Goal: Task Accomplishment & Management: Use online tool/utility

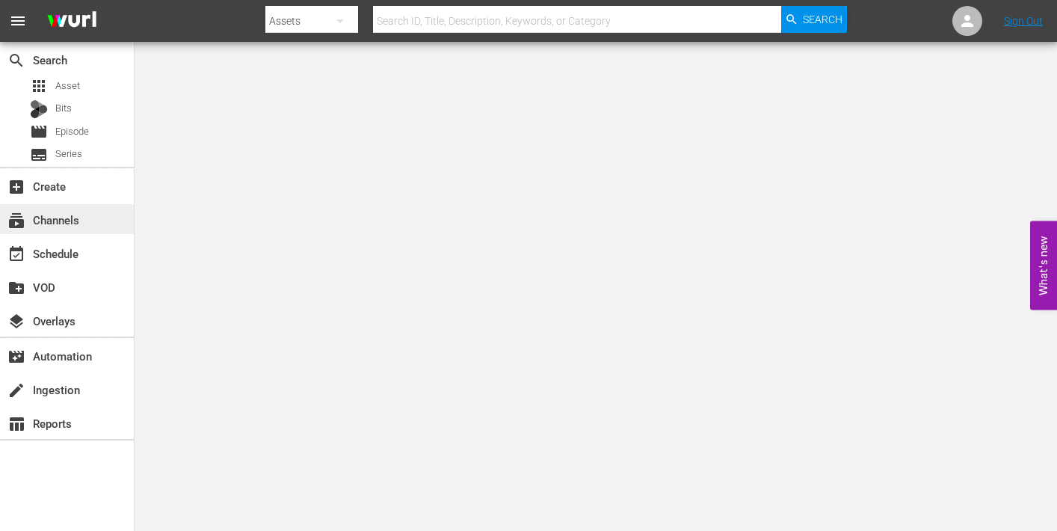
click at [63, 220] on div "subscriptions Channels" at bounding box center [42, 217] width 84 height 13
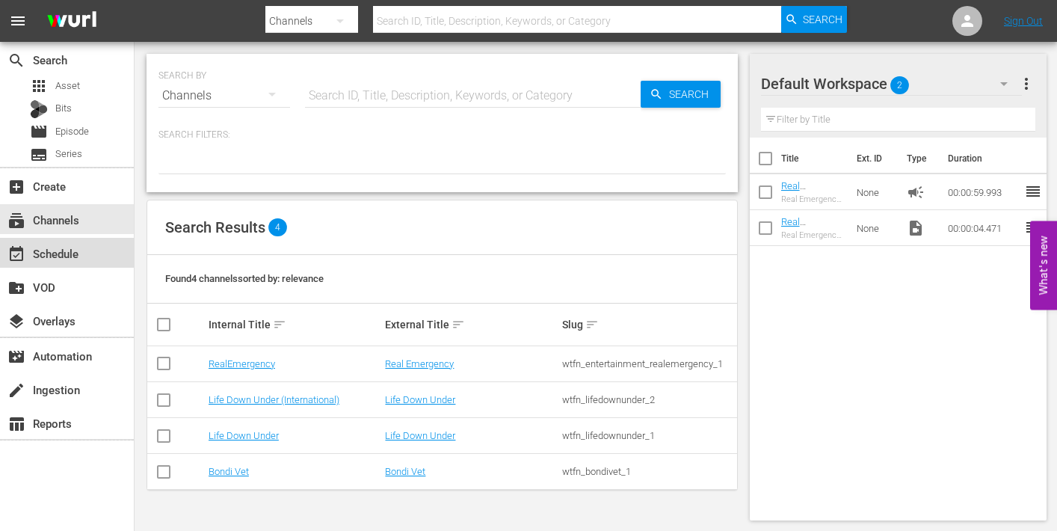
click at [52, 255] on div "event_available Schedule" at bounding box center [42, 250] width 84 height 13
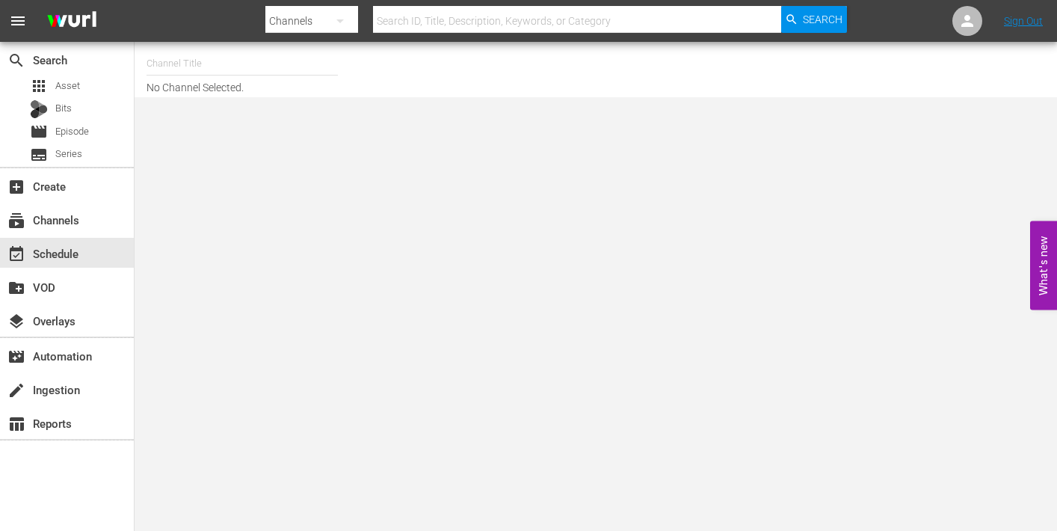
click at [213, 61] on input "text" at bounding box center [241, 64] width 191 height 36
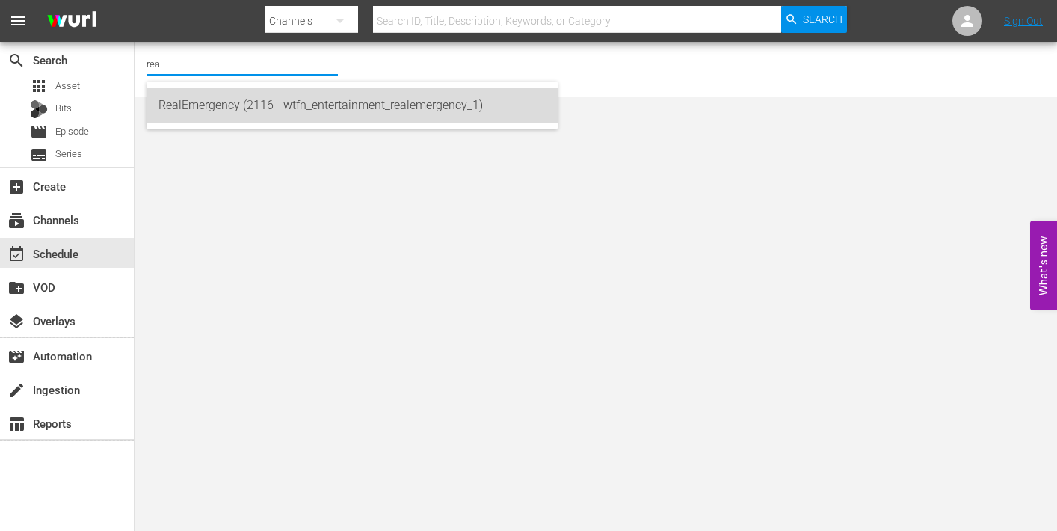
click at [251, 106] on div "RealEmergency (2116 - wtfn_entertainment_realemergency_1)" at bounding box center [351, 105] width 387 height 36
type input "RealEmergency (2116 - wtfn_entertainment_realemergency_1)"
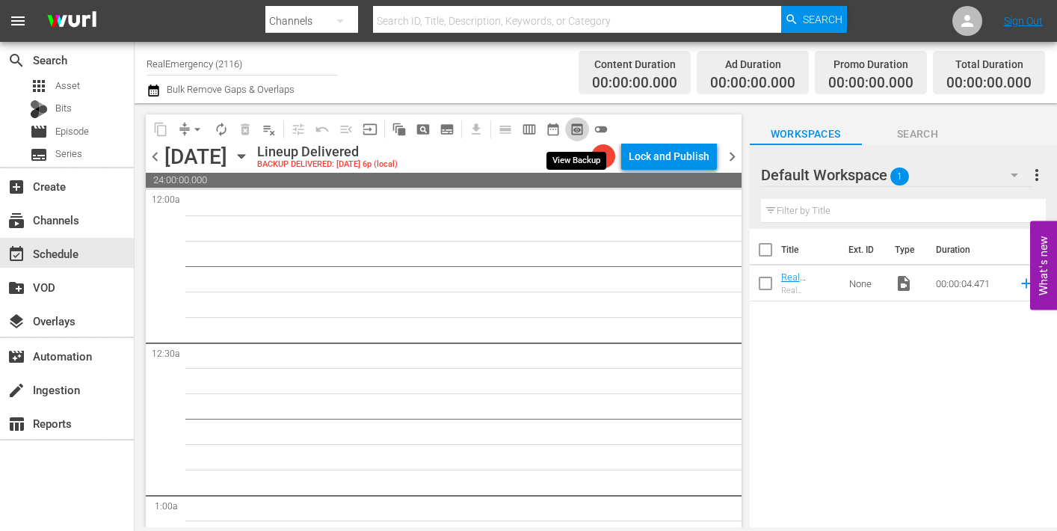
click at [577, 129] on span "preview_outlined" at bounding box center [576, 129] width 15 height 15
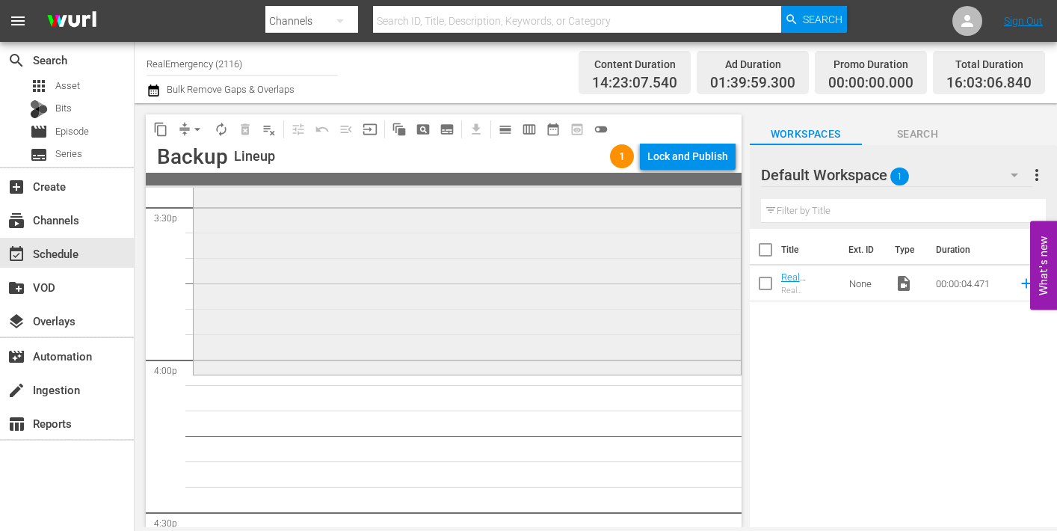
scroll to position [4707, 0]
click at [66, 129] on span "Episode" at bounding box center [72, 131] width 34 height 15
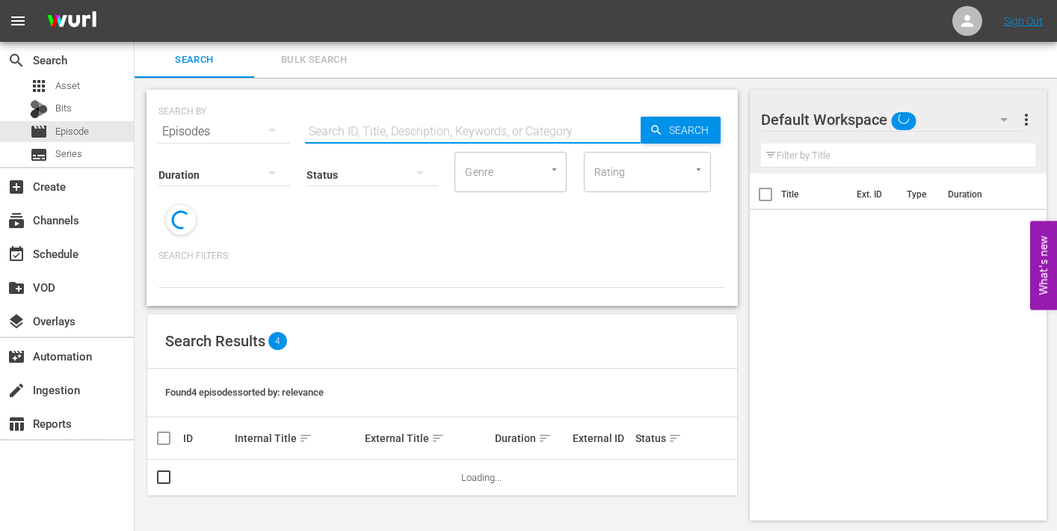
click at [374, 130] on input "text" at bounding box center [473, 132] width 336 height 36
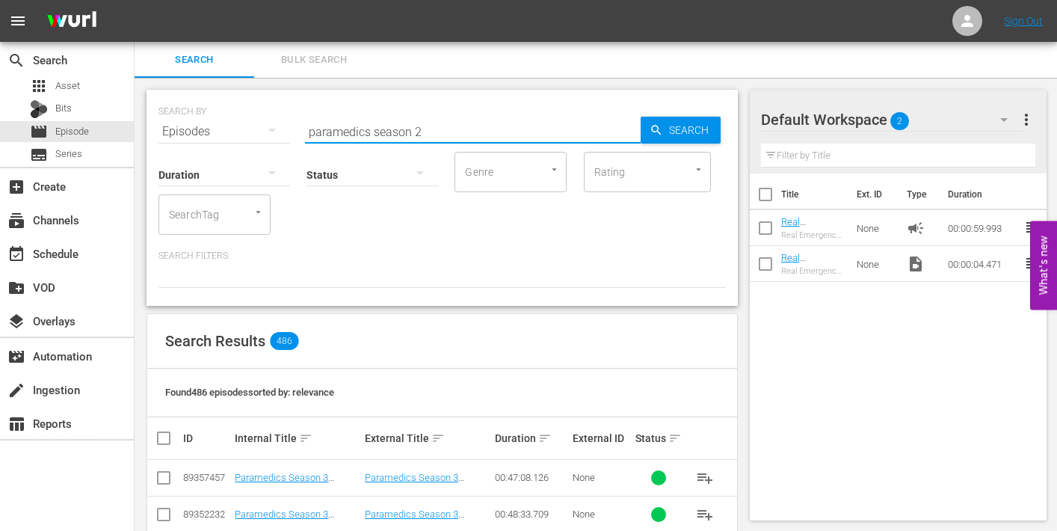
type input "paramedics season 2"
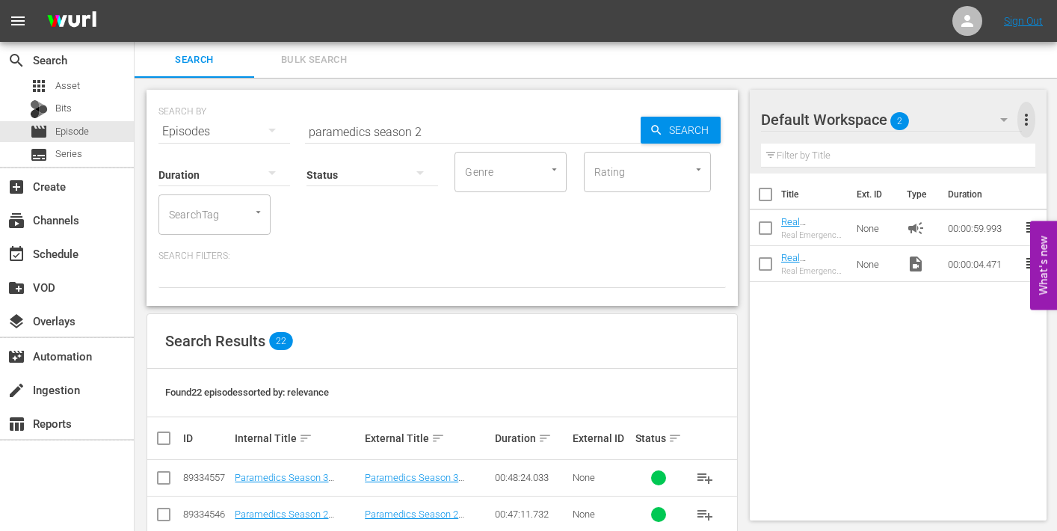
click at [1027, 116] on span "more_vert" at bounding box center [1026, 120] width 18 height 18
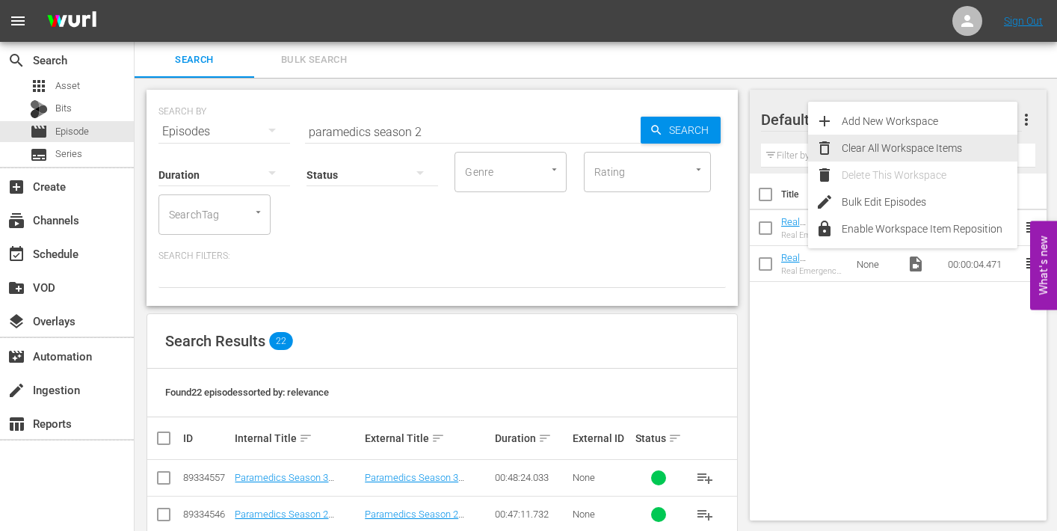
click at [874, 144] on div "Clear All Workspace Items" at bounding box center [929, 148] width 176 height 27
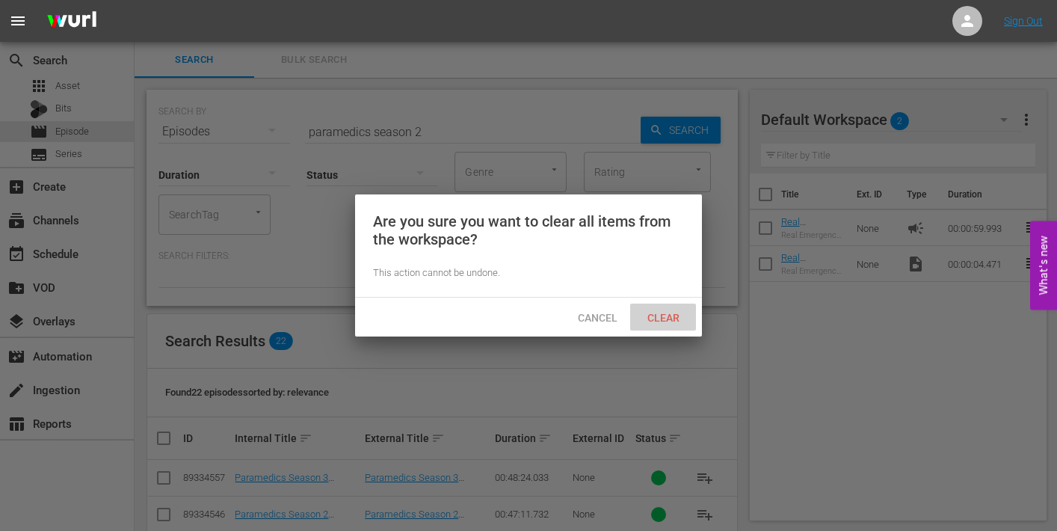
drag, startPoint x: 668, startPoint y: 315, endPoint x: 653, endPoint y: 336, distance: 26.3
click at [668, 315] on span "Clear" at bounding box center [663, 318] width 56 height 12
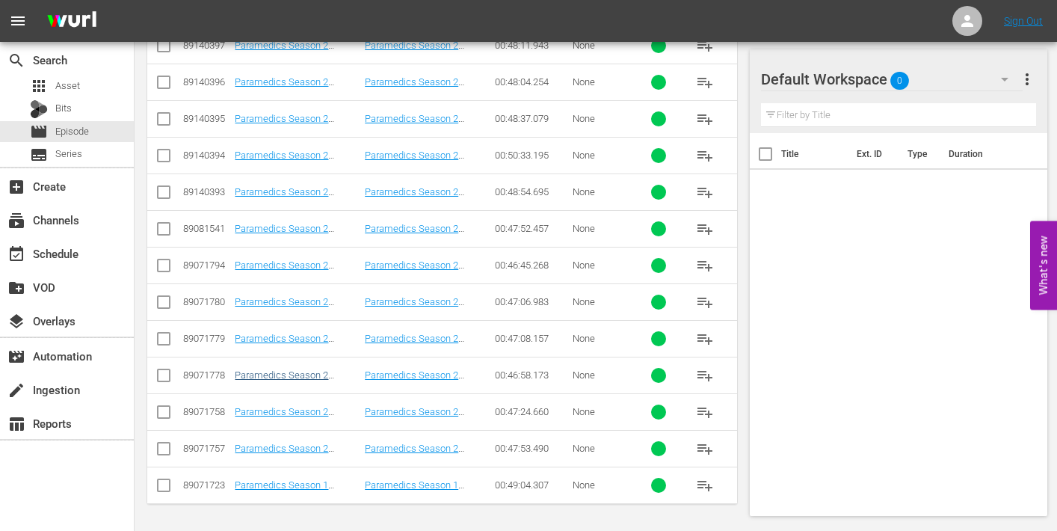
scroll to position [762, 0]
click at [702, 449] on span "playlist_add" at bounding box center [705, 448] width 18 height 18
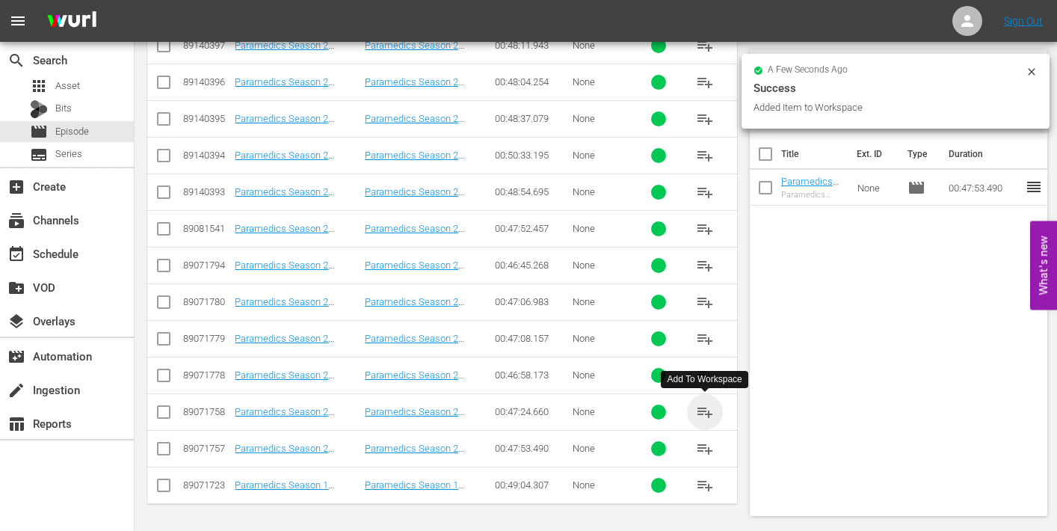
click at [702, 415] on span "playlist_add" at bounding box center [705, 412] width 18 height 18
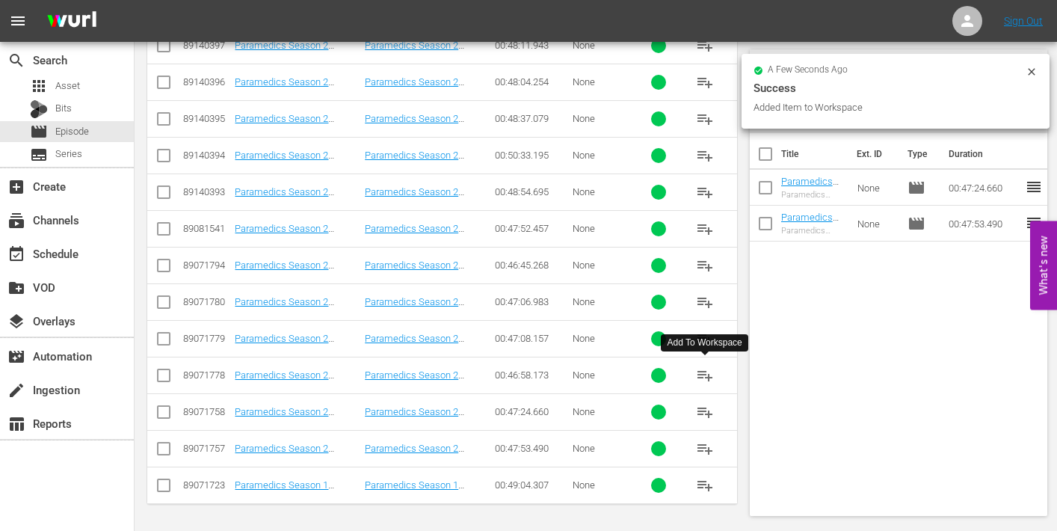
click at [702, 375] on span "playlist_add" at bounding box center [705, 375] width 18 height 18
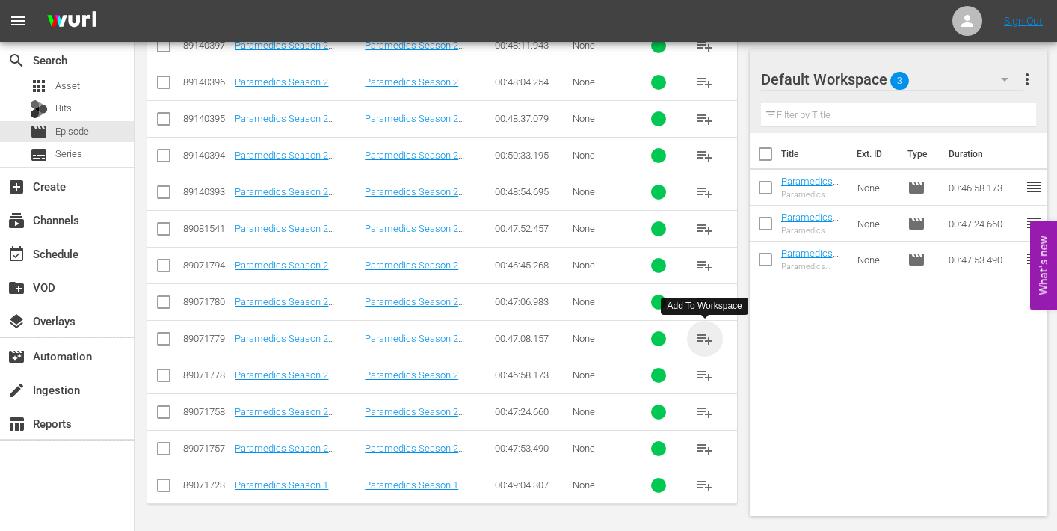
drag, startPoint x: 702, startPoint y: 337, endPoint x: 628, endPoint y: 330, distance: 73.6
click at [702, 337] on span "playlist_add" at bounding box center [705, 339] width 18 height 18
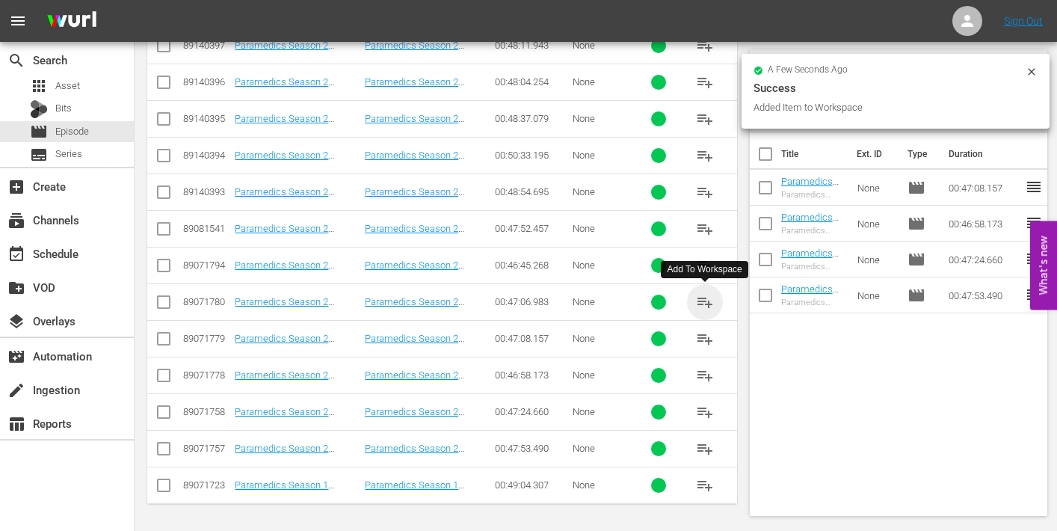
click at [697, 298] on span "playlist_add" at bounding box center [705, 302] width 18 height 18
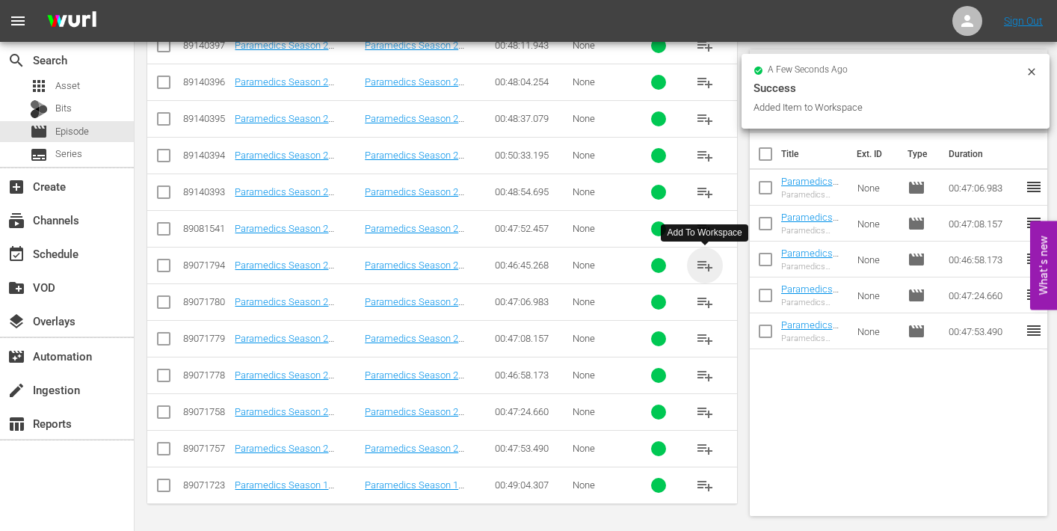
drag, startPoint x: 705, startPoint y: 261, endPoint x: 623, endPoint y: 254, distance: 82.5
click at [704, 261] on span "playlist_add" at bounding box center [705, 265] width 18 height 18
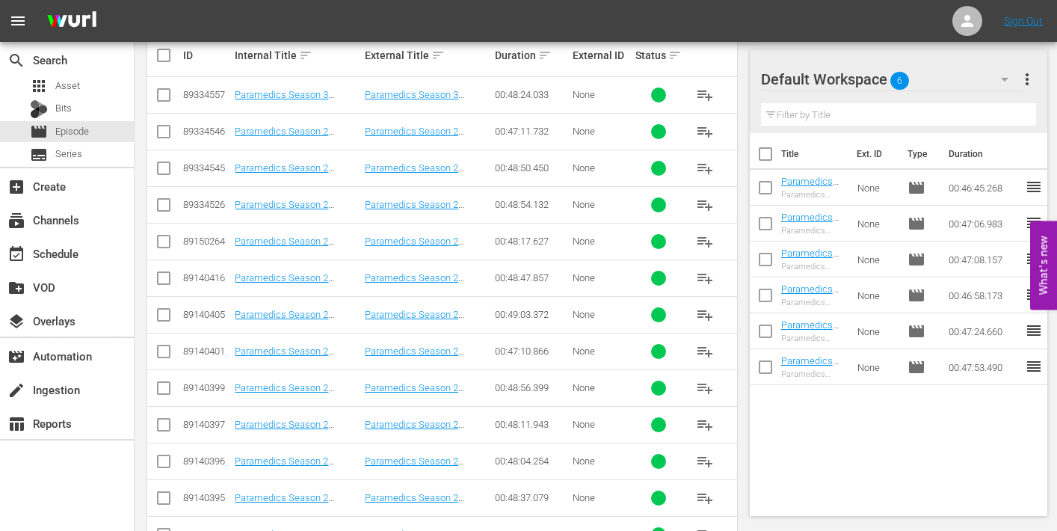
scroll to position [382, 0]
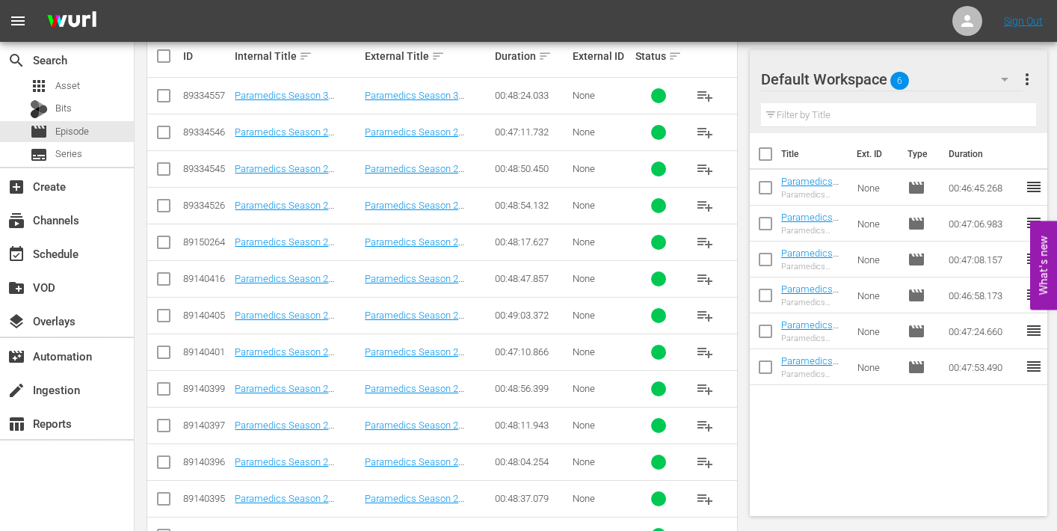
click at [706, 170] on span "playlist_add" at bounding box center [705, 169] width 18 height 18
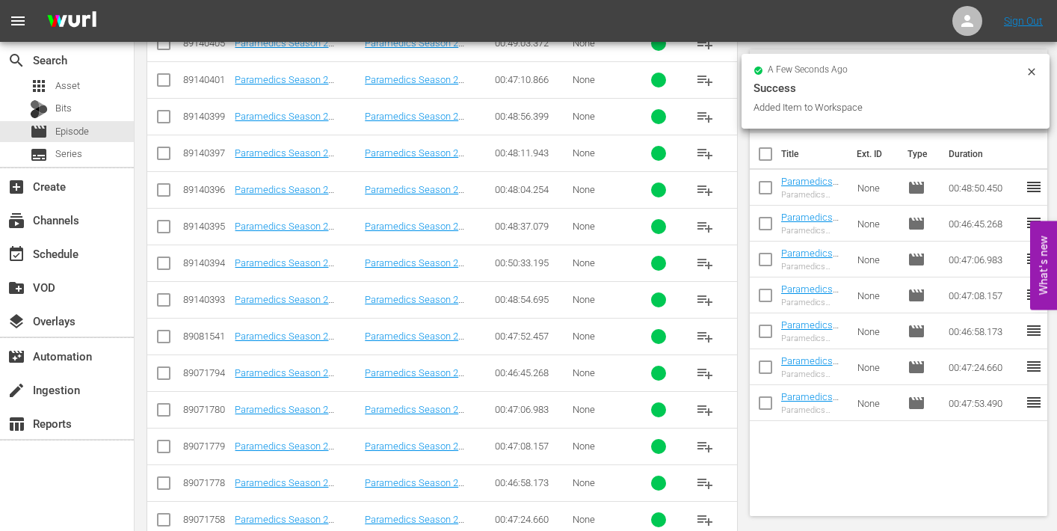
scroll to position [655, 0]
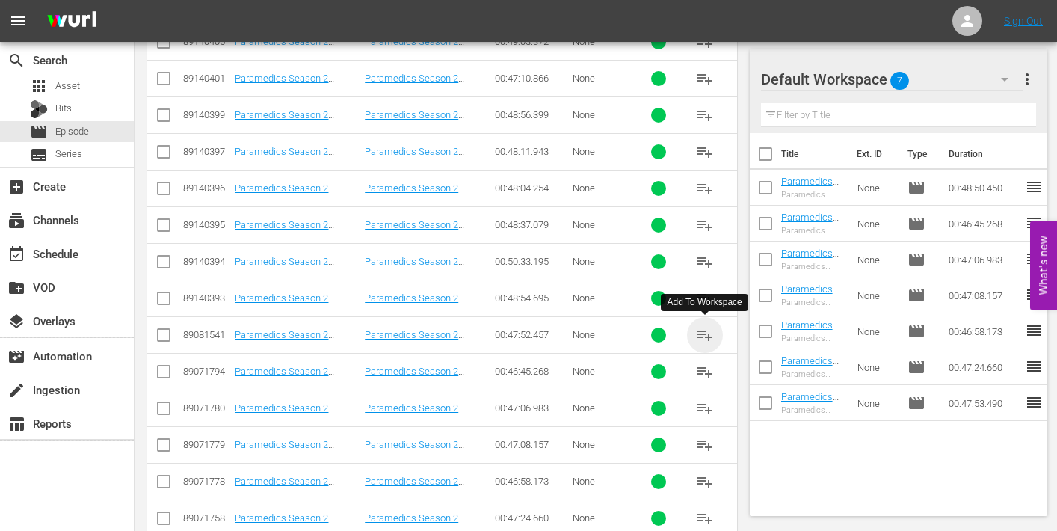
click at [706, 330] on span "playlist_add" at bounding box center [705, 335] width 18 height 18
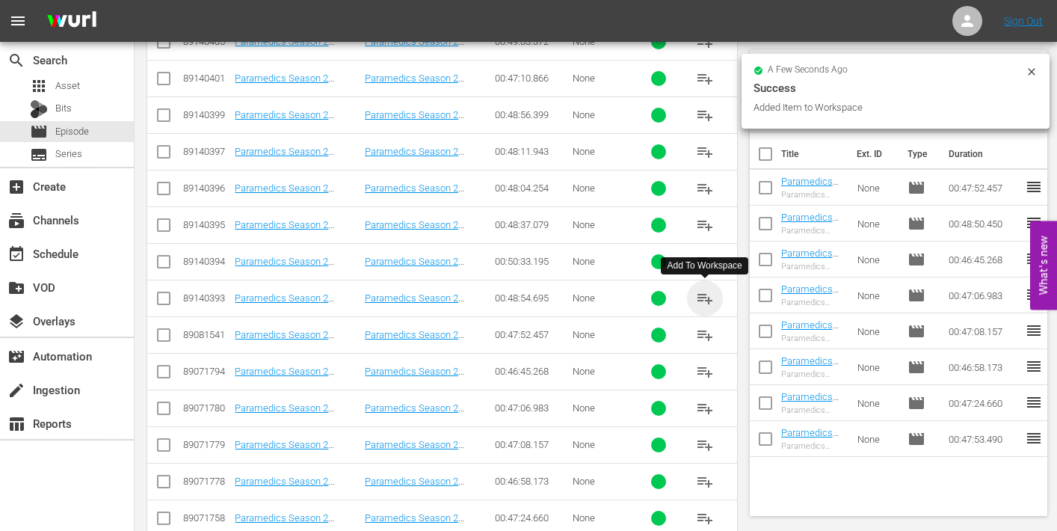
drag, startPoint x: 705, startPoint y: 295, endPoint x: 656, endPoint y: 289, distance: 49.7
click at [705, 295] on span "playlist_add" at bounding box center [705, 298] width 18 height 18
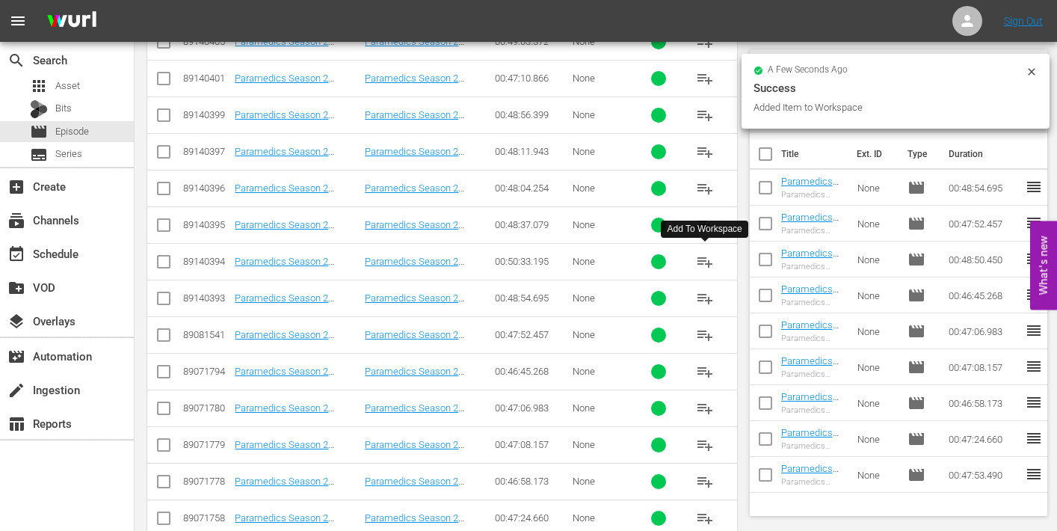
drag, startPoint x: 709, startPoint y: 255, endPoint x: 678, endPoint y: 252, distance: 31.5
click at [708, 255] on span "playlist_add" at bounding box center [705, 262] width 18 height 18
click at [702, 225] on span "playlist_add" at bounding box center [705, 225] width 18 height 18
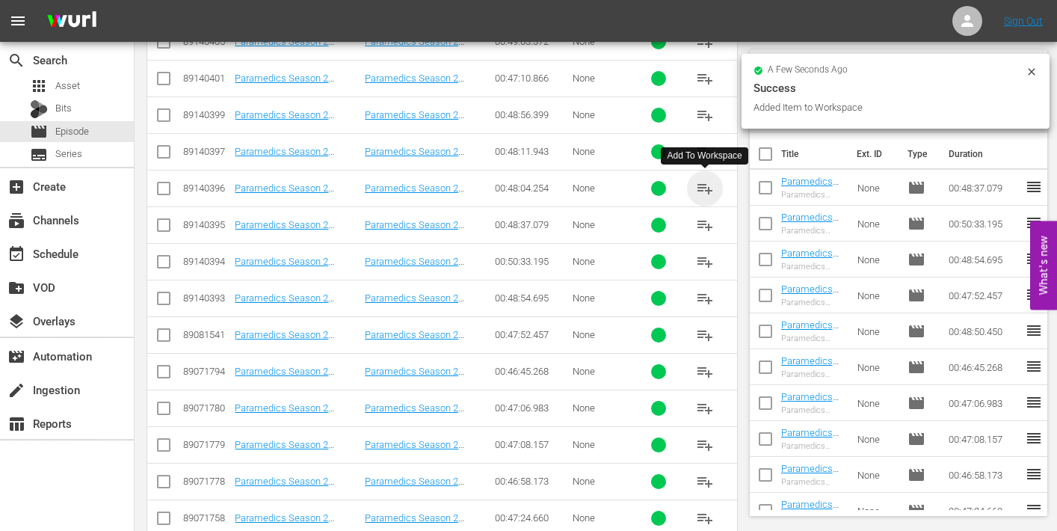
drag, startPoint x: 707, startPoint y: 185, endPoint x: 668, endPoint y: 183, distance: 38.9
click at [707, 185] on span "playlist_add" at bounding box center [705, 188] width 18 height 18
drag, startPoint x: 707, startPoint y: 153, endPoint x: 666, endPoint y: 156, distance: 41.2
click at [707, 153] on span "playlist_add" at bounding box center [705, 152] width 18 height 18
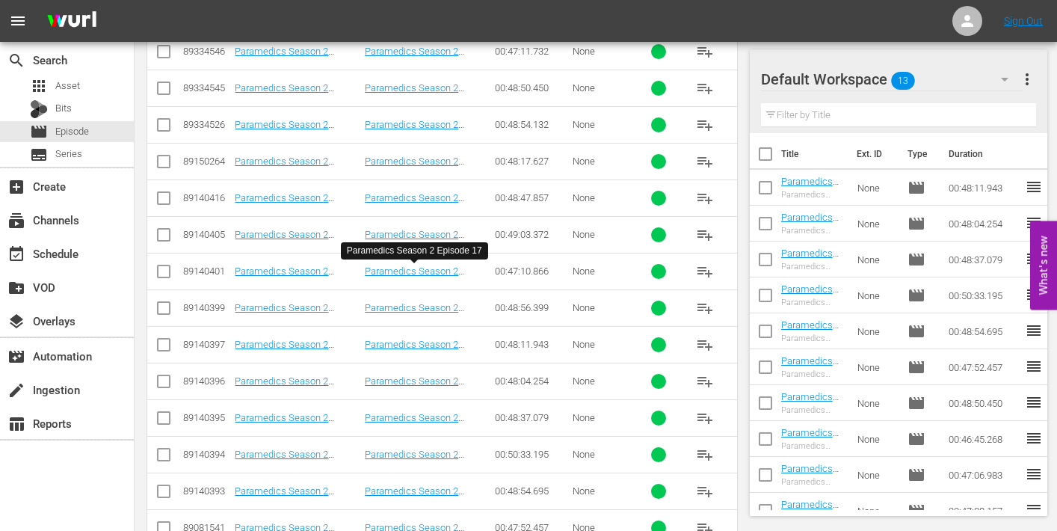
scroll to position [458, 0]
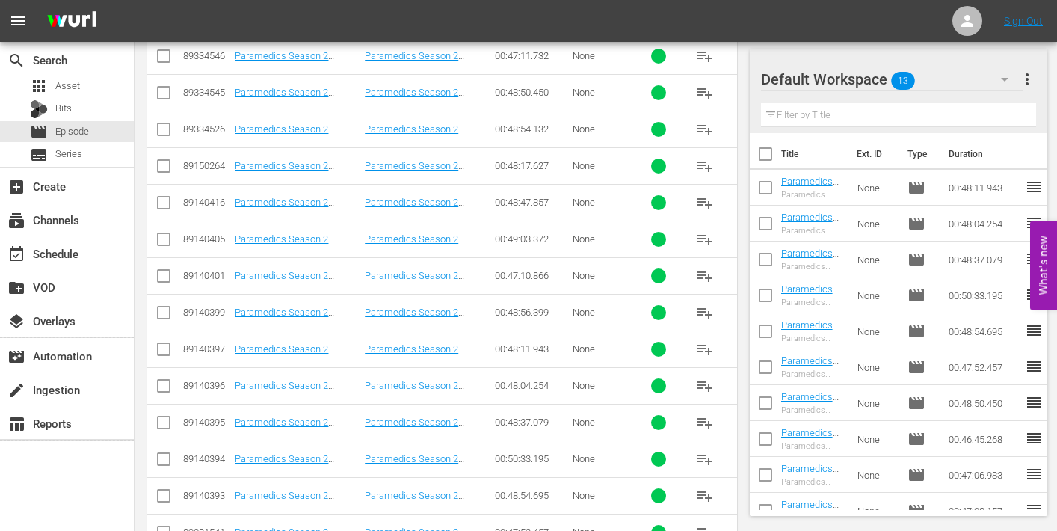
click at [707, 126] on span "playlist_add" at bounding box center [705, 129] width 18 height 18
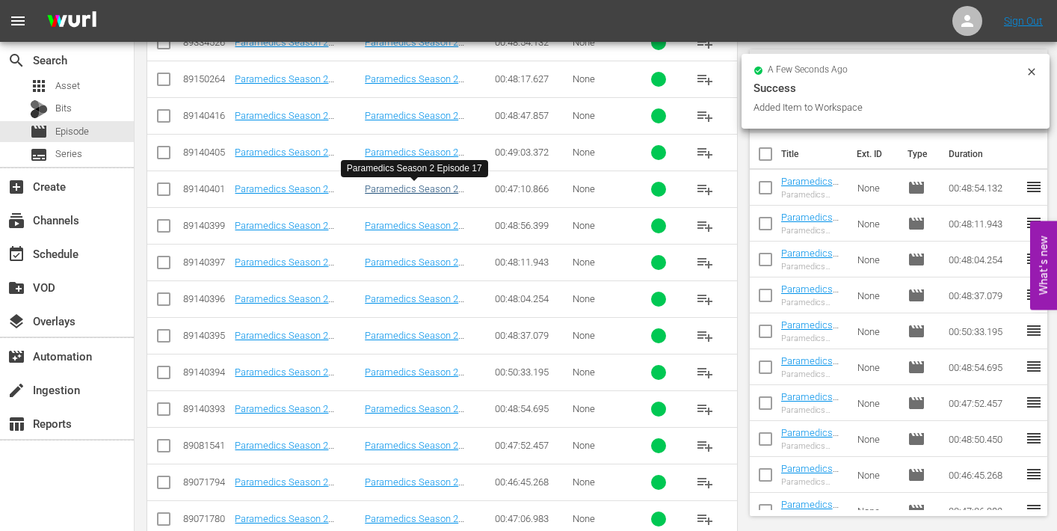
scroll to position [557, 0]
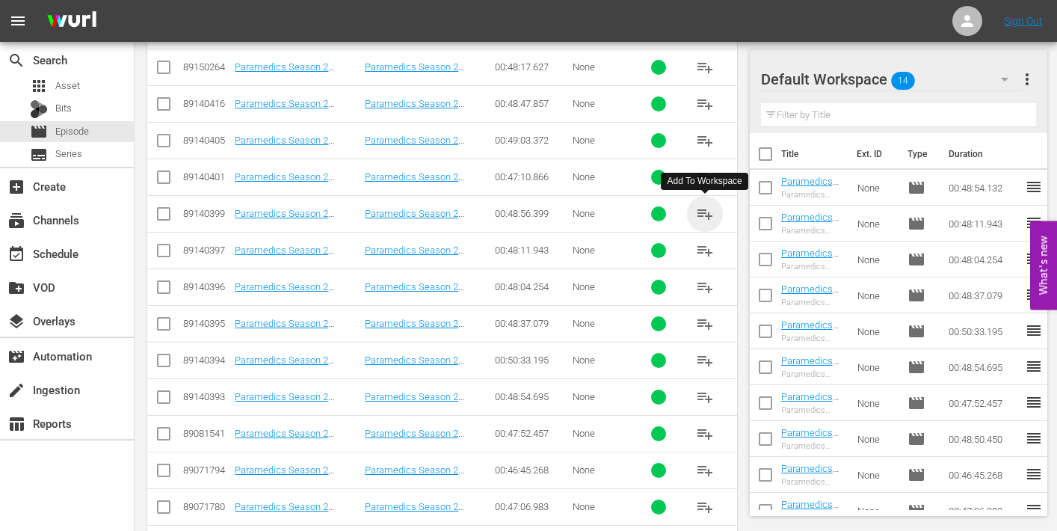
click at [708, 211] on span "playlist_add" at bounding box center [705, 214] width 18 height 18
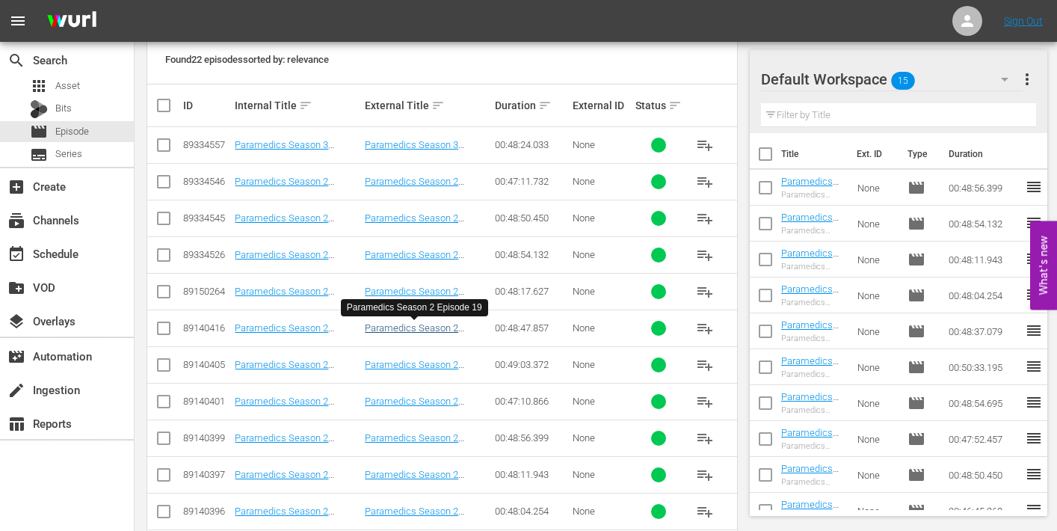
scroll to position [306, 0]
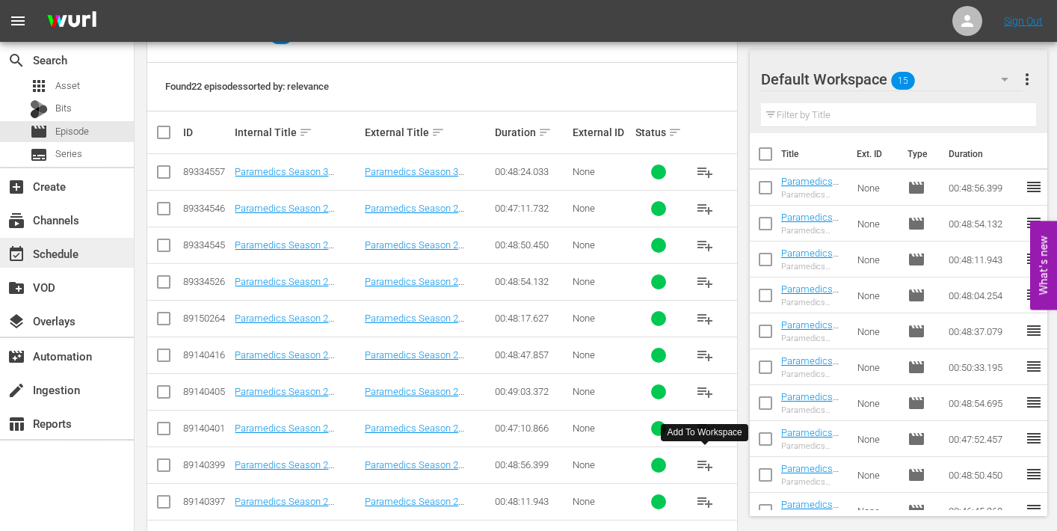
click at [46, 250] on div "event_available Schedule" at bounding box center [42, 250] width 84 height 13
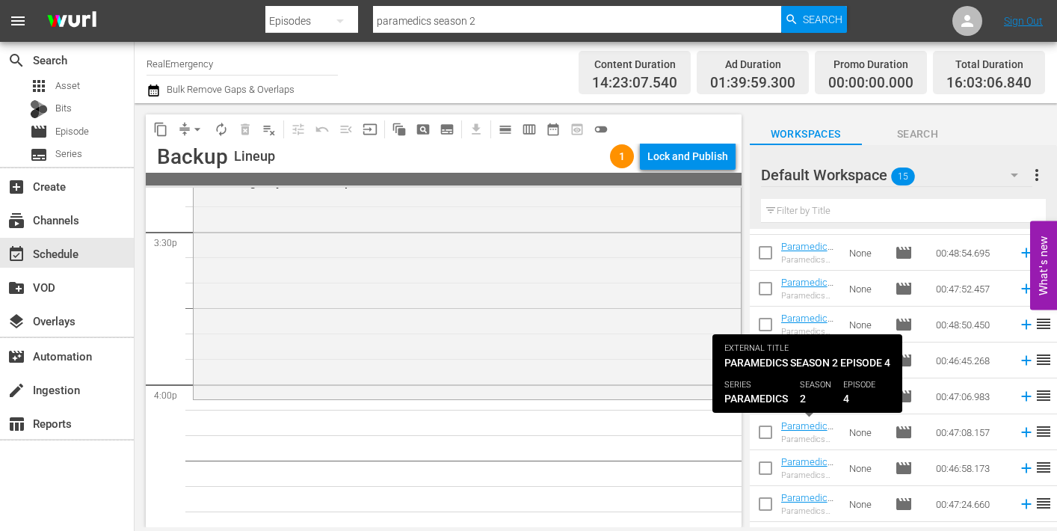
scroll to position [274, 0]
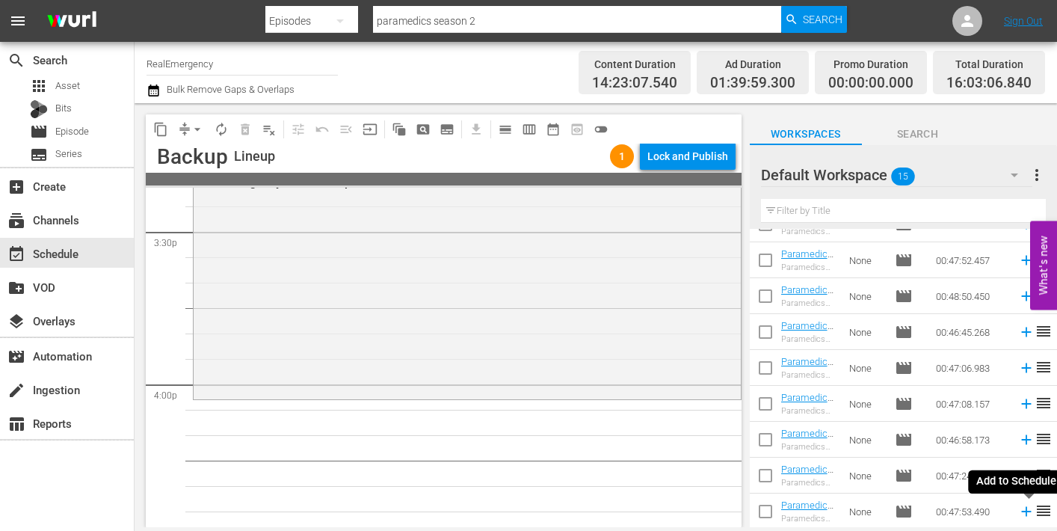
click at [1027, 512] on icon at bounding box center [1026, 512] width 10 height 10
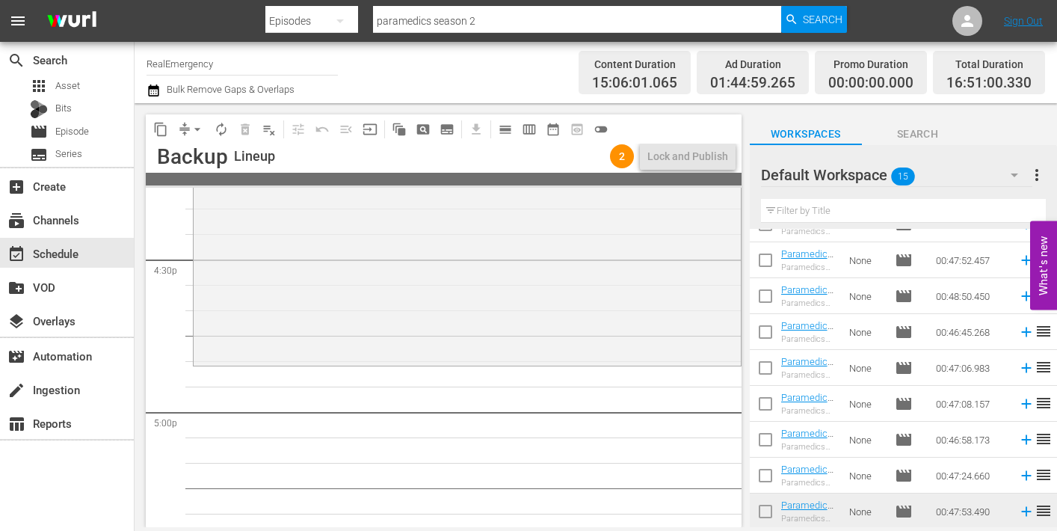
scroll to position [4960, 0]
click at [1025, 478] on icon at bounding box center [1026, 476] width 10 height 10
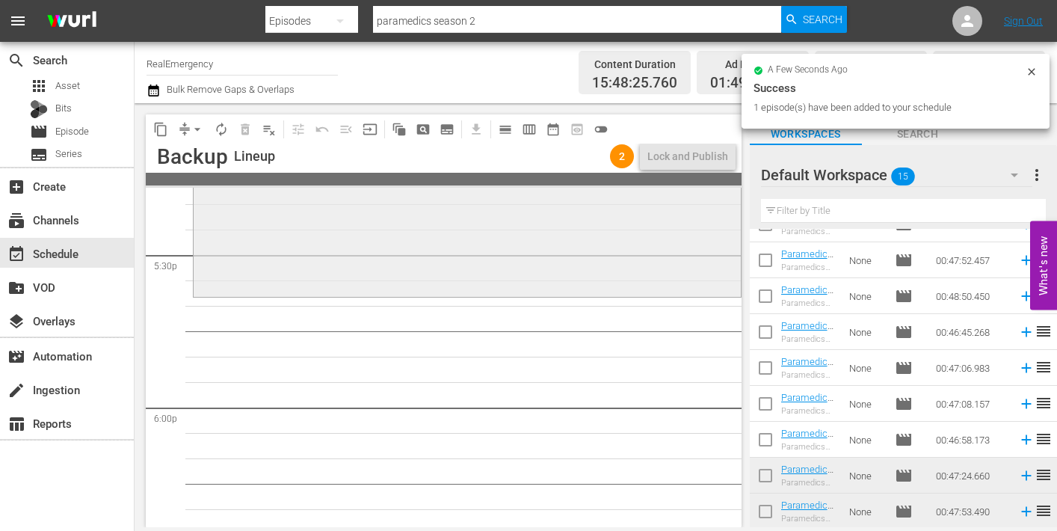
scroll to position [5274, 0]
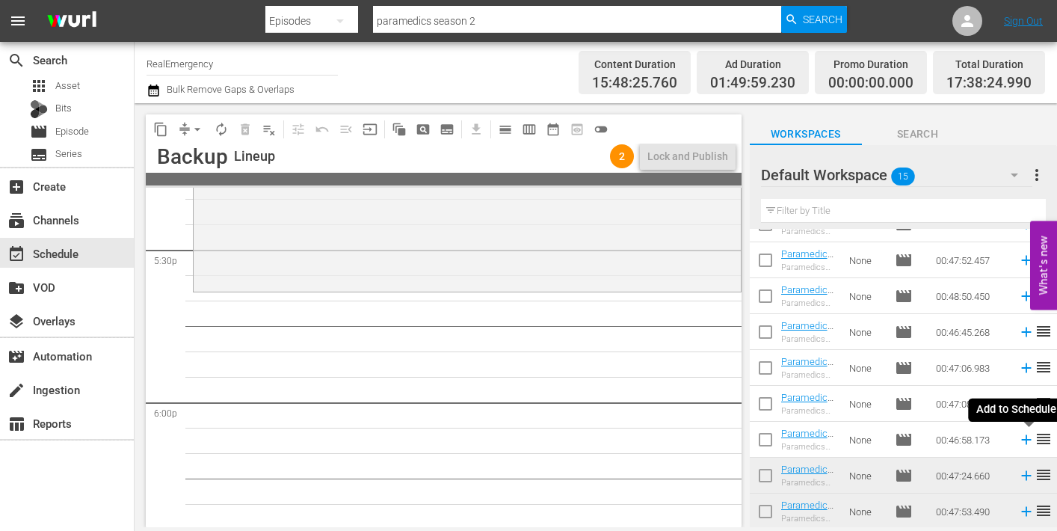
click at [1021, 441] on icon at bounding box center [1026, 439] width 16 height 16
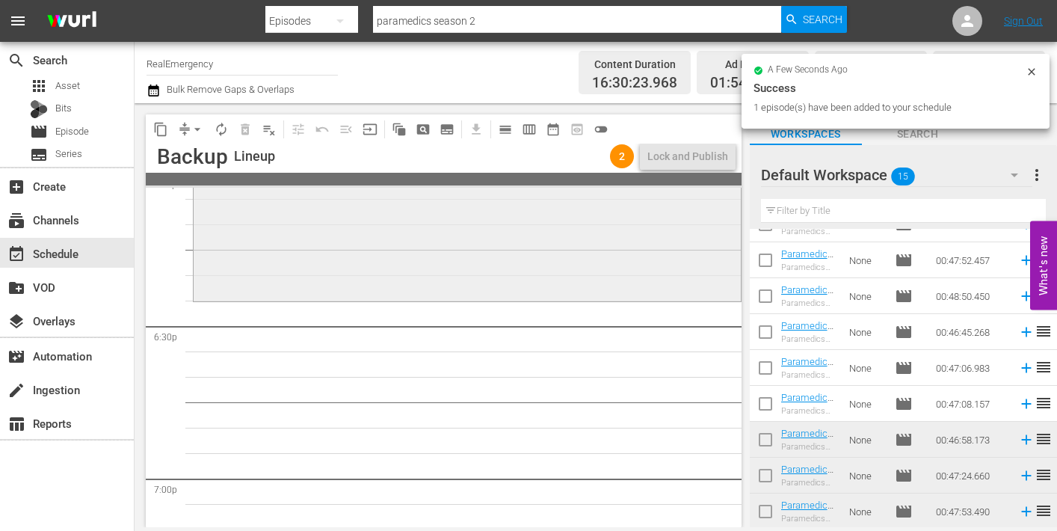
scroll to position [5506, 0]
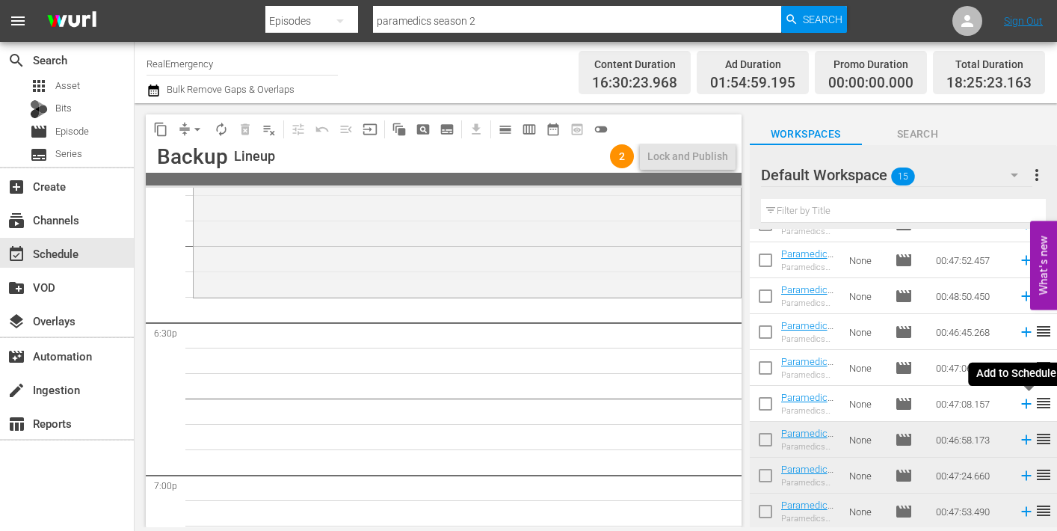
click at [1025, 403] on icon at bounding box center [1026, 404] width 10 height 10
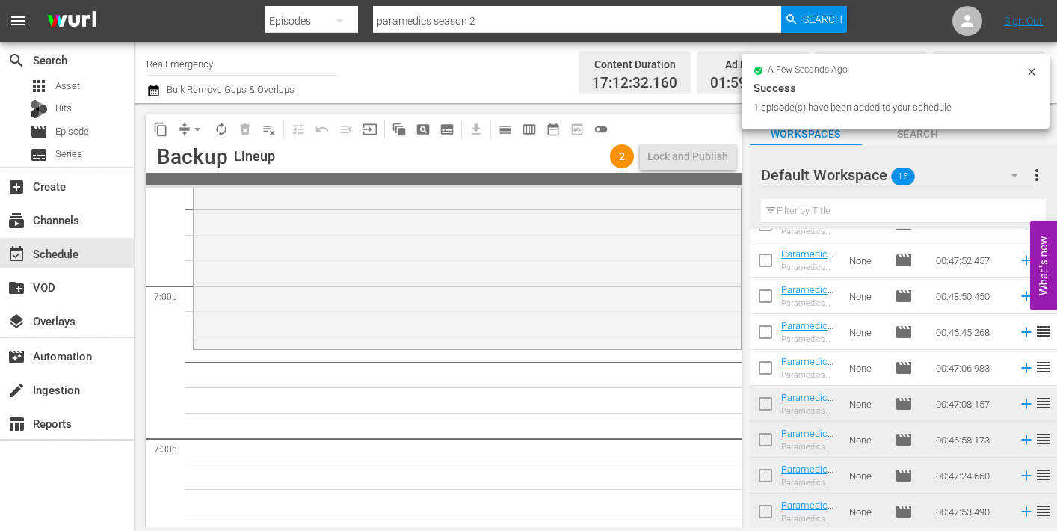
scroll to position [5701, 0]
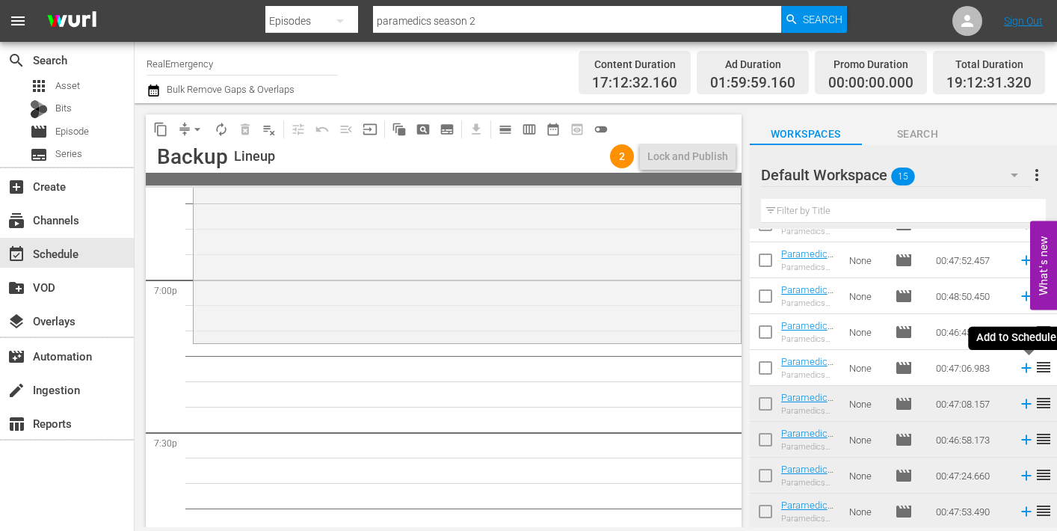
click at [1029, 368] on icon at bounding box center [1026, 367] width 16 height 16
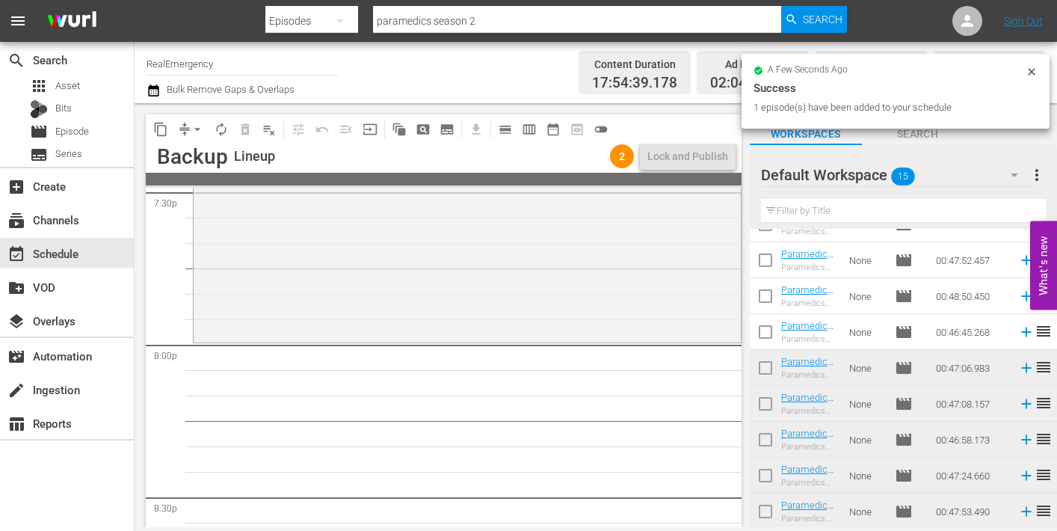
scroll to position [5943, 0]
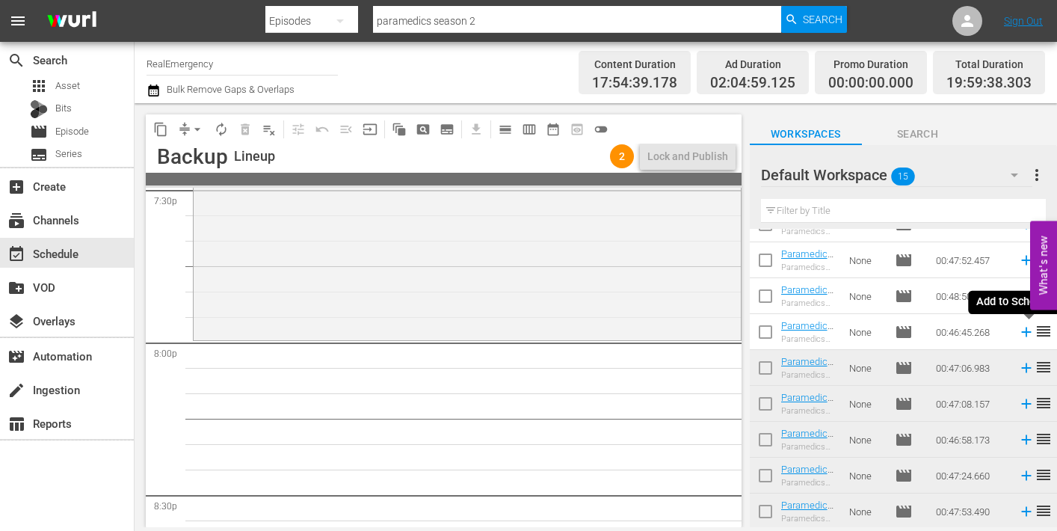
click at [1029, 330] on icon at bounding box center [1026, 332] width 16 height 16
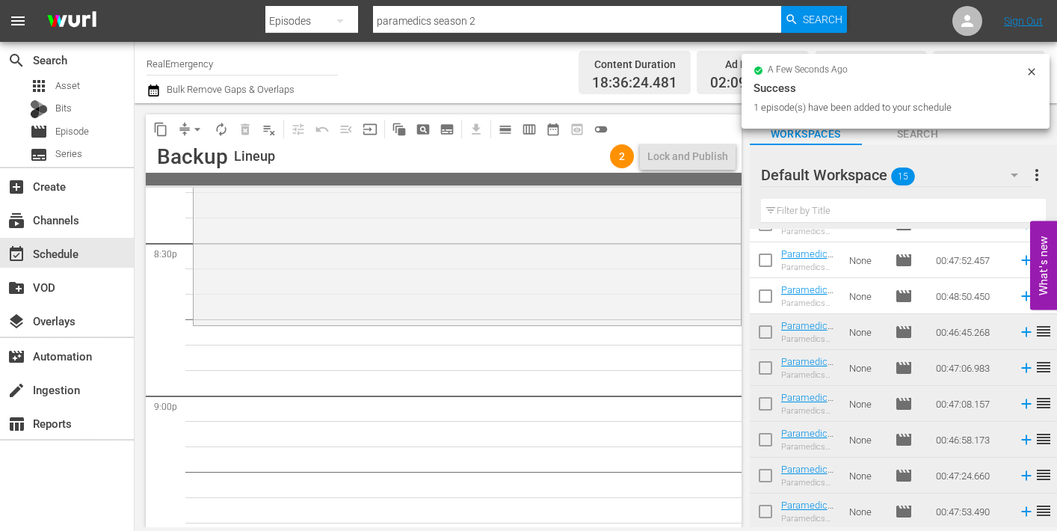
scroll to position [6222, 0]
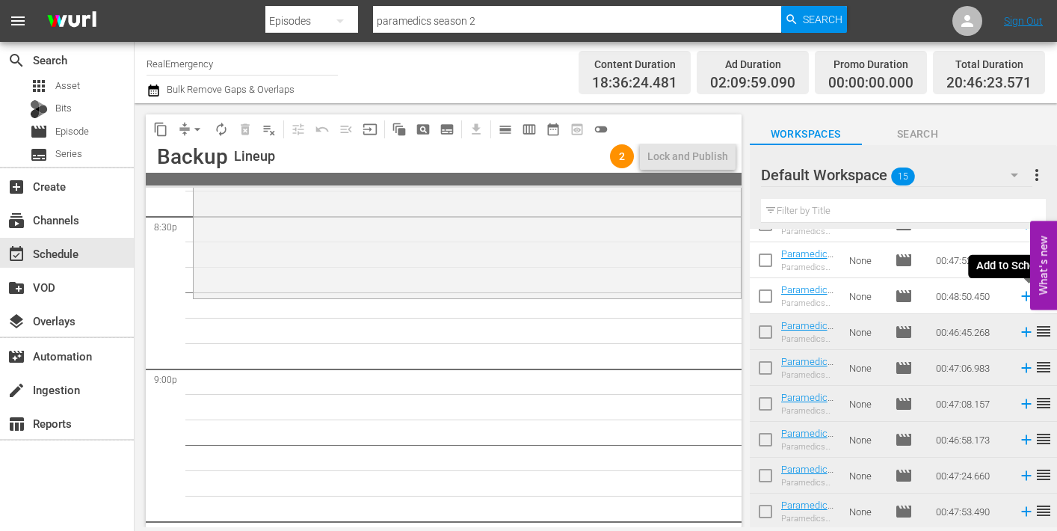
click at [1025, 296] on icon at bounding box center [1026, 296] width 10 height 10
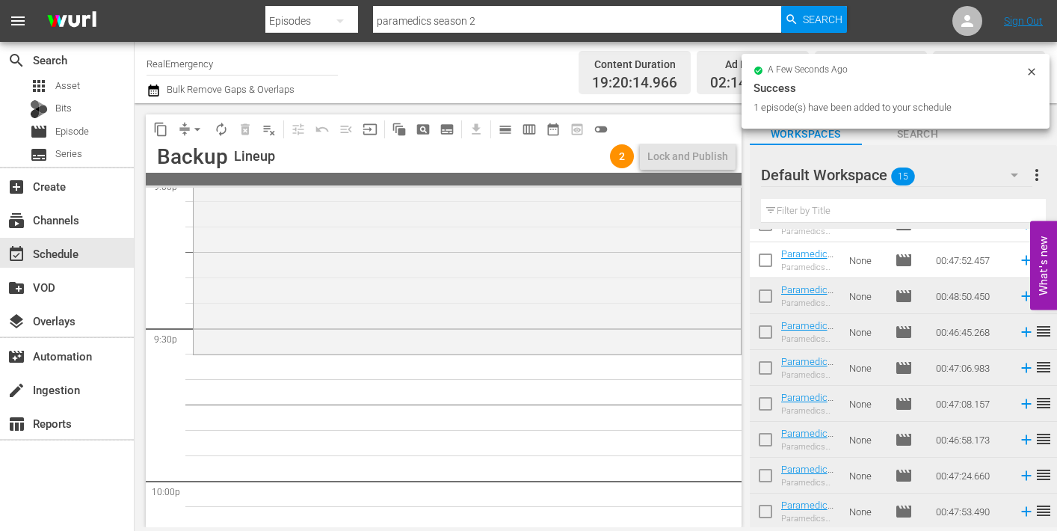
scroll to position [6467, 0]
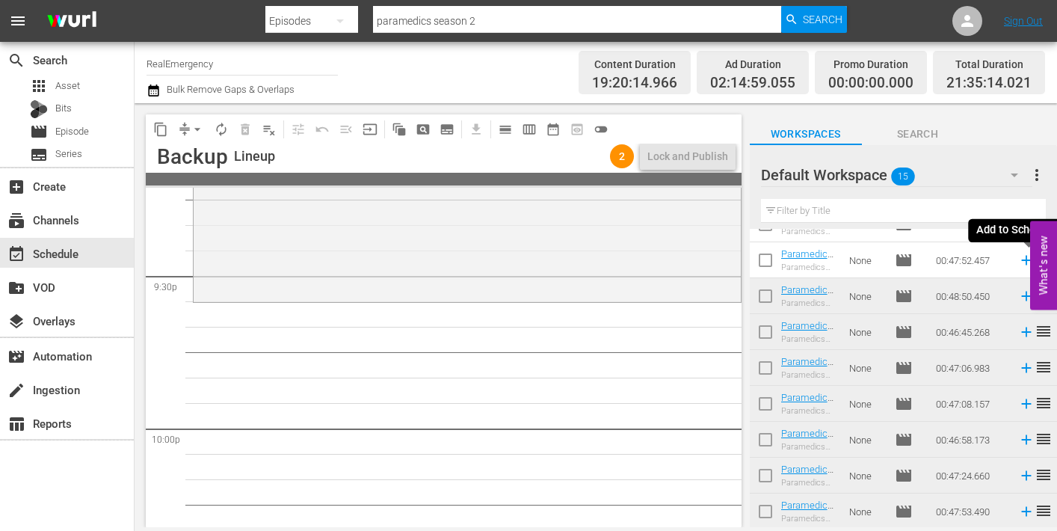
click at [1025, 259] on icon at bounding box center [1026, 261] width 10 height 10
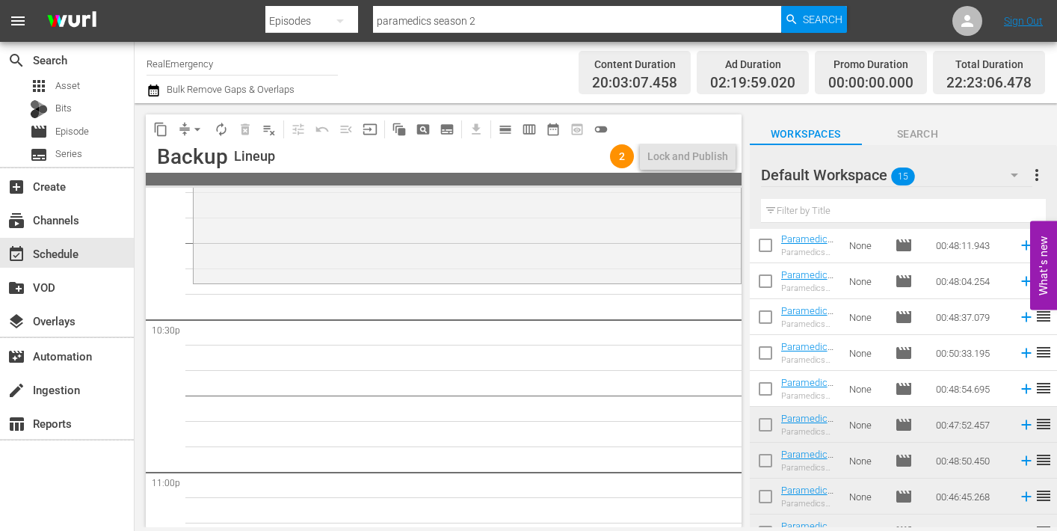
scroll to position [108, 0]
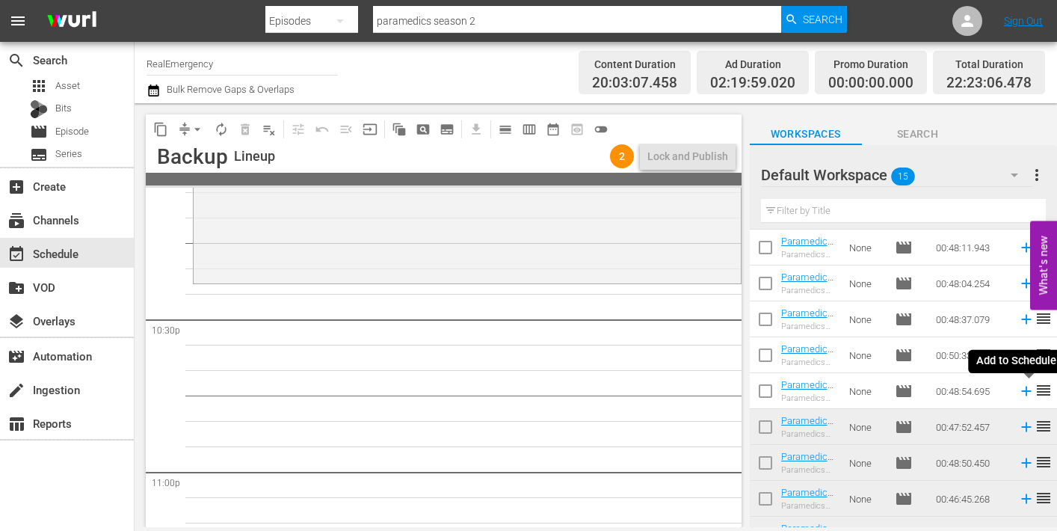
click at [1025, 393] on icon at bounding box center [1026, 391] width 10 height 10
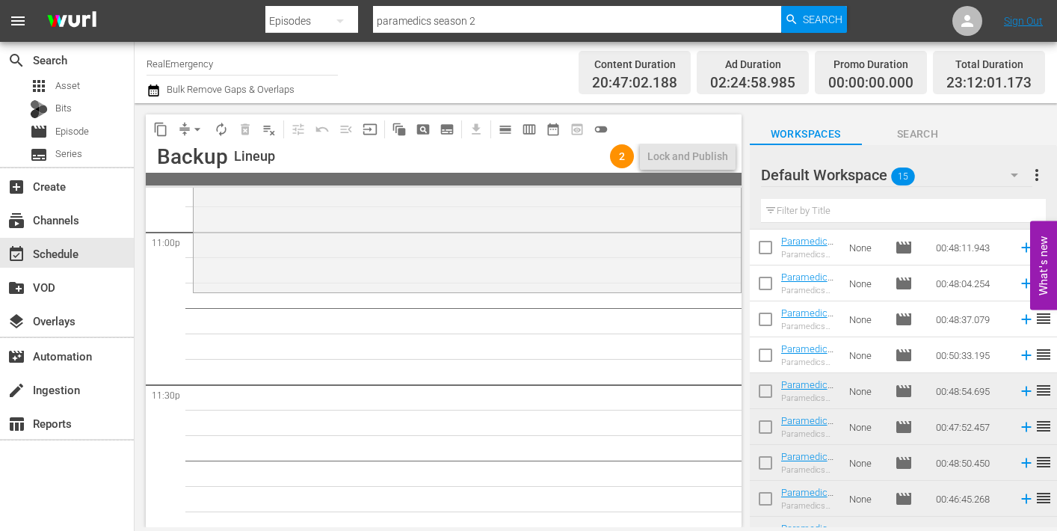
scroll to position [6978, 0]
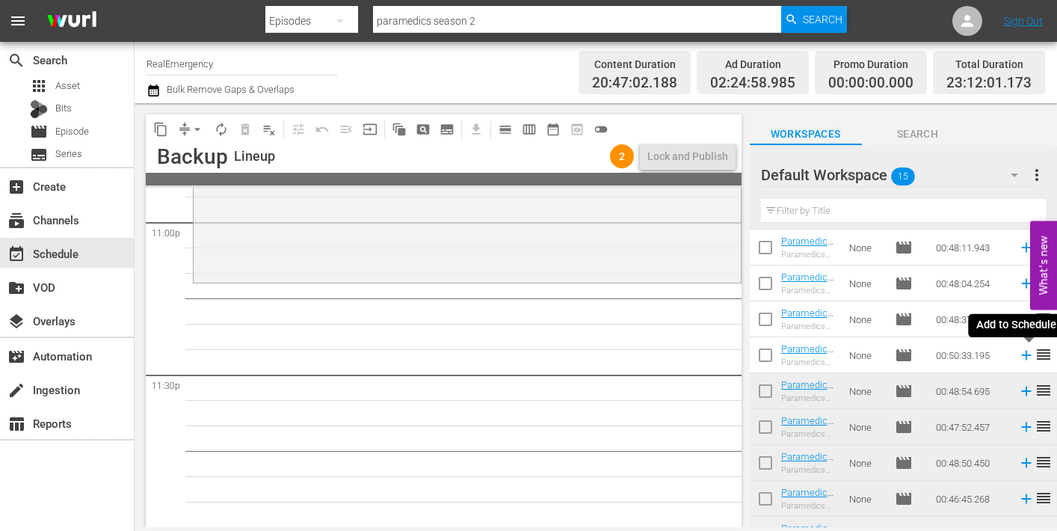
click at [1025, 354] on icon at bounding box center [1026, 355] width 10 height 10
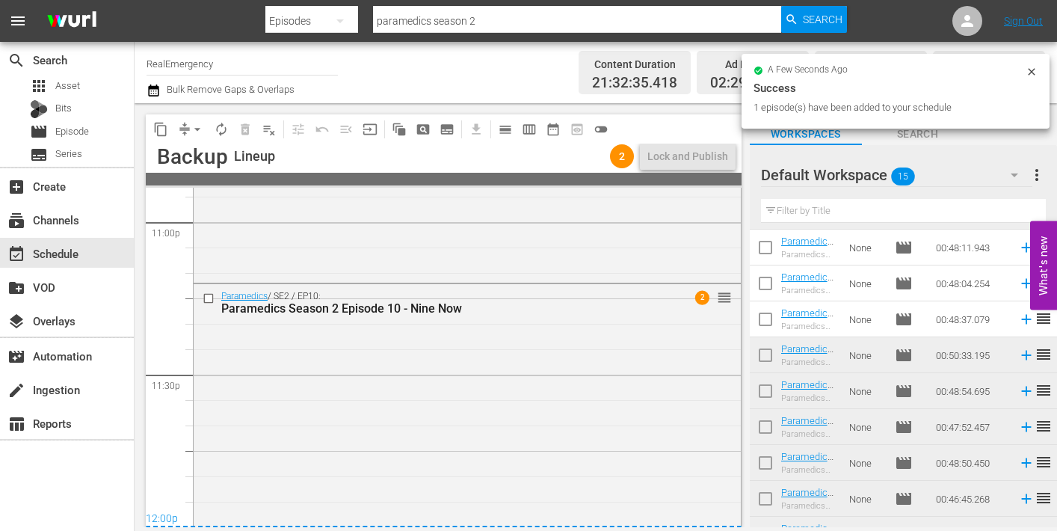
scroll to position [6991, 0]
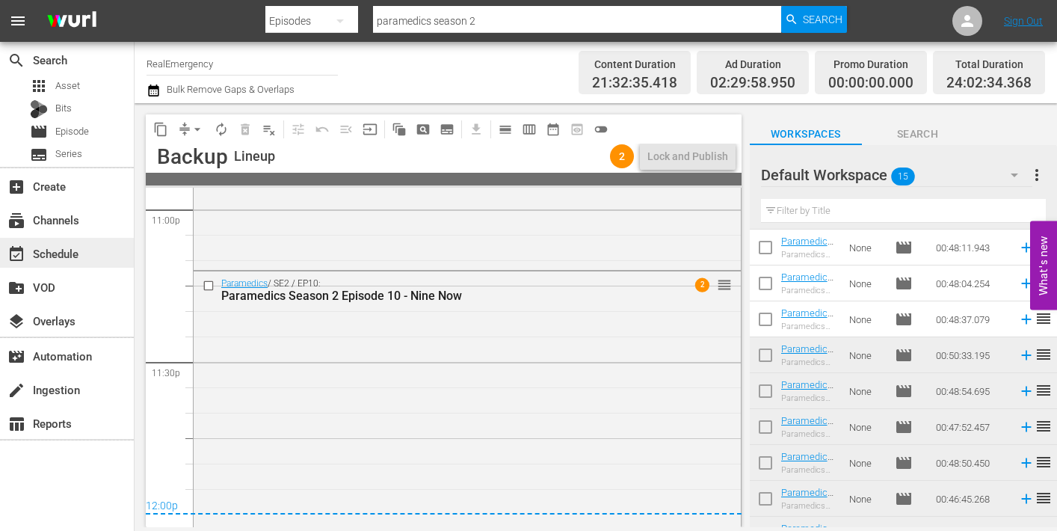
click at [46, 252] on div "event_available Schedule" at bounding box center [42, 250] width 84 height 13
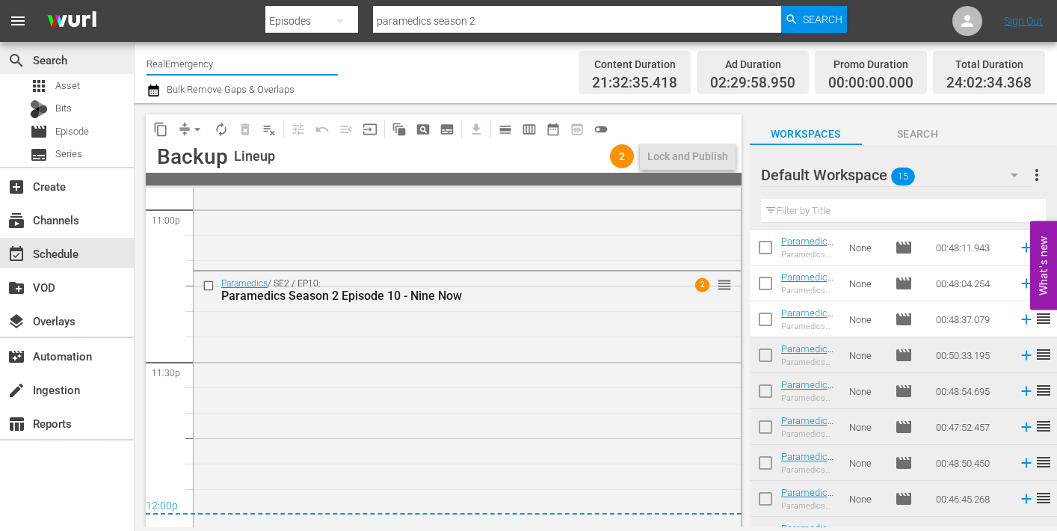
drag, startPoint x: 223, startPoint y: 64, endPoint x: 121, endPoint y: 59, distance: 102.5
click at [135, 0] on div "search Search apps Asset Bits movie Episode subtitles Series add_box Create sub…" at bounding box center [596, 0] width 922 height 0
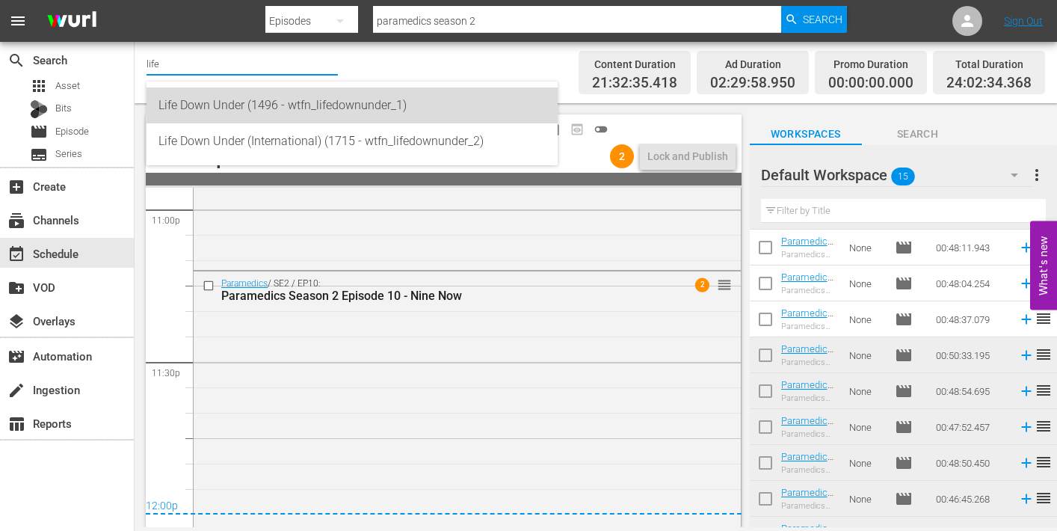
click at [190, 99] on div "Life Down Under (1496 - wtfn_lifedownunder_1)" at bounding box center [351, 105] width 387 height 36
type input "Life Down Under (1496 - wtfn_lifedownunder_1)"
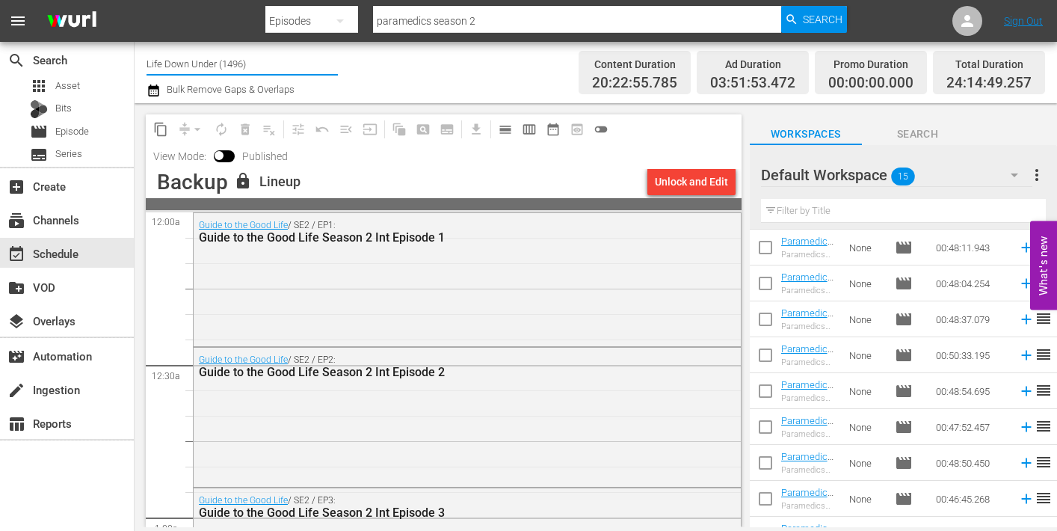
drag, startPoint x: 253, startPoint y: 65, endPoint x: 189, endPoint y: 63, distance: 63.6
click at [189, 63] on input "Life Down Under (1496)" at bounding box center [241, 64] width 191 height 36
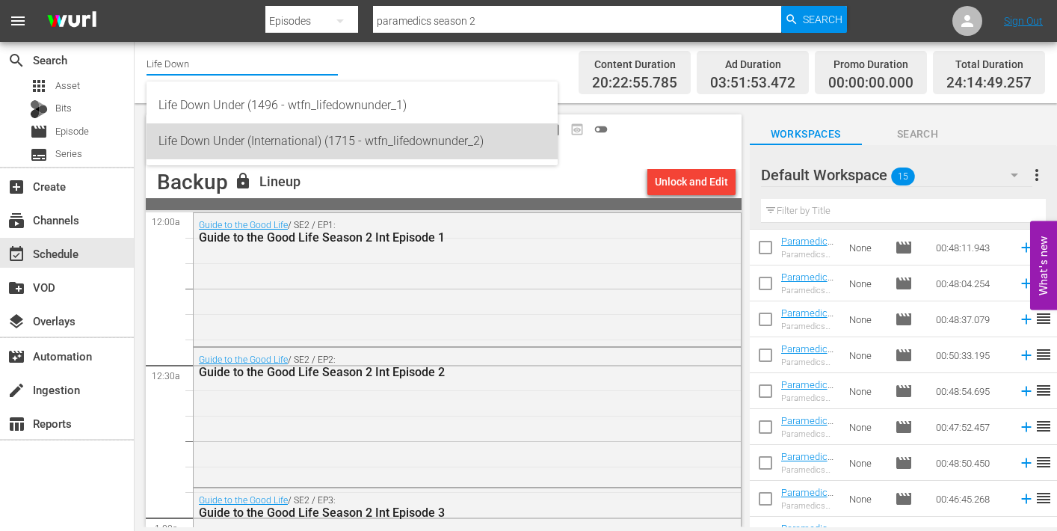
click at [264, 140] on div "Life Down Under (International) (1715 - wtfn_lifedownunder_2)" at bounding box center [351, 141] width 387 height 36
type input "Life Down Under (International) (1715 - wtfn_lifedownunder_2)"
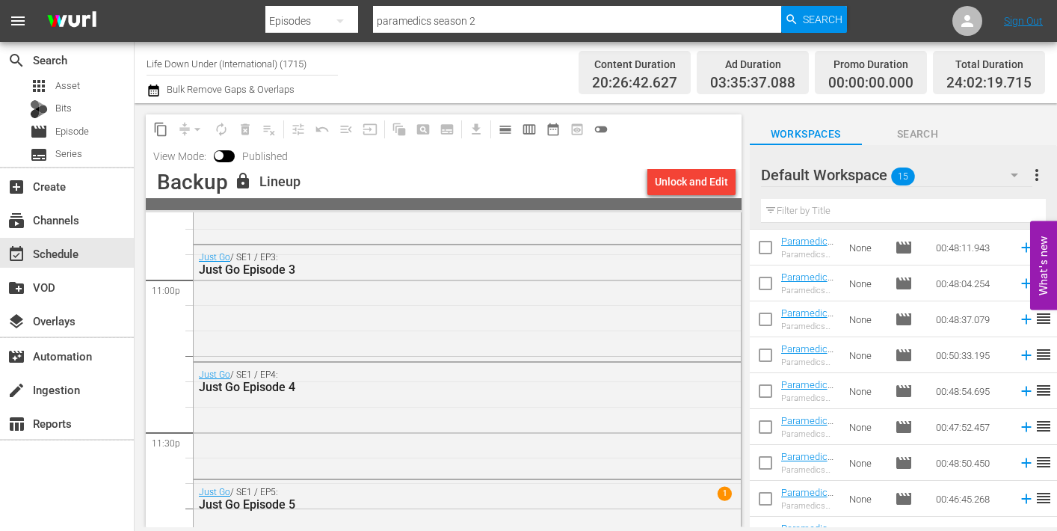
scroll to position [7014, 0]
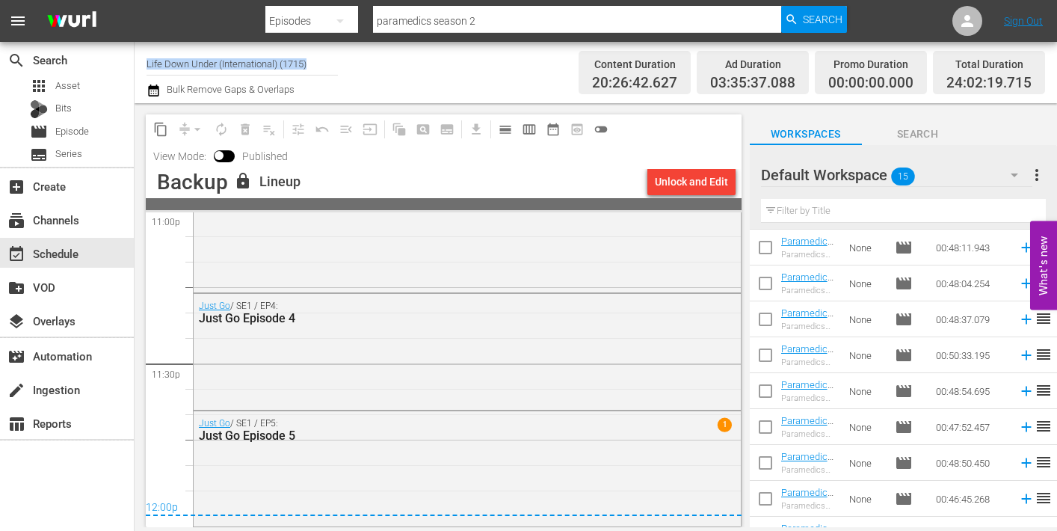
drag, startPoint x: 348, startPoint y: 62, endPoint x: 143, endPoint y: 58, distance: 204.8
click at [143, 58] on div "Channel Title Life Down Under (International) (1715) Bulk Remove Gaps & Overlap…" at bounding box center [596, 72] width 922 height 61
click at [223, 68] on input "Life Down Under (International) (1715)" at bounding box center [241, 64] width 191 height 36
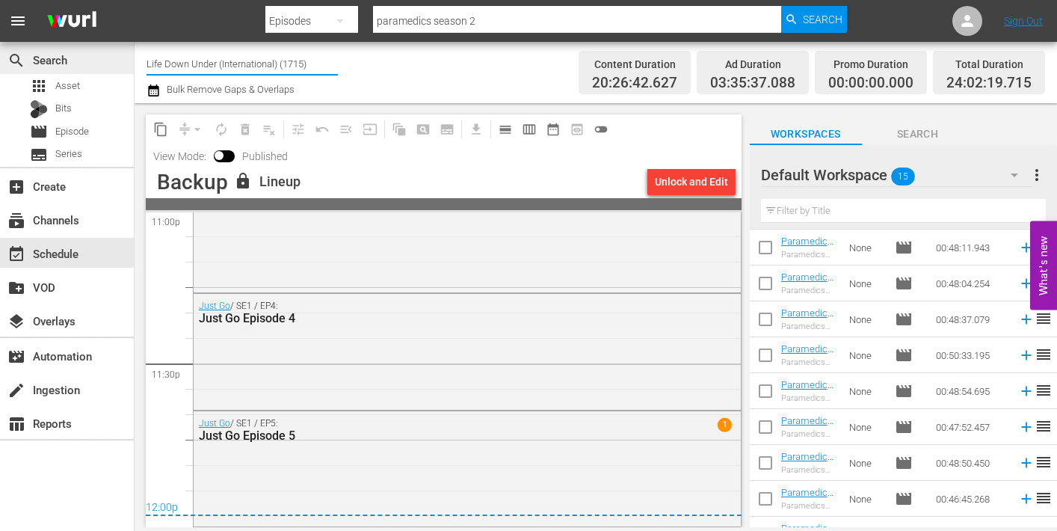
drag, startPoint x: 239, startPoint y: 59, endPoint x: 125, endPoint y: 52, distance: 114.6
click at [135, 0] on div "search Search apps Asset Bits movie Episode subtitles Series add_box Create sub…" at bounding box center [596, 0] width 922 height 0
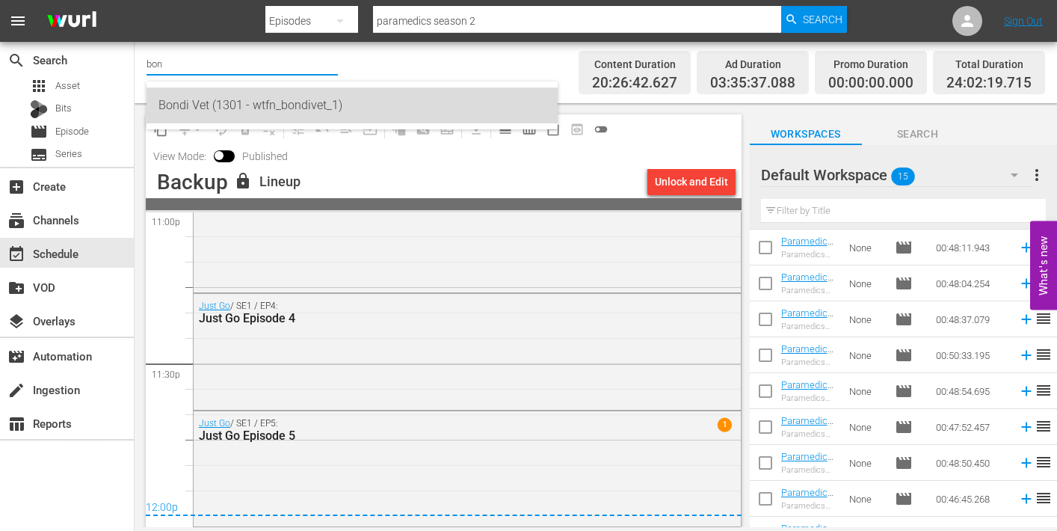
click at [187, 100] on div "Bondi Vet (1301 - wtfn_bondivet_1)" at bounding box center [351, 105] width 387 height 36
type input "Bondi Vet (1301 - wtfn_bondivet_1)"
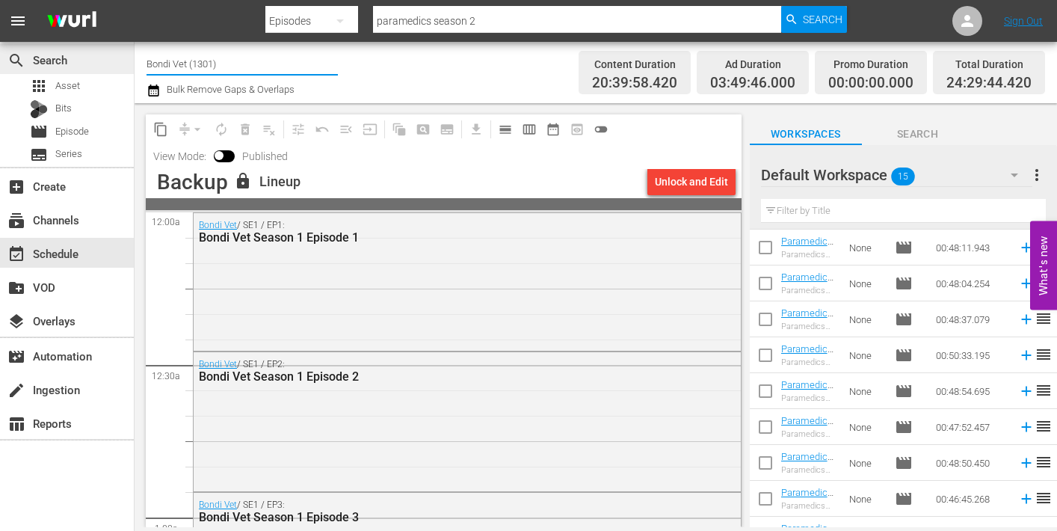
drag, startPoint x: 226, startPoint y: 62, endPoint x: 117, endPoint y: 61, distance: 109.9
click at [135, 0] on div "search Search apps Asset Bits movie Episode subtitles Series add_box Create sub…" at bounding box center [596, 0] width 922 height 0
type input "e"
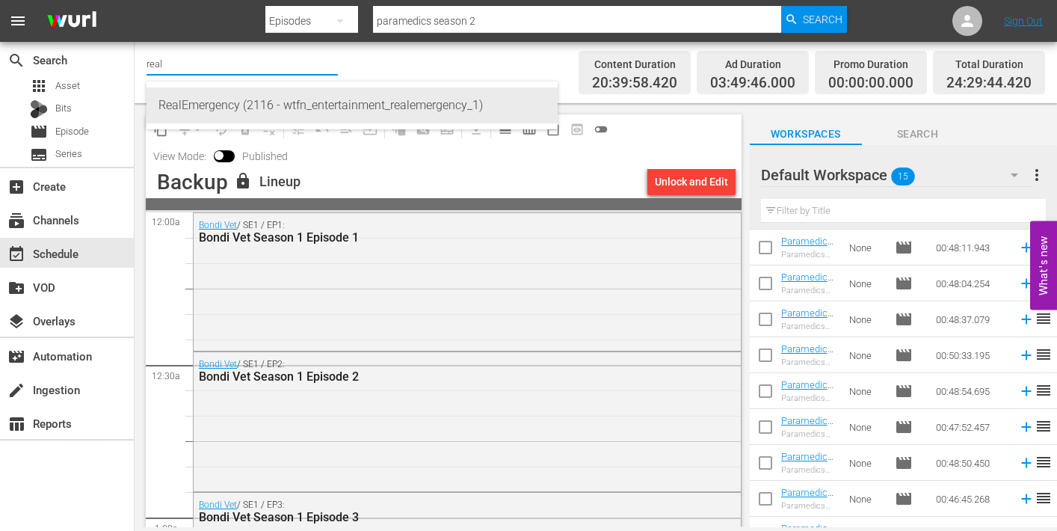
click at [225, 104] on div "RealEmergency (2116 - wtfn_entertainment_realemergency_1)" at bounding box center [351, 105] width 387 height 36
type input "RealEmergency (2116 - wtfn_entertainment_realemergency_1)"
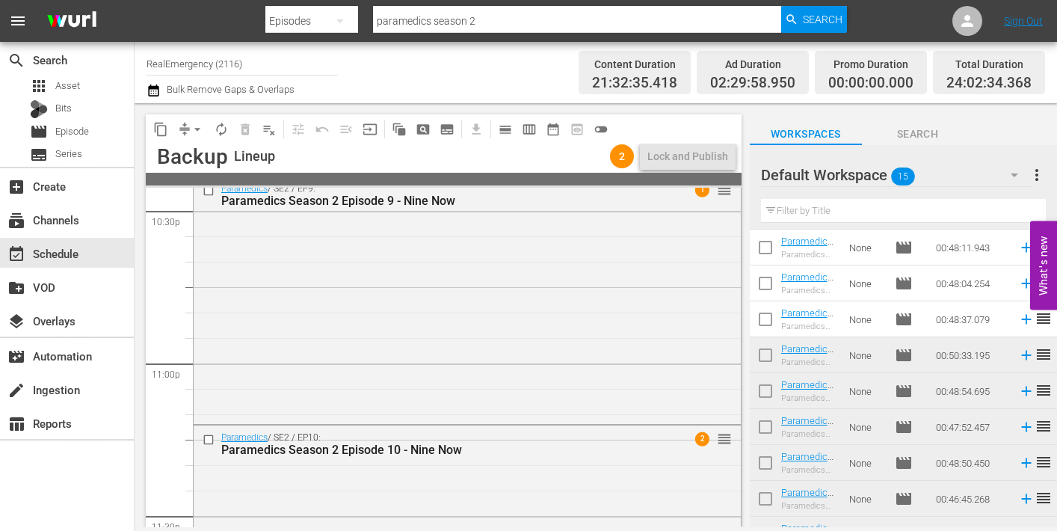
scroll to position [6991, 0]
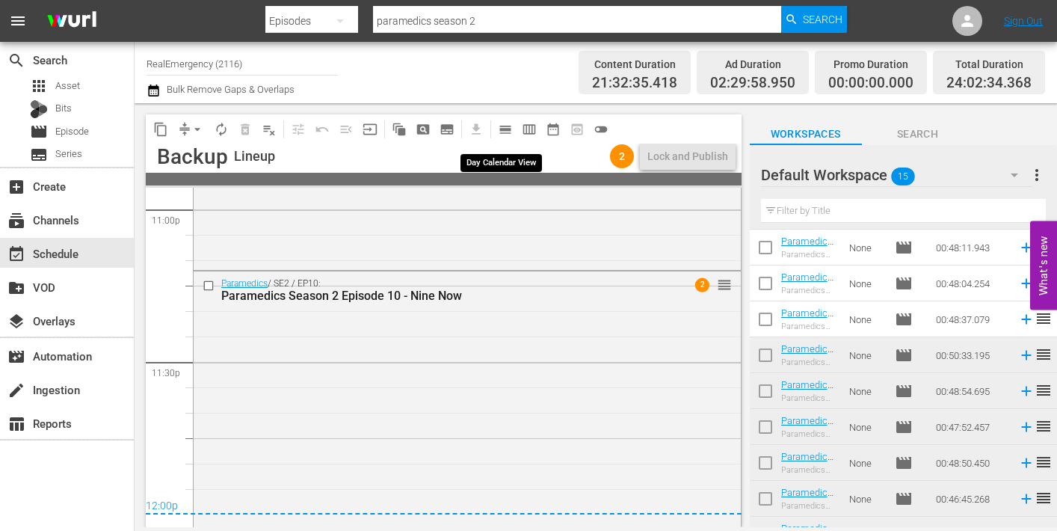
click at [505, 126] on span "calendar_view_day_outlined" at bounding box center [505, 129] width 15 height 15
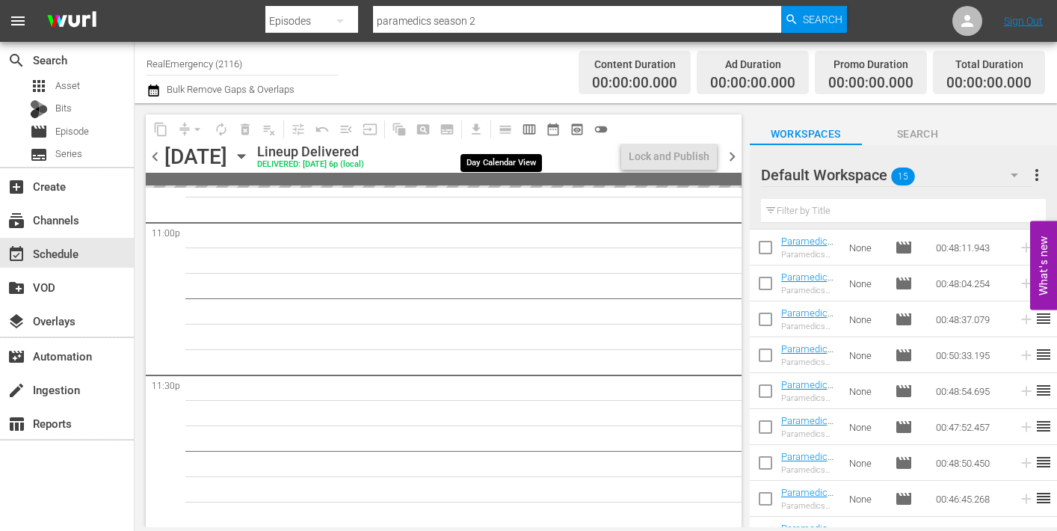
scroll to position [6981, 0]
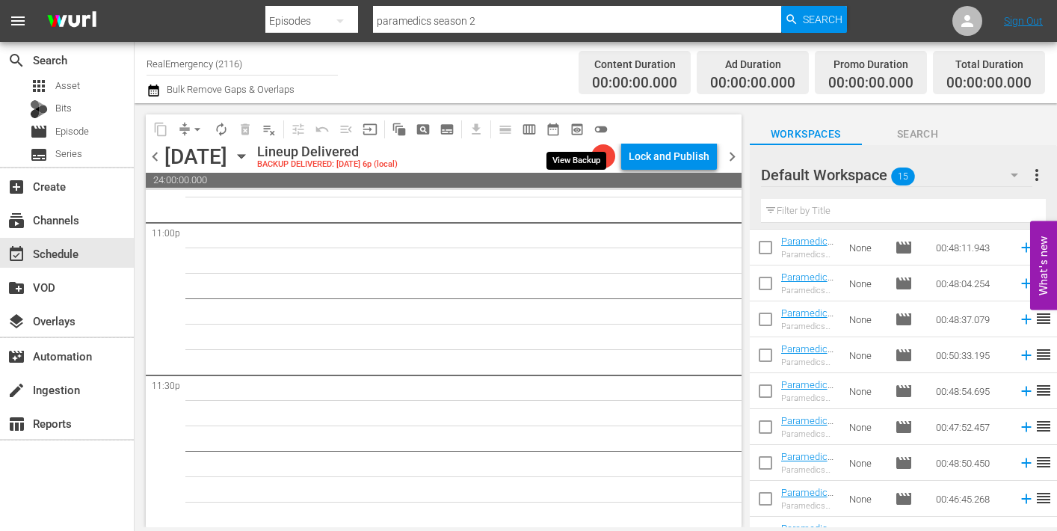
click at [576, 129] on span "preview_outlined" at bounding box center [576, 129] width 15 height 15
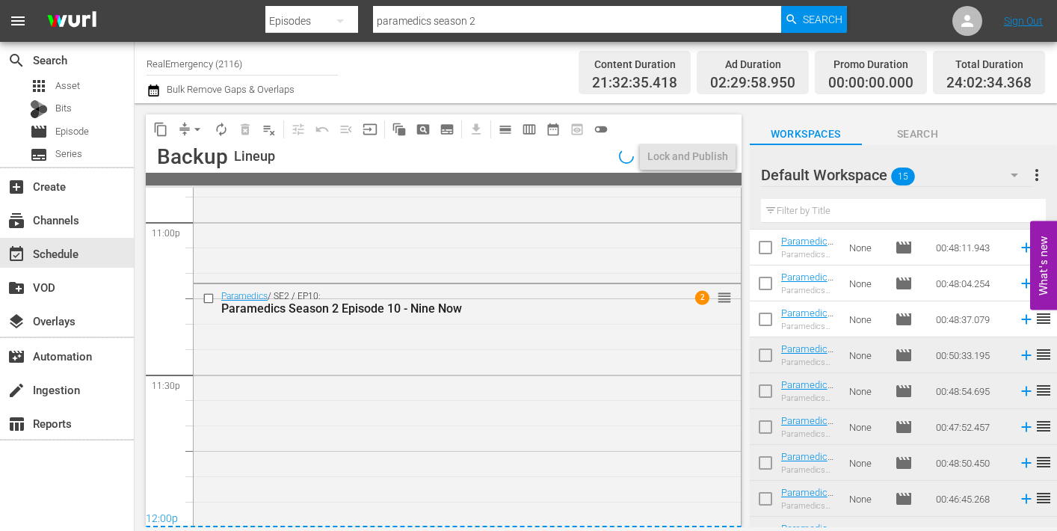
scroll to position [6991, 0]
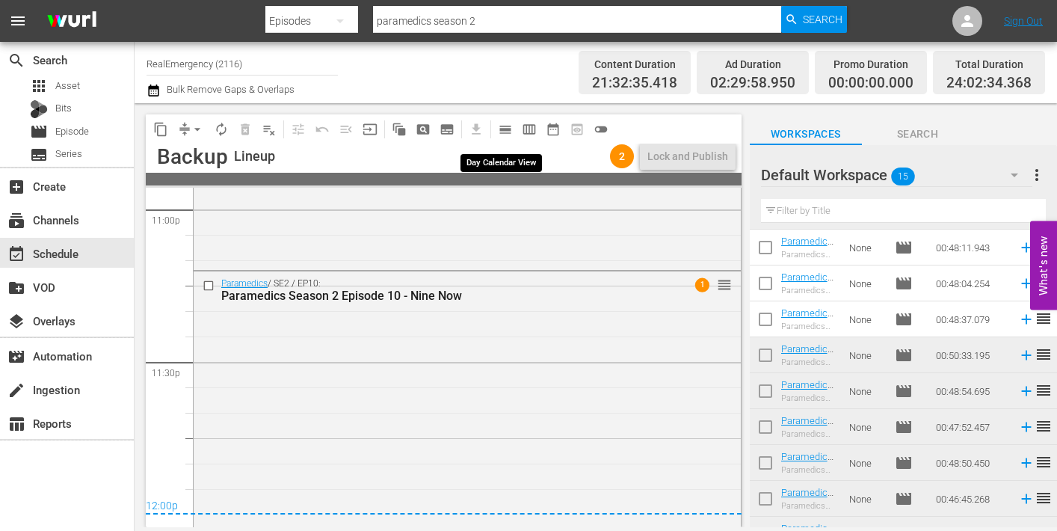
click at [506, 129] on span "calendar_view_day_outlined" at bounding box center [505, 129] width 15 height 15
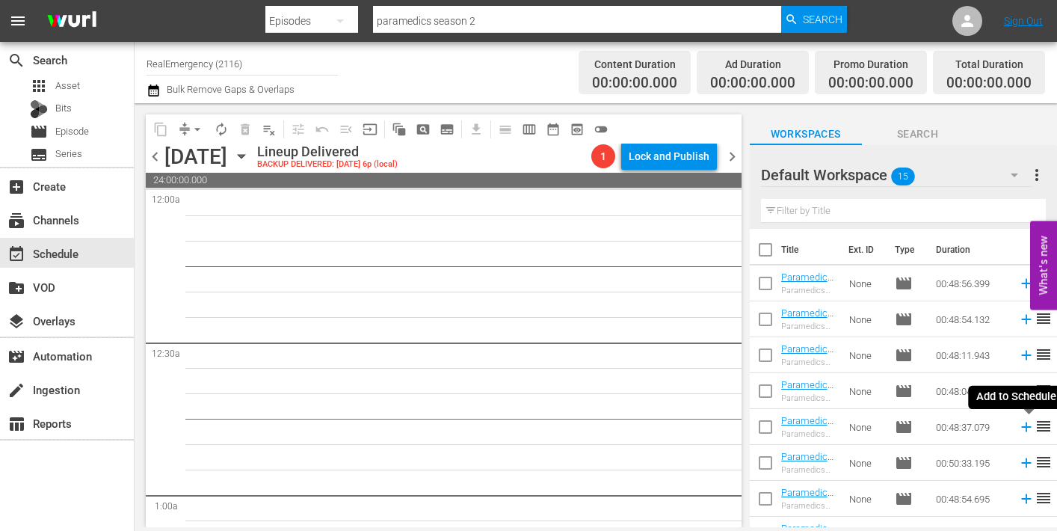
click at [1028, 429] on icon at bounding box center [1026, 426] width 16 height 16
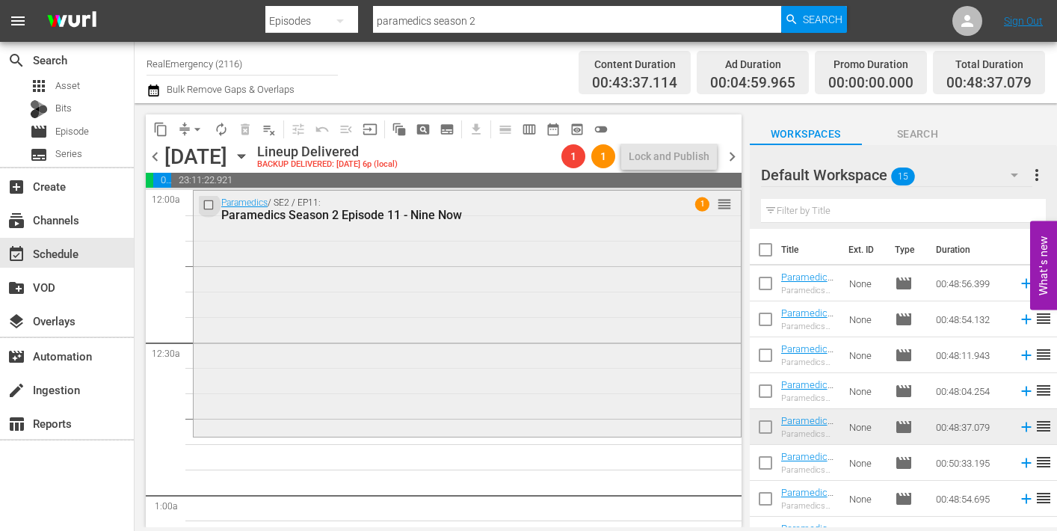
click at [211, 205] on input "checkbox" at bounding box center [211, 205] width 16 height 13
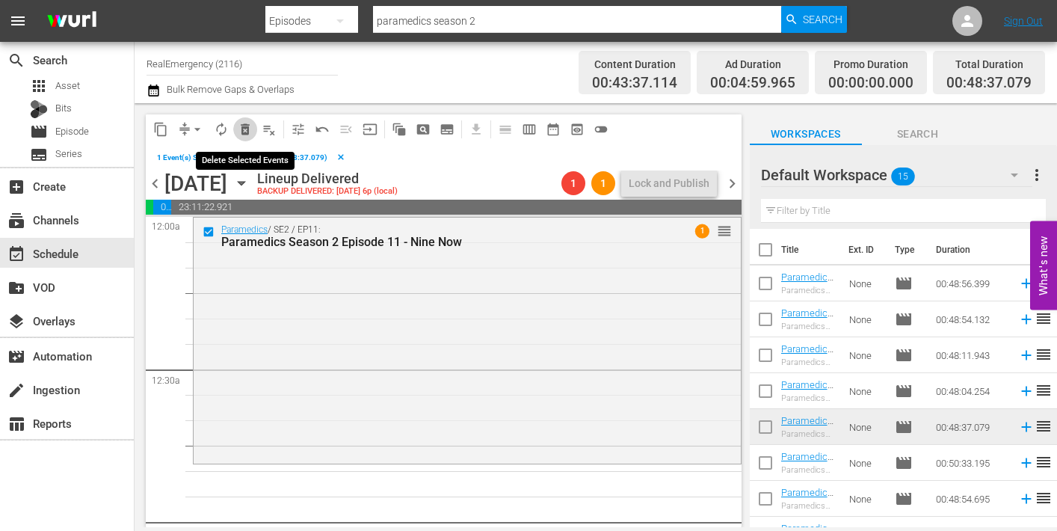
click at [248, 129] on span "delete_forever_outlined" at bounding box center [245, 129] width 15 height 15
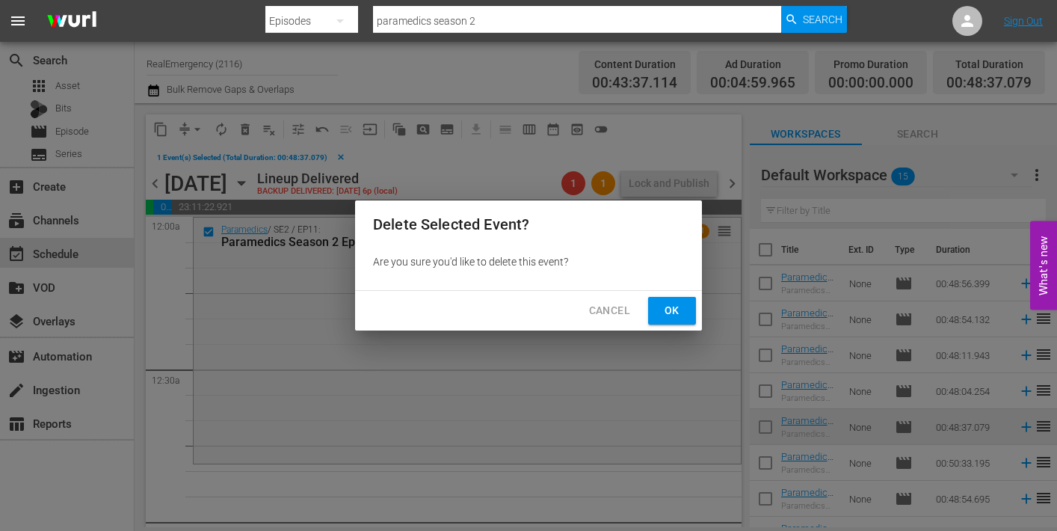
click at [674, 312] on span "Ok" at bounding box center [672, 310] width 24 height 19
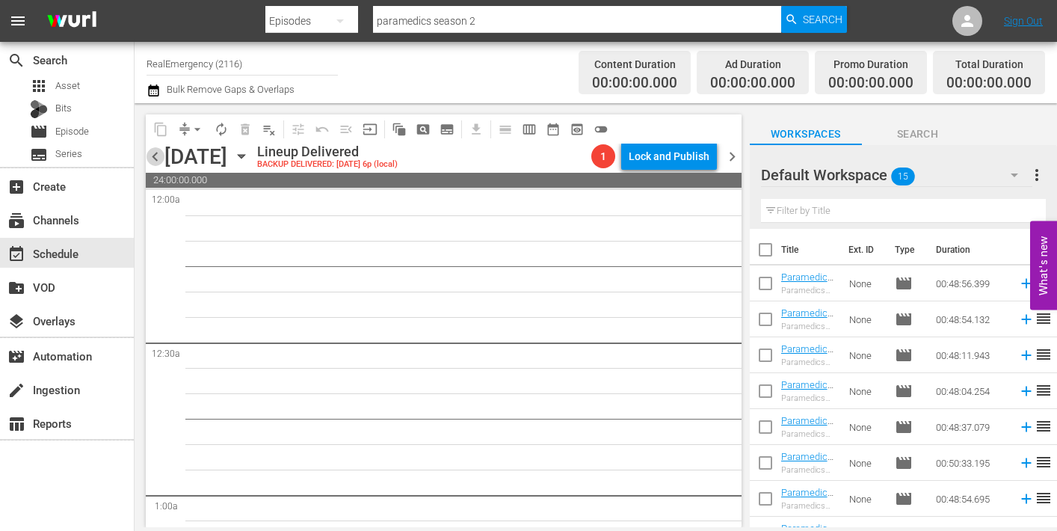
click at [158, 158] on span "chevron_left" at bounding box center [155, 156] width 19 height 19
click at [1037, 173] on span "more_vert" at bounding box center [1037, 175] width 18 height 18
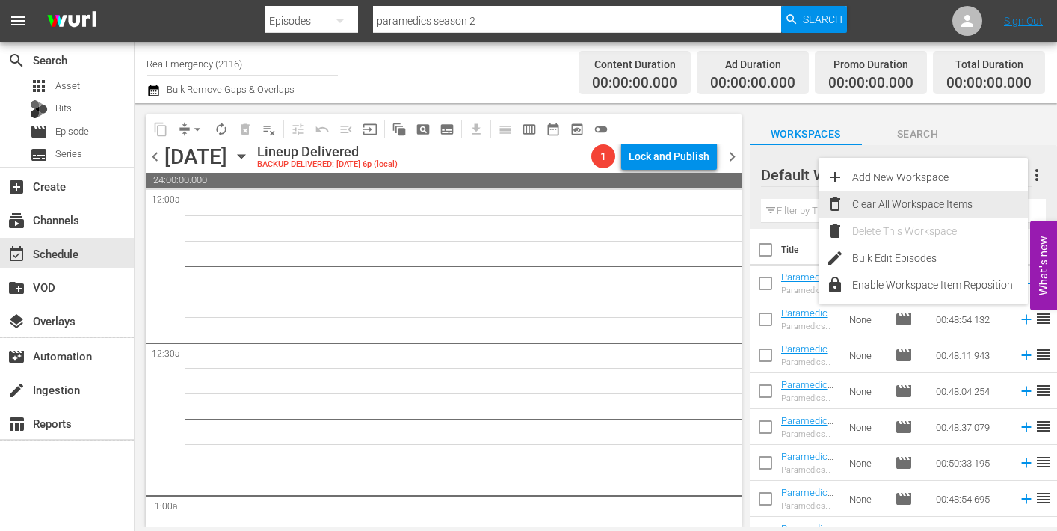
click at [914, 202] on div "Clear All Workspace Items" at bounding box center [940, 204] width 176 height 27
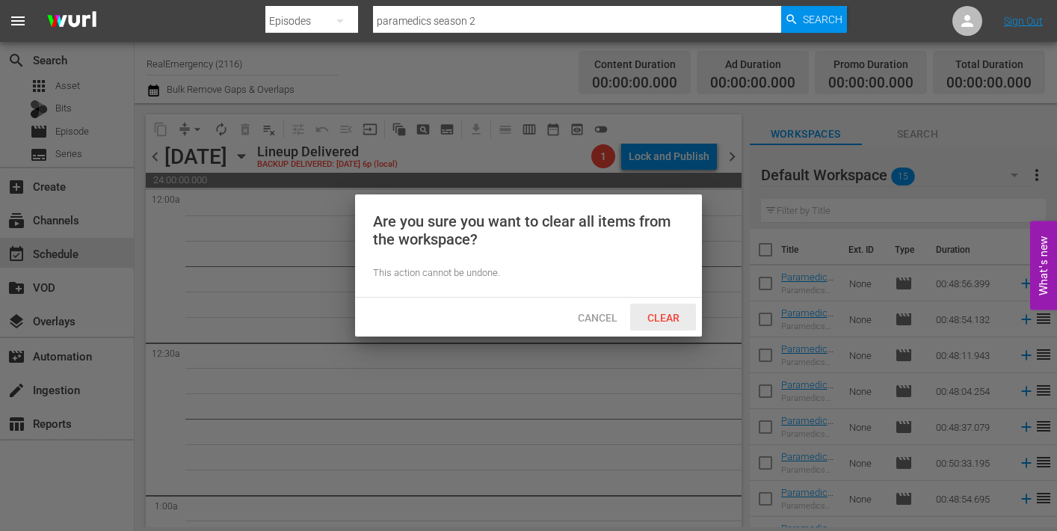
click at [664, 317] on span "Clear" at bounding box center [663, 318] width 56 height 12
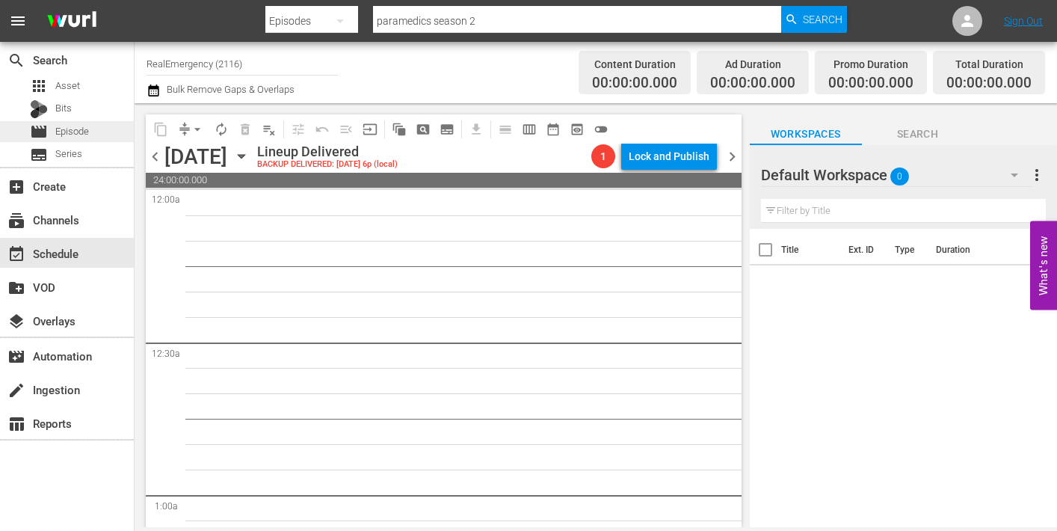
click at [58, 134] on span "Episode" at bounding box center [72, 131] width 34 height 15
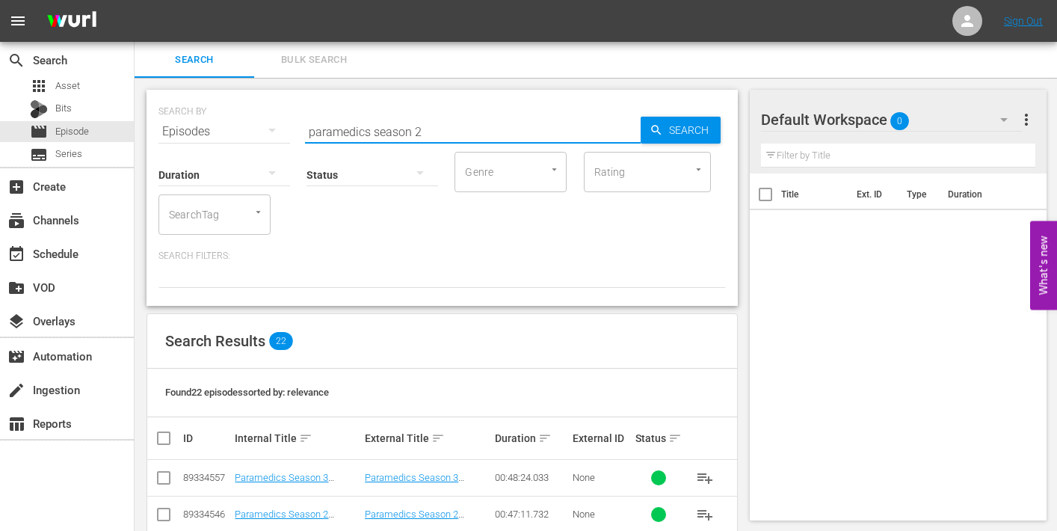
drag, startPoint x: 426, startPoint y: 132, endPoint x: 469, endPoint y: 133, distance: 42.6
click at [469, 133] on input "paramedics season 2" at bounding box center [473, 132] width 336 height 36
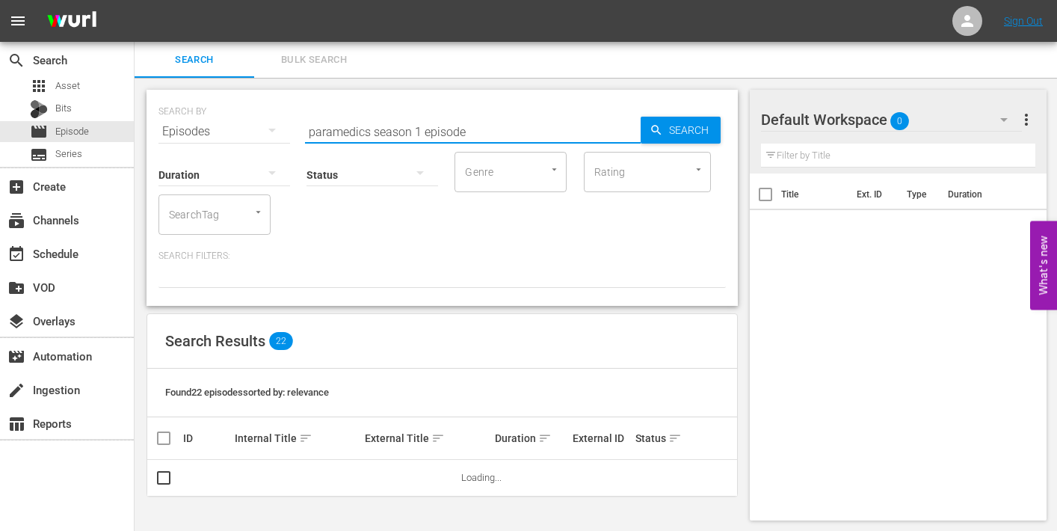
type input "paramedics season 1 episode"
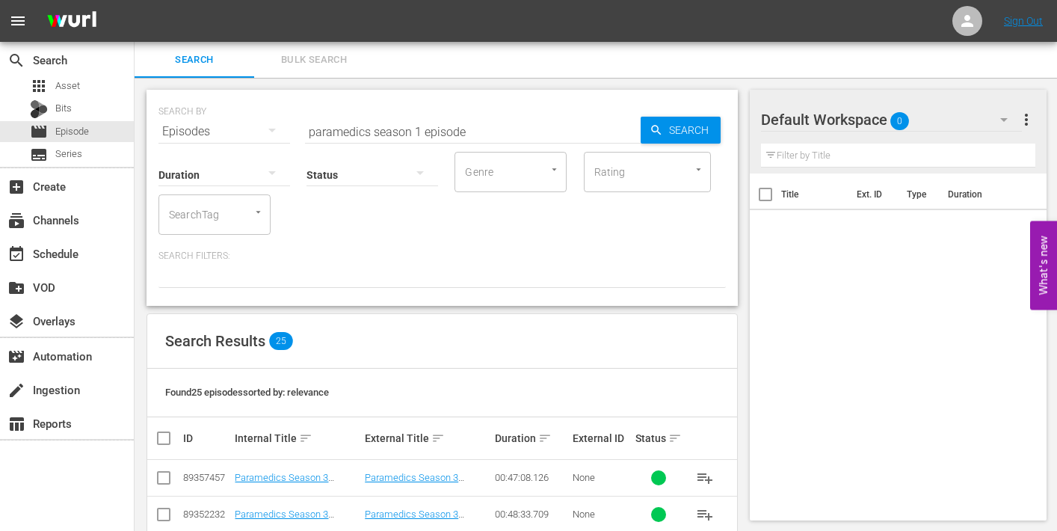
click at [619, 280] on div at bounding box center [441, 274] width 567 height 25
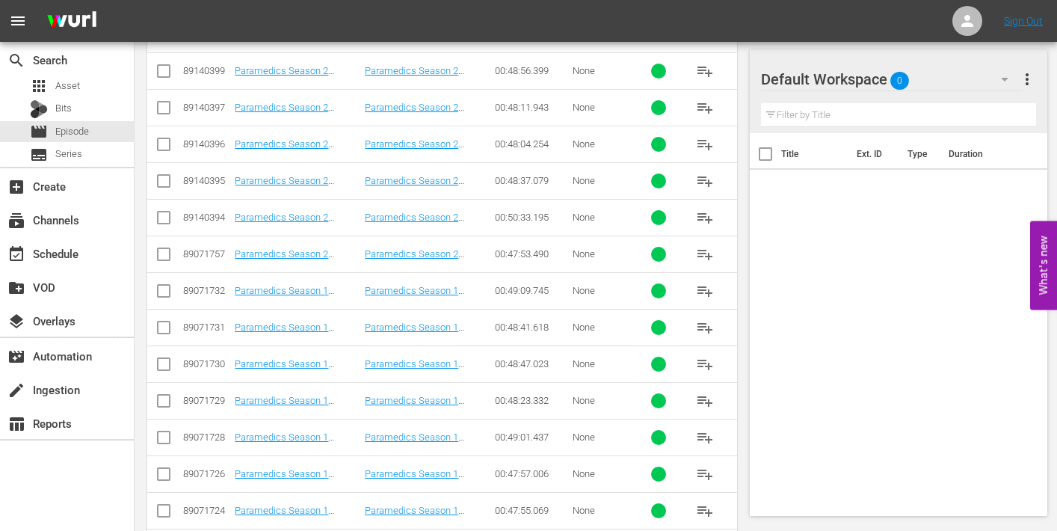
scroll to position [871, 0]
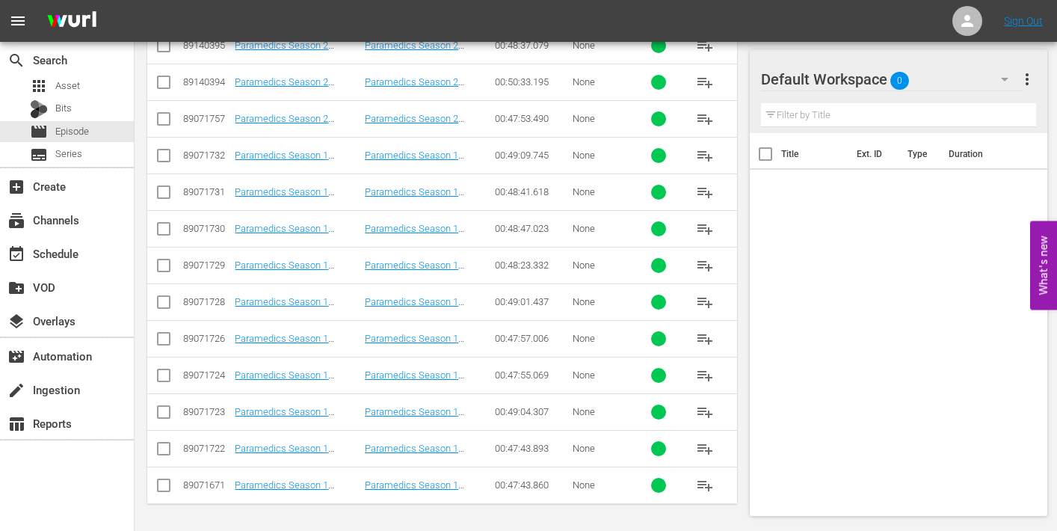
click at [700, 448] on span "playlist_add" at bounding box center [705, 448] width 18 height 18
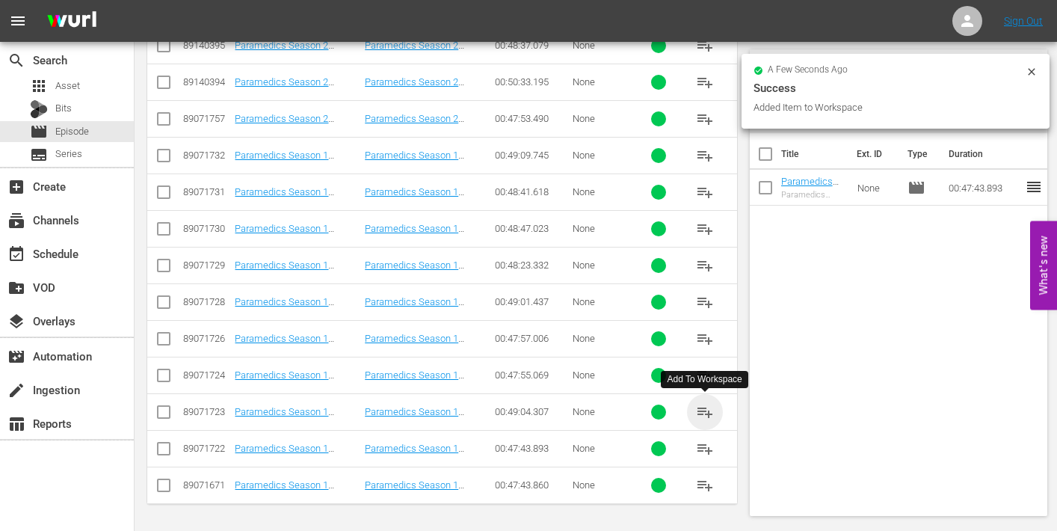
click at [708, 414] on span "playlist_add" at bounding box center [705, 412] width 18 height 18
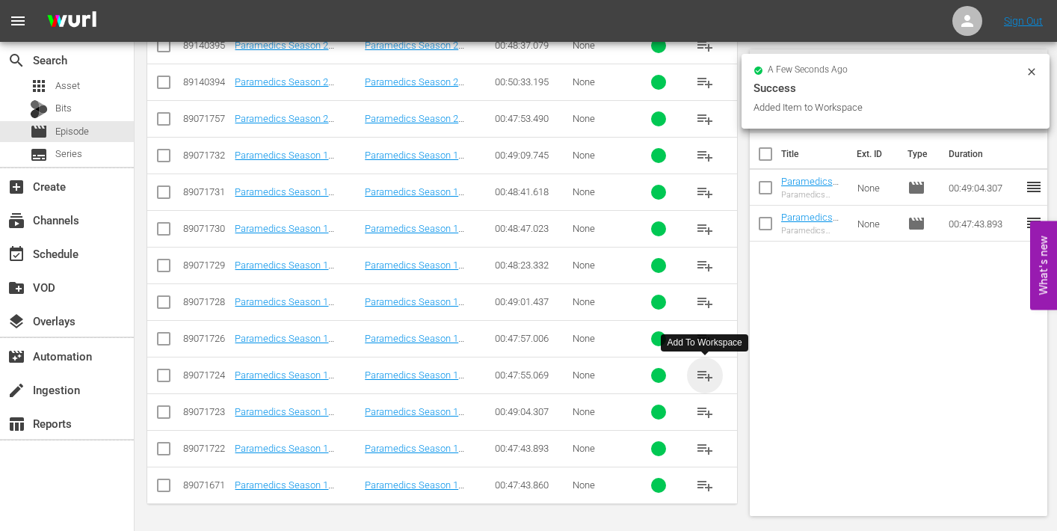
drag, startPoint x: 711, startPoint y: 371, endPoint x: 634, endPoint y: 364, distance: 77.3
click at [711, 371] on span "playlist_add" at bounding box center [705, 375] width 18 height 18
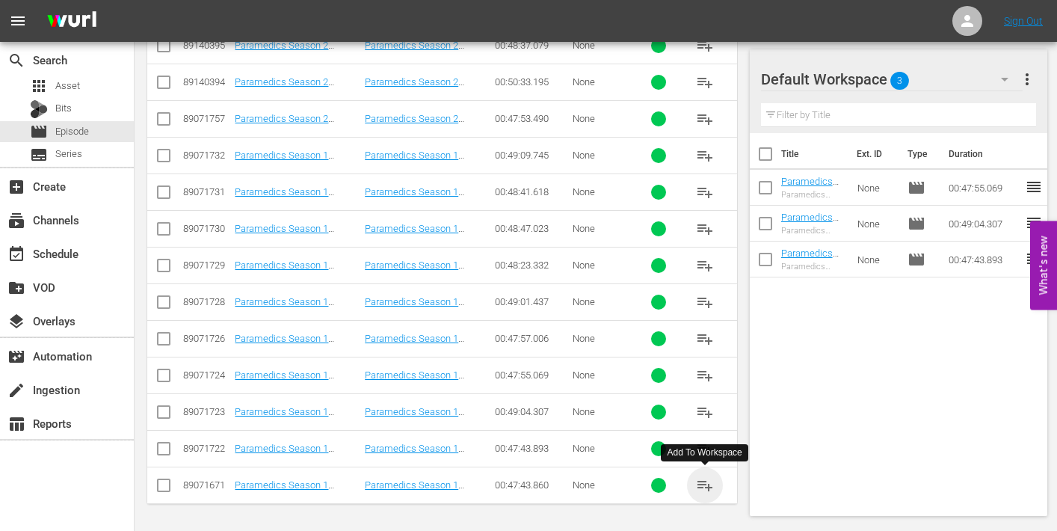
drag, startPoint x: 703, startPoint y: 483, endPoint x: 686, endPoint y: 478, distance: 17.8
click at [703, 483] on span "playlist_add" at bounding box center [705, 485] width 18 height 18
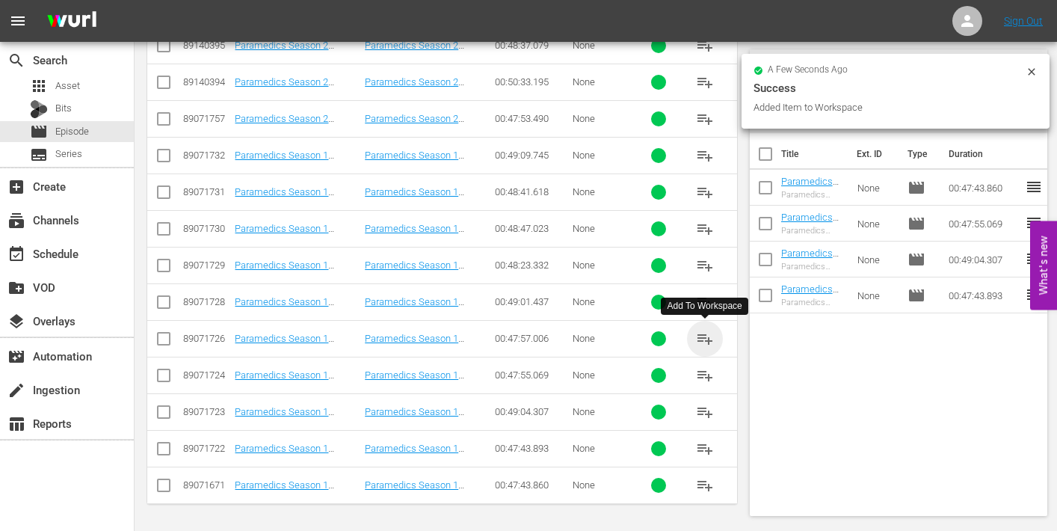
click at [699, 335] on span "playlist_add" at bounding box center [705, 339] width 18 height 18
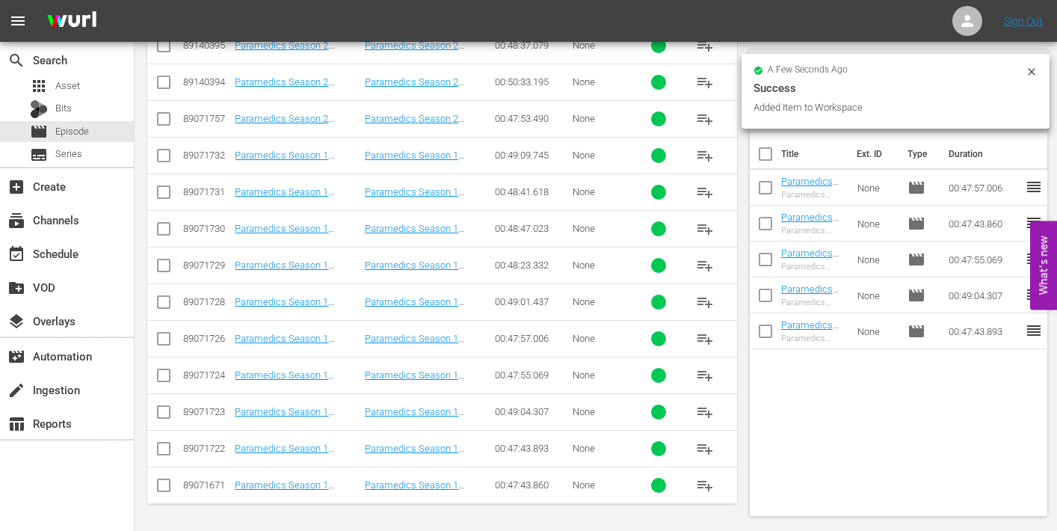
click at [704, 301] on span "playlist_add" at bounding box center [705, 302] width 18 height 18
click at [705, 262] on span "playlist_add" at bounding box center [705, 265] width 18 height 18
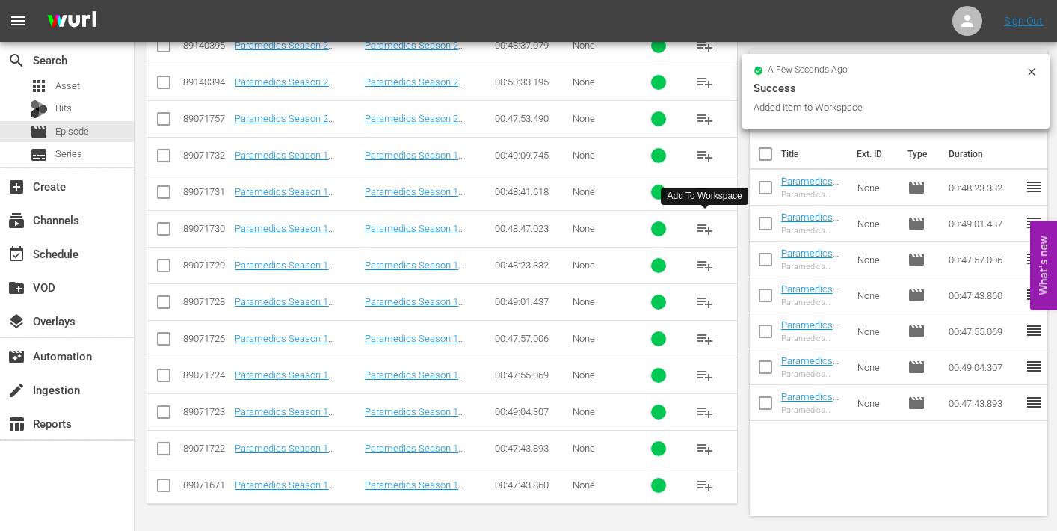
click at [703, 227] on span "playlist_add" at bounding box center [705, 229] width 18 height 18
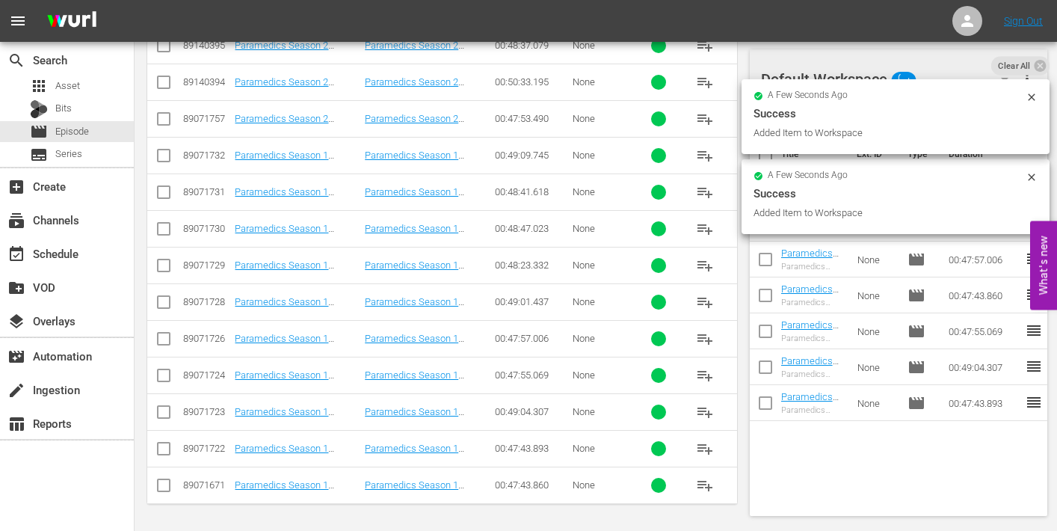
scroll to position [856, 0]
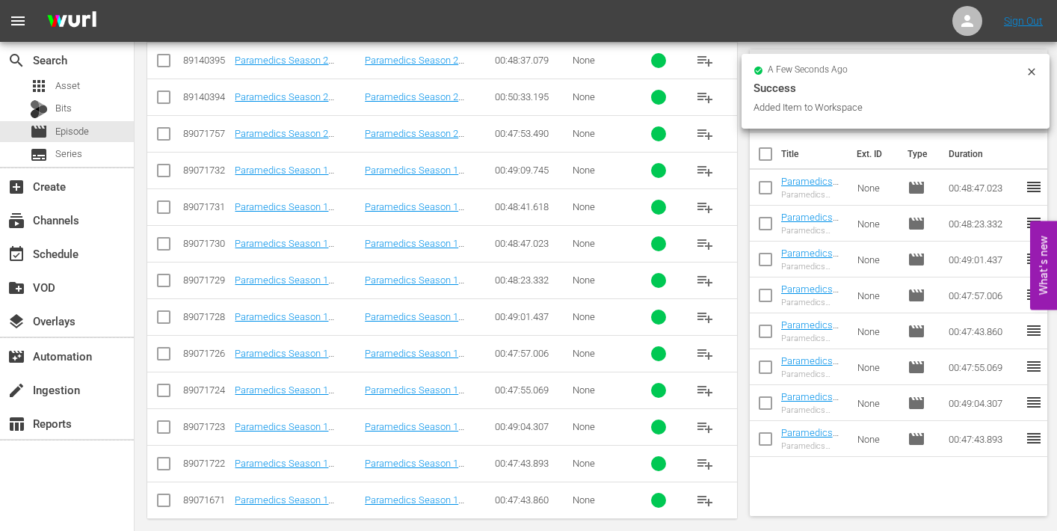
click at [714, 206] on button "playlist_add" at bounding box center [705, 207] width 36 height 36
drag, startPoint x: 705, startPoint y: 167, endPoint x: 691, endPoint y: 171, distance: 14.9
click at [705, 167] on span "playlist_add" at bounding box center [705, 170] width 18 height 18
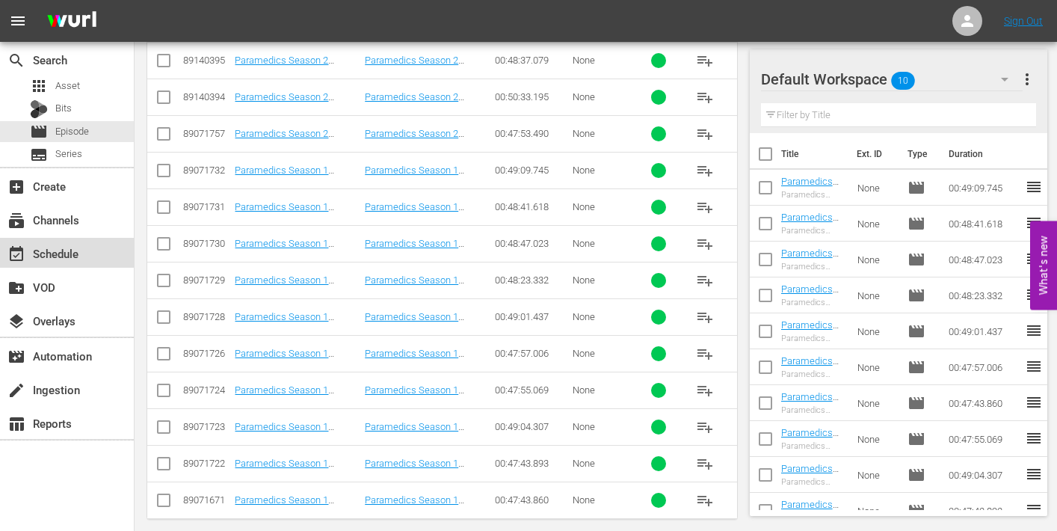
click at [52, 250] on div "event_available Schedule" at bounding box center [42, 250] width 84 height 13
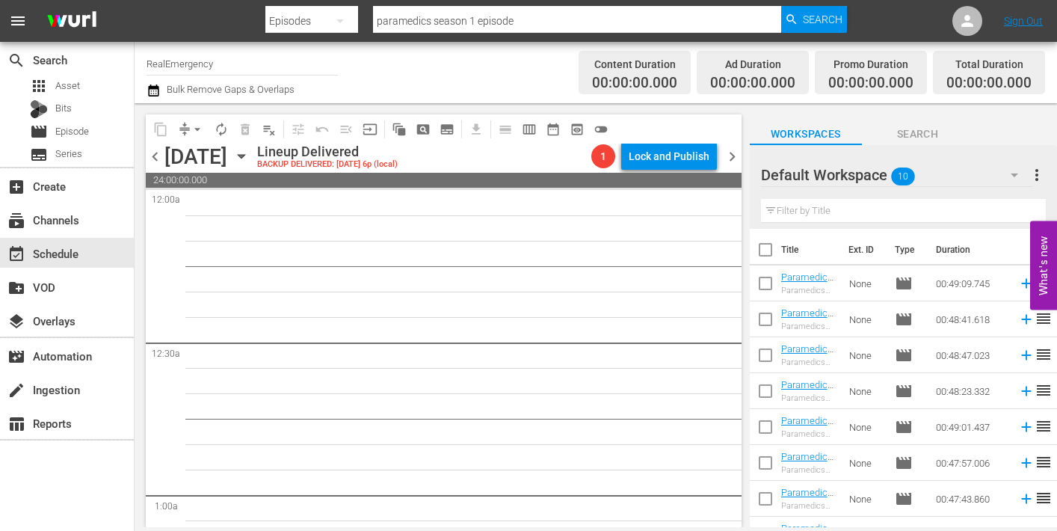
scroll to position [95, 0]
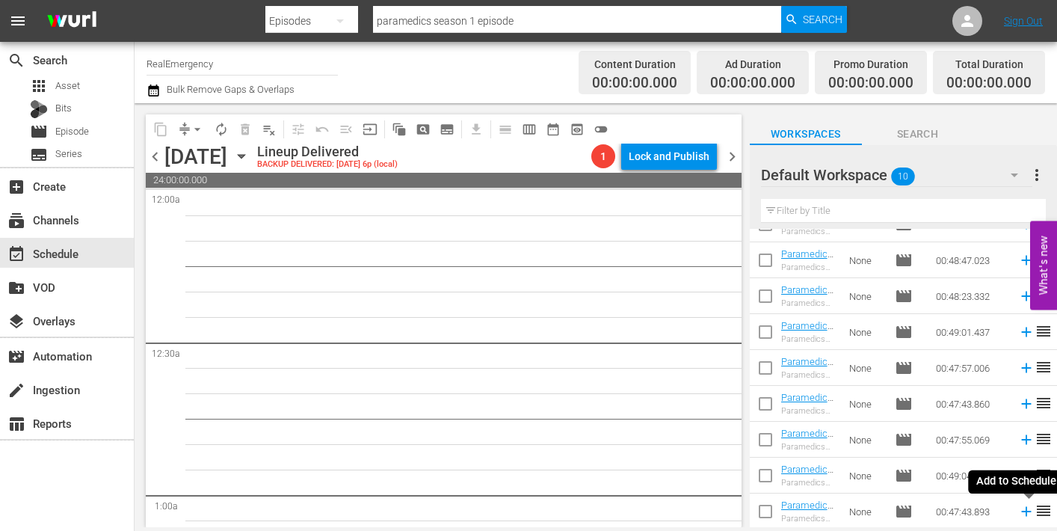
click at [1024, 510] on icon at bounding box center [1026, 512] width 10 height 10
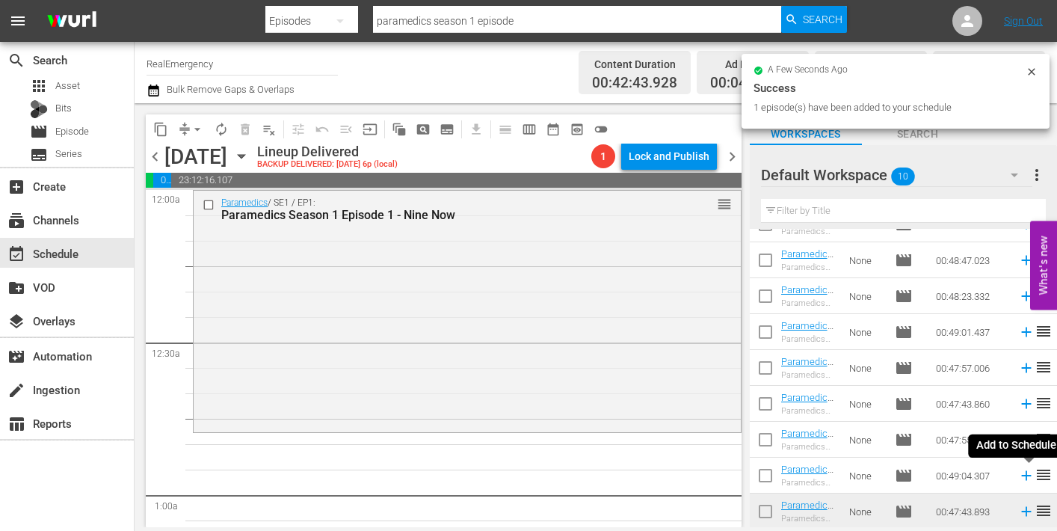
click at [1024, 475] on icon at bounding box center [1026, 476] width 10 height 10
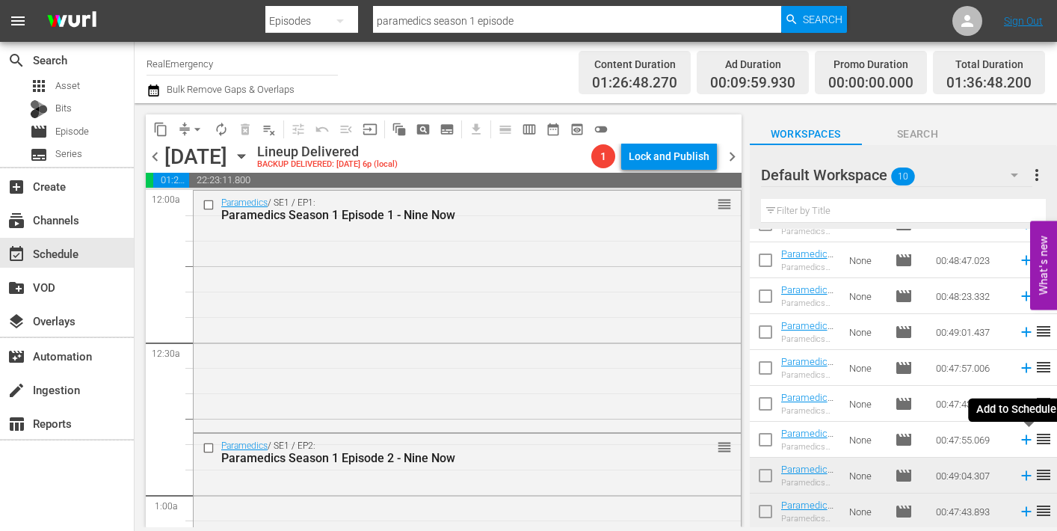
click at [1026, 436] on icon at bounding box center [1026, 440] width 10 height 10
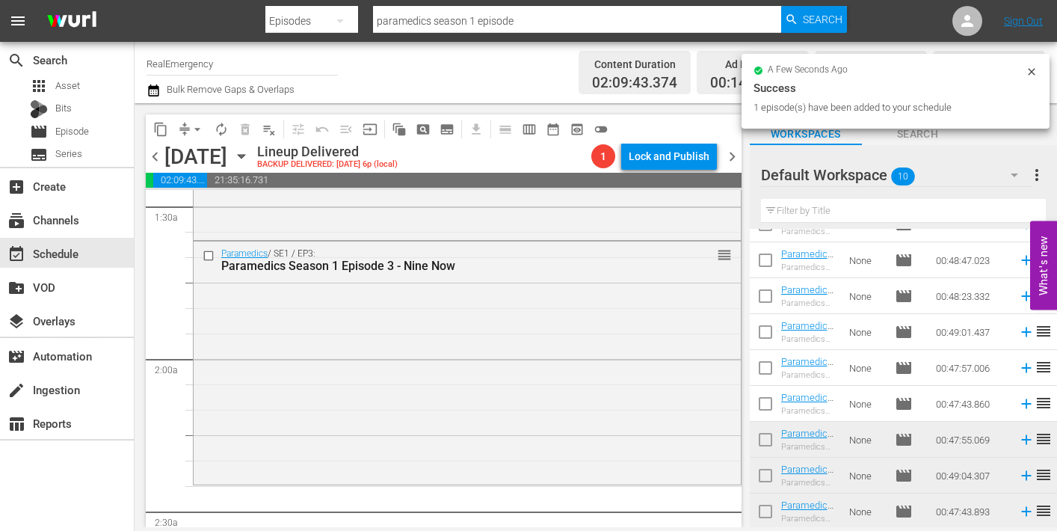
scroll to position [442, 0]
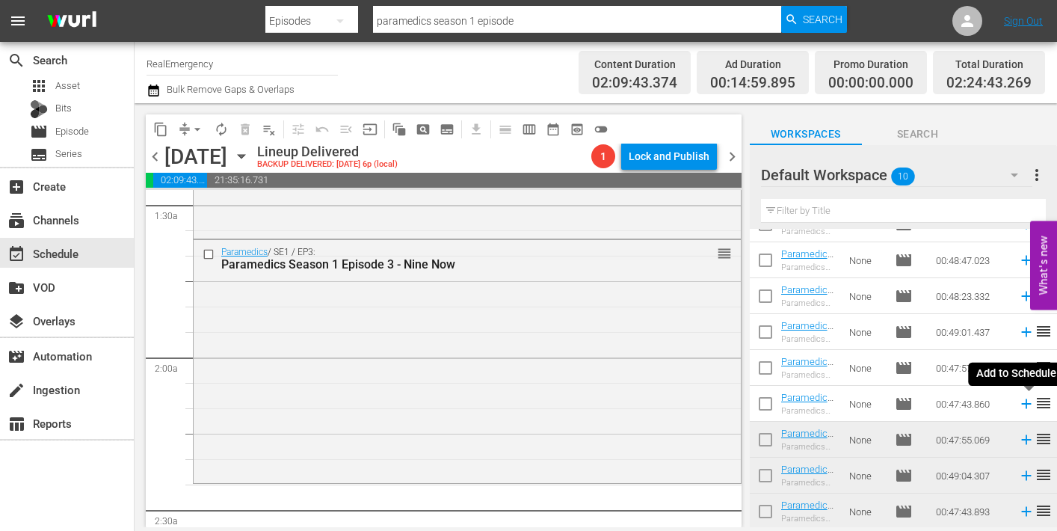
click at [1022, 402] on icon at bounding box center [1026, 403] width 16 height 16
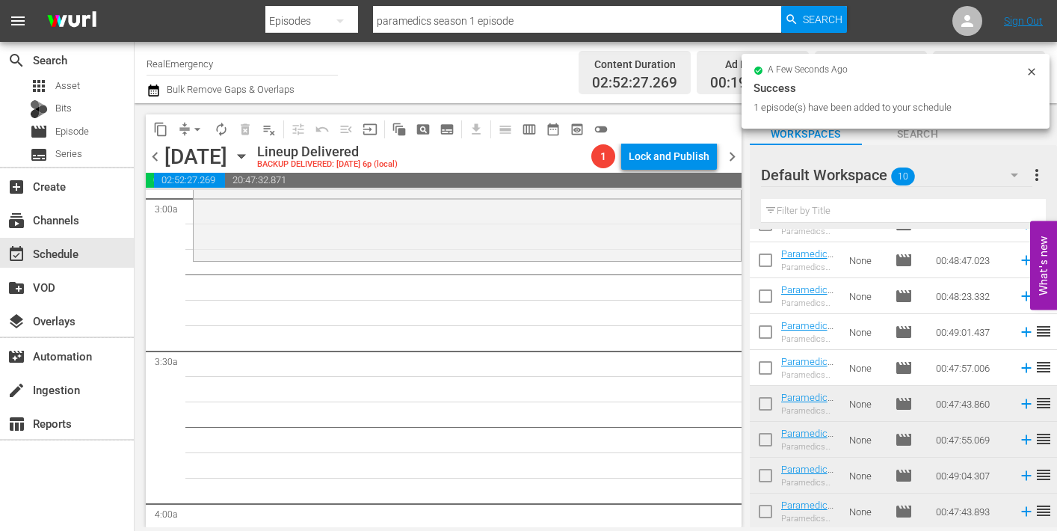
scroll to position [909, 0]
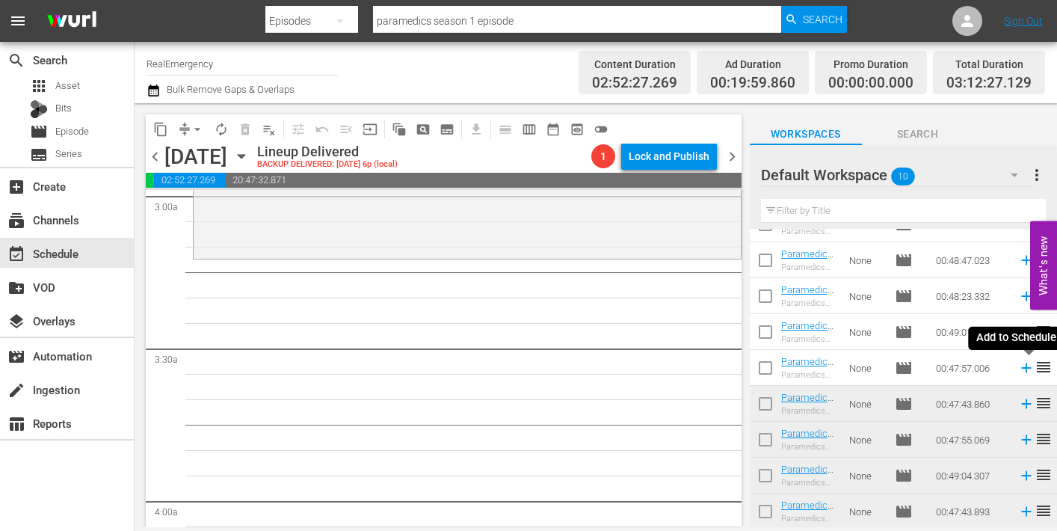
click at [1024, 368] on icon at bounding box center [1026, 368] width 10 height 10
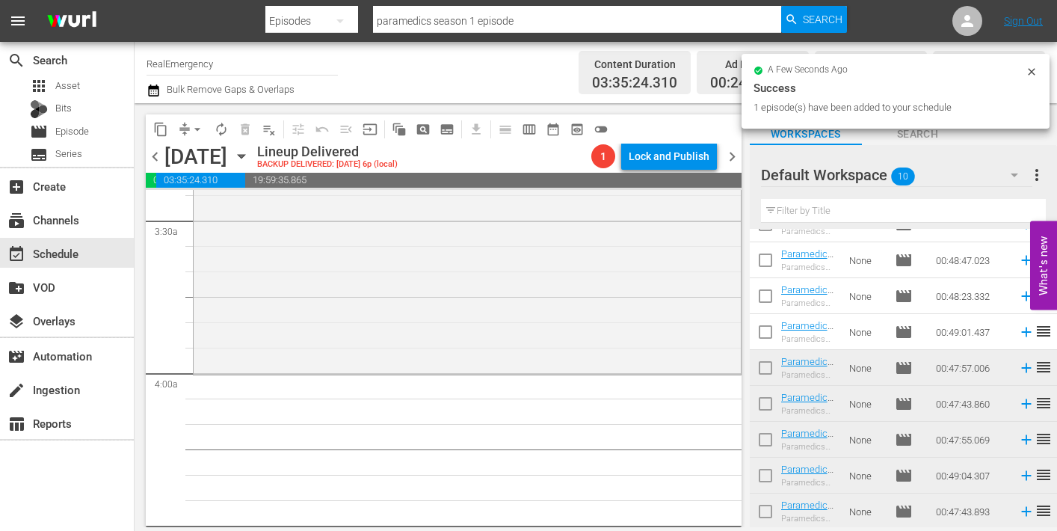
scroll to position [1045, 0]
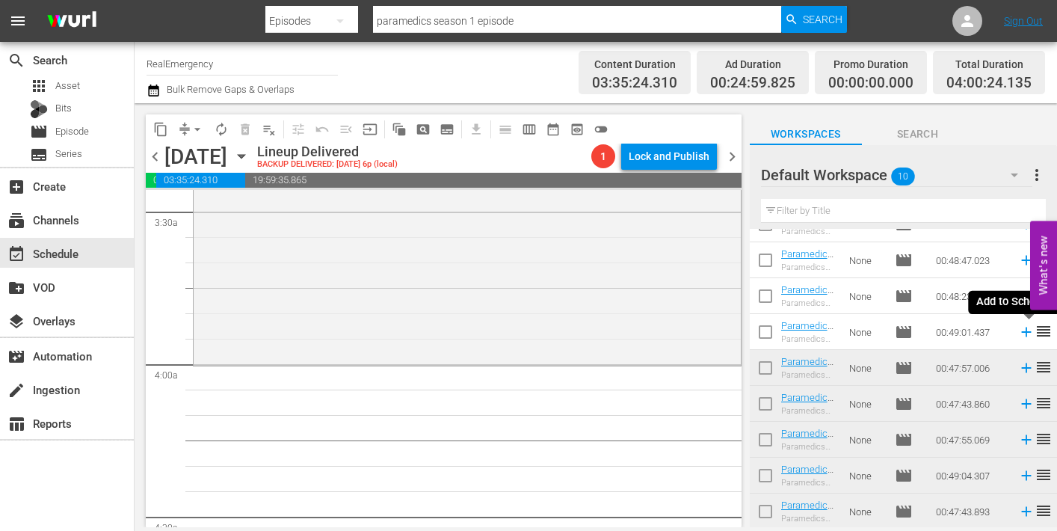
click at [1028, 333] on icon at bounding box center [1026, 332] width 16 height 16
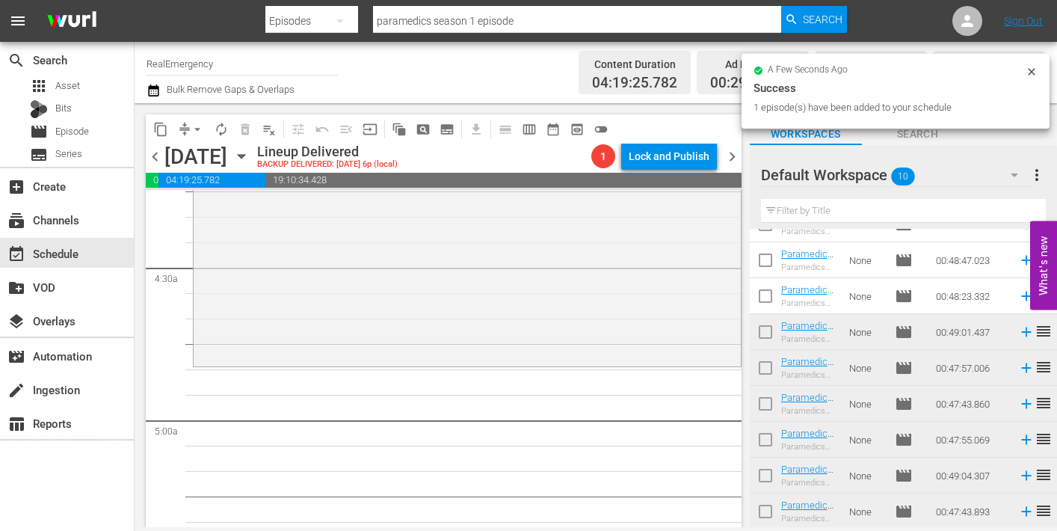
scroll to position [1309, 0]
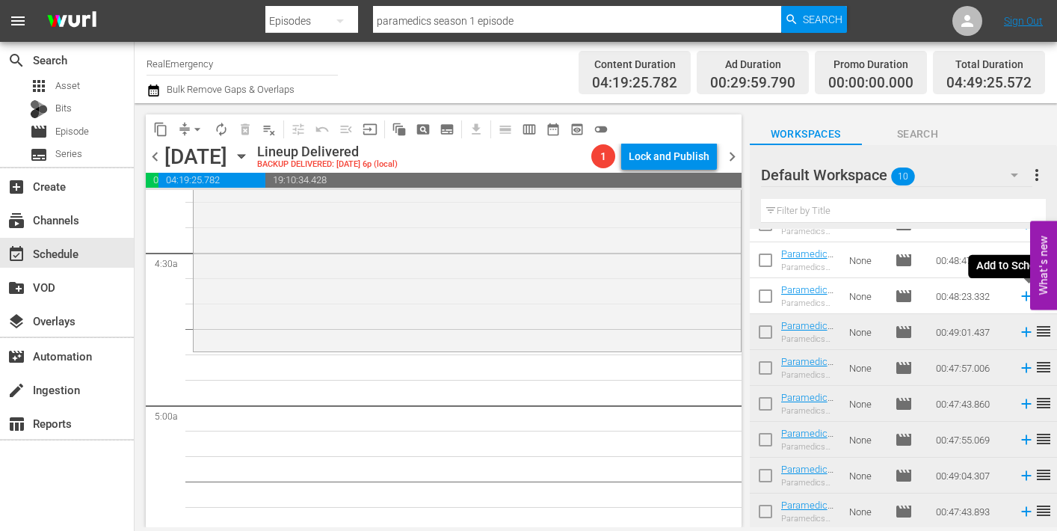
click at [1024, 297] on icon at bounding box center [1026, 296] width 16 height 16
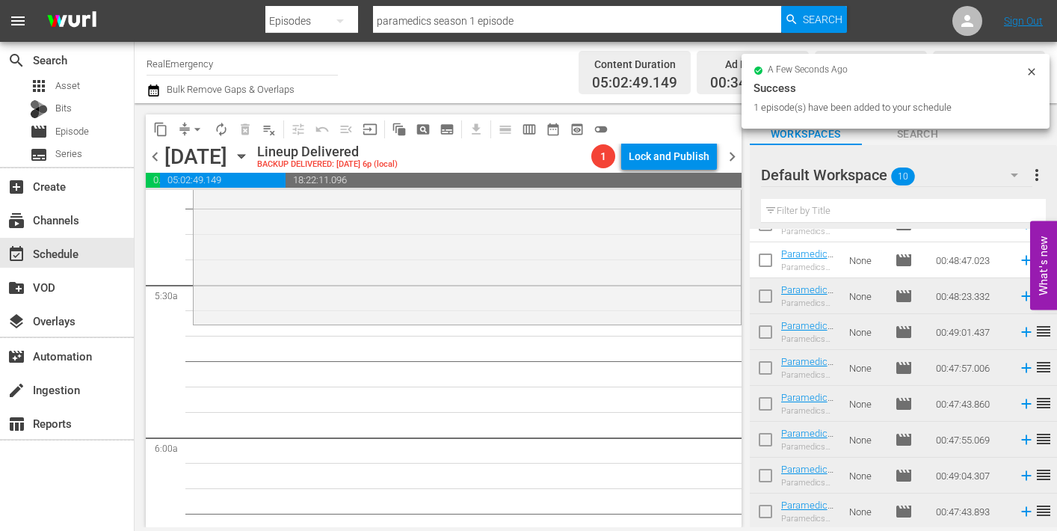
scroll to position [1584, 0]
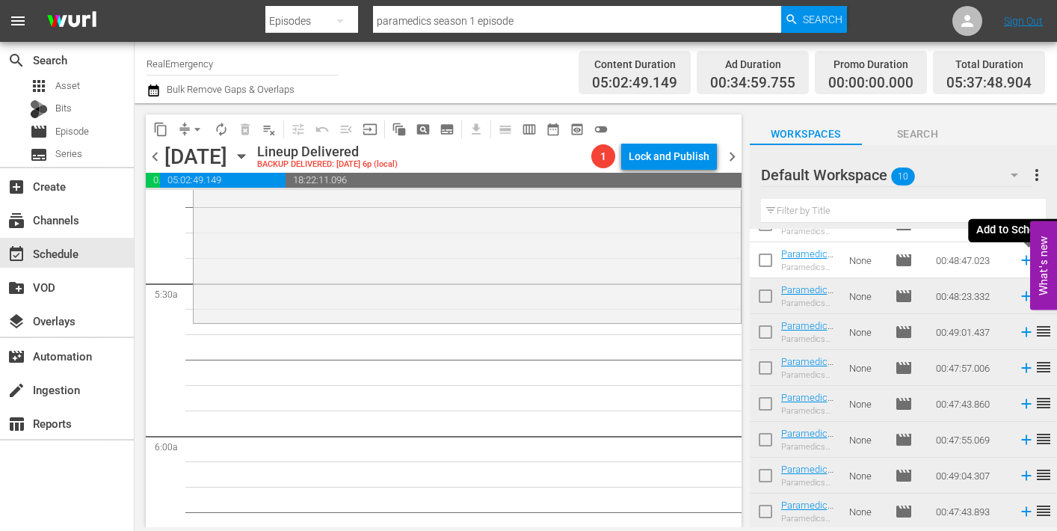
click at [1025, 259] on icon at bounding box center [1026, 260] width 16 height 16
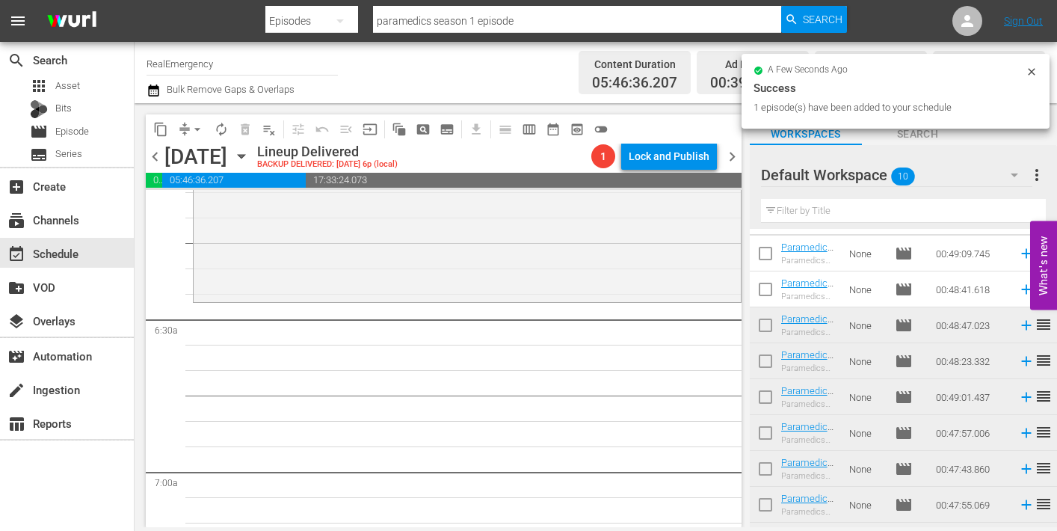
scroll to position [0, 0]
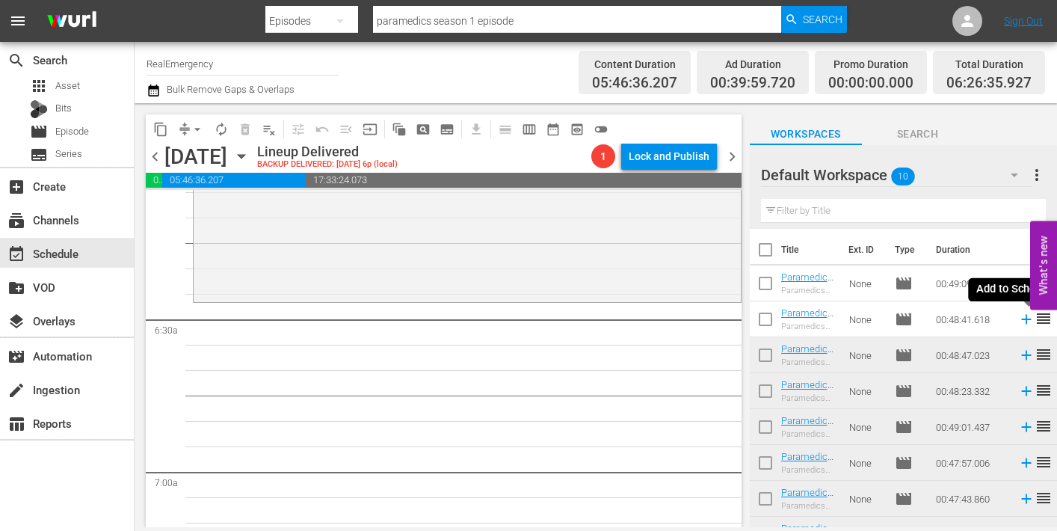
click at [1025, 318] on icon at bounding box center [1026, 319] width 16 height 16
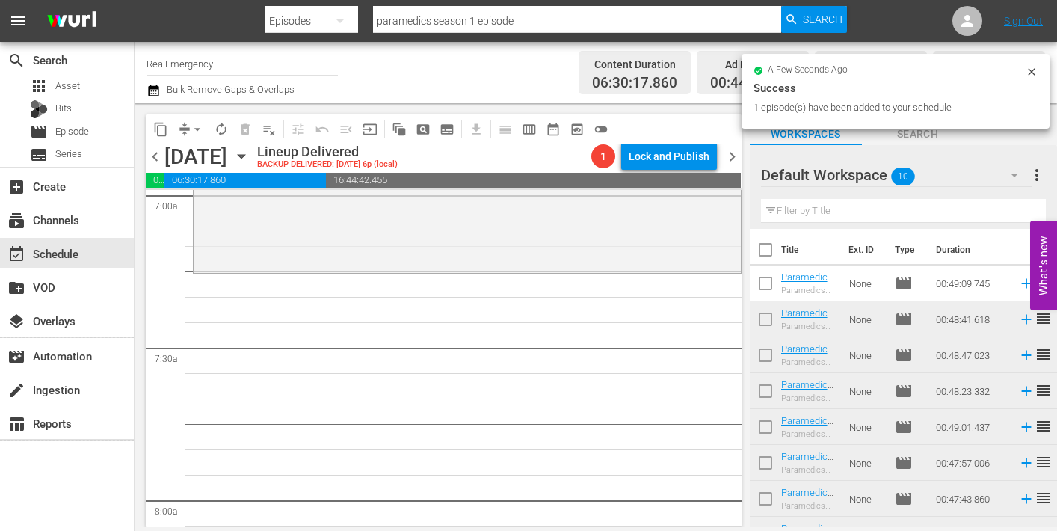
scroll to position [2131, 0]
click at [1027, 282] on icon at bounding box center [1026, 283] width 16 height 16
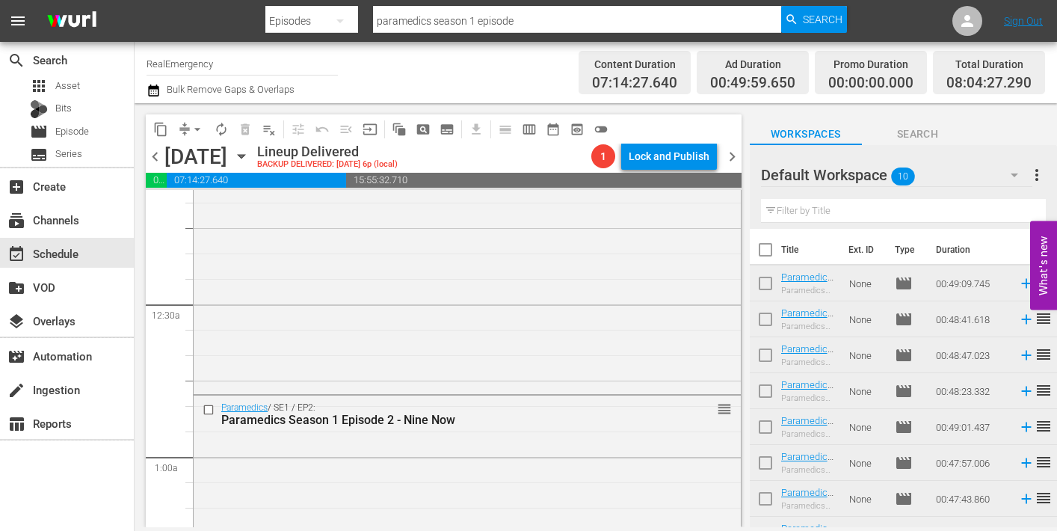
scroll to position [0, 0]
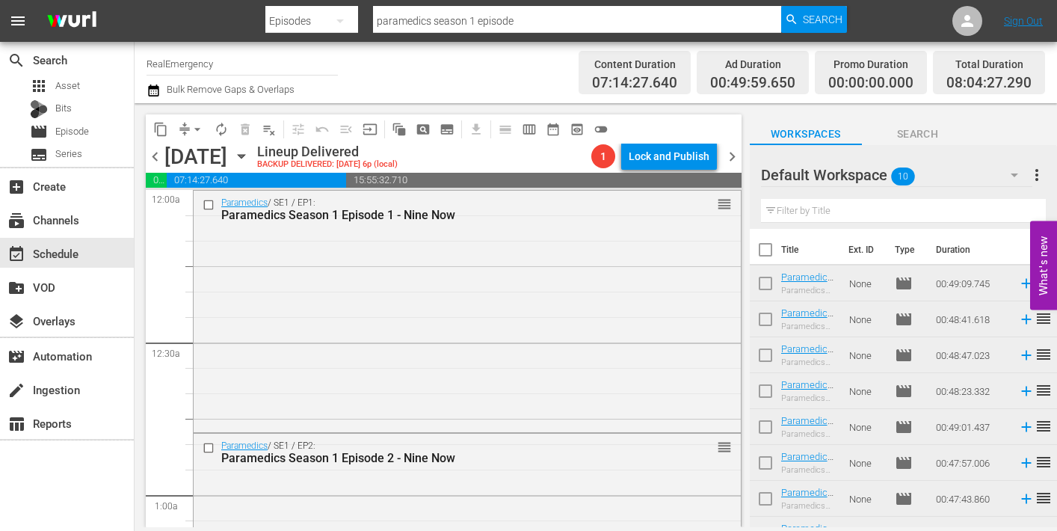
click at [479, 256] on div "Paramedics / SE1 / EP1: Paramedics Season 1 Episode 1 - Nine Now reorder" at bounding box center [467, 310] width 547 height 238
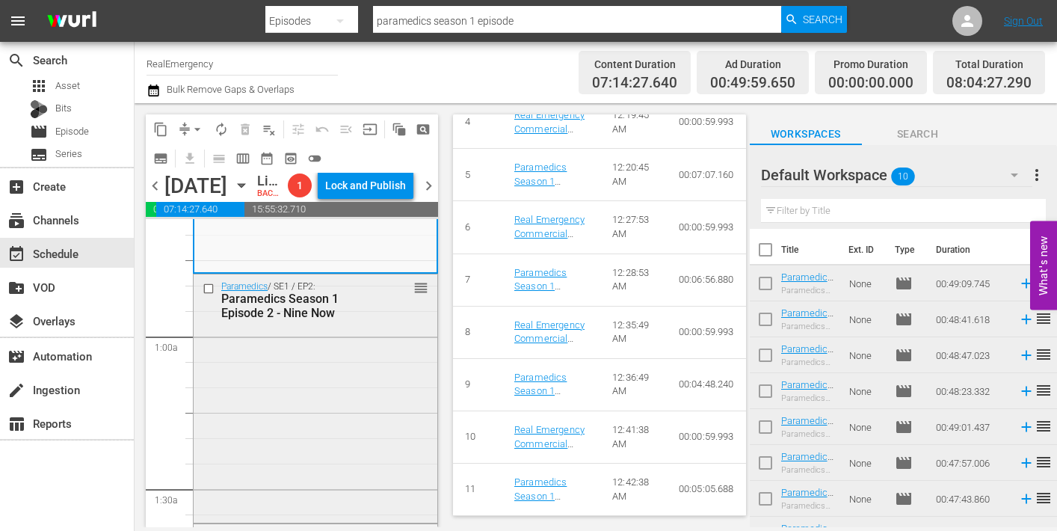
scroll to position [197, 0]
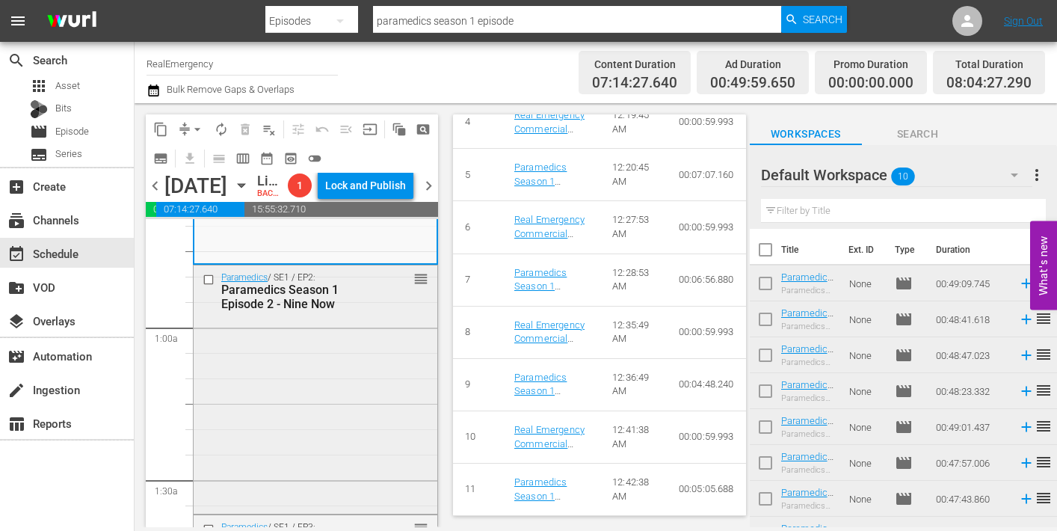
click at [303, 415] on div "Paramedics / SE1 / EP2: Paramedics Season 1 Episode 2 - Nine Now reorder" at bounding box center [316, 387] width 244 height 245
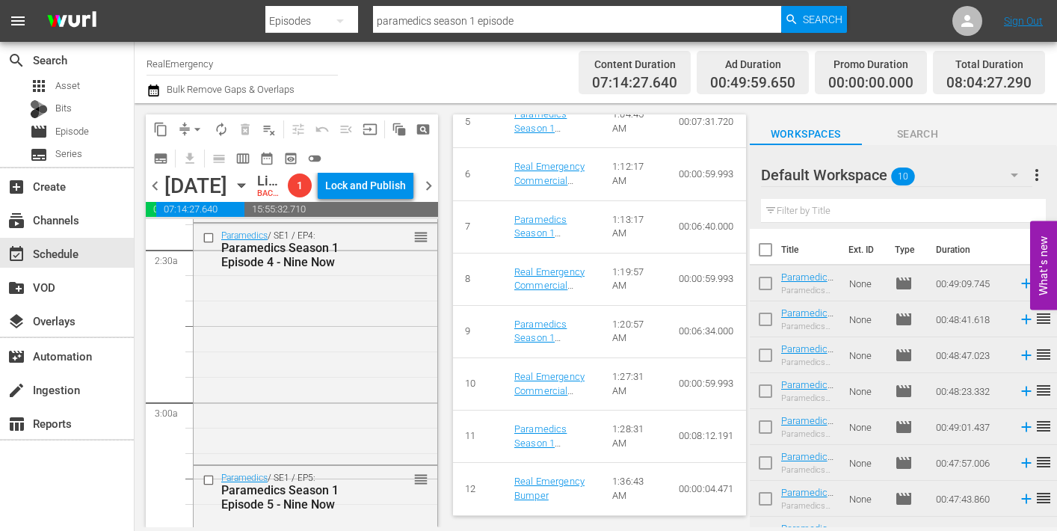
scroll to position [747, 0]
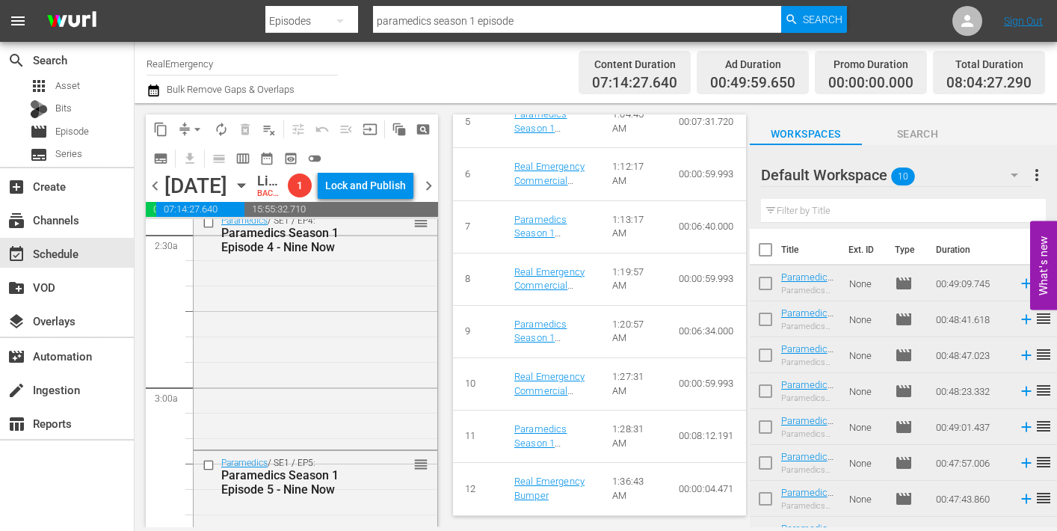
click at [341, 416] on div "Paramedics / SE1 / EP4: Paramedics Season 1 Episode 4 - Nine Now reorder" at bounding box center [316, 328] width 244 height 238
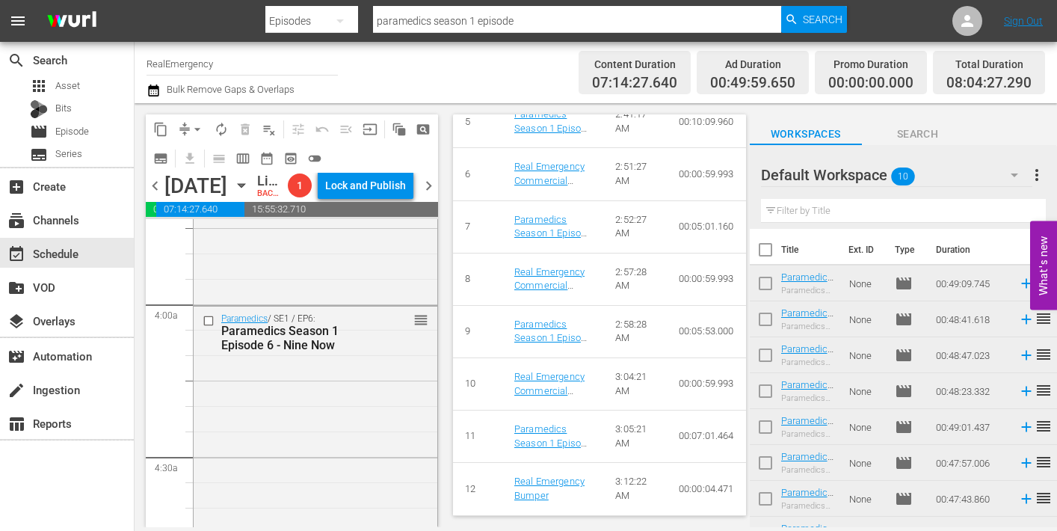
scroll to position [1148, 0]
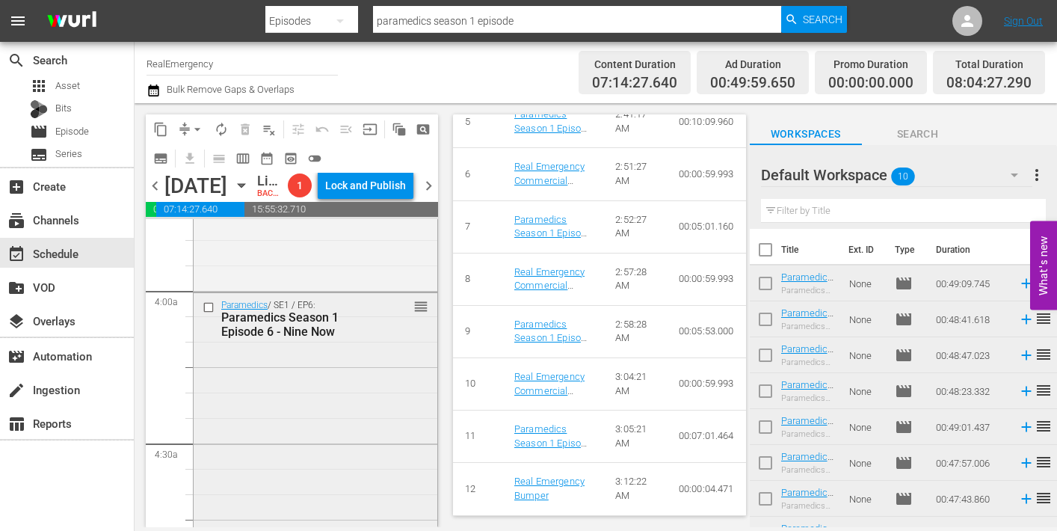
click at [317, 427] on div "Paramedics / SE1 / EP6: Paramedics Season 1 Episode 6 - Nine Now reorder" at bounding box center [316, 415] width 244 height 244
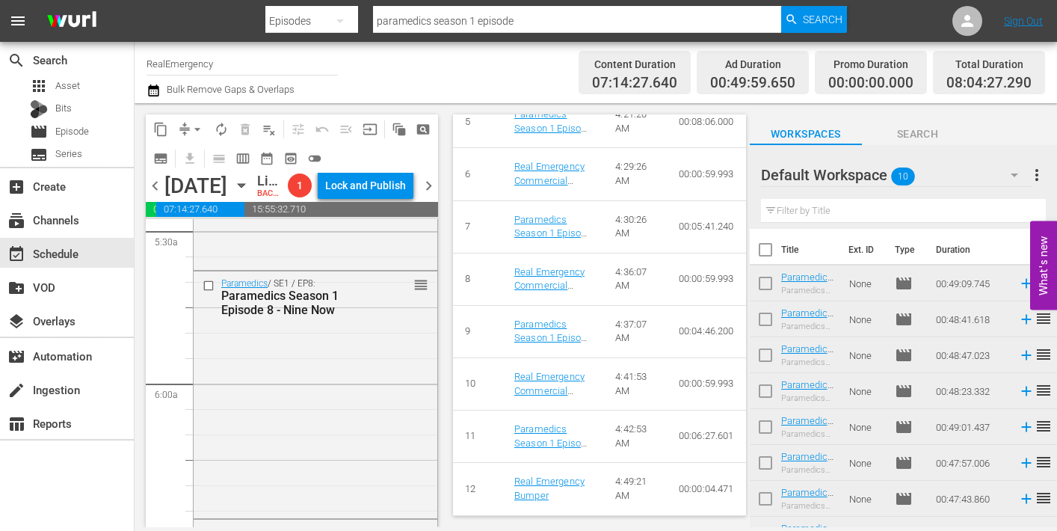
scroll to position [1678, 0]
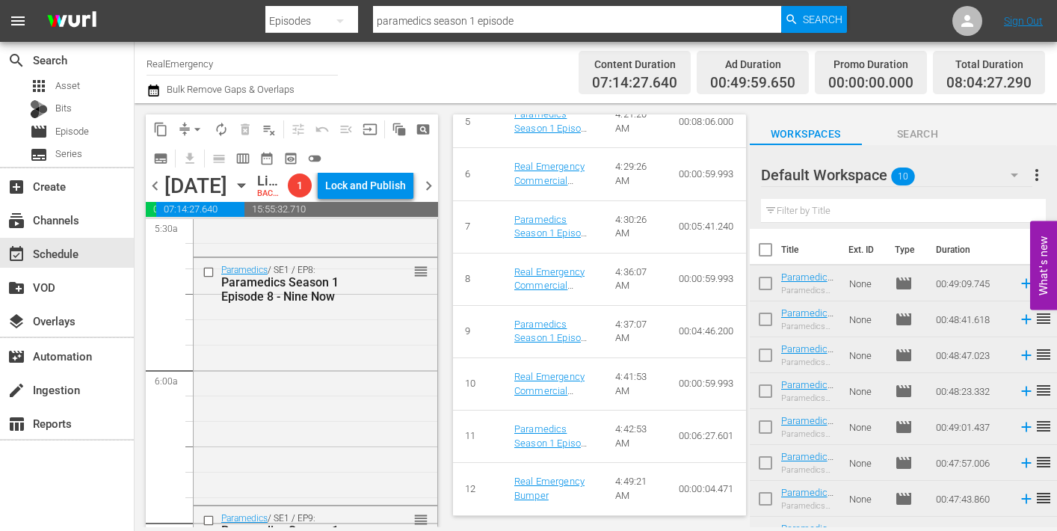
click at [356, 427] on div "Paramedics / SE1 / EP8: Paramedics Season 1 Episode 8 - Nine Now reorder" at bounding box center [316, 380] width 244 height 244
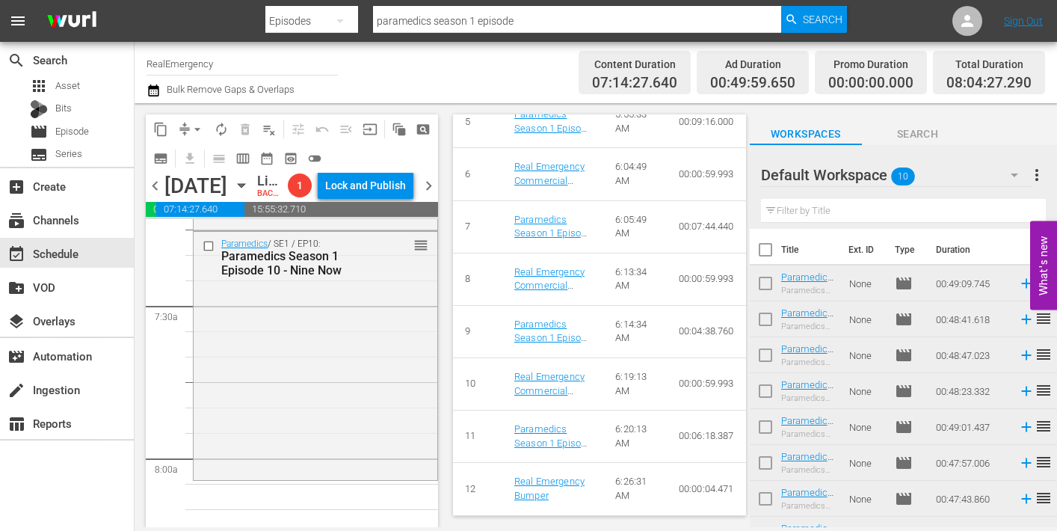
scroll to position [2209, 0]
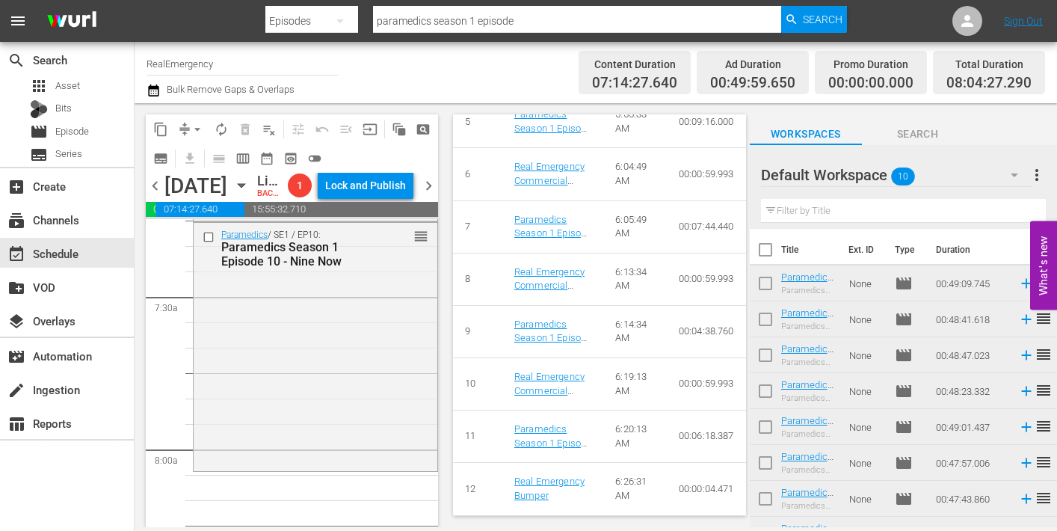
click at [319, 436] on div "Paramedics / SE1 / EP10: Paramedics Season 1 Episode 10 - Nine Now reorder" at bounding box center [316, 345] width 244 height 245
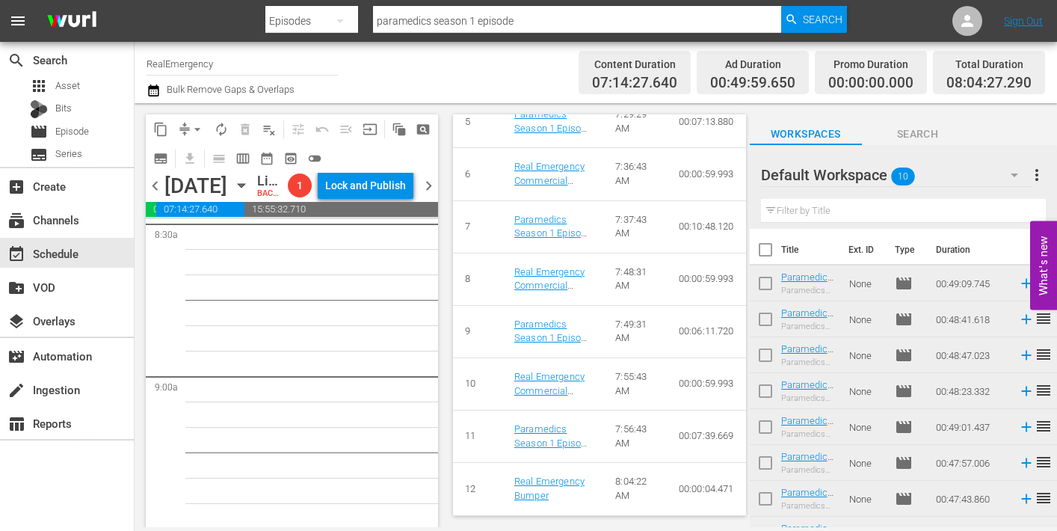
scroll to position [2586, 0]
click at [1037, 171] on span "more_vert" at bounding box center [1037, 175] width 18 height 18
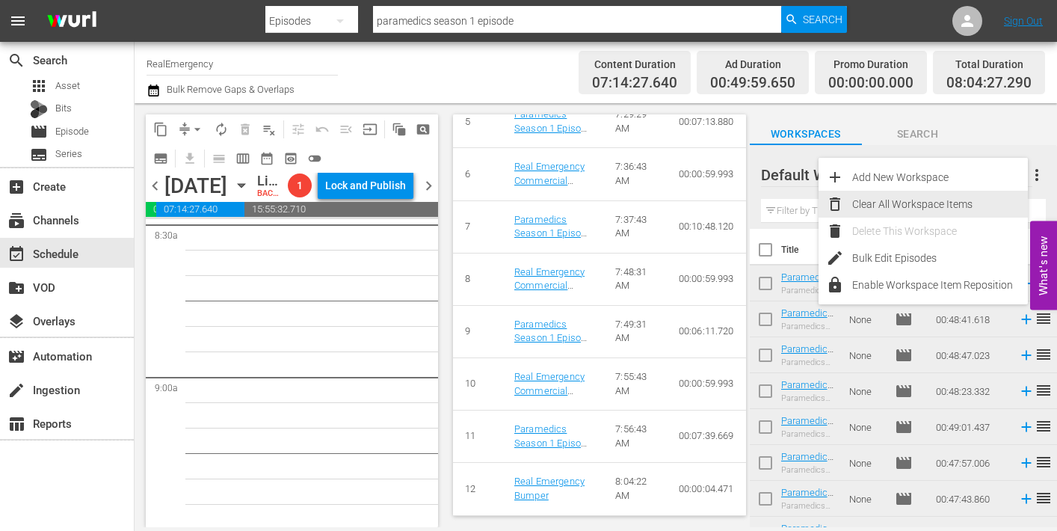
click at [889, 200] on div "Clear All Workspace Items" at bounding box center [940, 204] width 176 height 27
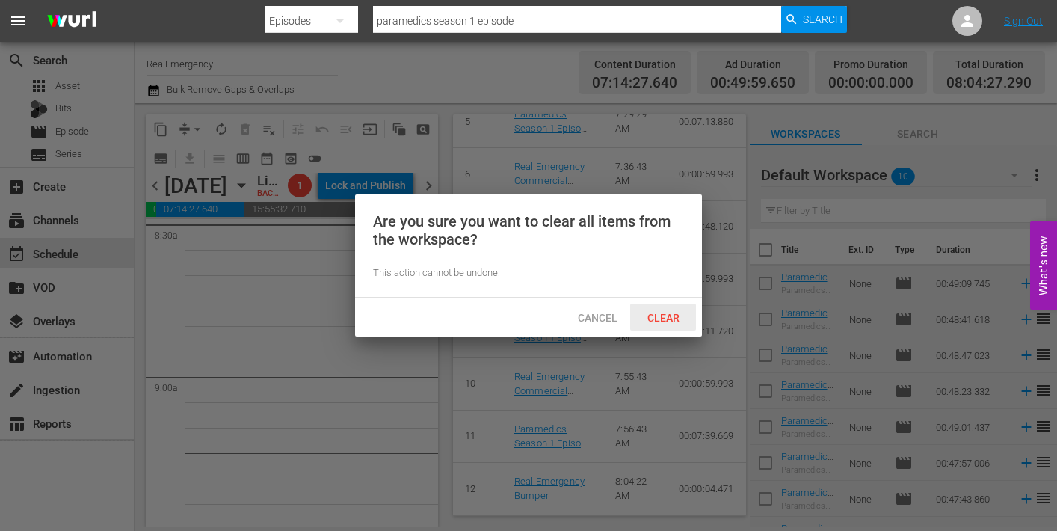
click at [664, 319] on span "Clear" at bounding box center [663, 318] width 56 height 12
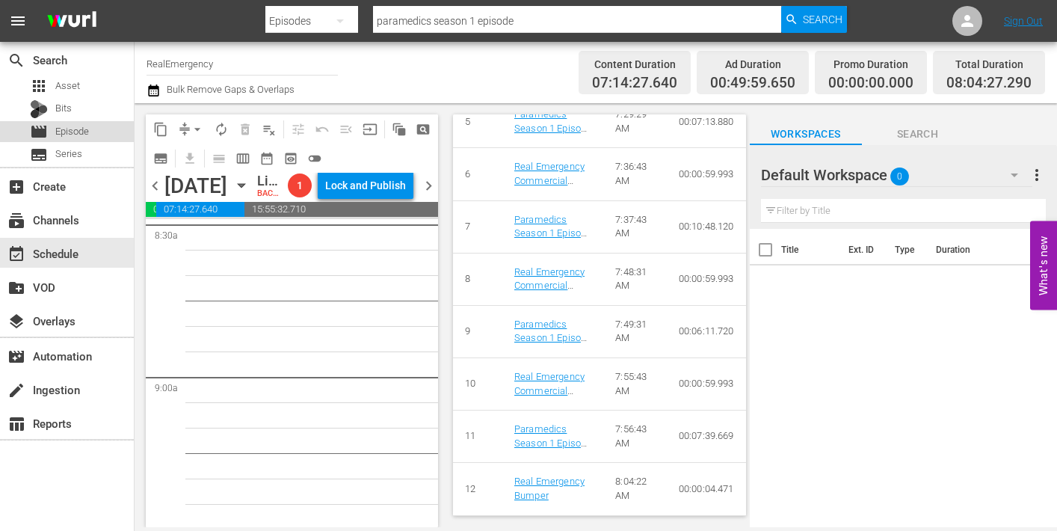
click at [72, 132] on span "Episode" at bounding box center [72, 131] width 34 height 15
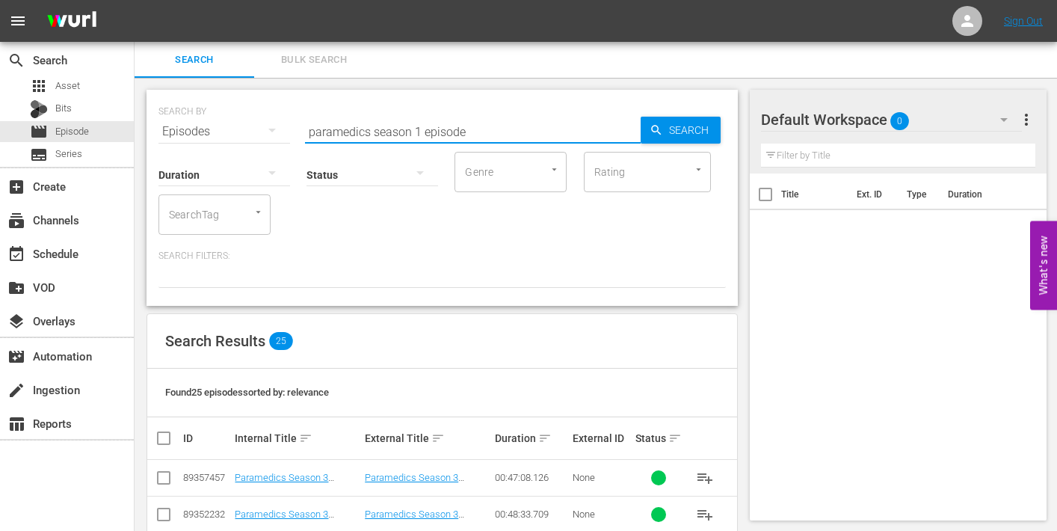
drag, startPoint x: 370, startPoint y: 130, endPoint x: 293, endPoint y: 128, distance: 77.0
click at [294, 128] on div "SEARCH BY Search By Episodes Search ID, Title, Description, Keywords, or Catego…" at bounding box center [441, 123] width 567 height 54
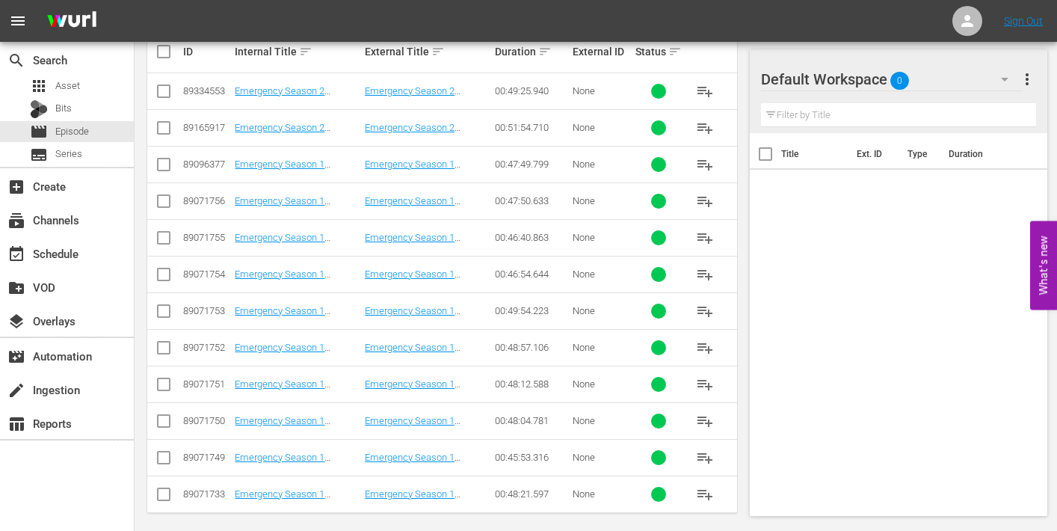
scroll to position [395, 0]
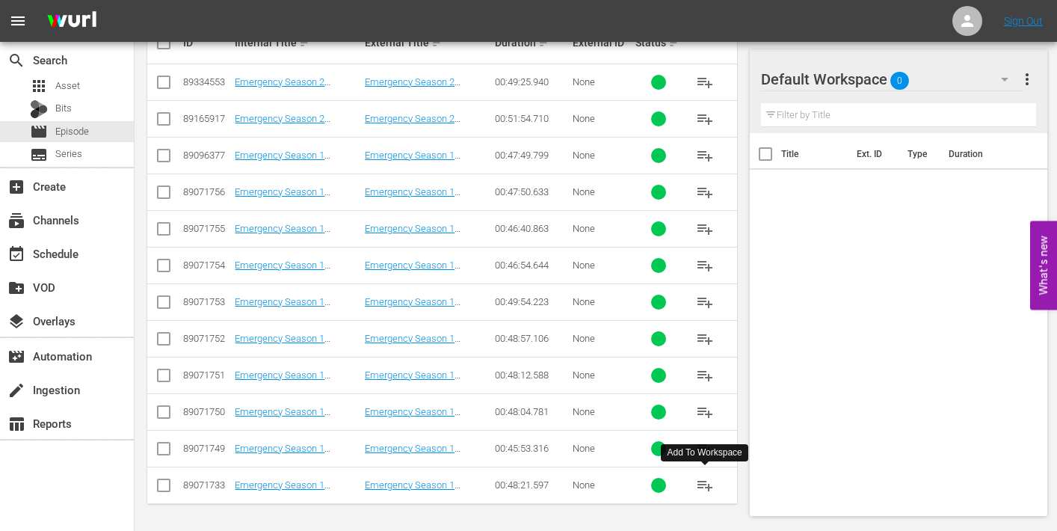
type input "emergency season 1 episode"
click at [699, 483] on span "playlist_add" at bounding box center [705, 485] width 18 height 18
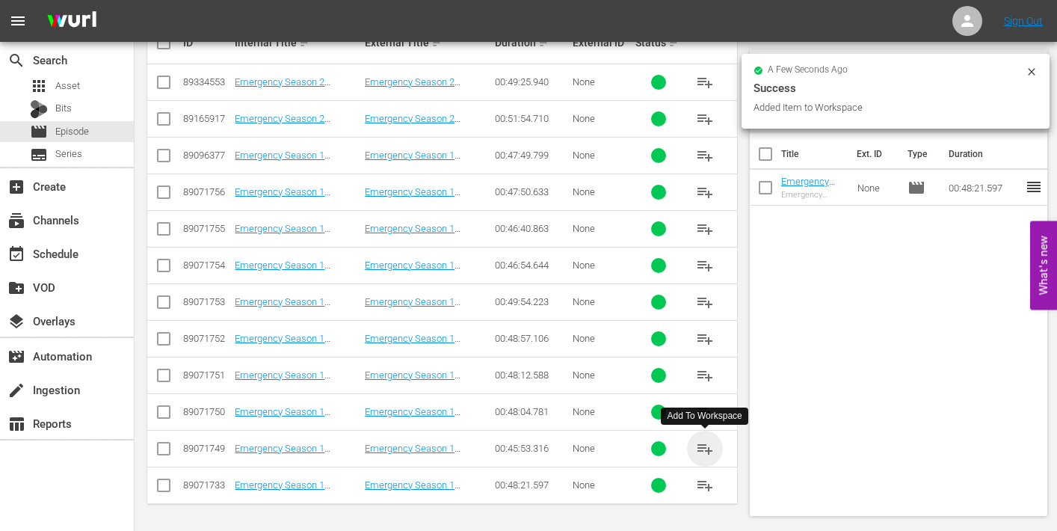
click at [712, 449] on span "playlist_add" at bounding box center [705, 448] width 18 height 18
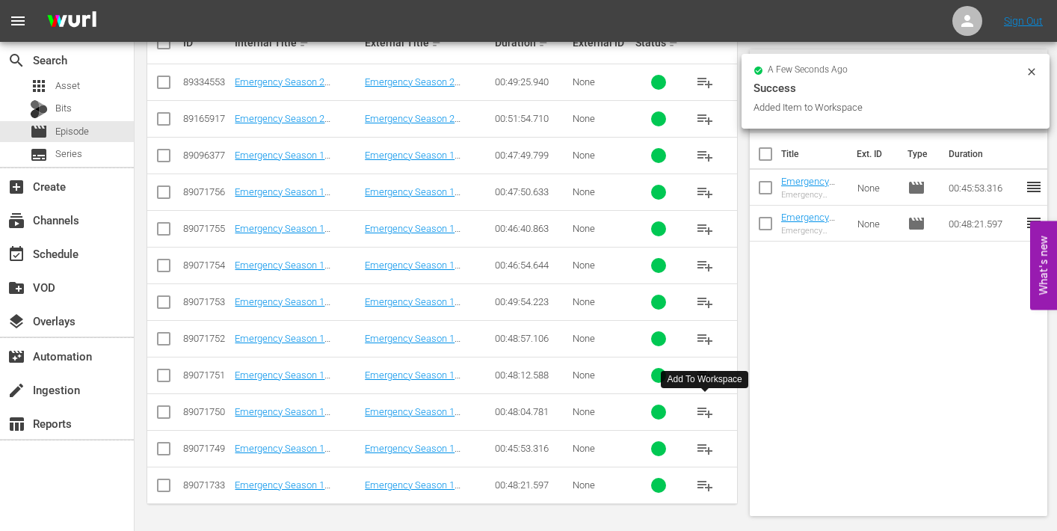
click at [705, 412] on span "playlist_add" at bounding box center [705, 412] width 18 height 18
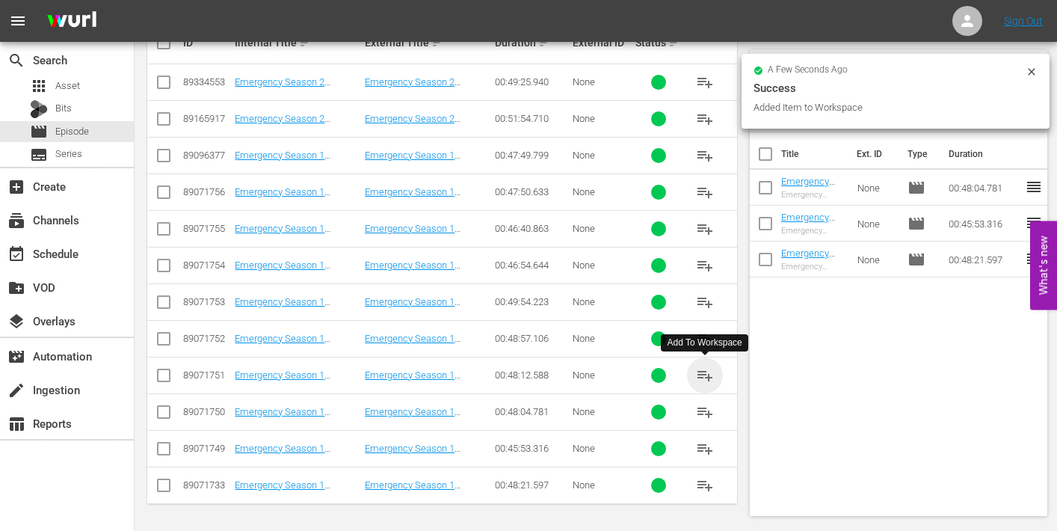
click at [705, 374] on span "playlist_add" at bounding box center [705, 375] width 18 height 18
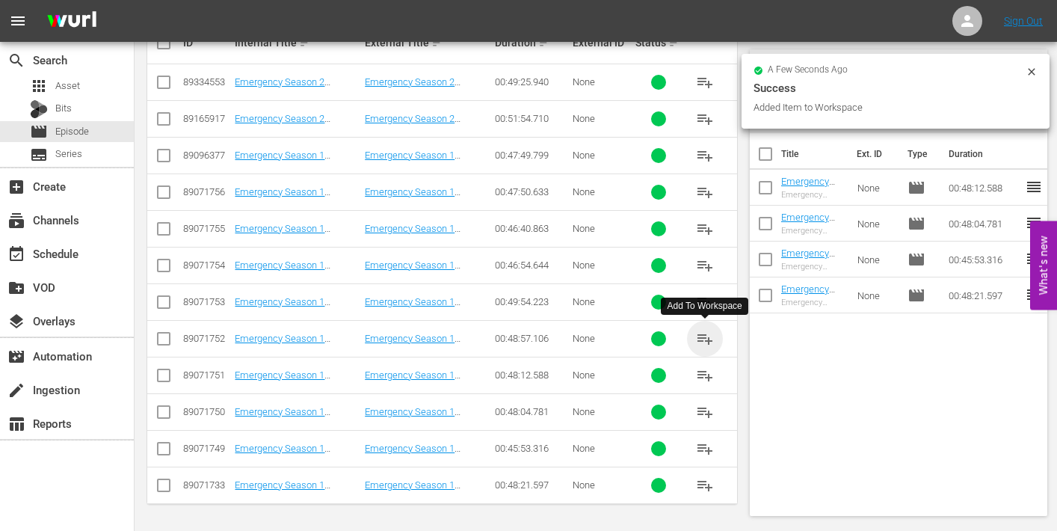
click at [708, 339] on span "playlist_add" at bounding box center [705, 339] width 18 height 18
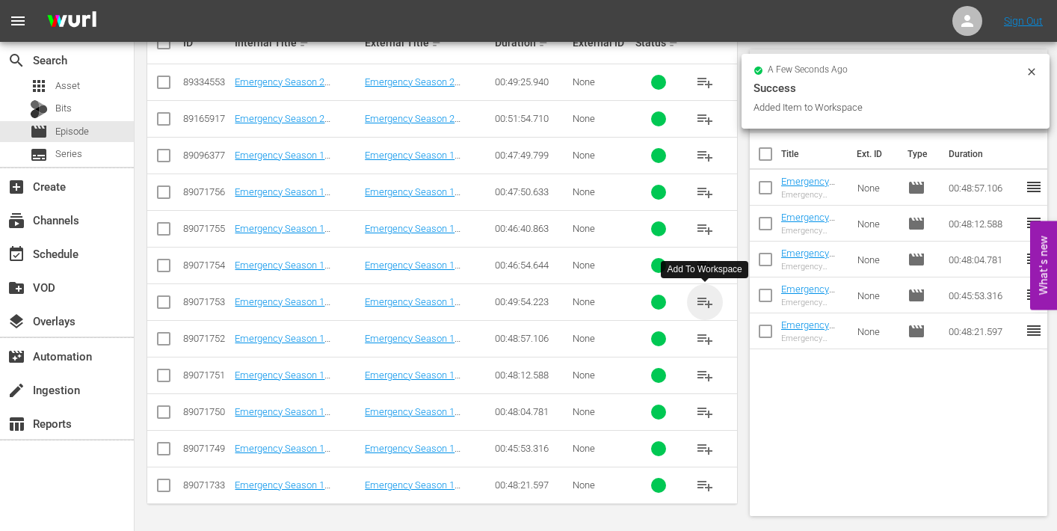
click at [704, 296] on span "playlist_add" at bounding box center [705, 302] width 18 height 18
click at [704, 263] on span "playlist_add" at bounding box center [705, 265] width 18 height 18
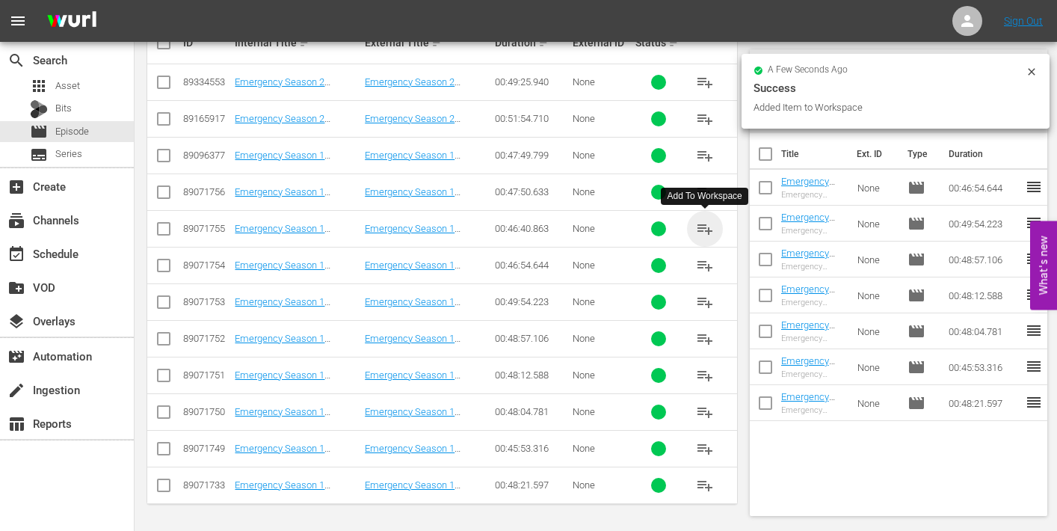
drag, startPoint x: 705, startPoint y: 223, endPoint x: 695, endPoint y: 223, distance: 10.5
click at [705, 223] on span "playlist_add" at bounding box center [705, 229] width 18 height 18
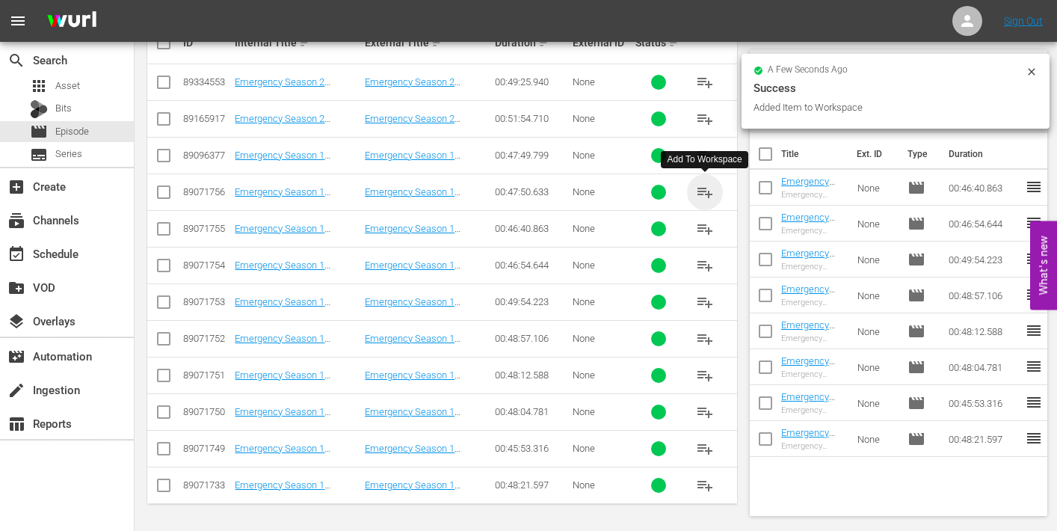
click at [707, 192] on span "playlist_add" at bounding box center [705, 192] width 18 height 18
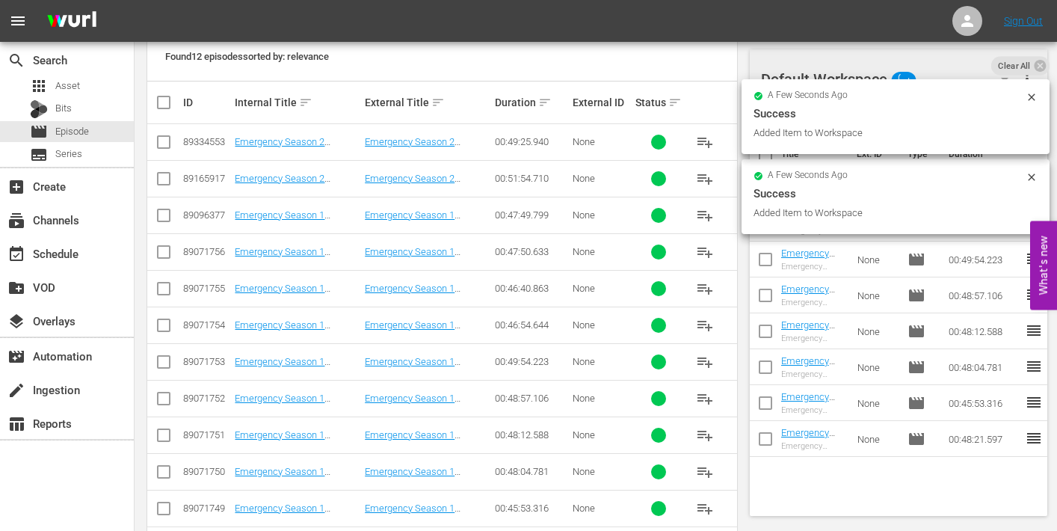
scroll to position [327, 0]
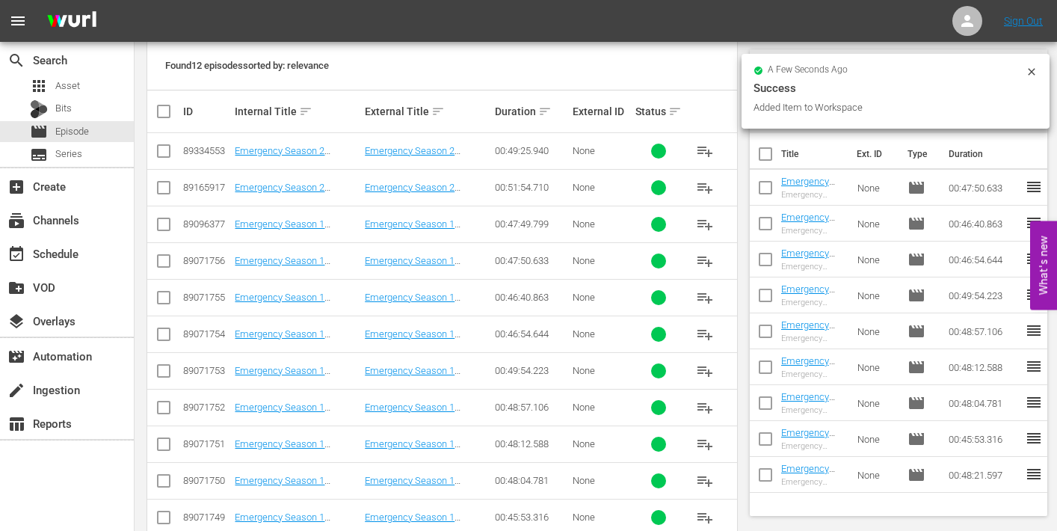
click at [706, 220] on span "playlist_add" at bounding box center [705, 224] width 18 height 18
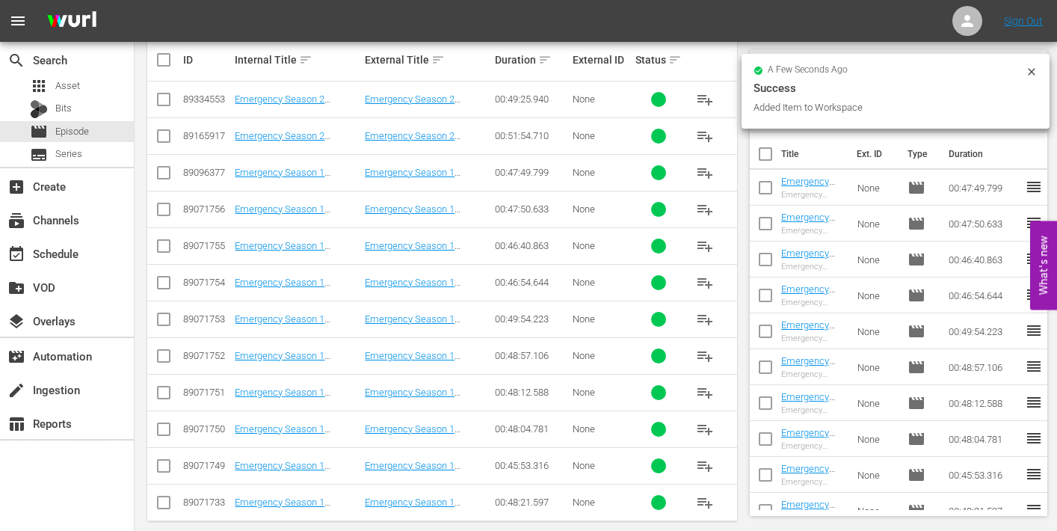
scroll to position [395, 0]
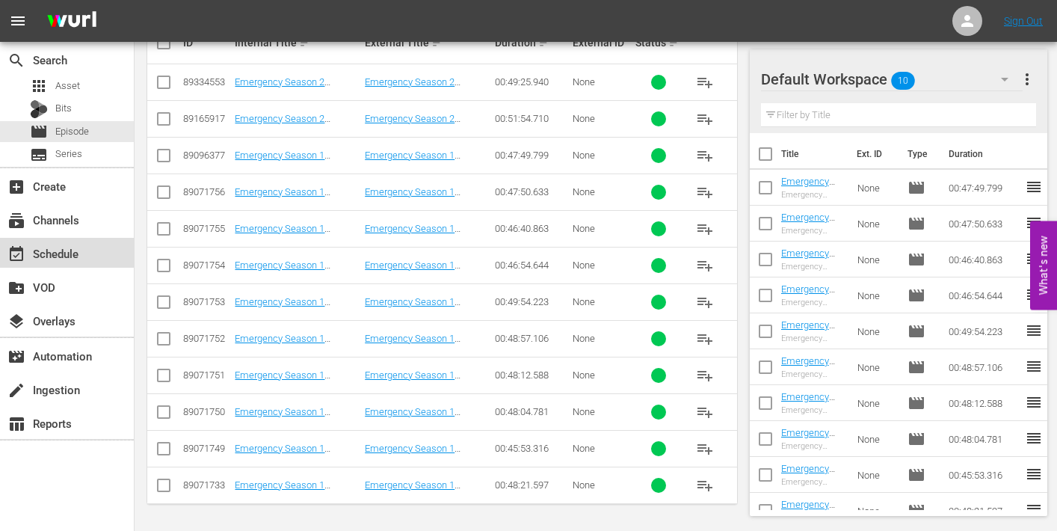
click at [62, 253] on div "event_available Schedule" at bounding box center [42, 250] width 84 height 13
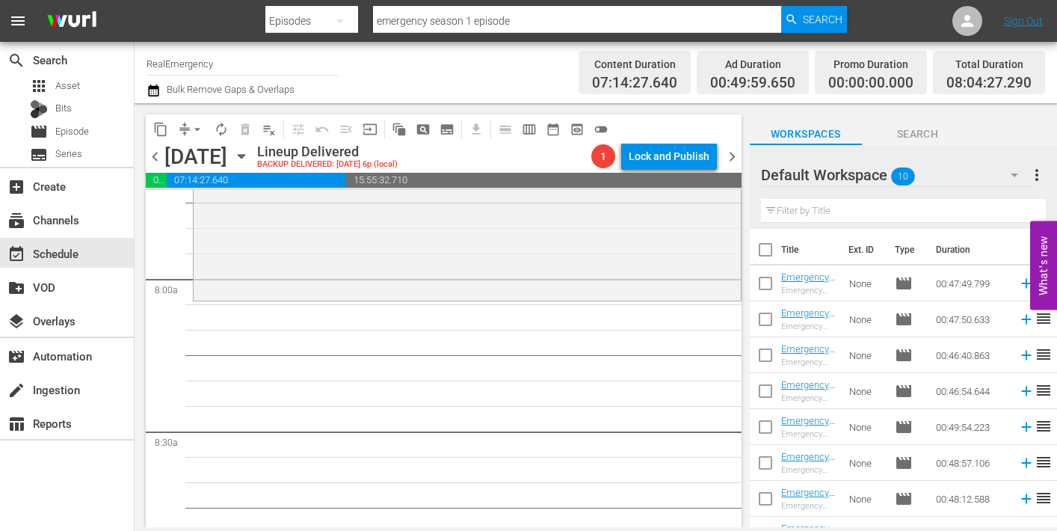
scroll to position [95, 0]
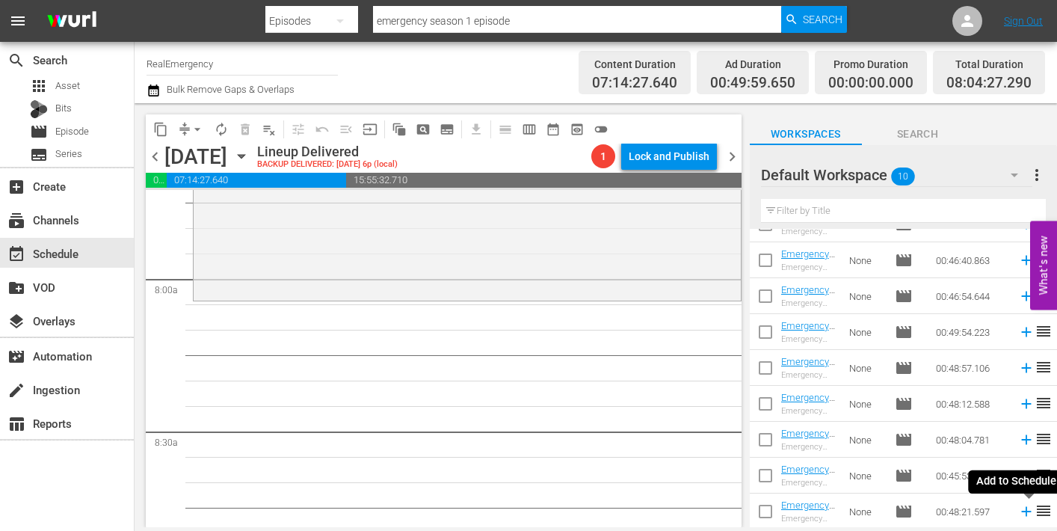
click at [1027, 513] on icon at bounding box center [1026, 511] width 16 height 16
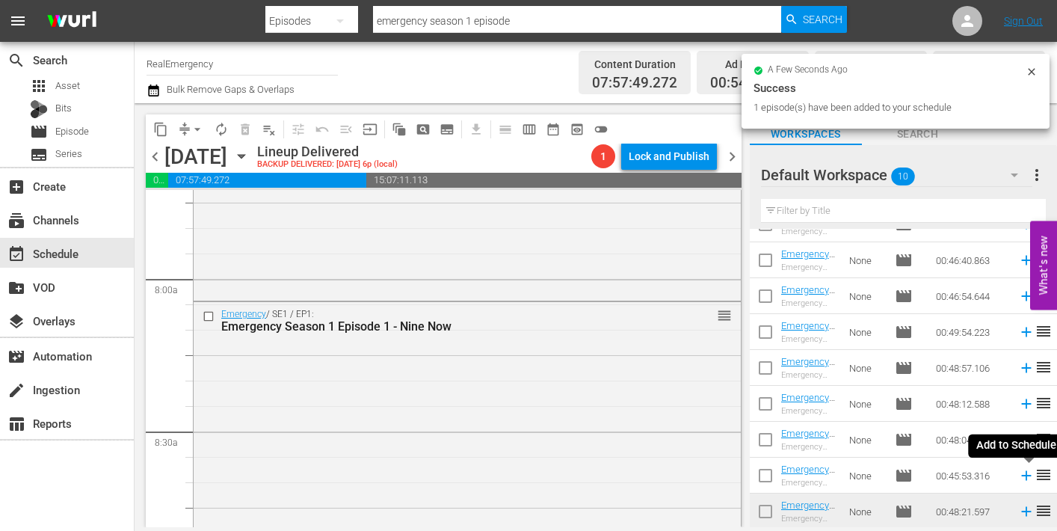
click at [1026, 475] on icon at bounding box center [1026, 476] width 10 height 10
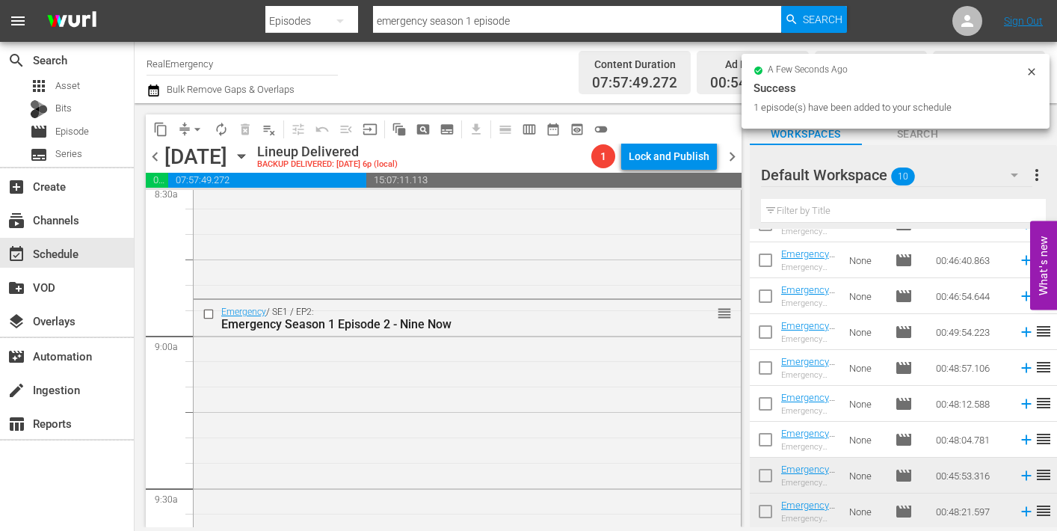
scroll to position [2630, 0]
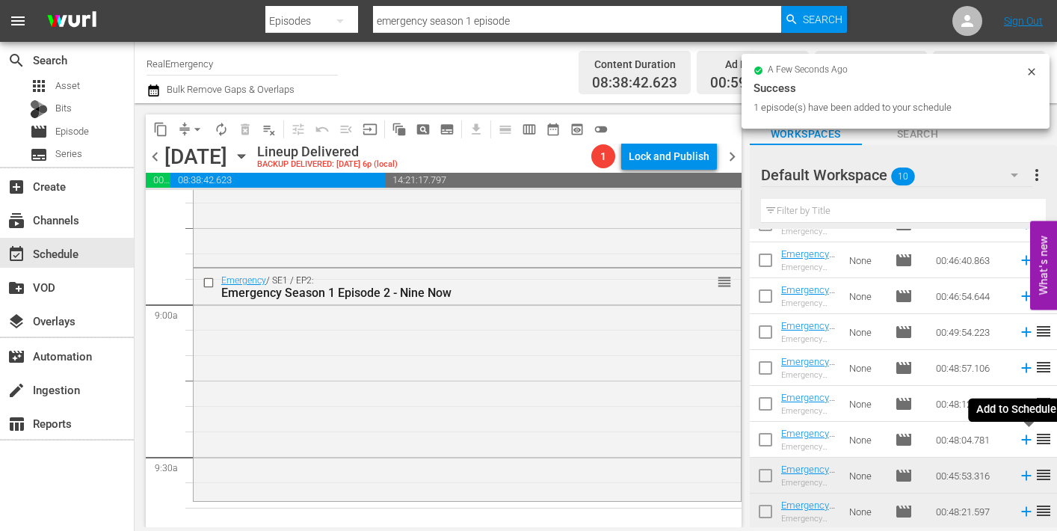
click at [1025, 439] on icon at bounding box center [1026, 440] width 10 height 10
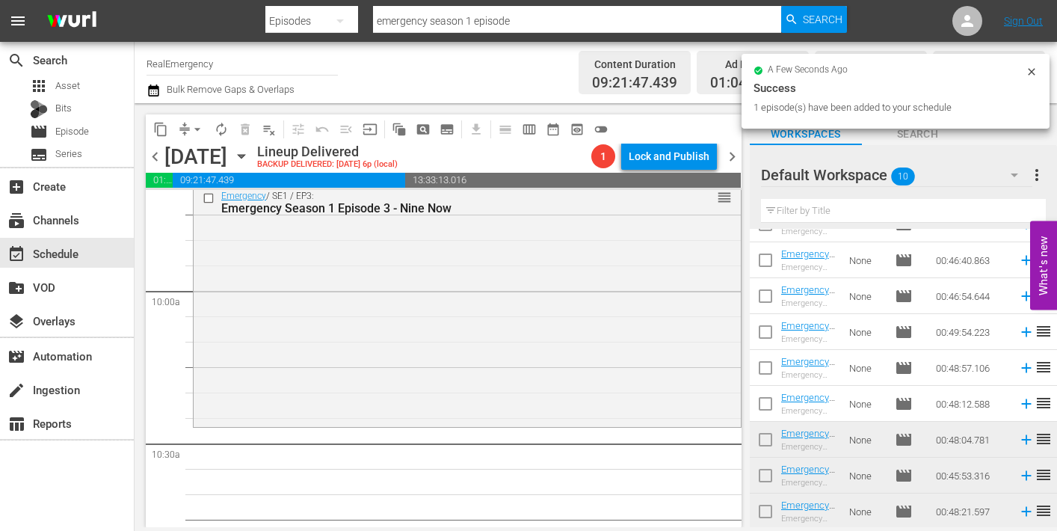
scroll to position [2944, 0]
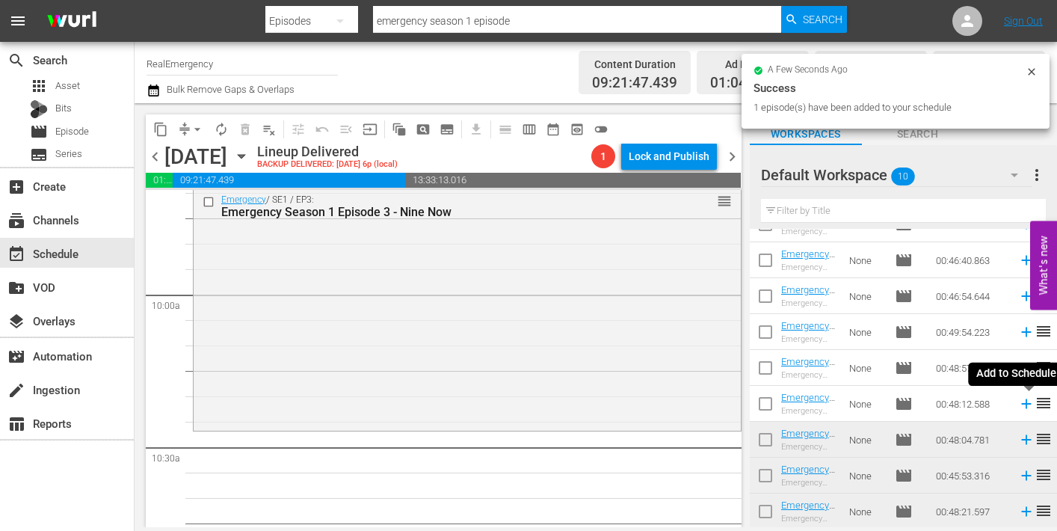
drag, startPoint x: 1024, startPoint y: 401, endPoint x: 1008, endPoint y: 401, distance: 15.7
click at [1024, 401] on icon at bounding box center [1026, 403] width 16 height 16
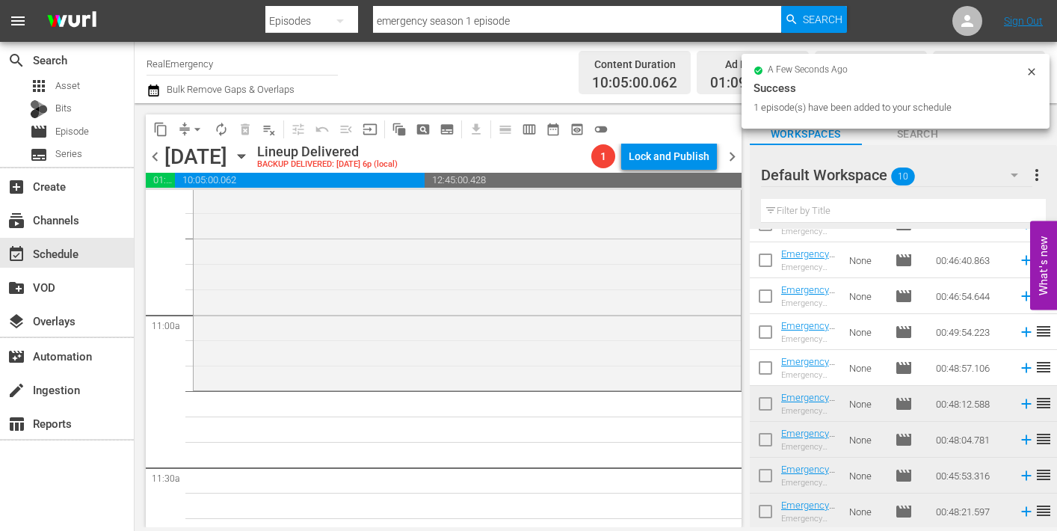
scroll to position [3277, 0]
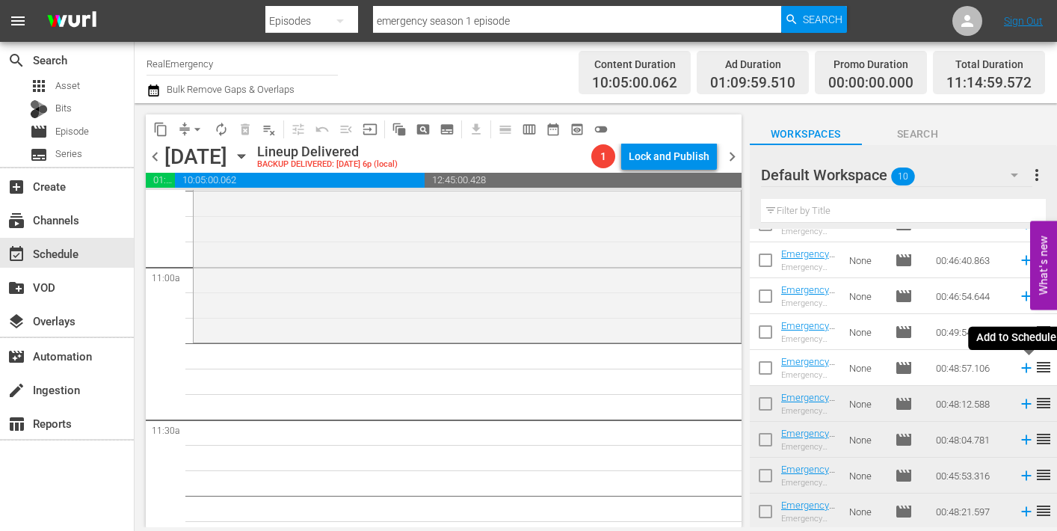
click at [1026, 364] on icon at bounding box center [1026, 368] width 10 height 10
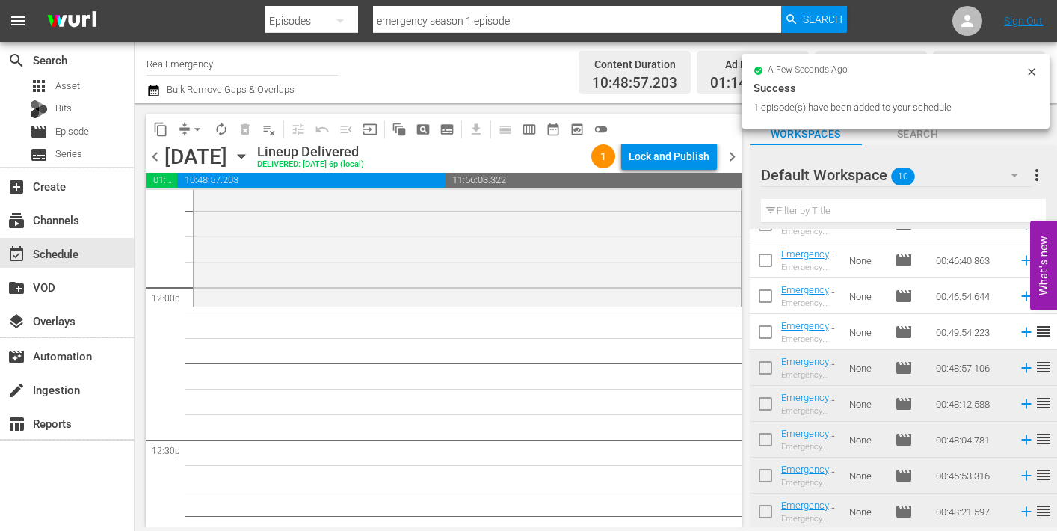
scroll to position [3562, 0]
click at [1025, 331] on icon at bounding box center [1026, 332] width 10 height 10
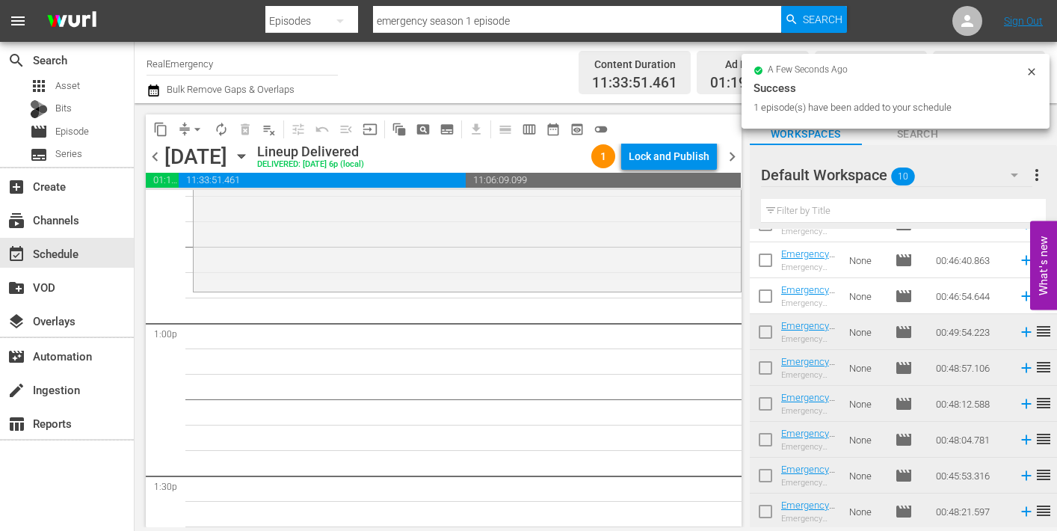
scroll to position [3837, 0]
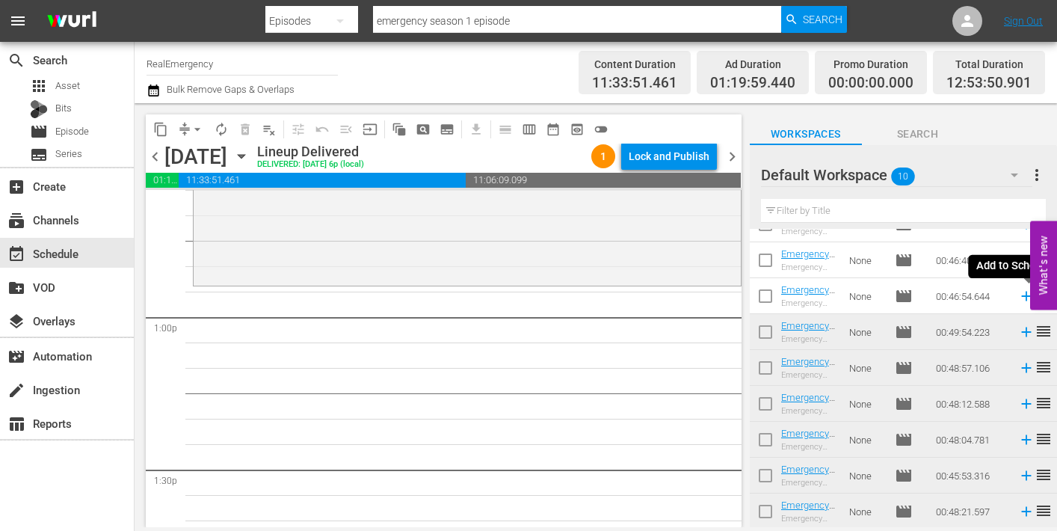
click at [1022, 294] on icon at bounding box center [1026, 296] width 16 height 16
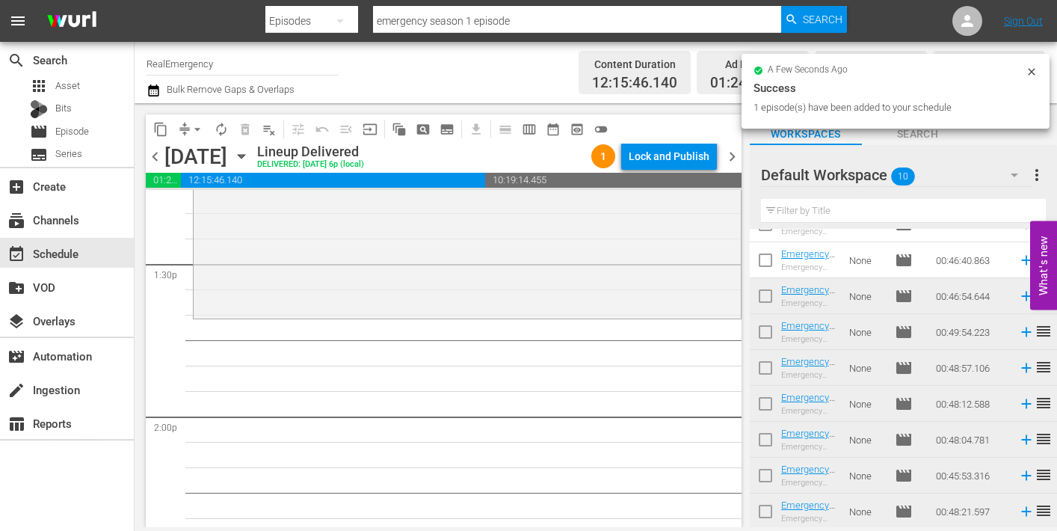
scroll to position [4062, 0]
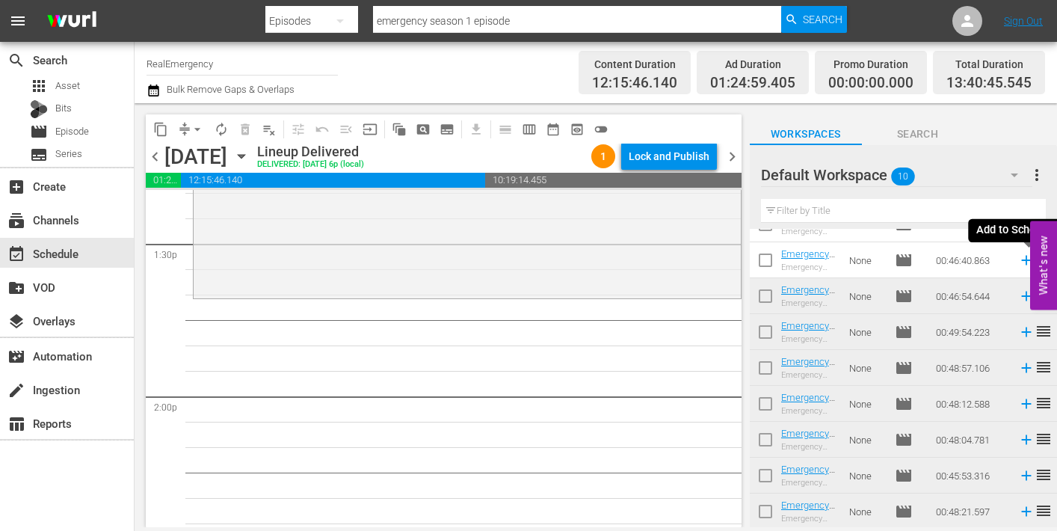
click at [1025, 258] on icon at bounding box center [1026, 260] width 16 height 16
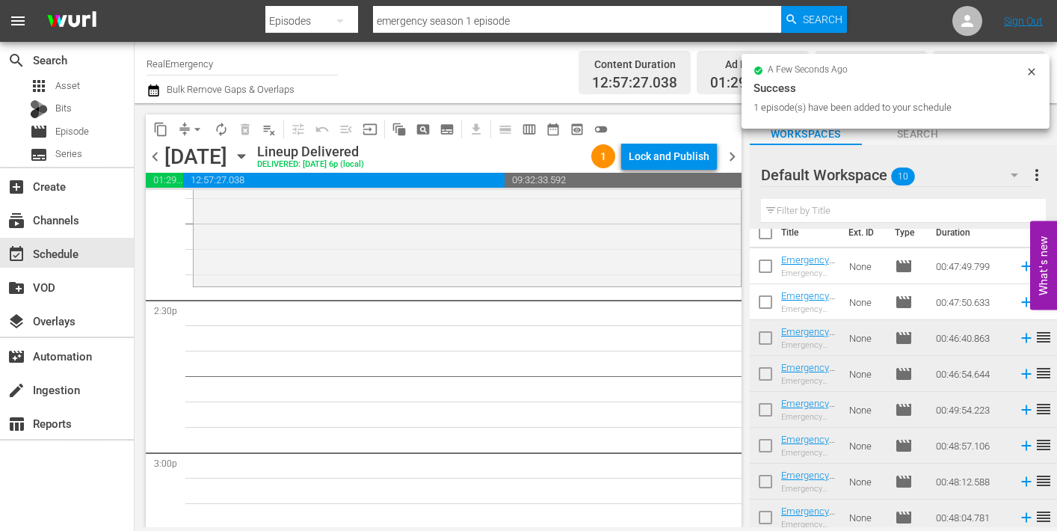
scroll to position [0, 0]
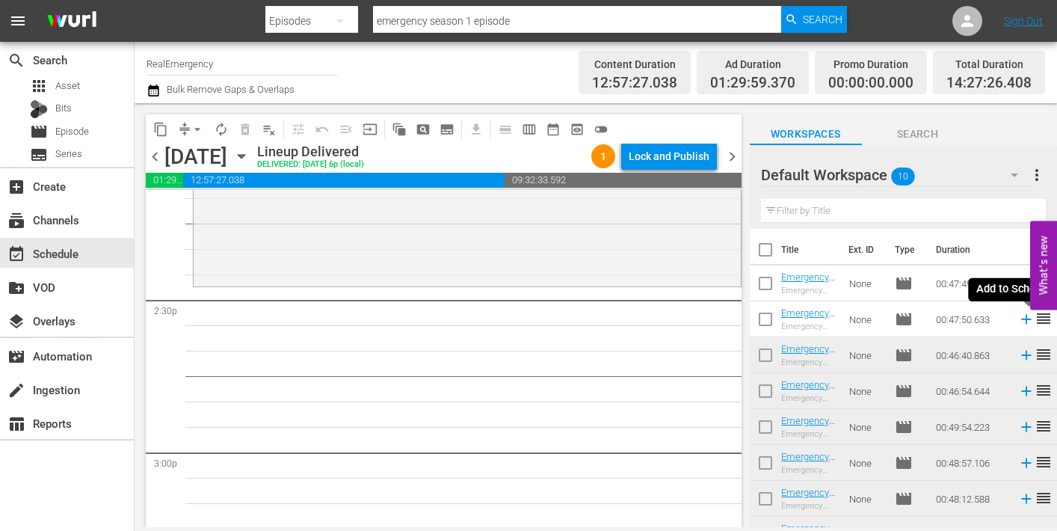
click at [1024, 318] on icon at bounding box center [1026, 319] width 16 height 16
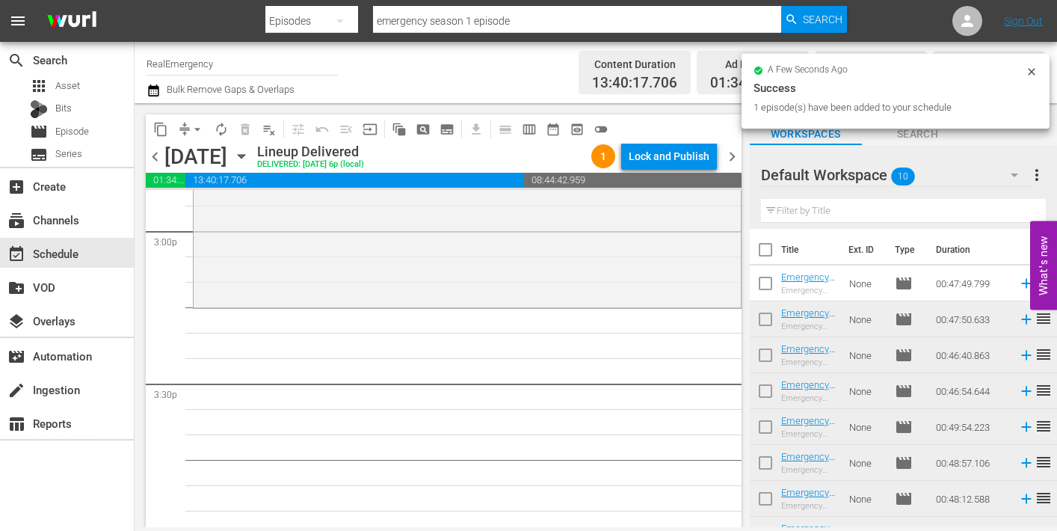
scroll to position [4534, 0]
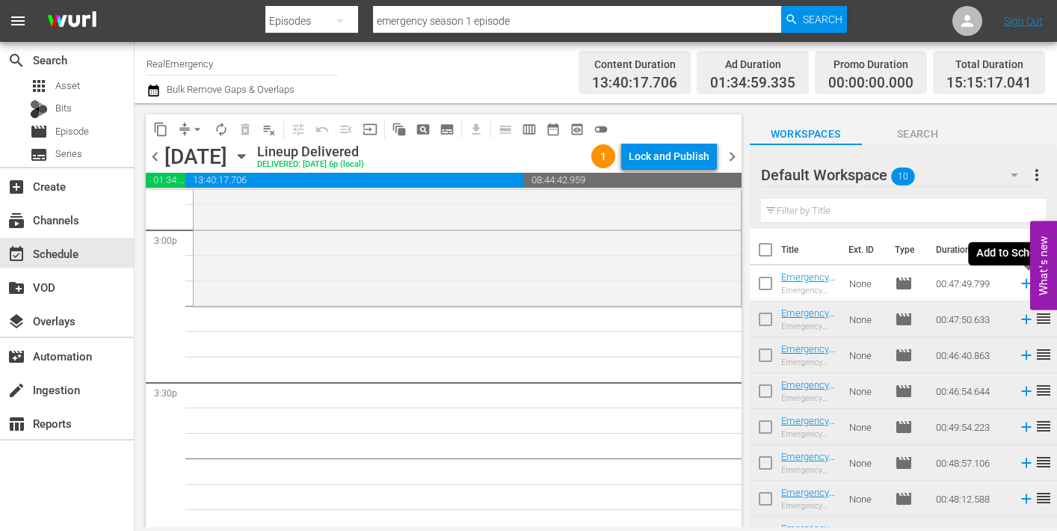
drag, startPoint x: 1026, startPoint y: 283, endPoint x: 1007, endPoint y: 279, distance: 19.9
click at [1026, 283] on icon at bounding box center [1026, 284] width 10 height 10
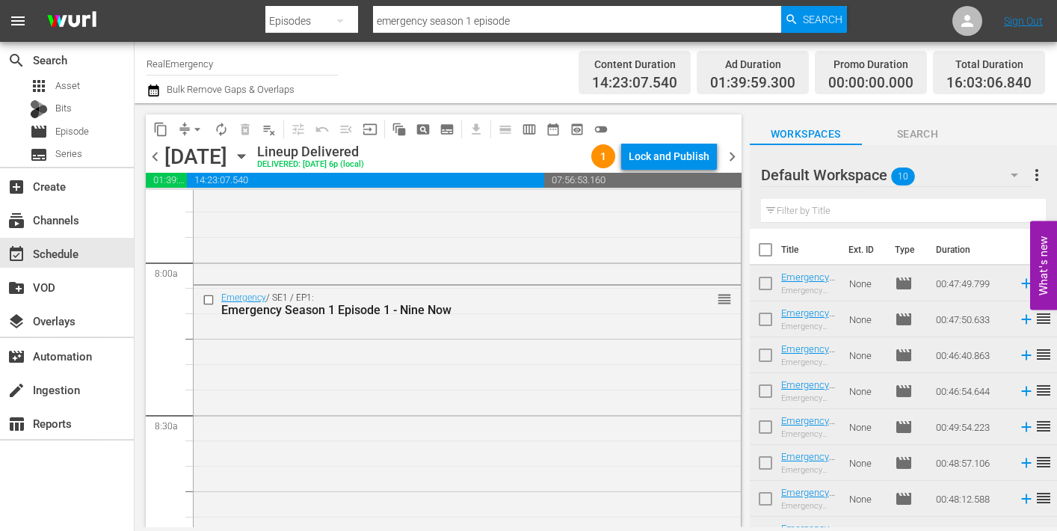
scroll to position [2332, 0]
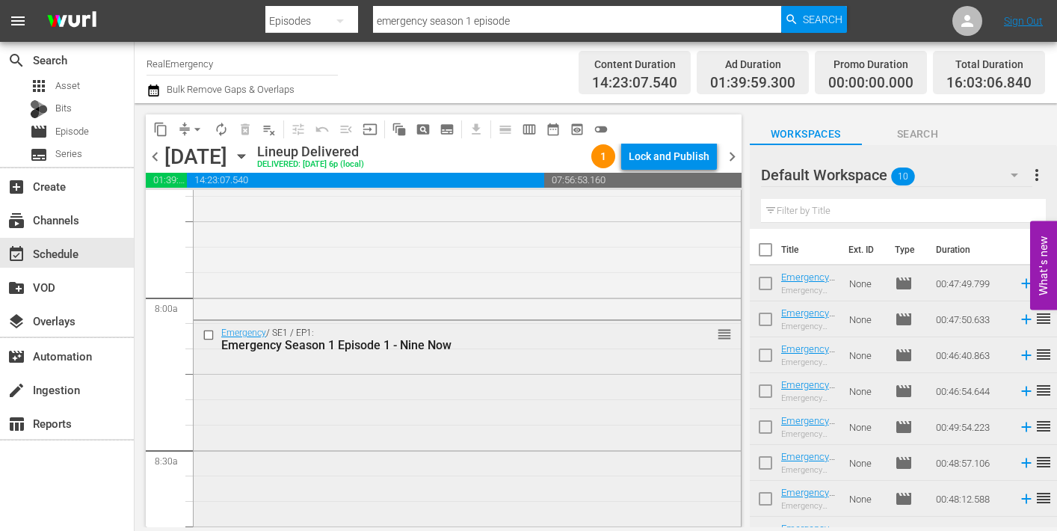
click at [377, 344] on div "Emergency Season 1 Episode 1 - Nine Now" at bounding box center [440, 345] width 439 height 14
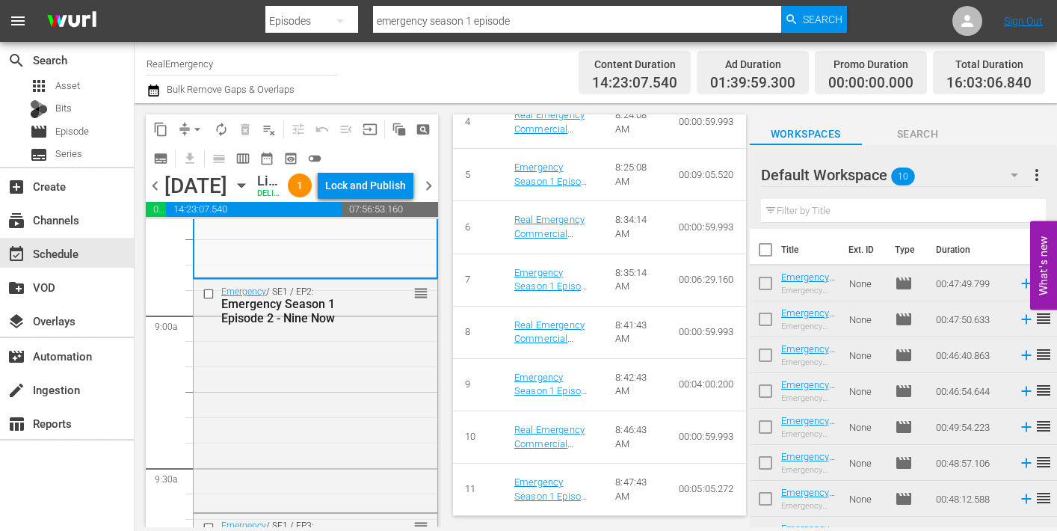
scroll to position [2683, 0]
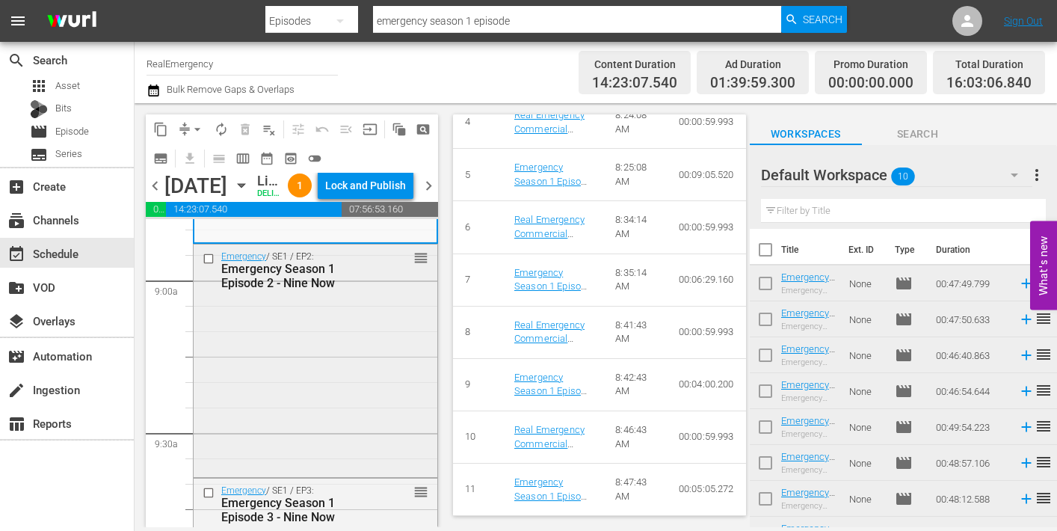
click at [306, 295] on div "Emergency / SE1 / EP2: Emergency Season 1 Episode 2 - Nine Now reorder" at bounding box center [316, 269] width 244 height 51
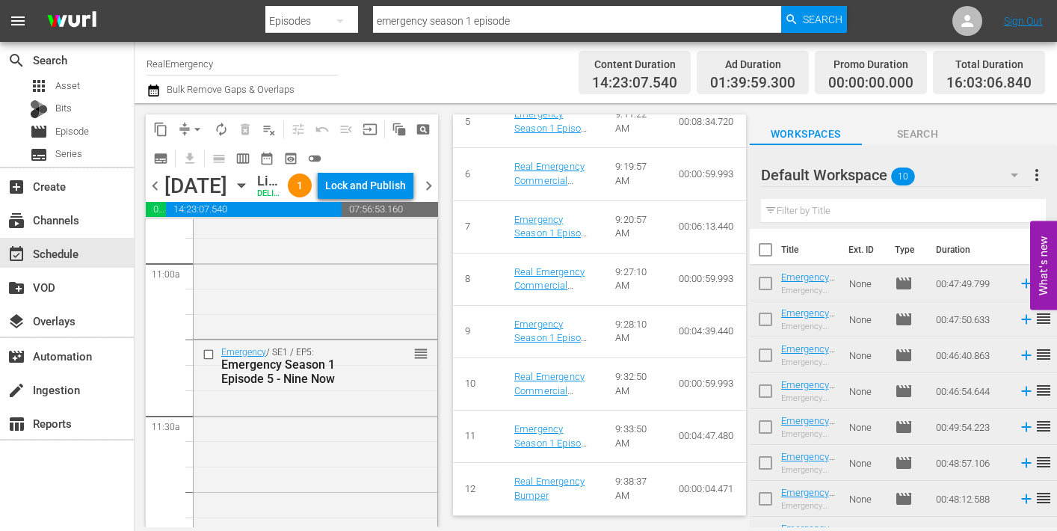
scroll to position [3330, 0]
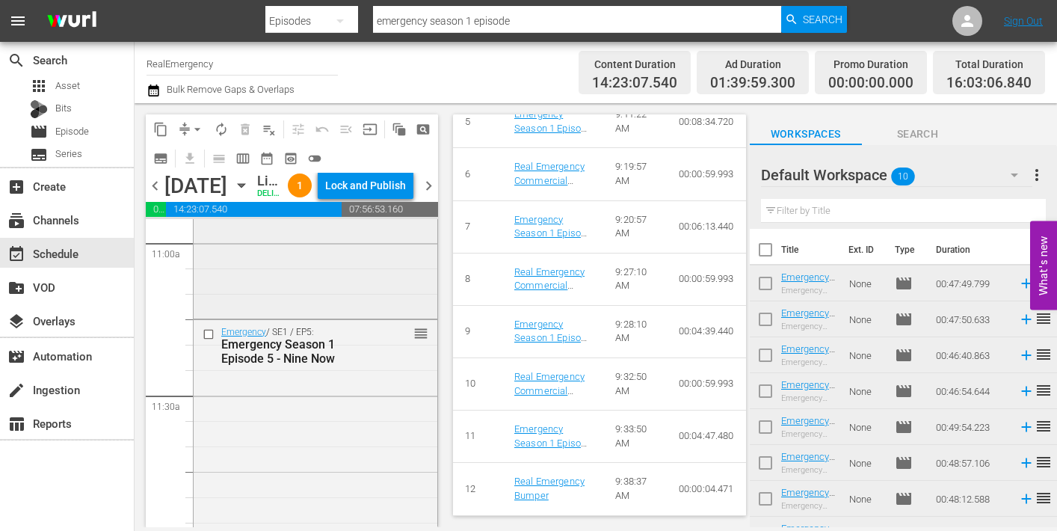
click at [315, 316] on div "Emergency / SE1 / EP4: Emergency Season 1 Episode 4 - Nine Now reorder" at bounding box center [316, 195] width 244 height 241
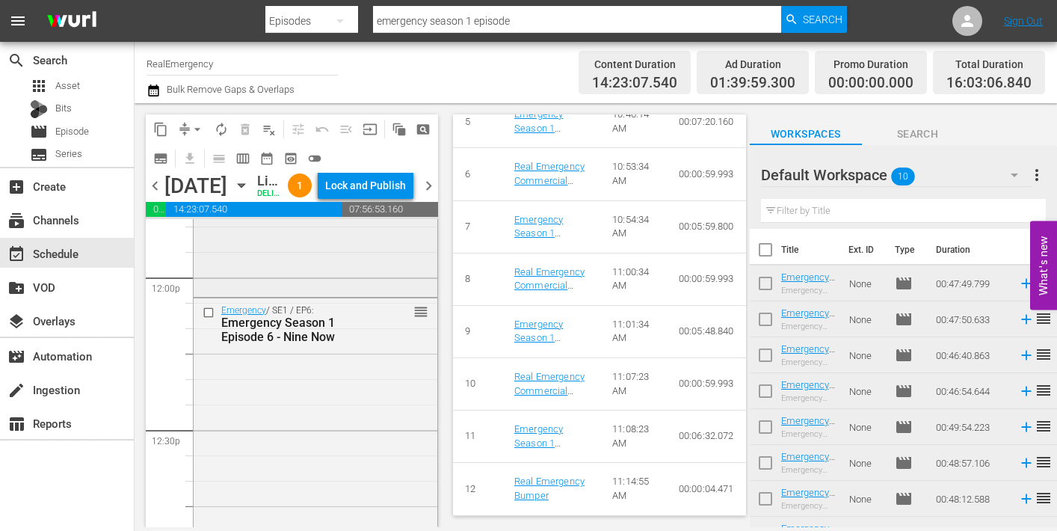
scroll to position [3621, 0]
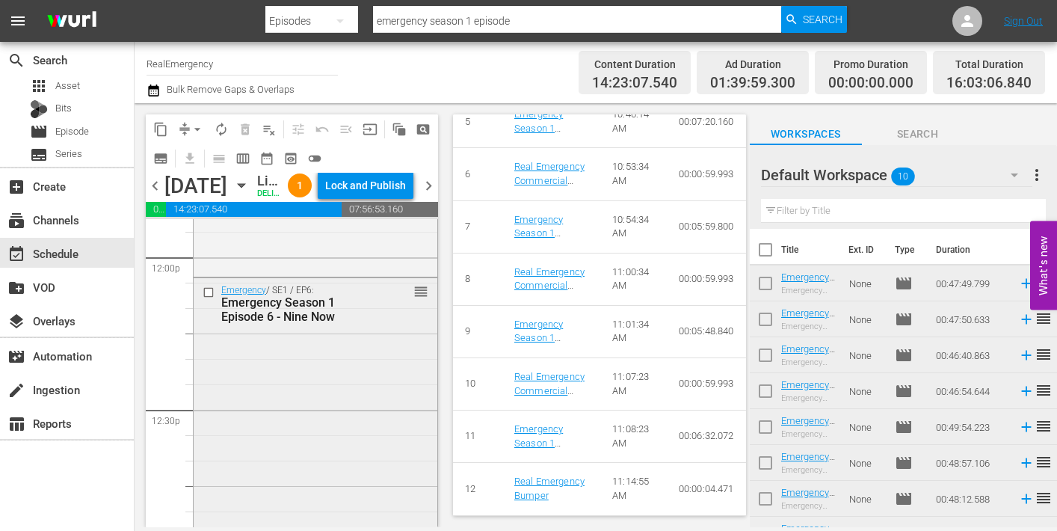
click at [346, 416] on div "Emergency / SE1 / EP6: Emergency Season 1 Episode 6 - Nine Now reorder" at bounding box center [316, 402] width 244 height 249
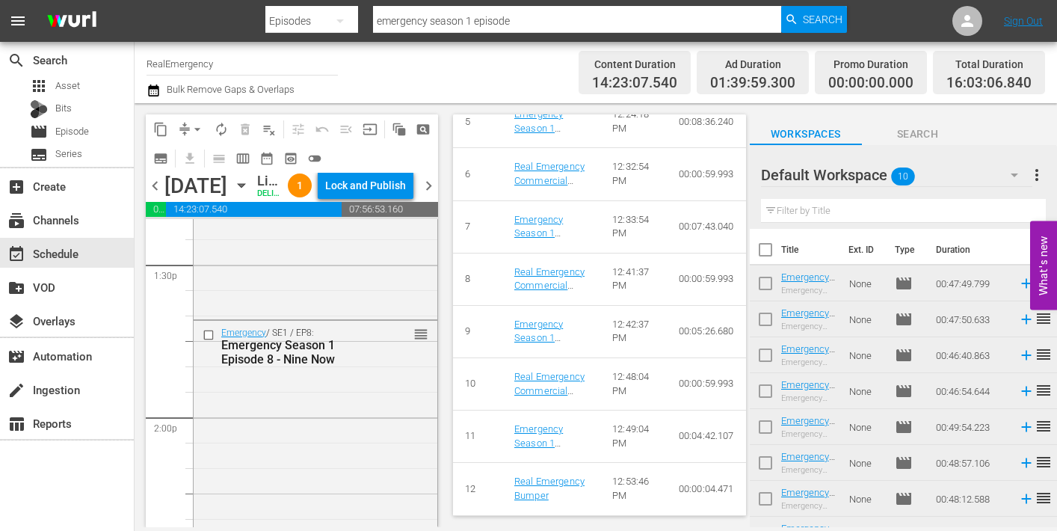
scroll to position [4075, 0]
click at [336, 435] on div "Emergency / SE1 / EP8: Emergency Season 1 Episode 8 - Nine Now reorder" at bounding box center [316, 432] width 244 height 232
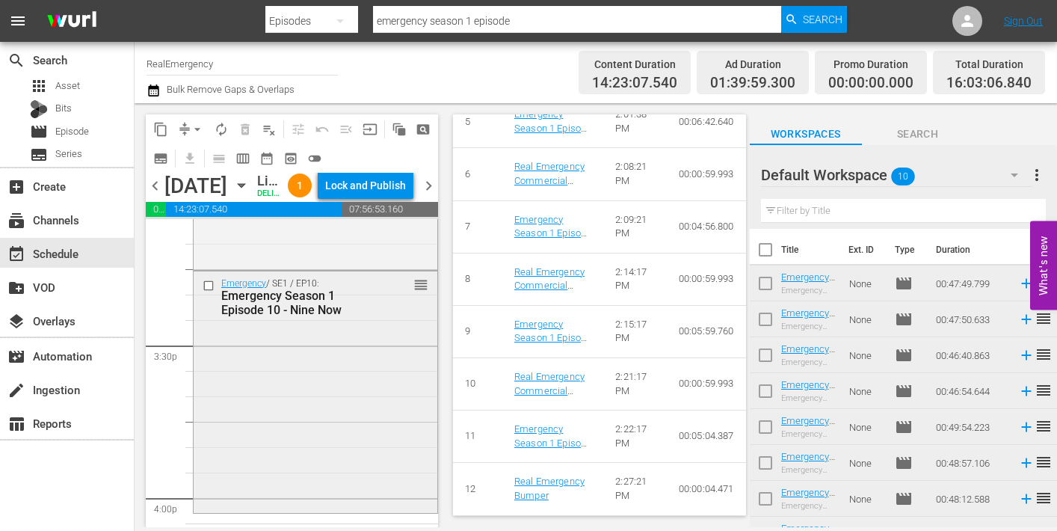
scroll to position [4601, 0]
click at [330, 446] on div "Emergency / SE1 / EP10: Emergency Season 1 Episode 10 - Nine Now reorder" at bounding box center [316, 389] width 244 height 238
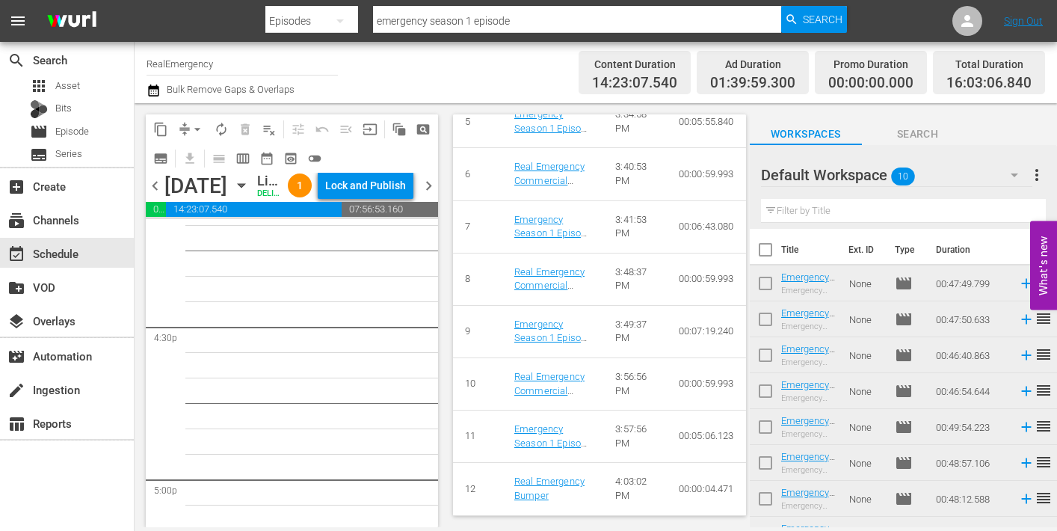
scroll to position [4924, 0]
click at [1035, 174] on span "more_vert" at bounding box center [1037, 175] width 18 height 18
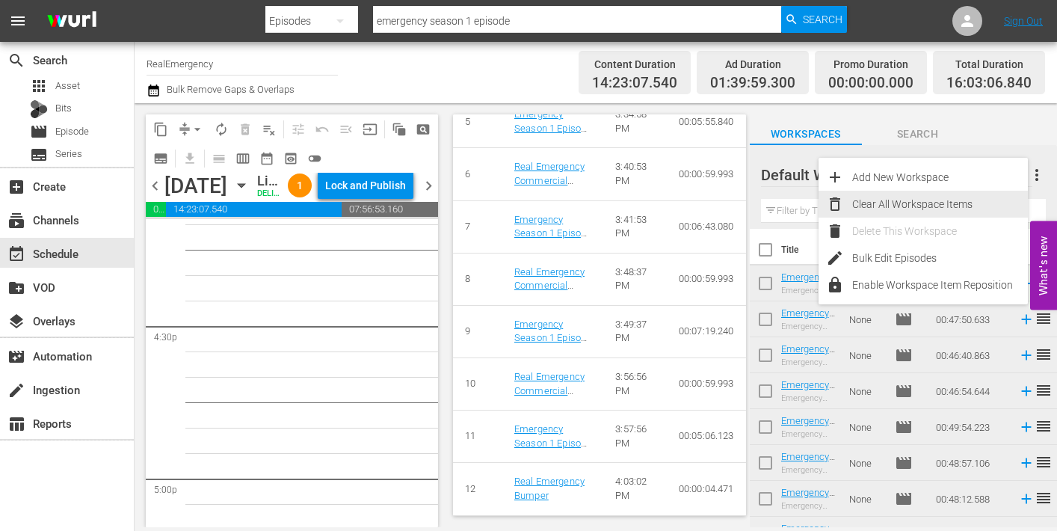
click at [886, 202] on div "Clear All Workspace Items" at bounding box center [940, 204] width 176 height 27
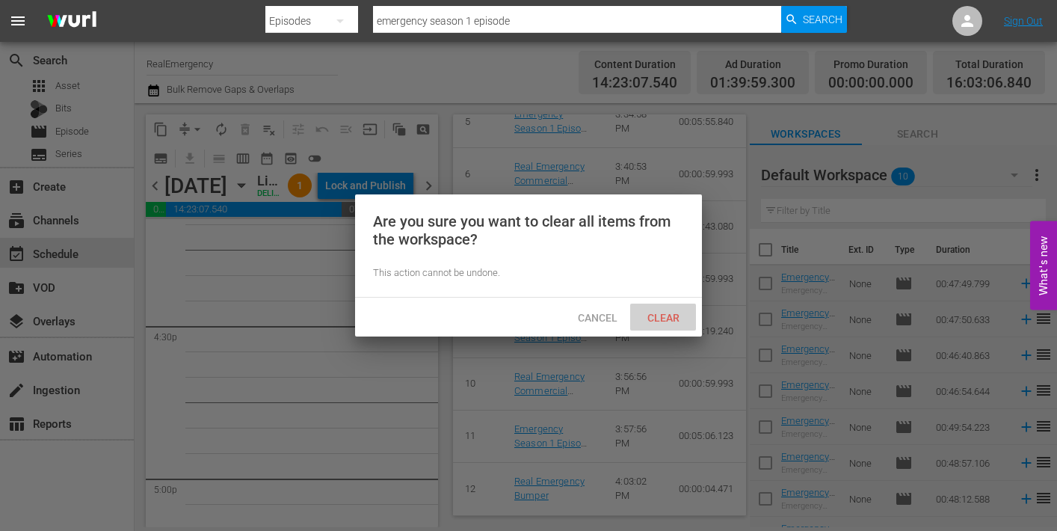
click at [658, 317] on span "Clear" at bounding box center [663, 318] width 56 height 12
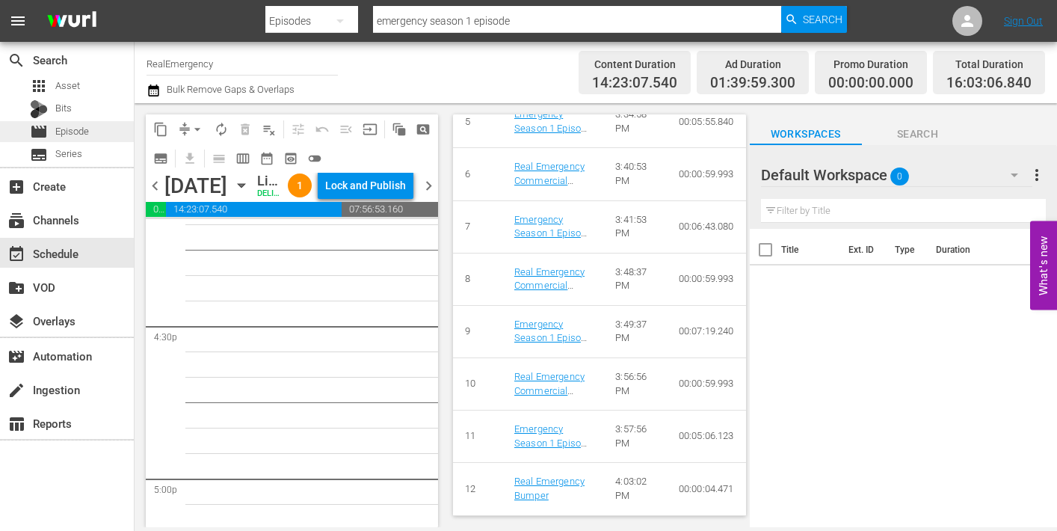
click at [65, 132] on span "Episode" at bounding box center [72, 131] width 34 height 15
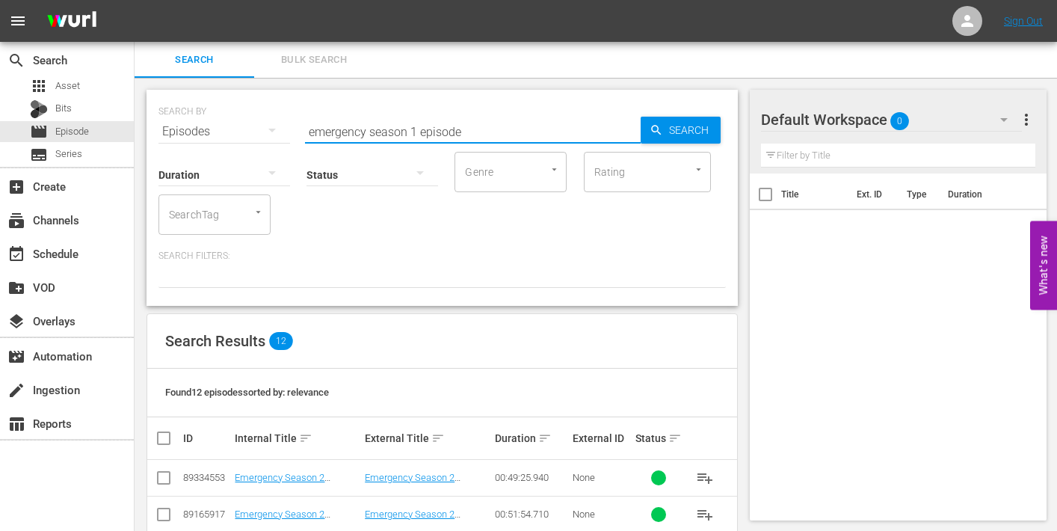
drag, startPoint x: 324, startPoint y: 128, endPoint x: 278, endPoint y: 124, distance: 45.7
click at [278, 124] on div "SEARCH BY Search By Episodes Search ID, Title, Description, Keywords, or Catego…" at bounding box center [441, 123] width 567 height 54
click at [418, 132] on input "paramedics season 1 episode" at bounding box center [473, 132] width 336 height 36
type input "paramedics season 2 episode"
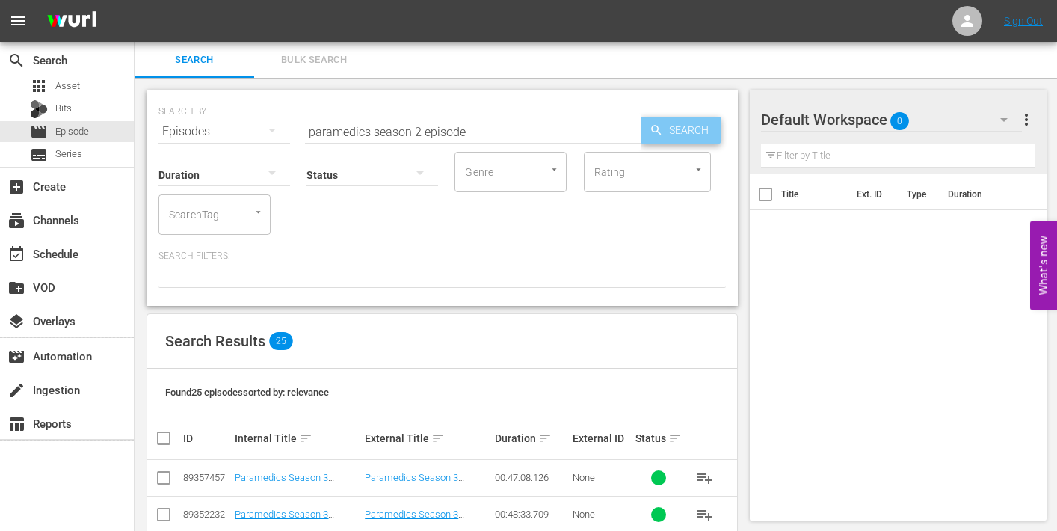
drag, startPoint x: 688, startPoint y: 126, endPoint x: 676, endPoint y: 124, distance: 11.3
click at [688, 126] on span "Search" at bounding box center [692, 130] width 58 height 27
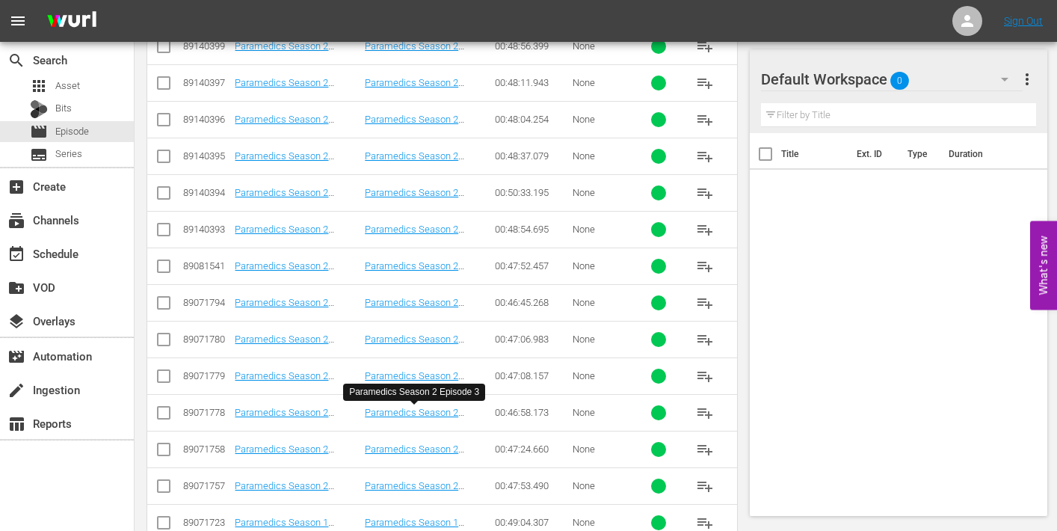
scroll to position [762, 0]
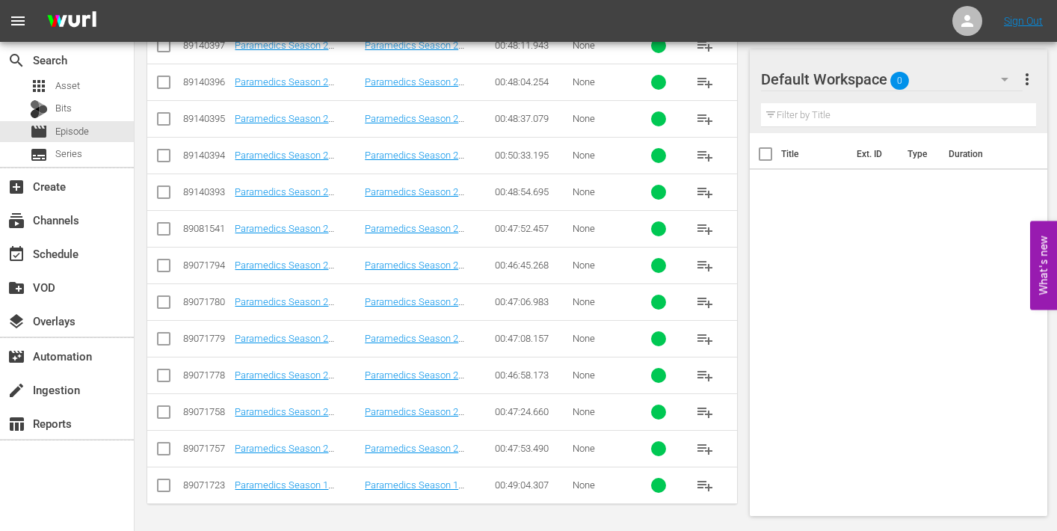
click at [703, 449] on span "playlist_add" at bounding box center [705, 448] width 18 height 18
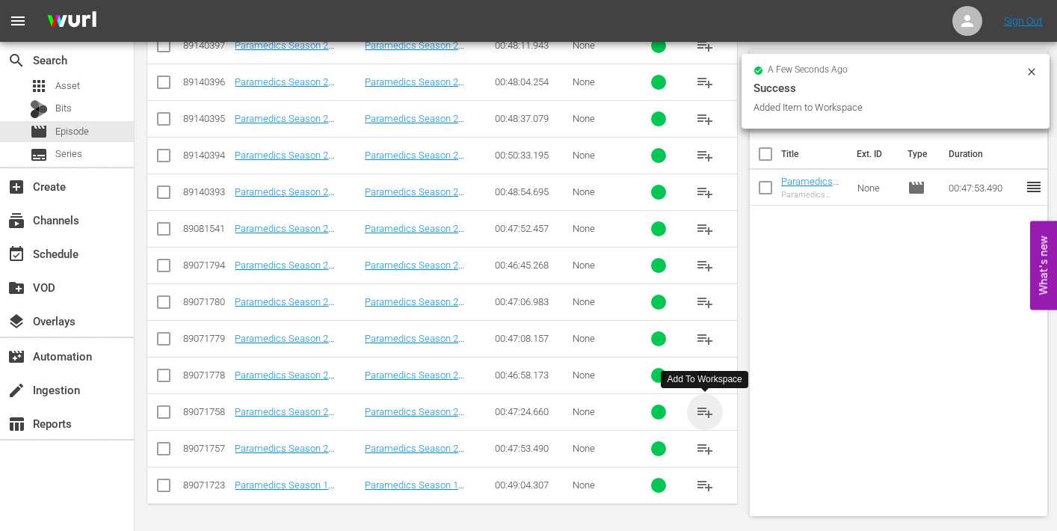
click at [702, 414] on span "playlist_add" at bounding box center [705, 412] width 18 height 18
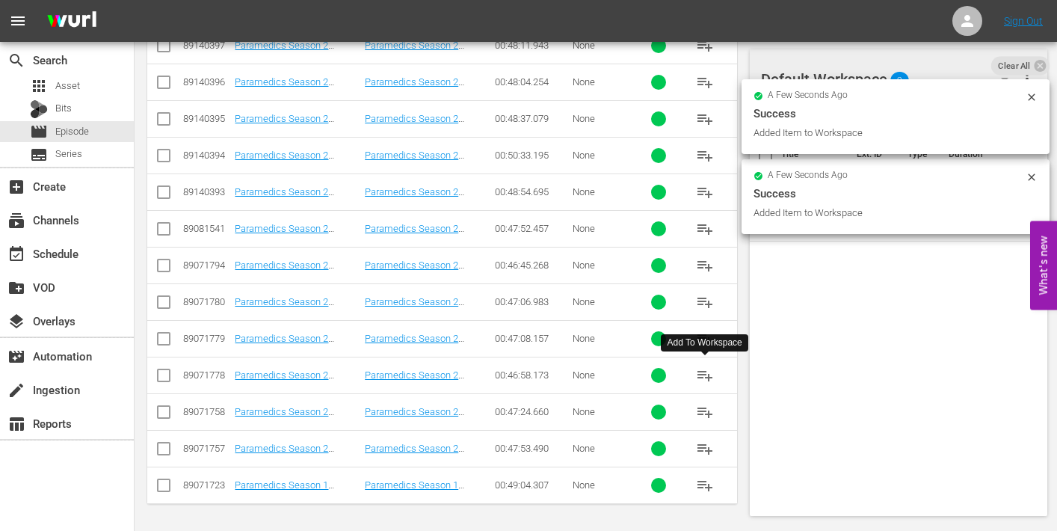
click at [703, 377] on span "playlist_add" at bounding box center [705, 375] width 18 height 18
click at [705, 339] on span "playlist_add" at bounding box center [705, 339] width 18 height 18
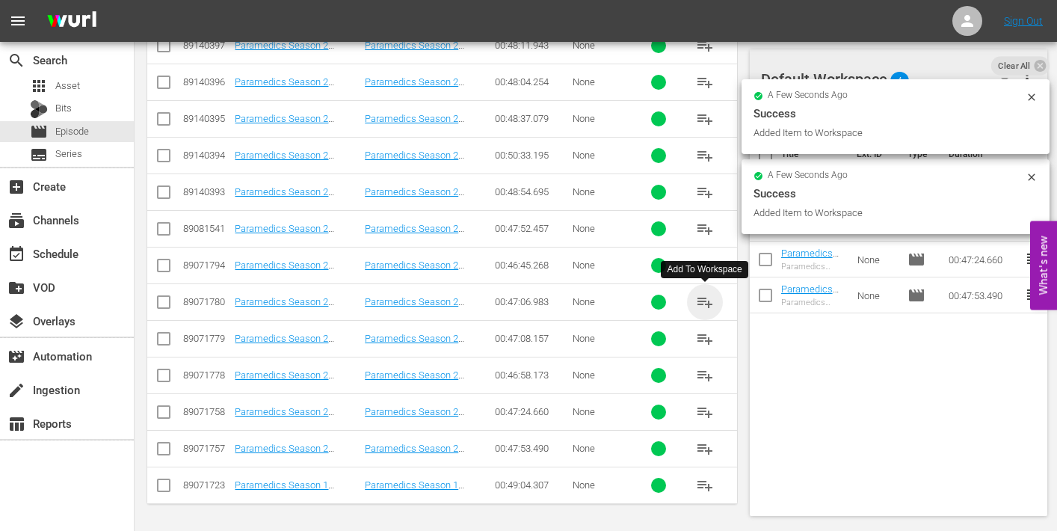
click at [705, 304] on span "playlist_add" at bounding box center [705, 302] width 18 height 18
click at [705, 268] on span "playlist_add" at bounding box center [705, 265] width 18 height 18
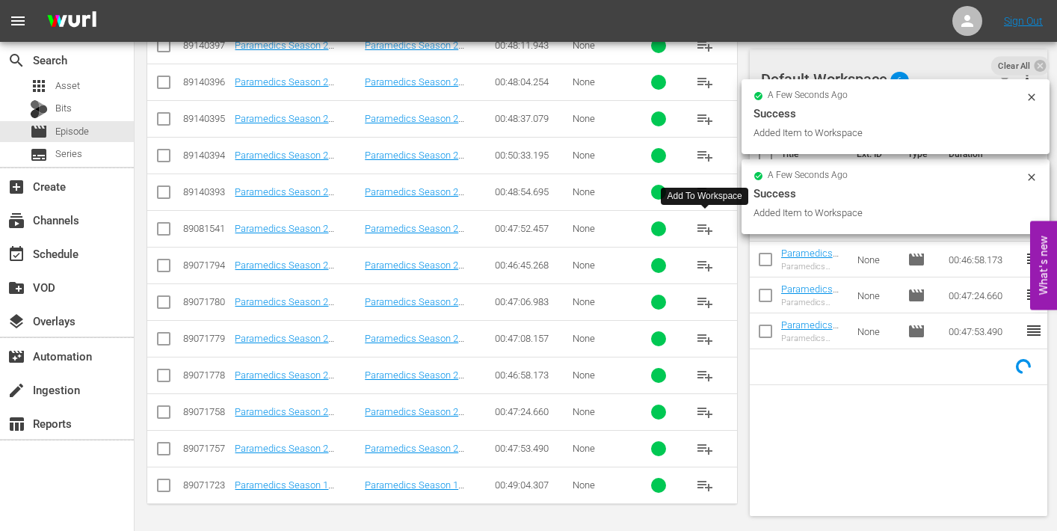
click at [704, 229] on span "playlist_add" at bounding box center [705, 229] width 18 height 18
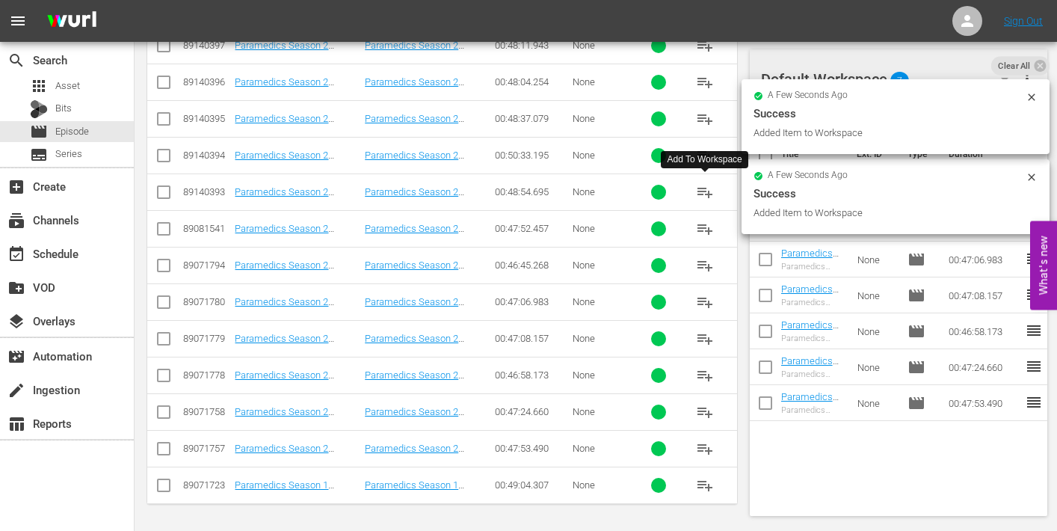
click at [702, 194] on span "playlist_add" at bounding box center [705, 192] width 18 height 18
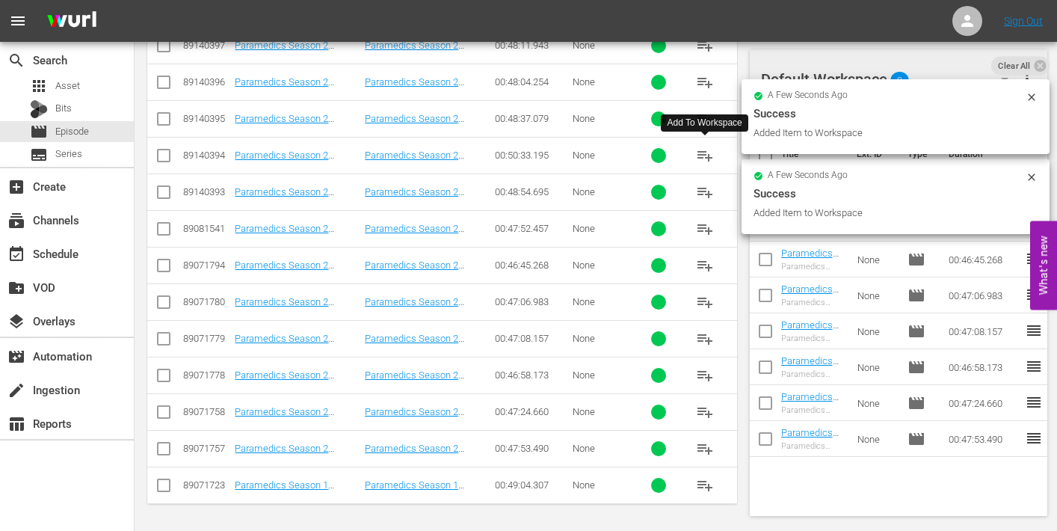
click at [707, 157] on span "playlist_add" at bounding box center [705, 155] width 18 height 18
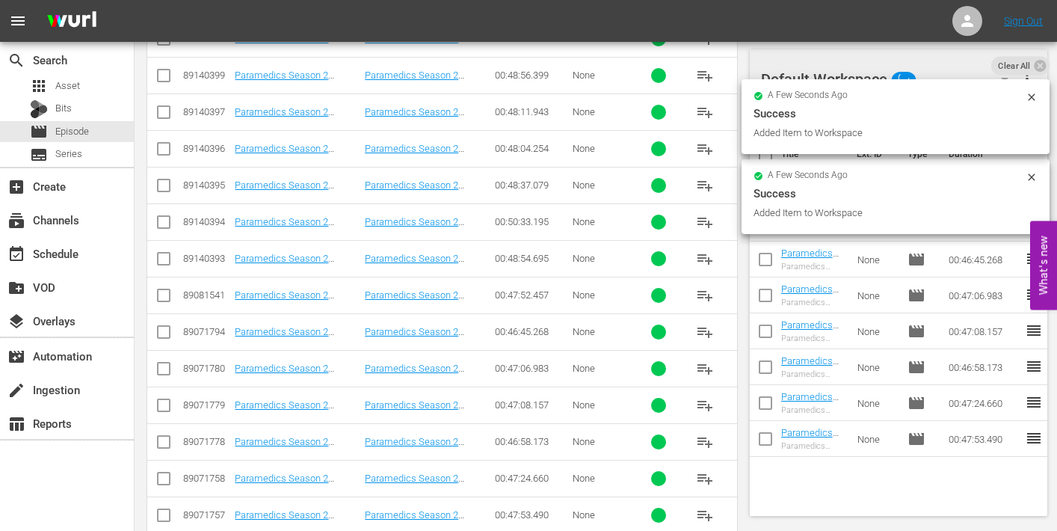
scroll to position [671, 0]
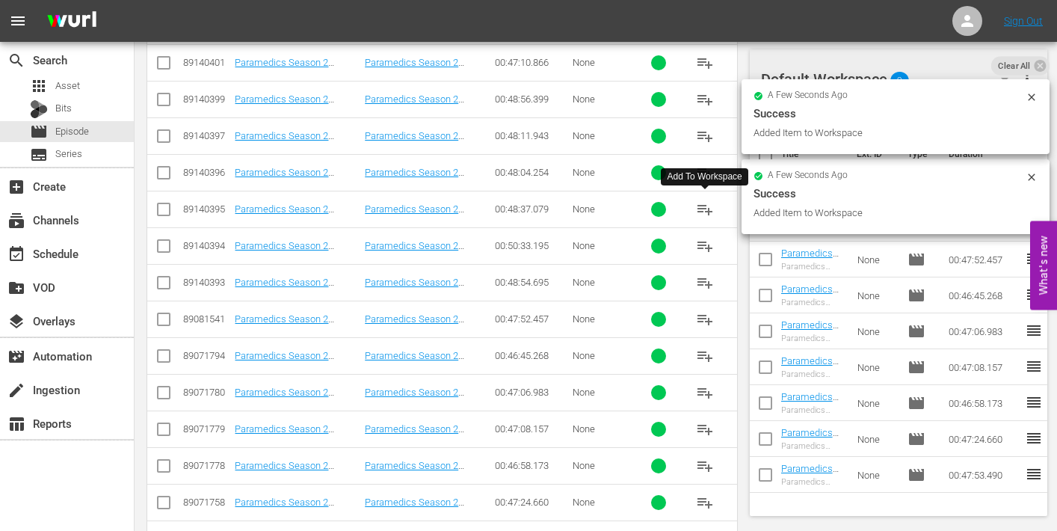
click at [702, 210] on span "playlist_add" at bounding box center [705, 209] width 18 height 18
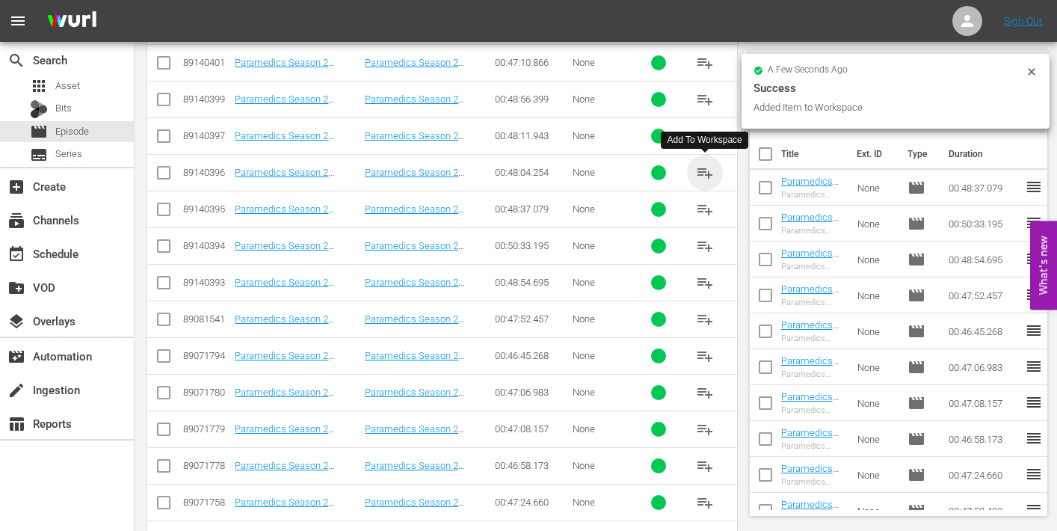
click at [705, 173] on span "playlist_add" at bounding box center [705, 173] width 18 height 18
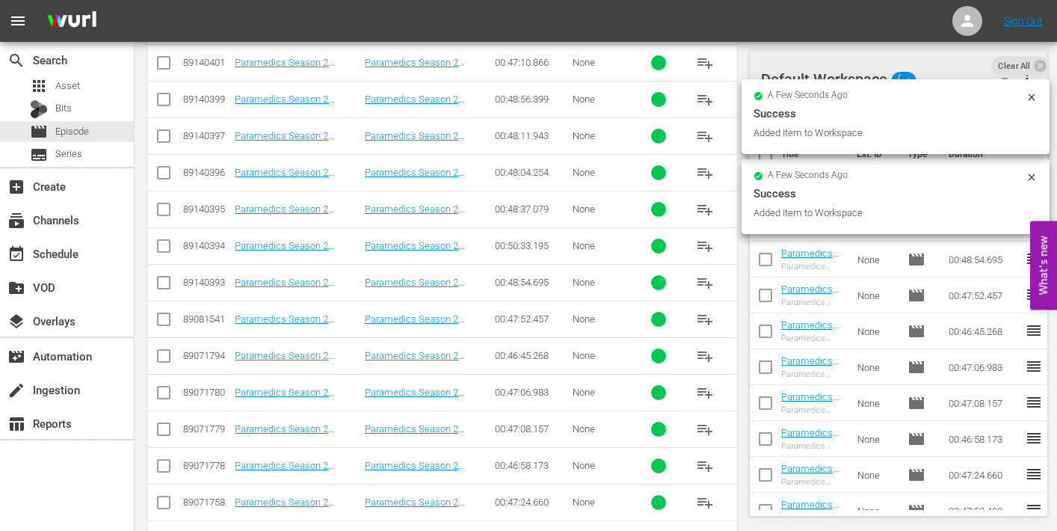
click at [704, 143] on span "playlist_add" at bounding box center [705, 136] width 18 height 18
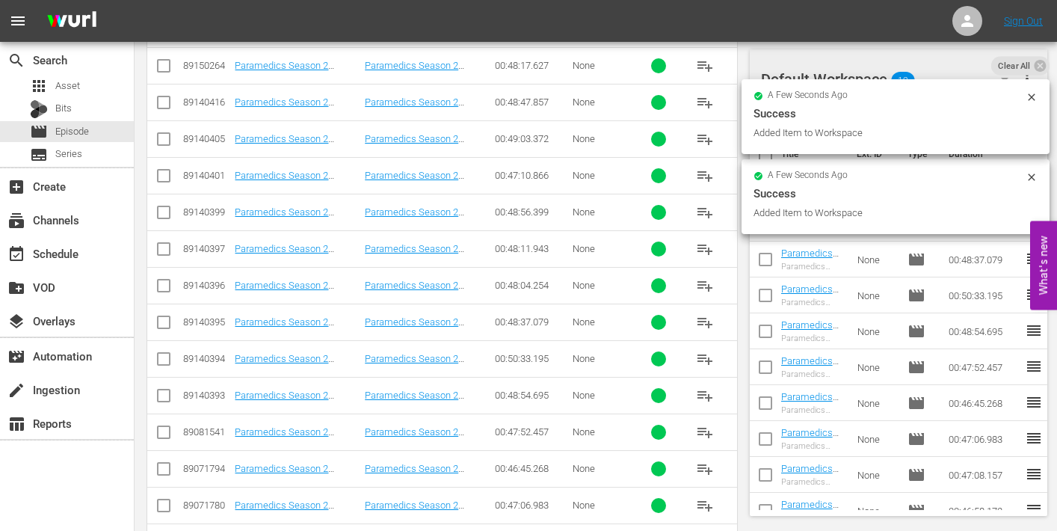
scroll to position [522, 0]
click at [703, 250] on span "playlist_add" at bounding box center [705, 249] width 18 height 18
click at [700, 209] on span "playlist_add" at bounding box center [705, 212] width 18 height 18
click at [701, 173] on span "playlist_add" at bounding box center [705, 176] width 18 height 18
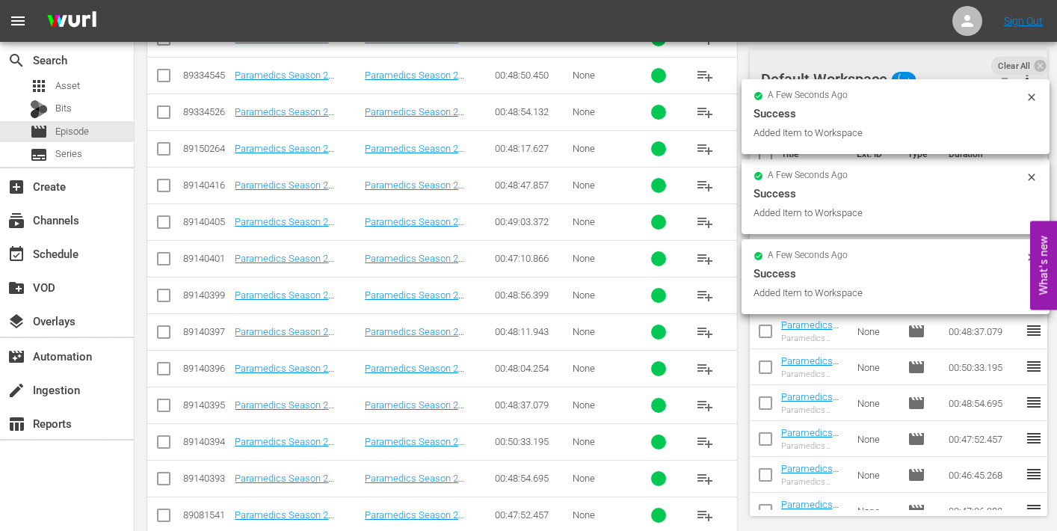
scroll to position [463, 0]
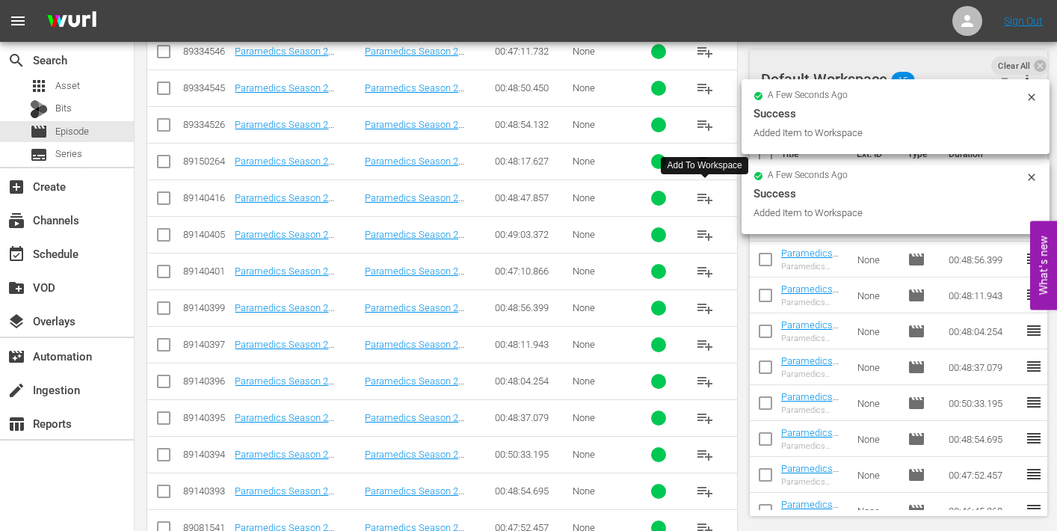
click at [699, 196] on span "playlist_add" at bounding box center [705, 198] width 18 height 18
click at [703, 162] on span "playlist_add" at bounding box center [705, 161] width 18 height 18
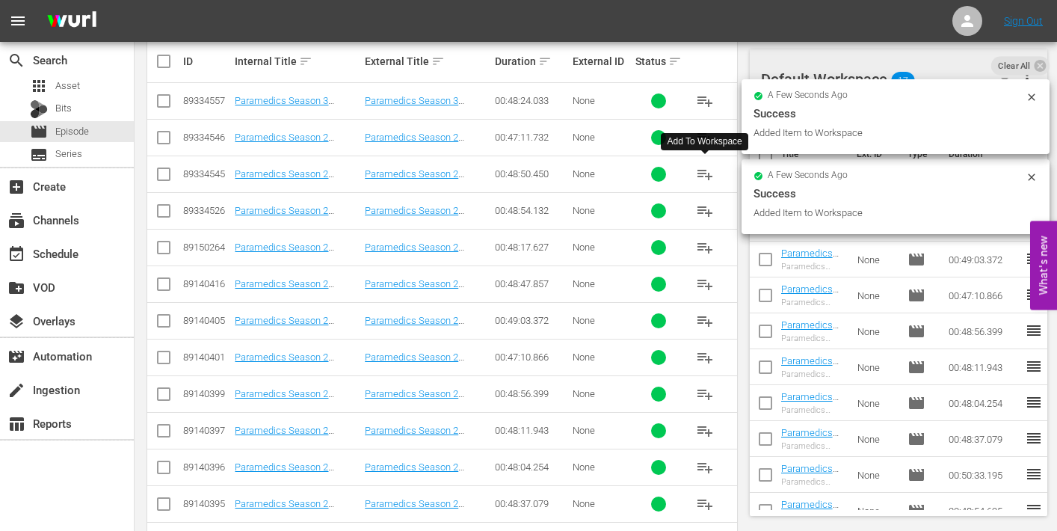
scroll to position [376, 0]
click at [696, 209] on span "playlist_add" at bounding box center [705, 212] width 18 height 18
click at [698, 178] on span "playlist_add" at bounding box center [705, 175] width 18 height 18
click at [708, 138] on span "playlist_add" at bounding box center [705, 138] width 18 height 18
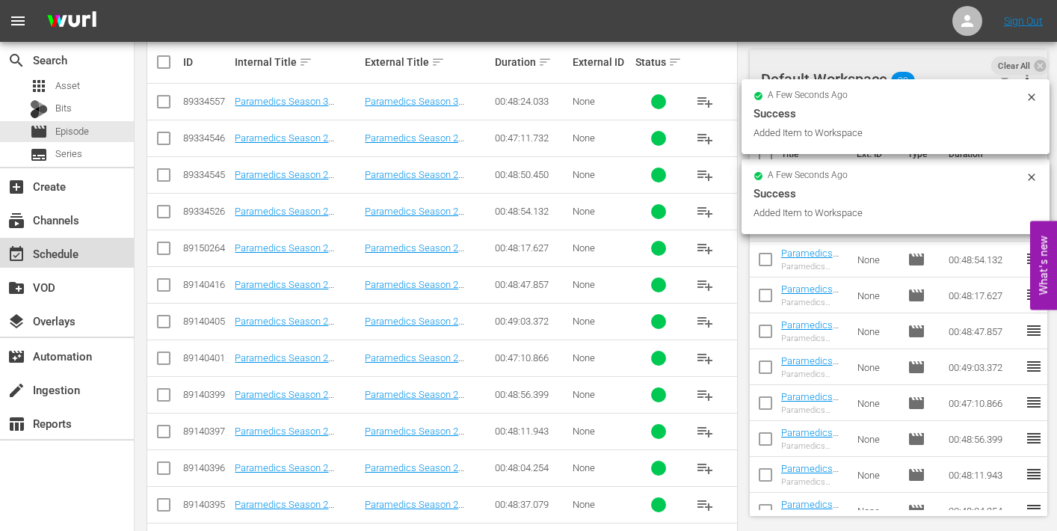
click at [61, 250] on div "event_available Schedule" at bounding box center [42, 250] width 84 height 13
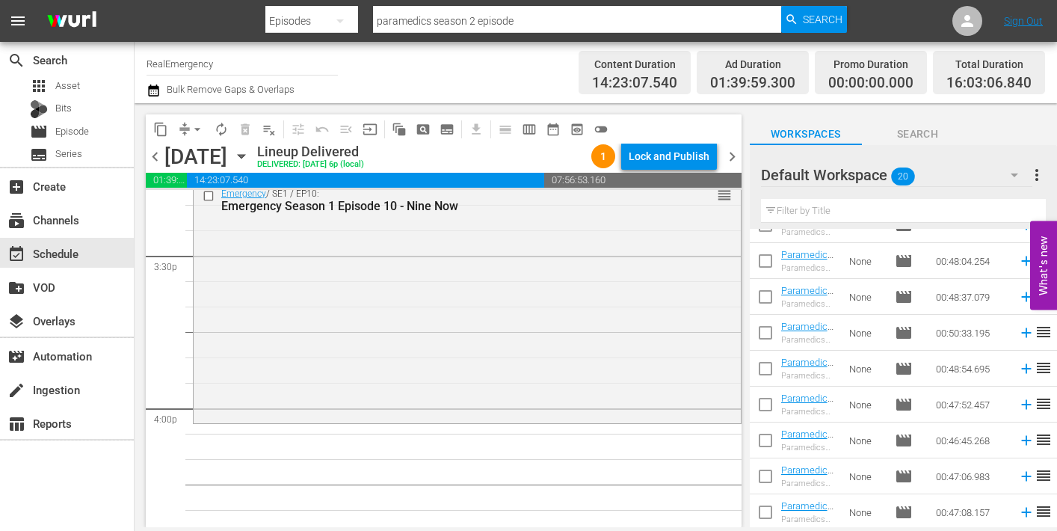
scroll to position [454, 0]
click at [1025, 510] on icon at bounding box center [1026, 512] width 10 height 10
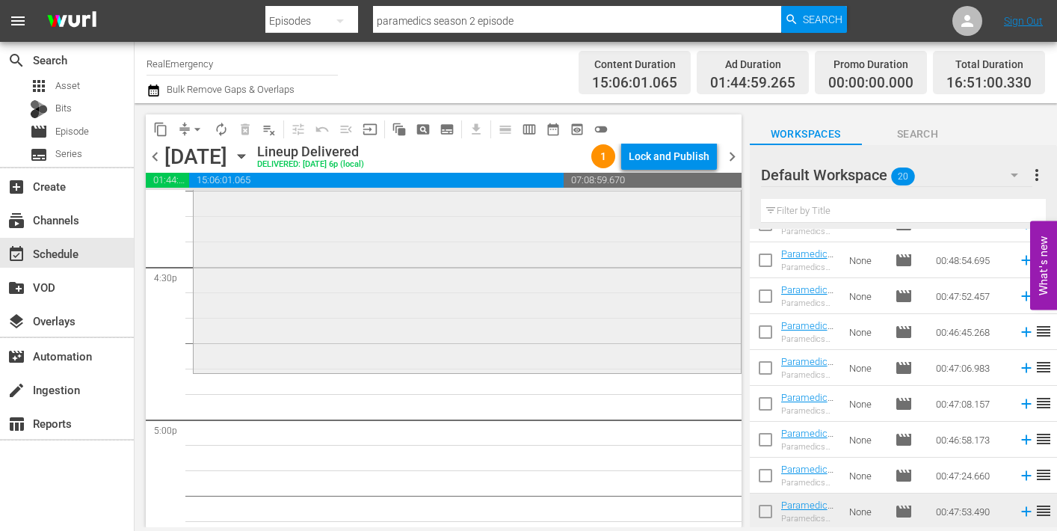
scroll to position [4955, 0]
click at [1025, 475] on icon at bounding box center [1026, 476] width 10 height 10
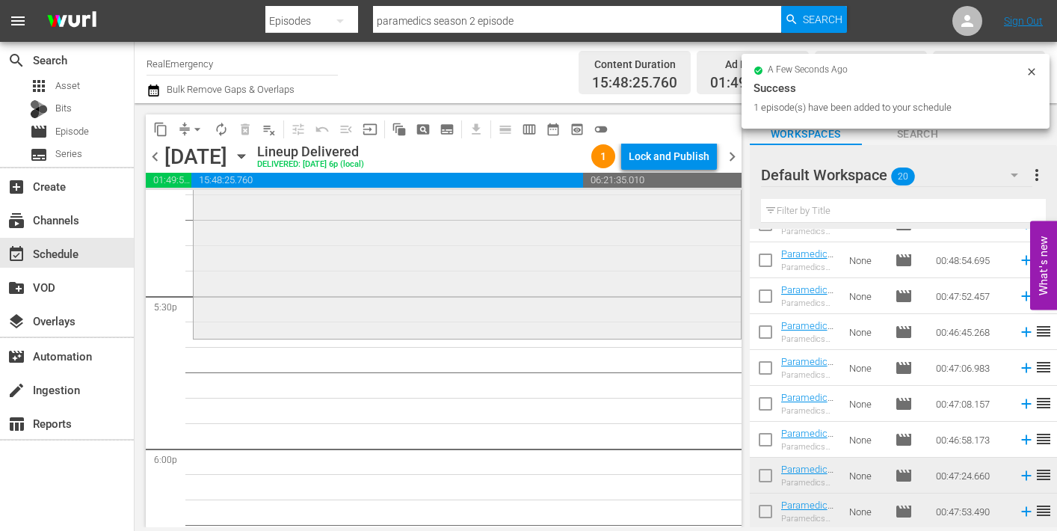
scroll to position [5232, 0]
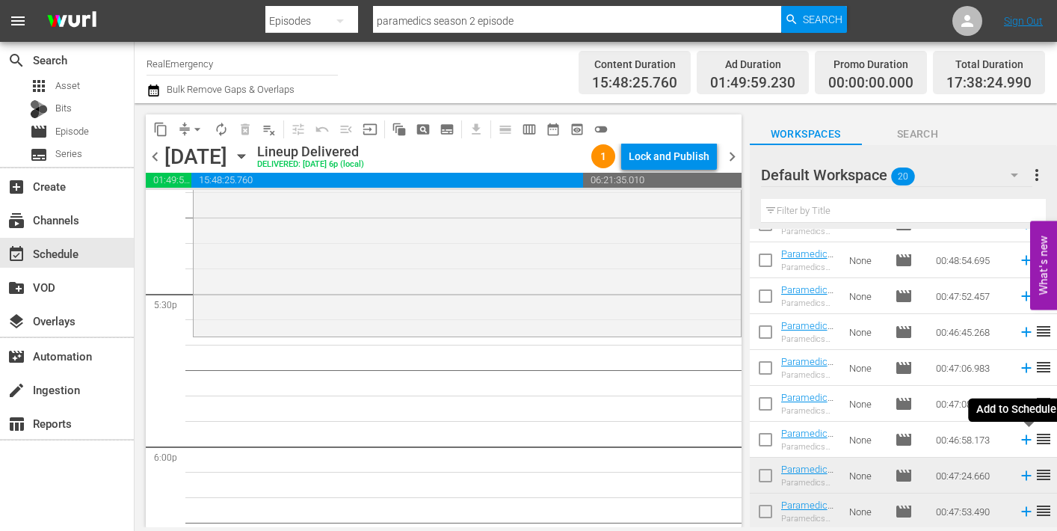
click at [1027, 439] on icon at bounding box center [1026, 439] width 16 height 16
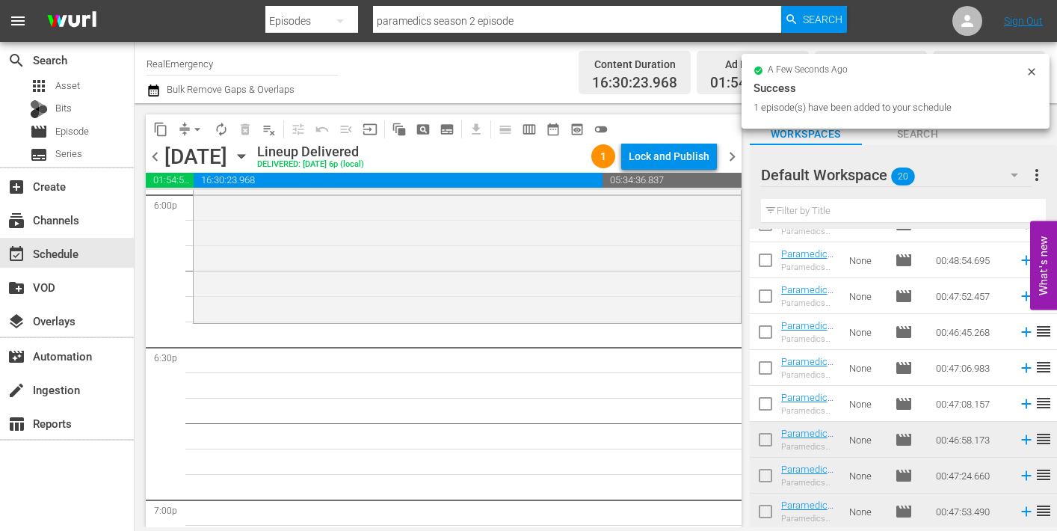
scroll to position [5489, 0]
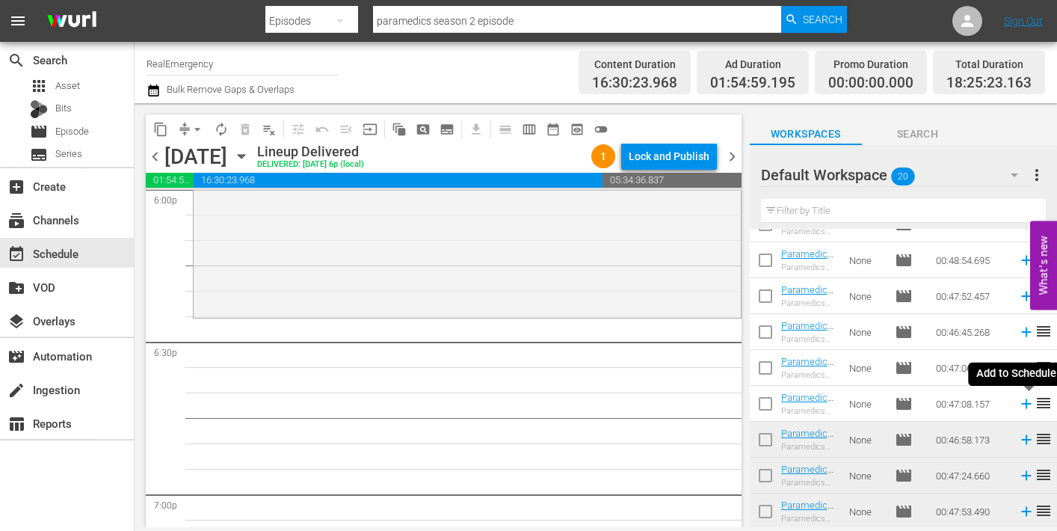
click at [1022, 404] on icon at bounding box center [1026, 404] width 10 height 10
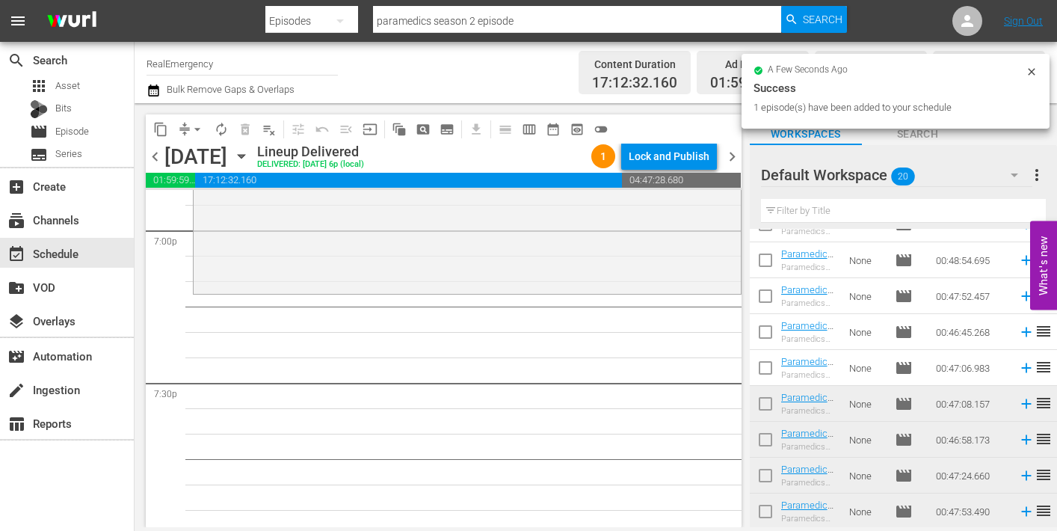
scroll to position [5754, 0]
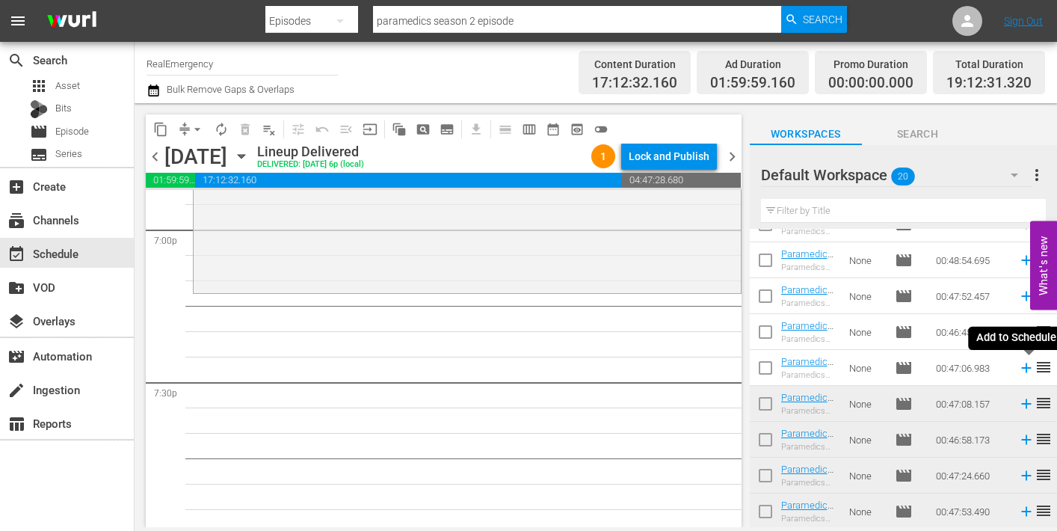
click at [1026, 366] on icon at bounding box center [1026, 367] width 16 height 16
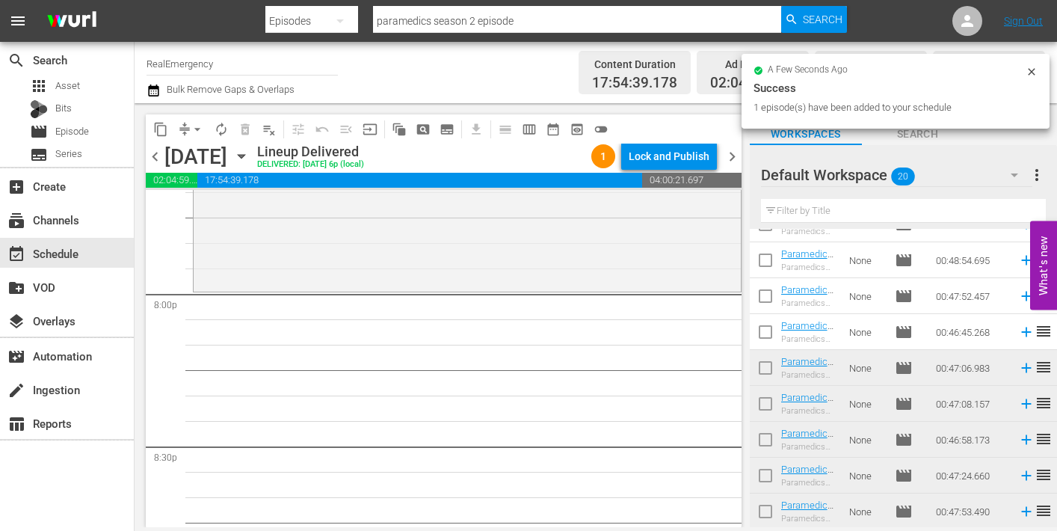
scroll to position [6001, 0]
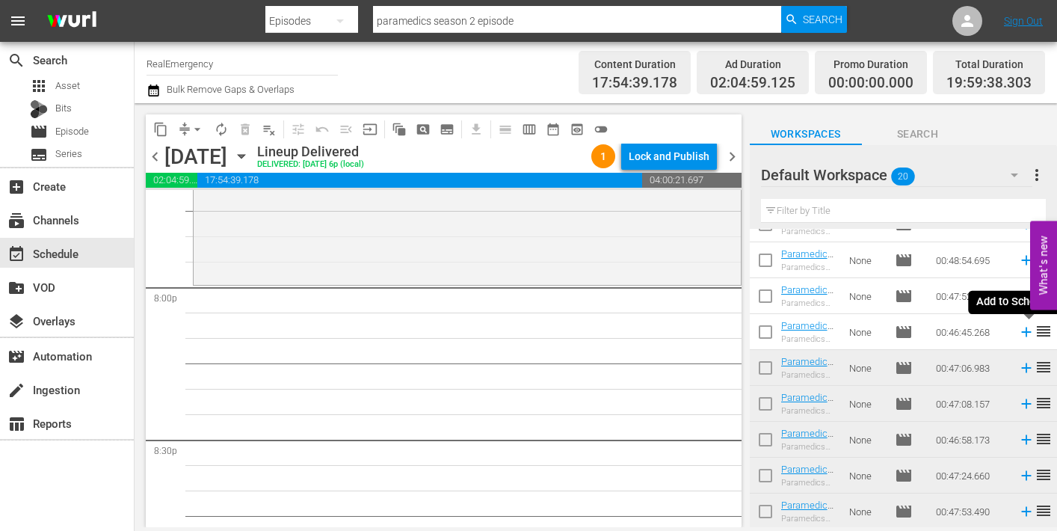
click at [1027, 331] on icon at bounding box center [1026, 332] width 16 height 16
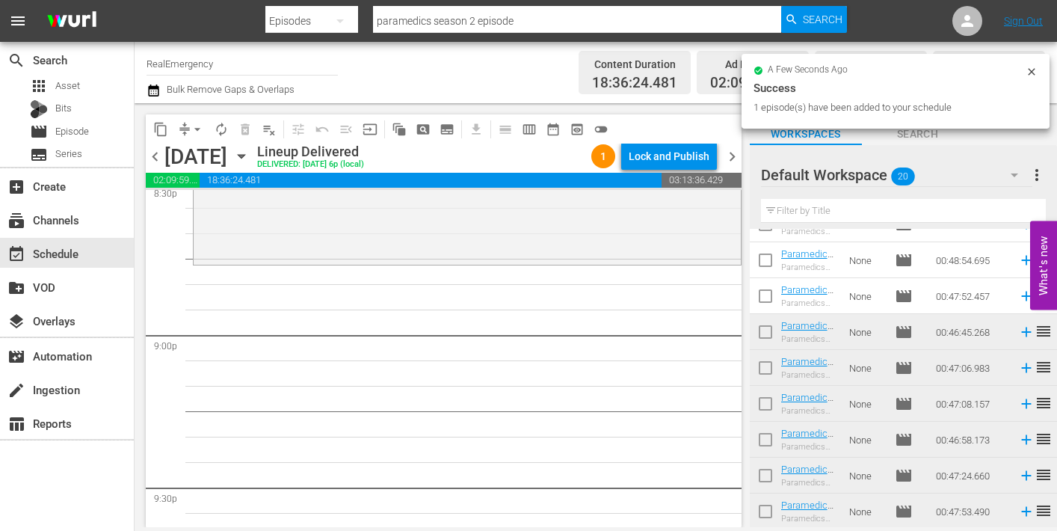
scroll to position [6259, 0]
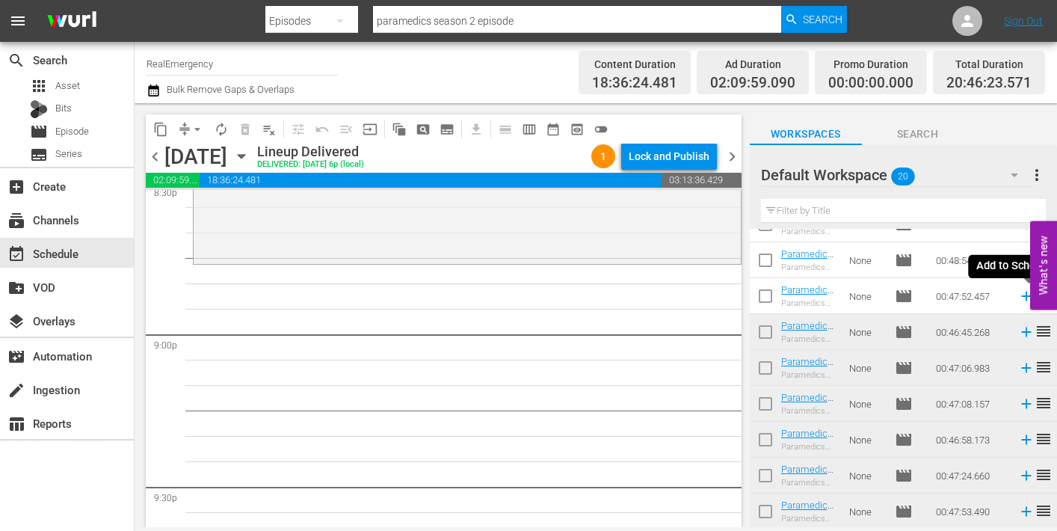
click at [1024, 297] on icon at bounding box center [1026, 296] width 10 height 10
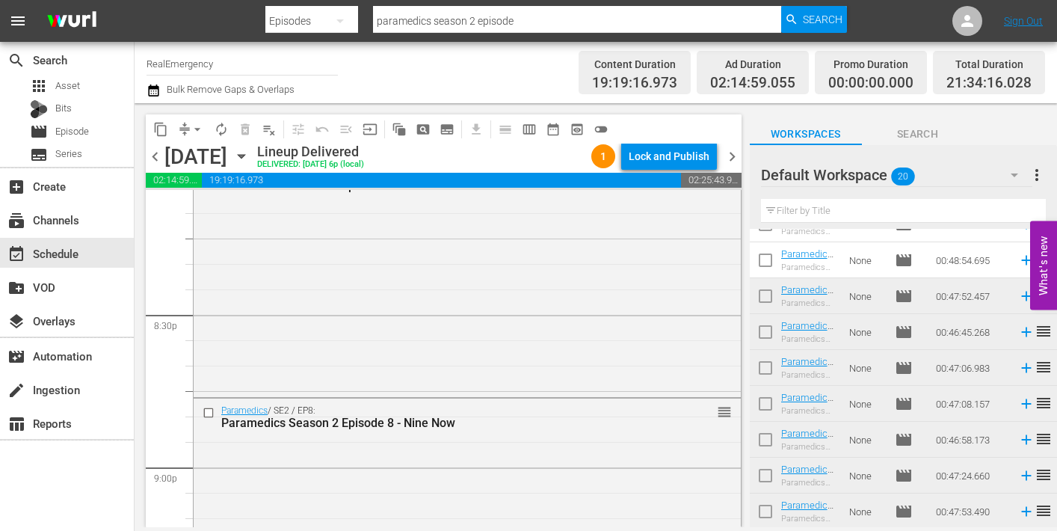
scroll to position [6149, 0]
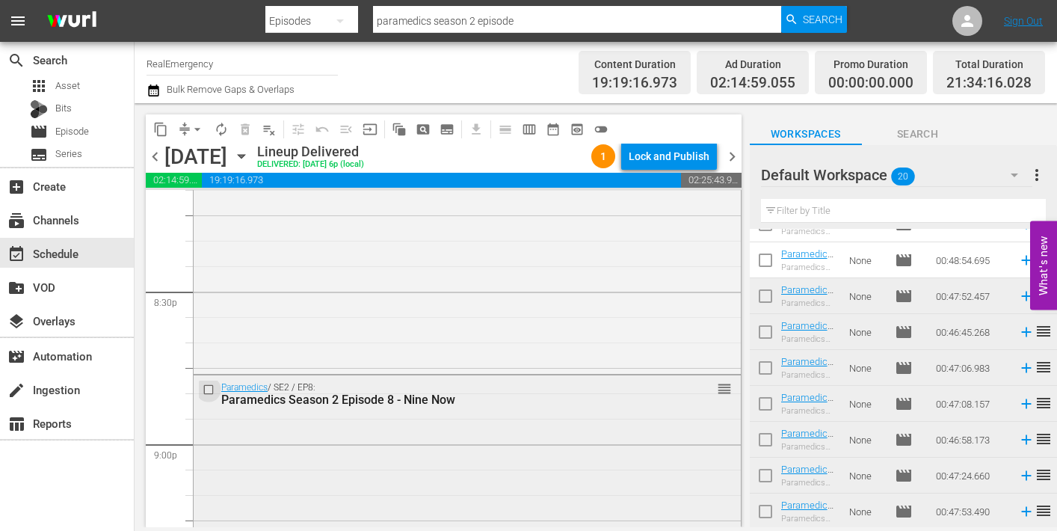
click at [209, 387] on input "checkbox" at bounding box center [211, 389] width 16 height 13
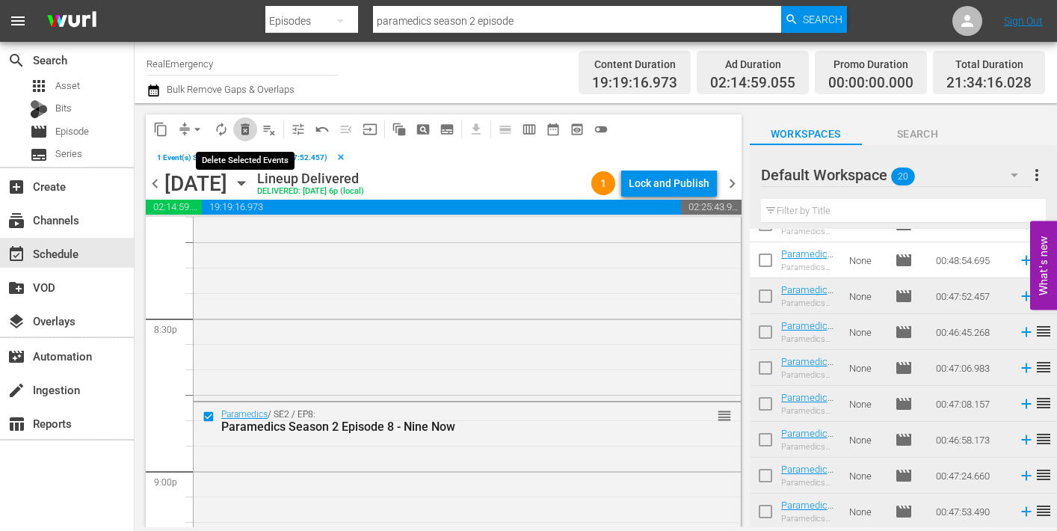
click at [244, 128] on span "delete_forever_outlined" at bounding box center [245, 129] width 15 height 15
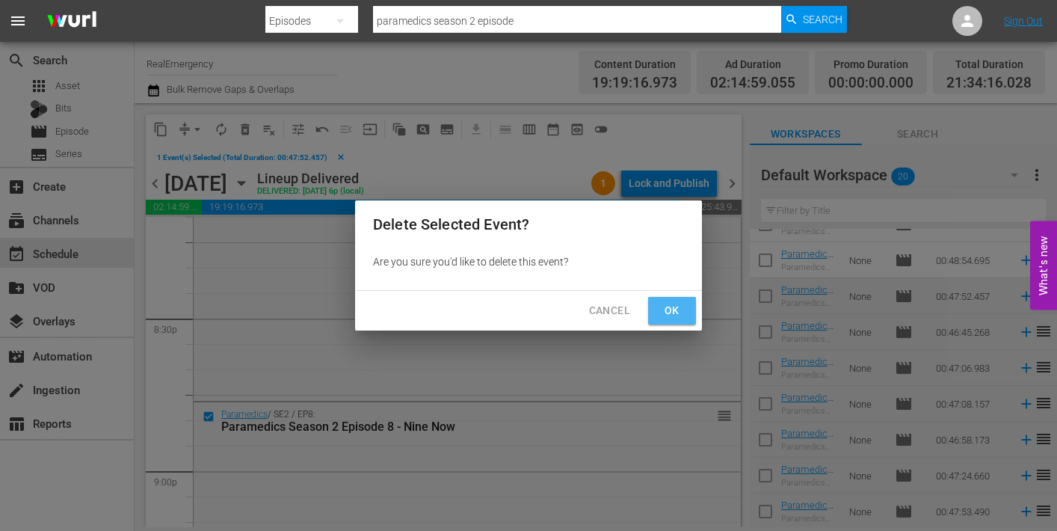
click at [670, 309] on span "Ok" at bounding box center [672, 310] width 24 height 19
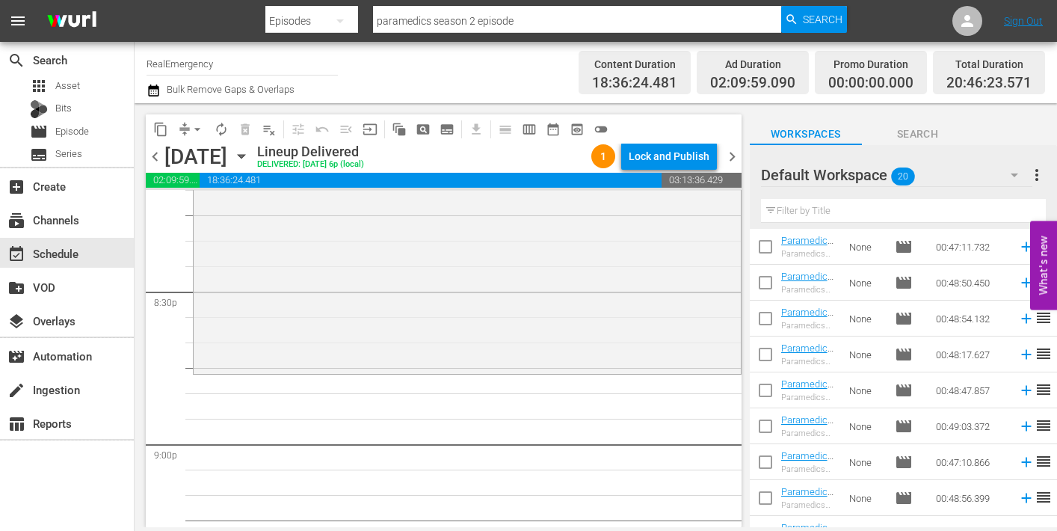
scroll to position [0, 0]
drag, startPoint x: 1027, startPoint y: 319, endPoint x: 983, endPoint y: 320, distance: 44.1
click at [1026, 319] on icon at bounding box center [1026, 320] width 10 height 10
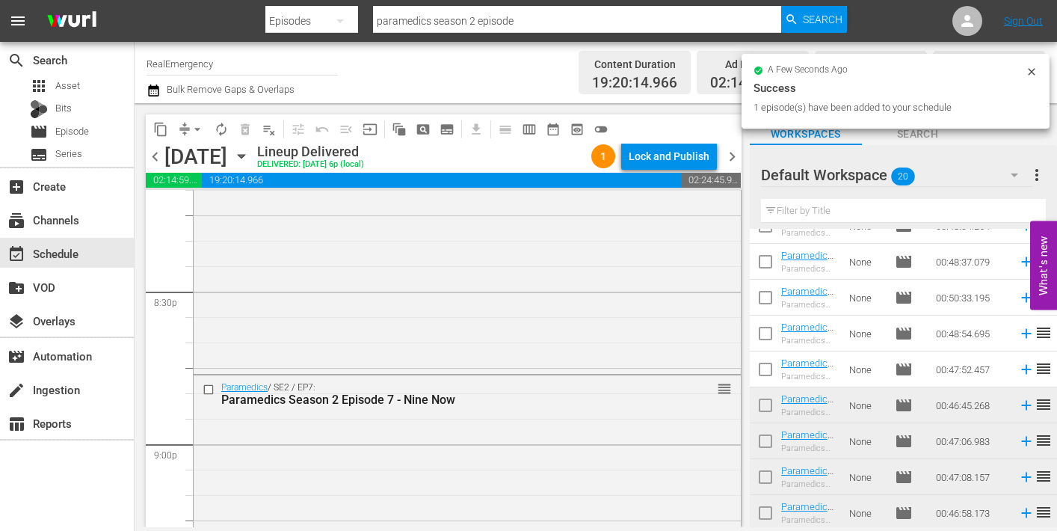
scroll to position [454, 0]
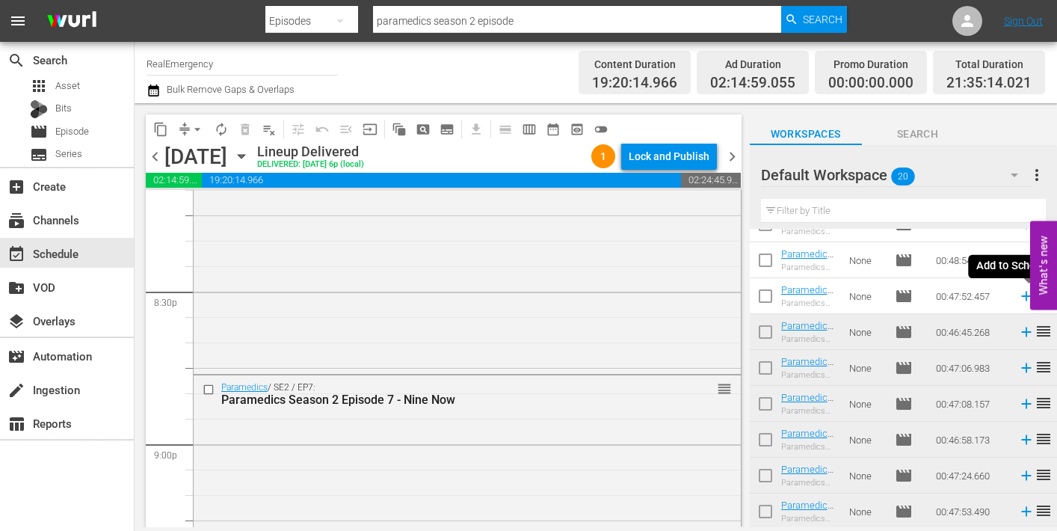
click at [1024, 294] on icon at bounding box center [1026, 296] width 16 height 16
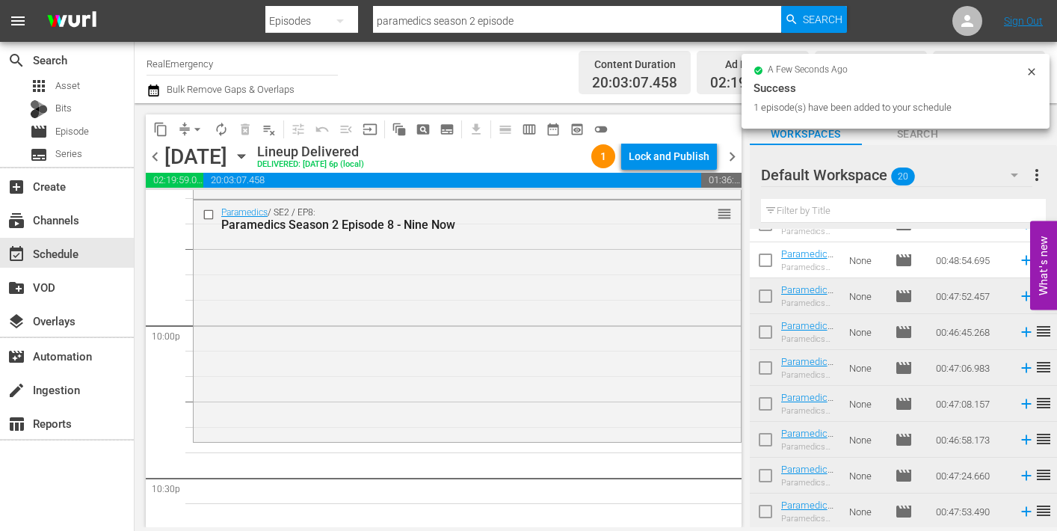
scroll to position [6646, 0]
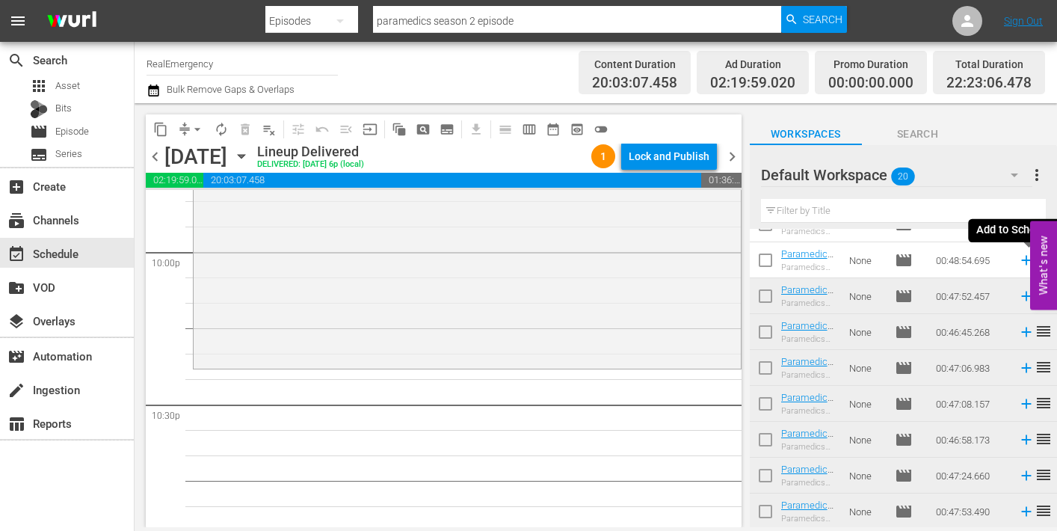
click at [1025, 259] on icon at bounding box center [1026, 261] width 10 height 10
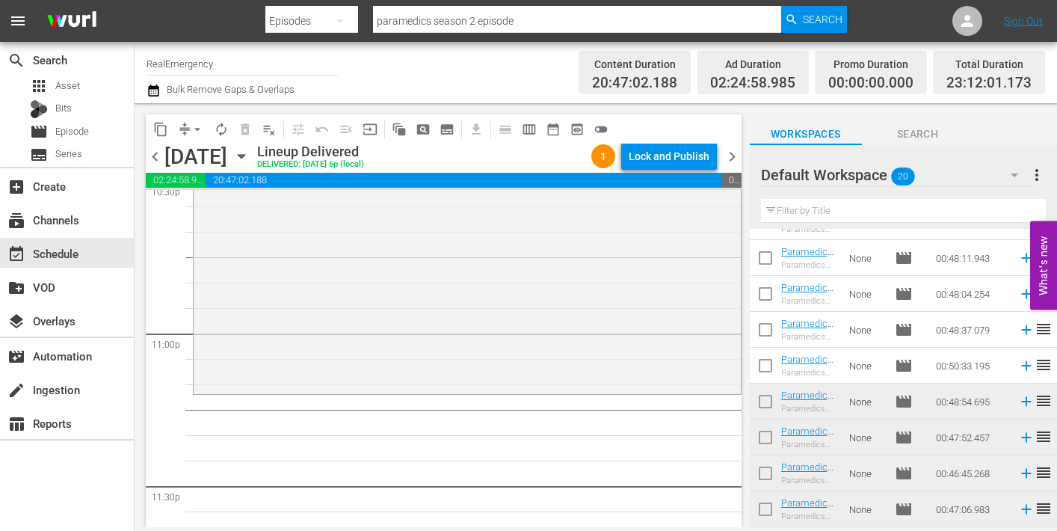
scroll to position [311, 0]
click at [1023, 367] on icon at bounding box center [1026, 367] width 10 height 10
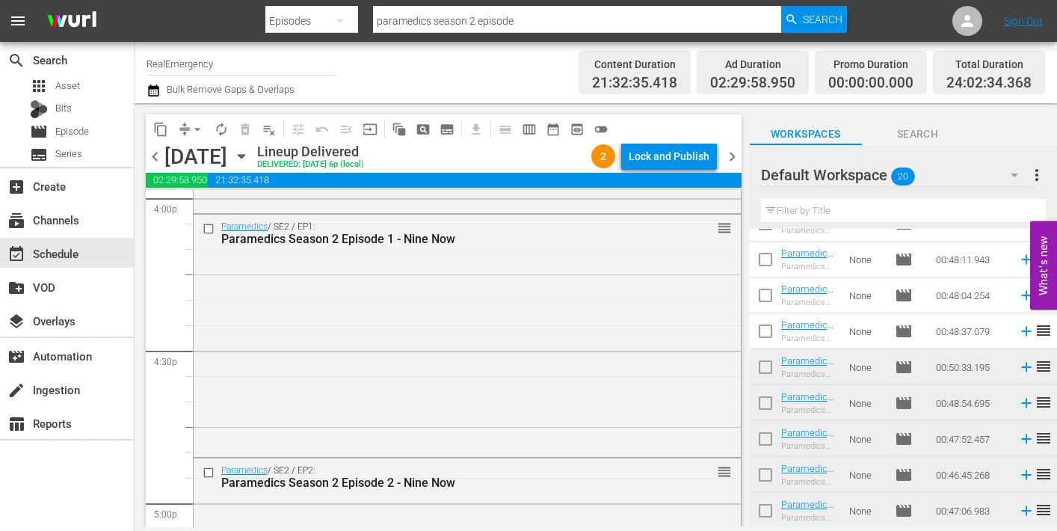
scroll to position [4871, 0]
click at [395, 344] on div "Paramedics / SE2 / EP1: Paramedics Season 2 Episode 1 - Nine Now reorder" at bounding box center [467, 333] width 547 height 239
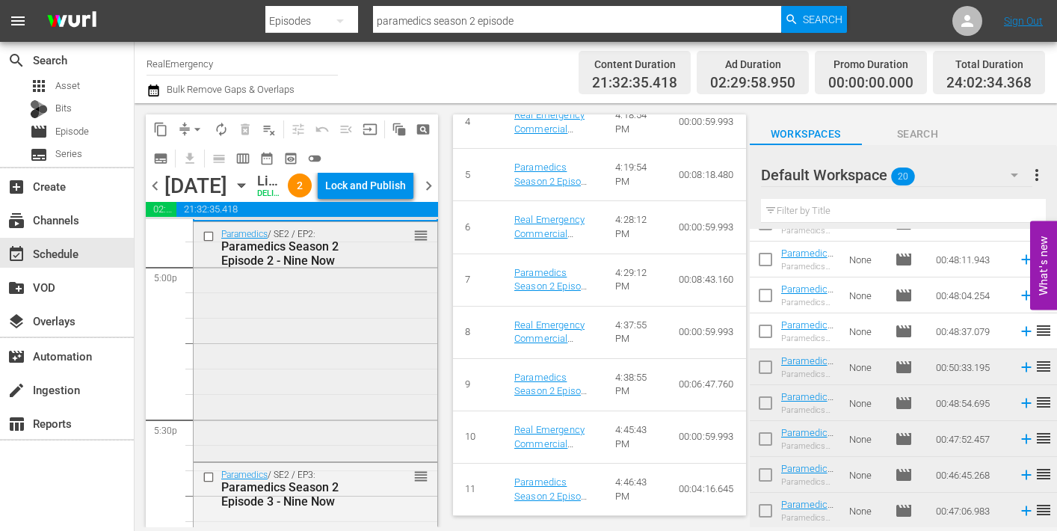
scroll to position [5148, 0]
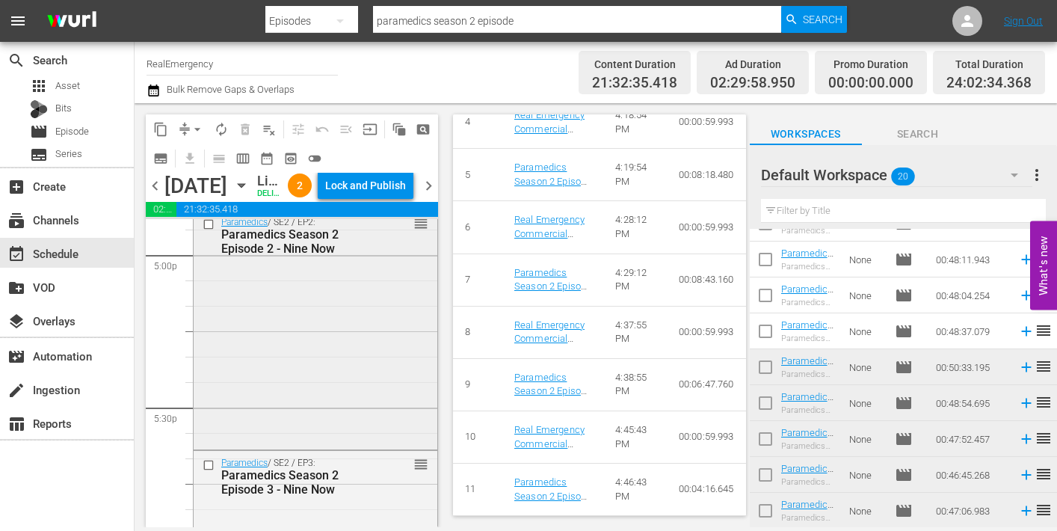
click at [333, 370] on div "Paramedics / SE2 / EP2: Paramedics Season 2 Episode 2 - Nine Now reorder" at bounding box center [316, 328] width 244 height 236
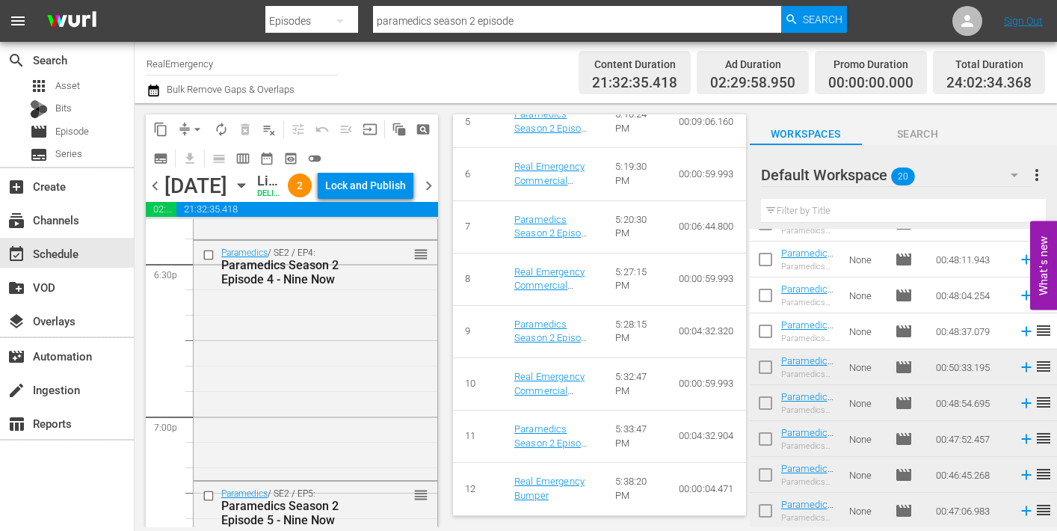
scroll to position [5606, 0]
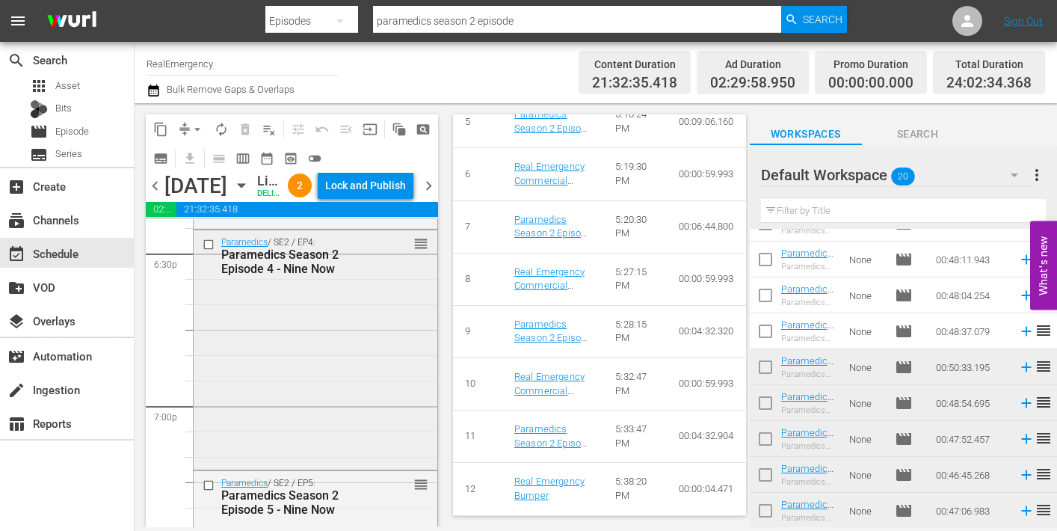
click at [303, 389] on div "Paramedics / SE2 / EP4: Paramedics Season 2 Episode 4 - Nine Now reorder" at bounding box center [316, 347] width 244 height 235
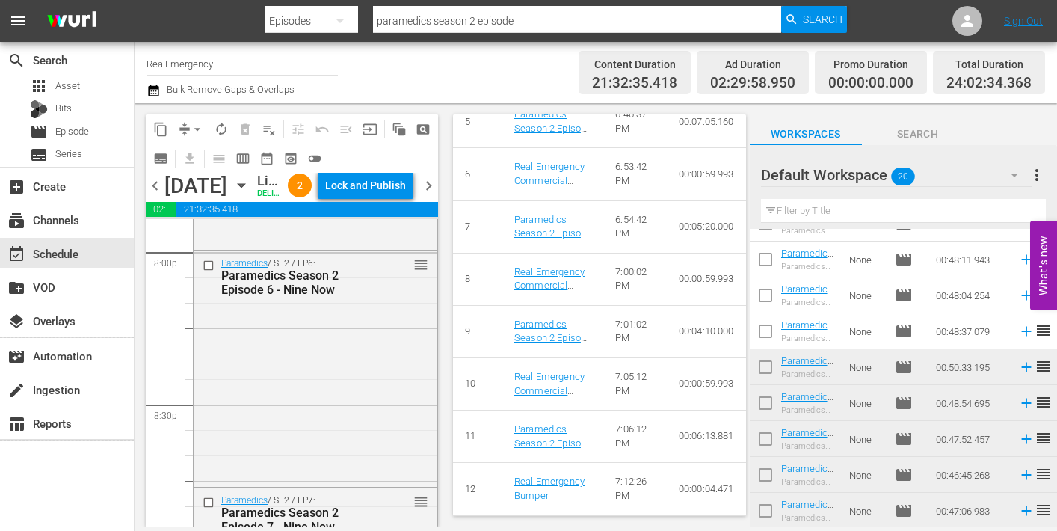
scroll to position [6069, 0]
click at [293, 410] on div "Paramedics / SE2 / EP6: Paramedics Season 2 Episode 6 - Nine Now reorder" at bounding box center [316, 363] width 244 height 233
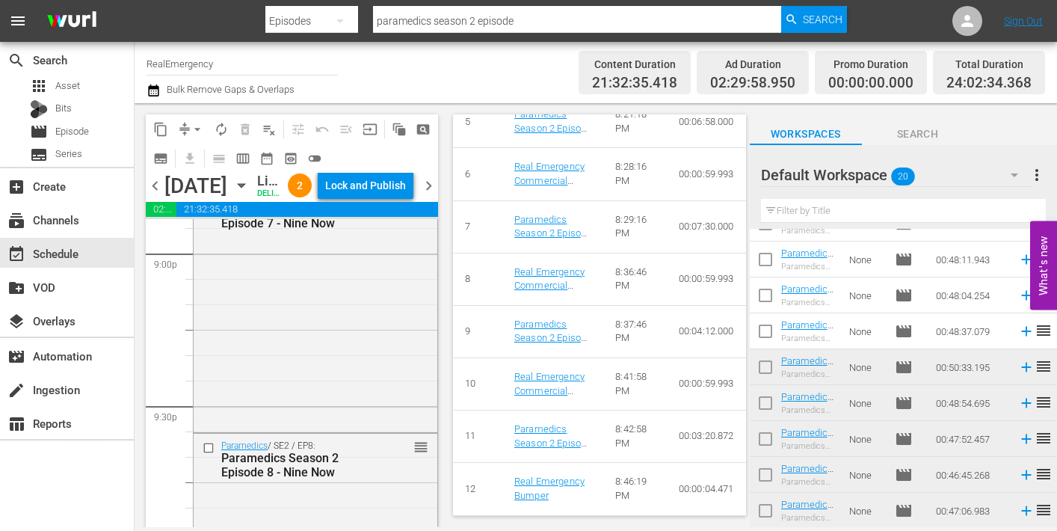
scroll to position [6369, 0]
click at [317, 404] on div "Paramedics / SE2 / EP7: Paramedics Season 2 Episode 7 - Nine Now reorder" at bounding box center [316, 306] width 244 height 244
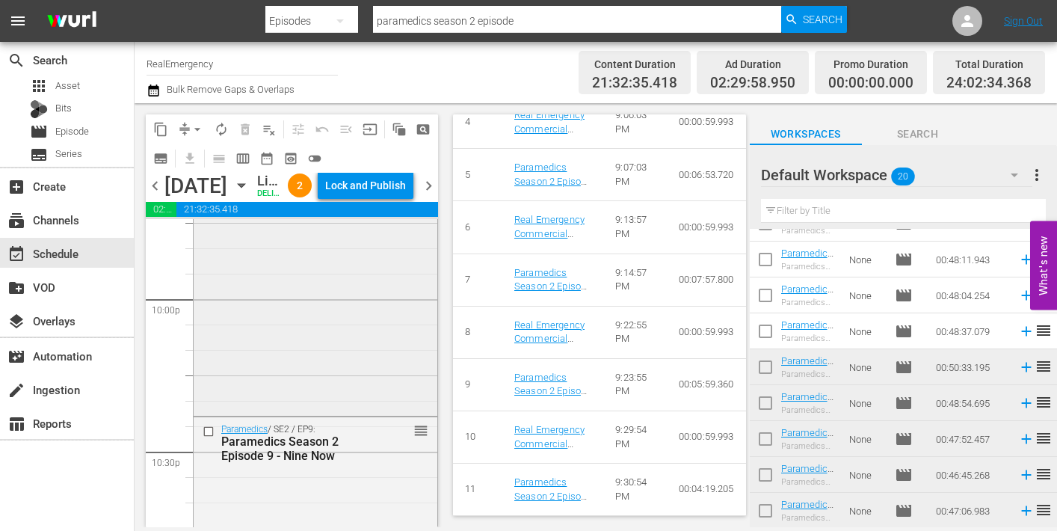
scroll to position [6637, 0]
click at [308, 404] on div "Paramedics / SE2 / EP8: Paramedics Season 2 Episode 8 - Nine Now reorder" at bounding box center [316, 284] width 244 height 239
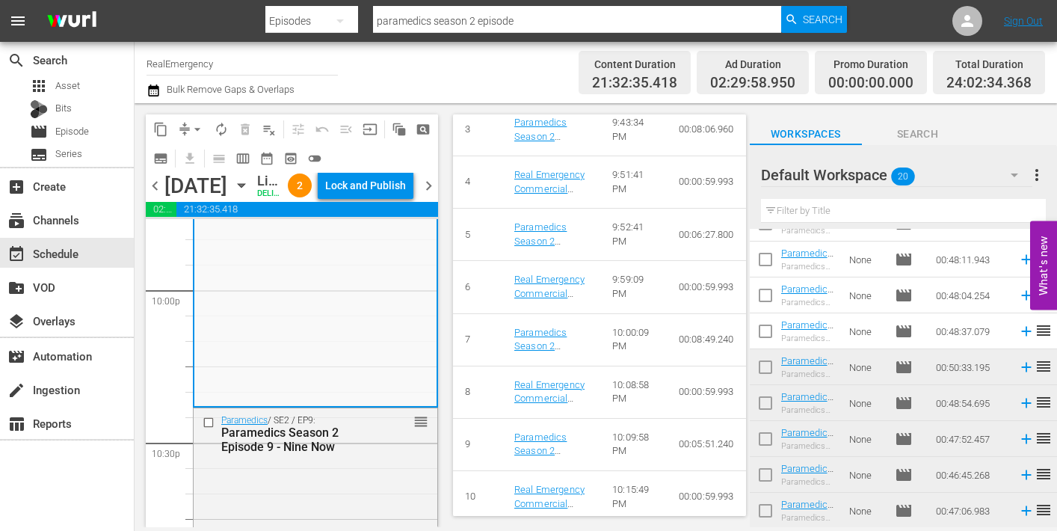
scroll to position [899, 0]
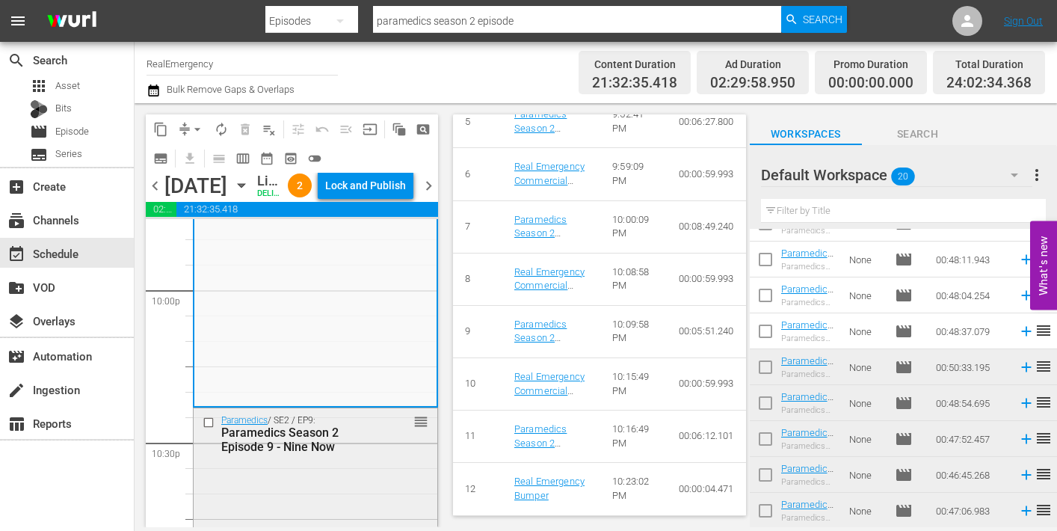
click at [352, 454] on div "Paramedics / SE2 / EP9: Paramedics Season 2 Episode 9 - Nine Now" at bounding box center [294, 434] width 147 height 39
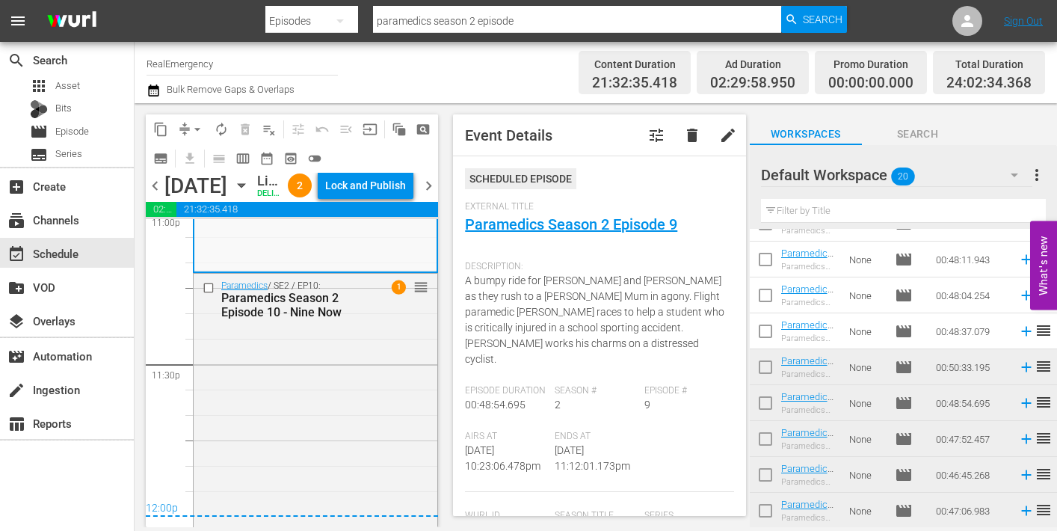
scroll to position [7071, 0]
click at [327, 404] on div "Paramedics / SE2 / EP10: Paramedics Season 2 Episode 10 - Nine Now 1 reorder" at bounding box center [316, 397] width 244 height 253
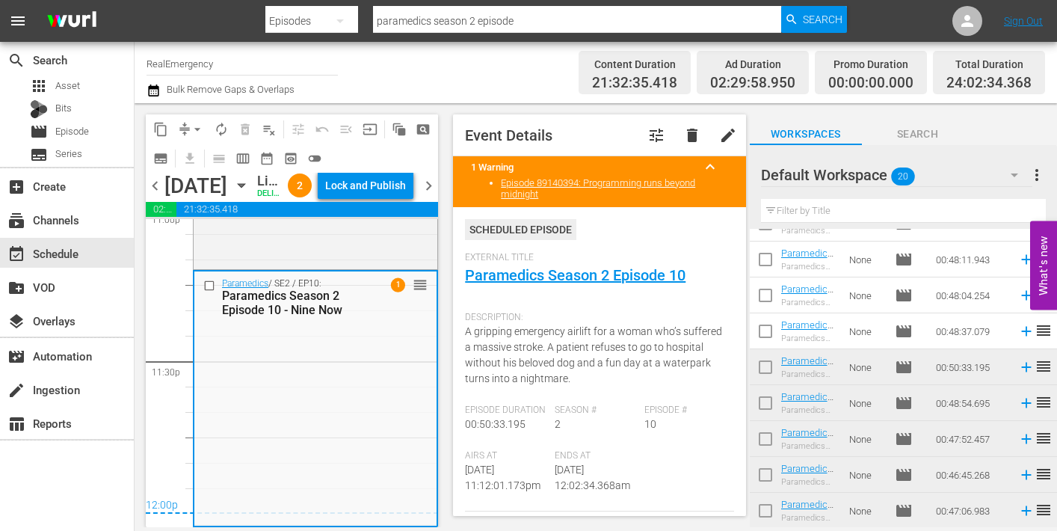
click at [429, 195] on span "chevron_right" at bounding box center [428, 185] width 19 height 19
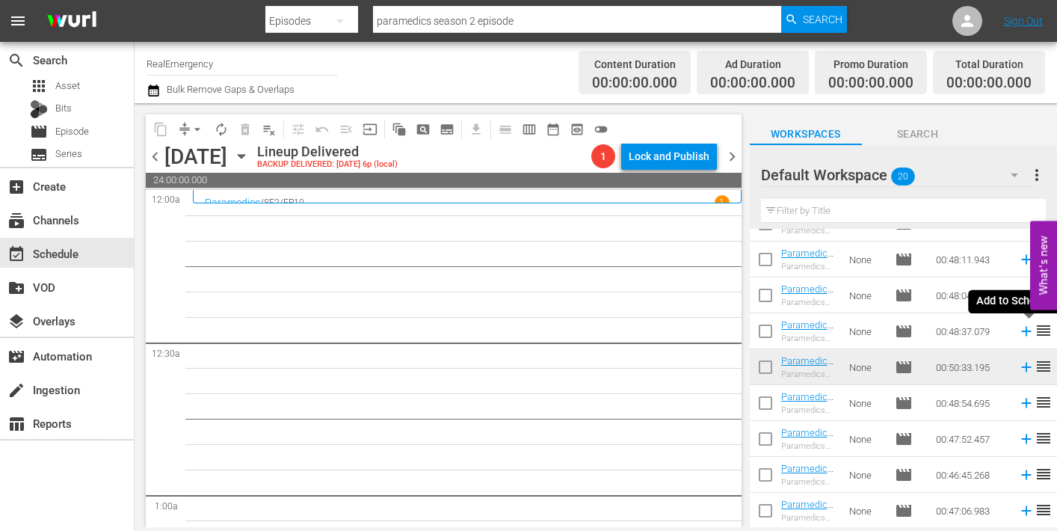
click at [1024, 330] on icon at bounding box center [1026, 331] width 16 height 16
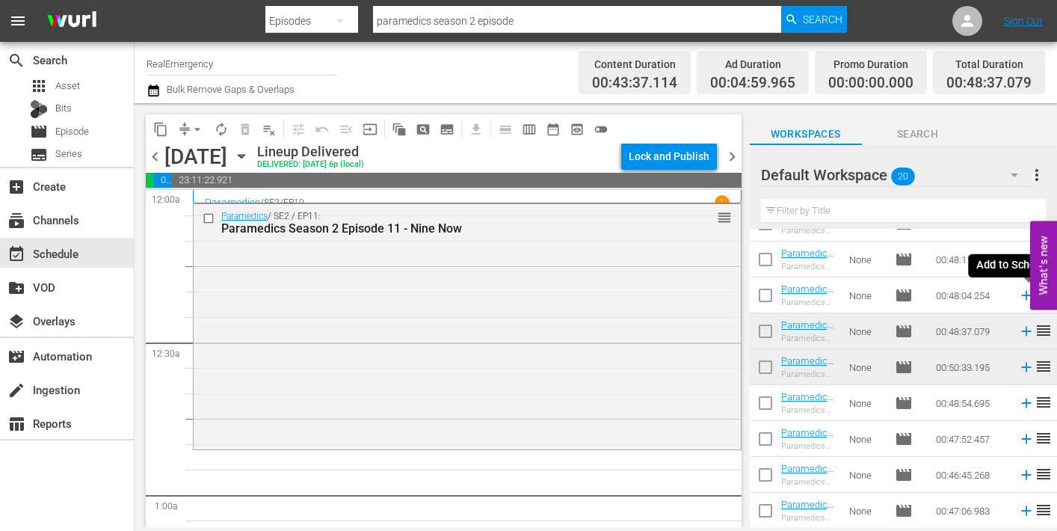
click at [1025, 294] on icon at bounding box center [1026, 296] width 10 height 10
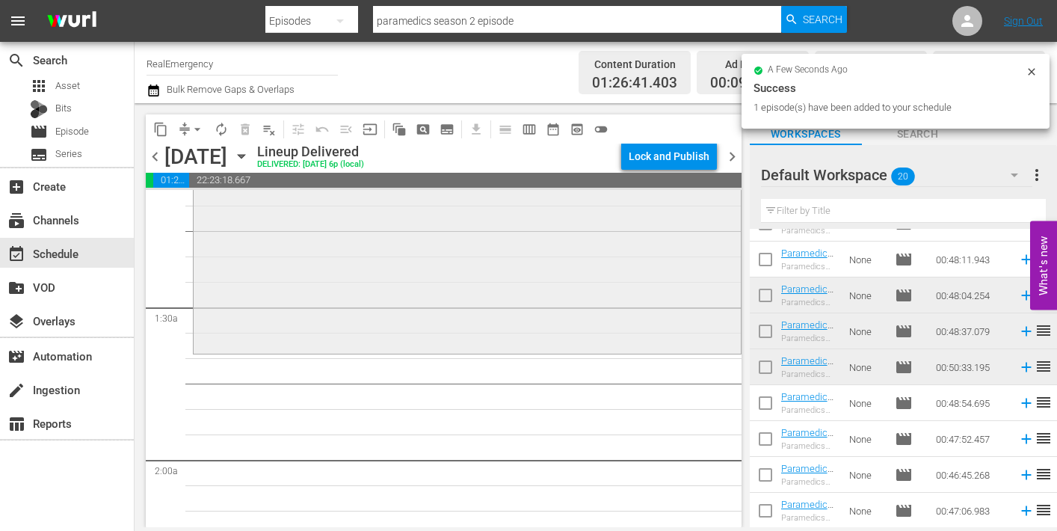
scroll to position [380, 0]
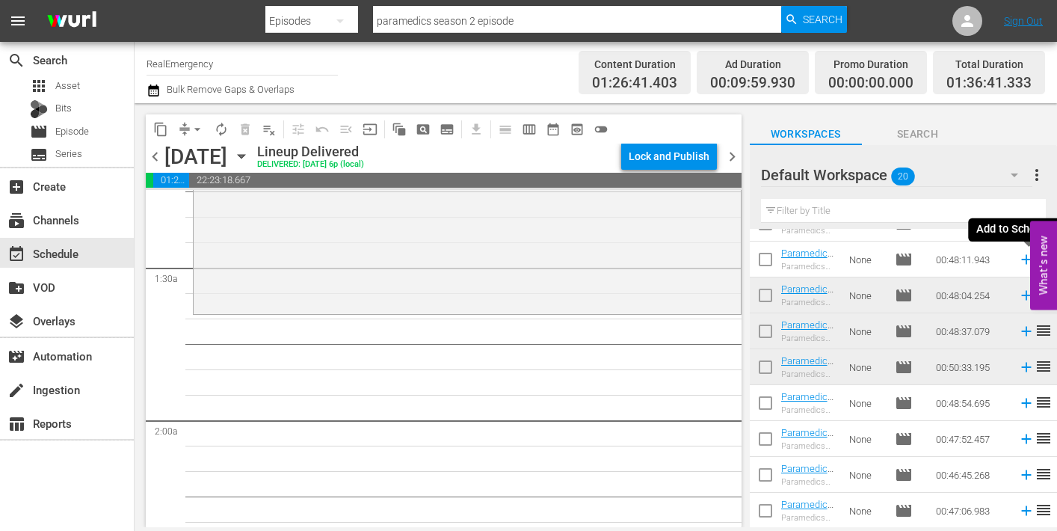
click at [1024, 261] on icon at bounding box center [1026, 259] width 16 height 16
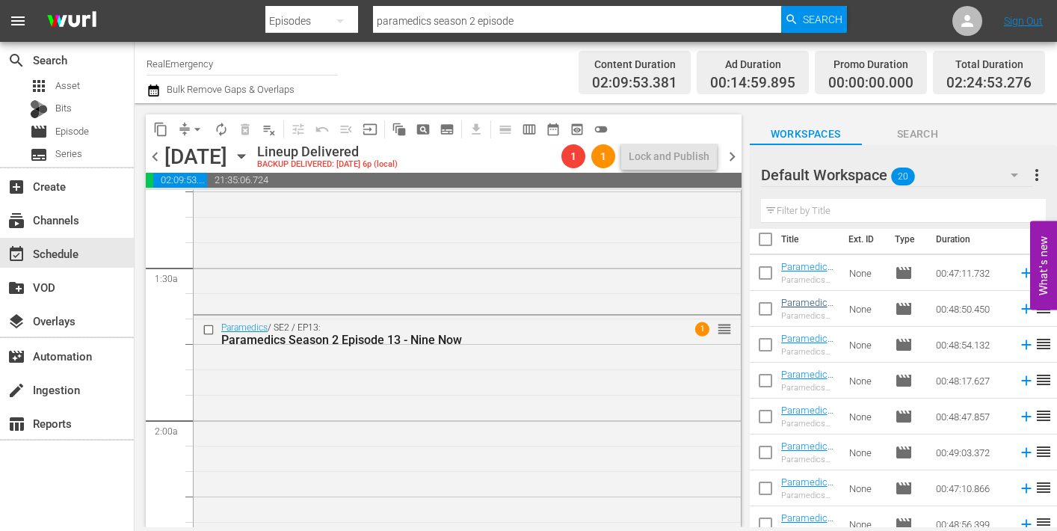
scroll to position [0, 0]
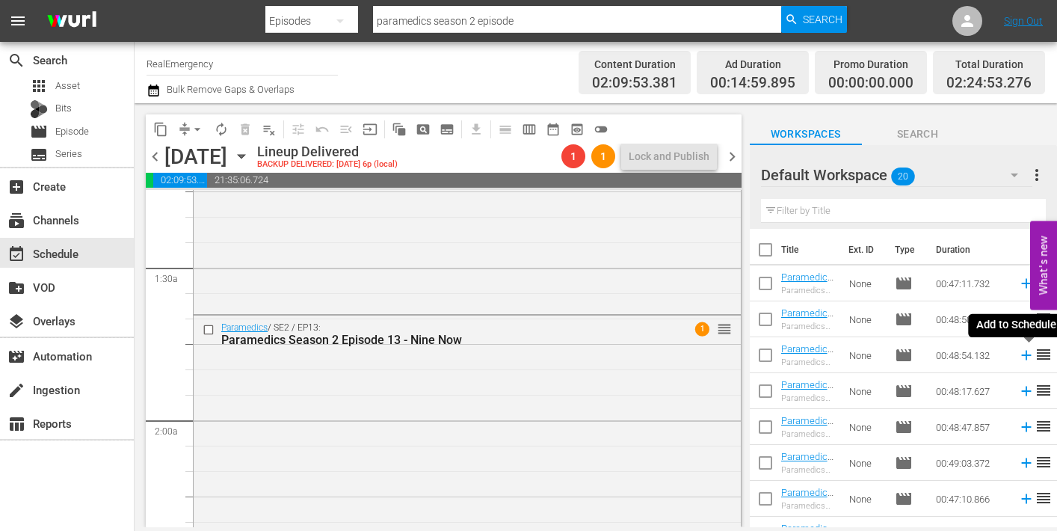
click at [1026, 353] on icon at bounding box center [1026, 355] width 10 height 10
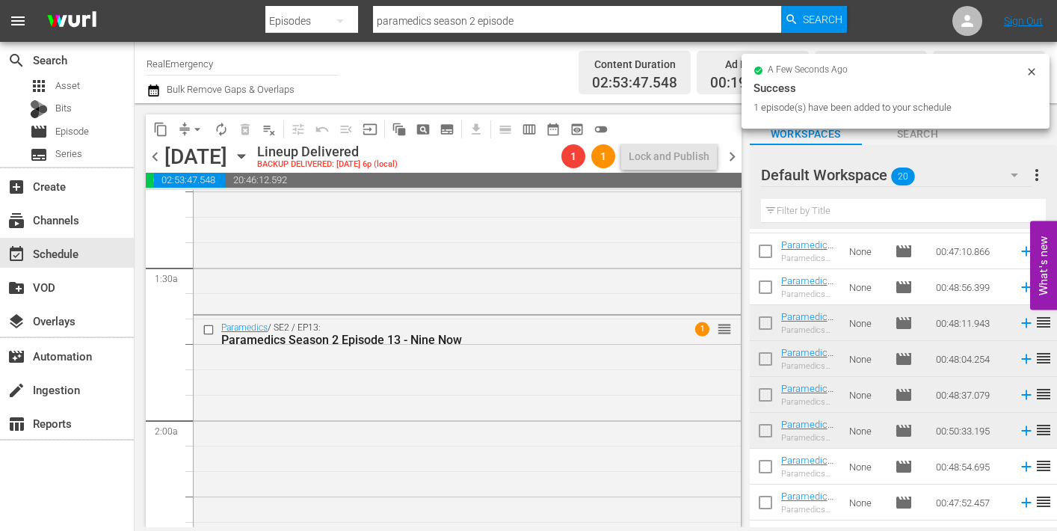
scroll to position [253, 0]
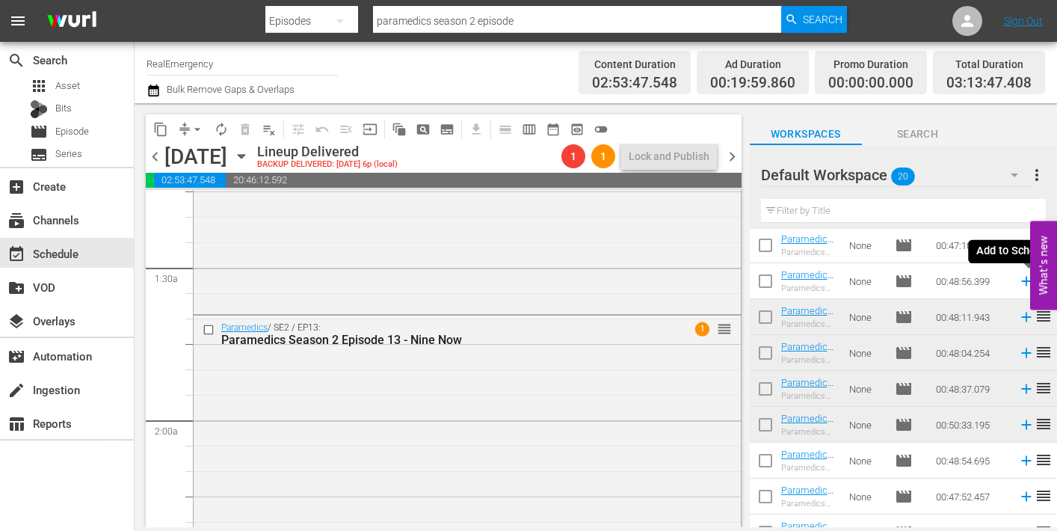
click at [1027, 282] on icon at bounding box center [1026, 281] width 16 height 16
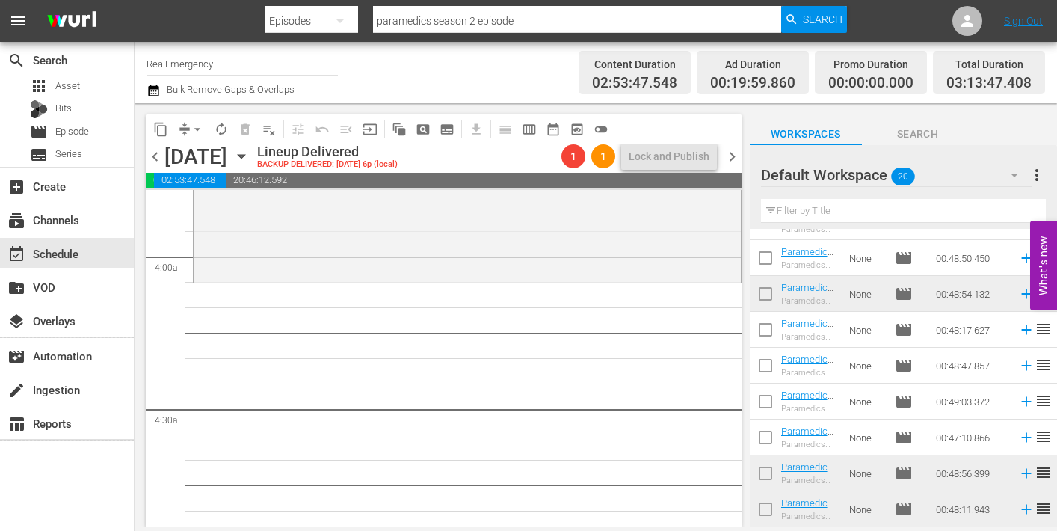
scroll to position [38, 0]
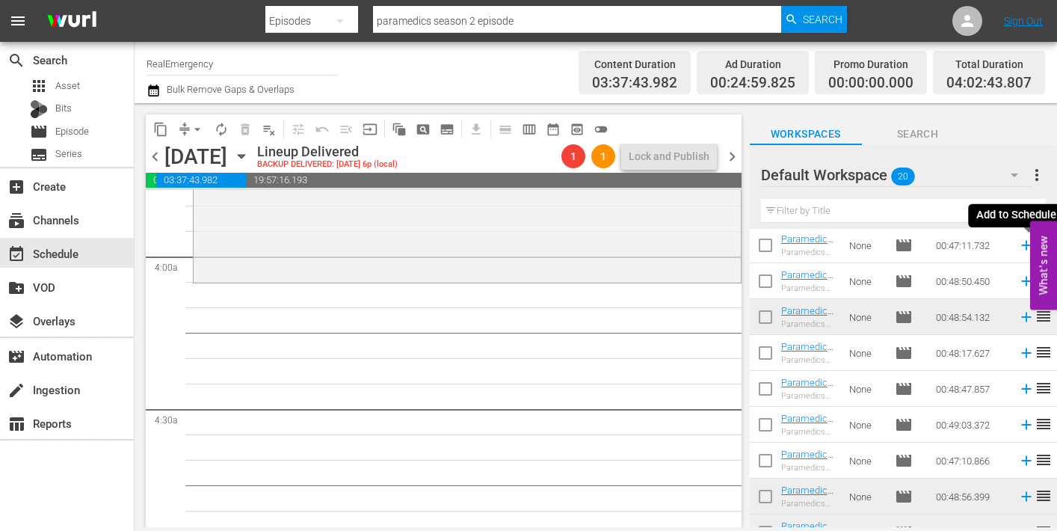
click at [1028, 244] on icon at bounding box center [1026, 245] width 16 height 16
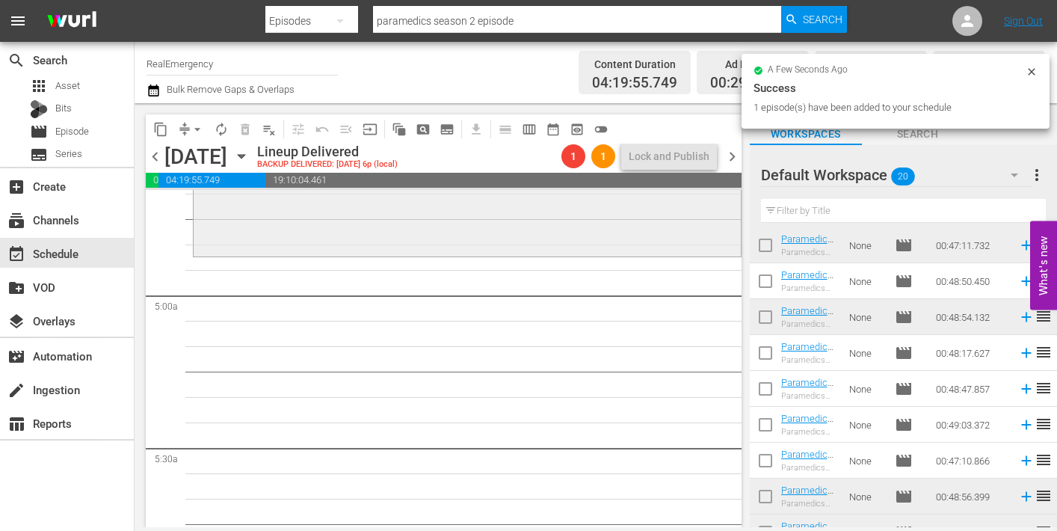
scroll to position [1421, 0]
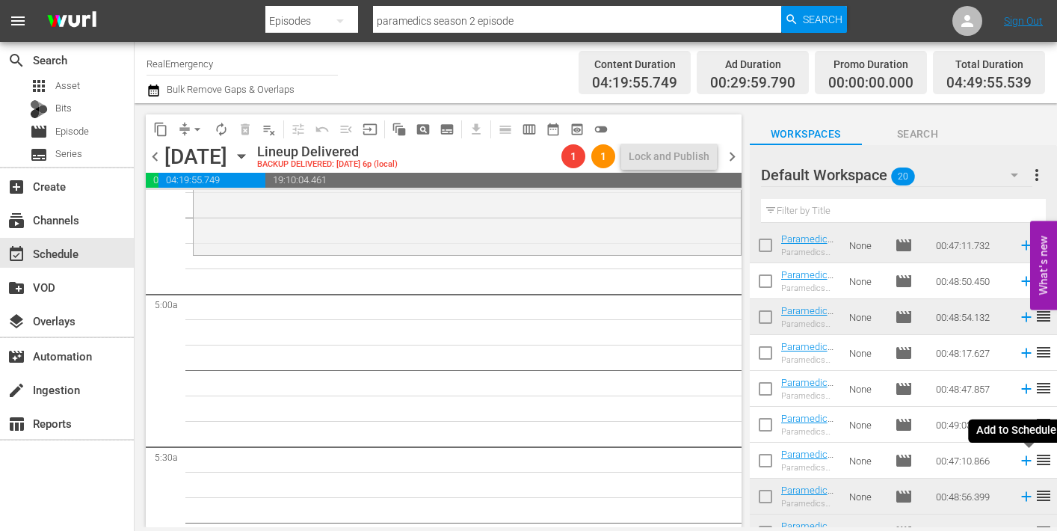
click at [1027, 462] on icon at bounding box center [1026, 460] width 16 height 16
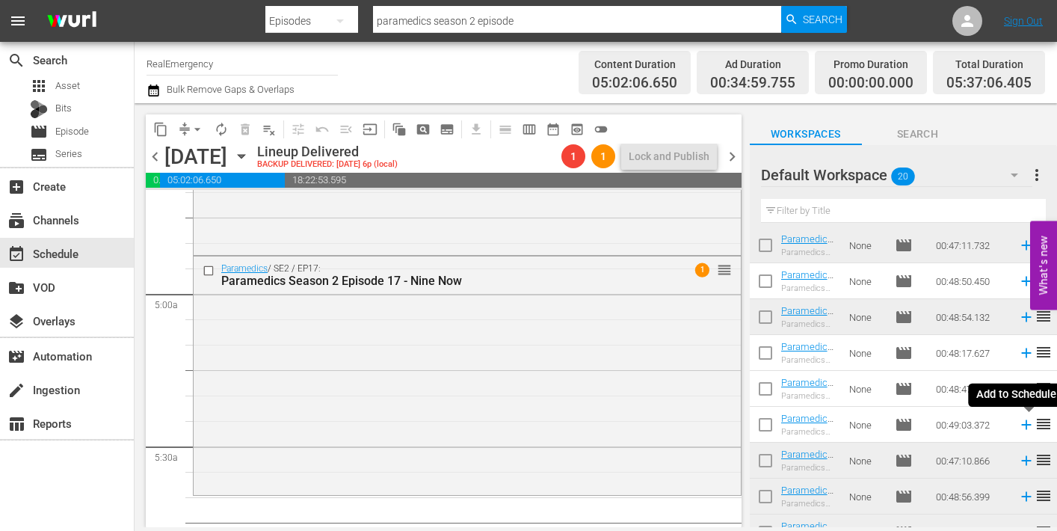
click at [1031, 422] on icon at bounding box center [1026, 424] width 16 height 16
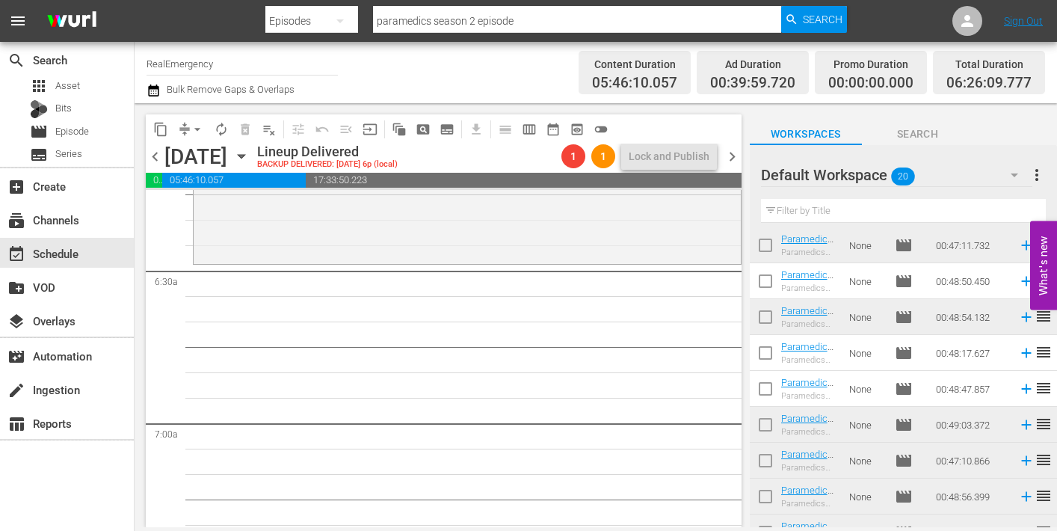
scroll to position [1903, 0]
click at [1027, 386] on icon at bounding box center [1026, 388] width 16 height 16
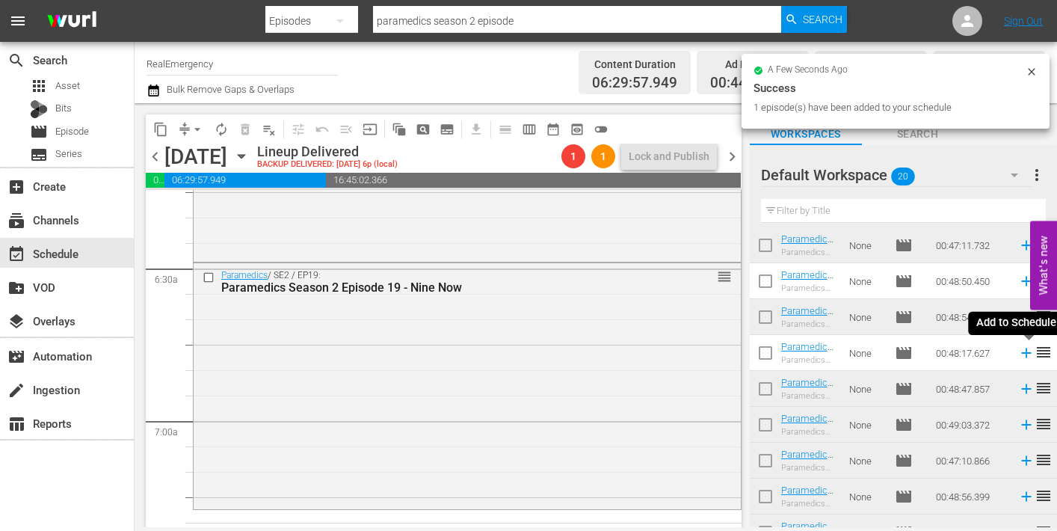
click at [1023, 352] on icon at bounding box center [1026, 353] width 16 height 16
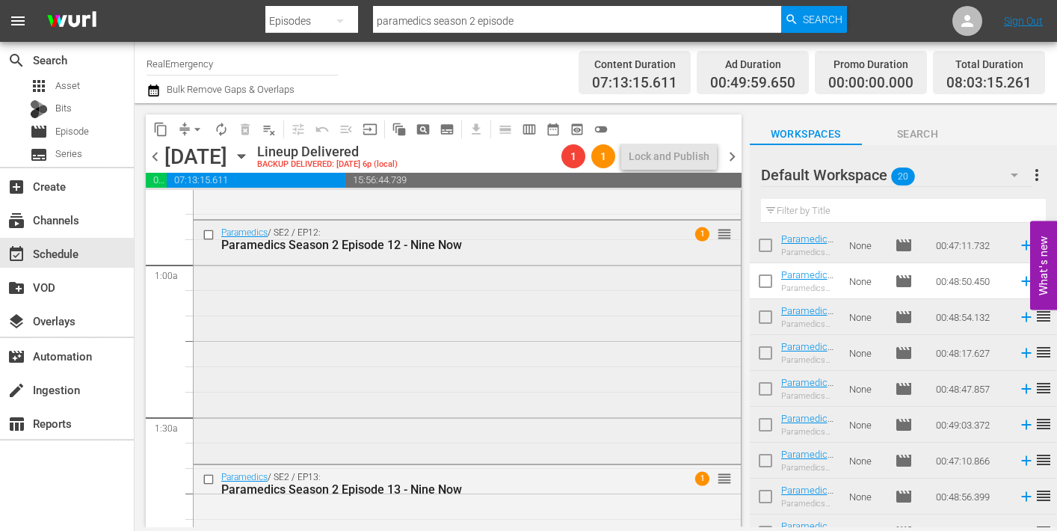
scroll to position [235, 0]
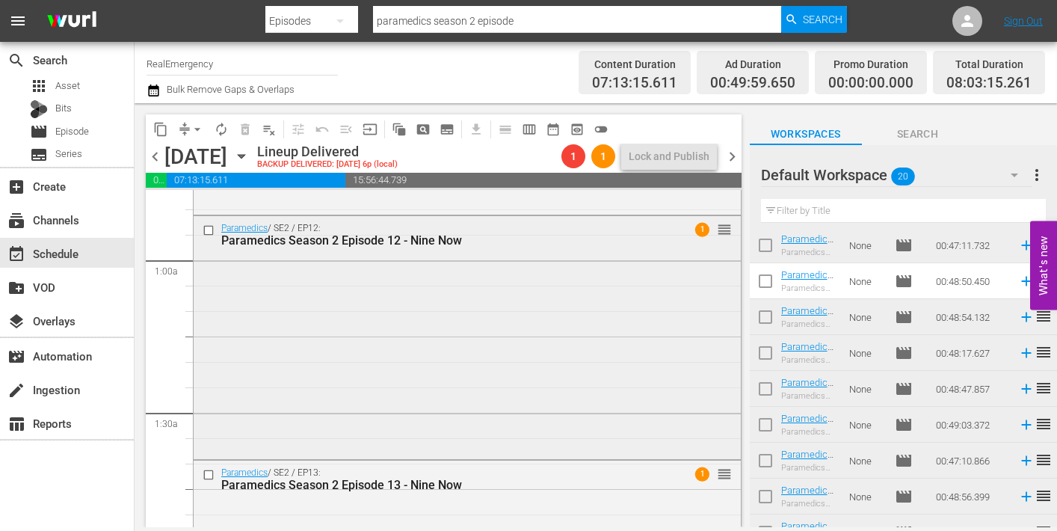
click at [359, 326] on div "Paramedics / SE2 / EP12: Paramedics Season 2 Episode 12 - Nine Now 1 reorder" at bounding box center [467, 336] width 547 height 240
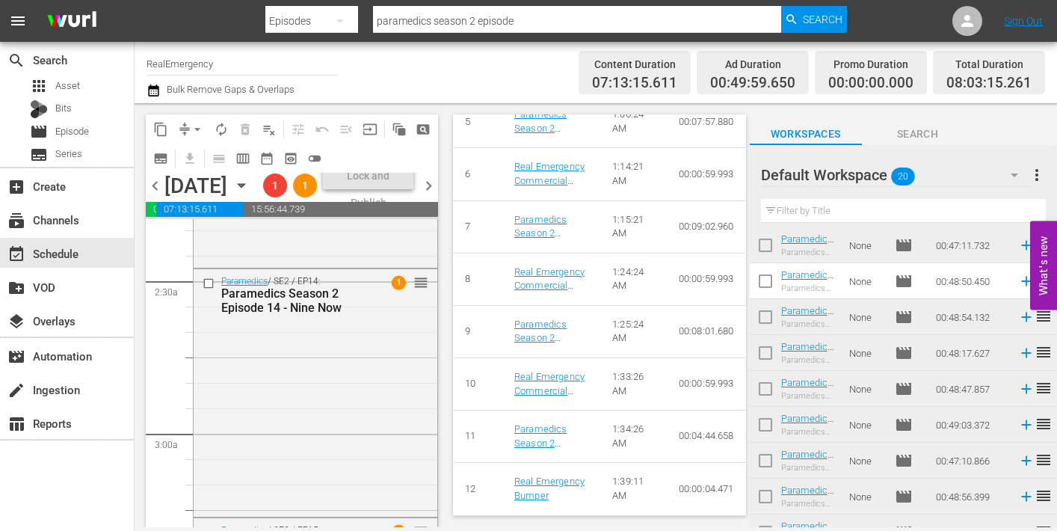
scroll to position [721, 0]
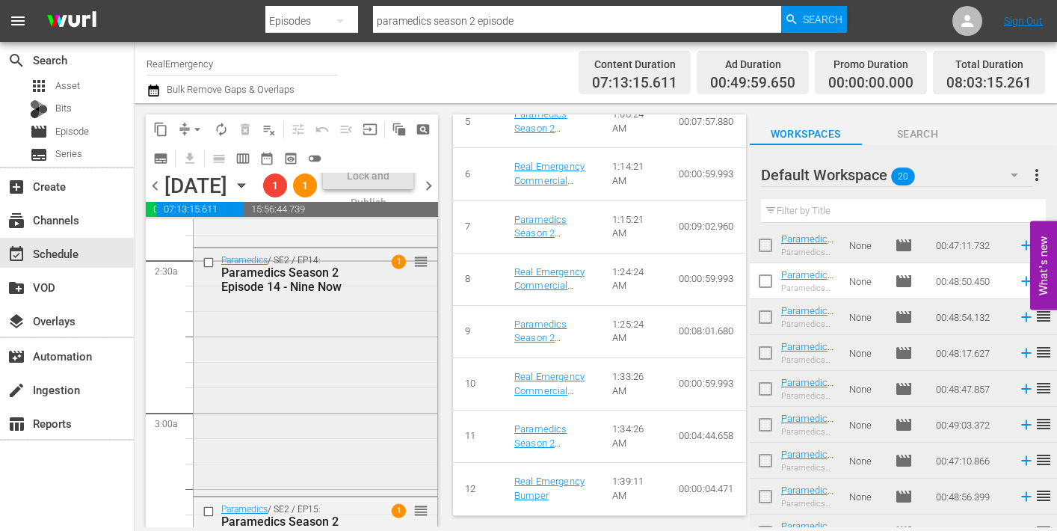
click at [317, 413] on div "Paramedics / SE2 / EP14: Paramedics Season 2 Episode 14 - Nine Now 1 reorder" at bounding box center [316, 370] width 244 height 244
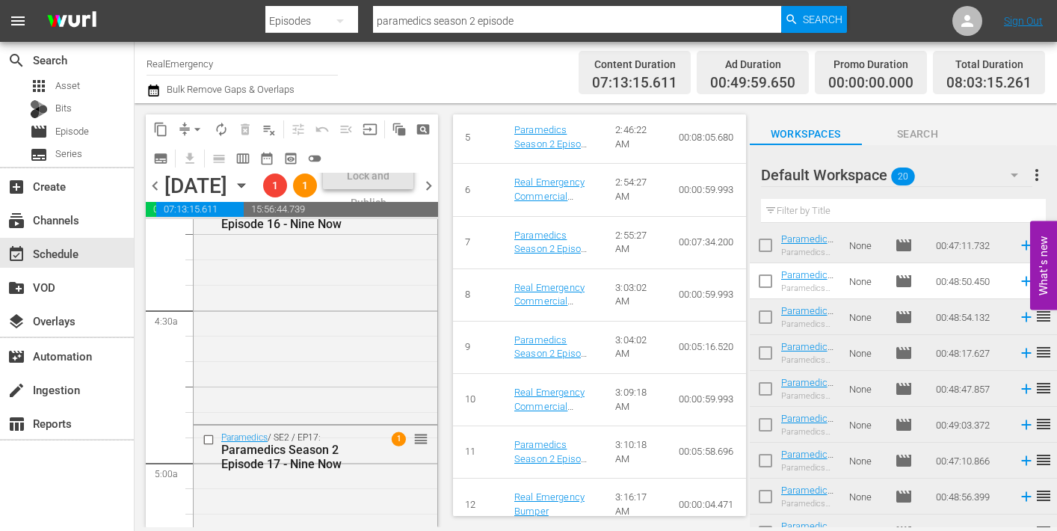
scroll to position [1302, 0]
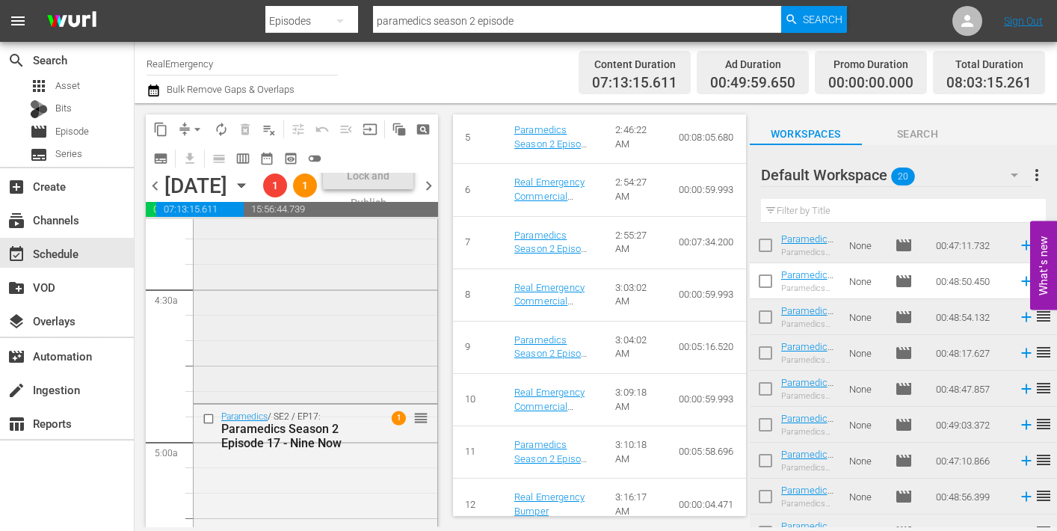
click at [330, 373] on div "Paramedics / SE2 / EP16: Paramedics Season 2 Episode 16 - Nine Now 1 reorder" at bounding box center [316, 281] width 244 height 235
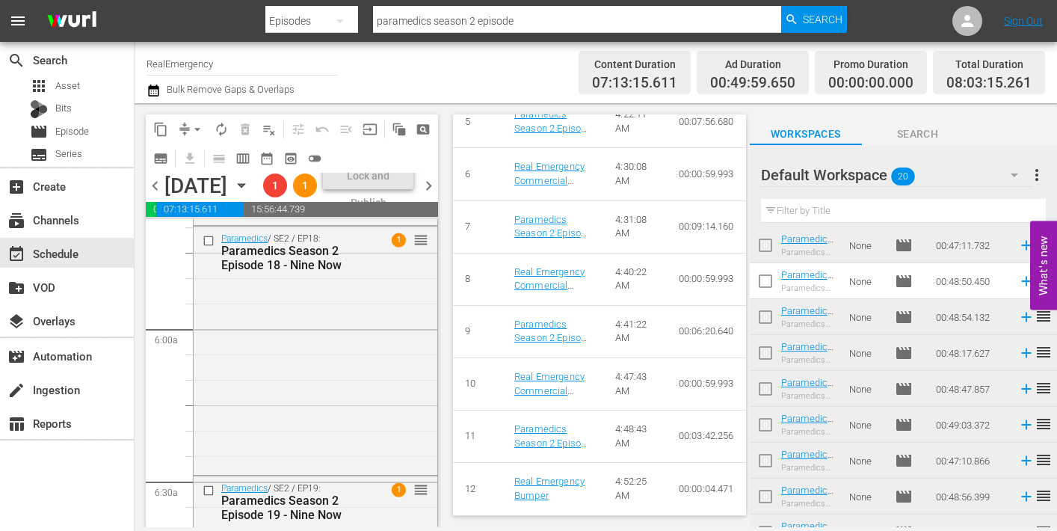
scroll to position [1724, 0]
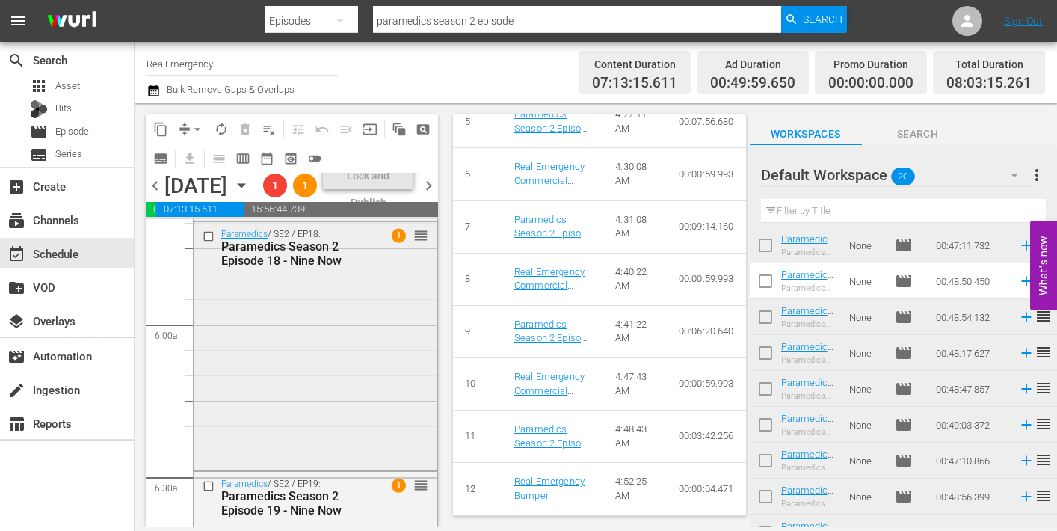
click at [359, 383] on div "Paramedics / SE2 / EP18: Paramedics Season 2 Episode 18 - Nine Now 1 reorder" at bounding box center [316, 344] width 244 height 245
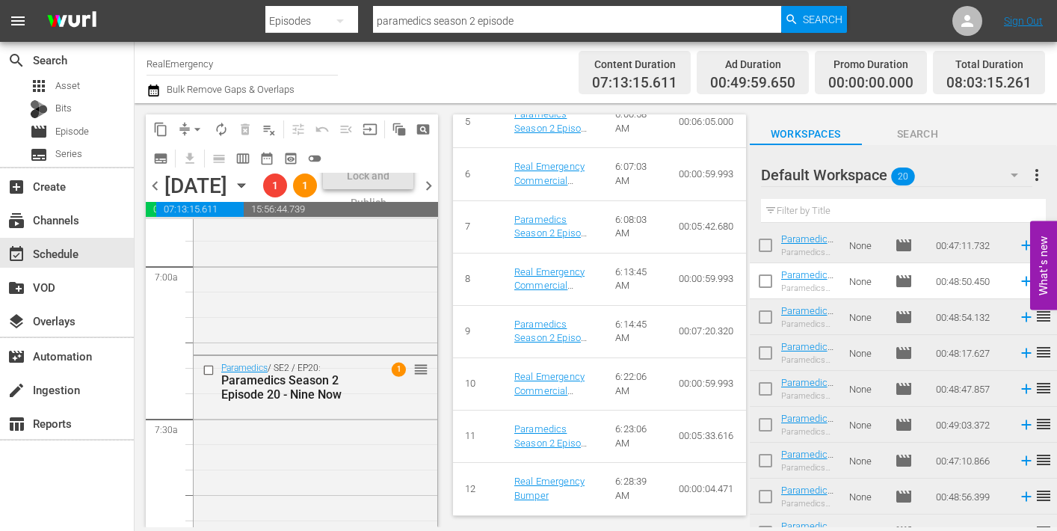
scroll to position [2103, 0]
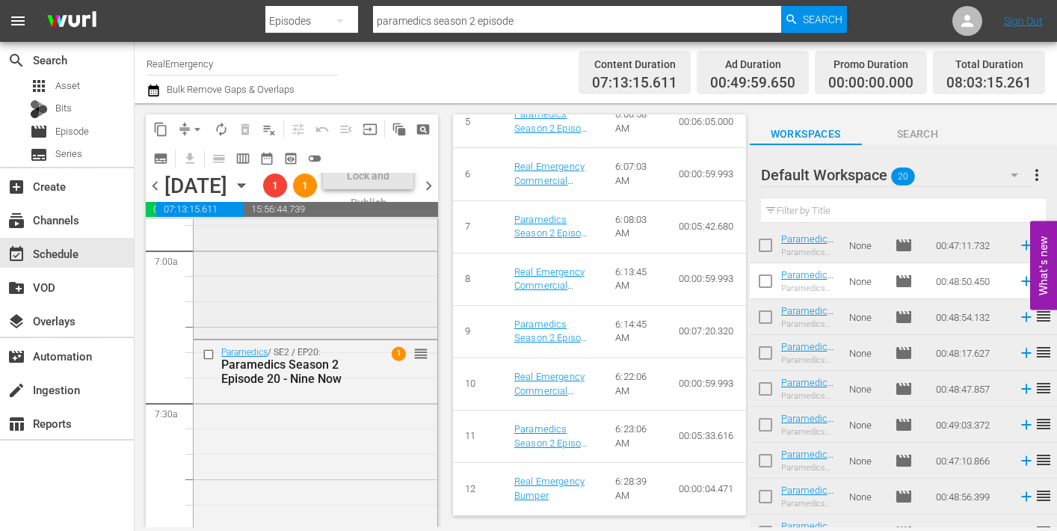
click at [333, 336] on div "Paramedics / SE2 / EP19: Paramedics Season 2 Episode 19 - Nine Now 1 reorder" at bounding box center [316, 215] width 244 height 244
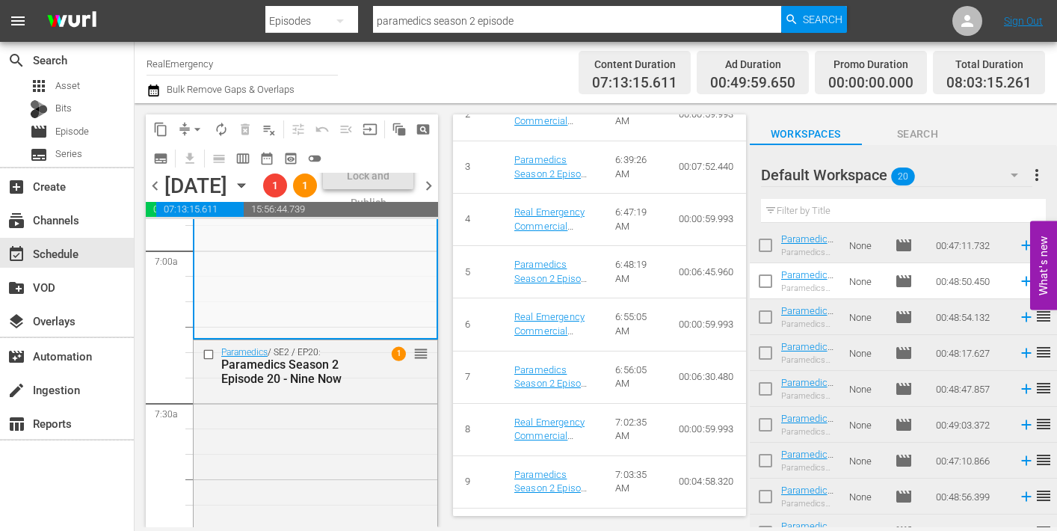
scroll to position [871, 0]
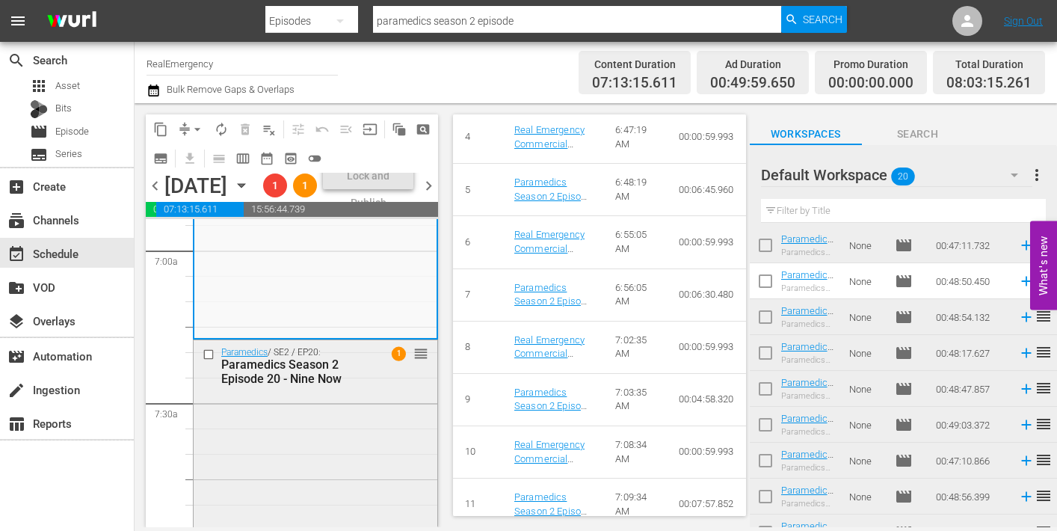
click at [356, 457] on div "Paramedics / SE2 / EP20: Paramedics Season 2 Episode 20 - Nine Now 1 reorder" at bounding box center [316, 460] width 244 height 241
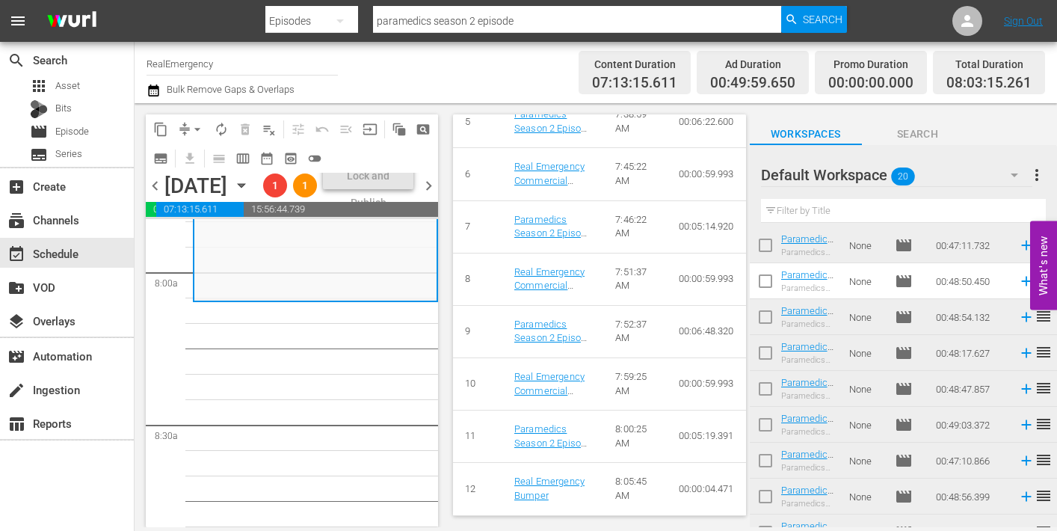
scroll to position [2388, 0]
click at [1040, 170] on span "more_vert" at bounding box center [1037, 175] width 18 height 18
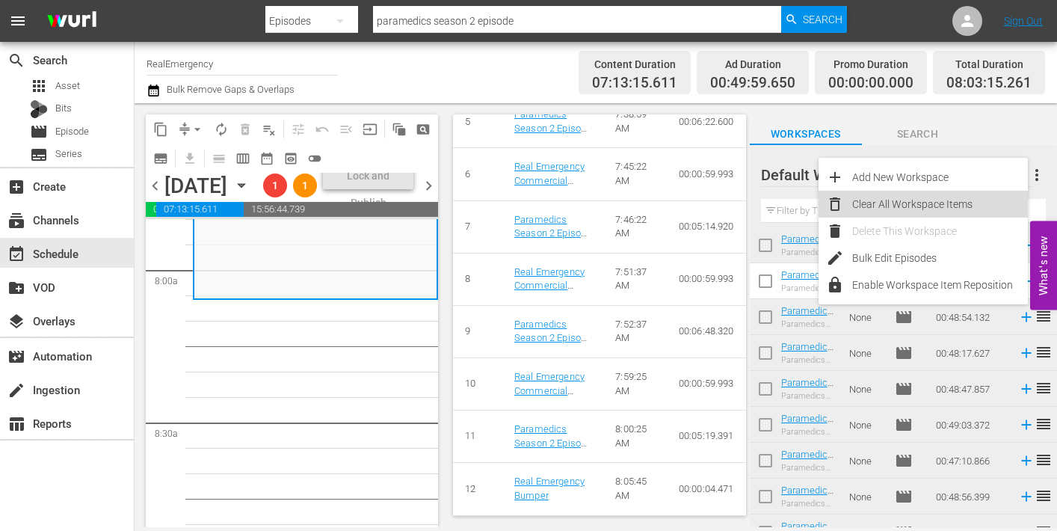
click at [912, 200] on div "Clear All Workspace Items" at bounding box center [940, 204] width 176 height 27
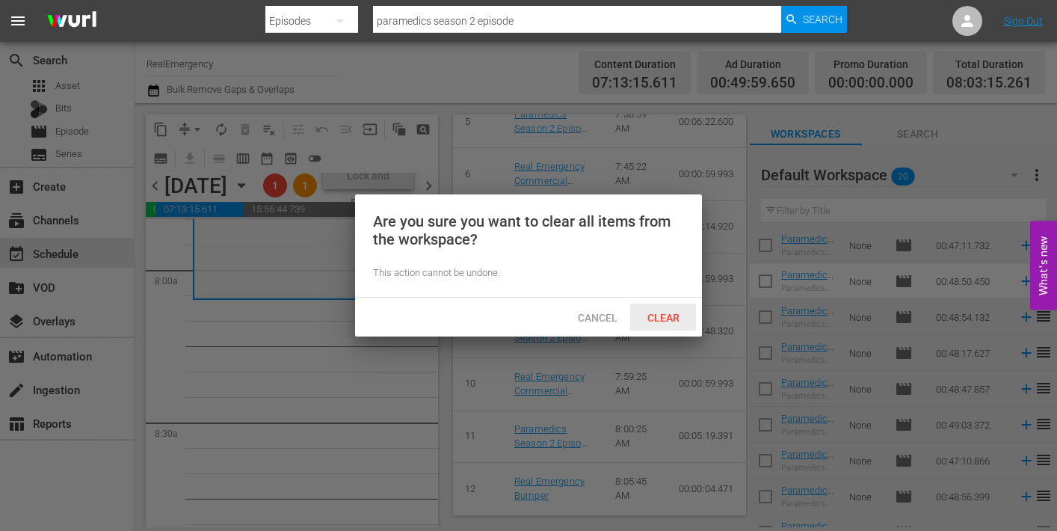
click at [662, 317] on span "Clear" at bounding box center [663, 318] width 56 height 12
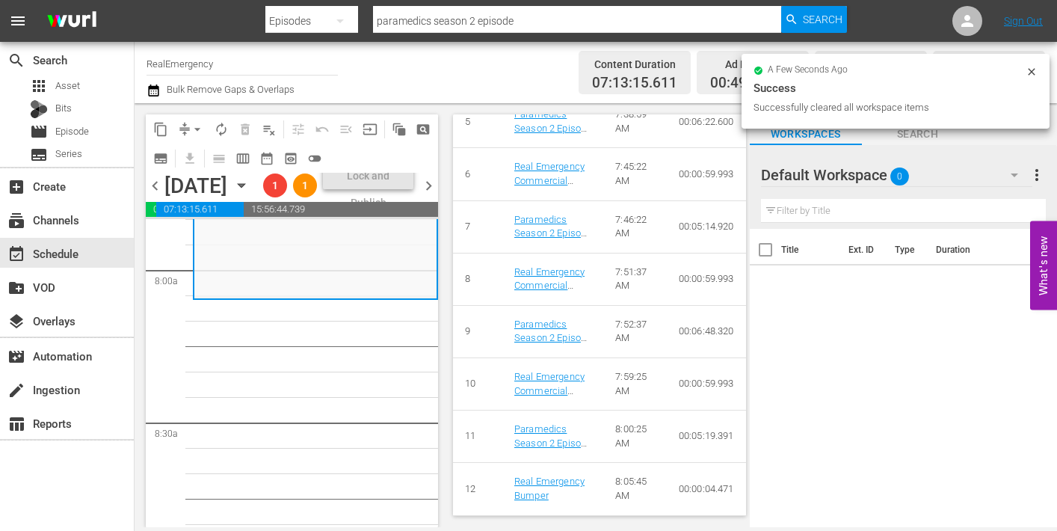
scroll to position [0, 0]
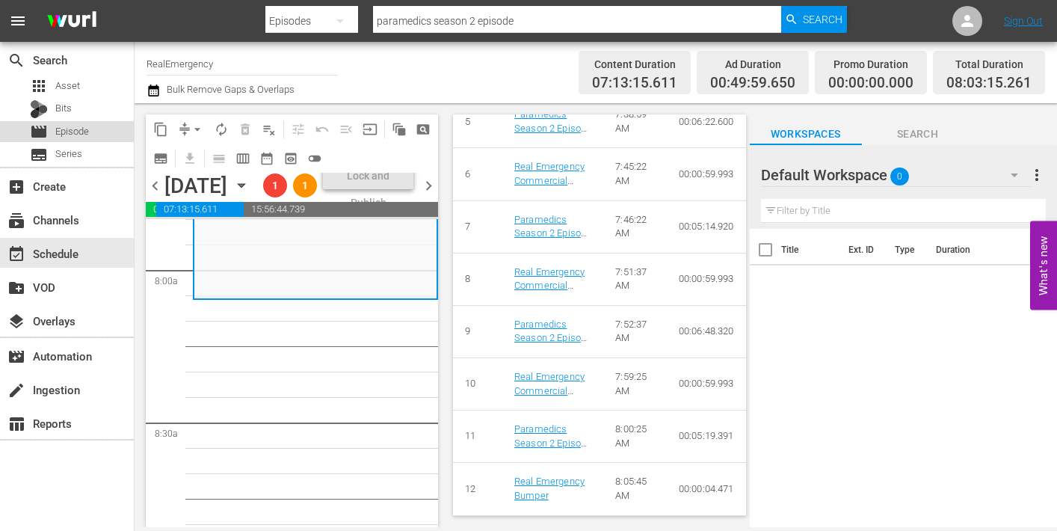
click at [70, 131] on span "Episode" at bounding box center [72, 131] width 34 height 15
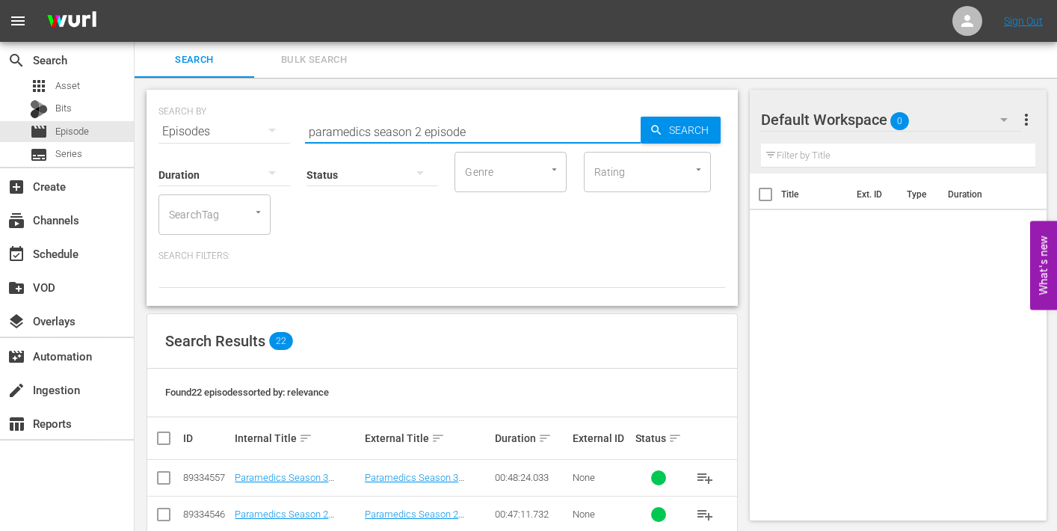
drag, startPoint x: 321, startPoint y: 129, endPoint x: 291, endPoint y: 129, distance: 29.9
click at [291, 129] on div "SEARCH BY Search By Episodes Search ID, Title, Description, Keywords, or Catego…" at bounding box center [441, 123] width 567 height 54
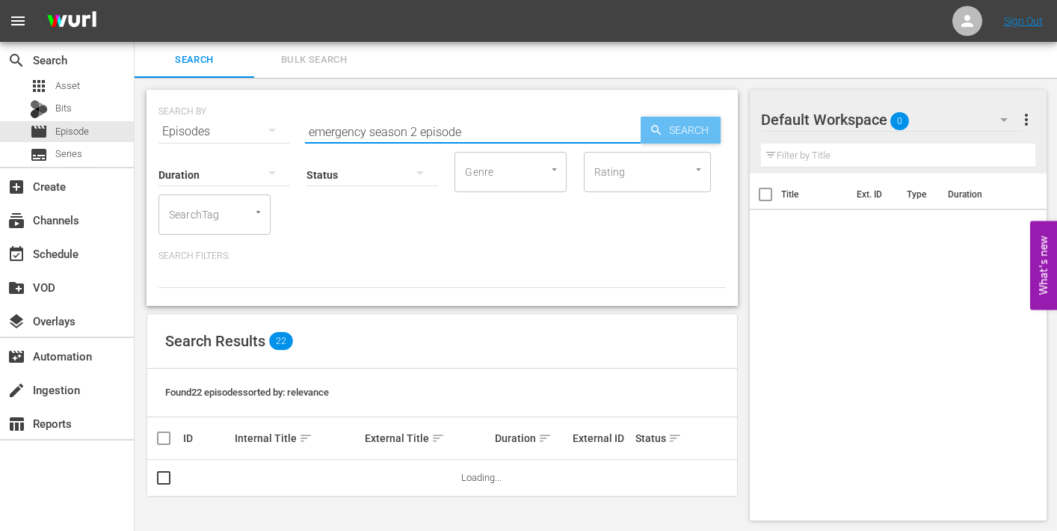
type input "emergency season 2 episode"
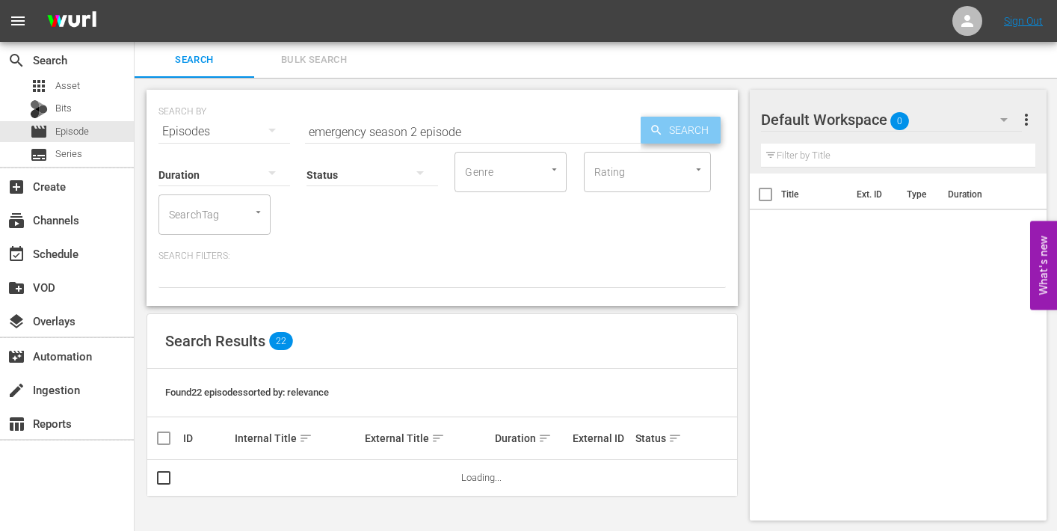
drag, startPoint x: 672, startPoint y: 121, endPoint x: 664, endPoint y: 128, distance: 10.6
click at [672, 121] on span "Search" at bounding box center [692, 130] width 58 height 27
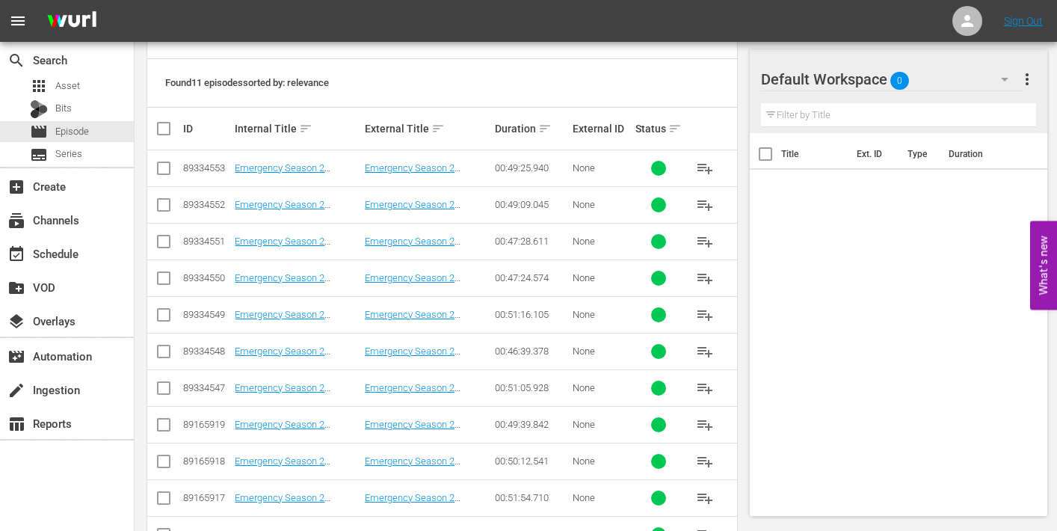
scroll to position [359, 0]
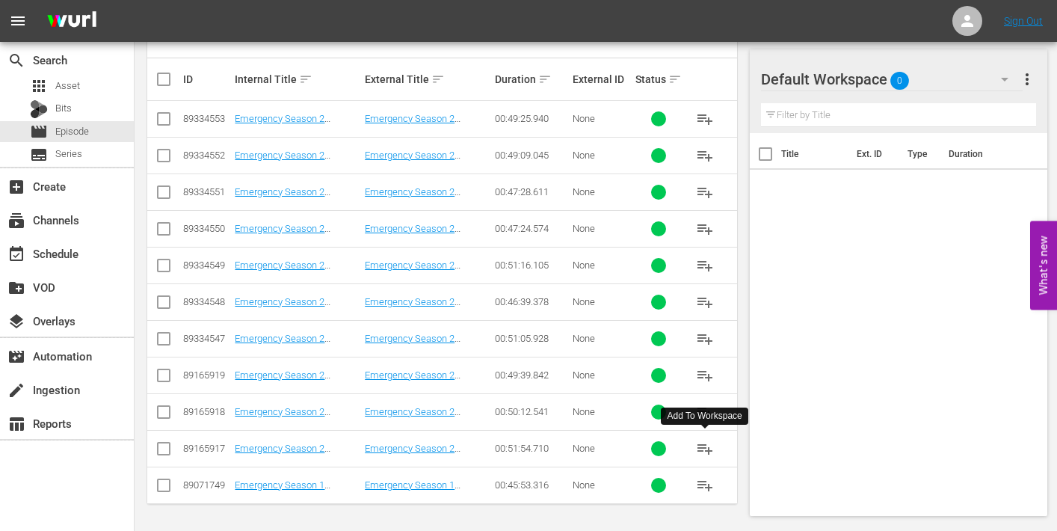
drag, startPoint x: 705, startPoint y: 444, endPoint x: 673, endPoint y: 439, distance: 32.4
click at [703, 444] on span "playlist_add" at bounding box center [705, 448] width 18 height 18
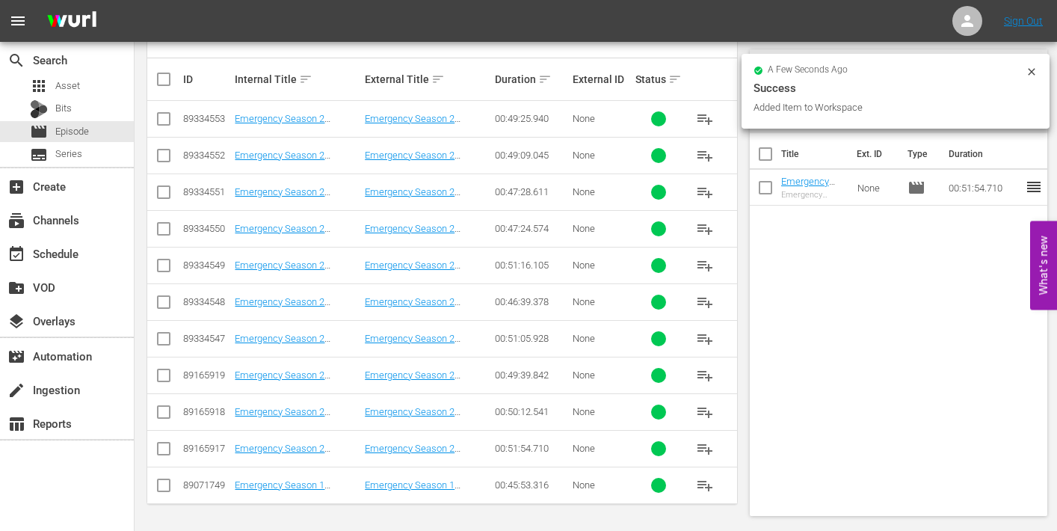
drag, startPoint x: 701, startPoint y: 409, endPoint x: 659, endPoint y: 406, distance: 42.0
click at [701, 409] on span "playlist_add" at bounding box center [705, 412] width 18 height 18
click at [704, 371] on span "playlist_add" at bounding box center [705, 375] width 18 height 18
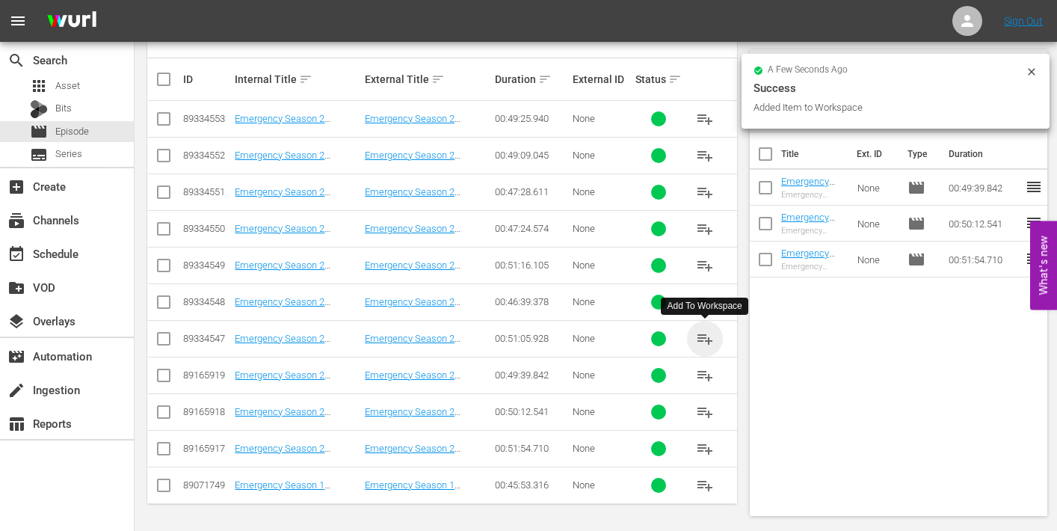
click at [708, 336] on span "playlist_add" at bounding box center [705, 339] width 18 height 18
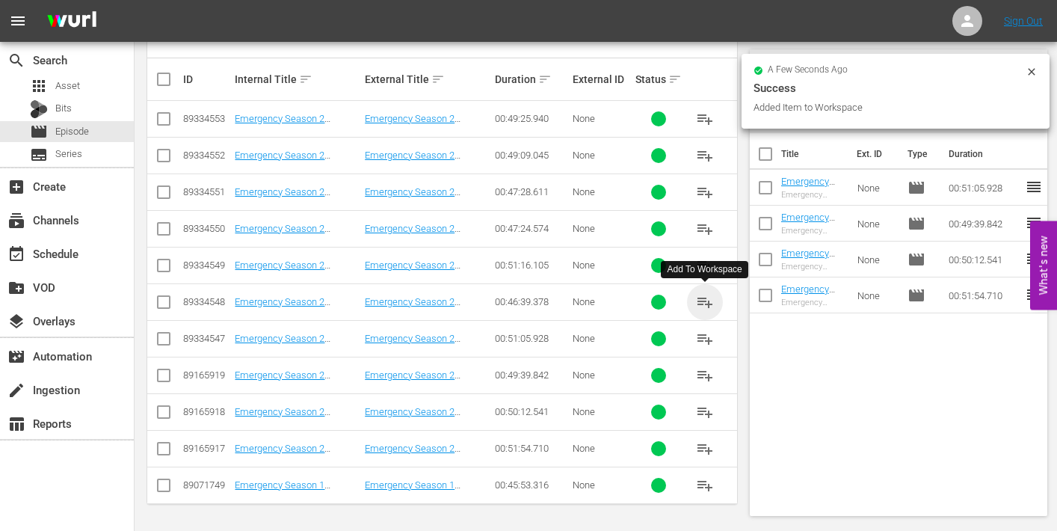
drag, startPoint x: 705, startPoint y: 299, endPoint x: 607, endPoint y: 278, distance: 100.8
click at [705, 299] on span "playlist_add" at bounding box center [705, 302] width 18 height 18
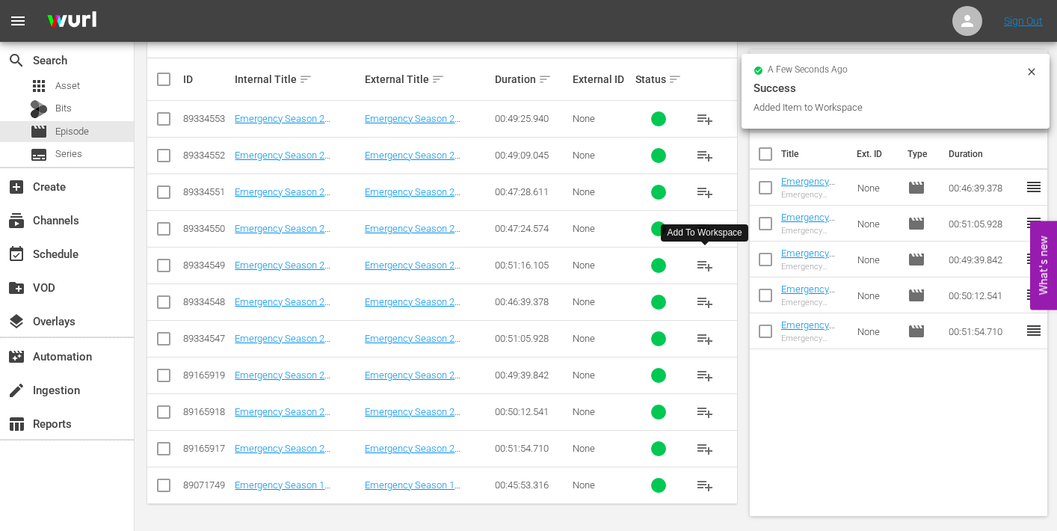
click at [713, 262] on button "playlist_add" at bounding box center [705, 265] width 36 height 36
click at [708, 223] on span "playlist_add" at bounding box center [705, 229] width 18 height 18
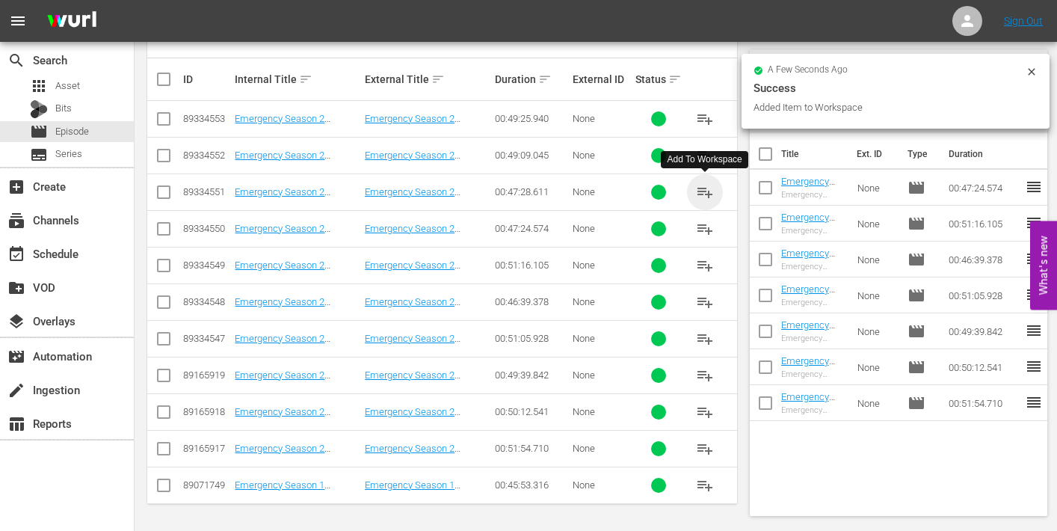
click at [706, 191] on span "playlist_add" at bounding box center [705, 192] width 18 height 18
drag, startPoint x: 711, startPoint y: 152, endPoint x: 680, endPoint y: 152, distance: 31.4
click at [711, 152] on span "playlist_add" at bounding box center [705, 155] width 18 height 18
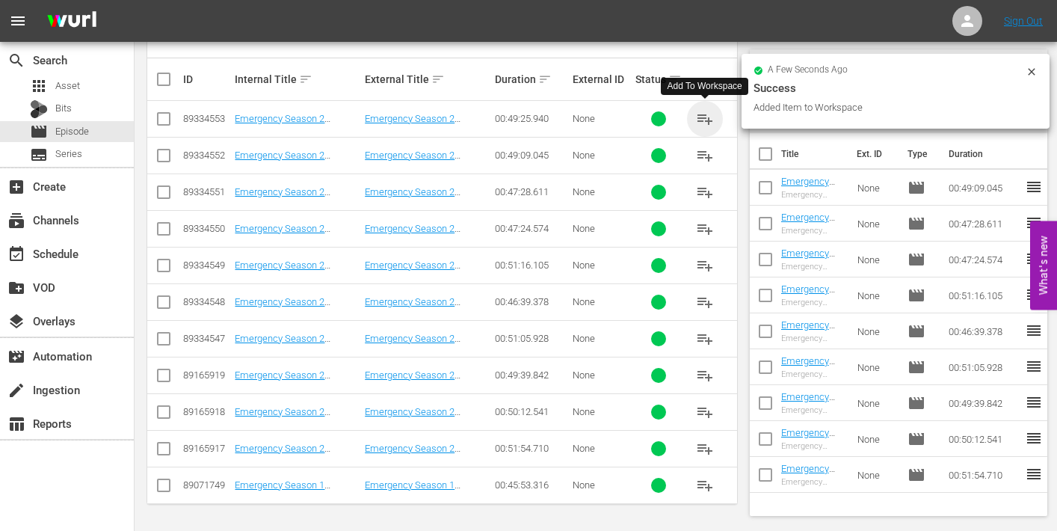
click at [704, 117] on span "playlist_add" at bounding box center [705, 119] width 18 height 18
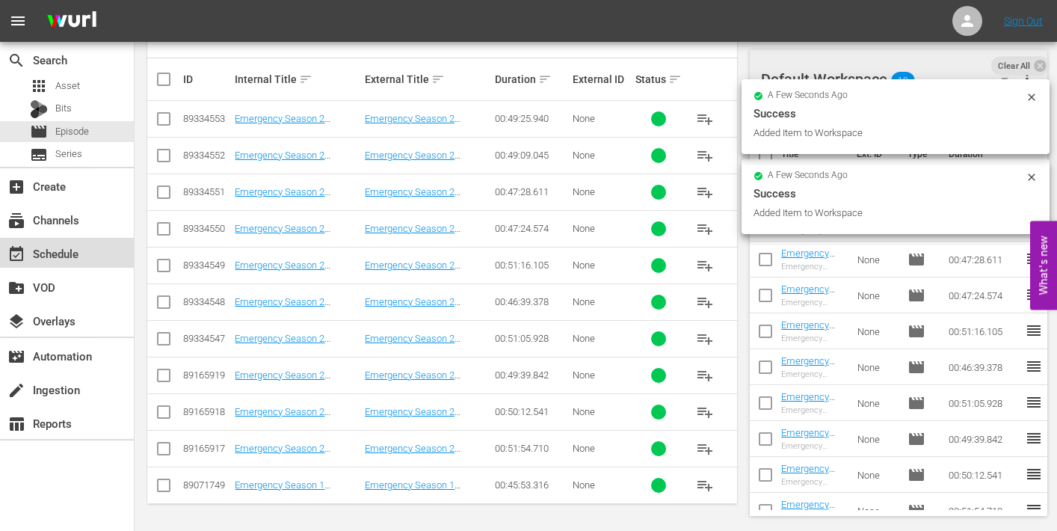
click at [69, 253] on div "event_available Schedule" at bounding box center [42, 250] width 84 height 13
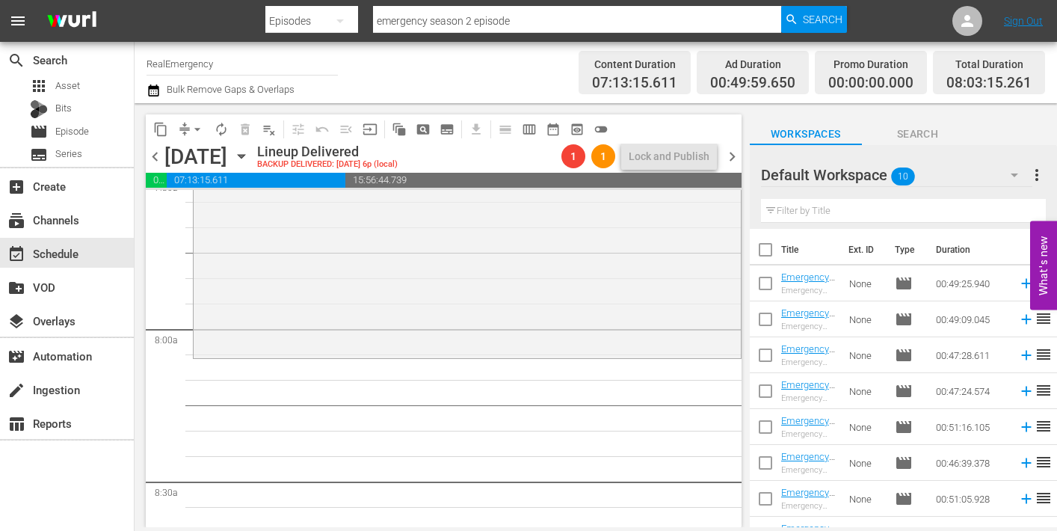
scroll to position [95, 0]
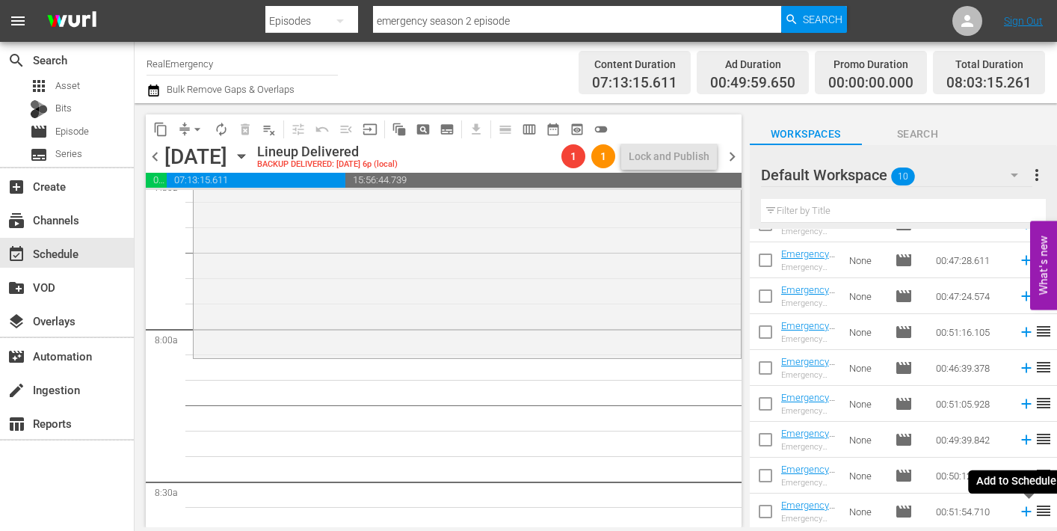
click at [1028, 513] on icon at bounding box center [1026, 511] width 16 height 16
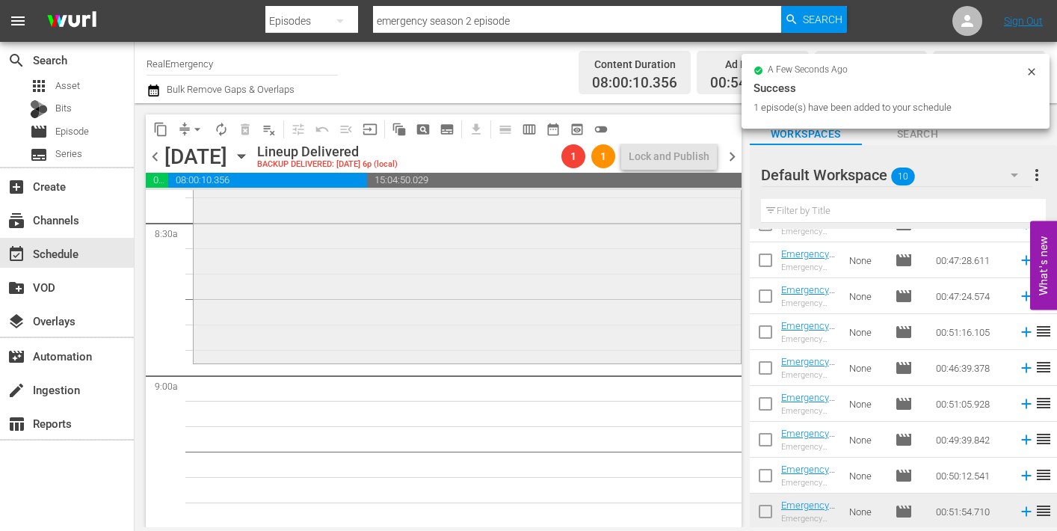
scroll to position [2577, 0]
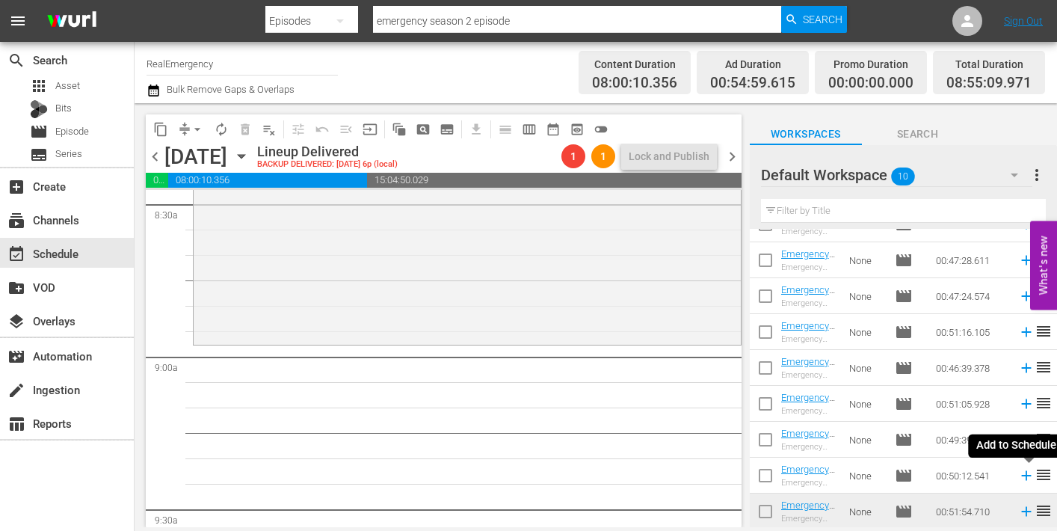
click at [1024, 474] on icon at bounding box center [1026, 475] width 16 height 16
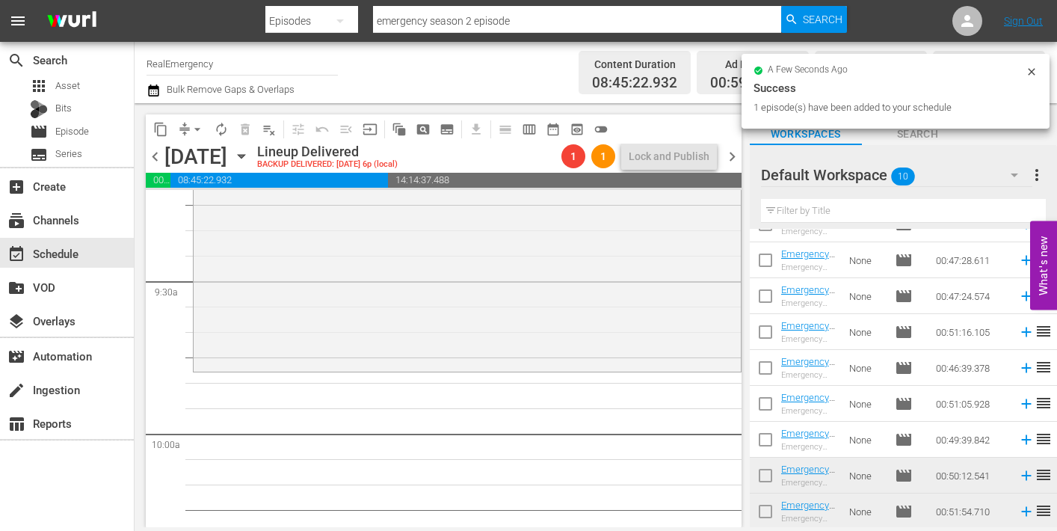
scroll to position [2846, 0]
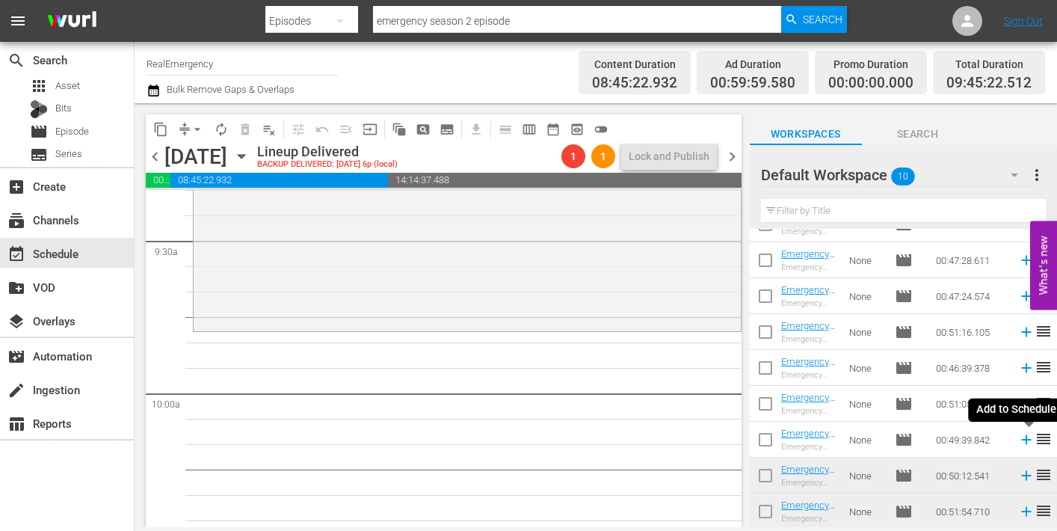
click at [1025, 437] on icon at bounding box center [1026, 440] width 10 height 10
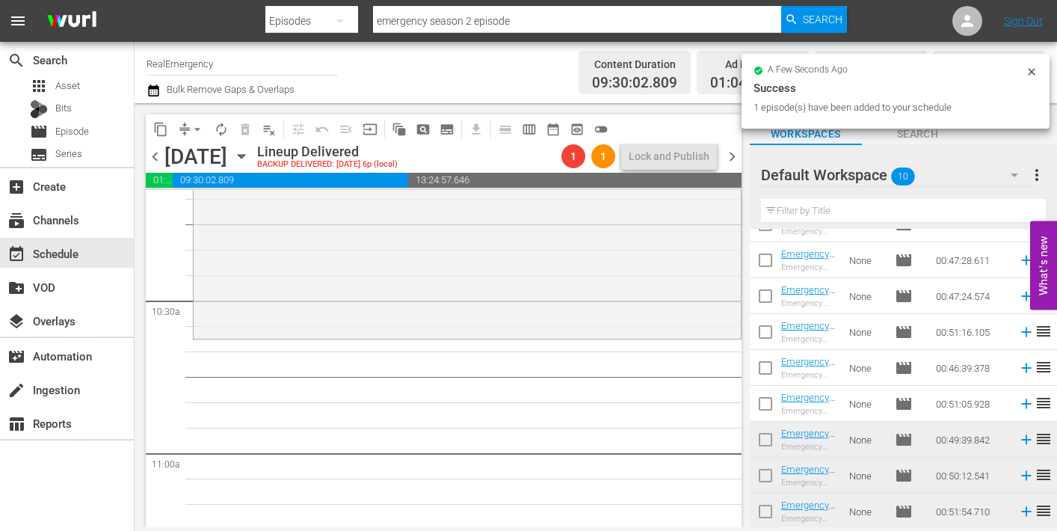
scroll to position [3124, 0]
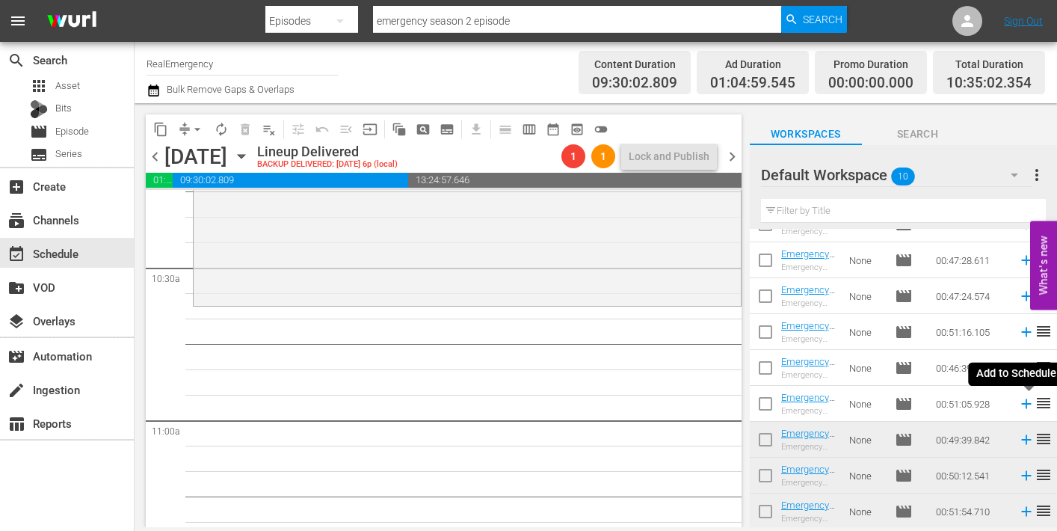
click at [1024, 401] on icon at bounding box center [1026, 403] width 16 height 16
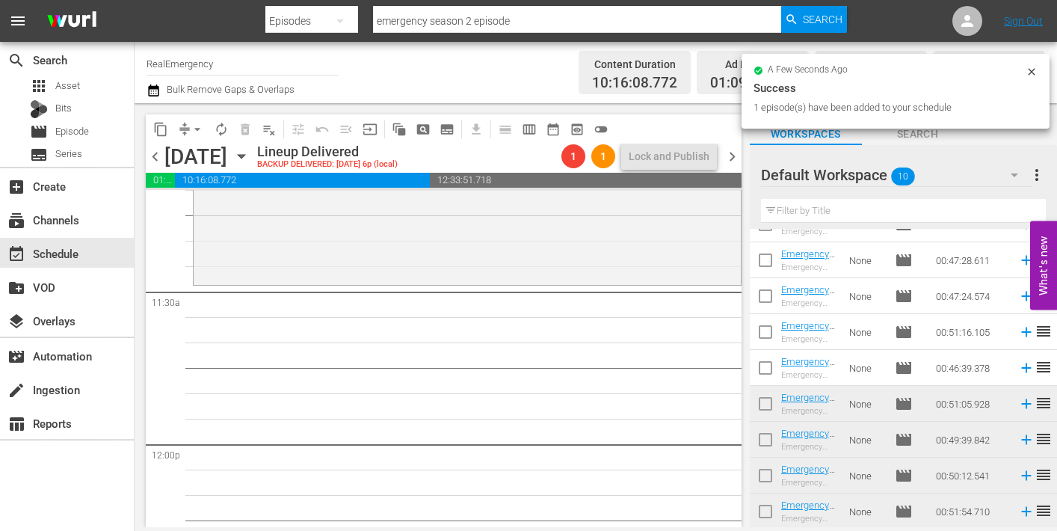
scroll to position [3415, 0]
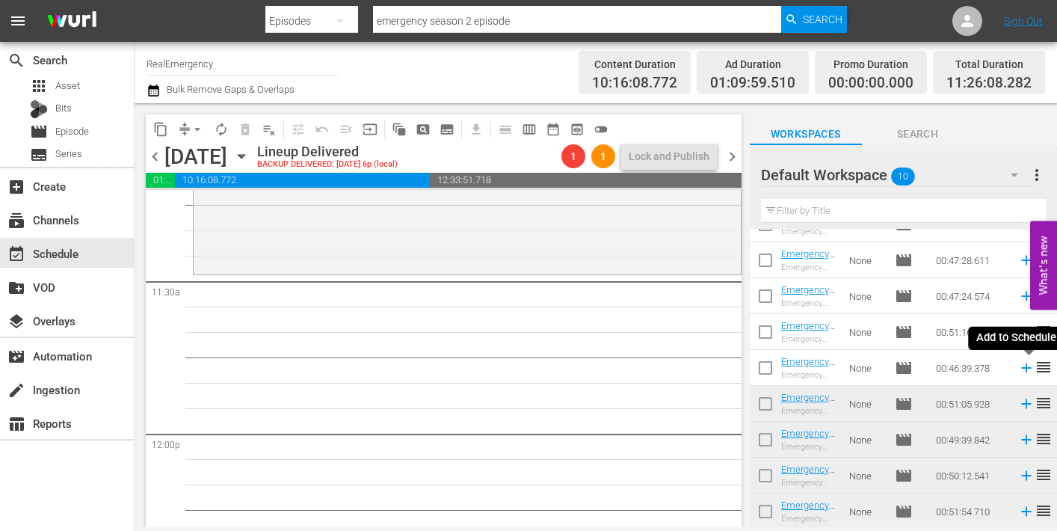
click at [1025, 365] on icon at bounding box center [1026, 368] width 10 height 10
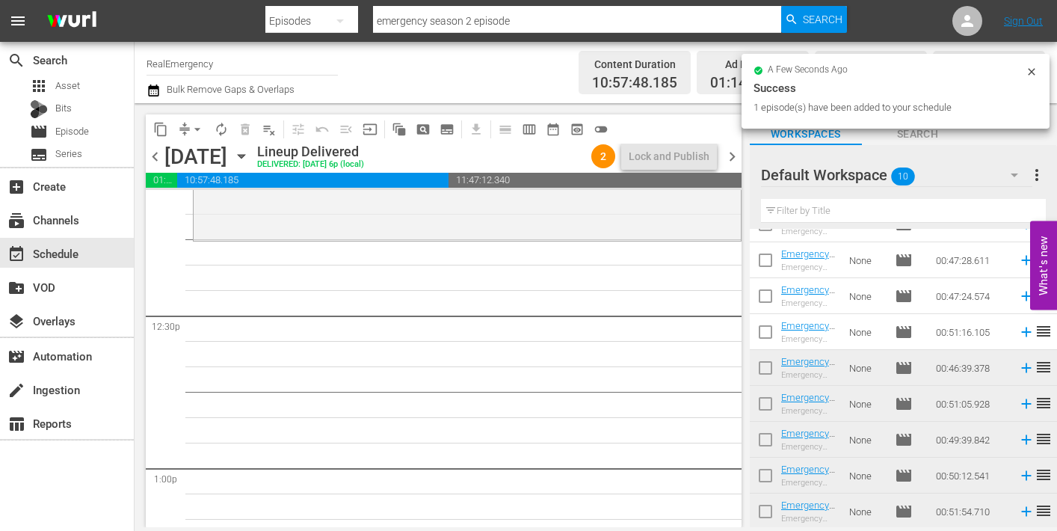
scroll to position [3687, 0]
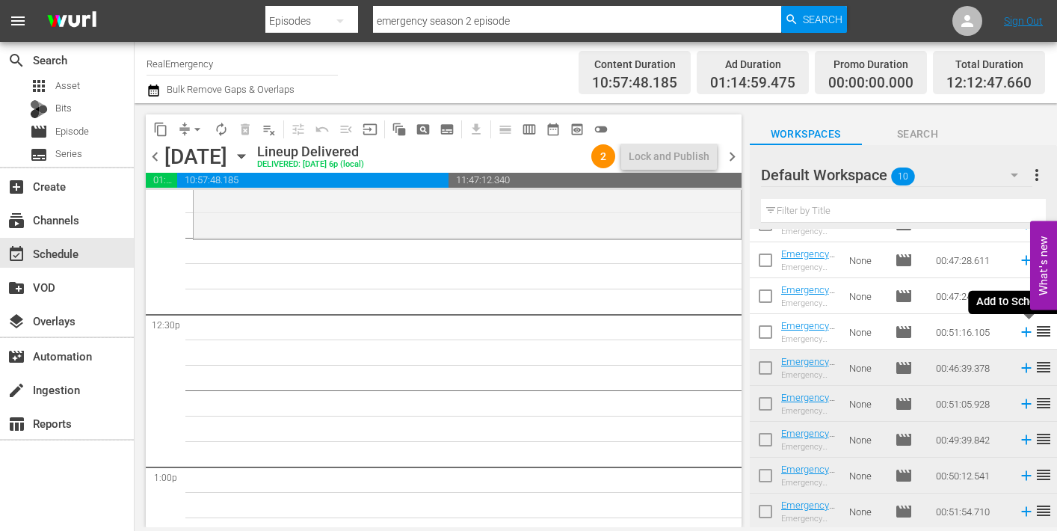
click at [1025, 330] on icon at bounding box center [1026, 332] width 16 height 16
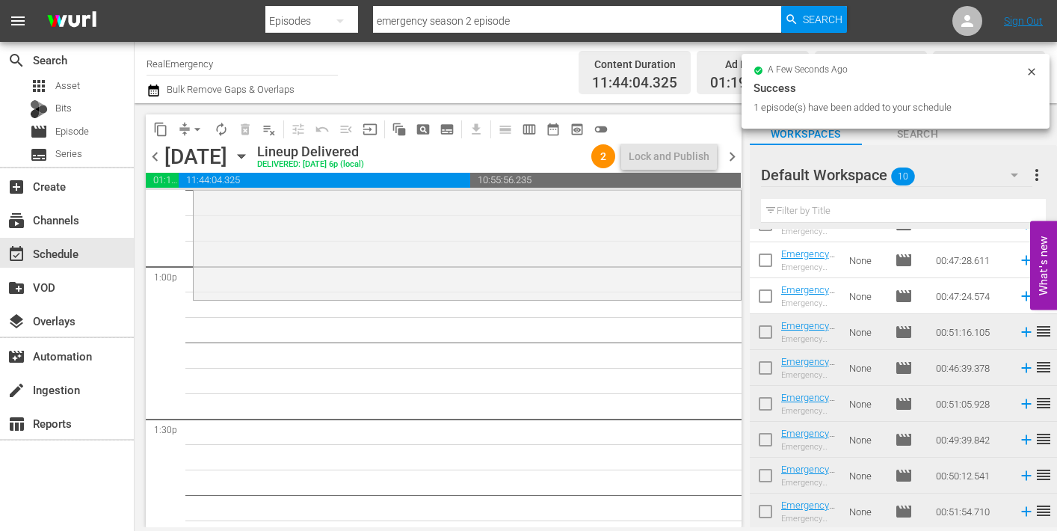
scroll to position [3894, 0]
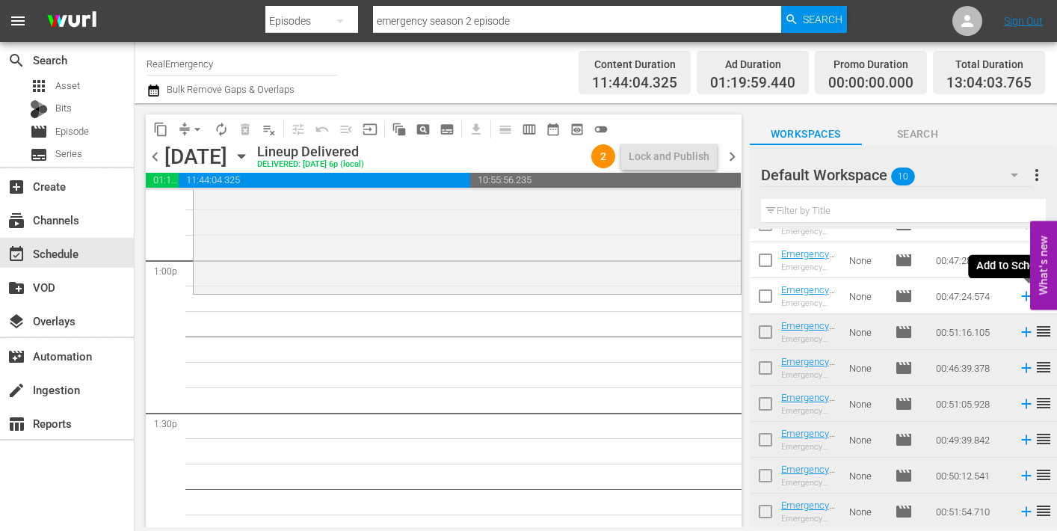
click at [1024, 295] on icon at bounding box center [1026, 296] width 16 height 16
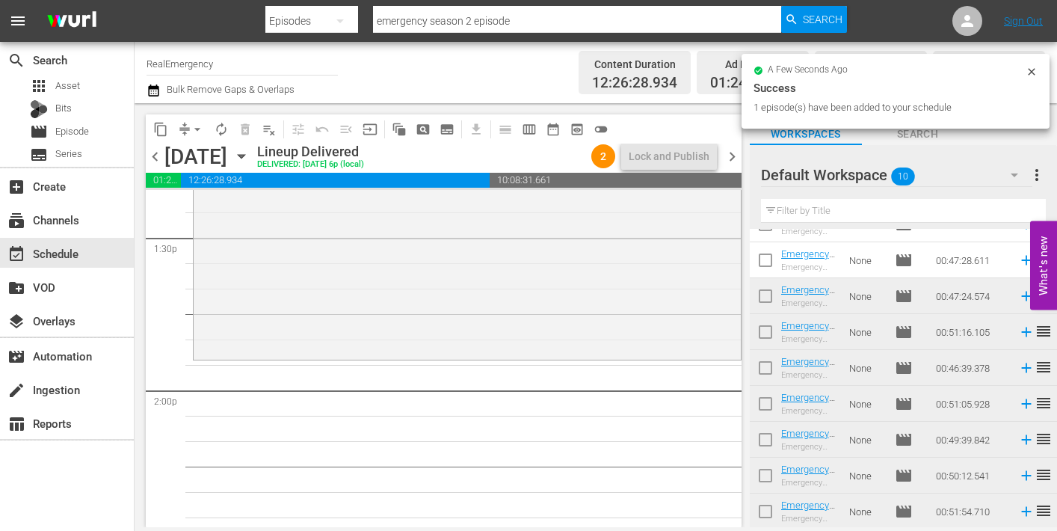
scroll to position [4075, 0]
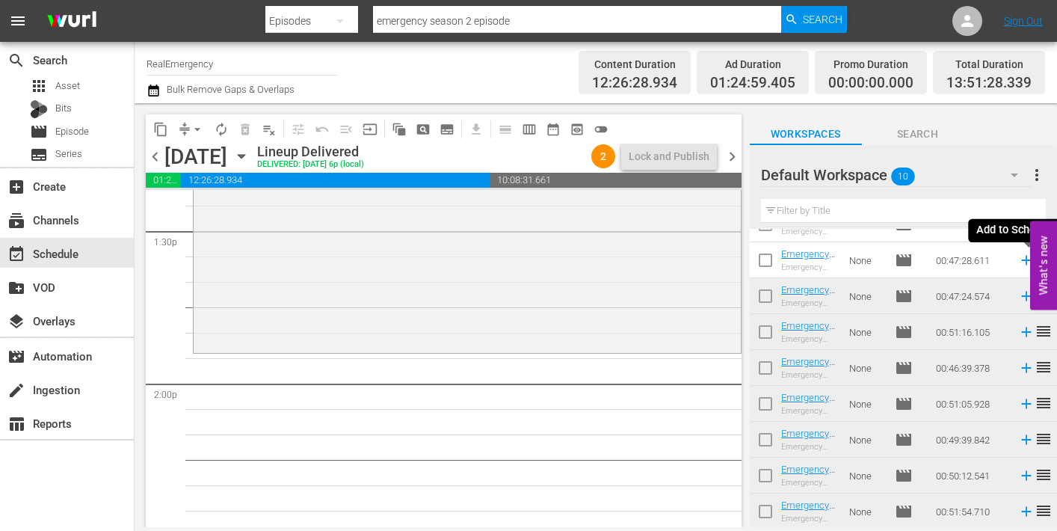
click at [1026, 258] on icon at bounding box center [1026, 261] width 10 height 10
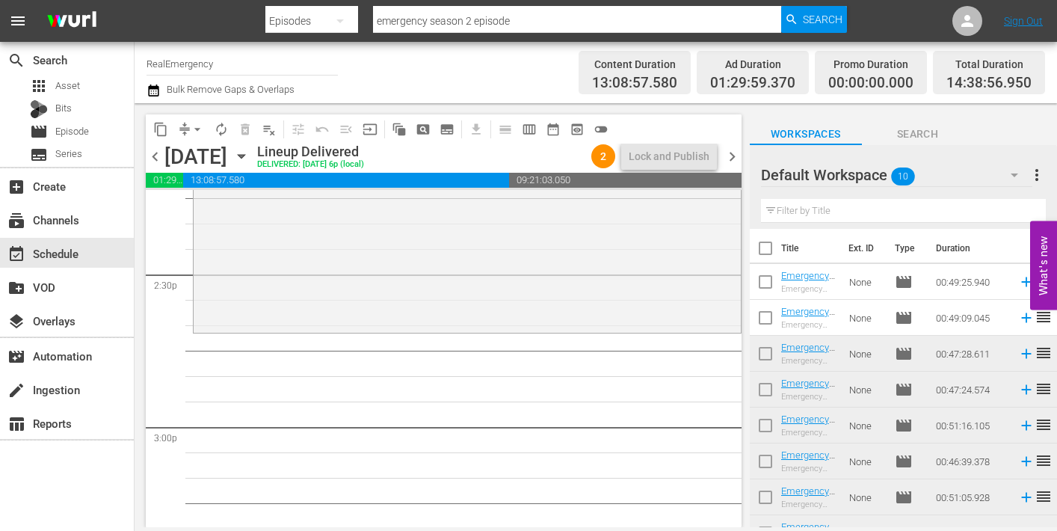
scroll to position [0, 0]
click at [1028, 319] on icon at bounding box center [1026, 320] width 10 height 10
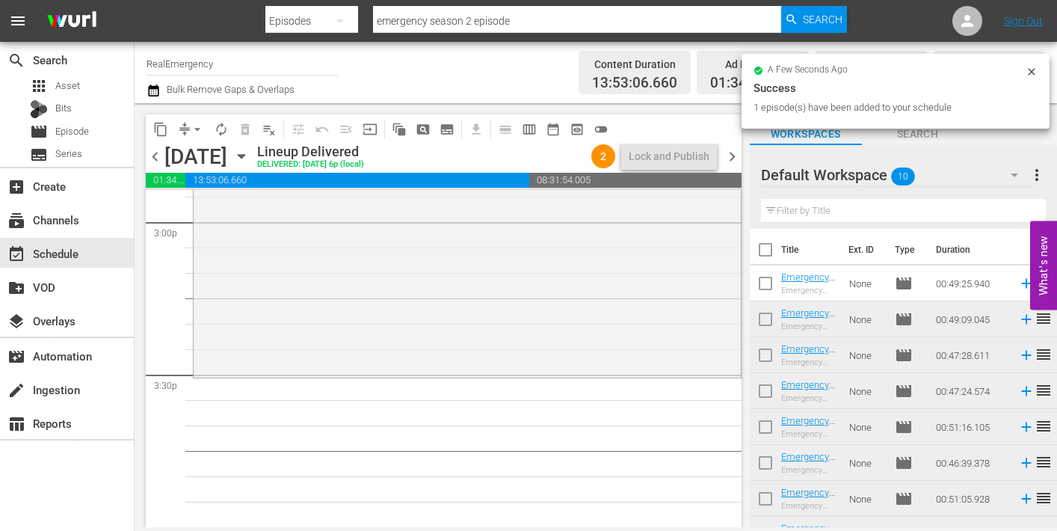
scroll to position [4553, 0]
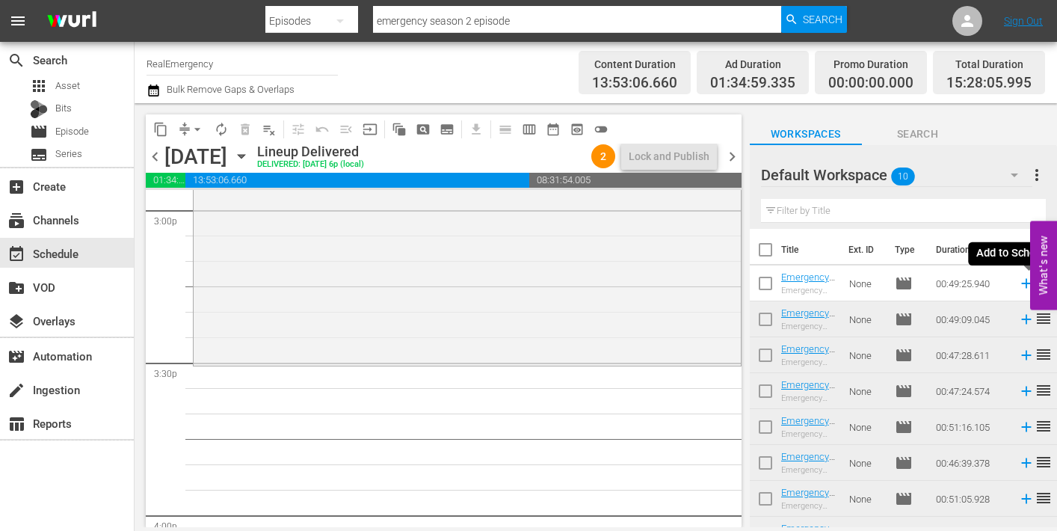
click at [1026, 282] on icon at bounding box center [1026, 284] width 10 height 10
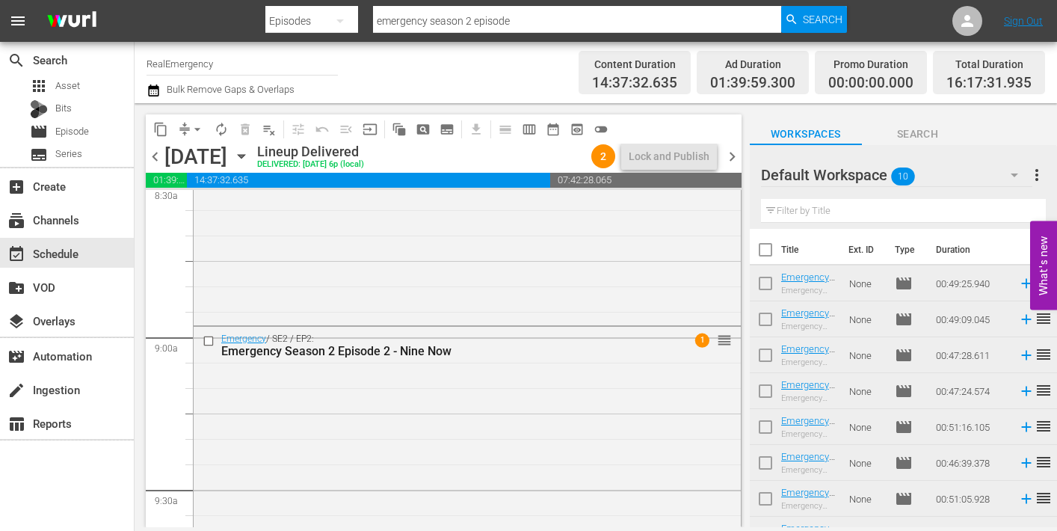
scroll to position [2625, 0]
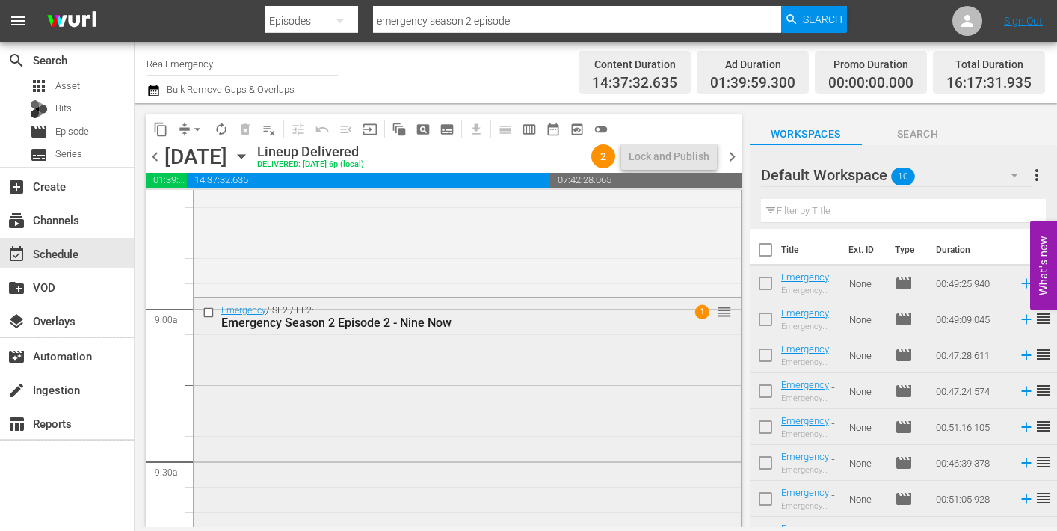
click at [321, 324] on div "Emergency Season 2 Episode 2 - Nine Now" at bounding box center [440, 322] width 439 height 14
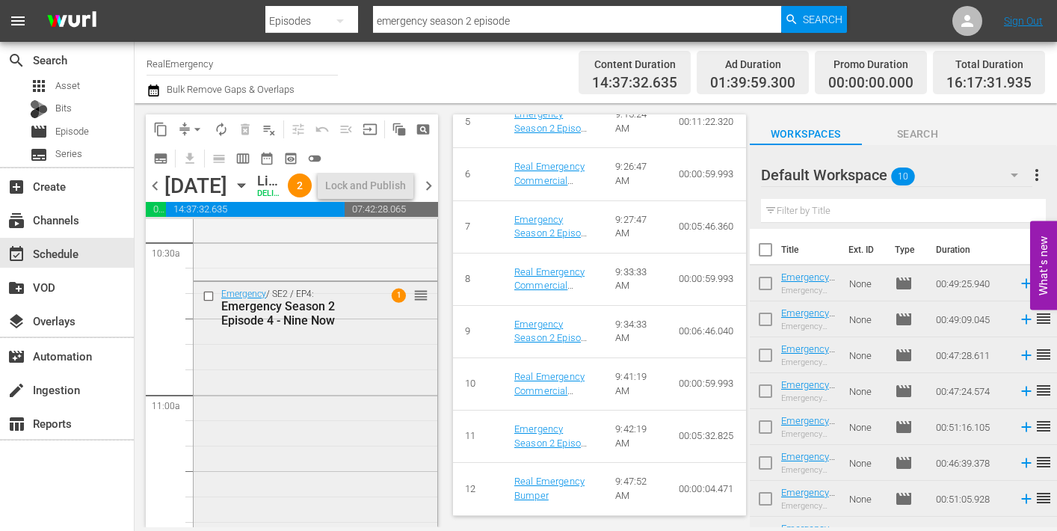
scroll to position [3180, 0]
click at [294, 326] on div "Emergency Season 2 Episode 4 - Nine Now" at bounding box center [294, 311] width 147 height 28
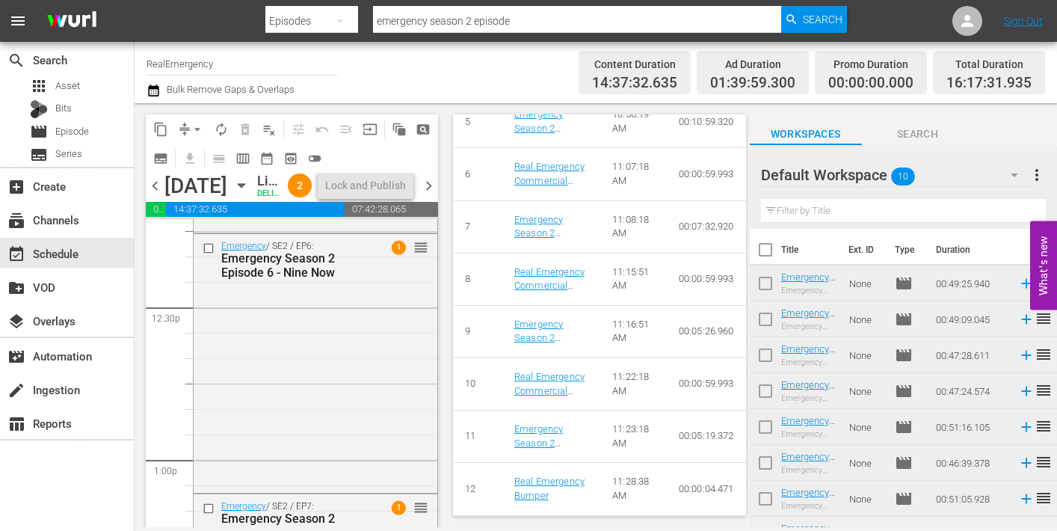
scroll to position [3746, 0]
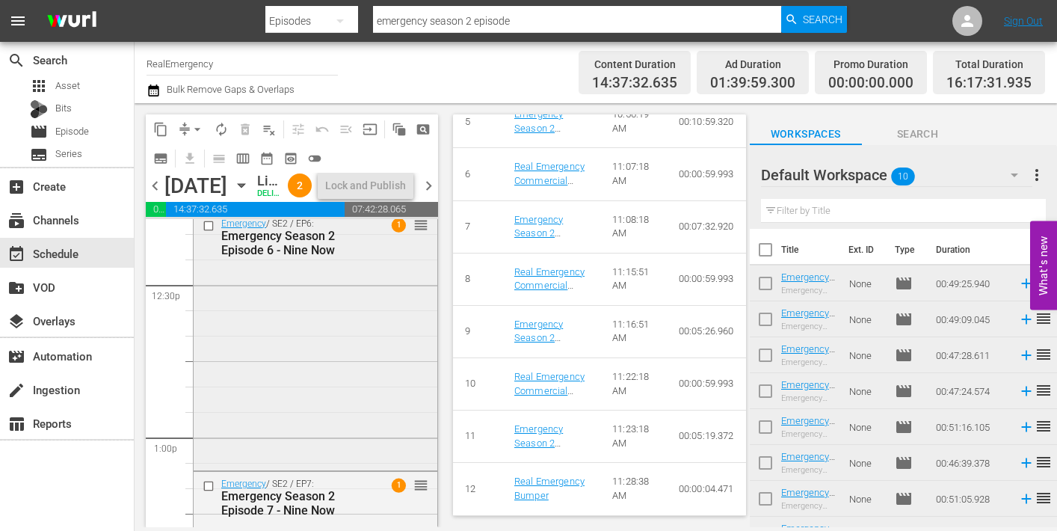
click at [320, 400] on div "Emergency / SE2 / EP6: Emergency Season 2 Episode 6 - Nine Now 1 reorder" at bounding box center [316, 339] width 244 height 256
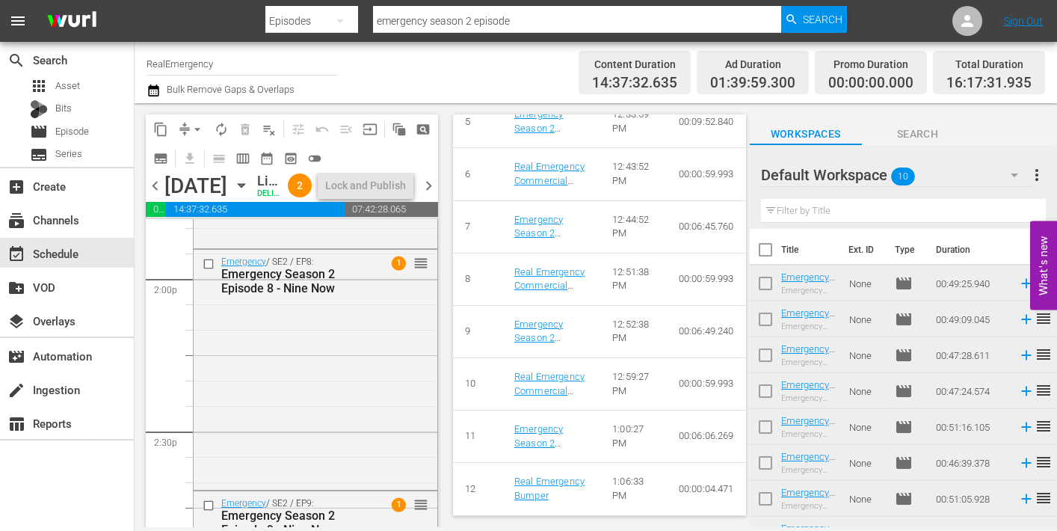
scroll to position [4226, 0]
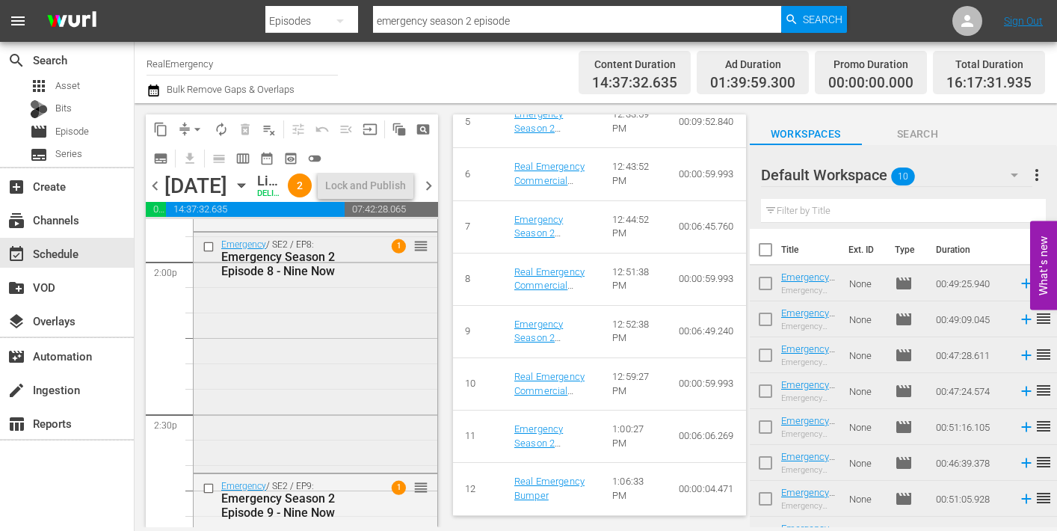
click at [356, 436] on div "Emergency / SE2 / EP8: Emergency Season 2 Episode 8 - Nine Now 1 reorder" at bounding box center [316, 350] width 244 height 237
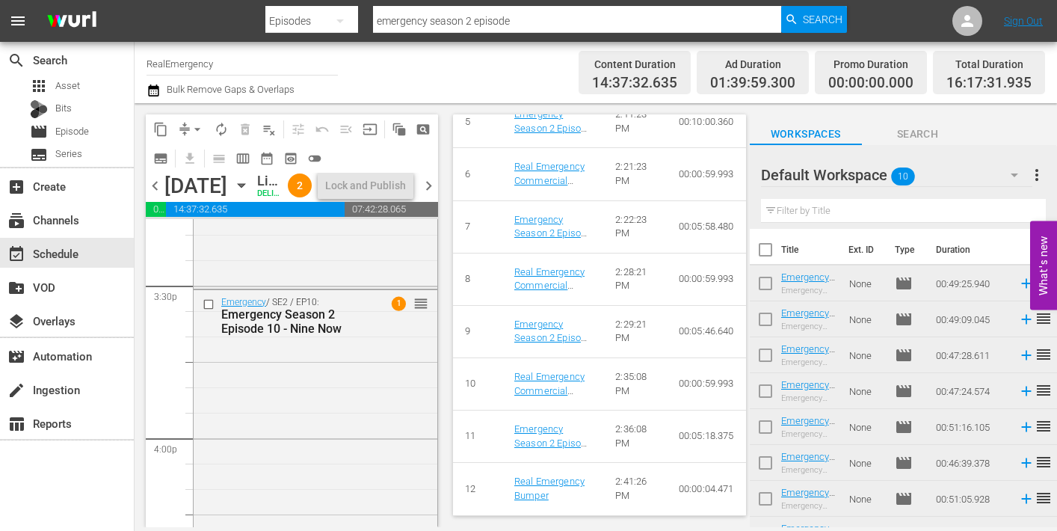
scroll to position [4663, 0]
click at [322, 436] on div "Emergency / SE2 / EP10: Emergency Season 2 Episode 10 - Nine Now 1 reorder" at bounding box center [316, 409] width 244 height 247
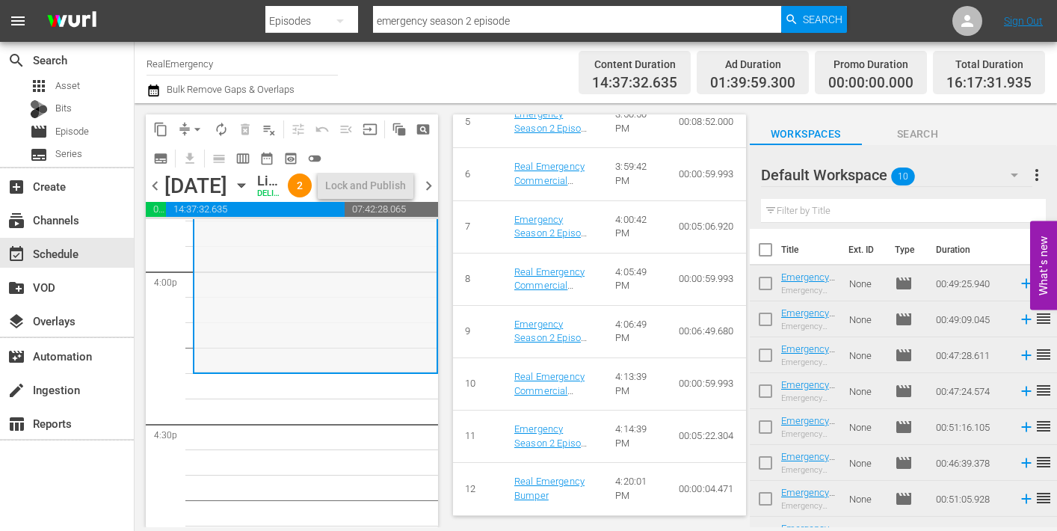
scroll to position [4872, 0]
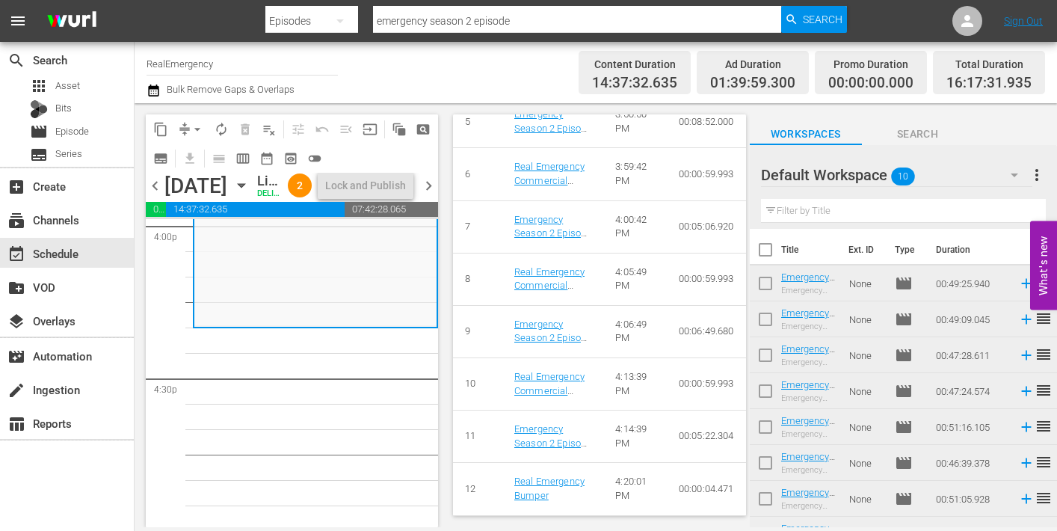
click at [155, 195] on span "chevron_left" at bounding box center [155, 185] width 19 height 19
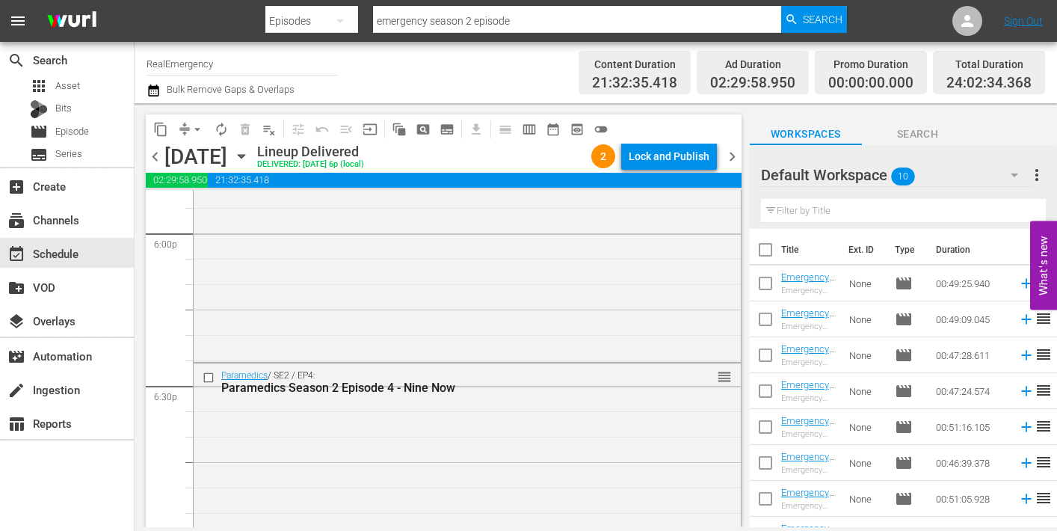
scroll to position [5491, 0]
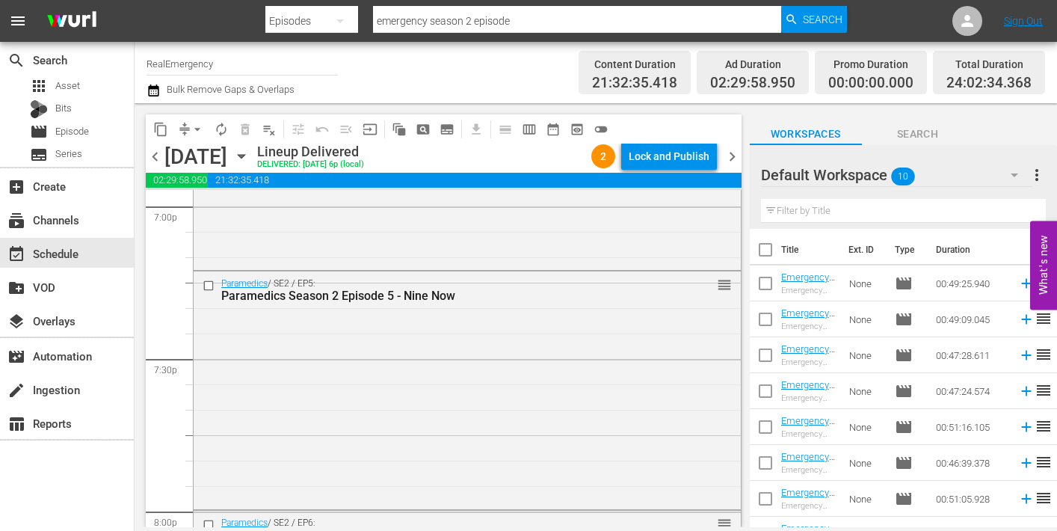
drag, startPoint x: 732, startPoint y: 156, endPoint x: 725, endPoint y: 167, distance: 13.5
click at [732, 157] on span "chevron_right" at bounding box center [732, 156] width 19 height 19
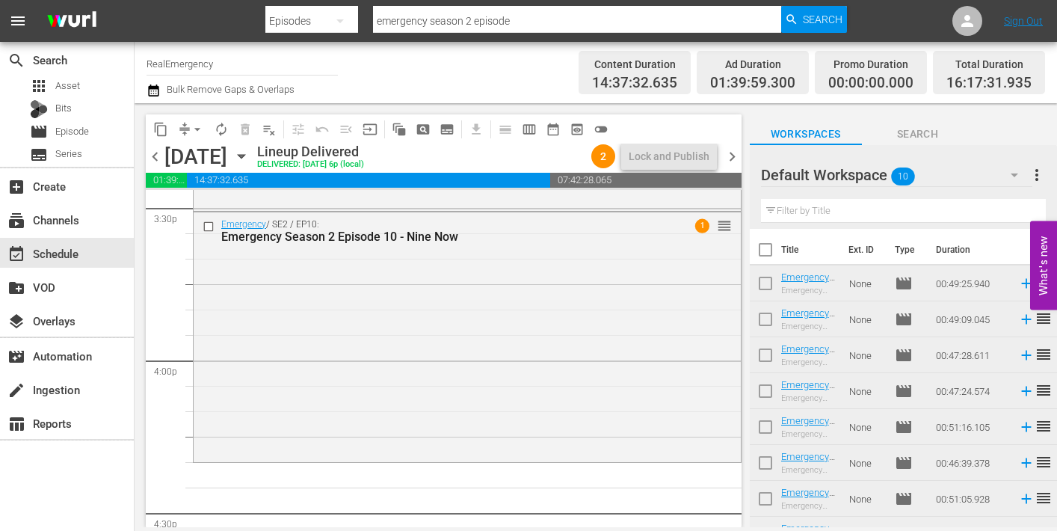
scroll to position [4735, 0]
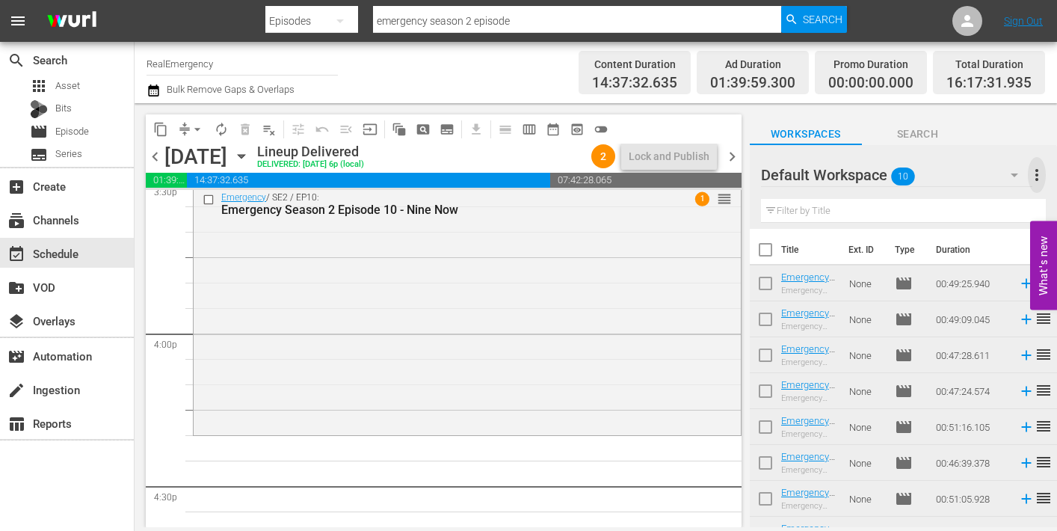
click at [1039, 173] on span "more_vert" at bounding box center [1037, 175] width 18 height 18
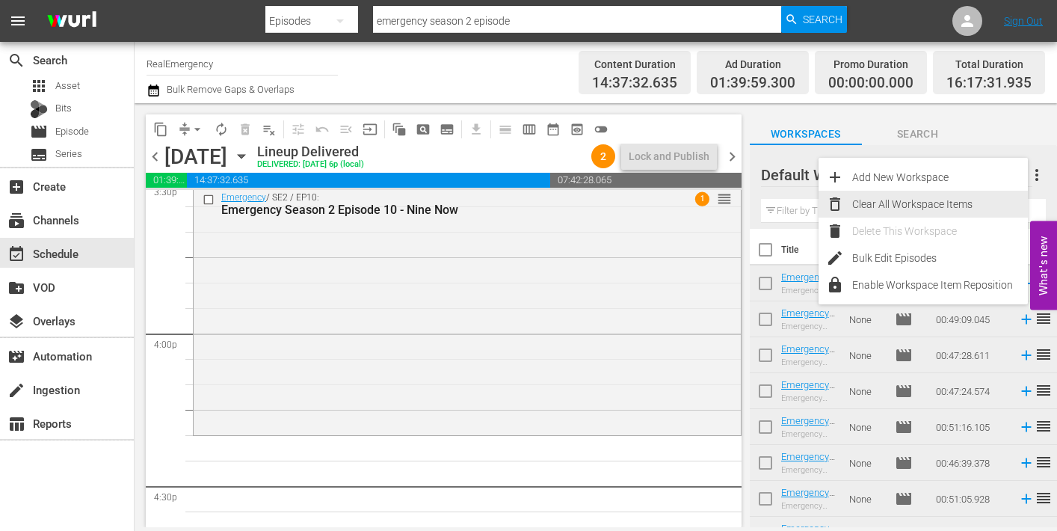
click at [904, 200] on div "Clear All Workspace Items" at bounding box center [940, 204] width 176 height 27
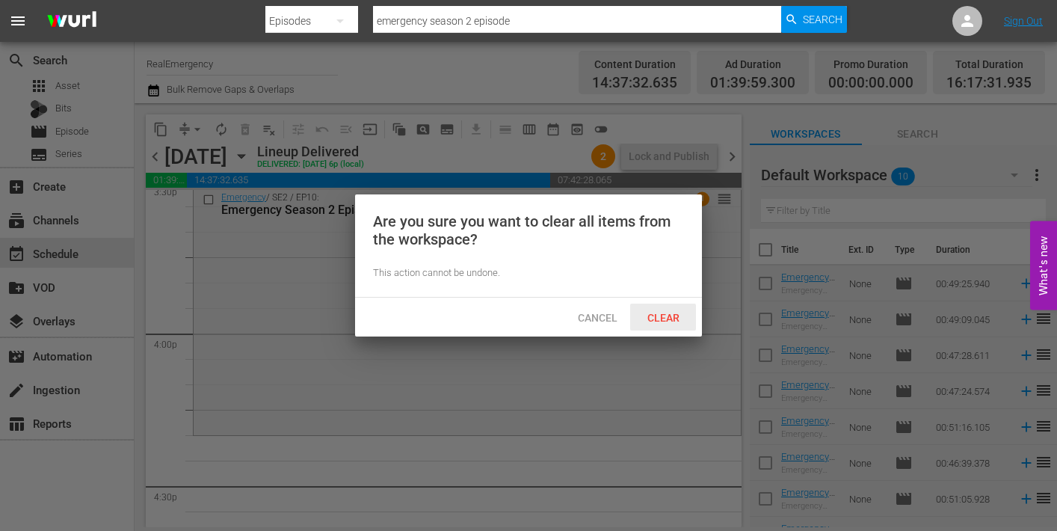
click at [663, 316] on span "Clear" at bounding box center [663, 318] width 56 height 12
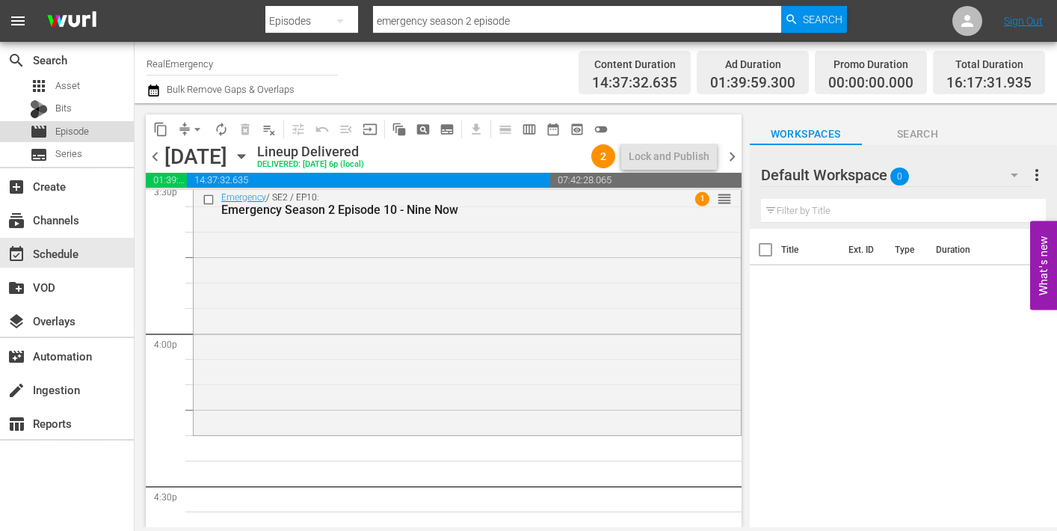
click at [56, 127] on span "Episode" at bounding box center [72, 131] width 34 height 15
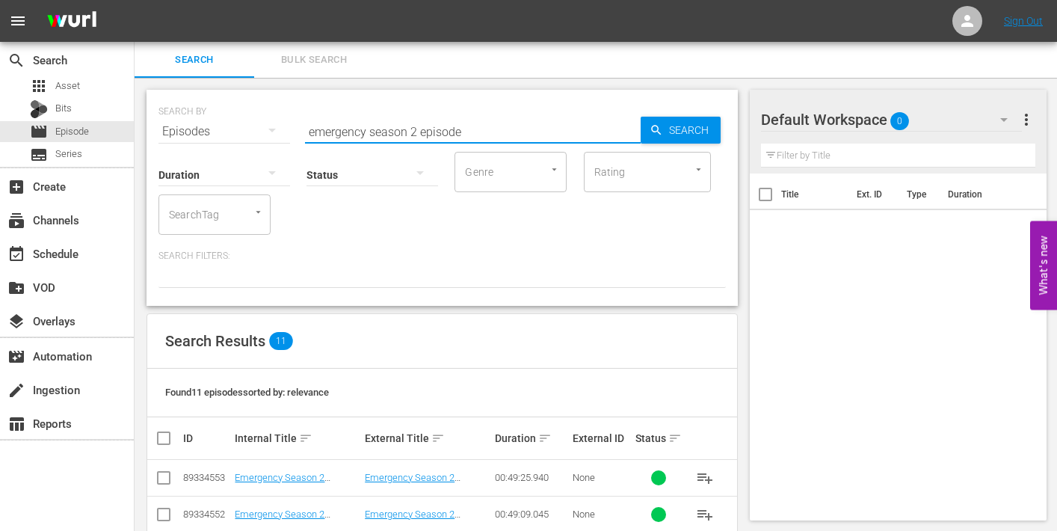
drag, startPoint x: 451, startPoint y: 139, endPoint x: 297, endPoint y: 136, distance: 154.7
click at [297, 136] on div "SEARCH BY Search By Episodes Search ID, Title, Description, Keywords, or Catego…" at bounding box center [441, 123] width 567 height 54
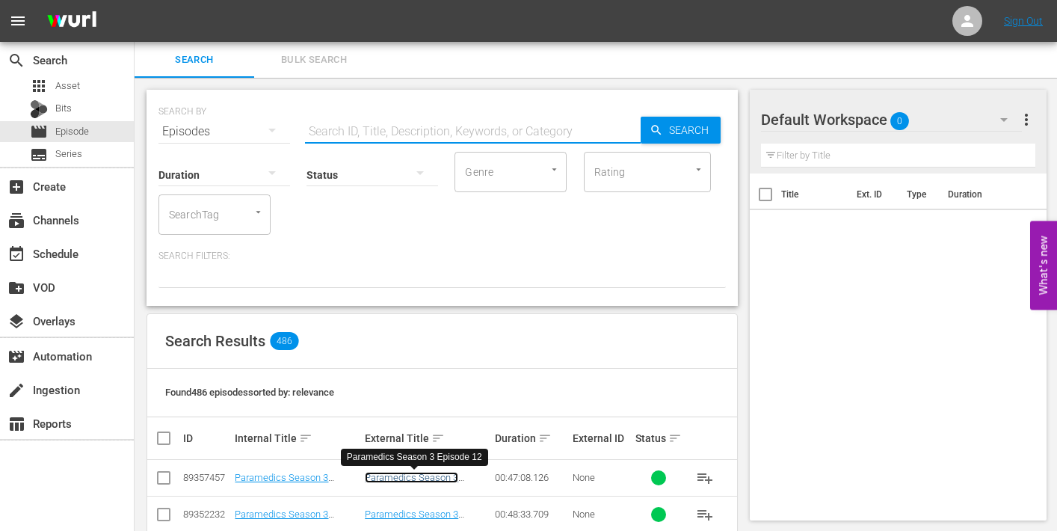
click at [382, 480] on link "Paramedics Season 3 Episode 12" at bounding box center [411, 483] width 93 height 22
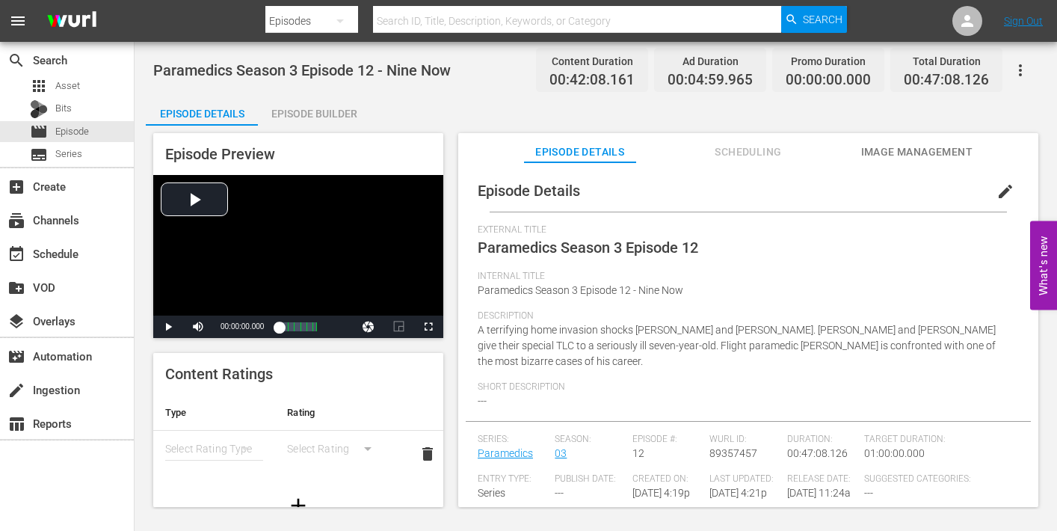
drag, startPoint x: 901, startPoint y: 149, endPoint x: 892, endPoint y: 155, distance: 10.4
click at [900, 150] on span "Image Management" at bounding box center [916, 152] width 112 height 19
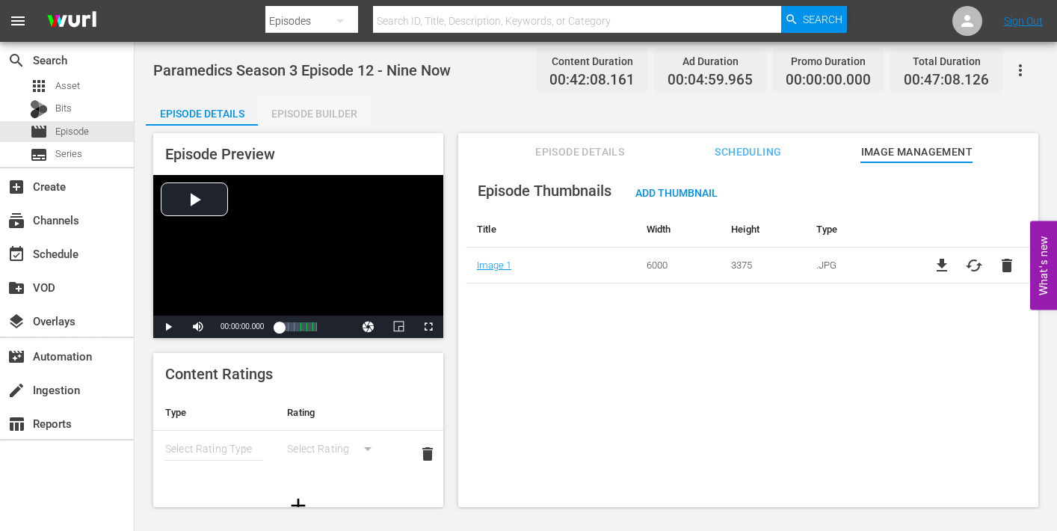
drag, startPoint x: 330, startPoint y: 109, endPoint x: 353, endPoint y: 112, distance: 23.4
click at [330, 109] on div "Episode Builder" at bounding box center [314, 114] width 112 height 36
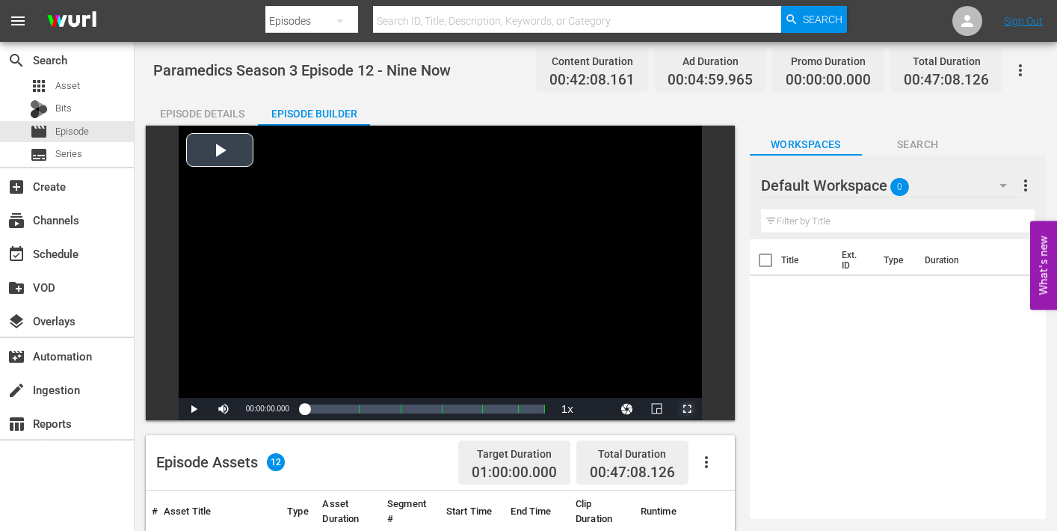
click at [687, 409] on span "Video Player" at bounding box center [687, 409] width 0 height 0
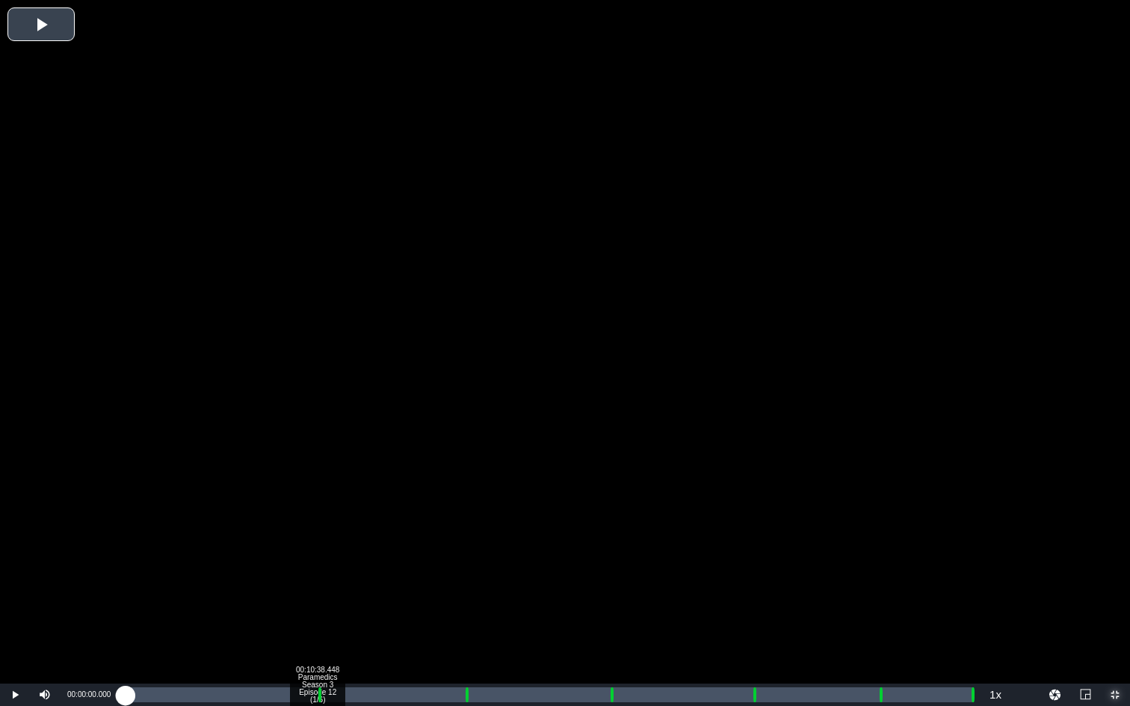
click at [317, 530] on div "Loaded : 0.23% 00:10:38.448 Paramedics Season 3 Episode 12 (1/6) 00:00:00.000 C…" at bounding box center [549, 695] width 847 height 15
click at [336, 530] on div "Loaded : 0.00% 00:11:40.796 Real Emergency Commercial Break 00:00:00.000 Cue Po…" at bounding box center [549, 695] width 847 height 15
click at [336, 530] on div "00:11:40.796 Real Emergency Commercial Break" at bounding box center [336, 695] width 1 height 15
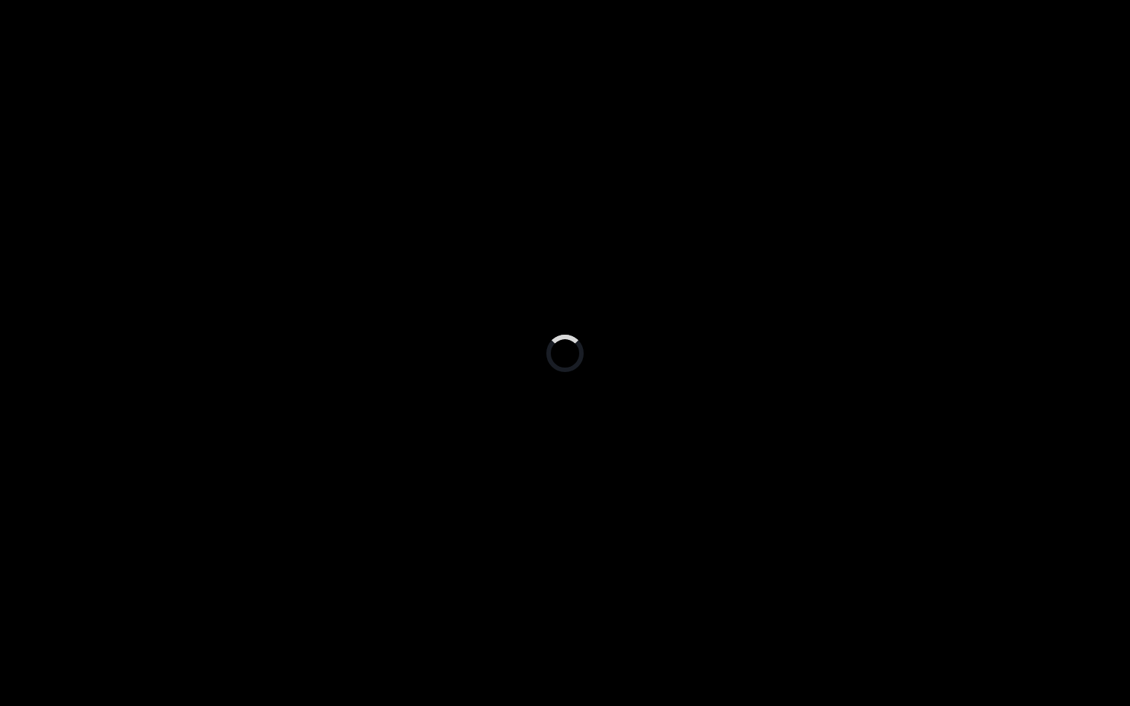
click at [463, 530] on div "Loaded : 25.46% 00:18:44.766 Paramedics Season 3 Episode 12 (2/6) 00:10:42.500 …" at bounding box center [549, 695] width 847 height 15
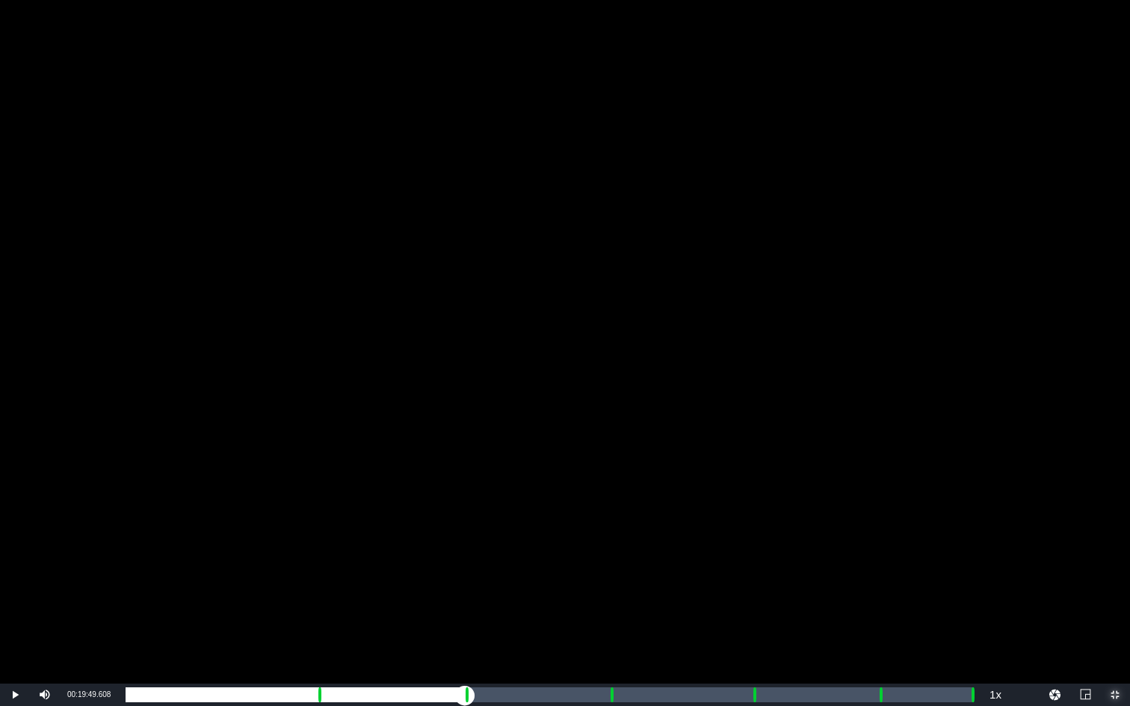
click at [482, 530] on div "Loaded : 9.92% 00:19:49.608 Real Emergency Commercial Break 00:00:00.361 Cue Po…" at bounding box center [549, 695] width 847 height 15
click at [608, 530] on div "Loaded : 42.60% 00:26:51.084 Paramedics Season 3 Episode 12 (3/6) 00:17:53.597 …" at bounding box center [549, 695] width 847 height 15
click at [628, 530] on div "Loaded : 9.92% 00:27:58.420 Real Emergency Commercial Break 00:00:00.469 Cue Po…" at bounding box center [549, 695] width 847 height 15
click at [750, 530] on div "00:34:44.932 Paramedics Season 3 Episode 12 (4/6)" at bounding box center [750, 695] width 1 height 15
click at [770, 530] on div "Loaded : 19.84% 00:35:52.268 Real Emergency Commercial Break 00:00:07.069 Cue P…" at bounding box center [549, 695] width 847 height 15
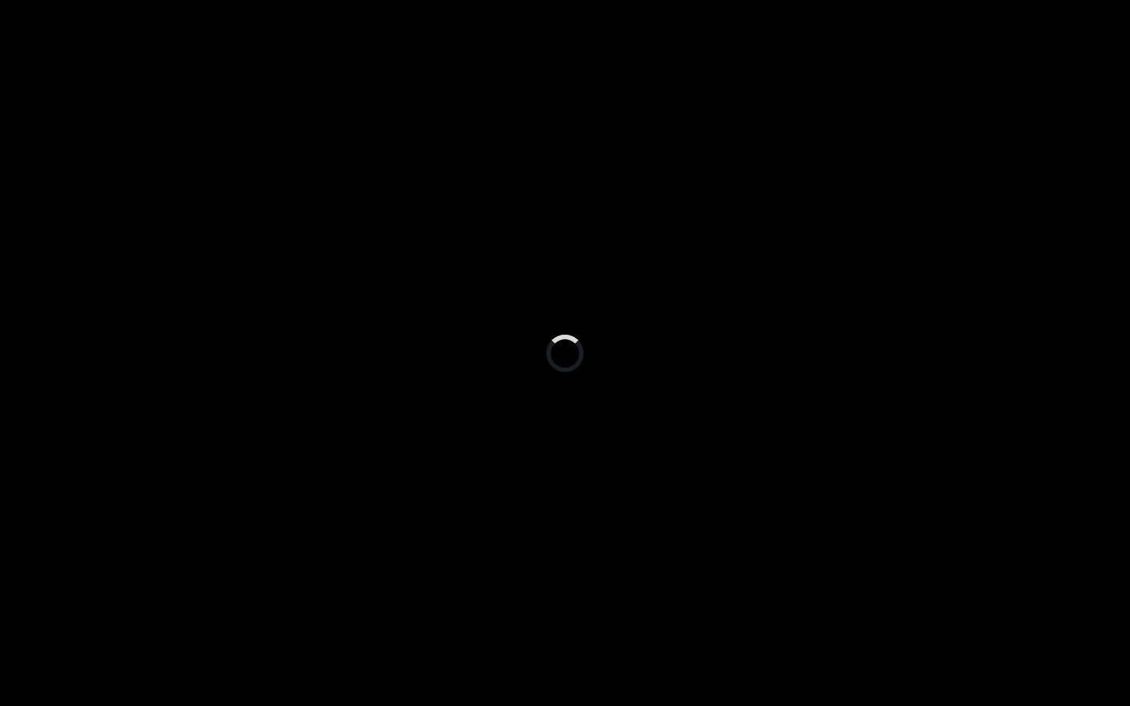
click at [877, 530] on div "Loaded : 75.92% 00:41:46.407 Paramedics Season 3 Episode 12 (5/6) 00:31:55.801 …" at bounding box center [549, 695] width 847 height 15
click at [897, 530] on div "Loaded : 9.92% 00:42:53.744 Real Emergency Commercial Break 00:00:00.431 Cue Po…" at bounding box center [549, 695] width 847 height 15
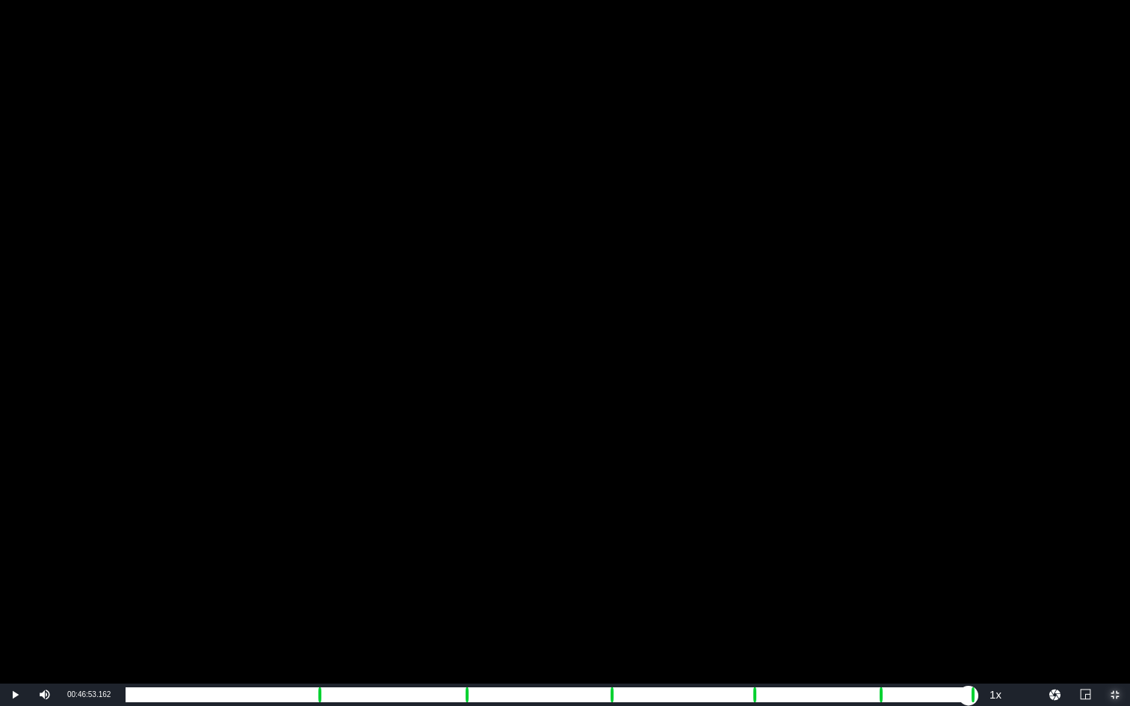
click at [969, 530] on div "Loaded : 90.43% 00:46:53.162 Paramedics Season 3 Episode 12 (6/6) 00:37:57.035 …" at bounding box center [549, 695] width 847 height 15
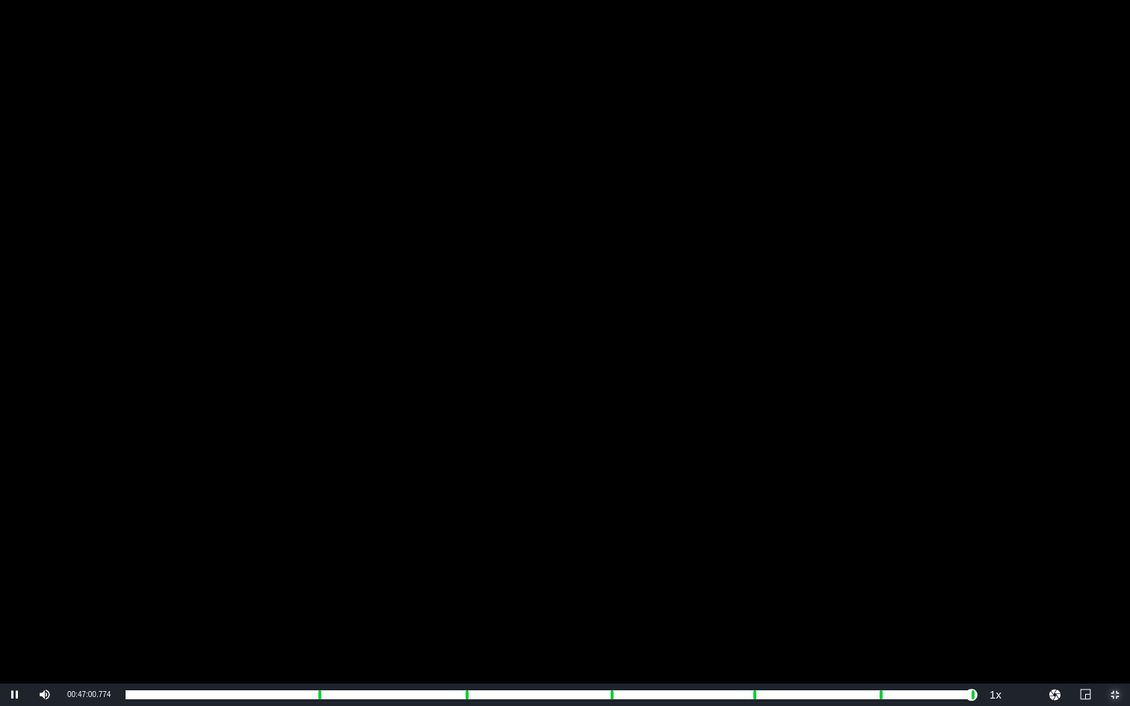
click at [1056, 530] on span "Video Player" at bounding box center [1115, 695] width 0 height 0
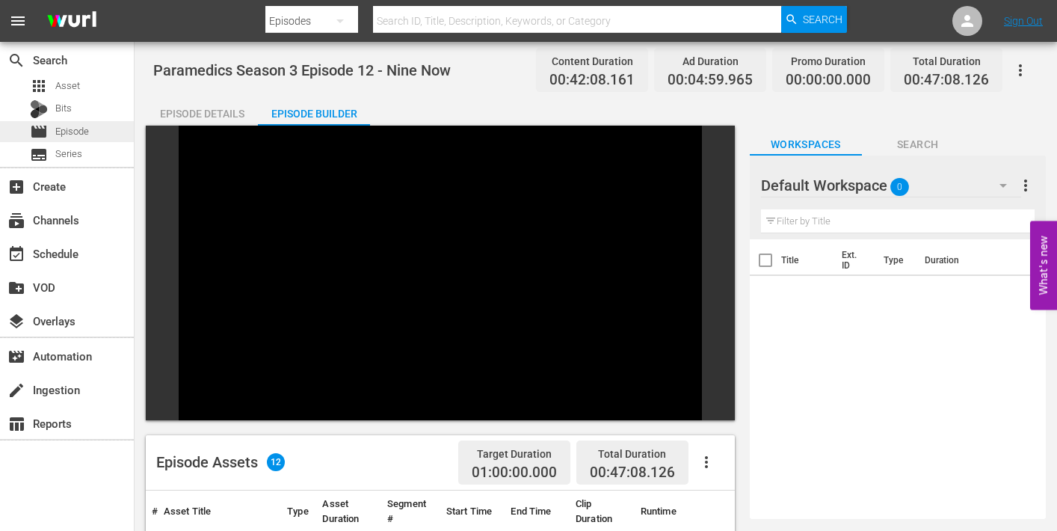
click at [55, 134] on span "Episode" at bounding box center [72, 131] width 34 height 15
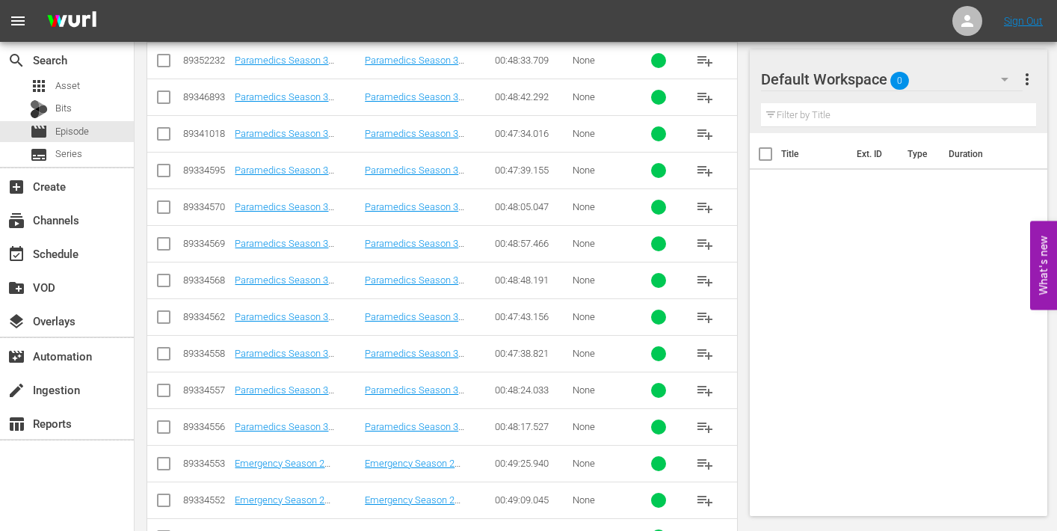
scroll to position [458, 0]
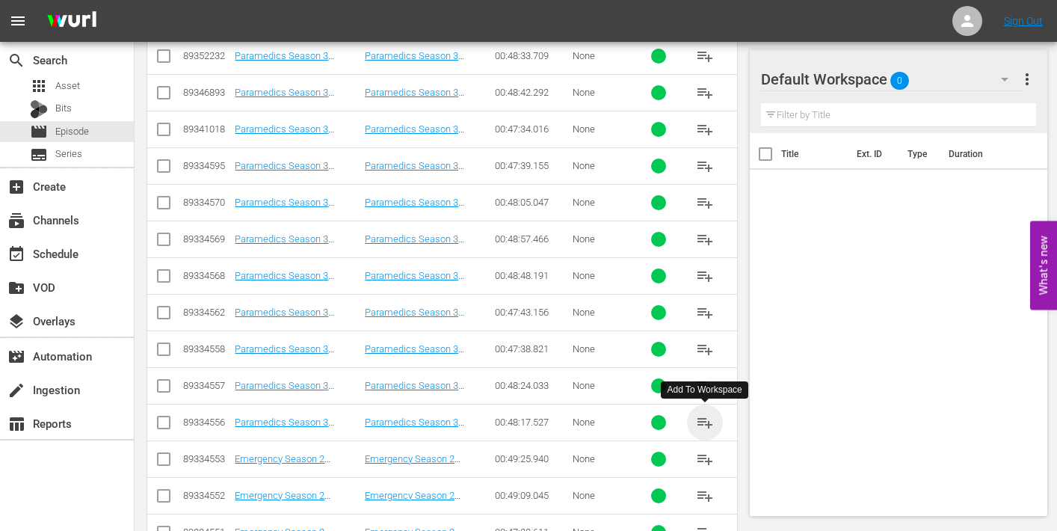
click at [699, 420] on span "playlist_add" at bounding box center [705, 422] width 18 height 18
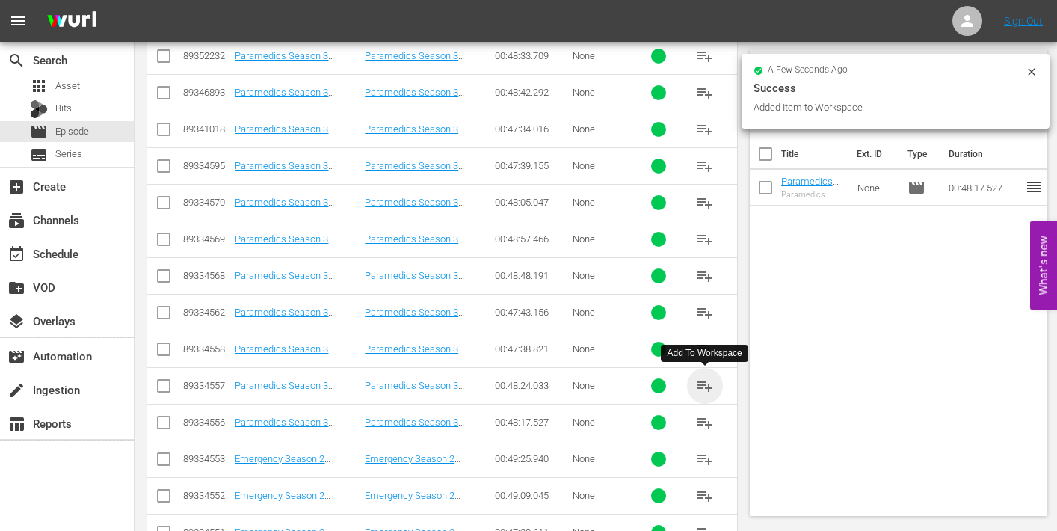
click at [705, 384] on span "playlist_add" at bounding box center [705, 386] width 18 height 18
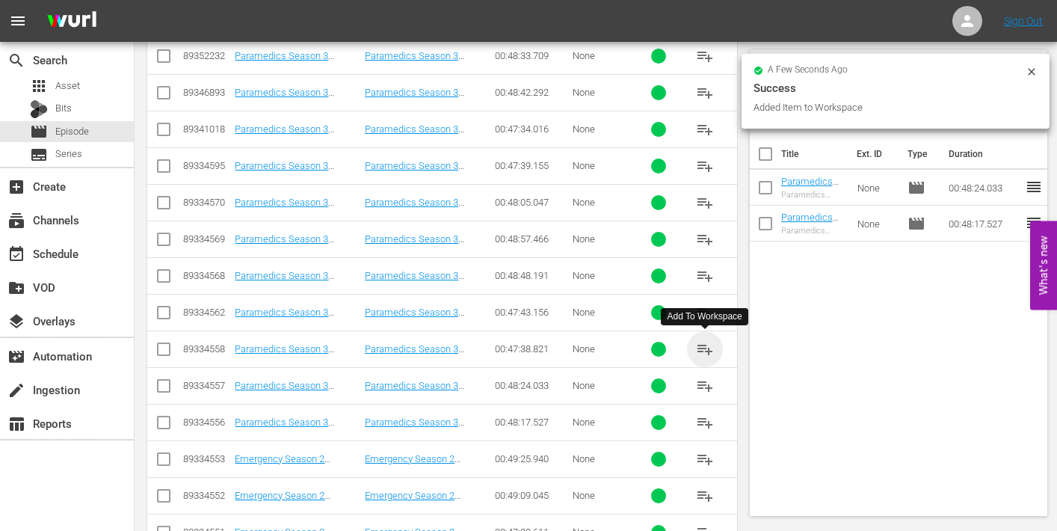
click at [707, 347] on span "playlist_add" at bounding box center [705, 349] width 18 height 18
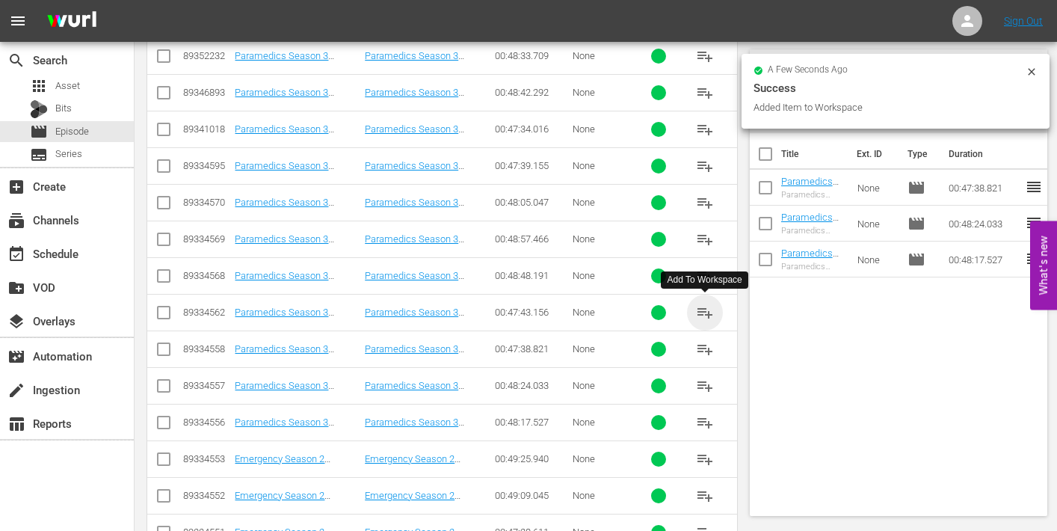
click at [705, 310] on span "playlist_add" at bounding box center [705, 312] width 18 height 18
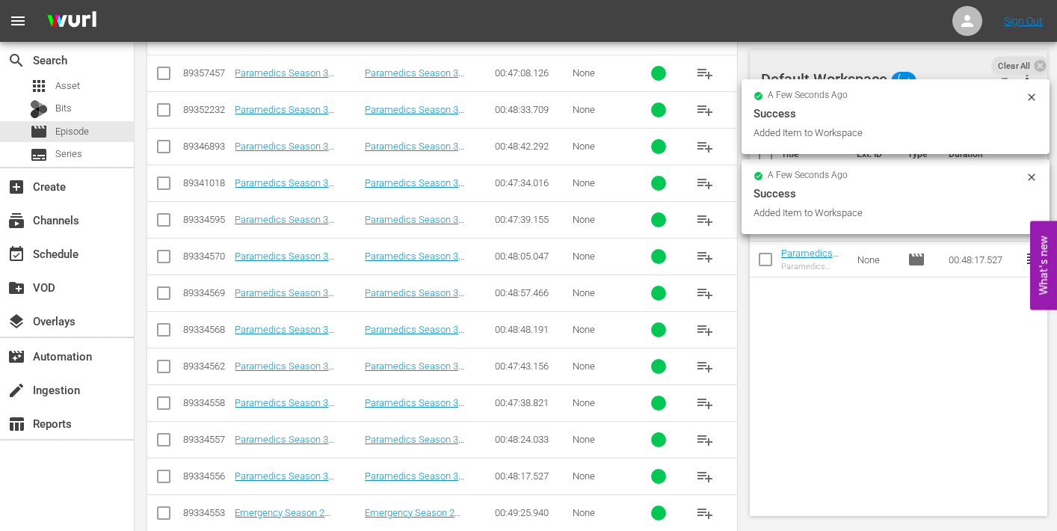
scroll to position [397, 0]
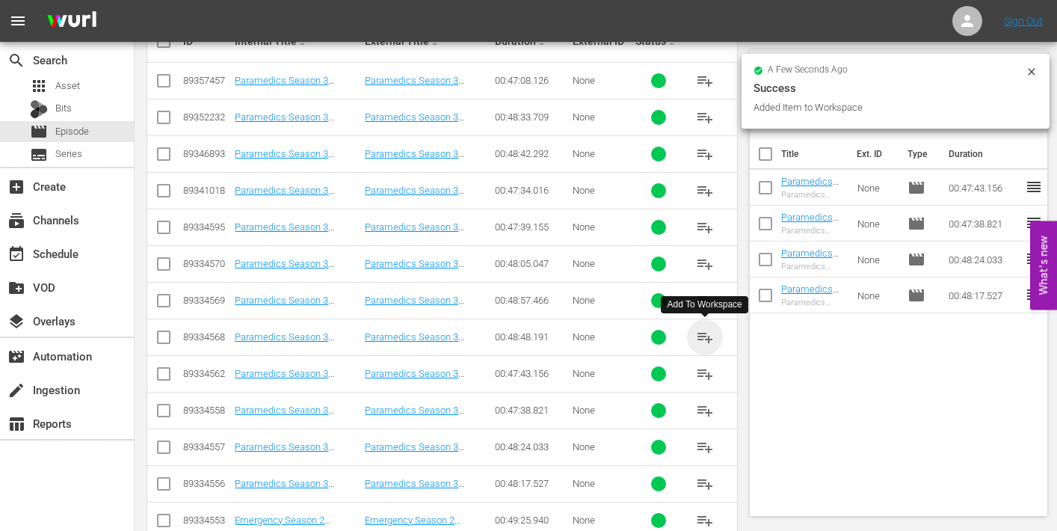
drag, startPoint x: 706, startPoint y: 333, endPoint x: 670, endPoint y: 332, distance: 36.6
click at [706, 333] on span "playlist_add" at bounding box center [705, 337] width 18 height 18
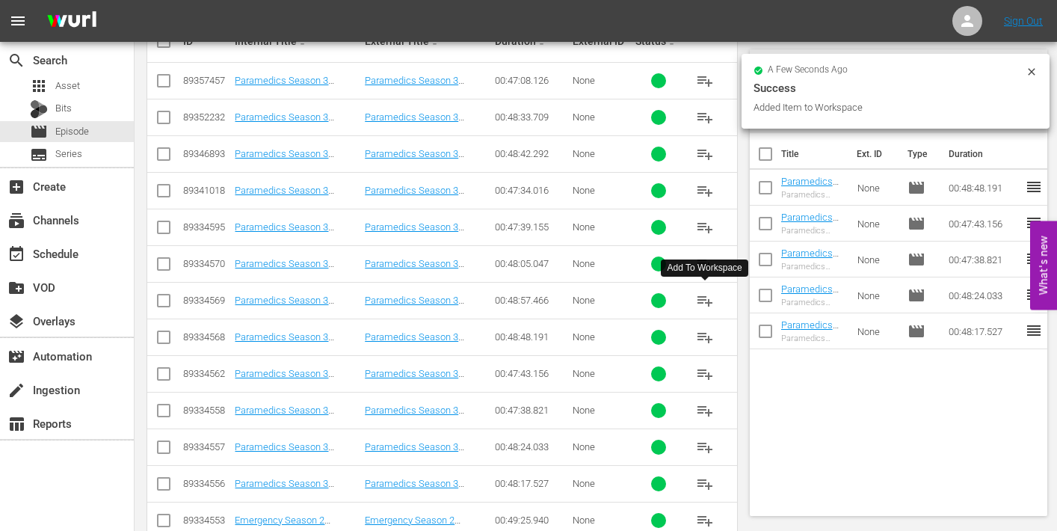
click at [699, 298] on span "playlist_add" at bounding box center [705, 300] width 18 height 18
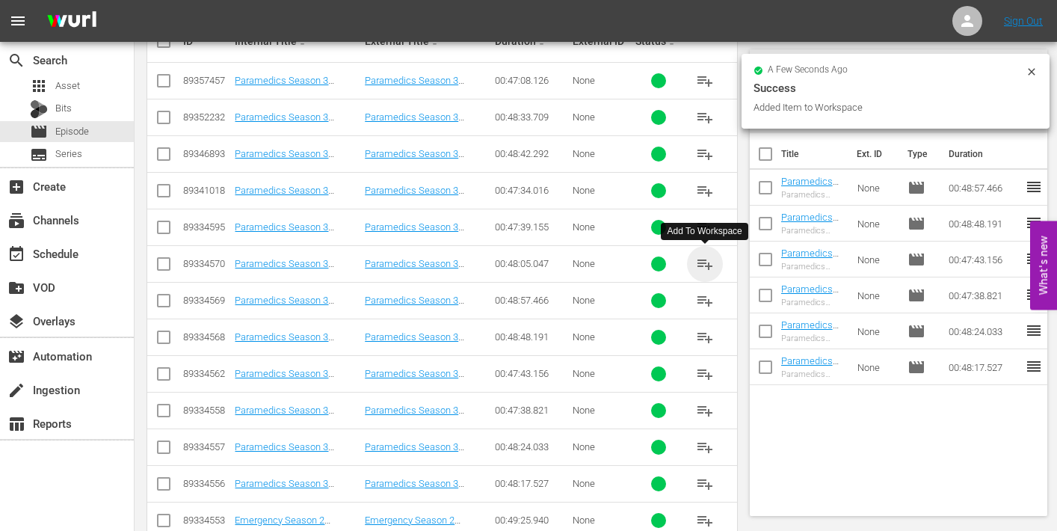
drag, startPoint x: 701, startPoint y: 262, endPoint x: 673, endPoint y: 267, distance: 28.1
click at [701, 262] on span "playlist_add" at bounding box center [705, 264] width 18 height 18
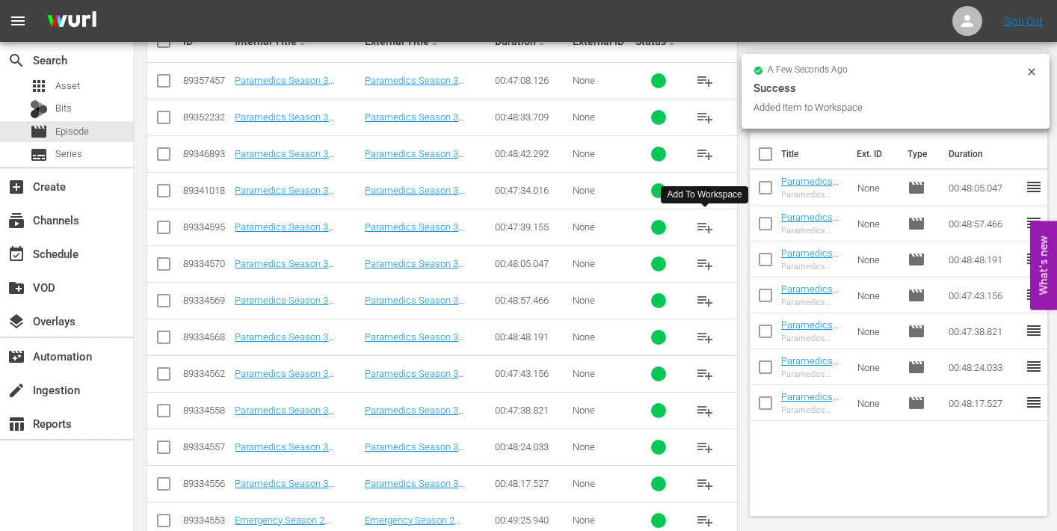
drag, startPoint x: 703, startPoint y: 226, endPoint x: 670, endPoint y: 238, distance: 35.0
click at [703, 226] on span "playlist_add" at bounding box center [705, 227] width 18 height 18
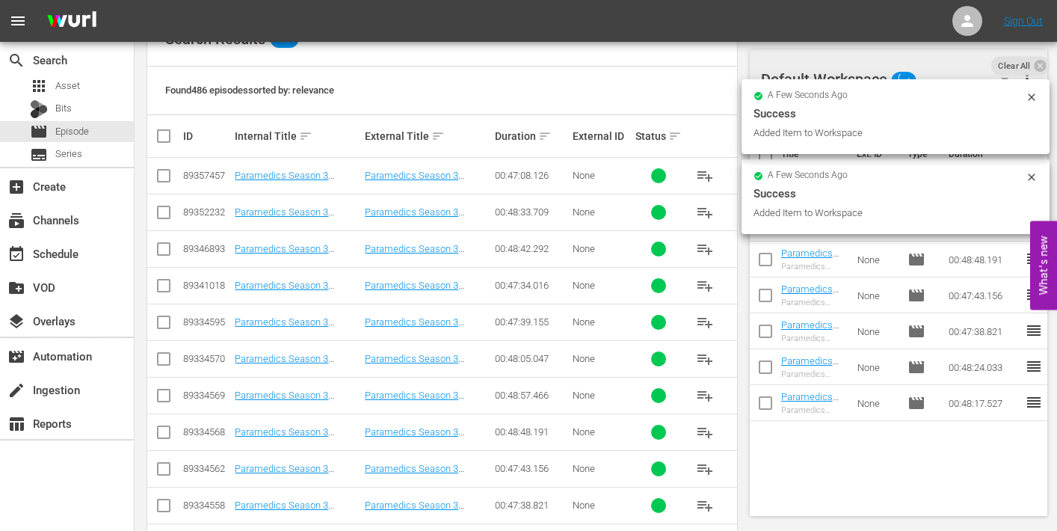
scroll to position [250, 0]
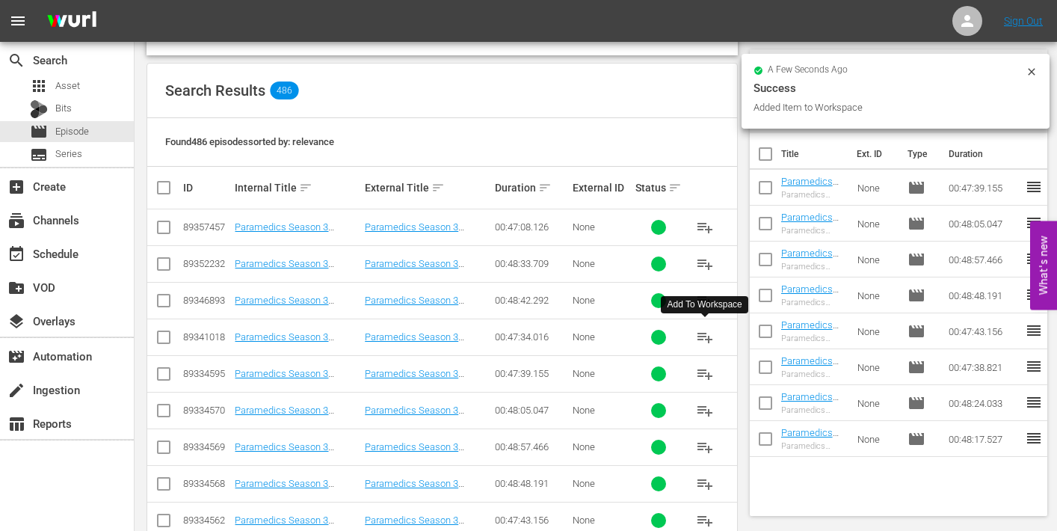
click at [704, 334] on span "playlist_add" at bounding box center [705, 337] width 18 height 18
click at [707, 301] on span "playlist_add" at bounding box center [705, 300] width 18 height 18
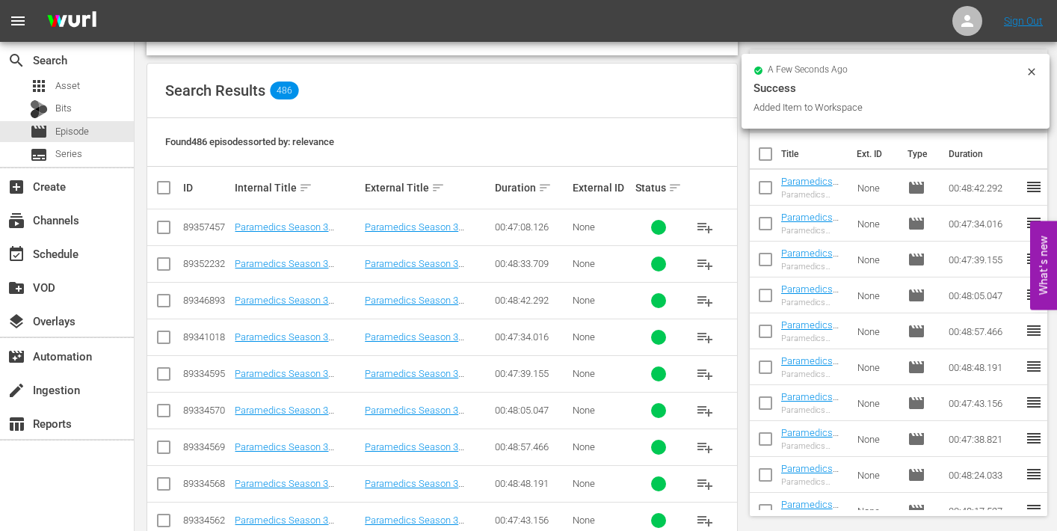
click at [705, 262] on span "playlist_add" at bounding box center [705, 264] width 18 height 18
click at [701, 225] on span "playlist_add" at bounding box center [705, 227] width 18 height 18
click at [58, 256] on div "event_available Schedule" at bounding box center [42, 250] width 84 height 13
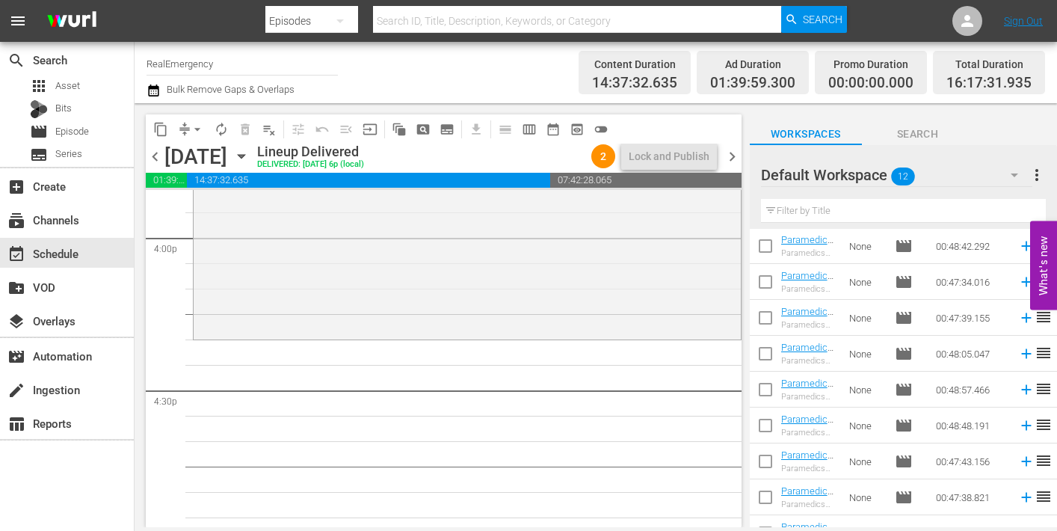
scroll to position [167, 0]
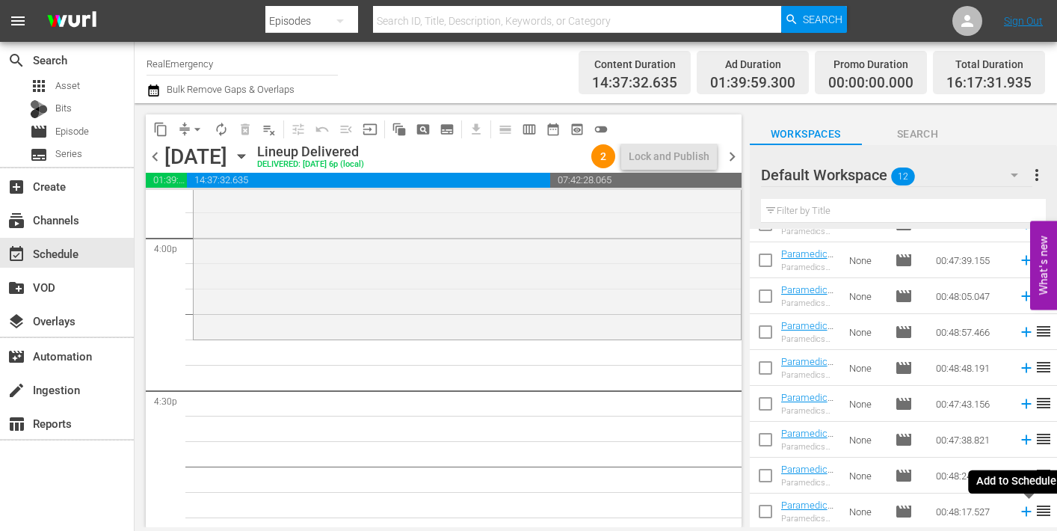
click at [1026, 510] on icon at bounding box center [1026, 511] width 16 height 16
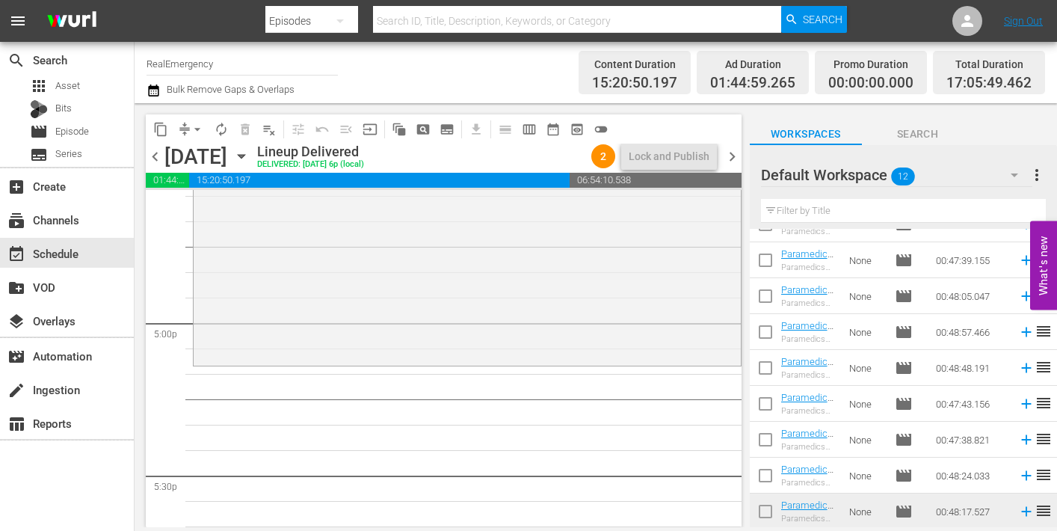
scroll to position [5051, 0]
click at [1024, 472] on icon at bounding box center [1026, 475] width 16 height 16
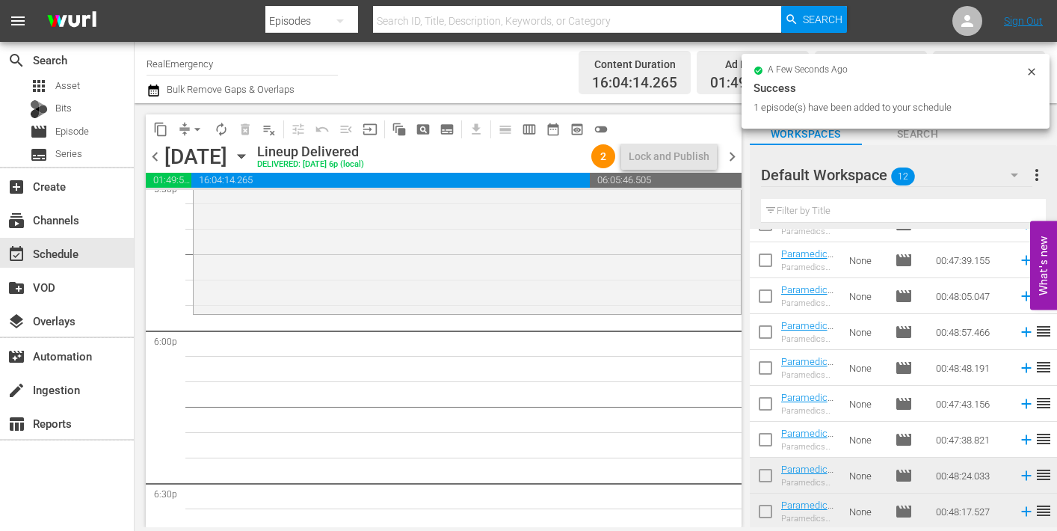
scroll to position [5350, 0]
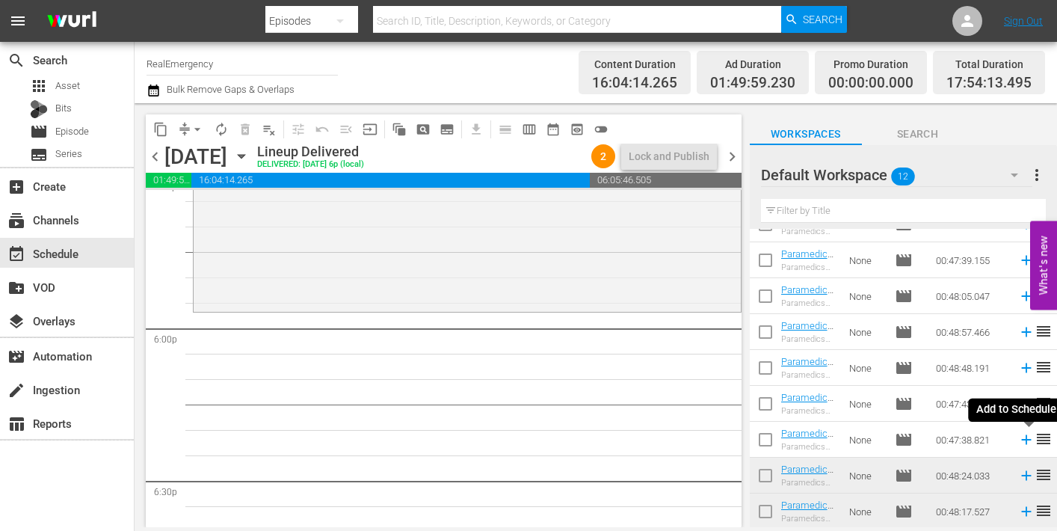
click at [1026, 439] on icon at bounding box center [1026, 440] width 10 height 10
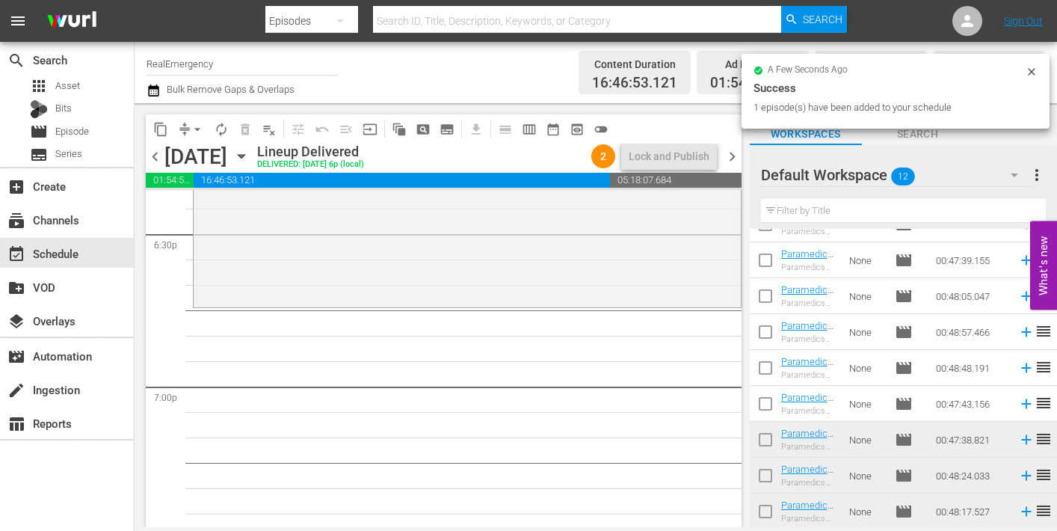
scroll to position [5652, 0]
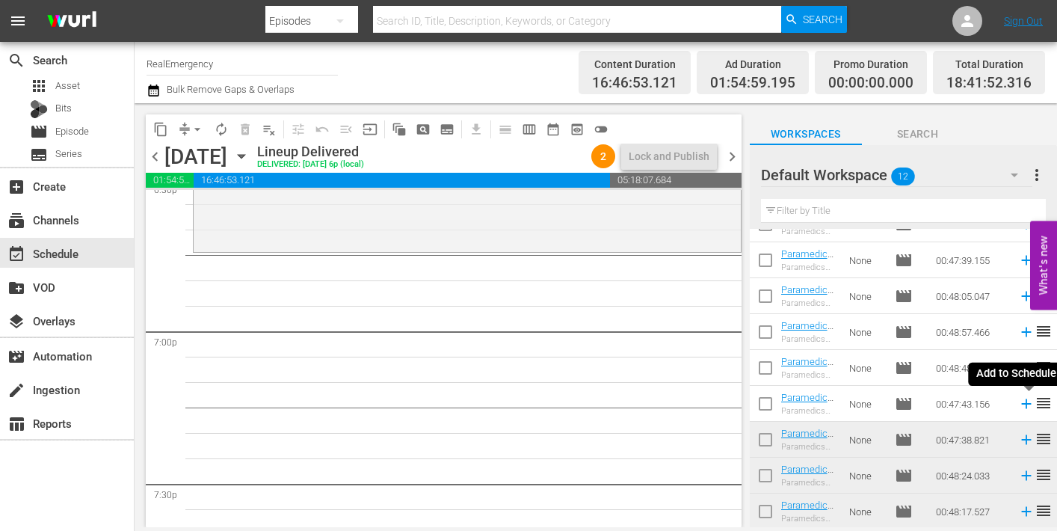
click at [1028, 402] on icon at bounding box center [1026, 403] width 16 height 16
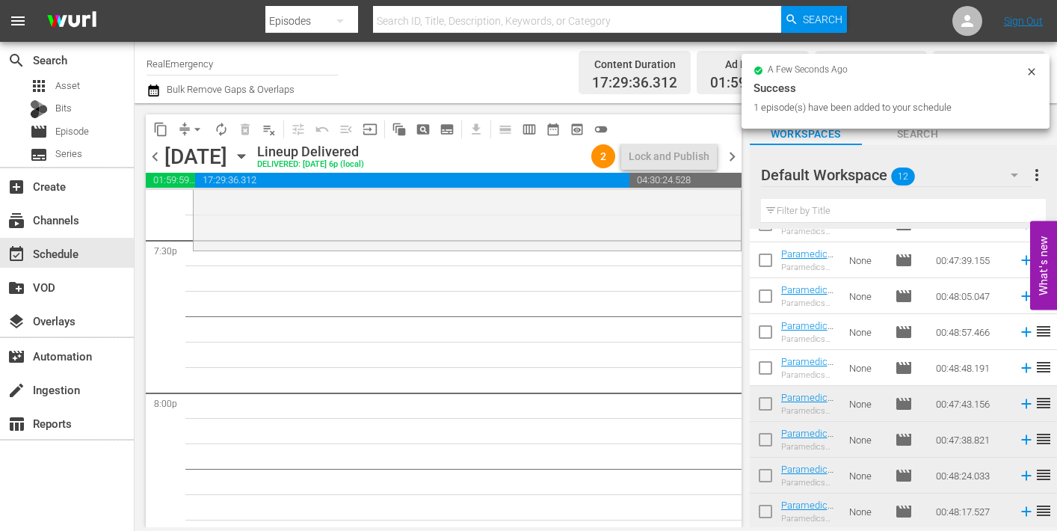
scroll to position [5901, 0]
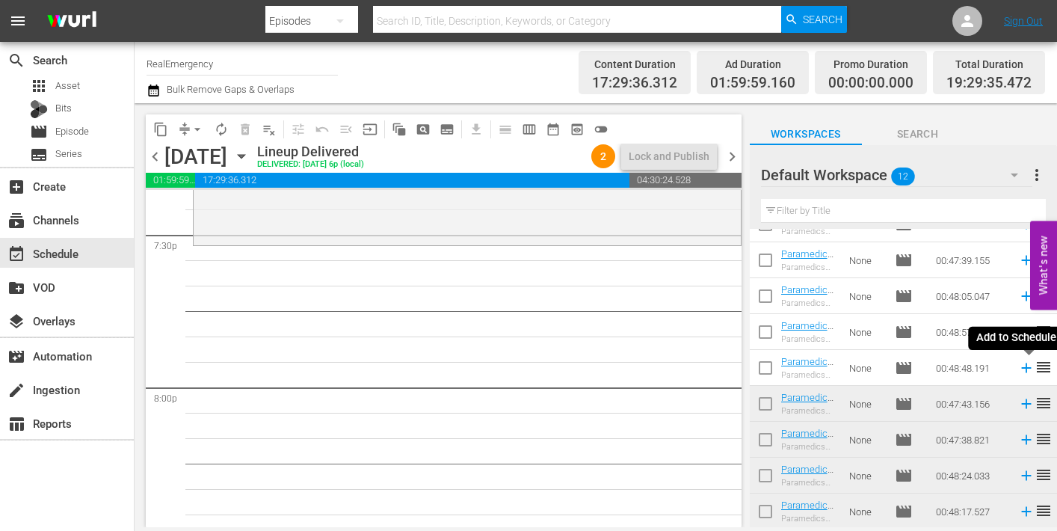
click at [1025, 367] on icon at bounding box center [1026, 368] width 10 height 10
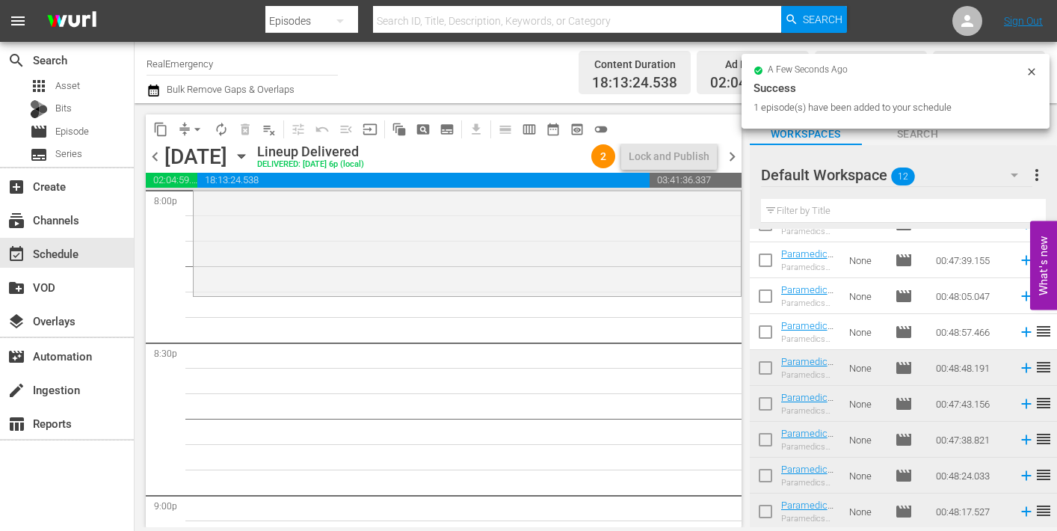
scroll to position [6100, 0]
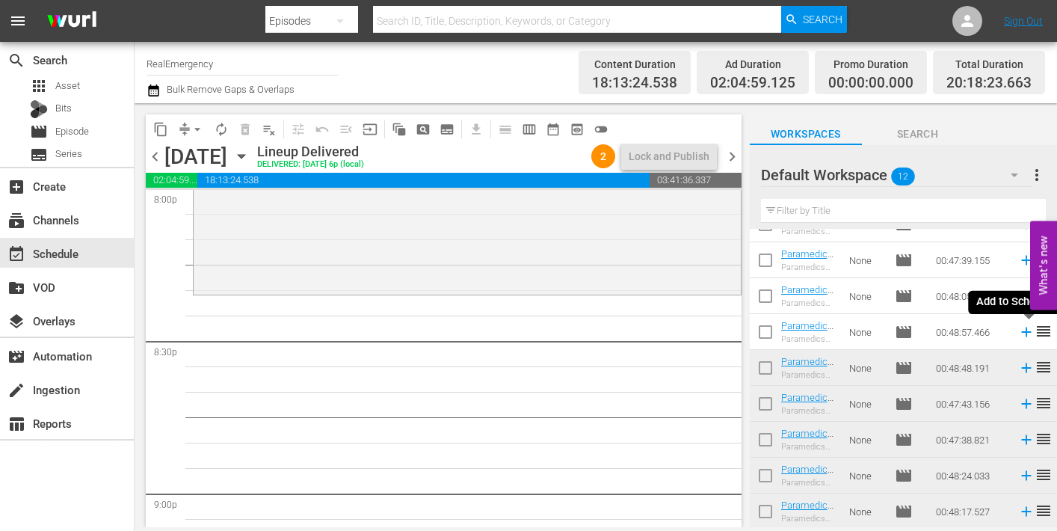
click at [1027, 329] on icon at bounding box center [1026, 332] width 16 height 16
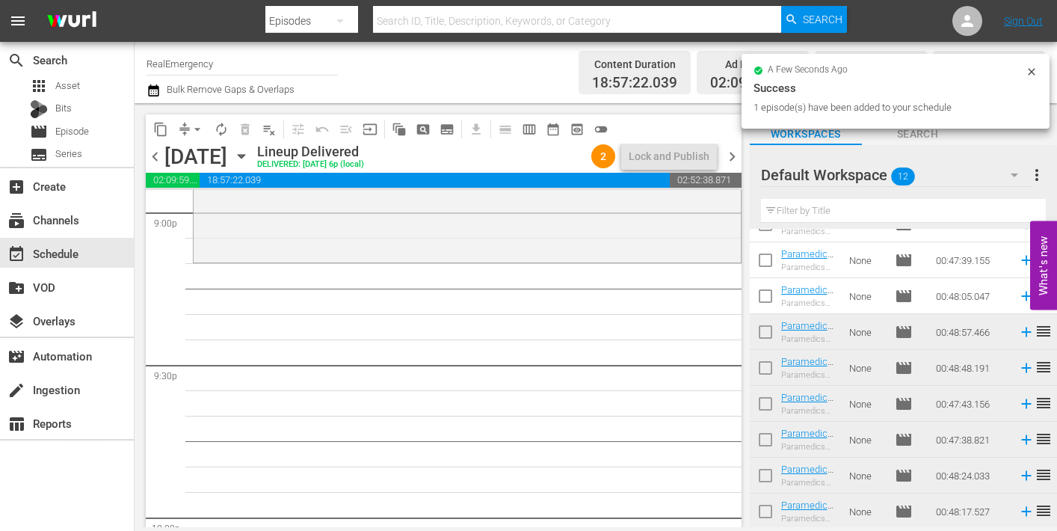
scroll to position [6381, 0]
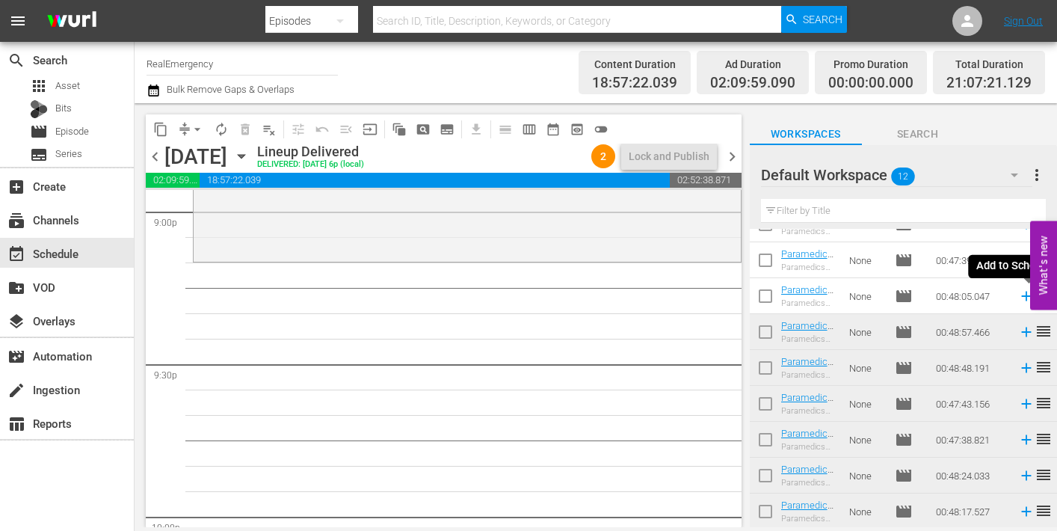
click at [1025, 296] on icon at bounding box center [1026, 296] width 10 height 10
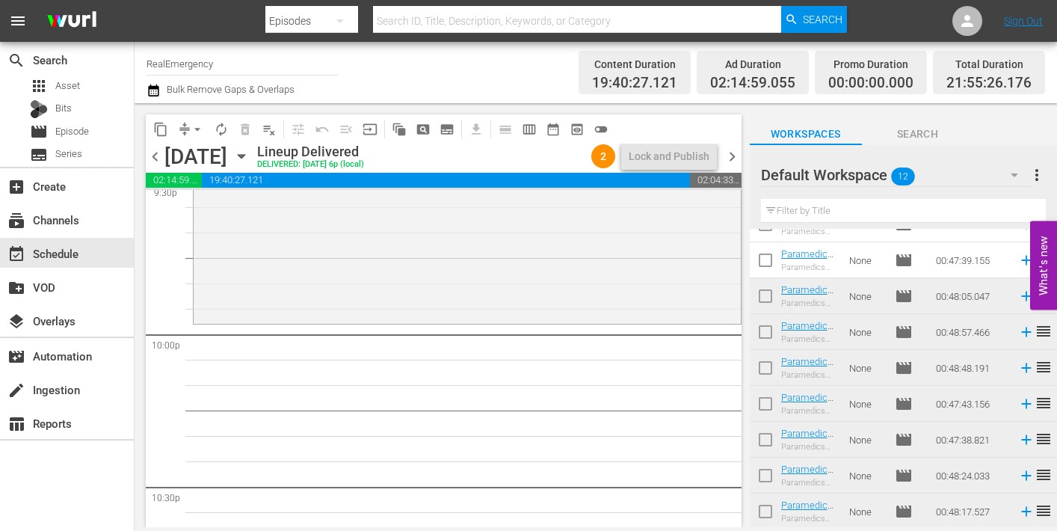
scroll to position [6576, 0]
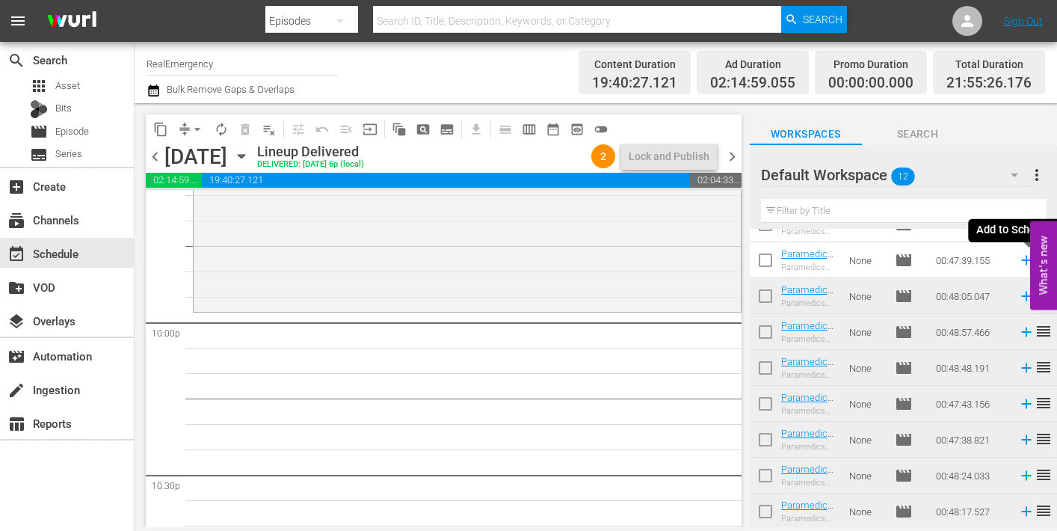
click at [1027, 260] on icon at bounding box center [1026, 261] width 10 height 10
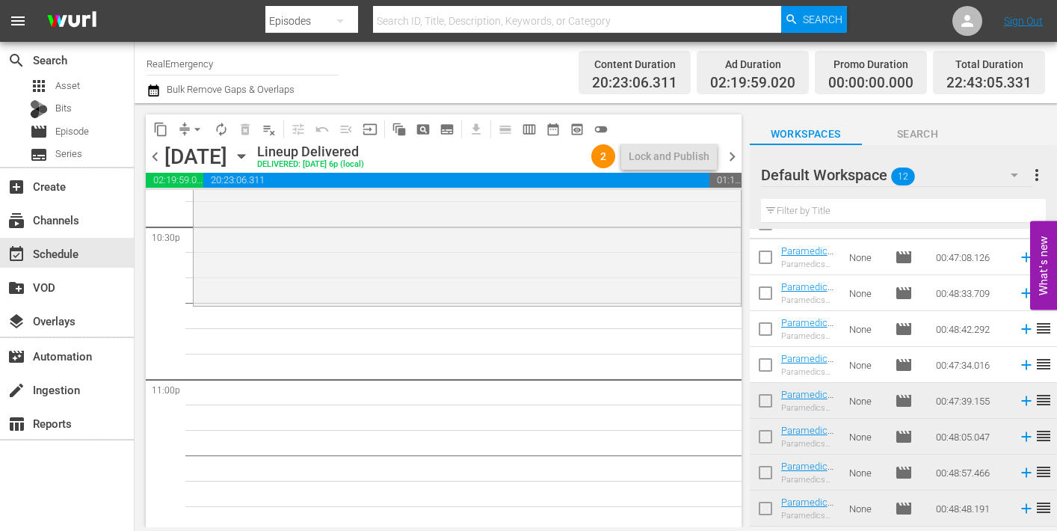
scroll to position [0, 0]
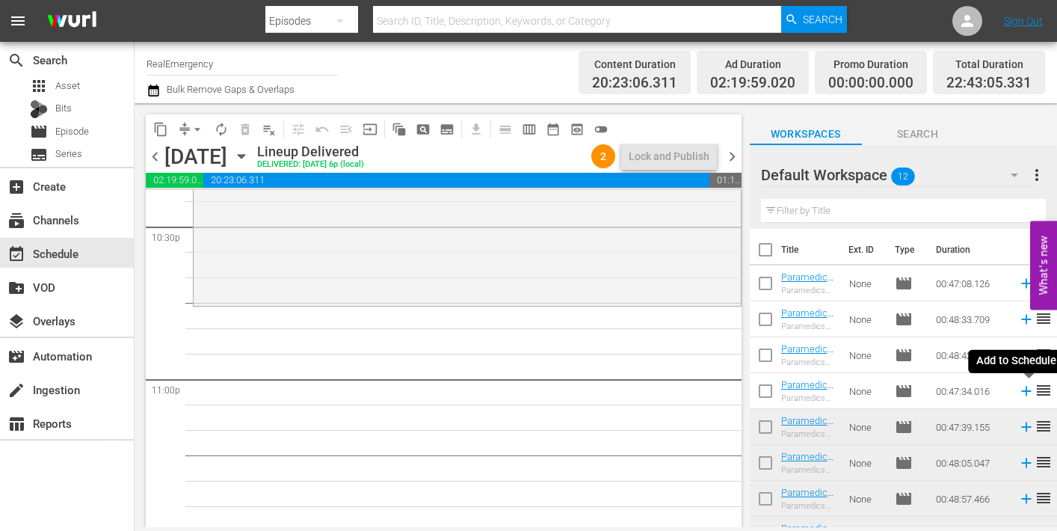
click at [1023, 392] on icon at bounding box center [1026, 391] width 10 height 10
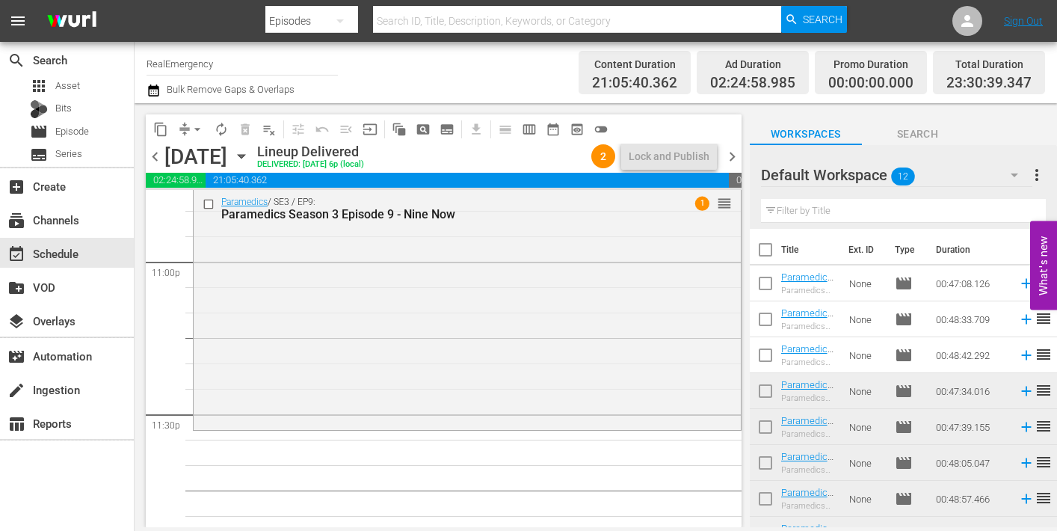
scroll to position [6963, 0]
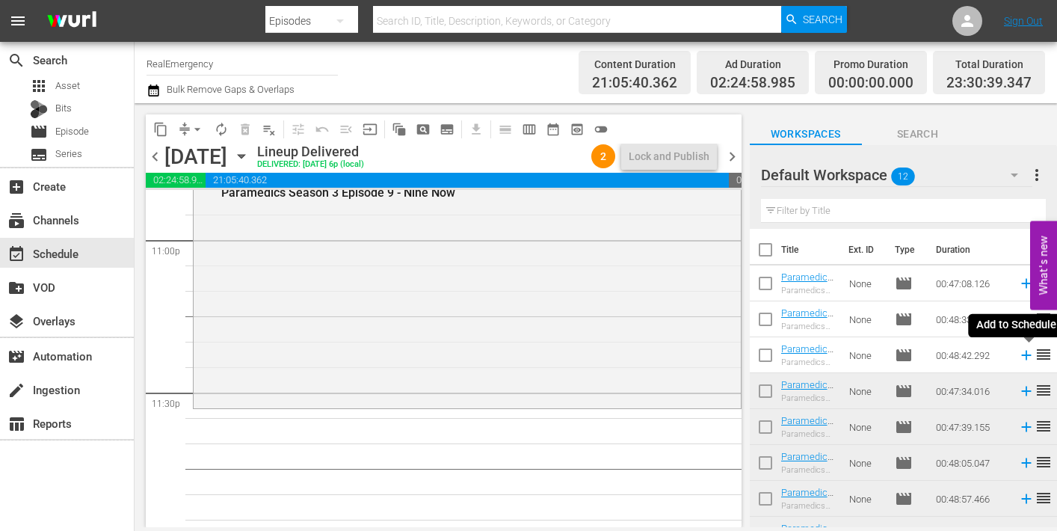
click at [1028, 354] on icon at bounding box center [1026, 355] width 16 height 16
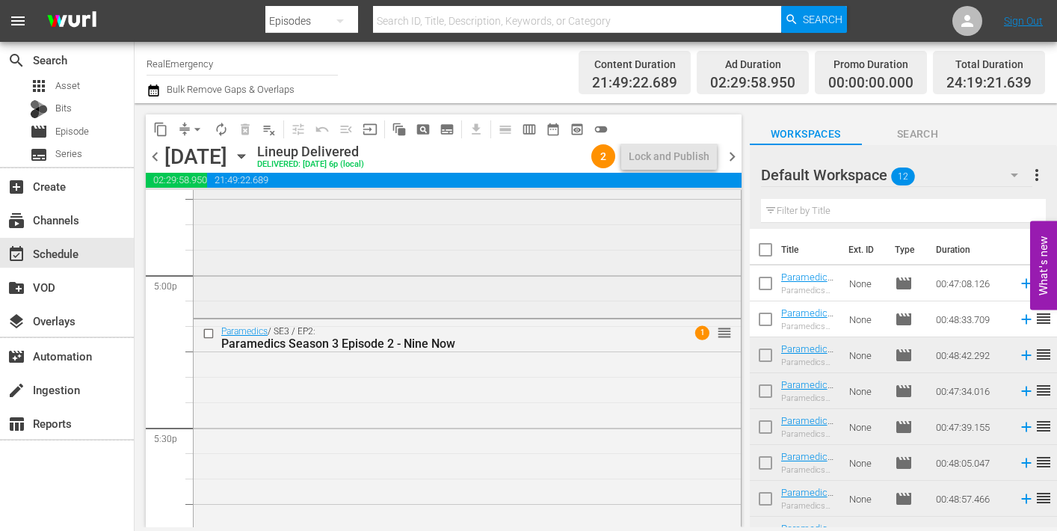
scroll to position [5148, 0]
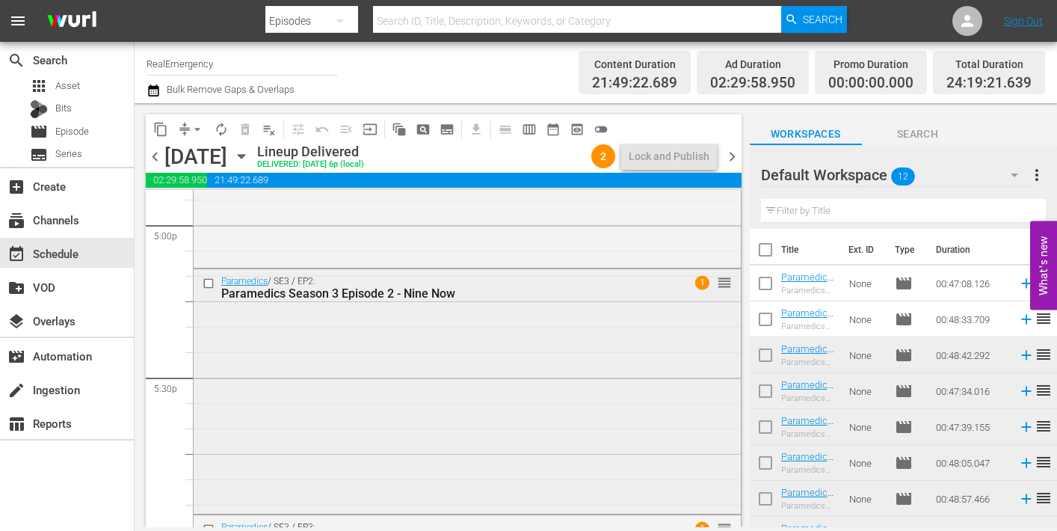
click at [389, 395] on div "Paramedics / SE3 / EP2: Paramedics Season 3 Episode 2 - Nine Now 1 reorder" at bounding box center [467, 389] width 547 height 241
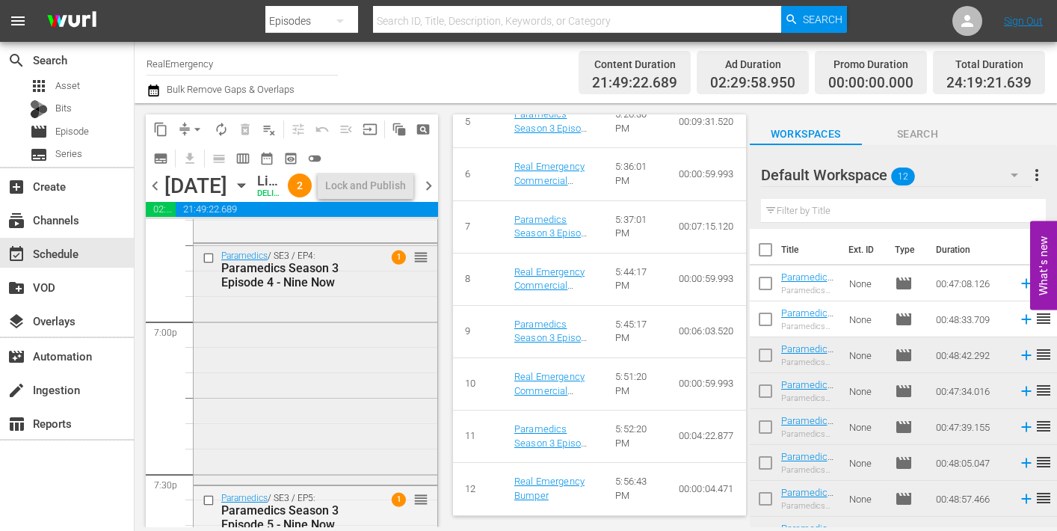
scroll to position [5703, 0]
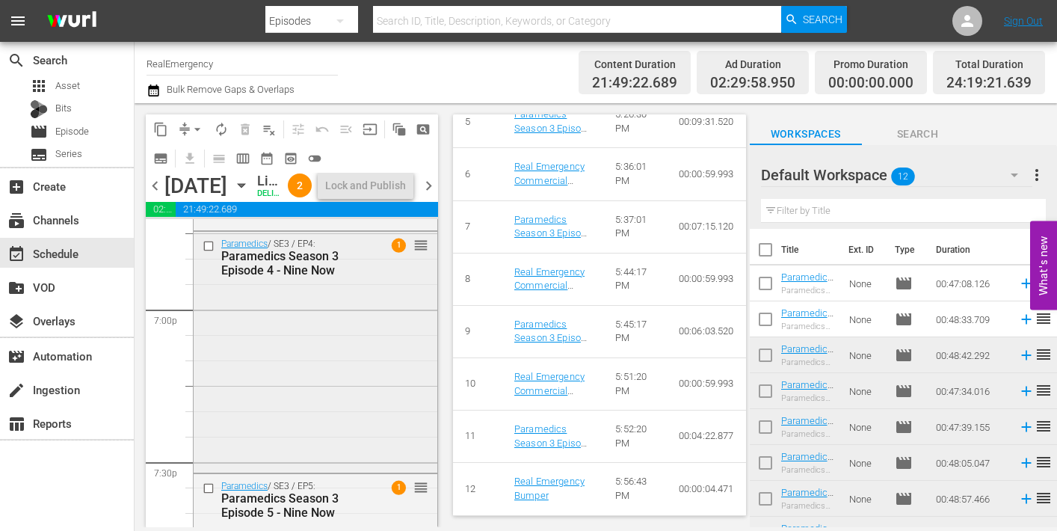
click at [347, 432] on div "Paramedics / SE3 / EP4: Paramedics Season 3 Episode 4 - Nine Now 1 reorder" at bounding box center [316, 351] width 244 height 238
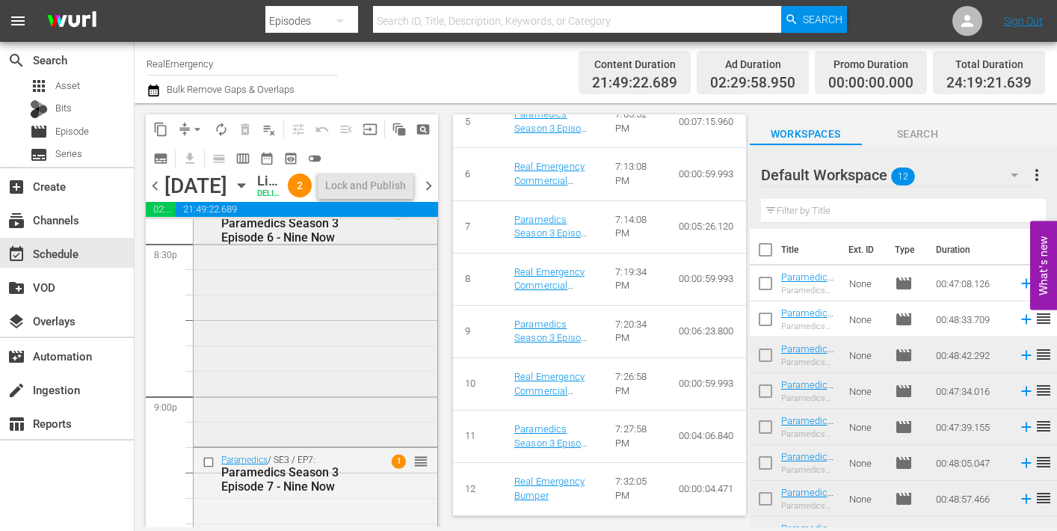
scroll to position [6227, 0]
click at [384, 405] on div "Paramedics / SE3 / EP6: Paramedics Season 3 Episode 6 - Nine Now 1 reorder" at bounding box center [316, 319] width 244 height 244
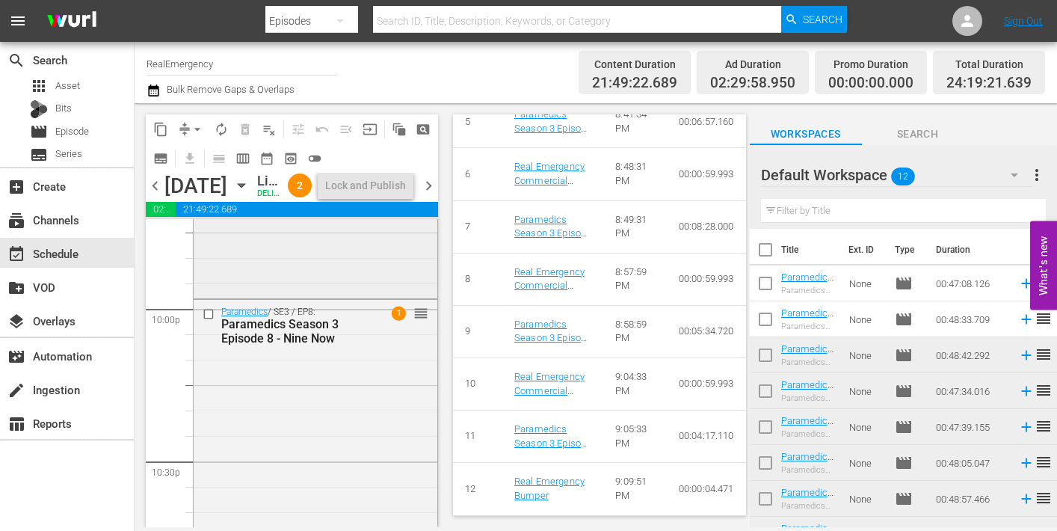
scroll to position [6635, 0]
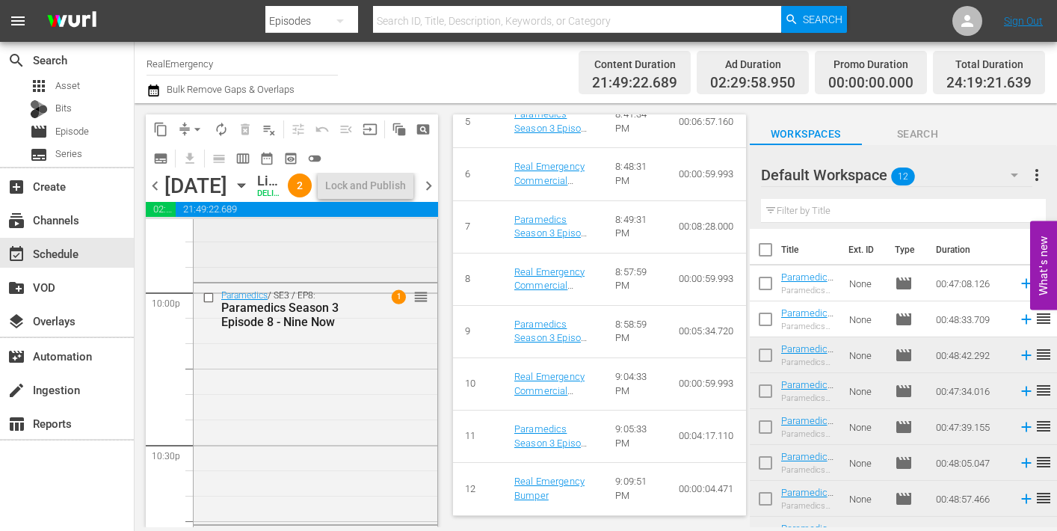
click at [379, 415] on div "Paramedics / SE3 / EP8: Paramedics Season 3 Episode 8 - Nine Now 1 reorder" at bounding box center [316, 402] width 244 height 238
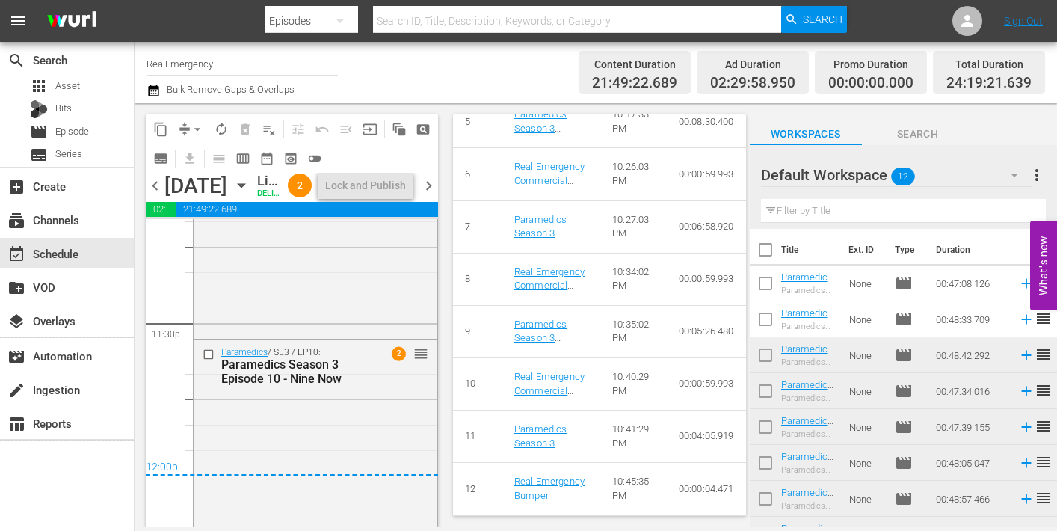
scroll to position [7169, 0]
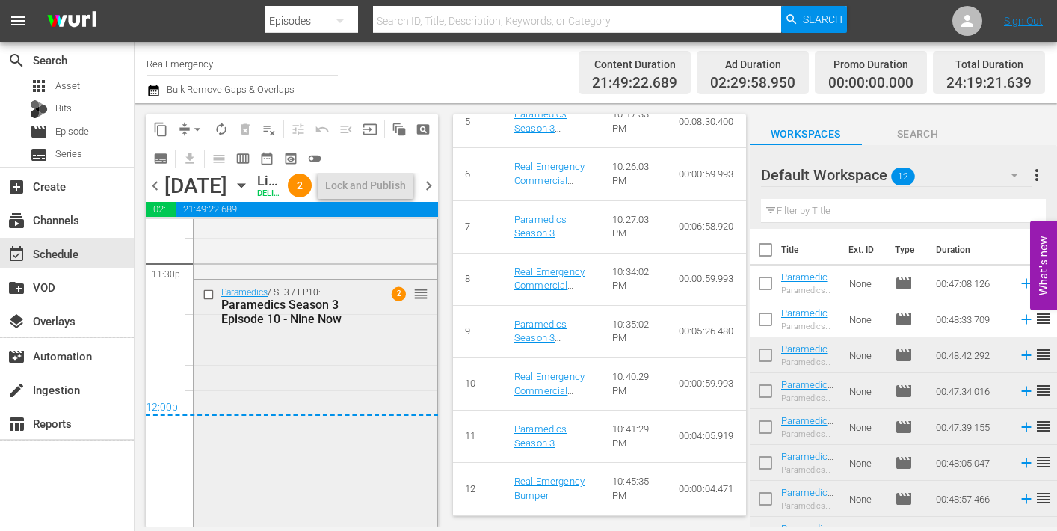
click at [353, 427] on div "Paramedics / SE3 / EP10: Paramedics Season 3 Episode 10 - Nine Now 2 reorder" at bounding box center [316, 401] width 244 height 243
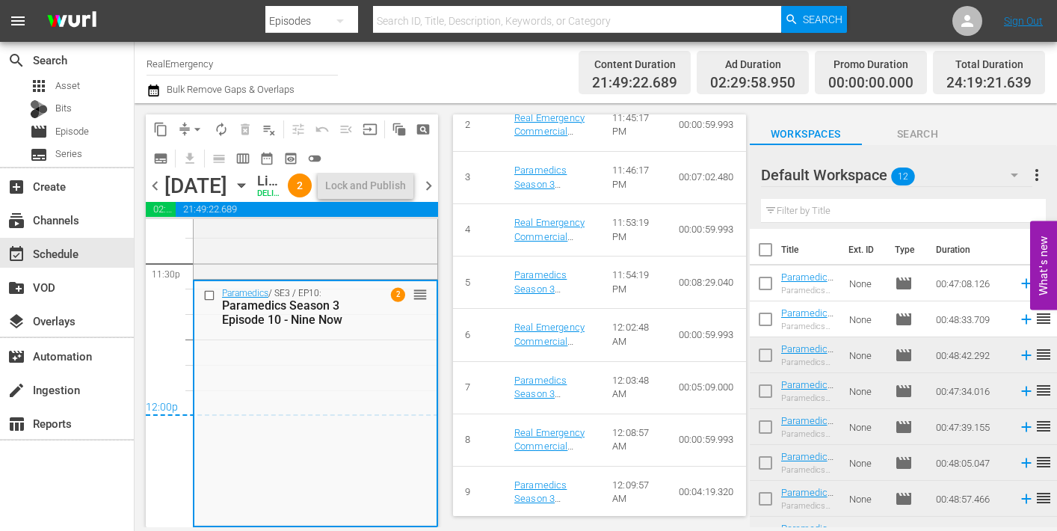
scroll to position [961, 0]
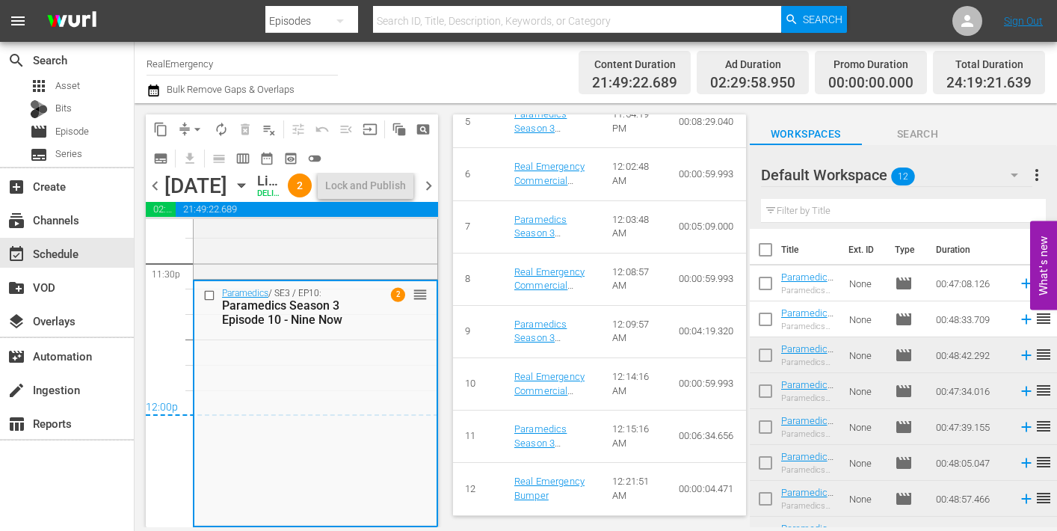
click at [430, 195] on span "chevron_right" at bounding box center [428, 185] width 19 height 19
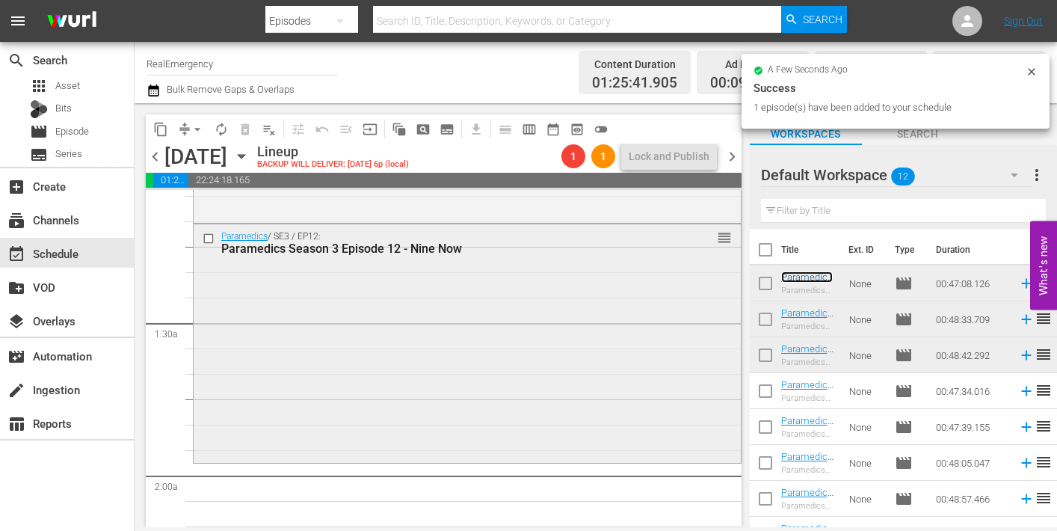
scroll to position [341, 0]
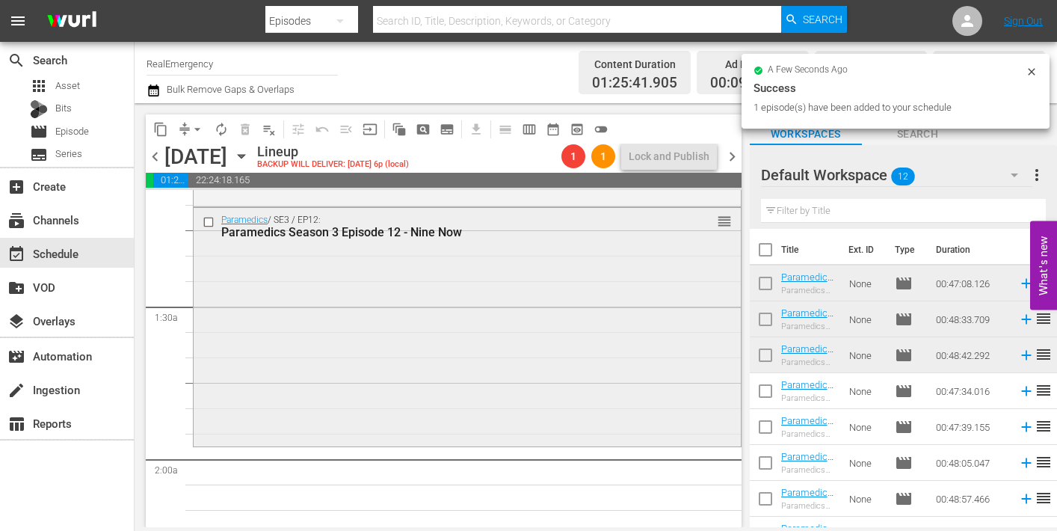
click at [453, 365] on div "Paramedics / SE3 / EP12: Paramedics Season 3 Episode 12 - Nine Now reorder" at bounding box center [467, 325] width 547 height 235
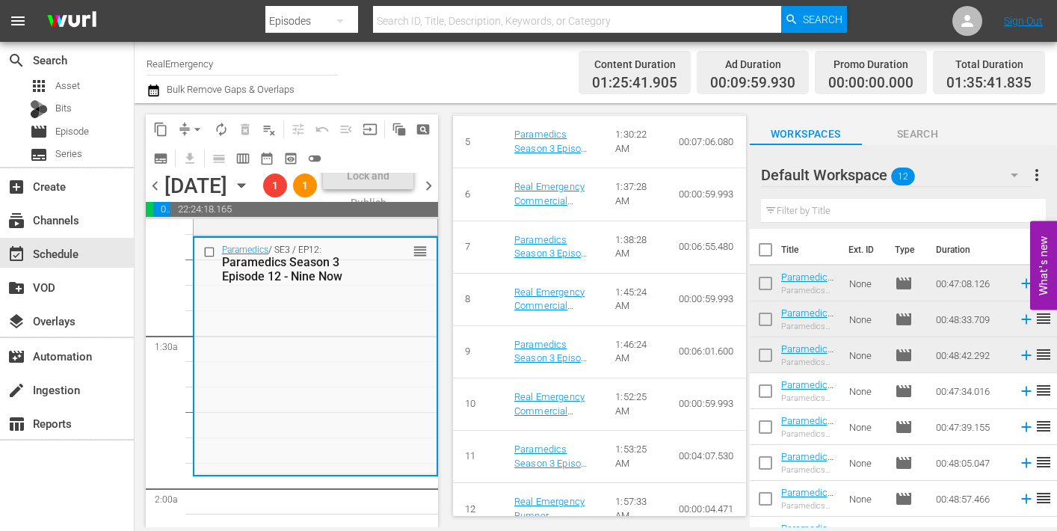
scroll to position [923, 0]
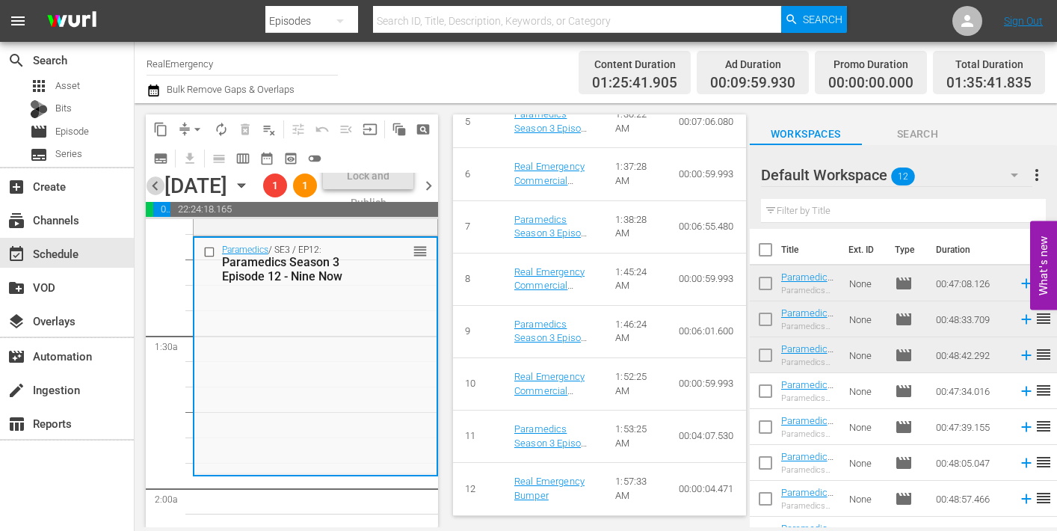
click at [154, 195] on span "chevron_left" at bounding box center [155, 185] width 19 height 19
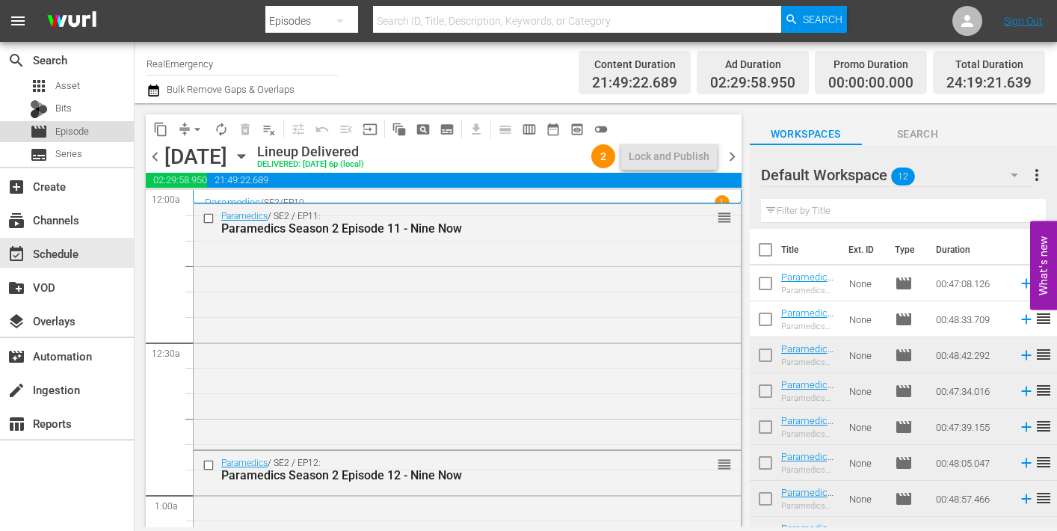
click at [73, 131] on span "Episode" at bounding box center [72, 131] width 34 height 15
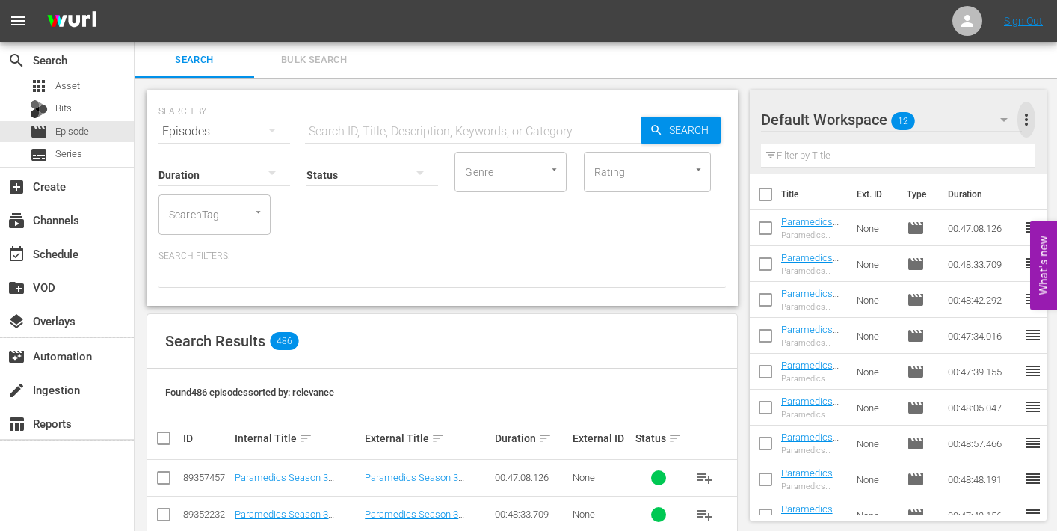
click at [1028, 118] on span "more_vert" at bounding box center [1026, 120] width 18 height 18
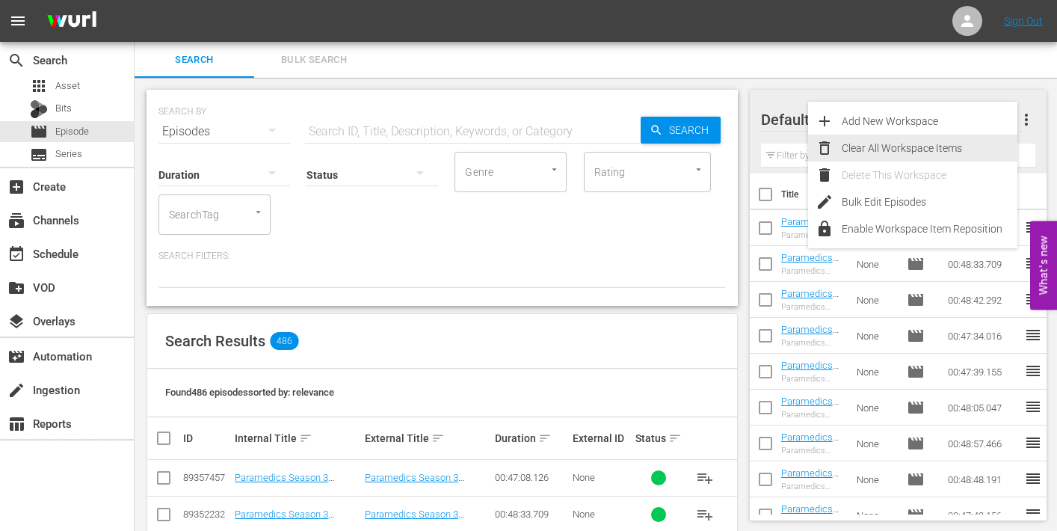
click at [906, 144] on div "Clear All Workspace Items" at bounding box center [929, 148] width 176 height 27
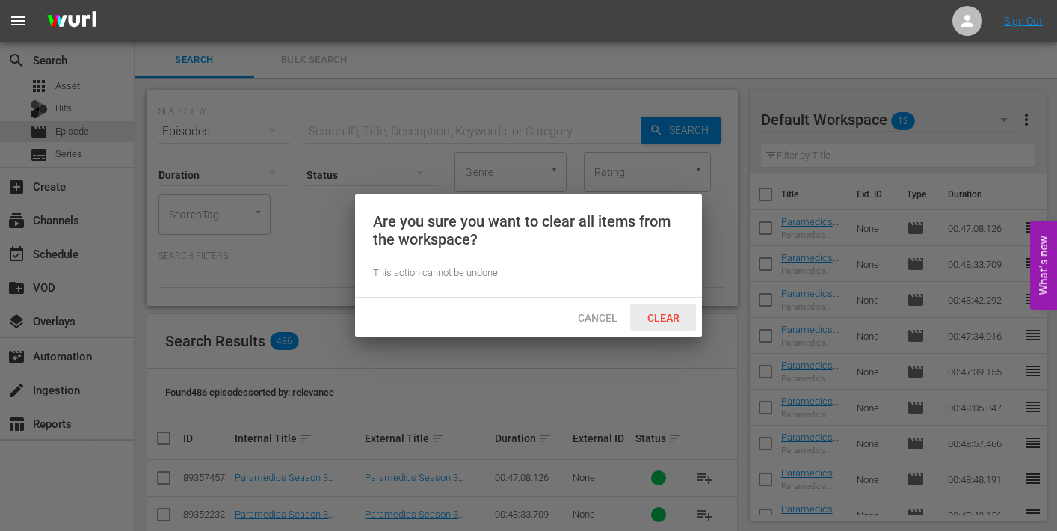
click at [661, 318] on span "Clear" at bounding box center [663, 318] width 56 height 12
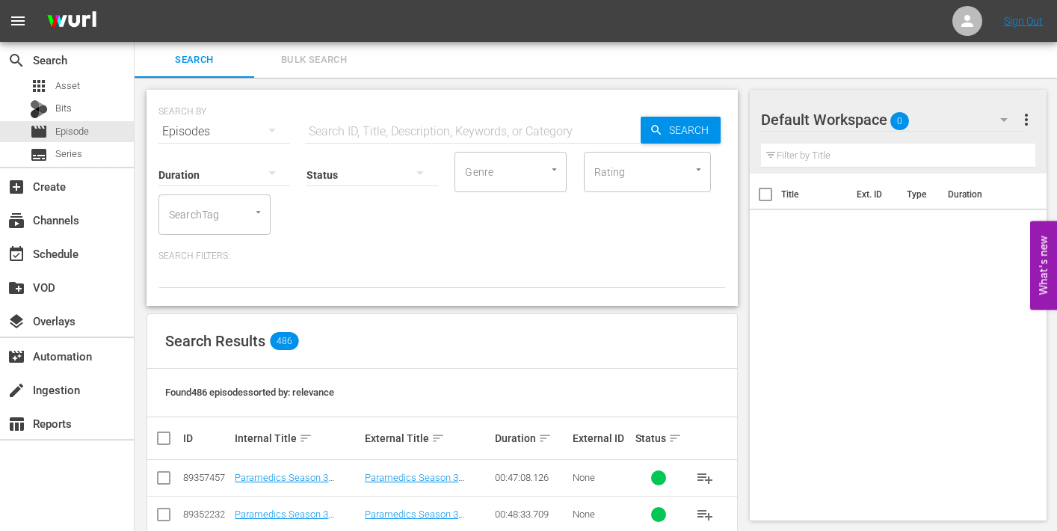
click at [346, 129] on input "text" at bounding box center [473, 132] width 336 height 36
type input "emergency season 3"
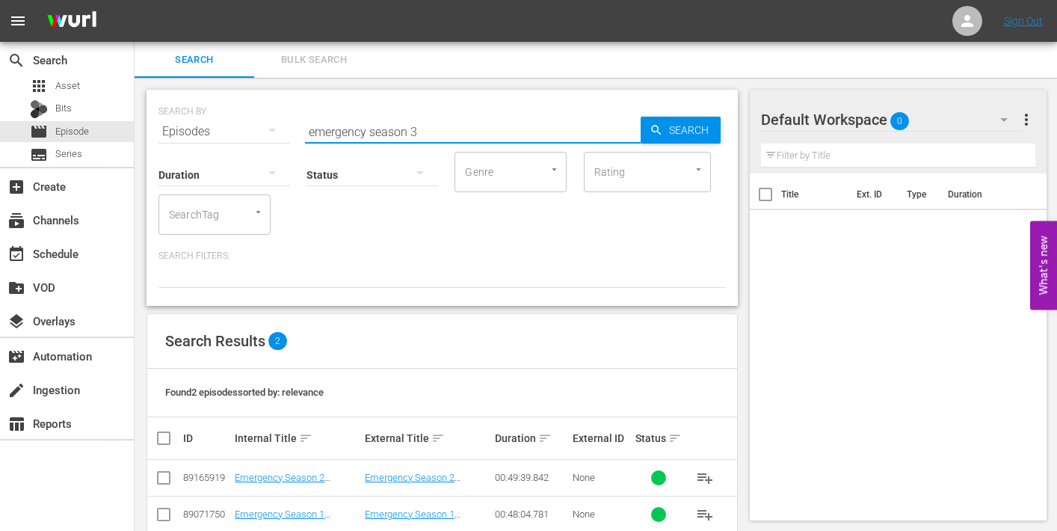
scroll to position [29, 0]
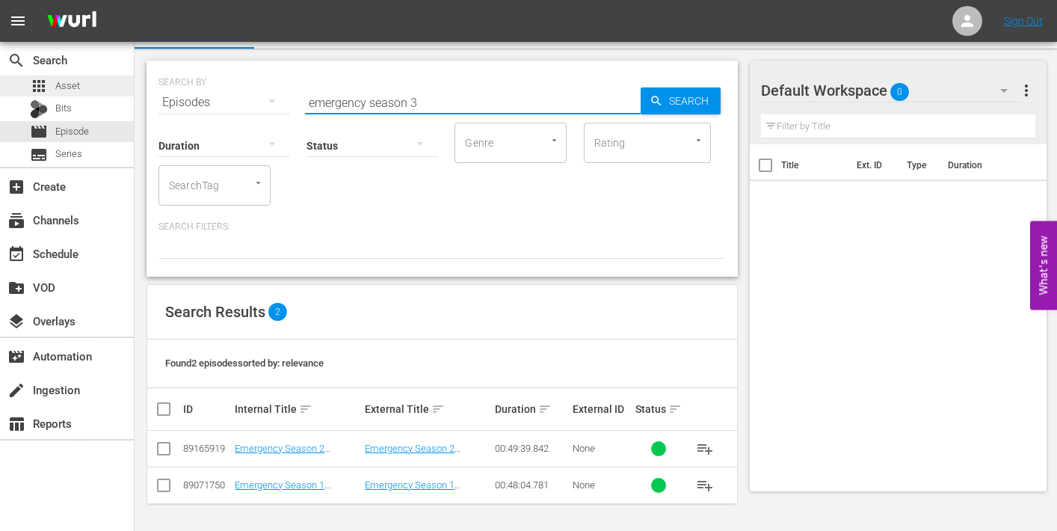
click at [61, 87] on span "Asset" at bounding box center [67, 85] width 25 height 15
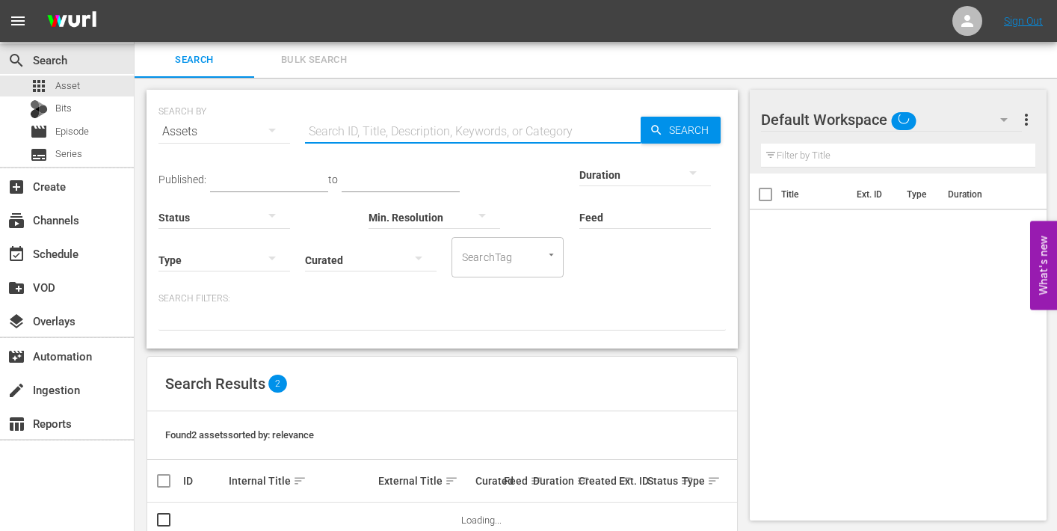
click at [415, 134] on input "text" at bounding box center [473, 132] width 336 height 36
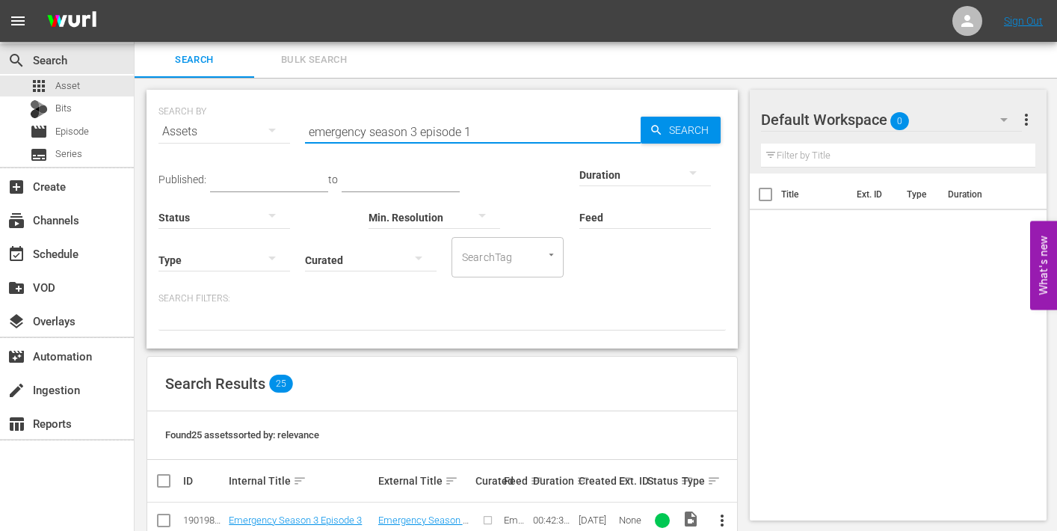
type input "emergency season 3 episode 1"
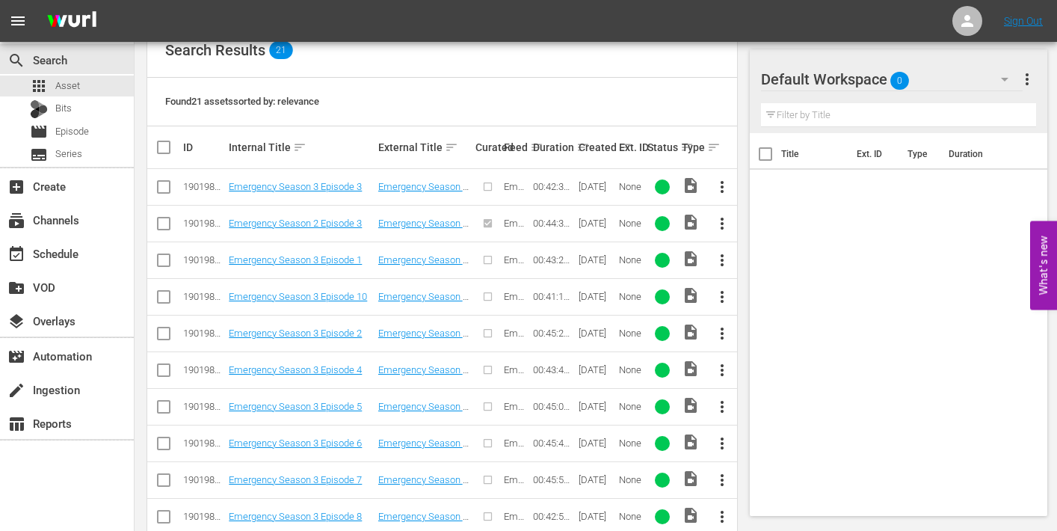
scroll to position [336, 0]
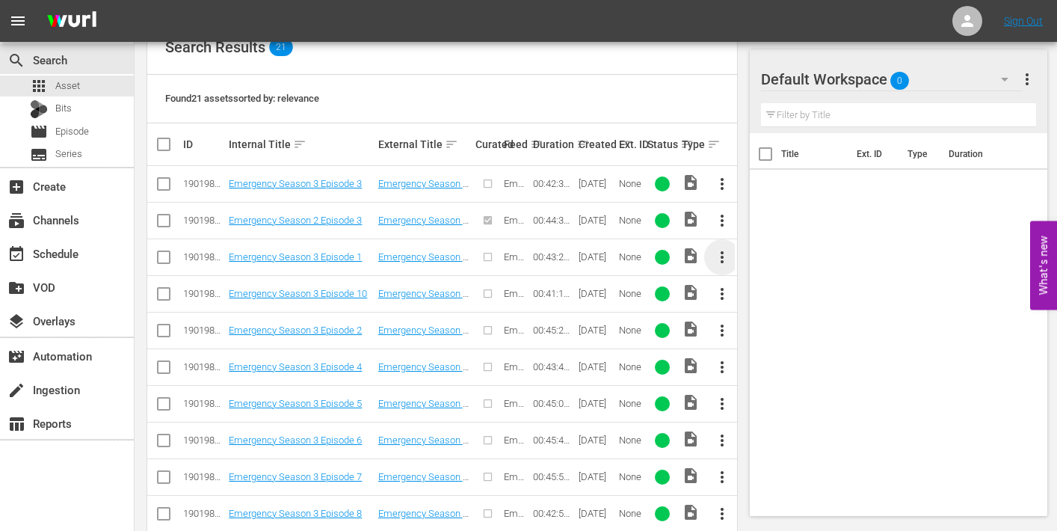
click at [724, 258] on span "more_vert" at bounding box center [722, 257] width 18 height 18
click at [778, 362] on div "Episode" at bounding box center [804, 371] width 102 height 36
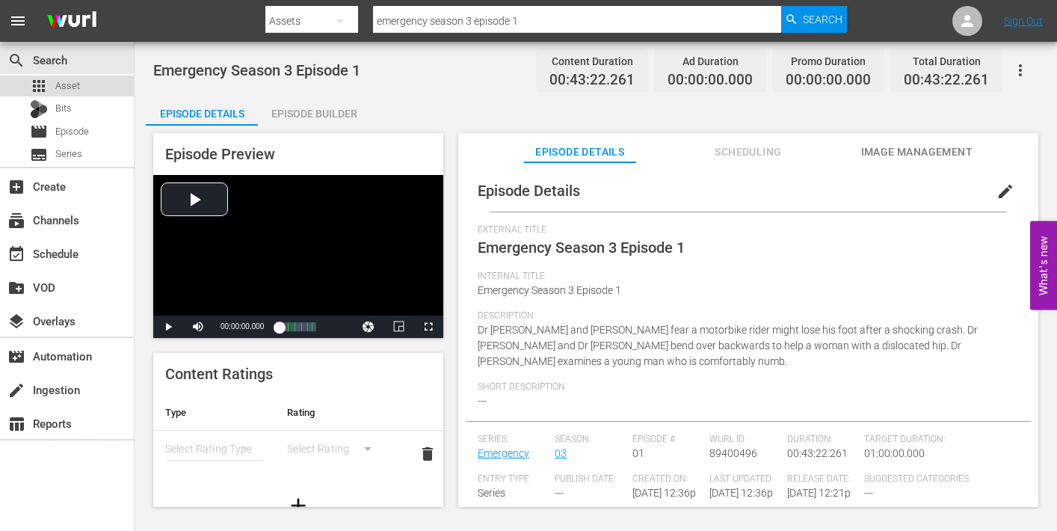
click at [66, 83] on span "Asset" at bounding box center [67, 85] width 25 height 15
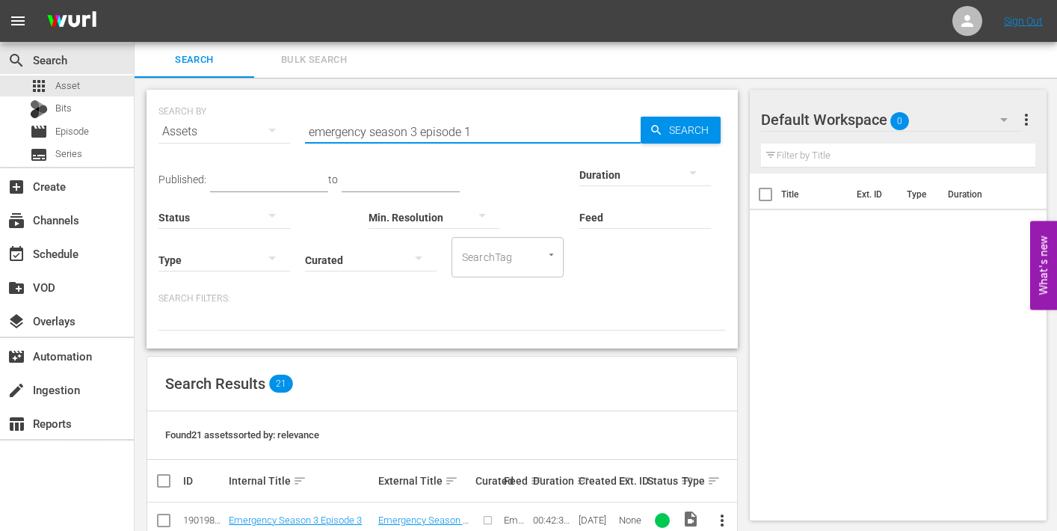
drag, startPoint x: 488, startPoint y: 133, endPoint x: 299, endPoint y: 125, distance: 189.2
click at [299, 125] on div "SEARCH BY Search By Assets Search ID, Title, Description, Keywords, or Category…" at bounding box center [441, 123] width 567 height 54
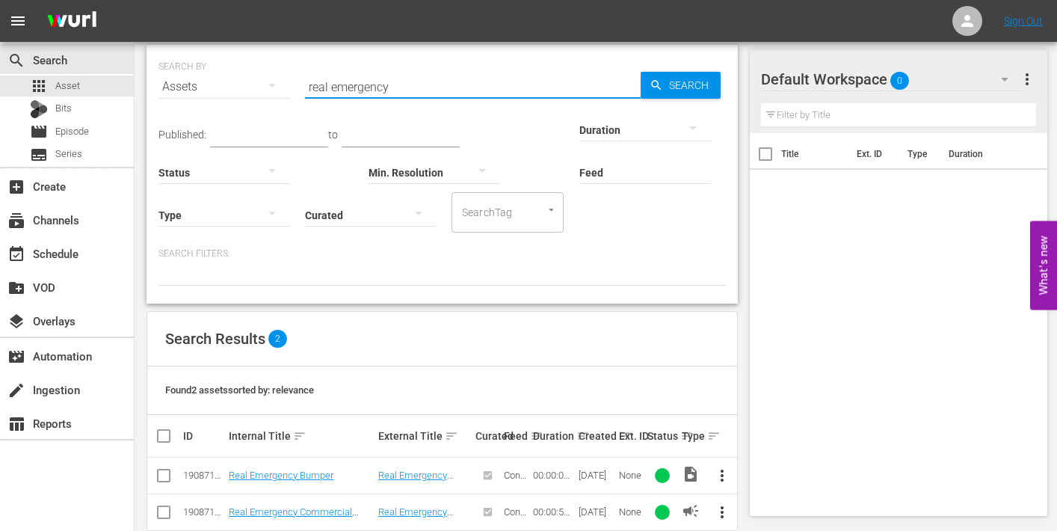
scroll to position [72, 0]
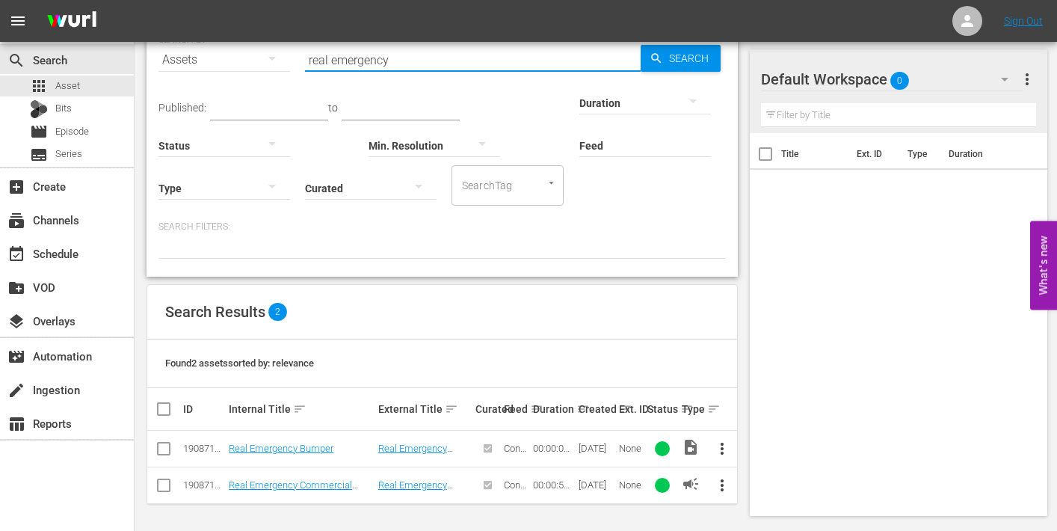
click at [723, 481] on span "more_vert" at bounding box center [722, 485] width 18 height 18
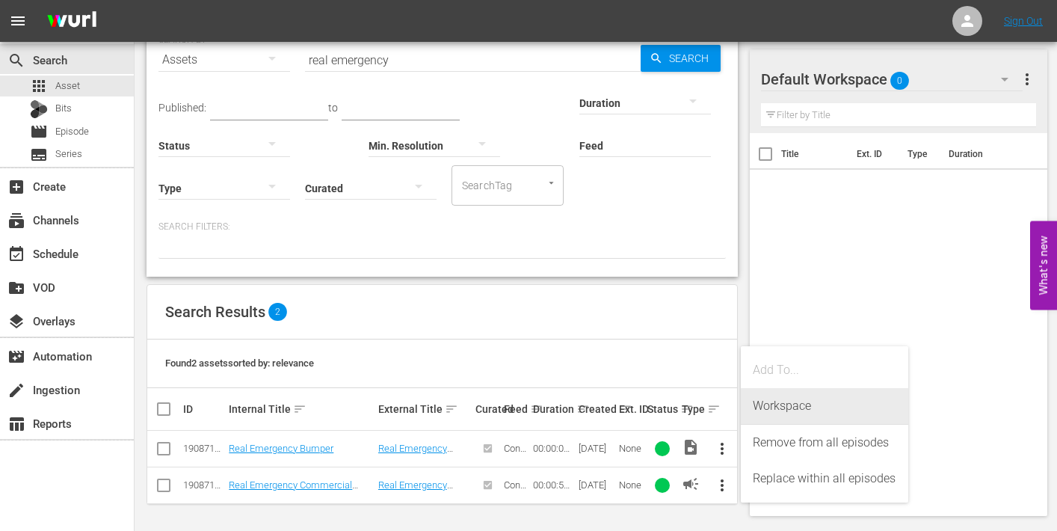
click at [771, 407] on div "Workspace" at bounding box center [824, 406] width 143 height 36
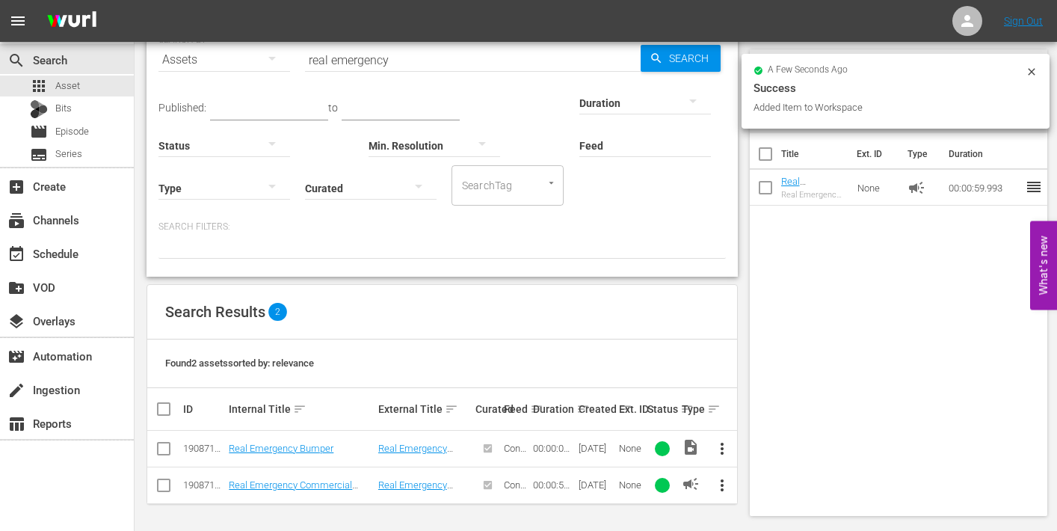
click at [720, 447] on span "more_vert" at bounding box center [722, 448] width 18 height 18
click at [785, 371] on div "Workspace" at bounding box center [804, 370] width 102 height 36
drag, startPoint x: 395, startPoint y: 62, endPoint x: 300, endPoint y: 58, distance: 95.7
click at [300, 58] on div "SEARCH BY Search By Assets Search ID, Title, Description, Keywords, or Category…" at bounding box center [441, 51] width 567 height 54
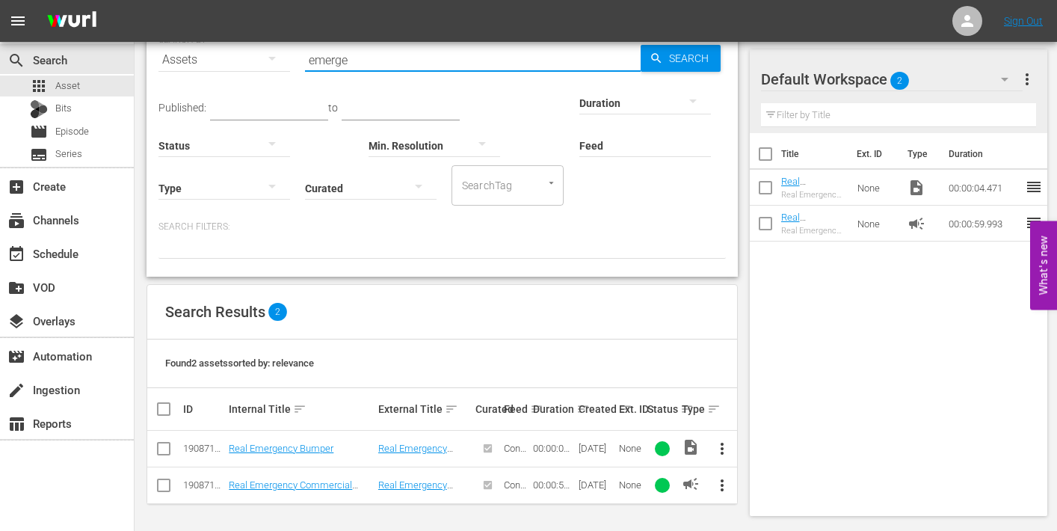
scroll to position [34, 0]
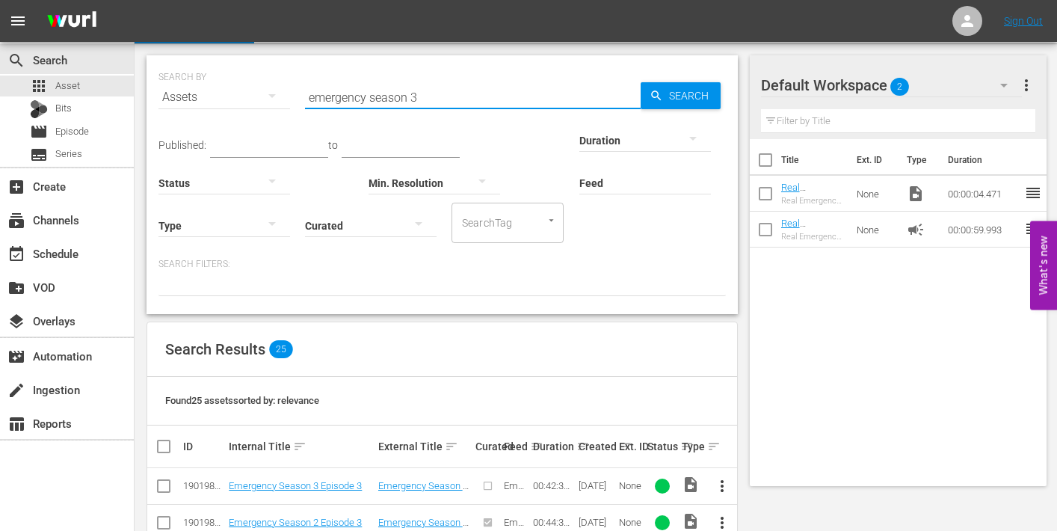
type input "emergency season 3 episode 1"
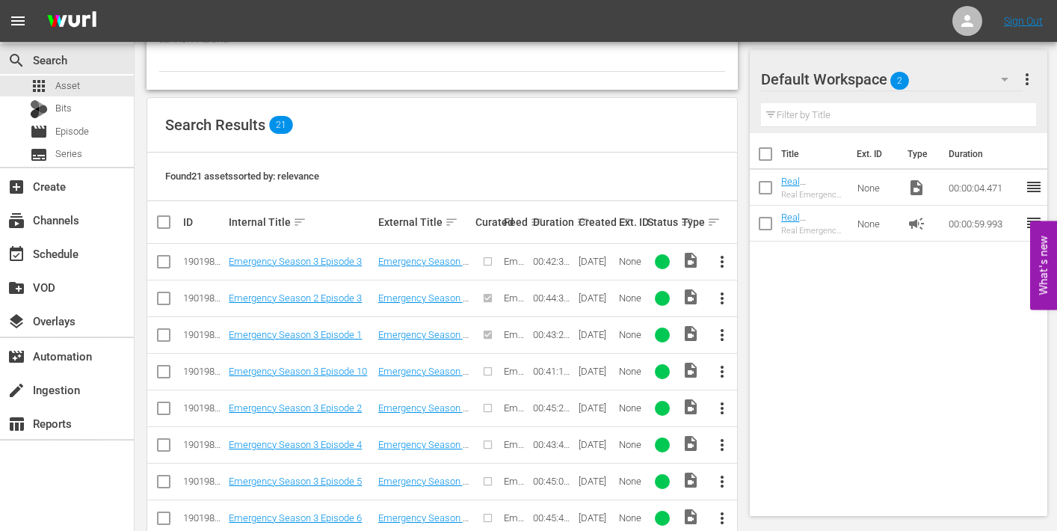
scroll to position [269, 0]
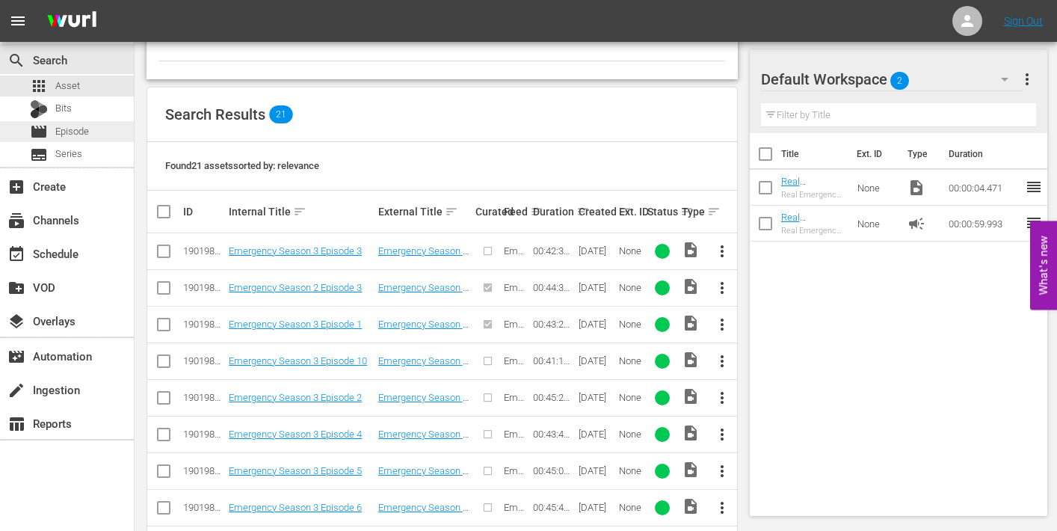
click at [70, 129] on span "Episode" at bounding box center [72, 131] width 34 height 15
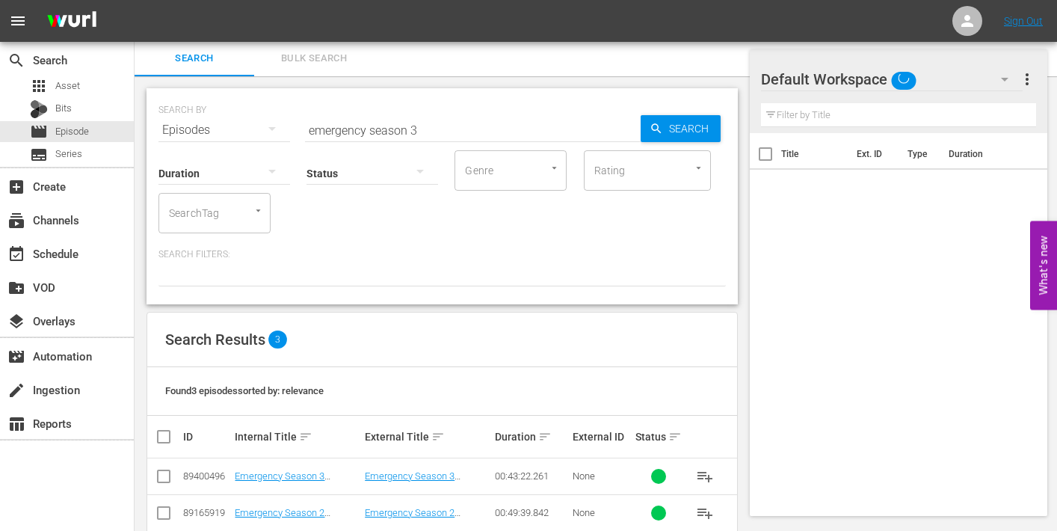
scroll to position [66, 0]
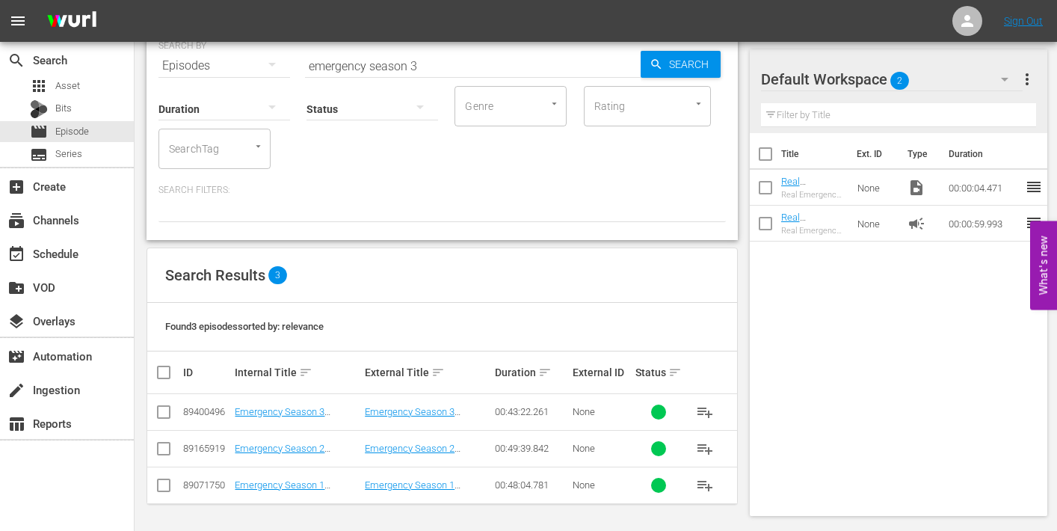
click at [295, 403] on td "Emergency Season 3 Episode 1" at bounding box center [297, 412] width 130 height 37
click at [298, 410] on link "Emergency Season 3 Episode 1" at bounding box center [280, 417] width 90 height 22
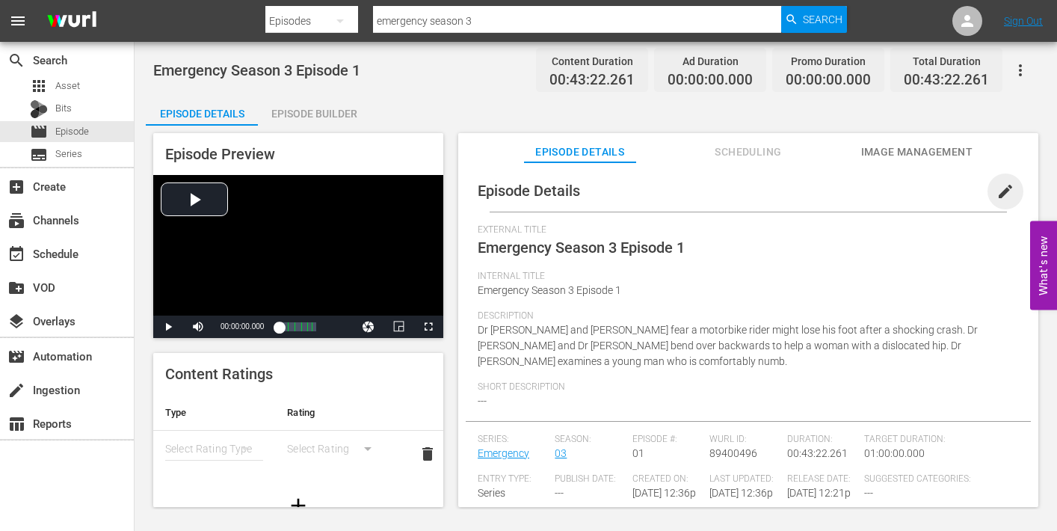
click at [998, 188] on span "edit" at bounding box center [1005, 191] width 18 height 18
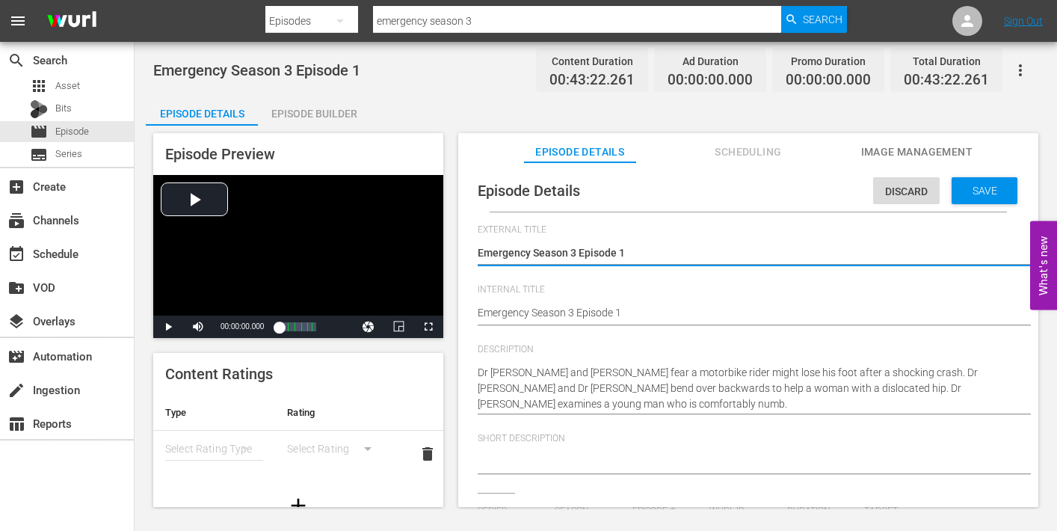
type input "Emergency"
click at [663, 300] on div "Emergency Season 3 Episode 1 Emergency Season 3 Episode 1" at bounding box center [745, 314] width 534 height 36
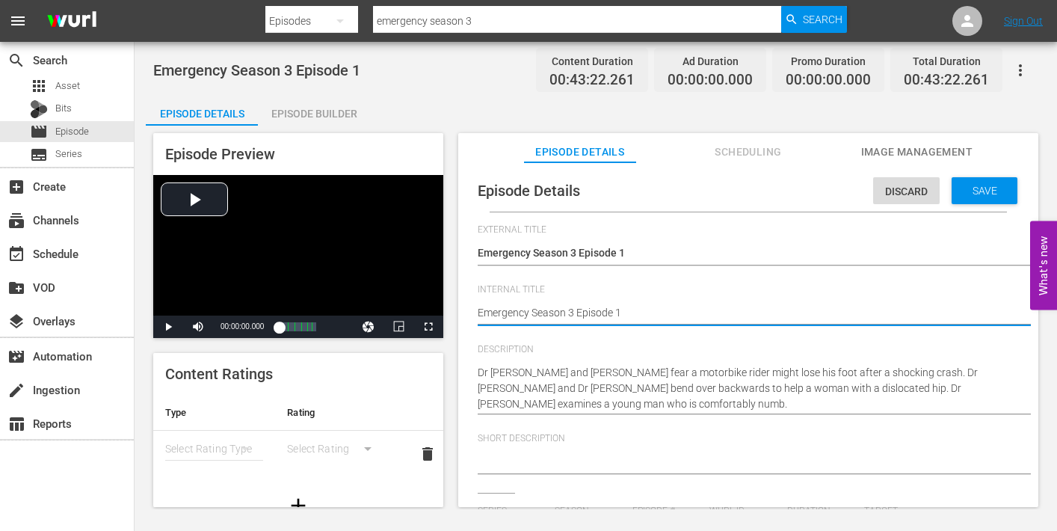
type textarea "Emergency Season 3 Episode 1"
type textarea "Emergency Season 3 Episode 1 -"
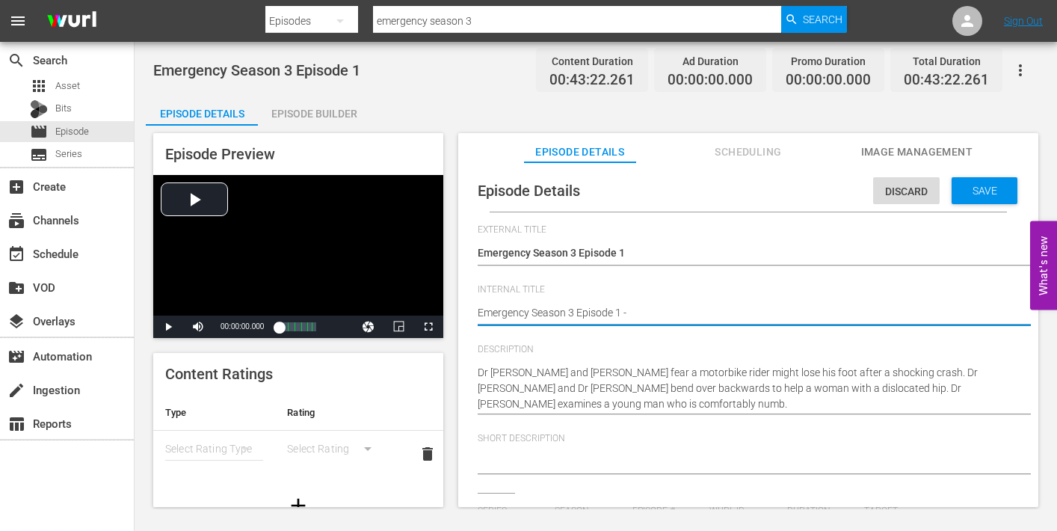
type textarea "Emergency Season 3 Episode 1 -"
type textarea "Emergency Season 3 Episode 1 - N"
type textarea "Emergency Season 3 Episode 1 - Ni"
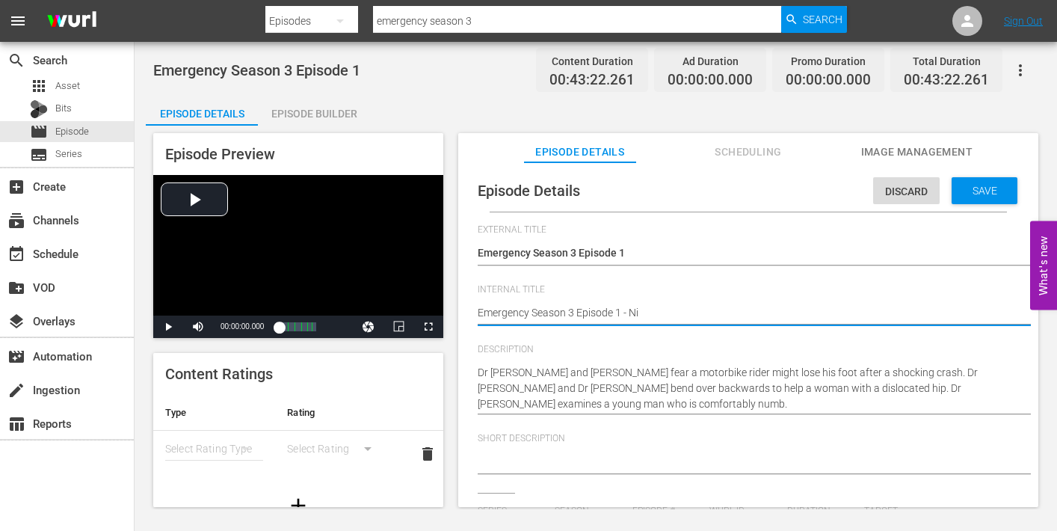
type textarea "Emergency Season 3 Episode 1 - Nin"
type textarea "Emergency Season 3 Episode 1 - Nine"
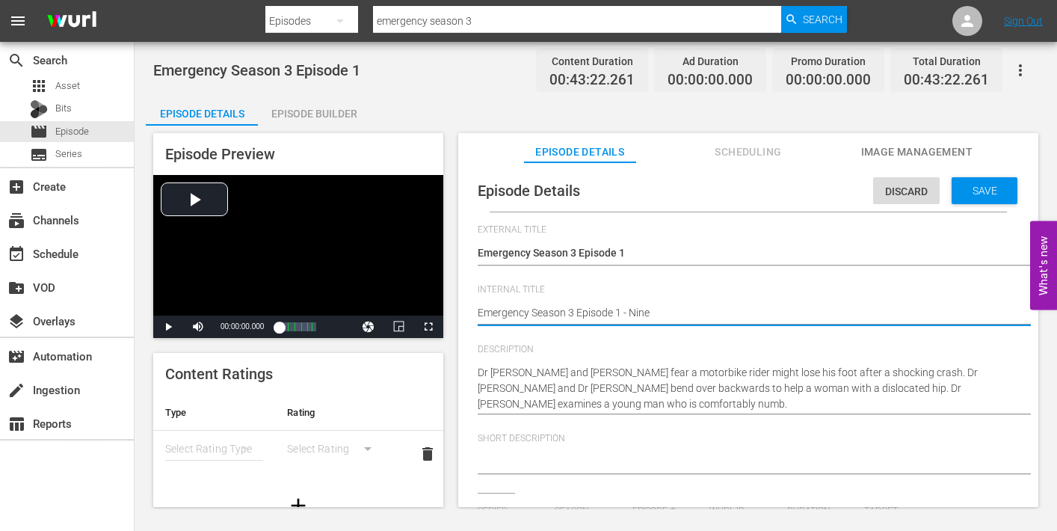
type textarea "Emergency Season 3 Episode 1 - Nine"
type textarea "Emergency Season 3 Episode 1 - Nine N"
type textarea "Emergency Season 3 Episode 1 - Nine No"
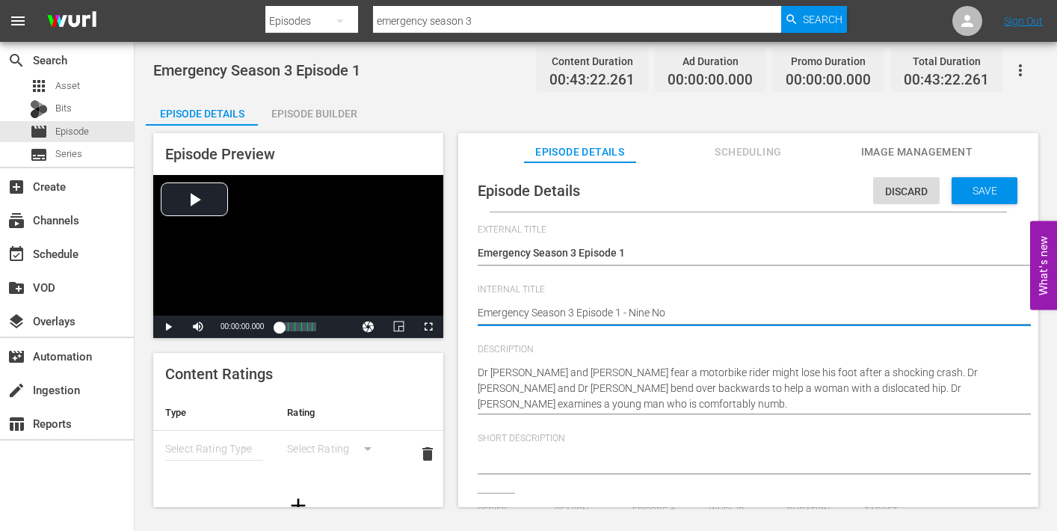
type textarea "Emergency Season 3 Episode 1 - Nine Now"
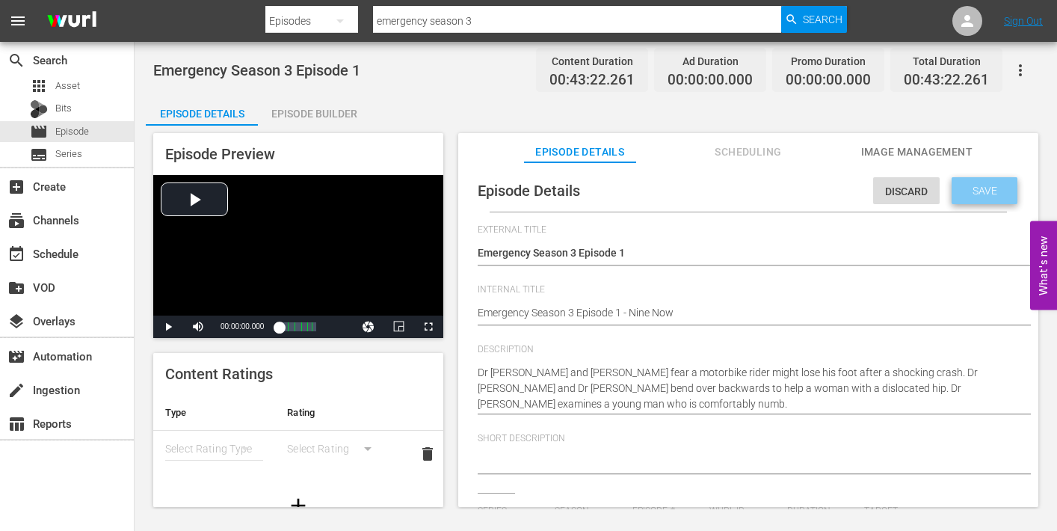
click at [991, 187] on span "Save" at bounding box center [984, 191] width 49 height 12
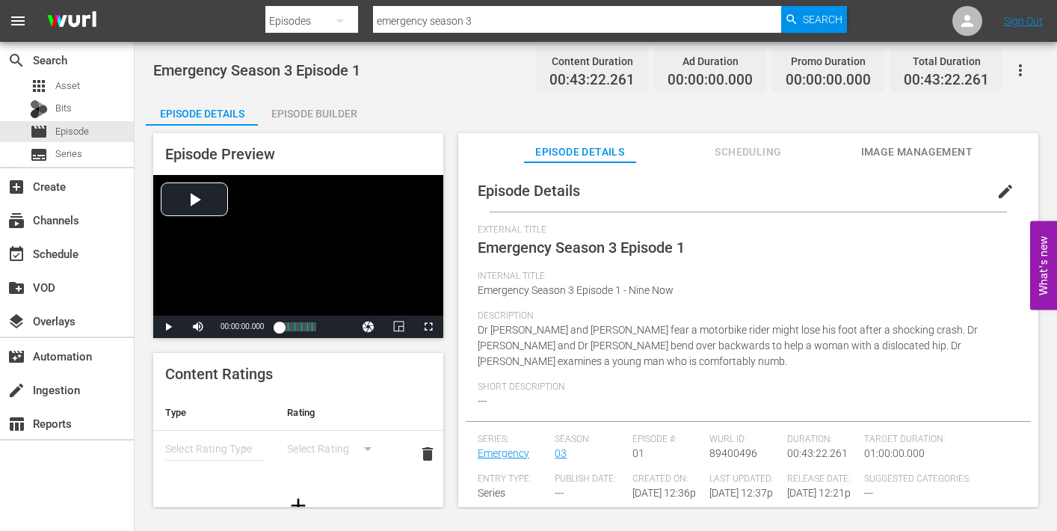
click at [914, 151] on span "Image Management" at bounding box center [916, 152] width 112 height 19
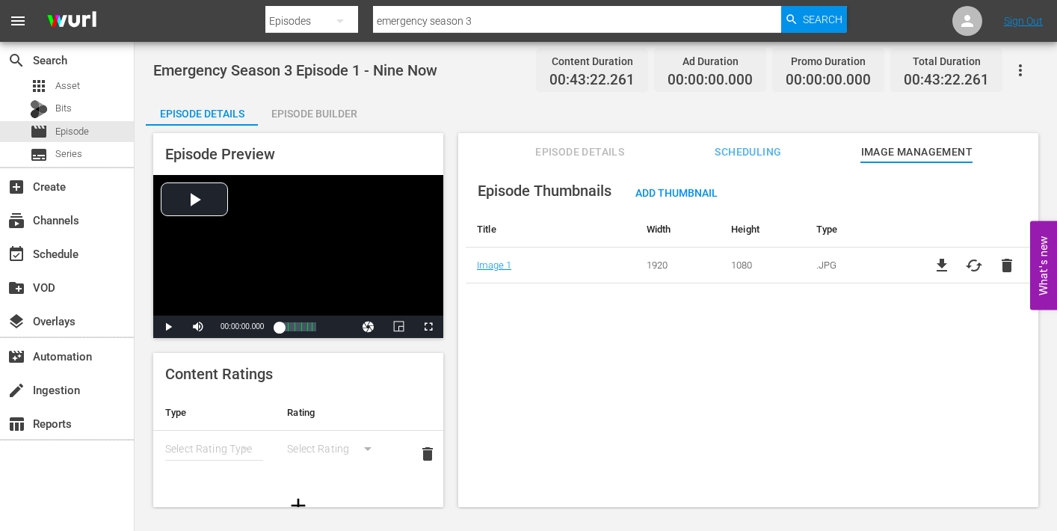
click at [316, 112] on div "Episode Builder" at bounding box center [314, 114] width 112 height 36
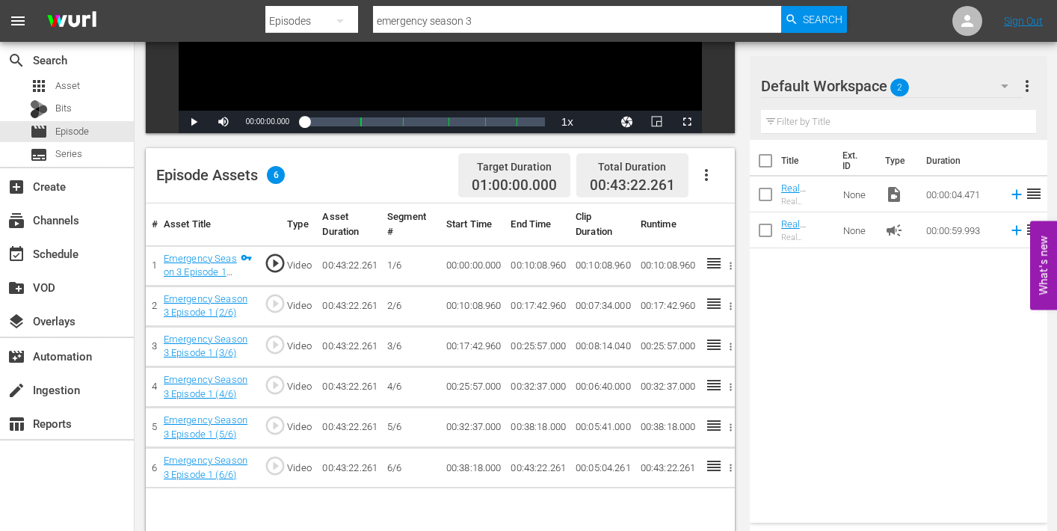
scroll to position [321, 0]
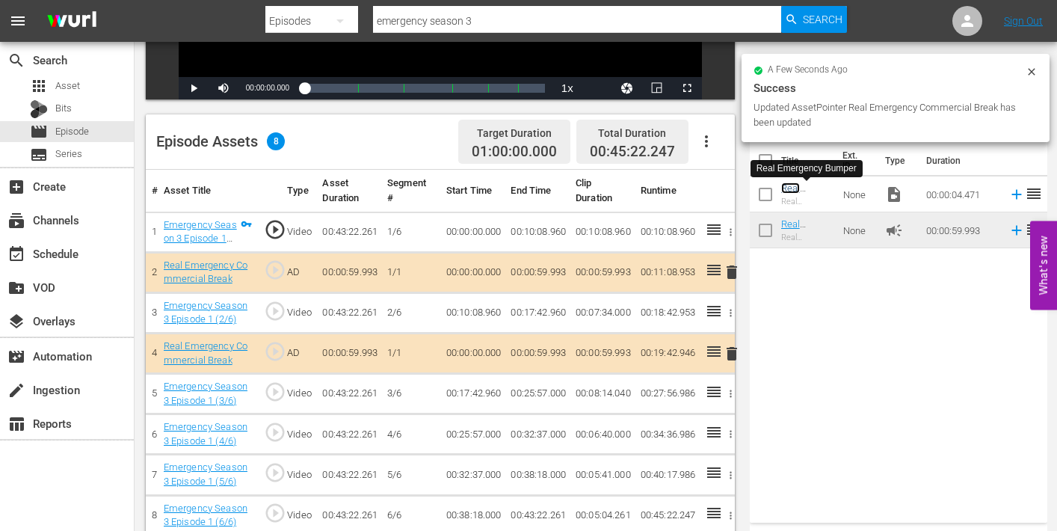
click at [791, 187] on link "Real Emergency Bumper" at bounding box center [805, 199] width 48 height 34
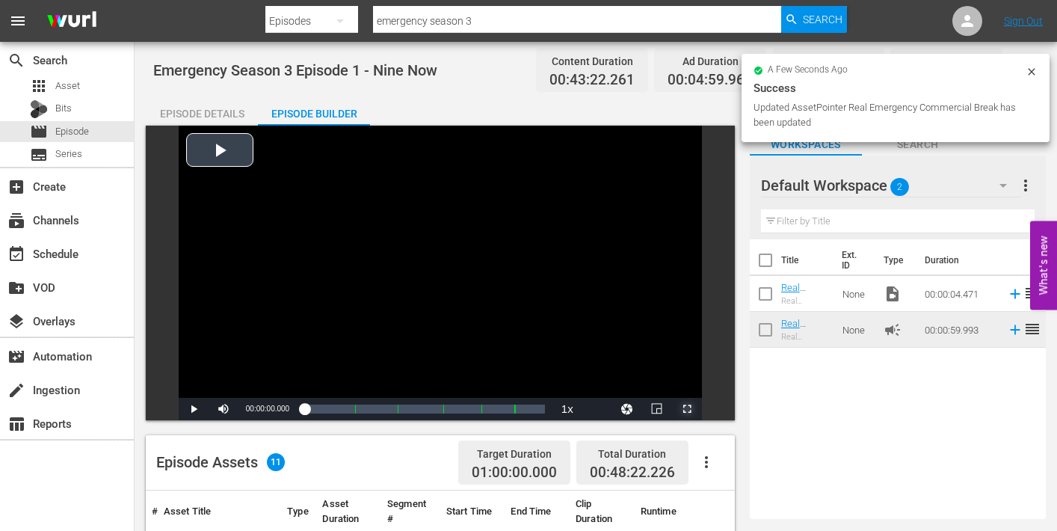
click at [687, 409] on span "Video Player" at bounding box center [687, 409] width 0 height 0
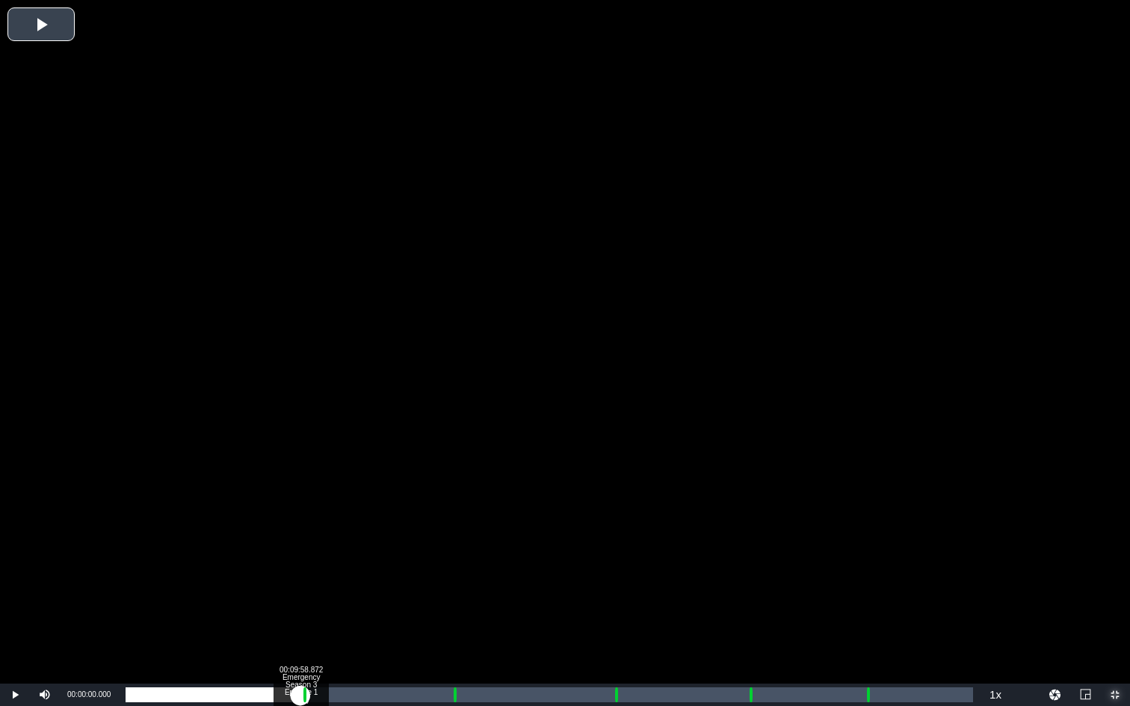
click at [300, 530] on div "Loaded : 0.23% 00:09:58.872 Emergency Season 3 Episode 1 (1/6) 00:00:00.000" at bounding box center [549, 695] width 847 height 15
click at [321, 530] on div "Loaded : 9.92% 00:11:07.972 Real Emergency Commercial Break 00:00:01.072 Cue Po…" at bounding box center [549, 695] width 847 height 15
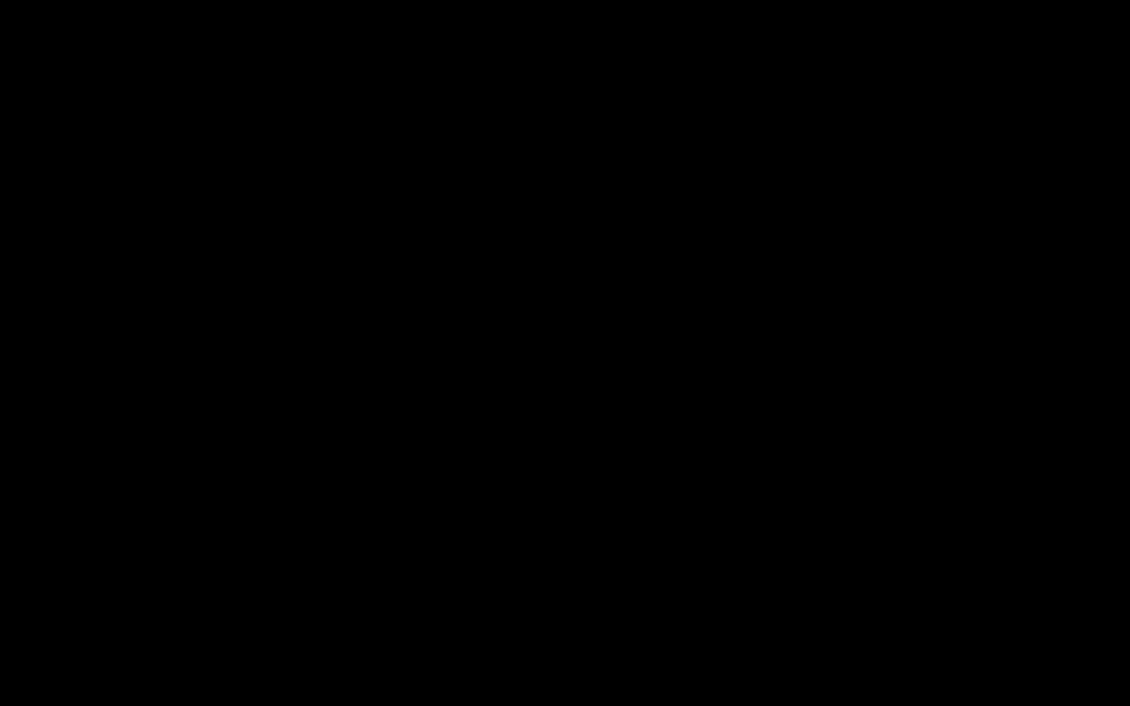
click at [450, 530] on div "Loaded : 23.54% 00:18:33.287 Emergency Season 3 Episode 1 (2/6) 00:10:09.830 Cu…" at bounding box center [549, 695] width 847 height 15
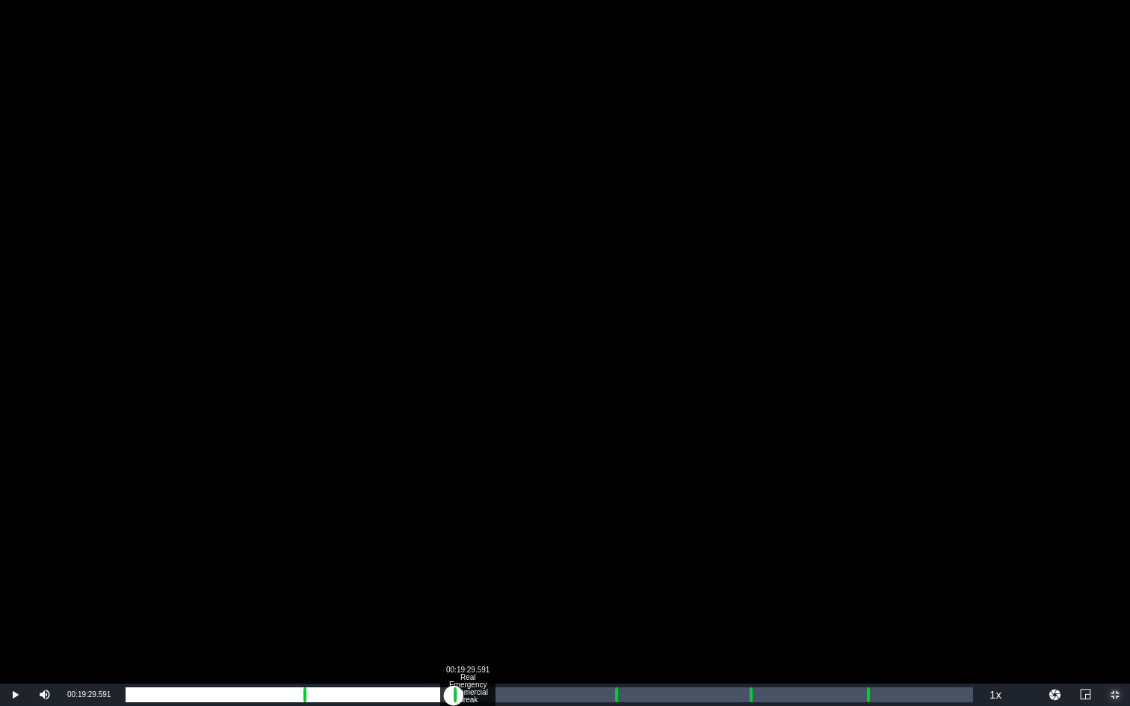
click at [467, 530] on div "00:19:29.591 Real Emergency Commercial Break" at bounding box center [467, 695] width 1 height 15
click at [468, 530] on div "00:00:47.957" at bounding box center [297, 695] width 342 height 15
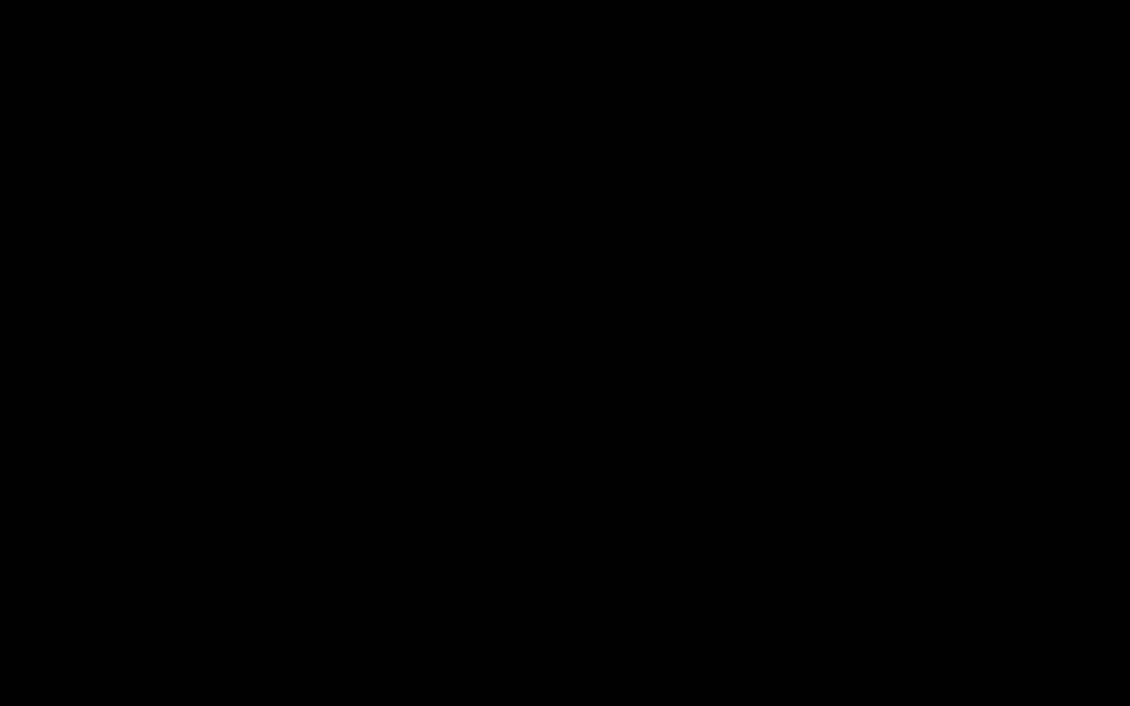
click at [613, 530] on div "Loaded : 41.08% 00:27:48.651 Emergency Season 3 Episode 1 (3/6) 00:17:44.670 Cu…" at bounding box center [549, 695] width 847 height 15
click at [634, 530] on div "Loaded : 9.92% 00:28:55.193 Emergency Season 3 Episode 1 (4/6) 00:00:02.657 Cue…" at bounding box center [549, 695] width 847 height 15
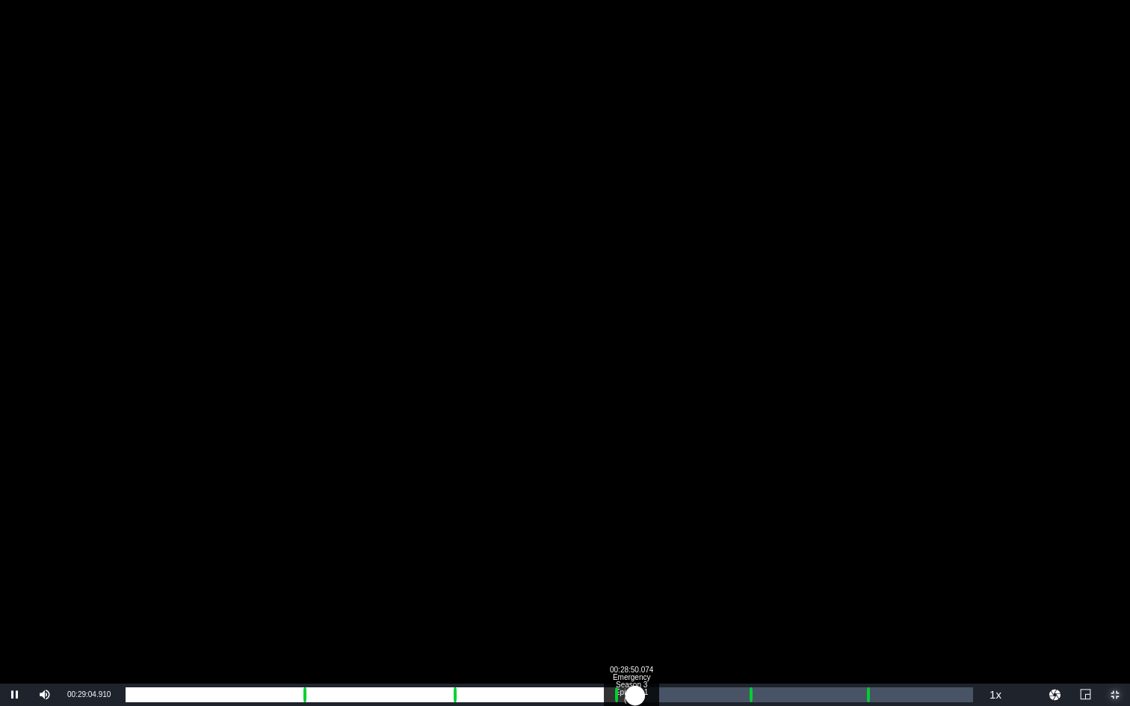
click at [631, 530] on div "00:26:05.164" at bounding box center [381, 695] width 510 height 15
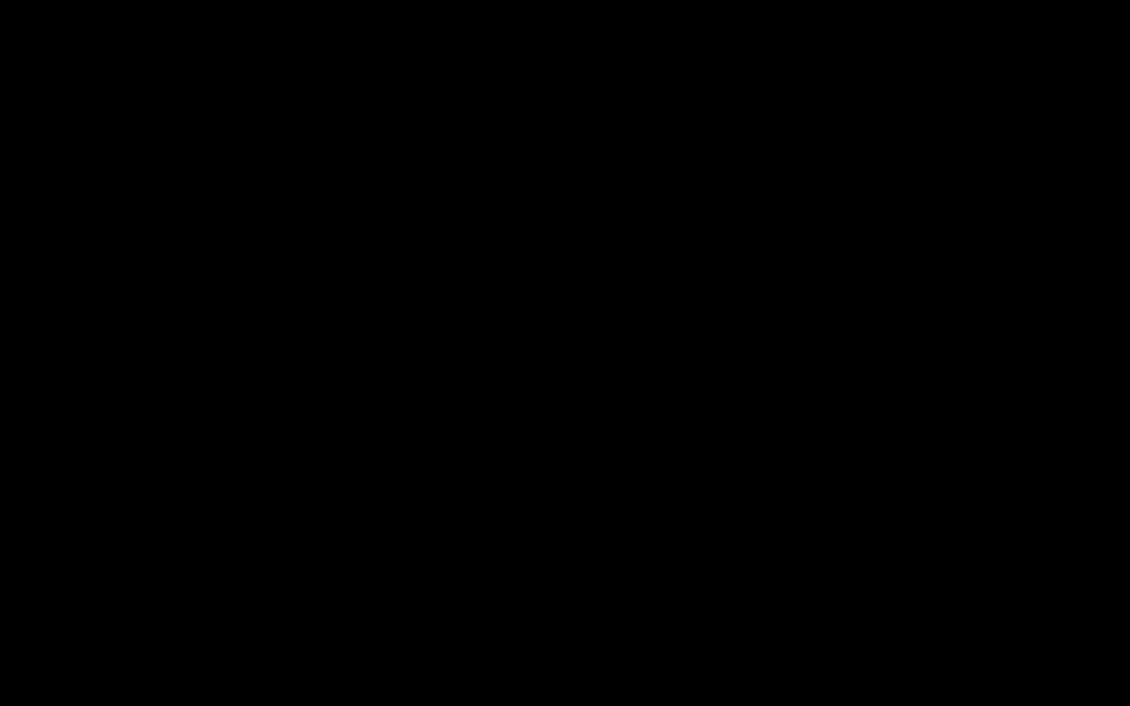
click at [15, 530] on span "Video Player" at bounding box center [15, 695] width 0 height 0
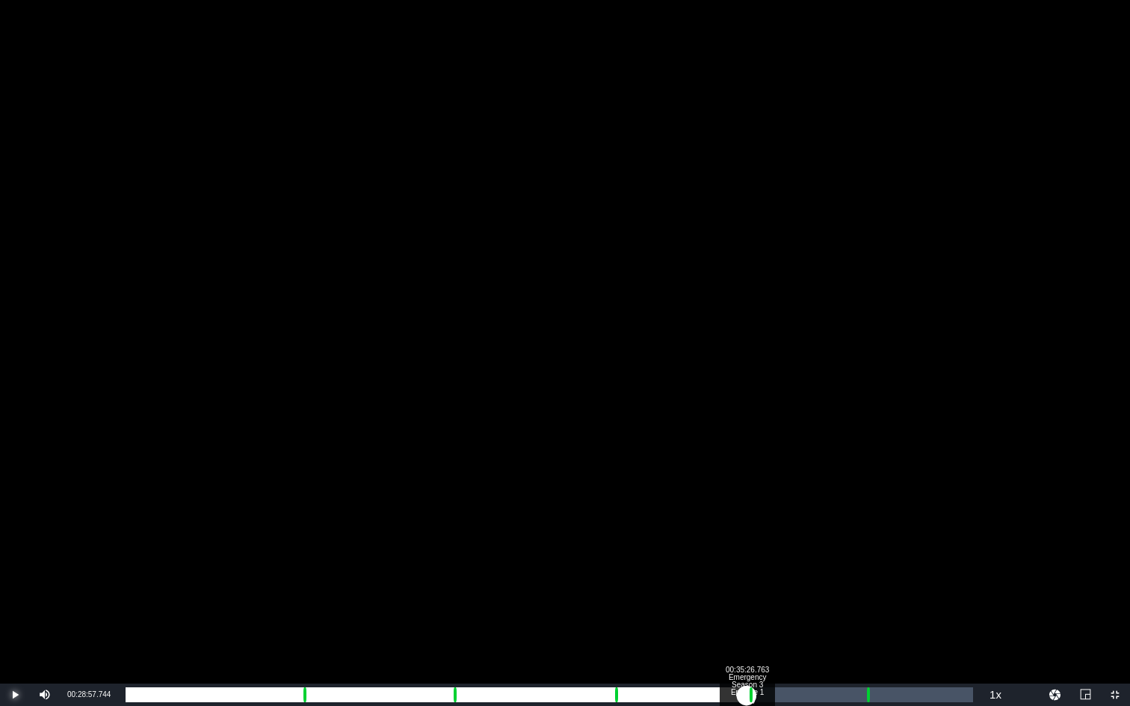
click at [747, 530] on div "Loaded : 62.31% 00:35:26.763 Emergency Season 3 Episode 1 (5/6) 00:25:57.765 Cu…" at bounding box center [549, 695] width 847 height 15
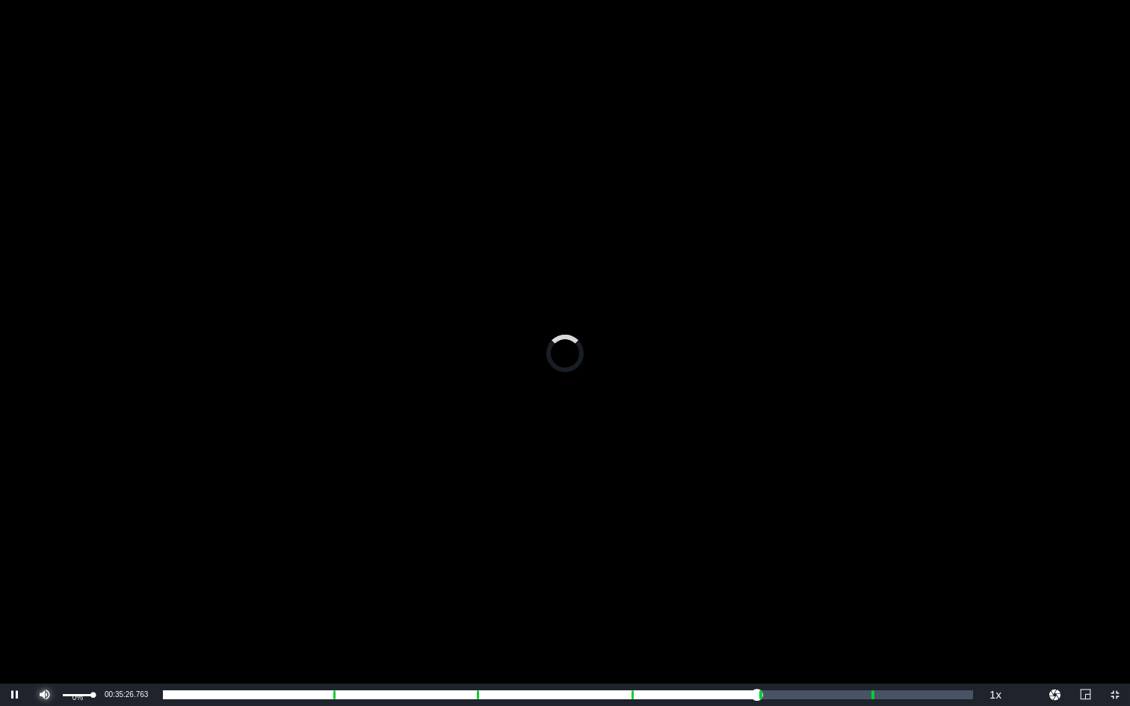
click at [45, 530] on span "Video Player" at bounding box center [45, 695] width 0 height 0
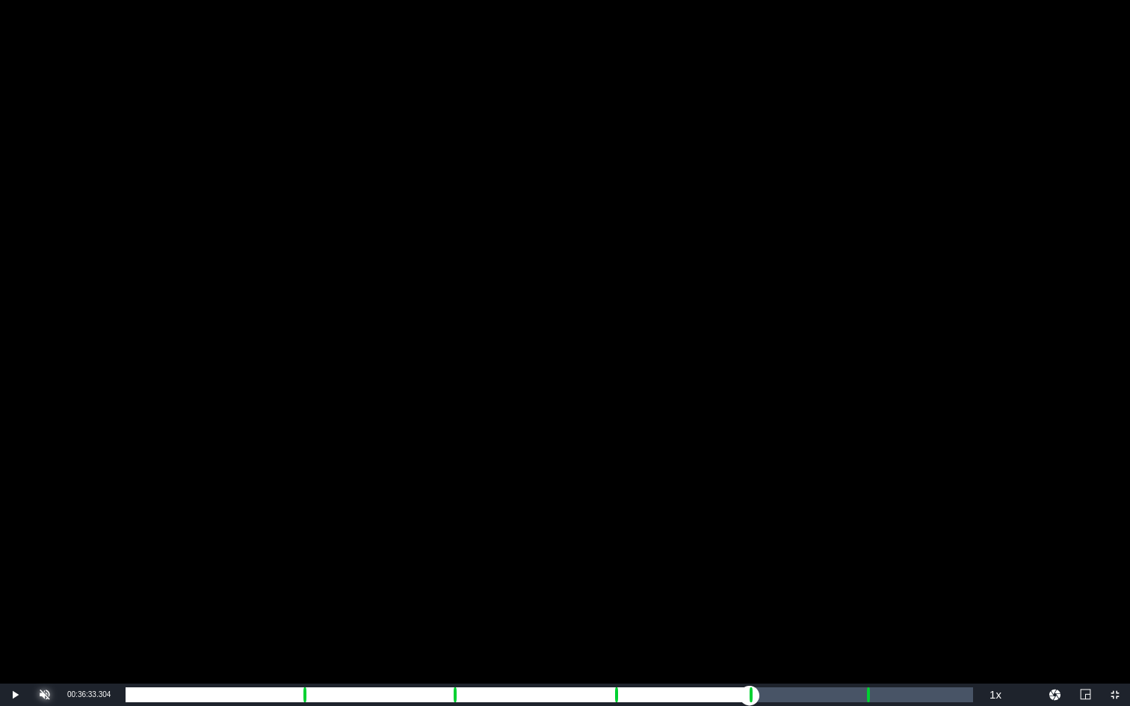
click at [766, 530] on div "Loaded : 9.92% 00:36:33.304 Emergency Season 3 Episode 1 (5/6) 00:00:00.548 Cue…" at bounding box center [549, 695] width 847 height 15
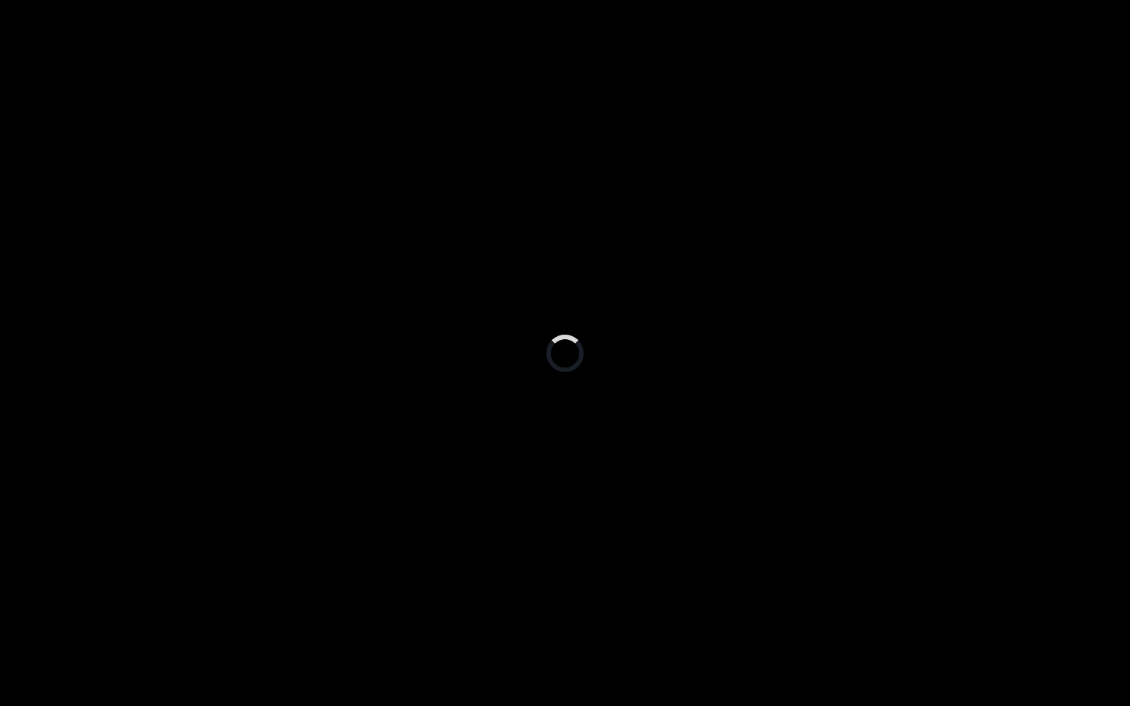
click at [864, 530] on div "Loaded : 75.24% 00:42:08.570 Emergency Season 3 Episode 1 (6/6) 00:32:37.853 Cu…" at bounding box center [549, 695] width 847 height 15
click at [883, 530] on div "Loaded : 9.92% 00:43:15.112 Emergency Season 3 Episode 1 (6/6) 00:00:00.565 Cue…" at bounding box center [549, 695] width 847 height 15
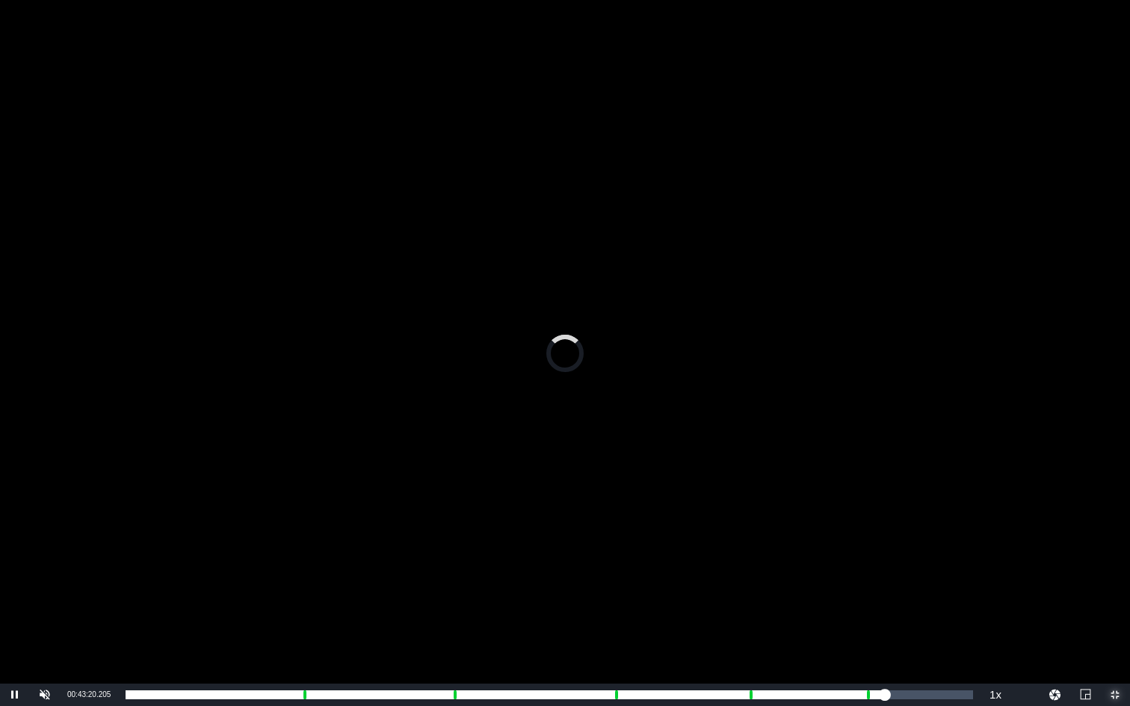
click at [1056, 530] on span "Video Player" at bounding box center [1115, 695] width 0 height 0
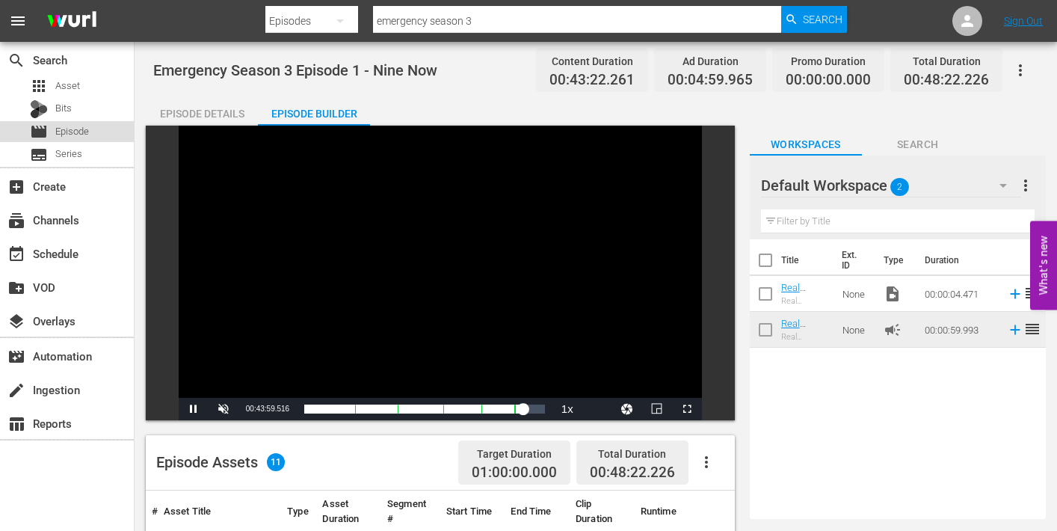
click at [61, 130] on span "Episode" at bounding box center [72, 131] width 34 height 15
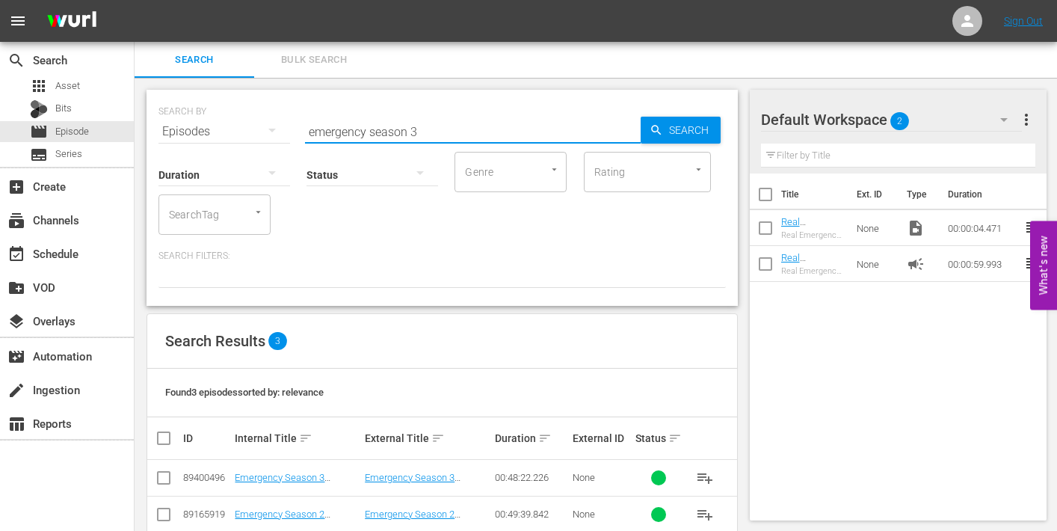
click at [429, 132] on input "emergency season 3" at bounding box center [473, 132] width 336 height 36
click at [79, 88] on div "apps Asset" at bounding box center [67, 85] width 134 height 21
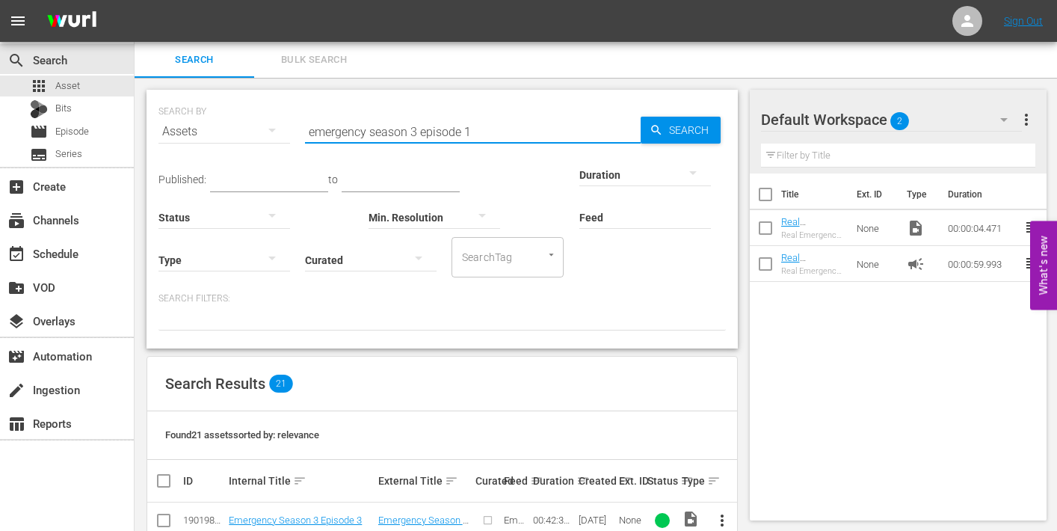
click at [472, 133] on input "emergency season 3 episode 1" at bounding box center [473, 132] width 336 height 36
type input "emergency season 3 episode 2"
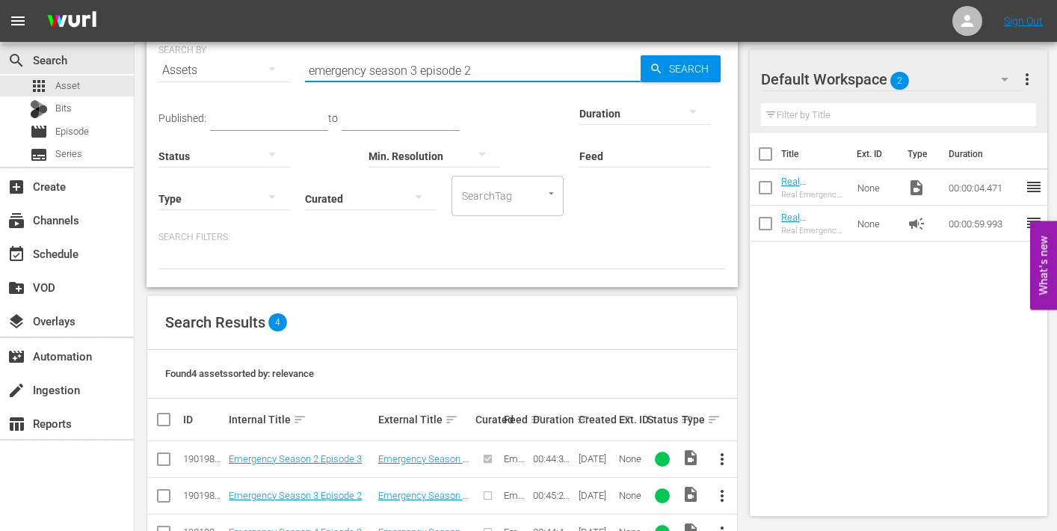
scroll to position [145, 0]
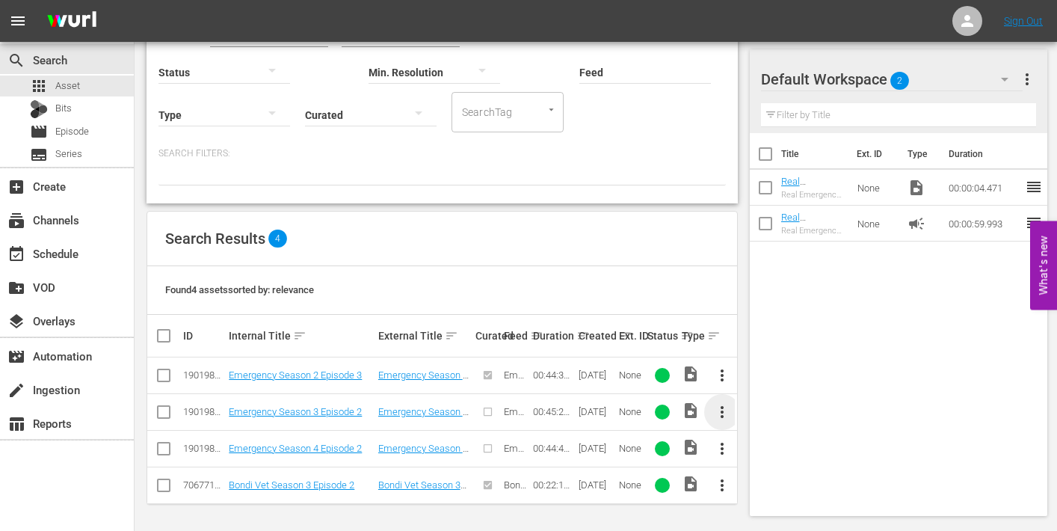
click at [721, 408] on span "more_vert" at bounding box center [722, 412] width 18 height 18
click at [773, 405] on div "Episode" at bounding box center [804, 405] width 102 height 36
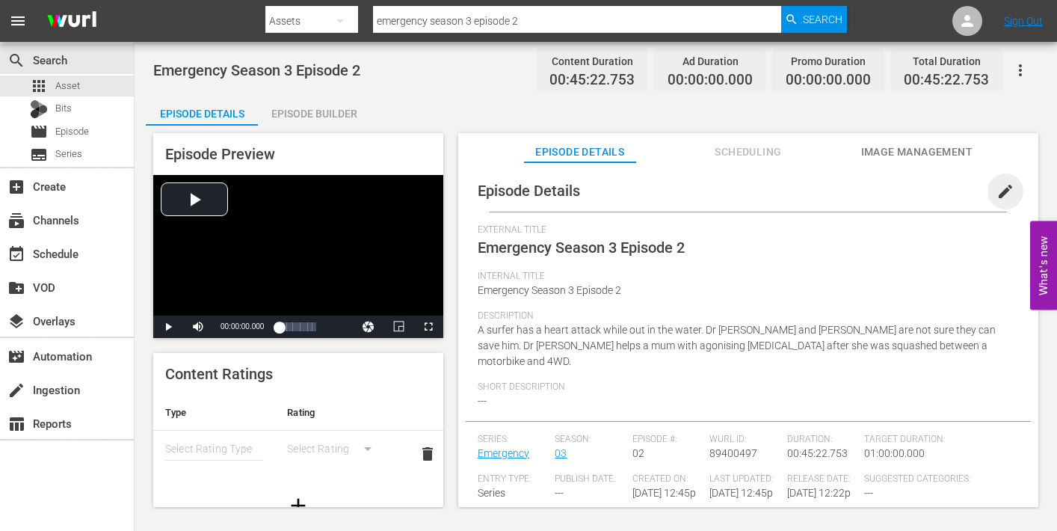
click at [996, 188] on span "edit" at bounding box center [1005, 191] width 18 height 18
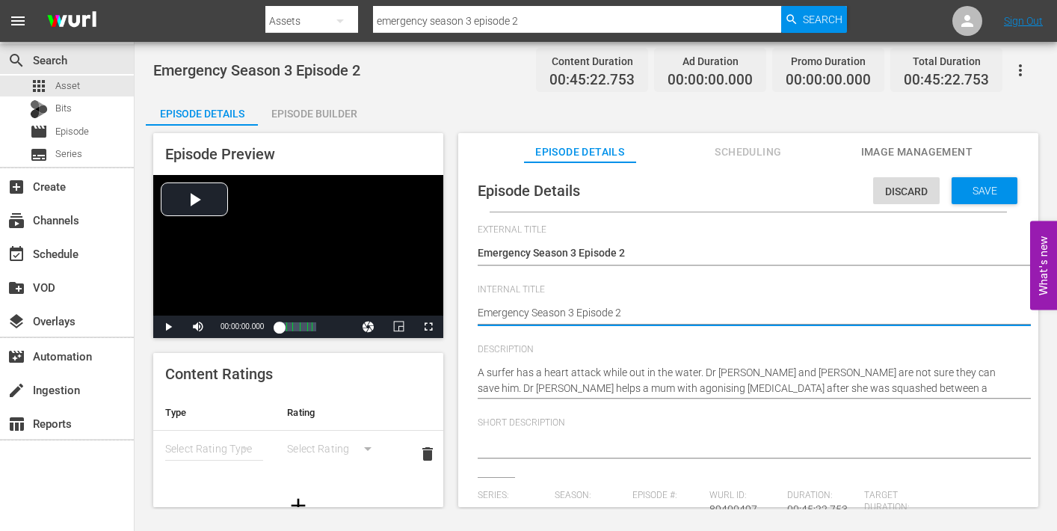
type textarea "Emergency Season 3 Episode 2"
type textarea "Emergency Season 3 Episode 2 -"
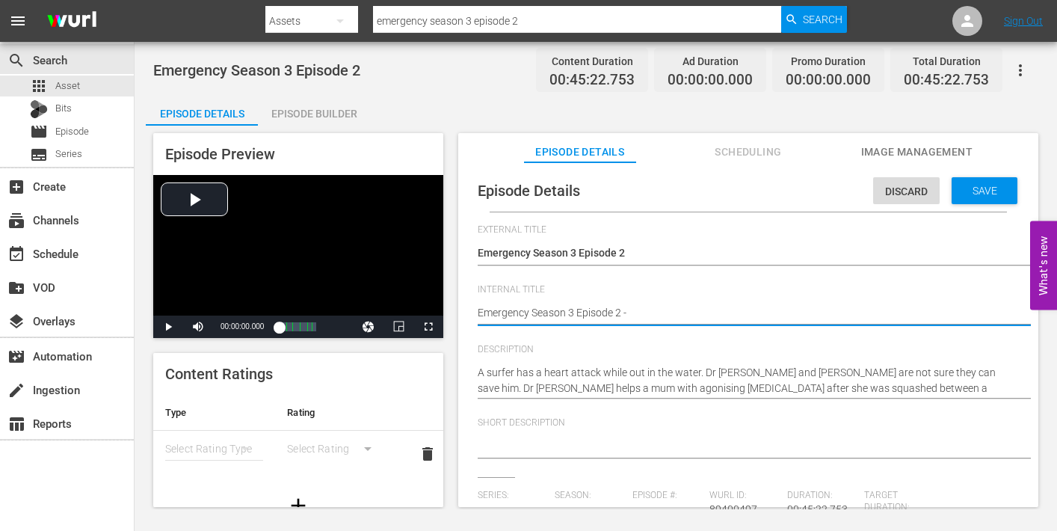
type textarea "Emergency Season 3 Episode 2 -"
type textarea "Emergency Season 3 Episode 2 - N"
type textarea "Emergency Season 3 Episode 2 - NI"
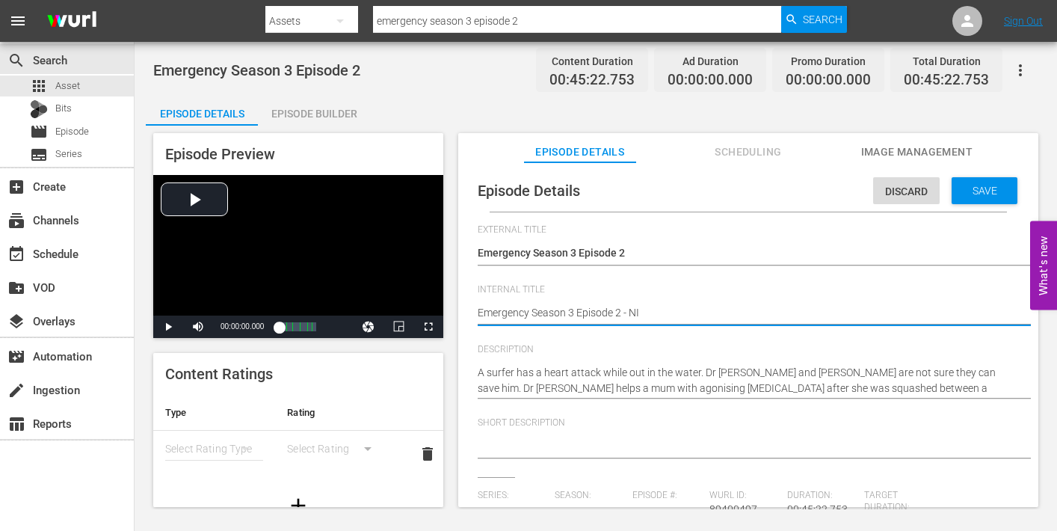
type textarea "Emergency Season 3 Episode 2 - NIN"
type textarea "Emergency Season 3 Episode 2 - NINE"
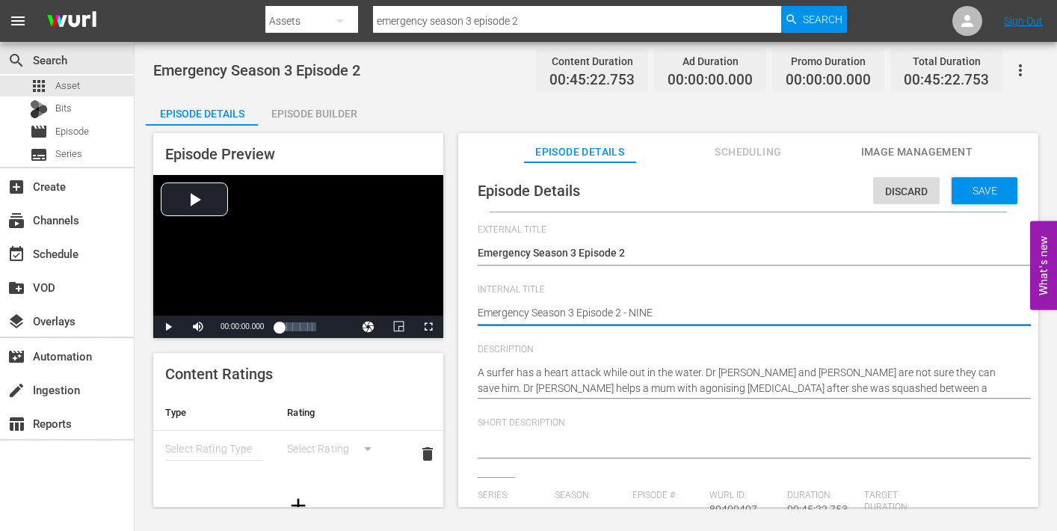
type textarea "Emergency Season 3 Episode 2 - NINE"
type textarea "Emergency Season 3 Episode 2 - NINE N"
type textarea "Emergency Season 3 Episode 2 - NINE NO"
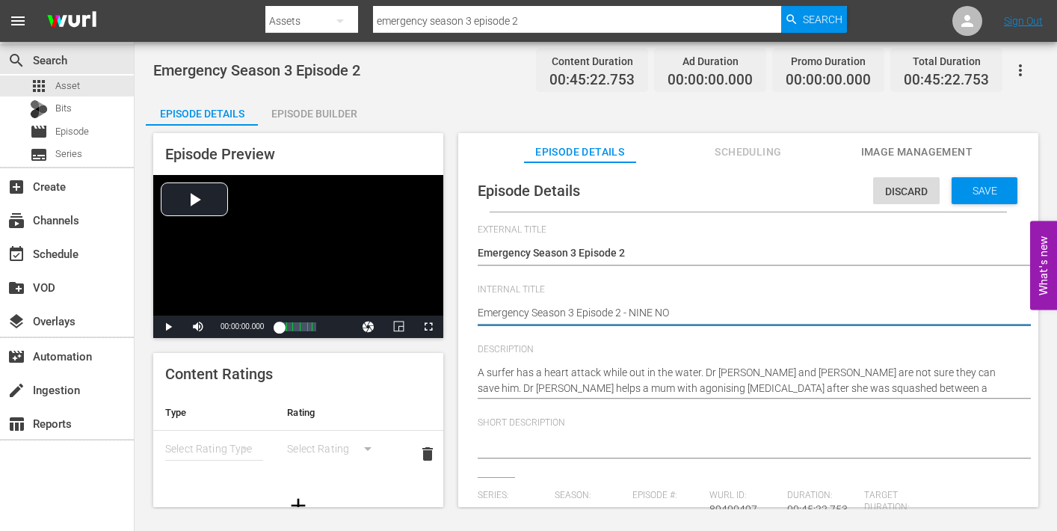
type textarea "Emergency Season 3 Episode 2 - NINE NOW"
drag, startPoint x: 634, startPoint y: 309, endPoint x: 689, endPoint y: 312, distance: 55.3
click at [689, 312] on textarea "Emergency Season 3 Episode 2" at bounding box center [745, 314] width 534 height 18
type textarea "Emergency Season 3 Episode 2 - NI"
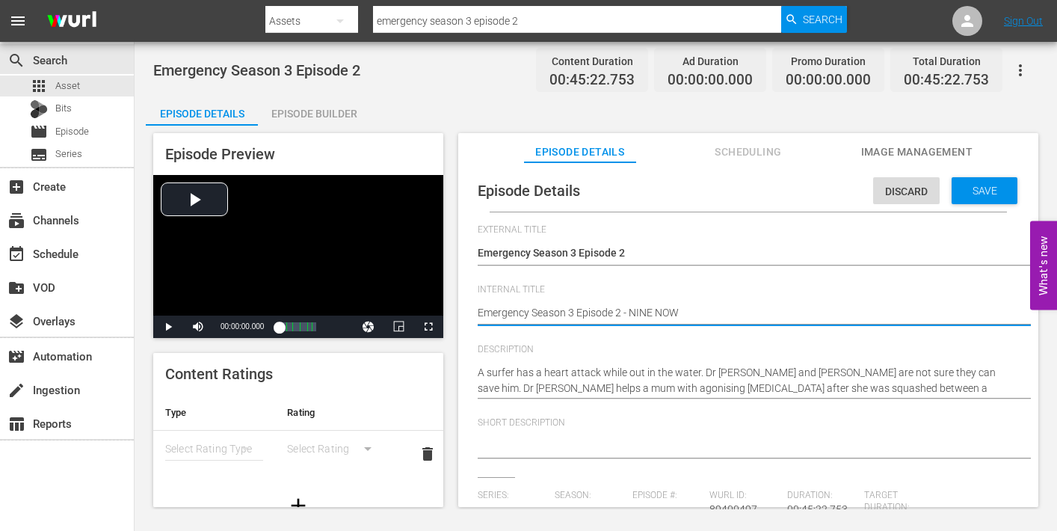
type textarea "Emergency Season 3 Episode 2 - NI"
type textarea "Emergency Season 3 Episode 2 - NIN"
type textarea "Emergency Season 3 Episode 2 - NINE"
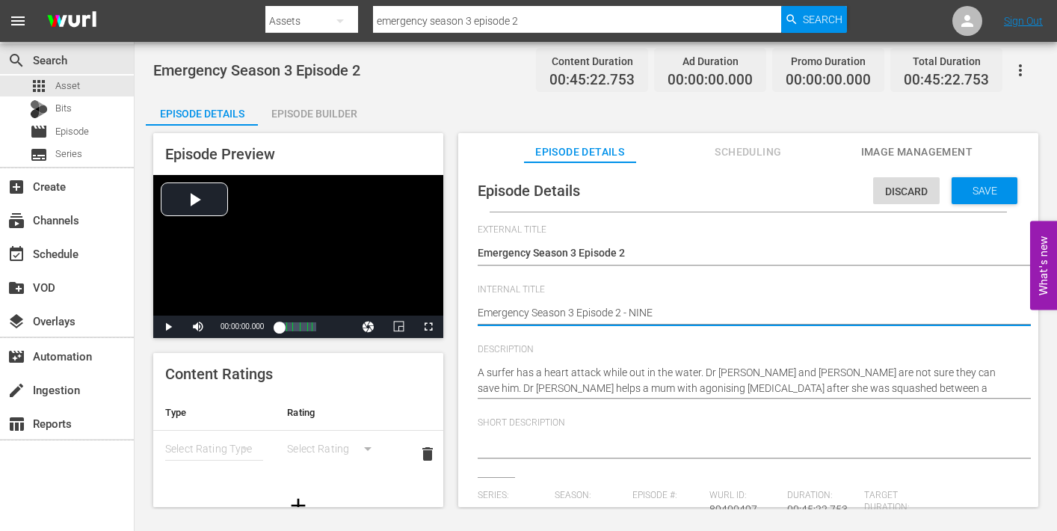
type textarea "Emergency Season 3 Episode 2 - NINE"
type textarea "Emergency Season 3 Episode 2 - NIN"
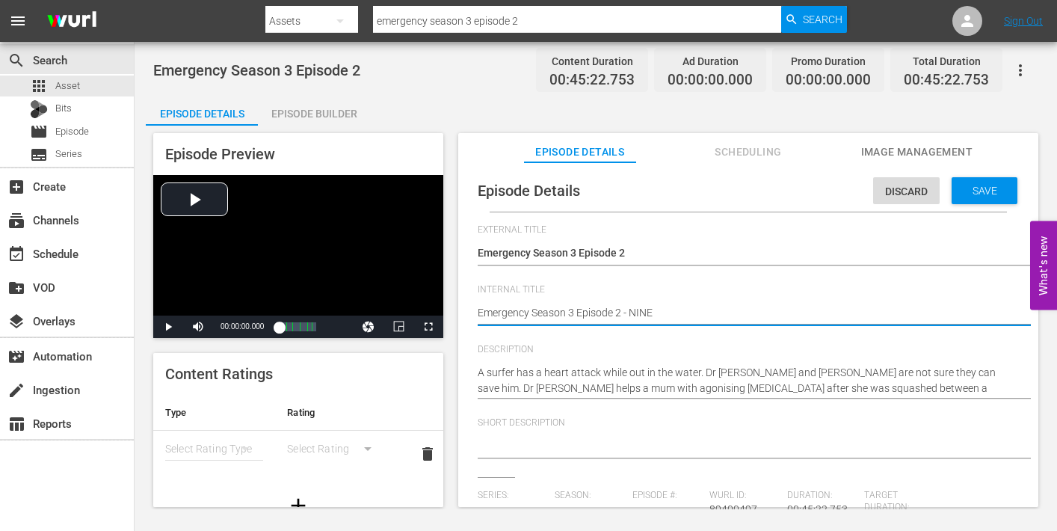
type textarea "Emergency Season 3 Episode 2 - NIN"
type textarea "Emergency Season 3 Episode 2 - NI"
type textarea "Emergency Season 3 Episode 2 - N"
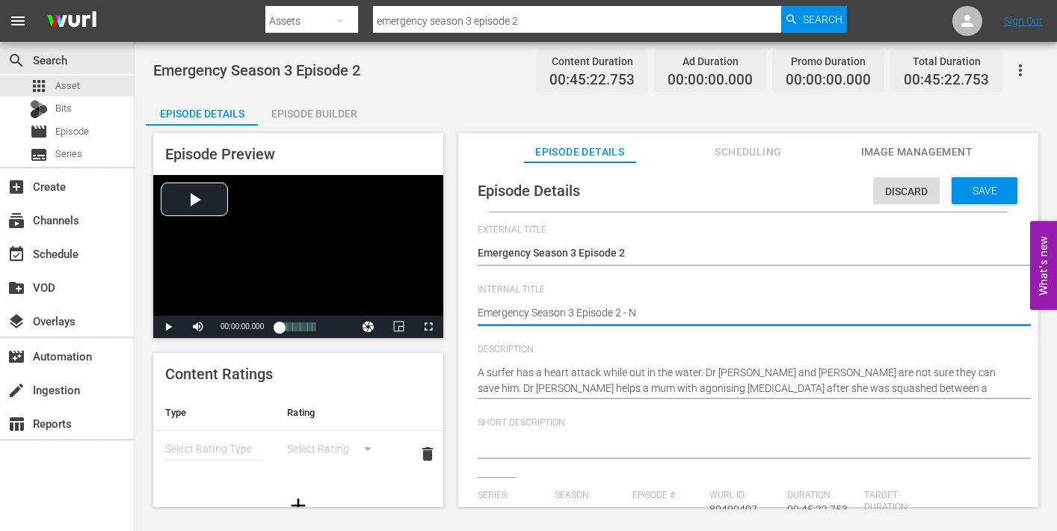
type textarea "Emergency Season 3 Episode 2 - Ni"
type textarea "Emergency Season 3 Episode 2 - Nin"
type textarea "Emergency Season 3 Episode 2 - Nine"
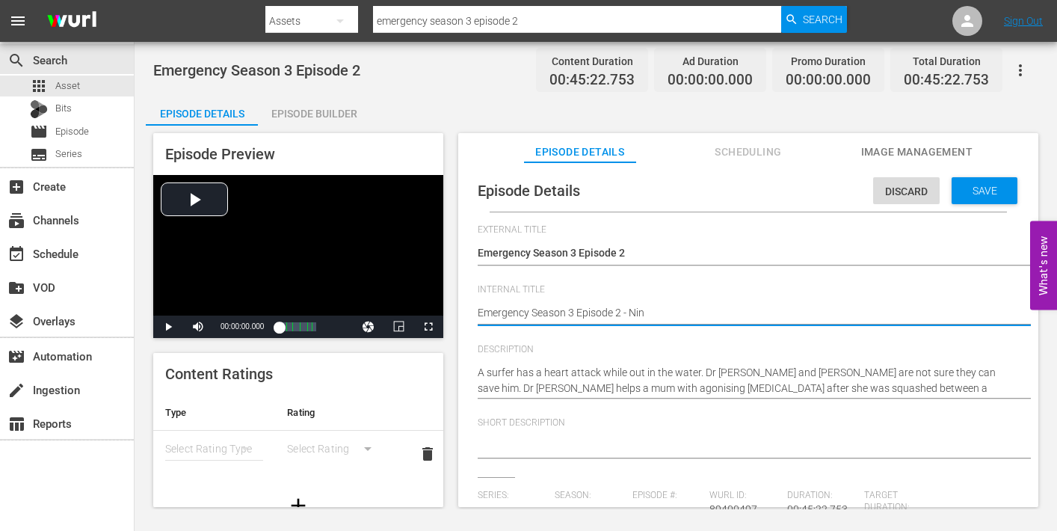
type textarea "Emergency Season 3 Episode 2 - Nine"
type textarea "Emergency Season 3 Episode 2 - Nine N"
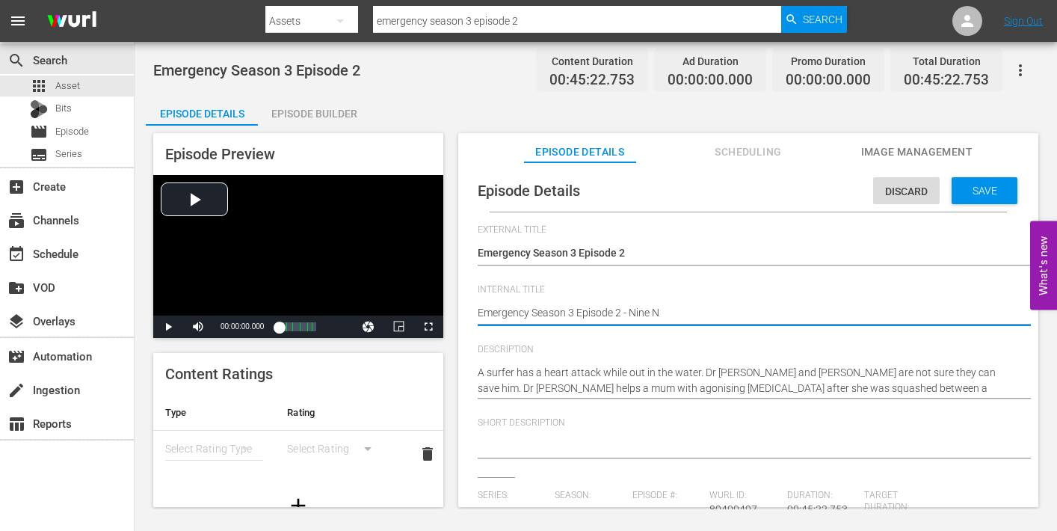
type textarea "Emergency Season 3 Episode 2 - Nine No"
type textarea "Emergency Season 3 Episode 2 - Nine Now"
click at [970, 188] on span "Save" at bounding box center [984, 191] width 49 height 12
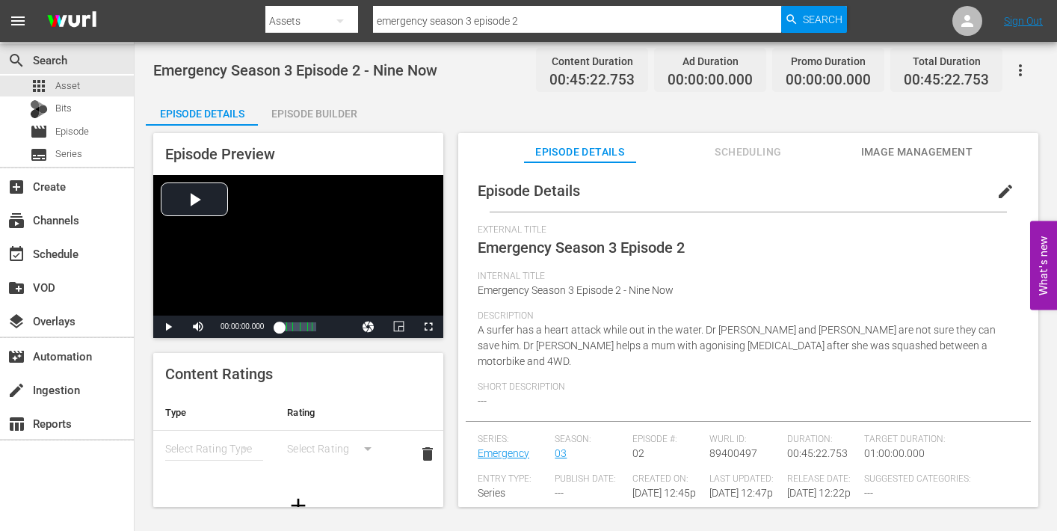
scroll to position [47, 0]
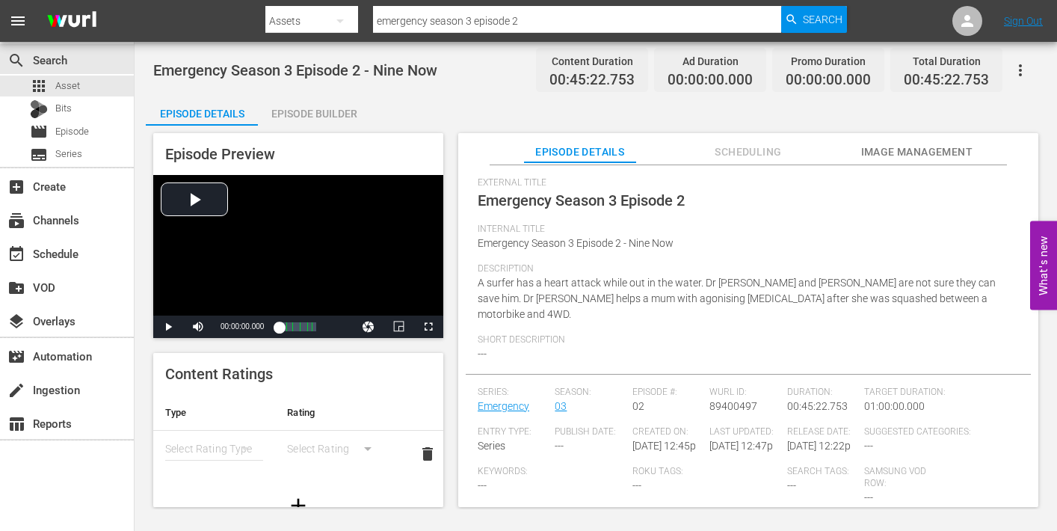
click at [909, 152] on span "Image Management" at bounding box center [916, 152] width 112 height 19
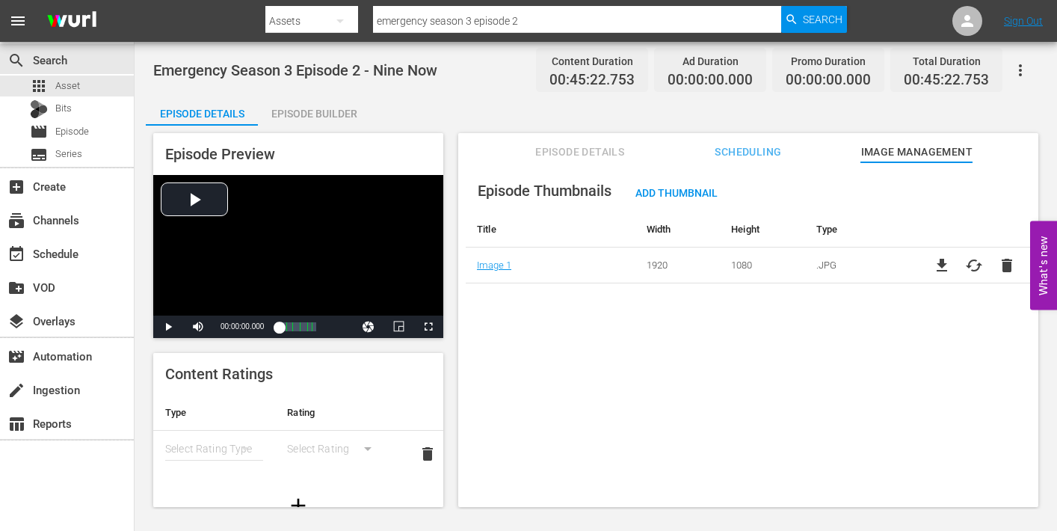
click at [329, 111] on div "Episode Builder" at bounding box center [314, 114] width 112 height 36
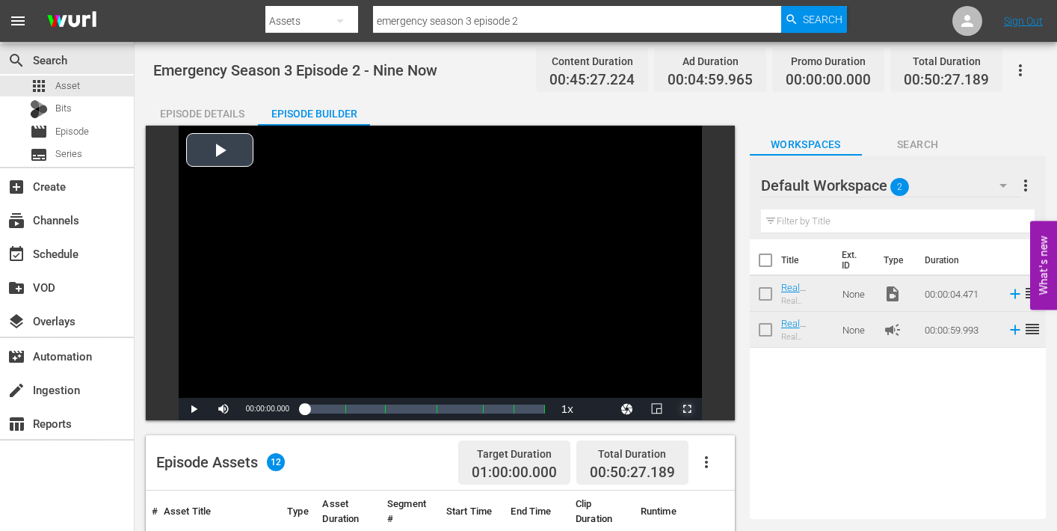
click at [687, 409] on span "Video Player" at bounding box center [687, 409] width 0 height 0
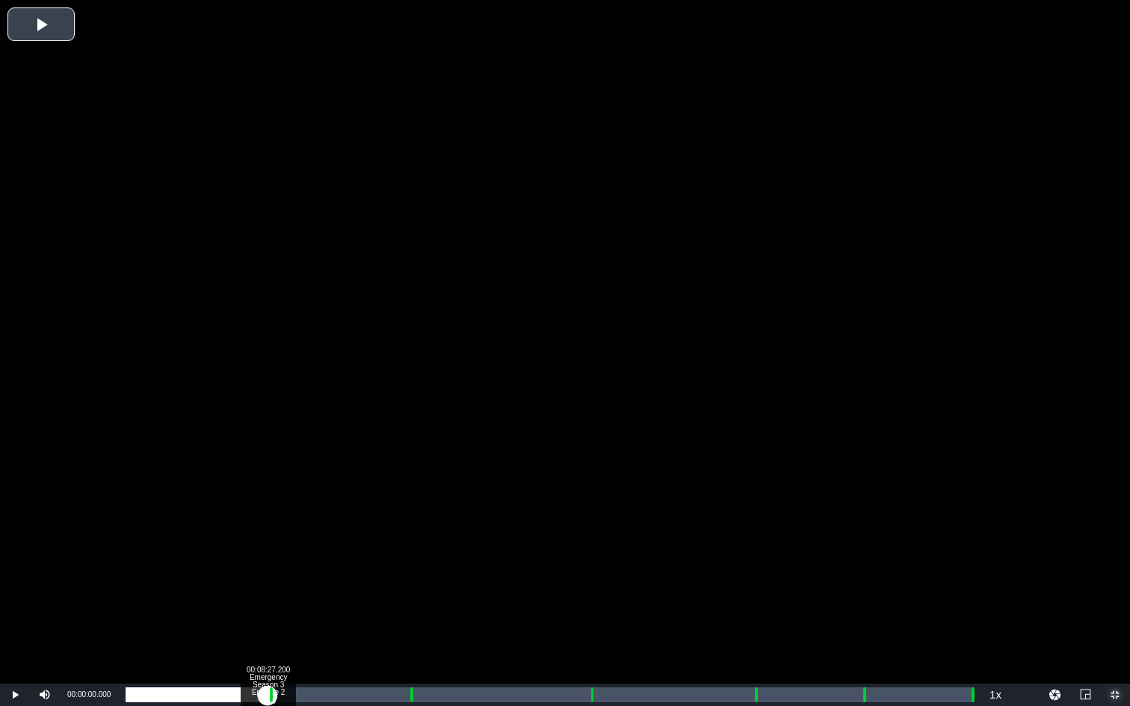
click at [268, 530] on div "Loaded : 0.21% 00:08:27.200 Emergency Season 3 Episode 2 (1/6) 00:00:00.000" at bounding box center [549, 695] width 847 height 15
click at [286, 530] on div "Loaded : 9.92% 00:09:33.937 Emergency Season 3 Episode 2 (2/6) 00:00:00.482 Cue…" at bounding box center [549, 695] width 847 height 15
click at [409, 530] on div "Loaded : 18.97% 00:16:51.732 Emergency Season 3 Episode 2 (3/6) 00:08:36.241 Cu…" at bounding box center [549, 695] width 847 height 15
click at [427, 530] on div "Loaded : 9.92% 00:17:55.799 Emergency Season 3 Episode 2 (3/6) 00:00:00.737 Cue…" at bounding box center [549, 695] width 847 height 15
click at [588, 530] on div "Loaded : 35.29% 00:27:32.407 Emergency Season 3 Episode 2 (4/6) 00:15:58.009 Cu…" at bounding box center [549, 695] width 847 height 15
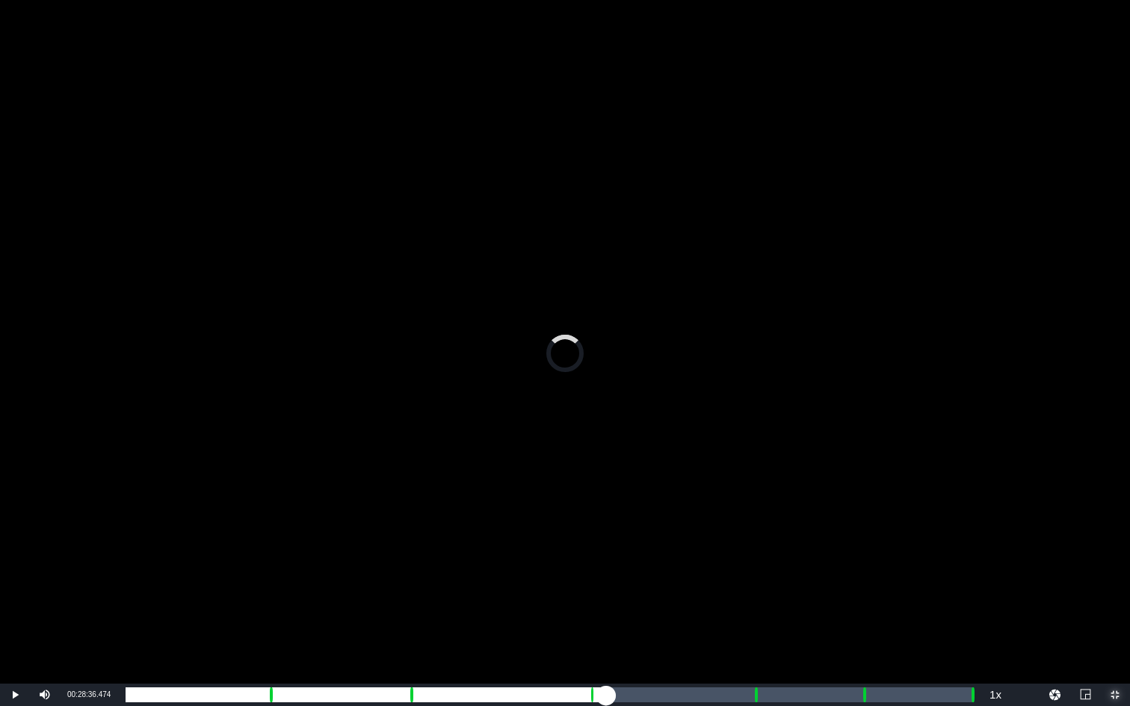
click at [606, 530] on div "Loaded : 9.92% 00:28:36.474 Emergency Season 3 Episode 2 (4/6) 00:00:01.791 Cue…" at bounding box center [549, 695] width 847 height 15
click at [751, 530] on div "Loaded : 56.69% 00:37:14.353 Emergency Season 3 Episode 2 (5/6) 00:25:42.691 Cu…" at bounding box center [549, 695] width 847 height 15
click at [771, 530] on div "00:38:26.429 Emergency Season 3 Episode 2 (5/6)" at bounding box center [771, 695] width 1 height 15
click at [862, 530] on div "Loaded : 76.10% 00:43:49.436 Emergency Season 3 Episode 2 (6/6) 00:34:28.219 Cu…" at bounding box center [549, 695] width 847 height 15
click at [880, 530] on div "Loaded : 9.92% 00:44:53.504 Emergency Season 3 Episode 2 (6/6) 00:00:00.430 Cue…" at bounding box center [549, 695] width 847 height 15
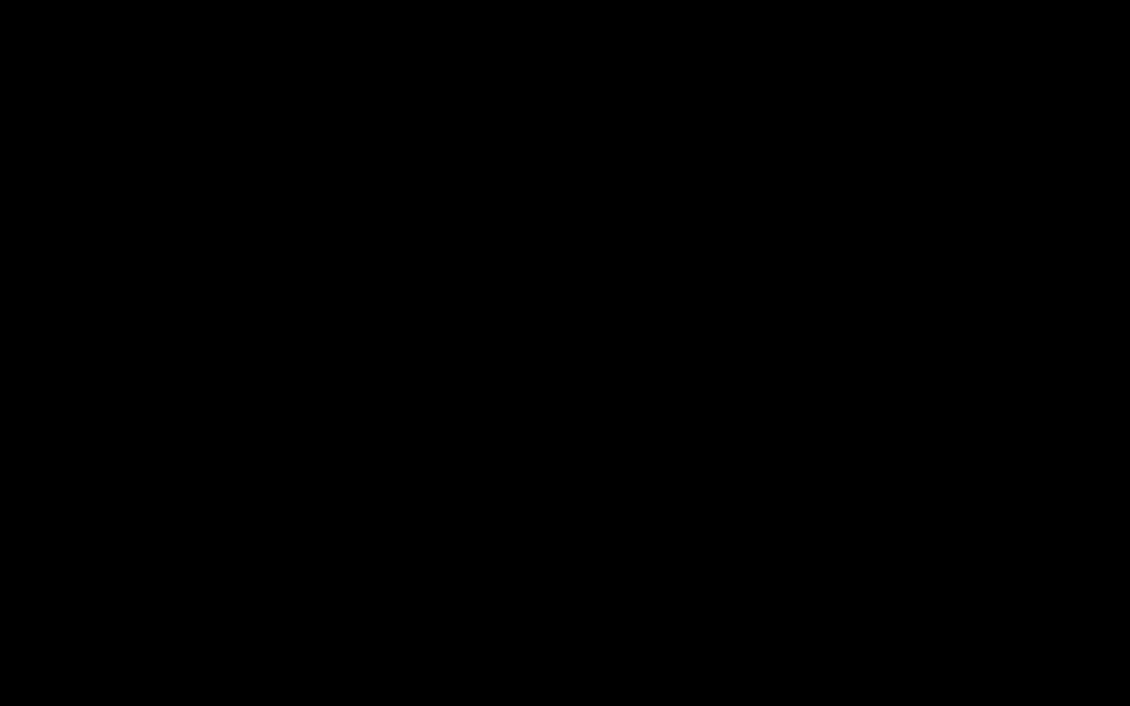
click at [971, 530] on div "Loaded : 88.23% 00:50:19.180 00:39:56.433 Cue Point 6: 00:50:22.718" at bounding box center [549, 695] width 847 height 15
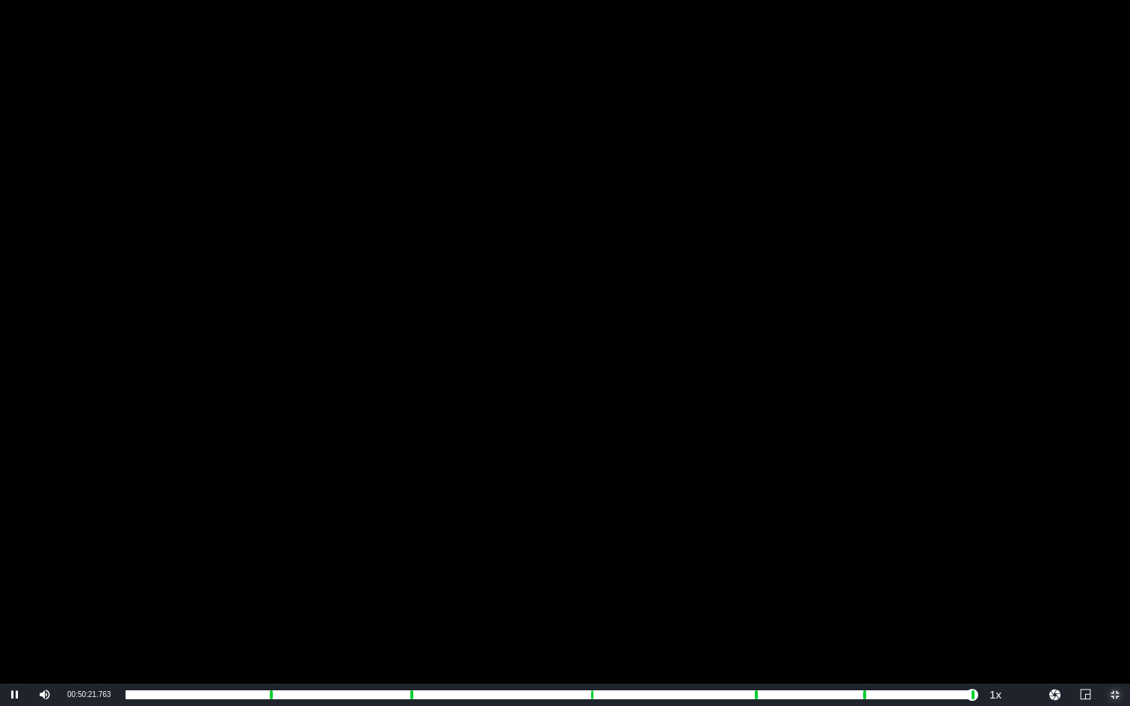
click at [1056, 530] on span "Video Player" at bounding box center [1115, 695] width 0 height 0
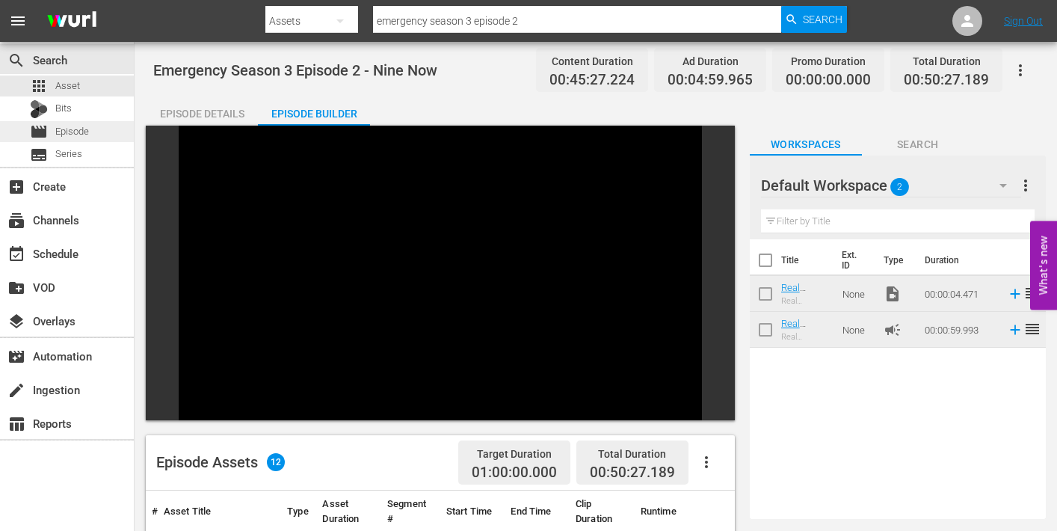
click at [58, 130] on span "Episode" at bounding box center [72, 131] width 34 height 15
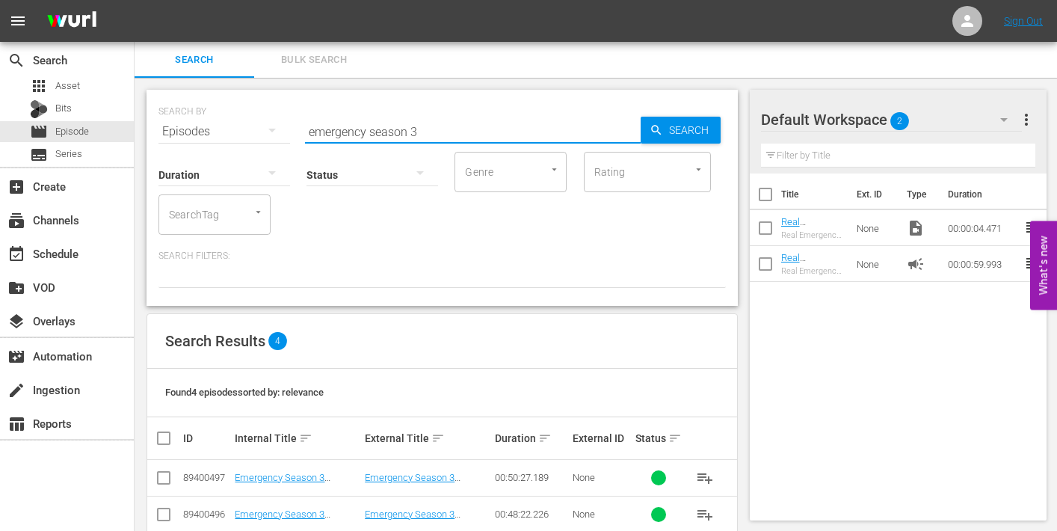
click at [421, 132] on input "emergency season 3" at bounding box center [473, 132] width 336 height 36
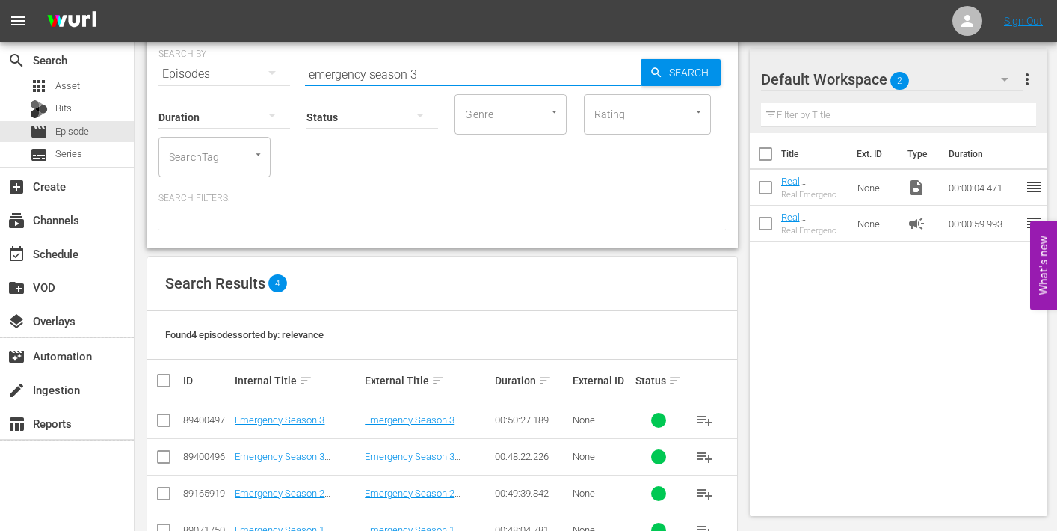
scroll to position [102, 0]
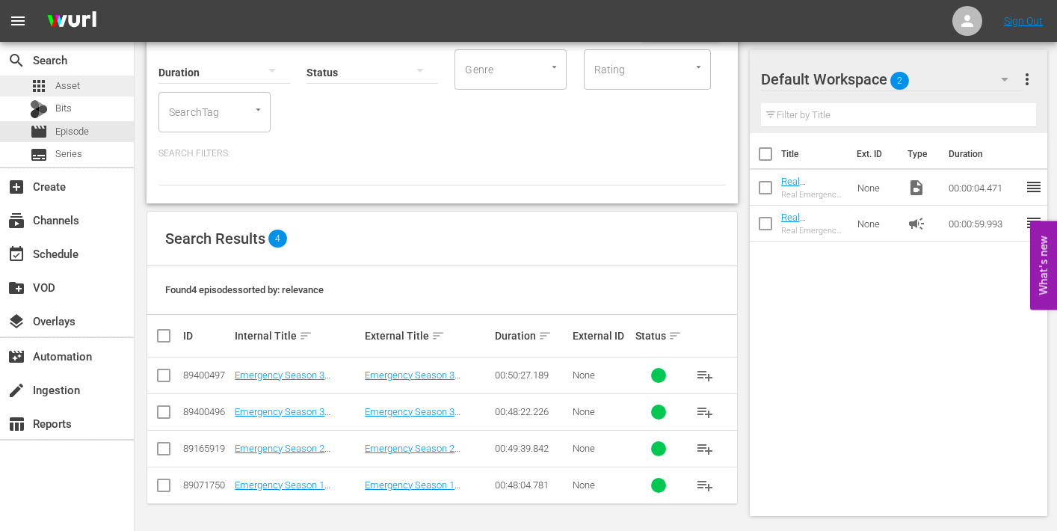
click at [69, 84] on span "Asset" at bounding box center [67, 85] width 25 height 15
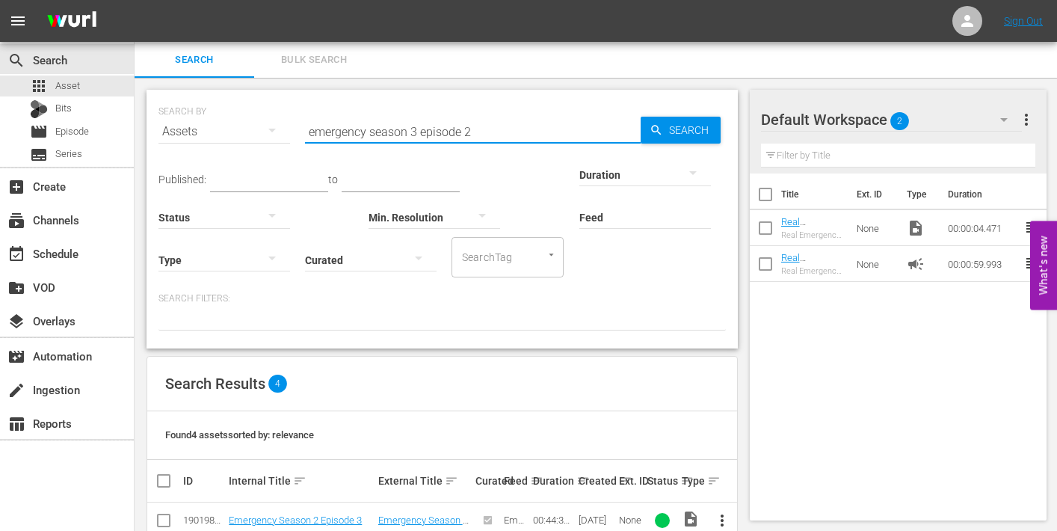
drag, startPoint x: 466, startPoint y: 131, endPoint x: 484, endPoint y: 131, distance: 18.7
click at [484, 131] on input "emergency season 3 episode 2" at bounding box center [473, 132] width 336 height 36
type input "emergency season 3 episode 3"
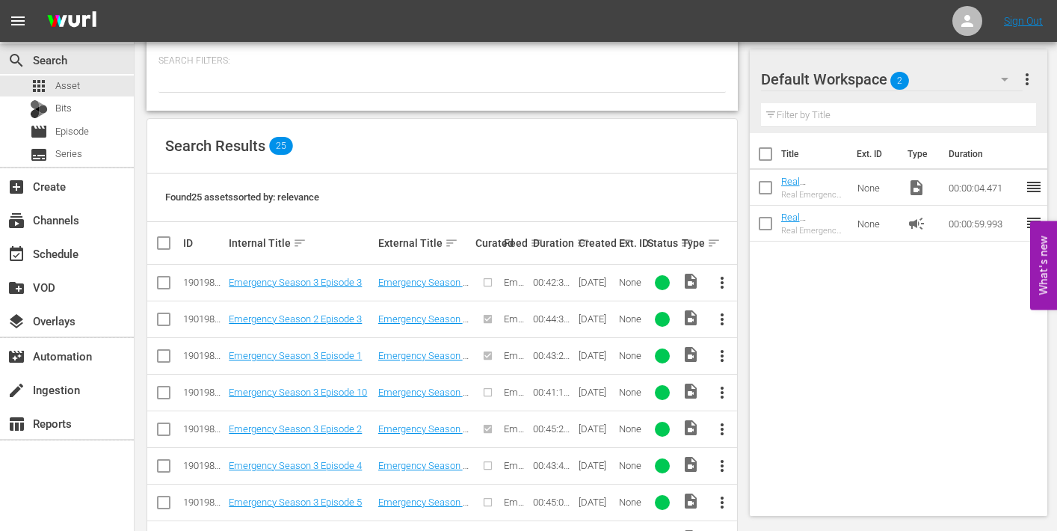
scroll to position [272, 0]
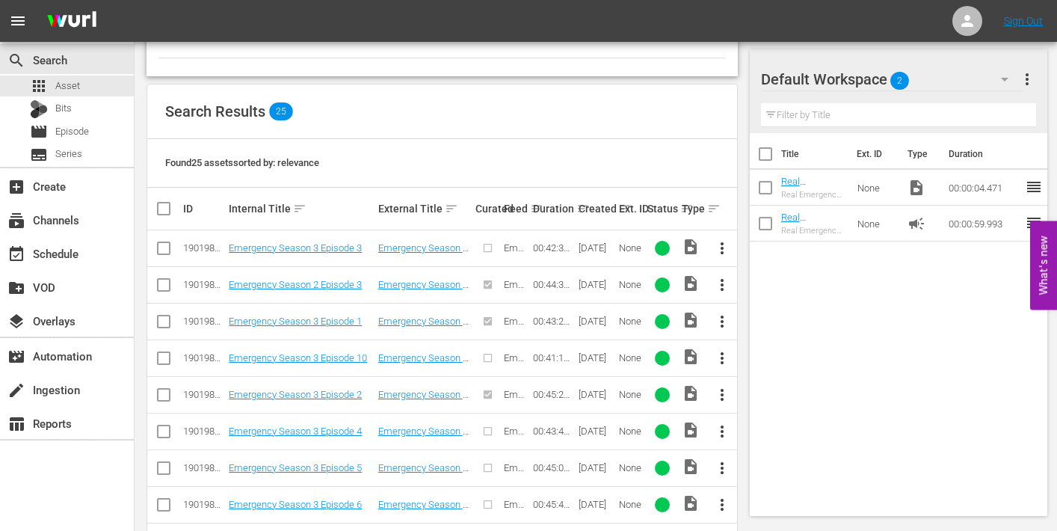
click at [726, 247] on span "more_vert" at bounding box center [722, 248] width 18 height 18
click at [773, 360] on div "Episode" at bounding box center [804, 362] width 102 height 36
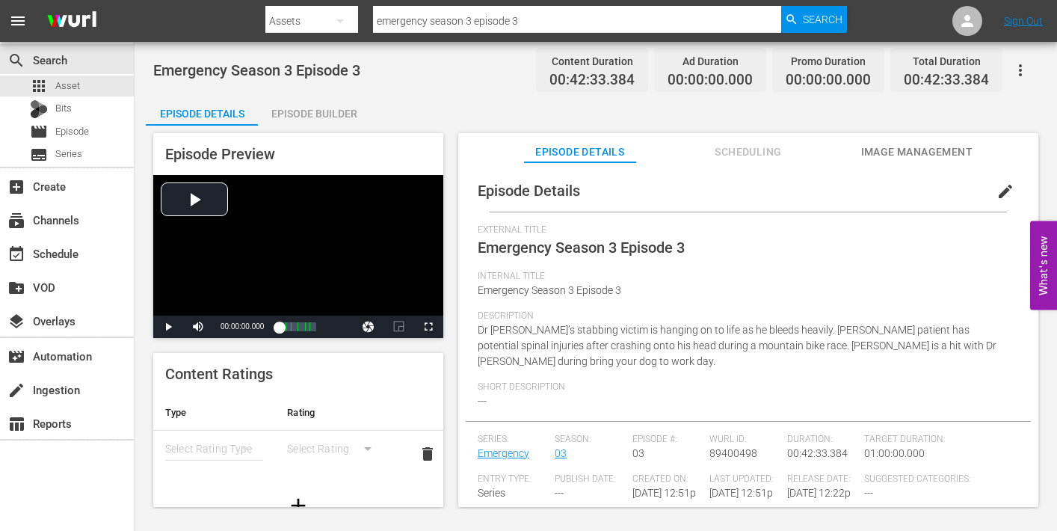
click at [998, 190] on span "edit" at bounding box center [1005, 191] width 18 height 18
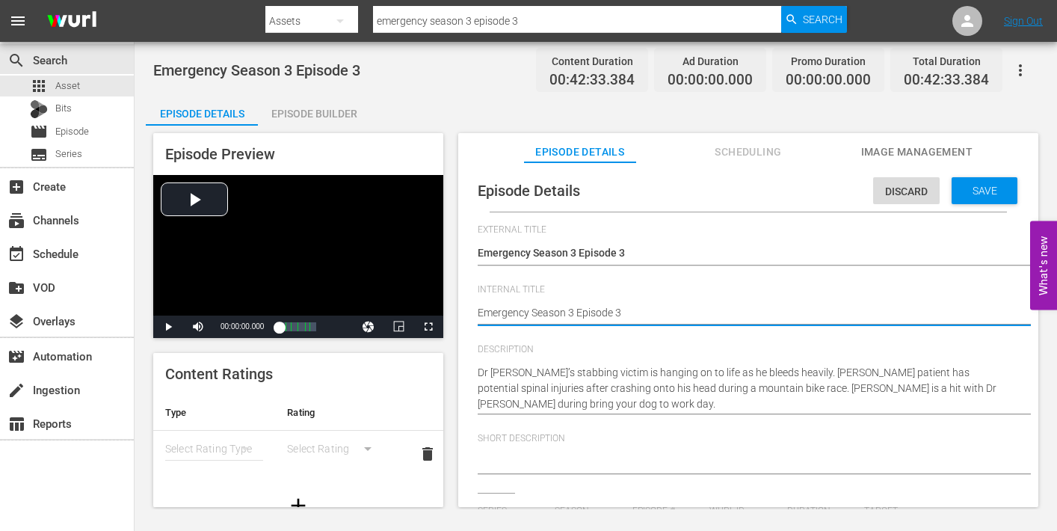
type textarea "Emergency Season 3 Episode 3"
type textarea "Emergency Season 3 Episode 3 -"
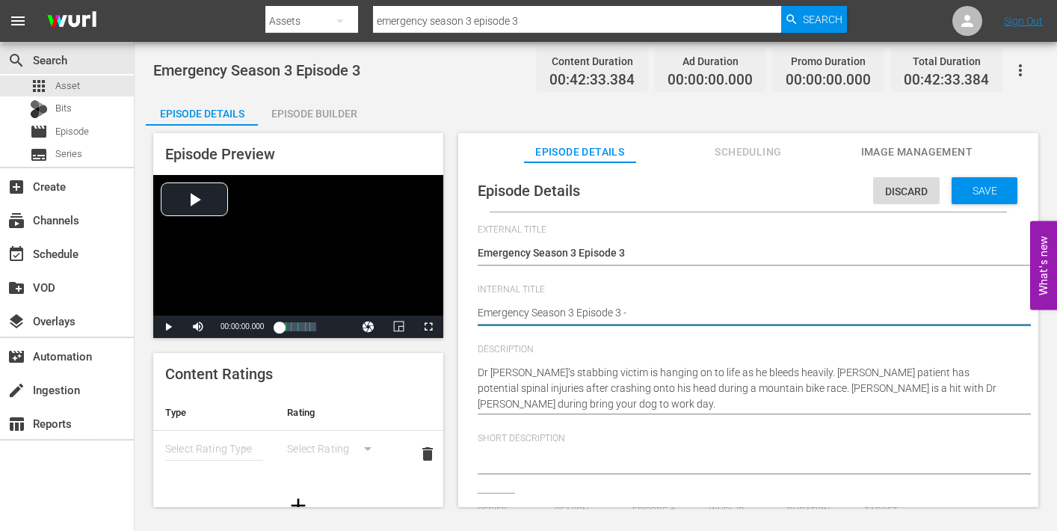
type textarea "Emergency Season 3 Episode 3 -"
type textarea "Emergency Season 3 Episode 3 - N"
type textarea "Emergency Season 3 Episode 3 - Ni"
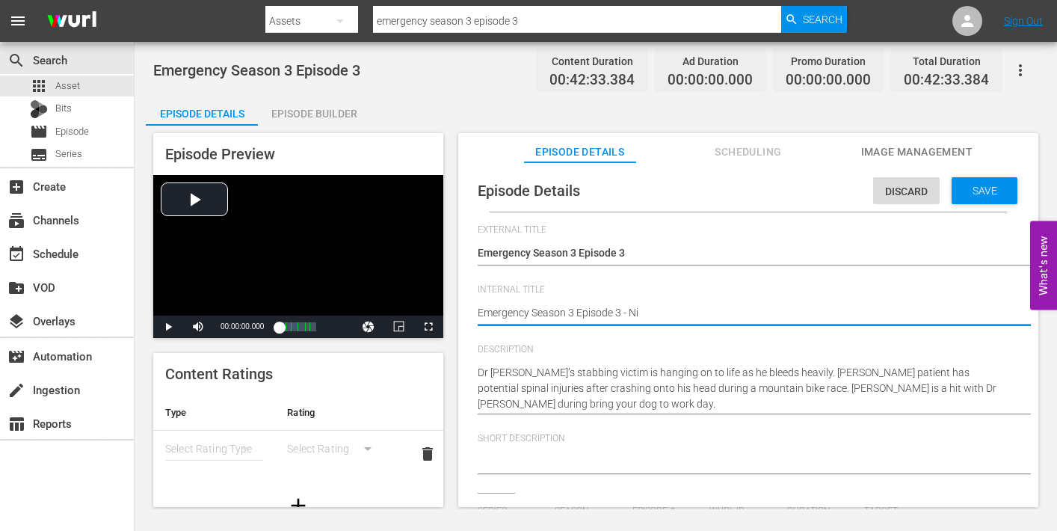
type textarea "Emergency Season 3 Episode 3 - Nin"
type textarea "Emergency Season 3 Episode 3 - Nine"
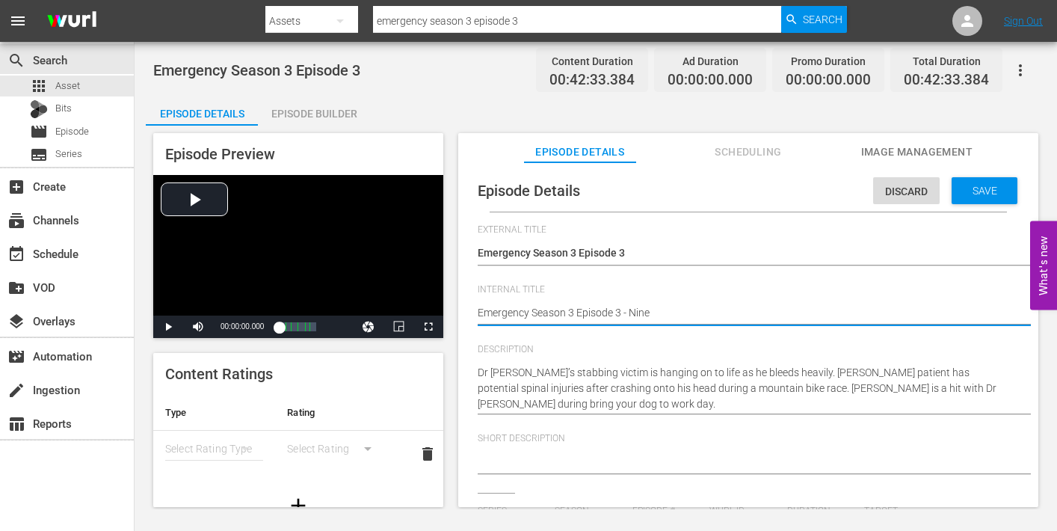
type textarea "Emergency Season 3 Episode 3 - Nine"
type textarea "Emergency Season 3 Episode 3 - Nine N"
type textarea "Emergency Season 3 Episode 3 - Nine No"
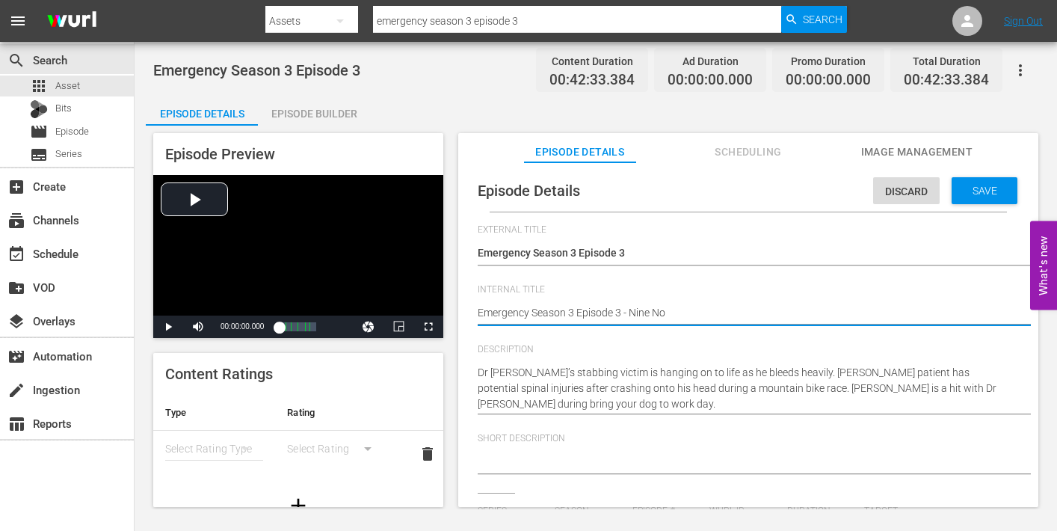
type textarea "Emergency Season 3 Episode 3 - Nine Now"
click at [978, 190] on span "Save" at bounding box center [984, 191] width 49 height 12
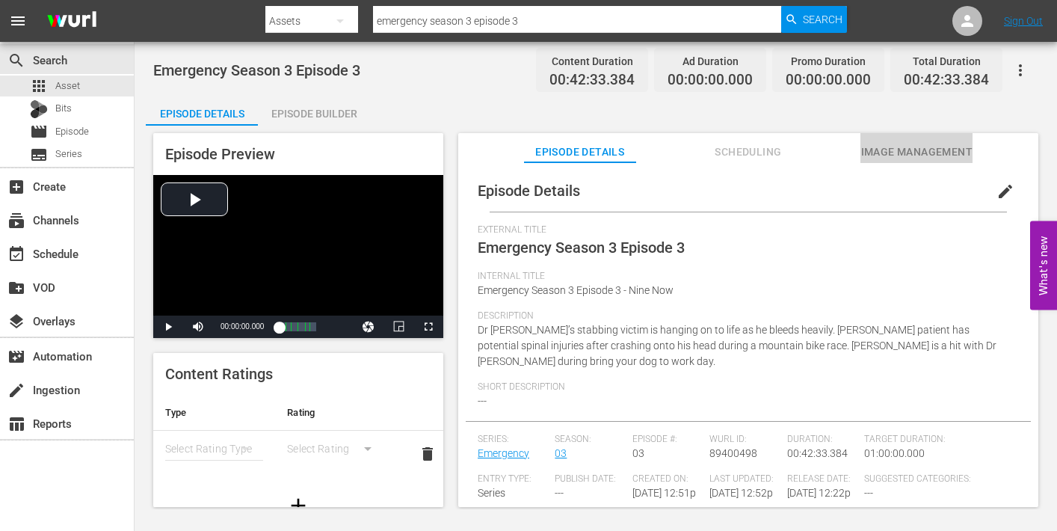
click at [906, 146] on span "Image Management" at bounding box center [916, 152] width 112 height 19
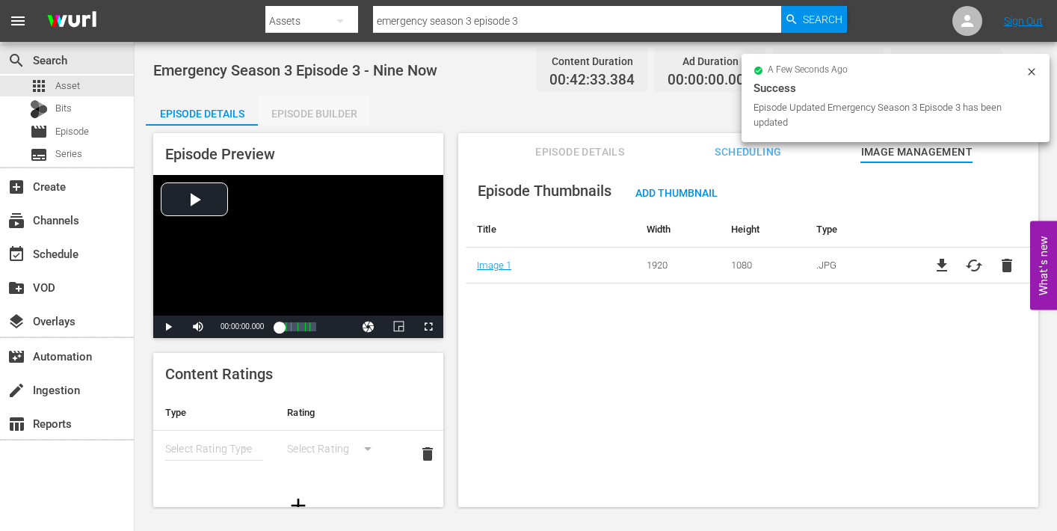
click at [288, 114] on div "Episode Builder" at bounding box center [314, 114] width 112 height 36
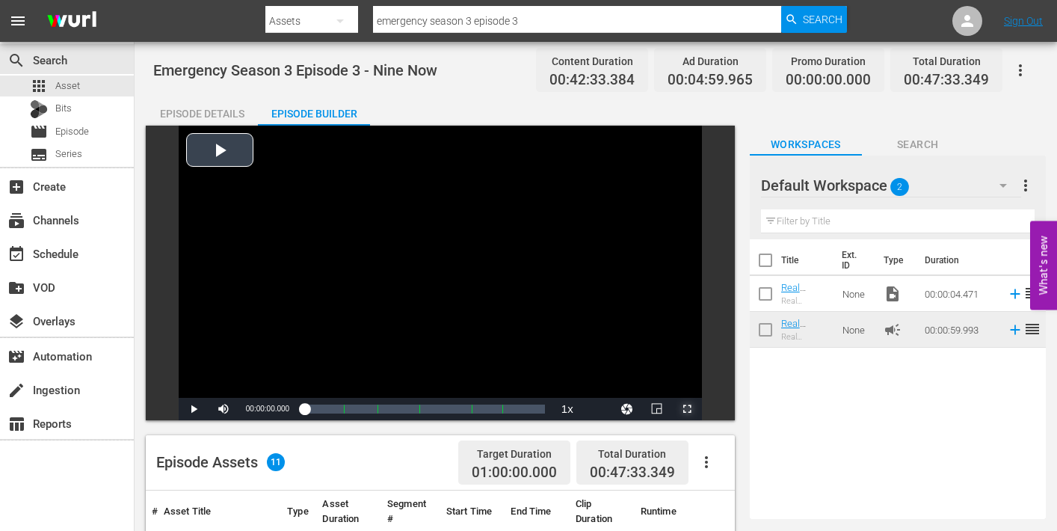
click at [687, 409] on span "Video Player" at bounding box center [687, 409] width 0 height 0
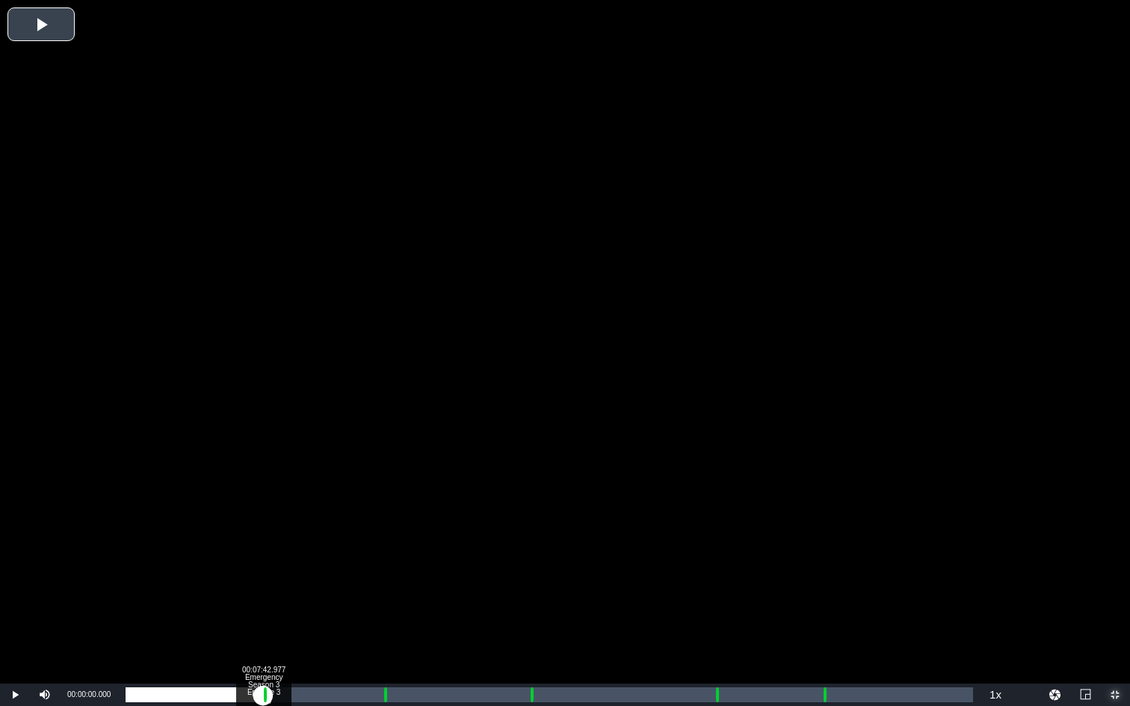
click at [263, 530] on div "Loaded : 0.23% 00:07:42.977 Emergency Season 3 Episode 3 (1/6) 00:00:00.000 Cue…" at bounding box center [549, 695] width 847 height 15
click at [281, 530] on div "Loaded : 9.92% 00:08:43.365 Emergency Season 3 Episode 3 (2/6) 00:00:01.435 Cue…" at bounding box center [549, 695] width 847 height 15
click at [382, 530] on div "Loaded : 18.50% 00:14:23.050 Emergency Season 3 Episode 3 (3/6) 00:07:45.741 Cu…" at bounding box center [549, 695] width 847 height 15
click at [401, 530] on div "Loaded : 9.92% 00:15:25.954 Emergency Season 3 Episode 3 (3/6) 00:00:00.353 Cue…" at bounding box center [549, 695] width 847 height 15
click at [528, 530] on div "00:22:36.221 Emergency Season 3 Episode 3 (4/6)" at bounding box center [528, 695] width 1 height 15
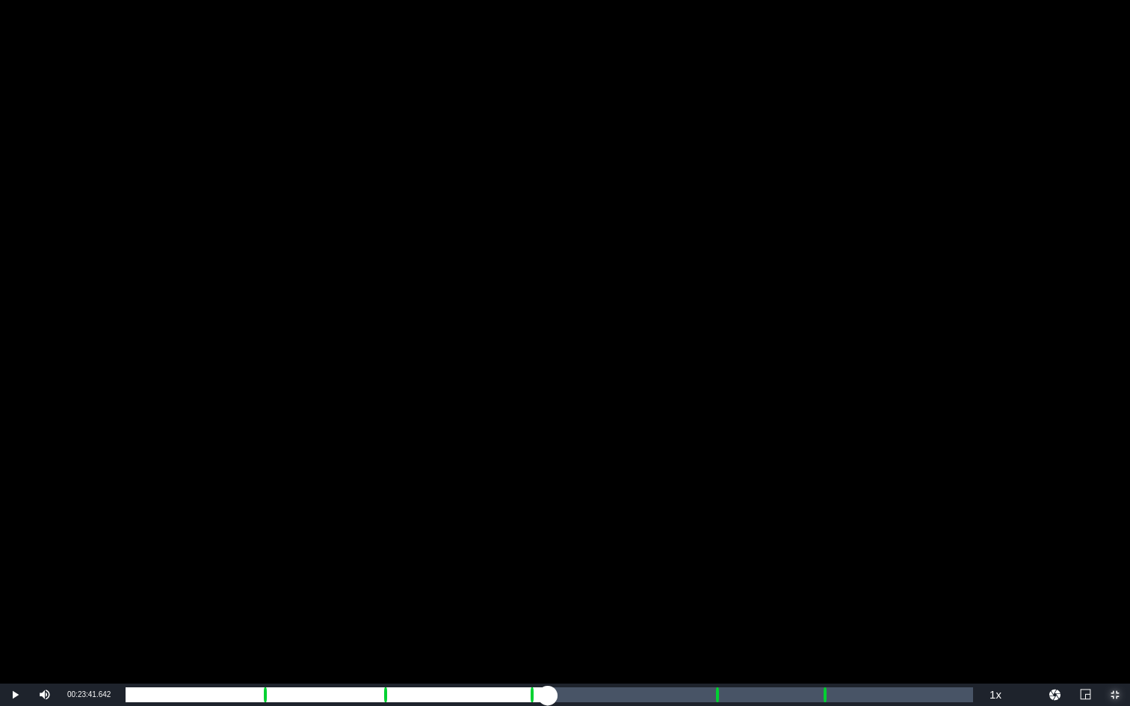
click at [548, 530] on div "Loaded : 9.92% 00:23:41.642 Emergency Season 3 Episode 3 (4/6) 00:00:00.600 Cue…" at bounding box center [549, 695] width 847 height 15
click at [712, 530] on div "Loaded : 48.92% 00:32:55.201 Emergency Season 3 Episode 3 (5/6) 00:20:45.042 Cu…" at bounding box center [549, 695] width 847 height 15
click at [732, 530] on div "00:34:03.138 Emergency Season 3 Episode 3 (5/6)" at bounding box center [732, 695] width 1 height 15
click at [821, 530] on div "Loaded : 72.21% 00:39:00.048 Emergency Season 3 Episode 3 (6/6) 00:30:12.665 Cu…" at bounding box center [549, 695] width 847 height 15
click at [841, 530] on div "Loaded : 9.92% 00:40:07.985 Emergency Season 3 Episode 3 (6/6) 00:00:00.536 Cue…" at bounding box center [549, 695] width 847 height 15
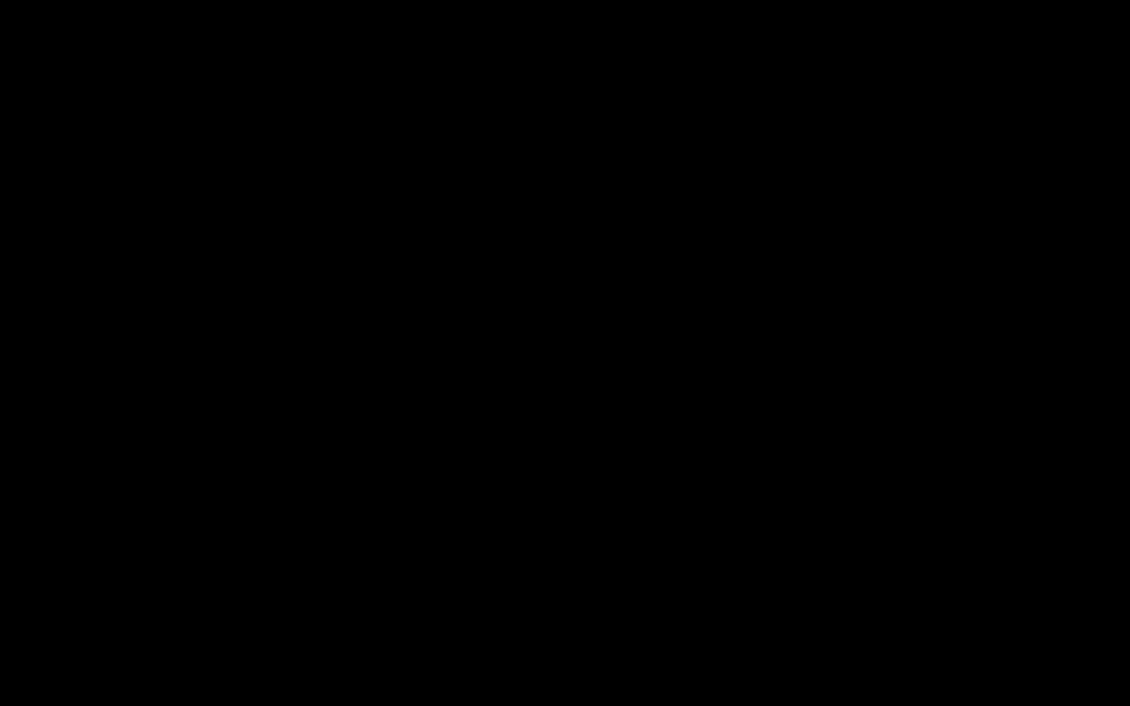
click at [1056, 530] on span "Video Player" at bounding box center [1115, 695] width 0 height 0
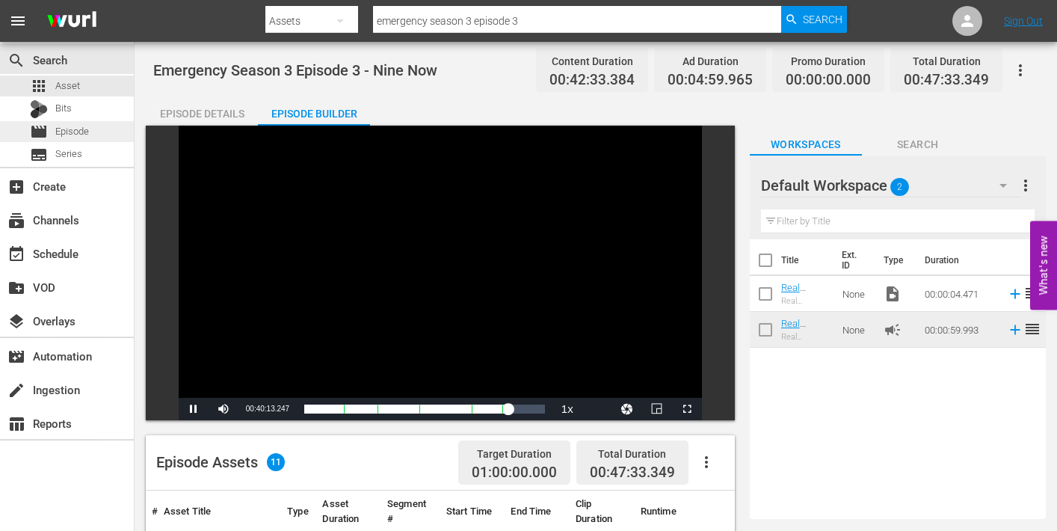
click at [61, 132] on span "Episode" at bounding box center [72, 131] width 34 height 15
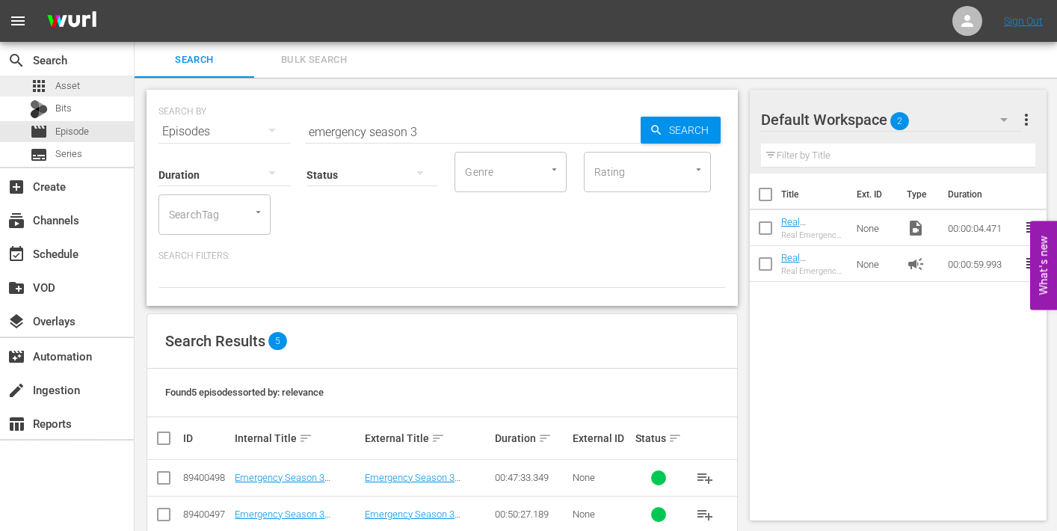
click at [69, 84] on span "Asset" at bounding box center [67, 85] width 25 height 15
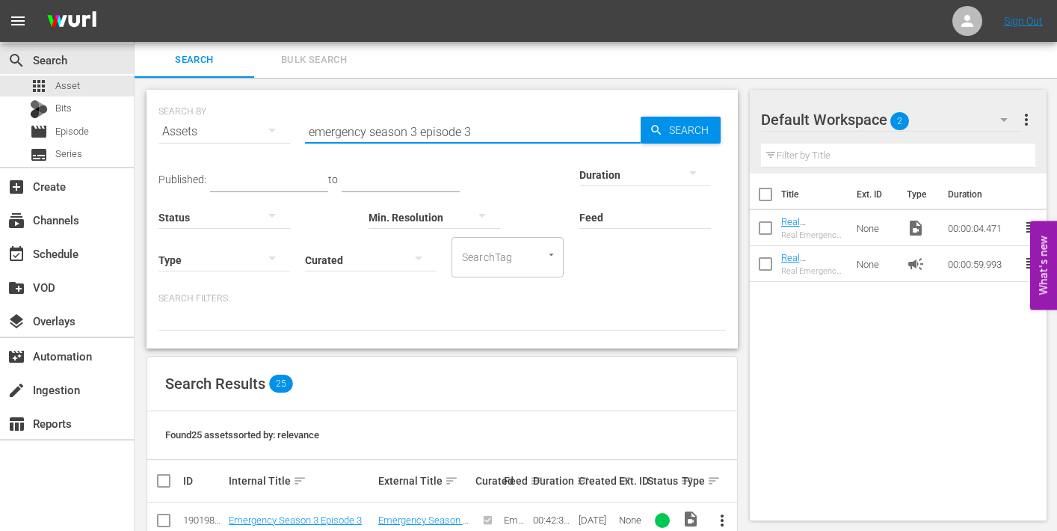
drag, startPoint x: 466, startPoint y: 133, endPoint x: 475, endPoint y: 134, distance: 9.7
click at [476, 134] on input "emergency season 3 episode 3" at bounding box center [473, 132] width 336 height 36
type input "emergency season 3 episode 4"
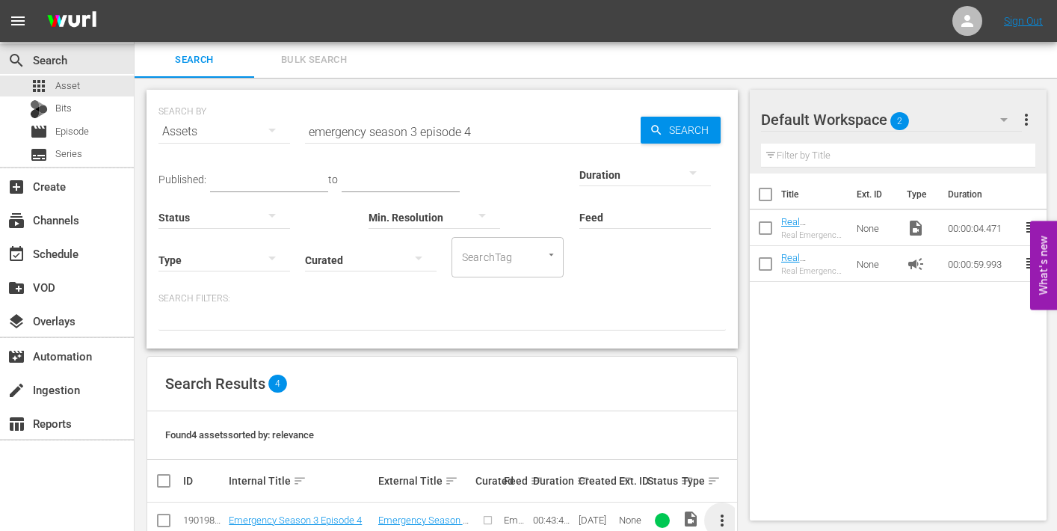
click at [725, 520] on span "more_vert" at bounding box center [722, 520] width 18 height 18
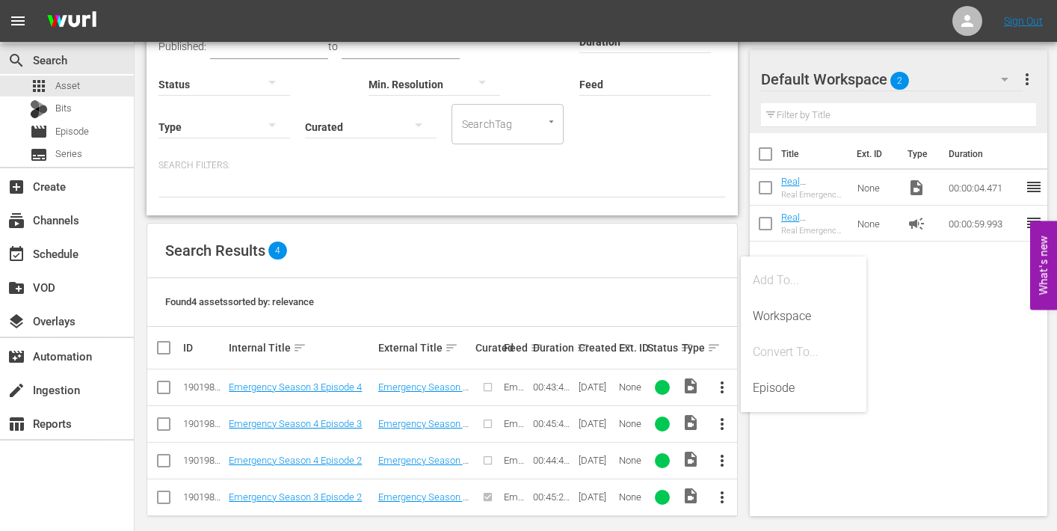
scroll to position [145, 0]
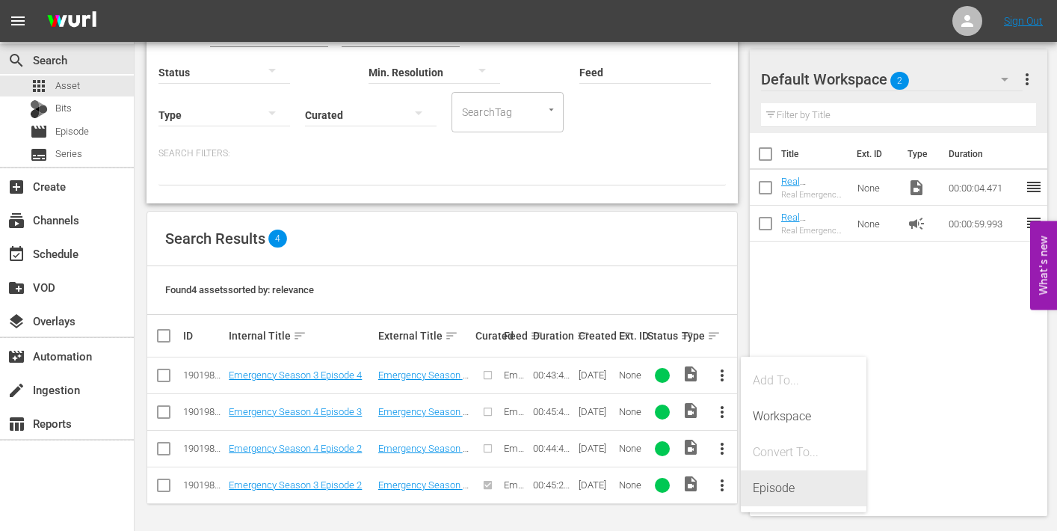
click at [774, 489] on div "Episode" at bounding box center [804, 488] width 102 height 36
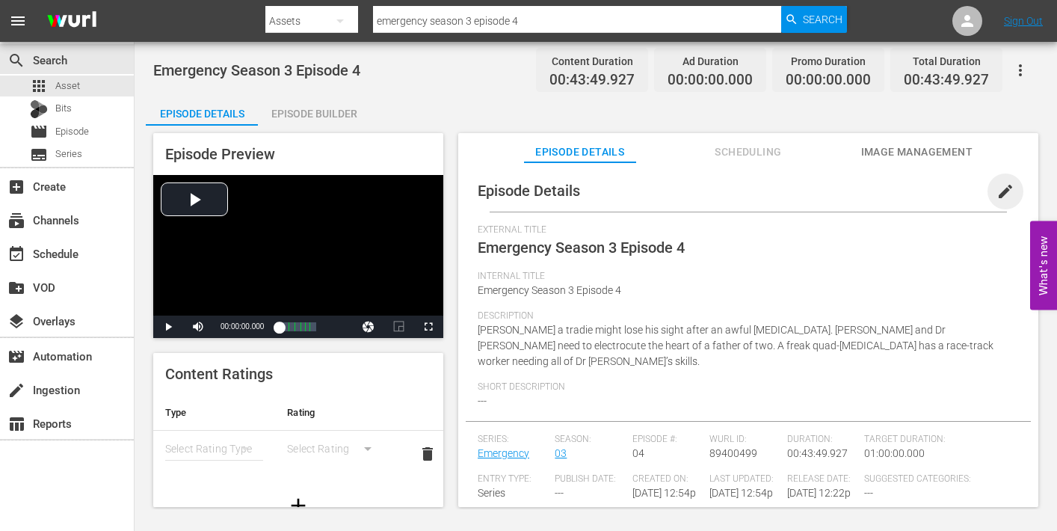
drag, startPoint x: 1000, startPoint y: 188, endPoint x: 945, endPoint y: 216, distance: 61.2
click at [1000, 188] on span "edit" at bounding box center [1005, 191] width 18 height 18
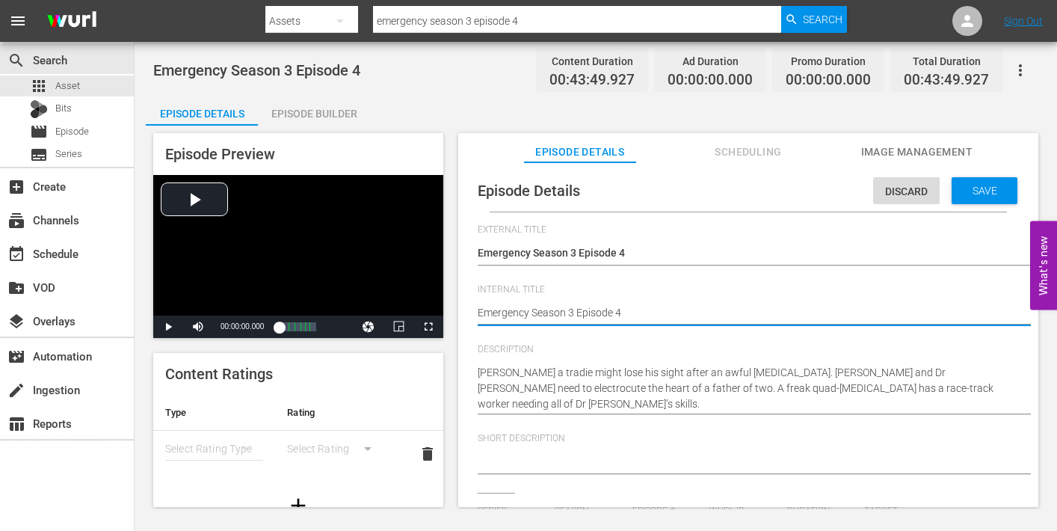
type textarea "Emergency Season 3 Episode 4"
type textarea "Emergency Season 3 Episode 4 -"
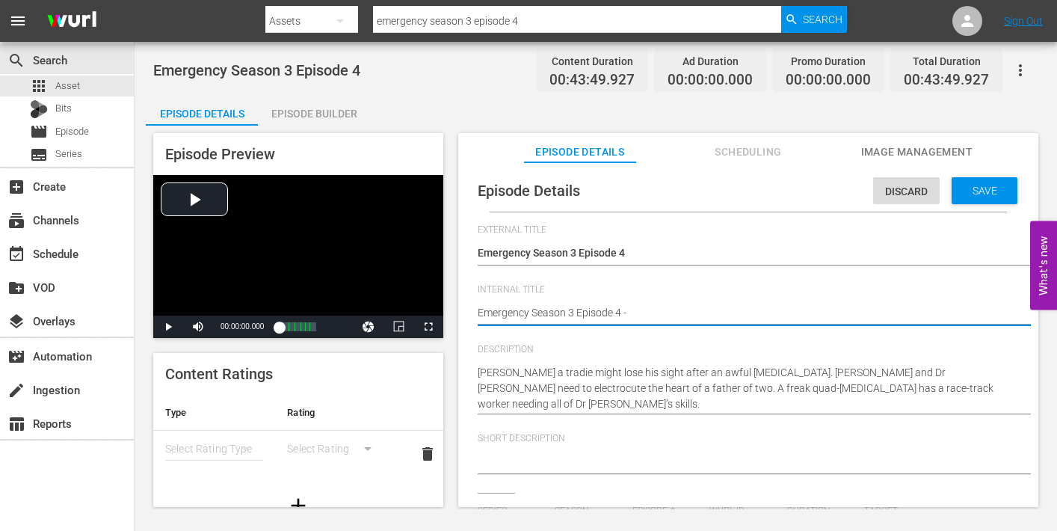
type textarea "Emergency Season 3 Episode 4 -"
type textarea "Emergency Season 3 Episode 4 - N"
type textarea "Emergency Season 3 Episode 4 - Ni"
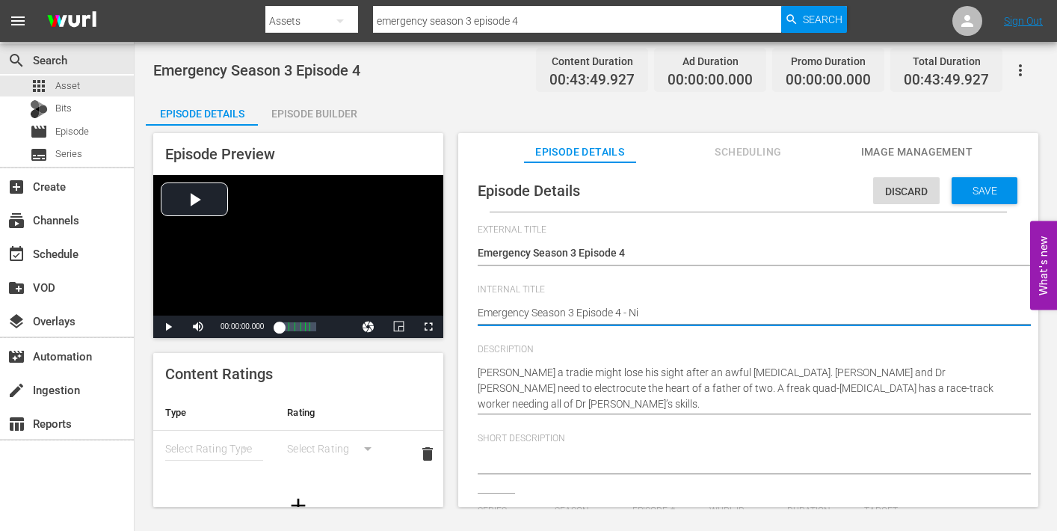
type textarea "Emergency Season 3 Episode 4 - Nin"
type textarea "Emergency Season 3 Episode 4 - Nine"
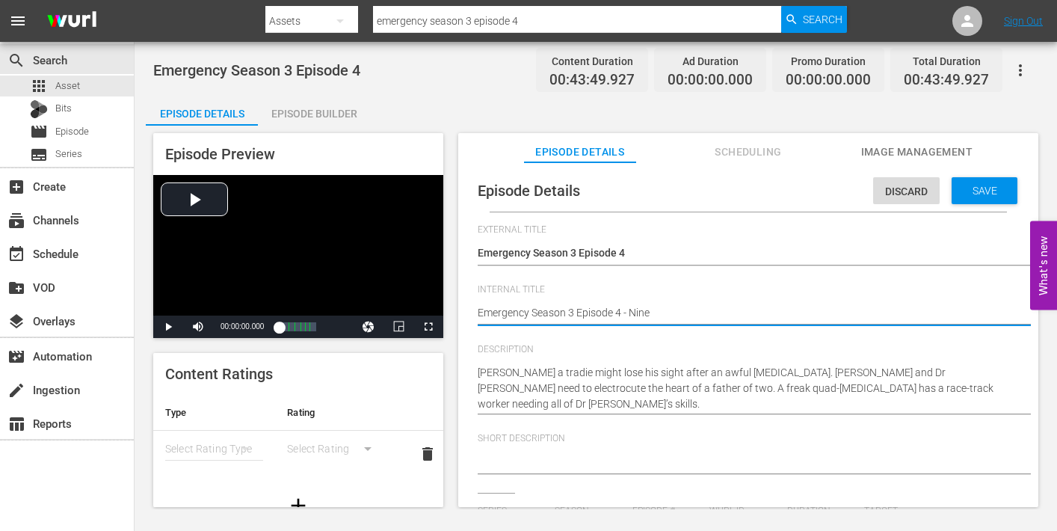
type textarea "Emergency Season 3 Episode 4 - Nine"
type textarea "Emergency Season 3 Episode 4 - Nine N"
type textarea "Emergency Season 3 Episode 4 - Nine No"
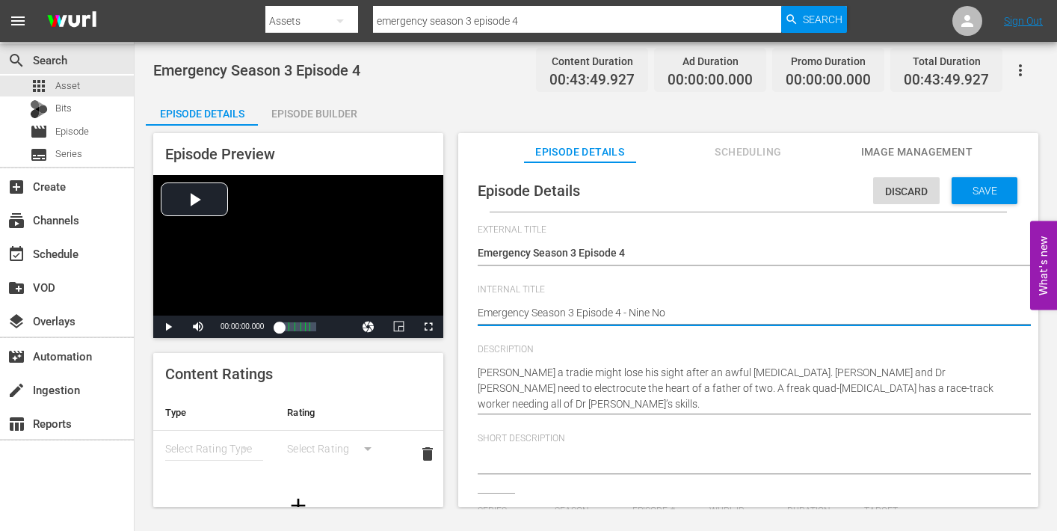
type textarea "Emergency Season 3 Episode 4 - Nine Now"
click at [976, 187] on span "Save" at bounding box center [984, 191] width 49 height 12
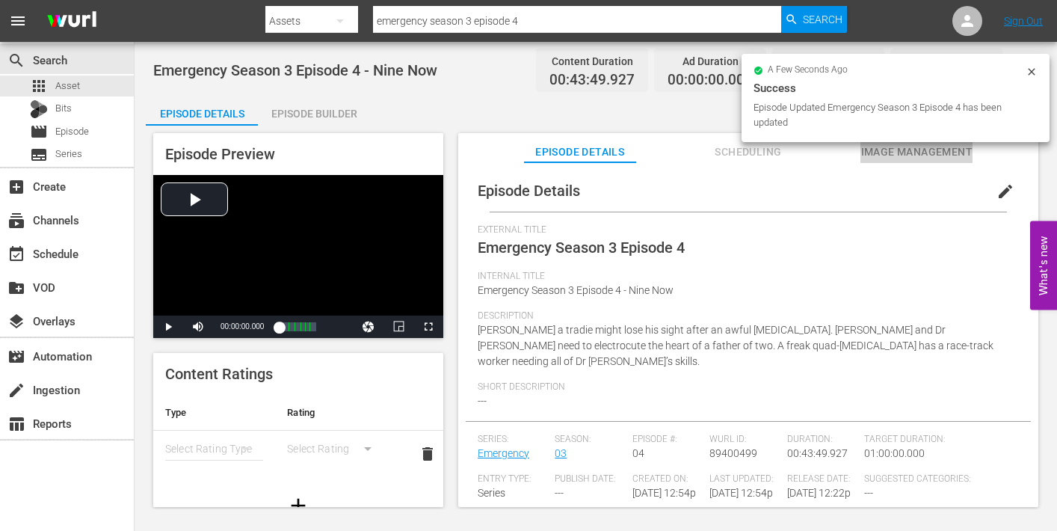
click at [901, 152] on span "Image Management" at bounding box center [916, 152] width 112 height 19
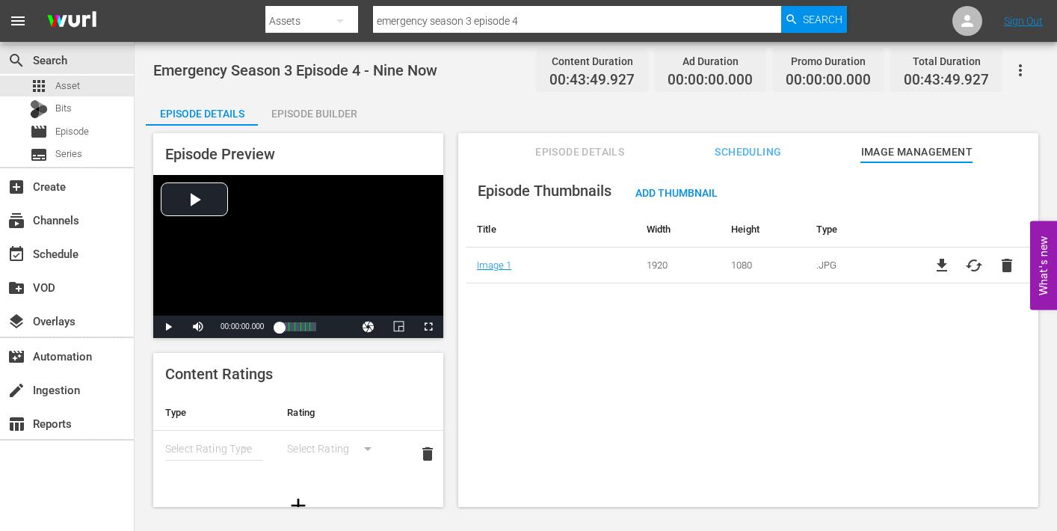
click at [315, 113] on div "Episode Builder" at bounding box center [314, 114] width 112 height 36
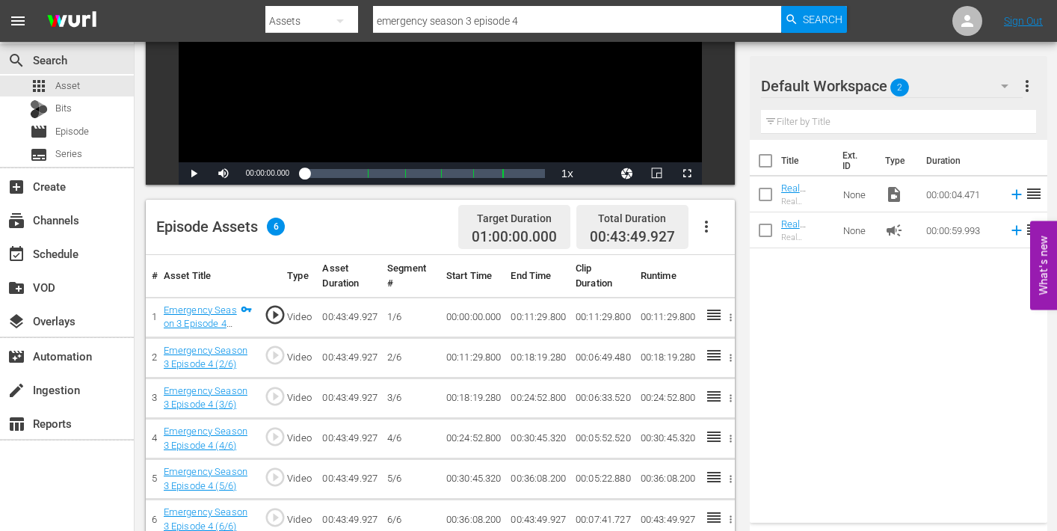
scroll to position [239, 0]
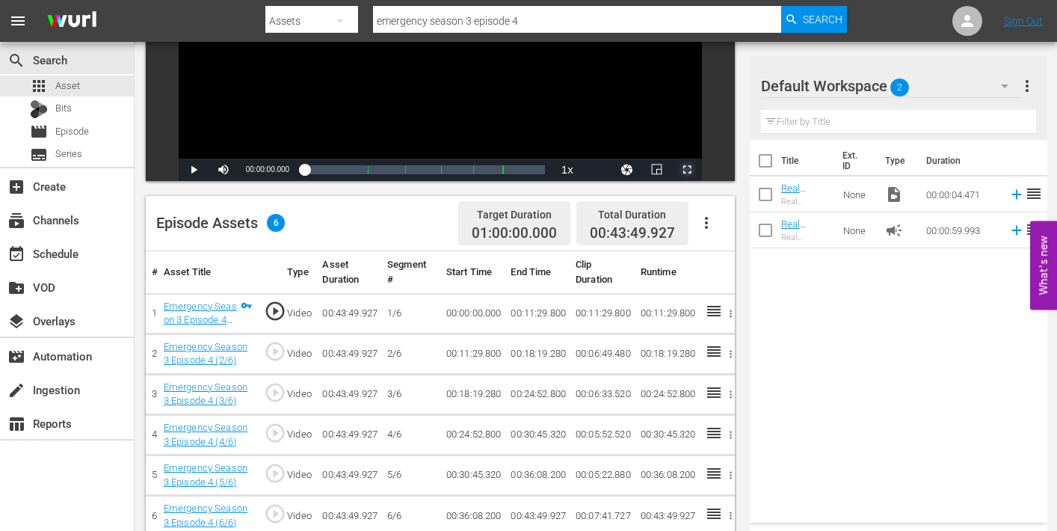
click at [687, 170] on span "Video Player" at bounding box center [687, 170] width 0 height 0
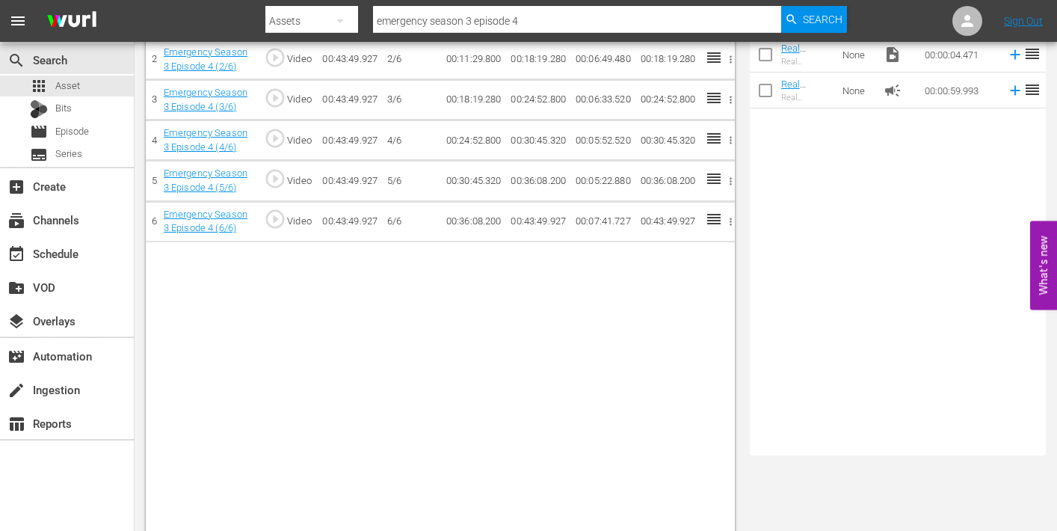
scroll to position [95, 0]
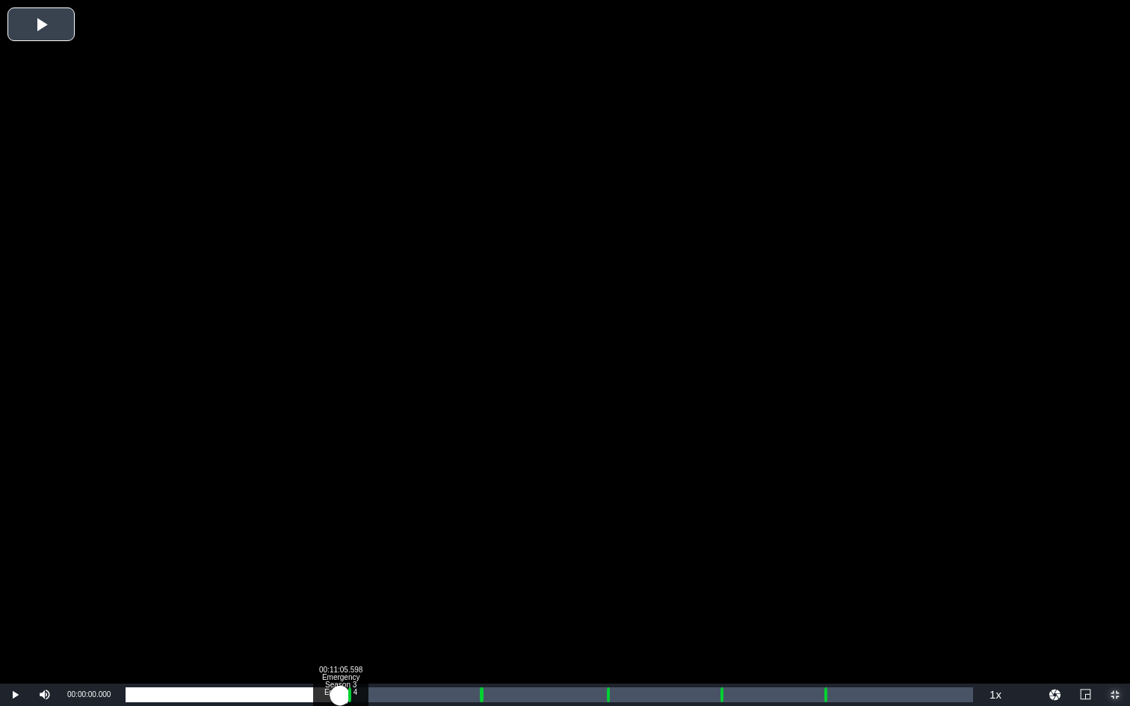
click at [340, 530] on div "Loaded : 0.22% 00:11:05.598 Emergency Season 3 Episode 4 (1/6) 00:00:00.000 Cue…" at bounding box center [549, 695] width 847 height 15
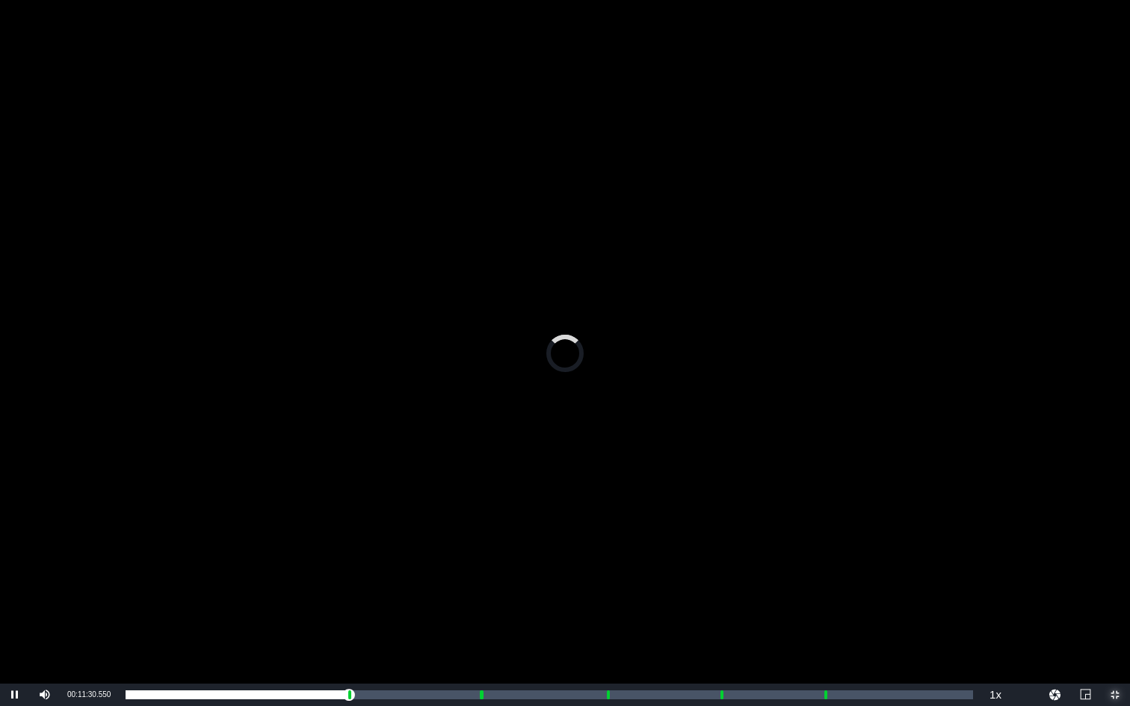
click at [1056, 530] on span "Video Player" at bounding box center [1115, 695] width 0 height 0
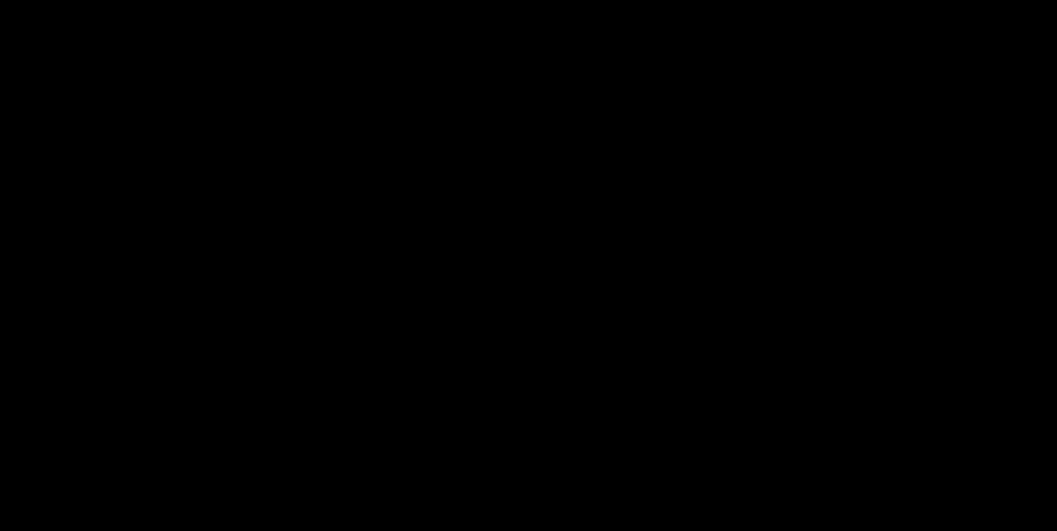
scroll to position [155, 0]
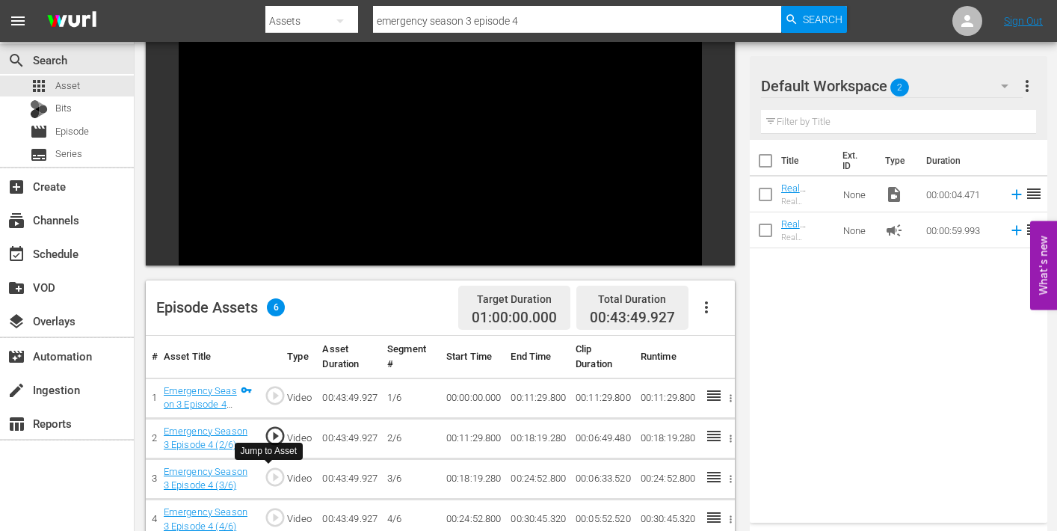
click at [274, 475] on span "play_circle_outline" at bounding box center [275, 477] width 22 height 22
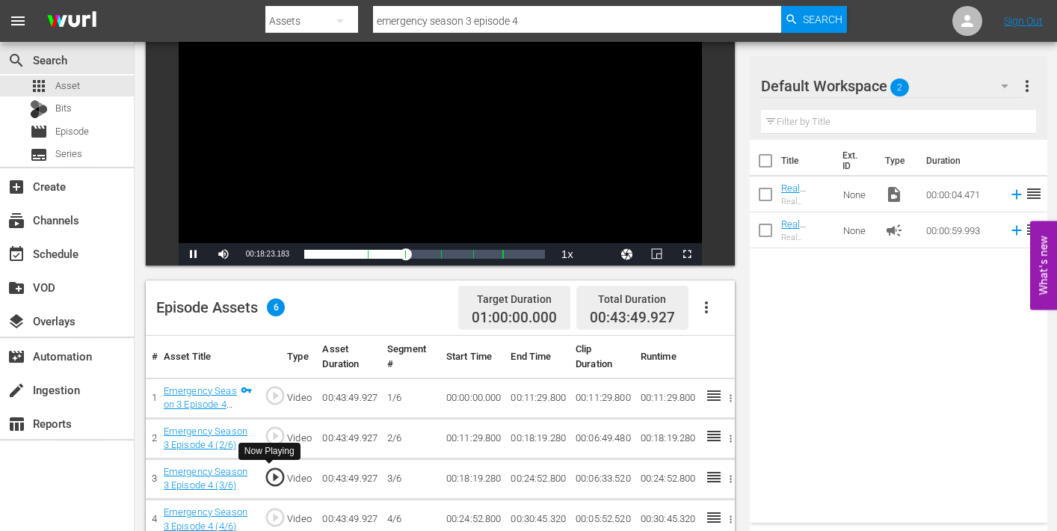
drag, startPoint x: 274, startPoint y: 476, endPoint x: 277, endPoint y: 466, distance: 11.1
click at [274, 476] on span "play_circle_outline" at bounding box center [275, 477] width 22 height 22
click at [194, 254] on span "Video Player" at bounding box center [194, 254] width 0 height 0
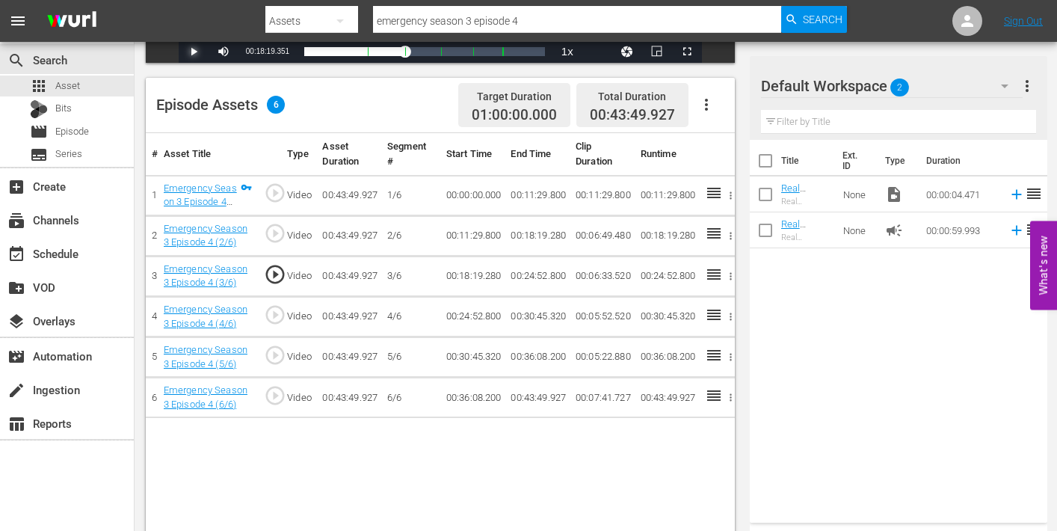
scroll to position [389, 0]
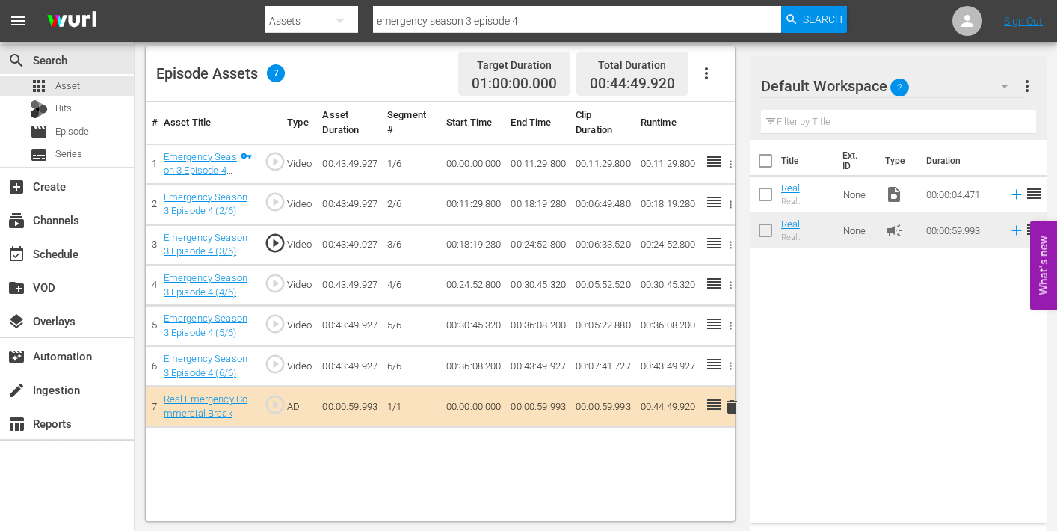
click at [727, 408] on span "delete" at bounding box center [732, 407] width 18 height 18
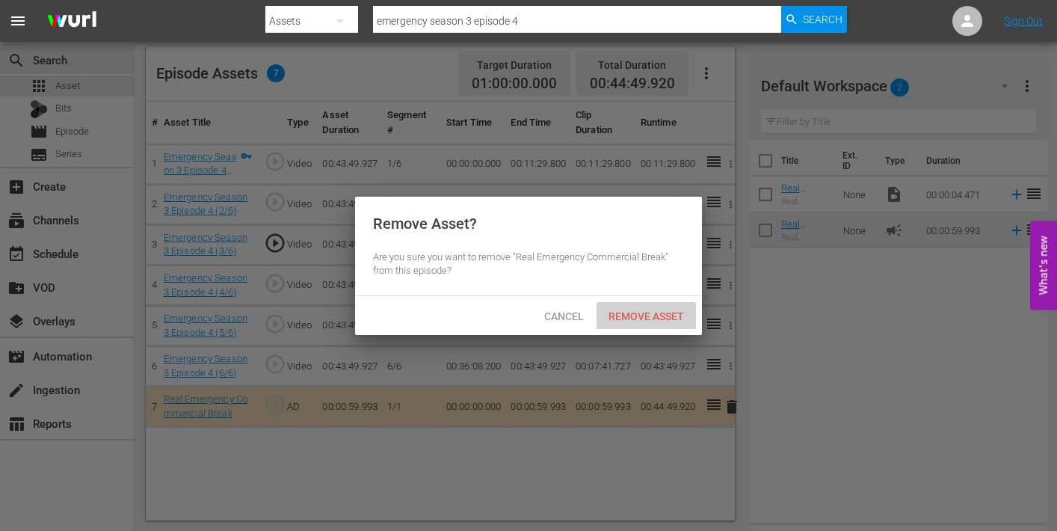
click at [640, 311] on span "Remove Asset" at bounding box center [645, 316] width 99 height 12
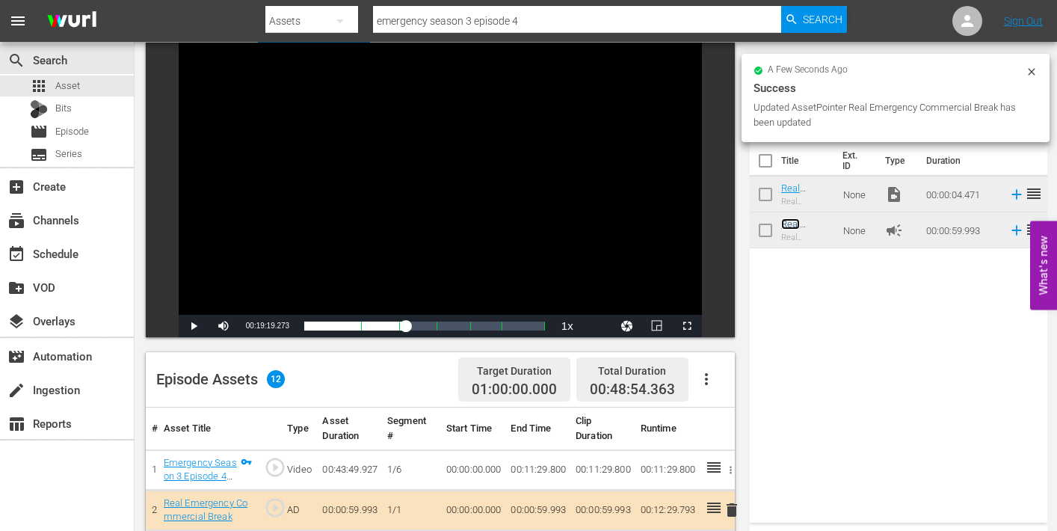
scroll to position [0, 0]
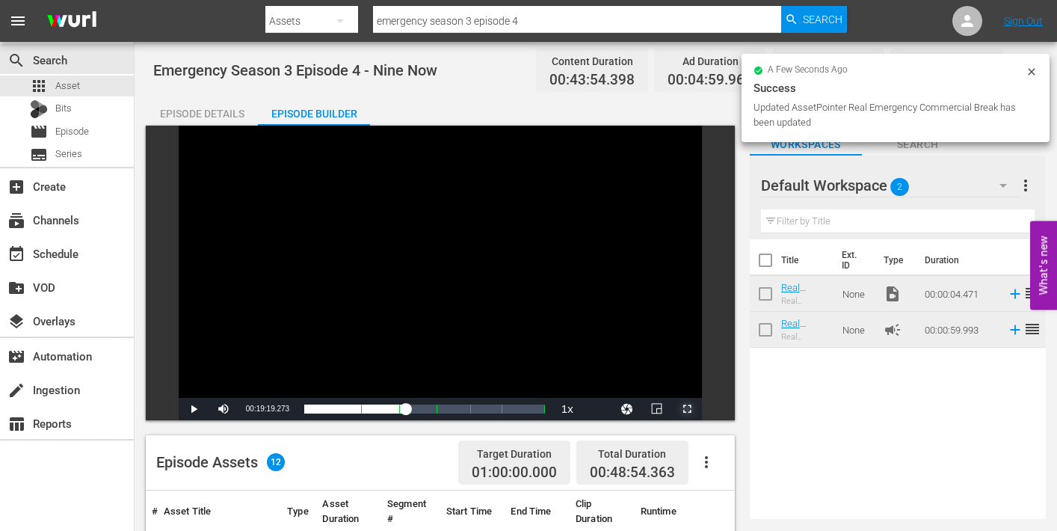
click at [687, 409] on span "Video Player" at bounding box center [687, 409] width 0 height 0
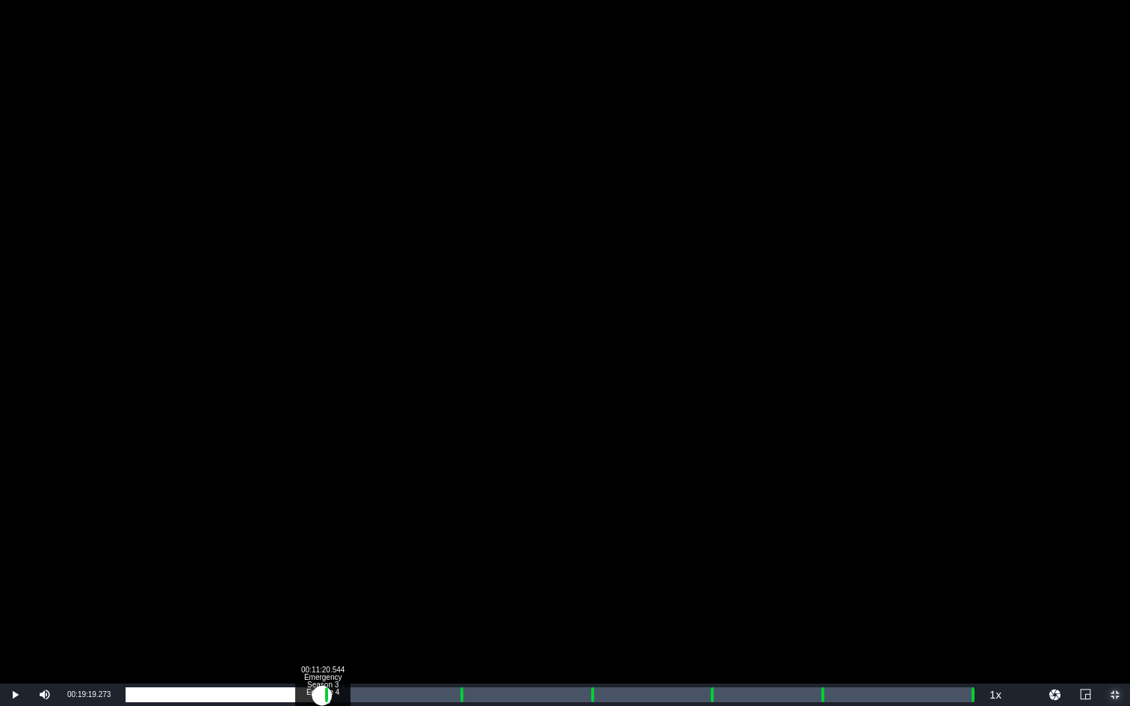
click at [322, 530] on div "Loaded : 9.92% 00:11:20.544 Emergency Season 3 Episode 4 (1/6) 00:00:00.000 Cue…" at bounding box center [549, 695] width 847 height 15
click at [341, 530] on div "Loaded : 27.40% 00:12:27.822 Emergency Season 3 Episode 4 (2/6) 00:00:00.000 Cu…" at bounding box center [549, 695] width 847 height 15
click at [341, 530] on div "Loaded : 9.92% 00:12:27.822 Emergency Season 3 Episode 4 (2/6) 00:00:01.560 Cue…" at bounding box center [549, 695] width 847 height 15
click at [459, 530] on div "Loaded : 26.26% 00:19:14.079 Emergency Season 3 Episode 4 (3/6) 00:11:30.550 Cu…" at bounding box center [549, 695] width 847 height 15
click at [477, 530] on div "00:20:16.182 Emergency Season 3 Episode 4 (3/6)" at bounding box center [477, 695] width 1 height 15
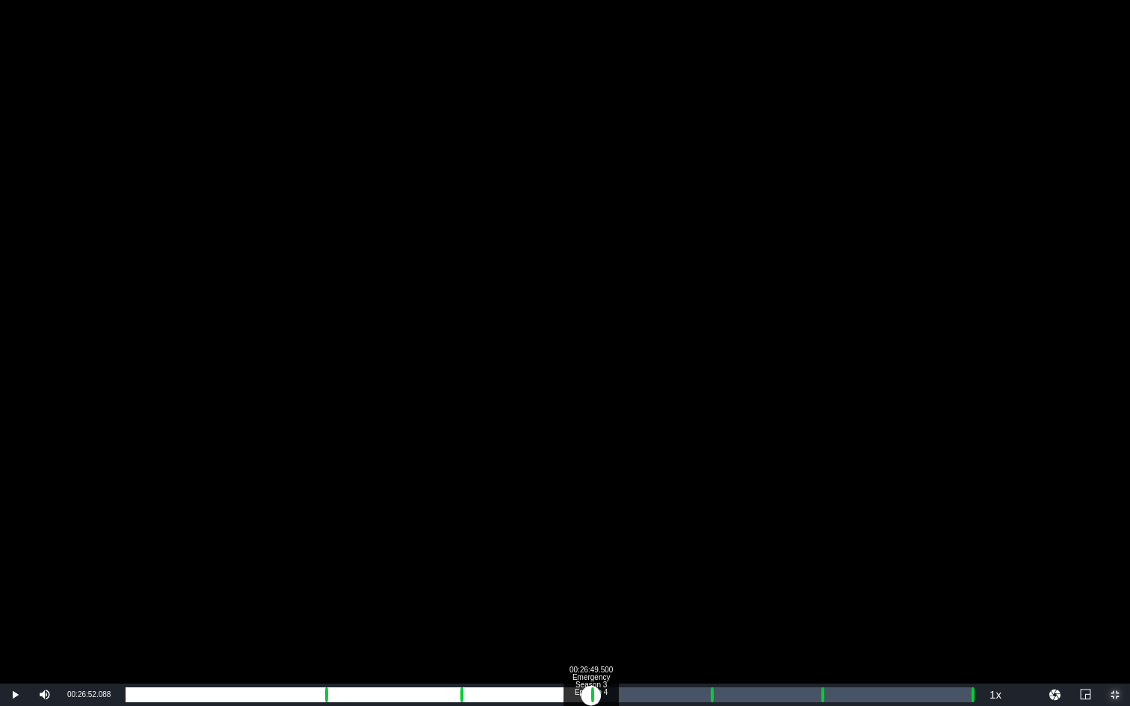
click at [590, 530] on div "Loaded : 42.25% 00:26:49.500 Emergency Season 3 Episode 4 (4/6) 00:18:22.401 Cu…" at bounding box center [549, 695] width 847 height 15
click at [592, 530] on div "00:00:02.133" at bounding box center [359, 695] width 466 height 15
click at [613, 530] on div "00:00:38.210" at bounding box center [369, 695] width 487 height 15
click at [612, 530] on div "00:25:07.150" at bounding box center [369, 695] width 487 height 15
click at [616, 530] on div "00:25:07.820" at bounding box center [371, 695] width 490 height 15
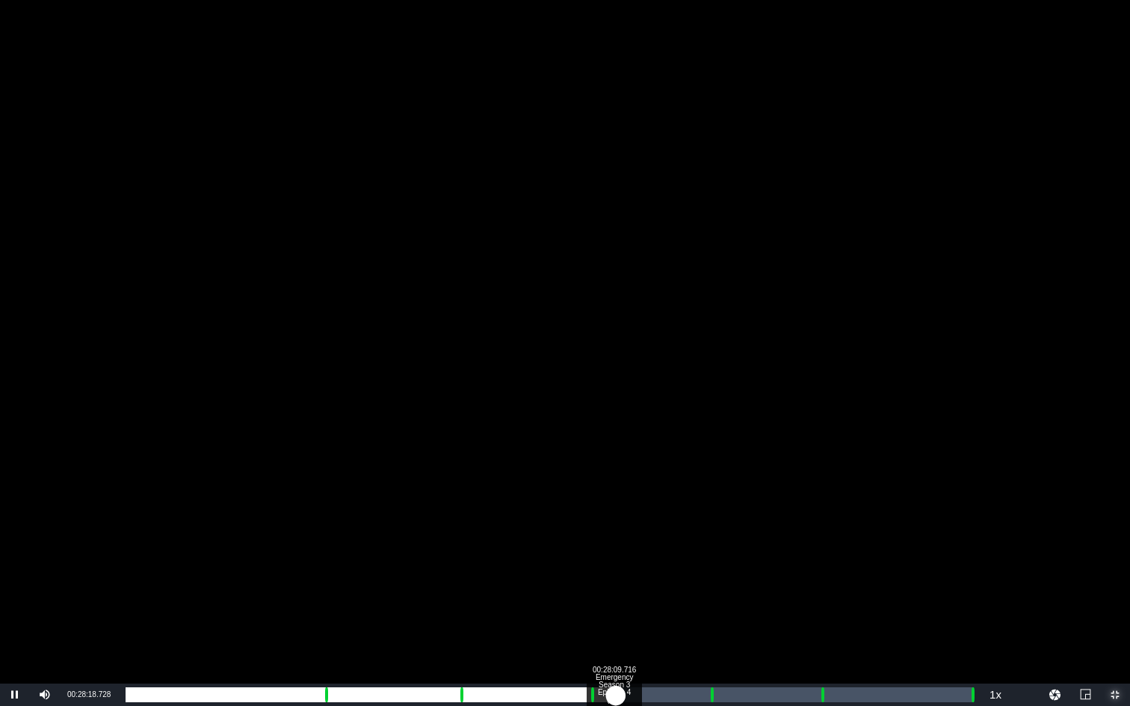
click at [614, 530] on div "00:25:18.786" at bounding box center [371, 695] width 490 height 15
click at [607, 530] on div "00:25:11.570" at bounding box center [370, 695] width 489 height 15
click at [707, 530] on div "Loaded : 56.86% 00:33:35.757 Emergency Season 3 Episode 4 (5/6) 00:24:53.542 Cu…" at bounding box center [549, 695] width 847 height 15
click at [726, 530] on div "Loaded : 9.92% 00:34:43.035 Emergency Season 3 Episode 4 (5/6) 00:00:00.341 Cue…" at bounding box center [549, 695] width 847 height 15
click at [818, 530] on div "Loaded : 70.33% 00:39:58.725 Emergency Season 3 Episode 4 (6/6) 00:30:46.000 Cu…" at bounding box center [549, 695] width 847 height 15
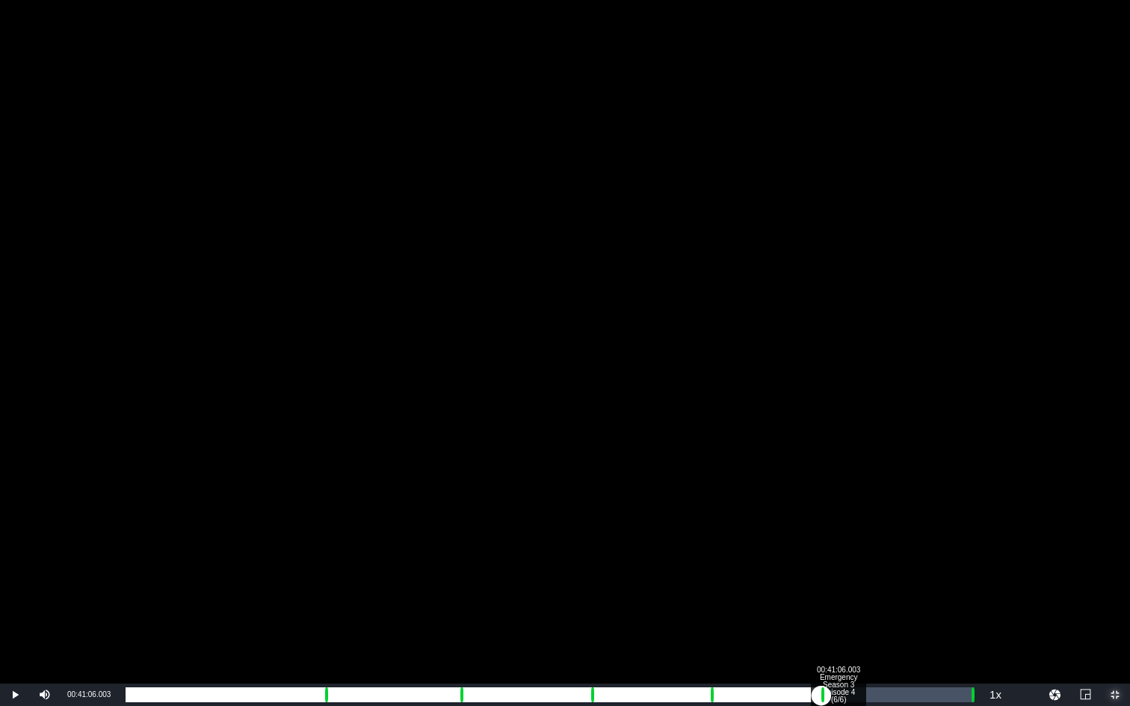
click at [838, 530] on div "00:41:06.003 Emergency Season 3 Episode 4 (6/6)" at bounding box center [838, 695] width 1 height 15
click at [970, 530] on div "00:48:44.012" at bounding box center [970, 695] width 1 height 15
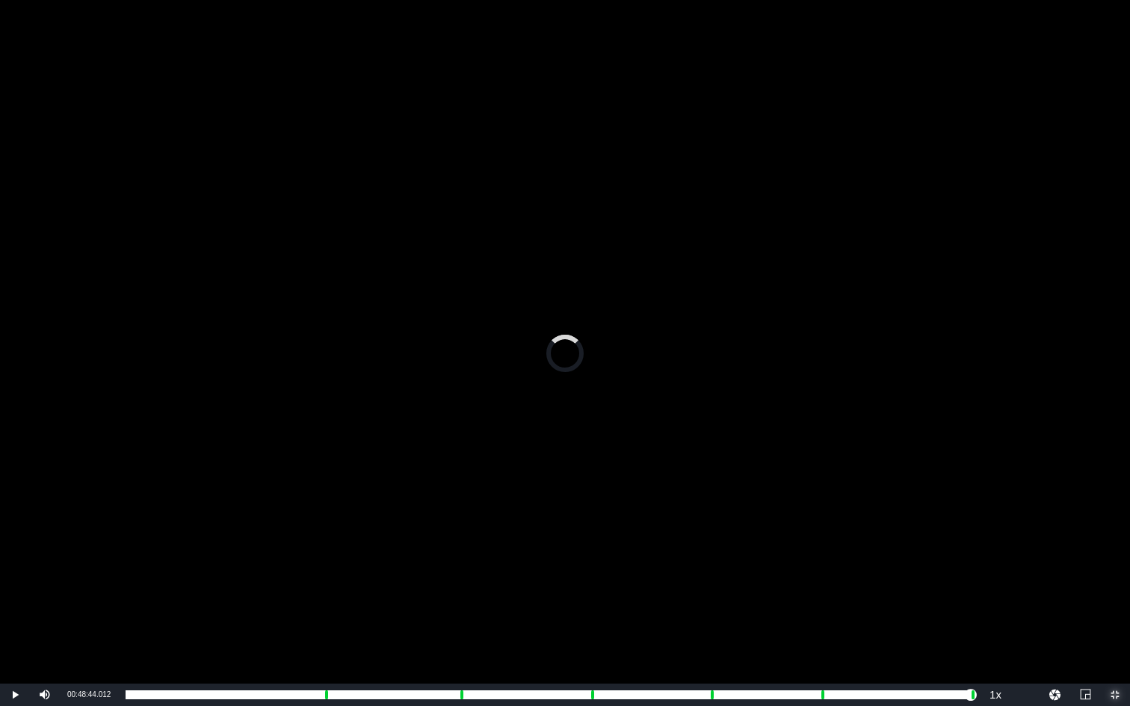
click at [1056, 530] on span "Video Player" at bounding box center [1115, 695] width 0 height 0
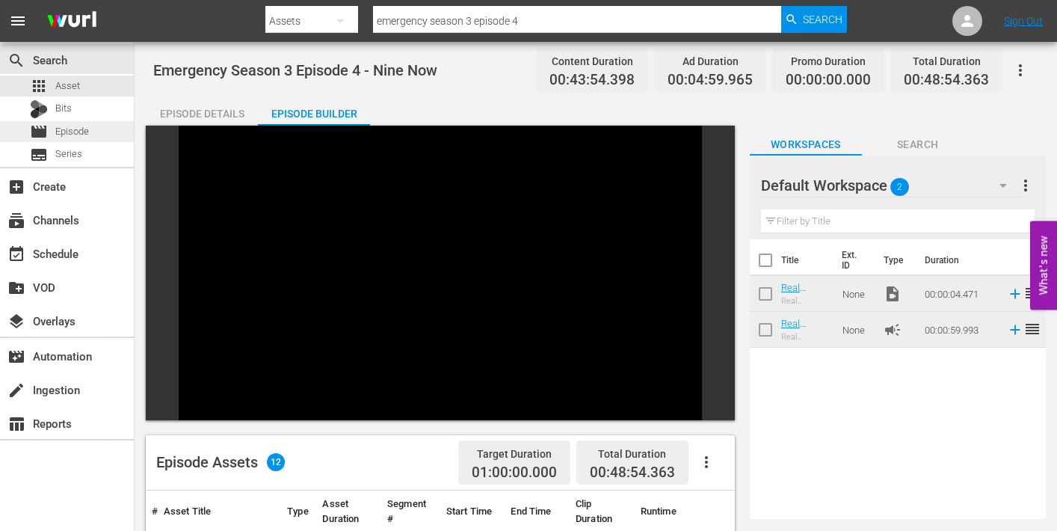
click at [67, 129] on span "Episode" at bounding box center [72, 131] width 34 height 15
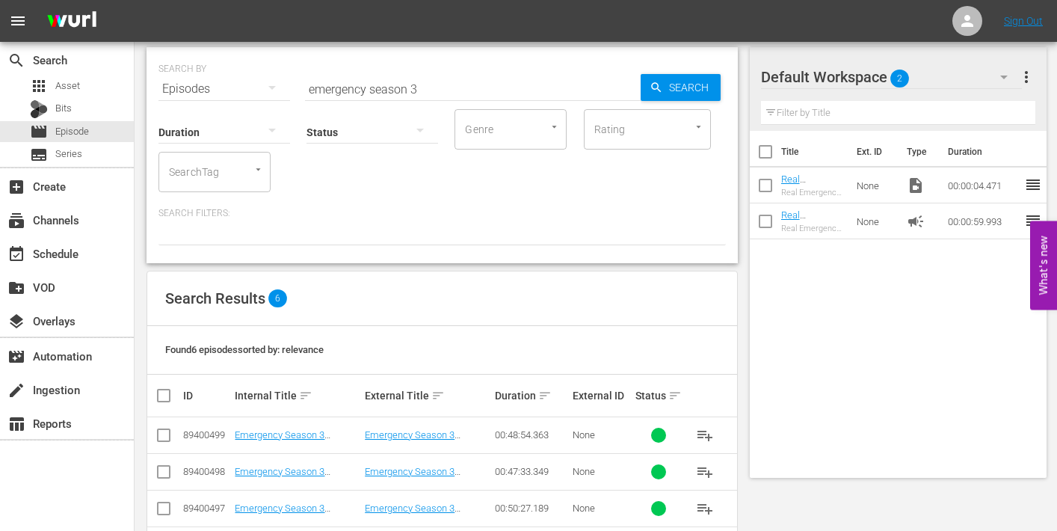
scroll to position [62, 0]
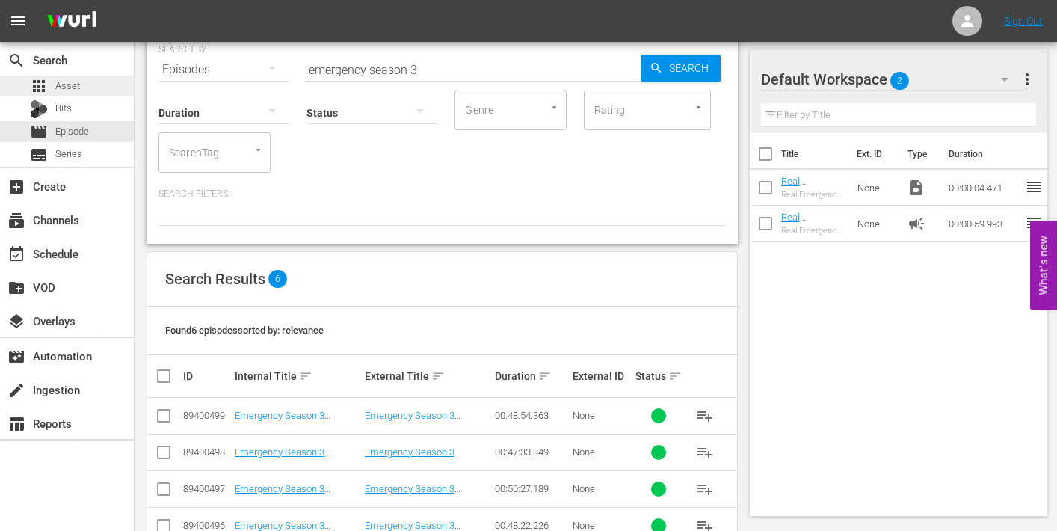
click at [59, 83] on span "Asset" at bounding box center [67, 85] width 25 height 15
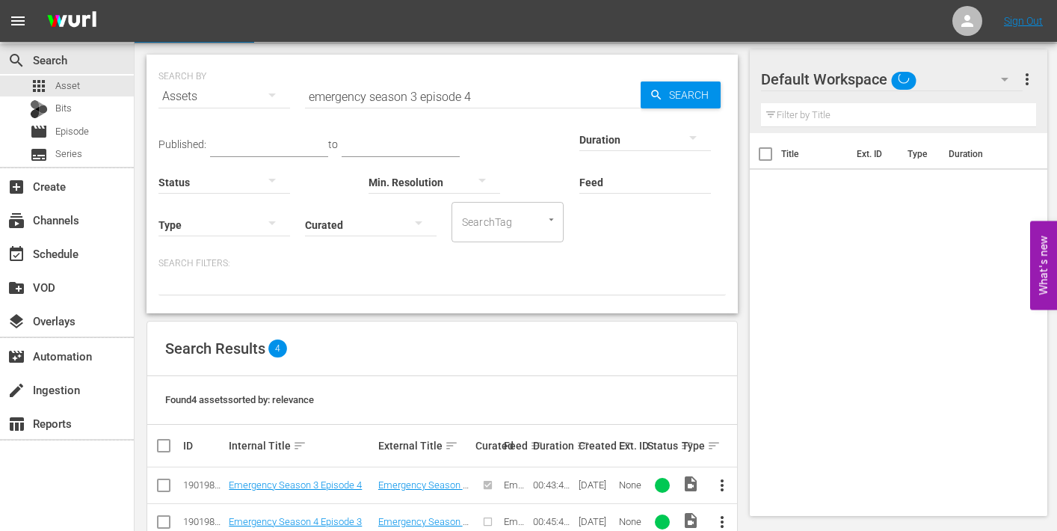
scroll to position [62, 0]
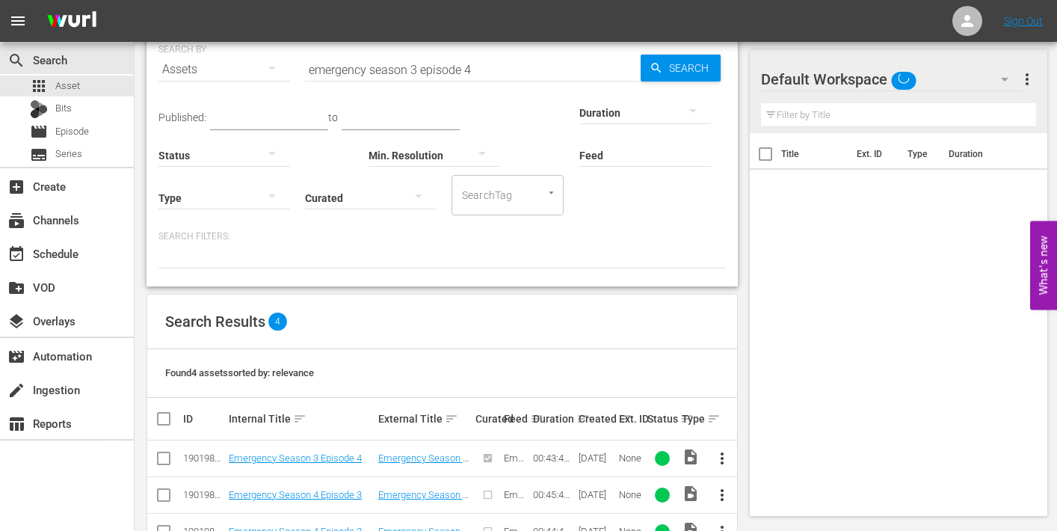
click at [471, 91] on div "Published: to Duration Status Min. Resolution Feed Feed Title Type Curated Sear…" at bounding box center [441, 151] width 567 height 128
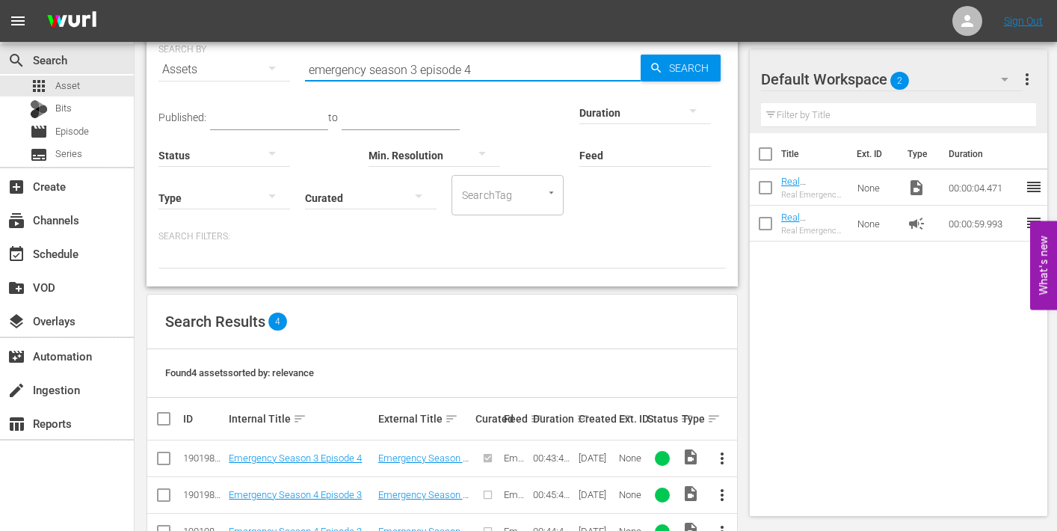
click at [465, 72] on input "emergency season 3 episode 4" at bounding box center [473, 70] width 336 height 36
type input "emergency season 3 episode 5"
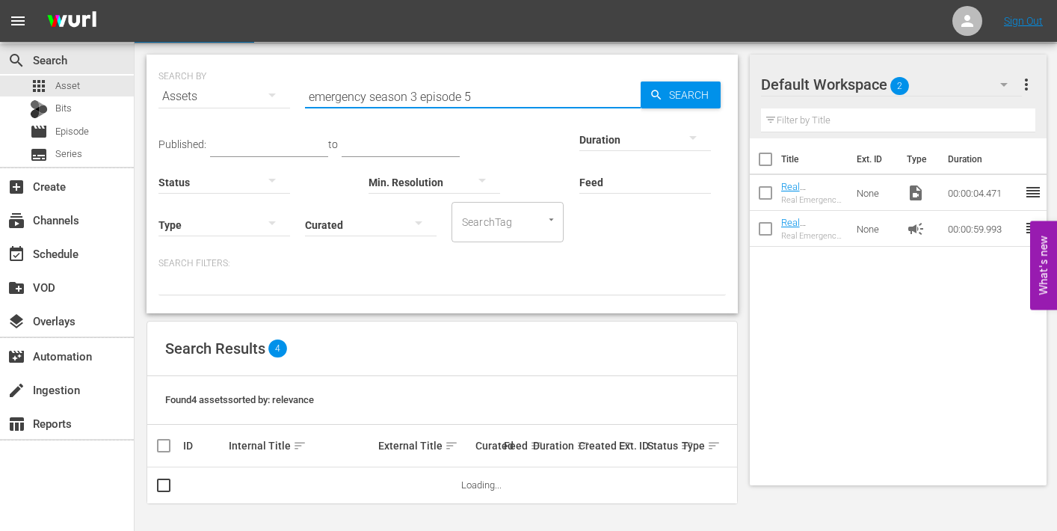
scroll to position [34, 0]
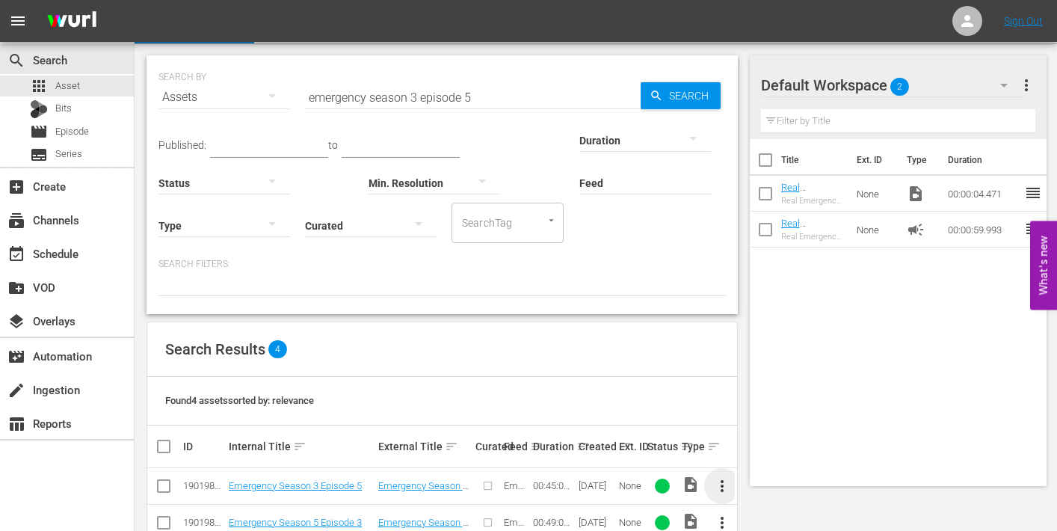
click at [726, 487] on span "more_vert" at bounding box center [722, 486] width 18 height 18
click at [776, 480] on div "Episode" at bounding box center [804, 479] width 102 height 36
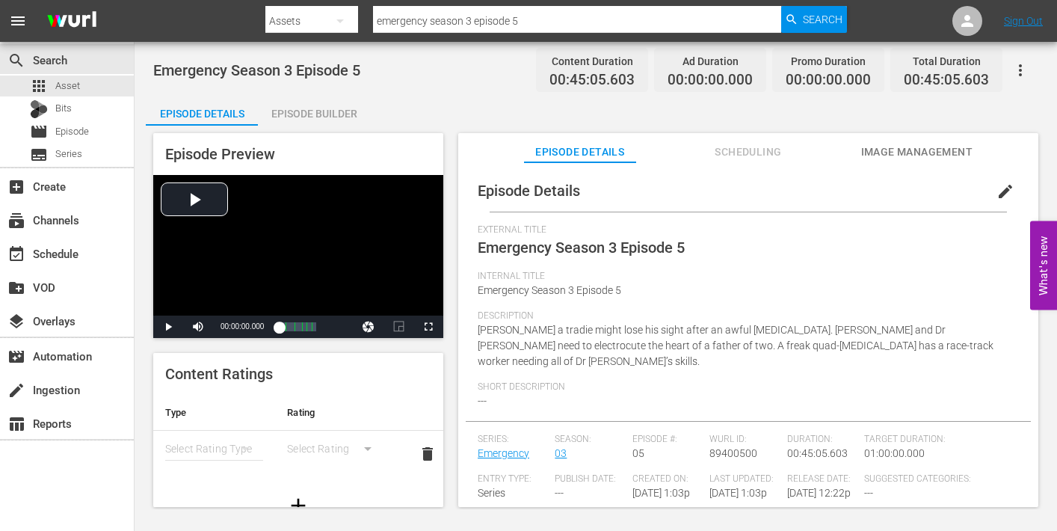
click at [1001, 196] on span "edit" at bounding box center [1005, 191] width 18 height 18
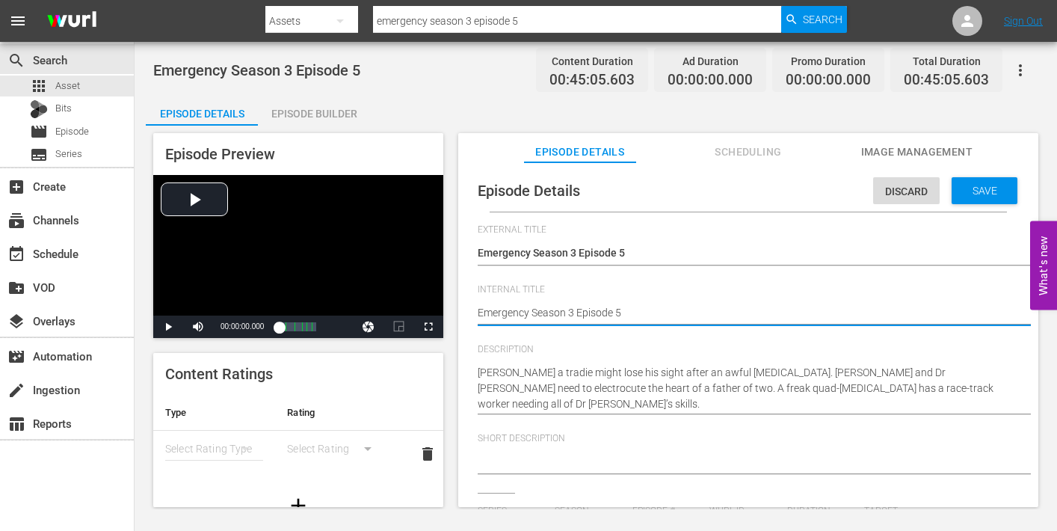
type textarea "Emergency Season 3 Episode 5"
type textarea "Emergency Season 3 Episode 5 -"
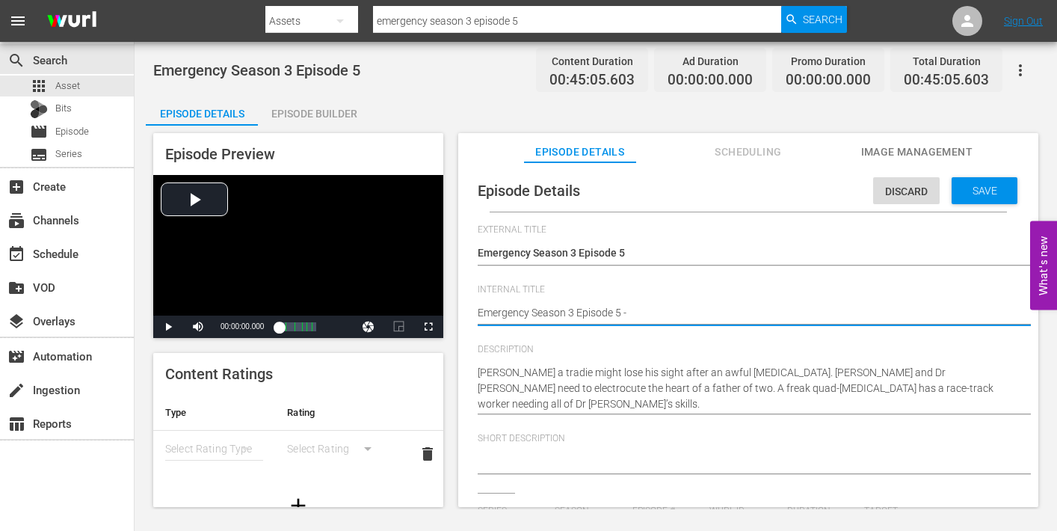
type textarea "Emergency Season 3 Episode 5 -"
type textarea "Emergency Season 3 Episode 5 - N"
type textarea "Emergency Season 3 Episode 5 - Ni"
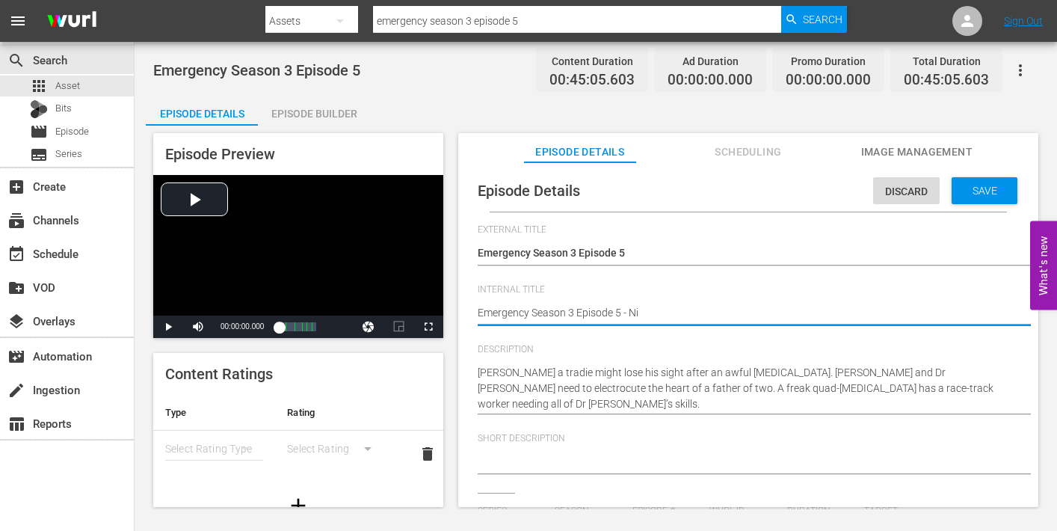
type textarea "Emergency Season 3 Episode 5 - Nin"
type textarea "Emergency Season 3 Episode 5 - Nine"
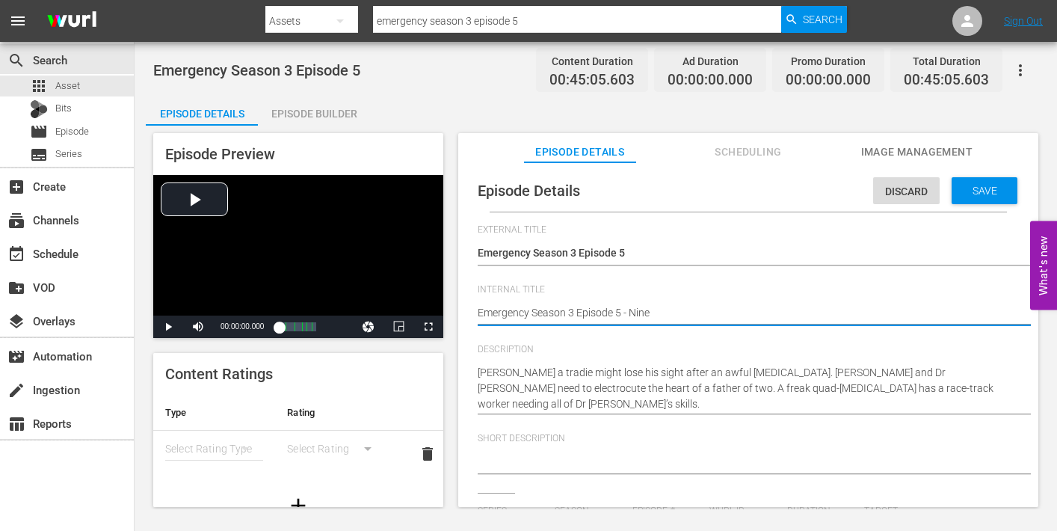
type textarea "Emergency Season 3 Episode 5 - Nine"
type textarea "Emergency Season 3 Episode 5 - Nine N"
type textarea "Emergency Season 3 Episode 5 - Nine No"
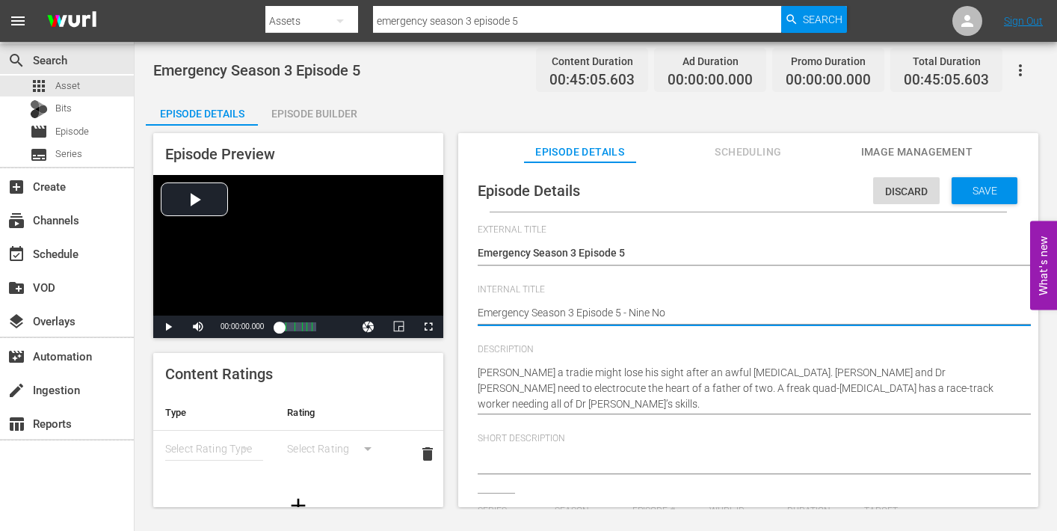
type textarea "Emergency Season 3 Episode 5 - Nine Now"
click at [960, 185] on span "Save" at bounding box center [984, 191] width 49 height 12
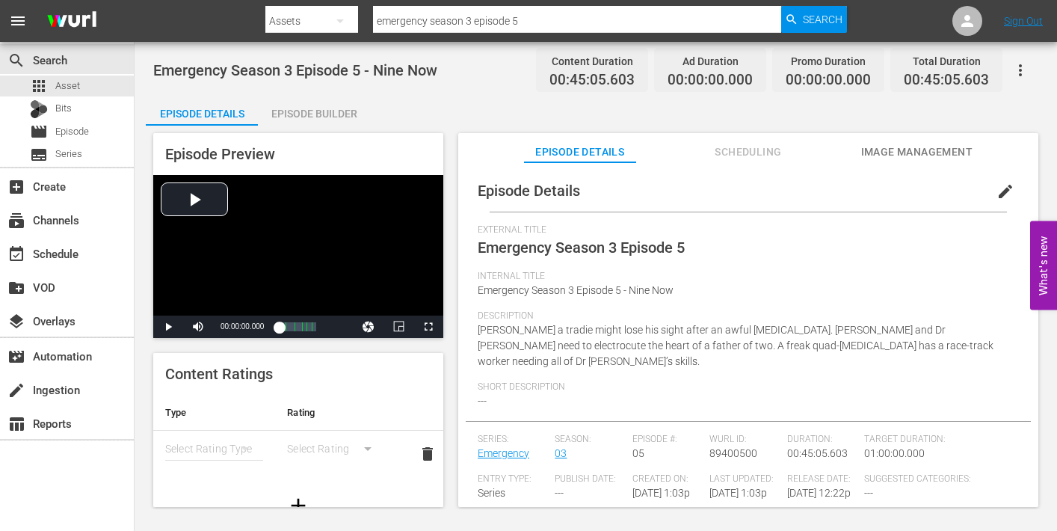
drag, startPoint x: 906, startPoint y: 148, endPoint x: 899, endPoint y: 149, distance: 7.6
click at [906, 148] on span "Image Management" at bounding box center [916, 152] width 112 height 19
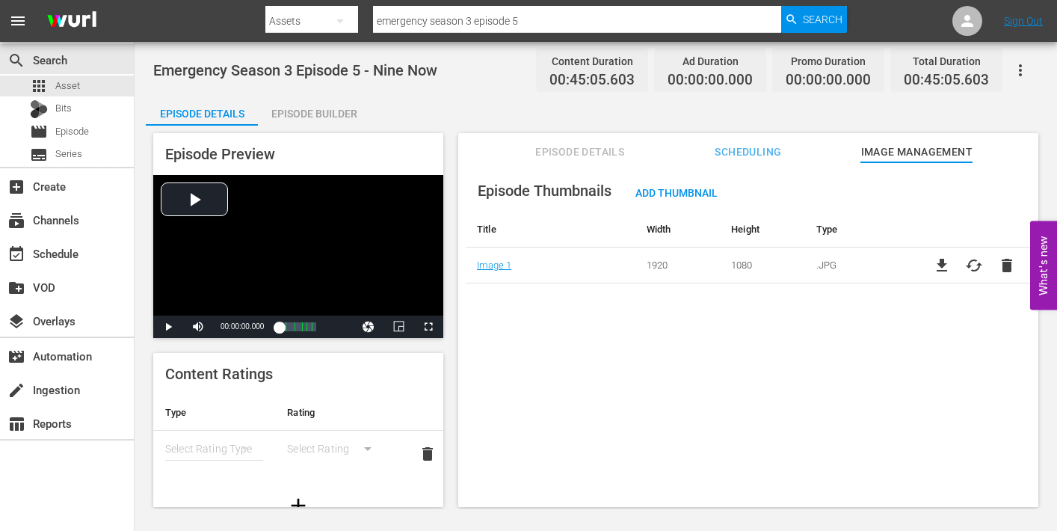
click at [312, 112] on div "Episode Builder" at bounding box center [314, 114] width 112 height 36
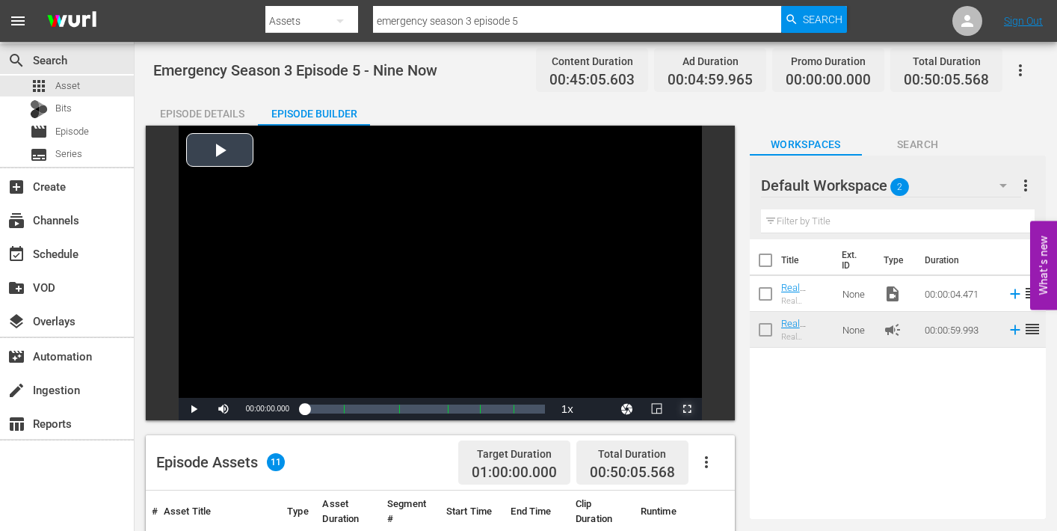
click at [687, 409] on span "Video Player" at bounding box center [687, 409] width 0 height 0
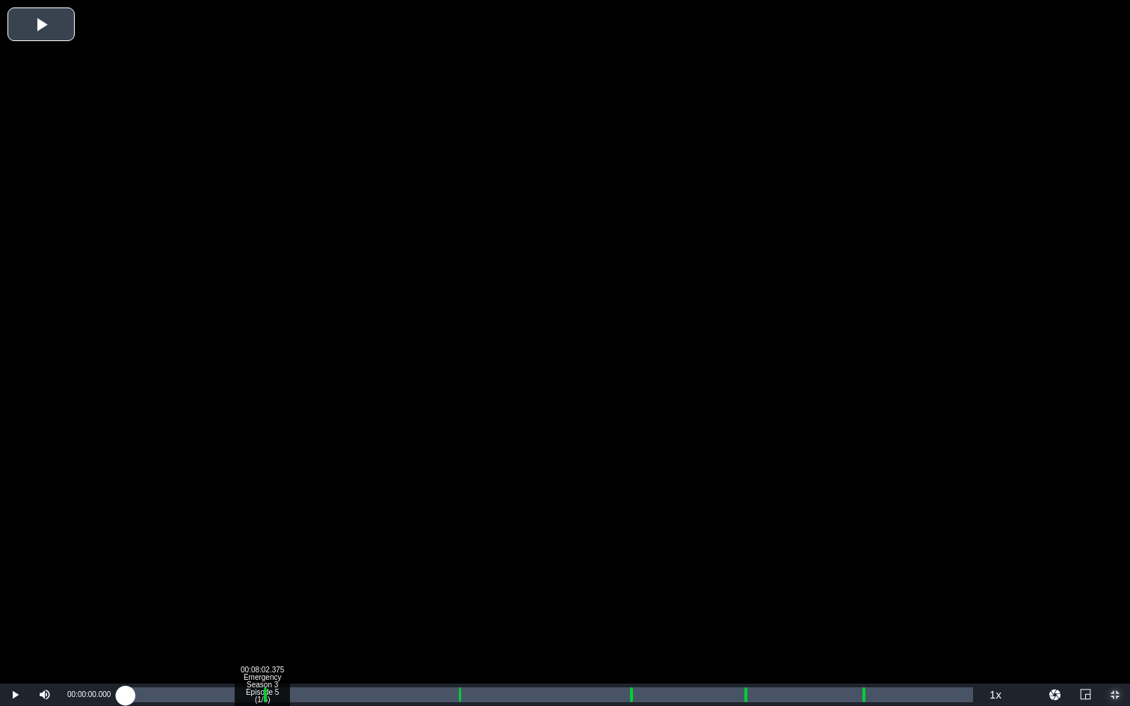
click at [262, 530] on div "Loaded : 0.21% 00:08:02.375 Emergency Season 3 Episode 5 (1/6) 00:00:00.000" at bounding box center [549, 695] width 847 height 15
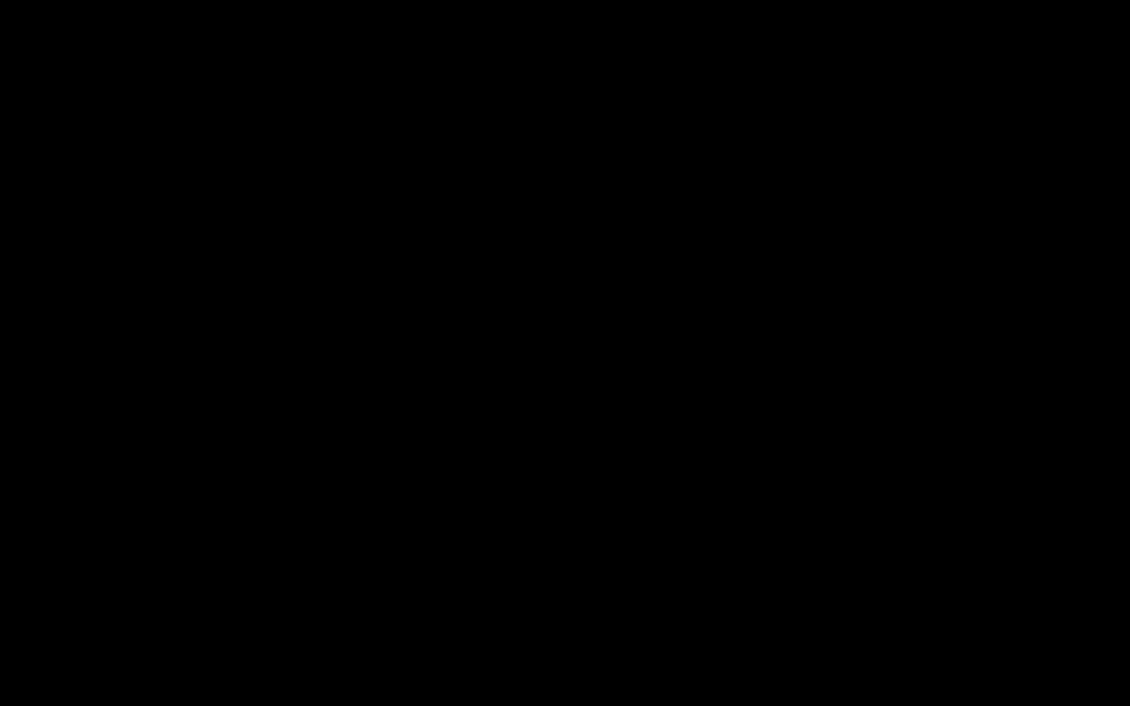
click at [280, 530] on div "Loaded : 9.92% 00:09:08.635 Emergency Season 3 Episode 5 (2/6) 00:00:00.252 Cue…" at bounding box center [549, 695] width 847 height 15
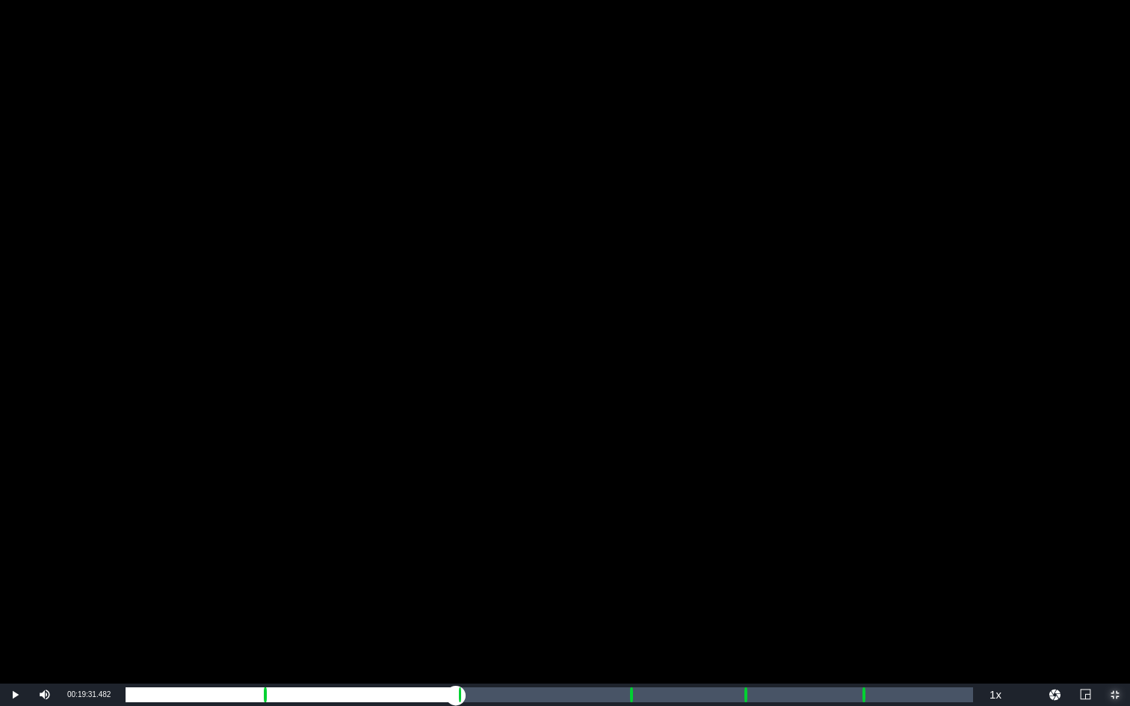
click at [456, 530] on div "Loaded : 18.20% 00:19:31.482 Emergency Season 3 Episode 5 (3/6) 00:08:10.650 Cu…" at bounding box center [549, 695] width 847 height 15
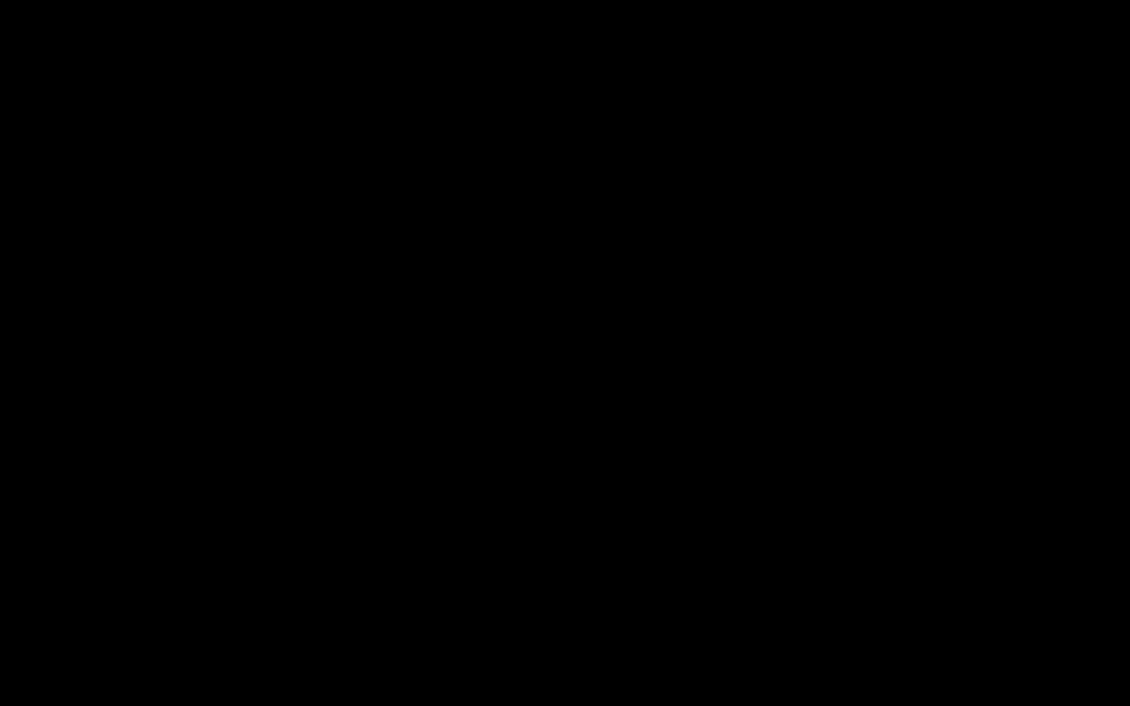
click at [475, 530] on div "Loaded : 9.92% 00:20:37.742 Emergency Season 3 Episode 5 (3/6) 00:00:00.284 Cue…" at bounding box center [549, 695] width 847 height 15
click at [627, 530] on div "Loaded : 41.51% 00:29:38.426 Emergency Season 3 Episode 5 (4/6) 00:18:41.527 Cu…" at bounding box center [549, 695] width 847 height 15
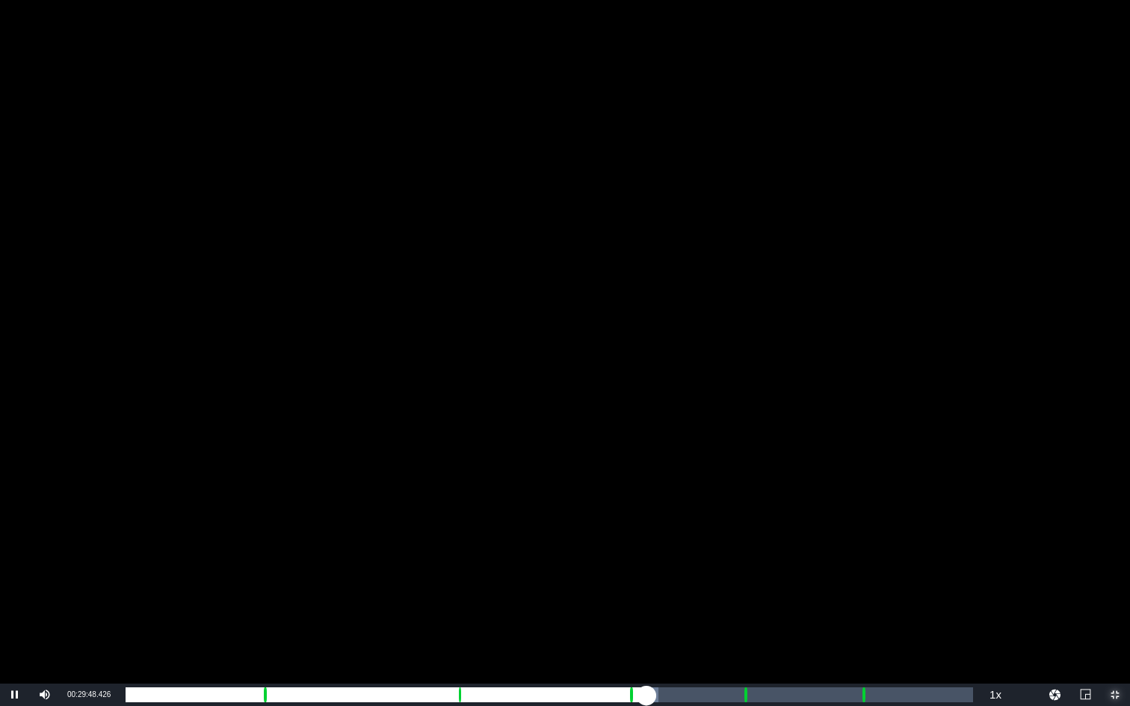
click at [646, 530] on div "Loaded : 62.82% 00:30:47.337 Emergency Season 3 Episode 5 (4/6) 00:00:00.000 Cu…" at bounding box center [549, 695] width 847 height 15
click at [649, 530] on div "Loaded : 9.92% 00:30:55.288 Emergency Season 3 Episode 5 (4/6) 00:00:01.534 Cue…" at bounding box center [549, 695] width 847 height 15
click at [643, 530] on div "00:00:00.000" at bounding box center [385, 695] width 518 height 15
click at [645, 530] on div "00:00:00.000" at bounding box center [385, 695] width 519 height 15
click at [742, 530] on div "Loaded : 61.71% 00:36:26.590 Emergency Season 3 Episode 5 (5/6) 00:27:49.365 Cu…" at bounding box center [549, 695] width 847 height 15
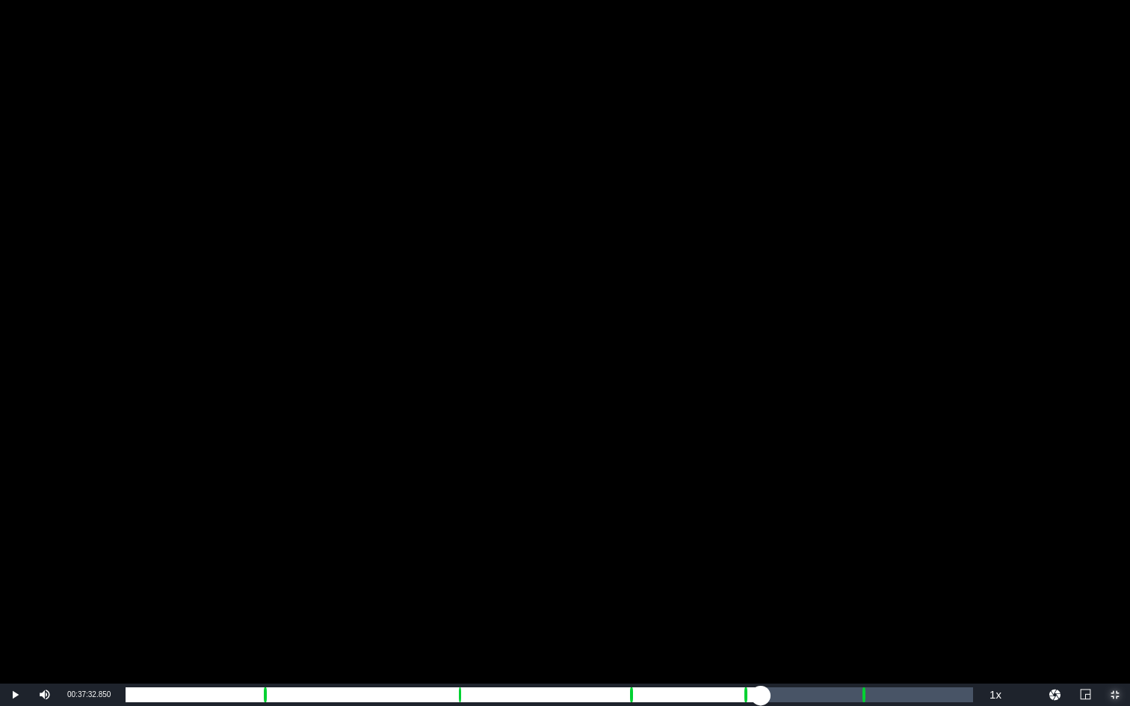
click at [761, 530] on div "Loaded : 9.92% 00:37:32.850 Emergency Season 3 Episode 5 (5/6) 00:00:00.448 Cue…" at bounding box center [549, 695] width 847 height 15
click at [859, 530] on div "Loaded : 74.58% 00:43:20.054 Emergency Season 3 Episode 5 (6/6) 00:33:36.034 Cu…" at bounding box center [549, 695] width 847 height 15
click at [879, 530] on div "Loaded : 9.92% 00:44:31.616 Emergency Season 3 Episode 5 (6/6) 00:00:00.385 Cue…" at bounding box center [549, 695] width 847 height 15
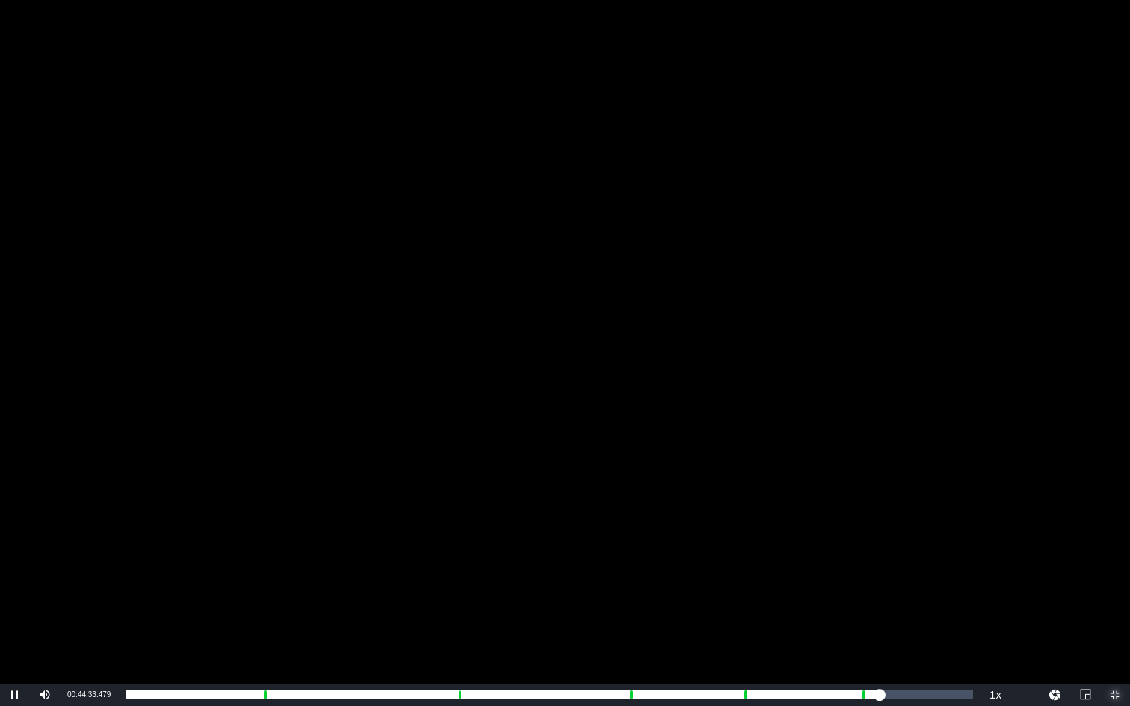
click at [1056, 530] on span "Video Player" at bounding box center [1115, 695] width 0 height 0
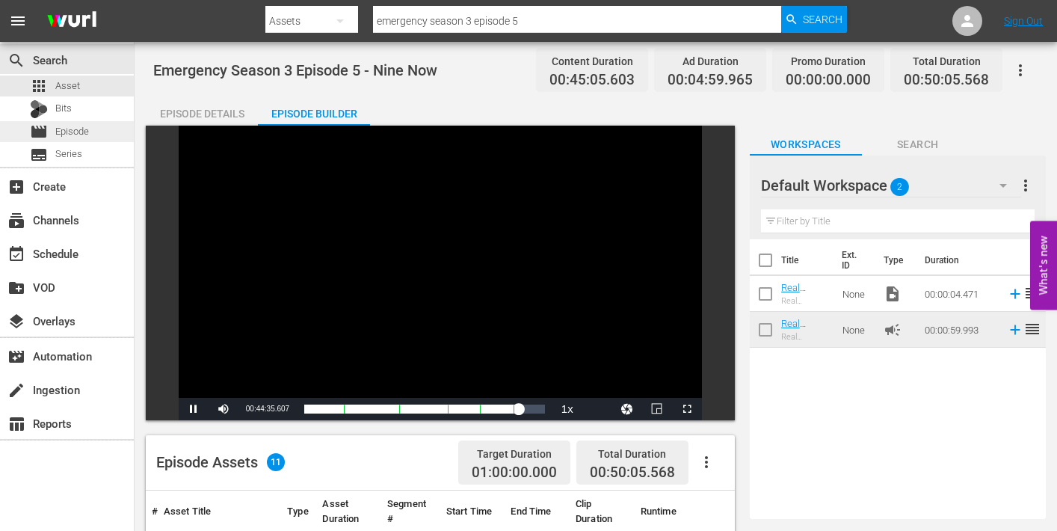
click at [65, 138] on span "Episode" at bounding box center [72, 131] width 34 height 15
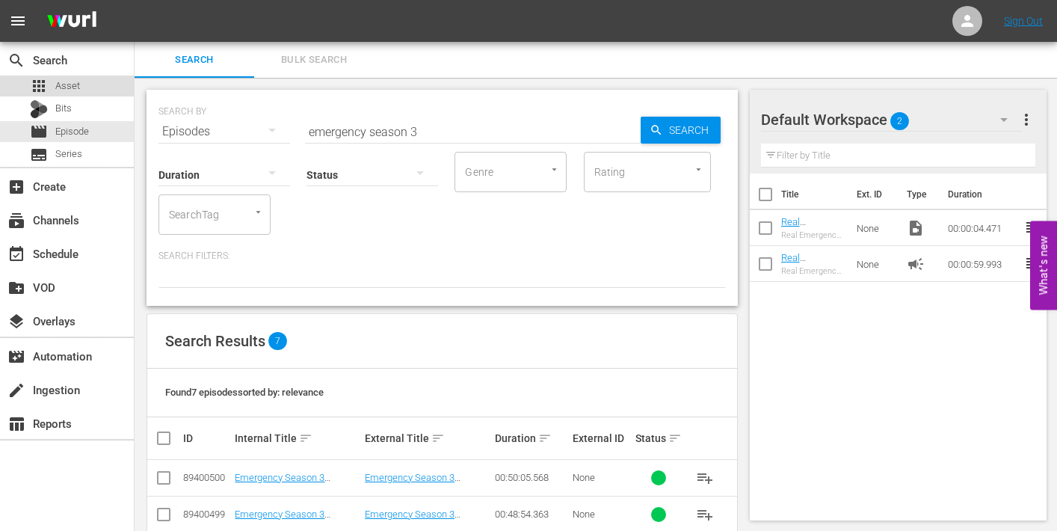
click at [71, 89] on span "Asset" at bounding box center [67, 85] width 25 height 15
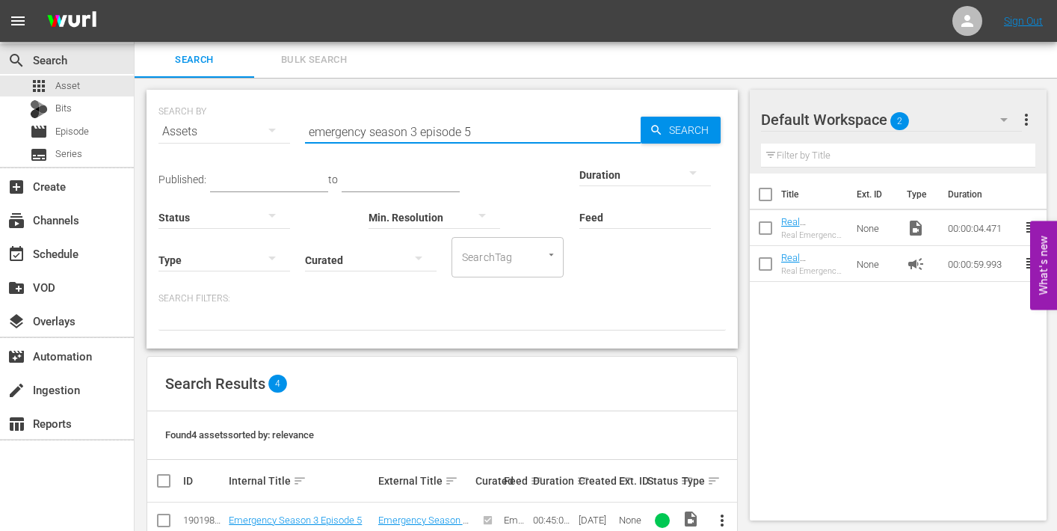
drag, startPoint x: 466, startPoint y: 132, endPoint x: 475, endPoint y: 132, distance: 9.0
click at [475, 132] on input "emergency season 3 episode 5" at bounding box center [473, 132] width 336 height 36
type input "emergency season 3 episode 6"
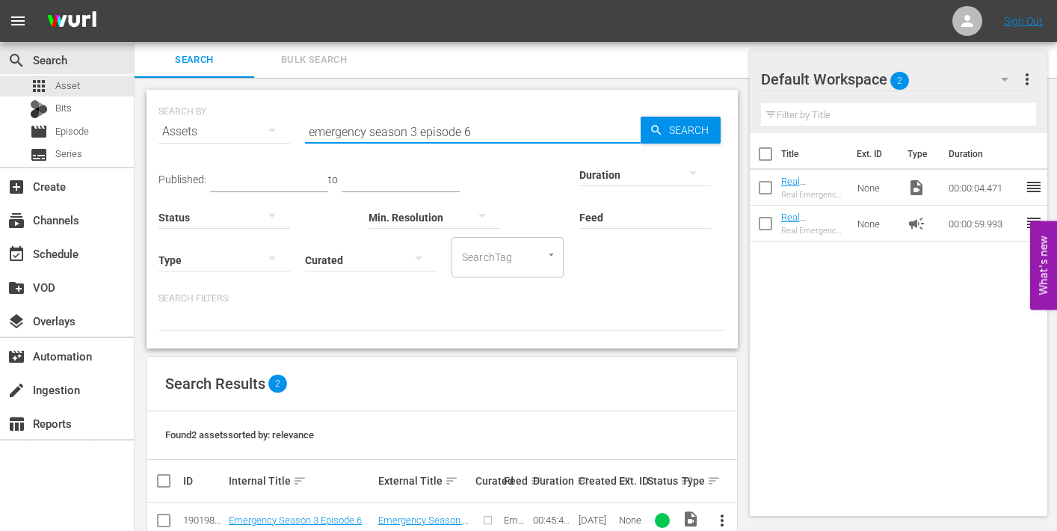
scroll to position [72, 0]
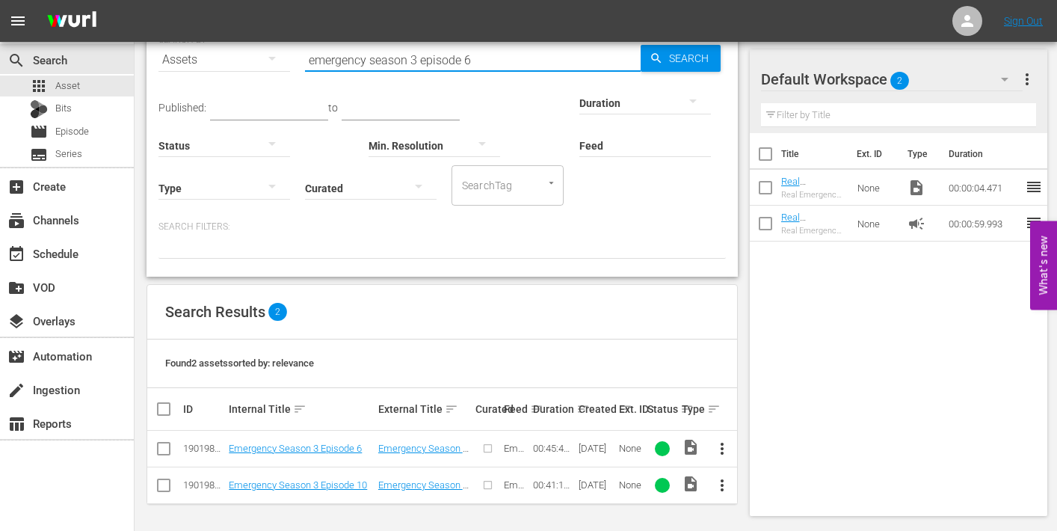
click at [727, 445] on span "more_vert" at bounding box center [722, 448] width 18 height 18
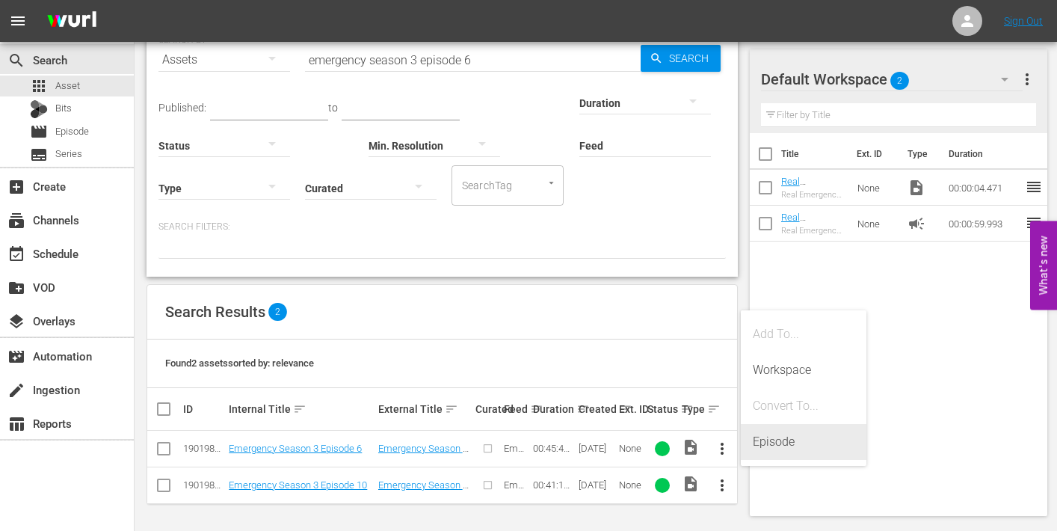
click at [762, 445] on div "Episode" at bounding box center [804, 442] width 102 height 36
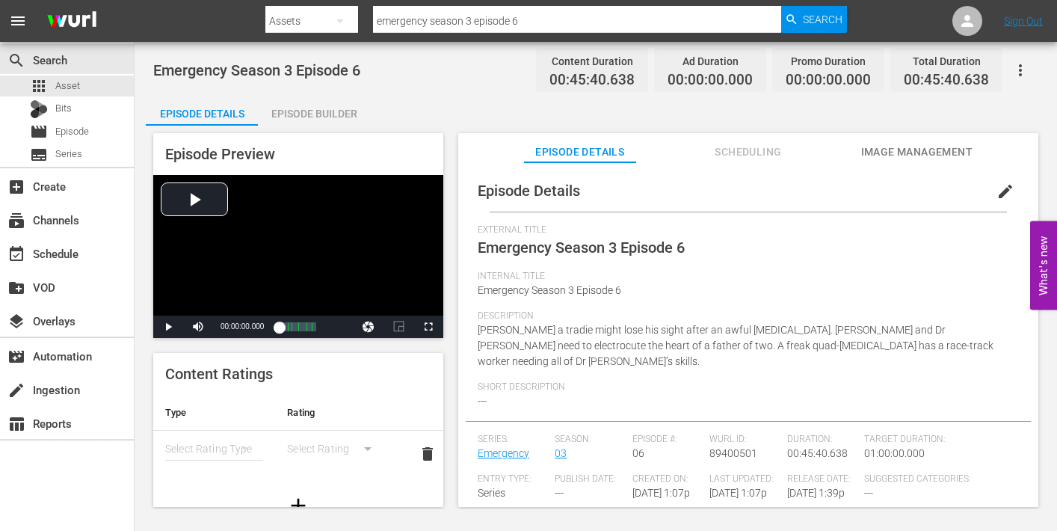
click at [997, 191] on span "edit" at bounding box center [1005, 191] width 18 height 18
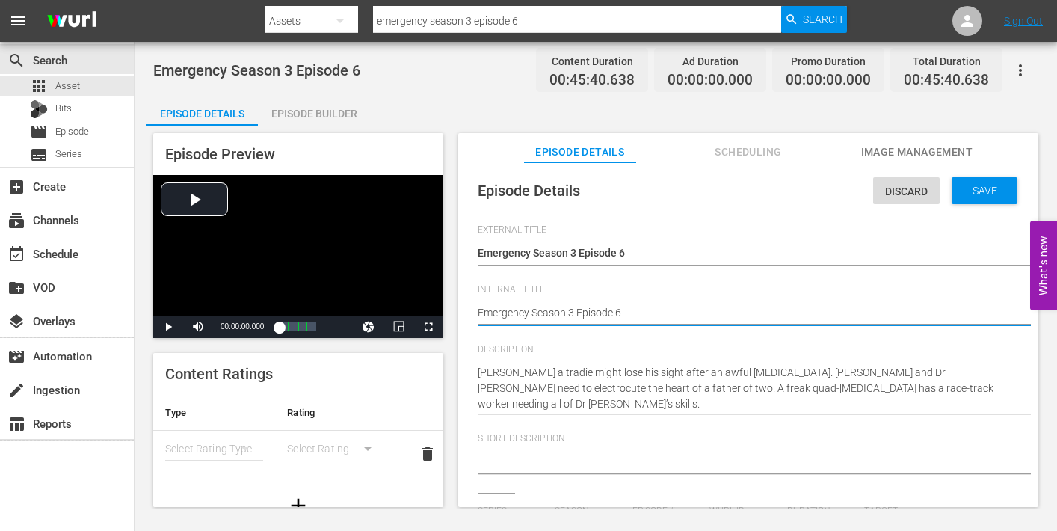
type textarea "Emergency Season 3 Episode 6"
type textarea "Emergency Season 3 Episode 6 -"
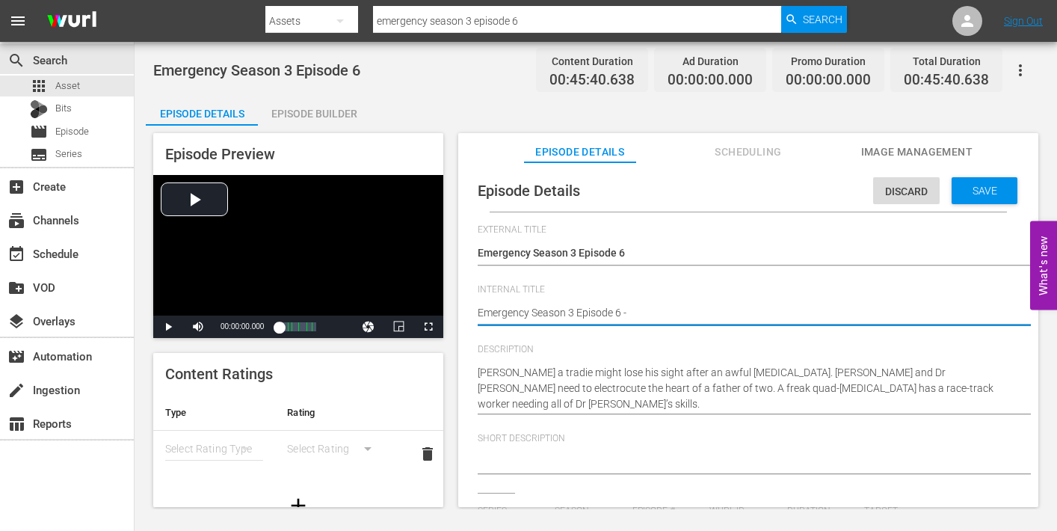
type textarea "Emergency Season 3 Episode 6 -"
type textarea "Emergency Season 3 Episode 6 - N"
type textarea "Emergency Season 3 Episode 6 - Ni"
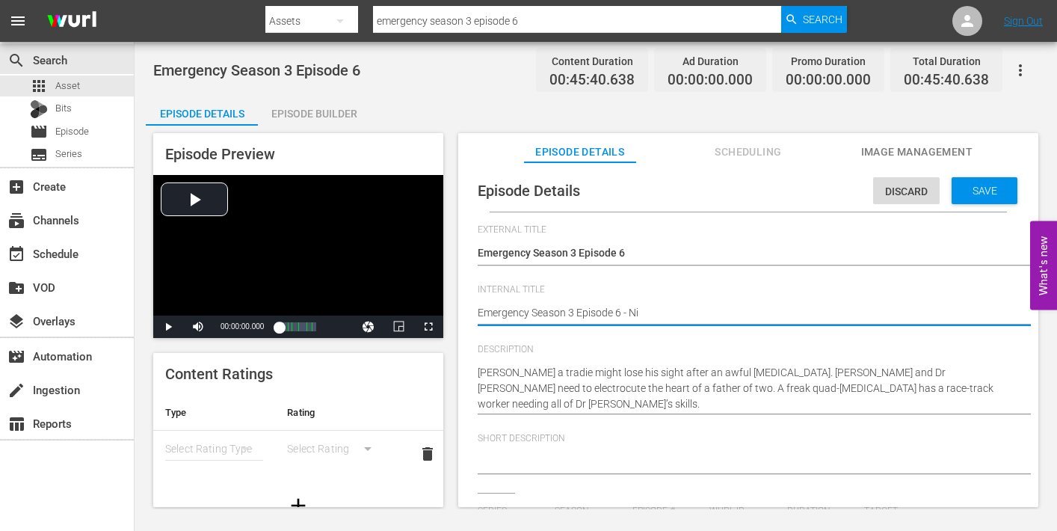
type textarea "Emergency Season 3 Episode 6 - Nin"
type textarea "Emergency Season 3 Episode 6 - Nine"
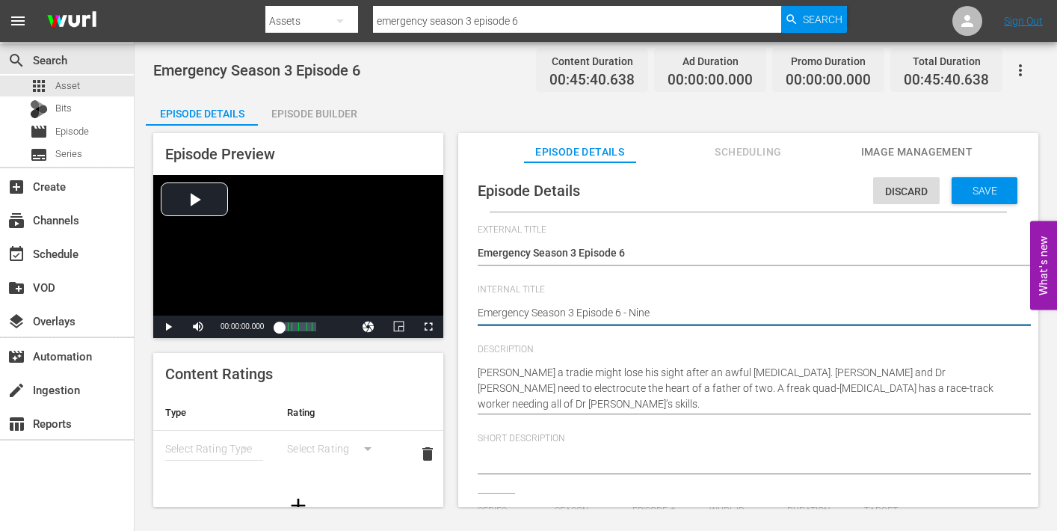
type textarea "Emergency Season 3 Episode 6 - Nine"
type textarea "Emergency Season 3 Episode 6 - Nine N"
type textarea "Emergency Season 3 Episode 6 - Nine No"
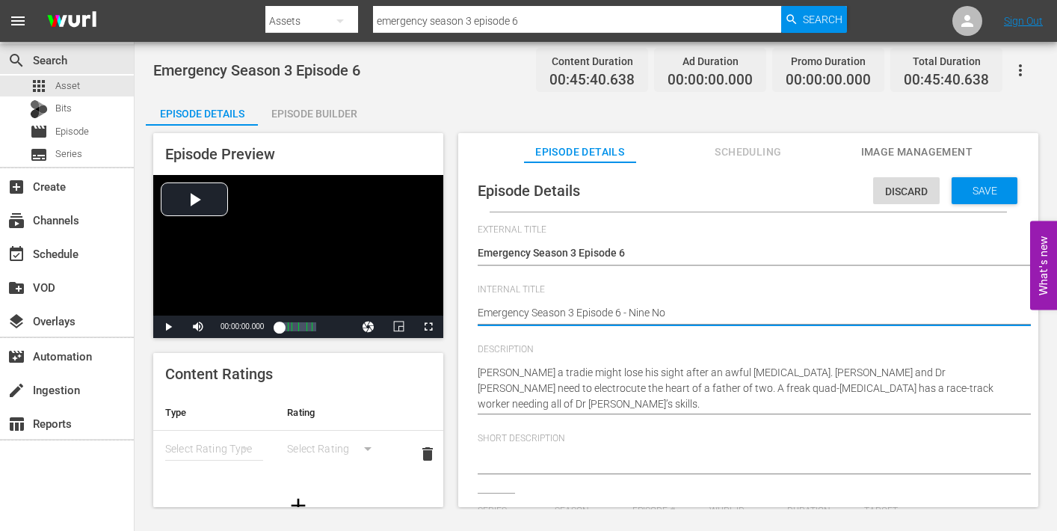
type textarea "Emergency Season 3 Episode 6 - Nine Now"
click at [975, 199] on div "Save" at bounding box center [984, 190] width 66 height 27
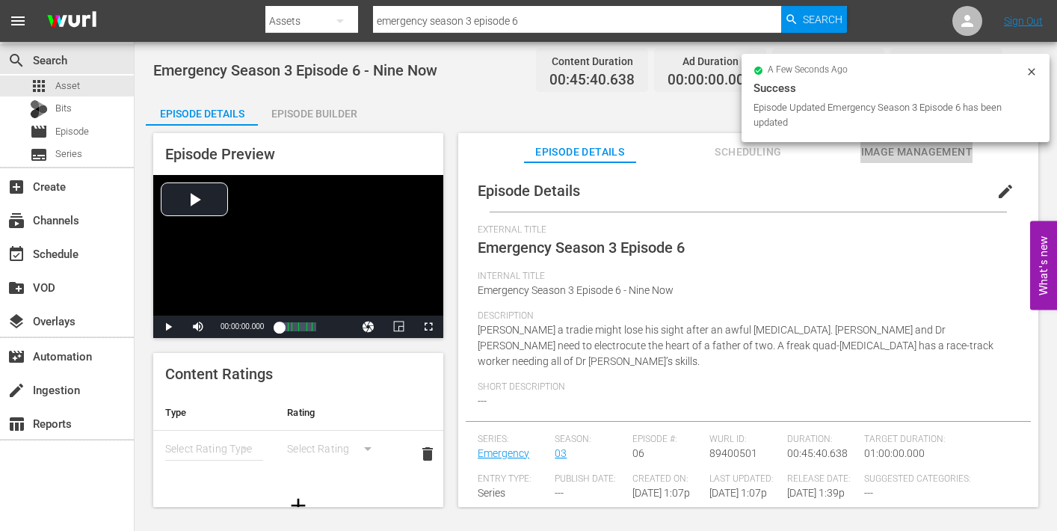
drag, startPoint x: 866, startPoint y: 148, endPoint x: 874, endPoint y: 157, distance: 11.7
click at [867, 149] on span "Image Management" at bounding box center [916, 152] width 112 height 19
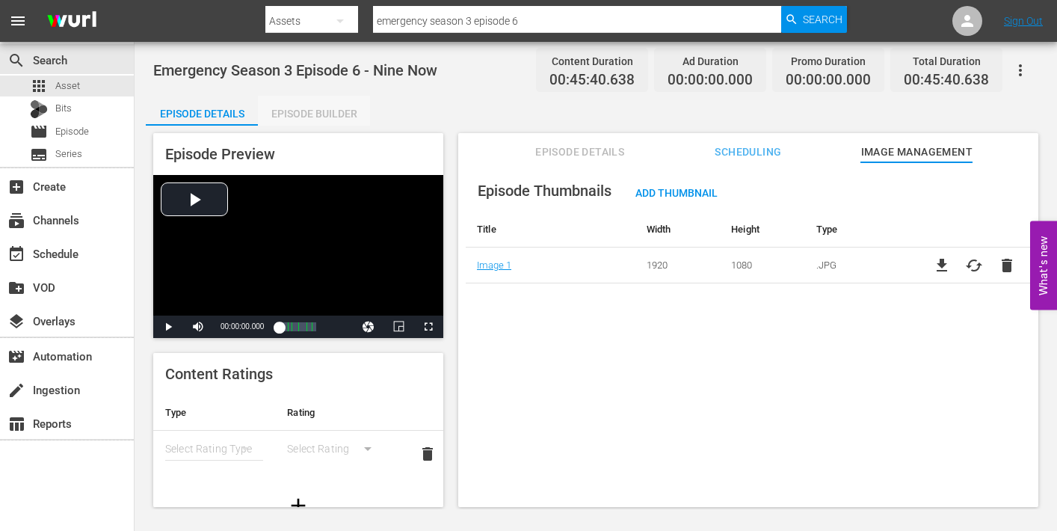
drag, startPoint x: 313, startPoint y: 109, endPoint x: 327, endPoint y: 120, distance: 17.0
click at [313, 110] on div "Episode Builder" at bounding box center [314, 114] width 112 height 36
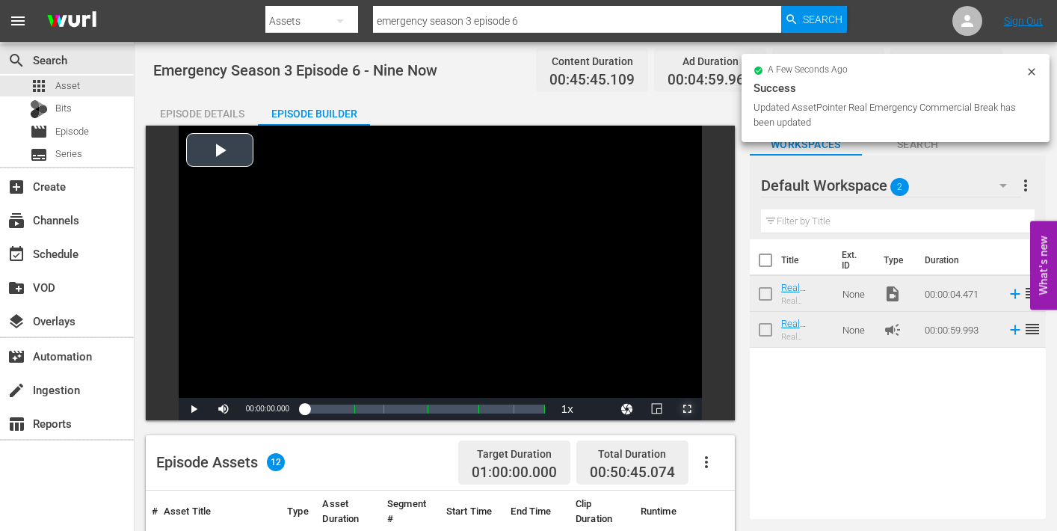
click at [687, 409] on span "Video Player" at bounding box center [687, 409] width 0 height 0
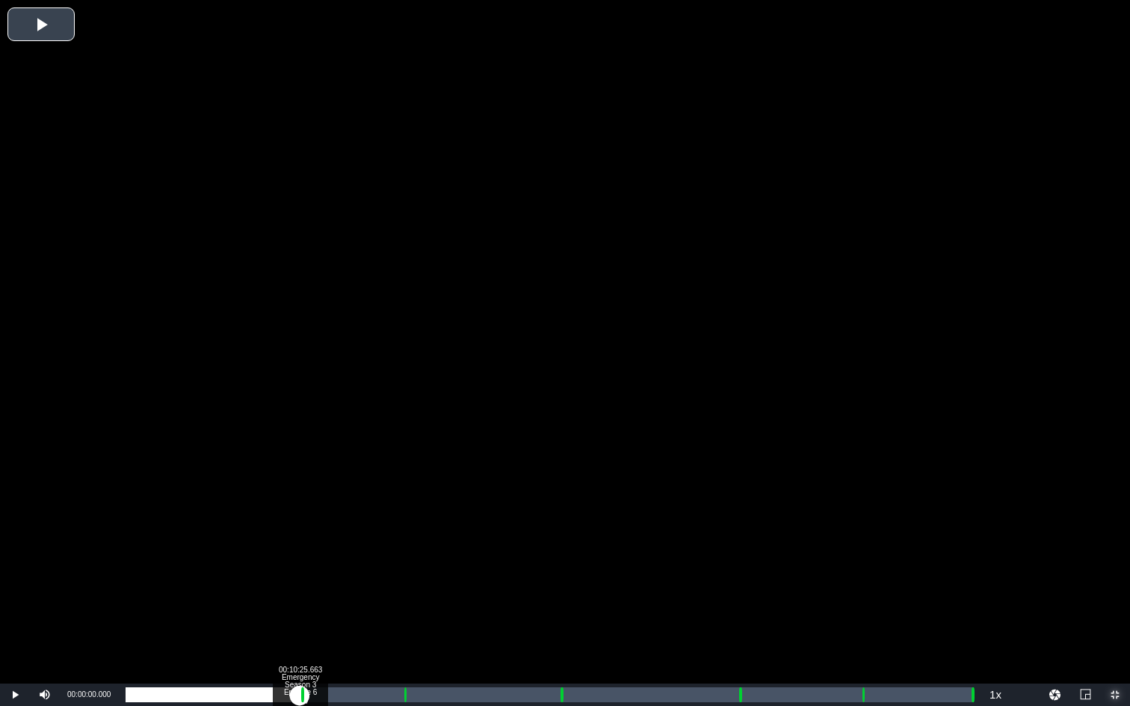
click at [300, 530] on div "Loaded : 0.21% 00:10:25.663 Emergency Season 3 Episode 6 (1/6) 00:00:00.000 Cue…" at bounding box center [549, 695] width 847 height 15
click at [318, 530] on div "Loaded : 9.92% 00:11:30.109 Emergency Season 3 Episode 6 (2/6) 00:00:00.559 Cue…" at bounding box center [549, 695] width 847 height 15
click at [401, 530] on div "Loaded : 23.22% 00:16:30.857 Emergency Season 3 Episode 6 (3/6) 00:10:32.279 Cu…" at bounding box center [549, 695] width 847 height 15
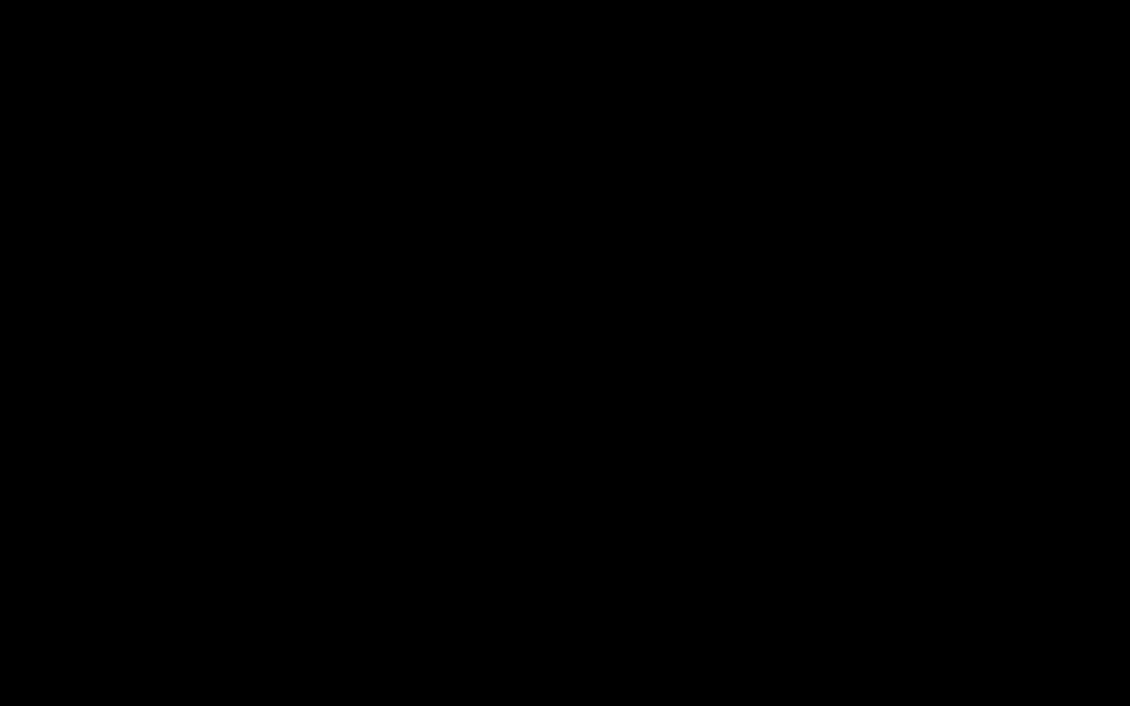
click at [420, 530] on div "Loaded : 9.92% 00:17:37.988 Emergency Season 3 Episode 6 (3/6) 00:00:00.237 Cue…" at bounding box center [549, 695] width 847 height 15
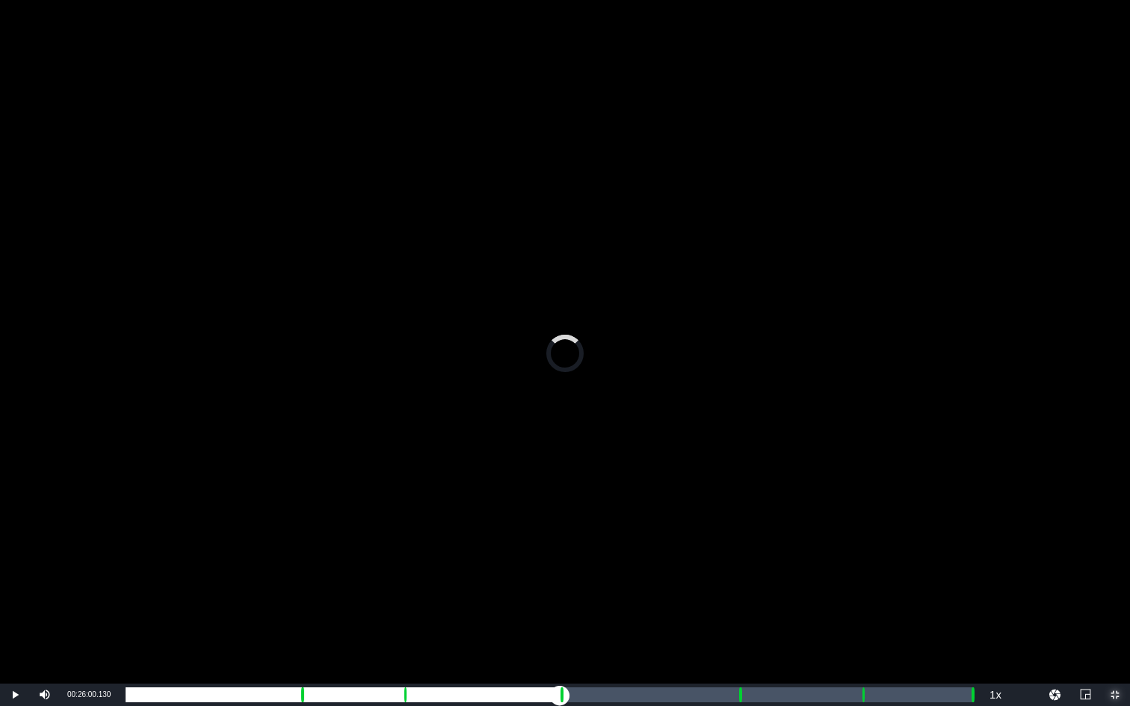
click at [560, 530] on div "Loaded : 34.84% 00:26:00.130 Emergency Season 3 Episode 6 (4/6) 00:15:40.336 Cu…" at bounding box center [549, 695] width 847 height 15
click at [577, 530] on div "00:27:01.891 Emergency Season 3 Episode 6 (4/6)" at bounding box center [577, 695] width 1 height 15
click at [738, 530] on div "Loaded : 52.81% 00:36:41.905 Emergency Season 3 Episode 6 (5/6) 00:24:03.364 Cu…" at bounding box center [549, 695] width 847 height 15
click at [756, 530] on div "Loaded : 9.92% 00:37:43.666 Emergency Season 3 Episode 6 (5/6) 00:00:00.653 Cue…" at bounding box center [549, 695] width 847 height 15
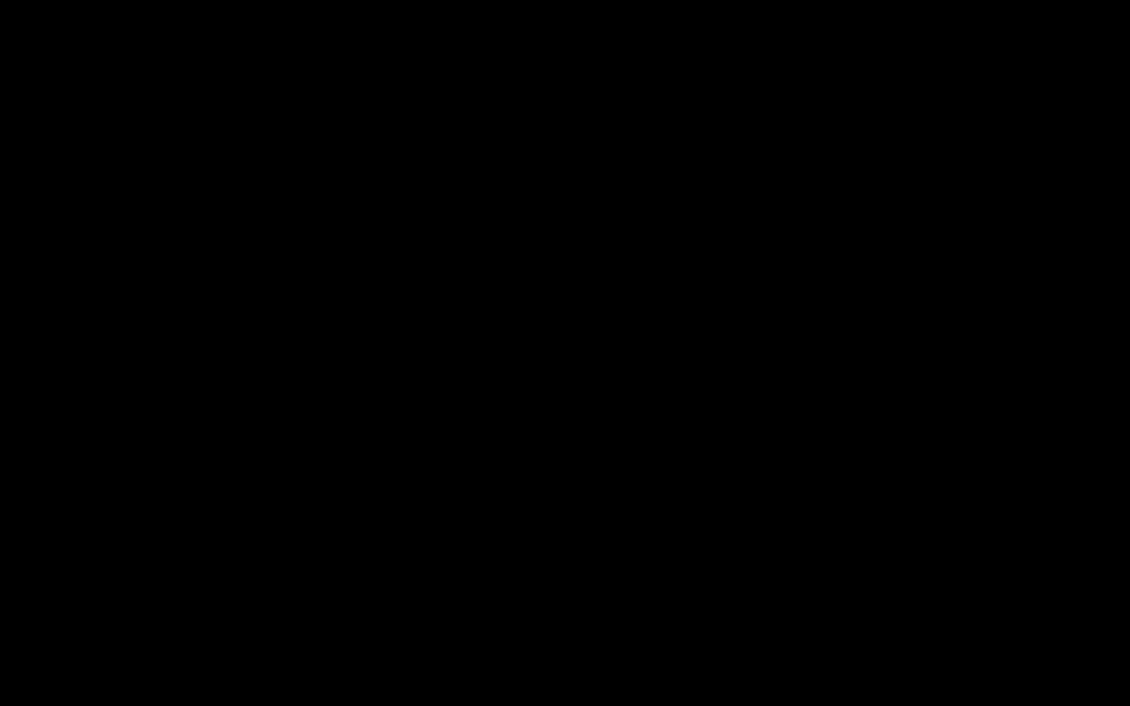
click at [860, 530] on div "Loaded : 74.07% 00:43:59.601 Emergency Season 3 Episode 6 (6/6) 00:33:45.823 Cu…" at bounding box center [549, 695] width 847 height 15
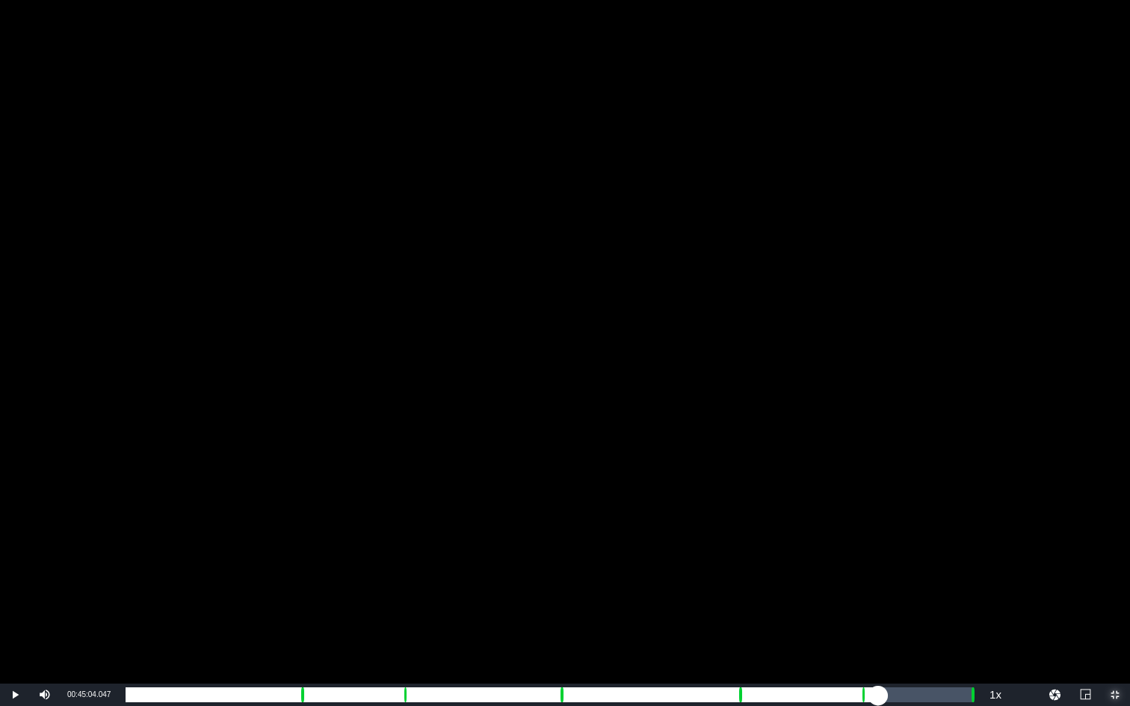
click at [878, 530] on div "Loaded : 9.92% 00:45:04.047 Emergency Season 3 Episode 6 (6/6) 00:00:00.413 Cue…" at bounding box center [549, 695] width 847 height 15
click at [969, 530] on div "Loaded : 87.87% 00:50:31.647 00:40:06.898 Cue Point 5: 00:44:06.212" at bounding box center [549, 695] width 847 height 15
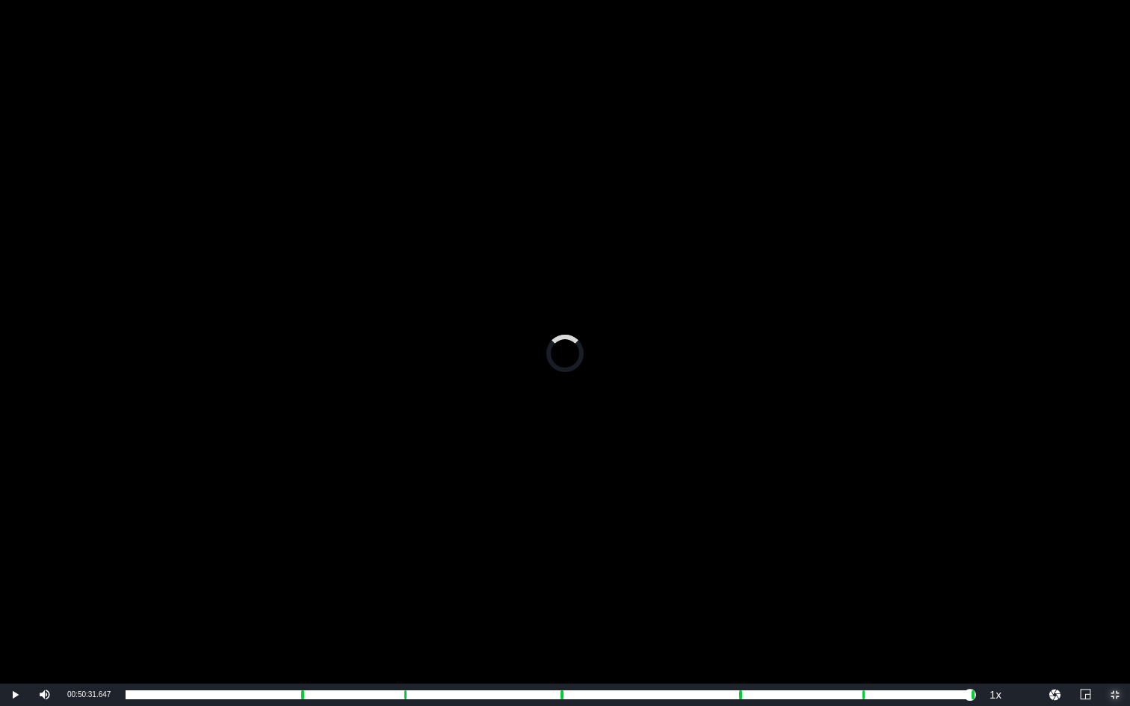
click at [1056, 530] on span "Video Player" at bounding box center [1115, 695] width 0 height 0
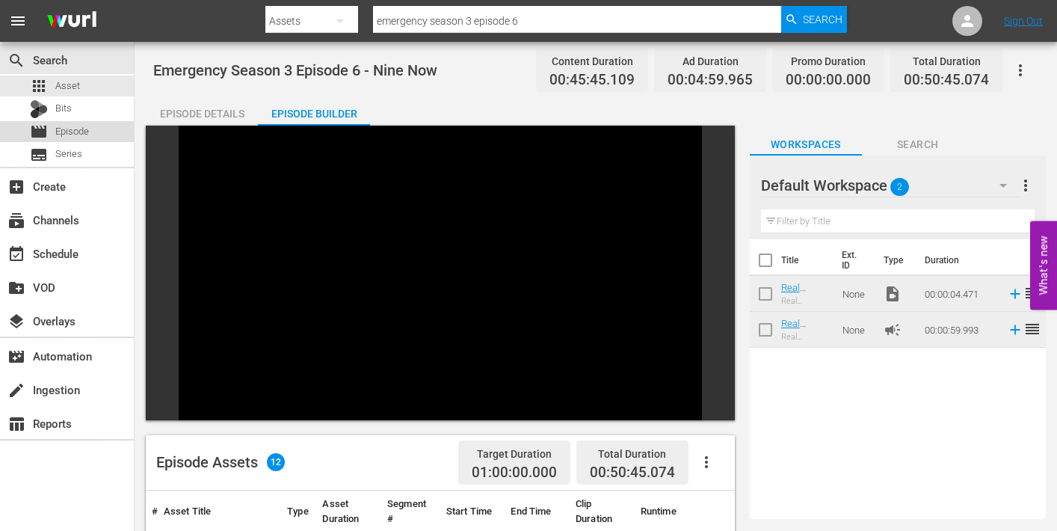
click at [67, 132] on span "Episode" at bounding box center [72, 131] width 34 height 15
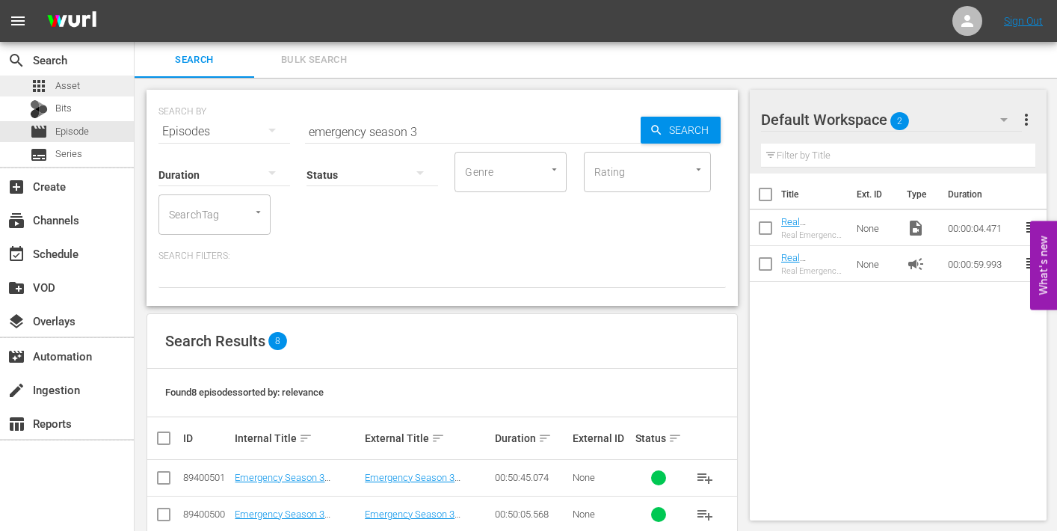
click at [67, 84] on span "Asset" at bounding box center [67, 85] width 25 height 15
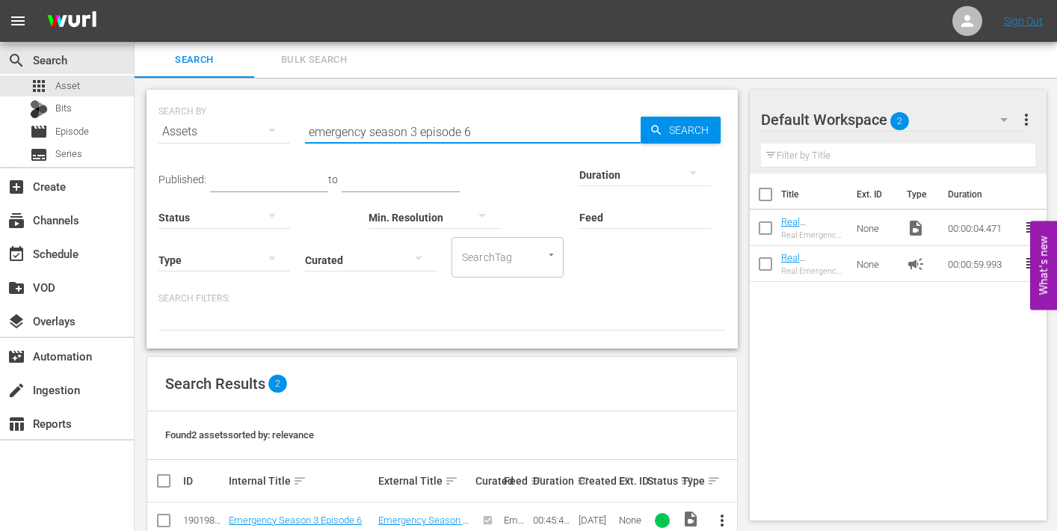
drag, startPoint x: 465, startPoint y: 129, endPoint x: 473, endPoint y: 129, distance: 8.2
click at [473, 129] on input "emergency season 3 episode 6" at bounding box center [473, 132] width 336 height 36
type input "emergency season 3 episode 7"
click at [723, 518] on span "more_vert" at bounding box center [722, 520] width 18 height 18
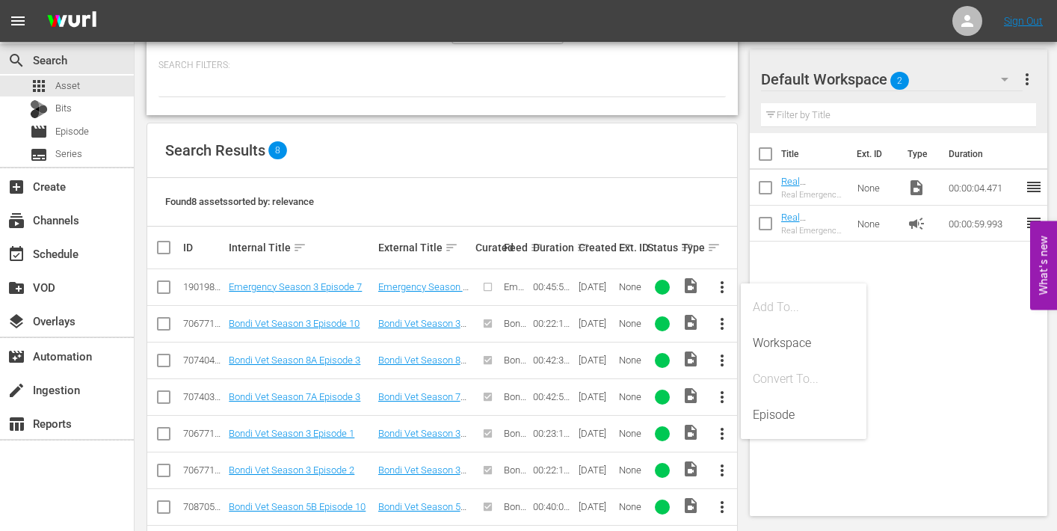
scroll to position [249, 0]
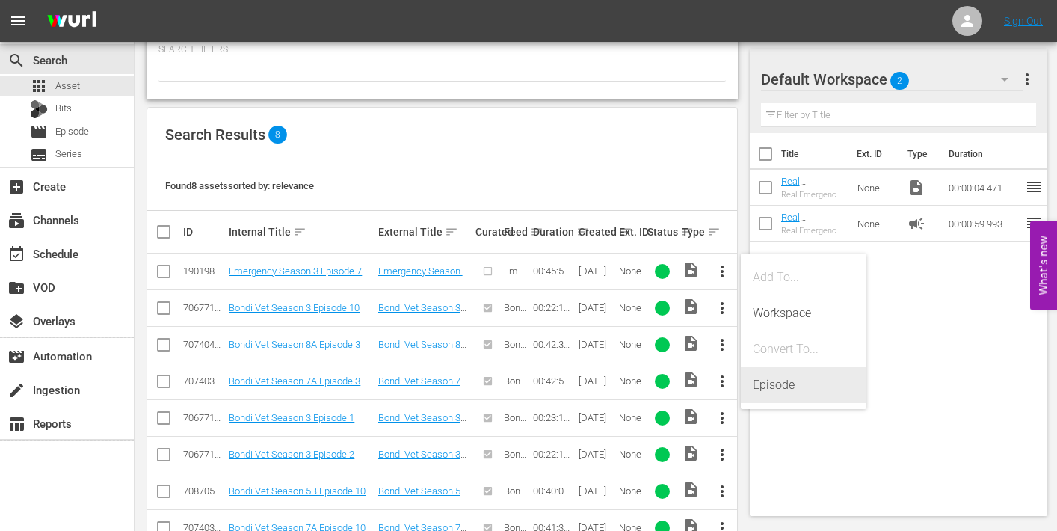
click at [767, 386] on div "Episode" at bounding box center [804, 385] width 102 height 36
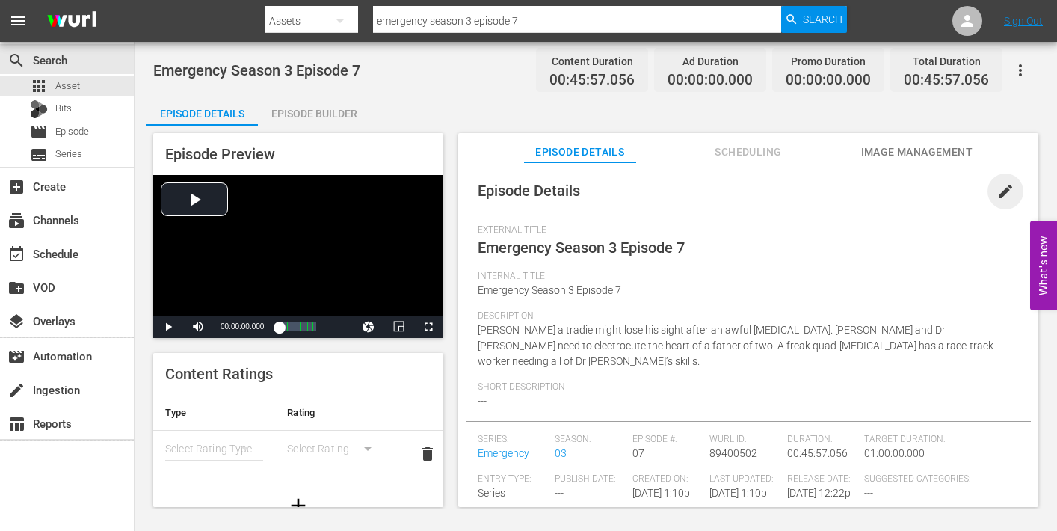
drag, startPoint x: 992, startPoint y: 191, endPoint x: 962, endPoint y: 220, distance: 41.2
click at [996, 195] on span "edit" at bounding box center [1005, 191] width 18 height 18
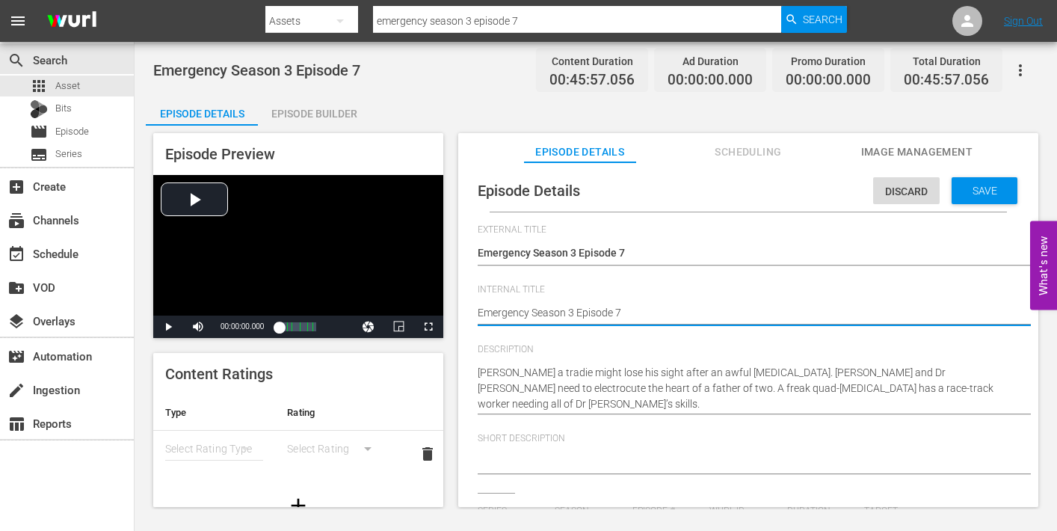
type textarea "Emergency Season 3 Episode 7"
type textarea "Emergency Season 3 Episode 7 -"
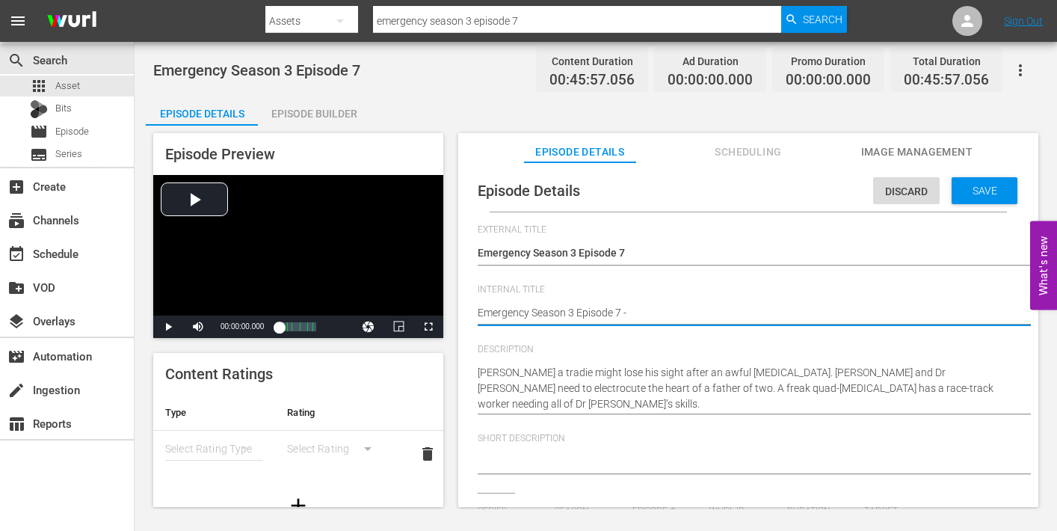
type textarea "Emergency Season 3 Episode 7 -"
type textarea "Emergency Season 3 Episode 7 - N"
type textarea "Emergency Season 3 Episode 7 - Ni"
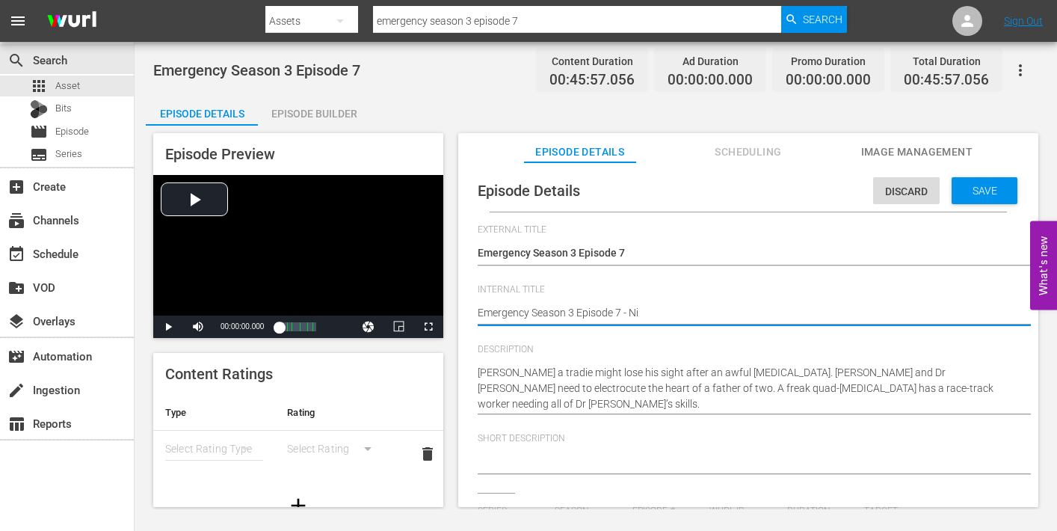
type textarea "Emergency Season 3 Episode 7 - Nin"
type textarea "Emergency Season 3 Episode 7 - Nine"
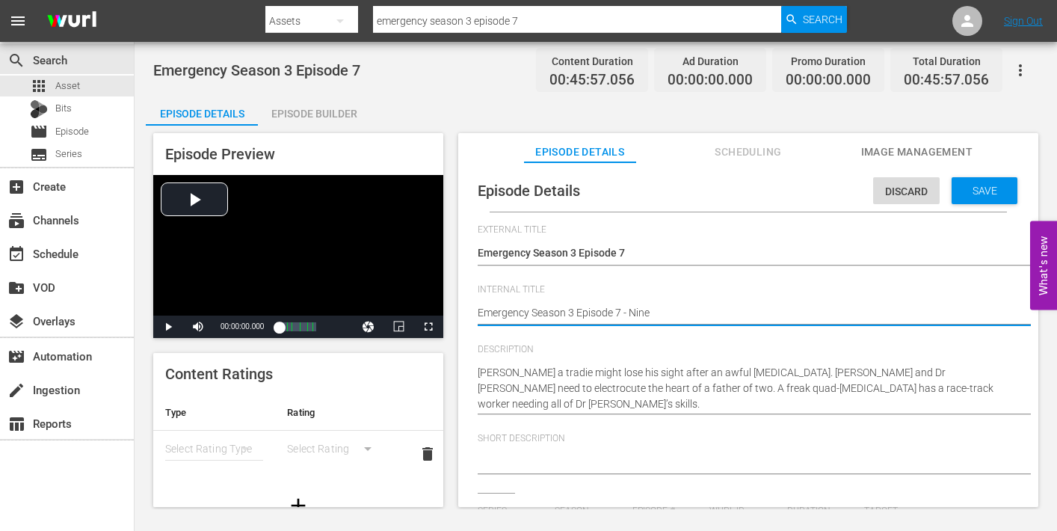
type textarea "Emergency Season 3 Episode 7 - Nine"
type textarea "Emergency Season 3 Episode 7 - Nine n"
type textarea "Emergency Season 3 Episode 7 - Nine no"
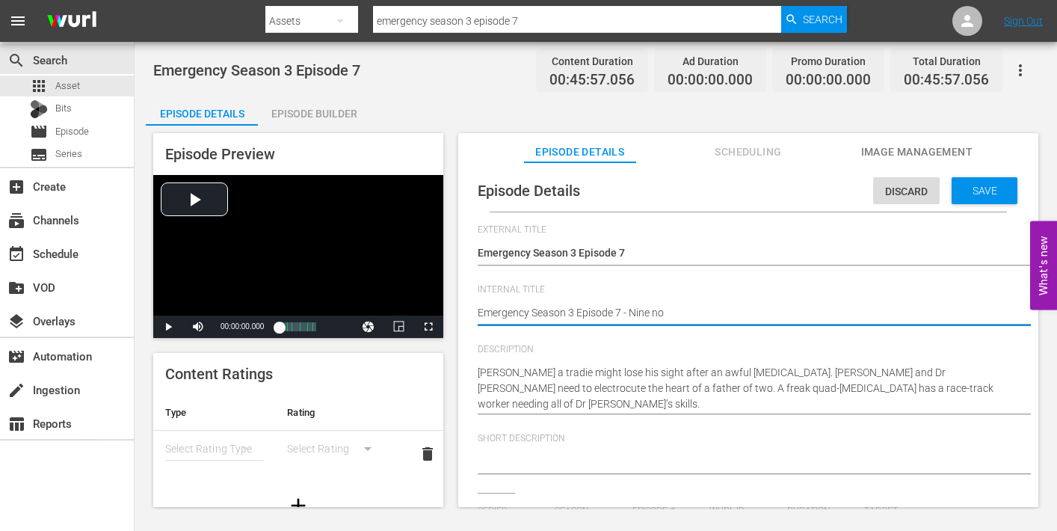
type textarea "Emergency Season 3 Episode 7 - Nine now"
type textarea "Emergency Season 3 Episode 7 - Nine no"
type textarea "Emergency Season 3 Episode 7 - Nine n"
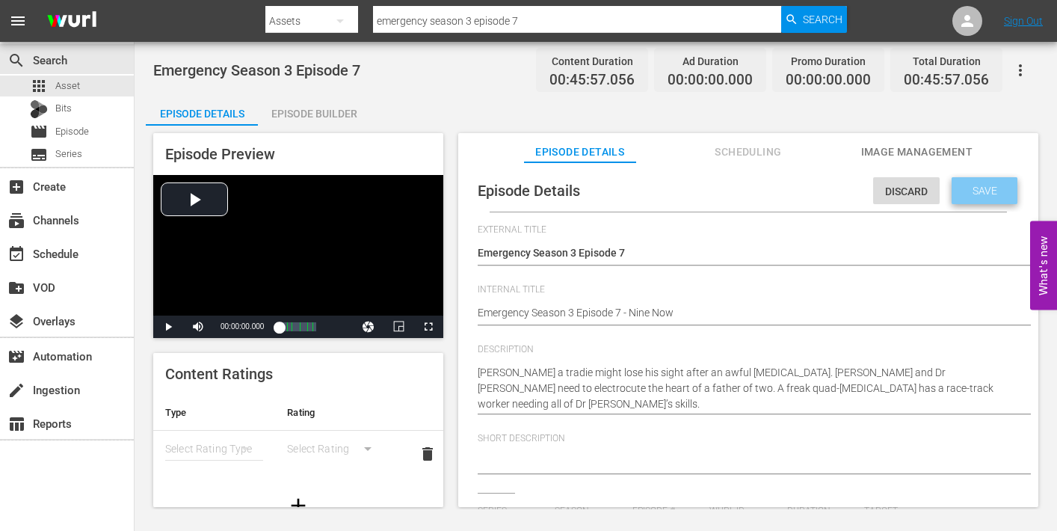
click at [984, 194] on span "Save" at bounding box center [984, 191] width 49 height 12
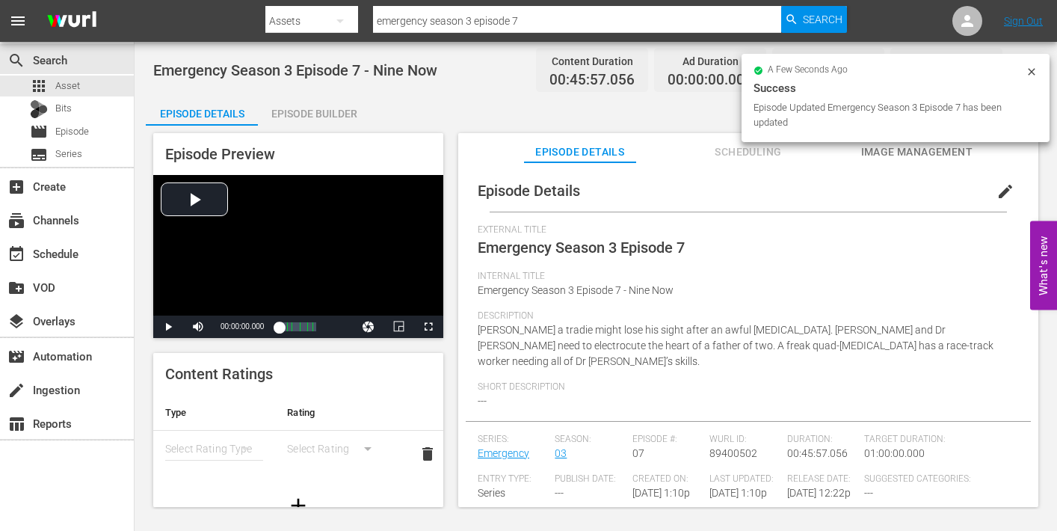
click at [895, 154] on span "Image Management" at bounding box center [916, 152] width 112 height 19
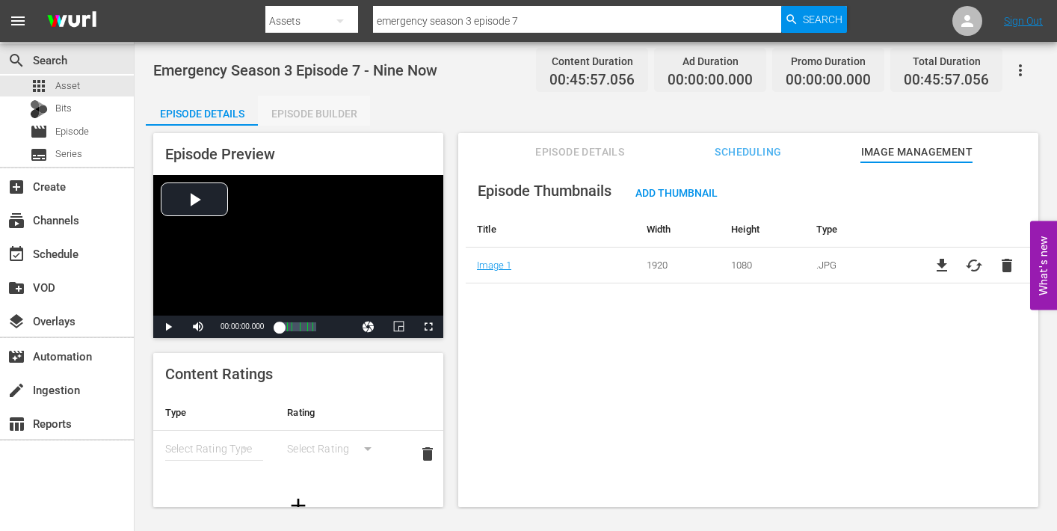
click at [319, 111] on div "Episode Builder" at bounding box center [314, 114] width 112 height 36
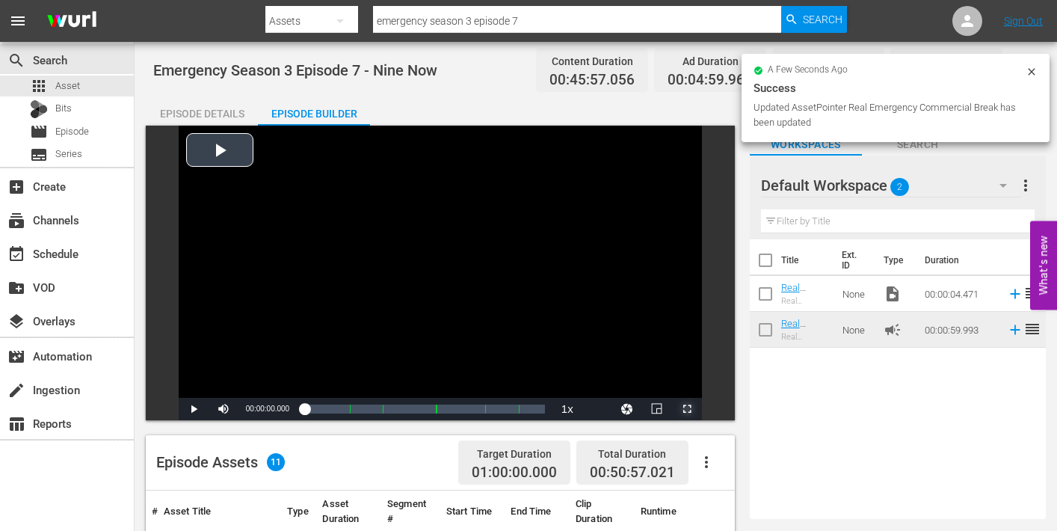
click at [687, 409] on span "Video Player" at bounding box center [687, 409] width 0 height 0
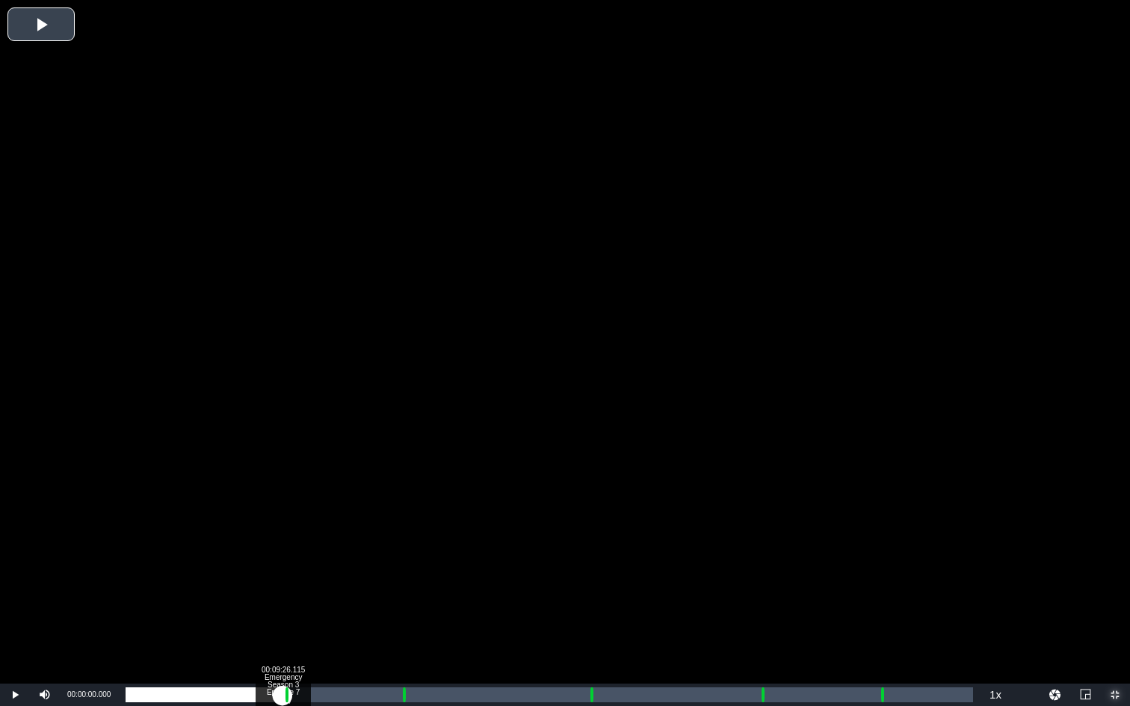
click at [282, 530] on div "Loaded : 0.21% 00:09:26.115 Emergency Season 3 Episode 7 (1/6) 00:00:00.000" at bounding box center [549, 695] width 847 height 15
click at [300, 530] on div "Loaded : 9.92% 00:10:33.509 Emergency Season 3 Episode 7 (2/6) 00:00:00.611 Cue…" at bounding box center [549, 695] width 847 height 15
click at [401, 530] on div "Loaded : 20.91% 00:16:34.744 Emergency Season 3 Episode 7 (3/6) 00:09:36.426 Cu…" at bounding box center [549, 695] width 847 height 15
click at [419, 530] on div "Loaded : 34.63% 00:17:39.443 Emergency Season 3 Episode 7 (3/6) 00:15:38.204 Cu…" at bounding box center [549, 695] width 847 height 15
click at [420, 530] on div "00:15:42.805" at bounding box center [273, 695] width 294 height 15
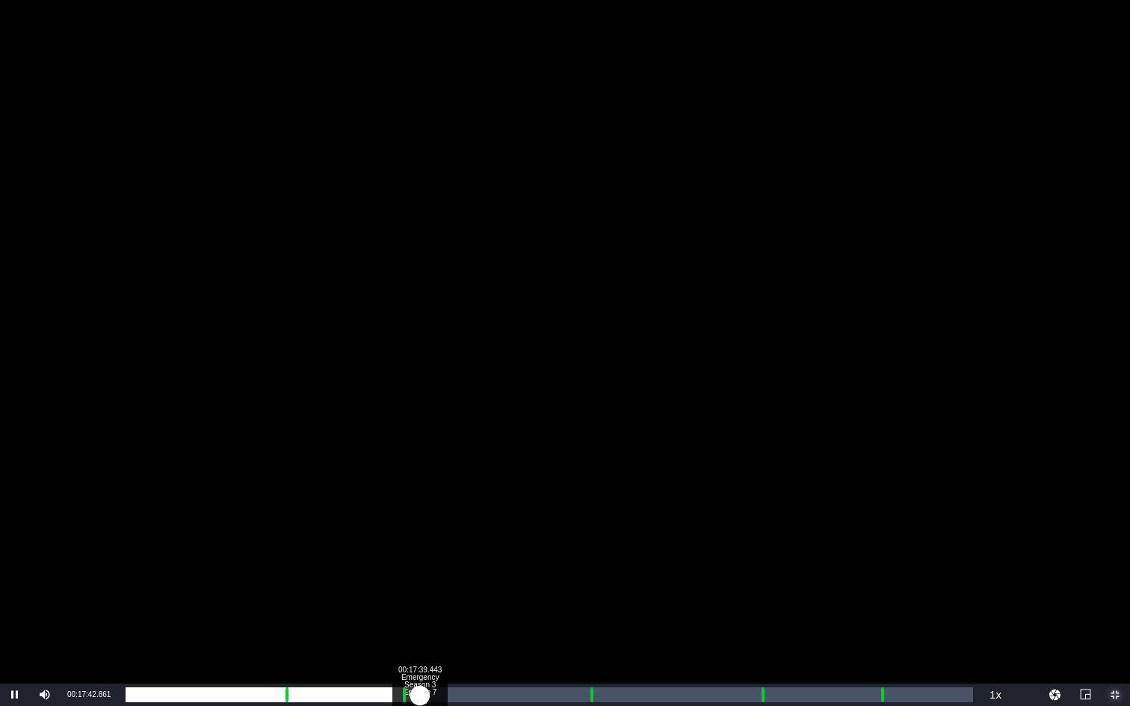
click at [418, 530] on div "00:15:42.964" at bounding box center [273, 695] width 294 height 15
click at [401, 530] on div "Loaded : 34.20% 00:16:34.744 Emergency Season 3 Episode 7 (3/6) 00:15:41.374 Cu…" at bounding box center [549, 695] width 847 height 15
click at [588, 530] on div "Loaded : 34.42% 00:27:48.691 Emergency Season 3 Episode 7 (4/6) 00:00:00.000 Cu…" at bounding box center [549, 695] width 847 height 15
click at [606, 530] on div "Loaded : 9.92% 00:28:53.390 Emergency Season 3 Episode 7 (4/6) 00:00:00.401 Cue…" at bounding box center [549, 695] width 847 height 15
click at [757, 530] on div "Loaded : 56.63% 00:38:00.634 Emergency Season 3 Episode 7 (5/6) 00:25:56.706 Cu…" at bounding box center [549, 695] width 847 height 15
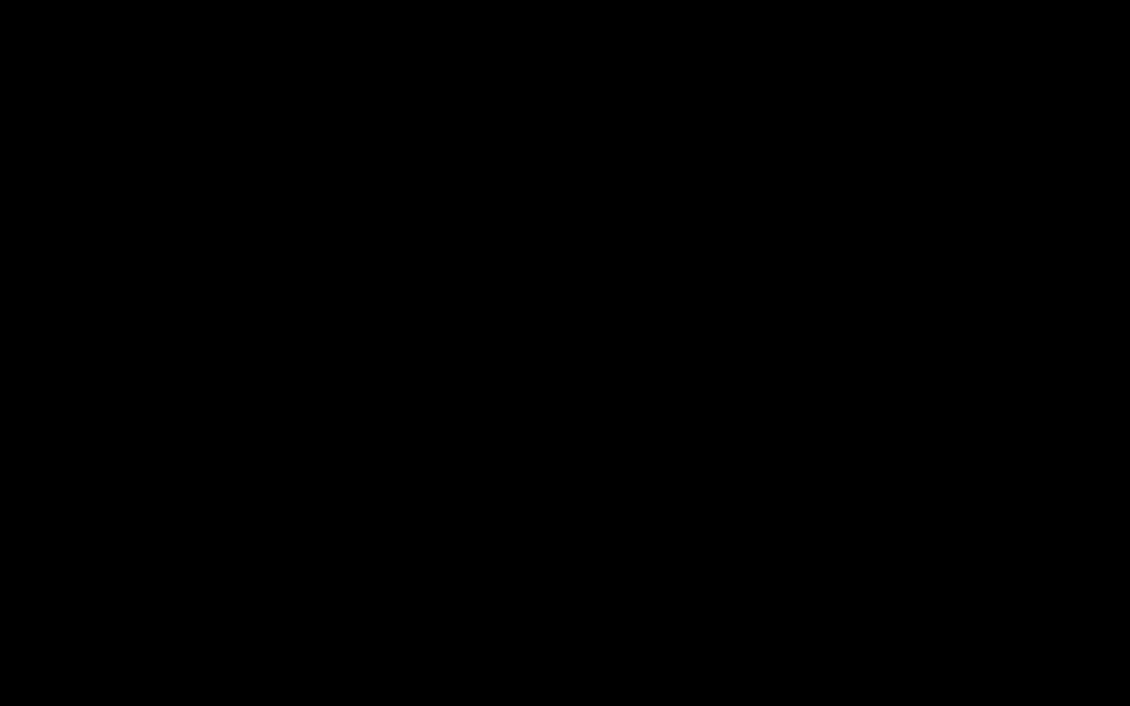
click at [776, 530] on div "Loaded : 9.92% 00:39:10.725 Emergency Season 3 Episode 7 (5/6) 00:00:00.217 Cue…" at bounding box center [549, 695] width 847 height 15
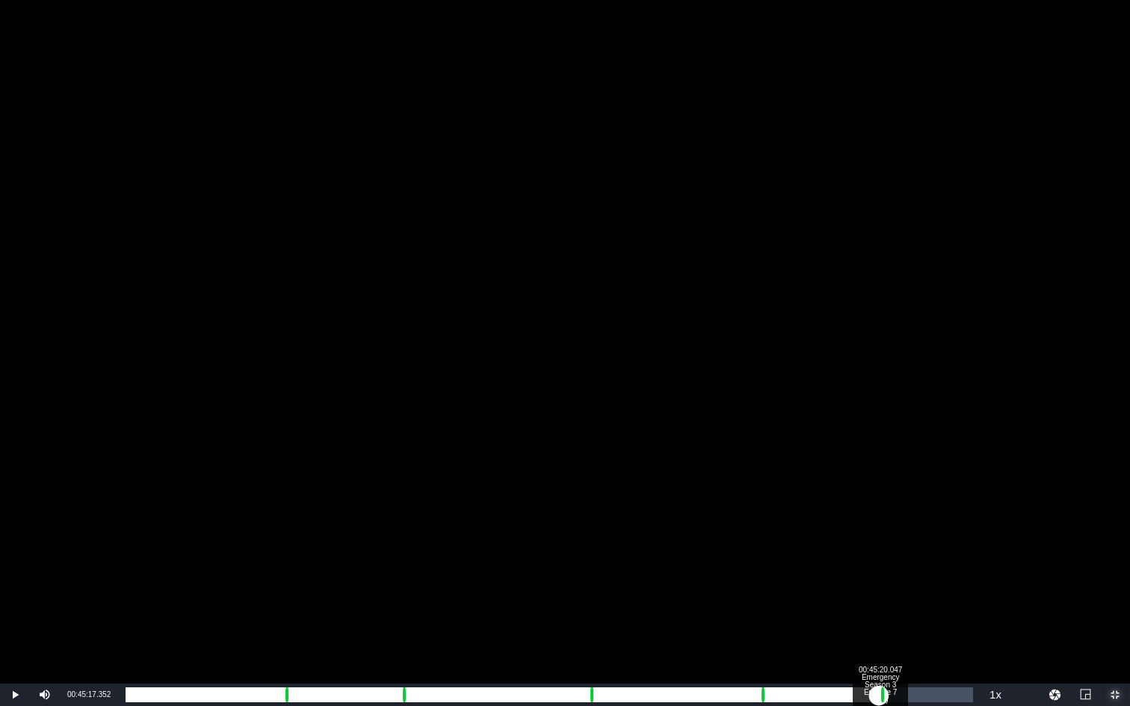
click at [879, 530] on div "Loaded : 79.73% 00:45:20.047 Emergency Season 3 Episode 7 (6/6) 00:35:46.486 Cu…" at bounding box center [549, 695] width 847 height 15
click at [897, 530] on div "00:46:22.050" at bounding box center [897, 695] width 1 height 15
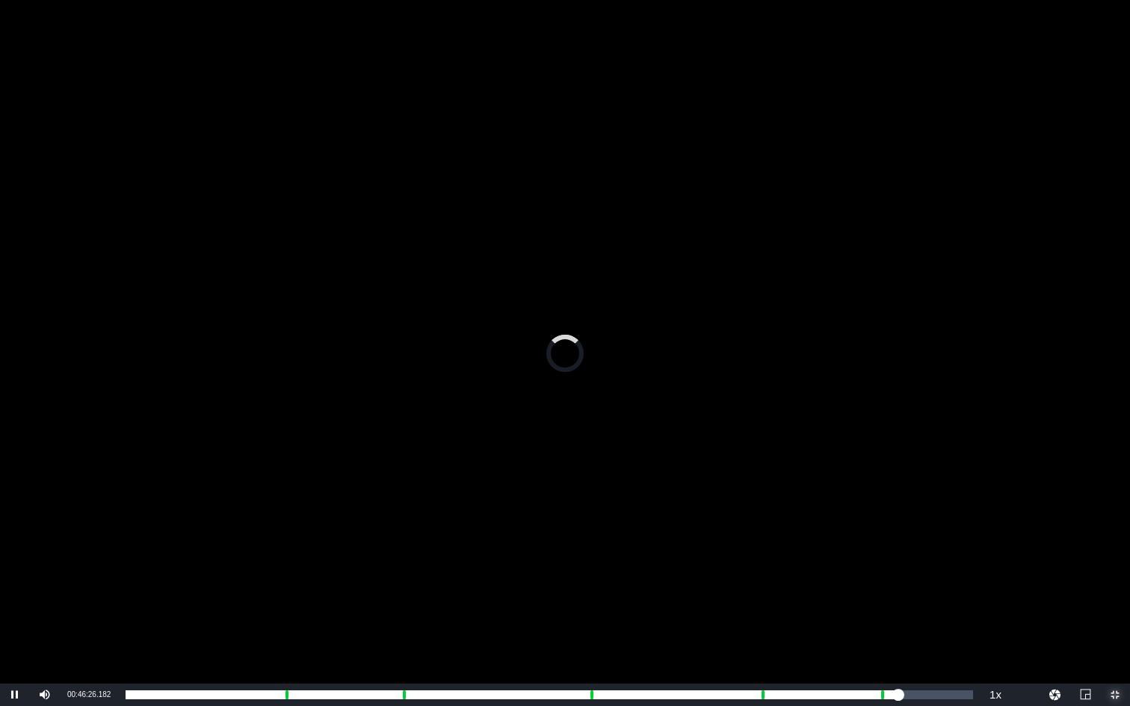
click at [1056, 530] on span "Video Player" at bounding box center [1115, 695] width 0 height 0
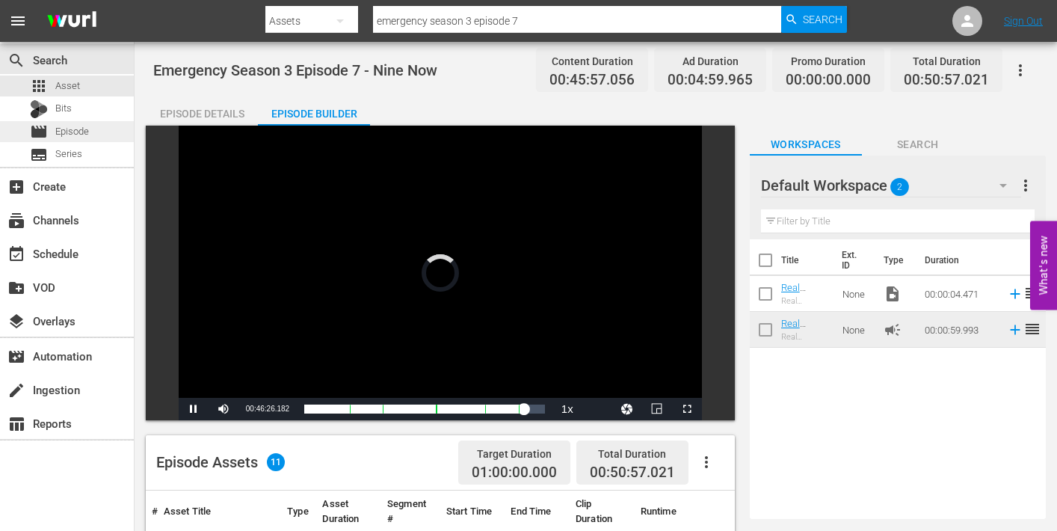
click at [67, 135] on span "Episode" at bounding box center [72, 131] width 34 height 15
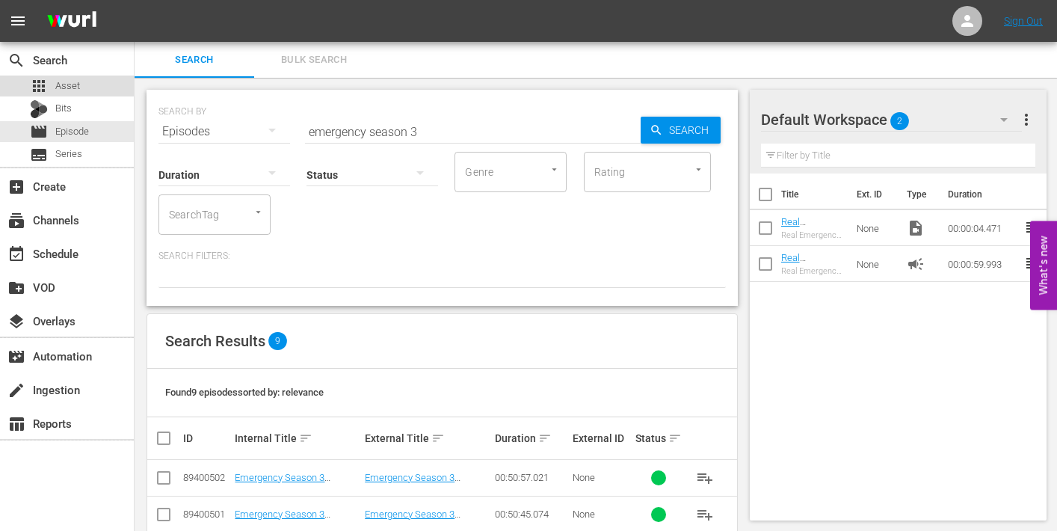
click at [64, 81] on span "Asset" at bounding box center [67, 85] width 25 height 15
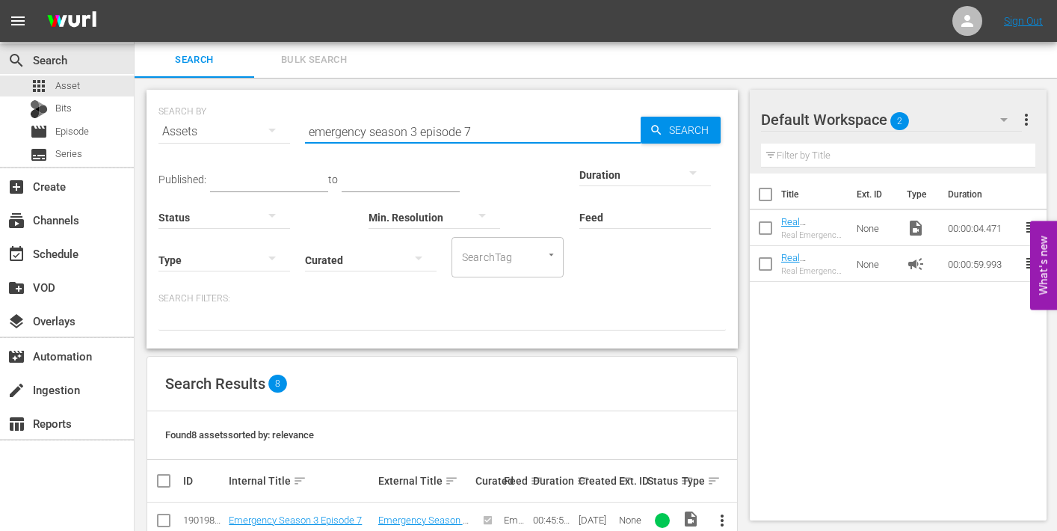
drag, startPoint x: 465, startPoint y: 130, endPoint x: 489, endPoint y: 132, distance: 24.0
click at [489, 133] on input "emergency season 3 episode 7" at bounding box center [473, 132] width 336 height 36
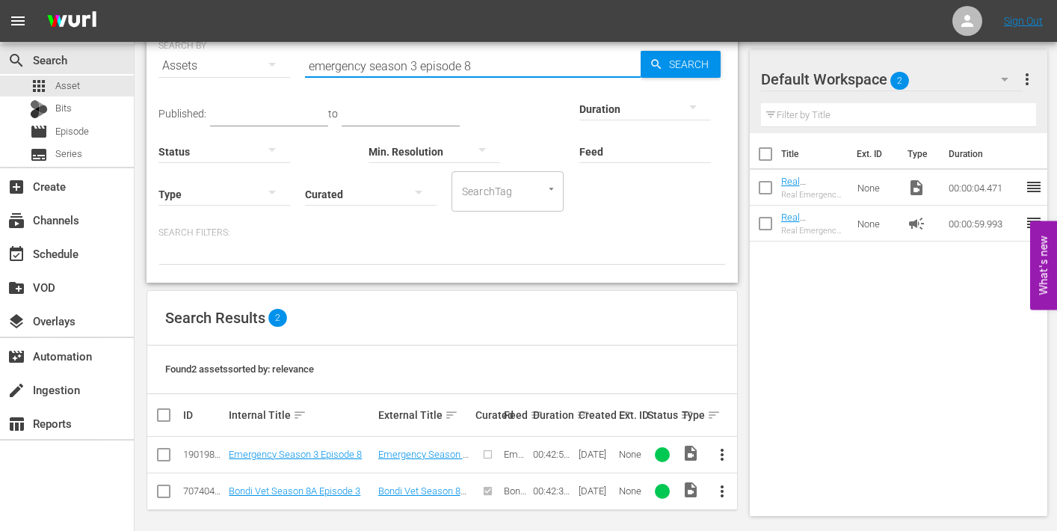
scroll to position [72, 0]
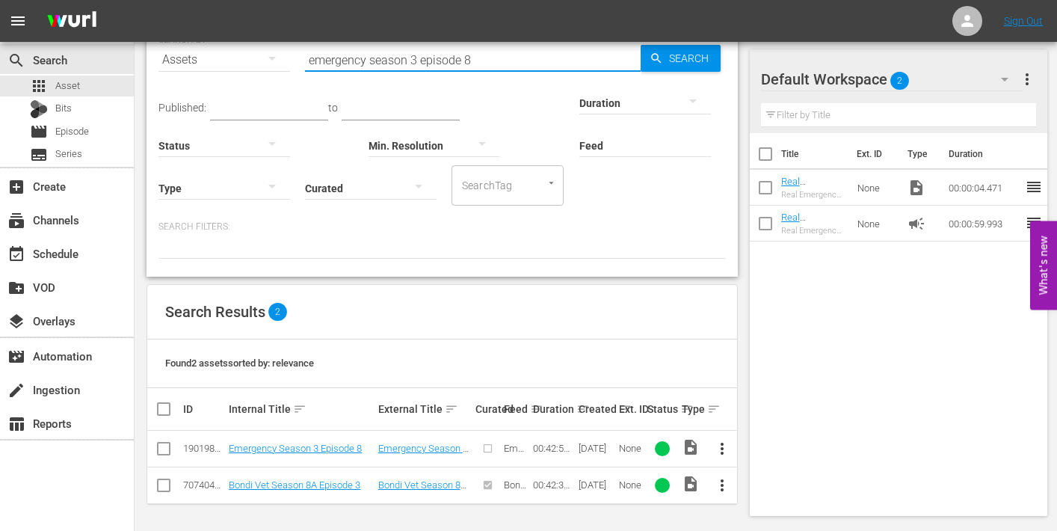
click at [721, 442] on span "more_vert" at bounding box center [722, 448] width 18 height 18
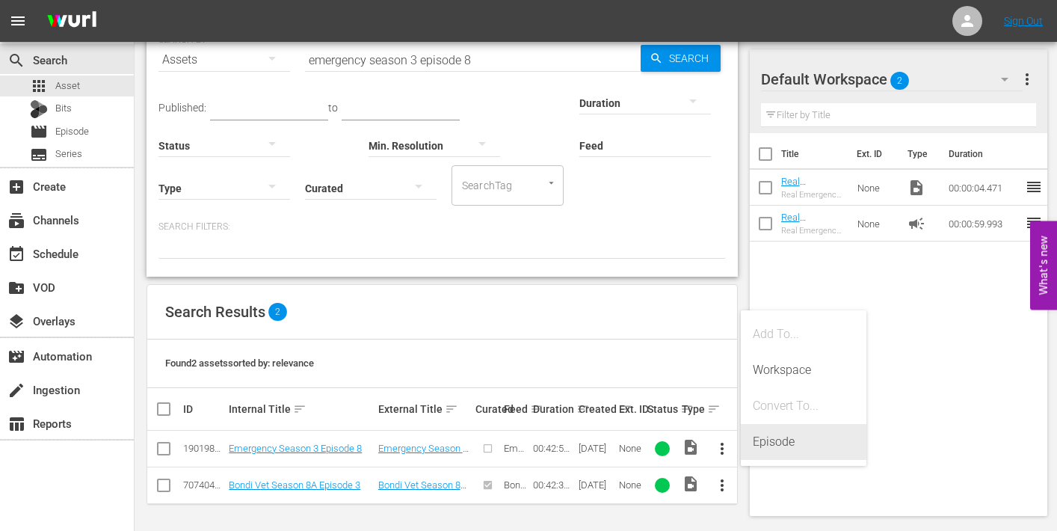
click at [767, 441] on div "Episode" at bounding box center [804, 442] width 102 height 36
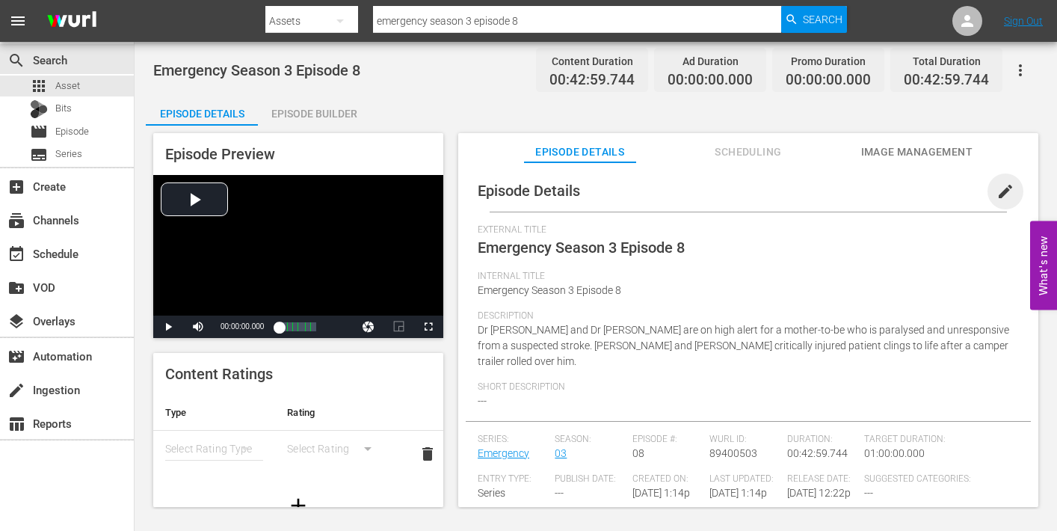
click at [996, 193] on span "edit" at bounding box center [1005, 191] width 18 height 18
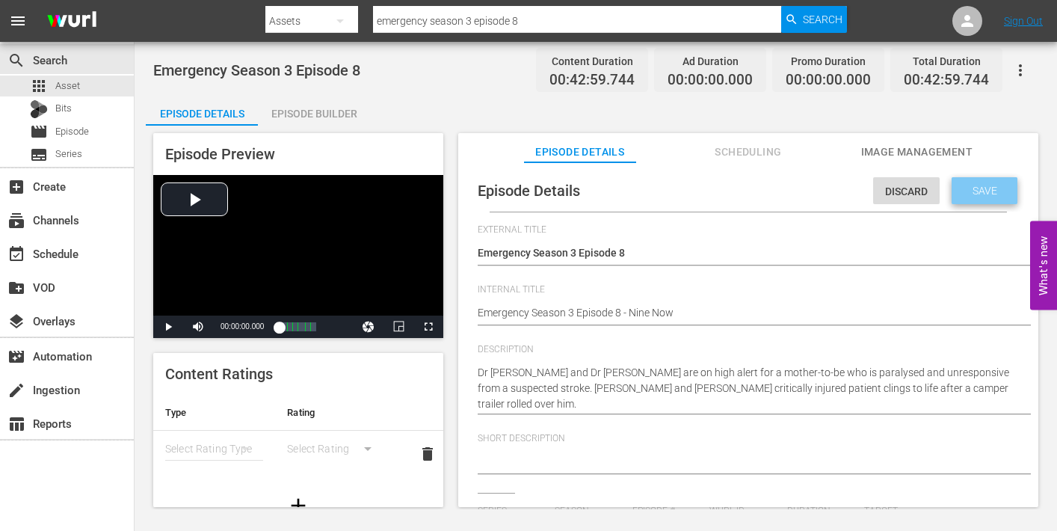
click at [975, 193] on span "Save" at bounding box center [984, 191] width 49 height 12
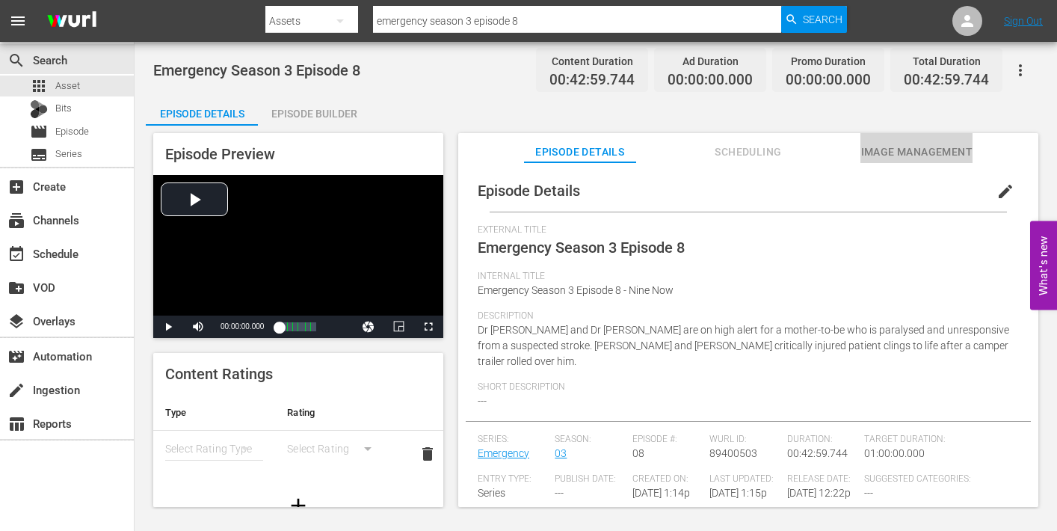
click at [924, 152] on span "Image Management" at bounding box center [916, 152] width 112 height 19
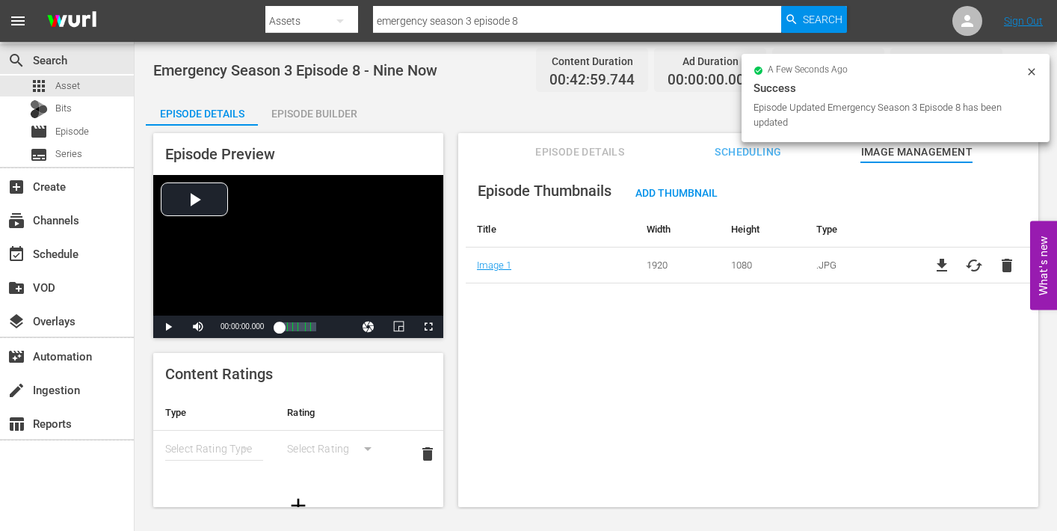
click at [331, 115] on div "Episode Builder" at bounding box center [314, 114] width 112 height 36
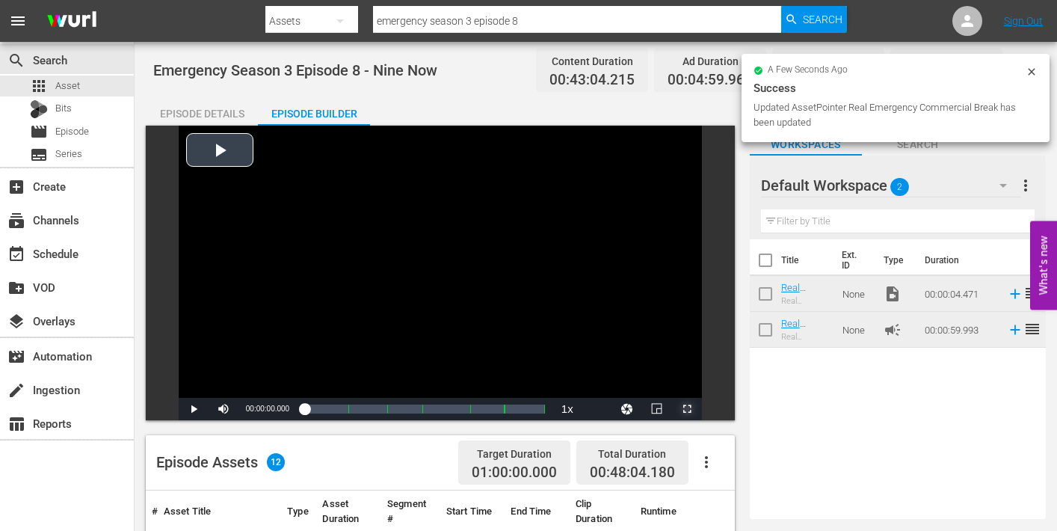
click at [687, 409] on span "Video Player" at bounding box center [687, 409] width 0 height 0
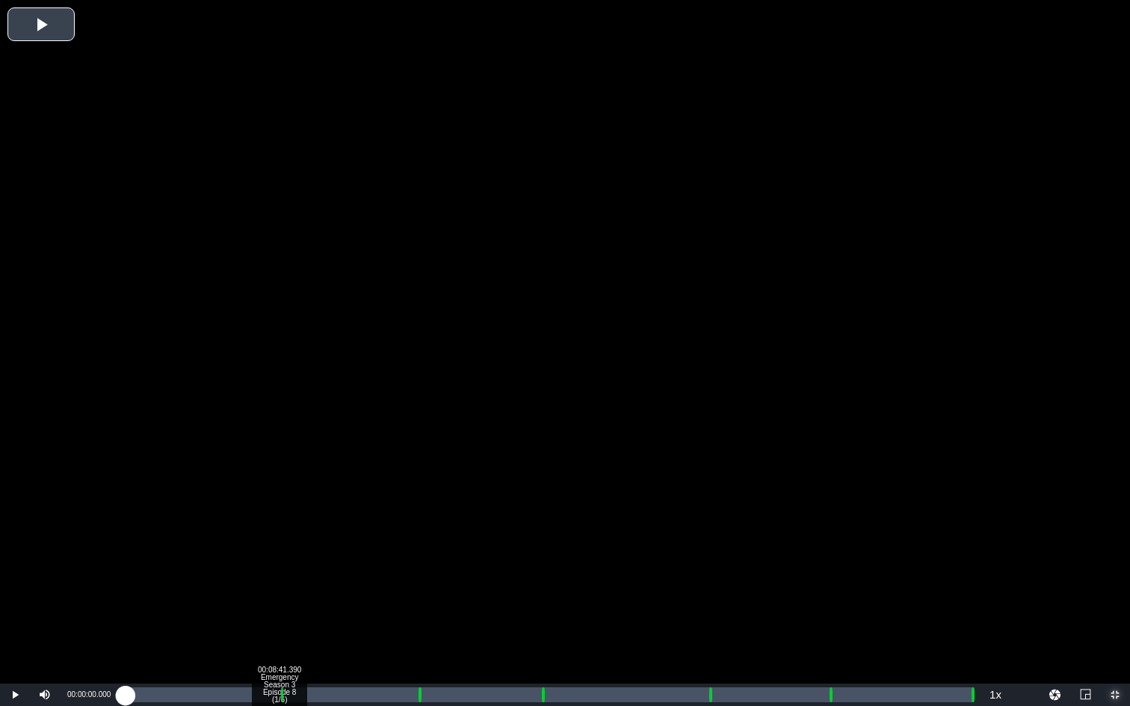
click at [279, 530] on div "Loaded : 0.23% 00:08:41.390 Emergency Season 3 Episode 8 (1/6) 00:00:00.000 Cue…" at bounding box center [549, 695] width 847 height 15
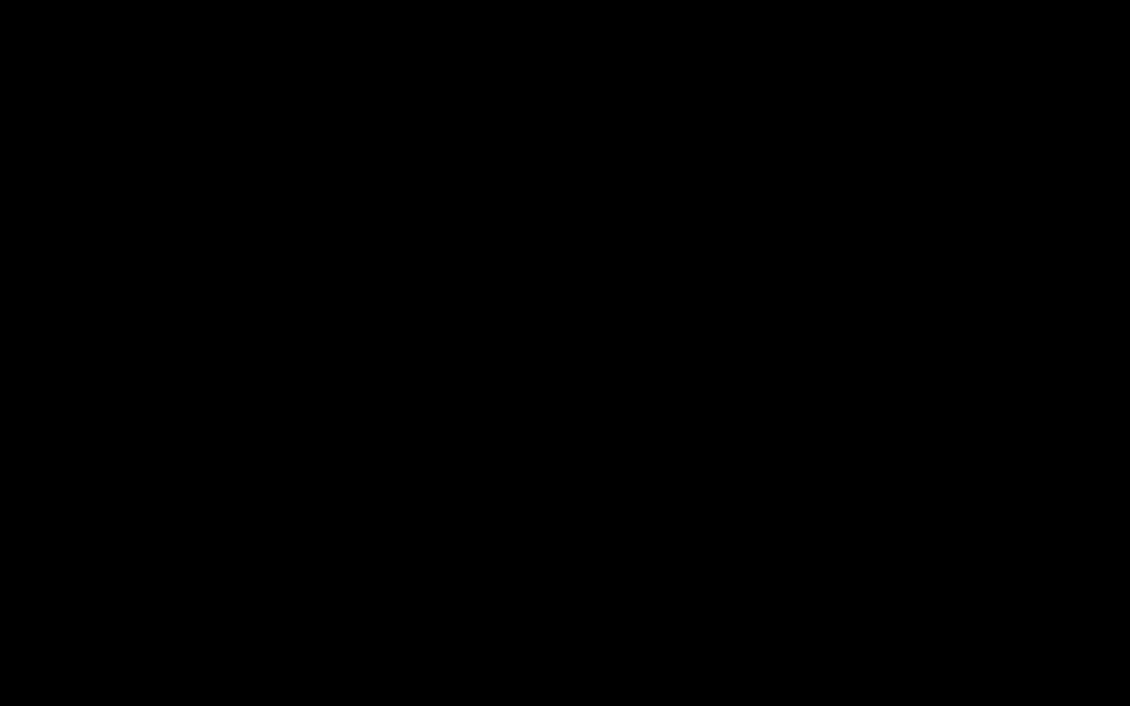
click at [297, 530] on div "Loaded : 9.92% 00:09:44.974 Emergency Season 3 Episode 8 (2/6) 00:00:00.393 Cue…" at bounding box center [549, 695] width 847 height 15
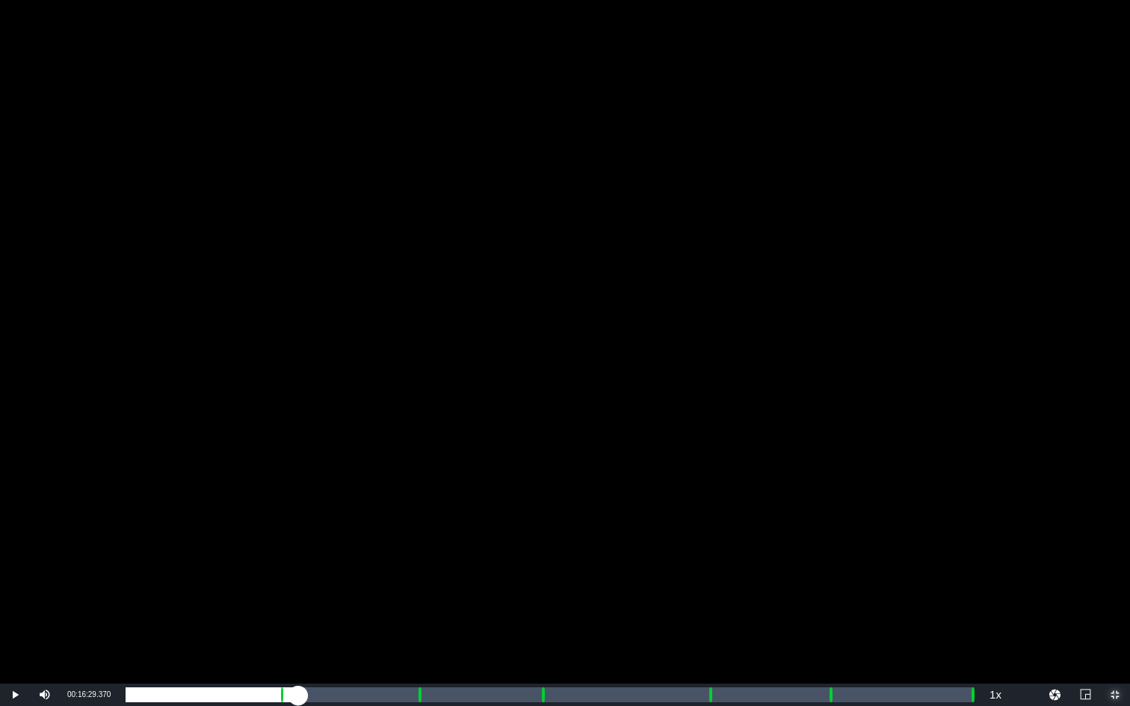
click at [416, 530] on div "Loaded : 20.48% 00:16:29.370 Emergency Season 3 Episode 8 (3/6) 00:08:47.735 Cu…" at bounding box center [549, 695] width 847 height 15
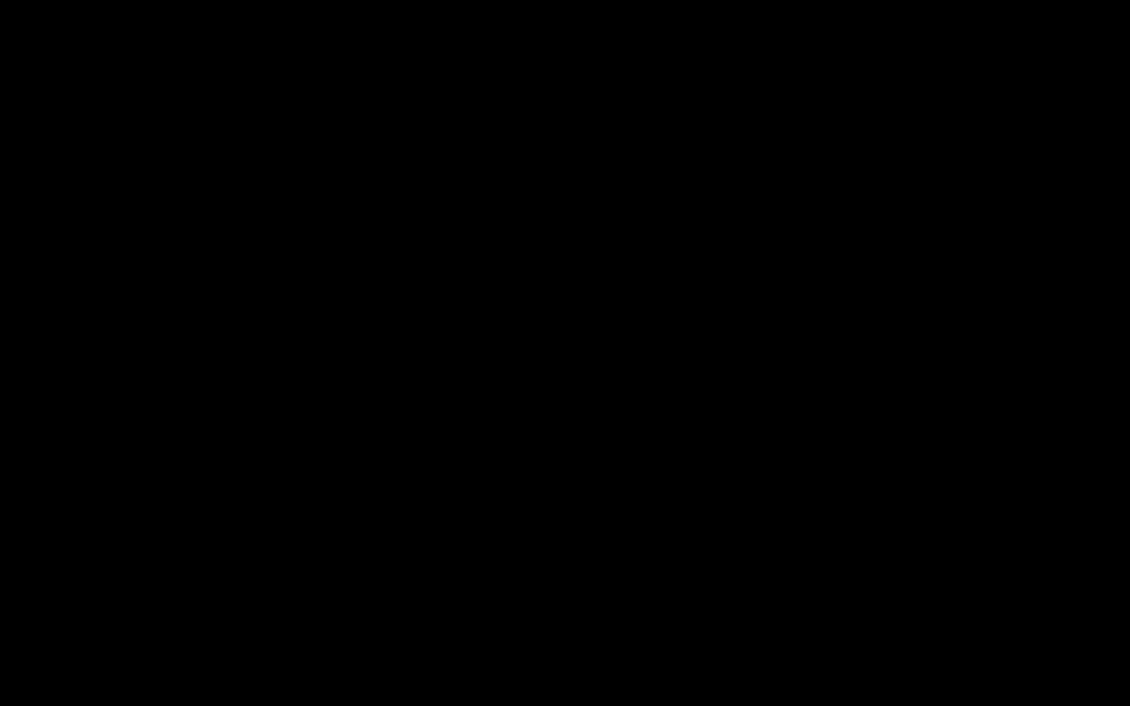
click at [435, 530] on div "Loaded : 9.92% 00:17:32.954 Emergency Season 3 Episode 8 (3/6) 00:00:00.443 Cue…" at bounding box center [549, 695] width 847 height 15
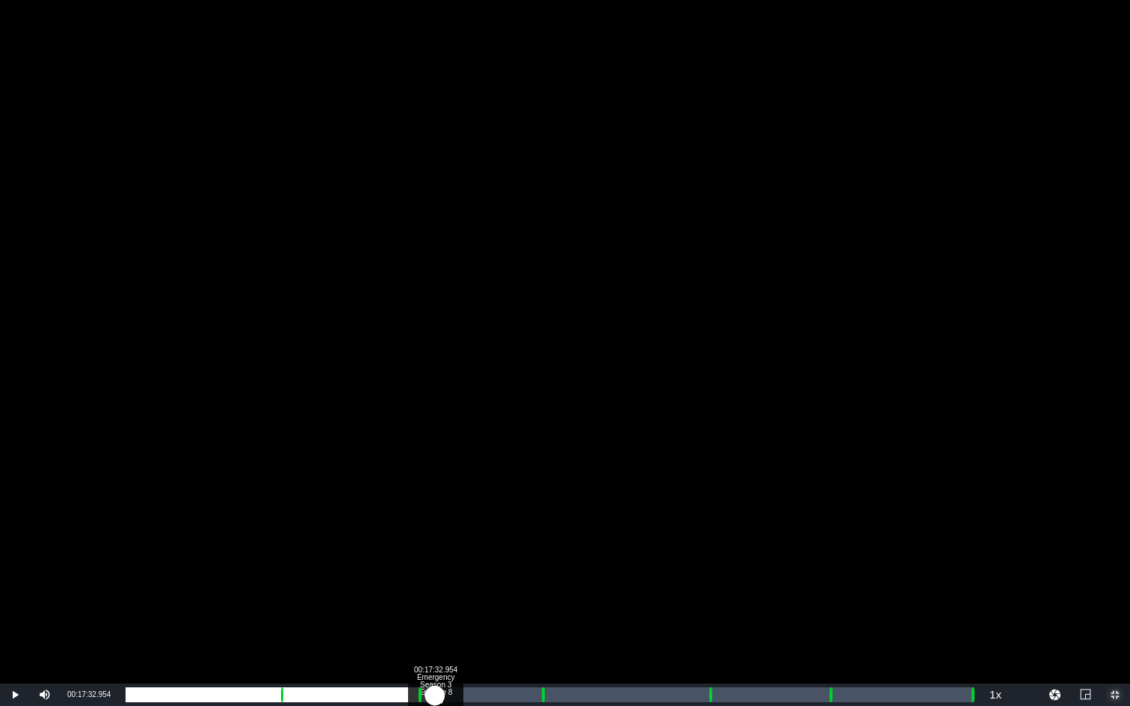
click at [435, 530] on div "00:00:01.354" at bounding box center [280, 695] width 309 height 15
click at [540, 530] on div "Loaded : 36.32% 00:23:29.026 Emergency Season 3 Episode 8 (4/6) 00:15:36.030 Cu…" at bounding box center [549, 695] width 847 height 15
click at [542, 530] on div "00:00:00.361" at bounding box center [334, 695] width 416 height 15
click at [547, 530] on div "00:00:19.278" at bounding box center [336, 695] width 421 height 15
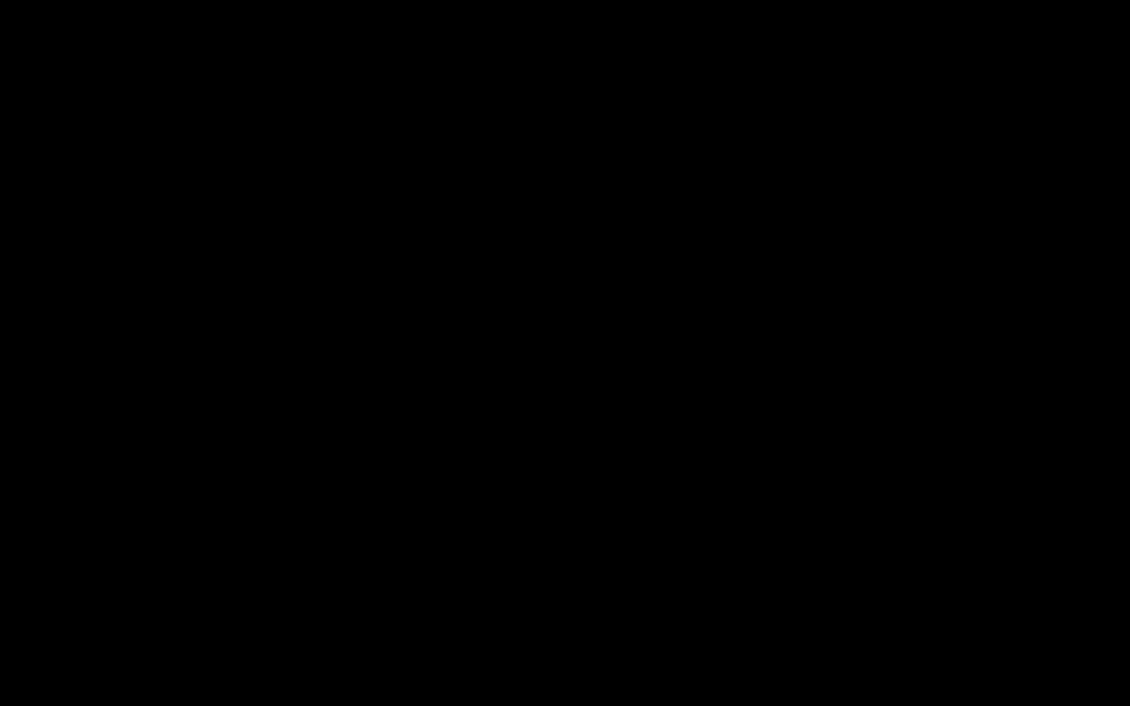
click at [708, 530] on div "Loaded : 50.75% 00:33:01.284 Emergency Season 3 Episode 8 (5/6) 00:21:36.866 Cu…" at bounding box center [549, 695] width 847 height 15
click at [726, 530] on div "Loaded : 100.00% 00:34:04.868 Emergency Season 3 Episode 8 (5/6) 00:00:58.649 C…" at bounding box center [549, 695] width 847 height 15
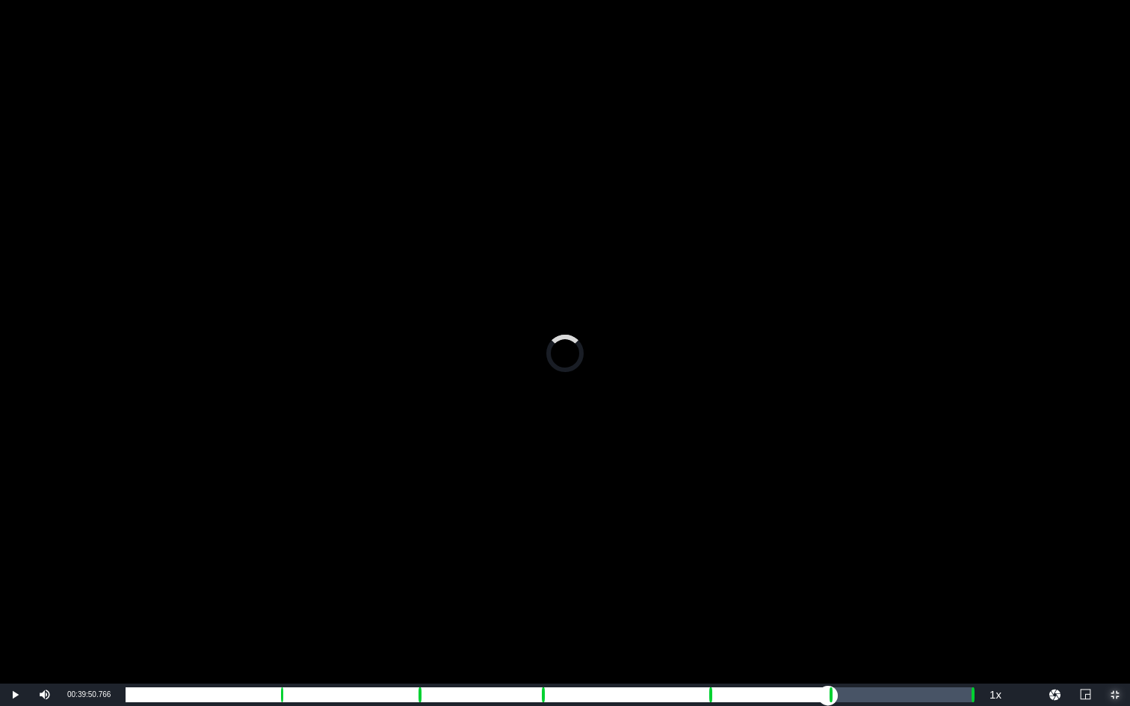
click at [828, 530] on div "Loaded : 0.00% 00:39:50.766 Emergency Season 3 Episode 8 (6/6) 00:30:07.680 Cue…" at bounding box center [549, 695] width 847 height 15
click at [847, 530] on div "Loaded : 0.00% 00:40:54.350 Emergency Season 3 Episode 8 (6/6) 00:00:01.493 Cue…" at bounding box center [549, 695] width 847 height 15
click at [967, 530] on div "Loaded : 99.64% 00:47:43.833 00:42:46.619 Cue Point 5: 00:39:56.572" at bounding box center [549, 695] width 847 height 15
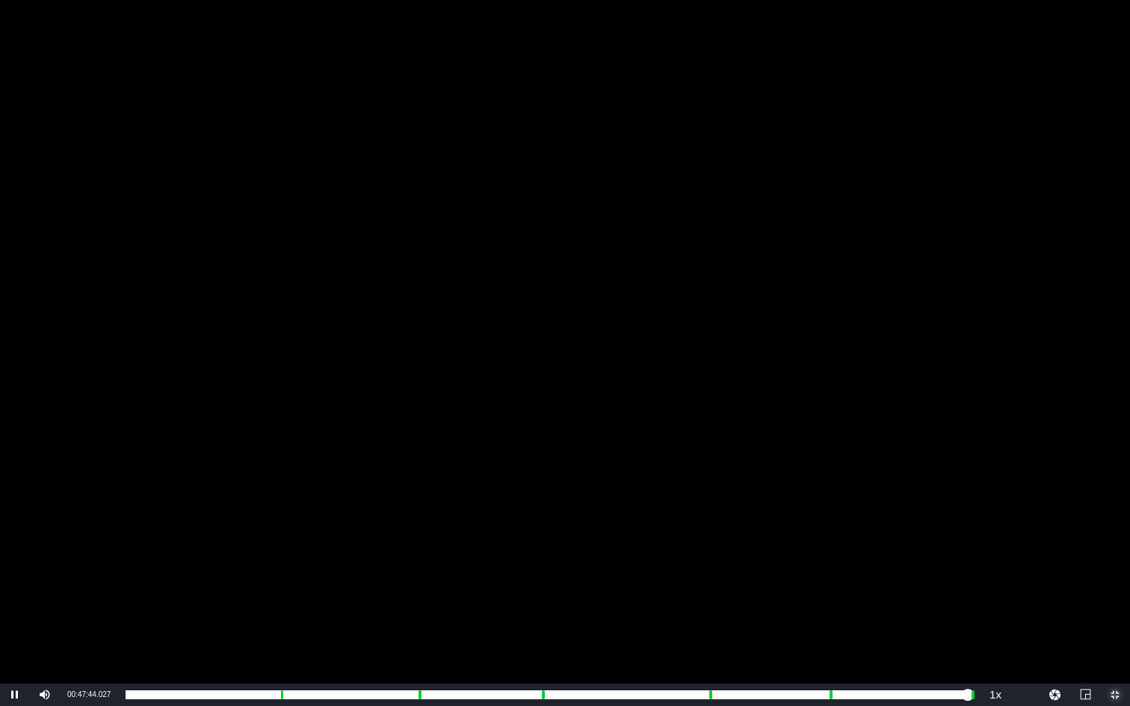
click at [1056, 530] on span "Video Player" at bounding box center [1115, 695] width 0 height 0
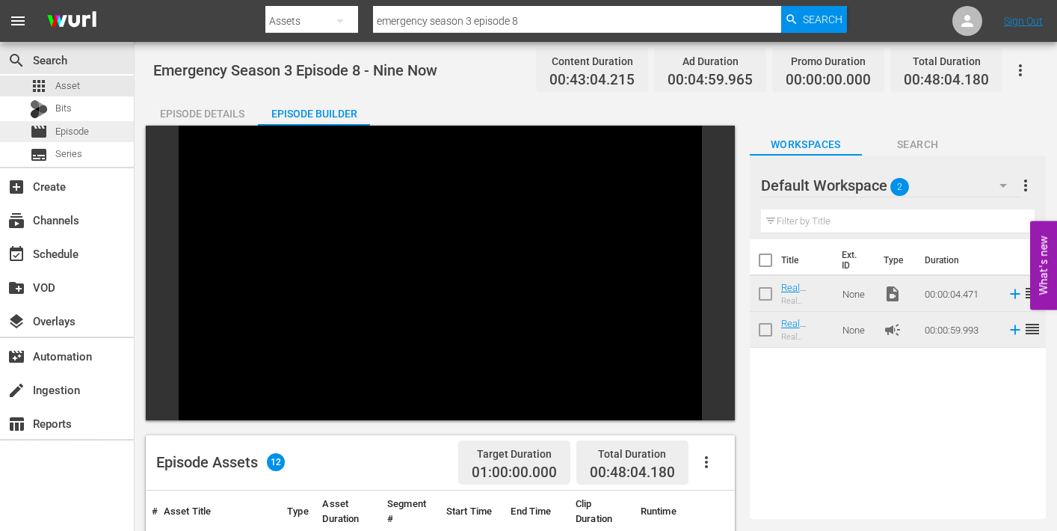
click at [61, 131] on span "Episode" at bounding box center [72, 131] width 34 height 15
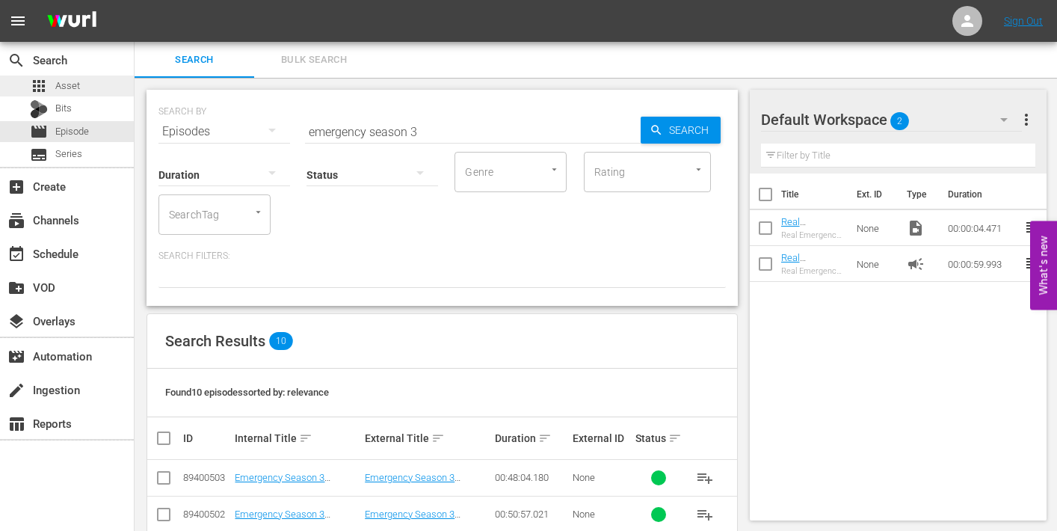
click at [75, 86] on span "Asset" at bounding box center [67, 85] width 25 height 15
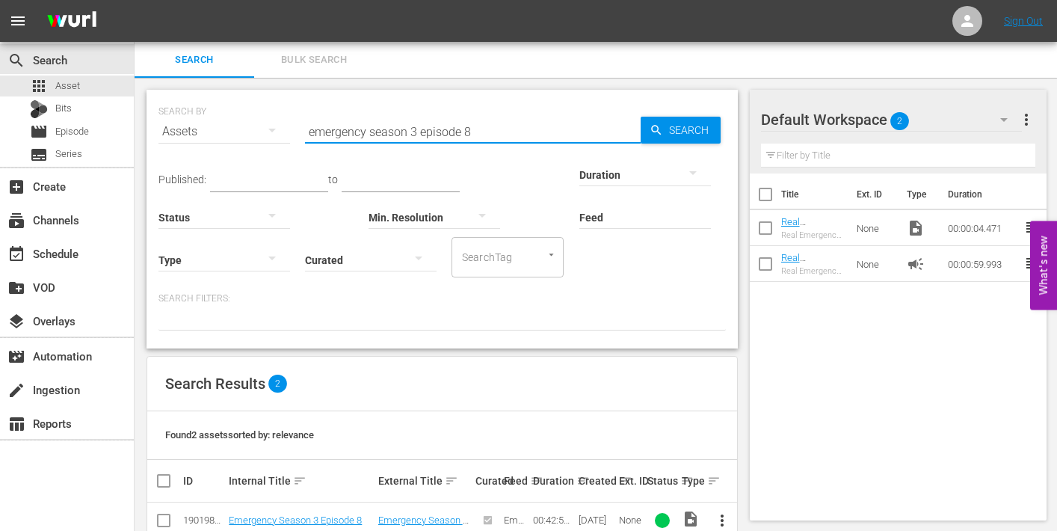
drag, startPoint x: 466, startPoint y: 130, endPoint x: 474, endPoint y: 131, distance: 7.5
click at [474, 131] on input "emergency season 3 episode 8" at bounding box center [473, 132] width 336 height 36
type input "emergency season 3 episode 9"
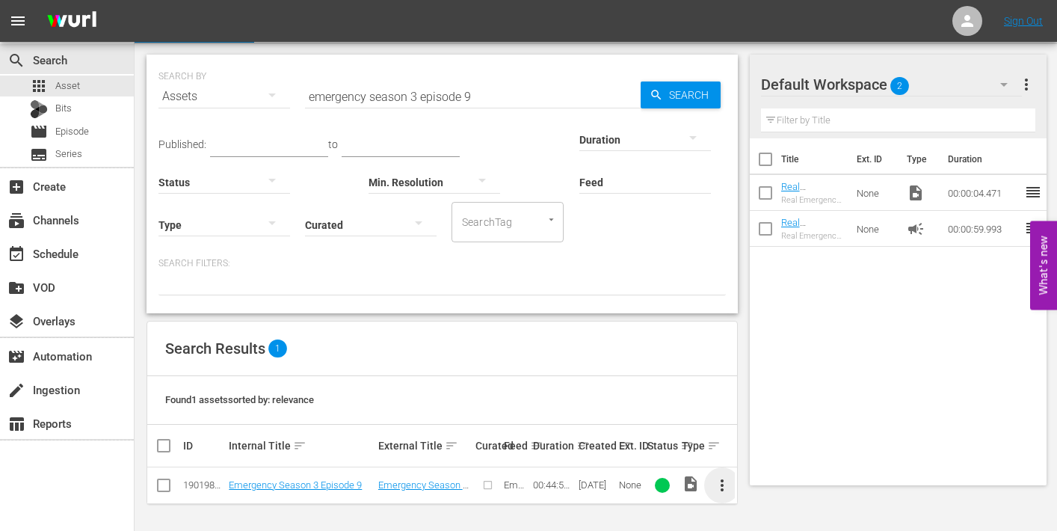
click at [723, 481] on span "more_vert" at bounding box center [722, 485] width 18 height 18
click at [782, 472] on div "Episode" at bounding box center [804, 478] width 102 height 36
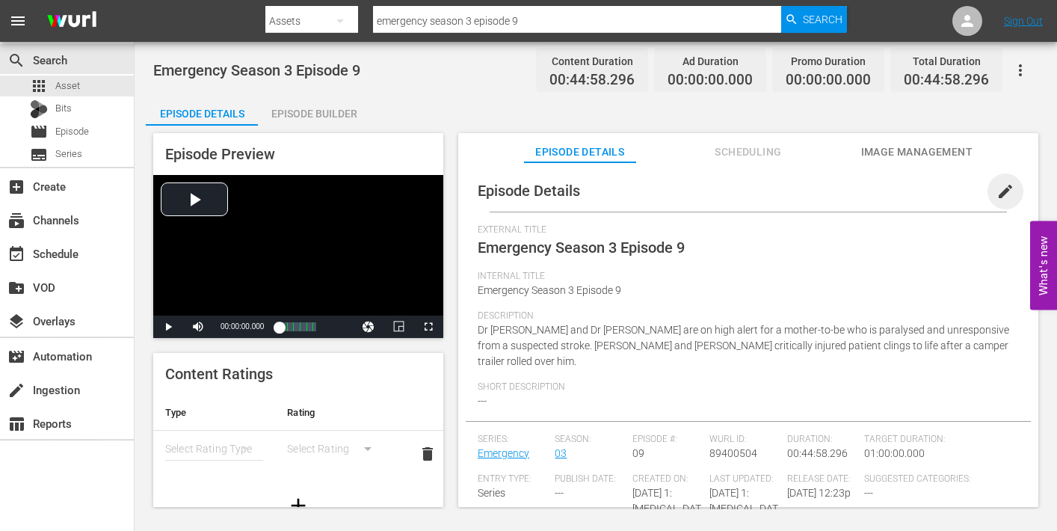
drag, startPoint x: 994, startPoint y: 185, endPoint x: 948, endPoint y: 215, distance: 55.5
click at [996, 185] on span "edit" at bounding box center [1005, 191] width 18 height 18
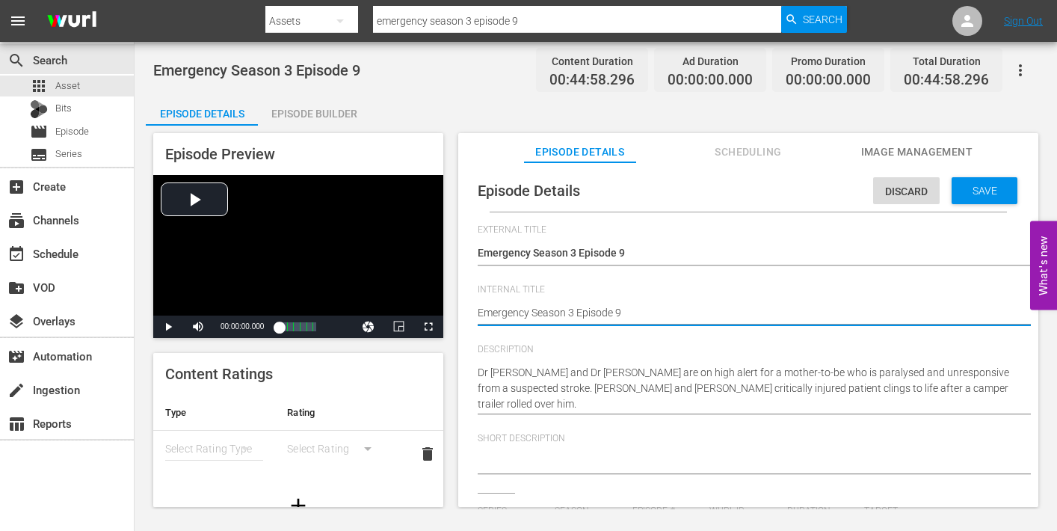
type textarea "Emergency Season 3 Episode 9"
type textarea "Emergency Season 3 Episode 9 -"
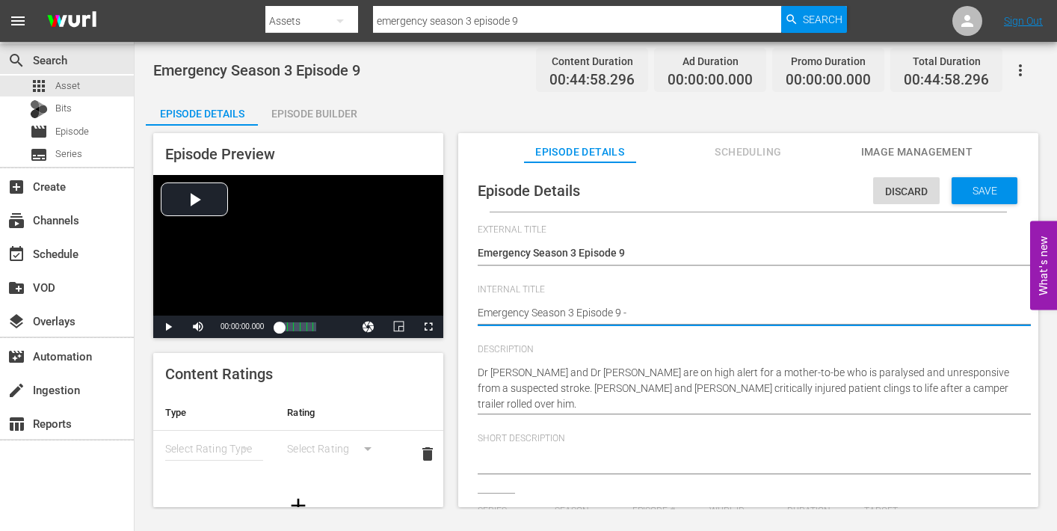
type textarea "Emergency Season 3 Episode 9 -"
type textarea "Emergency Season 3 Episode 9 - N"
type textarea "Emergency Season 3 Episode 9 - Ni"
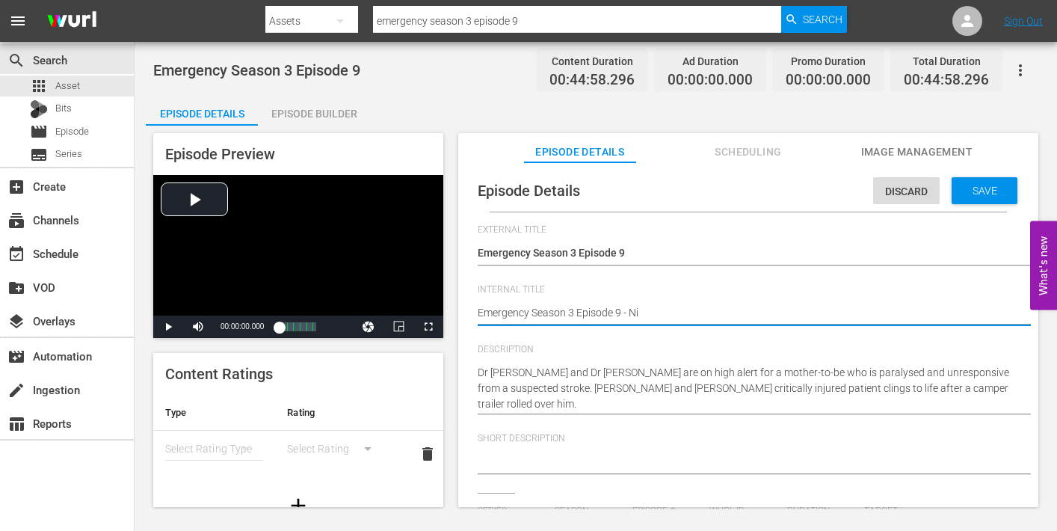
type textarea "Emergency Season 3 Episode 9 - Nin"
type textarea "Emergency Season 3 Episode 9 - Nine"
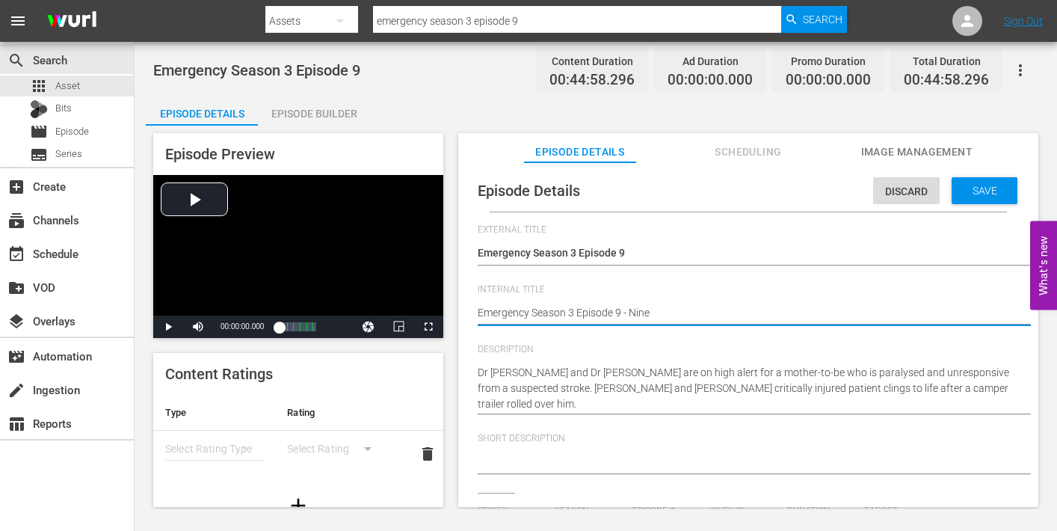
type textarea "Emergency Season 3 Episode 9 - Nine"
type textarea "Emergency Season 3 Episode 9 - Nine N"
type textarea "Emergency Season 3 Episode 9 - Nine No"
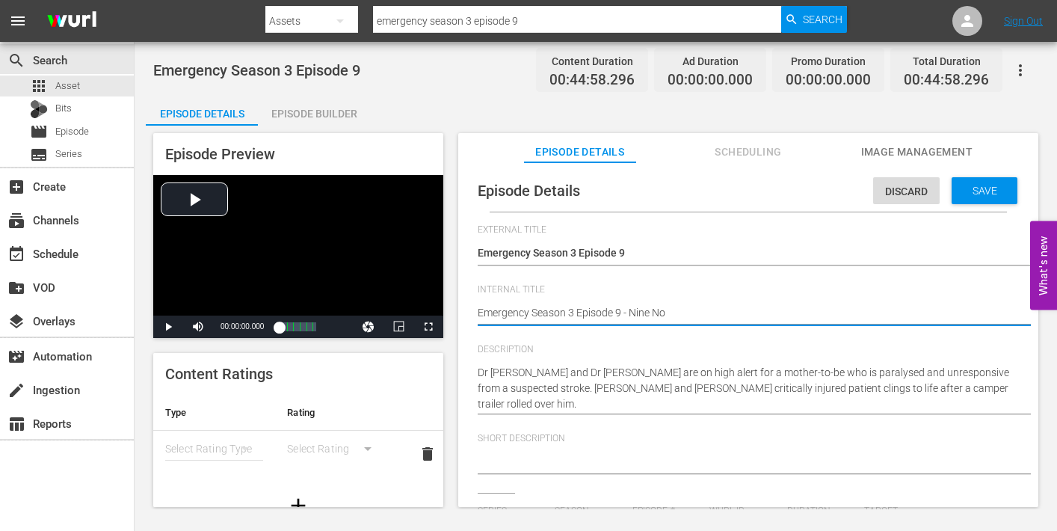
type textarea "Emergency Season 3 Episode 9 - Nine Now"
drag, startPoint x: 967, startPoint y: 184, endPoint x: 957, endPoint y: 184, distance: 9.7
click at [967, 185] on span "Save" at bounding box center [984, 191] width 49 height 12
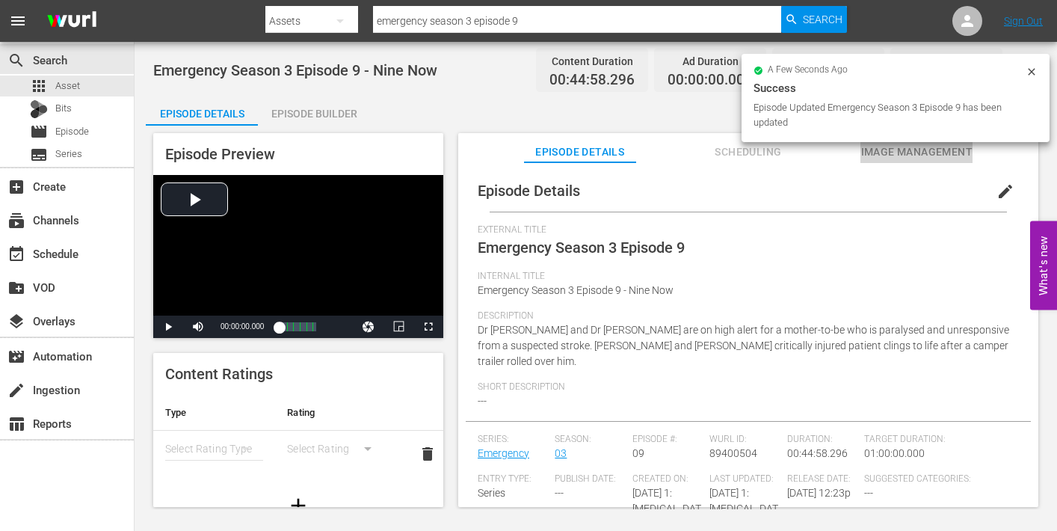
drag, startPoint x: 890, startPoint y: 153, endPoint x: 883, endPoint y: 157, distance: 7.7
click at [890, 153] on span "Image Management" at bounding box center [916, 152] width 112 height 19
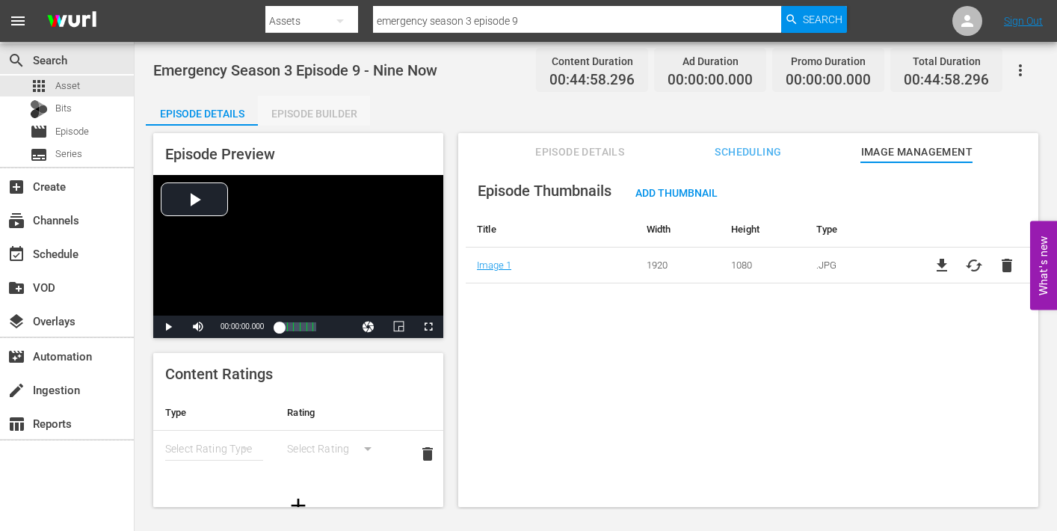
click at [312, 108] on div "Episode Builder" at bounding box center [314, 114] width 112 height 36
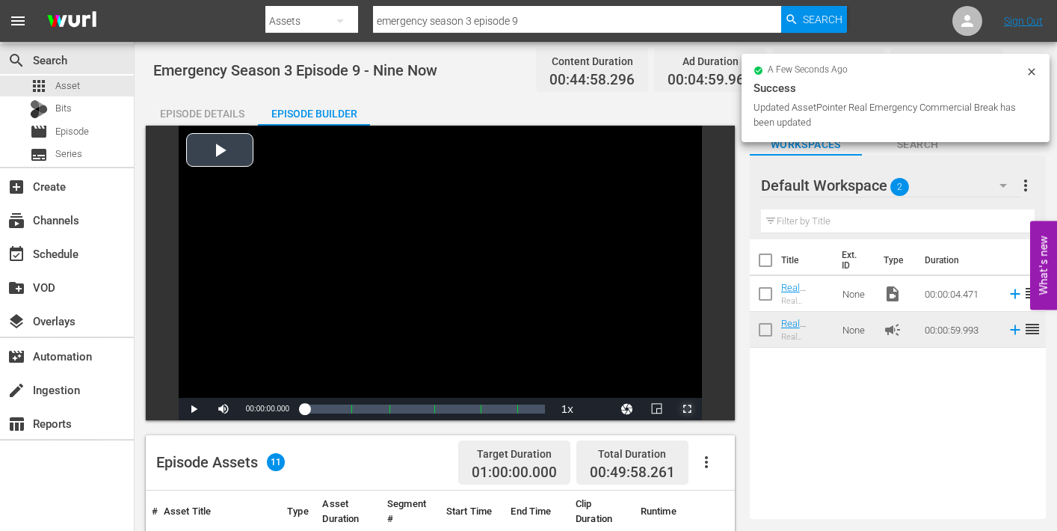
click at [687, 409] on span "Video Player" at bounding box center [687, 409] width 0 height 0
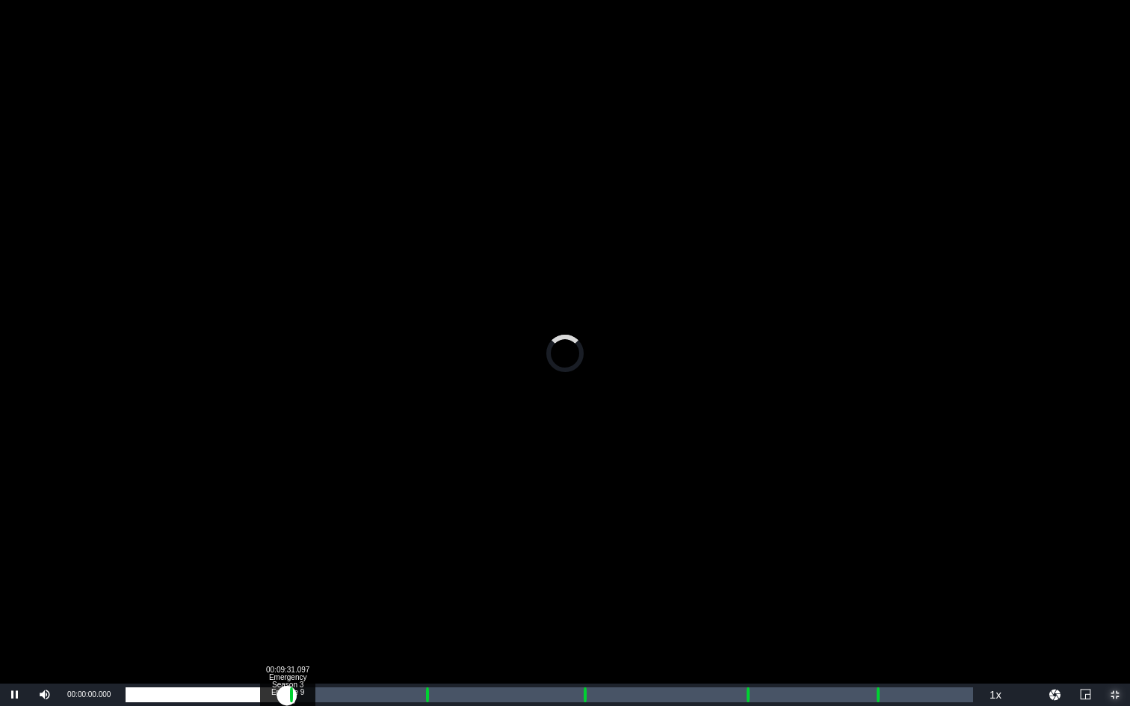
click at [287, 530] on div "Loaded : 0.00% 00:09:31.097 Emergency Season 3 Episode 9 (1/6) 00:00:00.000 Cue…" at bounding box center [549, 695] width 847 height 15
click at [306, 530] on div "Loaded : 0.00% 00:10:37.196 Emergency Season 3 Episode 9 (2/6) 00:00:58.320 Cue…" at bounding box center [549, 695] width 847 height 15
click at [306, 530] on div "Loaded : 19.84% 00:10:39.840 Emergency Season 3 Episode 9 (2/6) 00:00:07.629 Cu…" at bounding box center [549, 695] width 847 height 15
click at [424, 530] on div "Loaded : 21.59% 00:17:34.943 Emergency Season 3 Episode 9 (3/6) 00:09:42.442 Cu…" at bounding box center [549, 695] width 847 height 15
click at [442, 530] on div "Loaded : 9.92% 00:18:41.042 Emergency Season 3 Episode 9 (3/6) 00:00:00.578 Cue…" at bounding box center [549, 695] width 847 height 15
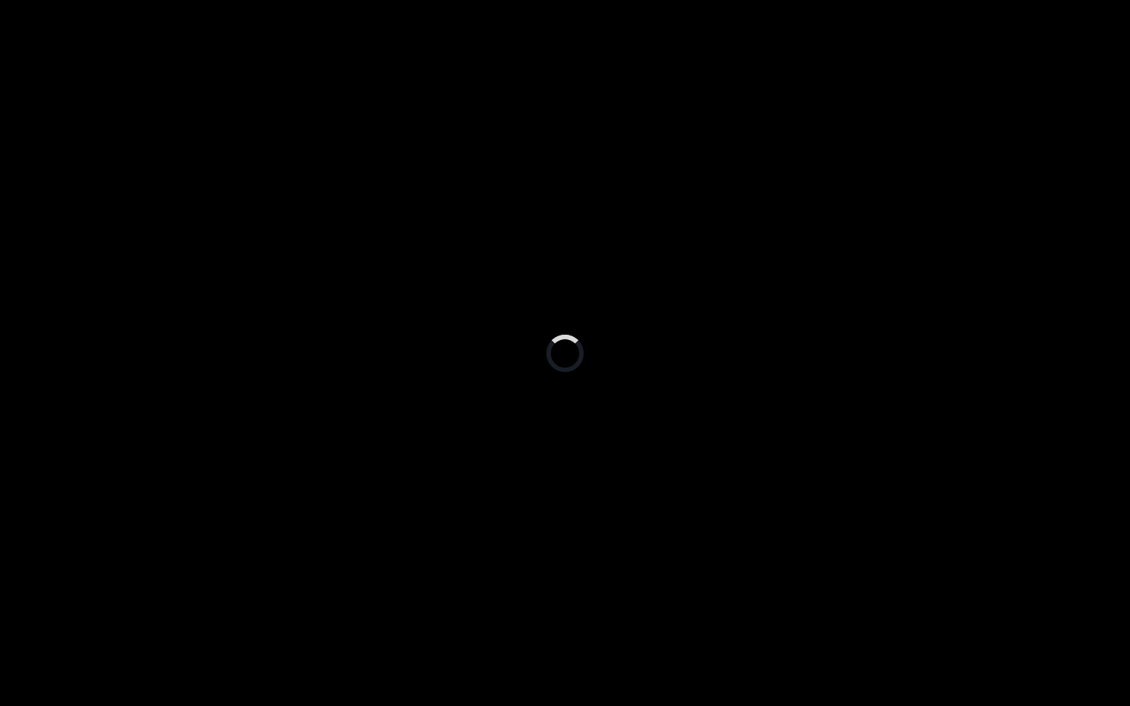
click at [580, 530] on div "Loaded : 37.17% 00:26:47.533 Emergency Season 3 Episode 9 (4/6) 00:16:42.852 Cu…" at bounding box center [549, 695] width 847 height 15
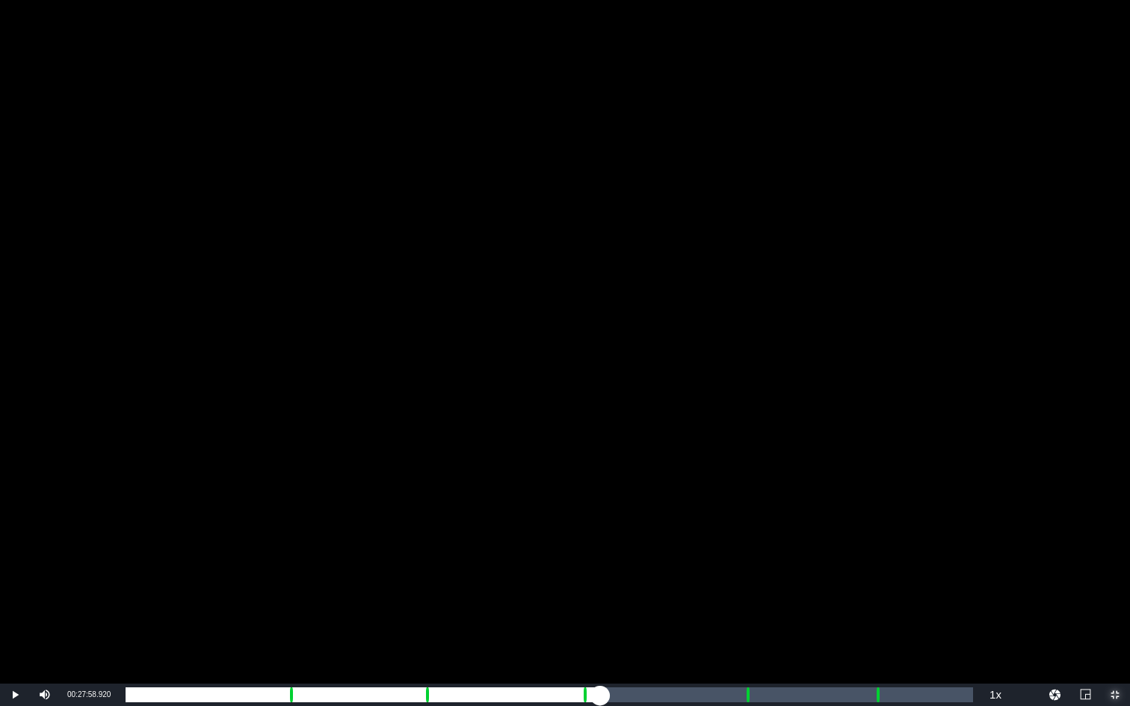
click at [600, 530] on div "Loaded : 9.92% 00:27:58.920 Emergency Season 3 Episode 9 (4/6) 00:00:00.421 Cue…" at bounding box center [549, 695] width 847 height 15
click at [744, 530] on div "Loaded : 56.53% 00:36:29.206 Emergency Season 3 Episode 9 (5/6) 00:25:02.262 Cu…" at bounding box center [549, 695] width 847 height 15
click at [762, 530] on div "Loaded : 9.92% 00:37:35.305 Emergency Season 3 Episode 9 (5/6) 00:00:04.818 Cue…" at bounding box center [549, 695] width 847 height 15
click at [874, 530] on div "Loaded : 75.01% 00:44:09.257 Emergency Season 3 Episode 9 (6/6) 00:33:38.742 Cu…" at bounding box center [549, 695] width 847 height 15
click at [893, 530] on div "00:45:15.356" at bounding box center [893, 695] width 1 height 15
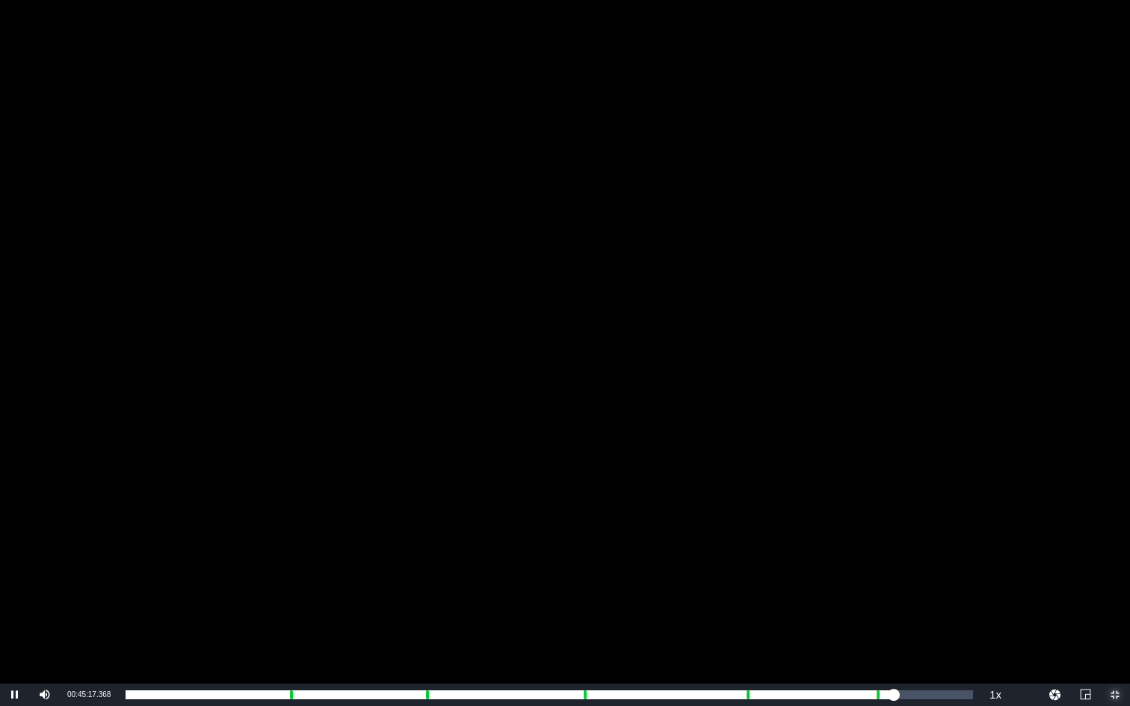
click at [1056, 530] on span "Video Player" at bounding box center [1115, 695] width 0 height 0
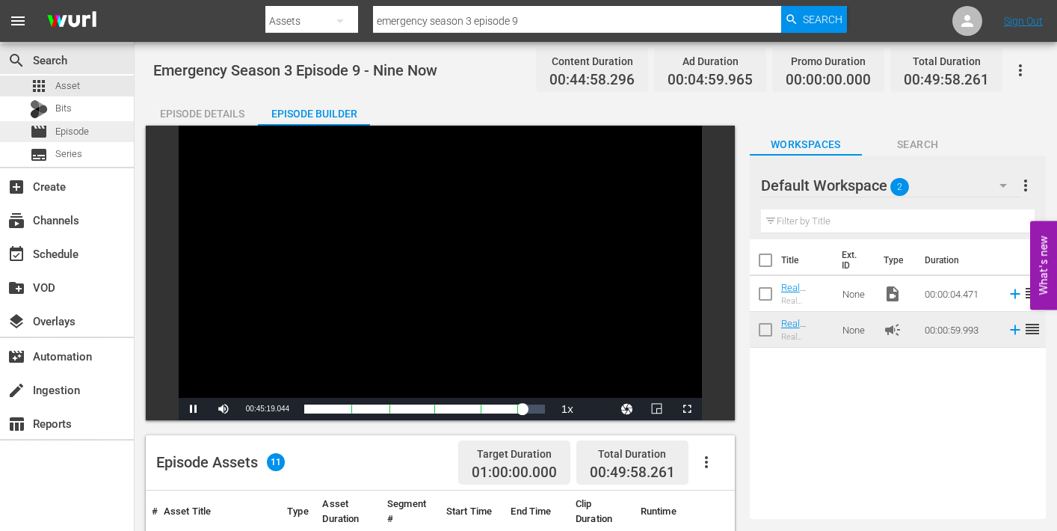
click at [63, 130] on span "Episode" at bounding box center [72, 131] width 34 height 15
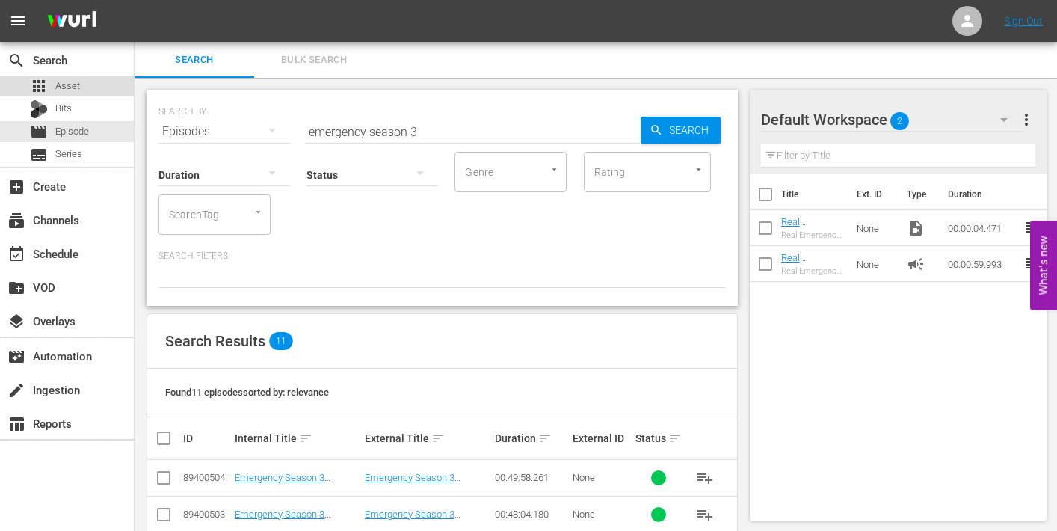
click at [59, 83] on span "Asset" at bounding box center [67, 85] width 25 height 15
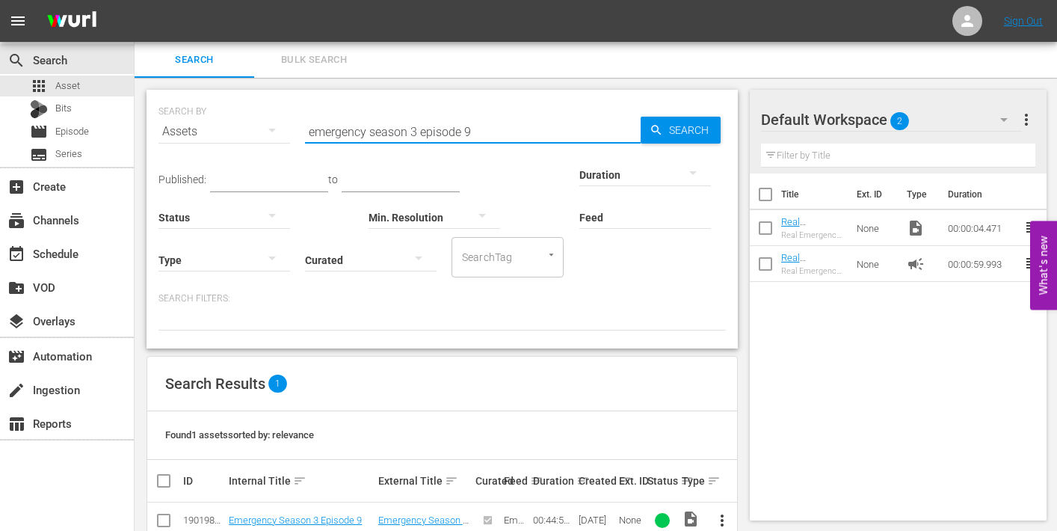
click at [472, 130] on input "emergency season 3 episode 9" at bounding box center [473, 132] width 336 height 36
type input "emergency season 3 episode 10"
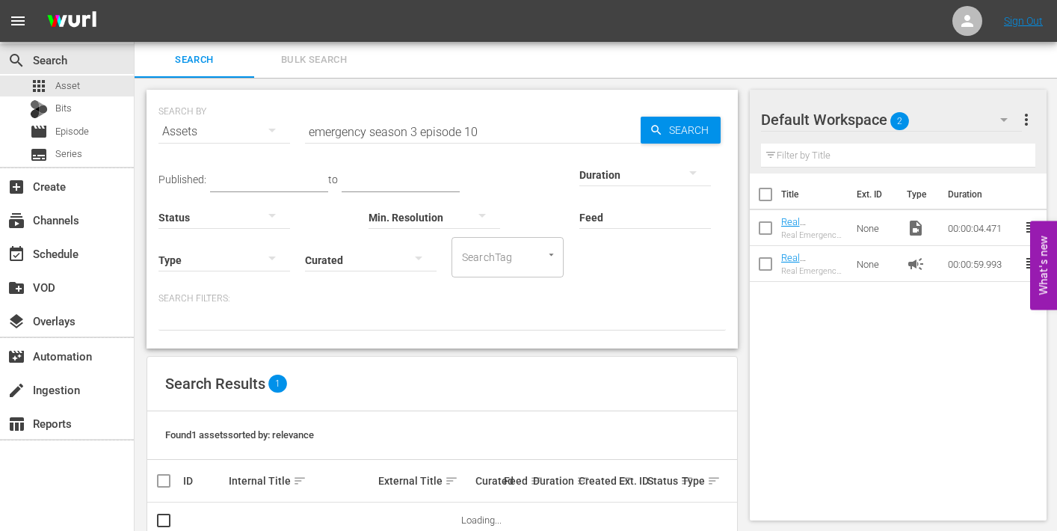
click at [682, 138] on div "Duration" at bounding box center [645, 165] width 132 height 54
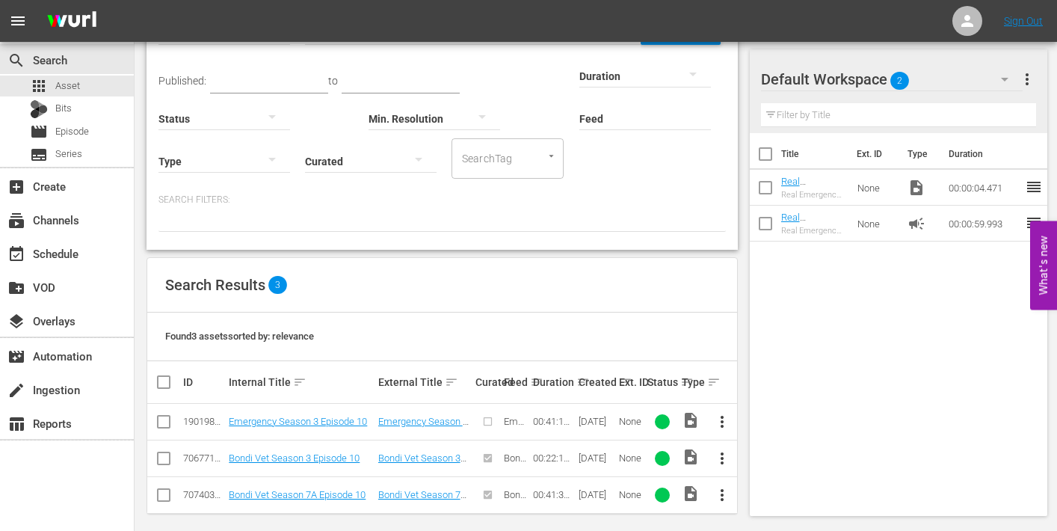
scroll to position [108, 0]
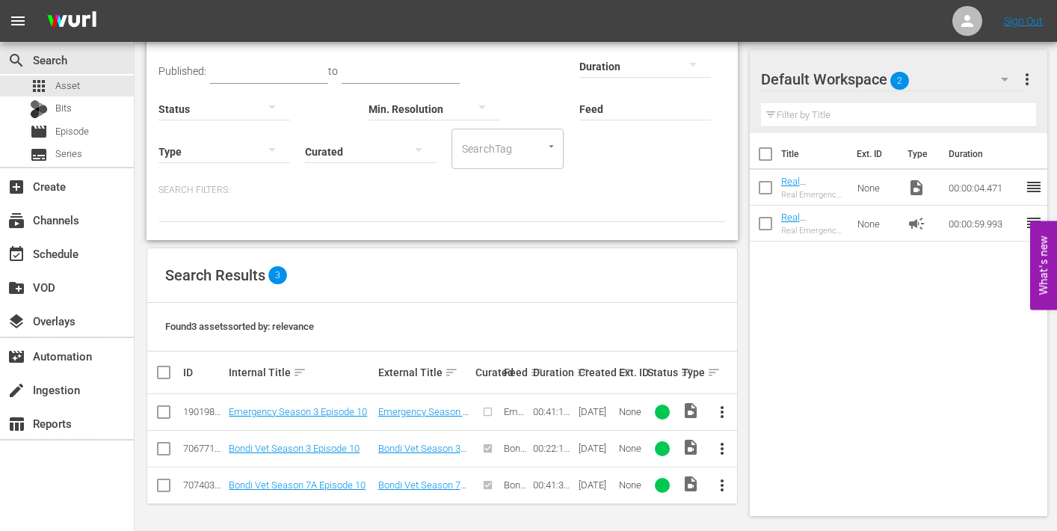
click at [724, 408] on span "more_vert" at bounding box center [722, 412] width 18 height 18
click at [762, 410] on div "Episode" at bounding box center [804, 405] width 102 height 36
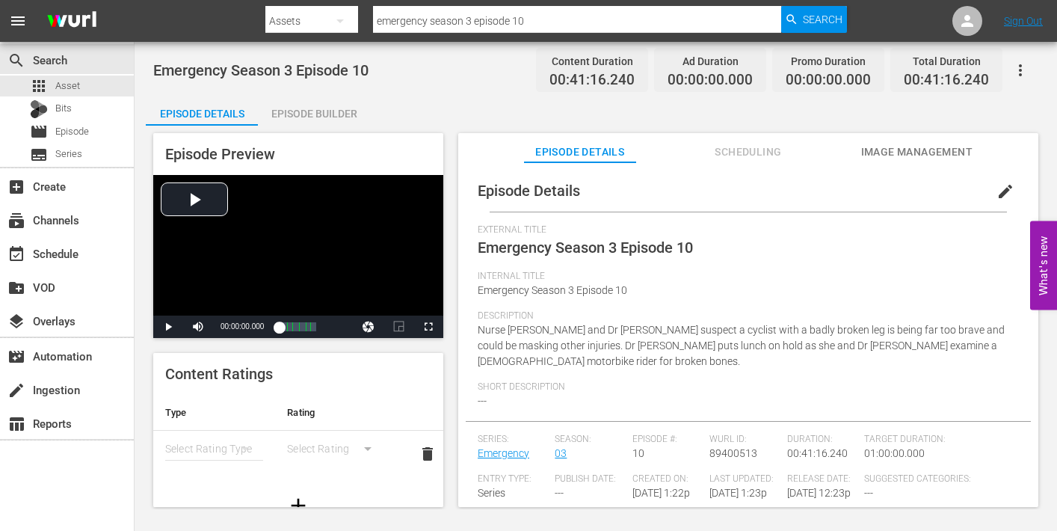
drag, startPoint x: 995, startPoint y: 188, endPoint x: 954, endPoint y: 217, distance: 50.8
click at [996, 191] on span "edit" at bounding box center [1005, 191] width 18 height 18
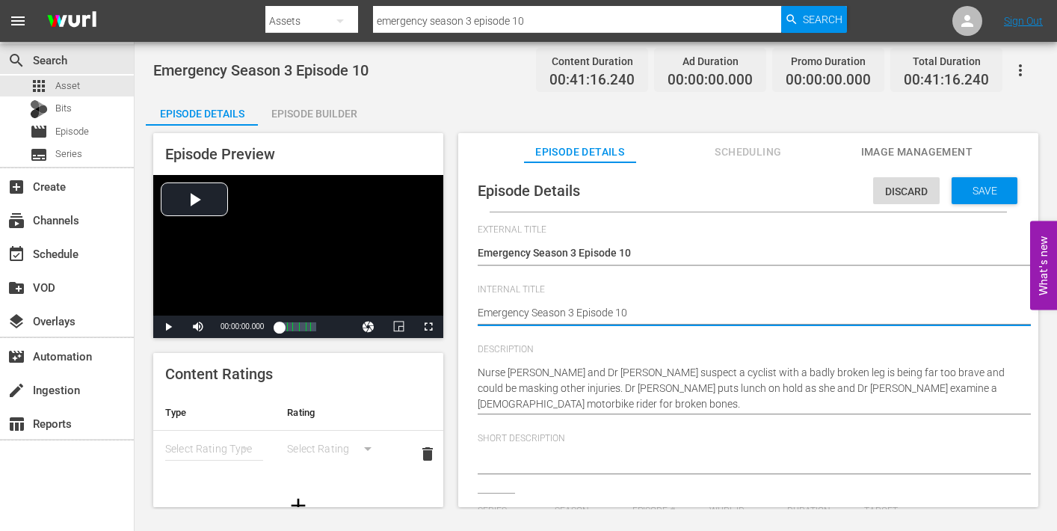
type textarea "Emergency Season 3 Episode 10"
type textarea "Emergency Season 3 Episode 10 -"
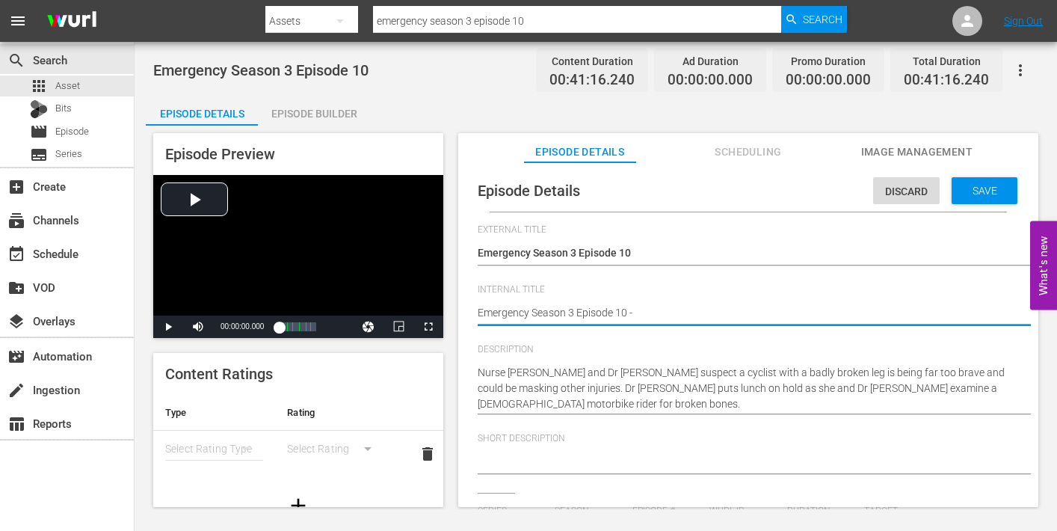
type textarea "Emergency Season 3 Episode 10 -"
type textarea "Emergency Season 3 Episode 10 - N"
type textarea "Emergency Season 3 Episode 10 - No"
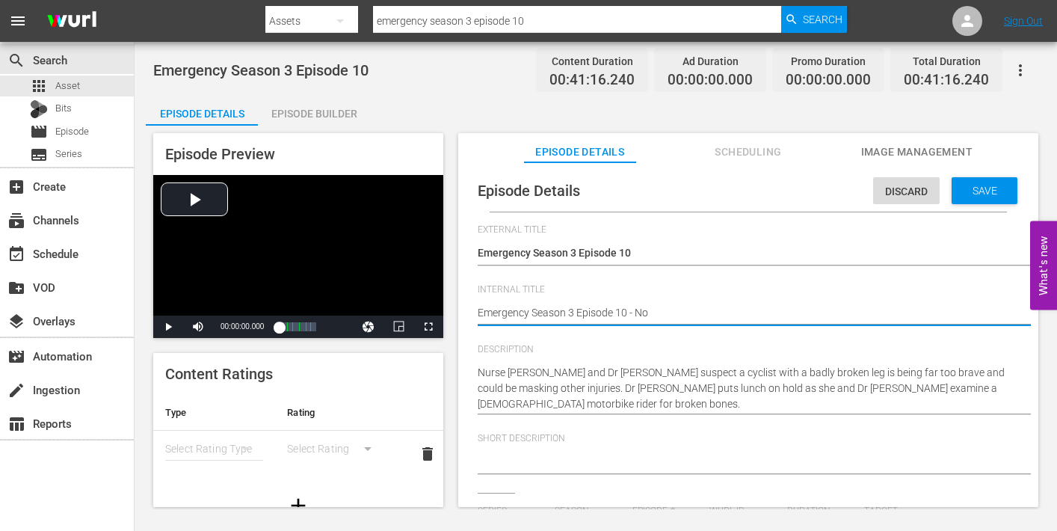
type textarea "Emergency Season 3 Episode 10 - Non"
type textarea "Emergency Season 3 Episode 10 - None"
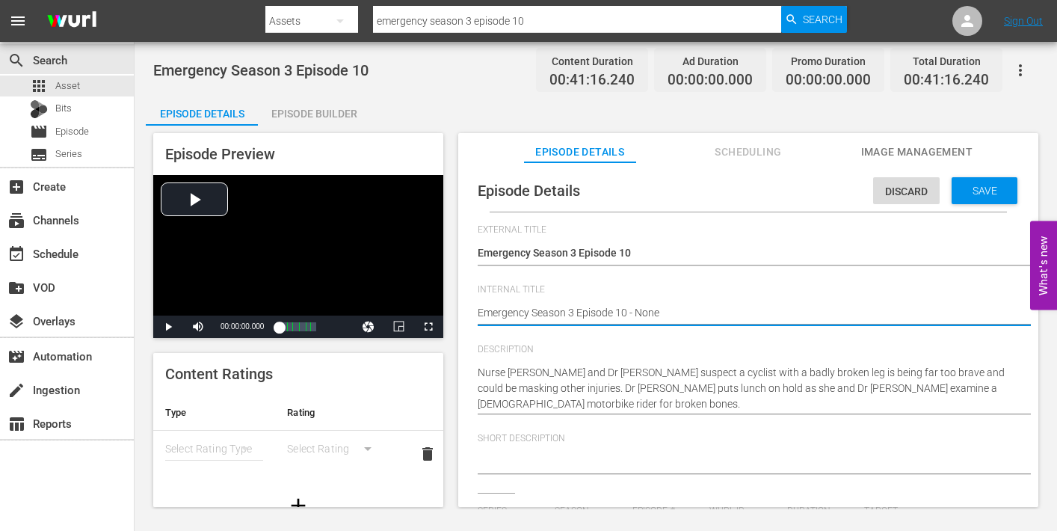
type textarea "Emergency Season 3 Episode 10 - None"
type textarea "Emergency Season 3 Episode 10 - None N"
type textarea "Emergency Season 3 Episode 10 - None Np"
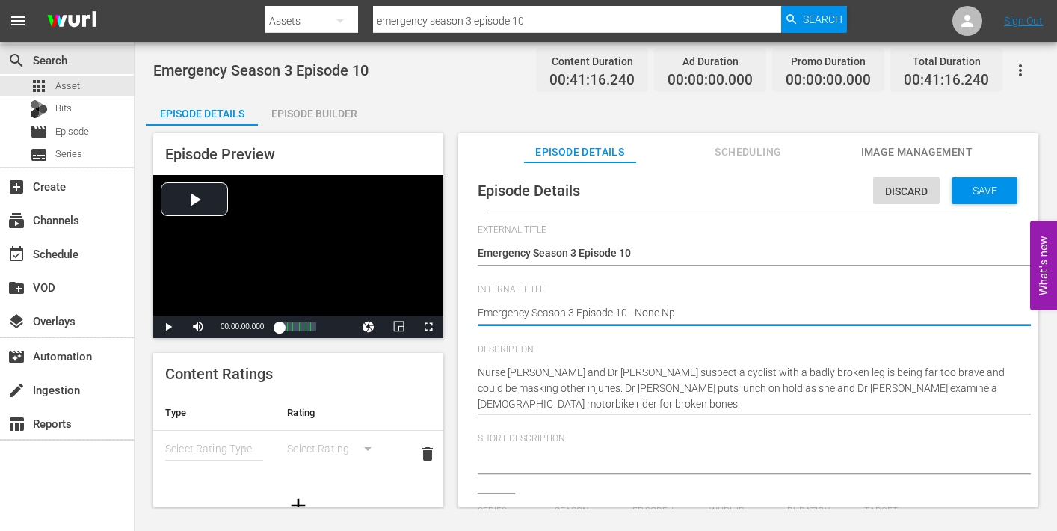
type textarea "Emergency Season 3 Episode 10 - None Npw"
type textarea "Emergency Season 3 Episode 10 - None Np"
type textarea "Emergency Season 3 Episode 10 - None N"
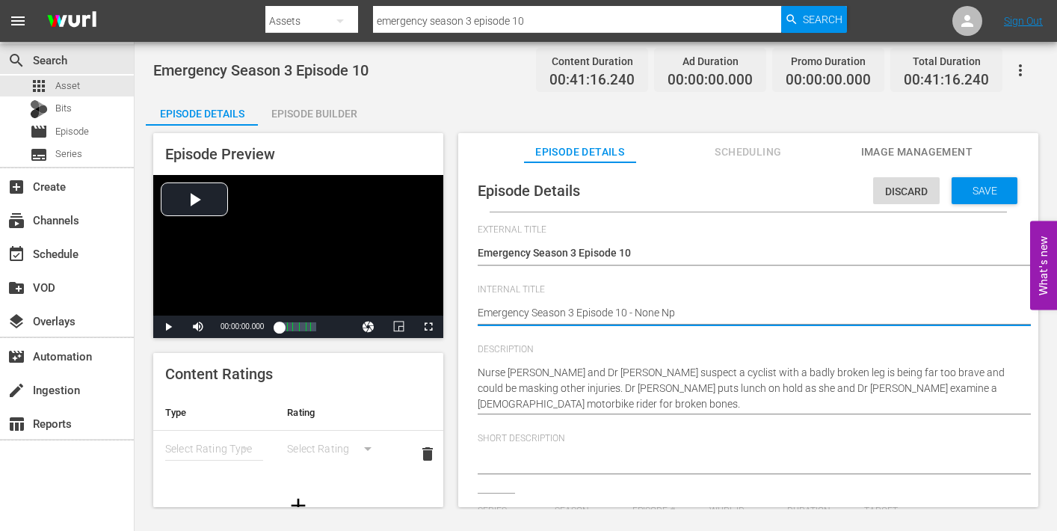
type textarea "Emergency Season 3 Episode 10 - None N"
type textarea "Emergency Season 3 Episode 10 - None"
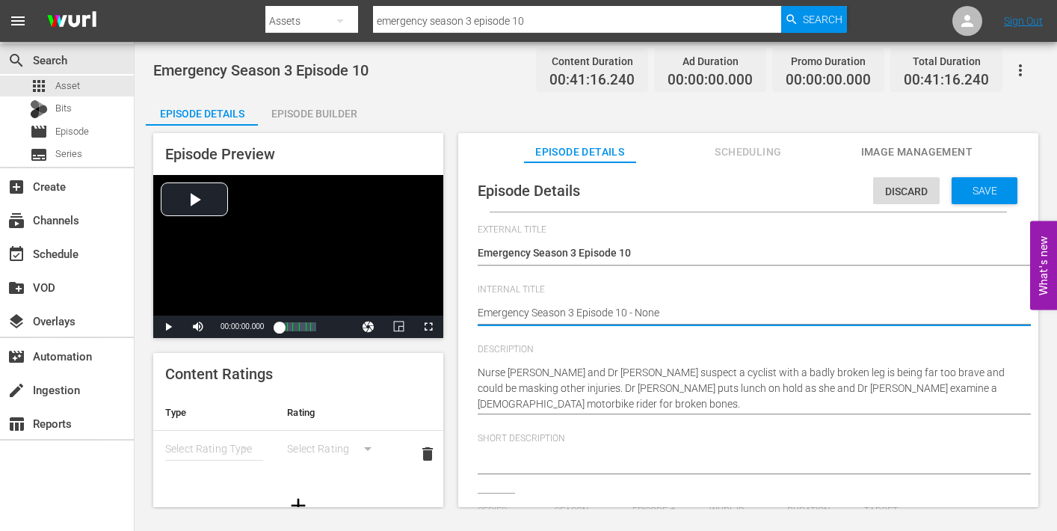
type textarea "Emergency Season 3 Episode 10 - Non"
type textarea "Emergency Season 3 Episode 10 - No"
type textarea "Emergency Season 3 Episode 10 - N"
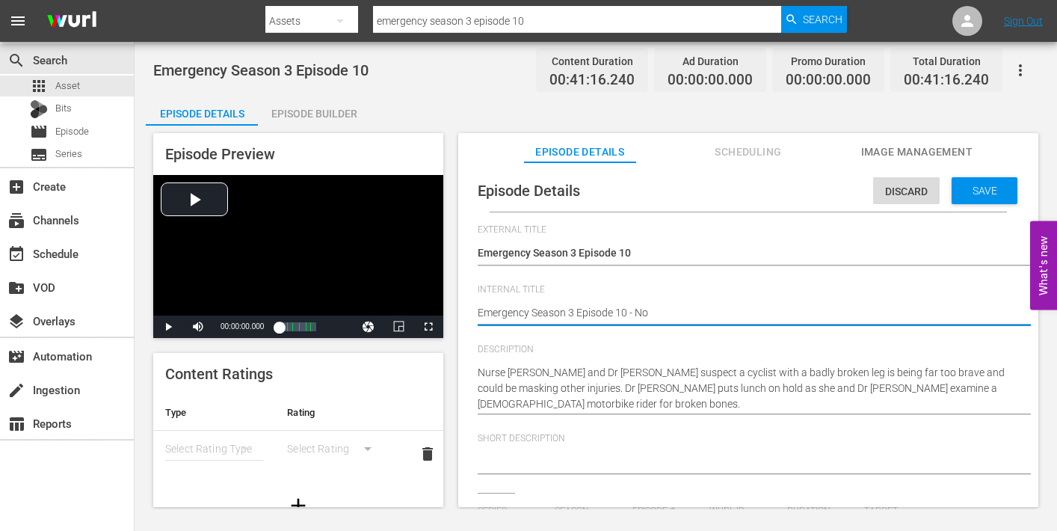
type textarea "Emergency Season 3 Episode 10 - N"
type textarea "Emergency Season 3 Episode 10 - Ni"
type textarea "Emergency Season 3 Episode 10 - Nin"
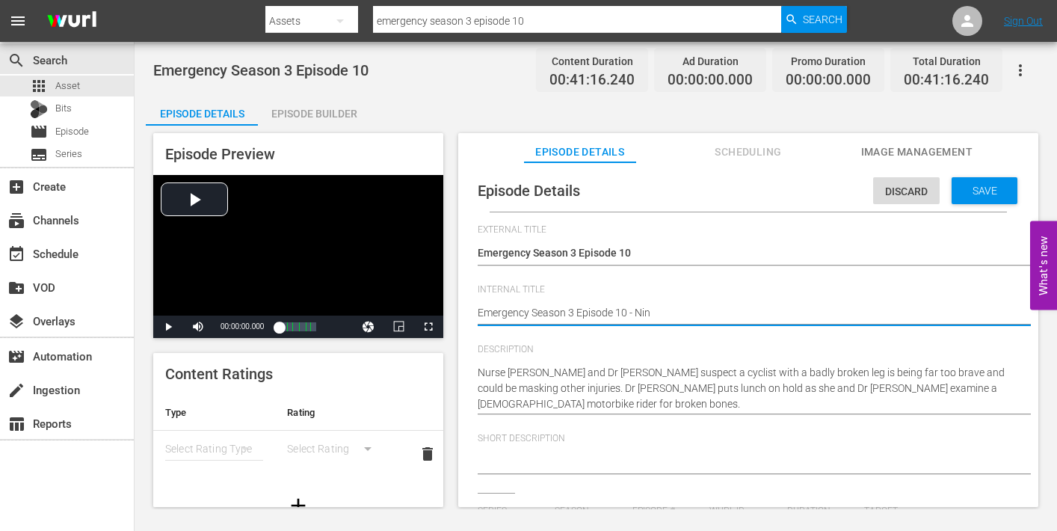
type textarea "Emergency Season 3 Episode 10 - Nine"
type textarea "Emergency Season 3 Episode 10 - Nine N"
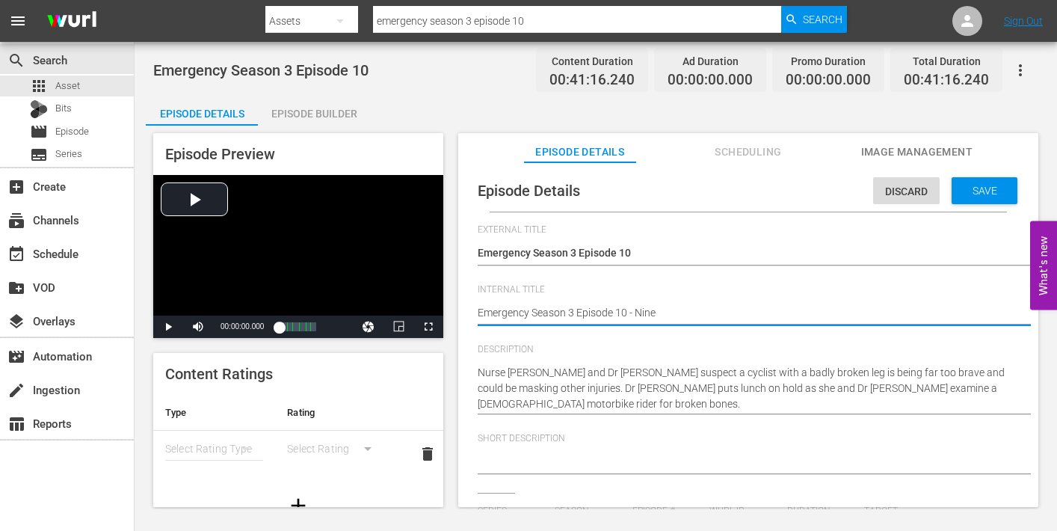
type textarea "Emergency Season 3 Episode 10 - Nine N"
type textarea "Emergency Season 3 Episode 10 - Nine No"
type textarea "Emergency Season 3 Episode 10 - Nine Now"
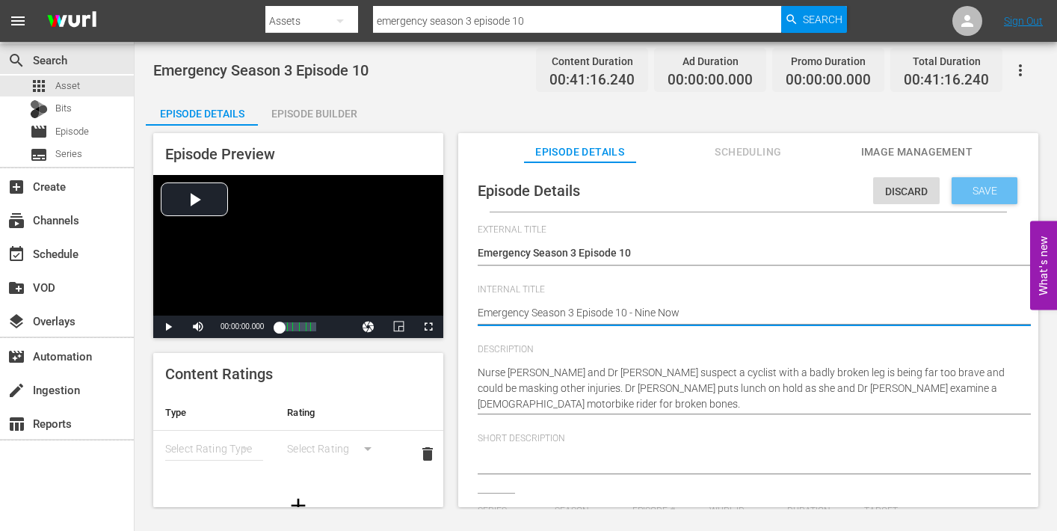
click at [986, 195] on span "Save" at bounding box center [984, 191] width 49 height 12
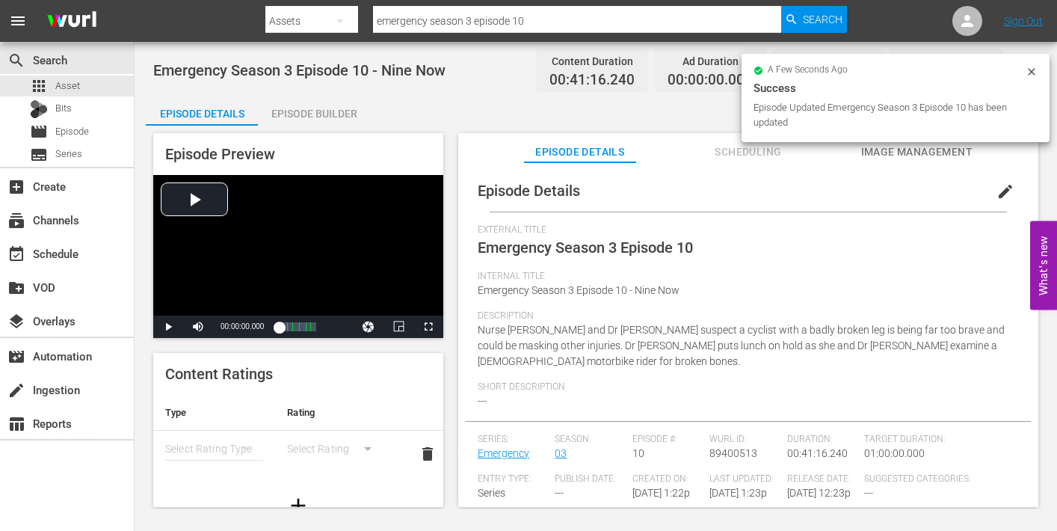
click at [907, 150] on span "Image Management" at bounding box center [916, 152] width 112 height 19
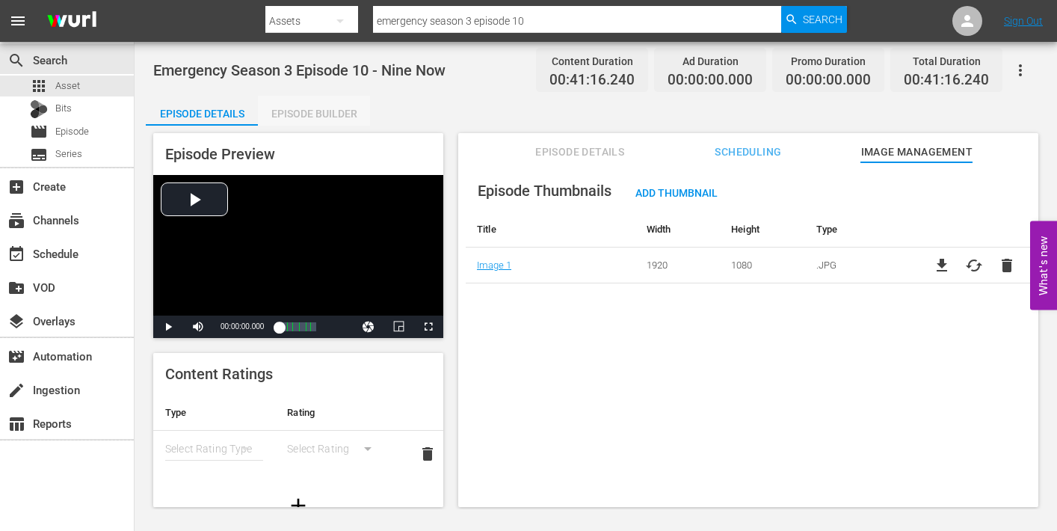
drag, startPoint x: 317, startPoint y: 109, endPoint x: 358, endPoint y: 119, distance: 42.2
click at [317, 109] on div "Episode Builder" at bounding box center [314, 114] width 112 height 36
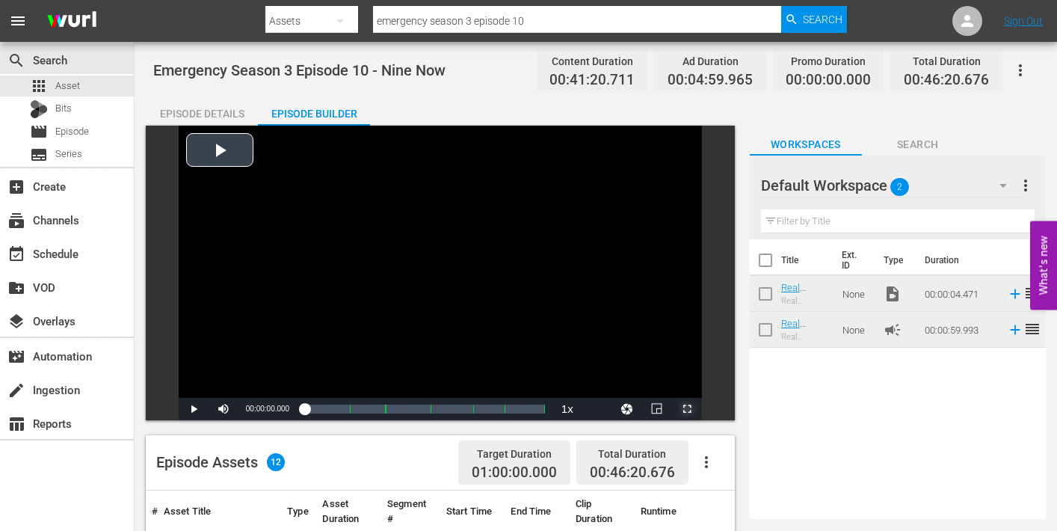
click at [687, 409] on span "Video Player" at bounding box center [687, 409] width 0 height 0
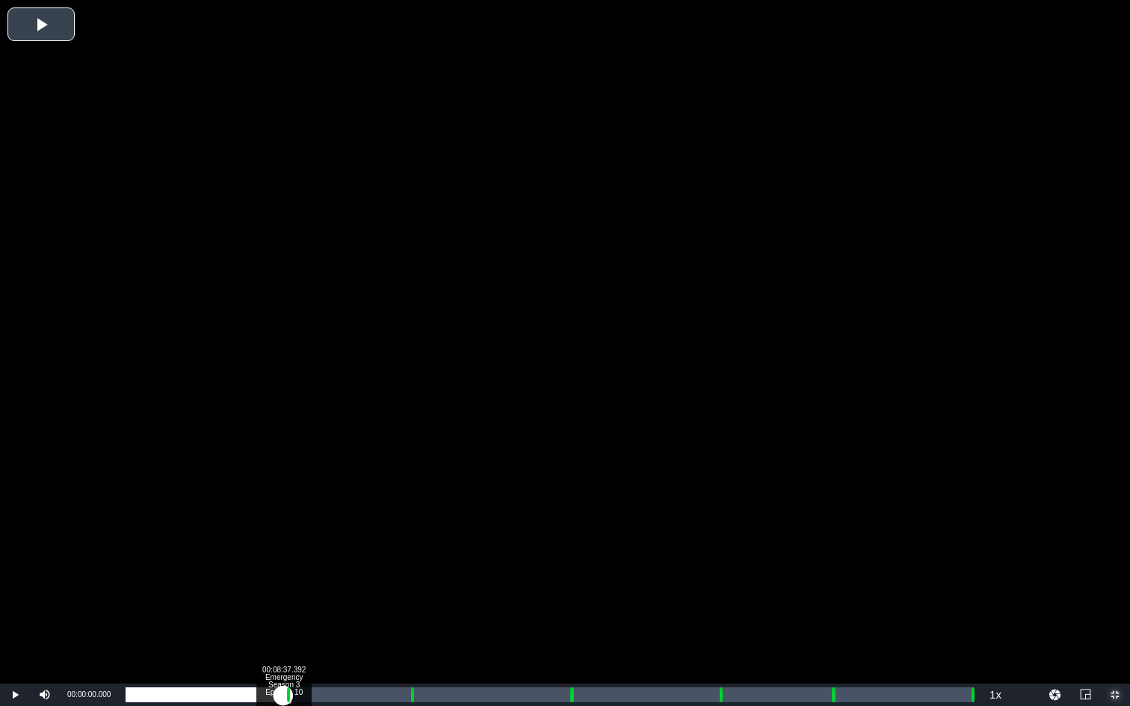
click at [283, 530] on div "Loaded : 0.24% 00:08:37.392 Emergency Season 3 Episode 10 (1/6) 00:00:00.000" at bounding box center [549, 695] width 847 height 15
click at [303, 530] on div "Loaded : 9.92% 00:09:43.598 Emergency Season 3 Episode 10 (2/6) 00:00:00.461 Cu…" at bounding box center [549, 695] width 847 height 15
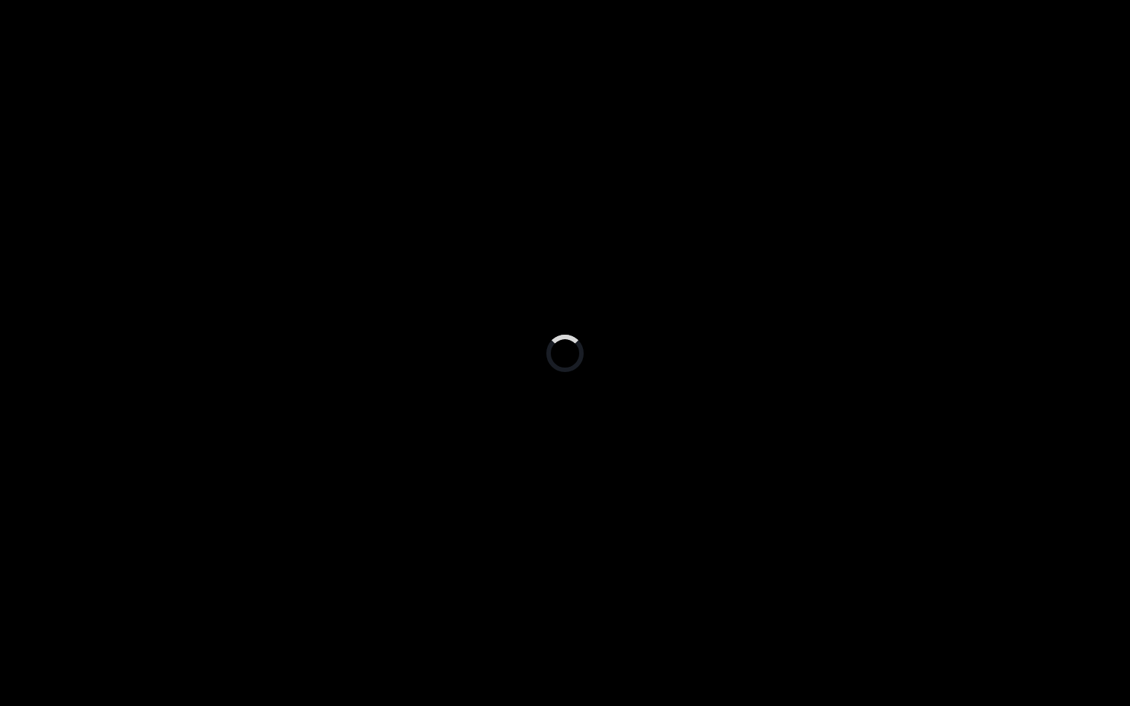
click at [410, 530] on div "Loaded : 21.34% 00:15:31.796 Emergency Season 3 Episode 10 (3/6) 00:08:48.380 C…" at bounding box center [549, 695] width 847 height 15
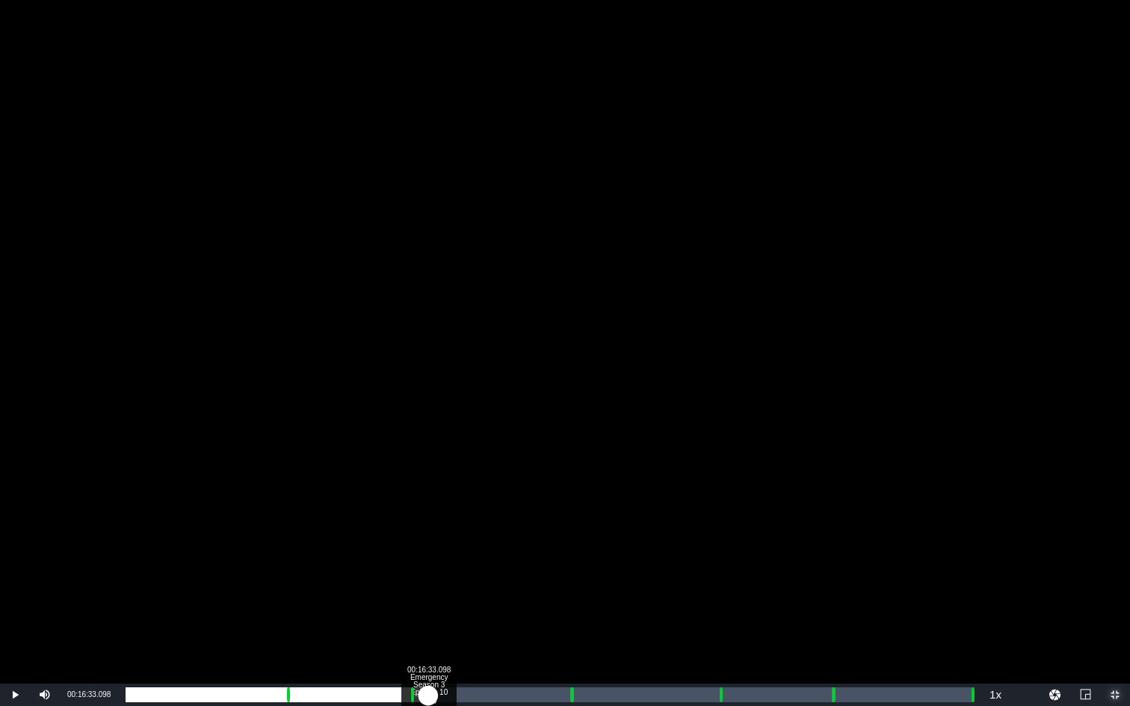
click at [428, 530] on div "Loaded : 35.89% 00:16:33.098 Emergency Season 3 Episode 10 (3/6) 00:00:00.000 C…" at bounding box center [549, 695] width 847 height 15
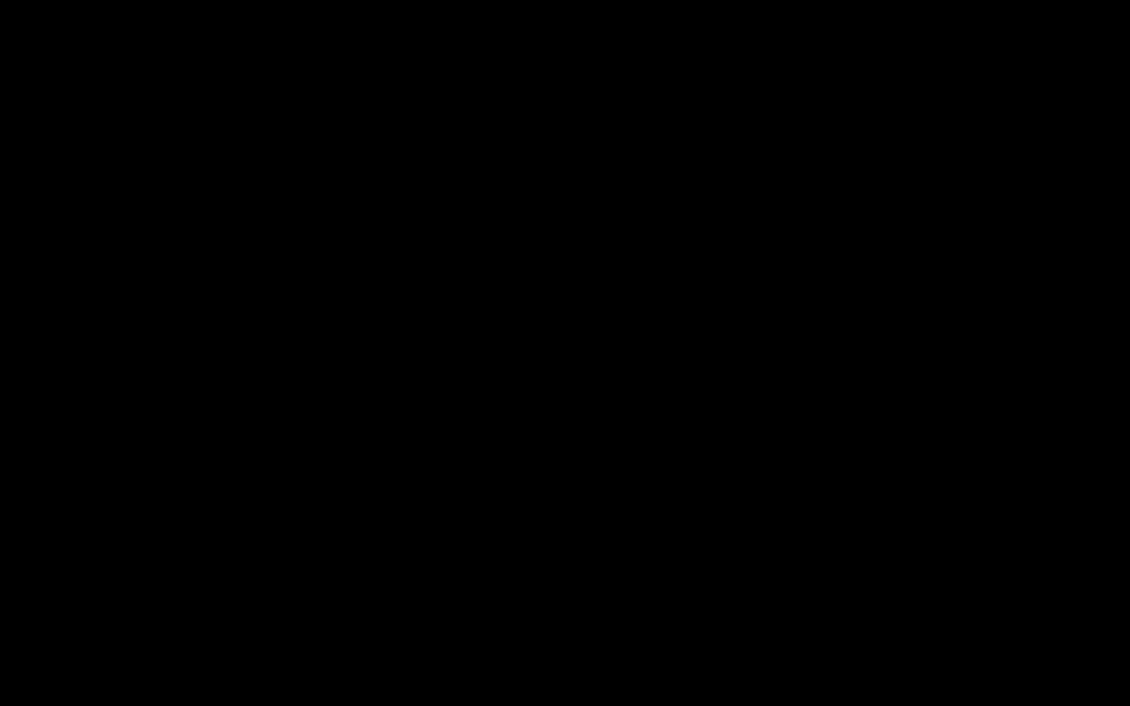
click at [410, 530] on div "00:14:37.251" at bounding box center [278, 695] width 304 height 15
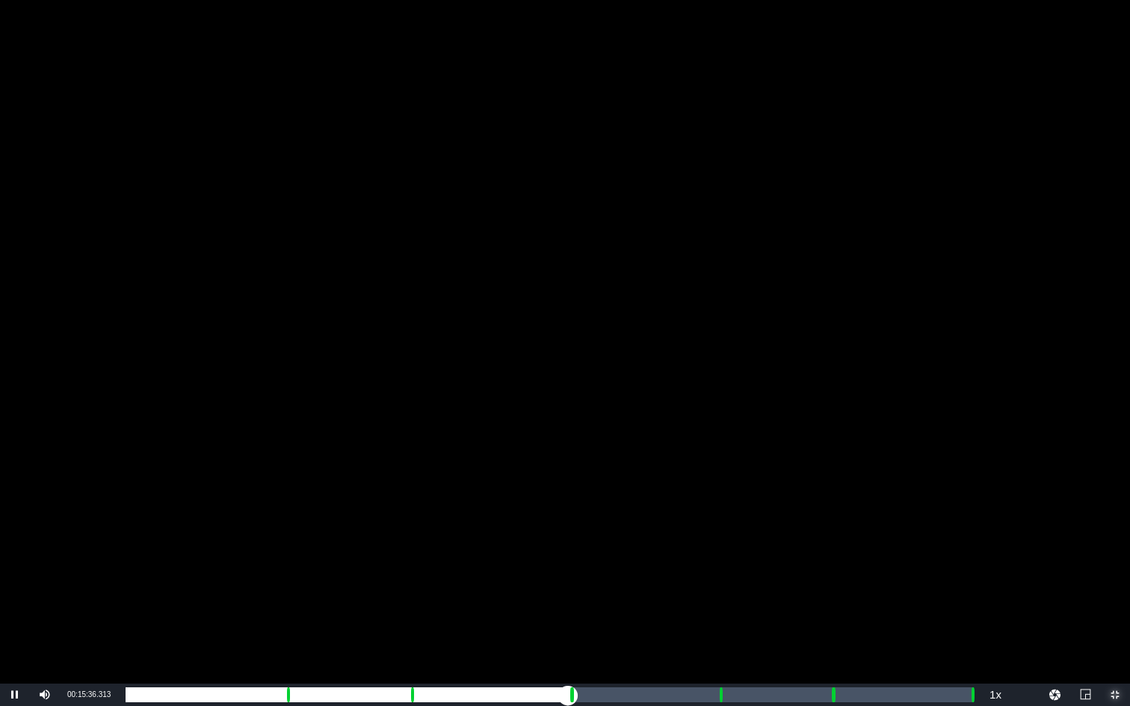
click at [568, 530] on div "Loaded : 36.14% 00:24:11.640 Emergency Season 3 Episode 10 (4/6) 00:00:00.000 C…" at bounding box center [549, 695] width 847 height 15
click at [588, 530] on div "Loaded : 55.30% 00:25:17.846 Emergency Season 3 Episode 10 (4/6) 00:00:00.000 C…" at bounding box center [549, 695] width 847 height 15
click at [588, 530] on div "Loaded : 9.91% 00:25:17.846 Emergency Season 3 Episode 10 (4/6) 00:00:05.893 Cu…" at bounding box center [549, 695] width 847 height 15
click at [717, 530] on div "Loaded : 54.33% 00:32:19.607 Emergency Season 3 Episode 10 (5/6) 00:22:20.539 C…" at bounding box center [549, 695] width 847 height 15
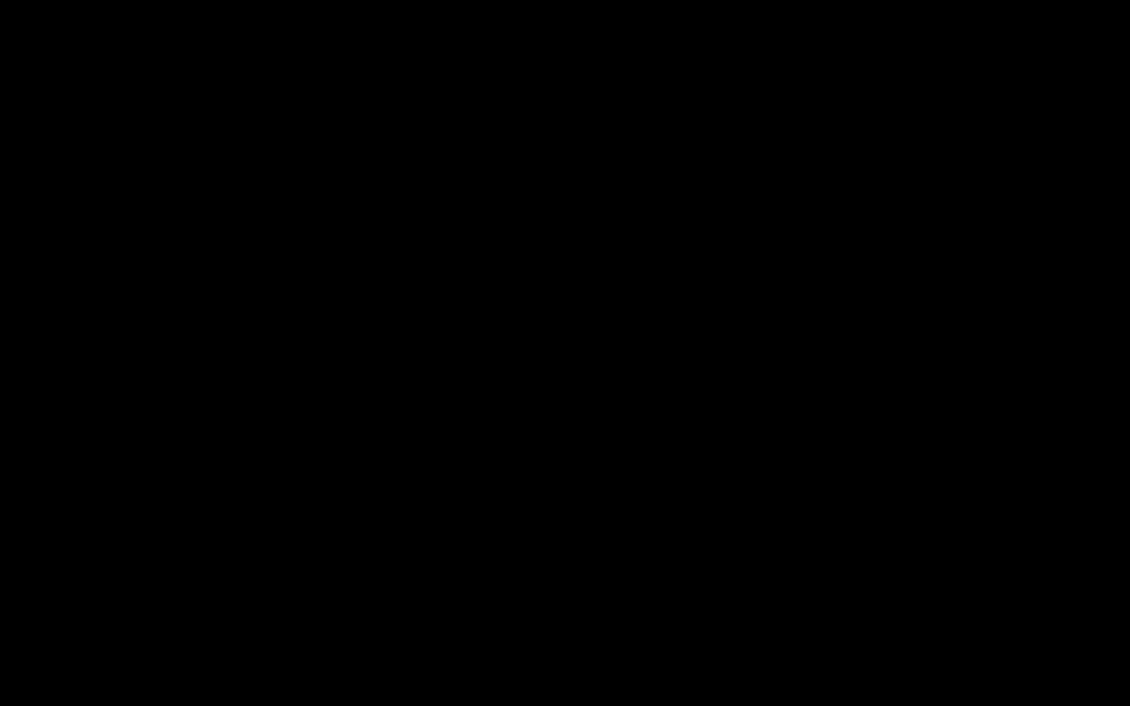
click at [738, 530] on div "Loaded : 9.92% 00:33:28.266 Emergency Season 3 Episode 10 (5/6) 00:00:00.411 Cu…" at bounding box center [549, 695] width 847 height 15
click at [830, 530] on div "Loaded : 71.55% 00:38:32.325 Emergency Season 3 Episode 10 (6/6) 00:29:31.172 C…" at bounding box center [549, 695] width 847 height 15
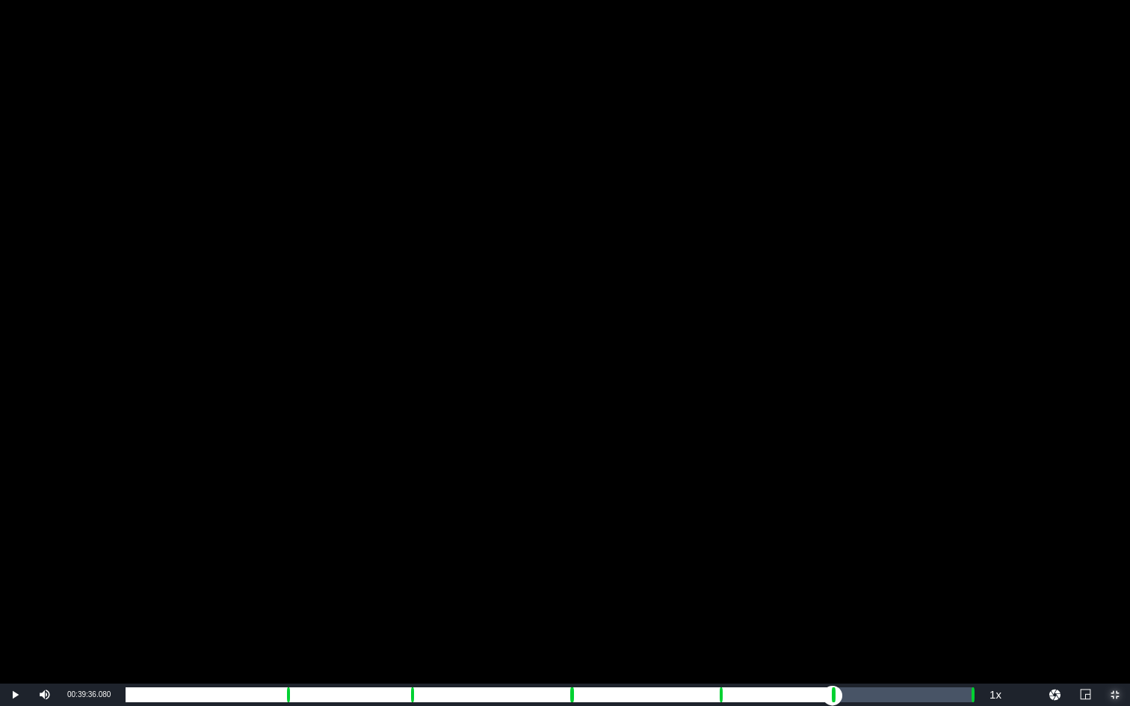
click at [850, 530] on div "Loaded : 9.92% 00:39:36.080 Emergency Season 3 Episode 10 (6/6) 00:00:01.547 Cu…" at bounding box center [549, 695] width 847 height 15
click at [832, 530] on div "Progress Bar" at bounding box center [834, 694] width 4 height 19
click at [831, 530] on div "00:00:00.000" at bounding box center [478, 695] width 705 height 15
click at [969, 530] on div "Loaded : 84.16% 00:46:05.963 00:00:00.000 Cue Point 5: 00:38:38.212" at bounding box center [549, 695] width 847 height 15
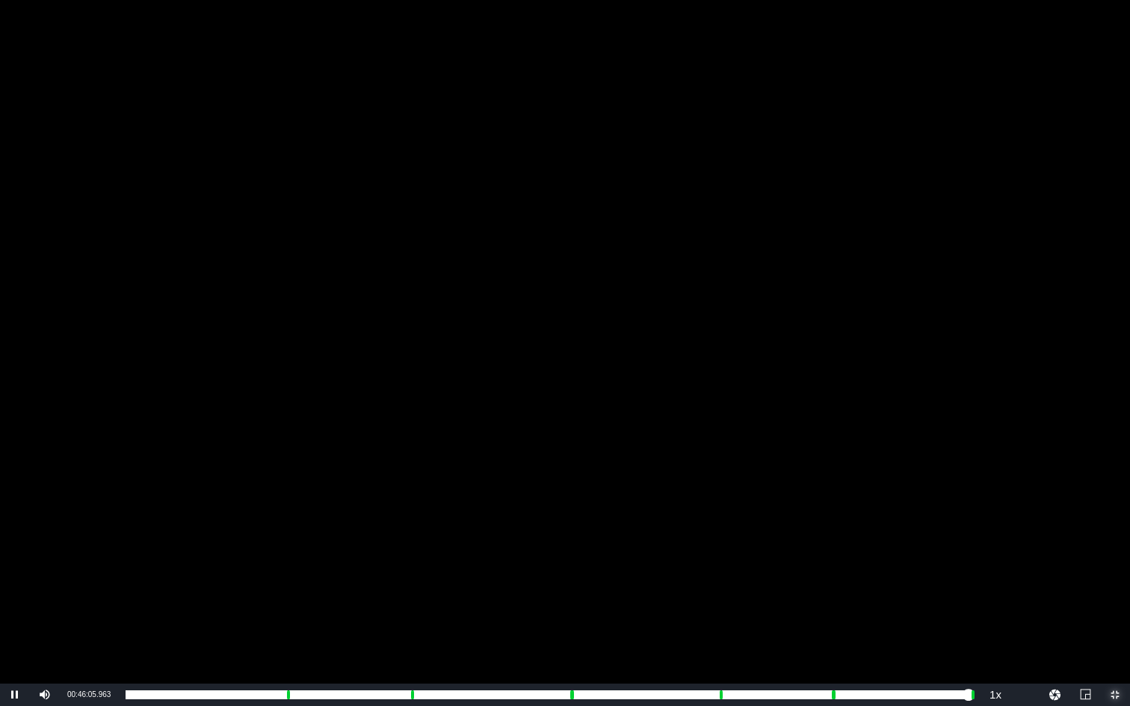
click at [1056, 530] on span "Video Player" at bounding box center [1115, 695] width 0 height 0
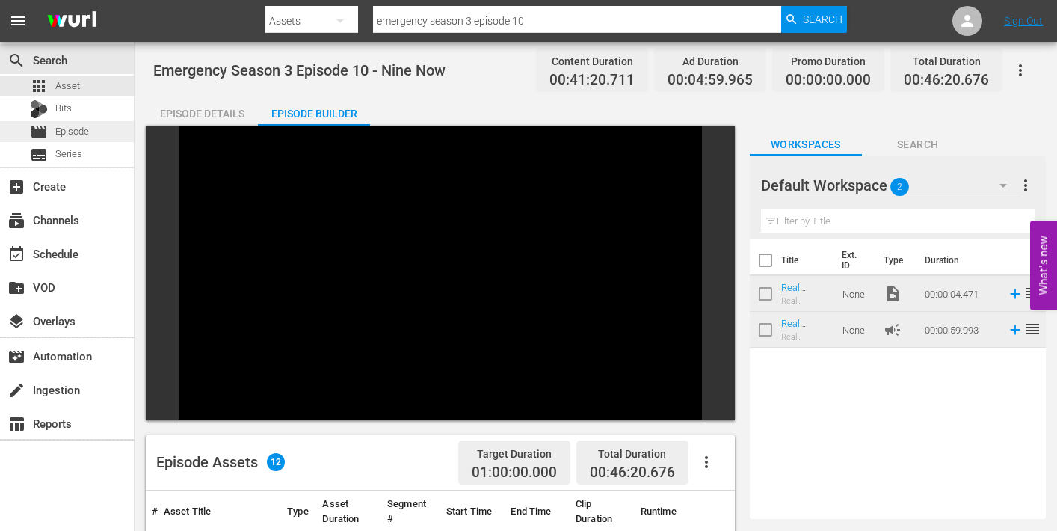
click at [71, 132] on span "Episode" at bounding box center [72, 131] width 34 height 15
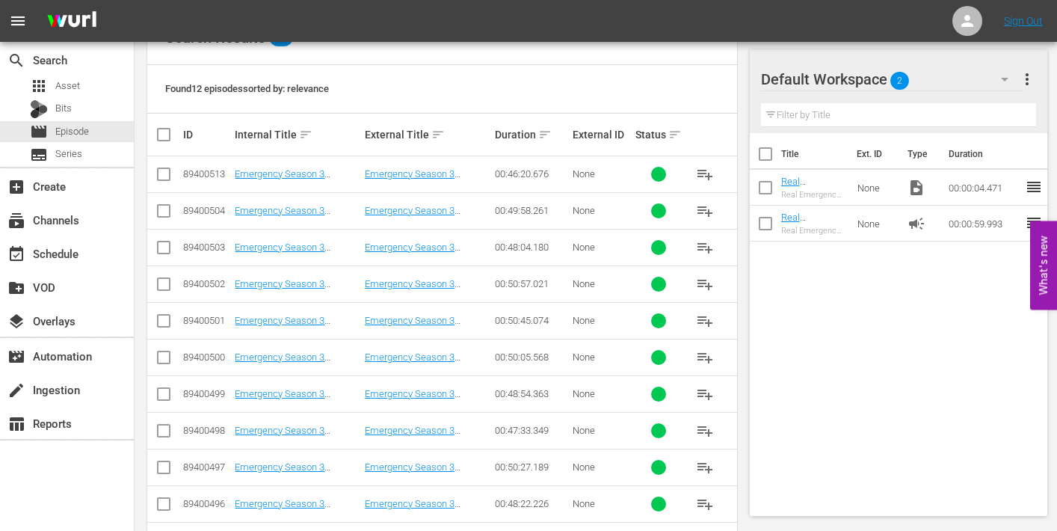
scroll to position [306, 0]
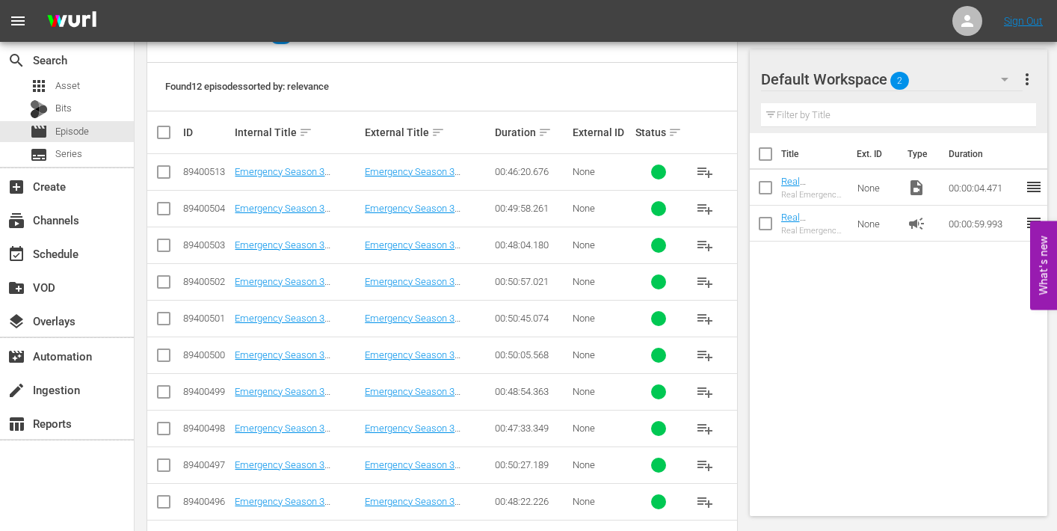
click at [1028, 74] on span "more_vert" at bounding box center [1027, 79] width 18 height 18
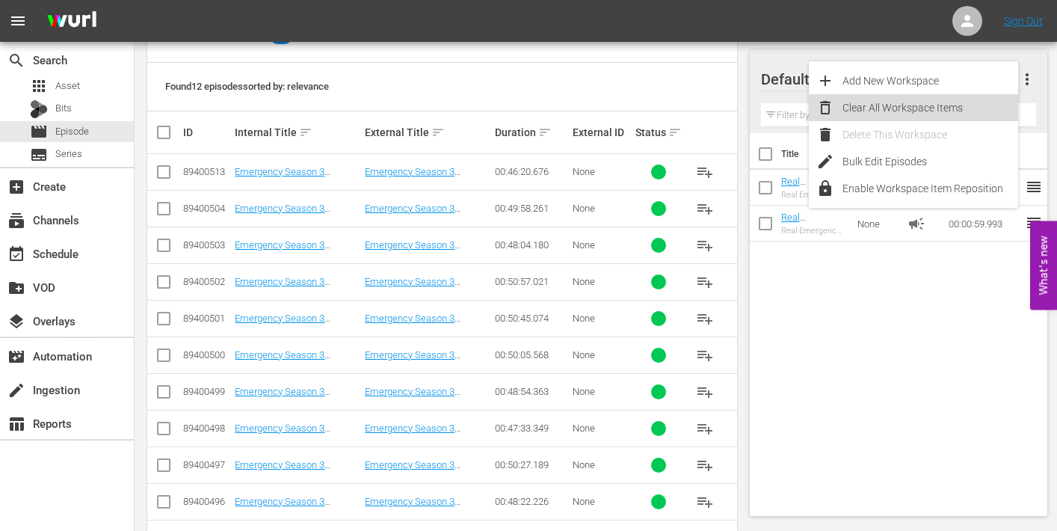
click at [885, 108] on div "Clear All Workspace Items" at bounding box center [930, 107] width 176 height 27
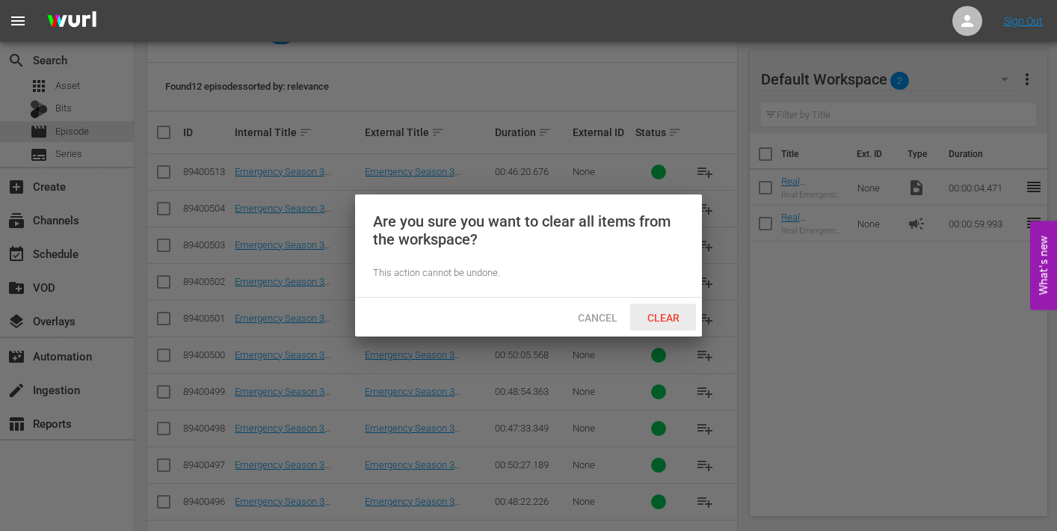
click at [665, 315] on span "Clear" at bounding box center [663, 318] width 56 height 12
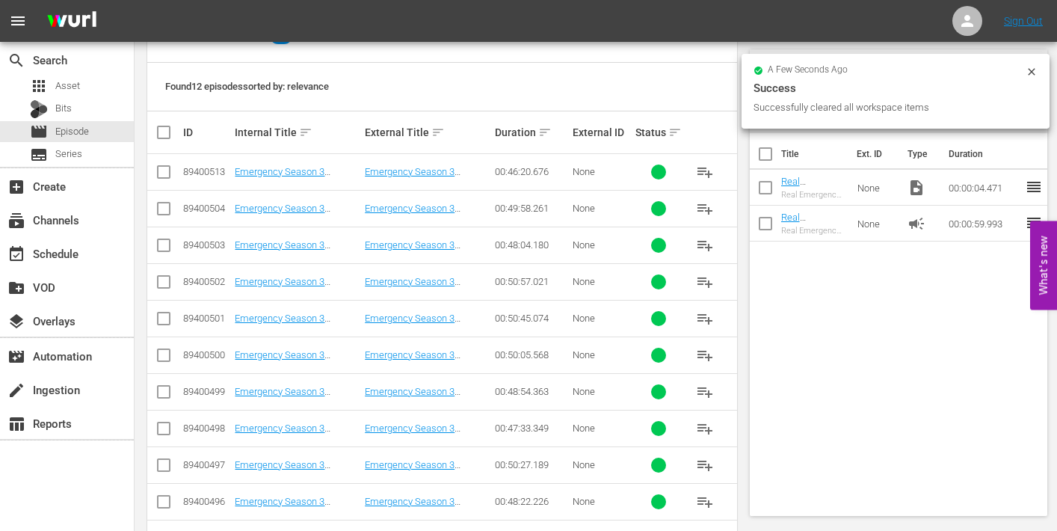
scroll to position [395, 0]
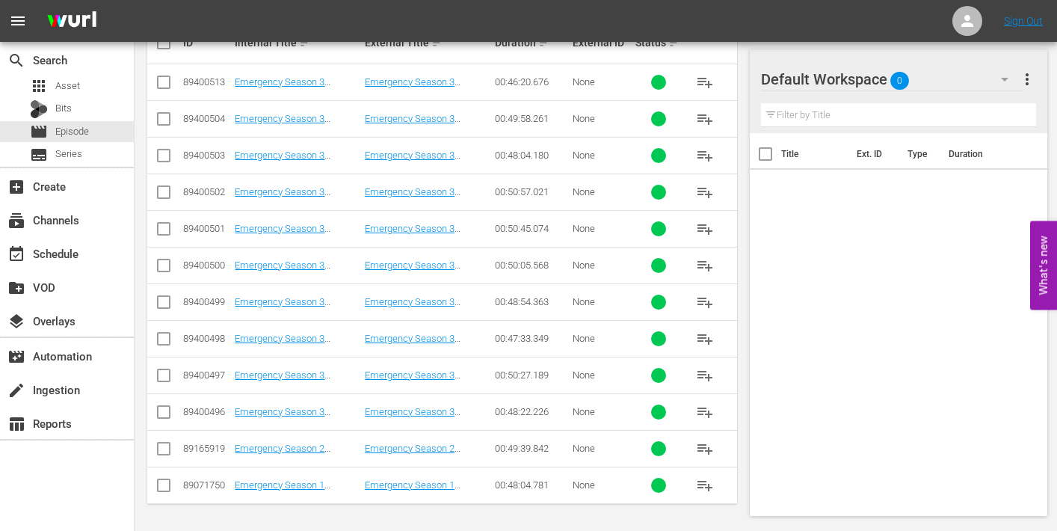
click at [697, 411] on span "playlist_add" at bounding box center [705, 412] width 18 height 18
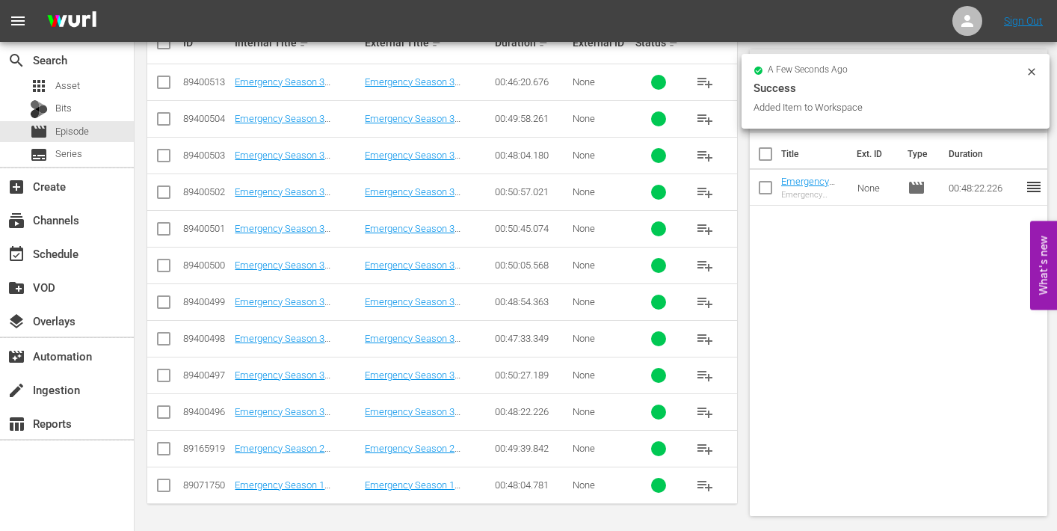
click at [703, 368] on span "playlist_add" at bounding box center [705, 375] width 18 height 18
drag, startPoint x: 700, startPoint y: 333, endPoint x: 644, endPoint y: 327, distance: 56.3
click at [697, 333] on span "playlist_add" at bounding box center [705, 339] width 18 height 18
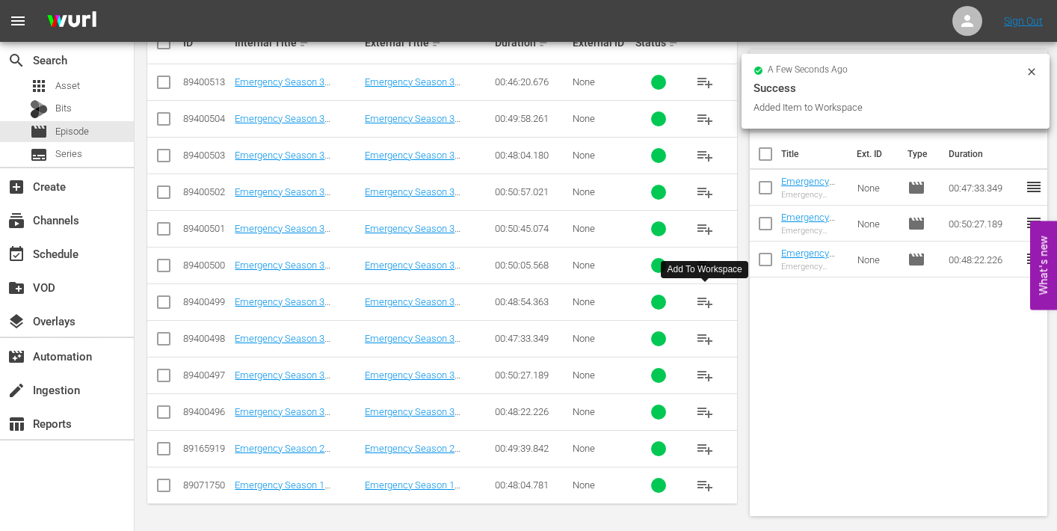
click at [711, 299] on span "playlist_add" at bounding box center [705, 302] width 18 height 18
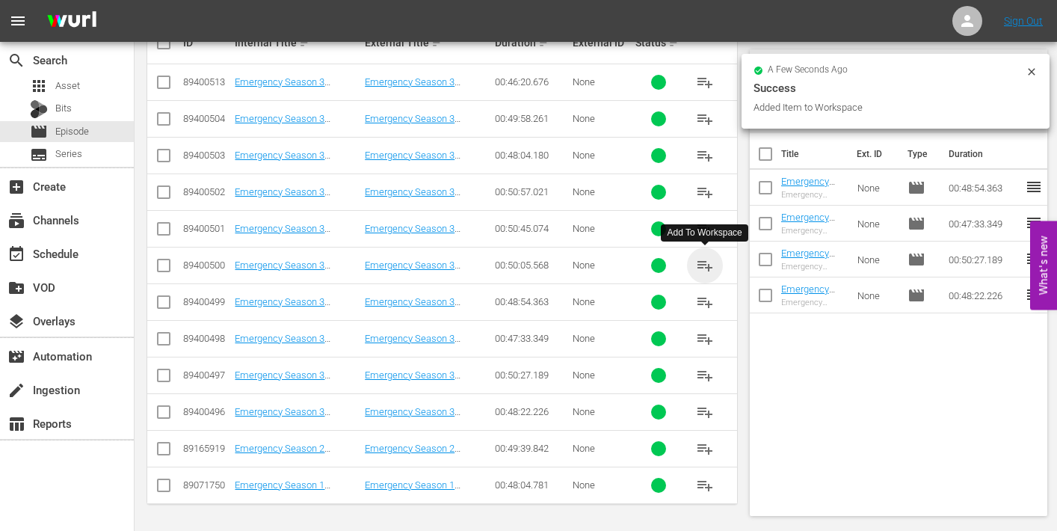
drag, startPoint x: 706, startPoint y: 264, endPoint x: 662, endPoint y: 259, distance: 44.3
click at [705, 264] on span "playlist_add" at bounding box center [705, 265] width 18 height 18
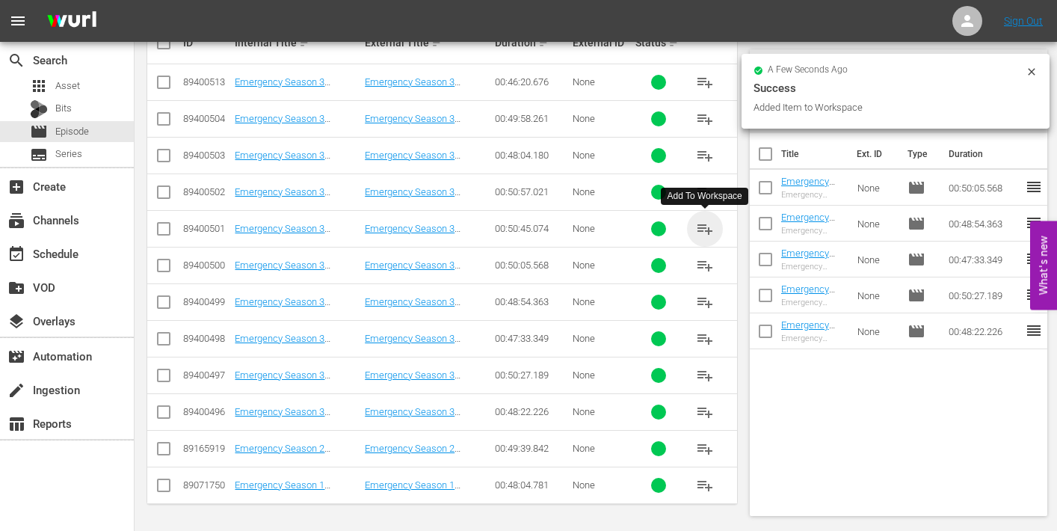
drag, startPoint x: 708, startPoint y: 228, endPoint x: 646, endPoint y: 223, distance: 62.2
click at [708, 228] on span "playlist_add" at bounding box center [705, 229] width 18 height 18
drag, startPoint x: 704, startPoint y: 191, endPoint x: 691, endPoint y: 191, distance: 12.7
click at [703, 191] on span "playlist_add" at bounding box center [705, 192] width 18 height 18
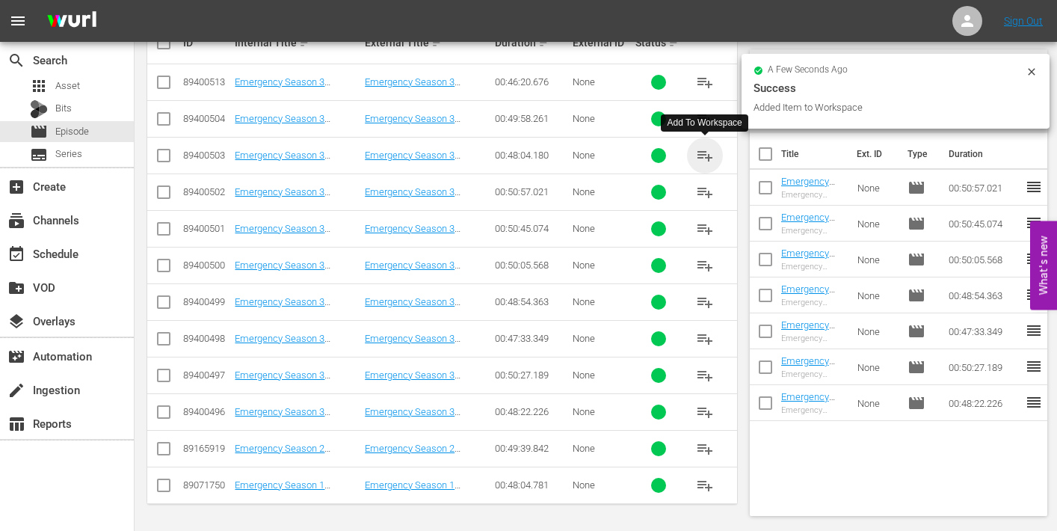
click at [706, 151] on span "playlist_add" at bounding box center [705, 155] width 18 height 18
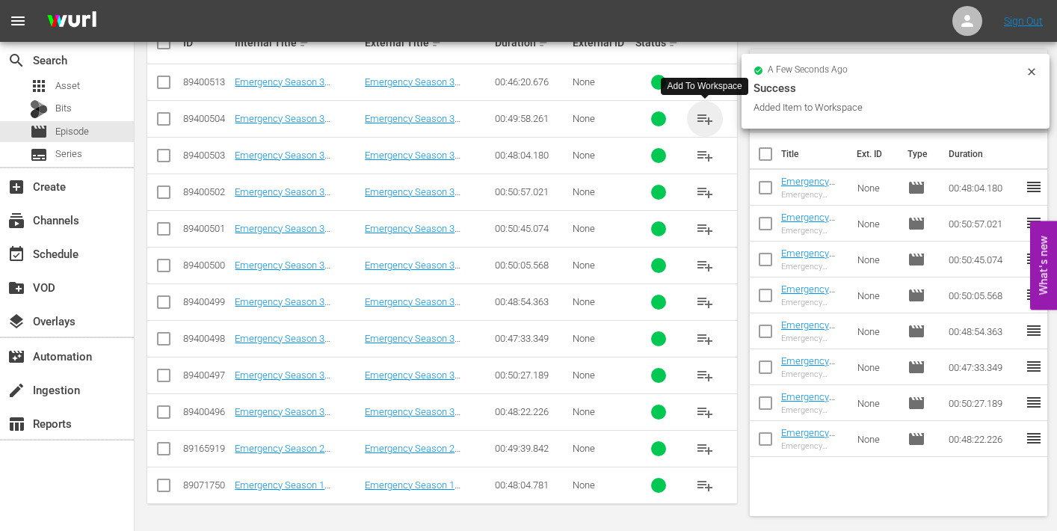
click at [703, 114] on span "playlist_add" at bounding box center [705, 119] width 18 height 18
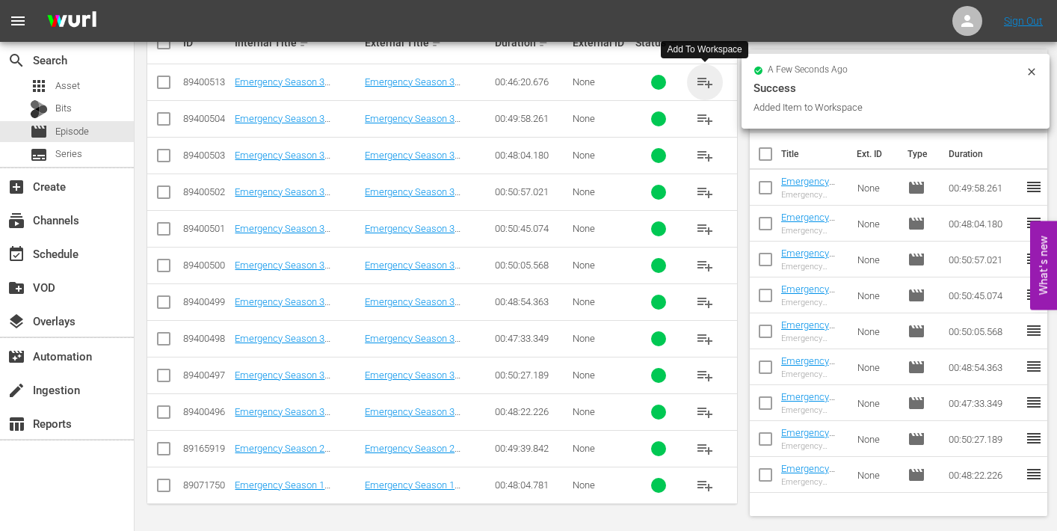
click at [704, 81] on span "playlist_add" at bounding box center [705, 82] width 18 height 18
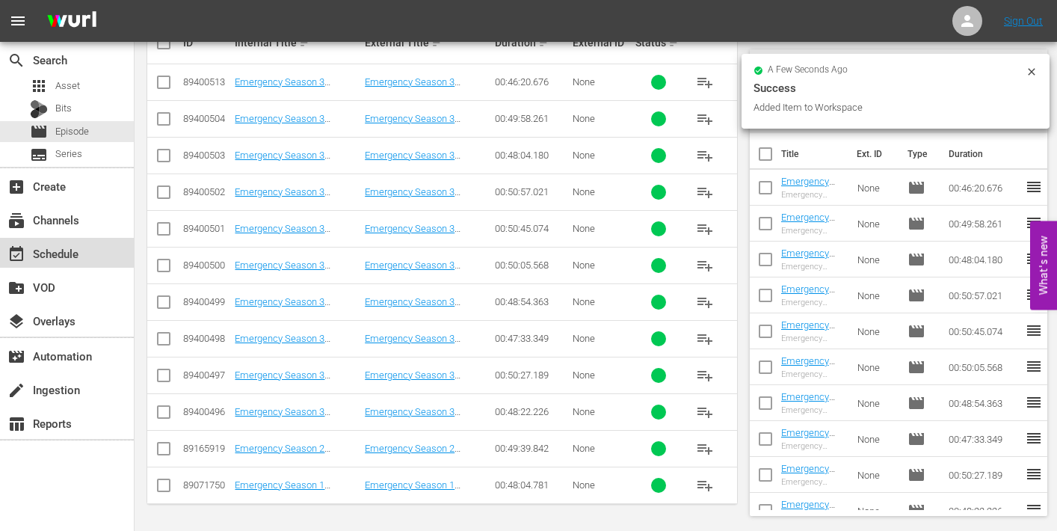
click at [58, 253] on div "event_available Schedule" at bounding box center [42, 250] width 84 height 13
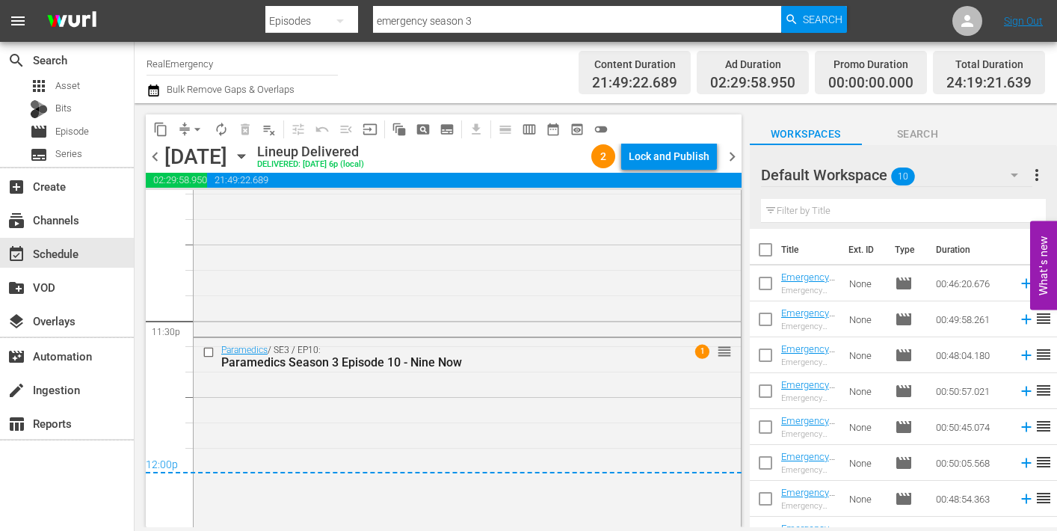
scroll to position [7092, 0]
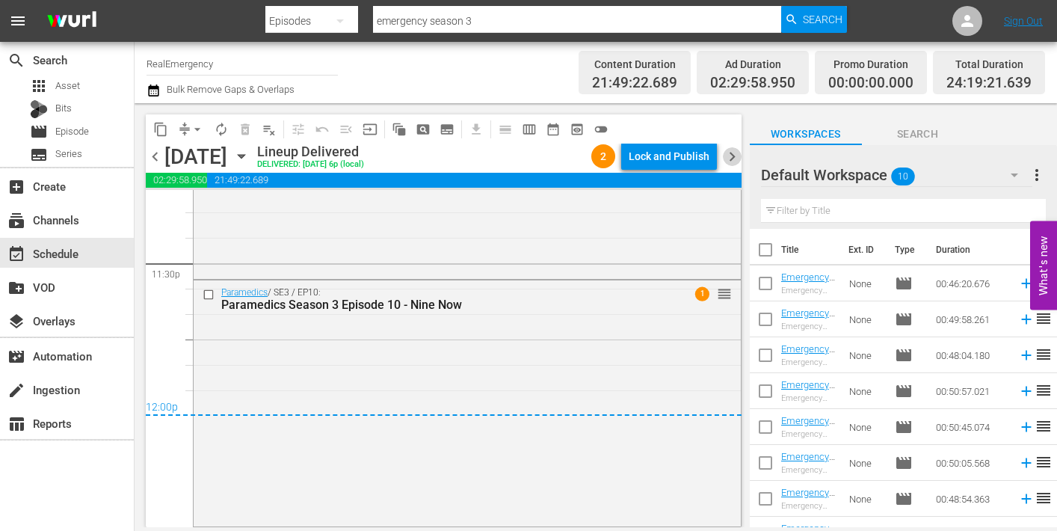
drag, startPoint x: 732, startPoint y: 152, endPoint x: 711, endPoint y: 167, distance: 25.1
click at [732, 152] on span "chevron_right" at bounding box center [732, 156] width 19 height 19
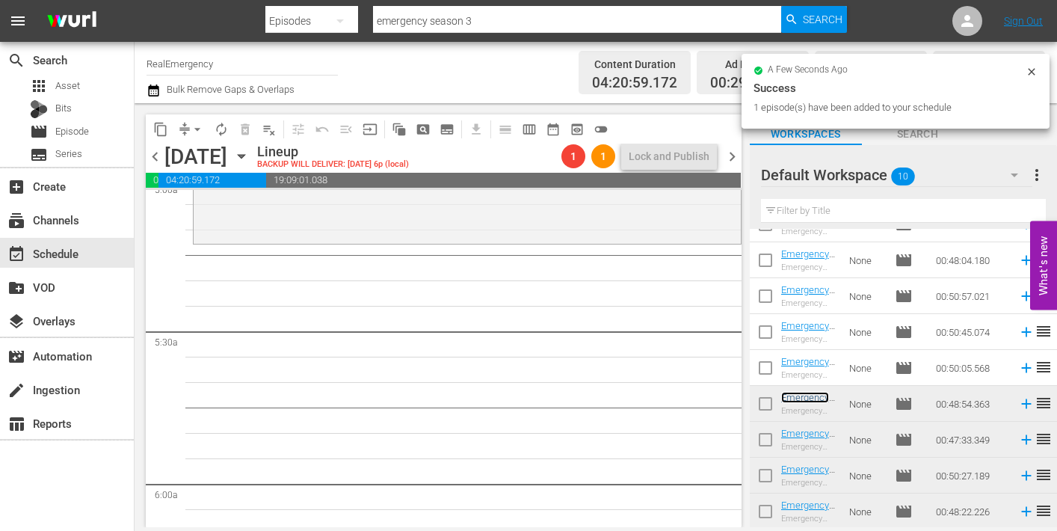
scroll to position [1536, 0]
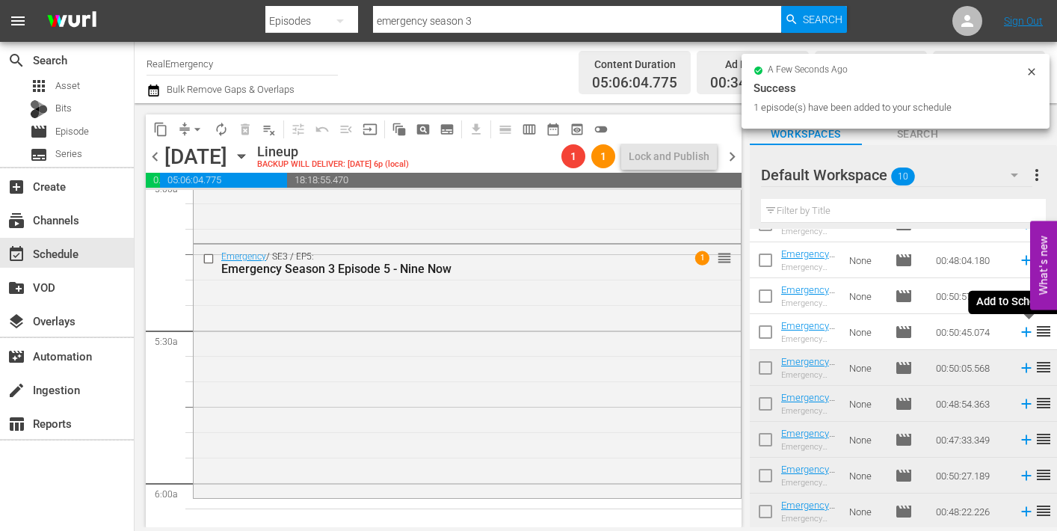
click at [1023, 334] on icon at bounding box center [1026, 332] width 16 height 16
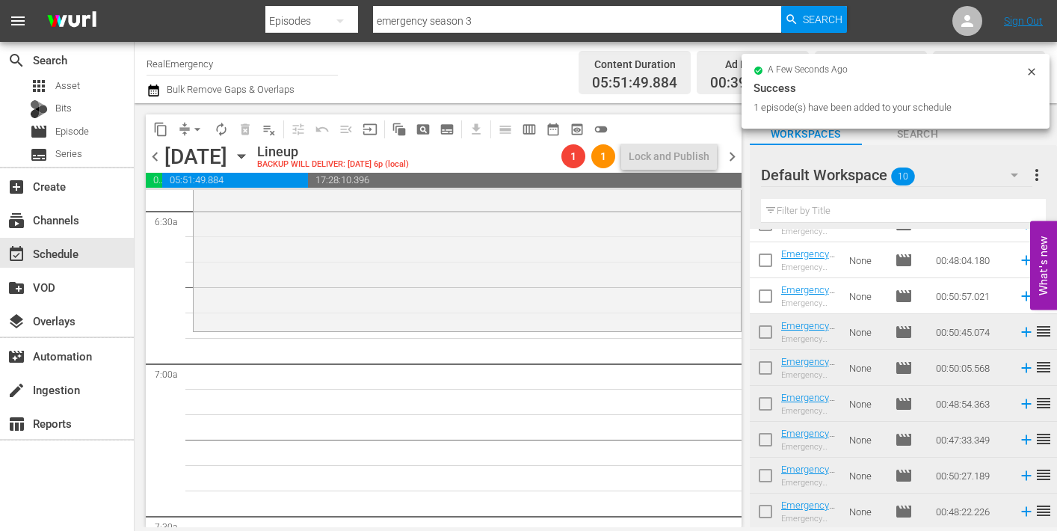
scroll to position [1969, 0]
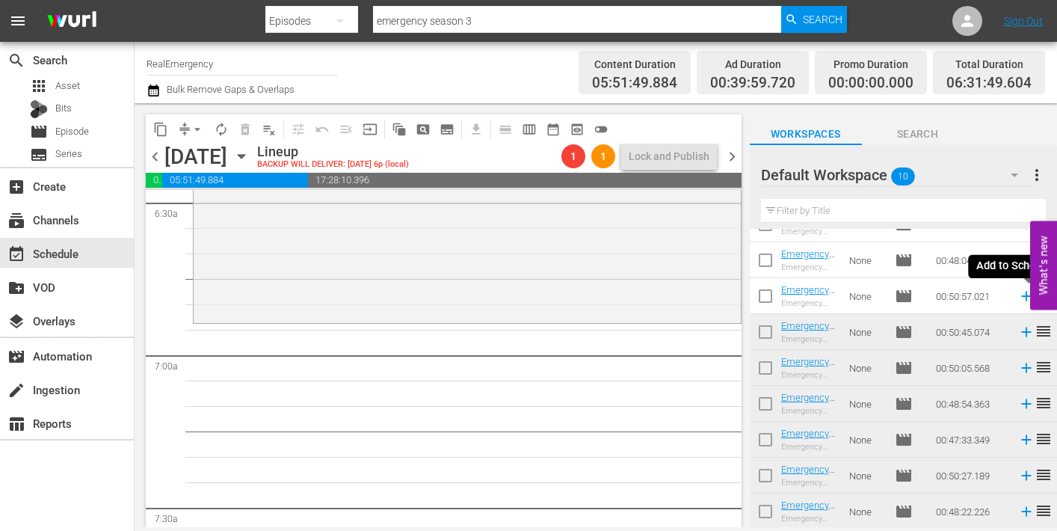
drag, startPoint x: 1022, startPoint y: 294, endPoint x: 1014, endPoint y: 296, distance: 8.4
click at [1022, 294] on icon at bounding box center [1026, 296] width 16 height 16
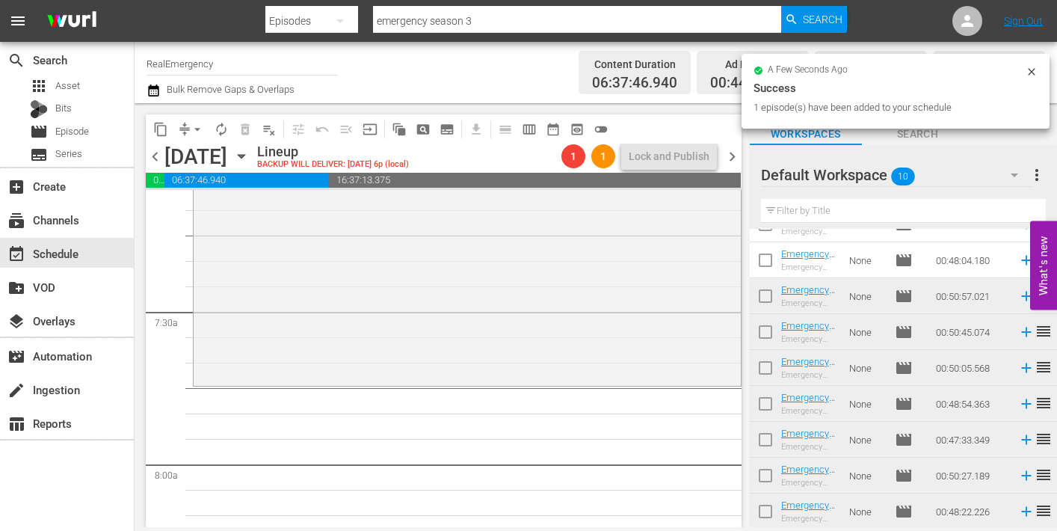
scroll to position [2167, 0]
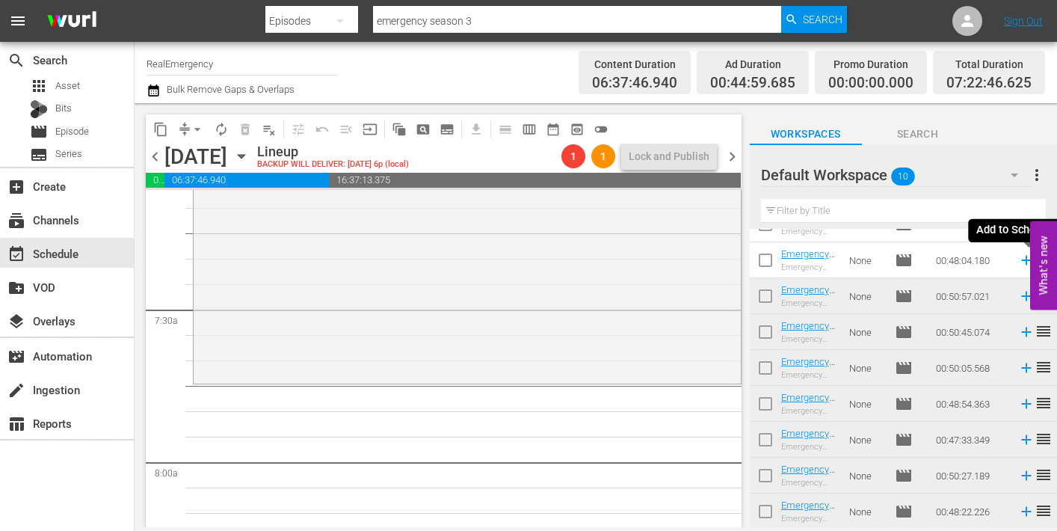
click at [1024, 260] on icon at bounding box center [1026, 261] width 10 height 10
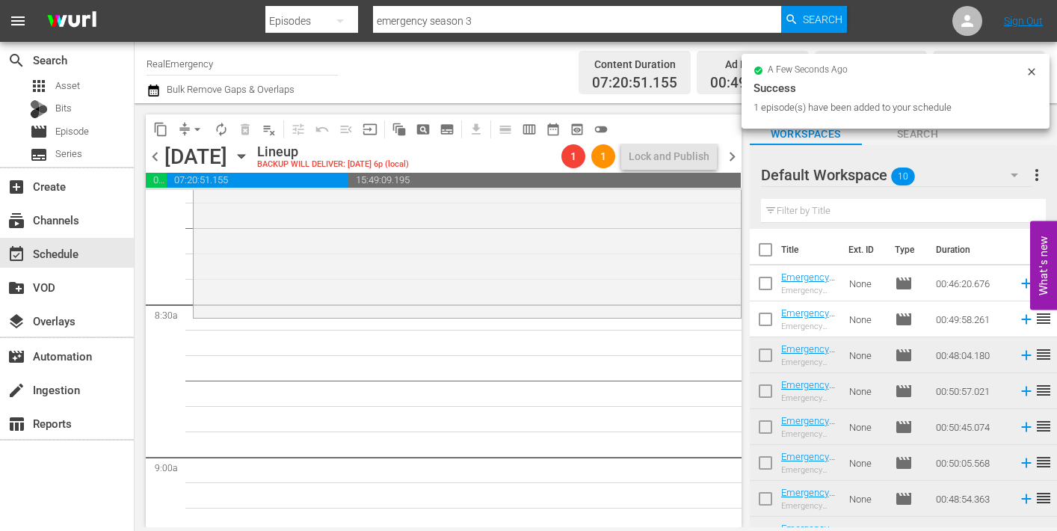
scroll to position [2526, 0]
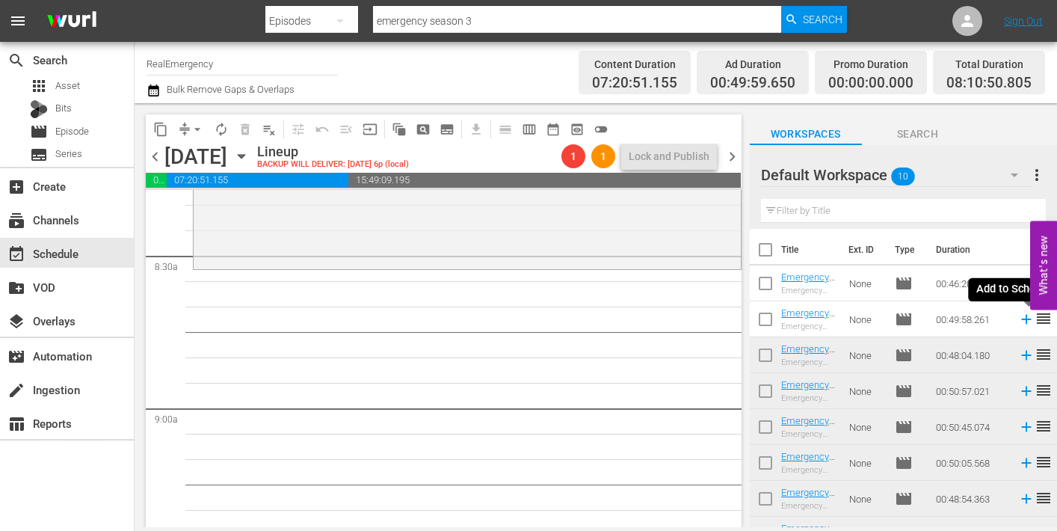
click at [1027, 320] on icon at bounding box center [1026, 320] width 10 height 10
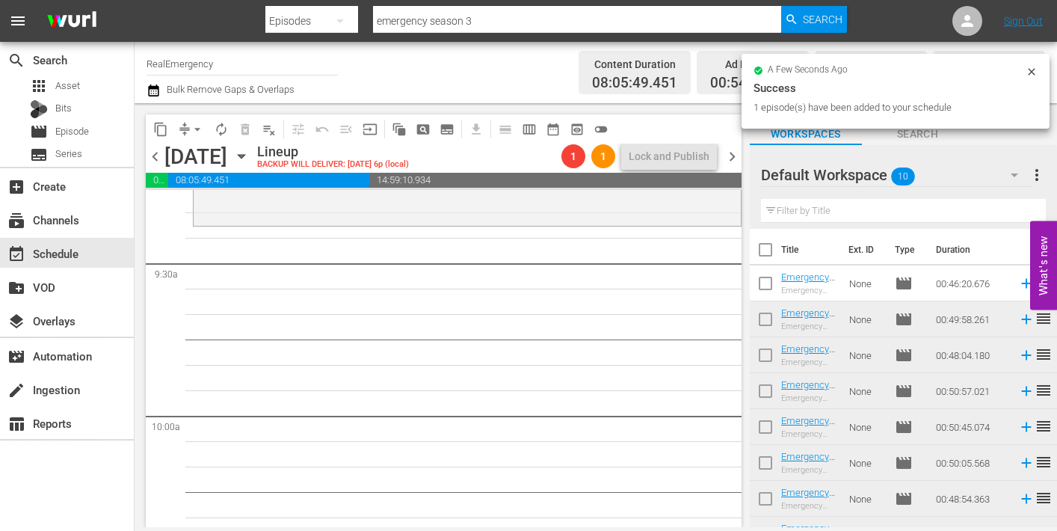
scroll to position [2825, 0]
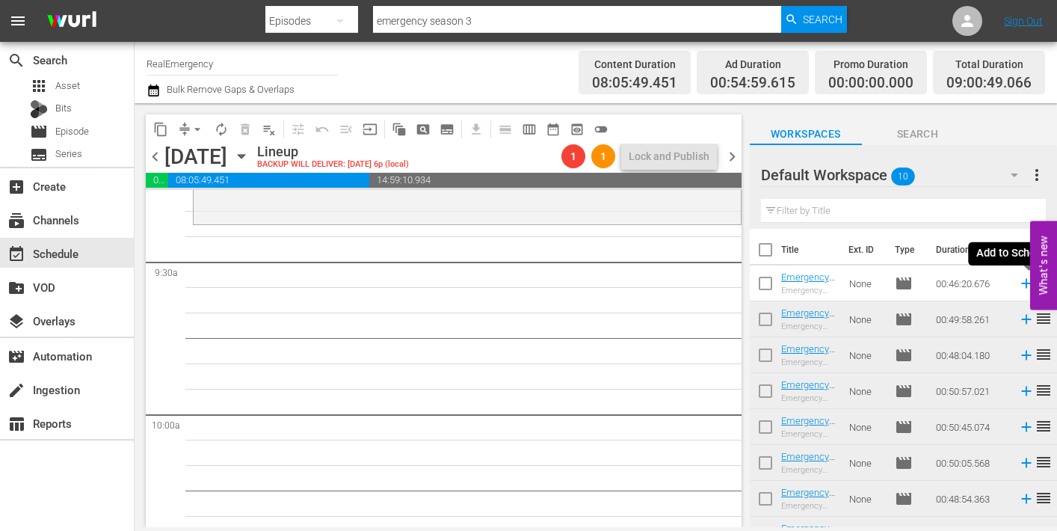
click at [1024, 280] on icon at bounding box center [1026, 283] width 16 height 16
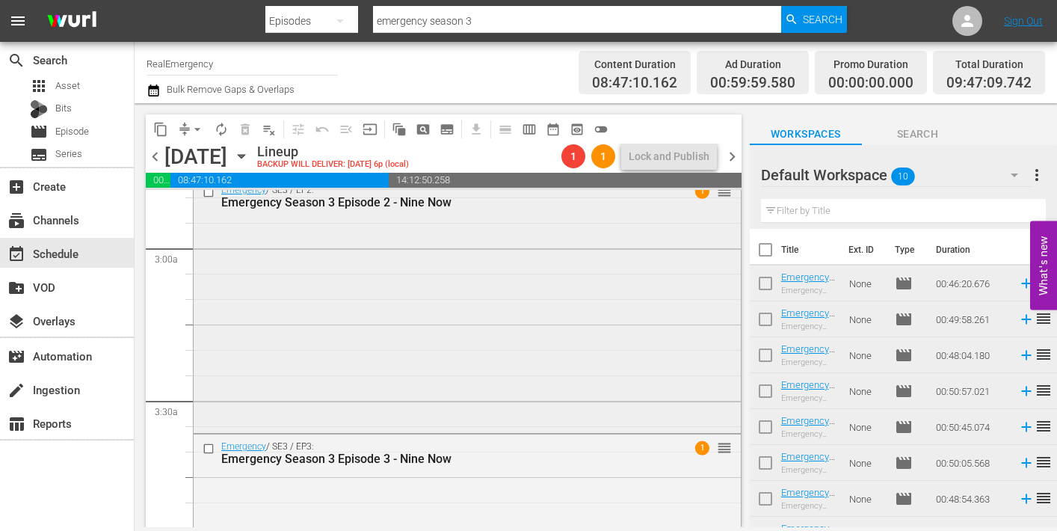
scroll to position [861, 0]
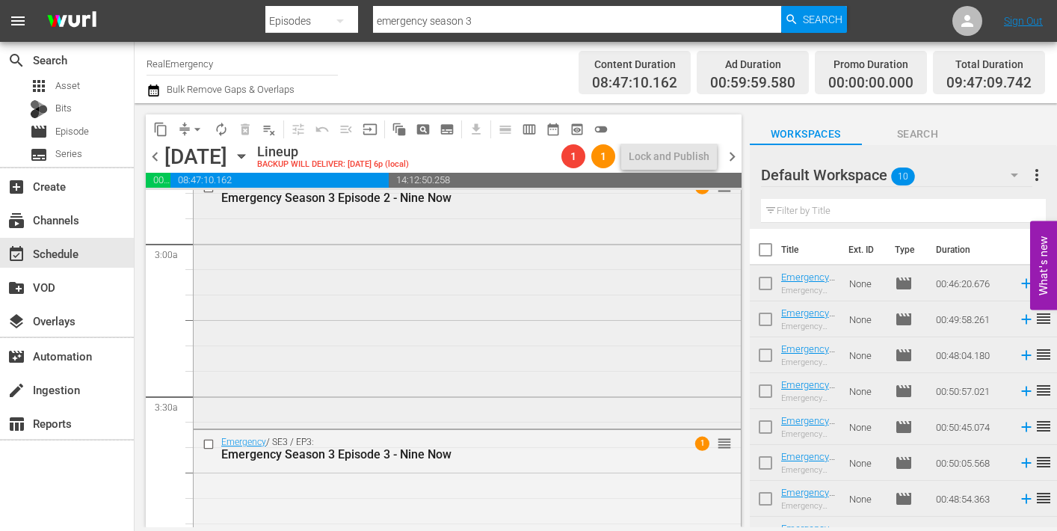
click at [438, 319] on div "Emergency / SE3 / EP2: Emergency Season 3 Episode 2 - Nine Now 1 reorder" at bounding box center [467, 299] width 547 height 252
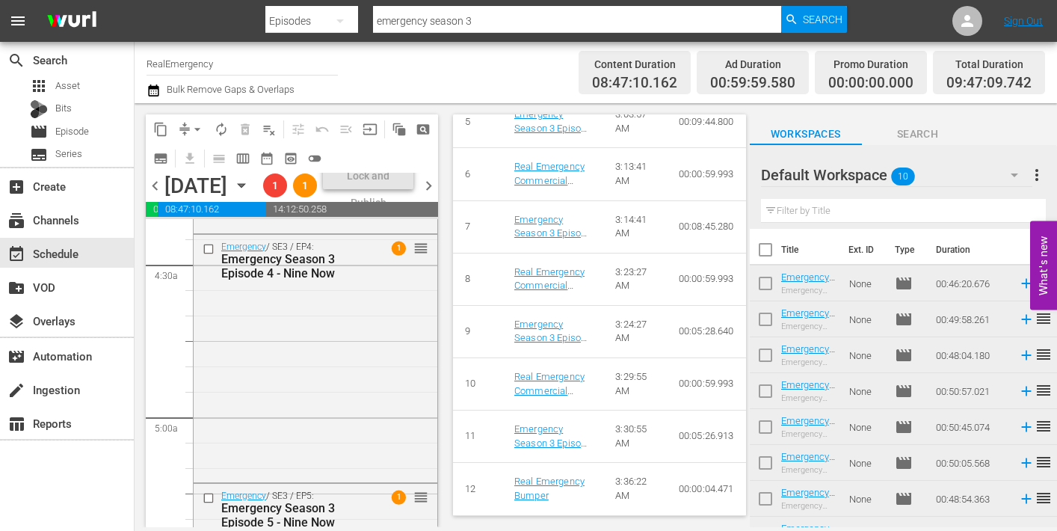
scroll to position [1347, 0]
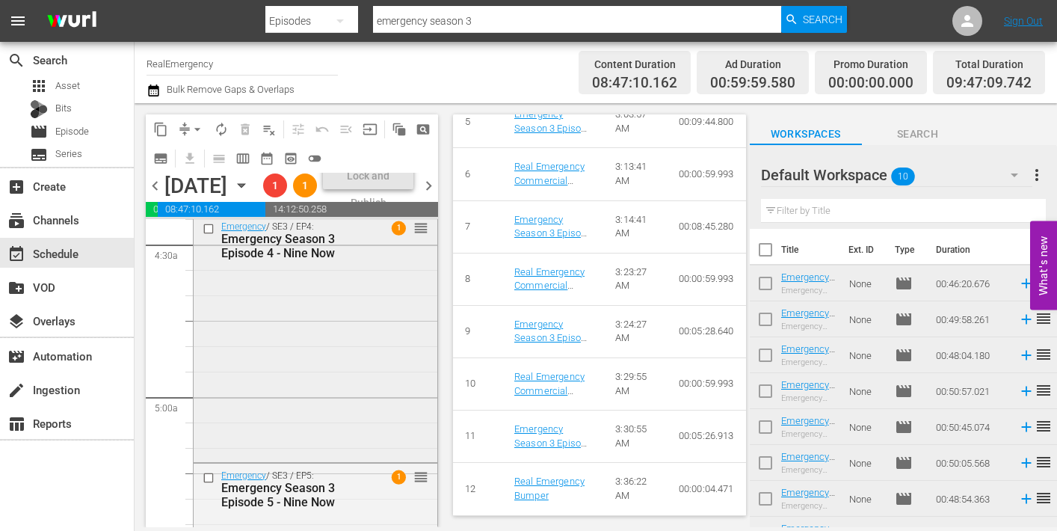
click at [339, 420] on div "Emergency / SE3 / EP4: Emergency Season 3 Episode 4 - Nine Now 1 reorder" at bounding box center [316, 336] width 244 height 244
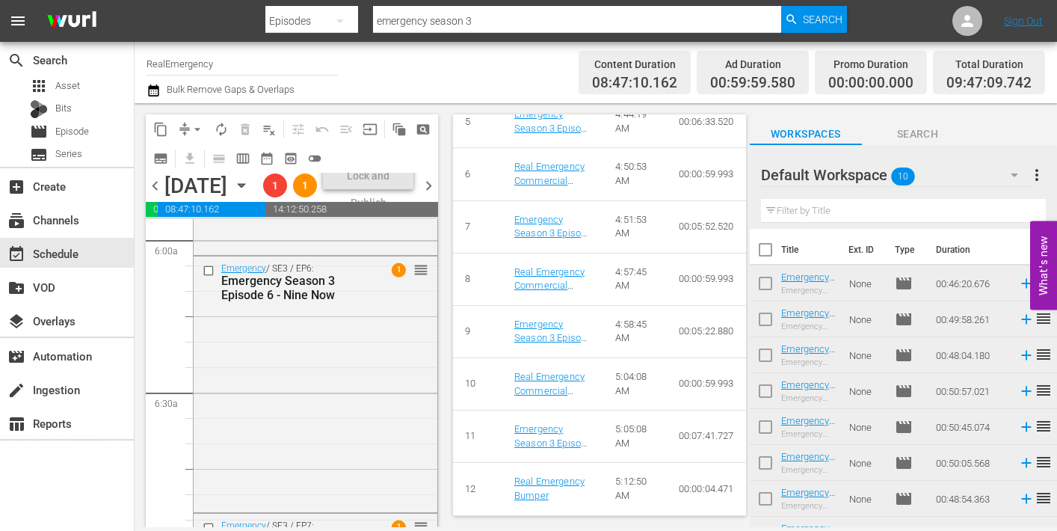
scroll to position [1817, 0]
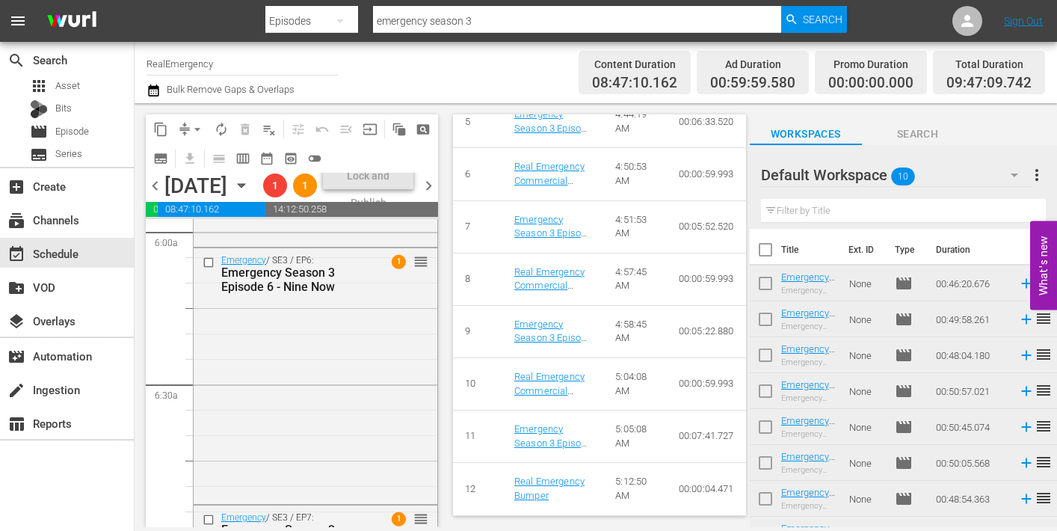
click at [316, 415] on div "Emergency / SE3 / EP6: Emergency Season 3 Episode 6 - Nine Now 1 reorder" at bounding box center [316, 374] width 244 height 253
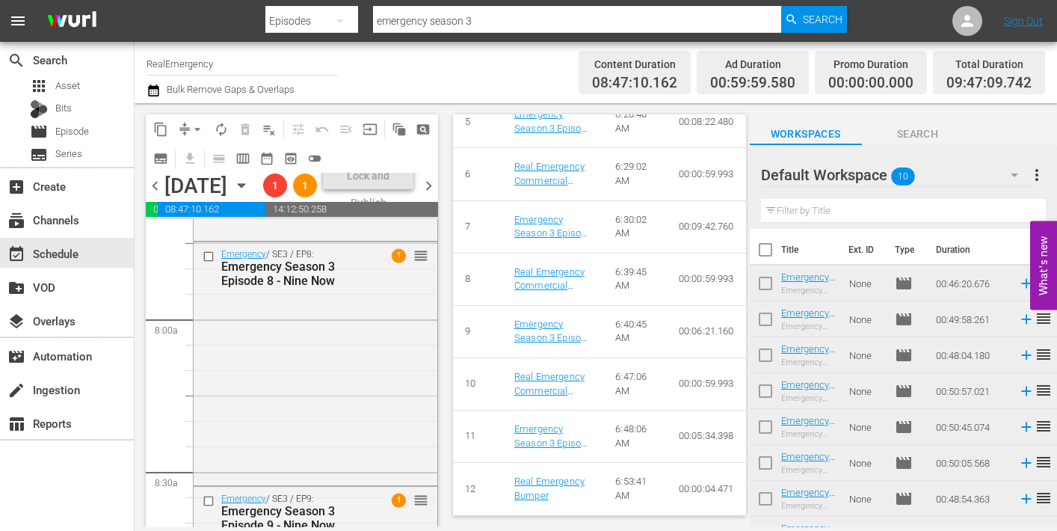
scroll to position [2356, 0]
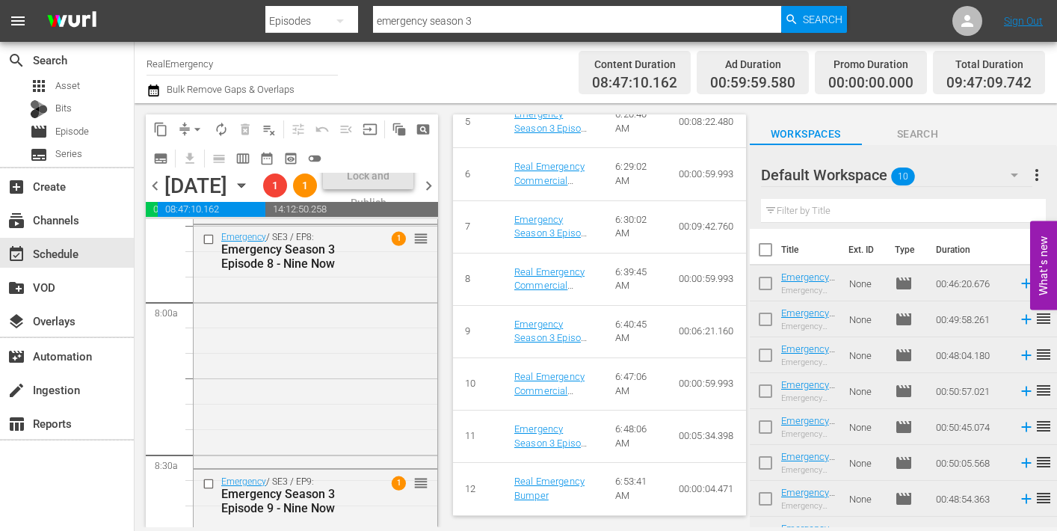
click at [339, 413] on div "Emergency / SE3 / EP8: Emergency Season 3 Episode 8 - Nine Now 1 reorder" at bounding box center [316, 345] width 244 height 240
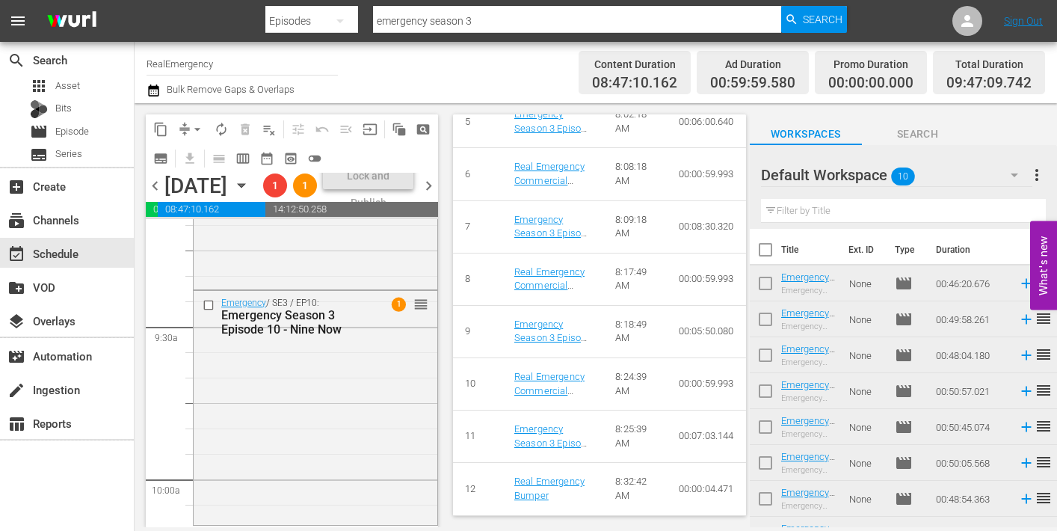
scroll to position [2790, 0]
click at [356, 407] on div "Emergency / SE3 / EP10: Emergency Season 3 Episode 10 - Nine Now 1 reorder" at bounding box center [316, 405] width 244 height 231
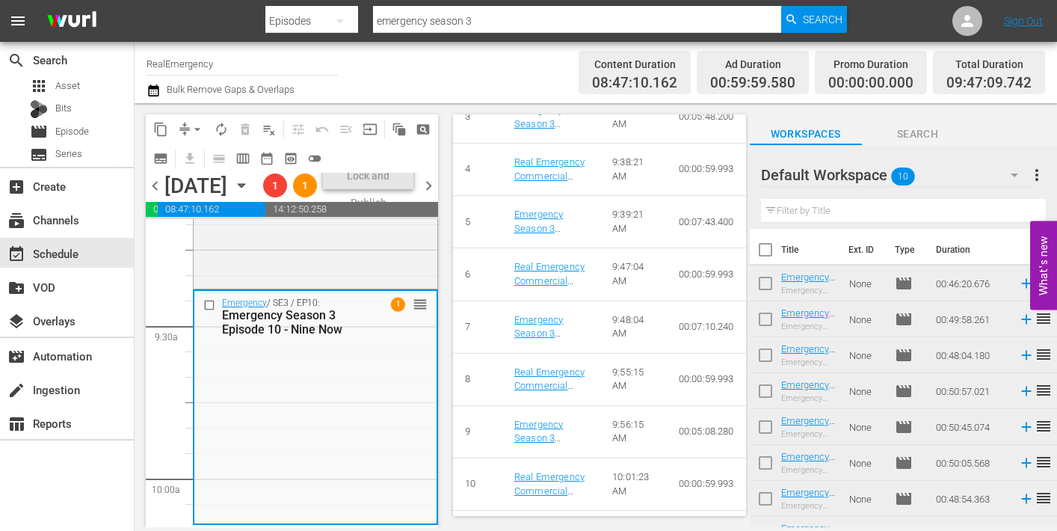
scroll to position [939, 0]
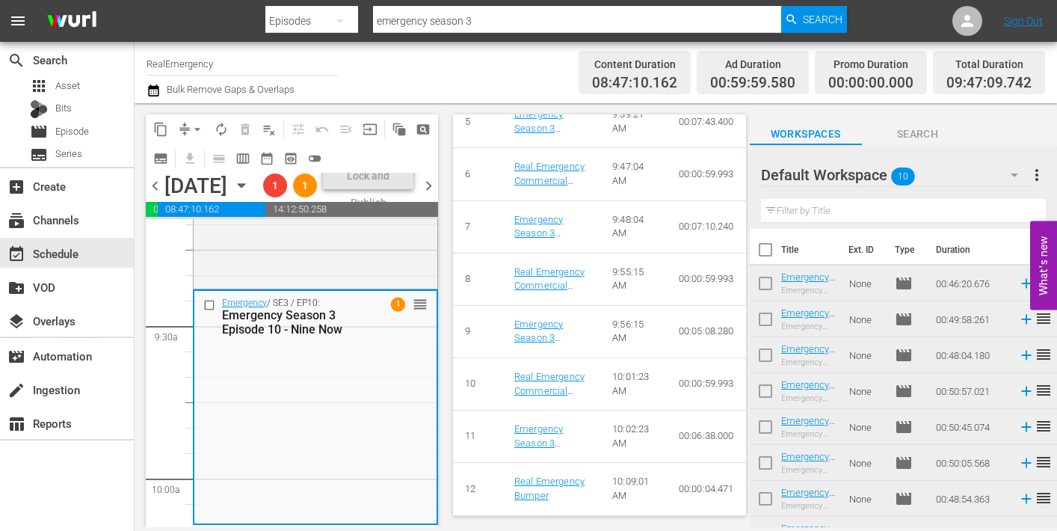
click at [156, 195] on span "chevron_left" at bounding box center [155, 185] width 19 height 19
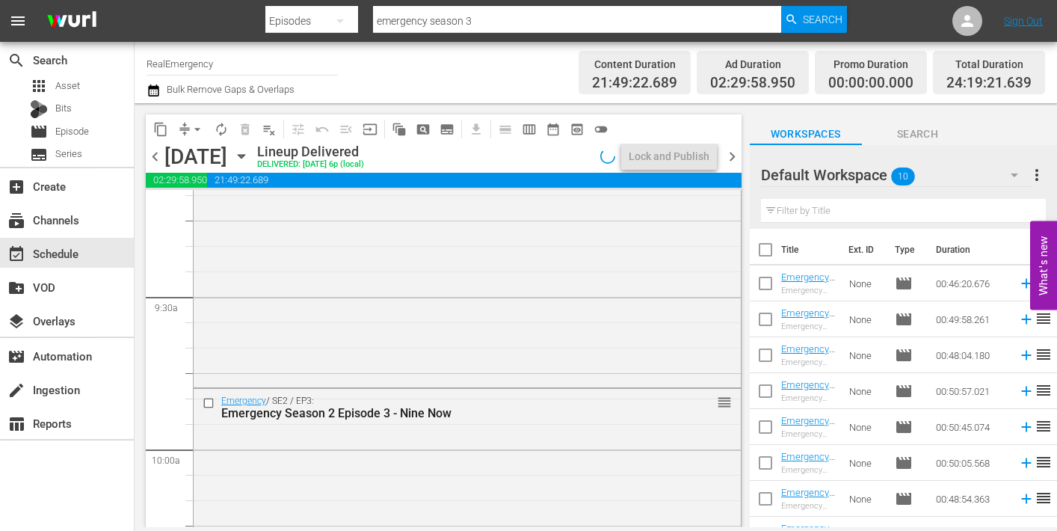
click at [729, 154] on span "chevron_right" at bounding box center [732, 156] width 19 height 19
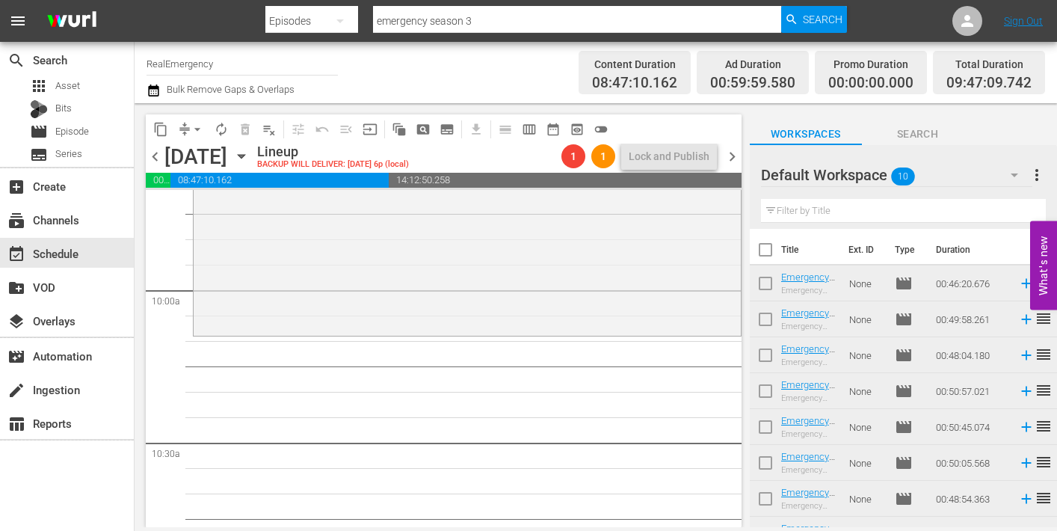
scroll to position [2956, 0]
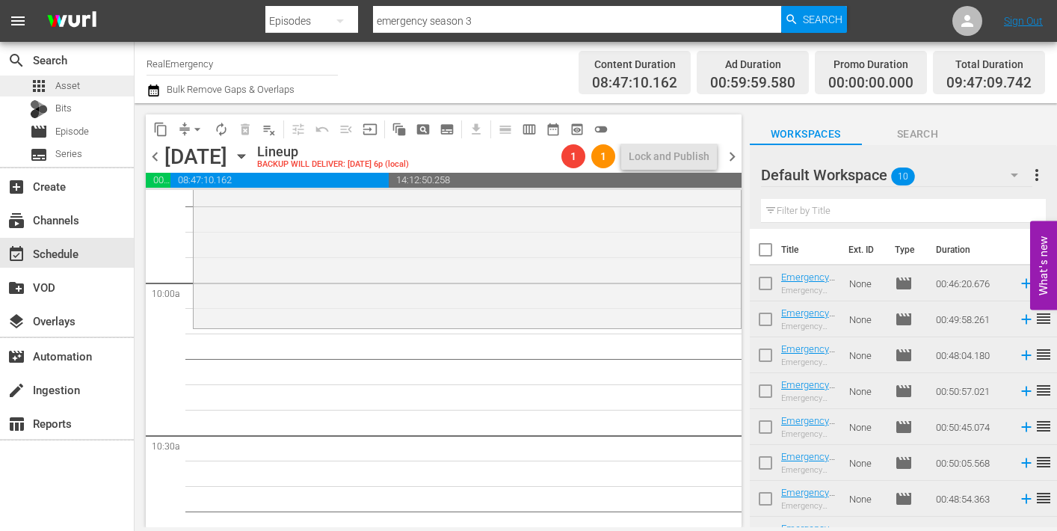
click at [72, 81] on span "Asset" at bounding box center [67, 85] width 25 height 15
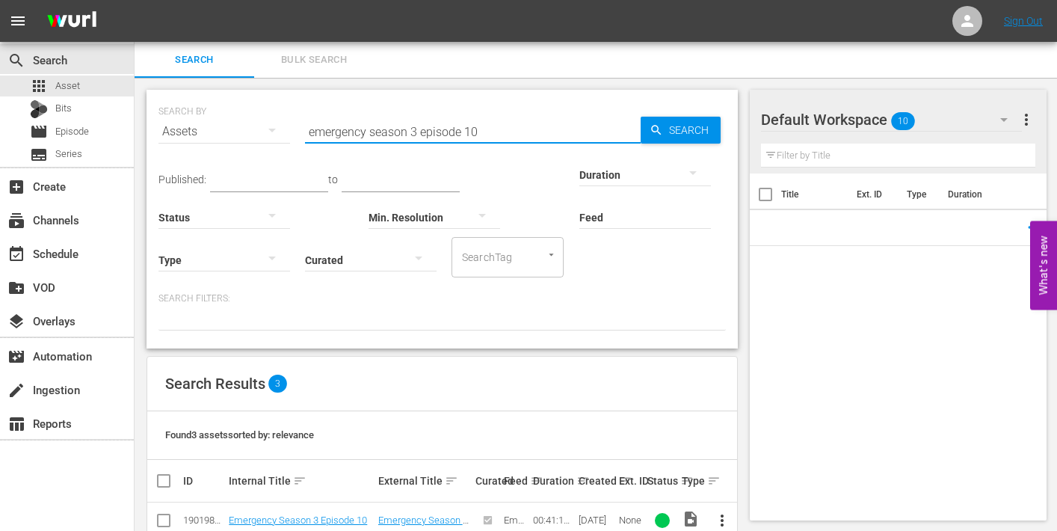
drag, startPoint x: 501, startPoint y: 133, endPoint x: 294, endPoint y: 128, distance: 207.8
click at [294, 128] on div "SEARCH BY Search By Assets Search ID, Title, Description, Keywords, or Category…" at bounding box center [441, 123] width 567 height 54
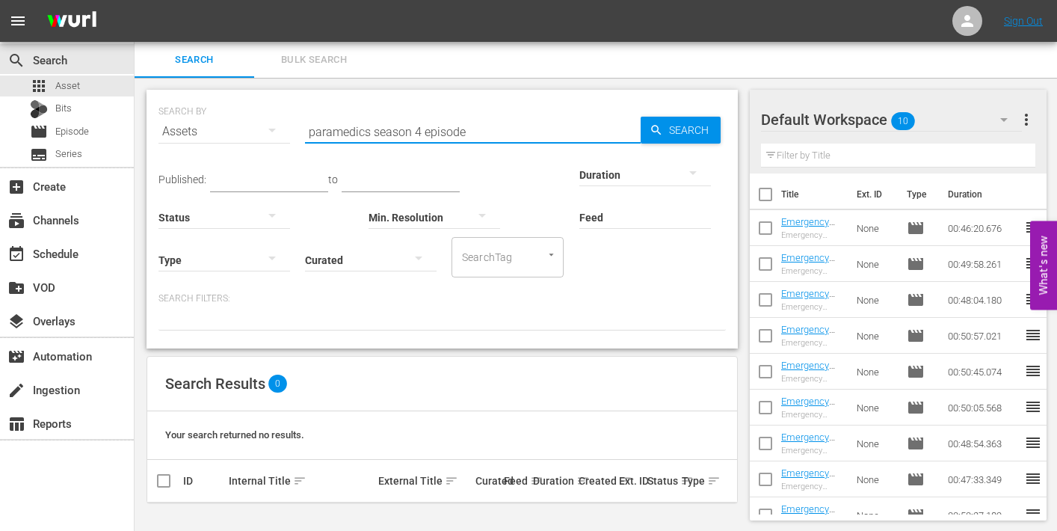
type input "paramedics season 4 episode"
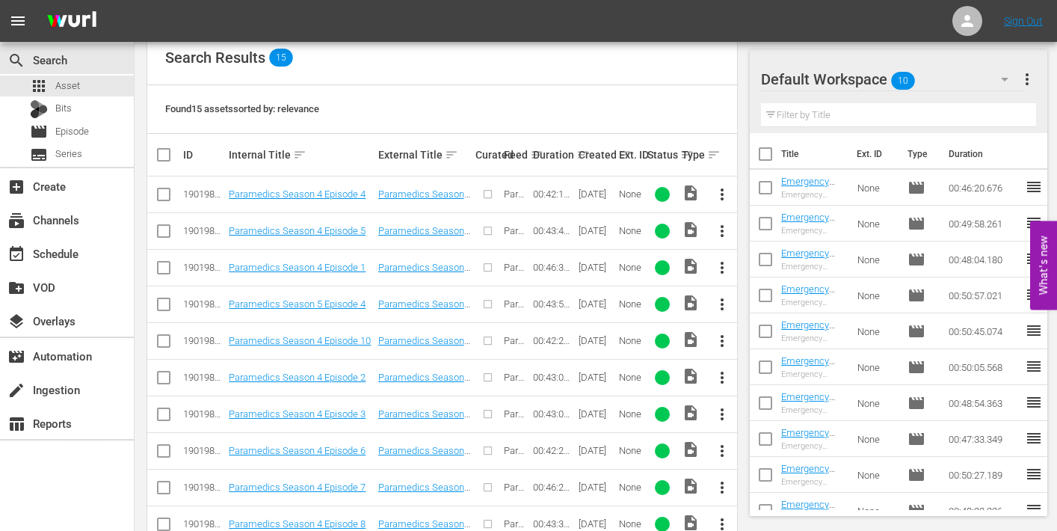
scroll to position [328, 0]
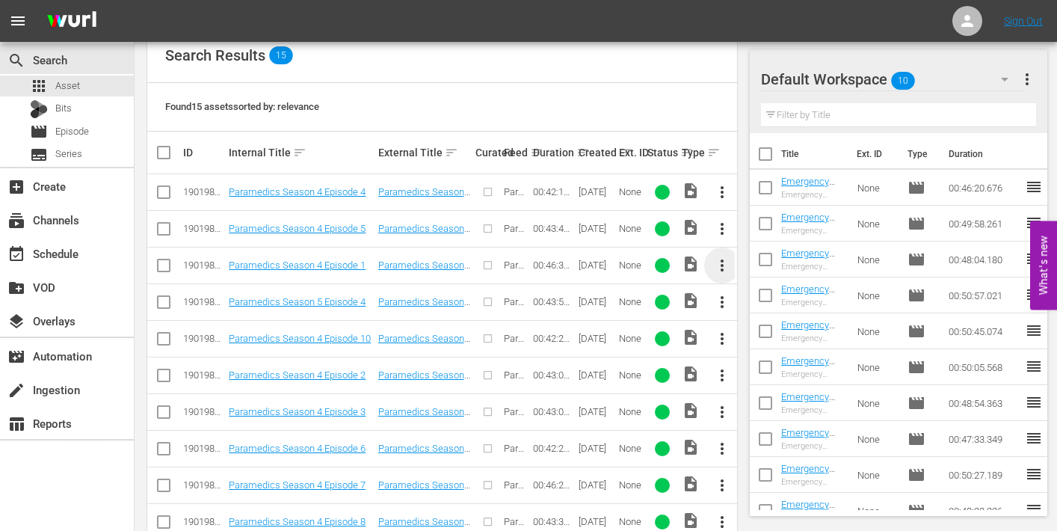
click at [723, 268] on span "more_vert" at bounding box center [722, 265] width 18 height 18
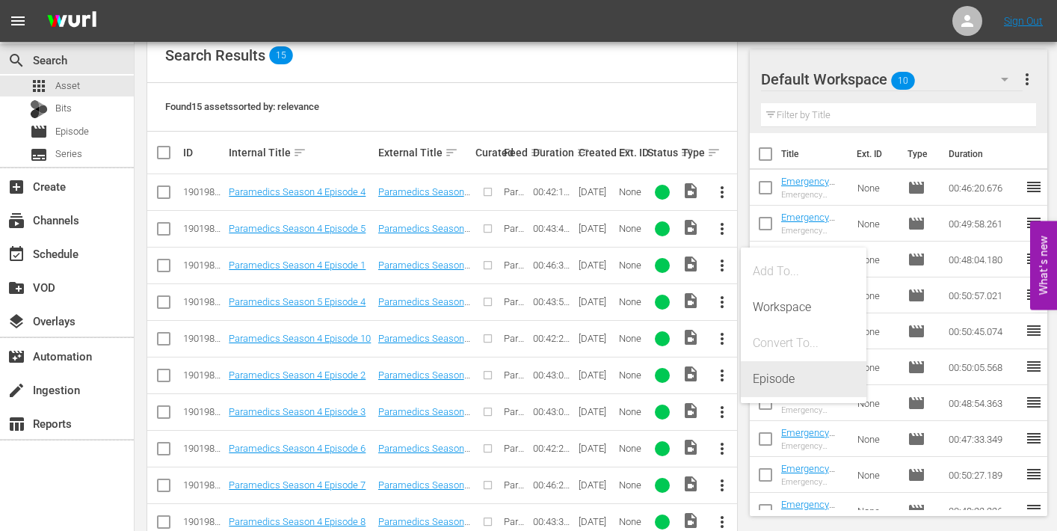
click at [777, 380] on div "Episode" at bounding box center [804, 379] width 102 height 36
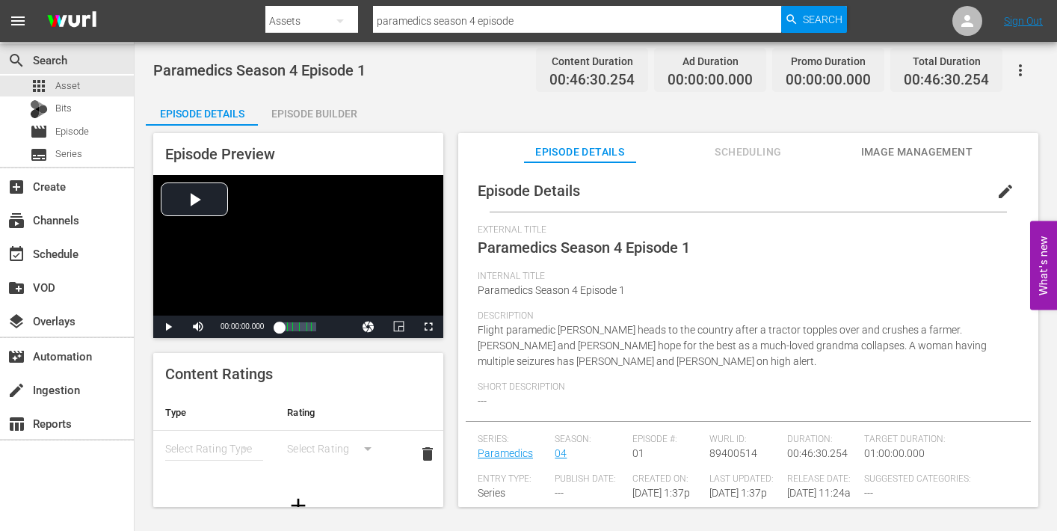
click at [998, 186] on span "edit" at bounding box center [1005, 191] width 18 height 18
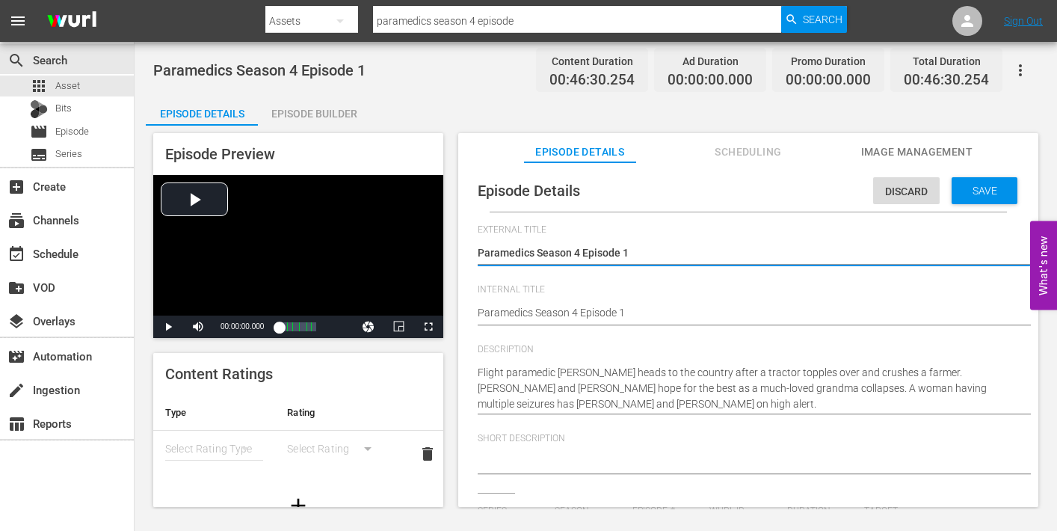
type input "Paramedics"
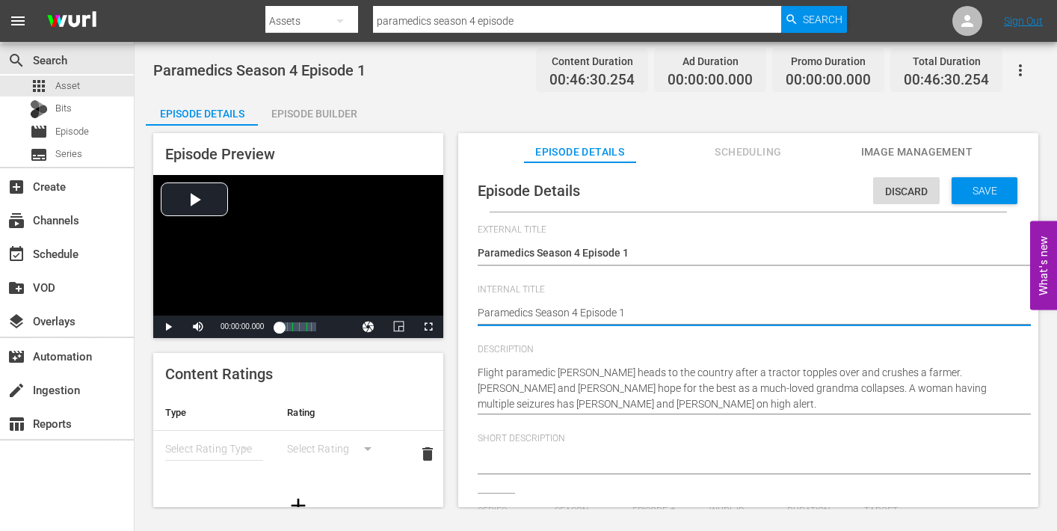
type textarea "Paramedics Season 4 Episode 1"
type textarea "Paramedics Season 4 Episode 1 -"
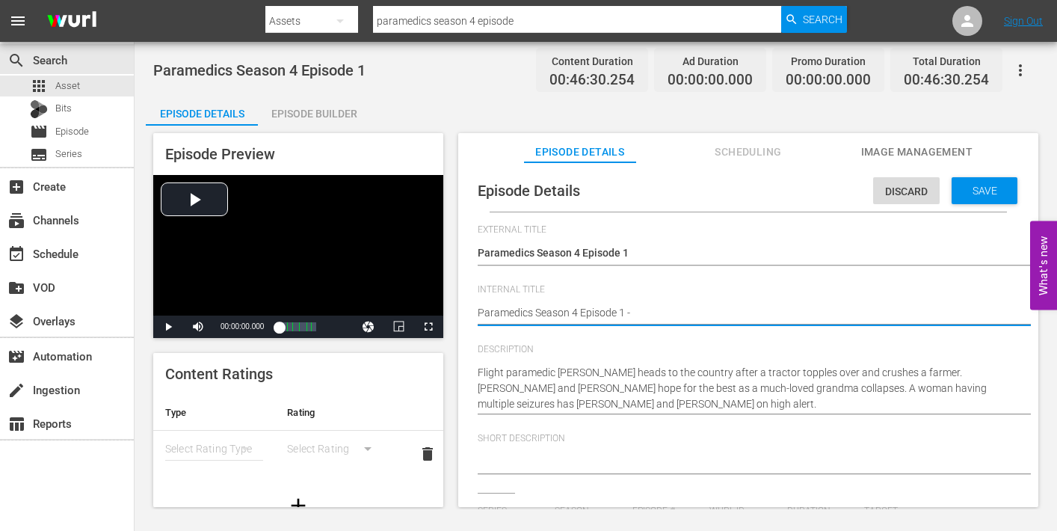
type textarea "Paramedics Season 4 Episode 1 -"
type textarea "Paramedics Season 4 Episode 1 - N"
type textarea "Paramedics Season 4 Episode 1 - Ni"
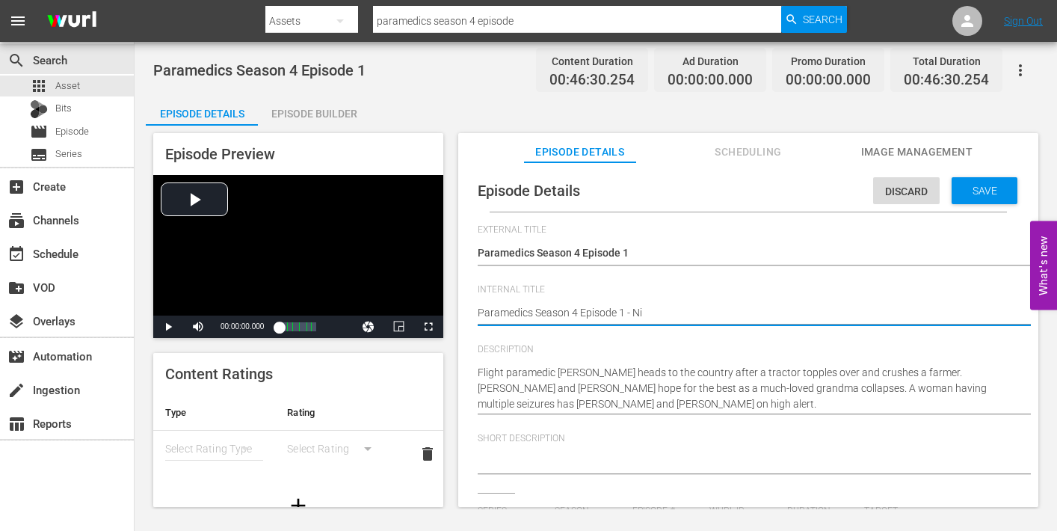
type textarea "Paramedics Season 4 Episode 1 - Nin"
type textarea "Paramedics Season 4 Episode 1 - Nine"
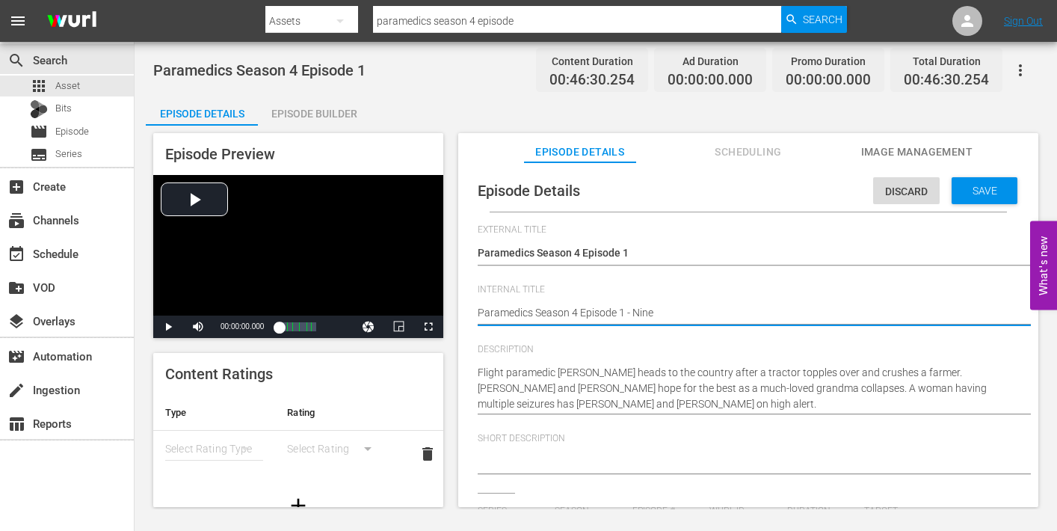
type textarea "Paramedics Season 4 Episode 1 - Nine"
type textarea "Paramedics Season 4 Episode 1 - Nine N"
type textarea "Paramedics Season 4 Episode 1 - Nine No"
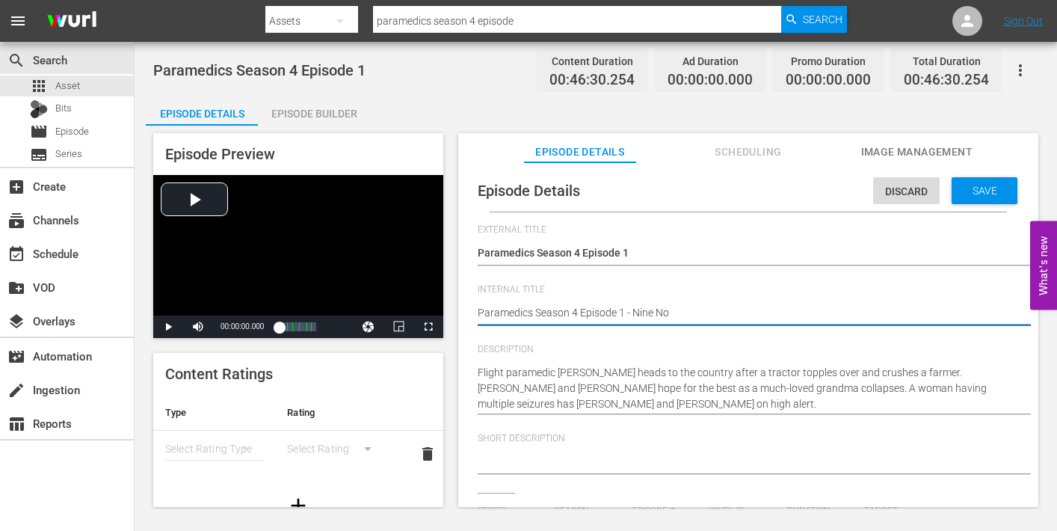
type textarea "Paramedics Season 4 Episode 1 - Nine Now"
click at [969, 195] on span "Save" at bounding box center [984, 191] width 49 height 12
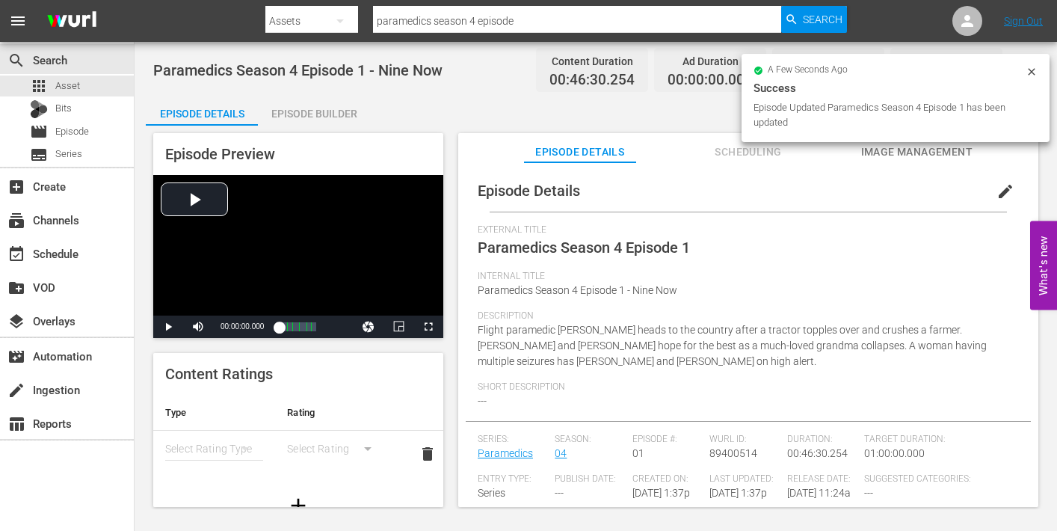
click at [893, 150] on span "Image Management" at bounding box center [916, 152] width 112 height 19
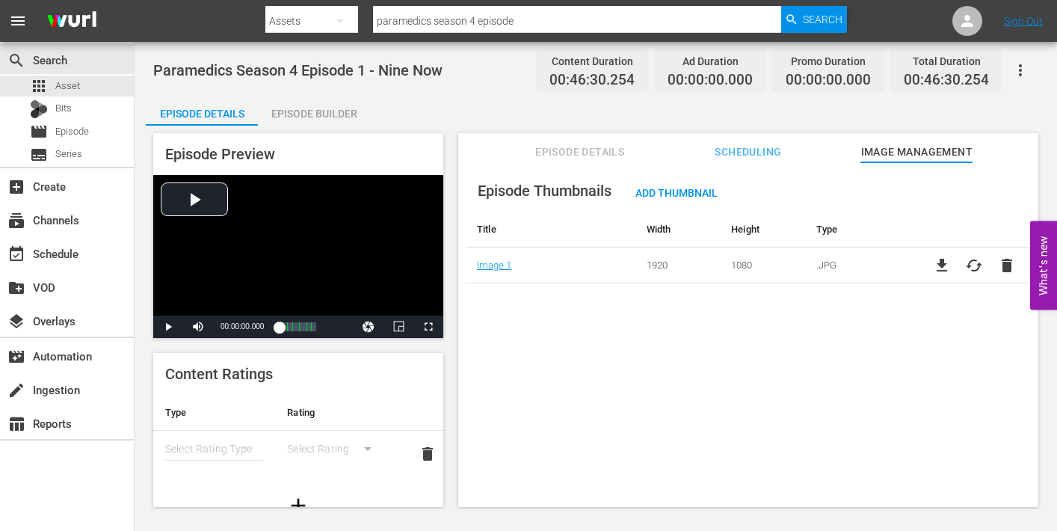
click at [337, 119] on div "Episode Builder" at bounding box center [314, 114] width 112 height 36
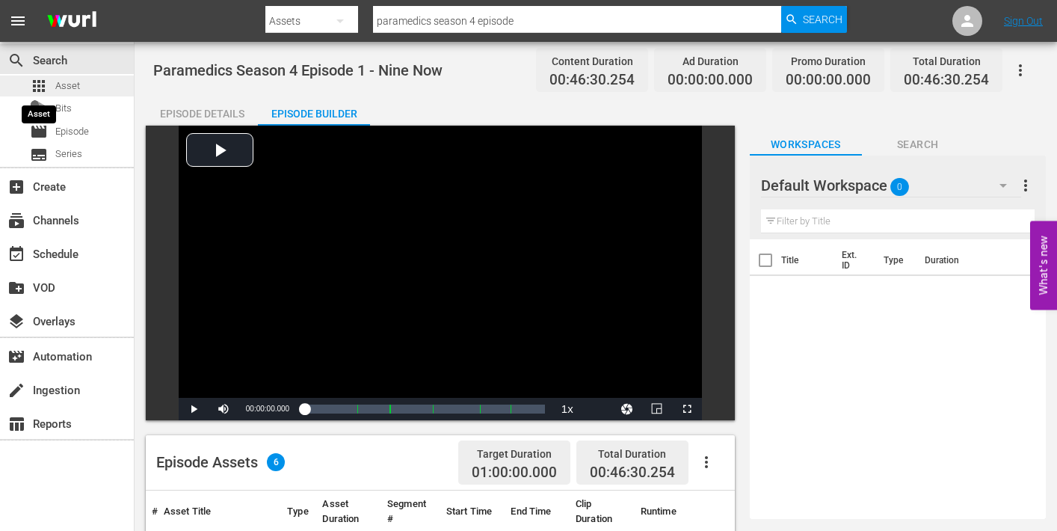
click at [45, 84] on span "apps" at bounding box center [39, 86] width 18 height 18
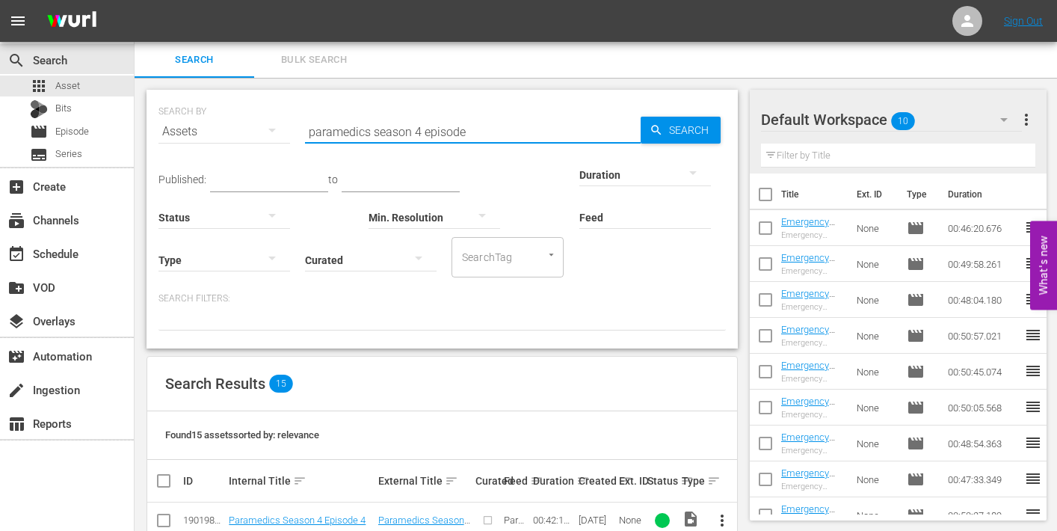
drag, startPoint x: 489, startPoint y: 129, endPoint x: 314, endPoint y: 125, distance: 174.9
click at [314, 126] on input "paramedics season 4 episode" at bounding box center [473, 132] width 336 height 36
type input "p"
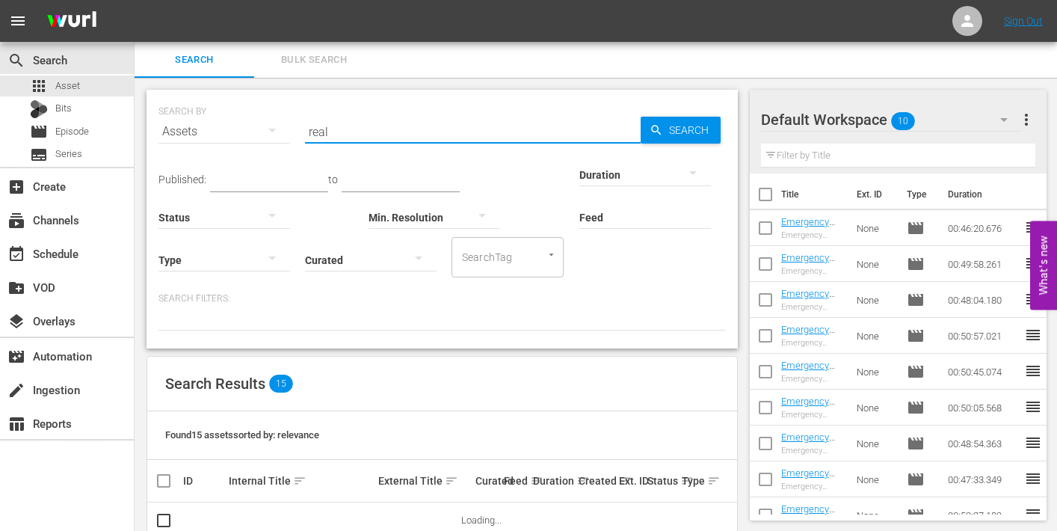
type input "real emergency"
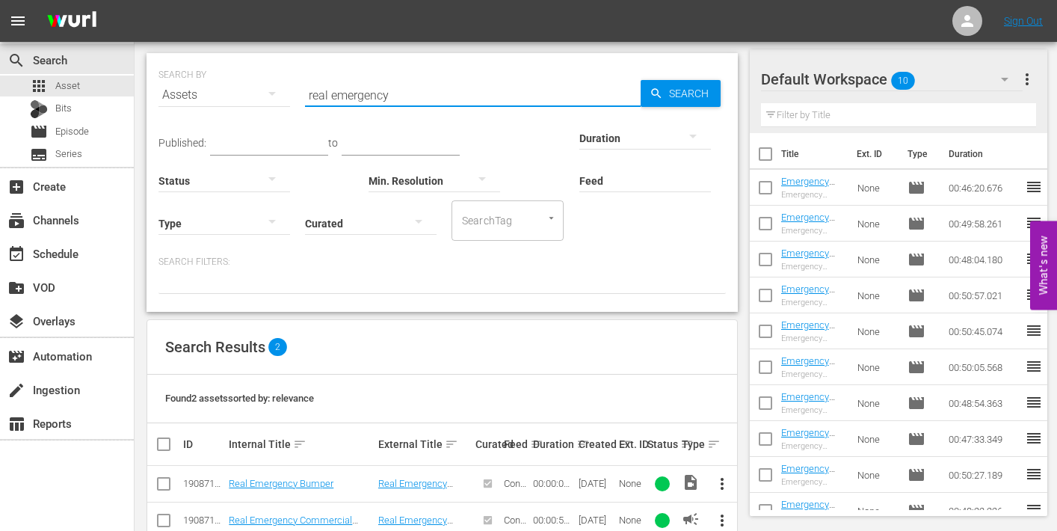
scroll to position [72, 0]
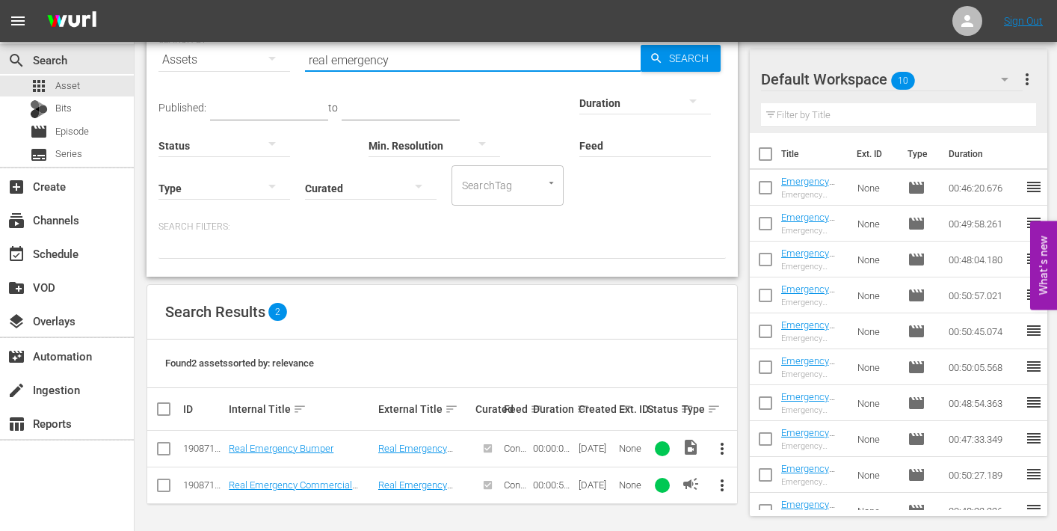
click at [720, 483] on span "more_vert" at bounding box center [722, 485] width 18 height 18
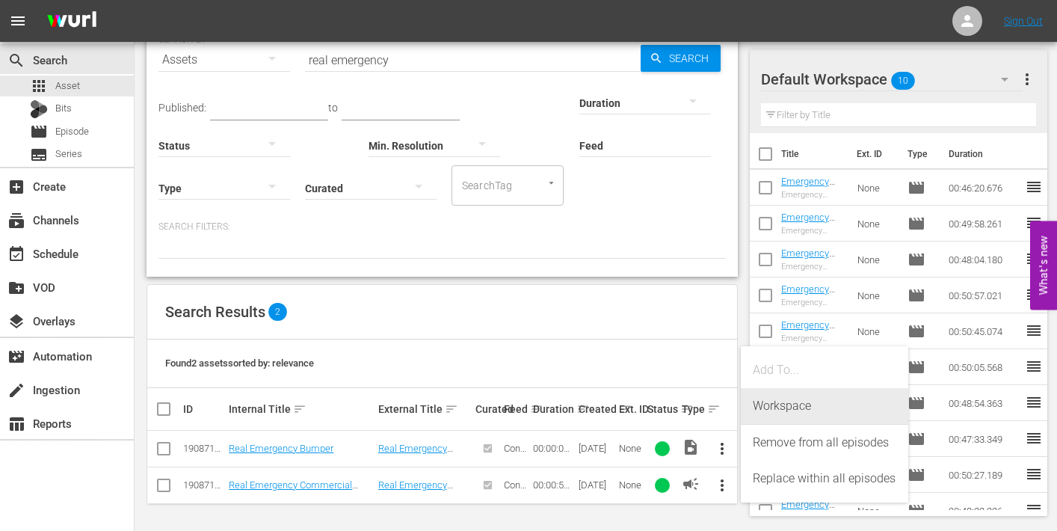
click at [797, 406] on div "Workspace" at bounding box center [824, 406] width 143 height 36
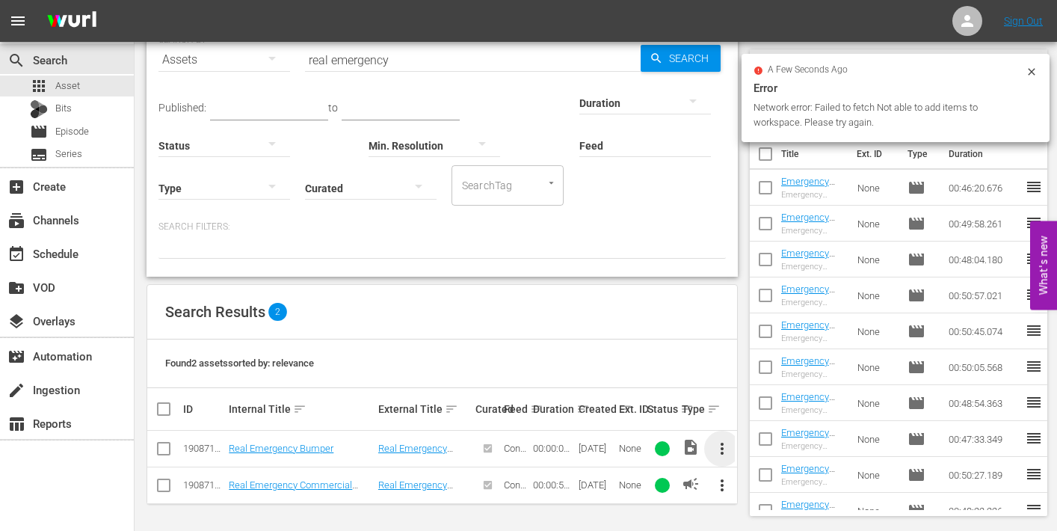
click at [720, 448] on span "more_vert" at bounding box center [722, 448] width 18 height 18
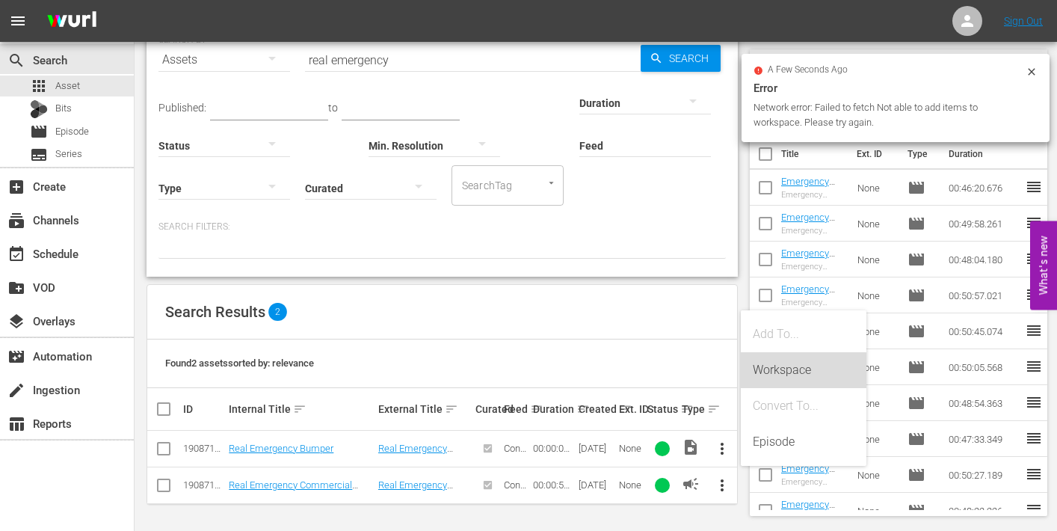
click at [776, 367] on div "Workspace" at bounding box center [804, 370] width 102 height 36
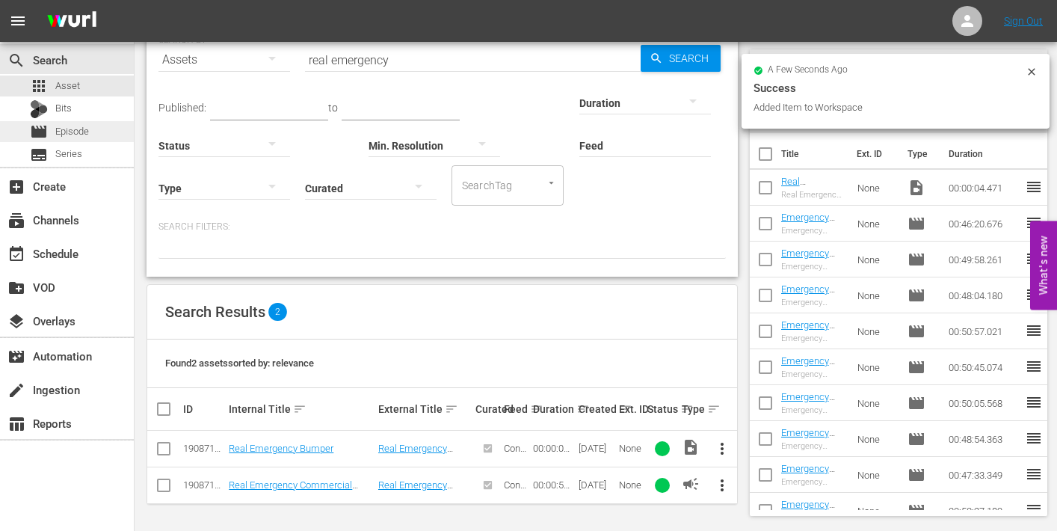
click at [64, 126] on span "Episode" at bounding box center [72, 131] width 34 height 15
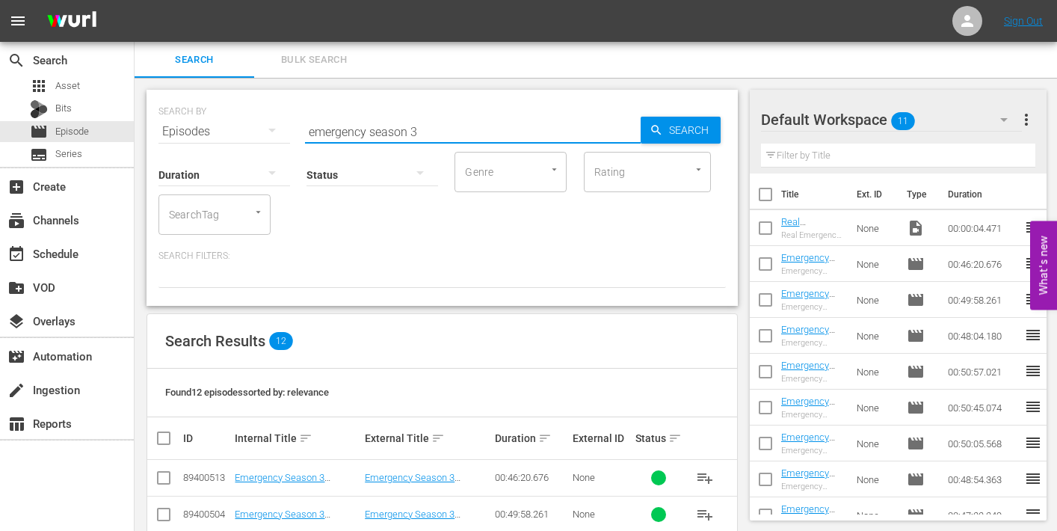
drag, startPoint x: 404, startPoint y: 127, endPoint x: 268, endPoint y: 123, distance: 136.8
click at [268, 123] on div "SEARCH BY Search By Episodes Search ID, Title, Description, Keywords, or Catego…" at bounding box center [441, 123] width 567 height 54
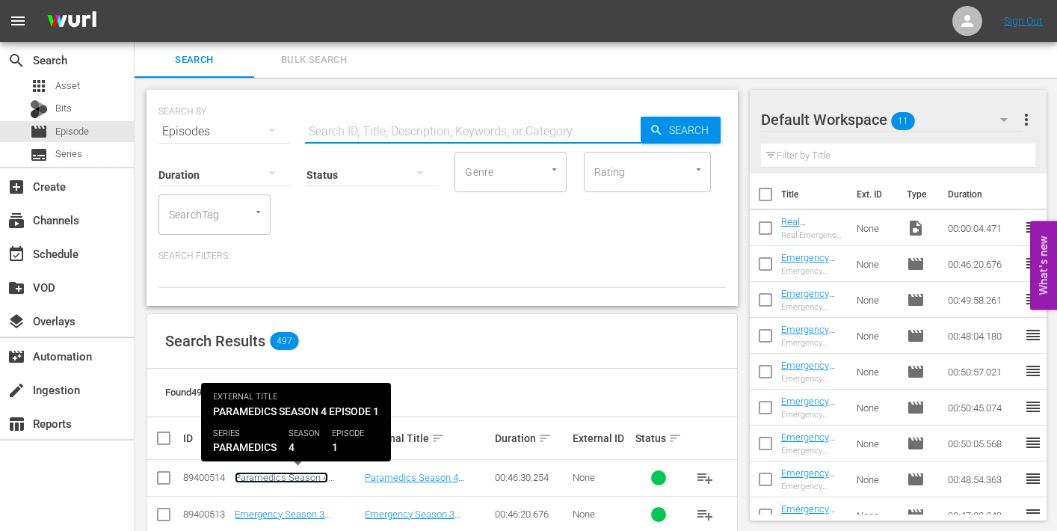
click at [300, 477] on link "Paramedics Season 4 Episode 1 - Nine Now" at bounding box center [281, 483] width 93 height 22
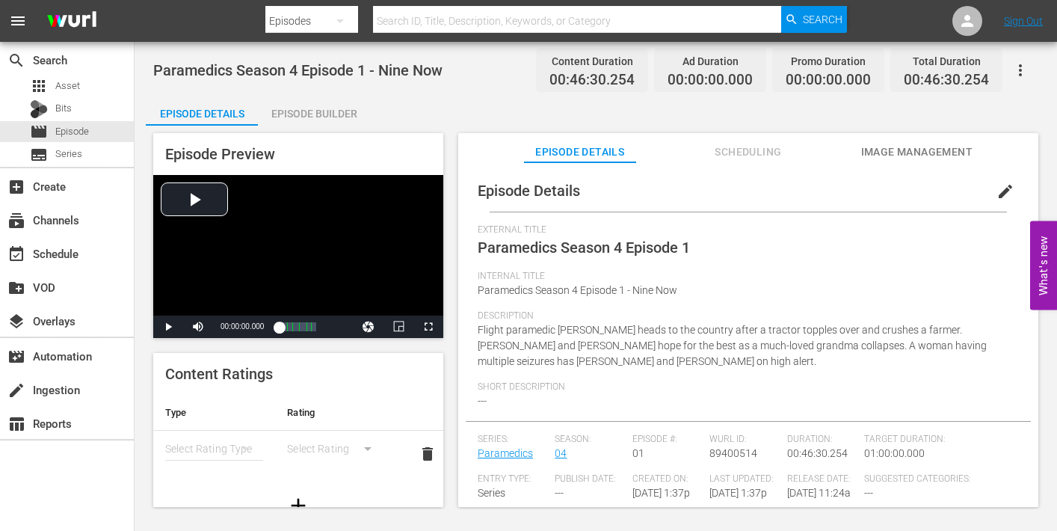
click at [325, 114] on div "Episode Builder" at bounding box center [314, 114] width 112 height 36
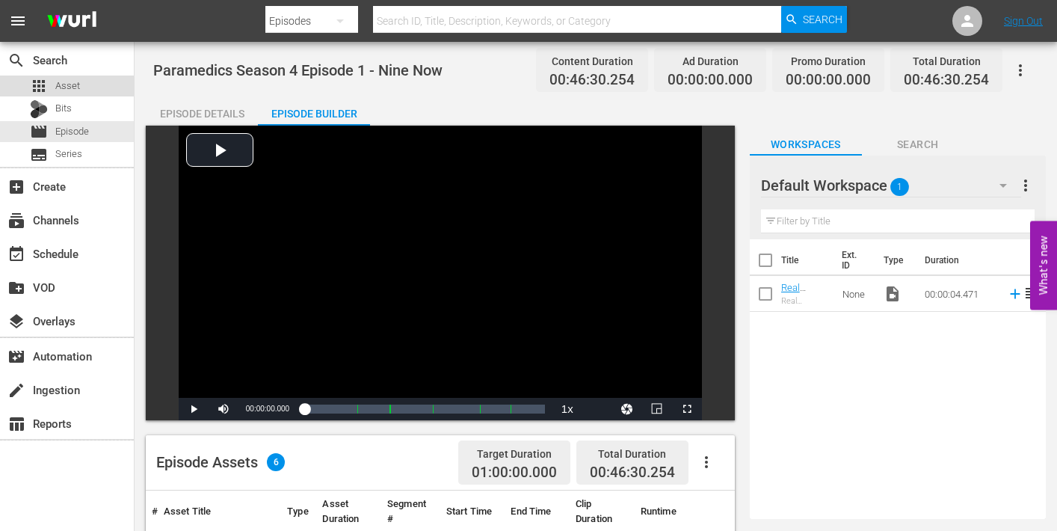
click at [70, 82] on span "Asset" at bounding box center [67, 85] width 25 height 15
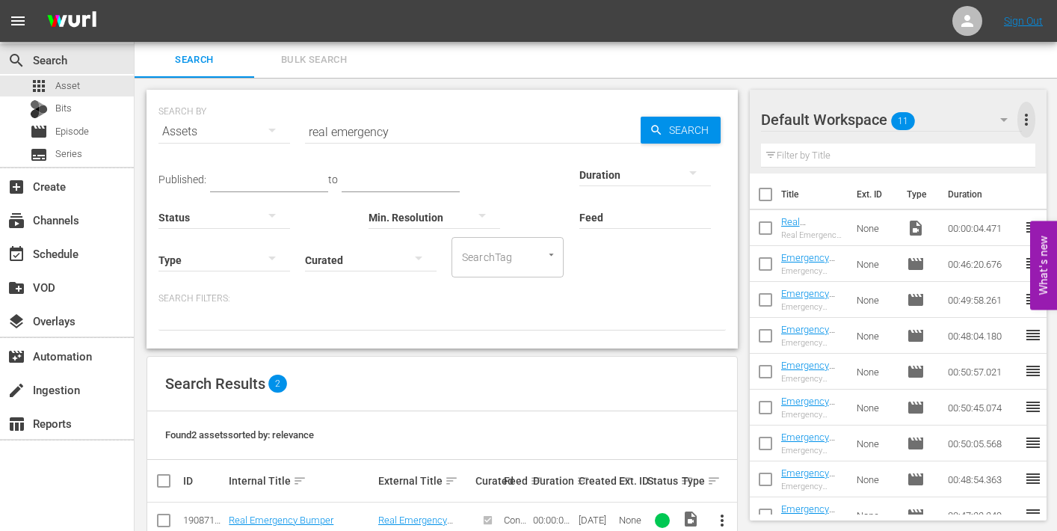
click at [1026, 115] on span "more_vert" at bounding box center [1026, 120] width 18 height 18
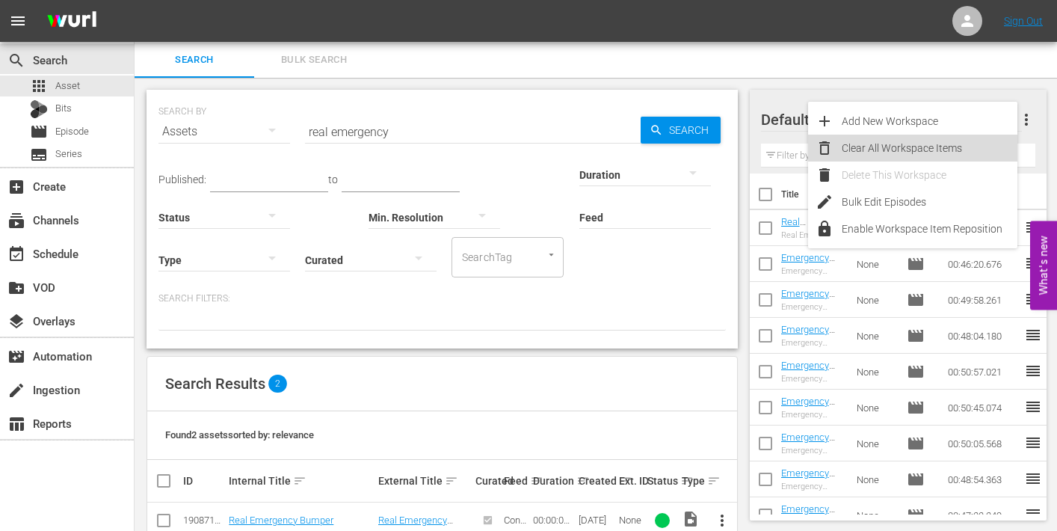
click at [918, 147] on div "Clear All Workspace Items" at bounding box center [929, 148] width 176 height 27
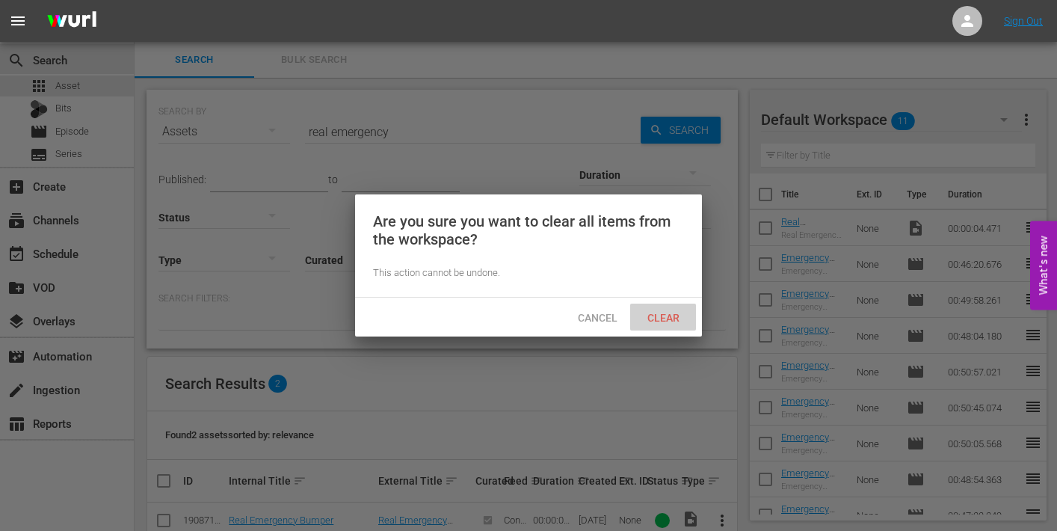
click at [662, 320] on span "Clear" at bounding box center [663, 318] width 56 height 12
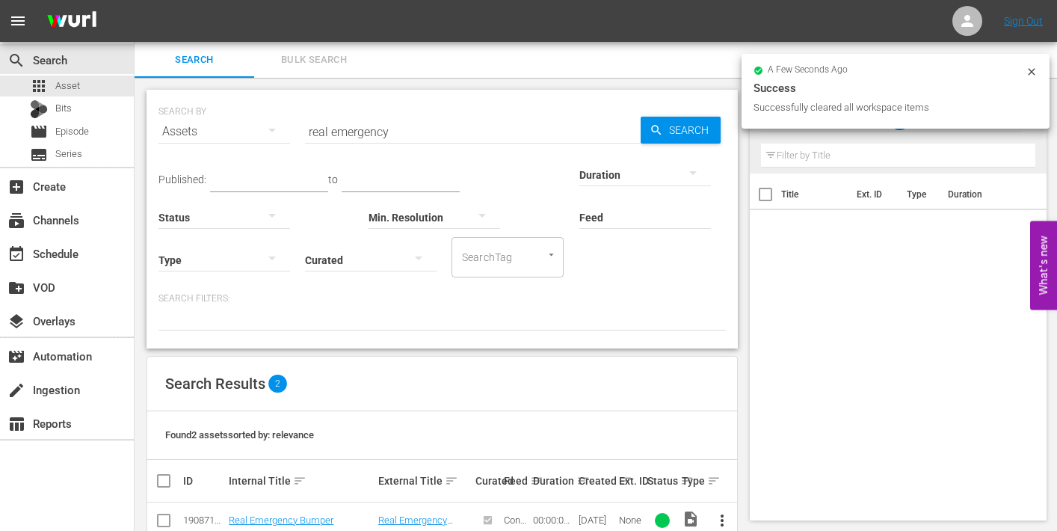
scroll to position [72, 0]
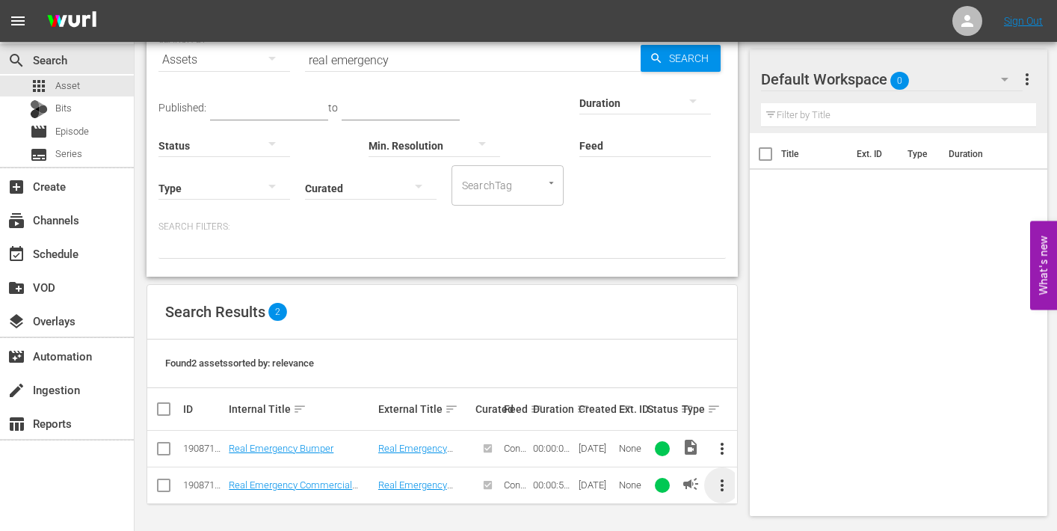
click at [721, 481] on span "more_vert" at bounding box center [722, 485] width 18 height 18
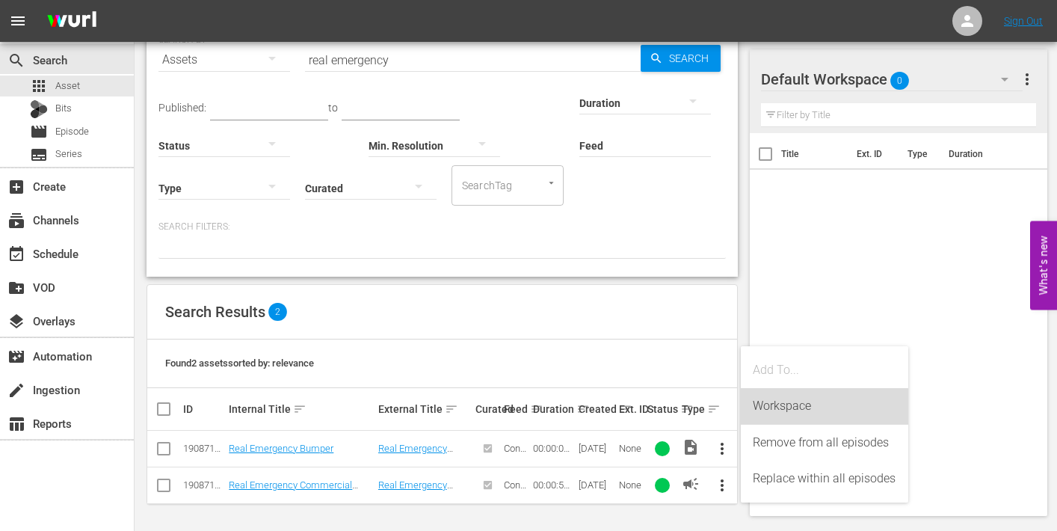
click at [784, 407] on div "Workspace" at bounding box center [824, 406] width 143 height 36
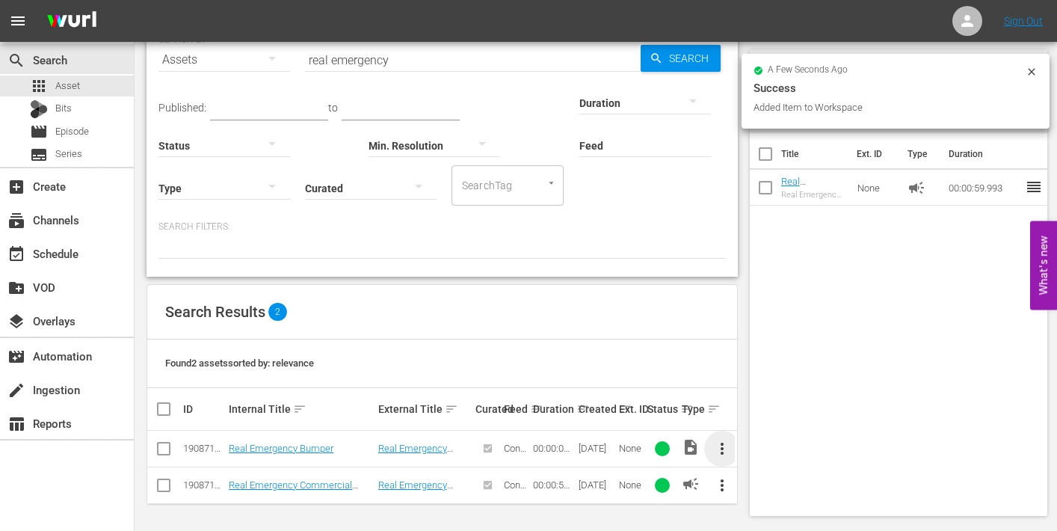
click at [722, 442] on span "more_vert" at bounding box center [722, 448] width 18 height 18
click at [784, 367] on div "Workspace" at bounding box center [804, 370] width 102 height 36
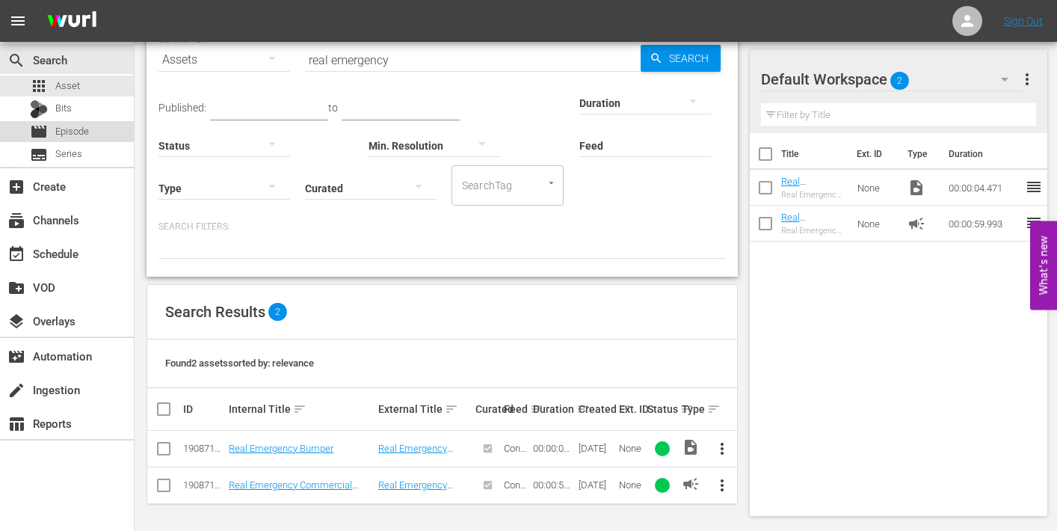
click at [66, 131] on span "Episode" at bounding box center [72, 131] width 34 height 15
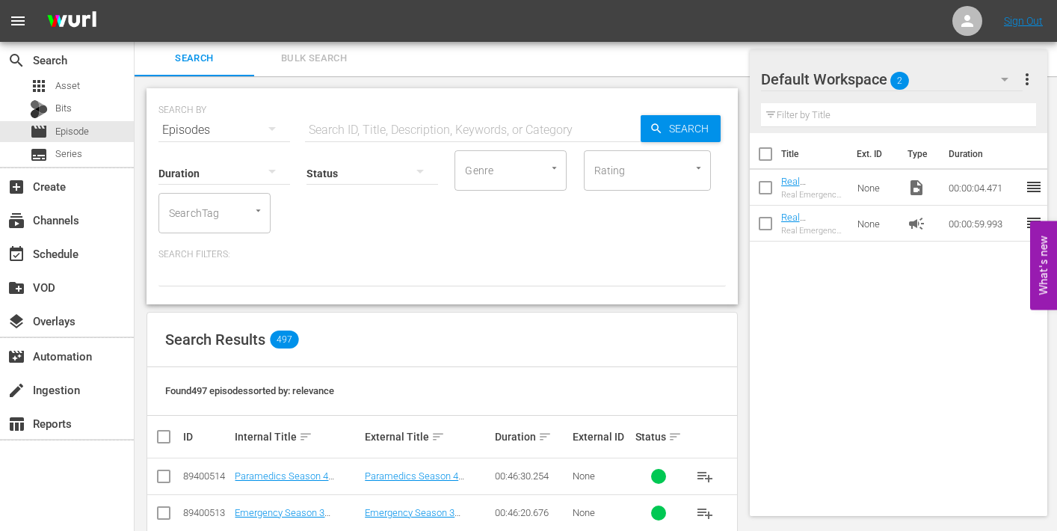
scroll to position [72, 0]
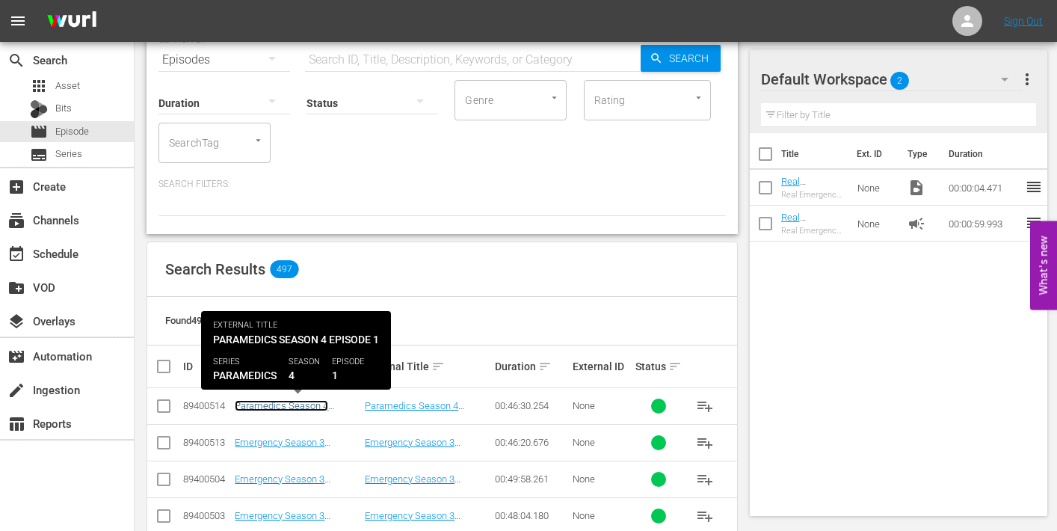
click at [292, 407] on link "Paramedics Season 4 Episode 1 - Nine Now" at bounding box center [281, 411] width 93 height 22
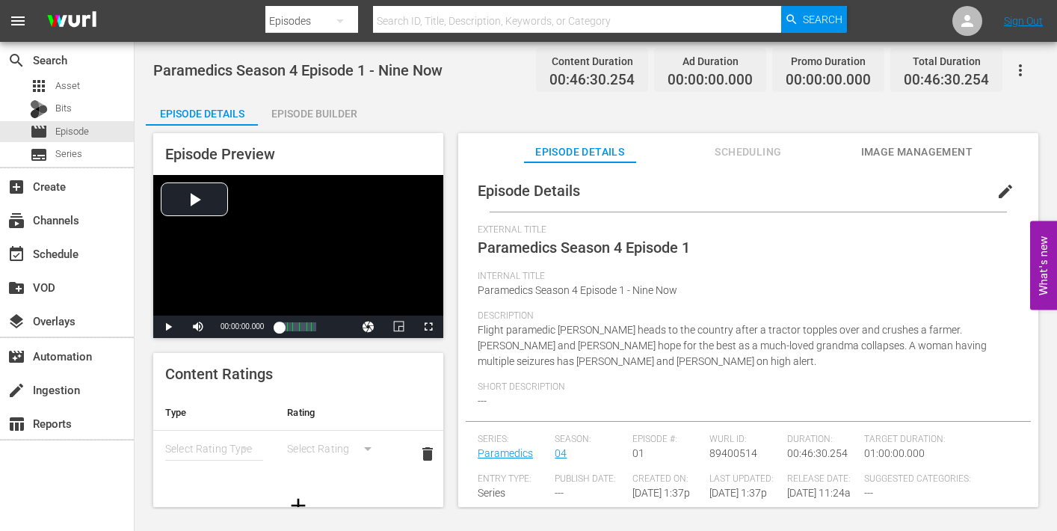
click at [321, 110] on div "Episode Builder" at bounding box center [314, 114] width 112 height 36
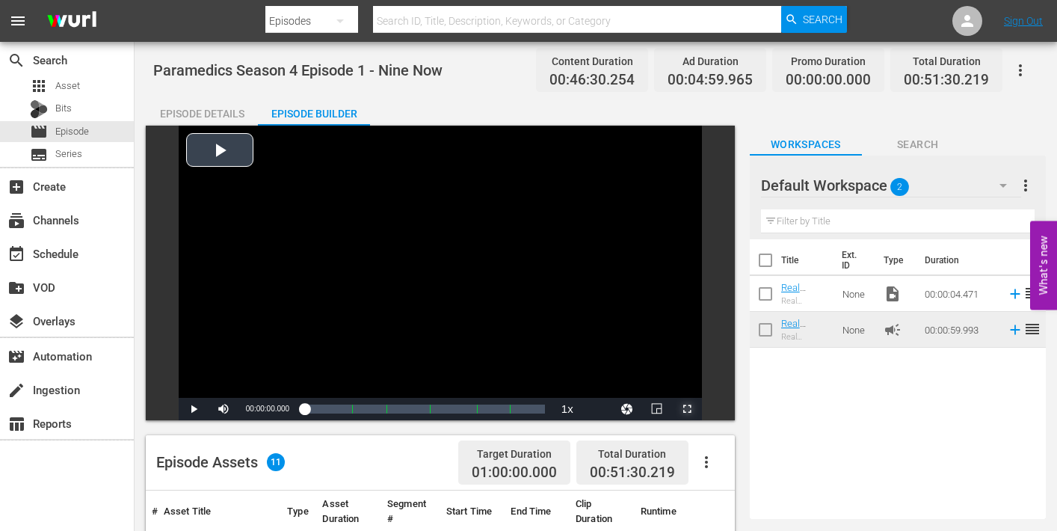
click at [687, 409] on span "Video Player" at bounding box center [687, 409] width 0 height 0
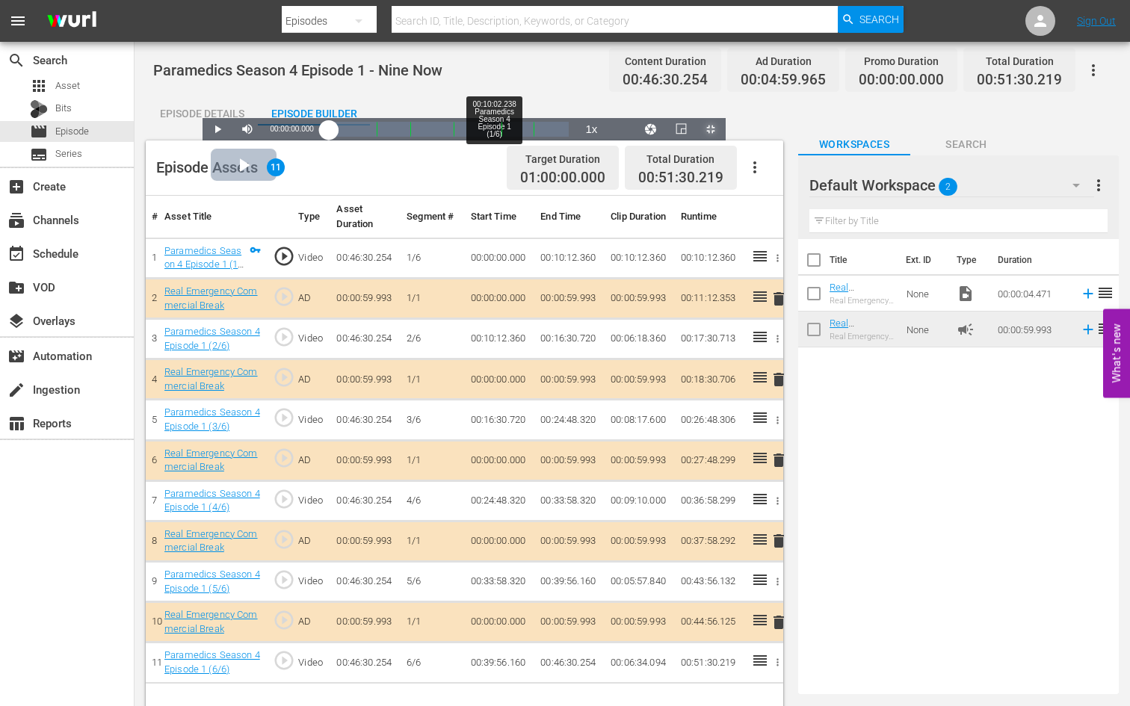
click at [329, 137] on div "Loaded : 0.21% 00:10:02.238 Paramedics Season 4 Episode 1 (1/6) 00:00:00.000" at bounding box center [449, 129] width 241 height 15
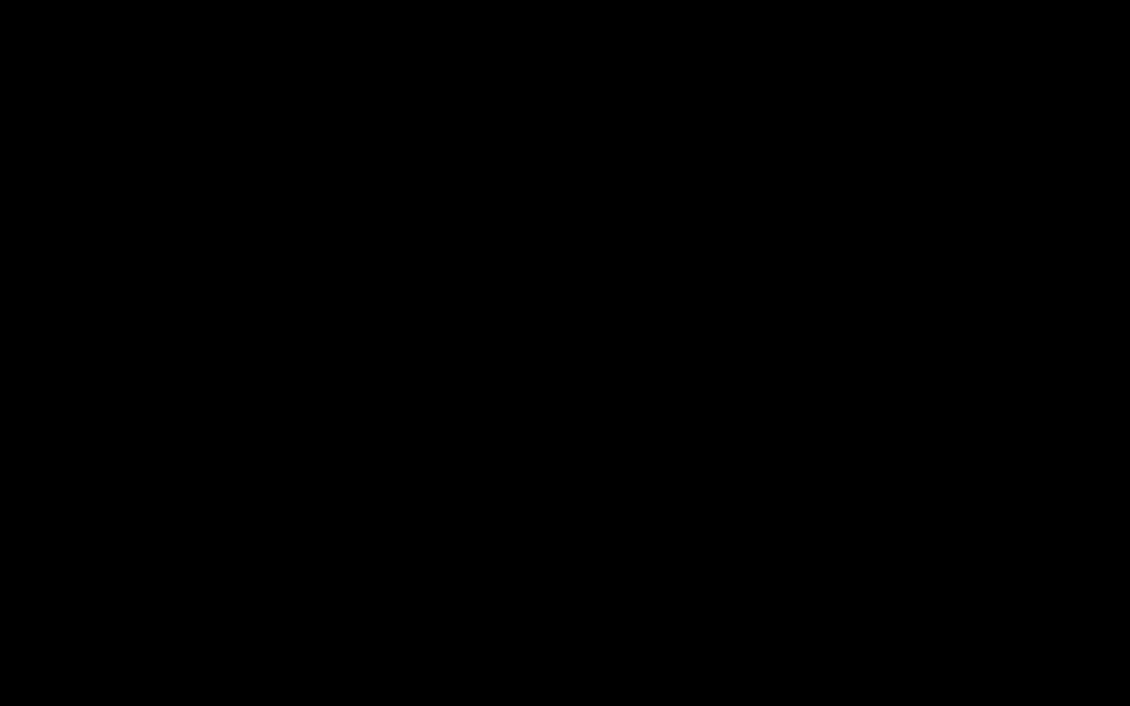
click at [312, 530] on div "Loaded : 9.92% 00:11:18.540 Paramedics Season 4 Episode 1 (2/6) 00:00:00.509 Cu…" at bounding box center [549, 695] width 847 height 15
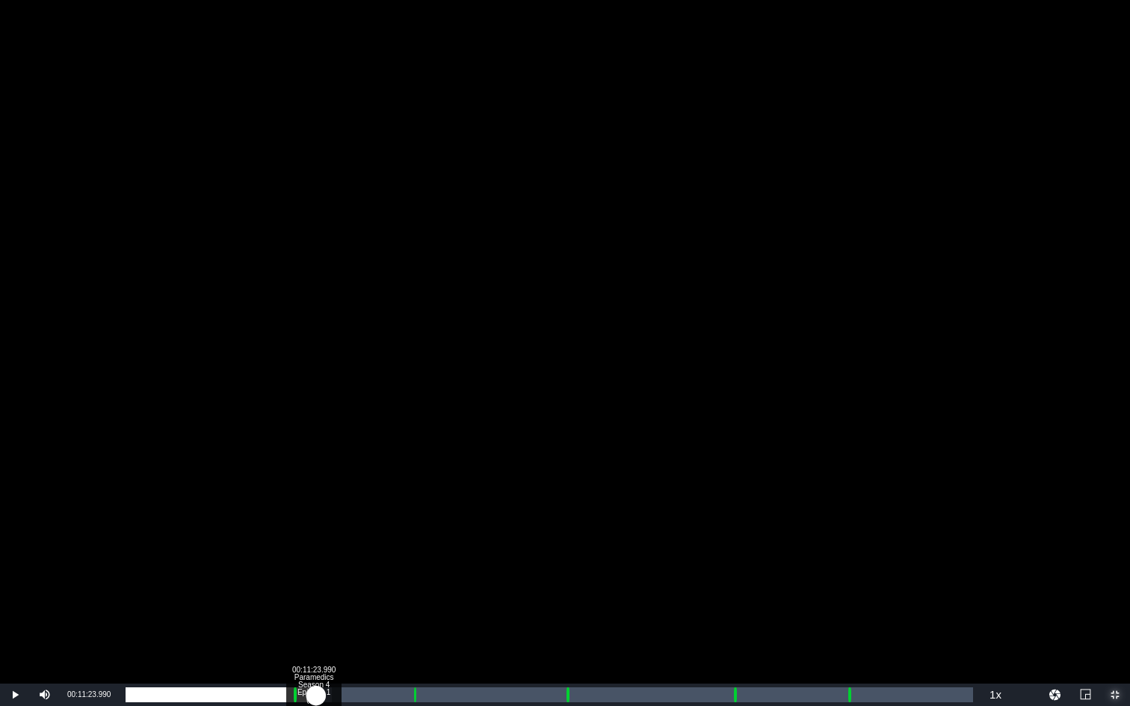
click at [312, 530] on div "00:10:33.467" at bounding box center [221, 695] width 190 height 15
click at [309, 530] on div "00:10:32.461" at bounding box center [221, 695] width 190 height 15
click at [413, 530] on div "Loaded : 22.38% 00:17:29.148 Paramedics Season 4 Episode 1 (3/6) 00:10:13.921 C…" at bounding box center [549, 695] width 847 height 15
click at [429, 530] on div "Loaded : 9.92% 00:18:26.374 Paramedics Season 4 Episode 1 (3/6) 00:00:01.545 Cu…" at bounding box center [549, 695] width 847 height 15
click at [565, 530] on div "Loaded : 35.52% 00:26:45.060 Paramedics Season 4 Episode 1 (4/6) 00:16:30.976 C…" at bounding box center [549, 695] width 847 height 15
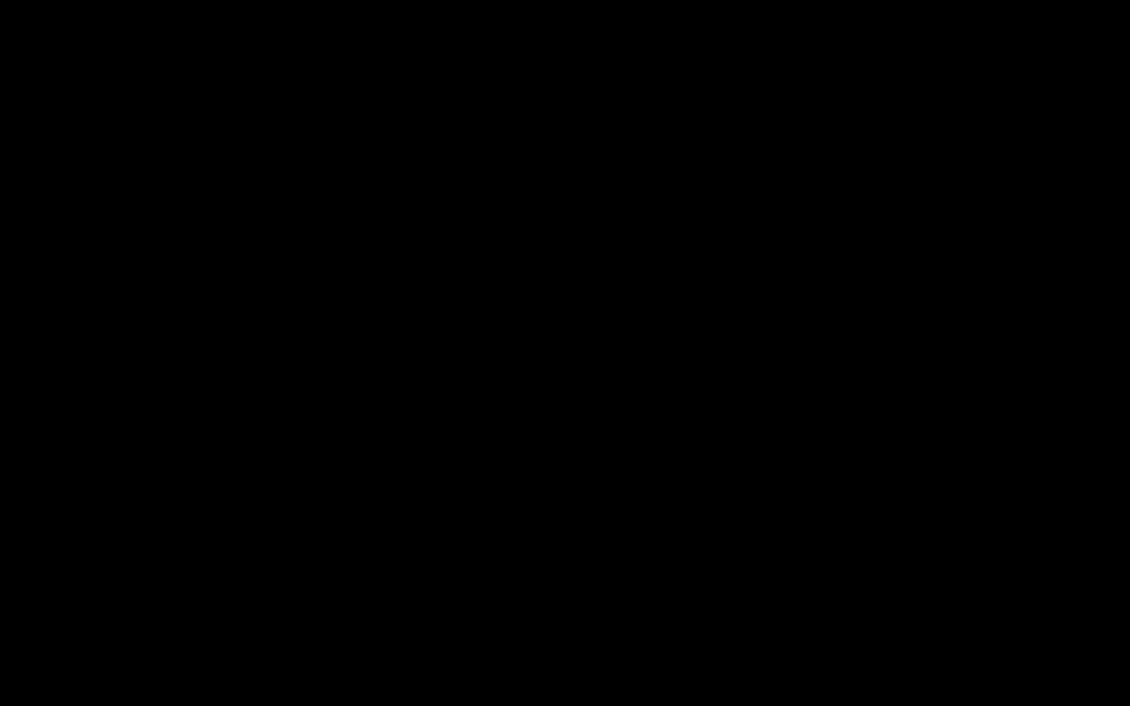
click at [583, 530] on div "Loaded : 9.92% 00:27:47.737 Paramedics Season 4 Episode 1 (4/6) 00:00:00.486 Cu…" at bounding box center [549, 695] width 847 height 15
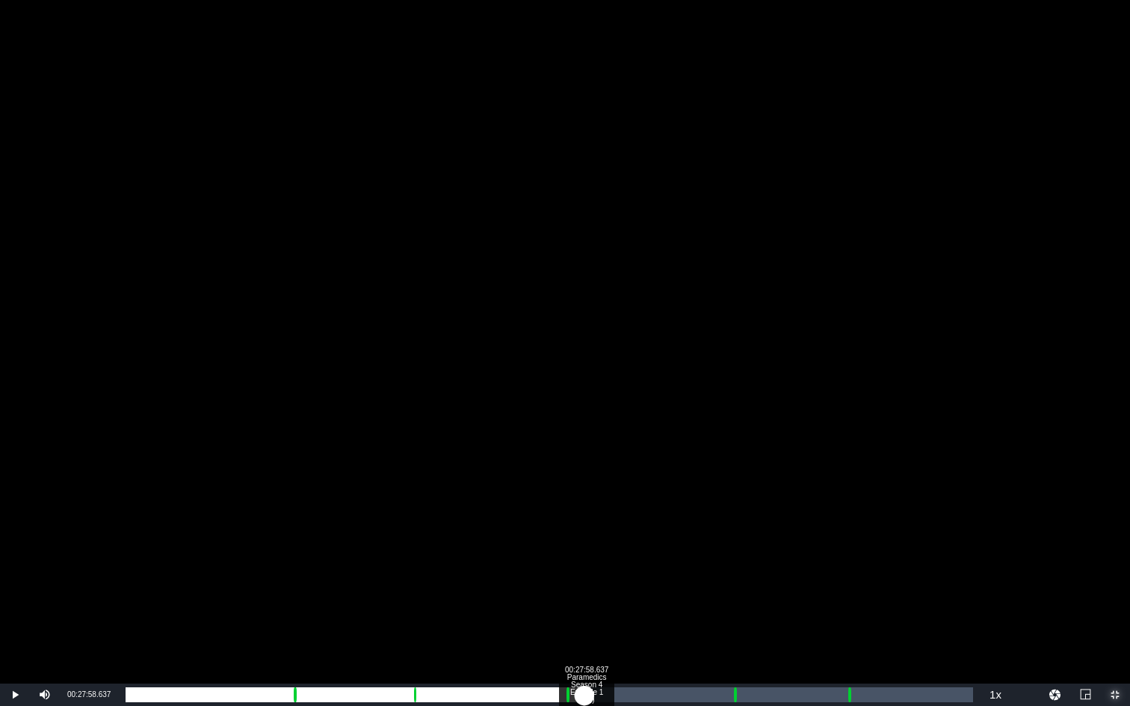
click at [584, 530] on div "00:24:53.368" at bounding box center [355, 695] width 459 height 15
click at [584, 530] on div "00:24:59.357" at bounding box center [356, 695] width 460 height 15
click at [581, 530] on div "00:24:53.869" at bounding box center [355, 695] width 459 height 15
click at [581, 530] on div "00:00:53.997" at bounding box center [354, 695] width 456 height 15
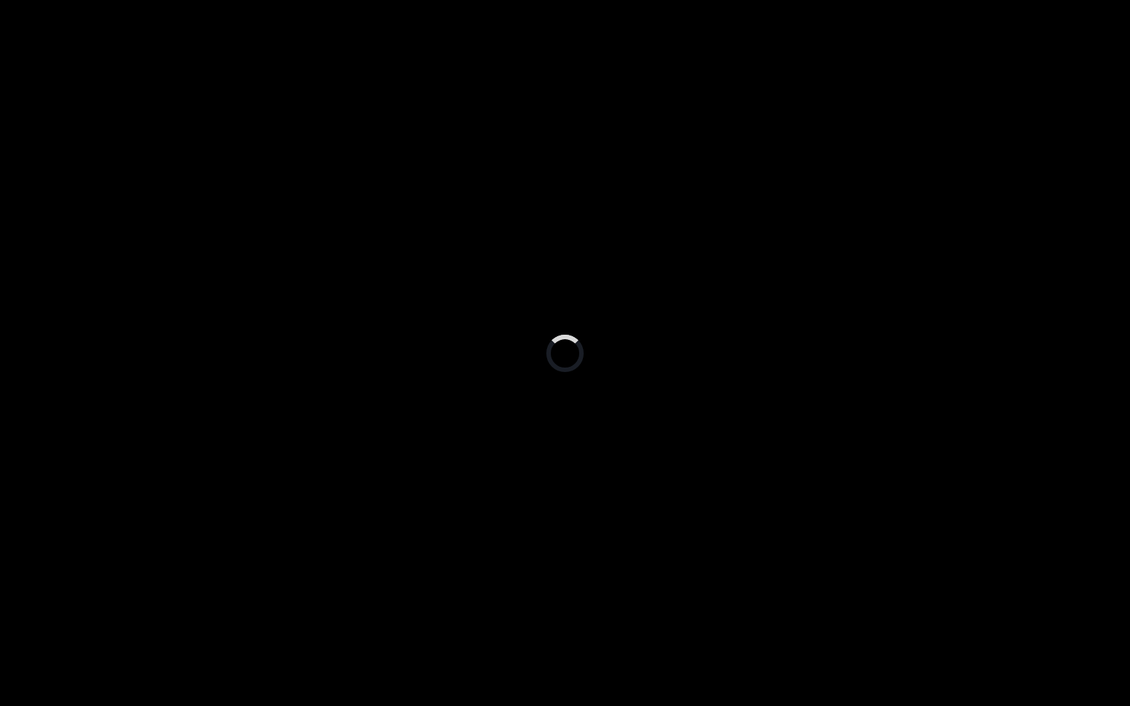
click at [731, 530] on div "Loaded : 53.38% 00:36:47.299 Paramedics Season 4 Episode 1 (5/6) 00:24:49.322 C…" at bounding box center [549, 695] width 847 height 15
click at [749, 530] on div "Loaded : 9.92% 00:37:55.425 Paramedics Season 4 Episode 1 (5/6) 00:00:00.328 Cu…" at bounding box center [549, 695] width 847 height 15
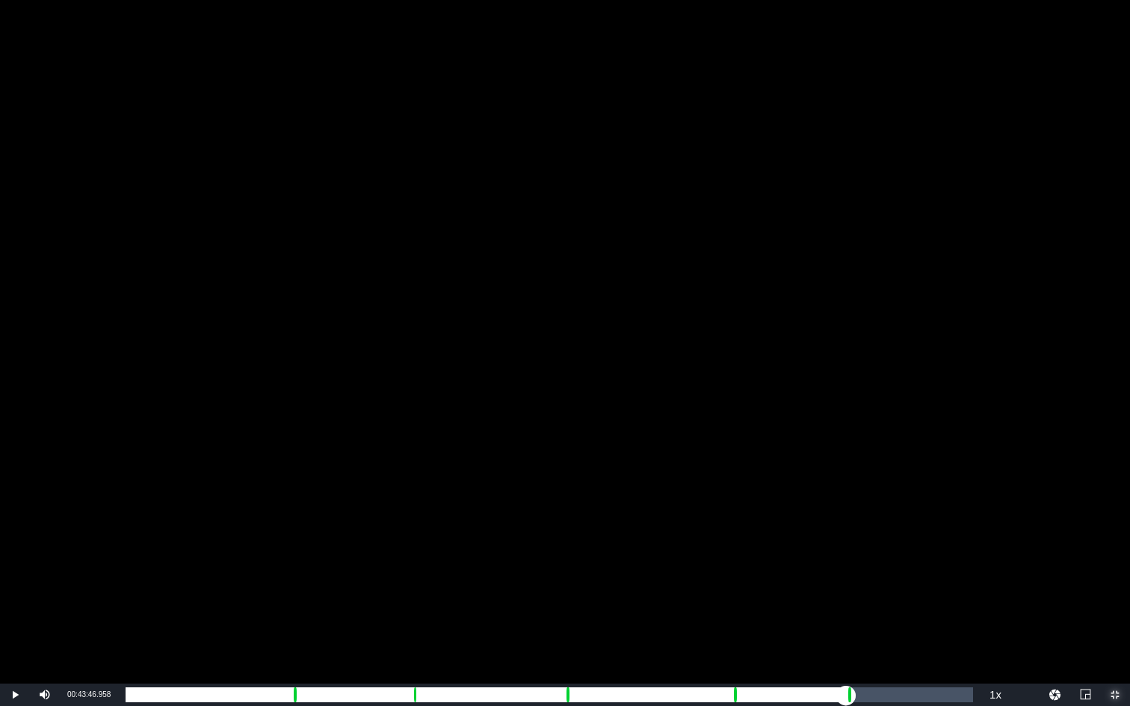
click at [846, 530] on div "Loaded : 73.18% 00:43:46.958 Paramedics Season 4 Episode 1 (6/6) 00:33:58.951 C…" at bounding box center [549, 695] width 847 height 15
click at [865, 530] on div "Loaded : 9.92% 00:44:55.085 Paramedics Season 4 Episode 1 (6/6) 00:00:05.952 Cu…" at bounding box center [549, 695] width 847 height 15
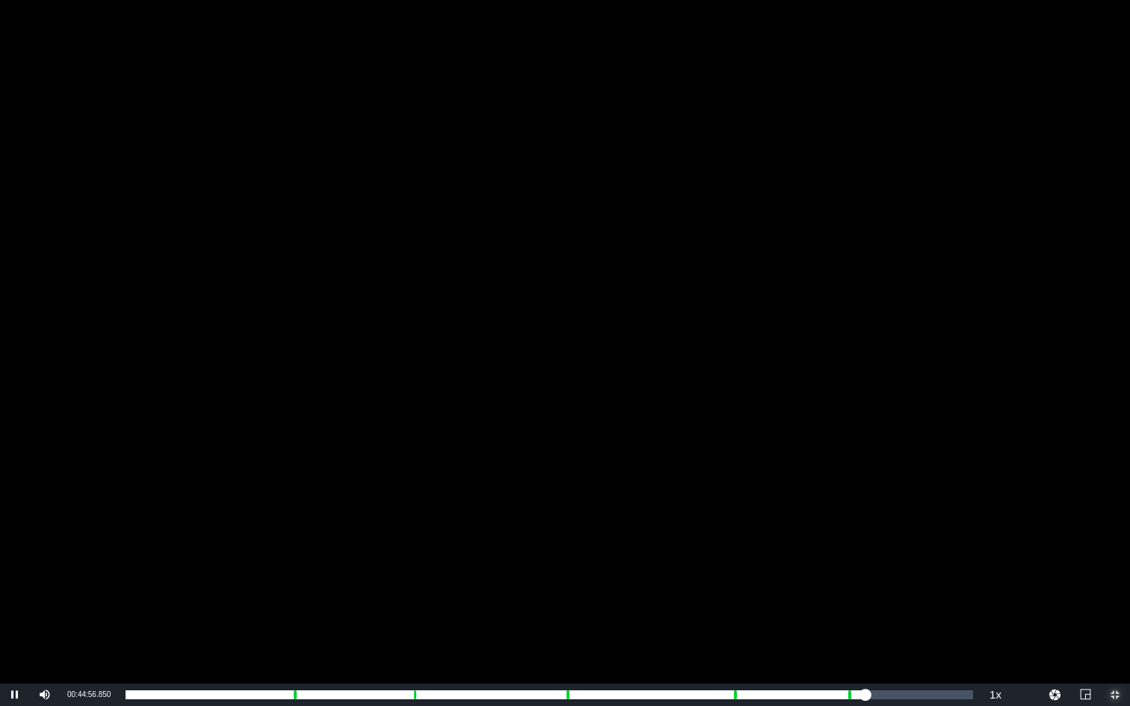
click at [1056, 530] on span "Video Player" at bounding box center [1115, 695] width 0 height 0
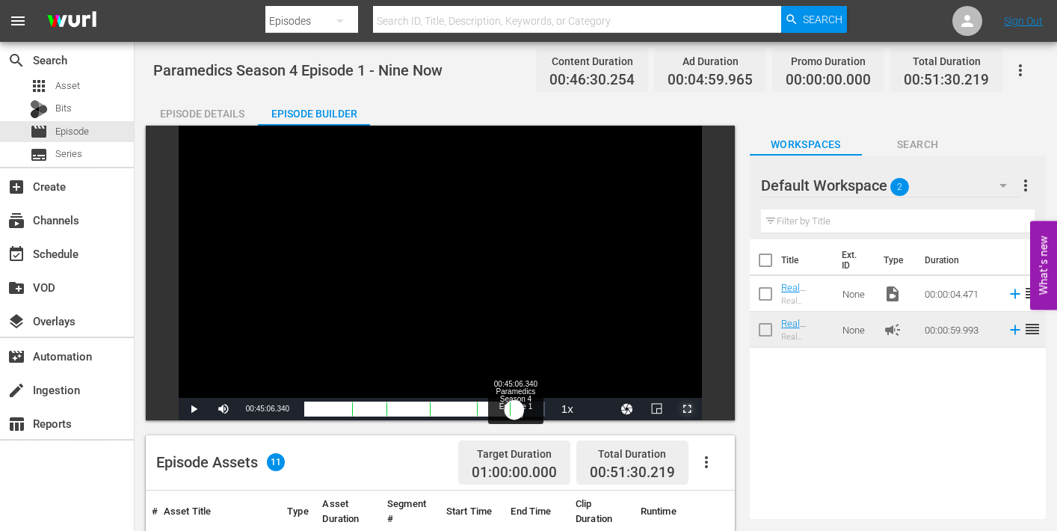
click at [514, 408] on div "00:40:01.482" at bounding box center [409, 408] width 210 height 15
click at [513, 408] on div "00:40:08.322" at bounding box center [409, 408] width 211 height 15
click at [513, 408] on div "00:39:58.191" at bounding box center [409, 408] width 210 height 15
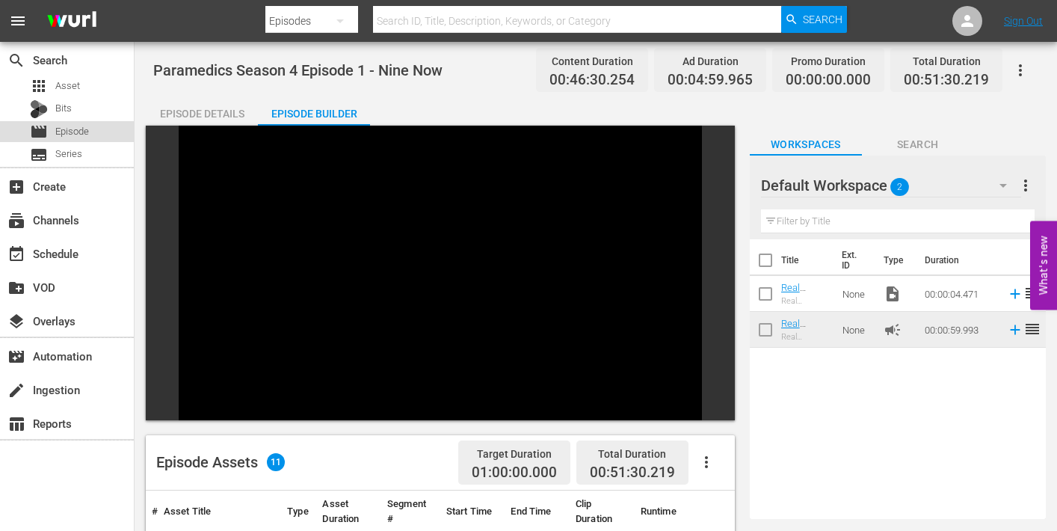
click at [69, 132] on span "Episode" at bounding box center [72, 131] width 34 height 15
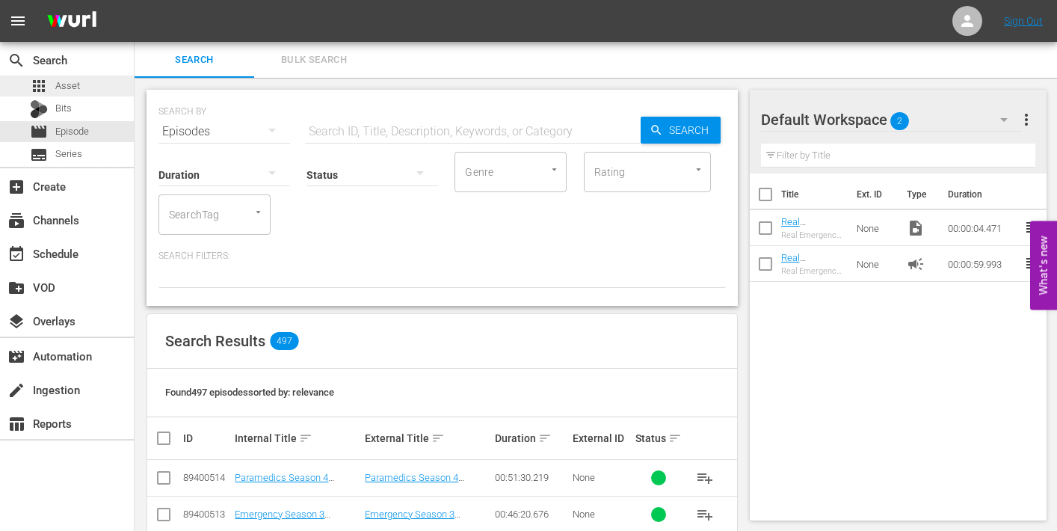
click at [68, 89] on span "Asset" at bounding box center [67, 85] width 25 height 15
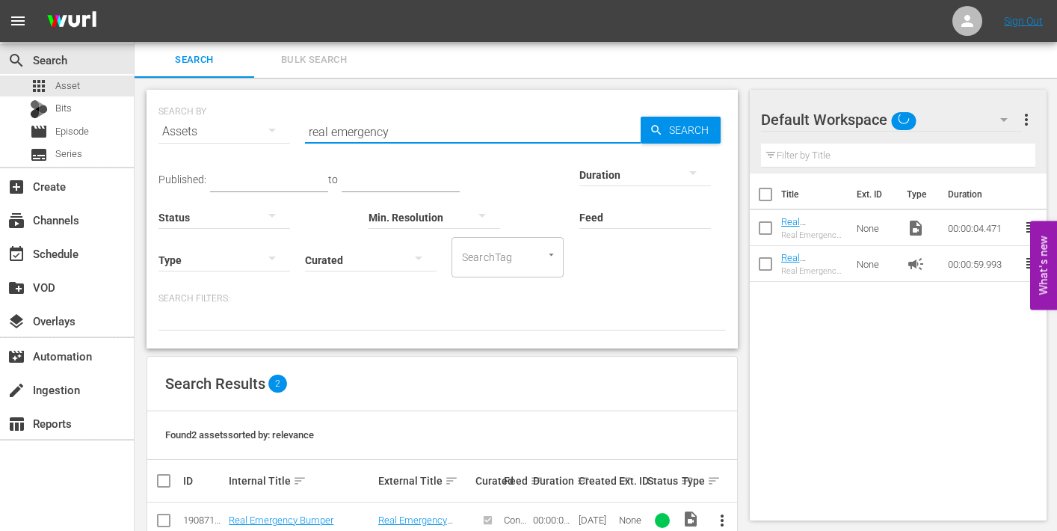
drag, startPoint x: 395, startPoint y: 133, endPoint x: 297, endPoint y: 136, distance: 98.7
click at [297, 136] on div "SEARCH BY Search By Assets Search ID, Title, Description, Keywords, or Category…" at bounding box center [441, 123] width 567 height 54
type input "paramedics season 4 episode 2"
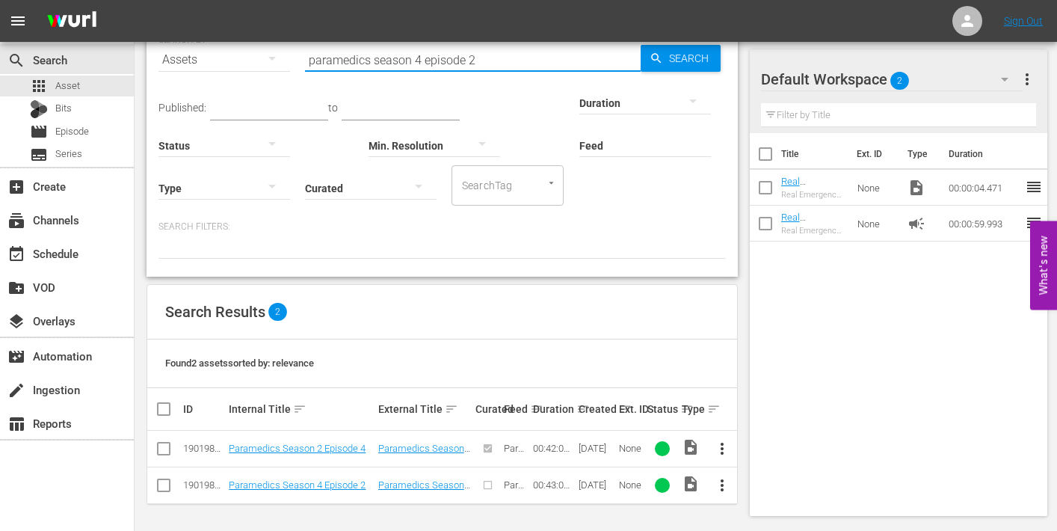
click at [724, 484] on span "more_vert" at bounding box center [722, 485] width 18 height 18
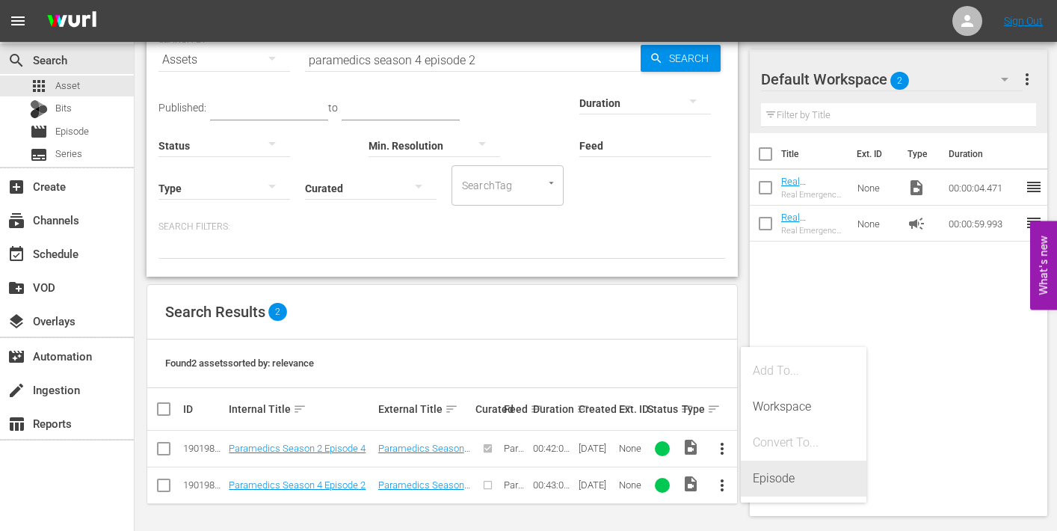
click at [776, 478] on div "Episode" at bounding box center [804, 478] width 102 height 36
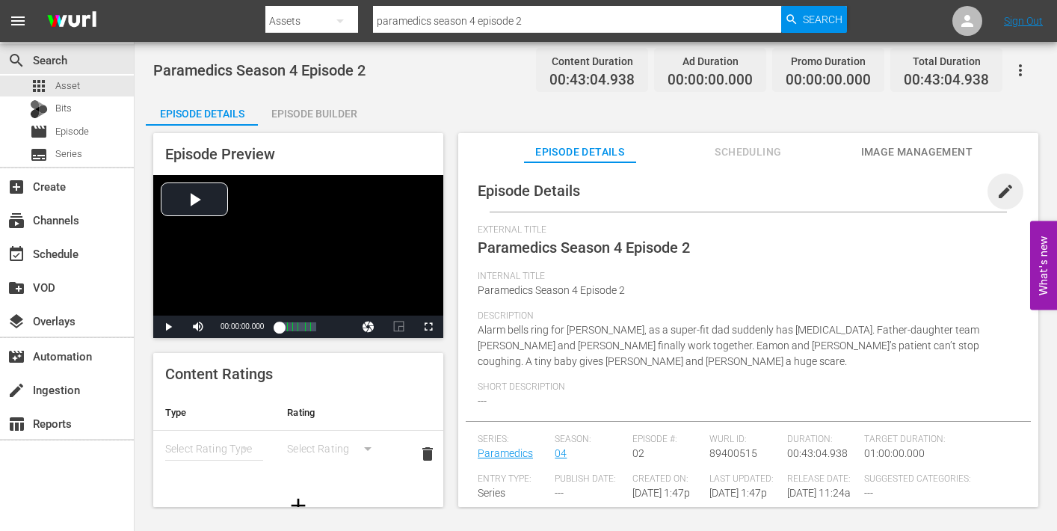
click at [997, 193] on span "edit" at bounding box center [1005, 191] width 18 height 18
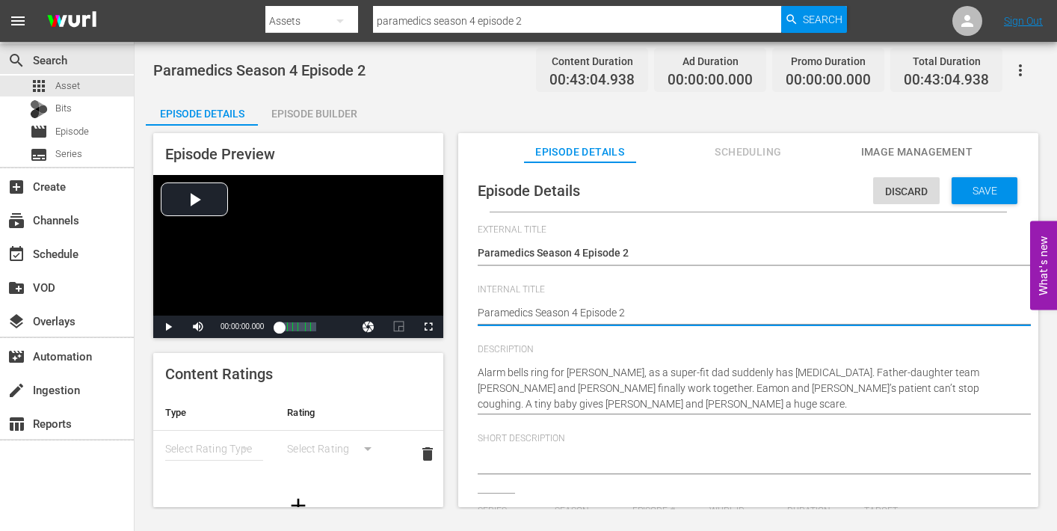
type textarea "Paramedics Season 4 Episode 2"
type textarea "Paramedics Season 4 Episode 2 -"
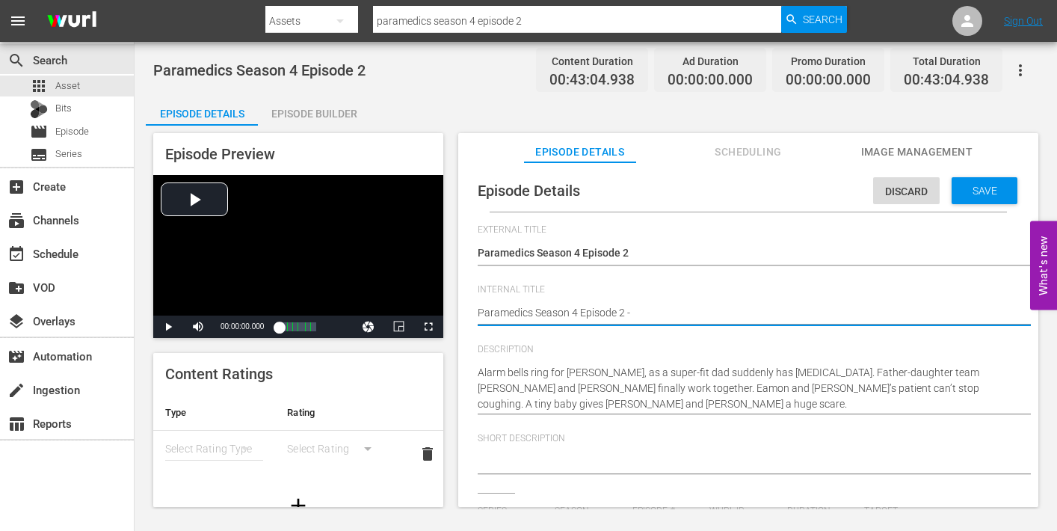
type textarea "Paramedics Season 4 Episode 2 -"
type textarea "Paramedics Season 4 Episode 2 - N"
type textarea "Paramedics Season 4 Episode 2 - Ni"
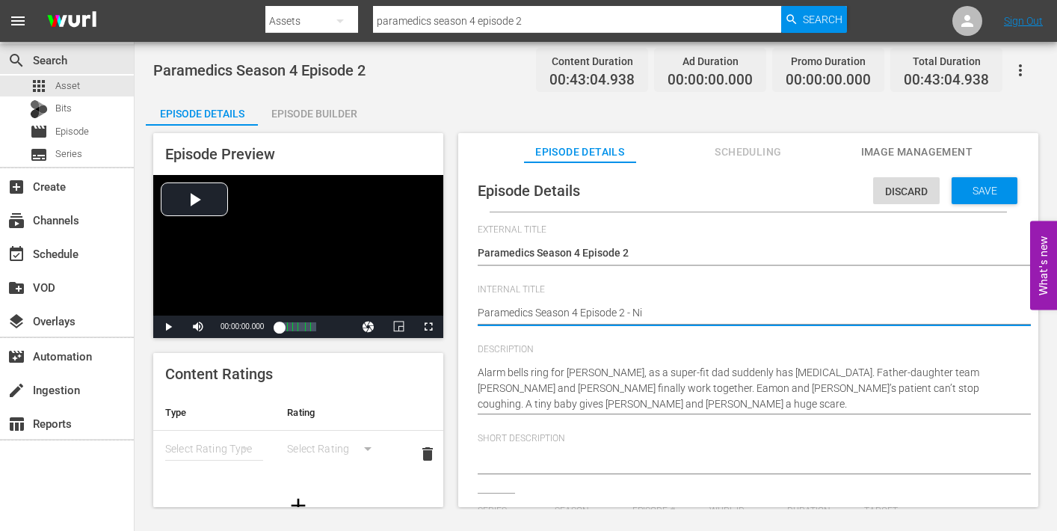
type textarea "Paramedics Season 4 Episode 2 - Nin"
type textarea "Paramedics Season 4 Episode 2 - Nine"
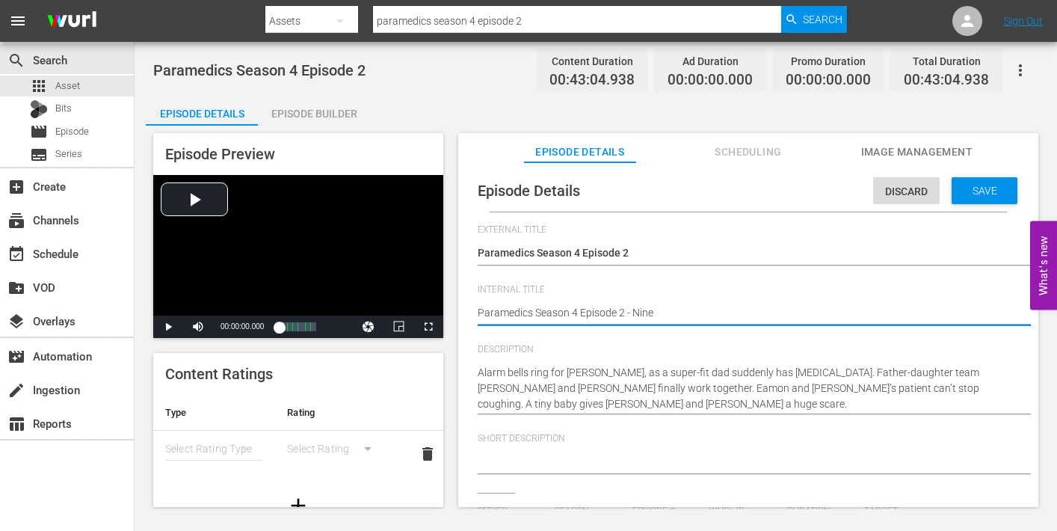
type textarea "Paramedics Season 4 Episode 2 - Nine"
type textarea "Paramedics Season 4 Episode 2 - Nine n"
type textarea "Paramedics Season 4 Episode 2 - Nine no"
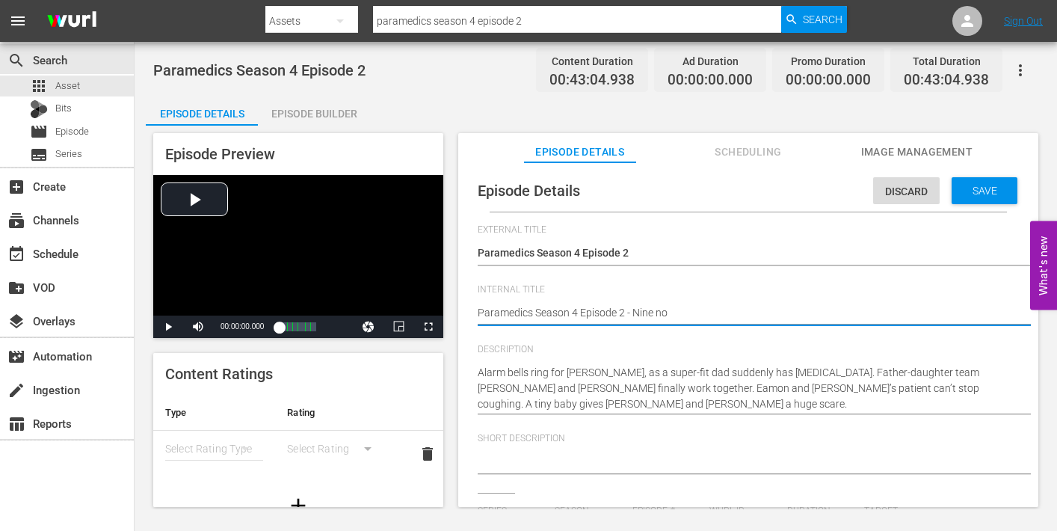
type textarea "Paramedics Season 4 Episode 2 - Nine now"
type textarea "Paramedics Season 4 Episode 2 - Nine no"
type textarea "Paramedics Season 4 Episode 2 - Nine n"
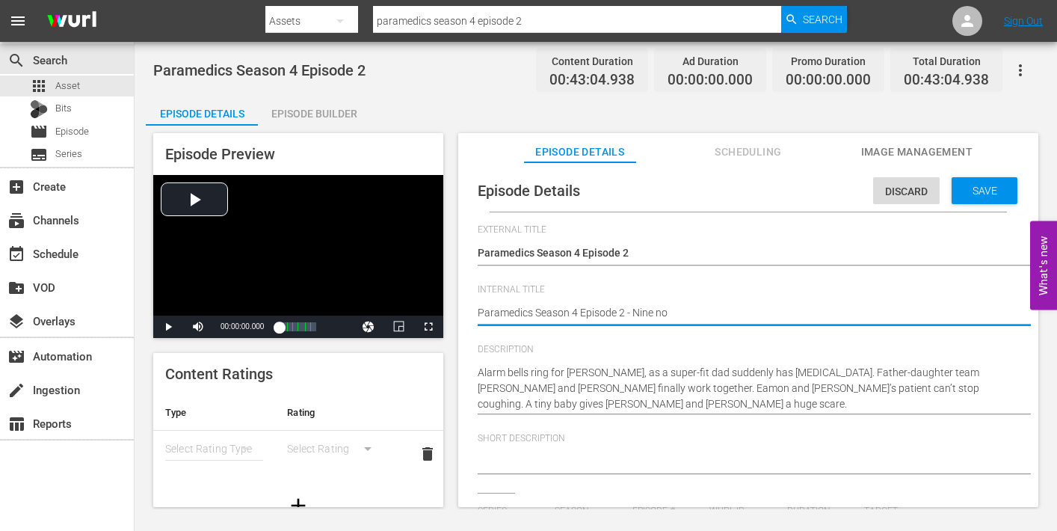
type textarea "Paramedics Season 4 Episode 2 - Nine n"
type textarea "Paramedics Season 4 Episode 2 - Nine"
type textarea "Paramedics Season 4 Episode 2 - Nine N"
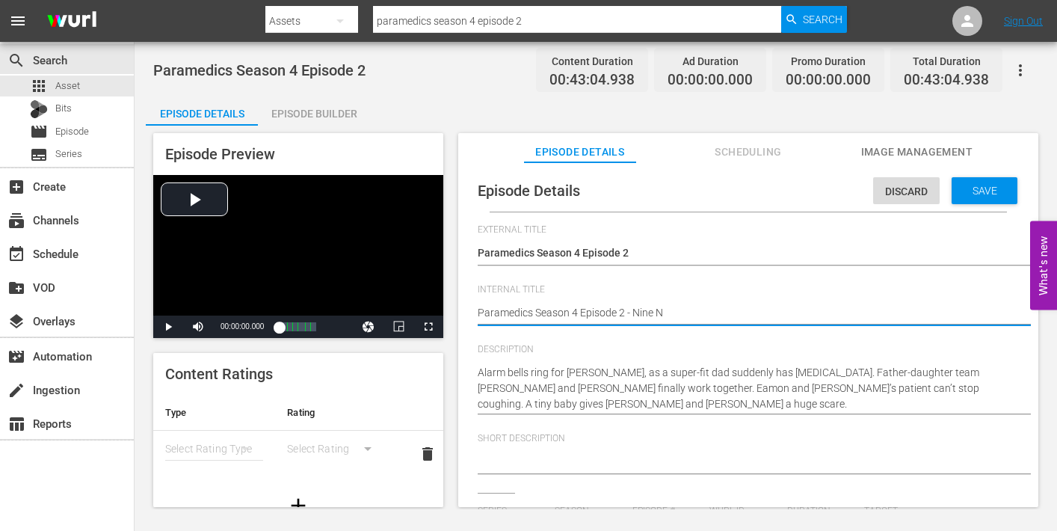
type textarea "Paramedics Season 4 Episode 2 - Nine No"
type textarea "Paramedics Season 4 Episode 2 - Nine Now"
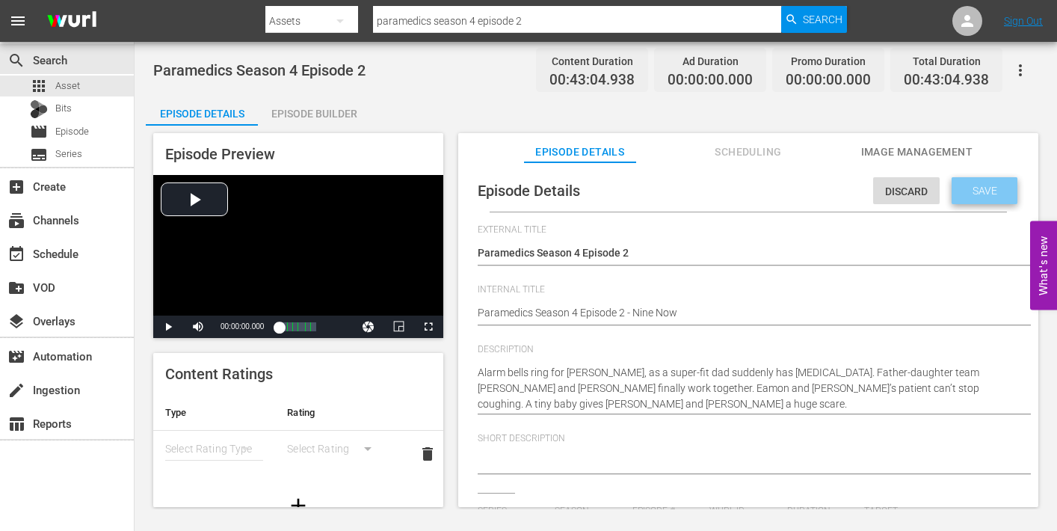
click at [973, 194] on span "Save" at bounding box center [984, 191] width 49 height 12
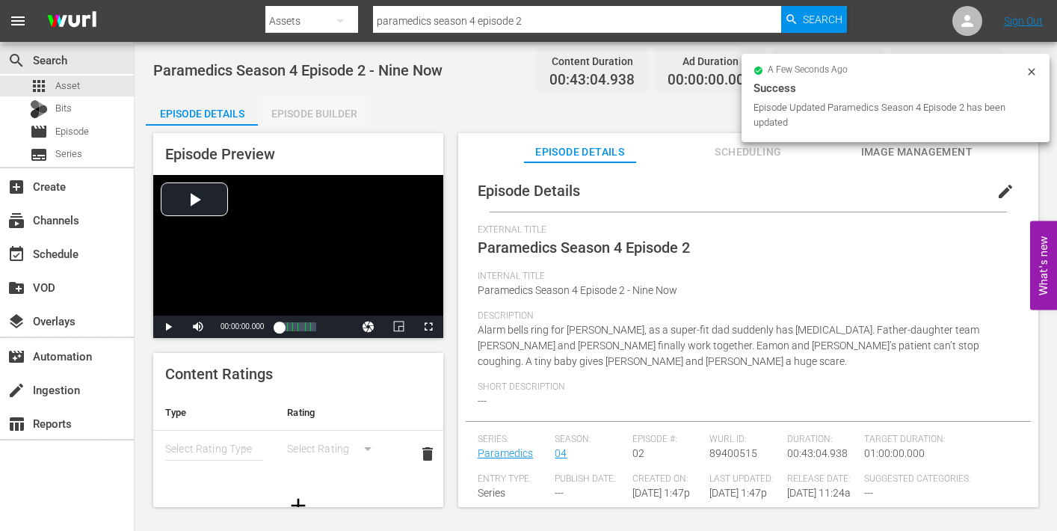
click at [318, 111] on div "Episode Builder" at bounding box center [314, 114] width 112 height 36
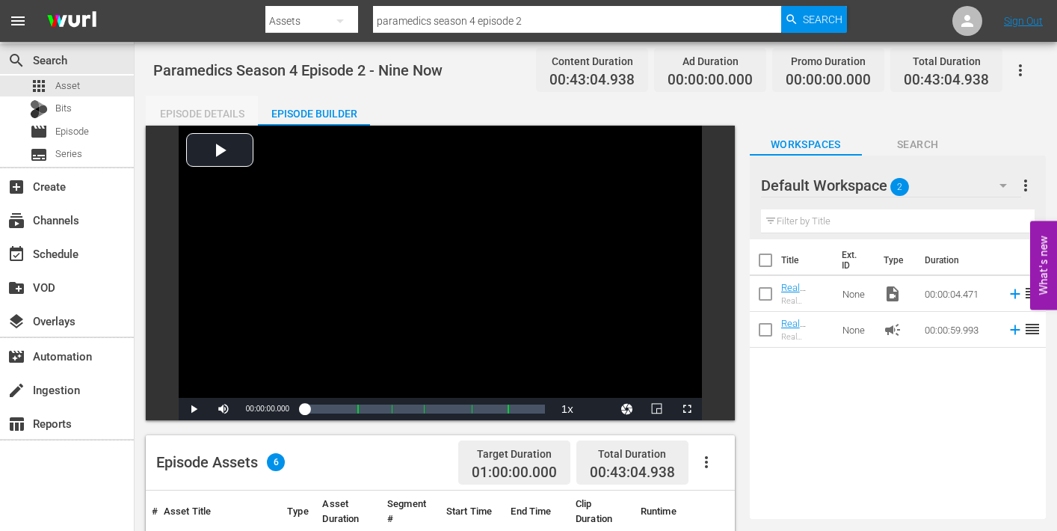
drag, startPoint x: 192, startPoint y: 112, endPoint x: 256, endPoint y: 115, distance: 63.6
click at [194, 112] on div "Episode Details" at bounding box center [202, 114] width 112 height 36
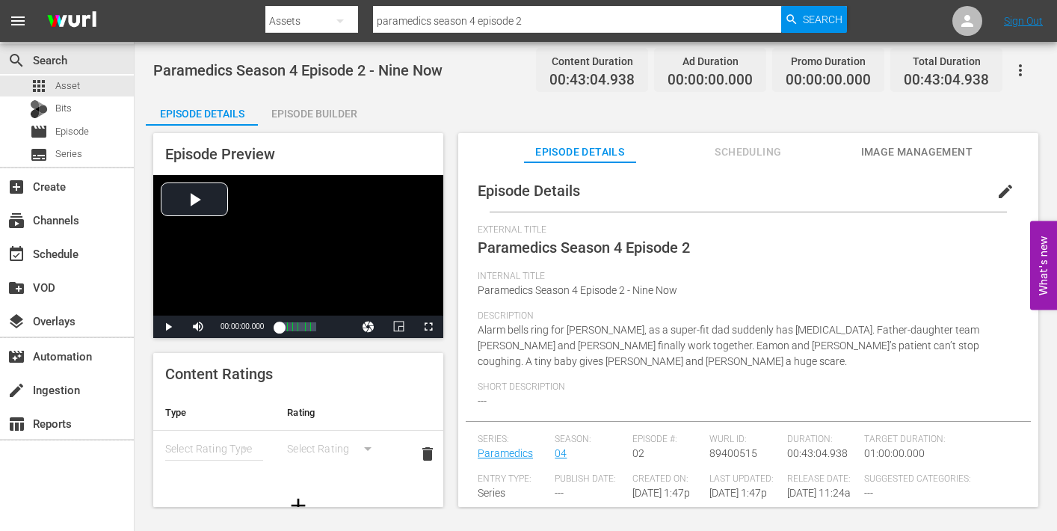
click at [897, 149] on span "Image Management" at bounding box center [916, 152] width 112 height 19
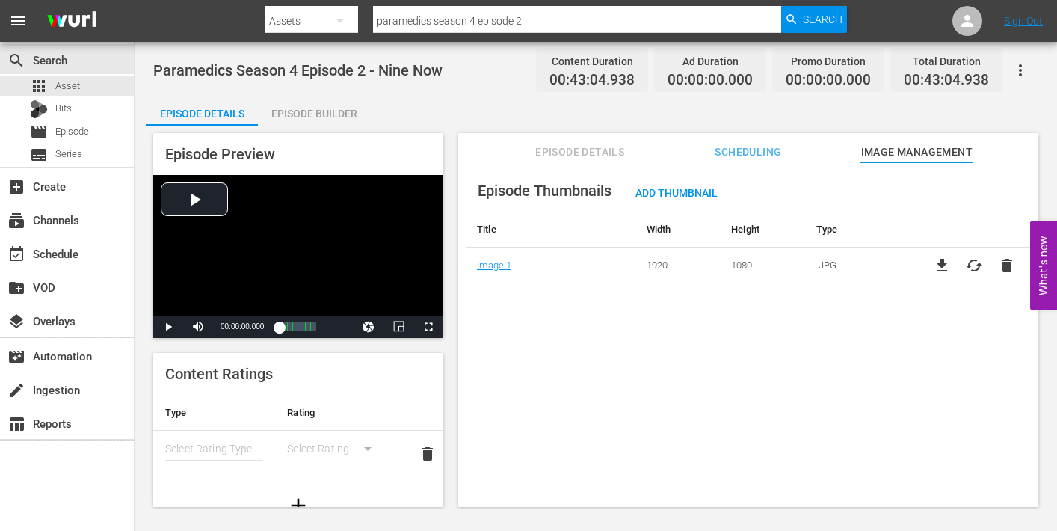
click at [312, 107] on div "Episode Builder" at bounding box center [314, 114] width 112 height 36
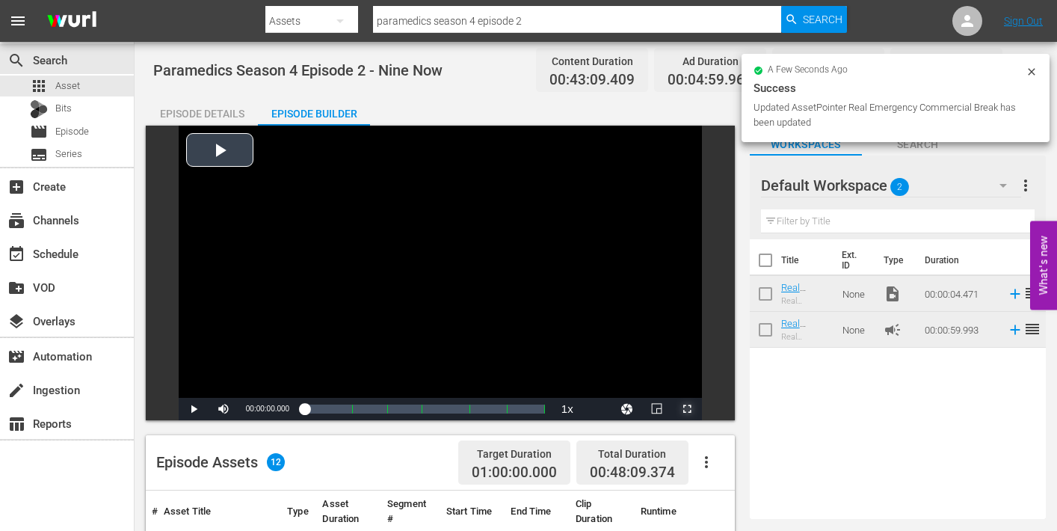
click at [687, 409] on span "Video Player" at bounding box center [687, 409] width 0 height 0
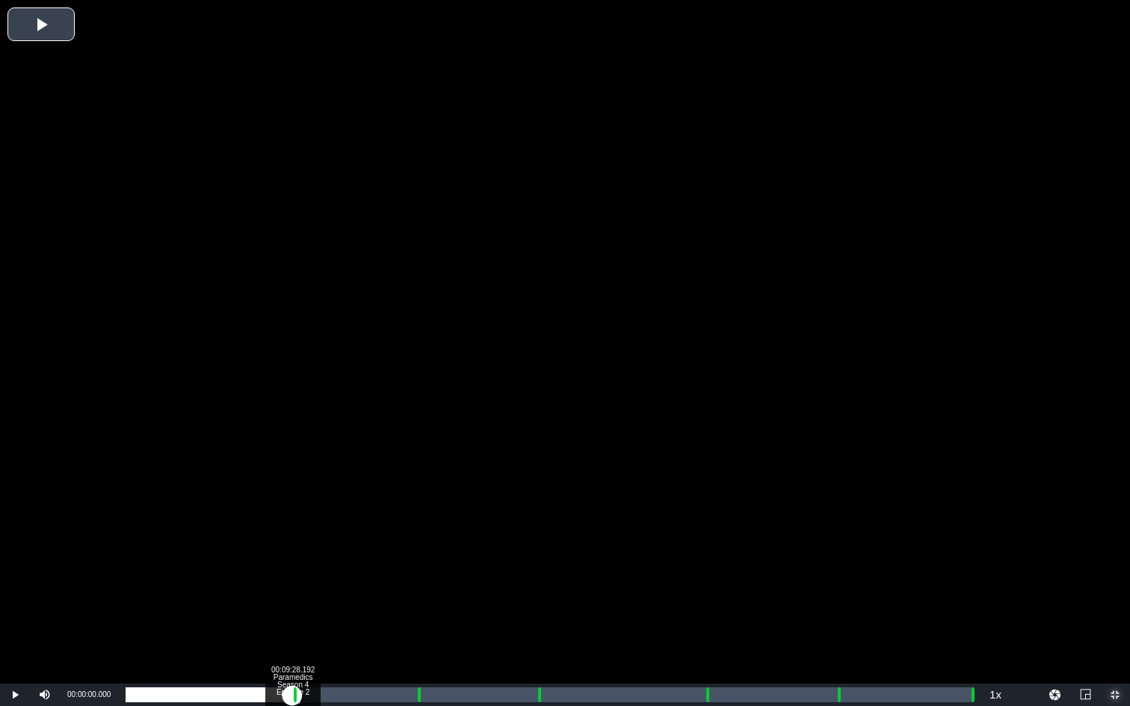
click at [292, 530] on div "Loaded : 0.23% 00:09:28.192 Paramedics Season 4 Episode 2 (1/6) 00:00:00.000 Cu…" at bounding box center [549, 695] width 847 height 15
click at [309, 530] on div "Loaded : 9.92% 00:10:26.795 Paramedics Season 4 Episode 2 (2/6) 00:00:00.655 Cu…" at bounding box center [549, 695] width 847 height 15
click at [416, 530] on div "Loaded : 22.30% 00:16:31.152 Paramedics Season 4 Episode 2 (3/6) 00:09:32.413 C…" at bounding box center [549, 695] width 847 height 15
click at [434, 530] on div "Loaded : 9.92% 00:17:32.302 Paramedics Season 4 Episode 2 (3/6) 00:00:00.638 Cu…" at bounding box center [549, 695] width 847 height 15
click at [536, 530] on div "Loaded : 36.24% 00:23:18.823 Paramedics Season 4 Episode 2 (4/6) 00:15:36.501 C…" at bounding box center [549, 695] width 847 height 15
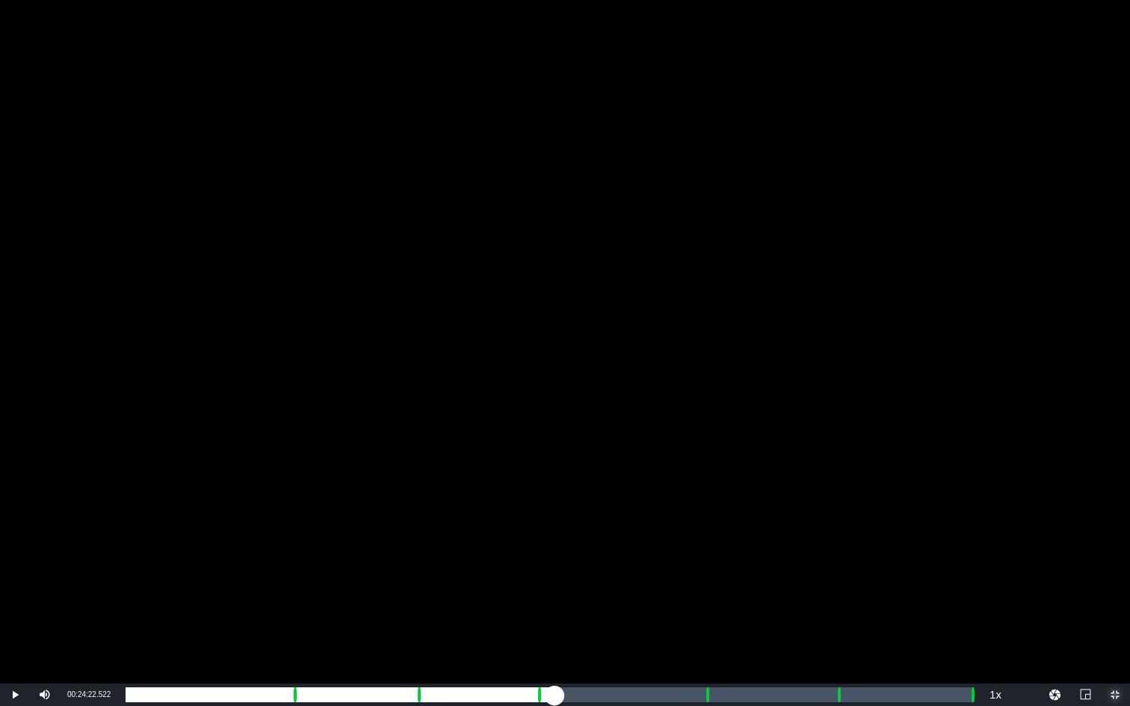
click at [555, 530] on div "Loaded : 9.92% 00:24:22.522 Paramedics Season 4 Episode 2 (4/6) 00:00:00.613 Cu…" at bounding box center [549, 695] width 847 height 15
click at [704, 530] on div "Loaded : 50.19% 00:32:52.112 Paramedics Season 4 Episode 2 (5/6) 00:21:28.142 C…" at bounding box center [549, 695] width 847 height 15
click at [723, 530] on div "00:33:55.811 Paramedics Season 4 Episode 2 (5/6)" at bounding box center [723, 695] width 1 height 15
click at [836, 530] on div "00:40:23.099 Paramedics Season 4 Episode 2 (6/6)" at bounding box center [836, 695] width 1 height 15
click at [836, 530] on div "00:00:02.021" at bounding box center [481, 695] width 710 height 15
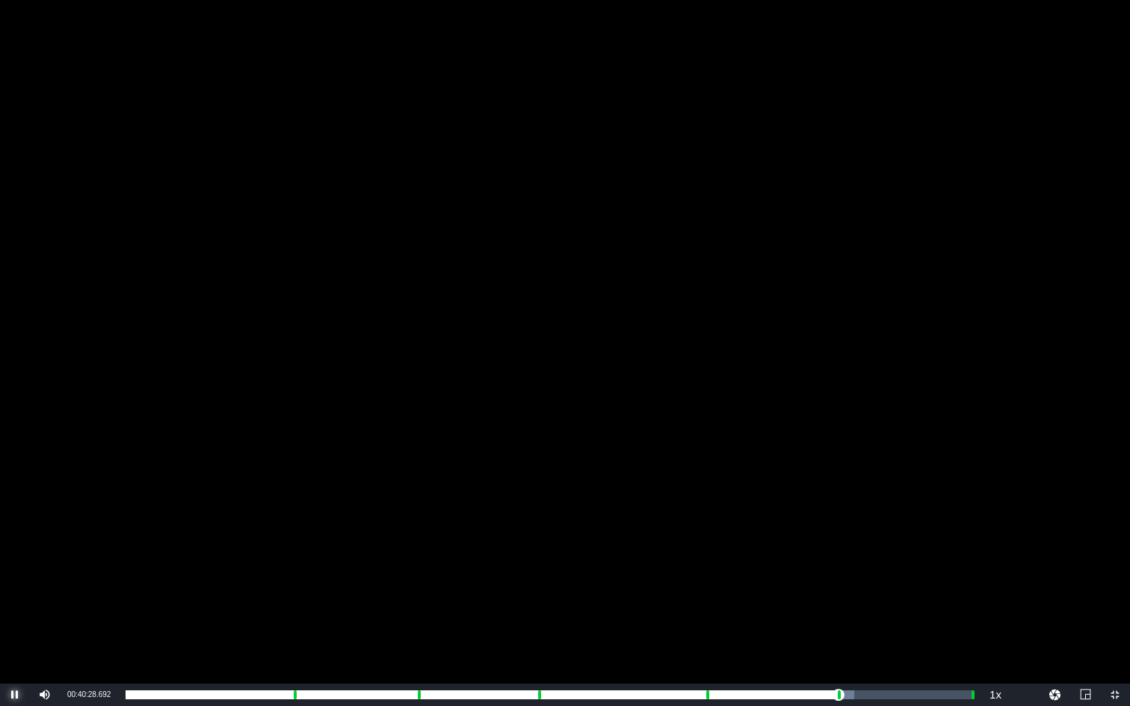
click at [15, 530] on span "Video Player" at bounding box center [15, 695] width 0 height 0
click at [1056, 530] on span "Video Player" at bounding box center [1115, 695] width 0 height 0
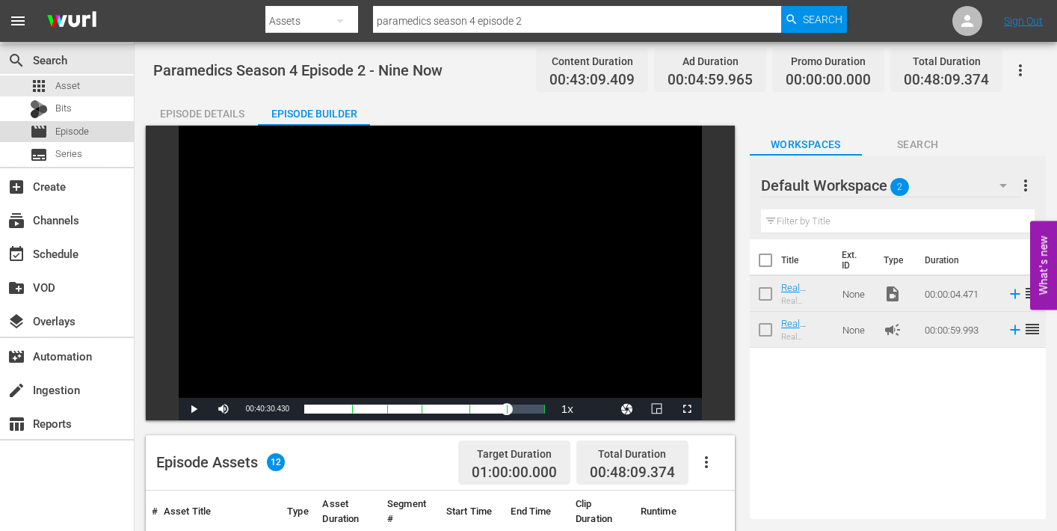
click at [67, 132] on span "Episode" at bounding box center [72, 131] width 34 height 15
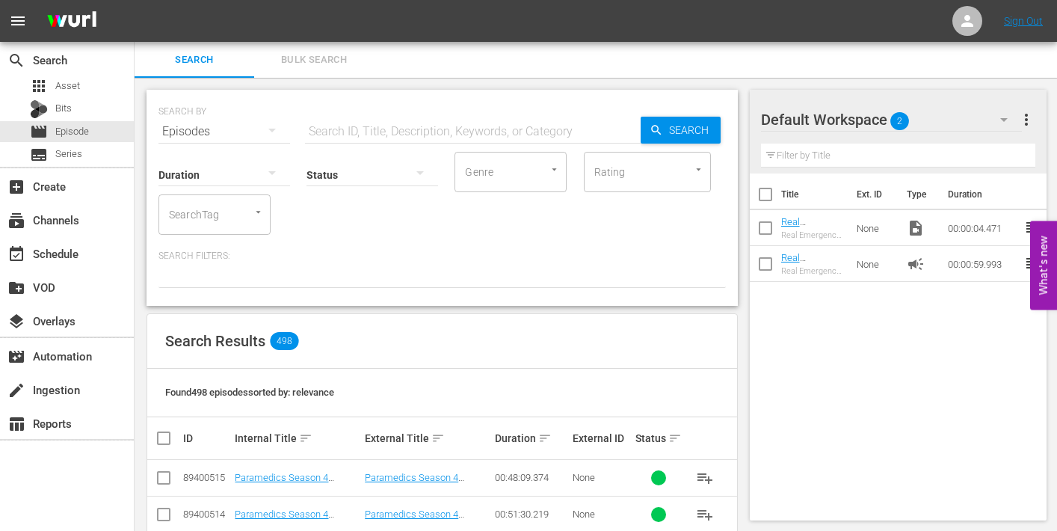
click at [164, 478] on input "checkbox" at bounding box center [164, 481] width 18 height 18
checkbox input "true"
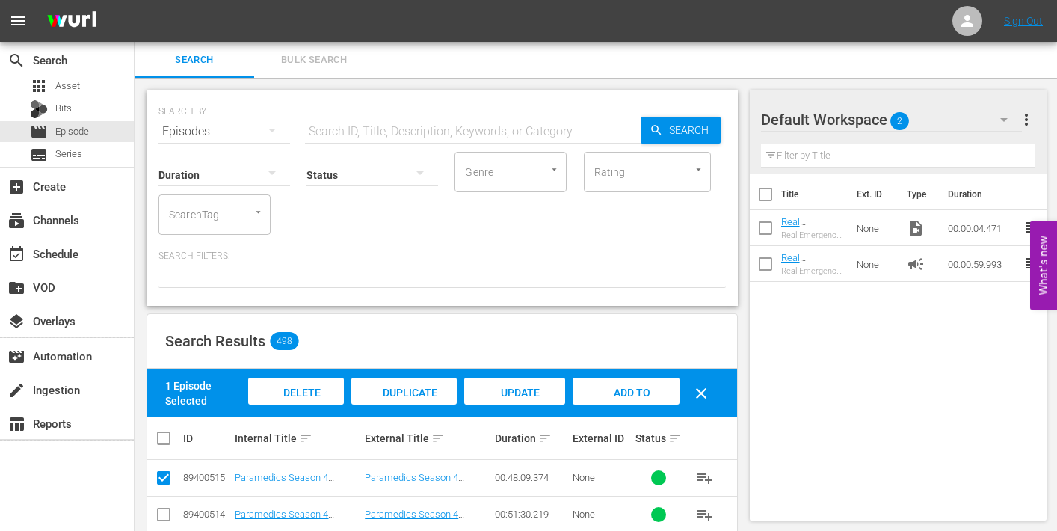
click at [285, 391] on span "Delete Episodes" at bounding box center [296, 406] width 60 height 40
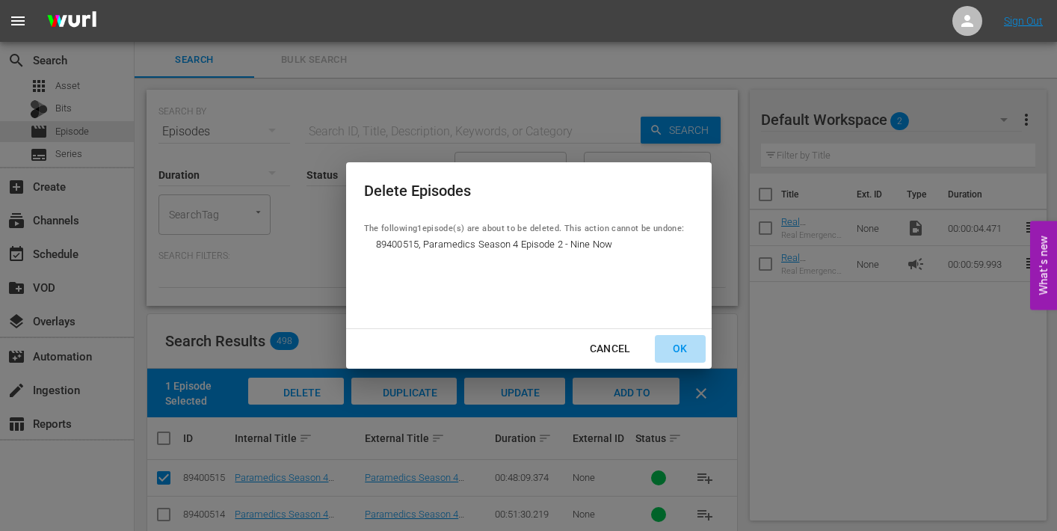
click at [683, 347] on div "OK" at bounding box center [680, 348] width 39 height 19
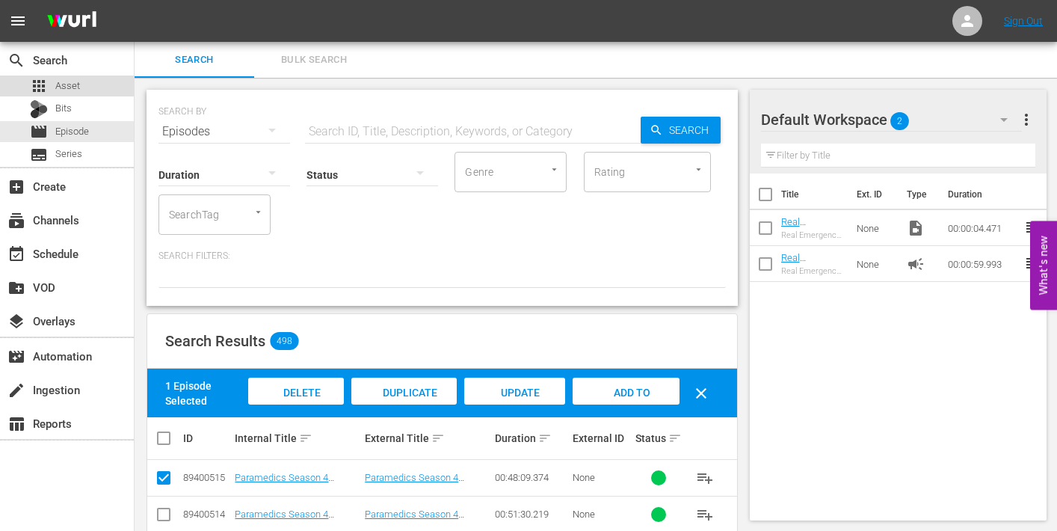
click at [62, 80] on span "Asset" at bounding box center [67, 85] width 25 height 15
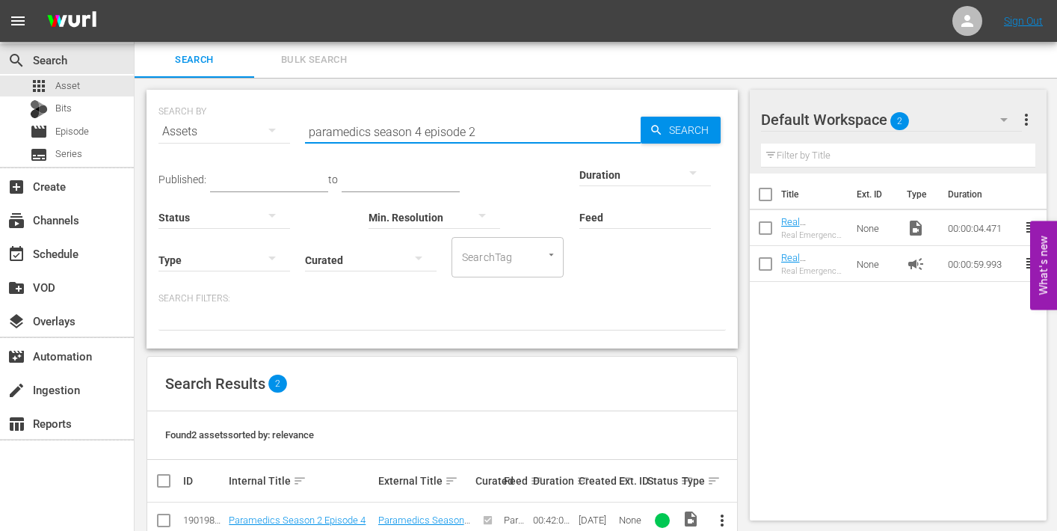
drag, startPoint x: 466, startPoint y: 131, endPoint x: 483, endPoint y: 132, distance: 16.5
click at [483, 132] on input "paramedics season 4 episode 2" at bounding box center [473, 132] width 336 height 36
type input "paramedics season 4 episode 3"
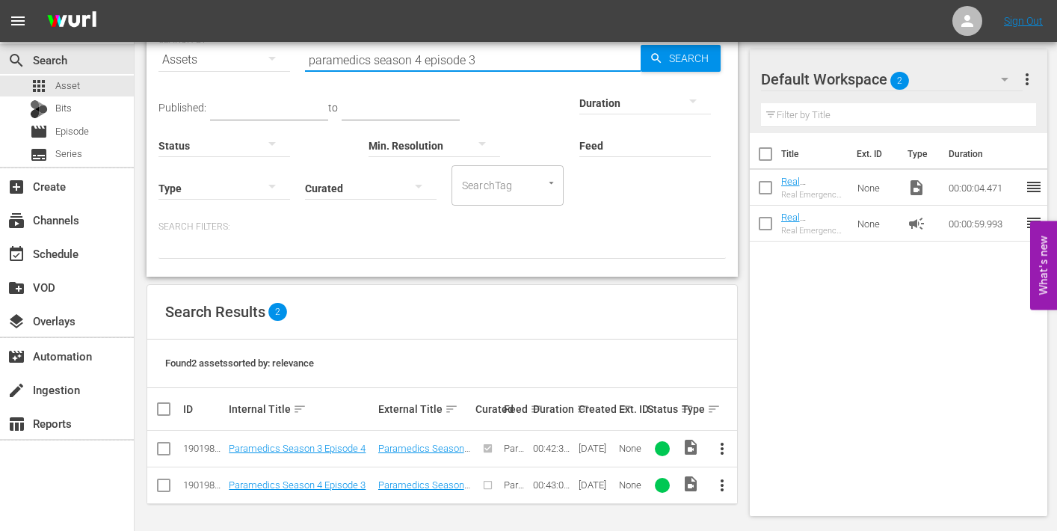
click at [721, 485] on span "more_vert" at bounding box center [722, 485] width 18 height 18
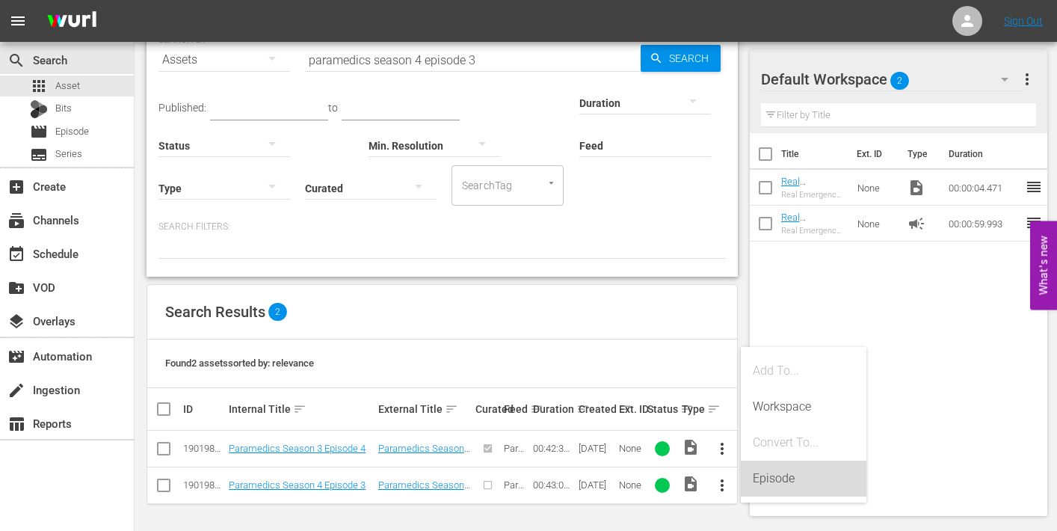
drag, startPoint x: 772, startPoint y: 479, endPoint x: 758, endPoint y: 456, distance: 27.2
click at [773, 479] on div "Episode" at bounding box center [804, 478] width 102 height 36
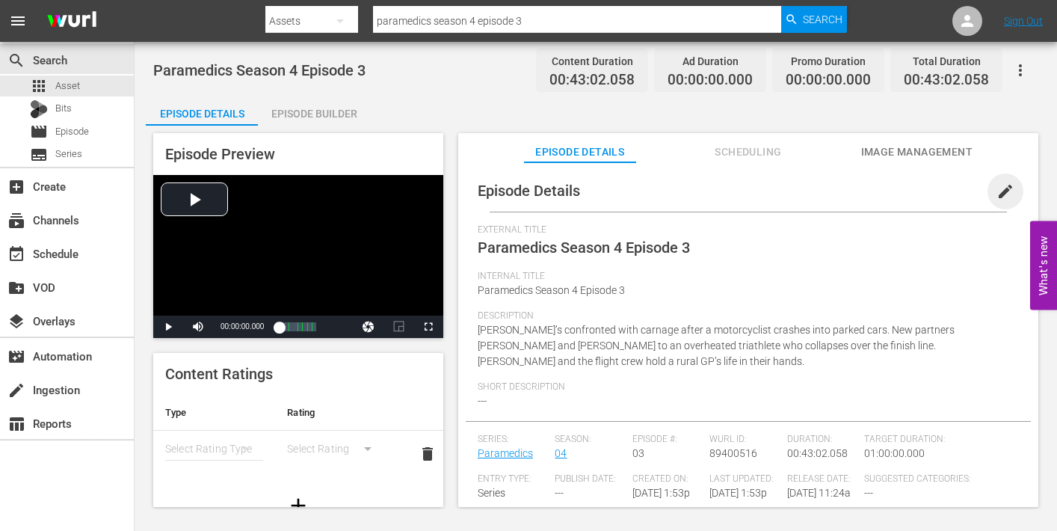
click at [1005, 185] on button "edit" at bounding box center [1005, 191] width 36 height 36
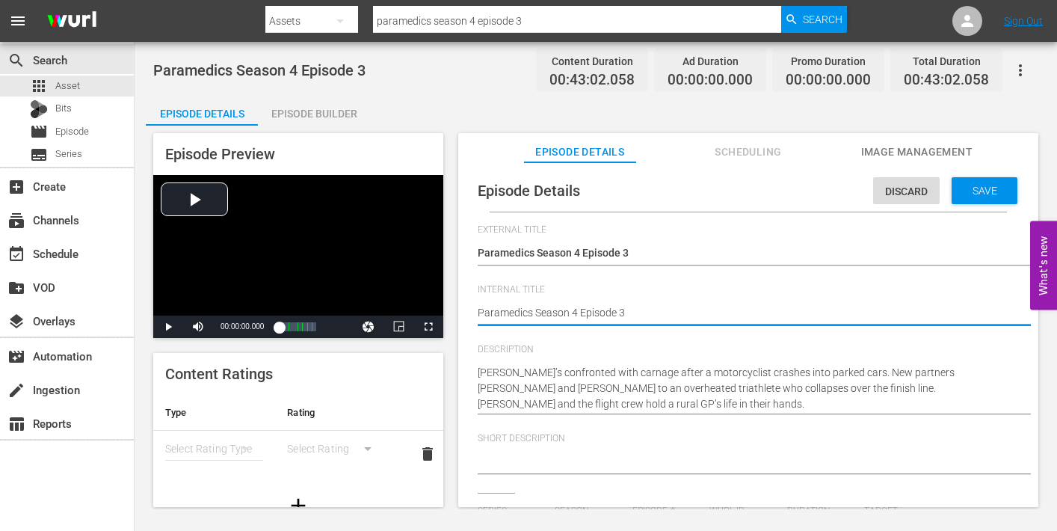
type textarea "Paramedics Season 4 Episode 3"
type textarea "Paramedics Season 4 Episode 3 -"
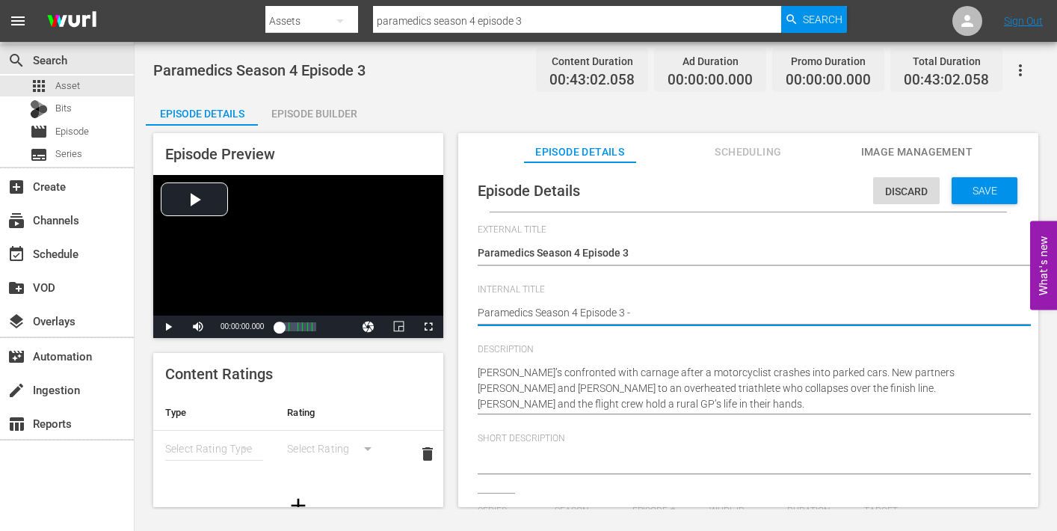
type textarea "Paramedics Season 4 Episode 3 -"
type textarea "Paramedics Season 4 Episode 3 - N"
type textarea "Paramedics Season 4 Episode 3 - Ni"
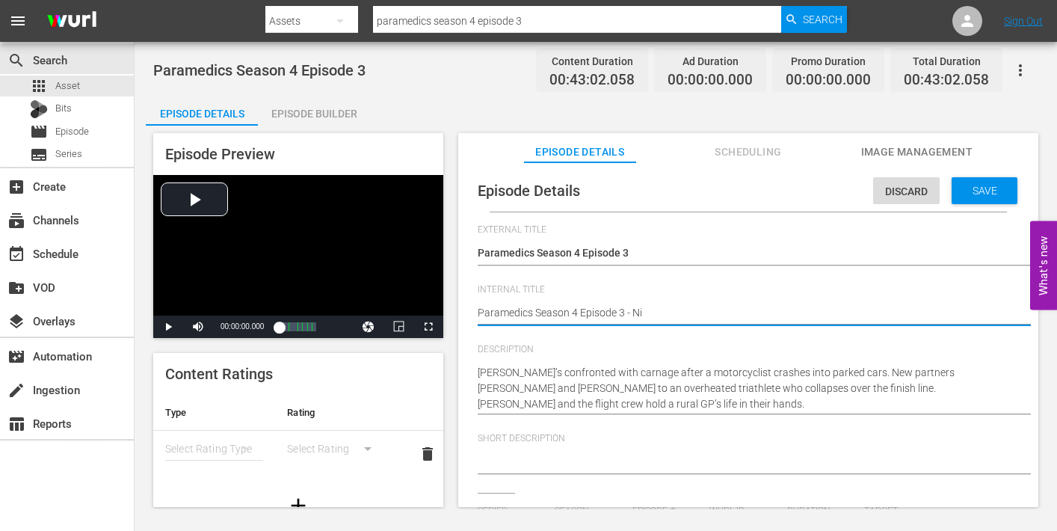
type textarea "Paramedics Season 4 Episode 3 - Nin"
type textarea "Paramedics Season 4 Episode 3 - Nine"
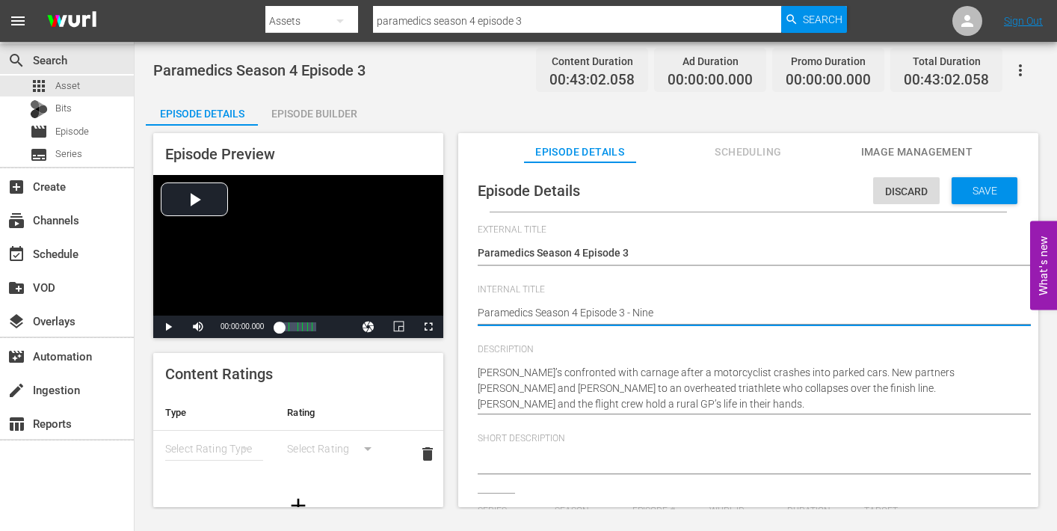
type textarea "Paramedics Season 4 Episode 3 - Nine"
type textarea "Paramedics Season 4 Episode 3 - Nine n"
type textarea "Paramedics Season 4 Episode 3 - Nine no"
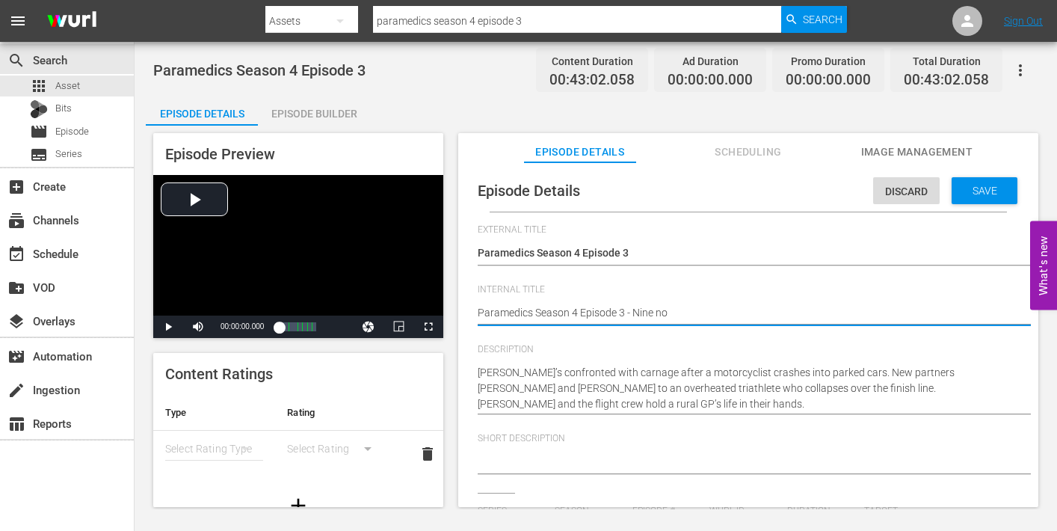
type textarea "Paramedics Season 4 Episode 3 - Nine now"
type textarea "Paramedics Season 4 Episode 3 - Nine no"
type textarea "Paramedics Season 4 Episode 3 - Nine n"
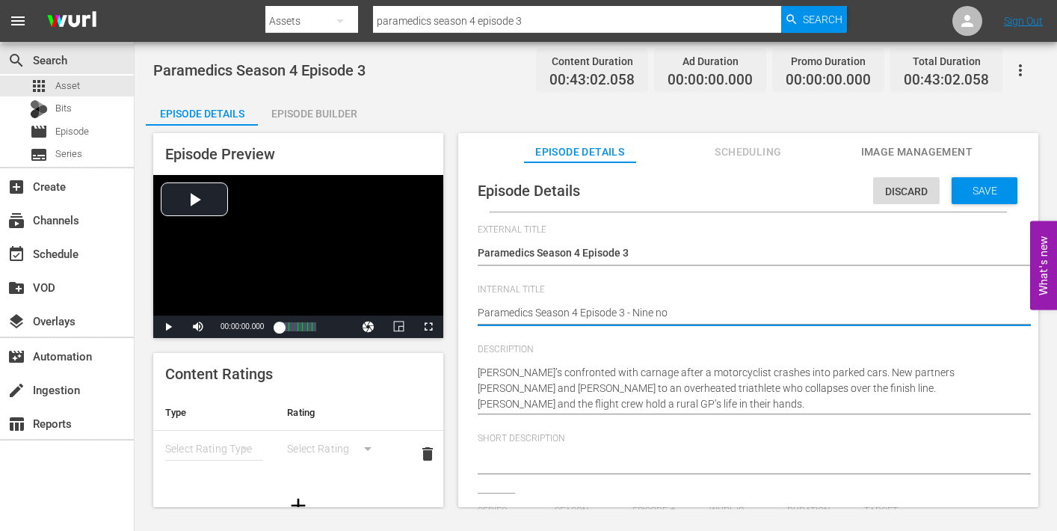
type textarea "Paramedics Season 4 Episode 3 - Nine n"
type textarea "Paramedics Season 4 Episode 3 - Nine"
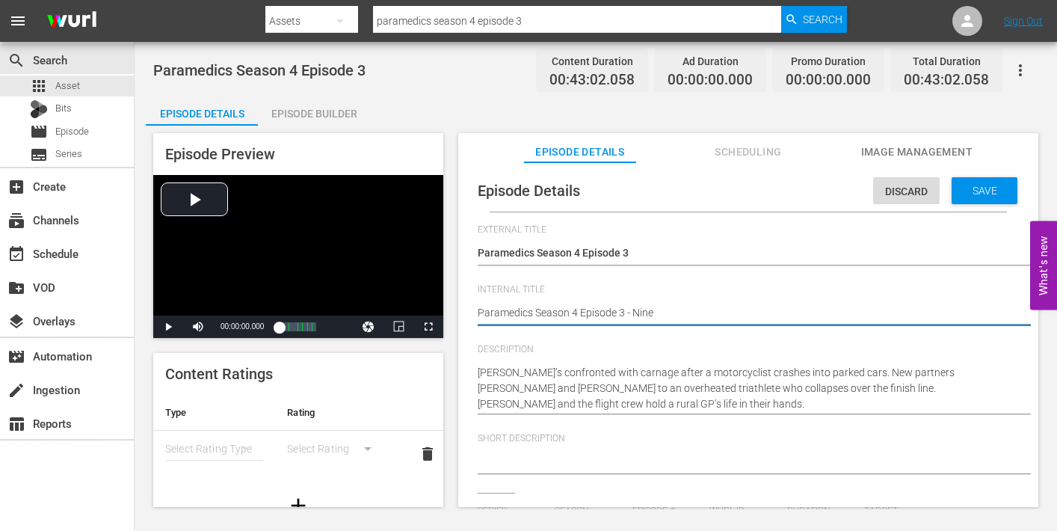
type textarea "Paramedics Season 4 Episode 3 - Nine"
type textarea "Paramedics Season 4 Episode 3 - Nine N"
type textarea "Paramedics Season 4 Episode 3 - Nine No"
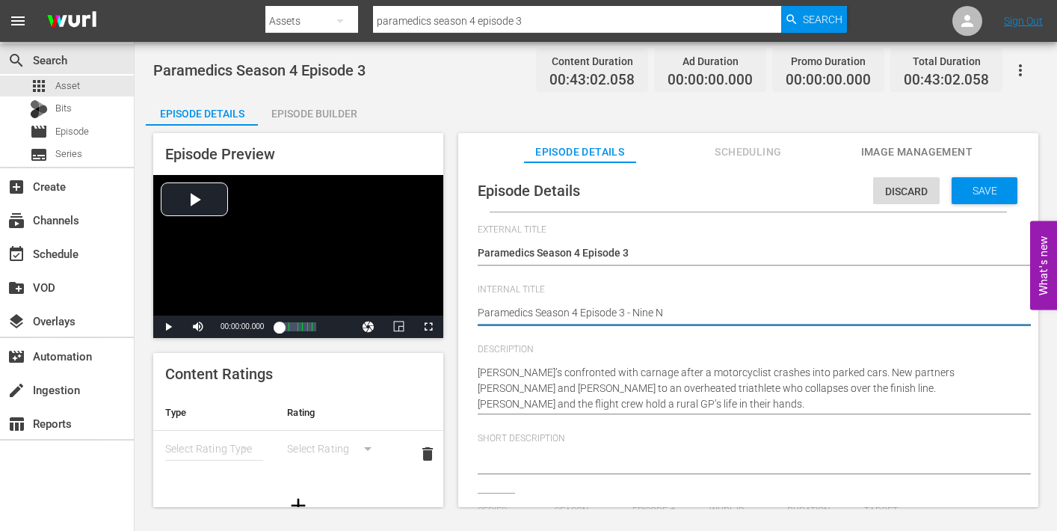
type textarea "Paramedics Season 4 Episode 3 - Nine No"
type textarea "Paramedics Season 4 Episode 3 - Nine Now"
click at [982, 189] on span "Save" at bounding box center [984, 191] width 49 height 12
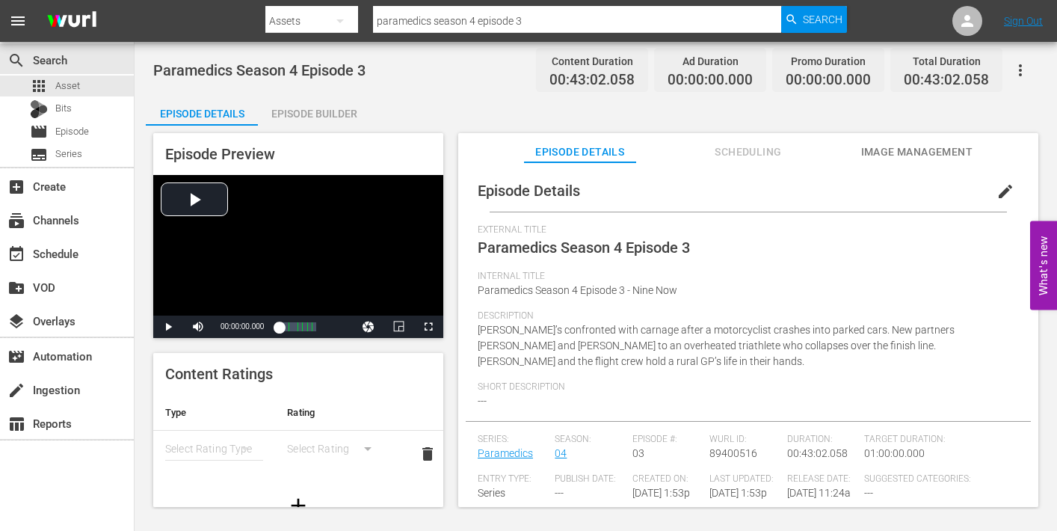
click at [917, 155] on span "Image Management" at bounding box center [916, 152] width 112 height 19
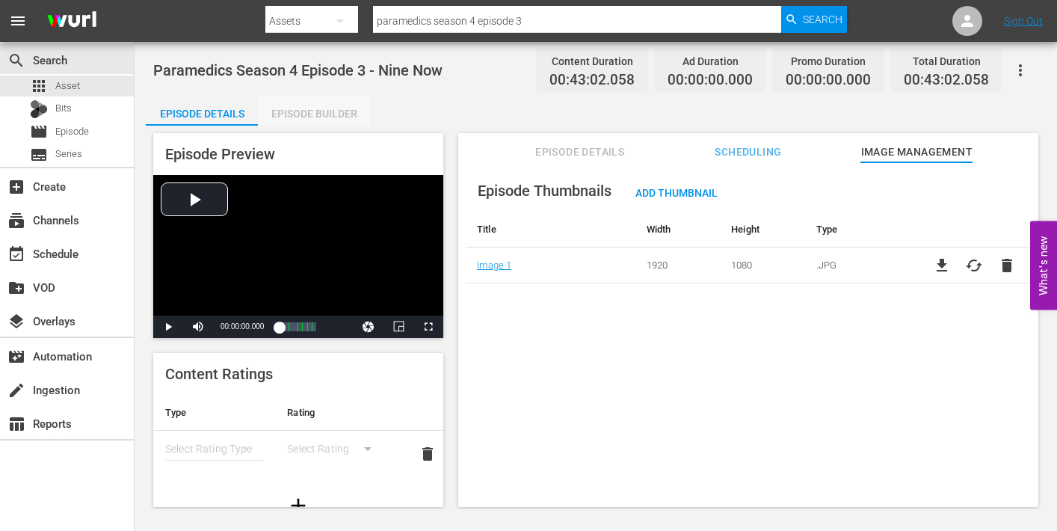
drag, startPoint x: 303, startPoint y: 103, endPoint x: 339, endPoint y: 120, distance: 39.1
click at [303, 104] on div "Episode Builder" at bounding box center [314, 114] width 112 height 36
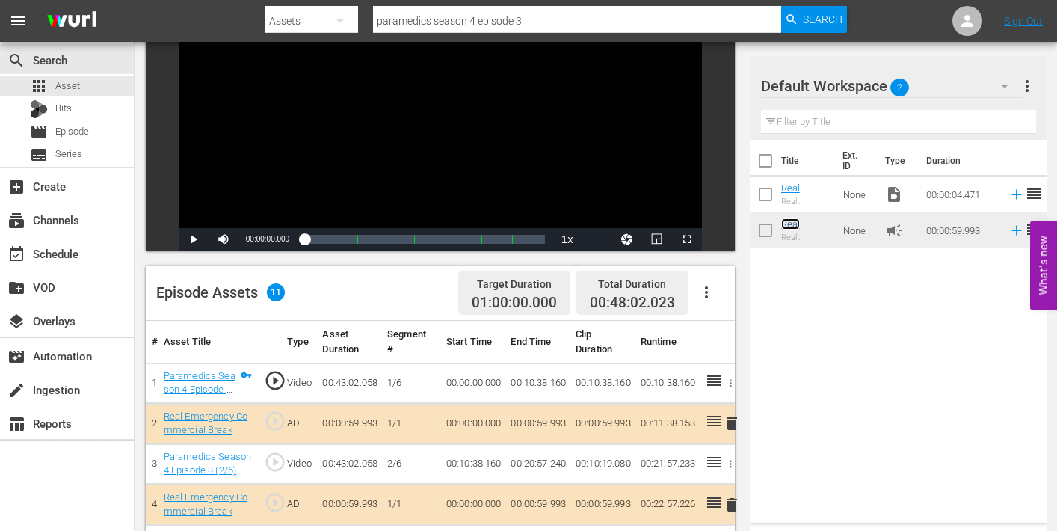
scroll to position [167, 0]
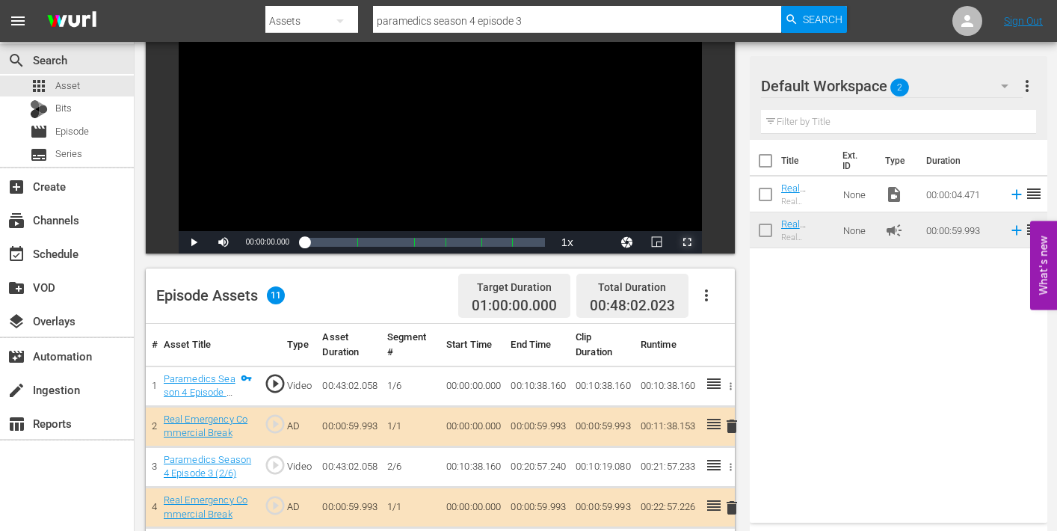
click at [687, 242] on span "Video Player" at bounding box center [687, 242] width 0 height 0
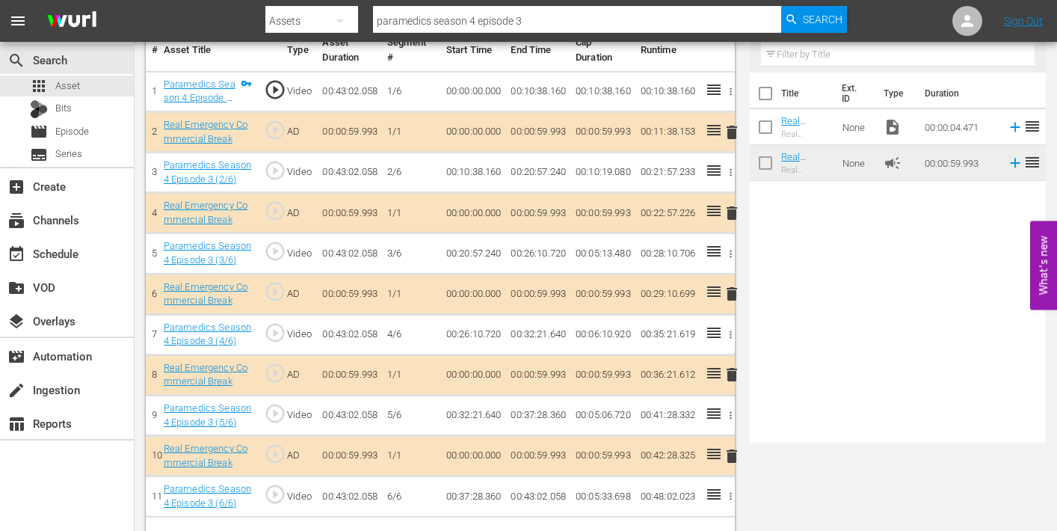
scroll to position [95, 0]
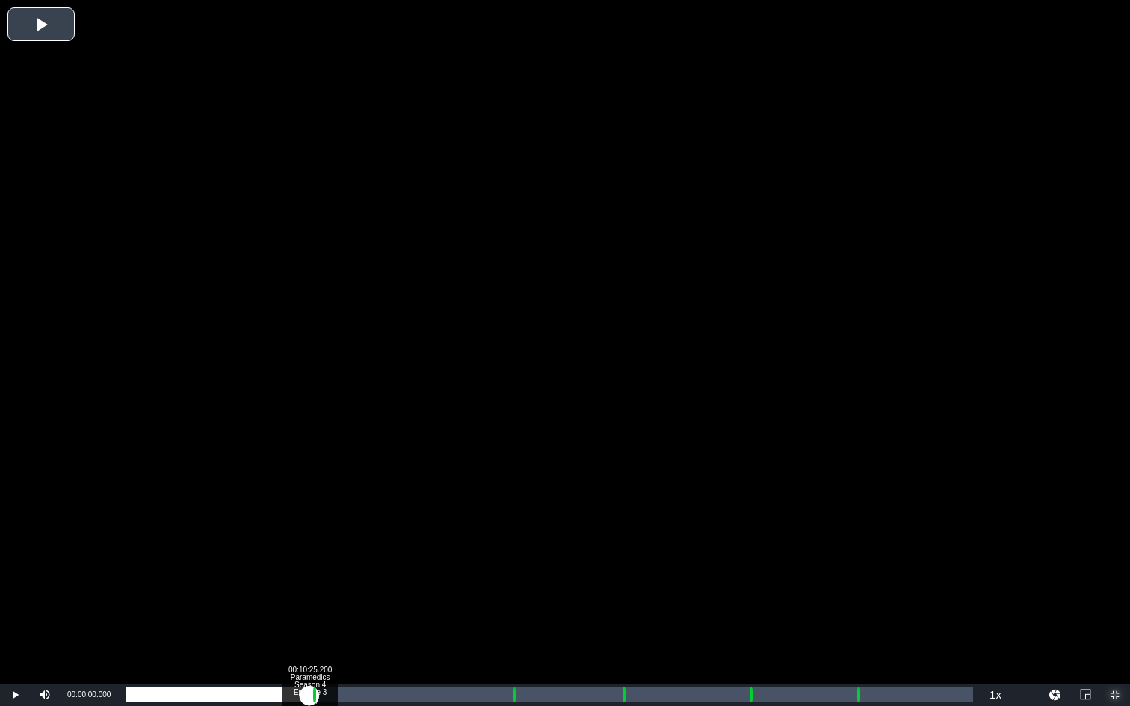
click at [309, 530] on div "Loaded : 0.23% 00:10:25.200 Paramedics Season 4 Episode 3 (1/6) 00:00:00.000" at bounding box center [549, 695] width 847 height 15
click at [330, 530] on div "Loaded : 9.92% 00:11:36.361 Paramedics Season 4 Episode 3 (2/6) 00:00:00.396 Cu…" at bounding box center [549, 695] width 847 height 15
click at [511, 530] on div "Loaded : 24.89% 00:21:53.938 Paramedics Season 4 Episode 3 (3/6) 00:10:39.019 C…" at bounding box center [549, 695] width 847 height 15
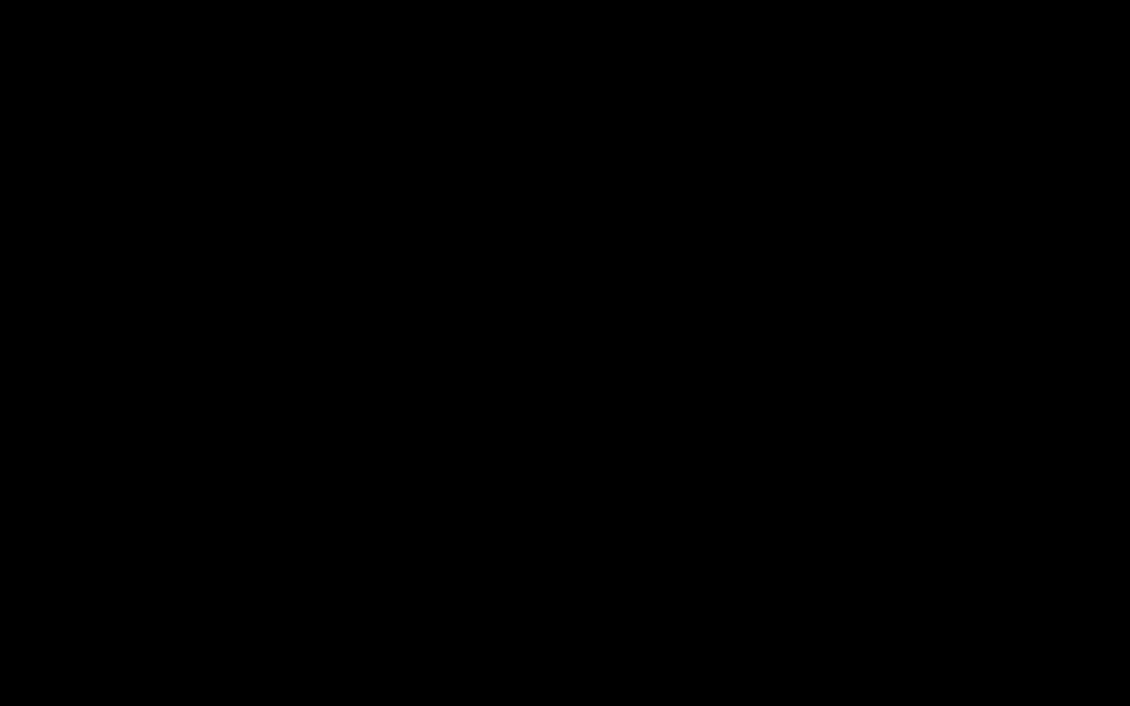
click at [529, 530] on div "00:22:52.391 Paramedics Season 4 Episode 3 (3/6)" at bounding box center [529, 695] width 1 height 15
click at [623, 530] on div "Progress Bar" at bounding box center [625, 694] width 4 height 19
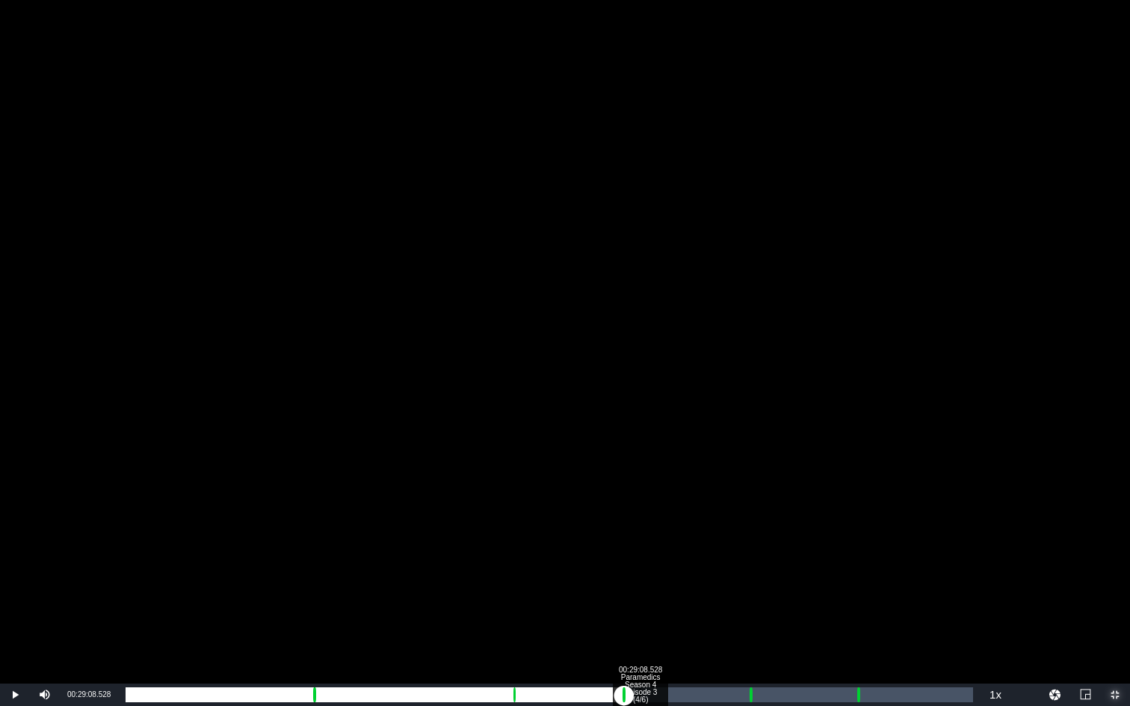
click at [640, 530] on div "00:29:08.528 Paramedics Season 4 Episode 3 (4/6)" at bounding box center [640, 695] width 1 height 15
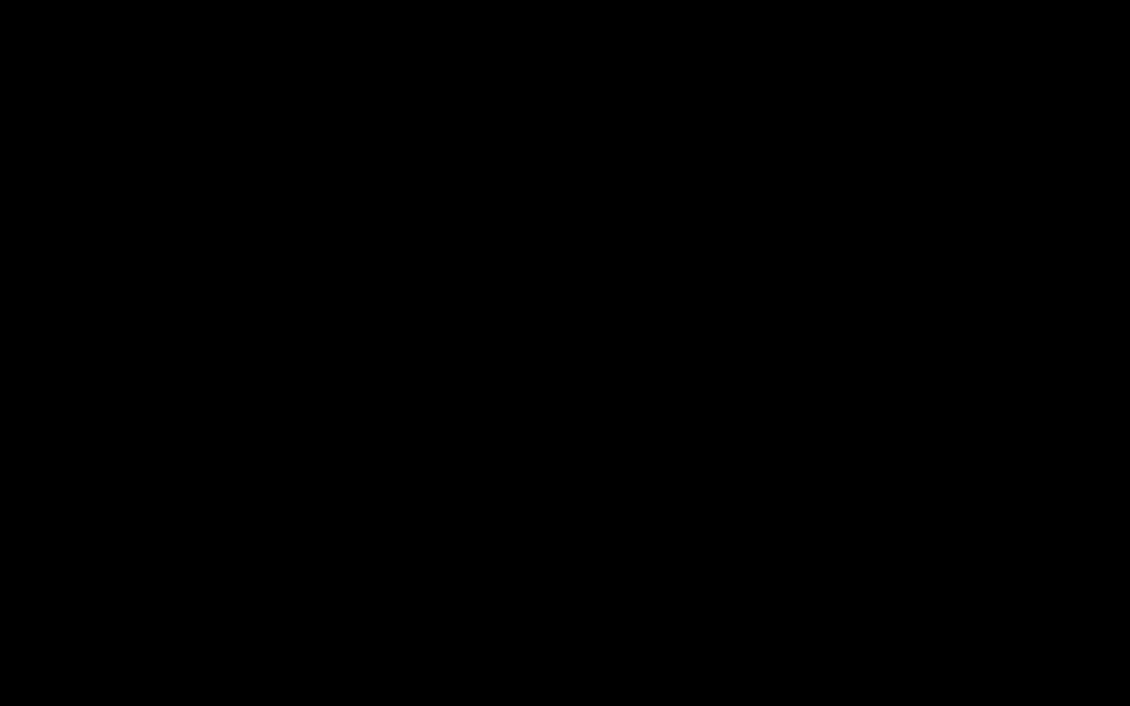
click at [748, 530] on div "Loaded : 61.17% 00:35:17.041 Paramedics Season 4 Episode 3 (5/6) 00:26:11.872 C…" at bounding box center [549, 695] width 847 height 15
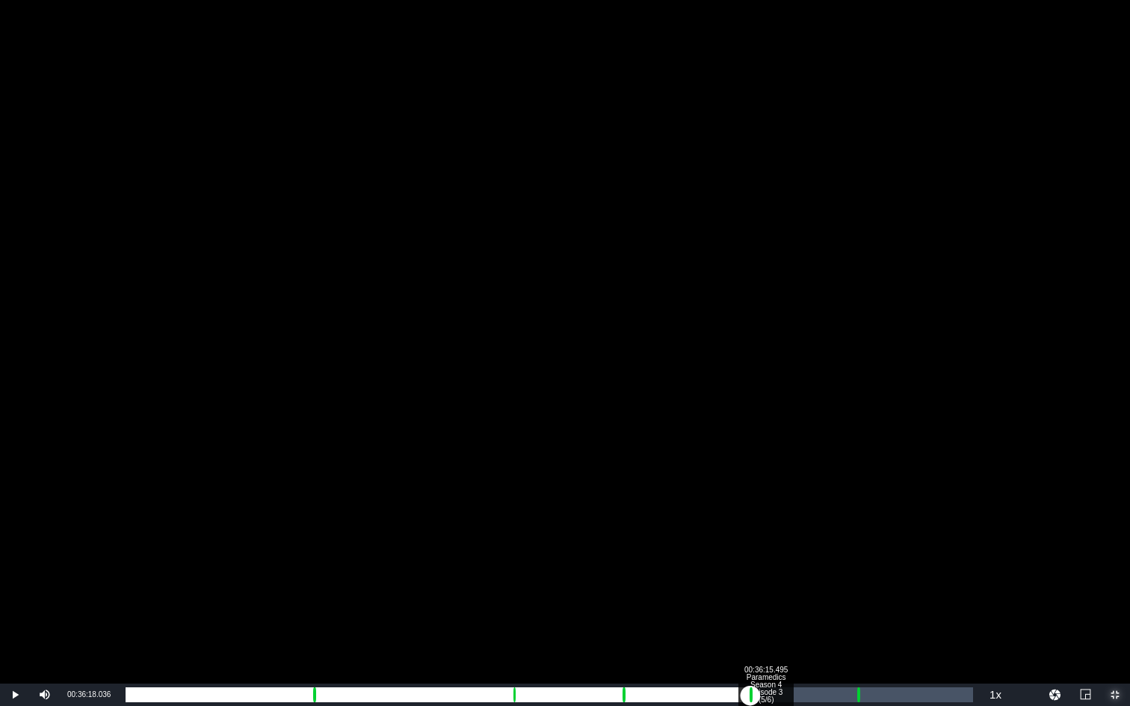
click at [765, 530] on div "Loaded : 19.74% 00:36:15.495 Paramedics Season 4 Episode 3 (5/6) 00:00:02.396 C…" at bounding box center [549, 695] width 847 height 15
click at [856, 530] on div "Loaded : 75.60% 00:41:23.012 Paramedics Season 4 Episode 3 (6/6) 00:32:22.527 C…" at bounding box center [549, 695] width 847 height 15
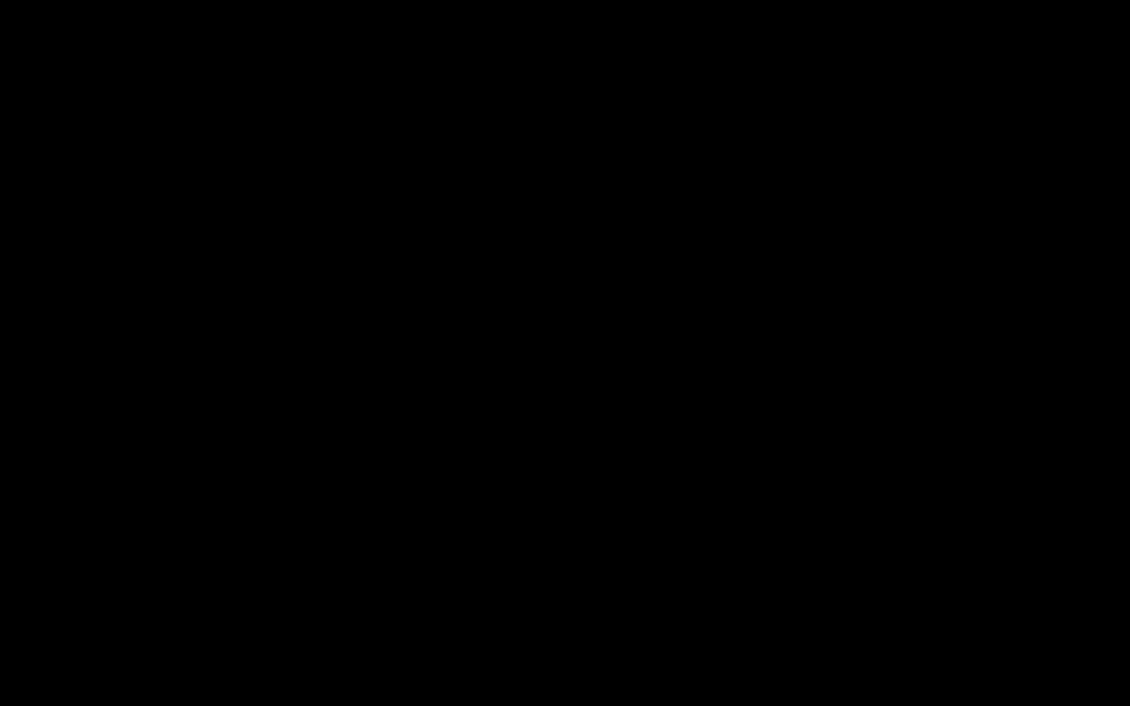
click at [874, 530] on div "Loaded : 19.84% 00:42:24.007 Paramedics Season 4 Episode 3 (6/6) 00:00:05.220 C…" at bounding box center [549, 695] width 847 height 15
click at [1056, 530] on span "Video Player" at bounding box center [1115, 695] width 0 height 0
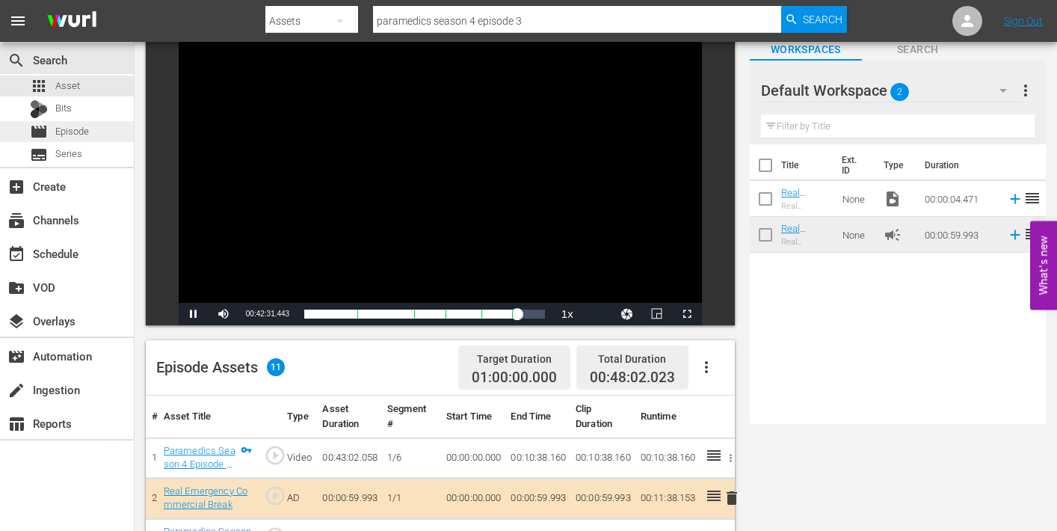
click at [64, 133] on span "Episode" at bounding box center [72, 131] width 34 height 15
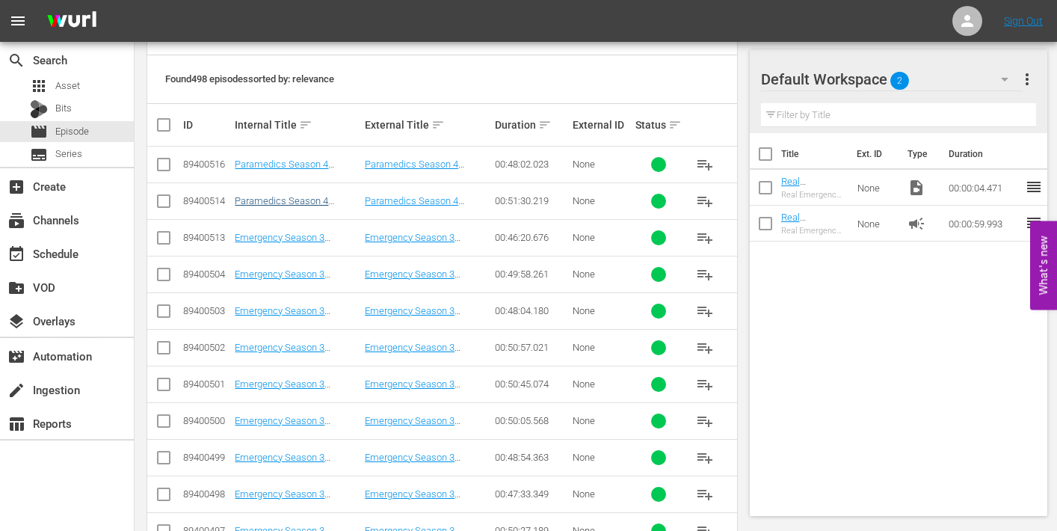
scroll to position [314, 0]
click at [62, 85] on span "Asset" at bounding box center [67, 85] width 25 height 15
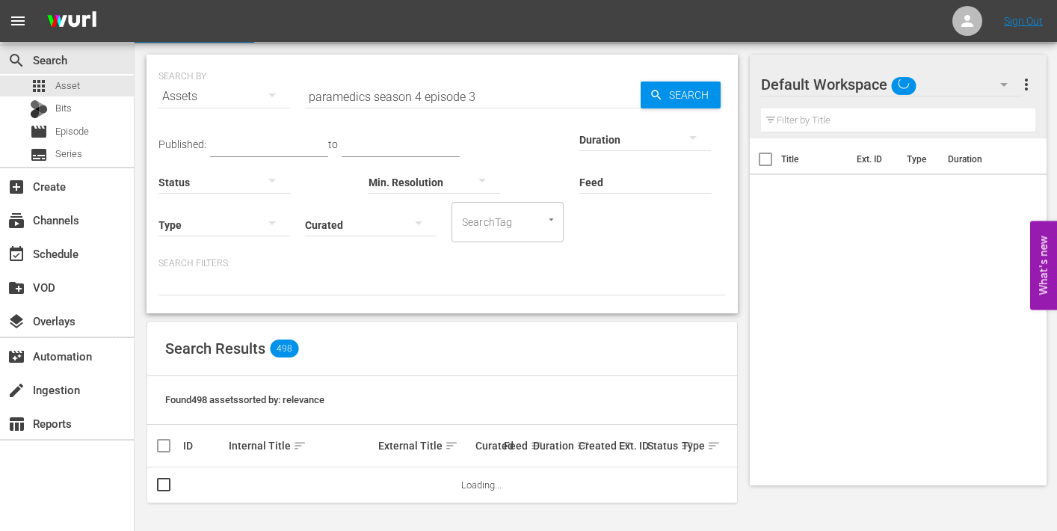
scroll to position [72, 0]
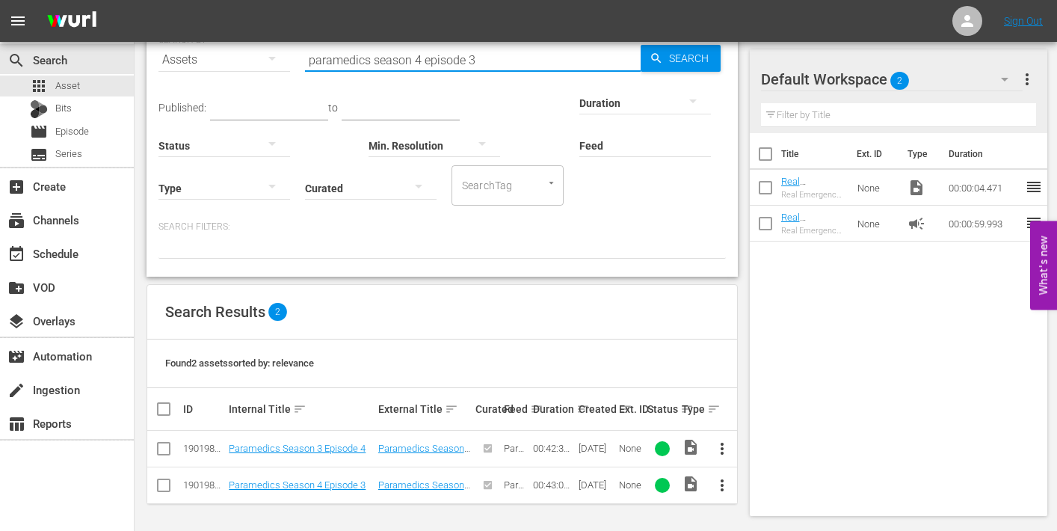
drag, startPoint x: 469, startPoint y: 61, endPoint x: 478, endPoint y: 61, distance: 9.0
click at [478, 61] on input "paramedics season 4 episode 3" at bounding box center [473, 60] width 336 height 36
type input "paramedics season 4 episode 4"
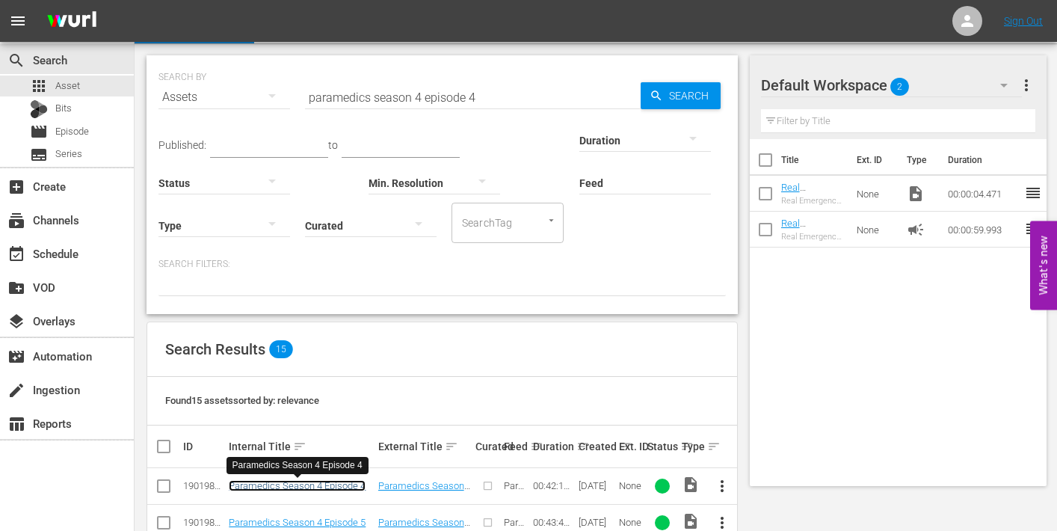
click at [307, 484] on link "Paramedics Season 4 Episode 4" at bounding box center [297, 485] width 137 height 11
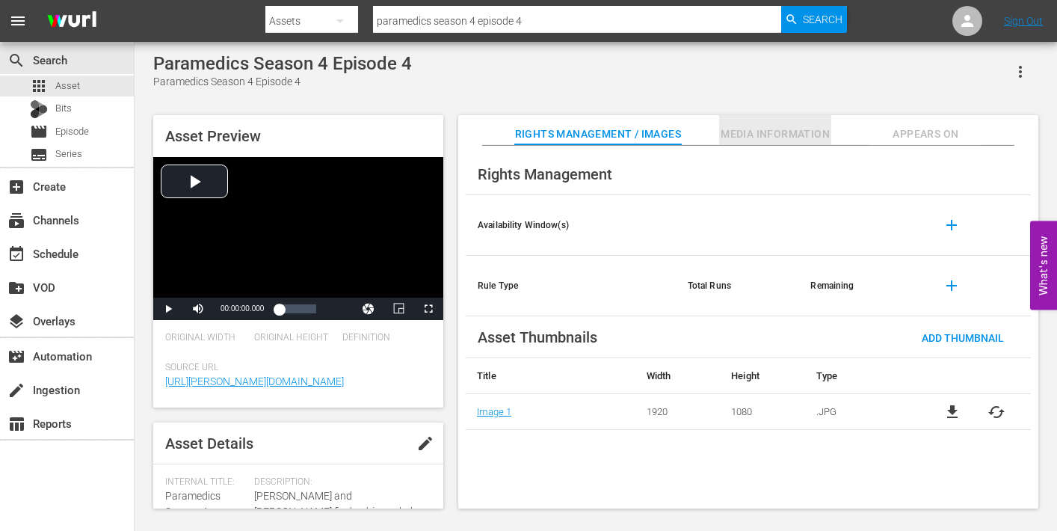
click at [765, 136] on span "Media Information" at bounding box center [775, 134] width 112 height 19
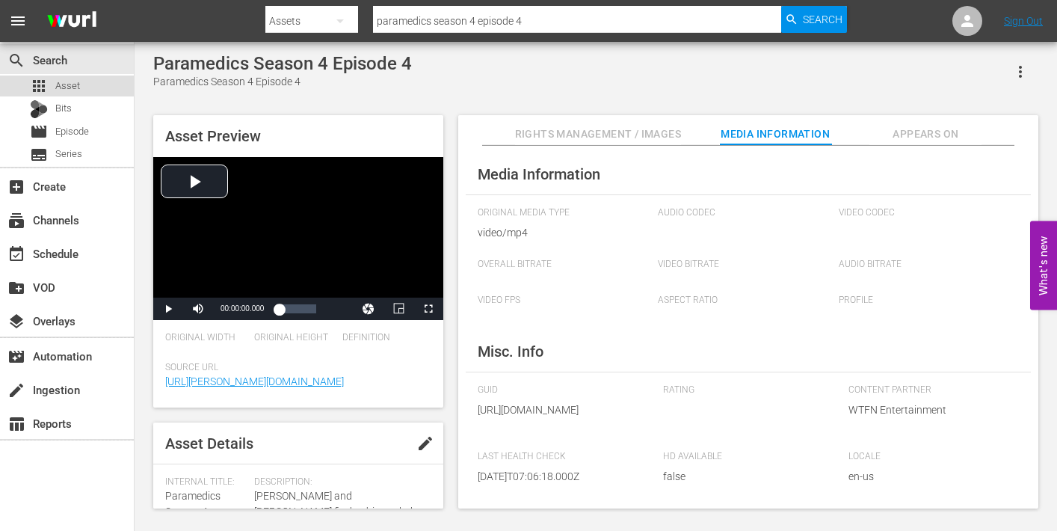
click at [73, 87] on span "Asset" at bounding box center [67, 85] width 25 height 15
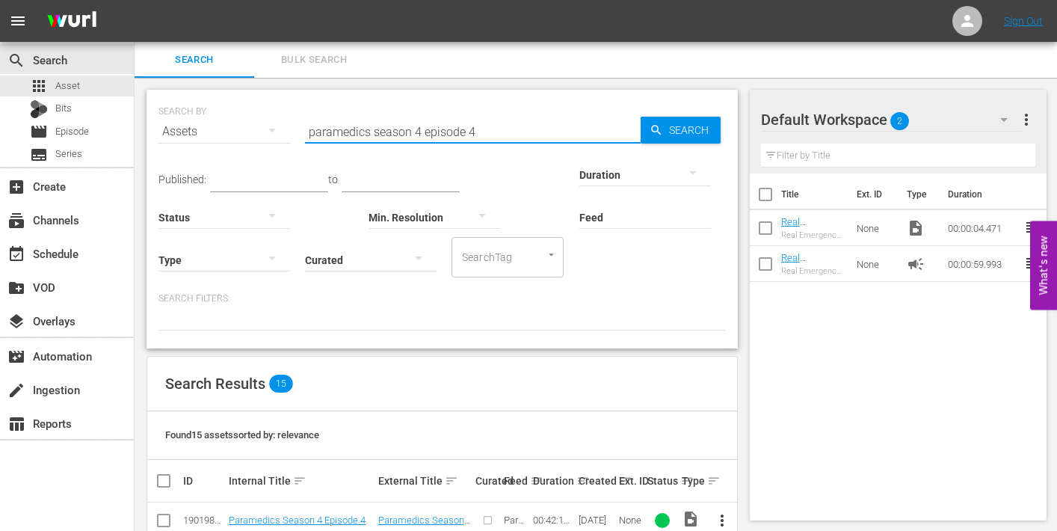
click at [473, 133] on input "paramedics season 4 episode 4" at bounding box center [473, 132] width 336 height 36
type input "paramedics season 4 episode 2"
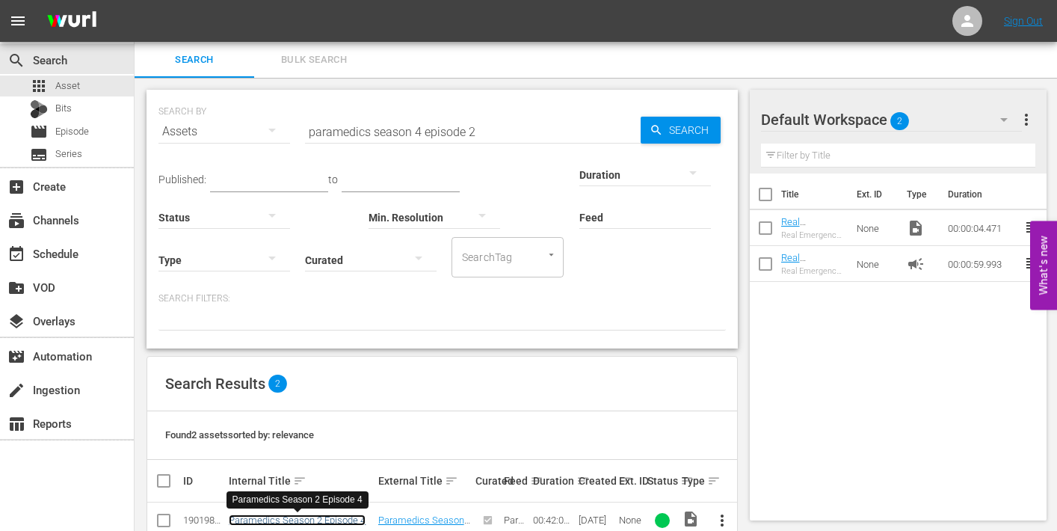
click at [318, 516] on link "Paramedics Season 2 Episode 4" at bounding box center [297, 519] width 137 height 11
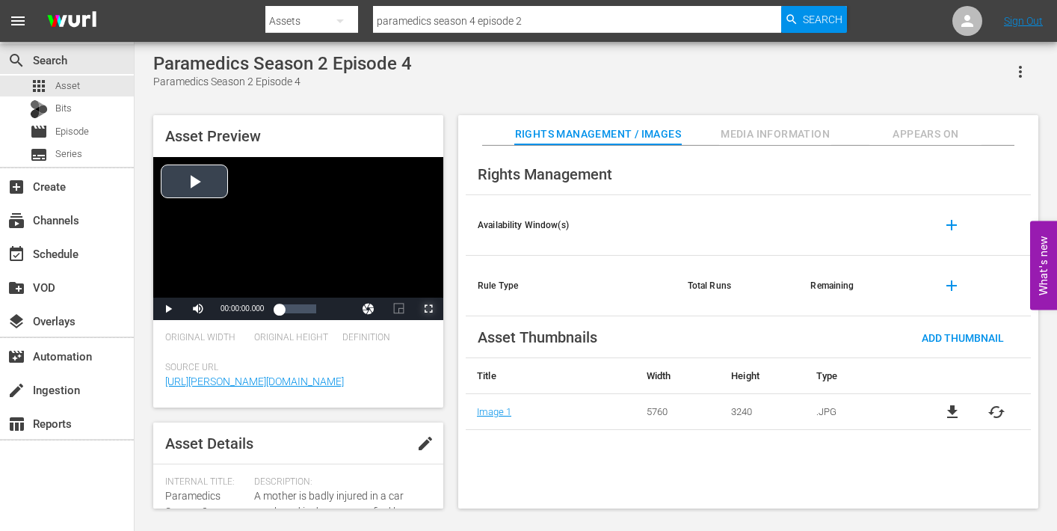
click at [428, 309] on span "Video Player" at bounding box center [428, 309] width 0 height 0
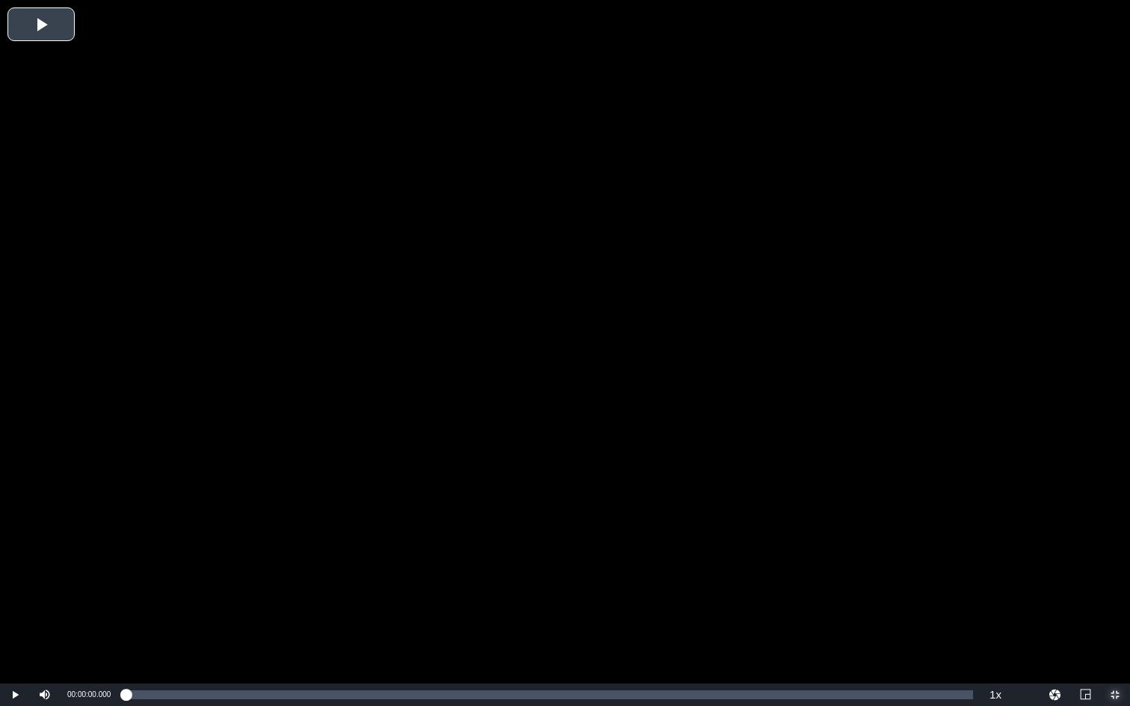
click at [1056, 530] on span "Video Player" at bounding box center [1115, 695] width 0 height 0
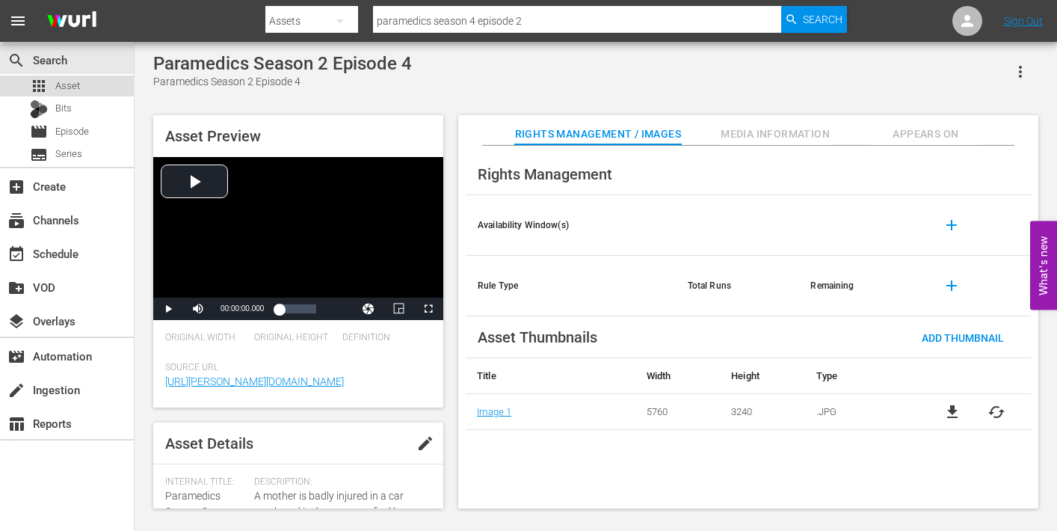
click at [67, 88] on span "Asset" at bounding box center [67, 85] width 25 height 15
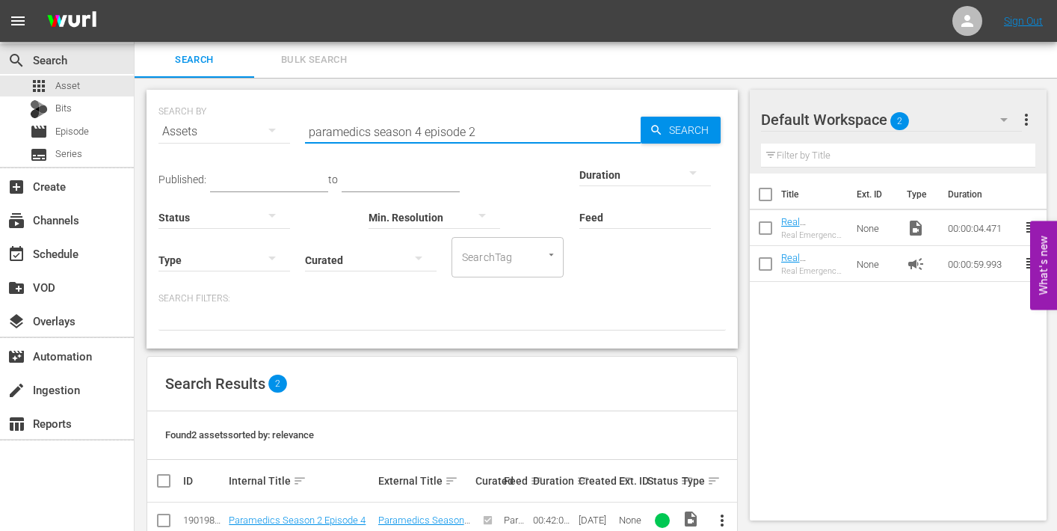
click at [473, 129] on input "paramedics season 4 episode 2" at bounding box center [473, 132] width 336 height 36
type input "paramedics season 4 episode 4"
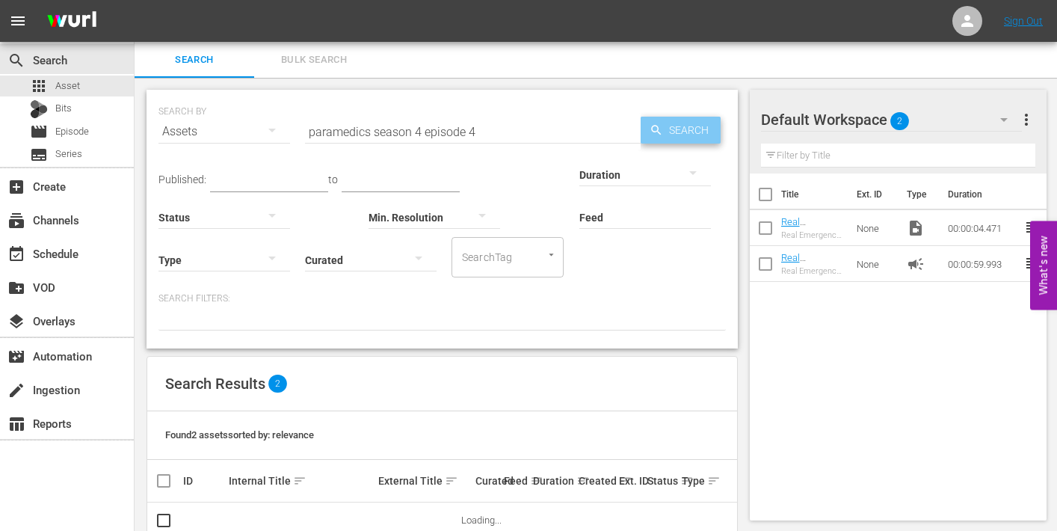
click at [677, 132] on span "Search" at bounding box center [692, 130] width 58 height 27
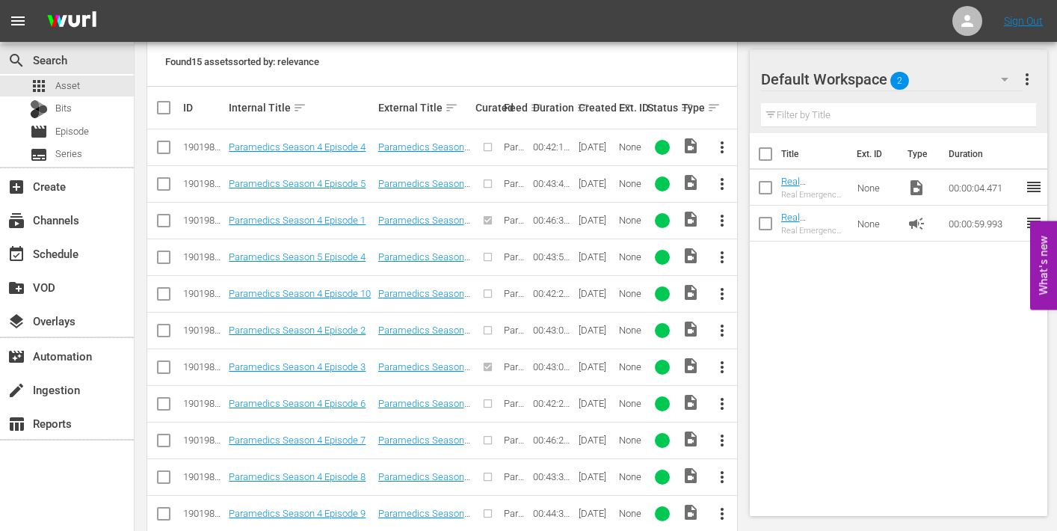
scroll to position [369, 0]
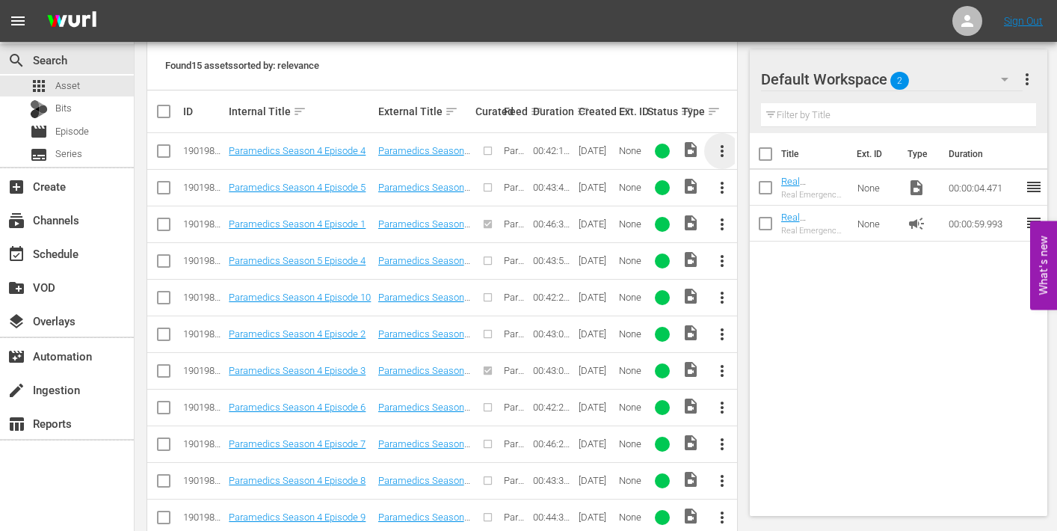
click at [723, 150] on span "more_vert" at bounding box center [722, 151] width 18 height 18
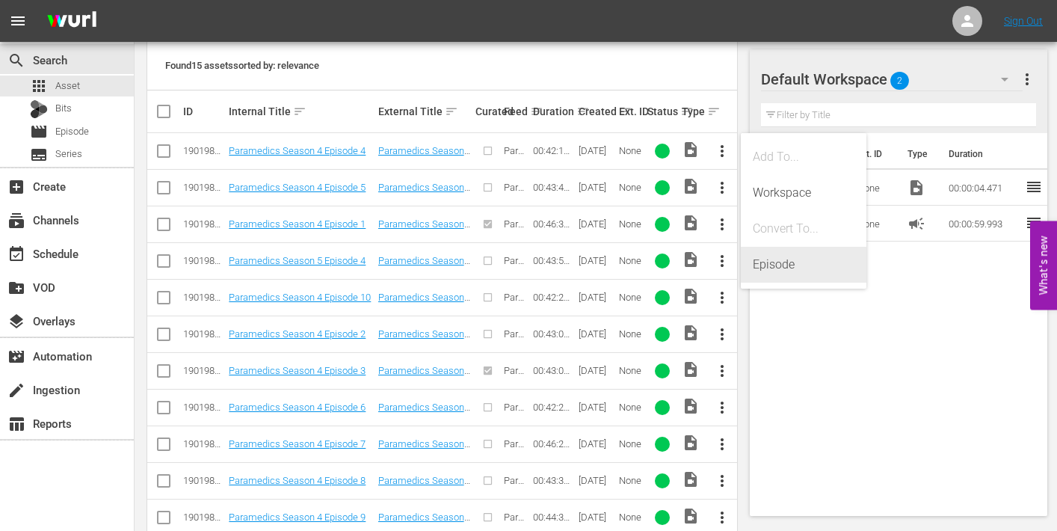
click at [770, 265] on div "Episode" at bounding box center [804, 265] width 102 height 36
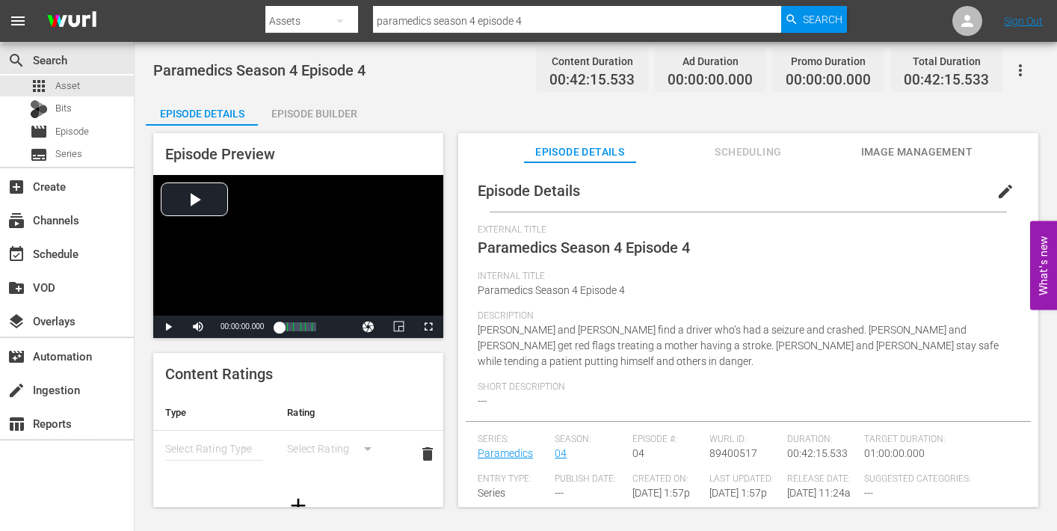
scroll to position [1, 0]
drag, startPoint x: 992, startPoint y: 190, endPoint x: 916, endPoint y: 223, distance: 83.0
click at [996, 191] on span "edit" at bounding box center [1005, 191] width 18 height 18
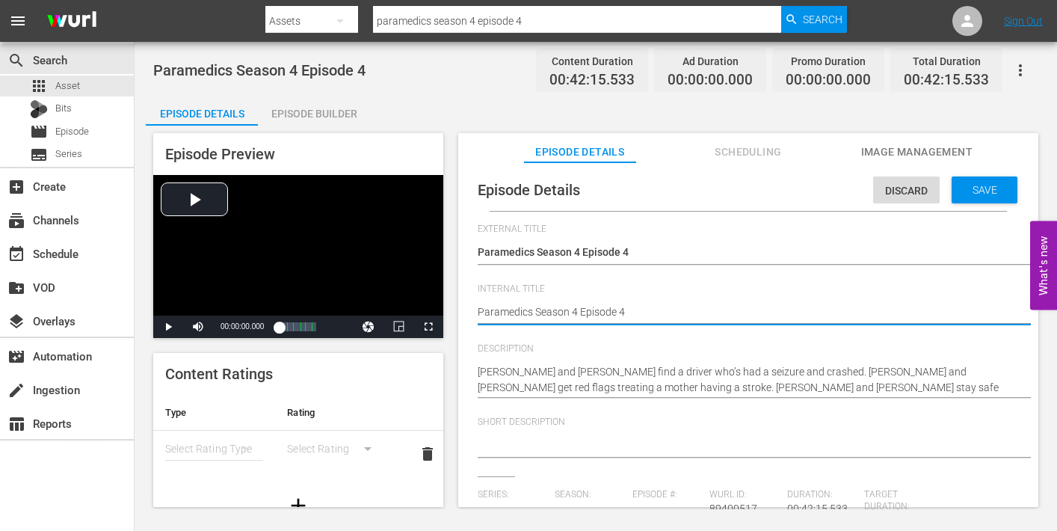
type textarea "Paramedics Season 4 Episode 4"
type textarea "Paramedics Season 4 Episode 4 -"
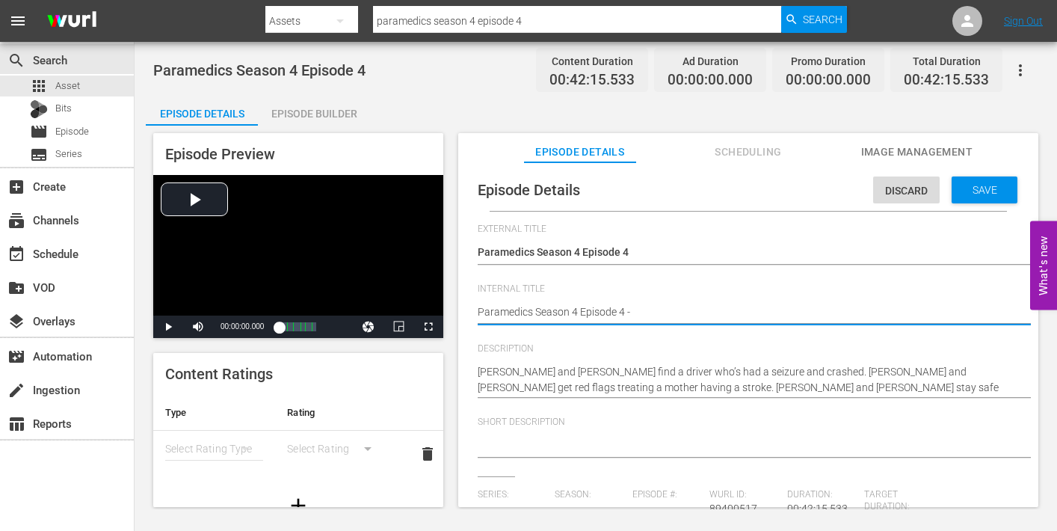
type textarea "Paramedics Season 4 Episode 4 -"
type textarea "Paramedics Season 4 Episode 4 - N"
type textarea "Paramedics Season 4 Episode 4 - Ni"
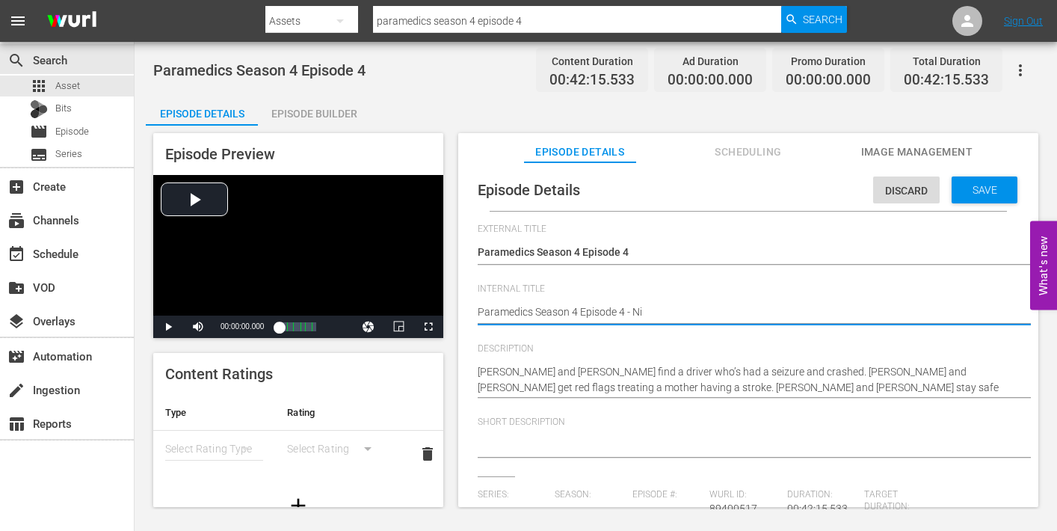
type textarea "Paramedics Season 4 Episode 4 - Nin"
type textarea "Paramedics Season 4 Episode 4 - Nine"
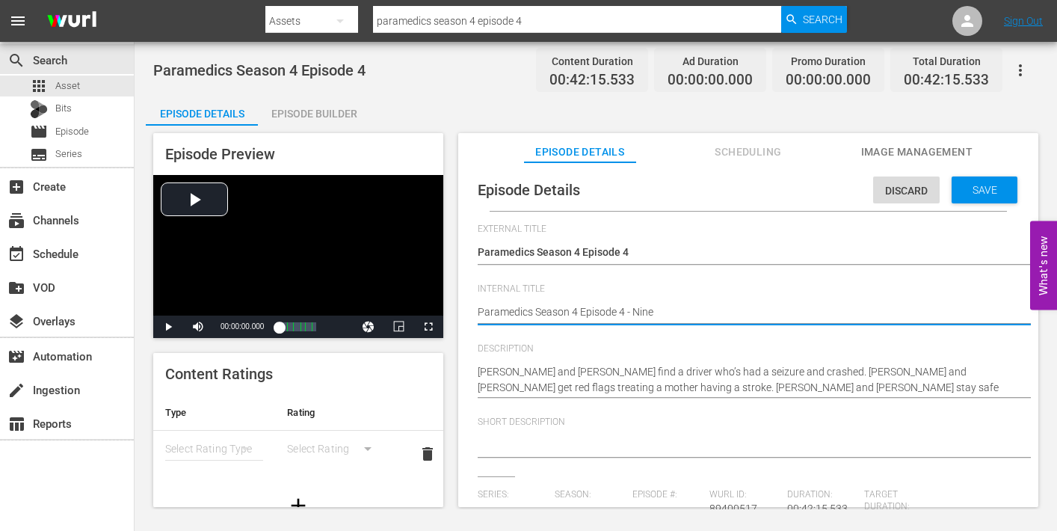
type textarea "Paramedics Season 4 Episode 4 - Nine"
type textarea "Paramedics Season 4 Episode 4 - Nine N"
type textarea "Paramedics Season 4 Episode 4 - Nine No"
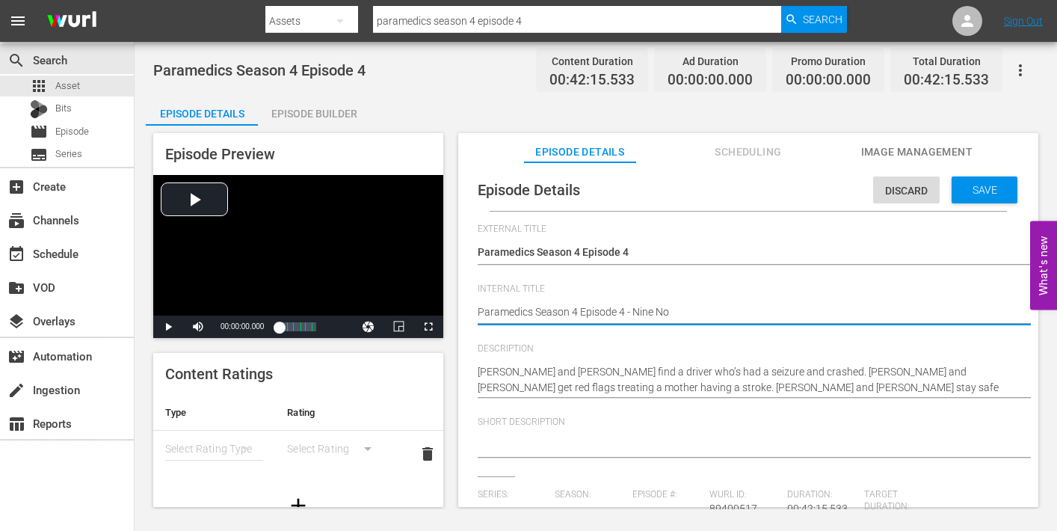
type textarea "Paramedics Season 4 Episode 4 - Nine Now"
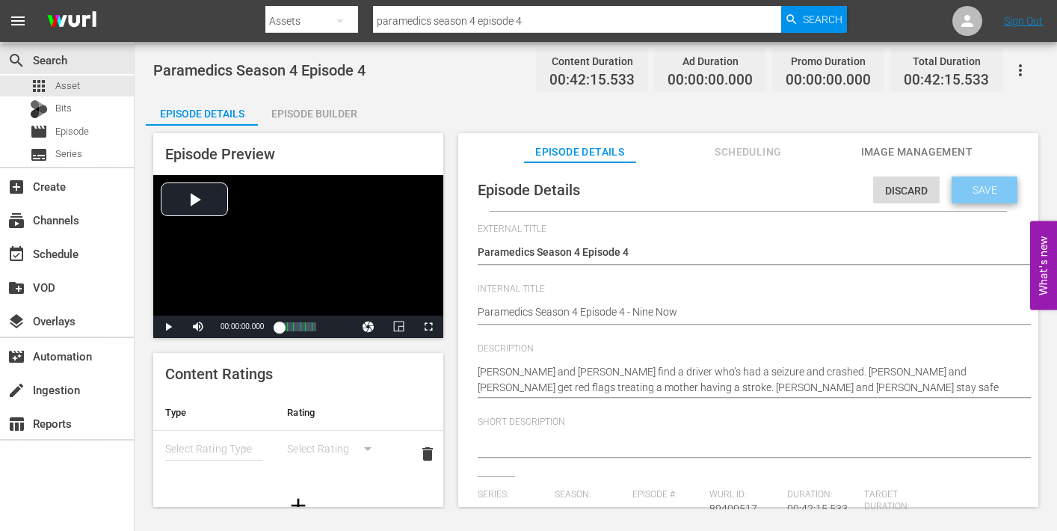
click at [982, 188] on span "Save" at bounding box center [984, 190] width 49 height 12
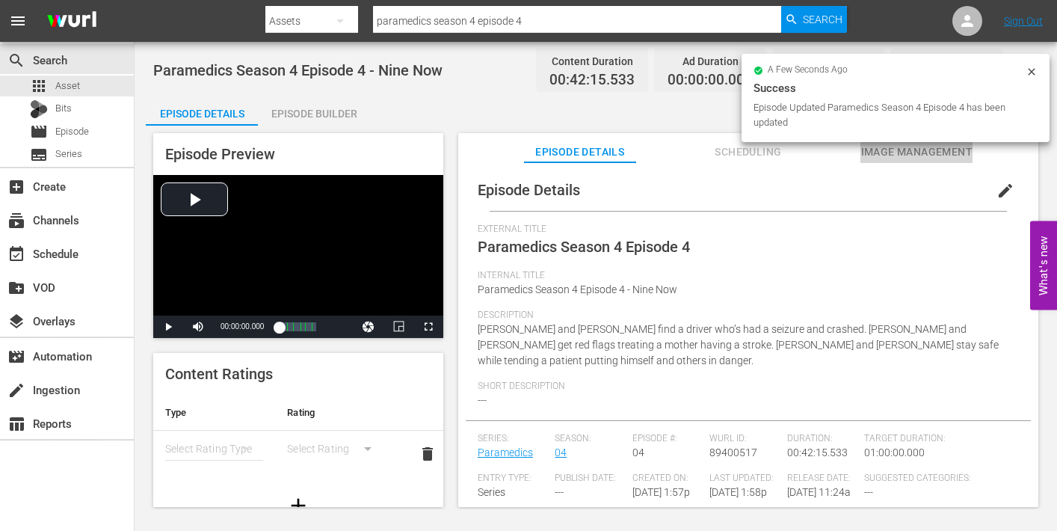
drag, startPoint x: 924, startPoint y: 153, endPoint x: 915, endPoint y: 158, distance: 9.4
click at [923, 154] on span "Image Management" at bounding box center [916, 152] width 112 height 19
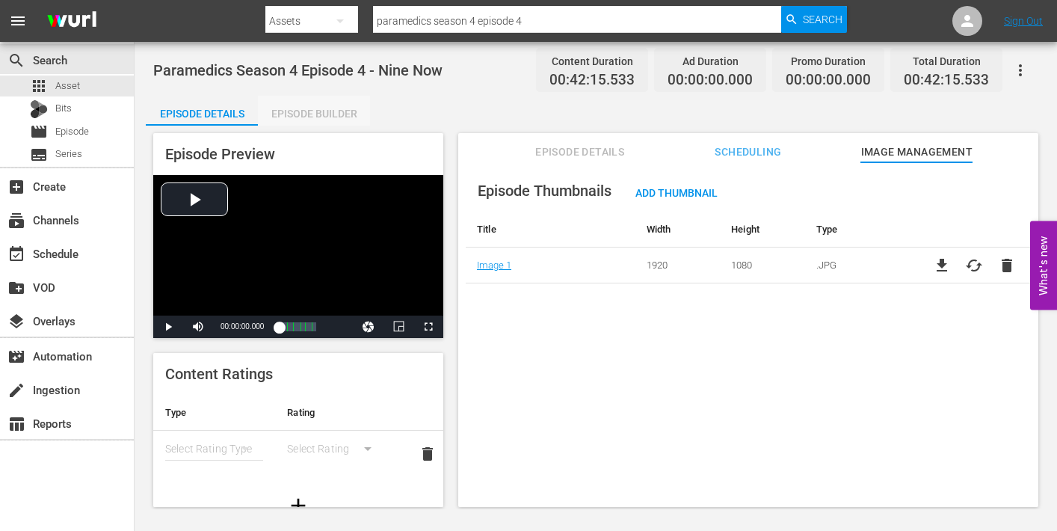
click at [324, 113] on div "Episode Builder" at bounding box center [314, 114] width 112 height 36
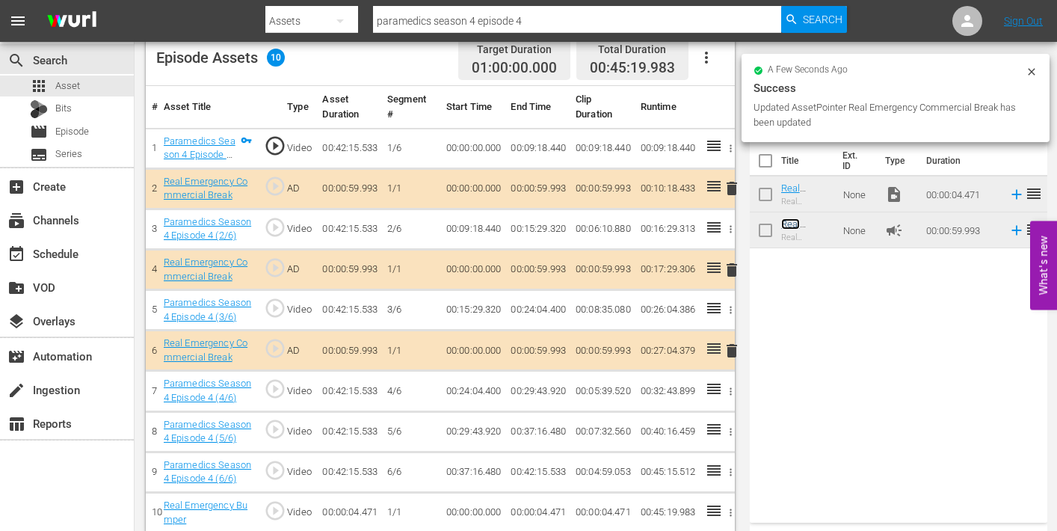
scroll to position [405, 0]
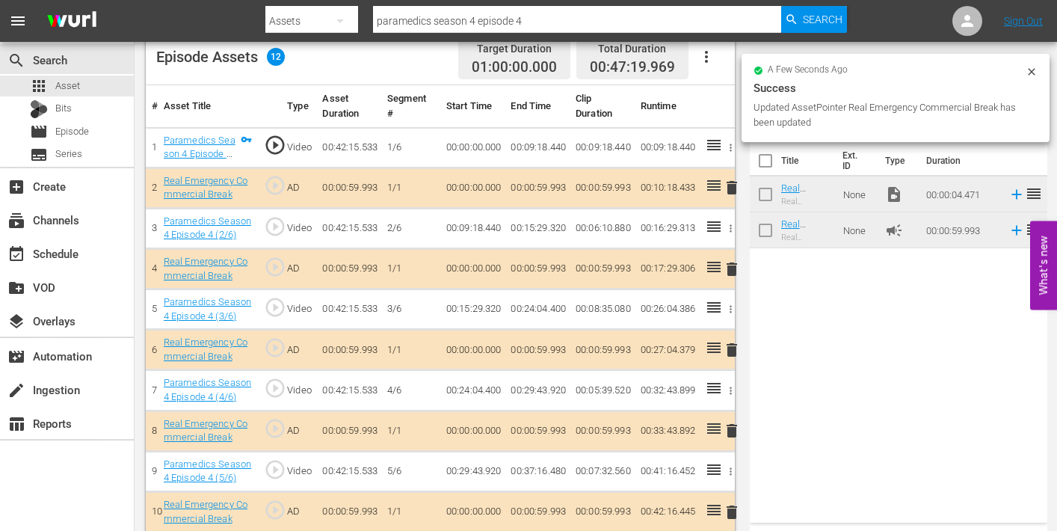
drag, startPoint x: 790, startPoint y: 224, endPoint x: 820, endPoint y: 3, distance: 223.2
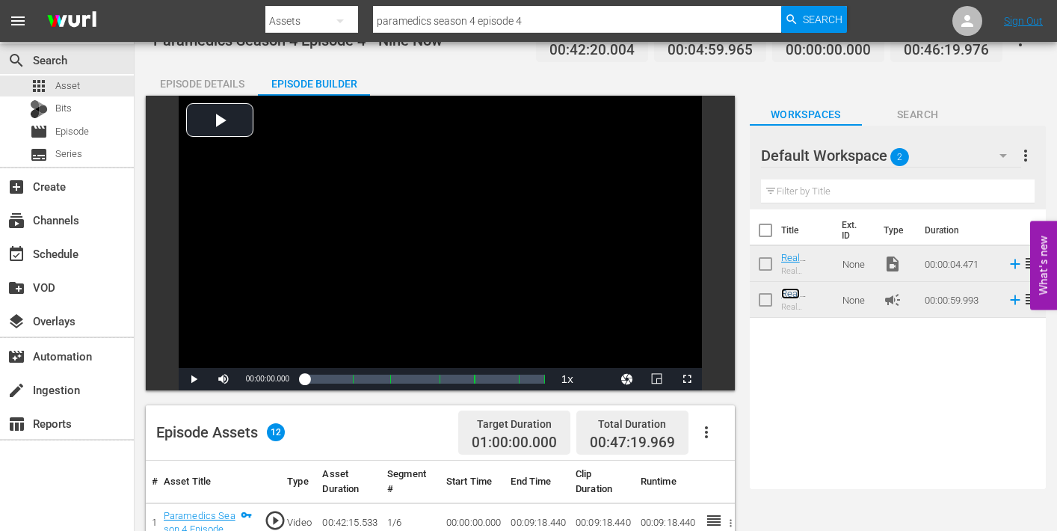
scroll to position [0, 0]
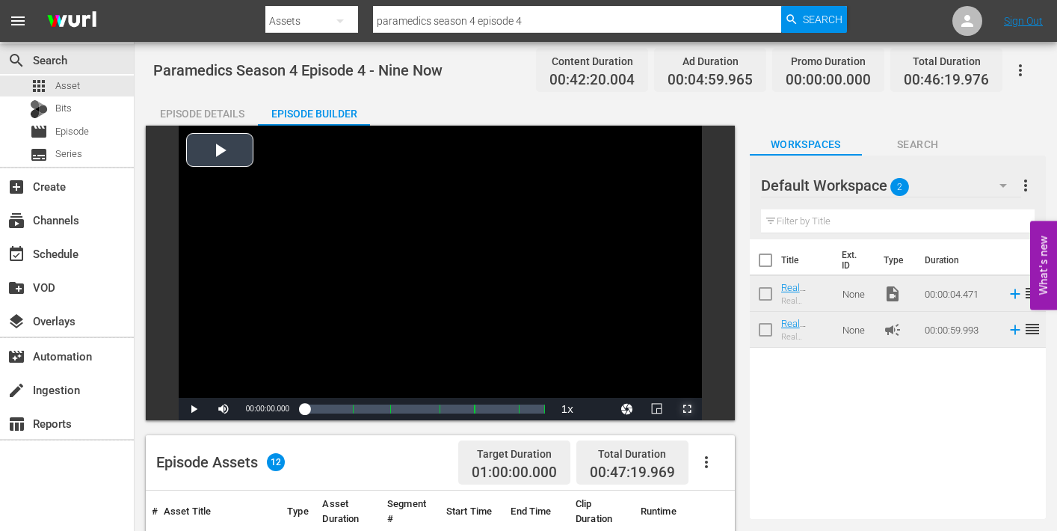
click at [687, 409] on span "Video Player" at bounding box center [687, 409] width 0 height 0
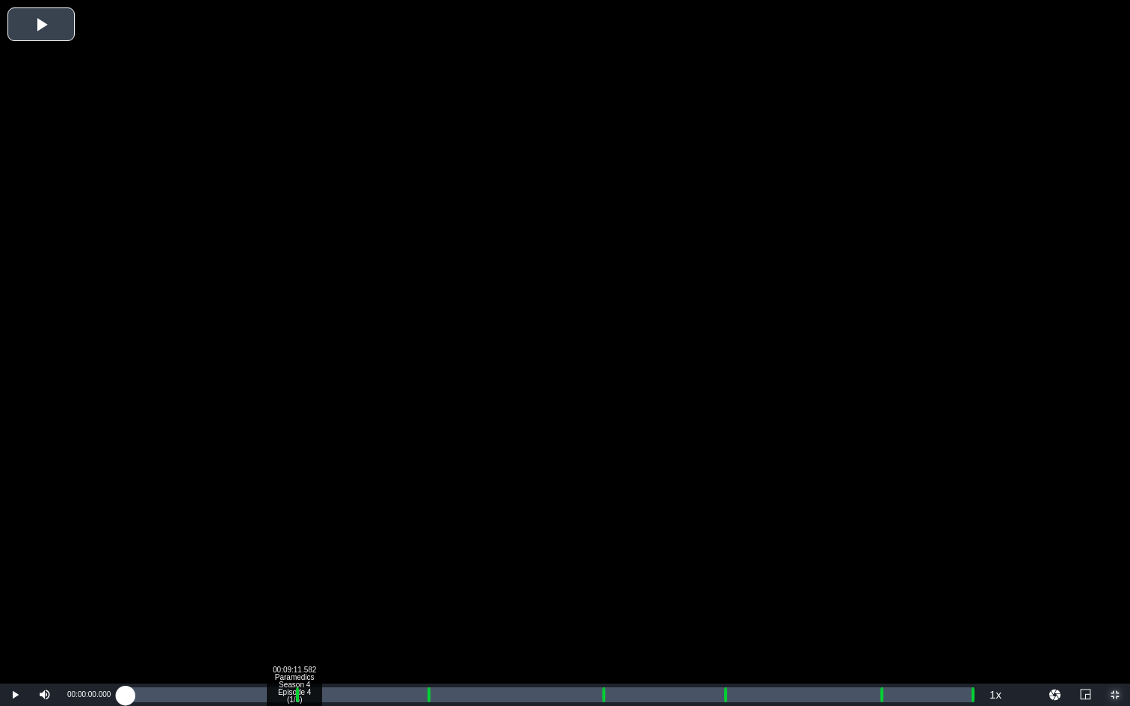
click at [293, 530] on div "Loaded : 0.23% 00:09:11.582 Paramedics Season 4 Episode 4 (1/6) 00:00:00.000" at bounding box center [549, 695] width 847 height 15
click at [314, 530] on div "Loaded : 9.92% 00:10:17.772 Paramedics Season 4 Episode 4 (2/6) 00:00:00.650 Cu…" at bounding box center [549, 695] width 847 height 15
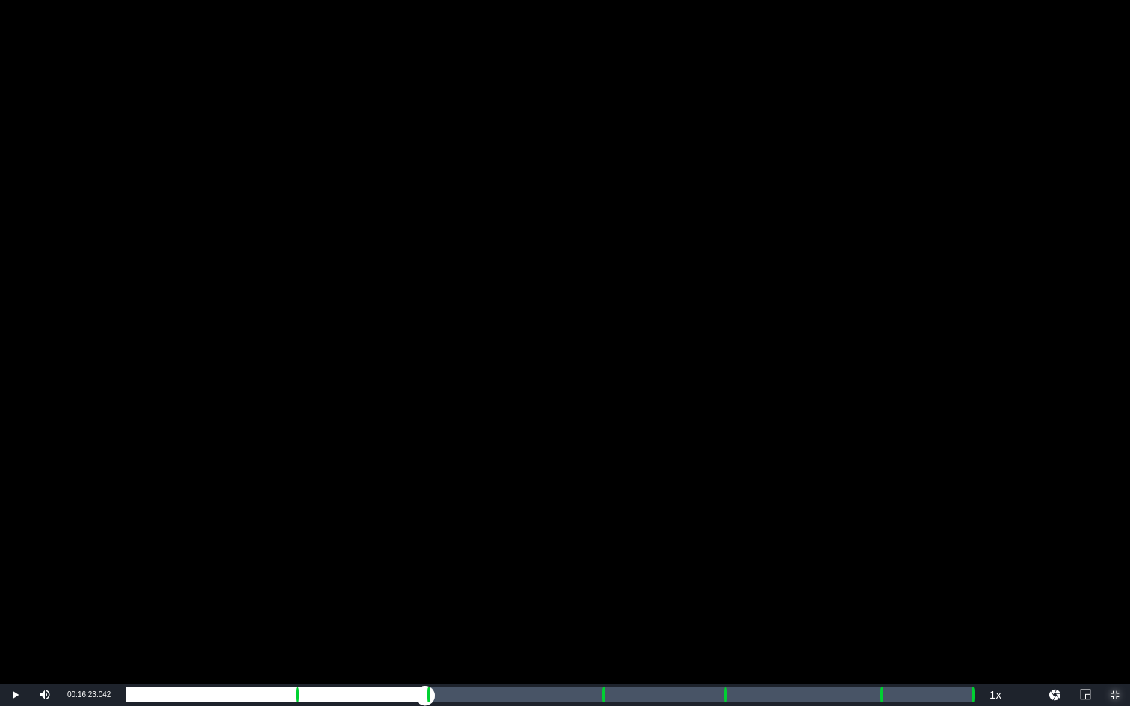
click at [425, 530] on div "Loaded : 22.26% 00:16:23.042 Paramedics Season 4 Episode 4 (3/6) 00:09:19.694 C…" at bounding box center [549, 695] width 847 height 15
click at [444, 530] on div "Loaded : 9.92% 00:17:24.329 Paramedics Season 4 Episode 4 (3/6) 00:00:02.635 Cu…" at bounding box center [549, 695] width 847 height 15
click at [294, 530] on div "00:15:30.967" at bounding box center [286, 695] width 321 height 15
click at [600, 530] on div "00:25:56.688 Paramedics Season 4 Episode 4 (4/6)" at bounding box center [600, 695] width 1 height 15
click at [620, 530] on div "Loaded : 58.27% 00:27:02.878 Paramedics Season 4 Episode 4 (4/6) 00:00:00.000 C…" at bounding box center [549, 695] width 847 height 15
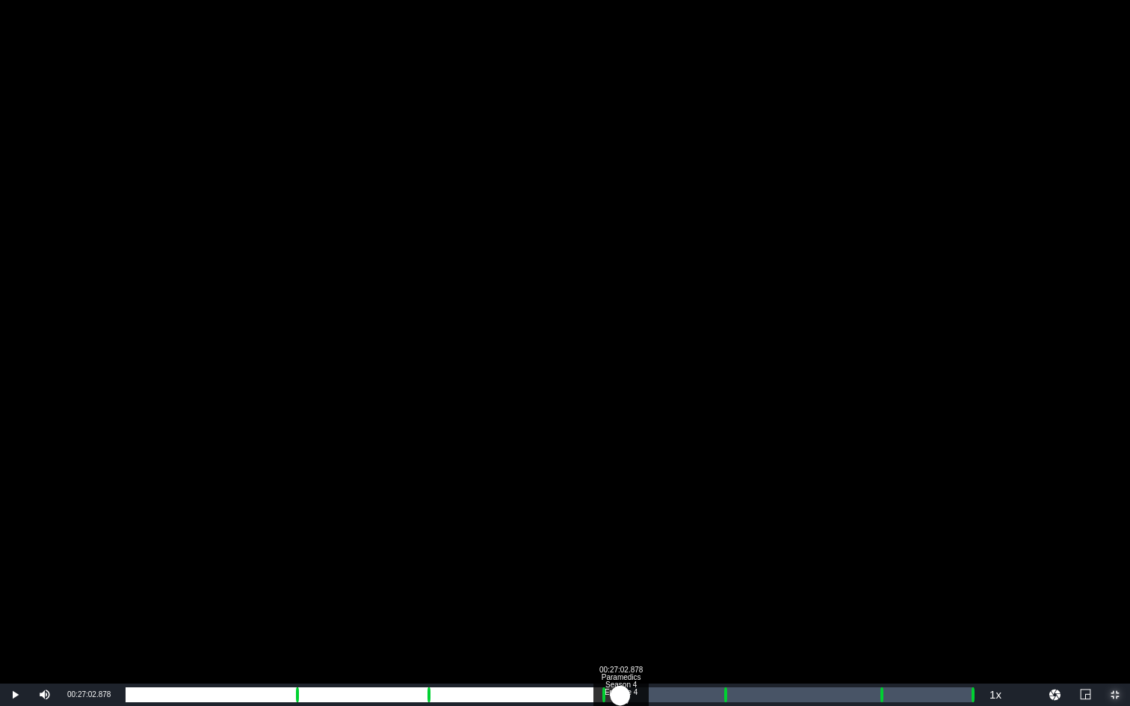
click at [620, 530] on div "Loaded : 9.92% 00:27:02.878 Paramedics Season 4 Episode 4 (4/6) 00:00:00.779 Cu…" at bounding box center [549, 695] width 847 height 15
click at [720, 530] on div "Loaded : 61.34% 00:32:31.376 Paramedics Season 4 Episode 4 (5/6) 00:24:55.222 C…" at bounding box center [549, 695] width 847 height 15
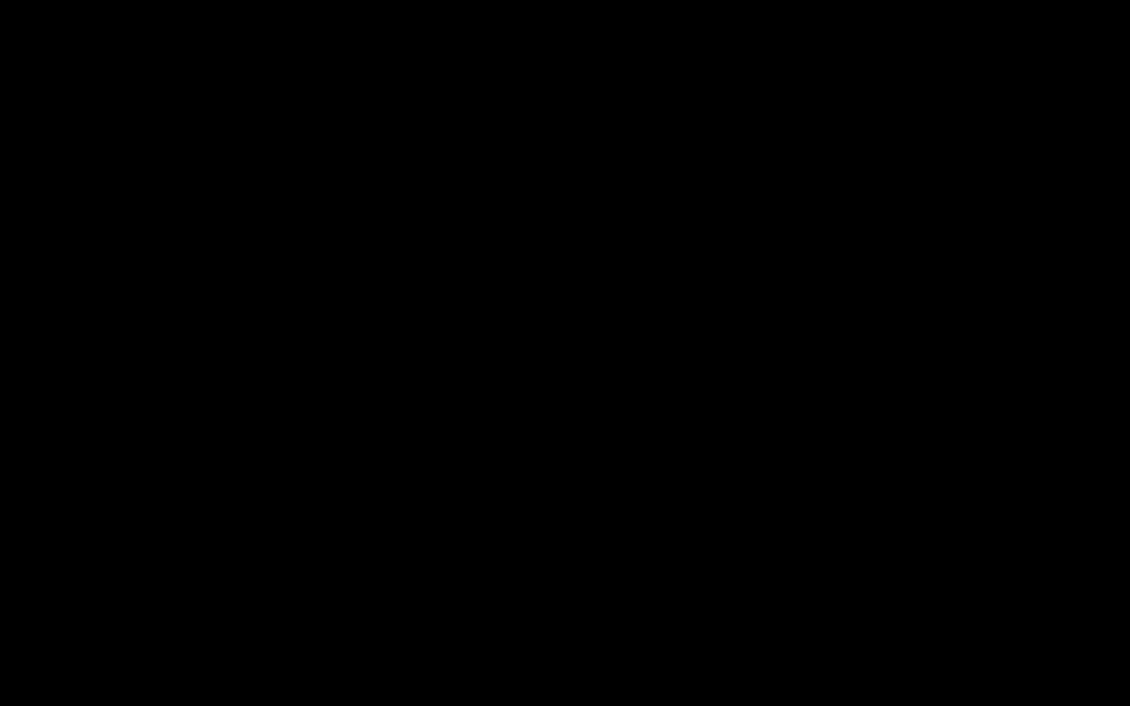
click at [742, 530] on div "Loaded : 9.92% 00:33:42.469 Paramedics Season 4 Episode 4 (5/6) 00:00:00.412 Cu…" at bounding box center [549, 695] width 847 height 15
click at [877, 530] on div "Loaded : 70.59% 00:41:03.735 Paramedics Season 4 Episode 4 (6/6) 00:29:44.994 C…" at bounding box center [549, 695] width 847 height 15
click at [898, 530] on div "Loaded : 88.35% 00:42:14.828 Paramedics Season 4 Episode 4 (6/6) 00:37:17.205 C…" at bounding box center [549, 695] width 847 height 15
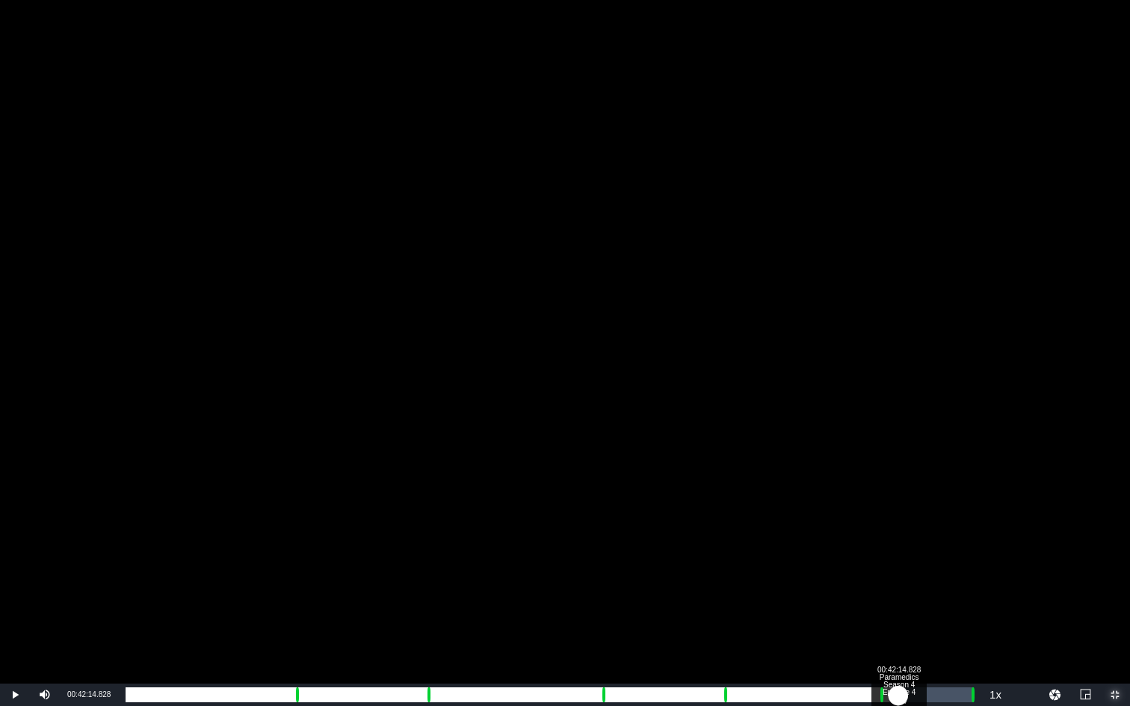
click at [898, 530] on div "00:38:22.162" at bounding box center [512, 695] width 773 height 15
click at [897, 530] on div "00:38:16.104" at bounding box center [511, 695] width 771 height 15
click at [898, 530] on div "00:38:19.725" at bounding box center [513, 695] width 774 height 15
click at [895, 530] on div "00:38:15.901" at bounding box center [511, 695] width 770 height 15
click at [892, 530] on div "00:38:05.866" at bounding box center [511, 695] width 770 height 15
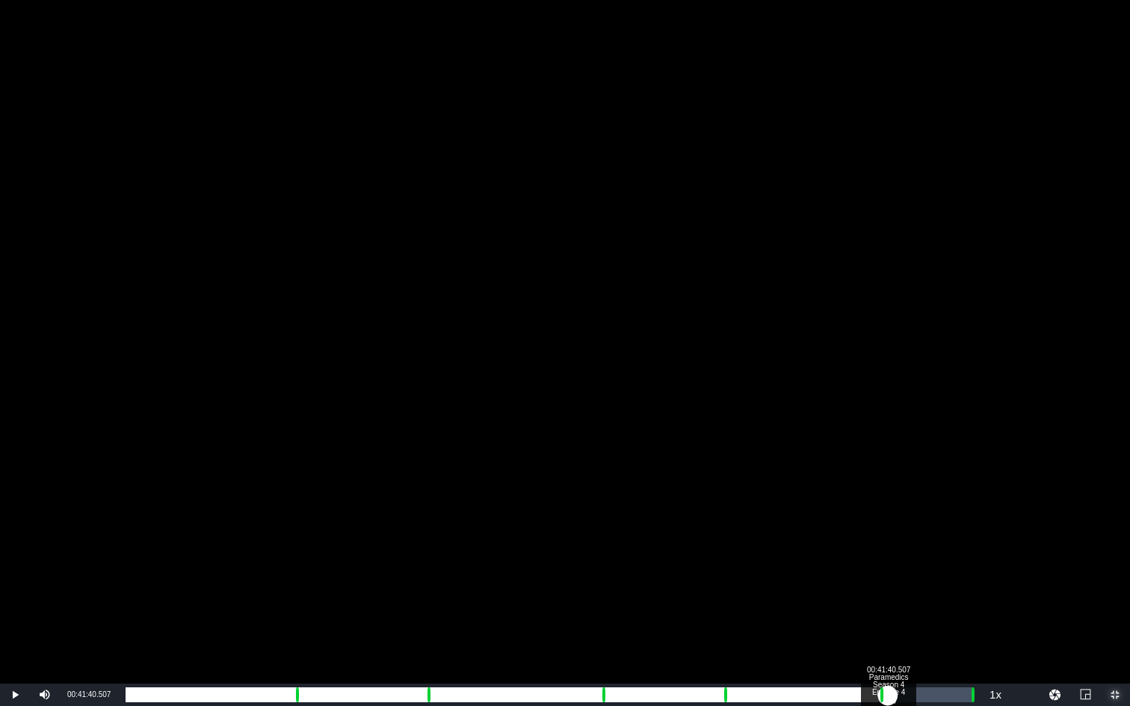
click at [888, 530] on div "00:37:54.066" at bounding box center [507, 695] width 762 height 15
click at [883, 530] on div "Progress Bar" at bounding box center [882, 694] width 4 height 19
click at [879, 530] on div "00:37:24.544" at bounding box center [504, 695] width 757 height 15
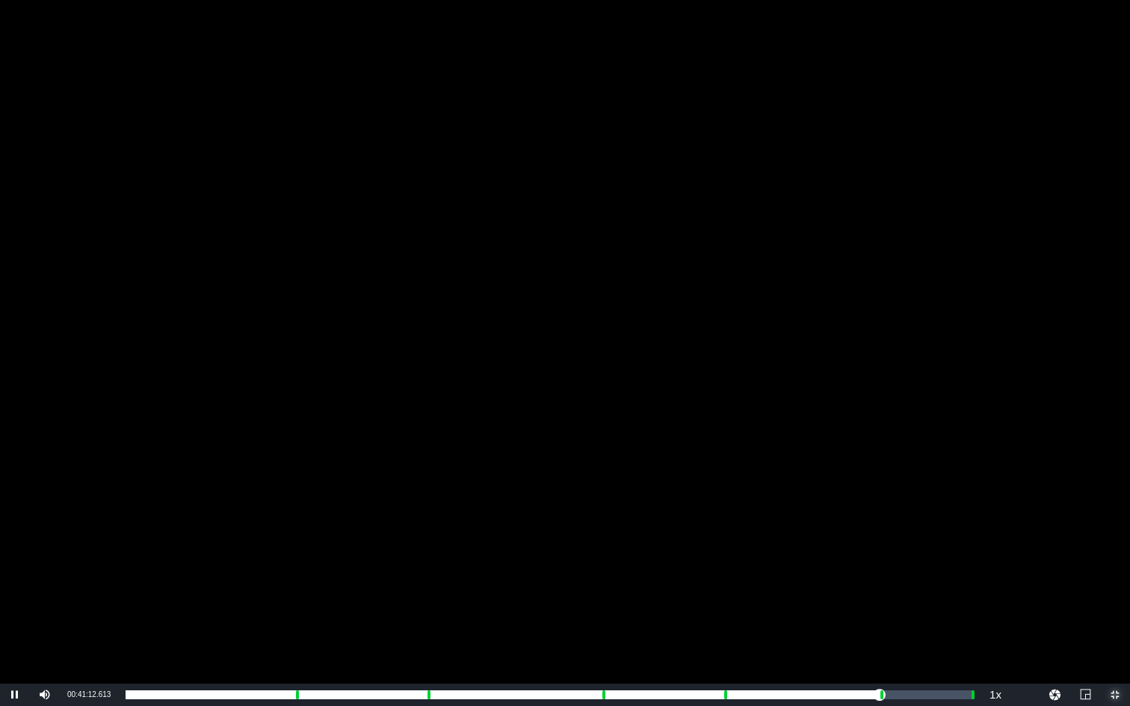
click at [1056, 530] on span "Video Player" at bounding box center [1115, 695] width 0 height 0
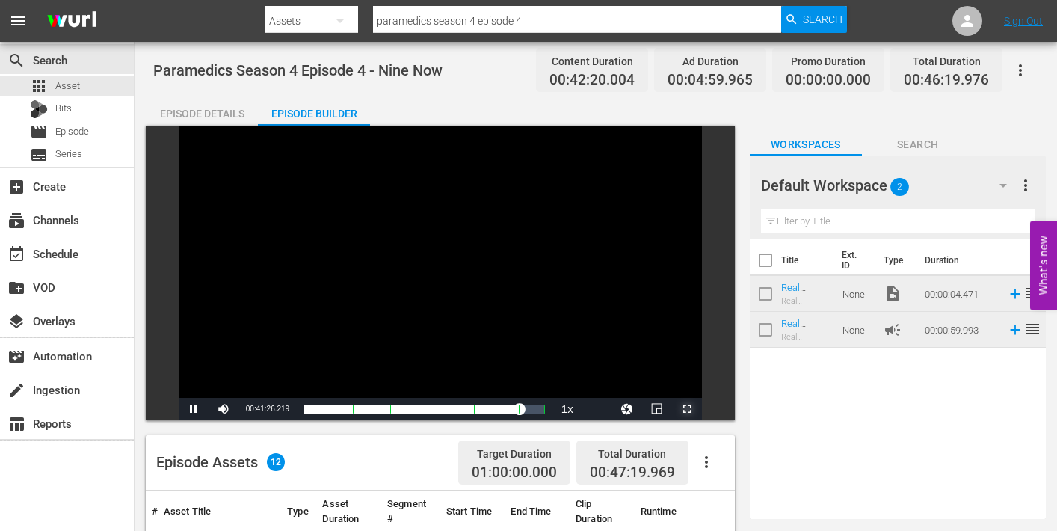
click at [687, 409] on span "Video Player" at bounding box center [687, 409] width 0 height 0
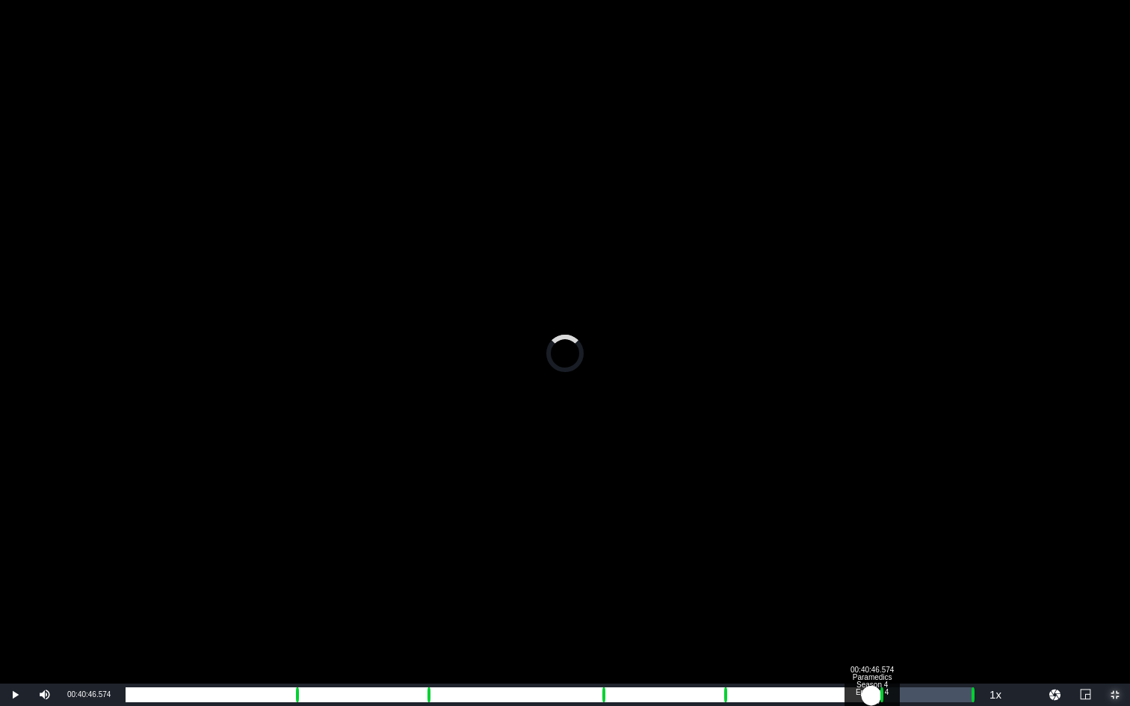
click at [871, 530] on div "00:37:26.475" at bounding box center [499, 695] width 746 height 15
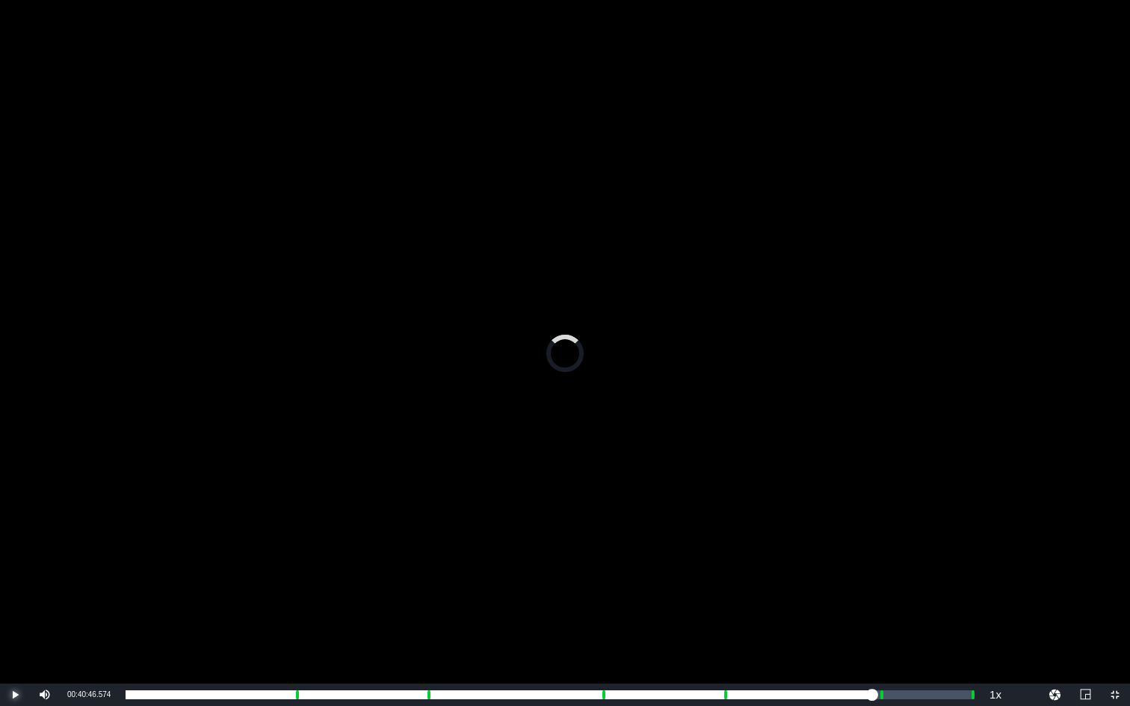
click at [15, 530] on span "Video Player" at bounding box center [15, 695] width 0 height 0
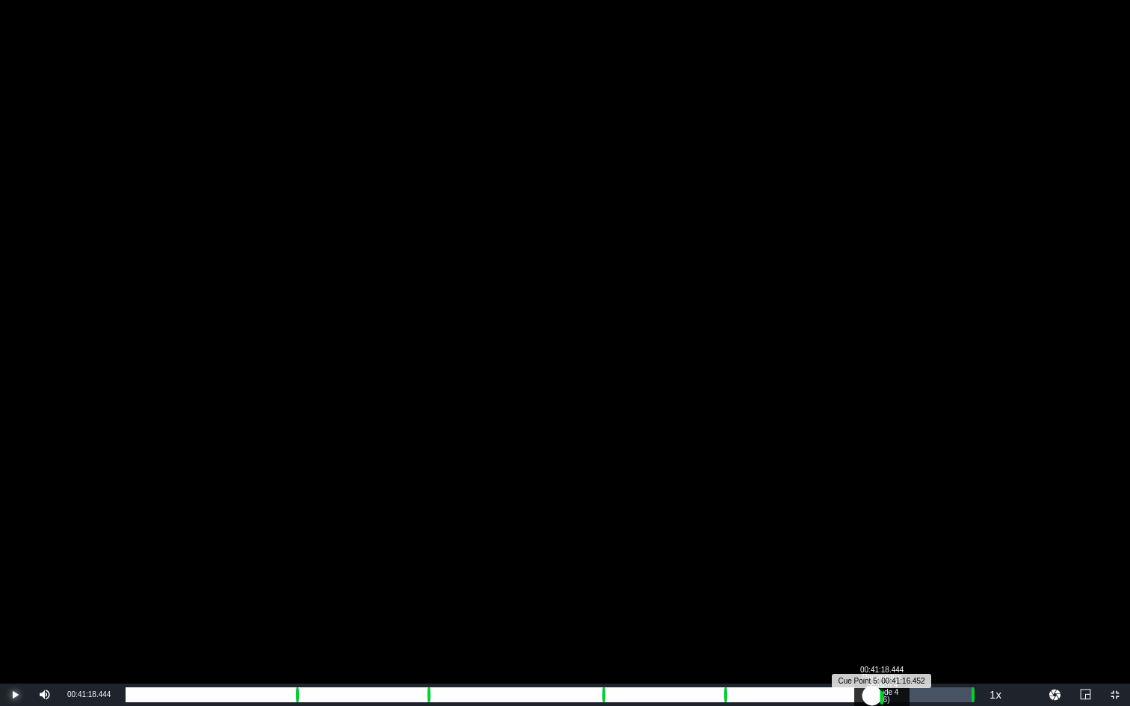
click at [880, 530] on div "Progress Bar" at bounding box center [882, 694] width 4 height 19
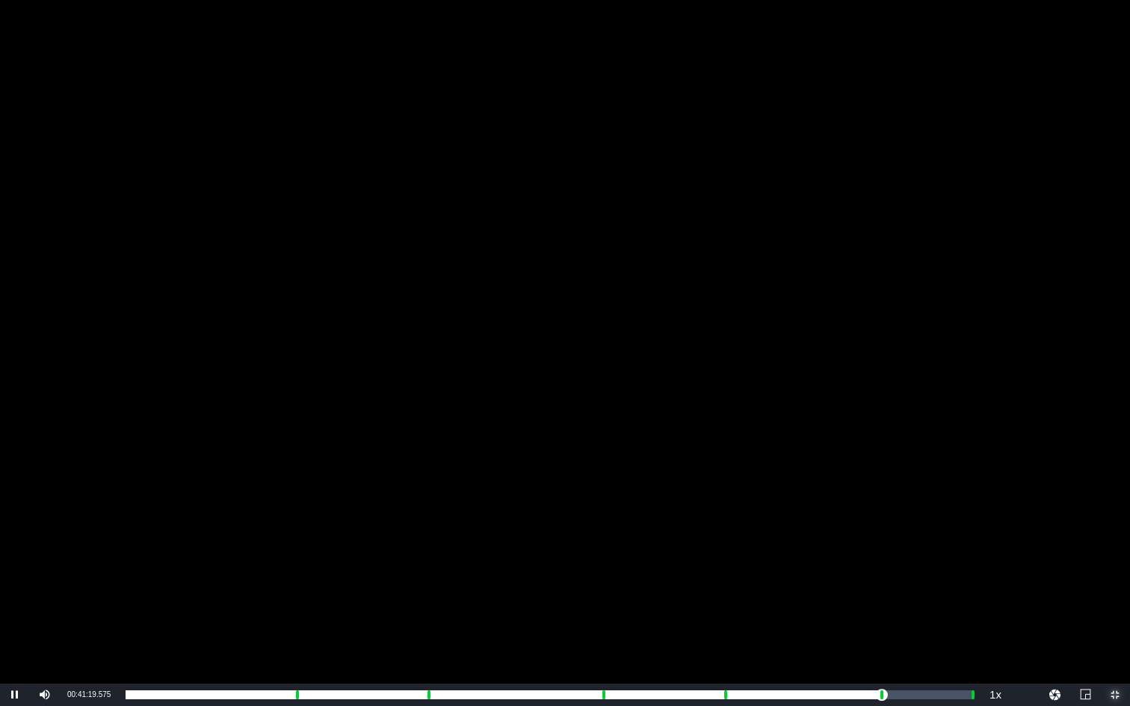
click at [1056, 530] on span "Video Player" at bounding box center [1115, 695] width 0 height 0
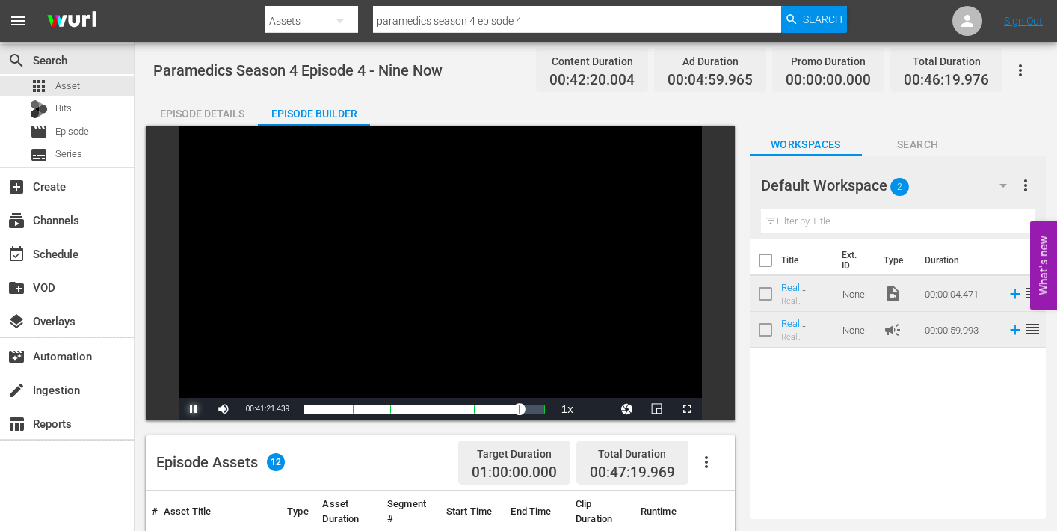
click at [194, 409] on span "Video Player" at bounding box center [194, 409] width 0 height 0
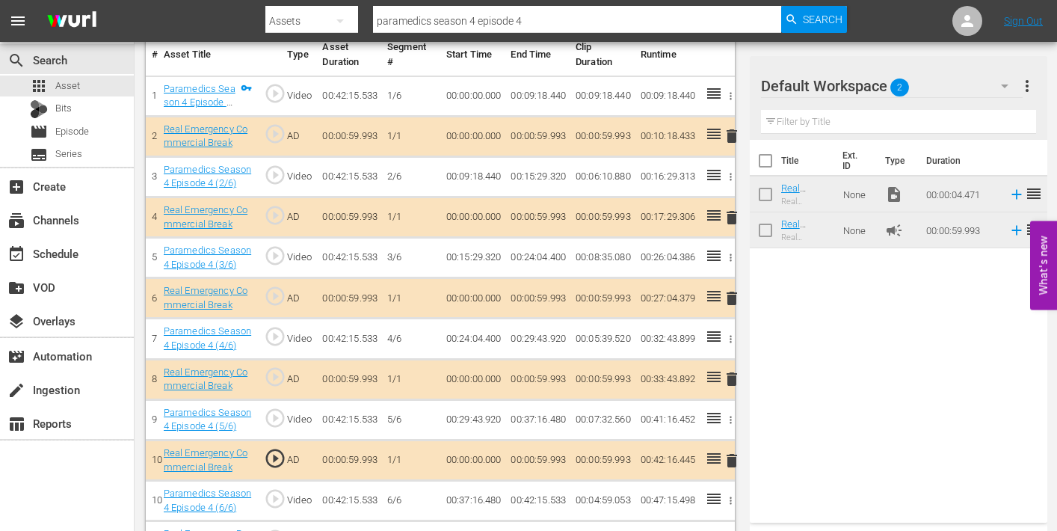
scroll to position [457, 0]
click at [732, 137] on span "delete" at bounding box center [732, 135] width 18 height 18
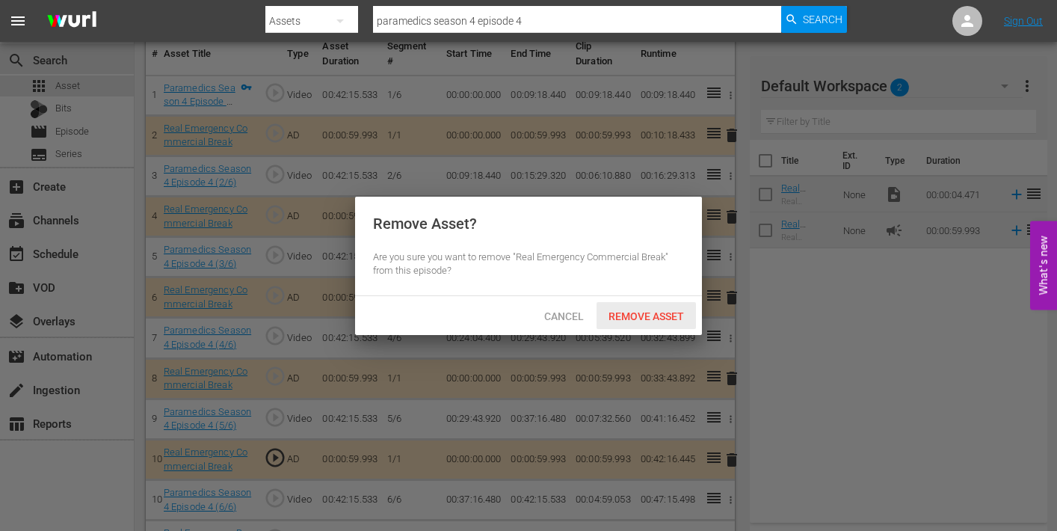
click at [664, 313] on span "Remove Asset" at bounding box center [645, 316] width 99 height 12
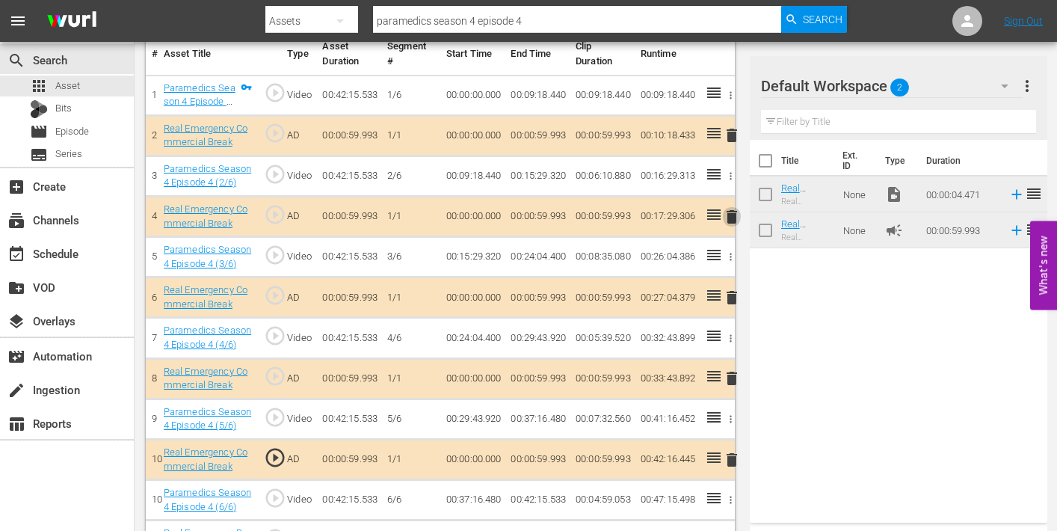
click at [729, 215] on span "delete" at bounding box center [732, 217] width 18 height 18
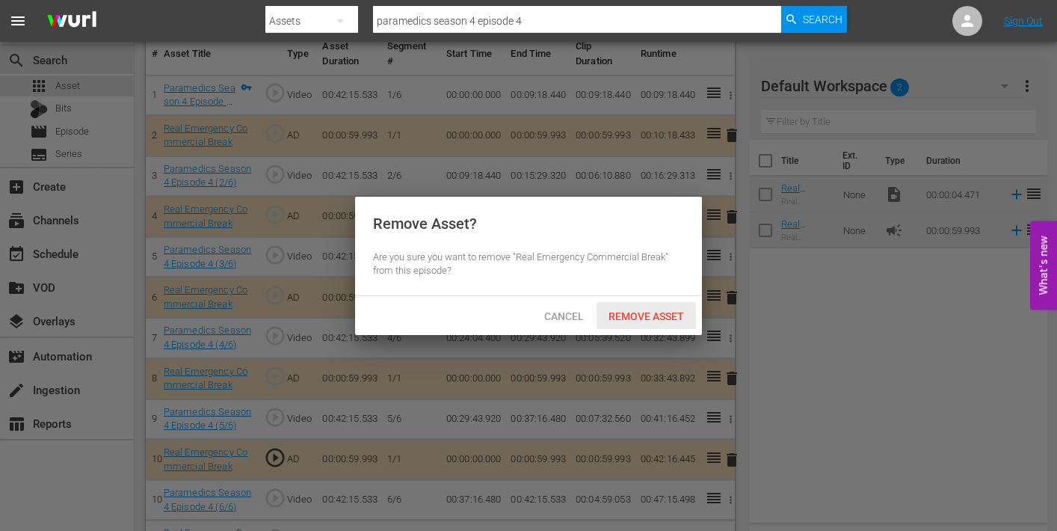
click at [657, 314] on span "Remove Asset" at bounding box center [645, 316] width 99 height 12
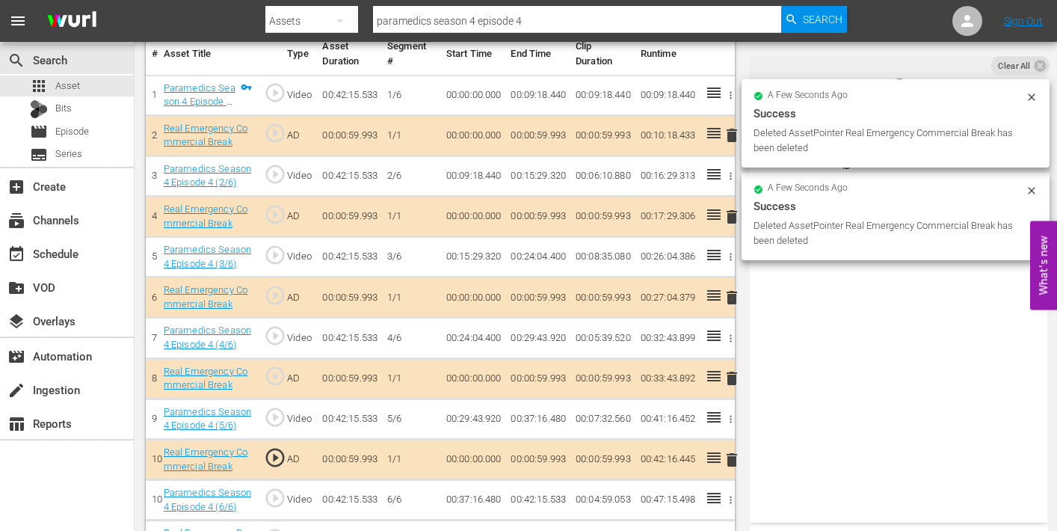
scroll to position [418, 0]
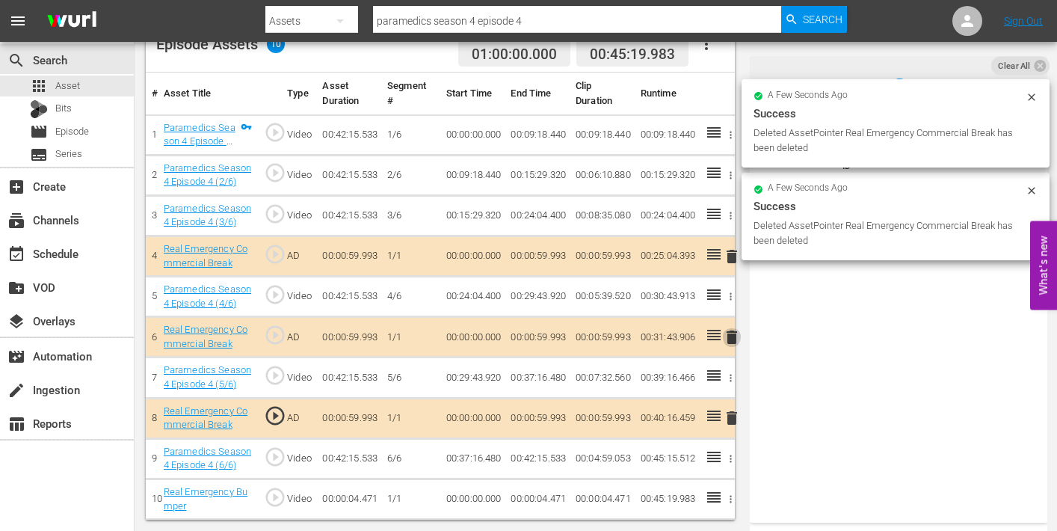
click at [733, 335] on span "delete" at bounding box center [732, 337] width 18 height 18
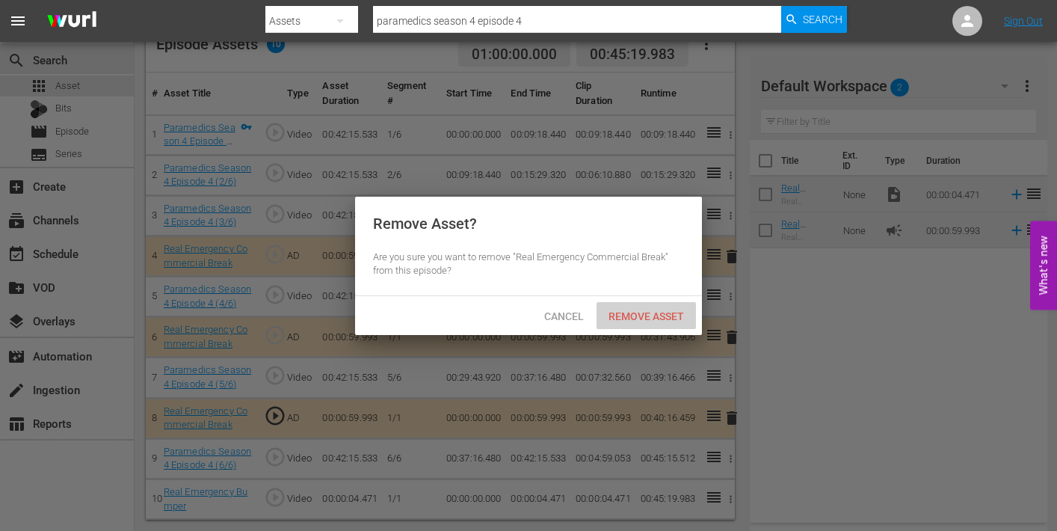
drag, startPoint x: 656, startPoint y: 314, endPoint x: 666, endPoint y: 315, distance: 9.8
click at [657, 314] on span "Remove Asset" at bounding box center [645, 316] width 99 height 12
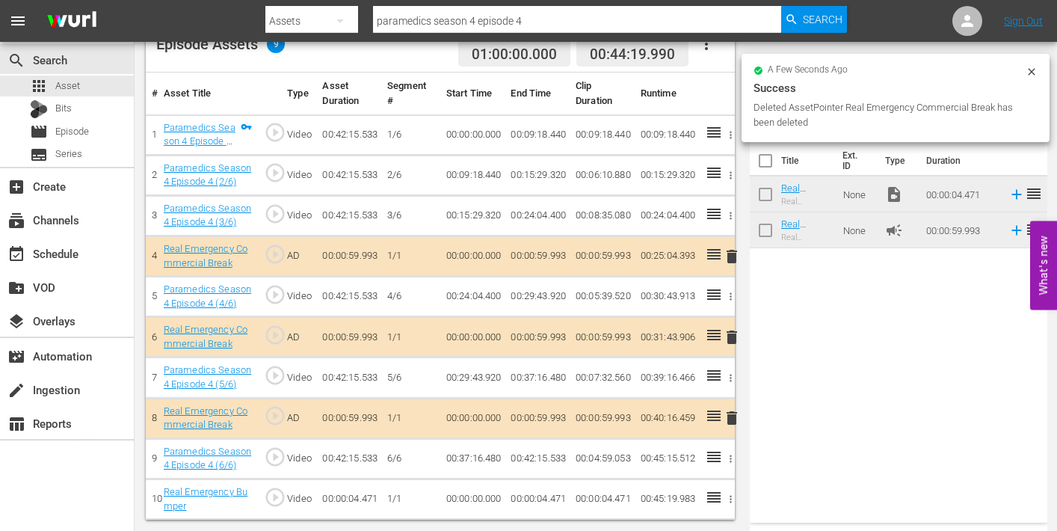
scroll to position [389, 0]
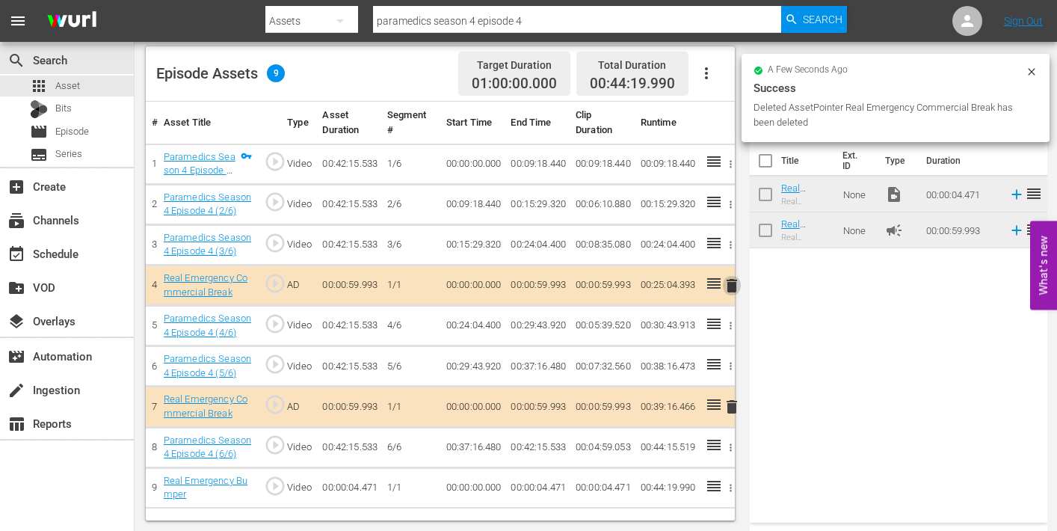
click at [730, 285] on span "delete" at bounding box center [732, 286] width 18 height 18
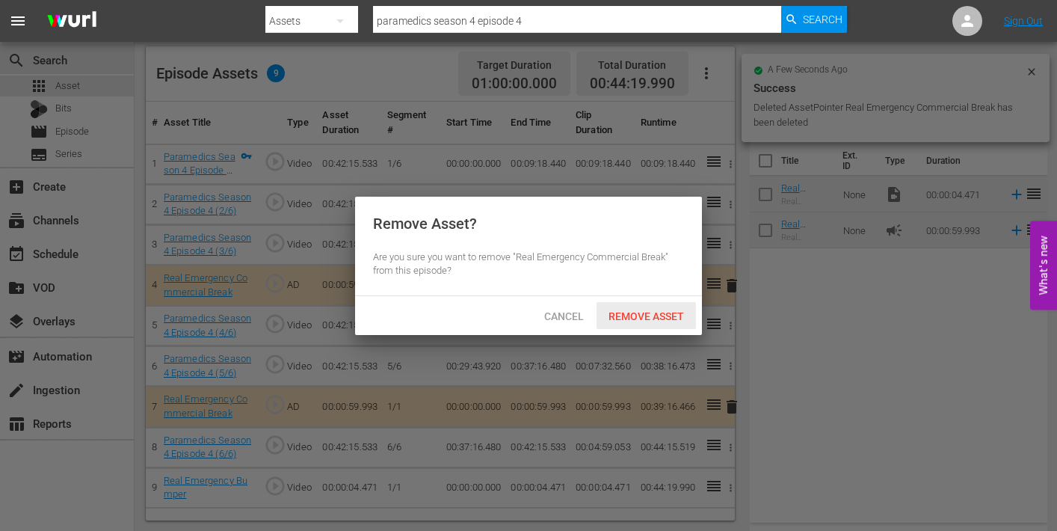
click at [661, 315] on span "Remove Asset" at bounding box center [645, 316] width 99 height 12
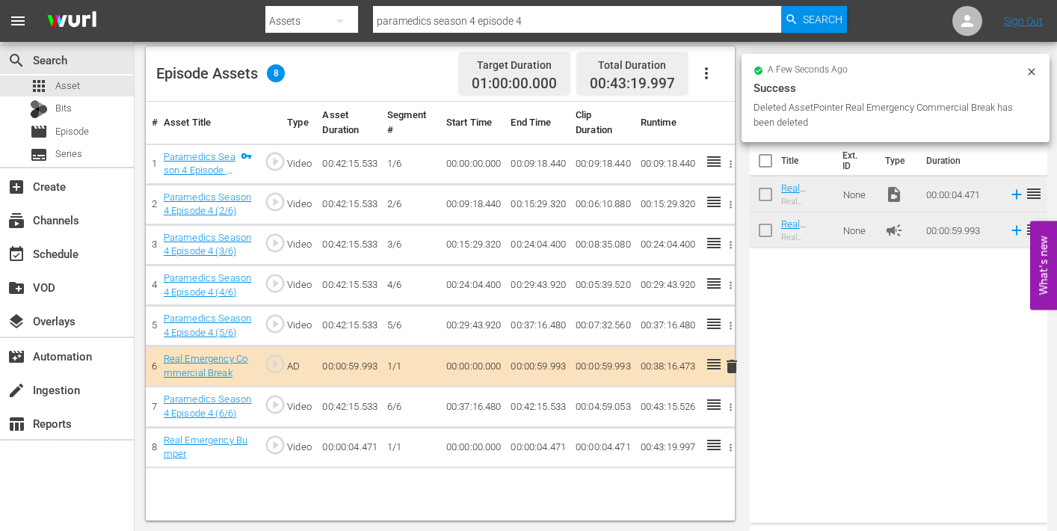
click at [730, 365] on span "delete" at bounding box center [732, 366] width 18 height 18
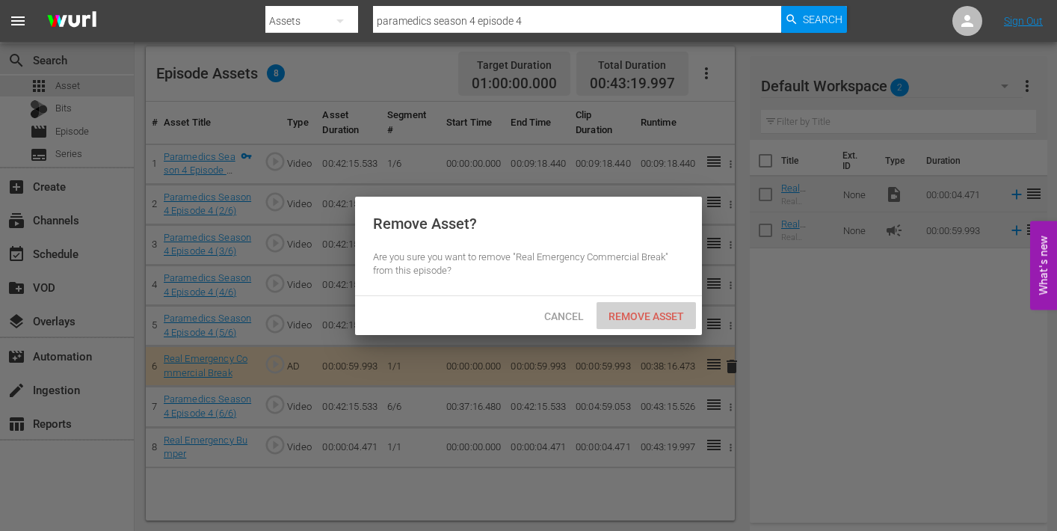
click at [646, 315] on span "Remove Asset" at bounding box center [645, 316] width 99 height 12
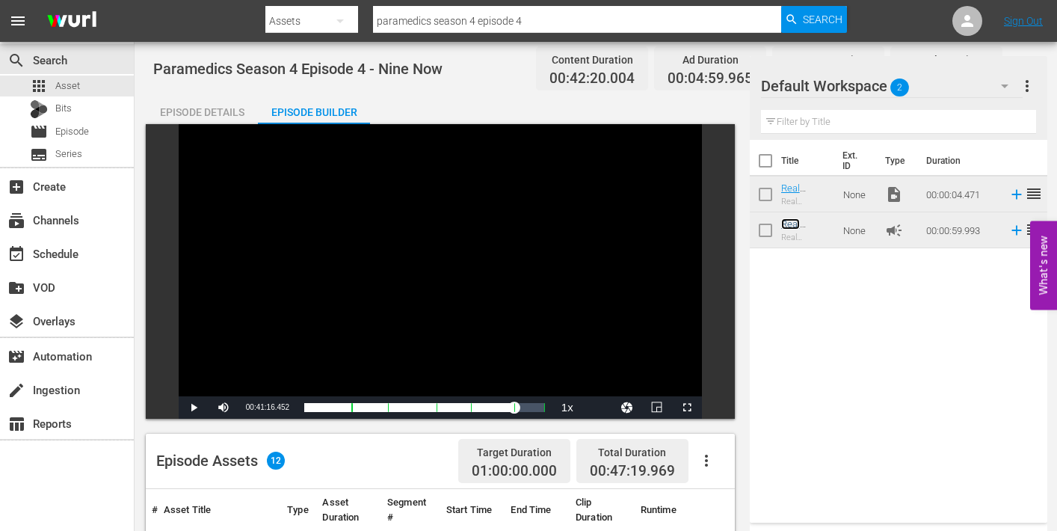
scroll to position [0, 0]
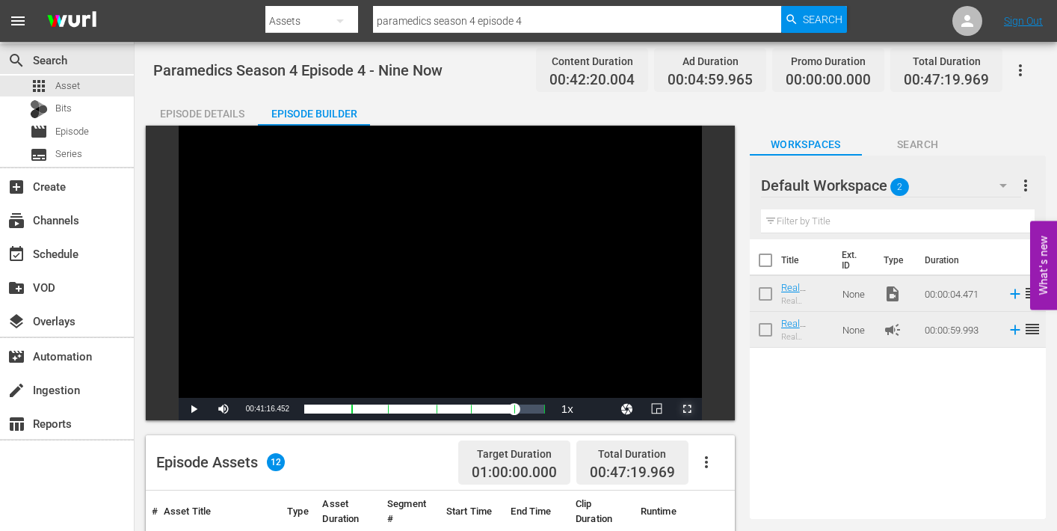
click at [687, 409] on span "Video Player" at bounding box center [687, 409] width 0 height 0
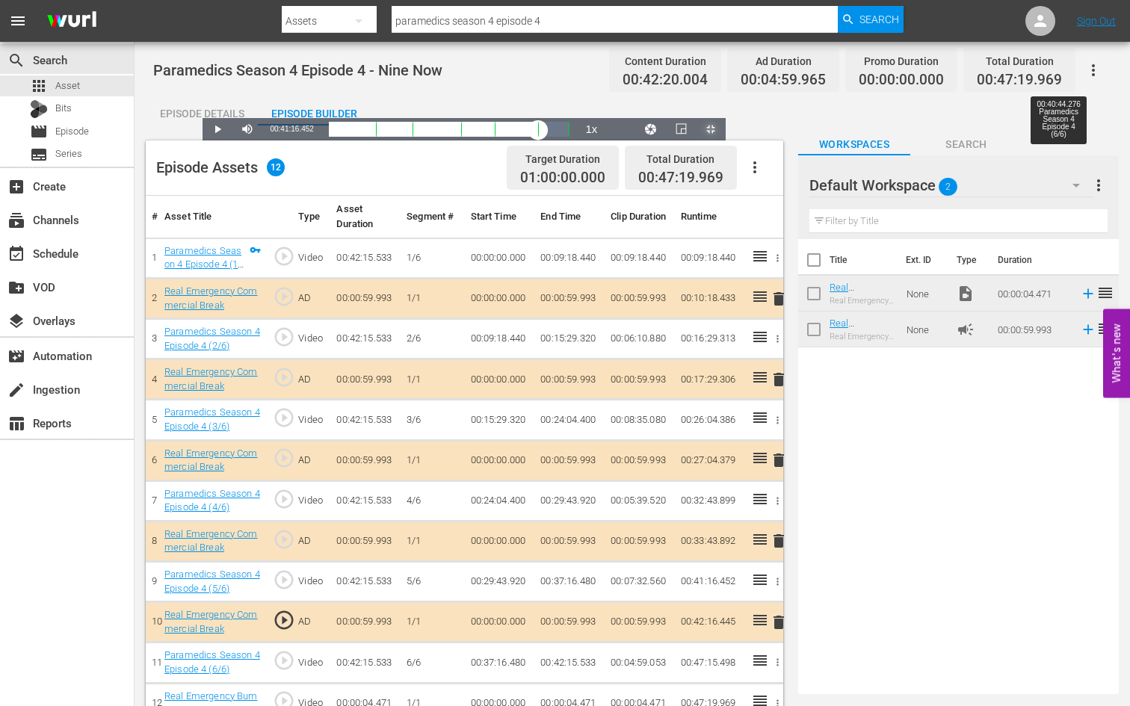
click at [538, 137] on div "00:00:00.000" at bounding box center [433, 129] width 209 height 15
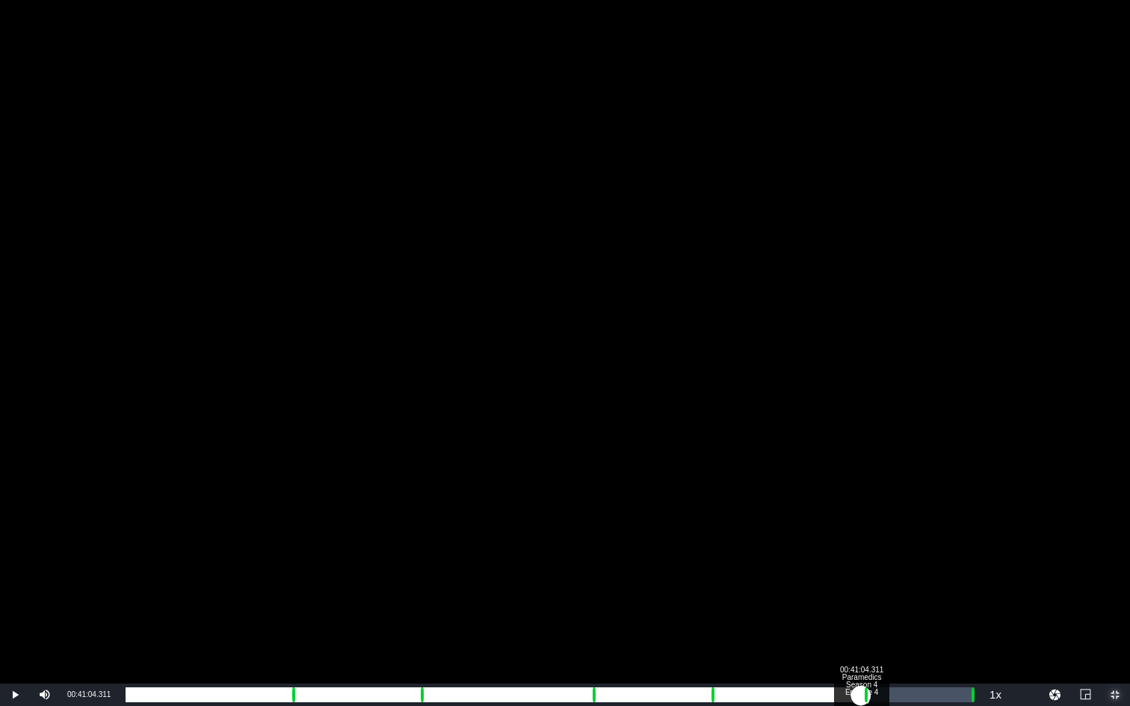
click at [861, 530] on div "00:36:45.368" at bounding box center [493, 695] width 735 height 15
click at [294, 530] on div "Progress Bar" at bounding box center [294, 694] width 4 height 19
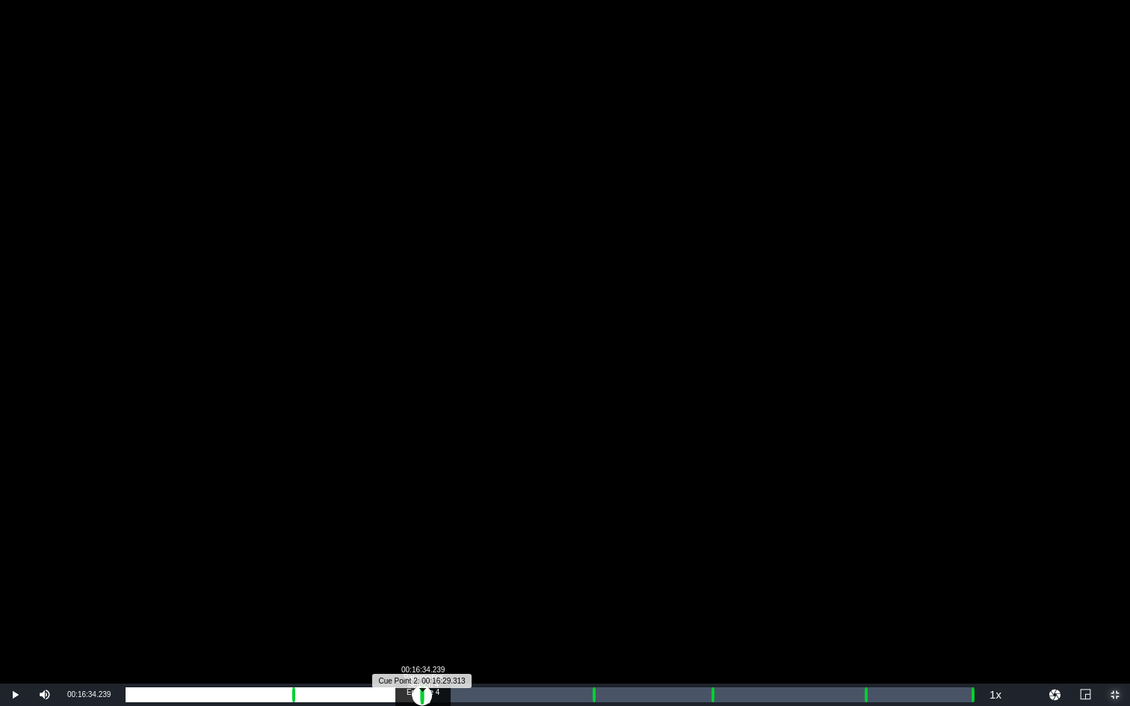
click at [422, 530] on div "Progress Bar" at bounding box center [423, 694] width 4 height 19
click at [590, 530] on div "Loaded : 9.92% 00:25:57.725 Paramedics Season 4 Episode 4 (4/6) 00:00:05.298 Cu…" at bounding box center [549, 695] width 847 height 15
click at [709, 530] on div "Loaded : 9.92% 00:32:35.922 Paramedics Season 4 Episode 4 (5/6) 00:00:00.337 Cu…" at bounding box center [549, 695] width 847 height 15
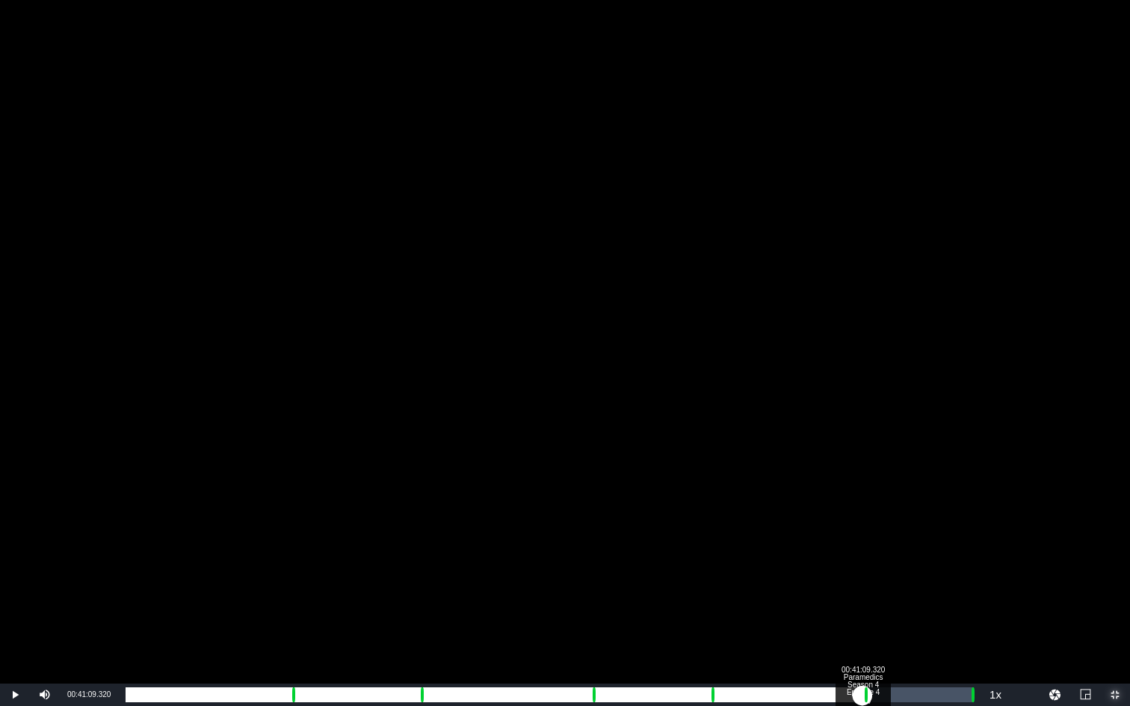
click at [862, 530] on div "Loaded : 9.92% 00:41:09.320 Paramedics Season 4 Episode 4 (6/6) 00:00:00.504 Cu…" at bounding box center [549, 695] width 847 height 15
click at [882, 530] on div "Loaded : 9.92% 00:42:14.434 Paramedics Season 4 Episode 4 (6/6) 00:00:00.696 Cu…" at bounding box center [549, 695] width 847 height 15
click at [879, 530] on div "00:37:20.644" at bounding box center [502, 695] width 753 height 15
click at [969, 530] on div "00:47:04.942" at bounding box center [969, 695] width 1 height 15
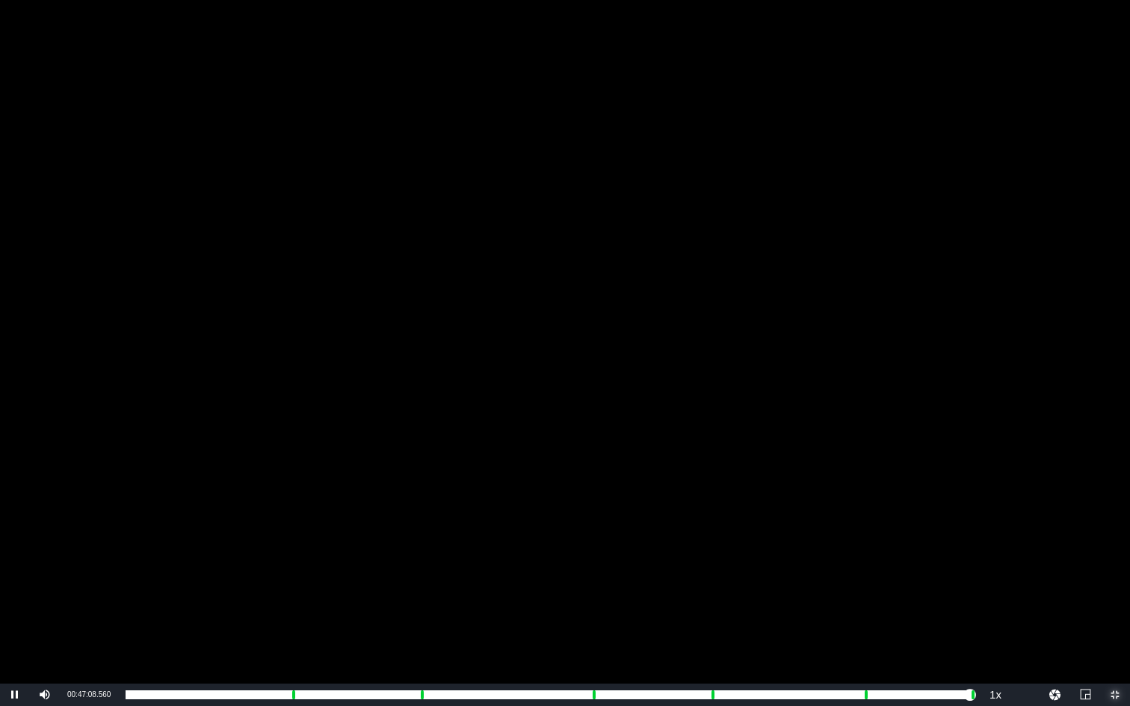
click at [1056, 530] on span "Video Player" at bounding box center [1115, 695] width 0 height 0
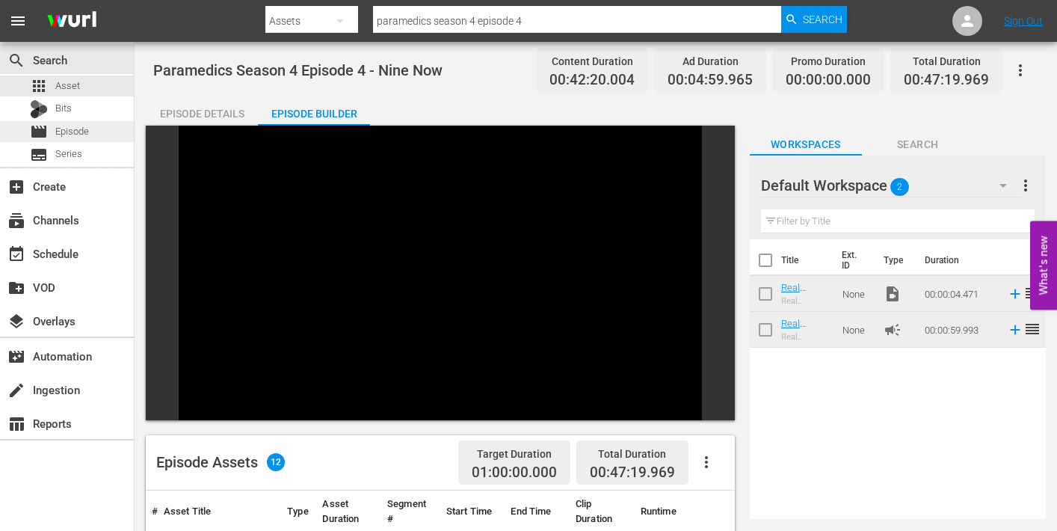
click at [58, 132] on span "Episode" at bounding box center [72, 131] width 34 height 15
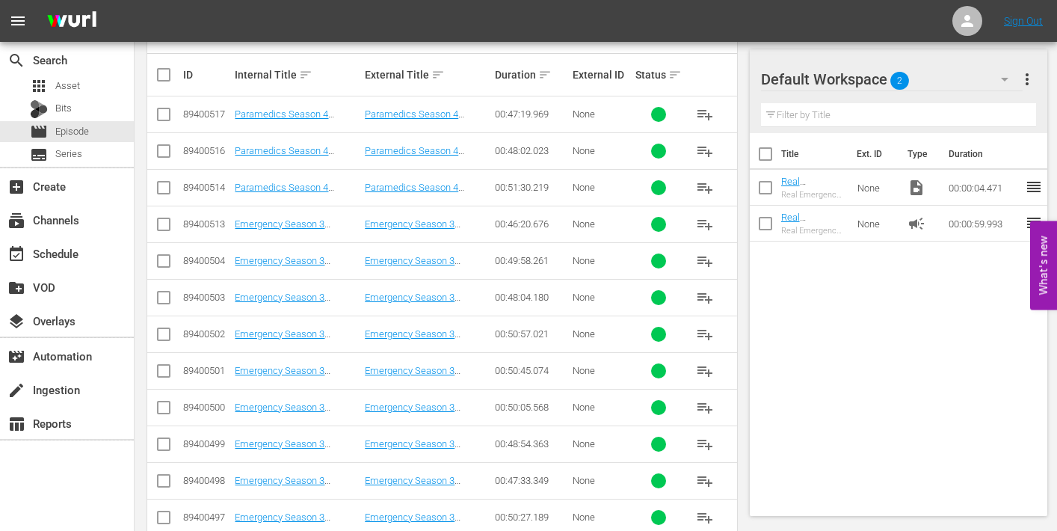
scroll to position [369, 0]
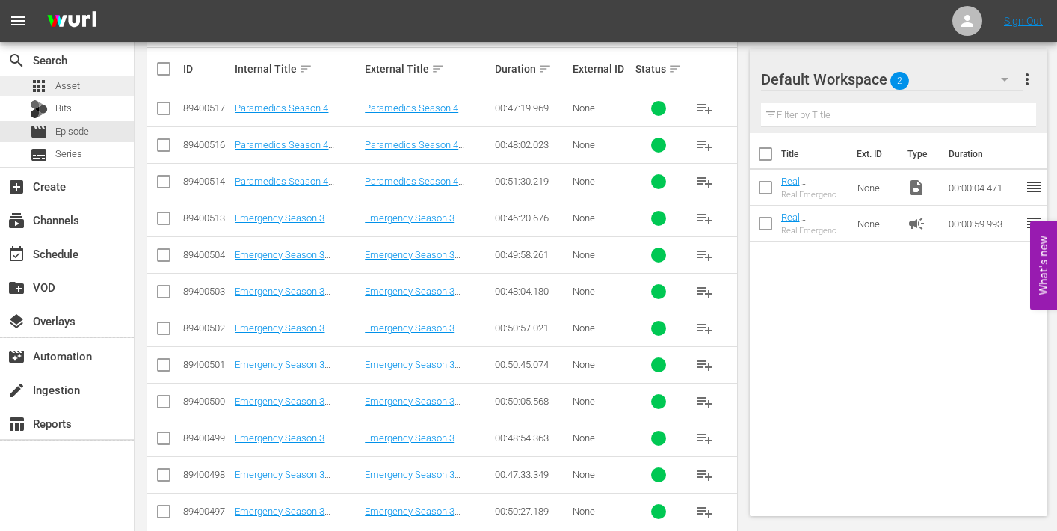
click at [53, 84] on div "apps Asset" at bounding box center [55, 85] width 50 height 21
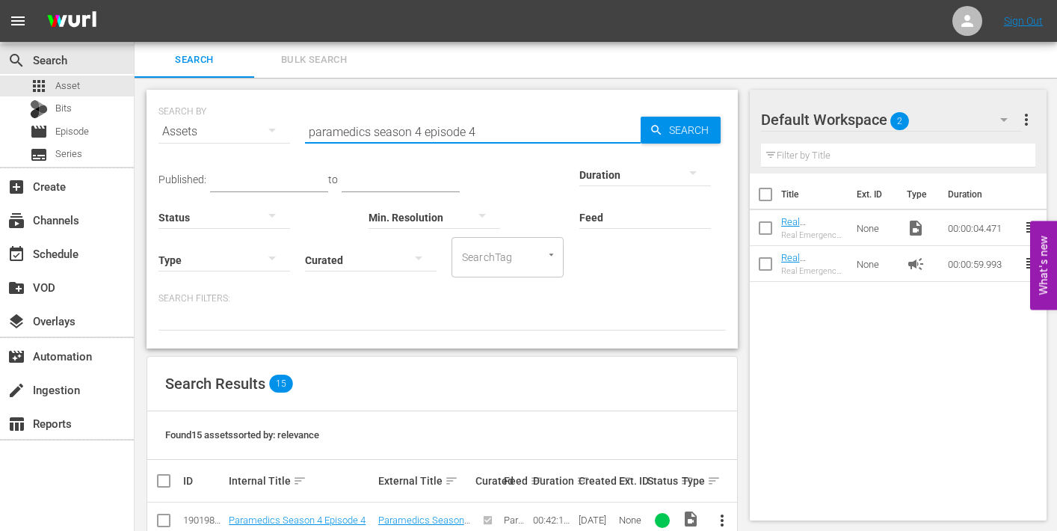
drag, startPoint x: 466, startPoint y: 130, endPoint x: 478, endPoint y: 132, distance: 12.1
click at [479, 132] on input "paramedics season 4 episode 4" at bounding box center [473, 132] width 336 height 36
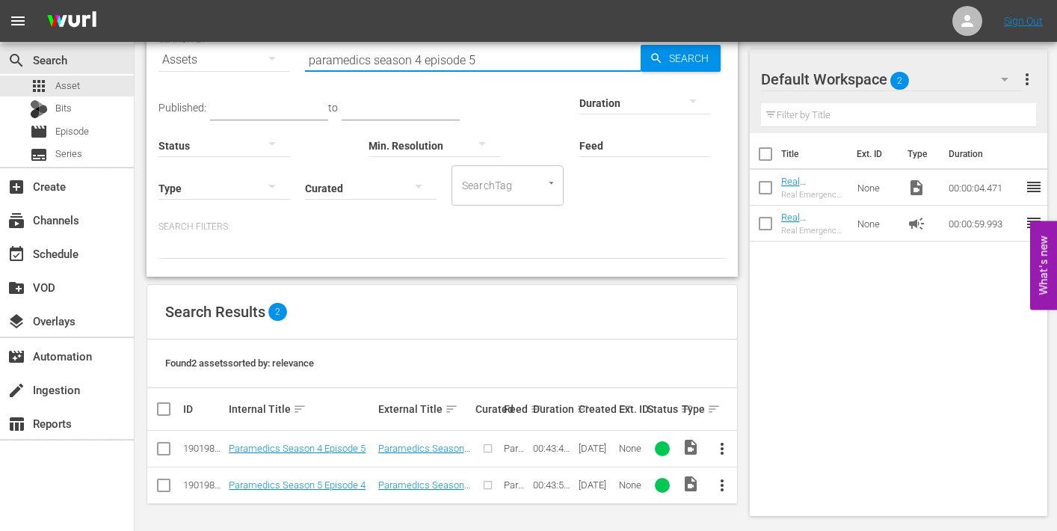
click at [726, 448] on span "more_vert" at bounding box center [722, 448] width 18 height 18
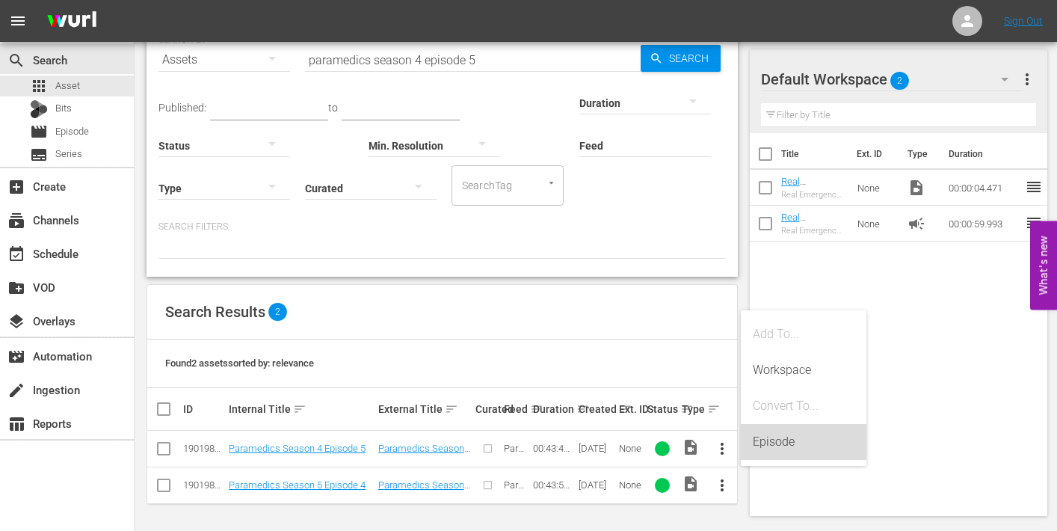
click at [760, 448] on div "Episode" at bounding box center [804, 442] width 102 height 36
click at [625, 344] on div "Found 2 assets sorted by: relevance" at bounding box center [442, 363] width 590 height 49
click at [721, 440] on span "more_vert" at bounding box center [722, 448] width 18 height 18
click at [775, 439] on div "Episode" at bounding box center [804, 442] width 102 height 36
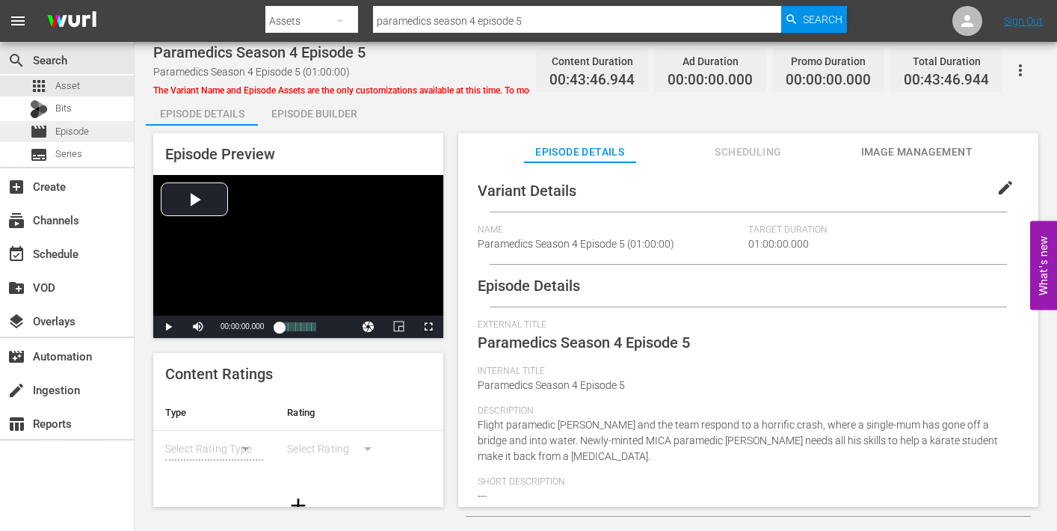
click at [76, 134] on span "Episode" at bounding box center [72, 131] width 34 height 15
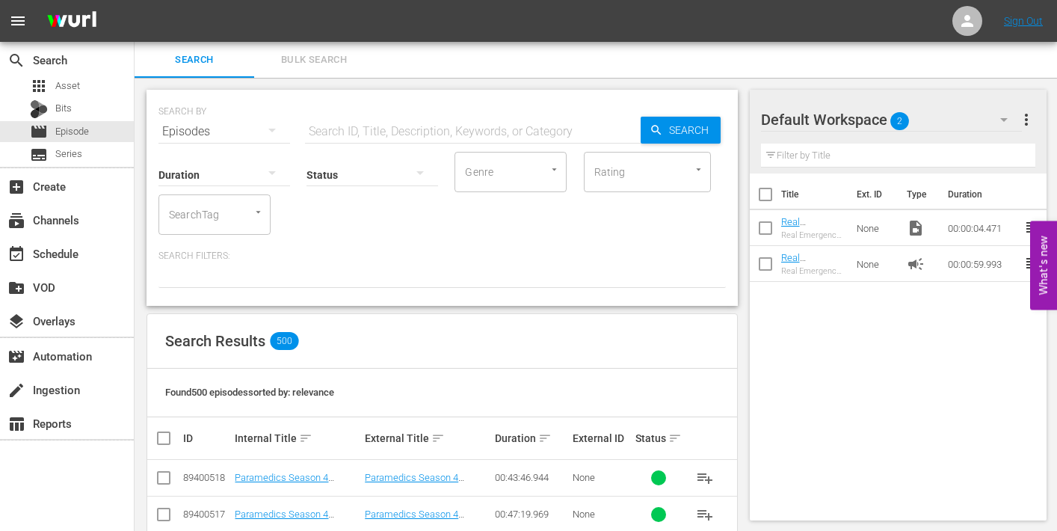
click at [163, 475] on input "checkbox" at bounding box center [164, 481] width 18 height 18
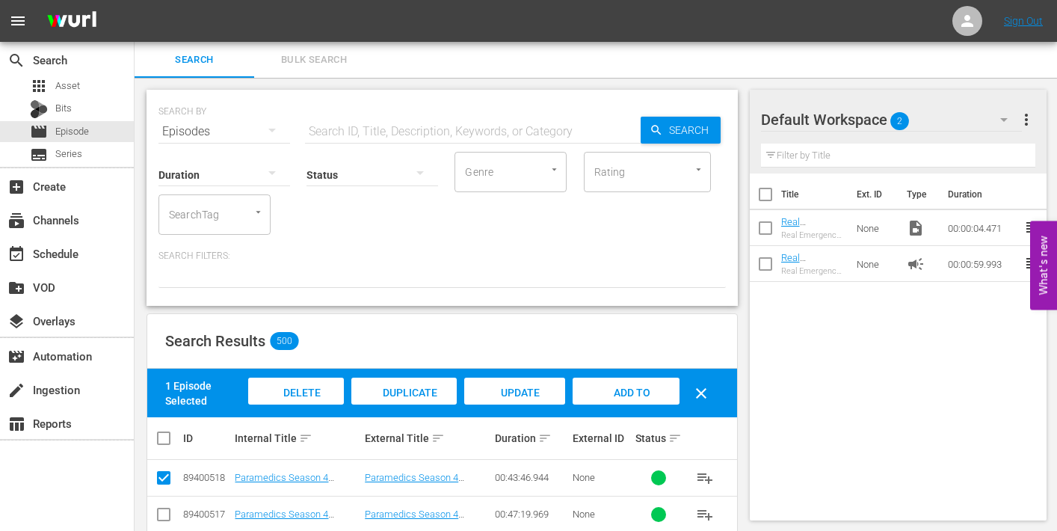
click at [291, 392] on span "Delete Episodes" at bounding box center [296, 406] width 60 height 40
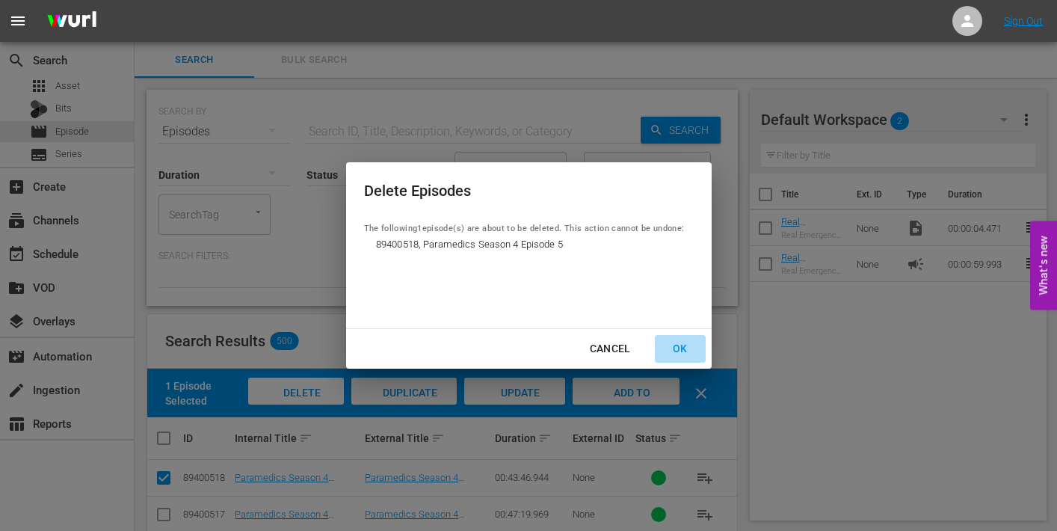
click at [685, 348] on div "OK" at bounding box center [680, 348] width 39 height 19
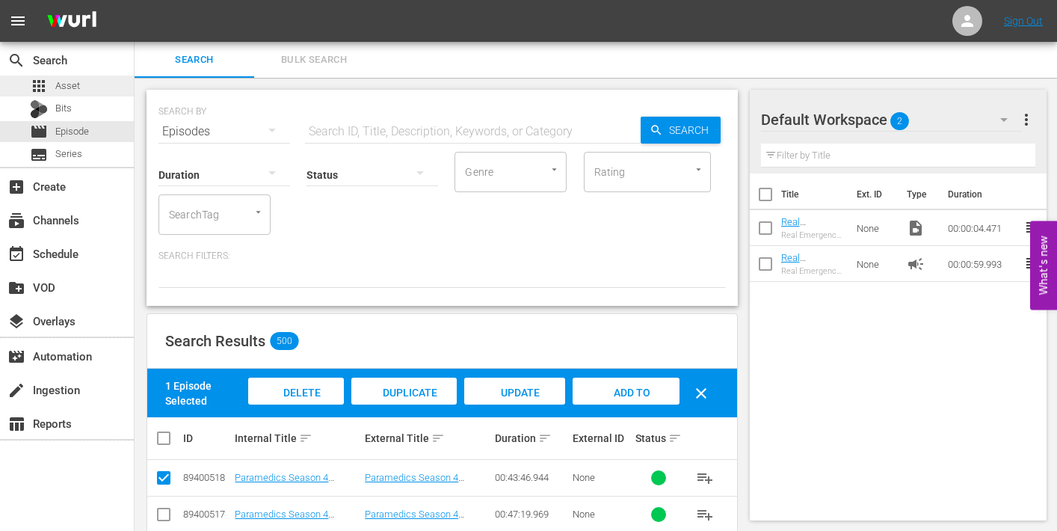
click at [69, 83] on span "Asset" at bounding box center [67, 85] width 25 height 15
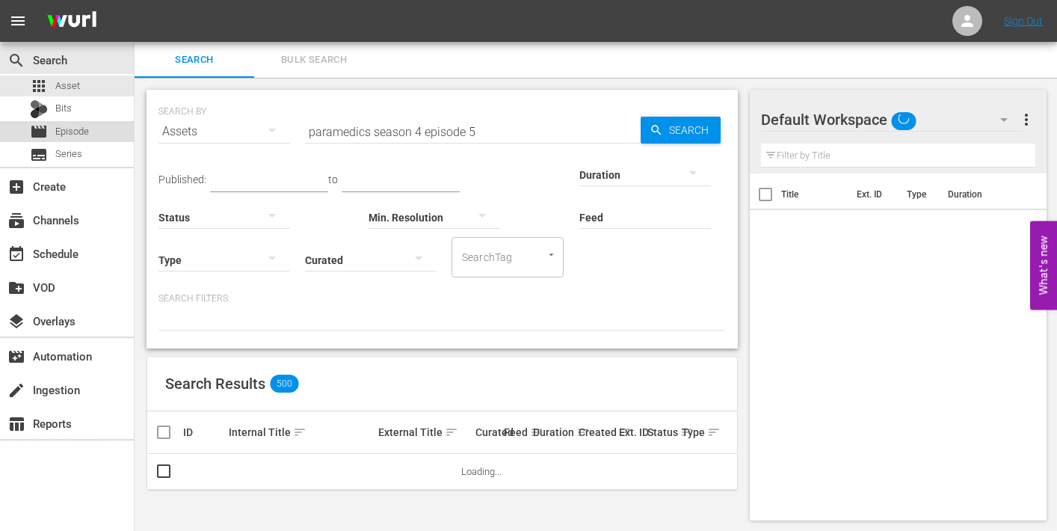
click at [72, 127] on span "Episode" at bounding box center [72, 131] width 34 height 15
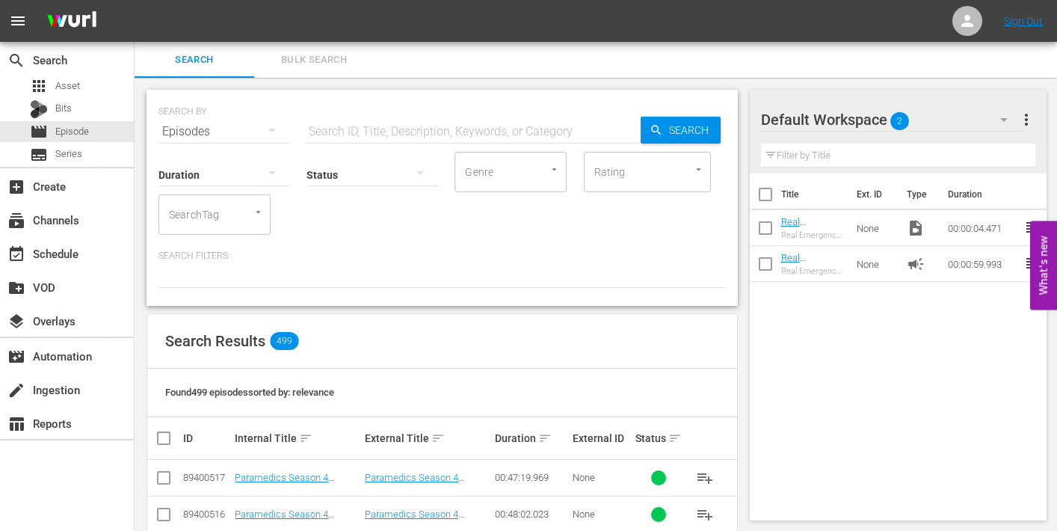
click at [395, 134] on input "text" at bounding box center [473, 132] width 336 height 36
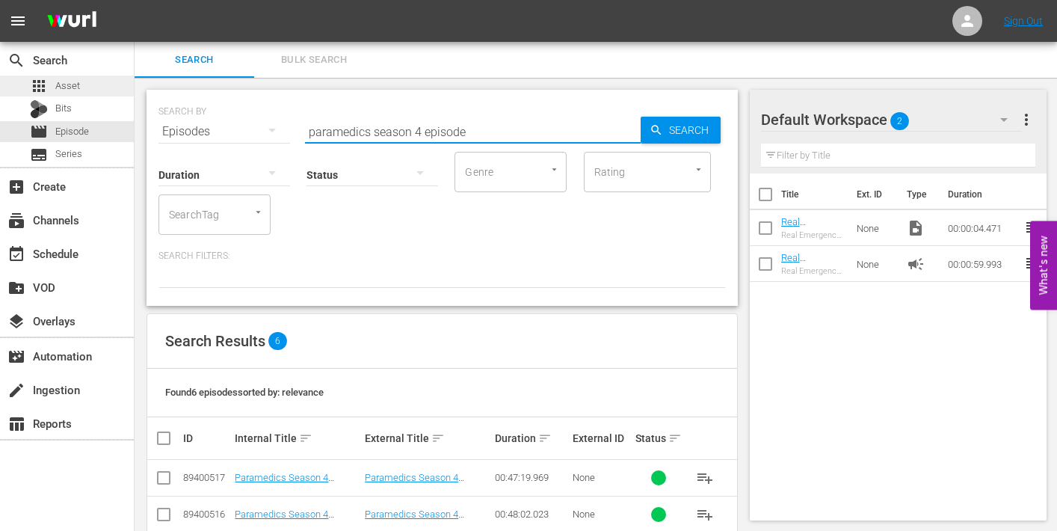
click at [69, 84] on span "Asset" at bounding box center [67, 85] width 25 height 15
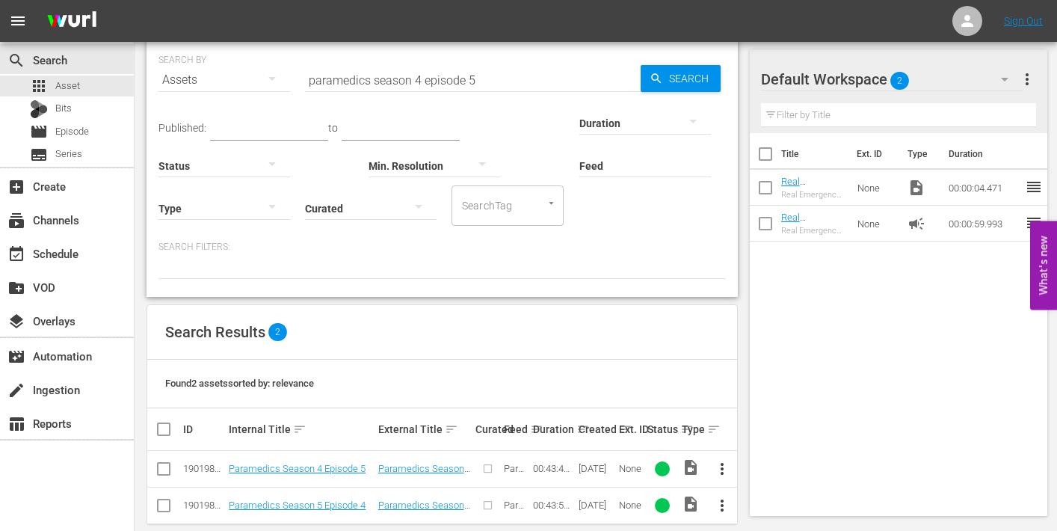
scroll to position [72, 0]
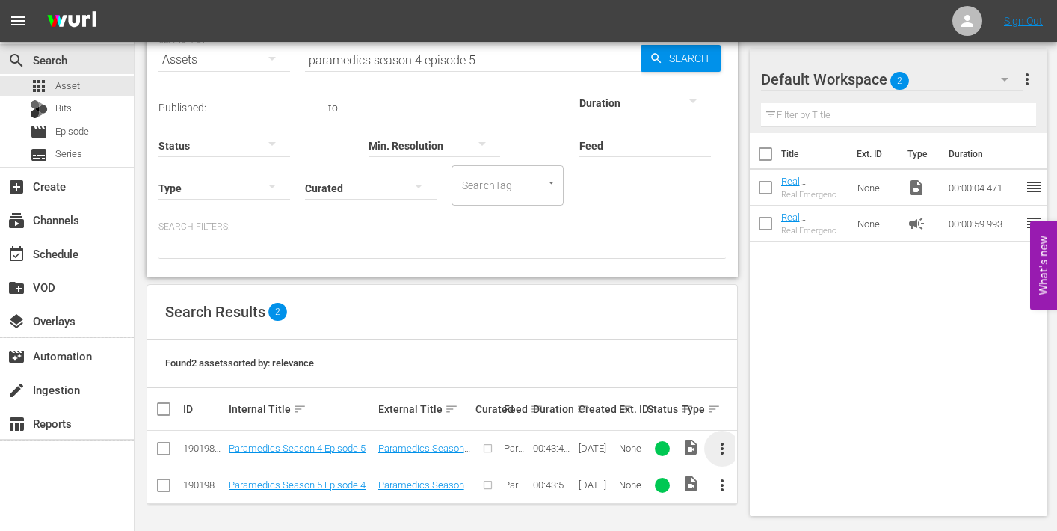
click at [718, 445] on span "more_vert" at bounding box center [722, 448] width 18 height 18
click at [773, 440] on div "Episode" at bounding box center [804, 442] width 102 height 36
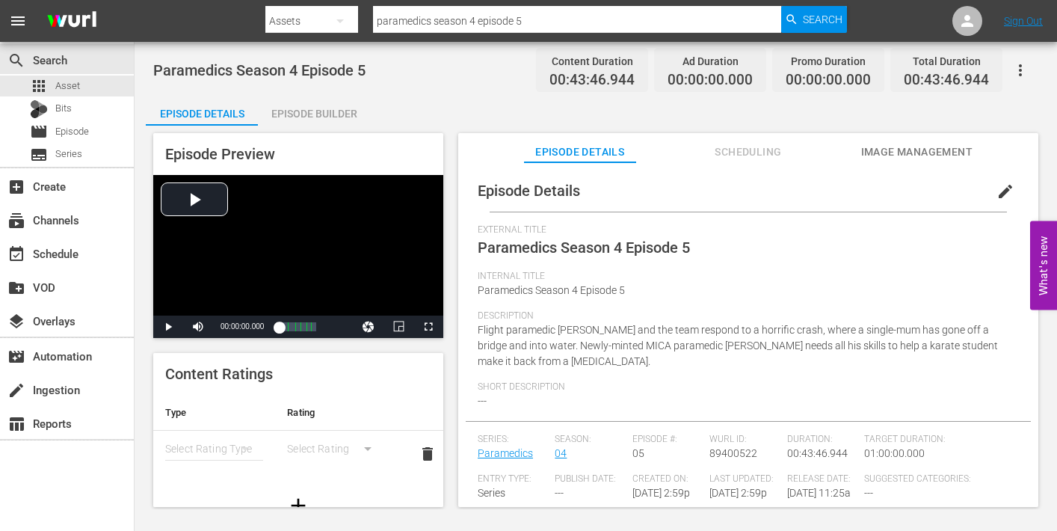
drag, startPoint x: 995, startPoint y: 190, endPoint x: 950, endPoint y: 215, distance: 52.2
click at [996, 191] on span "edit" at bounding box center [1005, 191] width 18 height 18
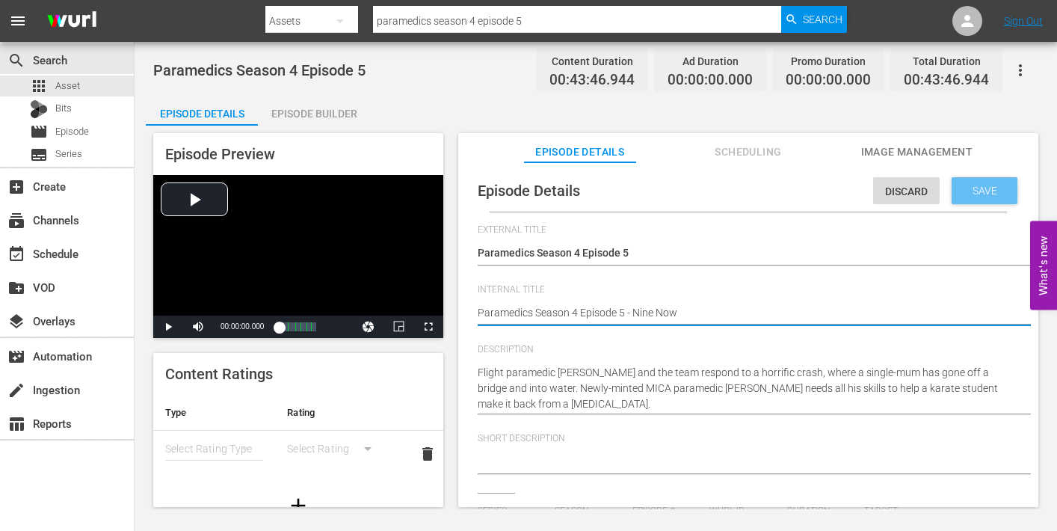
click at [961, 188] on span "Save" at bounding box center [984, 191] width 49 height 12
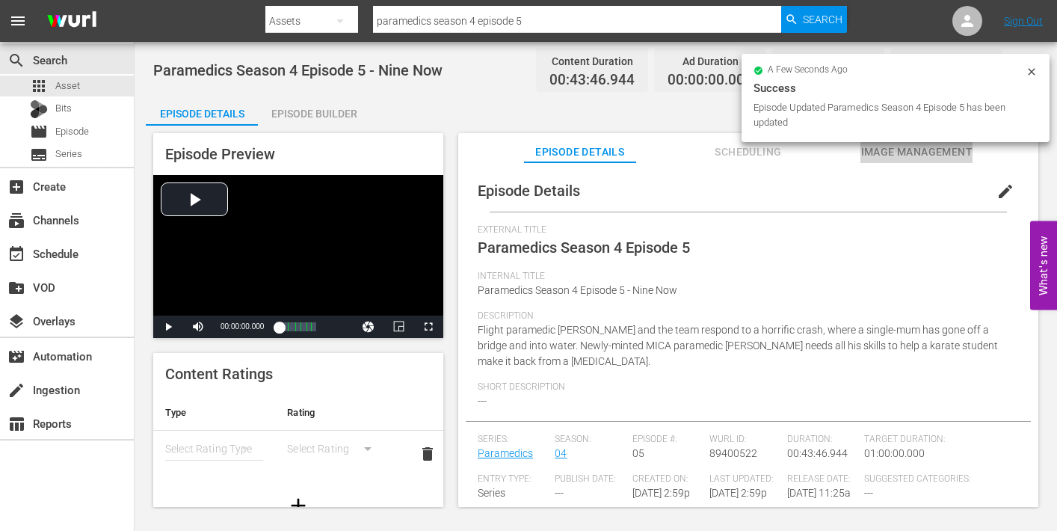
click at [895, 150] on span "Image Management" at bounding box center [916, 152] width 112 height 19
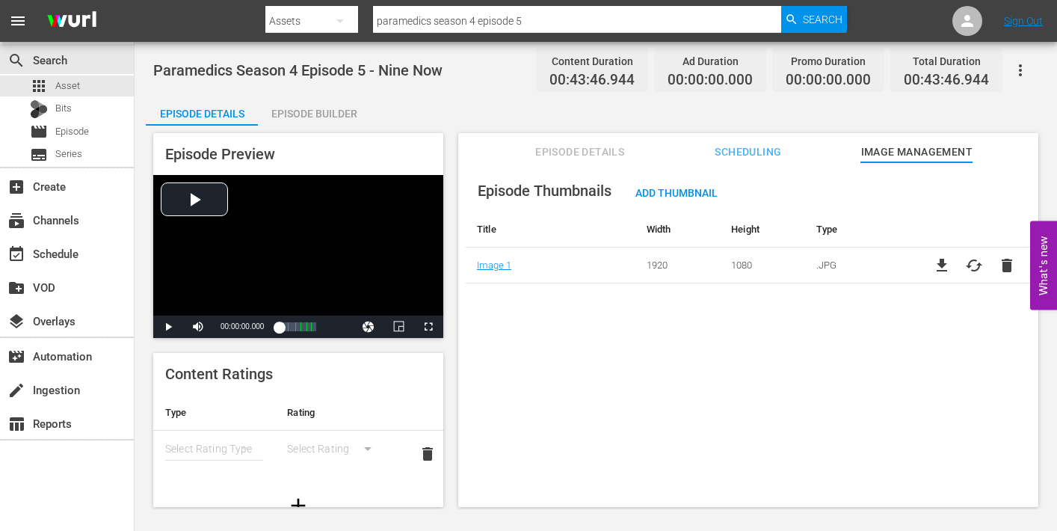
click at [337, 115] on div "Episode Builder" at bounding box center [314, 114] width 112 height 36
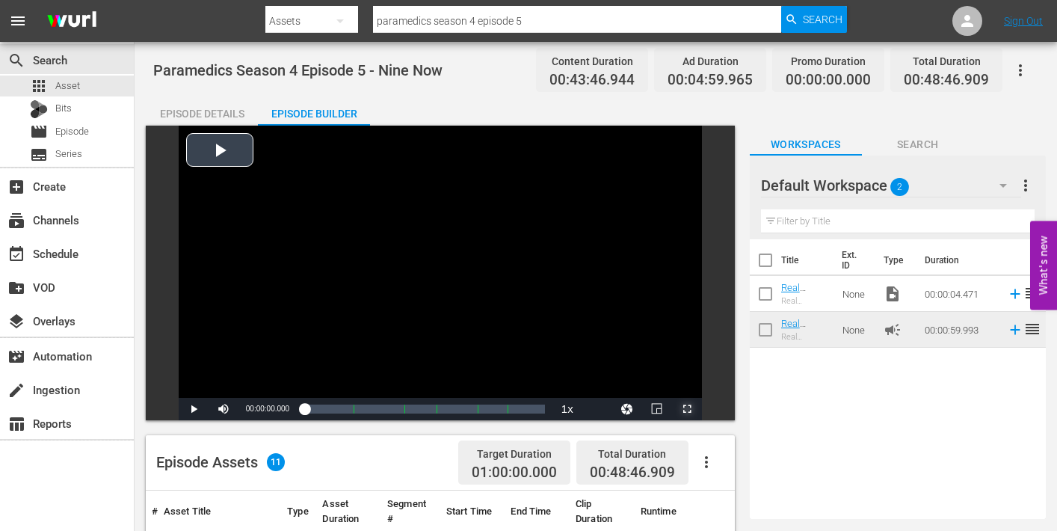
click at [687, 409] on span "Video Player" at bounding box center [687, 409] width 0 height 0
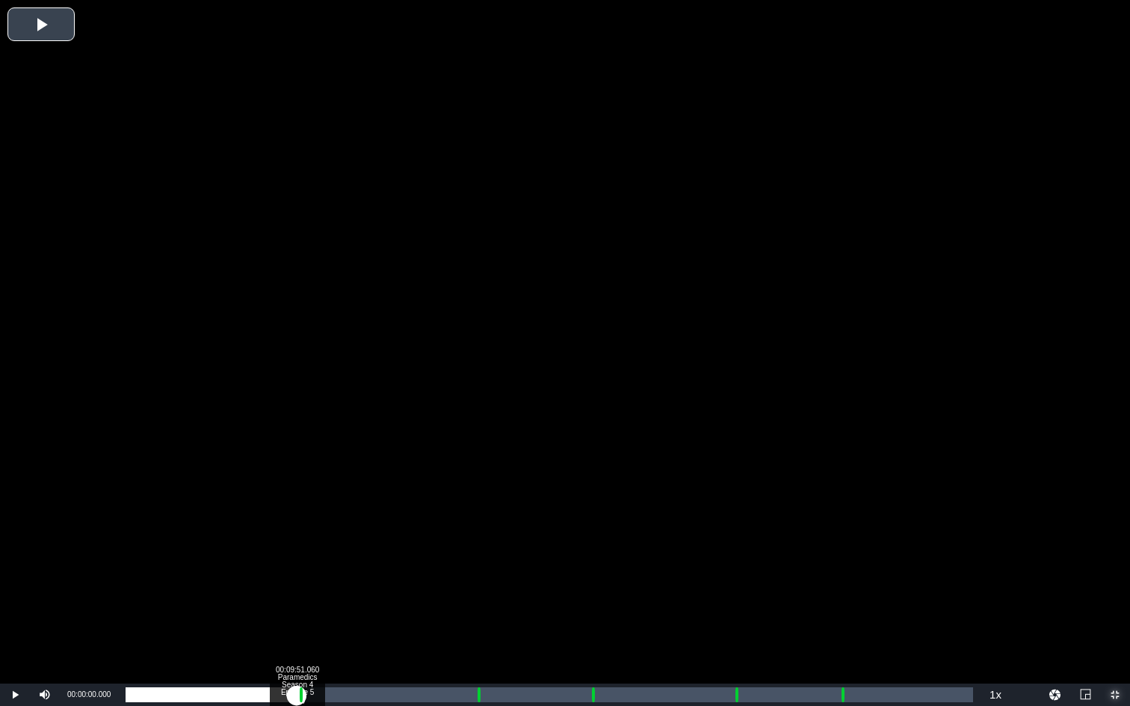
click at [297, 530] on div "Loaded : 0.22% 00:09:51.060 Paramedics Season 4 Episode 5 (1/6) 00:00:00.000" at bounding box center [549, 695] width 847 height 15
click at [316, 530] on div "Loaded : 24.00% 00:10:58.167 Paramedics Season 4 Episode 5 (2/6) 00:00:00.000 C…" at bounding box center [549, 695] width 847 height 15
click at [316, 530] on div "Loaded : 19.84% 00:10:58.167 Paramedics Season 4 Episode 5 (2/6) 00:00:06.217 C…" at bounding box center [549, 695] width 847 height 15
click at [475, 530] on div "Loaded : 23.09% 00:20:10.511 Paramedics Season 4 Episode 5 (3/6) 00:10:01.214 C…" at bounding box center [549, 695] width 847 height 15
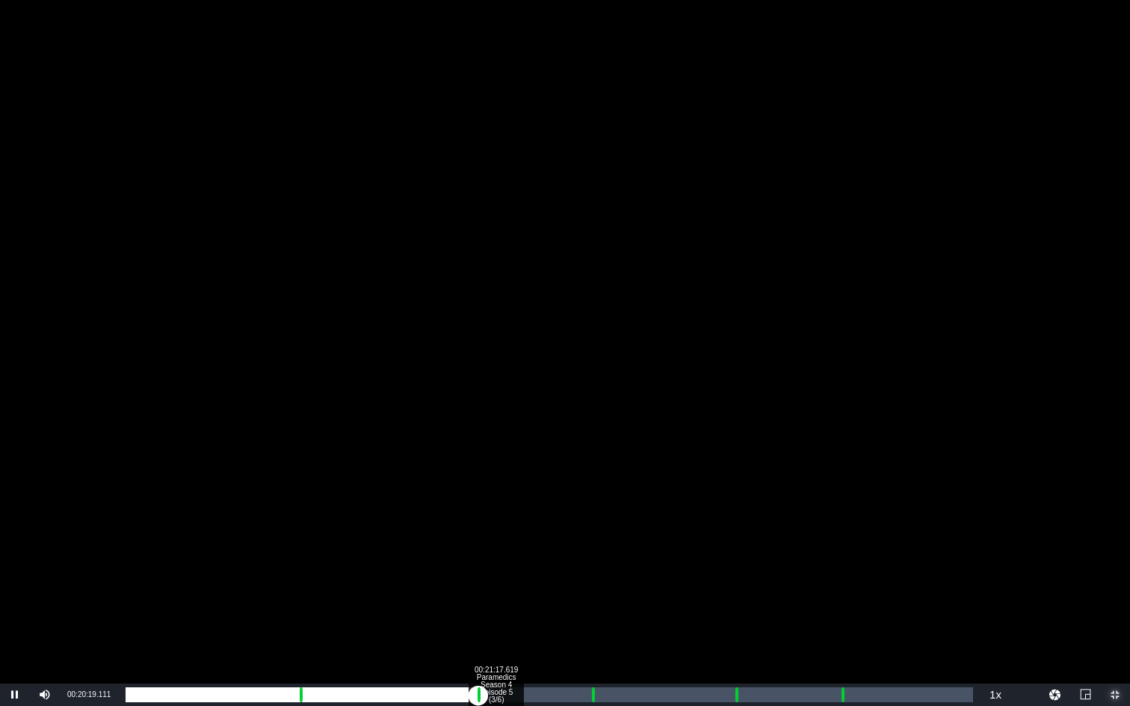
click at [495, 530] on div "Loaded : 9.92% 00:21:17.619 Paramedics Season 4 Episode 5 (3/6) 00:00:03.471 Cu…" at bounding box center [549, 695] width 847 height 15
click at [590, 530] on div "Loaded : 44.35% 00:26:45.412 Paramedics Season 4 Episode 5 (4/6) 00:19:24.970 C…" at bounding box center [549, 695] width 847 height 15
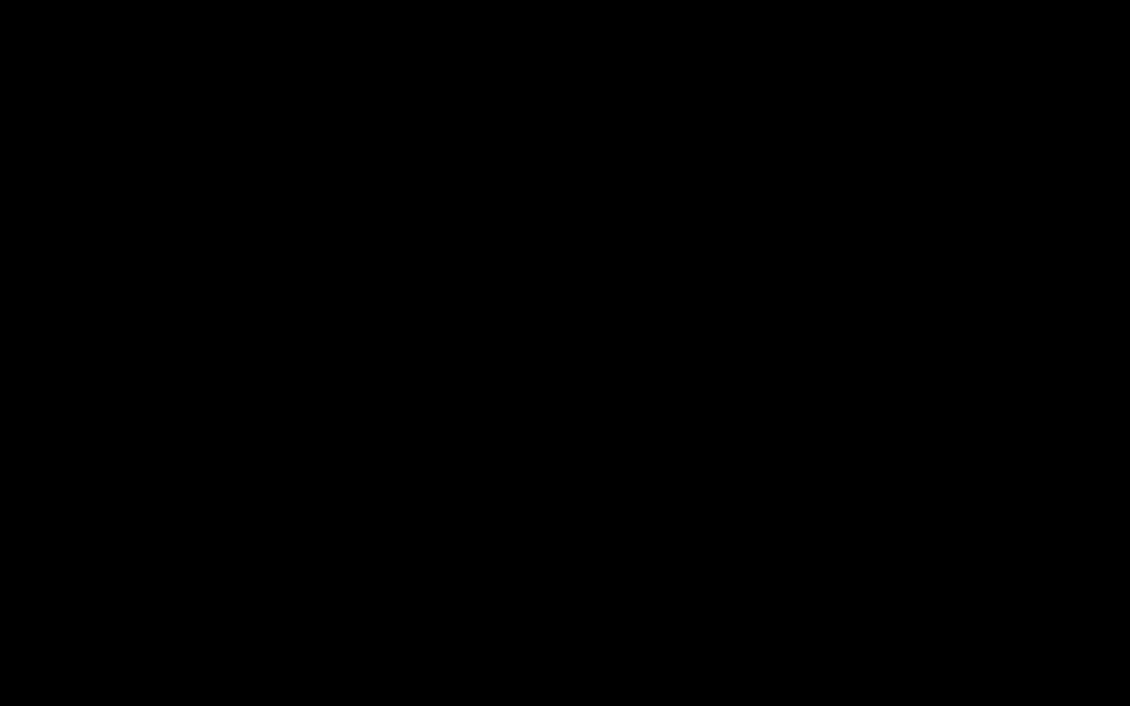
click at [608, 530] on div "Loaded : 9.92% 00:27:47.357 Paramedics Season 4 Episode 5 (4/6) 00:00:00.563 Cu…" at bounding box center [549, 695] width 847 height 15
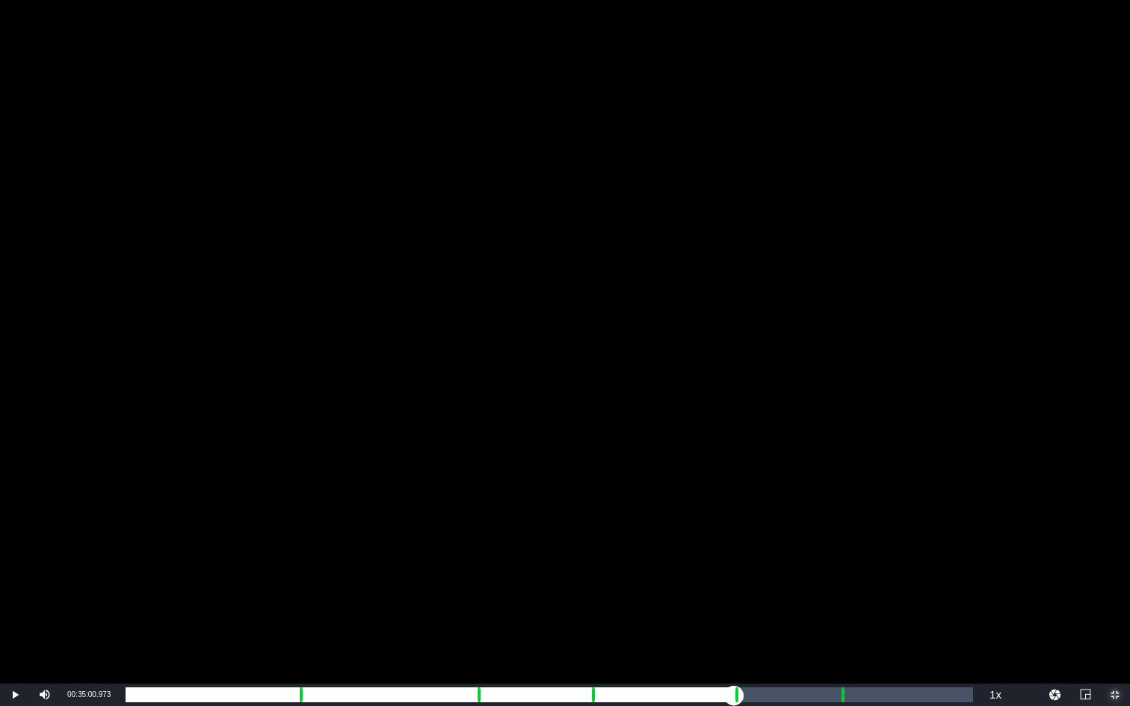
click at [733, 530] on div "Loaded : 56.93% 00:35:00.973 Paramedics Season 4 Episode 5 (5/6) 00:24:52.284 C…" at bounding box center [549, 695] width 847 height 15
click at [752, 530] on div "00:36:02.918 Paramedics Season 4 Episode 5 (5/6)" at bounding box center [752, 695] width 1 height 15
click at [841, 530] on div "00:41:10.063 Paramedics Season 4 Episode 5 (6/6)" at bounding box center [841, 695] width 1 height 15
click at [857, 530] on div "00:42:06.846 Paramedics Season 4 Episode 5 (6/6)" at bounding box center [857, 695] width 1 height 15
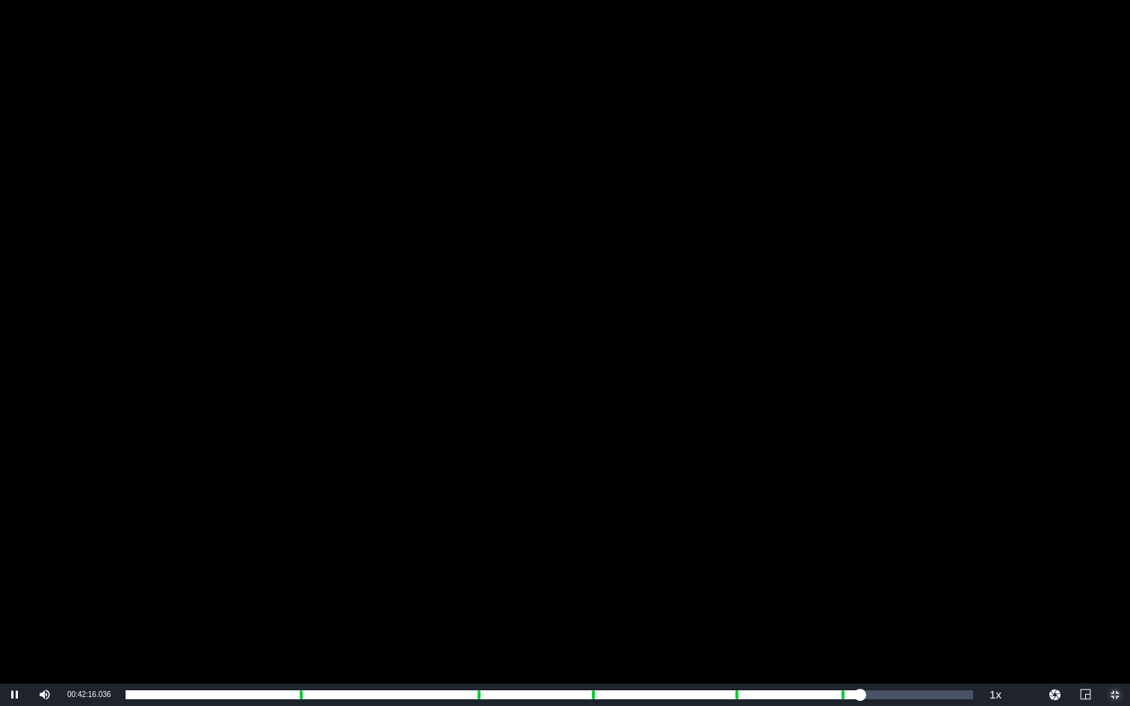
click at [1056, 530] on span "Video Player" at bounding box center [1115, 695] width 0 height 0
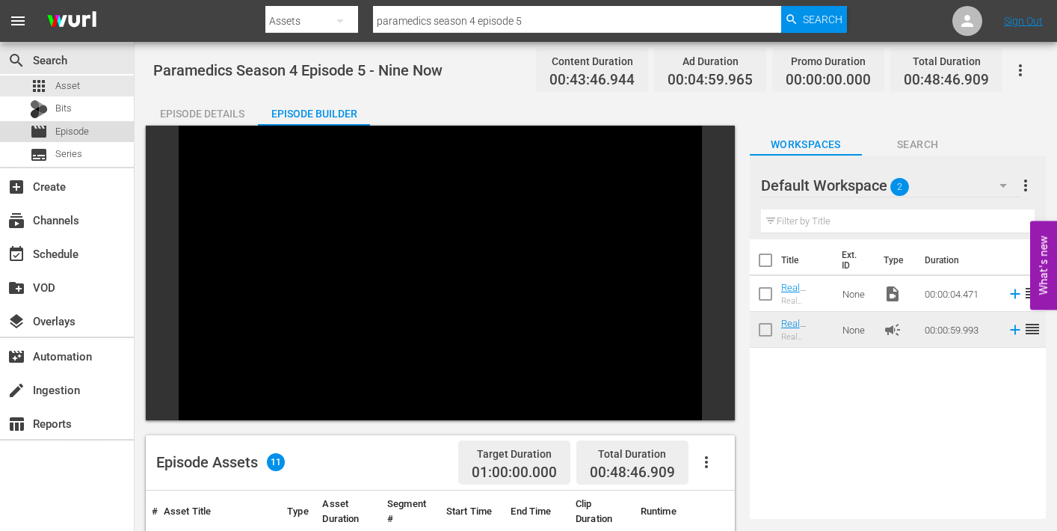
click at [54, 128] on div "movie Episode" at bounding box center [59, 131] width 59 height 21
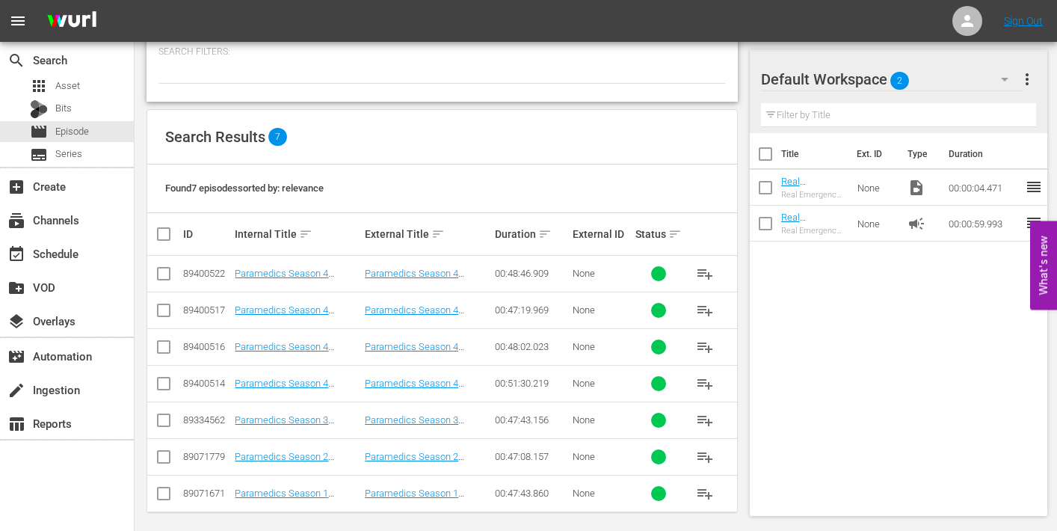
scroll to position [212, 0]
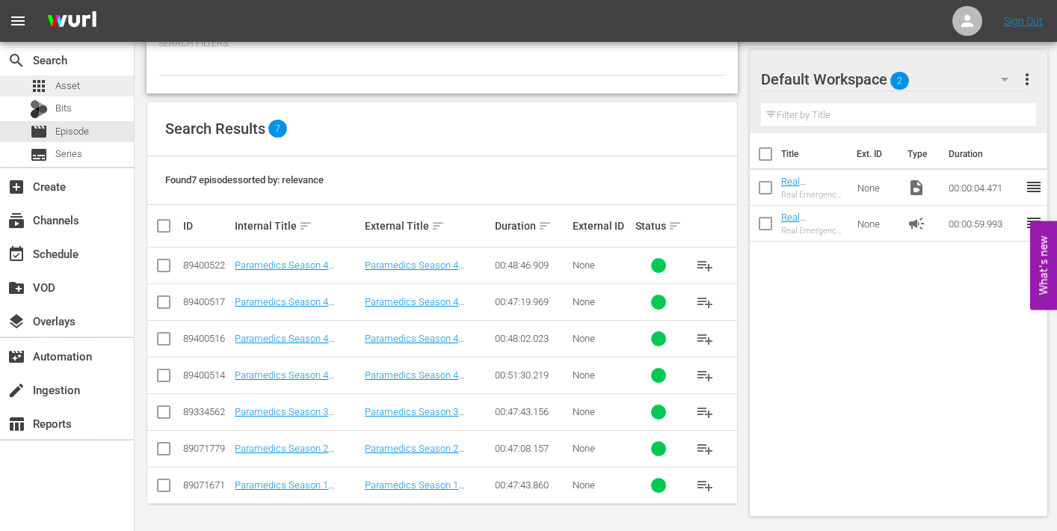
click at [68, 83] on span "Asset" at bounding box center [67, 85] width 25 height 15
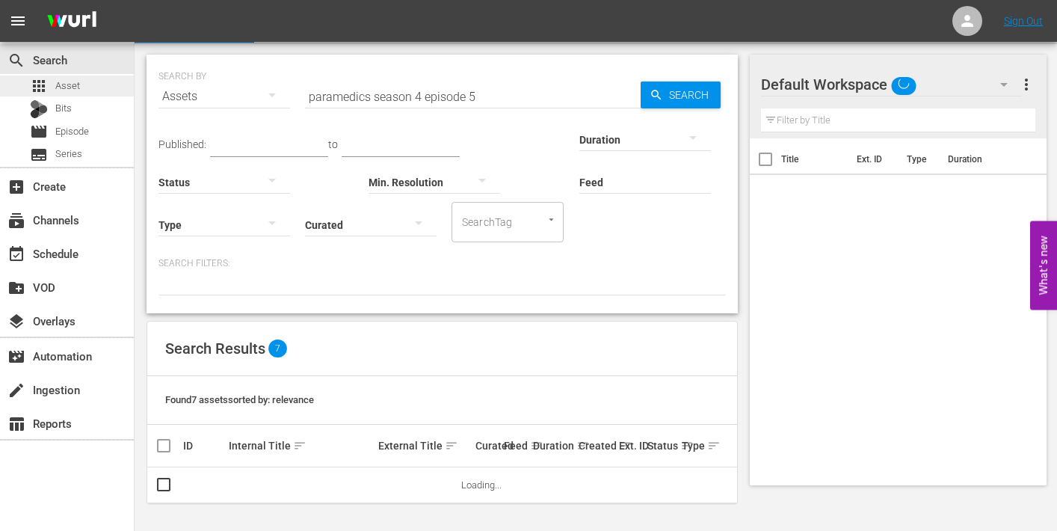
scroll to position [35, 0]
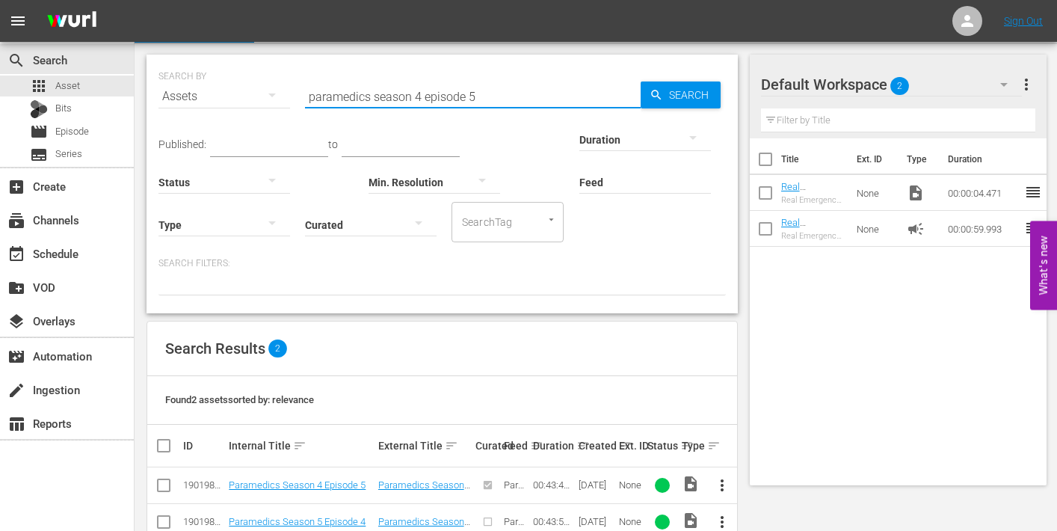
click at [475, 96] on input "paramedics season 4 episode 5" at bounding box center [473, 96] width 336 height 36
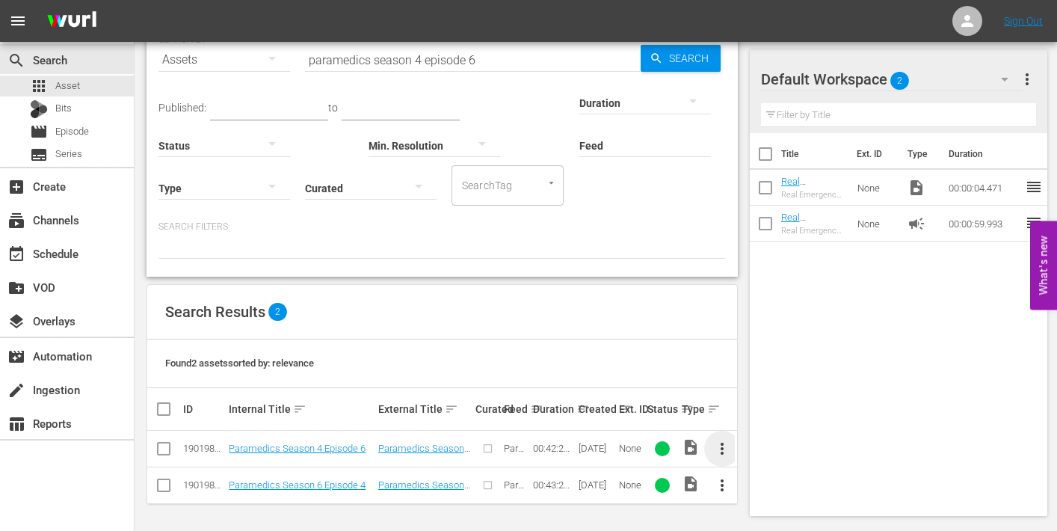
click at [722, 448] on span "more_vert" at bounding box center [722, 448] width 18 height 18
click at [788, 442] on div "Episode" at bounding box center [804, 442] width 102 height 36
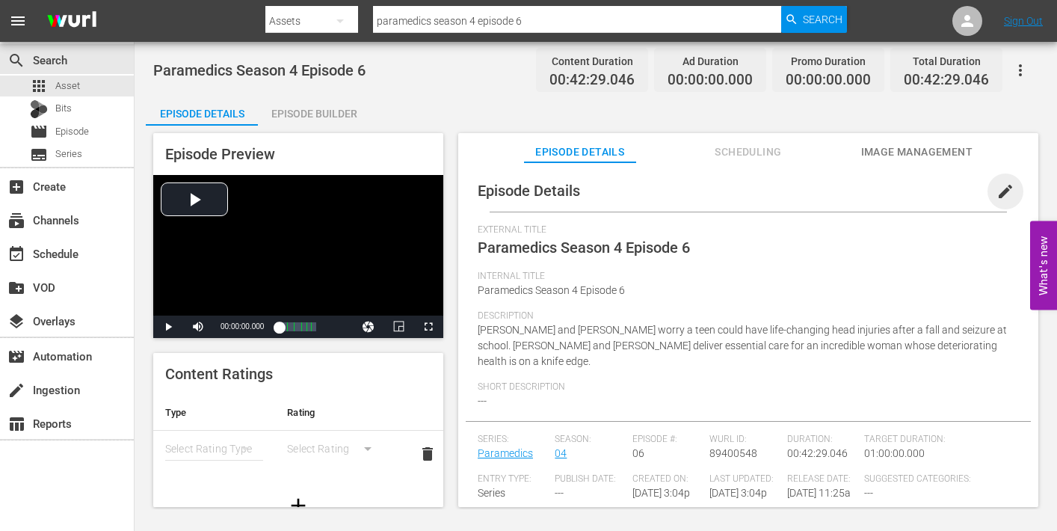
click at [996, 193] on span "edit" at bounding box center [1005, 191] width 18 height 18
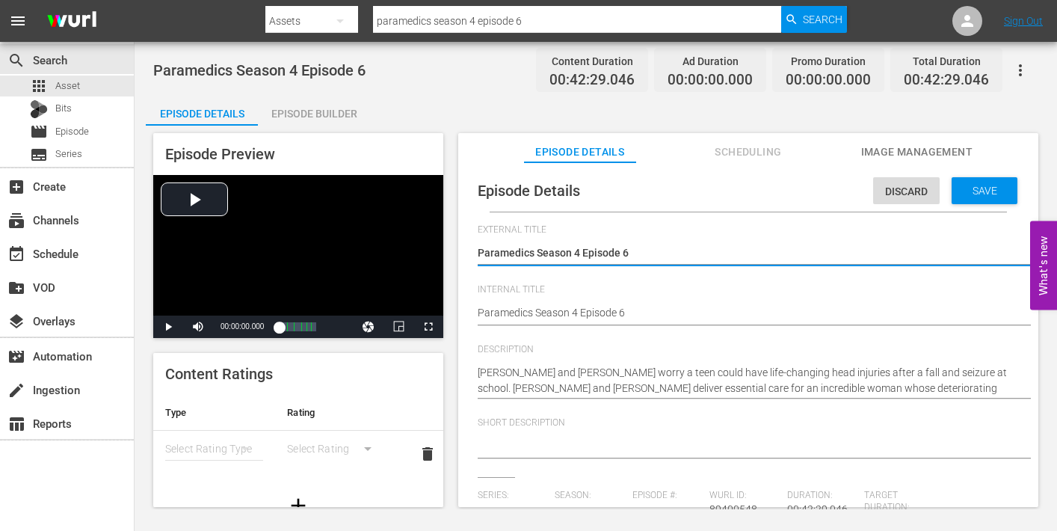
drag, startPoint x: 644, startPoint y: 311, endPoint x: 652, endPoint y: 312, distance: 7.5
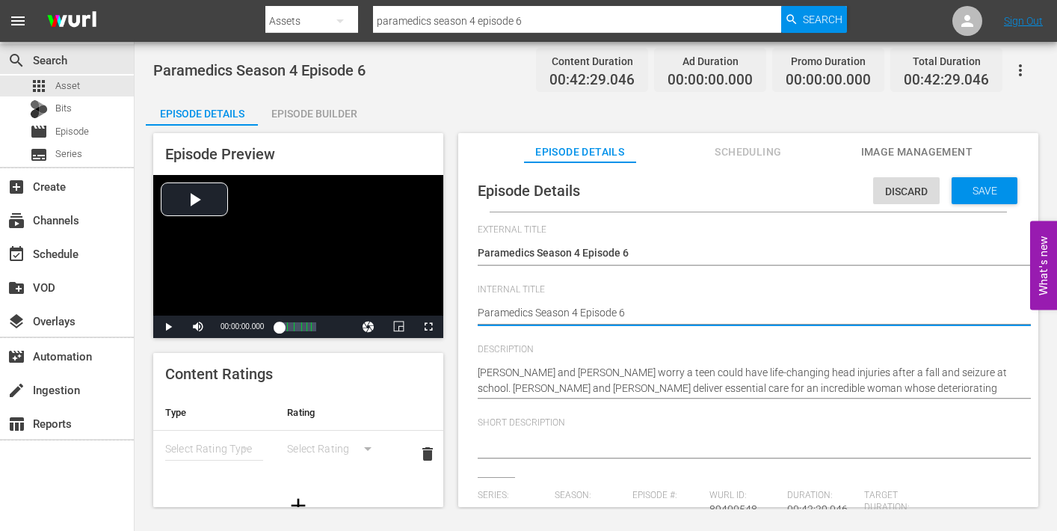
type textarea "Paramedics Season 4 Episode 6"
type textarea "Paramedics Season 4 Episode 6 -"
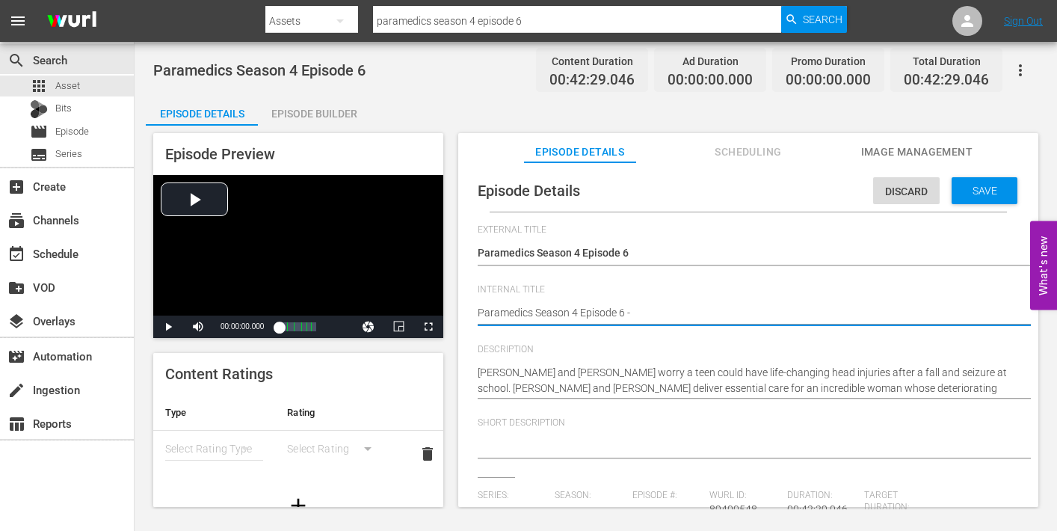
type textarea "Paramedics Season 4 Episode 6 -"
type textarea "Paramedics Season 4 Episode 6 - N"
type textarea "Paramedics Season 4 Episode 6 - Ni"
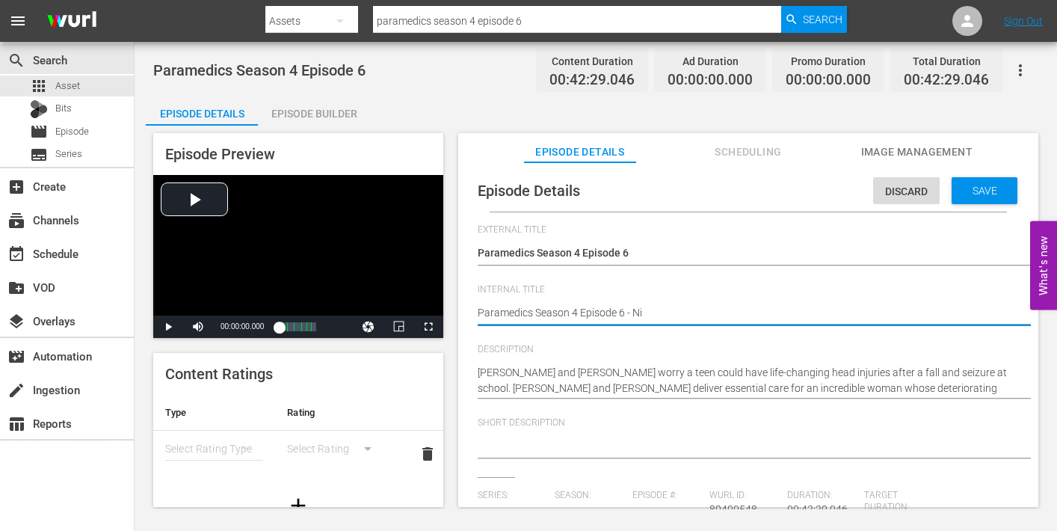
type textarea "Paramedics Season 4 Episode 6 - Nin"
type textarea "Paramedics Season 4 Episode 6 - Nine"
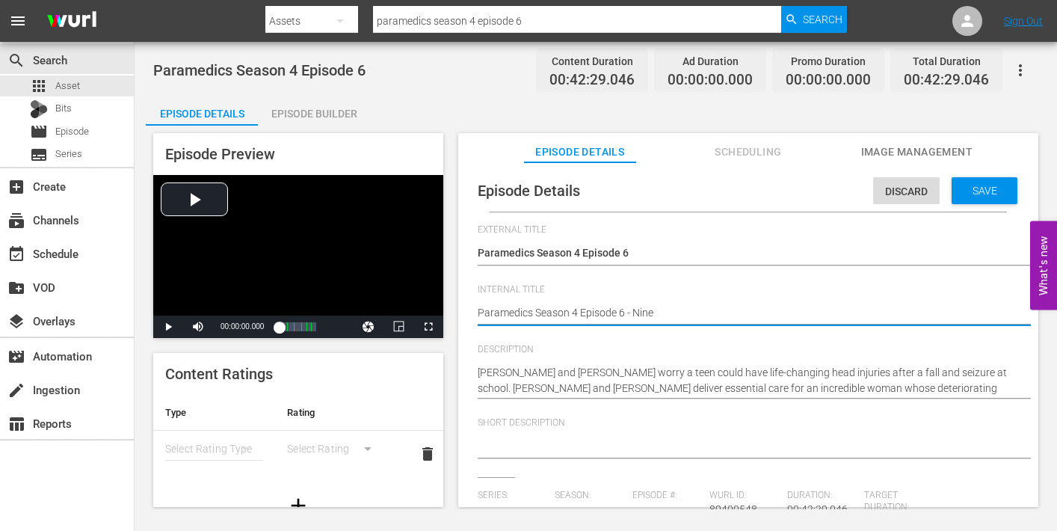
type textarea "Paramedics Season 4 Episode 6 - Nine"
type textarea "Paramedics Season 4 Episode 6 - Nine N"
type textarea "Paramedics Season 4 Episode 6 - Nine NO"
type textarea "Paramedics Season 4 Episode 6 - Nine NOw"
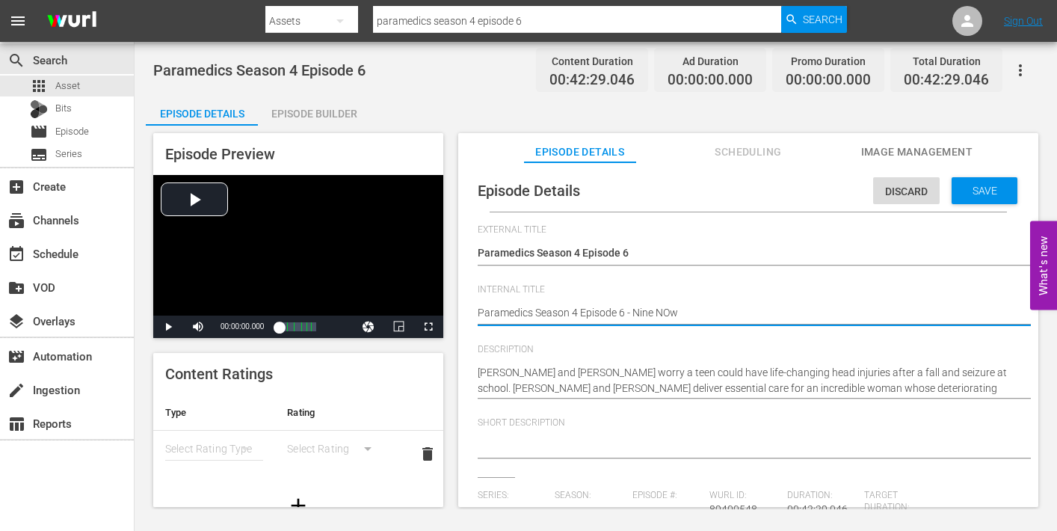
type textarea "Paramedics Season 4 Episode 6 - Nine NO"
type textarea "Paramedics Season 4 Episode 6 - Nine N"
type textarea "Paramedics Season 4 Episode 6 - Nine No"
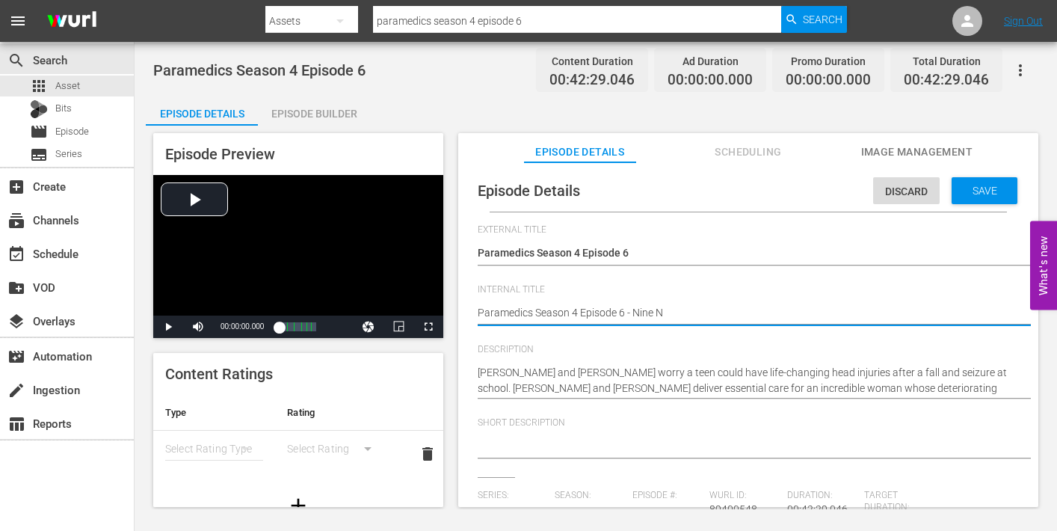
type textarea "Paramedics Season 4 Episode 6 - Nine No"
type textarea "Paramedics Season 4 Episode 6 - Nine Now"
click at [963, 192] on span "Save" at bounding box center [984, 191] width 49 height 12
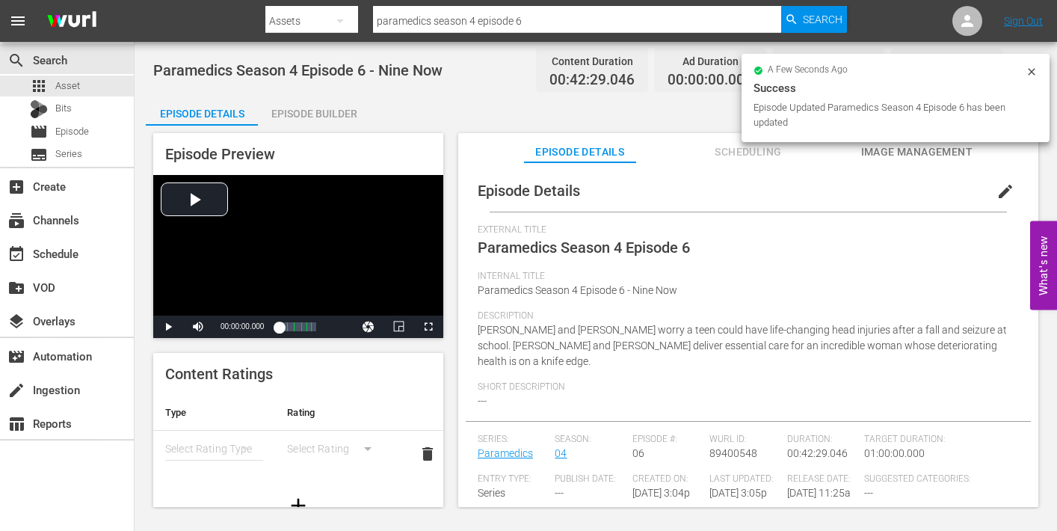
click at [894, 149] on span "Image Management" at bounding box center [916, 152] width 112 height 19
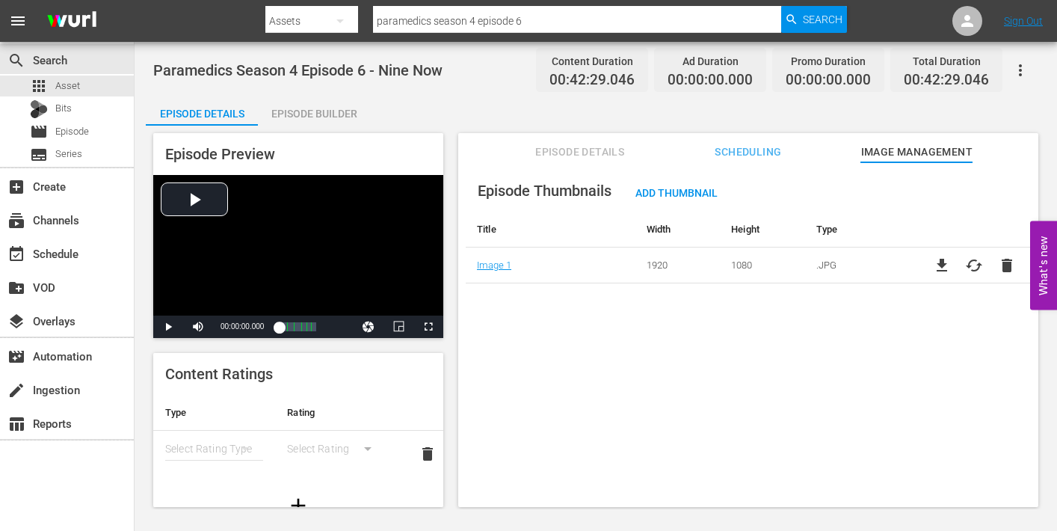
click at [326, 115] on div "Episode Builder" at bounding box center [314, 114] width 112 height 36
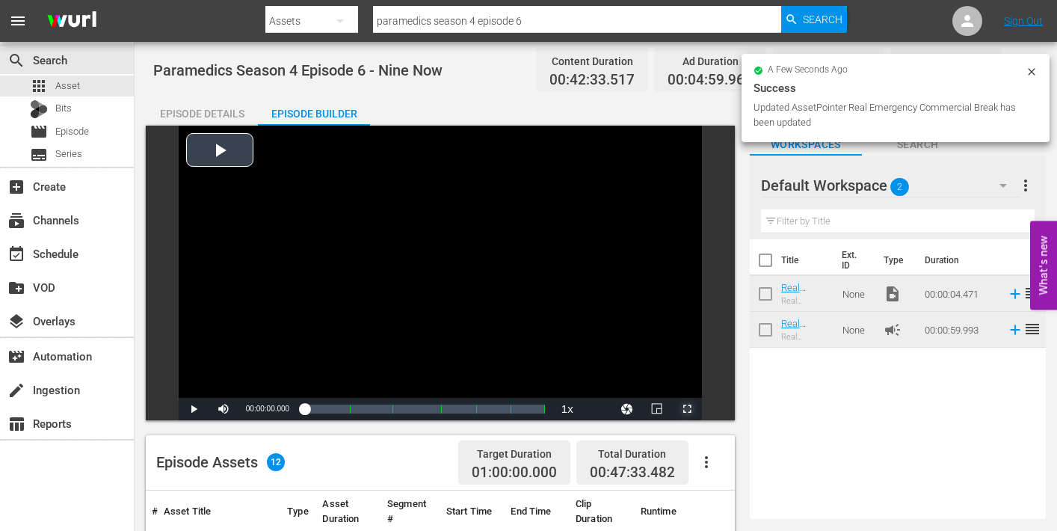
click at [687, 409] on span "Video Player" at bounding box center [687, 409] width 0 height 0
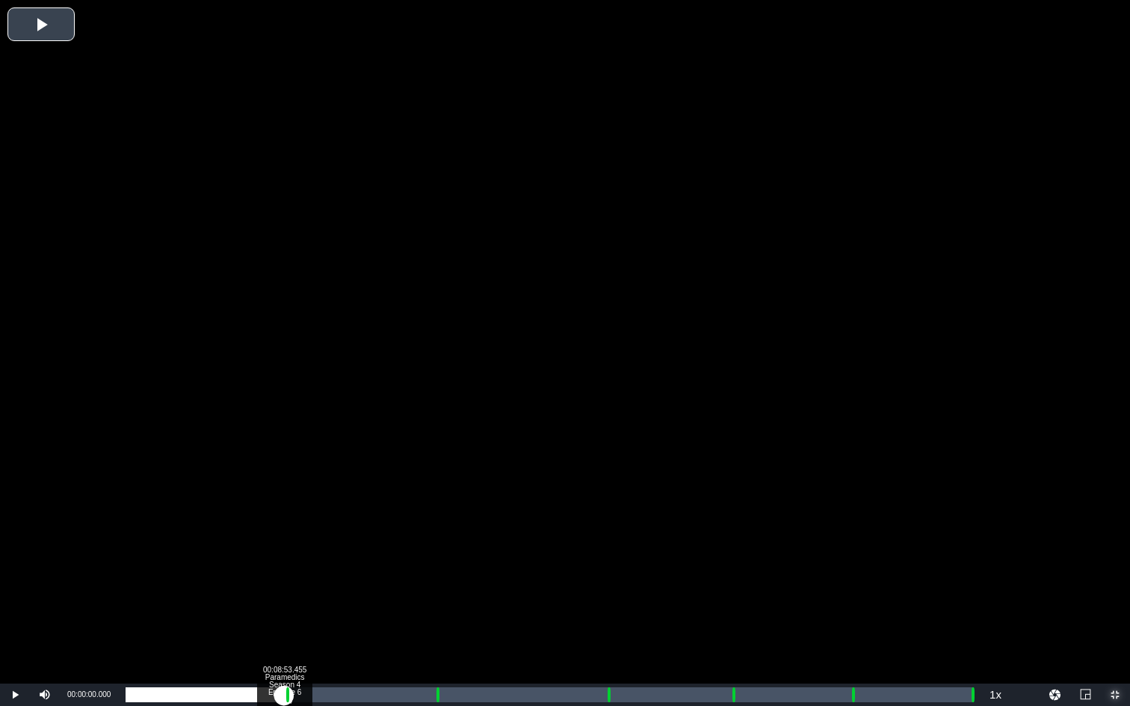
click at [284, 530] on div "Loaded : 0.23% 00:08:53.455 Paramedics Season 4 Episode 6 (1/6) 00:00:00.000 [G…" at bounding box center [549, 695] width 847 height 15
click at [303, 530] on div "Loaded : 9.92% 00:09:58.878 Paramedics Season 4 Episode 6 (2/6) 00:00:00.485 Cu…" at bounding box center [549, 695] width 847 height 15
click at [434, 530] on div "Loaded : 21.44% 00:17:19.231 Paramedics Season 4 Episode 6 (3/6) 00:09:01.872 C…" at bounding box center [549, 695] width 847 height 15
click at [453, 530] on div "Loaded : 9.92% 00:18:22.138 Paramedics Season 4 Episode 6 (3/6) 00:00:00.205 Cu…" at bounding box center [549, 695] width 847 height 15
click at [606, 530] on div "Loaded : 41.94% 00:26:57.979 Paramedics Season 4 Episode 6 (4/6) 00:16:46.023 C…" at bounding box center [549, 695] width 847 height 15
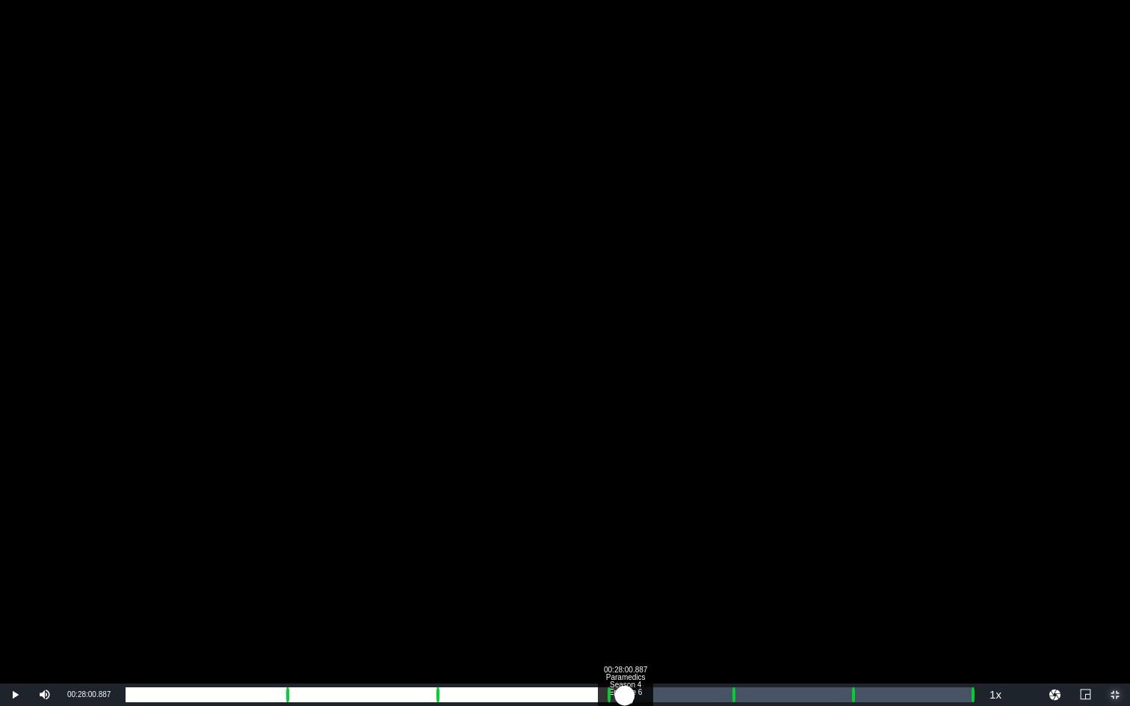
click at [625, 530] on div "Loaded : 9.92% 00:28:00.887 Paramedics Season 4 Episode 6 (4/6) 00:00:00.671 Cu…" at bounding box center [549, 695] width 847 height 15
click at [730, 530] on div "00:33:55.685 Paramedics Season 4 Episode 6 (5/6)" at bounding box center [730, 695] width 1 height 15
click at [750, 530] on div "00:35:01.108 Paramedics Season 4 Episode 6 (5/6)" at bounding box center [750, 695] width 1 height 15
click at [850, 530] on div "Loaded : 73.50% 00:40:38.292 Paramedics Season 4 Episode 6 (6/6) 00:31:03.340 C…" at bounding box center [549, 695] width 847 height 15
click at [869, 530] on div "Loaded : 9.92% 00:41:43.716 Paramedics Season 4 Episode 6 (6/6) 00:00:02.462 Cu…" at bounding box center [549, 695] width 847 height 15
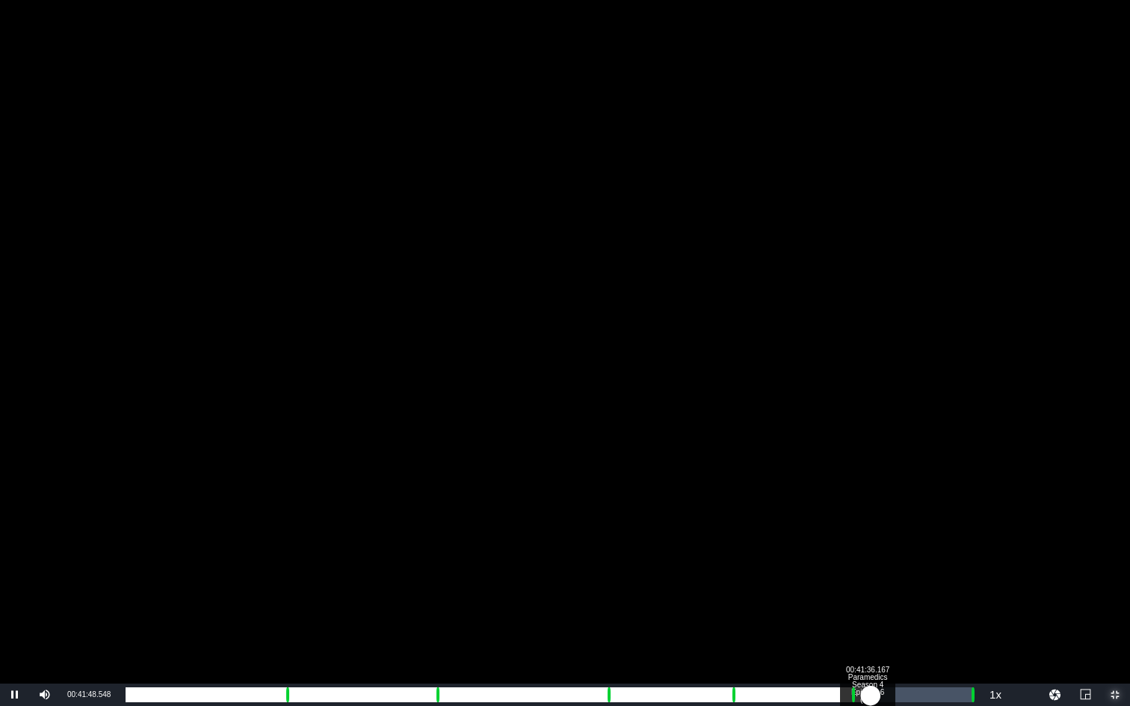
click at [867, 530] on div "00:36:48.592" at bounding box center [498, 695] width 745 height 15
click at [968, 530] on div "00:47:15.867" at bounding box center [968, 695] width 1 height 15
click at [968, 530] on div "00:42:15.902" at bounding box center [547, 695] width 842 height 15
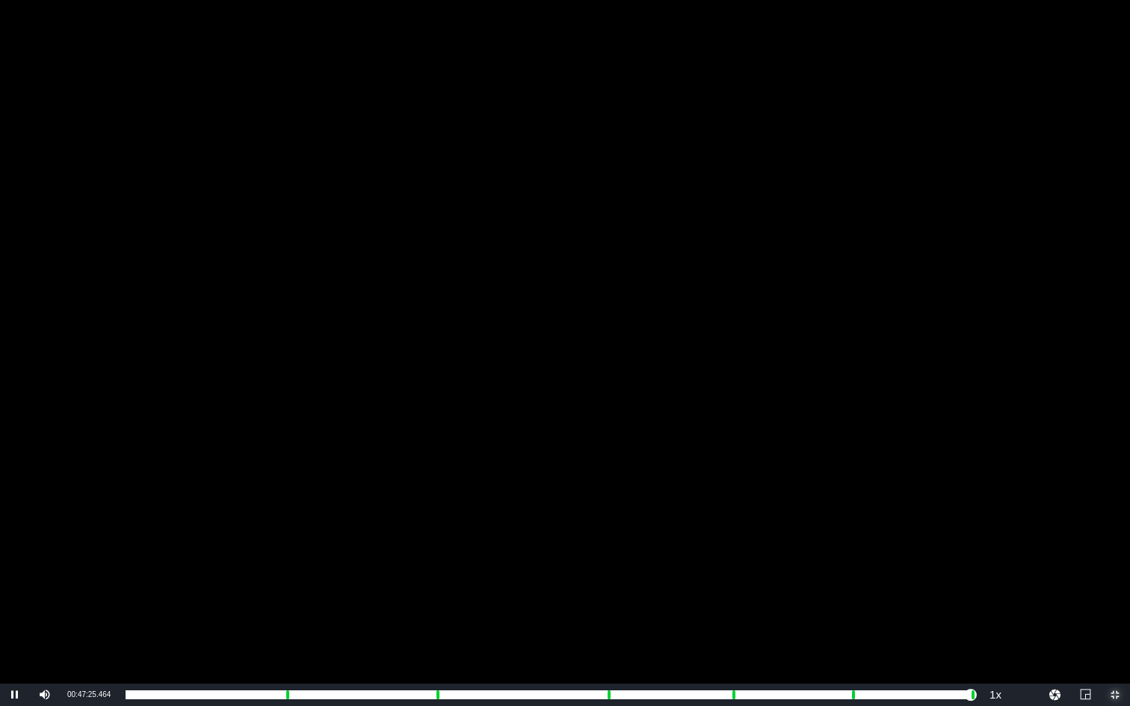
click at [1056, 530] on span "Video Player" at bounding box center [1115, 695] width 0 height 0
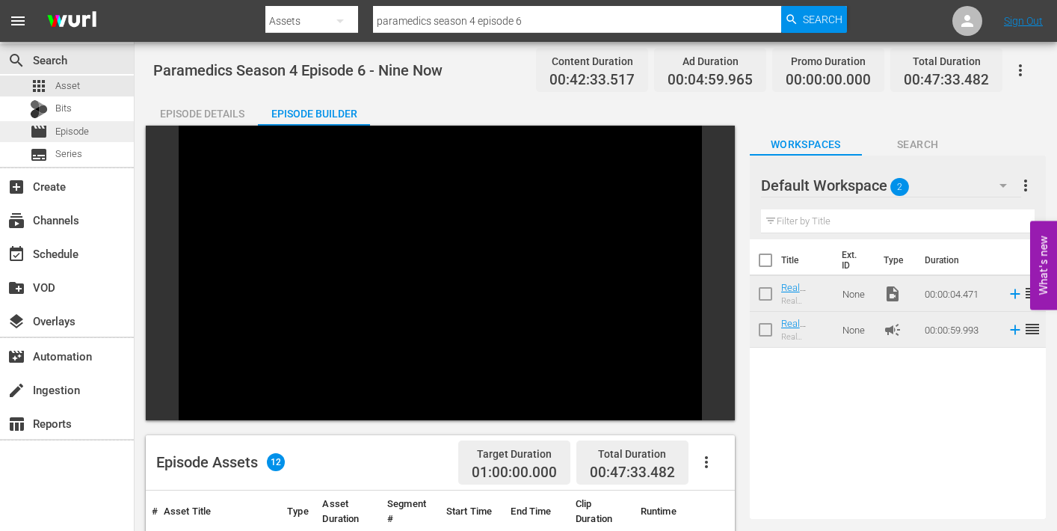
click at [56, 133] on span "Episode" at bounding box center [72, 131] width 34 height 15
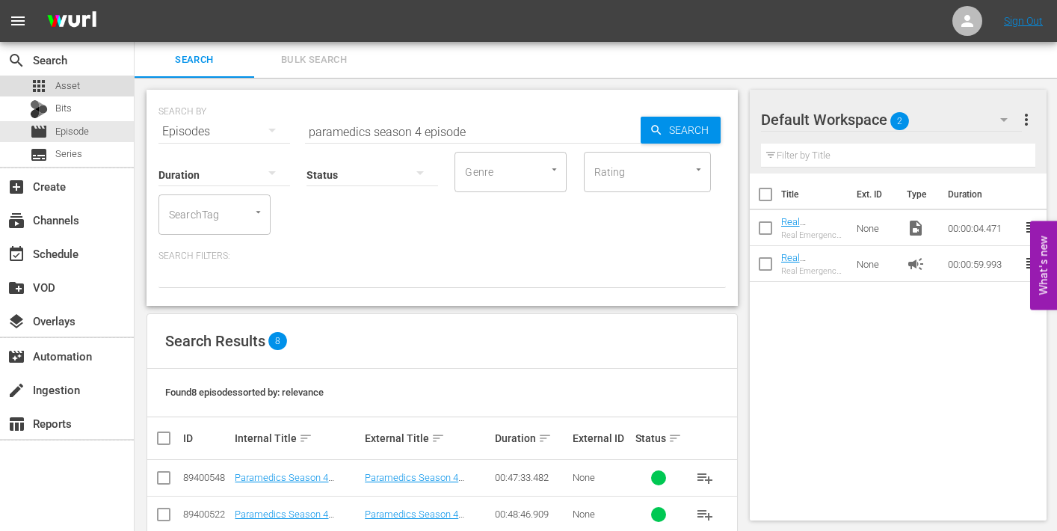
click at [67, 81] on span "Asset" at bounding box center [67, 85] width 25 height 15
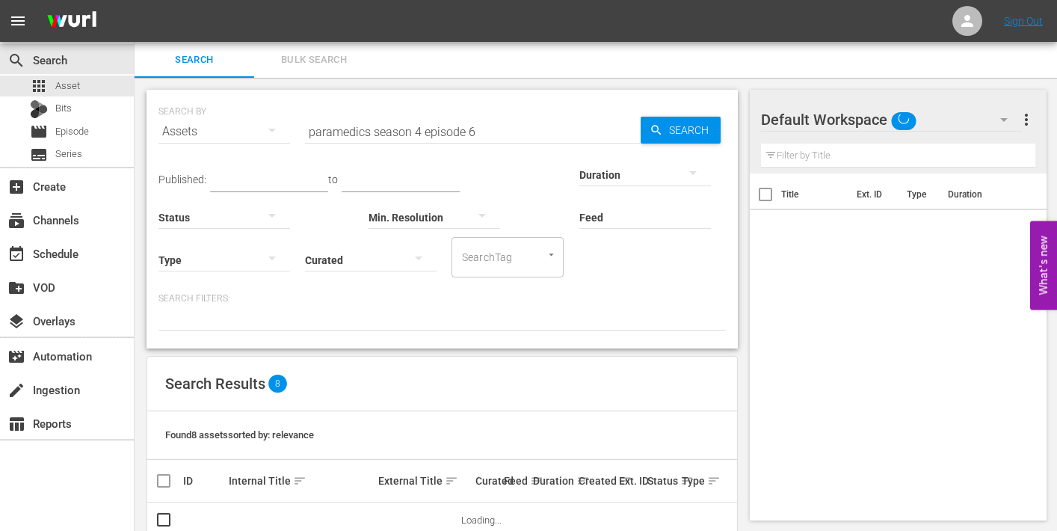
drag, startPoint x: 479, startPoint y: 130, endPoint x: 487, endPoint y: 131, distance: 8.3
click at [487, 131] on input "paramedics season 4 episode 6" at bounding box center [473, 132] width 336 height 36
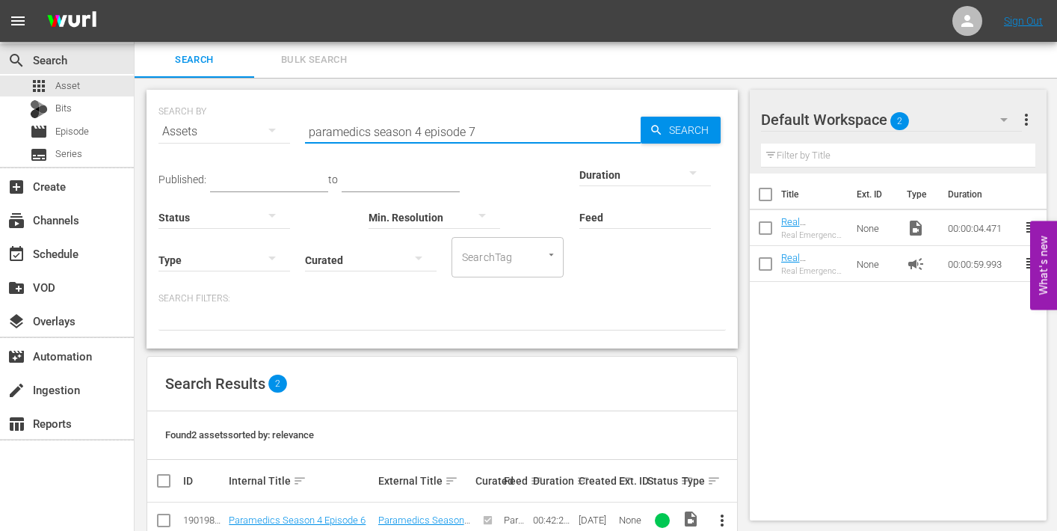
type input "paramedics season 4 episode 7"
click at [694, 127] on span "Search" at bounding box center [692, 130] width 58 height 27
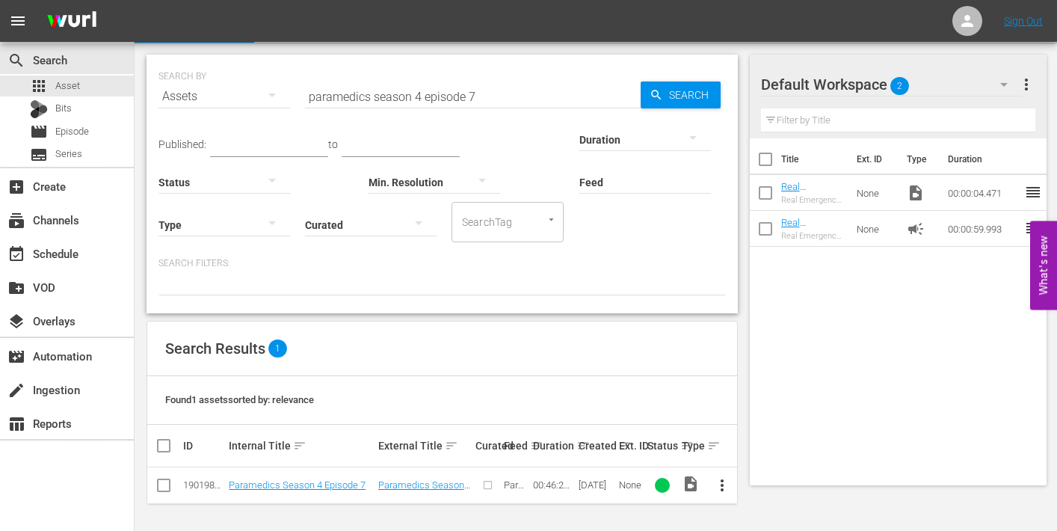
click at [720, 483] on span "more_vert" at bounding box center [722, 485] width 18 height 18
click at [767, 475] on div "Episode" at bounding box center [804, 478] width 102 height 36
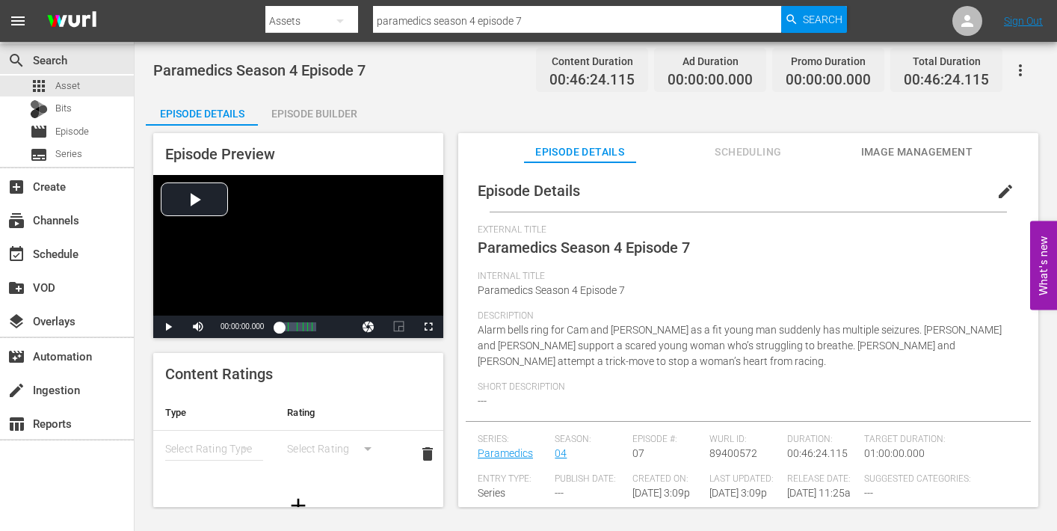
click at [1001, 188] on span "edit" at bounding box center [1005, 191] width 18 height 18
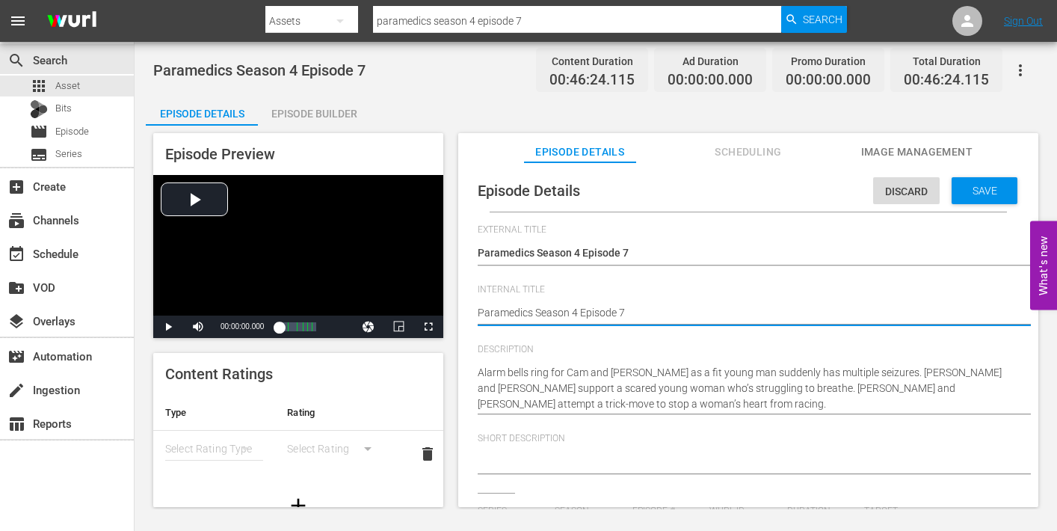
type textarea "Paramedics Season 4 Episode 7"
type textarea "Paramedics Season 4 Episode 7 -"
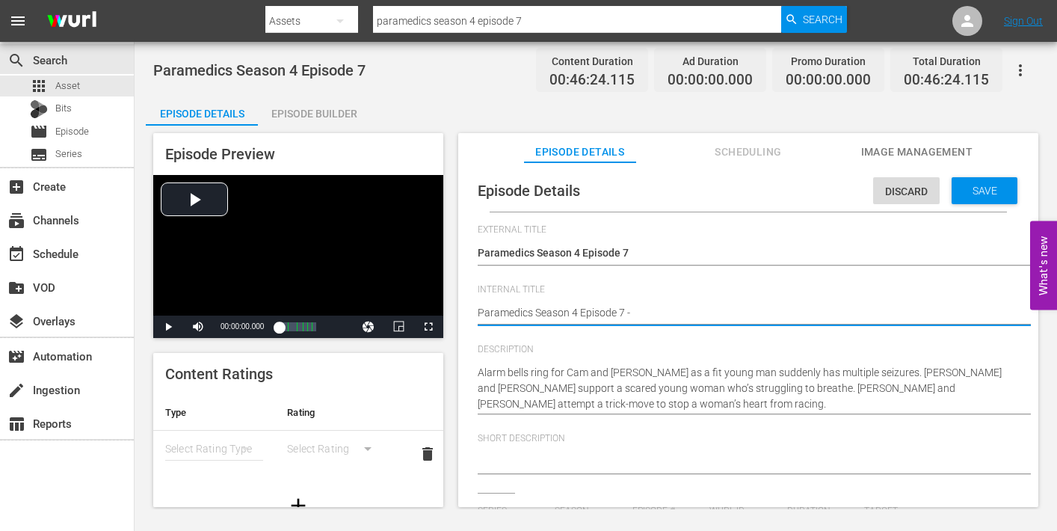
type textarea "Paramedics Season 4 Episode 7 -"
type textarea "Paramedics Season 4 Episode 7 - N"
type textarea "Paramedics Season 4 Episode 7 - Ni"
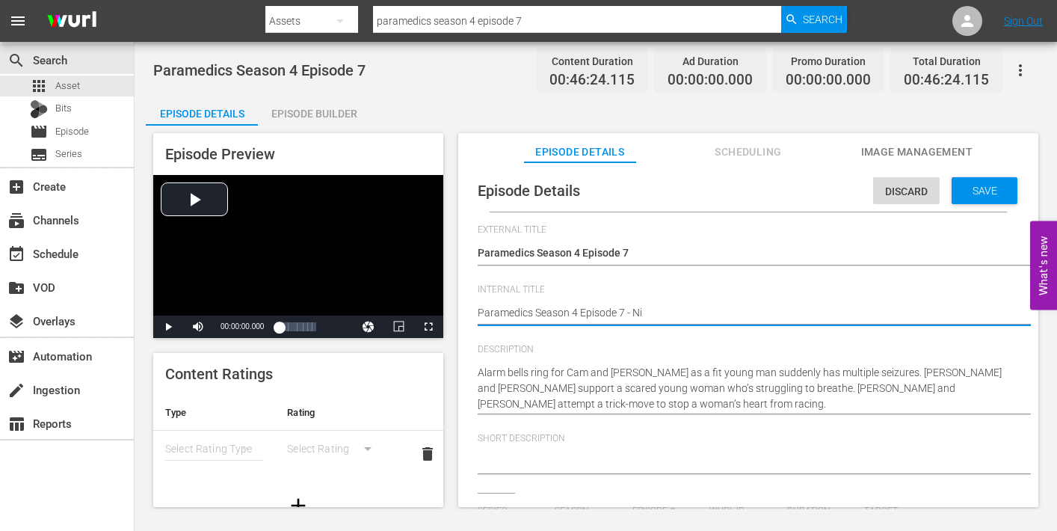
type textarea "Paramedics Season 4 Episode 7 - Nin"
type textarea "Paramedics Season 4 Episode 7 - Nine"
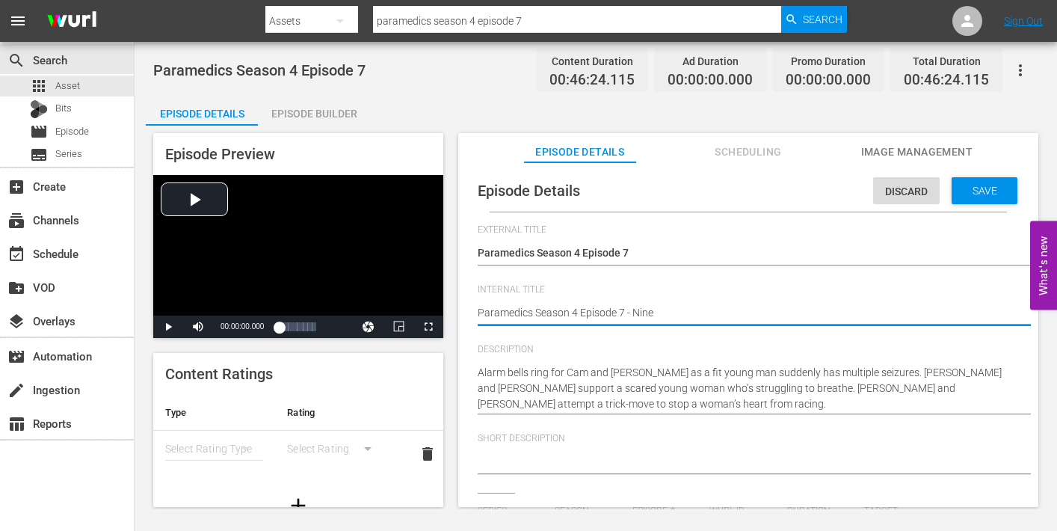
type textarea "Paramedics Season 4 Episode 7 - Nine"
type textarea "Paramedics Season 4 Episode 7 - Nine N"
type textarea "Paramedics Season 4 Episode 7 - Nine No"
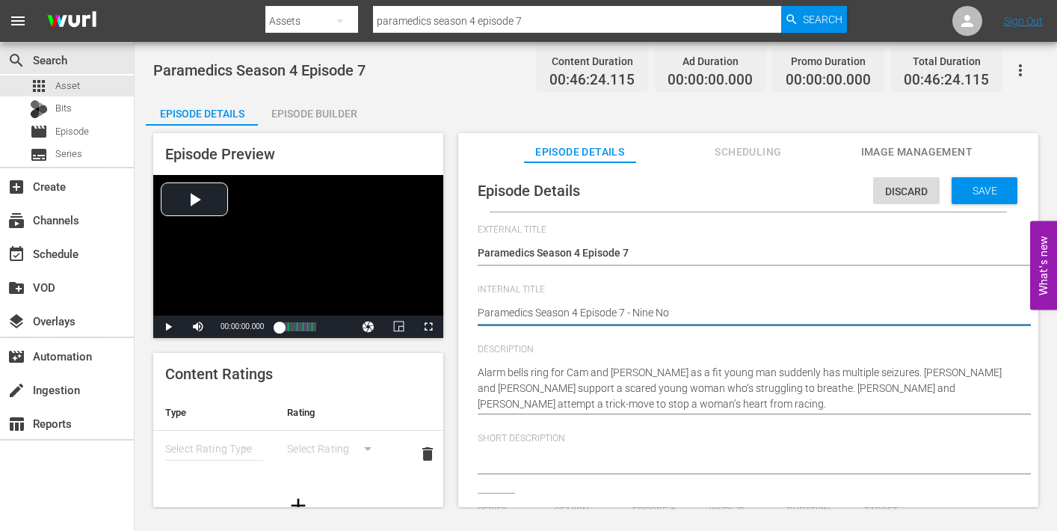
type textarea "Paramedics Season 4 Episode 7 - Nine Now"
click at [960, 190] on span "Save" at bounding box center [984, 191] width 49 height 12
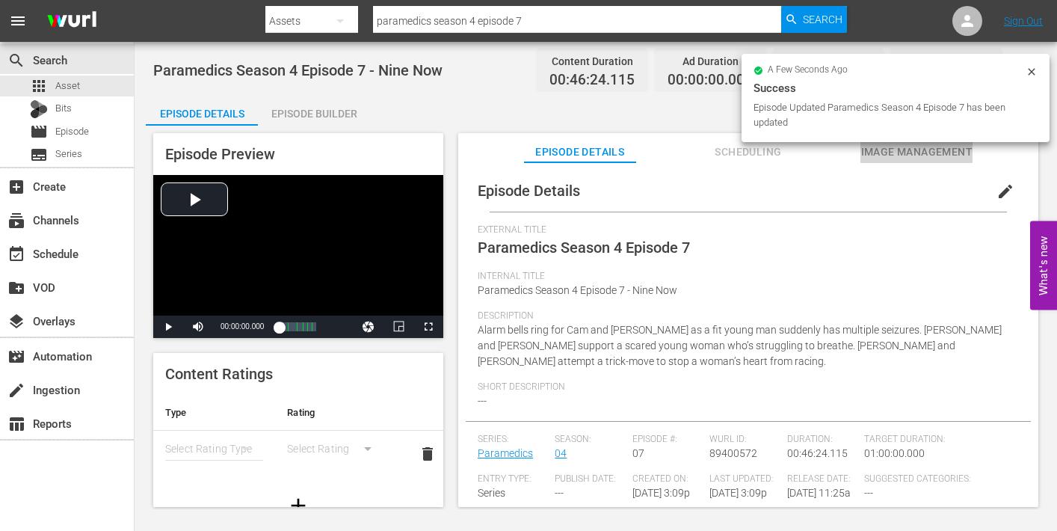
click at [896, 148] on span "Image Management" at bounding box center [916, 152] width 112 height 19
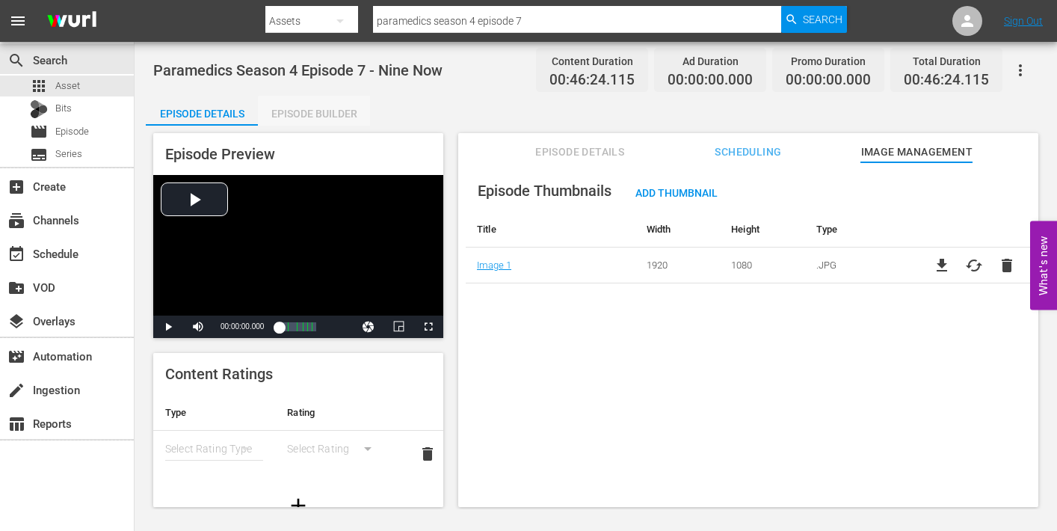
click at [324, 115] on div "Episode Builder" at bounding box center [314, 114] width 112 height 36
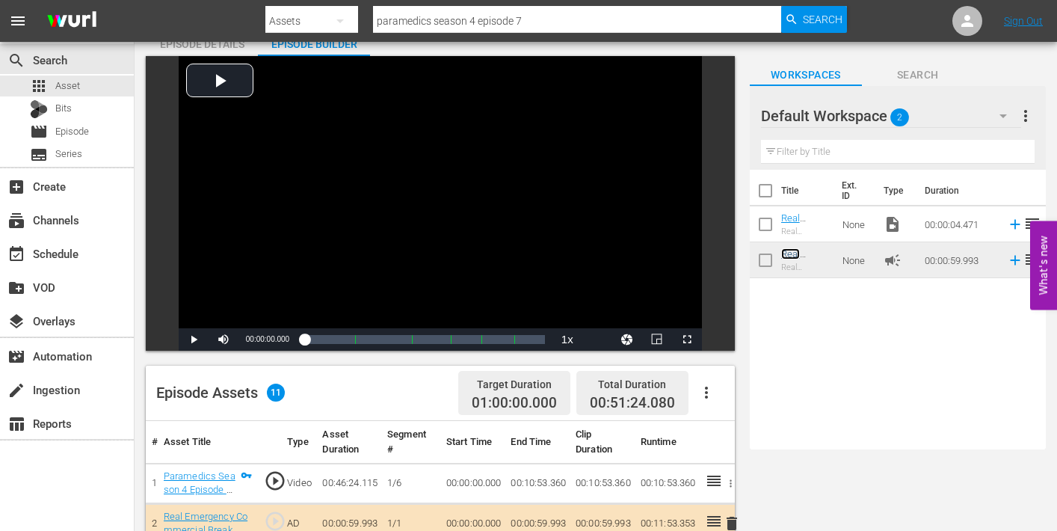
scroll to position [72, 0]
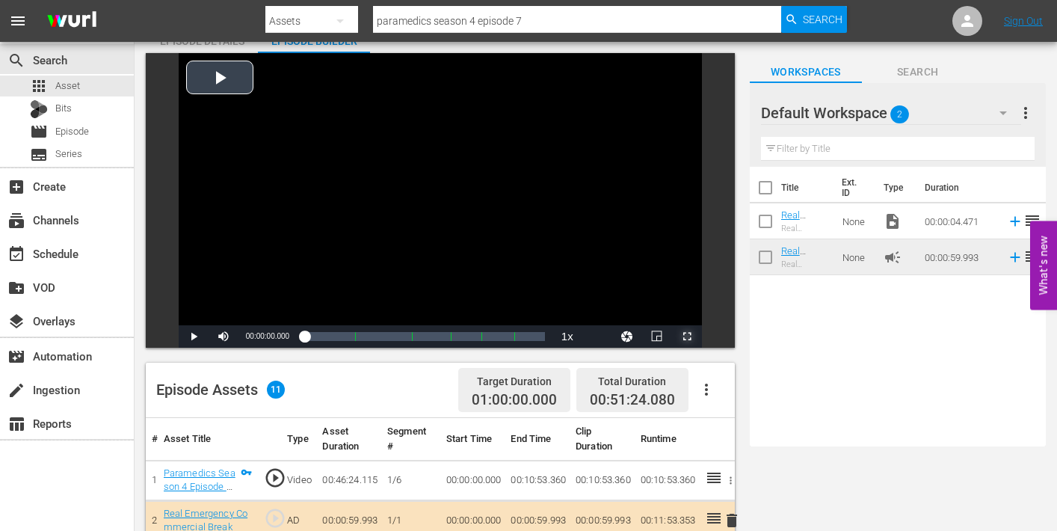
click at [687, 336] on span "Video Player" at bounding box center [687, 336] width 0 height 0
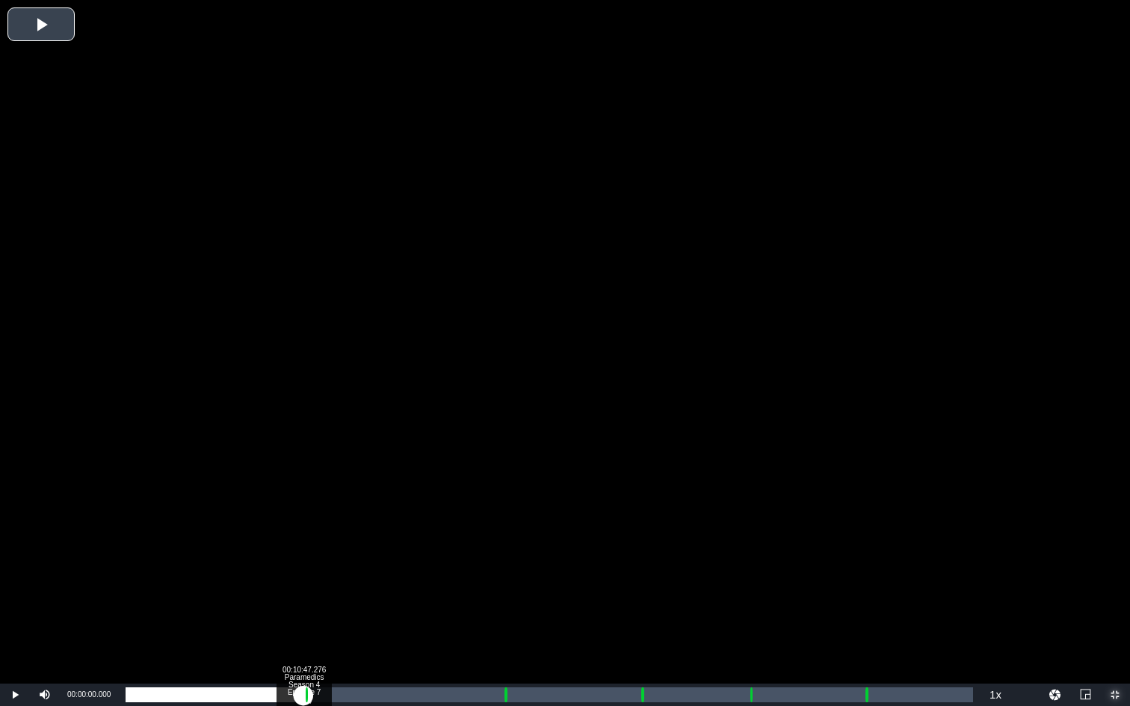
click at [303, 530] on div "Loaded : 0.21% 00:10:47.276 Paramedics Season 4 Episode 7 (1/6) 00:00:00.000 Cu…" at bounding box center [549, 695] width 847 height 15
click at [320, 530] on div "00:11:47.108 Paramedics Season 4 Episode 7 (2/6)" at bounding box center [320, 695] width 1 height 15
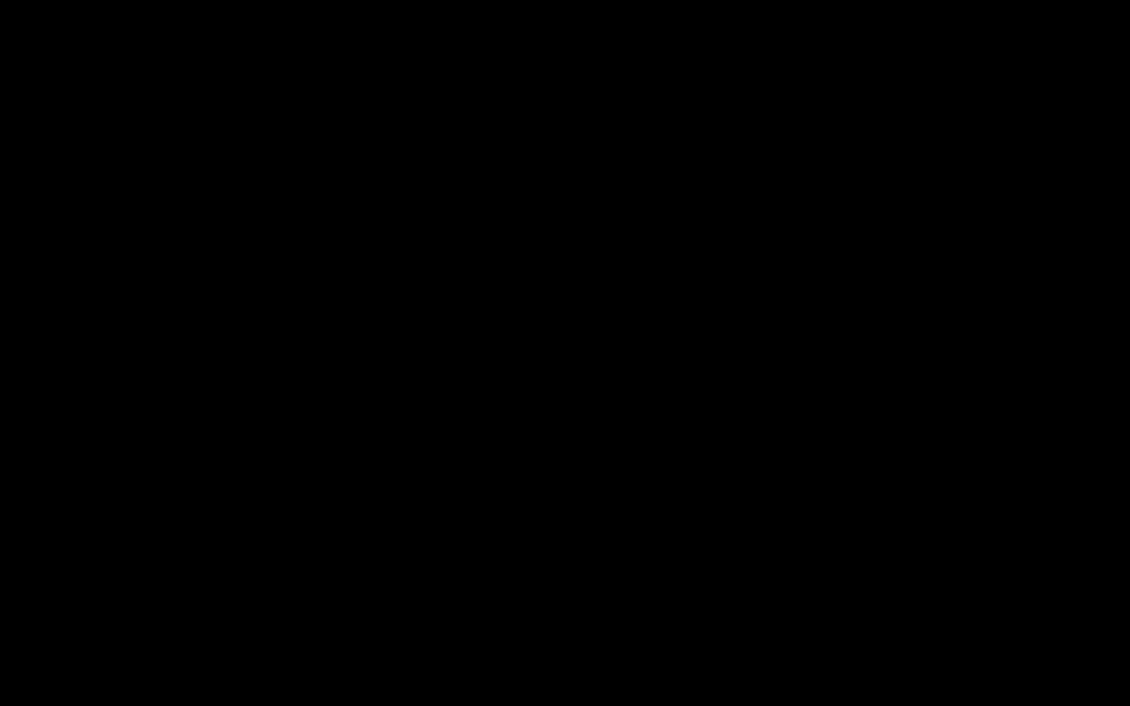
click at [503, 530] on div "Loaded : 23.51% 00:22:56.141 Paramedics Season 4 Episode 7 (3/6) 00:10:54.037 C…" at bounding box center [549, 695] width 847 height 15
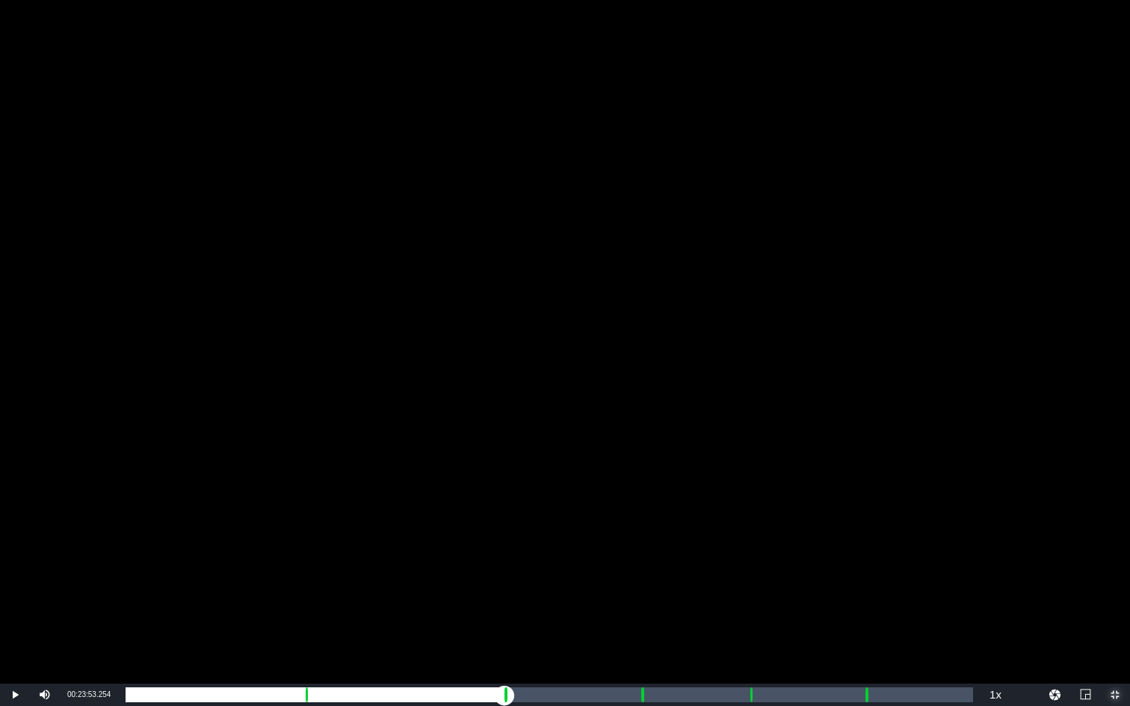
click at [519, 530] on div "00:23:53.254 Paramedics Season 4 Episode 7 (3/6)" at bounding box center [519, 695] width 1 height 15
click at [638, 530] on div "Loaded : 47.46% 00:31:08.397 Paramedics Season 4 Episode 7 (4/6) 00:21:59.453 […" at bounding box center [549, 695] width 847 height 15
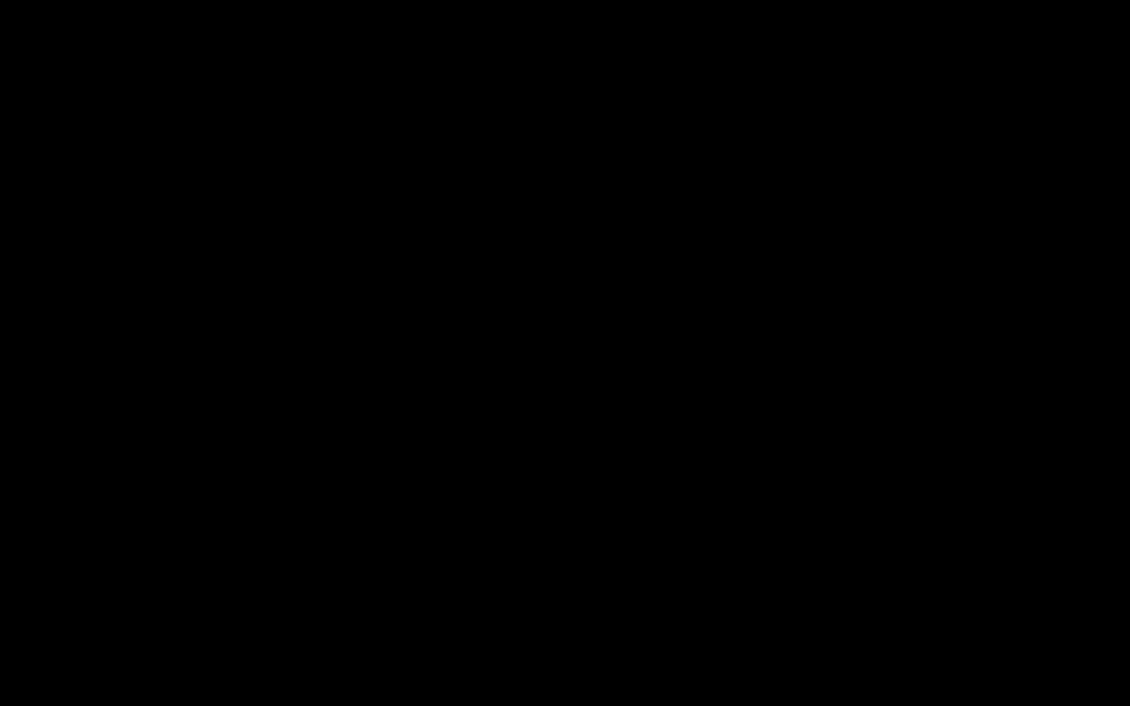
click at [658, 530] on div "Loaded : 9.92% 00:32:16.388 Paramedics Season 4 Episode 7 (4/6) 00:00:00.312 Cu…" at bounding box center [549, 695] width 847 height 15
click at [747, 530] on div "Loaded : 63.21% 00:37:42.746 Paramedics Season 4 Episode 7 (5/6) 00:29:18.181 C…" at bounding box center [549, 695] width 847 height 15
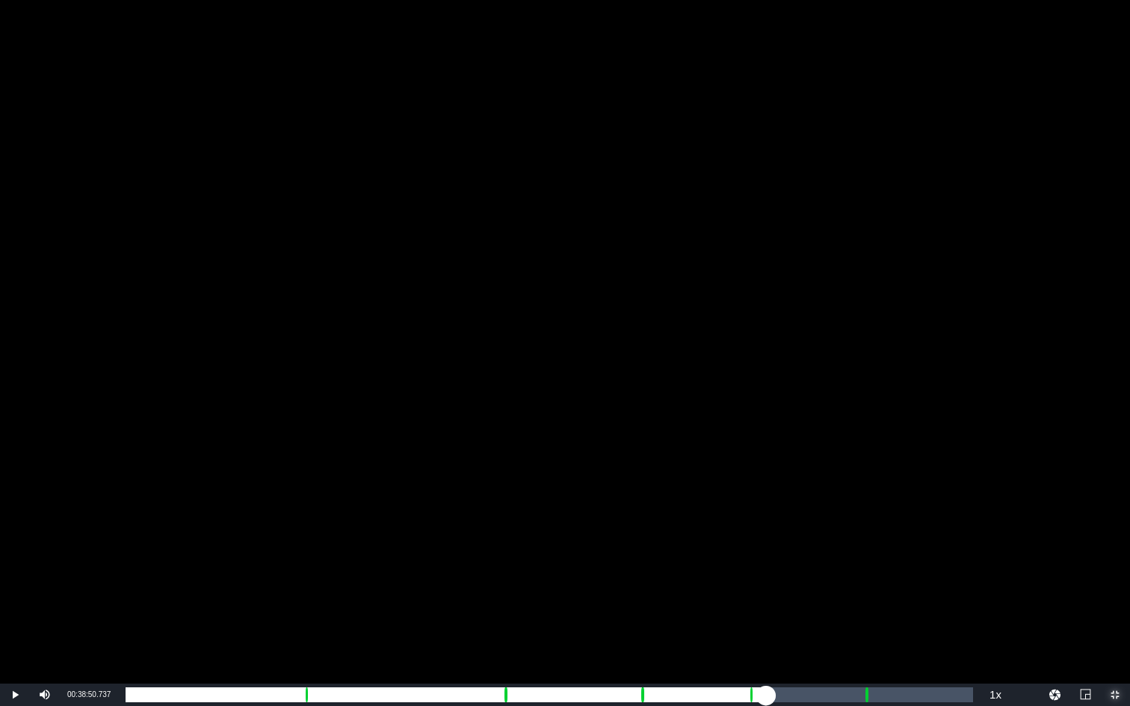
click at [766, 530] on div "Loaded : 9.92% 00:38:50.737 Paramedics Season 4 Episode 7 (5/6) 00:00:00.474 Cu…" at bounding box center [549, 695] width 847 height 15
click at [864, 530] on div "Loaded : 75.29% 00:44:47.011 Paramedics Season 4 Episode 7 (6/6) 00:34:53.225 C…" at bounding box center [549, 695] width 847 height 15
click at [881, 530] on div "Loaded : 9.92% 00:45:49.563 Paramedics Season 4 Episode 7 (6/6) 00:00:00.772 [G…" at bounding box center [549, 695] width 847 height 15
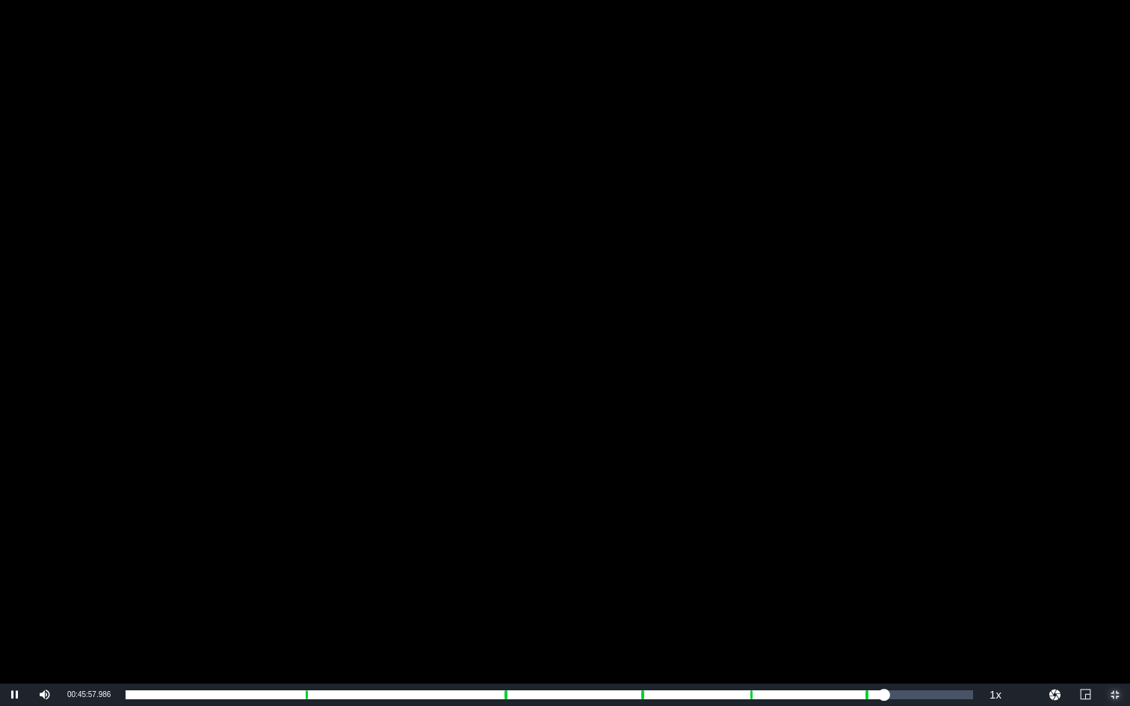
click at [1056, 530] on span "Video Player" at bounding box center [1115, 695] width 0 height 0
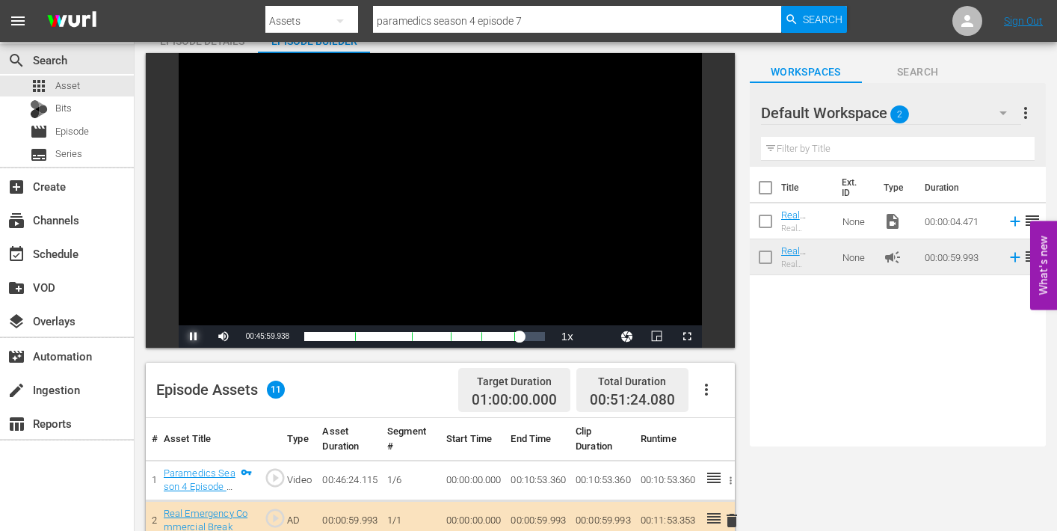
click at [194, 336] on span "Video Player" at bounding box center [194, 336] width 0 height 0
click at [58, 132] on span "Episode" at bounding box center [72, 131] width 34 height 15
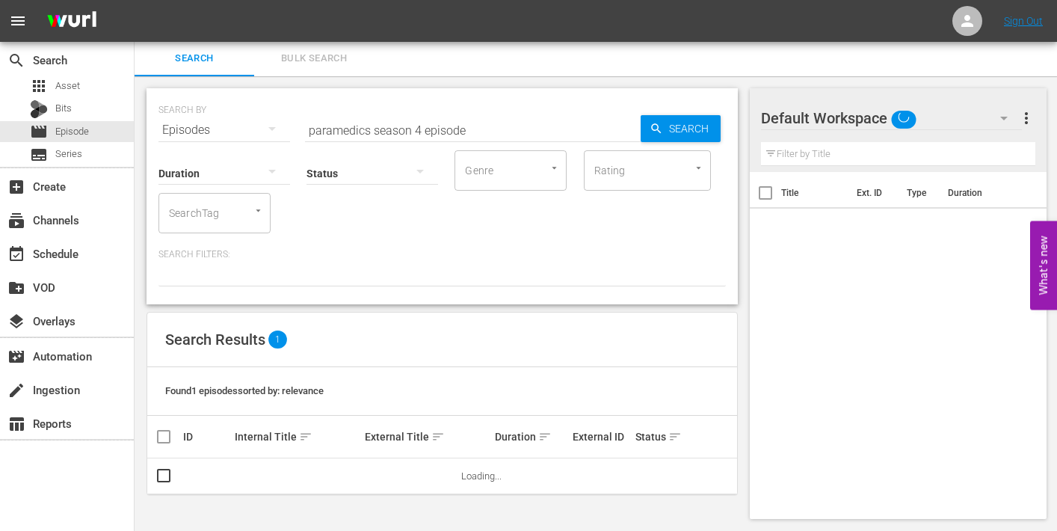
scroll to position [72, 0]
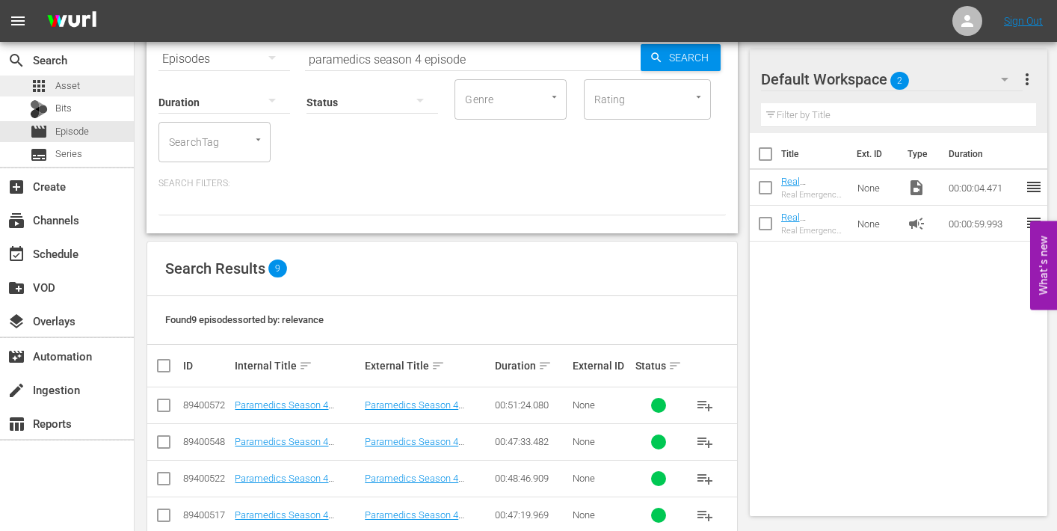
click at [55, 80] on span "Asset" at bounding box center [67, 85] width 25 height 15
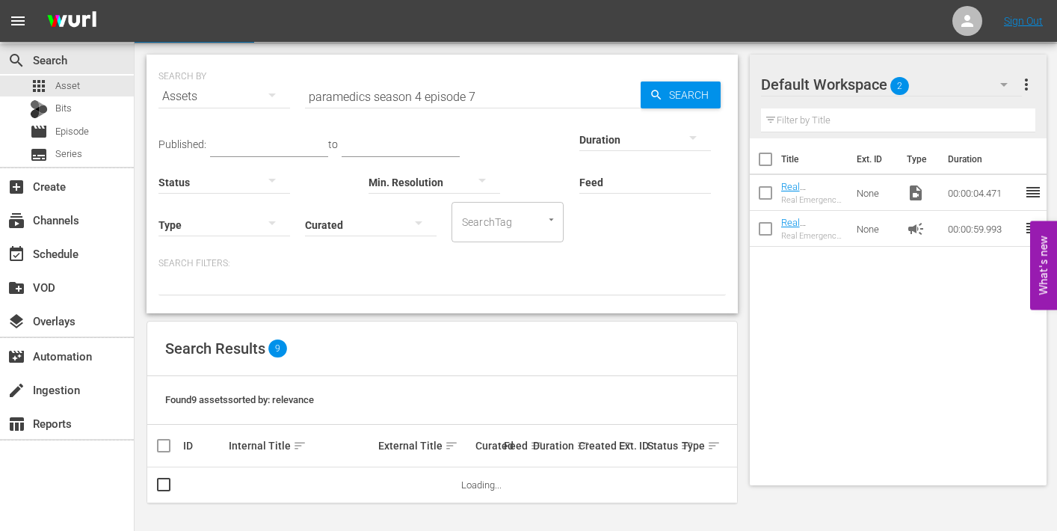
scroll to position [35, 0]
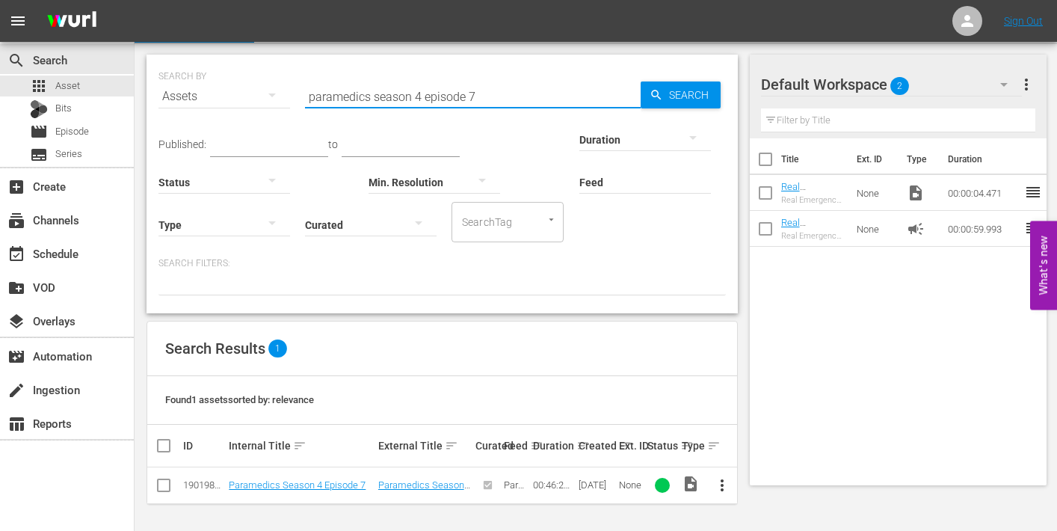
click at [475, 96] on input "paramedics season 4 episode 7" at bounding box center [473, 96] width 336 height 36
type input "paramedics season 4 episode 8"
click at [720, 481] on span "more_vert" at bounding box center [722, 485] width 18 height 18
click at [765, 480] on div "Episode" at bounding box center [804, 478] width 102 height 36
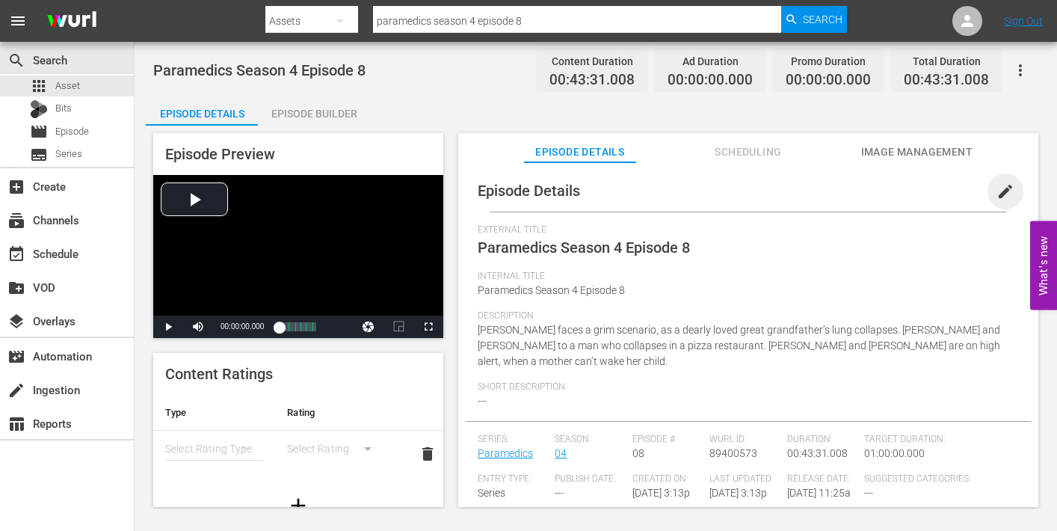
drag, startPoint x: 992, startPoint y: 189, endPoint x: 941, endPoint y: 212, distance: 55.8
click at [996, 191] on span "edit" at bounding box center [1005, 191] width 18 height 18
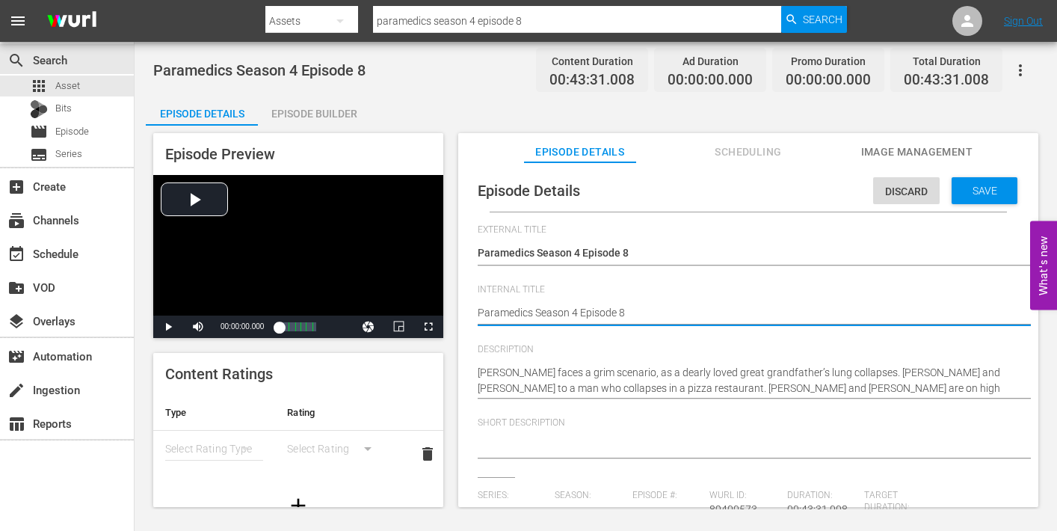
type textarea "Paramedics Season 4 Episode 8"
type textarea "Paramedics Season 4 Episode 8 -"
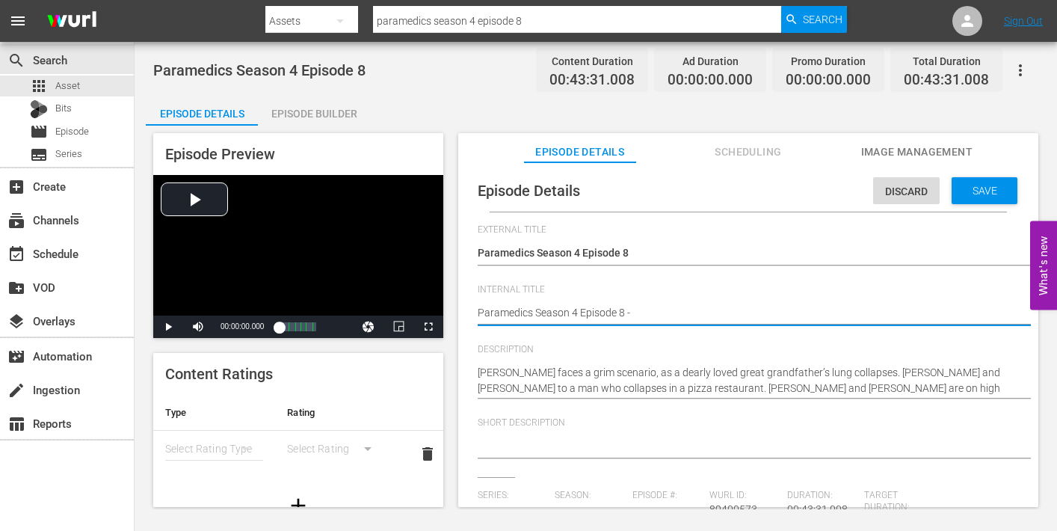
type textarea "Paramedics Season 4 Episode 8 -"
type textarea "Paramedics Season 4 Episode 8 - N"
type textarea "Paramedics Season 4 Episode 8 - Ni"
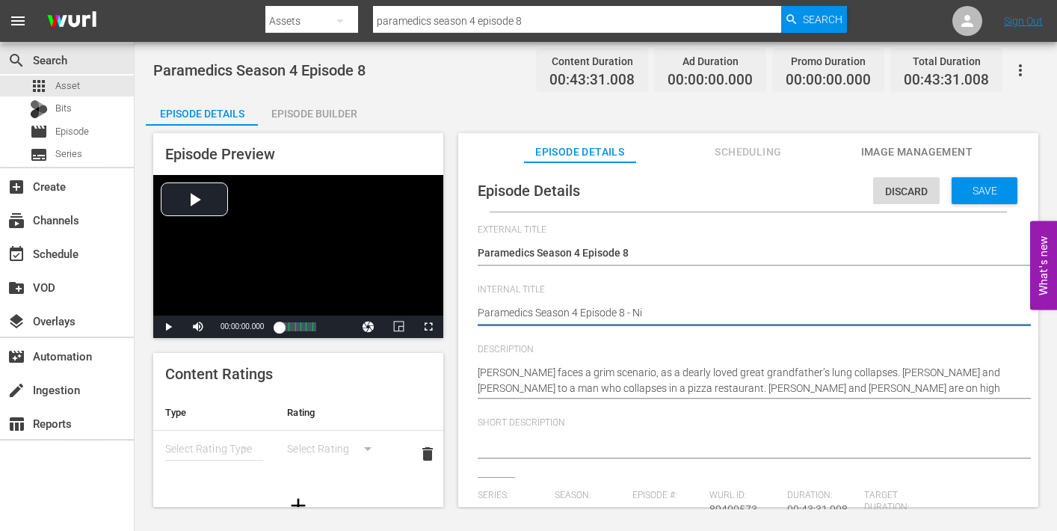
type textarea "Paramedics Season 4 Episode 8 - Nin"
type textarea "Paramedics Season 4 Episode 8 - Nine"
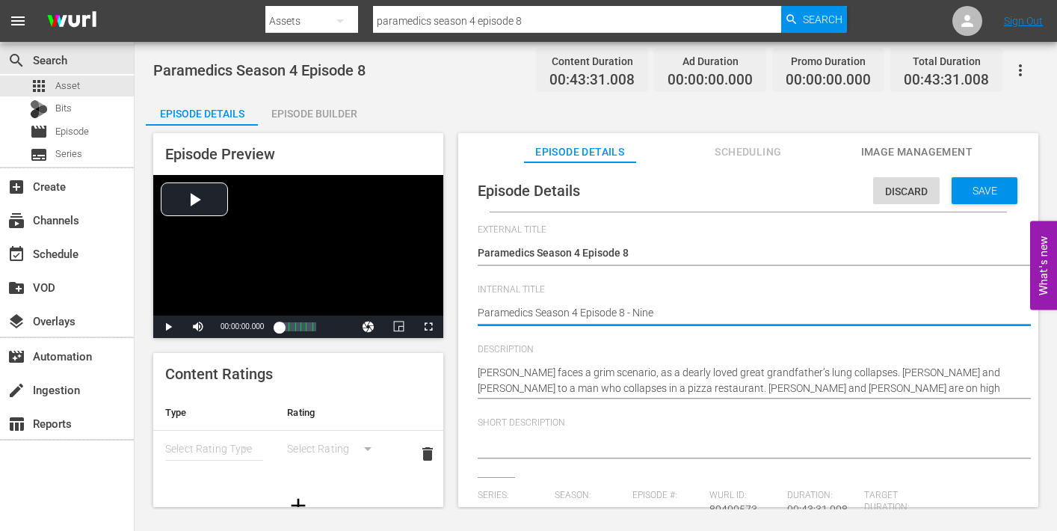
type textarea "Paramedics Season 4 Episode 8 - Nine"
type textarea "Paramedics Season 4 Episode 8 - Nine N"
type textarea "Paramedics Season 4 Episode 8 - Nine No"
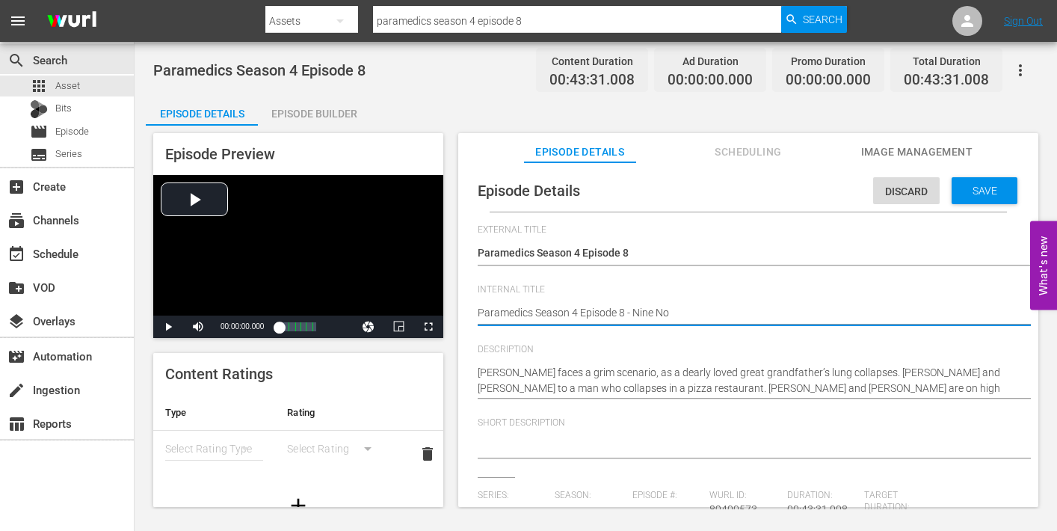
type textarea "Paramedics Season 4 Episode 8 - Nine Now"
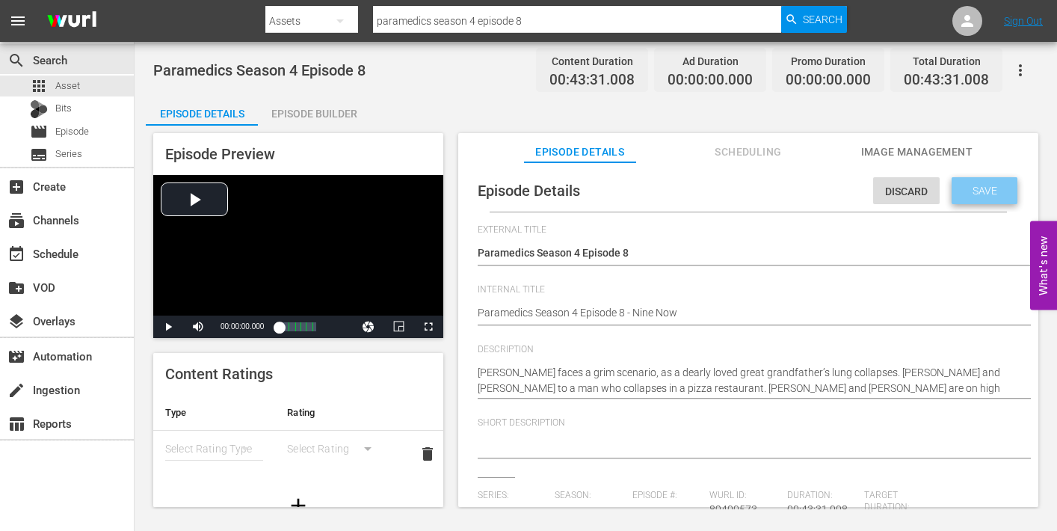
drag, startPoint x: 972, startPoint y: 197, endPoint x: 963, endPoint y: 199, distance: 9.1
click at [972, 197] on div "Save" at bounding box center [984, 190] width 66 height 27
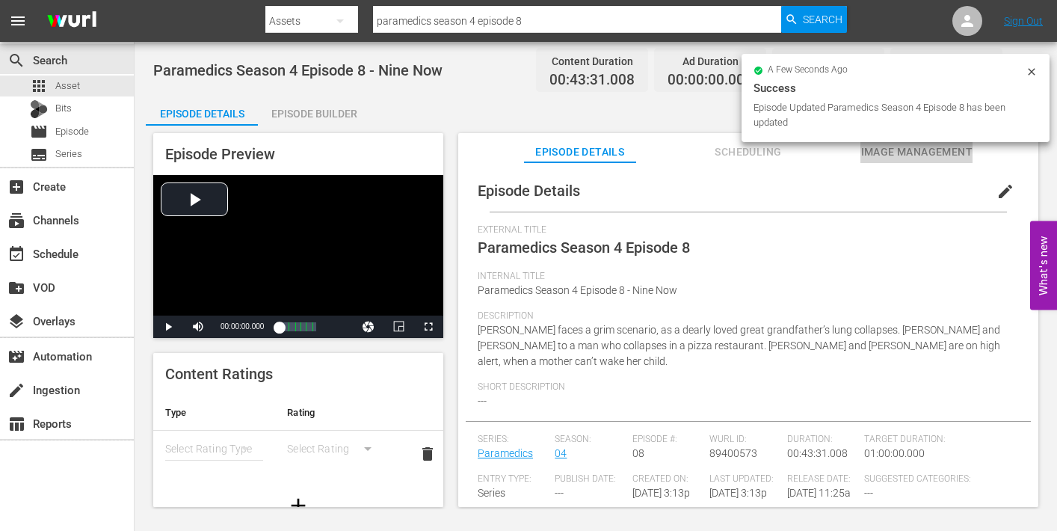
drag, startPoint x: 921, startPoint y: 150, endPoint x: 921, endPoint y: 161, distance: 11.2
click at [921, 151] on span "Image Management" at bounding box center [916, 152] width 112 height 19
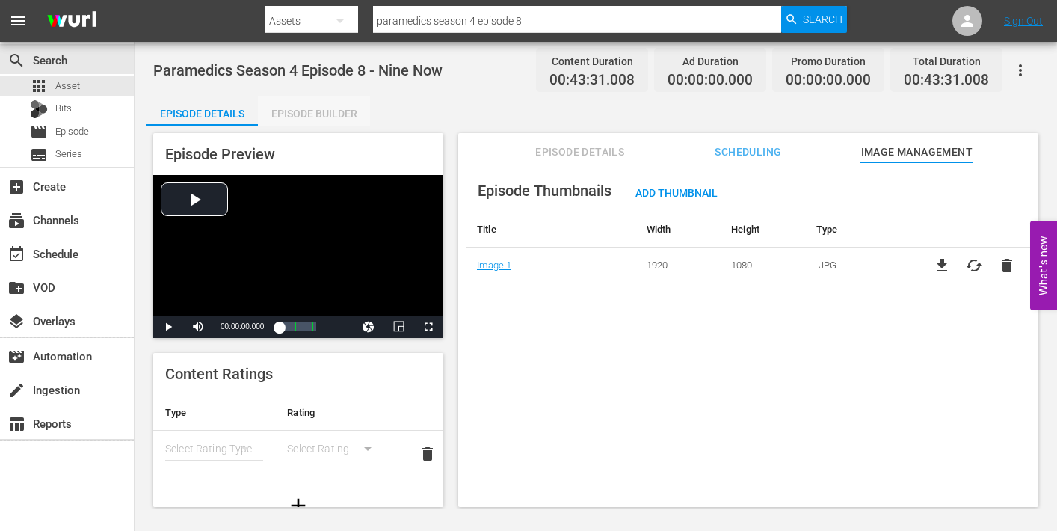
click at [319, 112] on div "Episode Builder" at bounding box center [314, 114] width 112 height 36
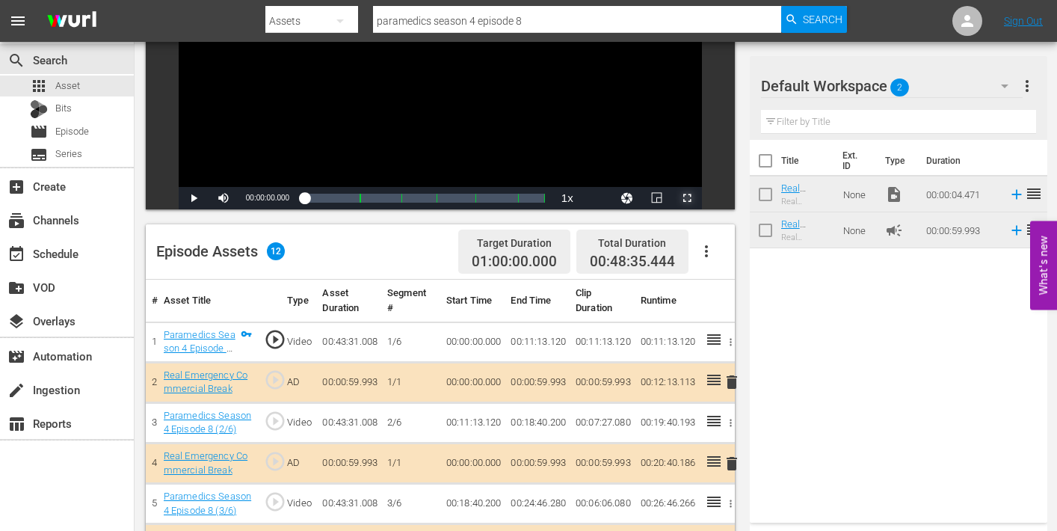
click at [687, 198] on span "Video Player" at bounding box center [687, 198] width 0 height 0
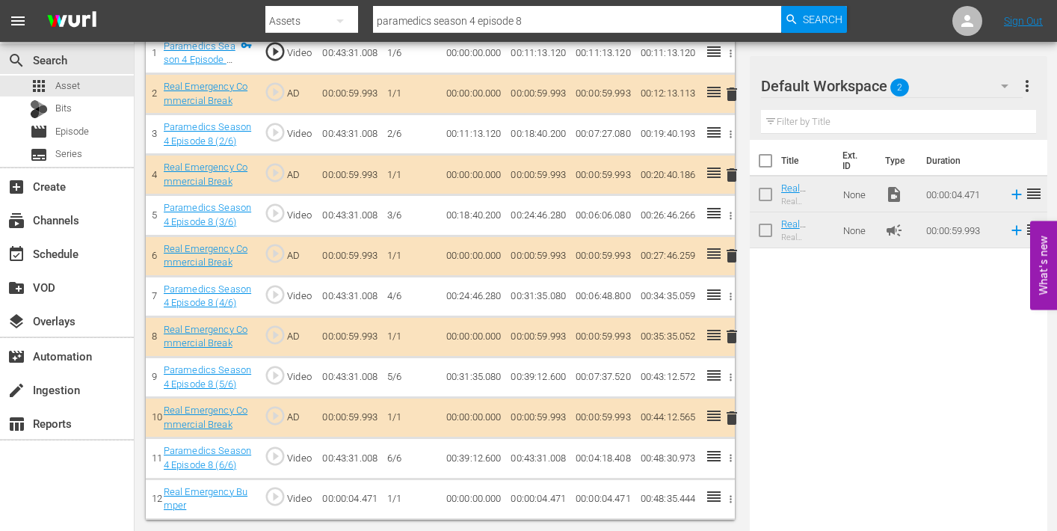
scroll to position [95, 0]
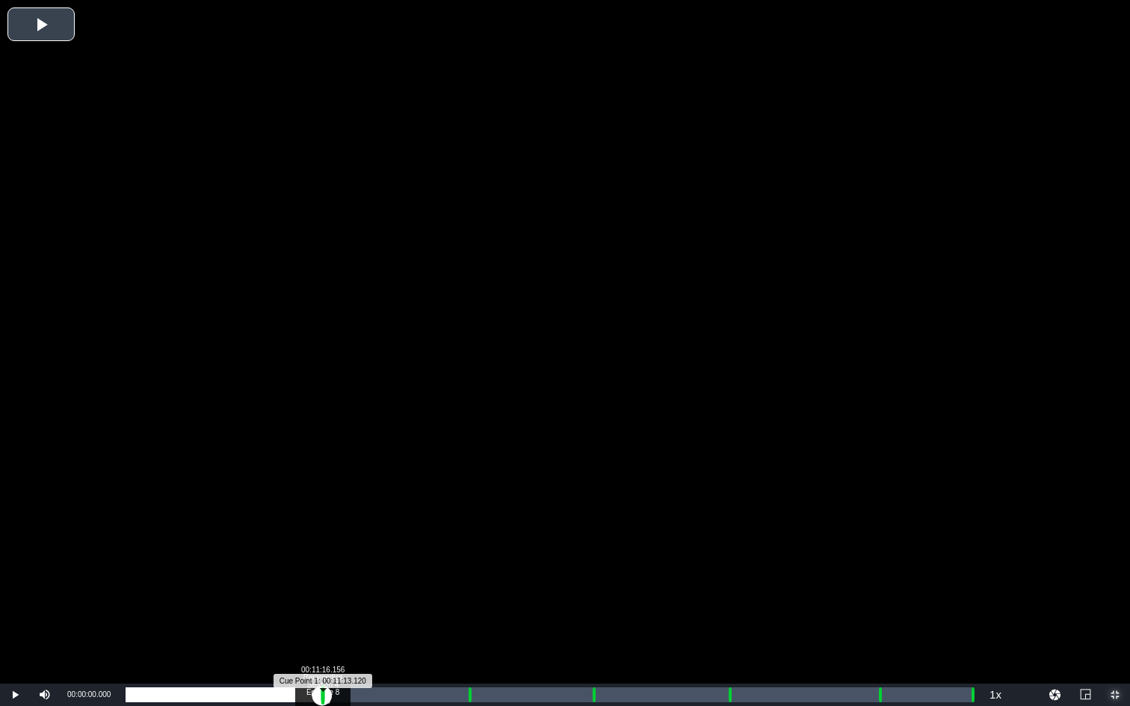
click at [321, 530] on div "Progress Bar" at bounding box center [323, 694] width 4 height 19
click at [318, 530] on div "00:00:00.000" at bounding box center [223, 695] width 194 height 15
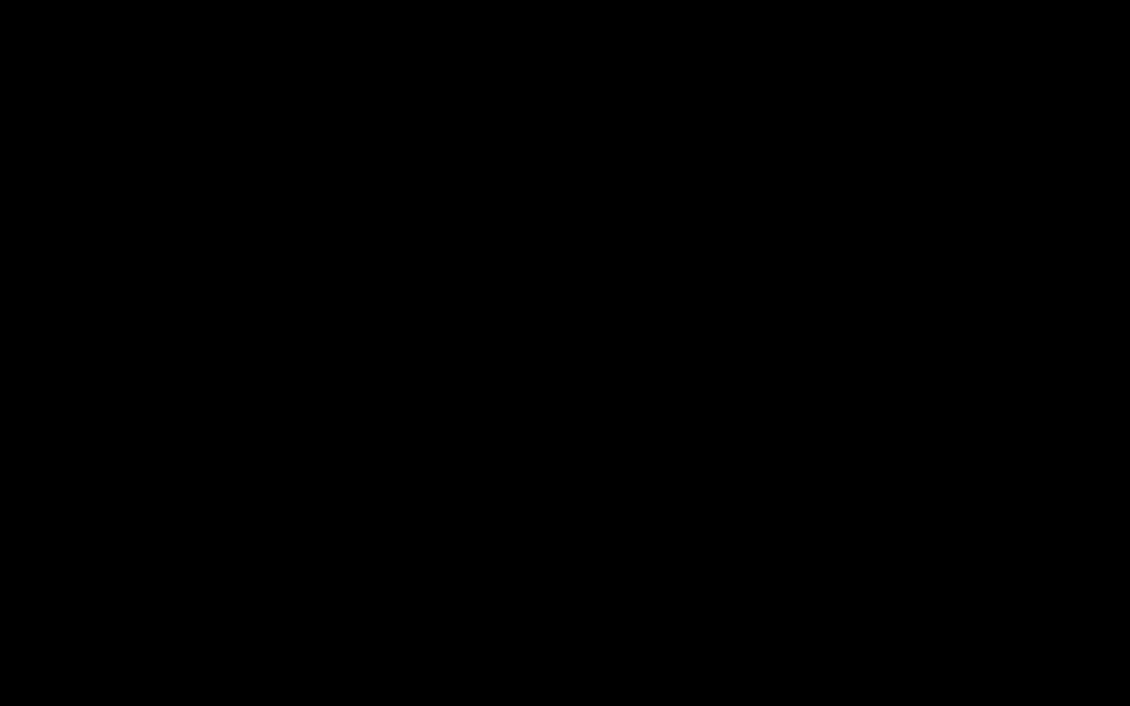
click at [338, 530] on div "Loaded : 9.92% 00:12:12.717 Paramedics Season 4 Episode 8 (2/6) 00:00:00.357 Cu…" at bounding box center [549, 695] width 847 height 15
click at [467, 530] on div "Loaded : 26.22% 00:19:37.489 Paramedics Season 4 Episode 8 (3/6) 00:11:14.217 C…" at bounding box center [549, 695] width 847 height 15
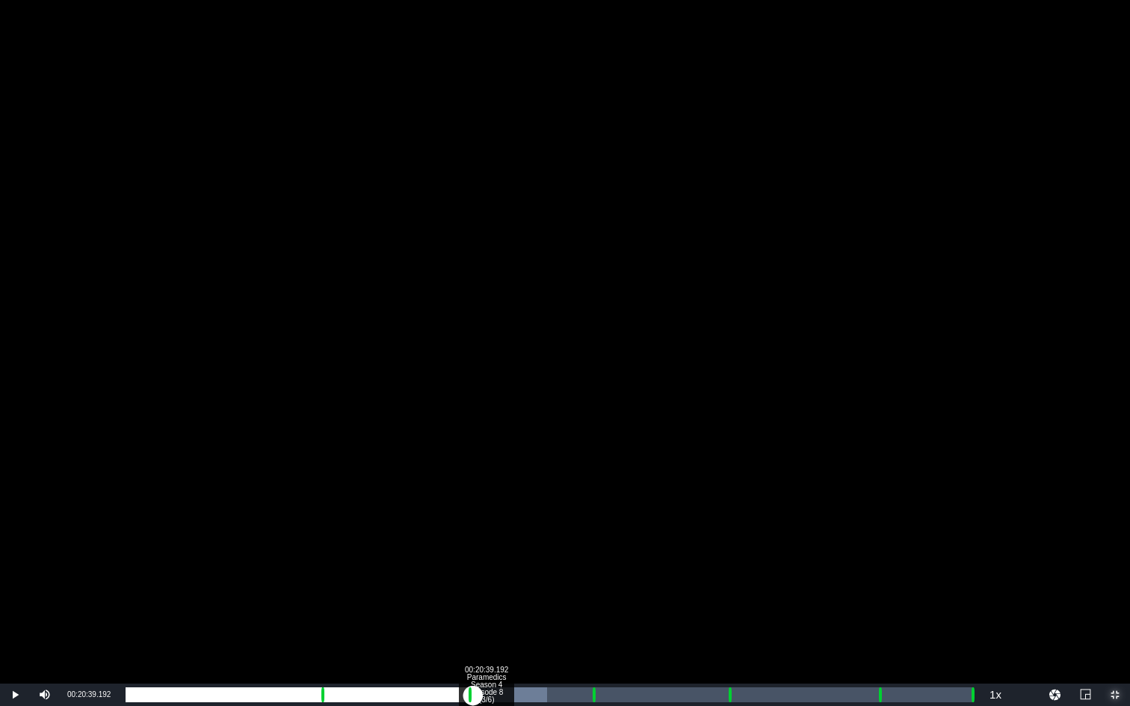
click at [486, 530] on div "00:20:39.192 Paramedics Season 4 Episode 8 (3/6)" at bounding box center [486, 695] width 1 height 15
click at [590, 530] on div "00:26:39.123 Paramedics Season 4 Episode 8 (4/6)" at bounding box center [590, 695] width 1 height 15
click at [609, 530] on div "00:27:43.397 Paramedics Season 4 Episode 8 (4/6)" at bounding box center [609, 695] width 1 height 15
click at [726, 530] on div "Loaded : 57.04% 00:34:27.034 Paramedics Season 4 Episode 8 (5/6) 00:24:47.674 C…" at bounding box center [549, 695] width 847 height 15
click at [745, 530] on div "Loaded : 19.74% 00:35:33.878 Paramedics Season 4 Episode 8 (5/6) 00:00:05.499 C…" at bounding box center [549, 695] width 847 height 15
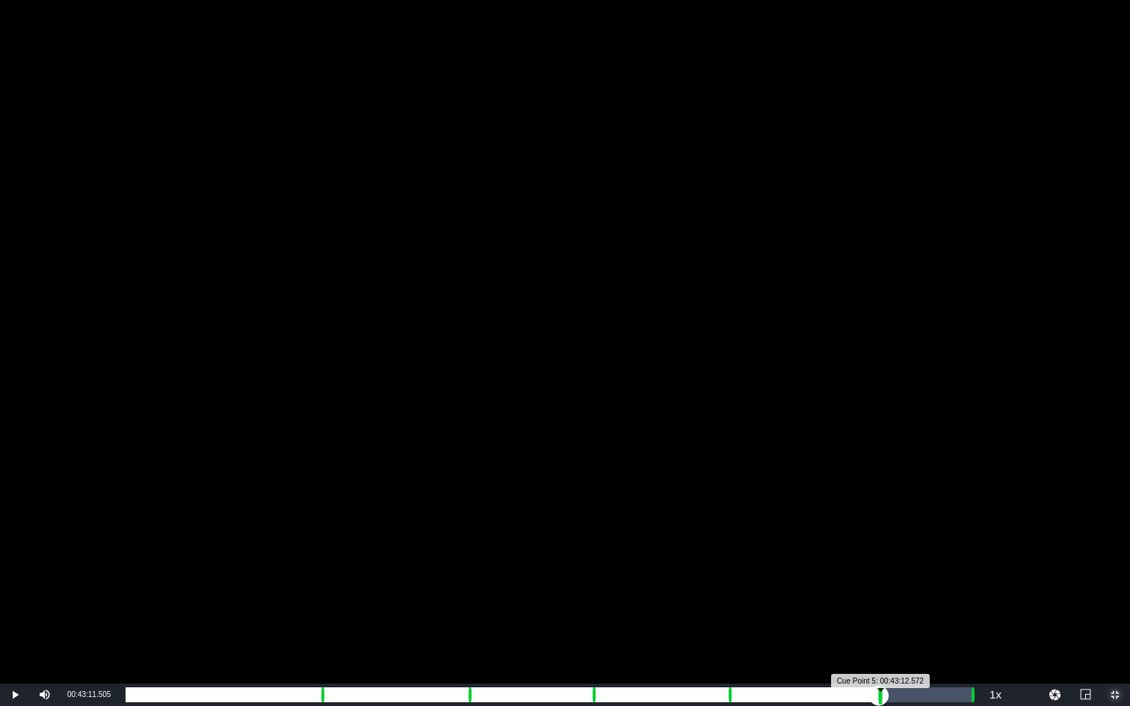
click at [879, 530] on div "Progress Bar" at bounding box center [881, 694] width 4 height 19
click at [898, 530] on div "00:44:18.350" at bounding box center [898, 695] width 1 height 15
click at [894, 530] on div "00:39:20.248" at bounding box center [512, 695] width 773 height 15
click at [895, 530] on div "00:00:54.322" at bounding box center [510, 695] width 769 height 15
click at [970, 530] on div "Loaded : 90.40% 00:48:27.731 00:39:14.271 Cue Point 5: 00:43:12.572" at bounding box center [549, 695] width 847 height 15
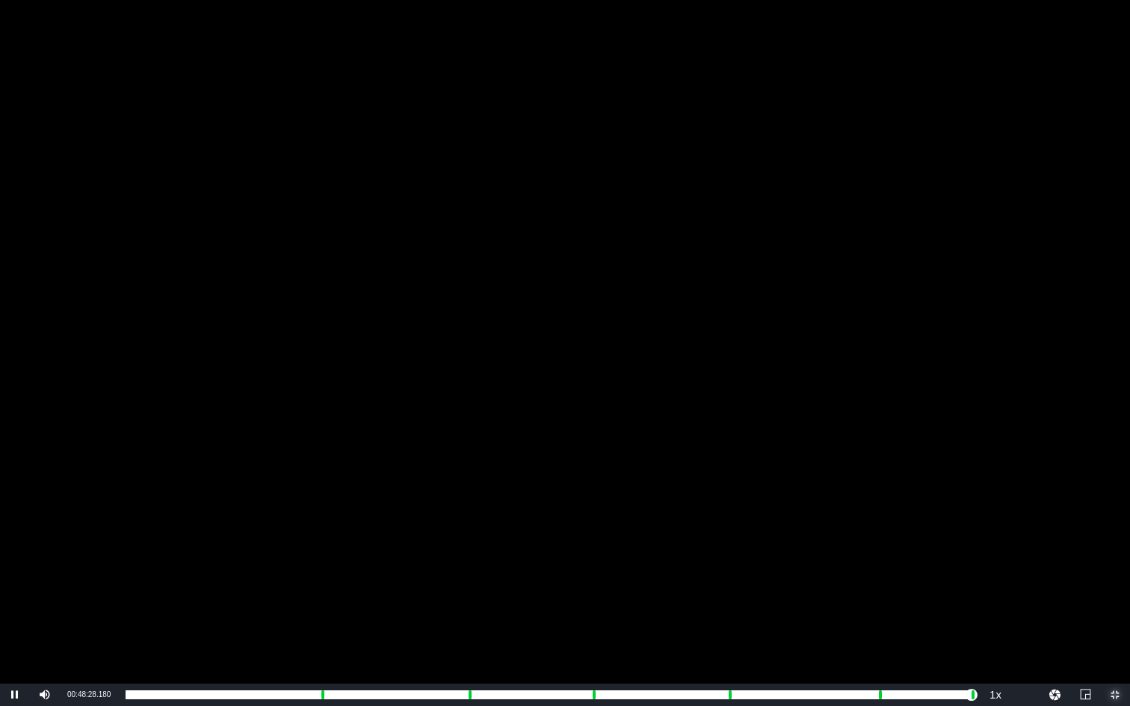
click at [1056, 530] on span "Video Player" at bounding box center [1115, 695] width 0 height 0
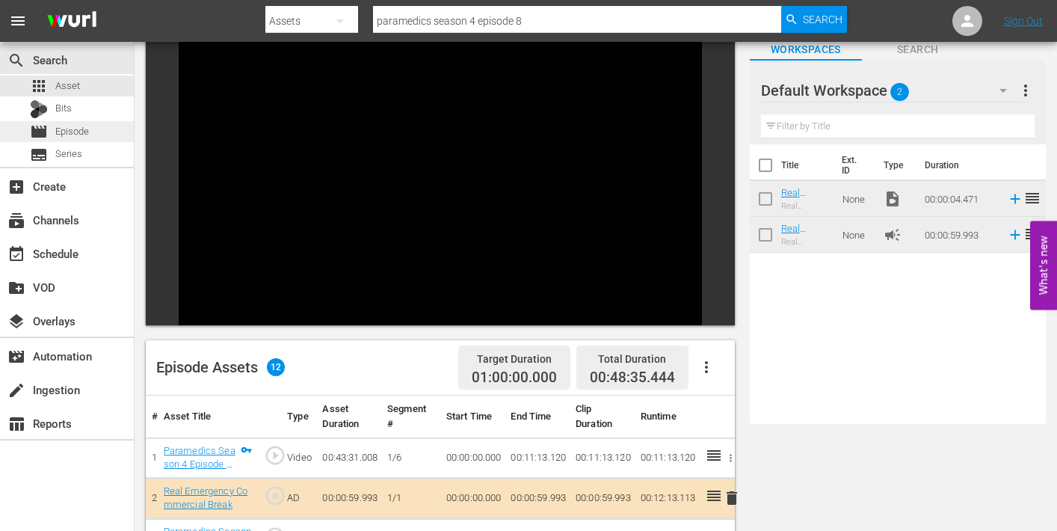
click at [71, 132] on span "Episode" at bounding box center [72, 131] width 34 height 15
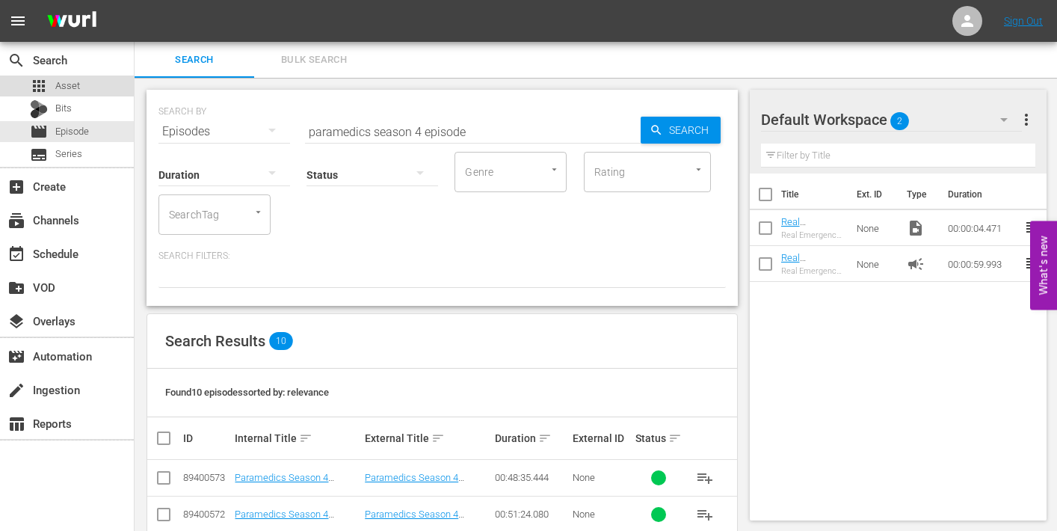
click at [64, 82] on span "Asset" at bounding box center [67, 85] width 25 height 15
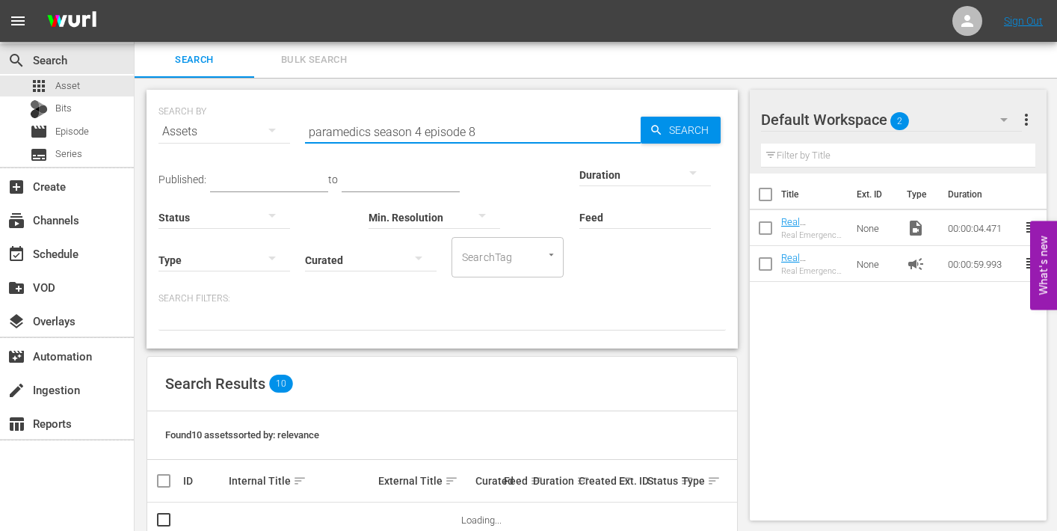
click at [476, 128] on input "paramedics season 4 episode 8" at bounding box center [473, 132] width 336 height 36
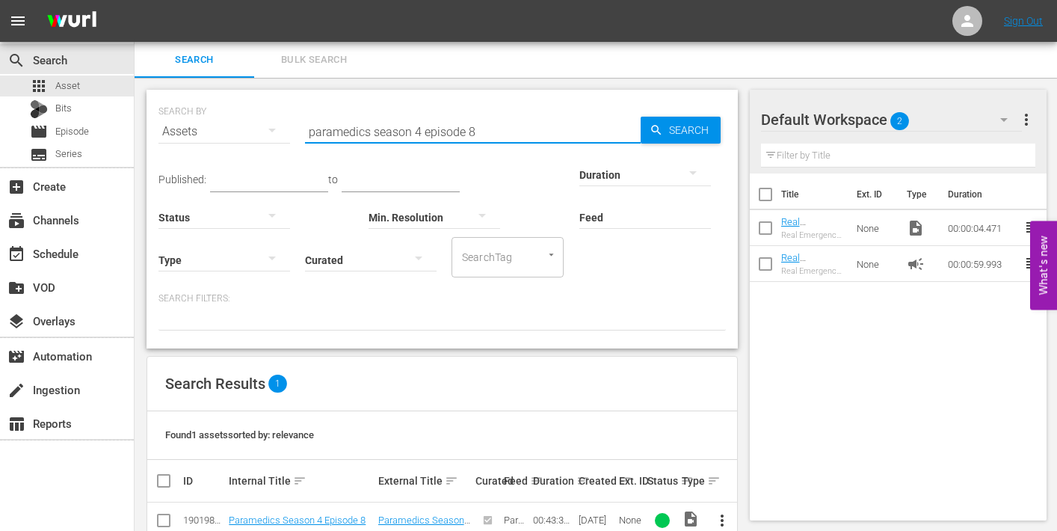
click at [472, 128] on input "paramedics season 4 episode 8" at bounding box center [473, 132] width 336 height 36
click at [471, 129] on input "paramedics season 4 episode 8" at bounding box center [473, 132] width 336 height 36
type input "paramedics season 4 episode 9"
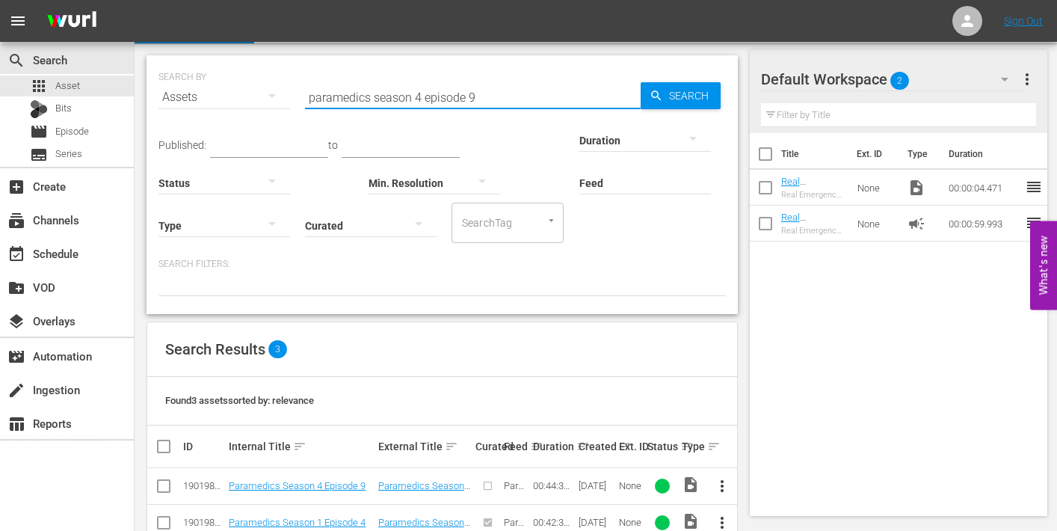
scroll to position [108, 0]
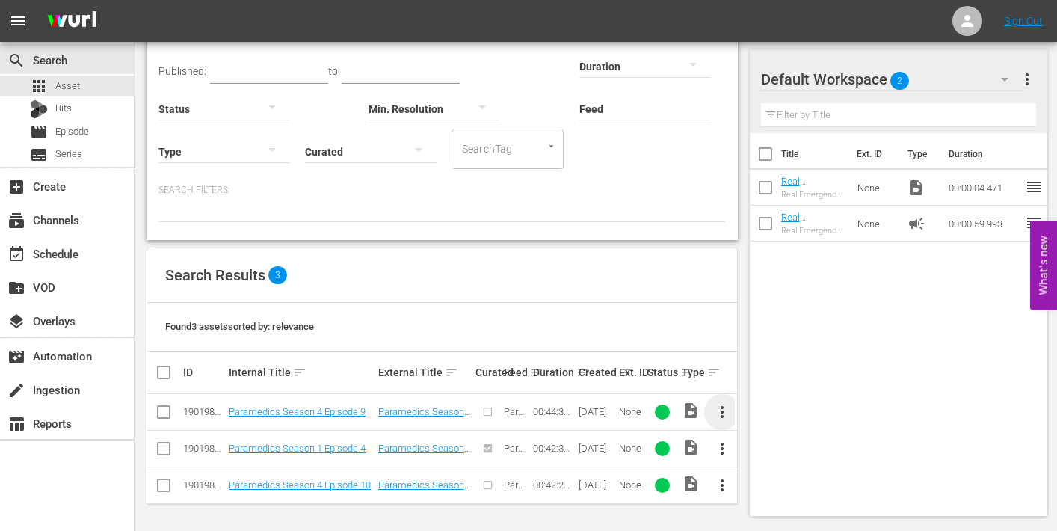
click at [723, 411] on span "more_vert" at bounding box center [722, 412] width 18 height 18
click at [761, 411] on div "Episode" at bounding box center [804, 405] width 102 height 36
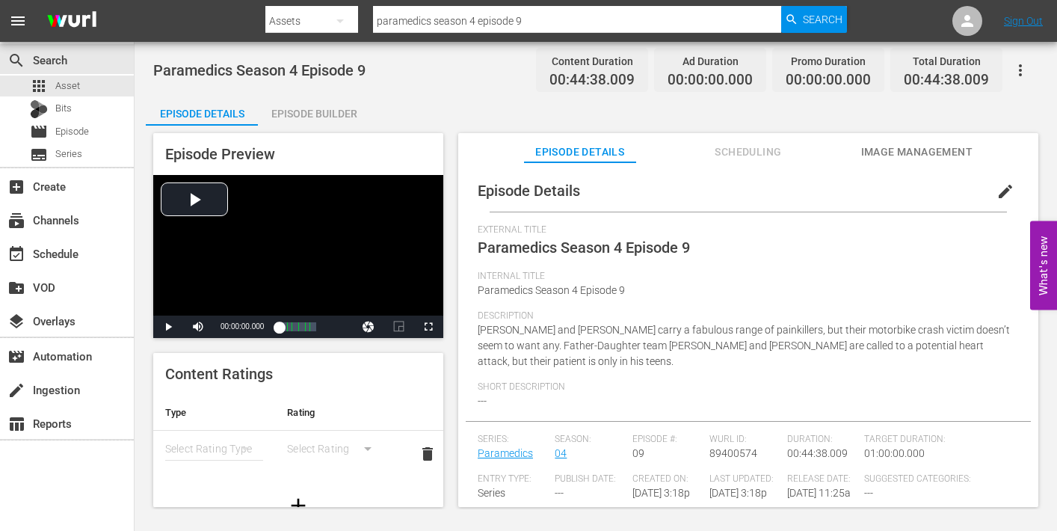
click at [1001, 187] on span "edit" at bounding box center [1005, 191] width 18 height 18
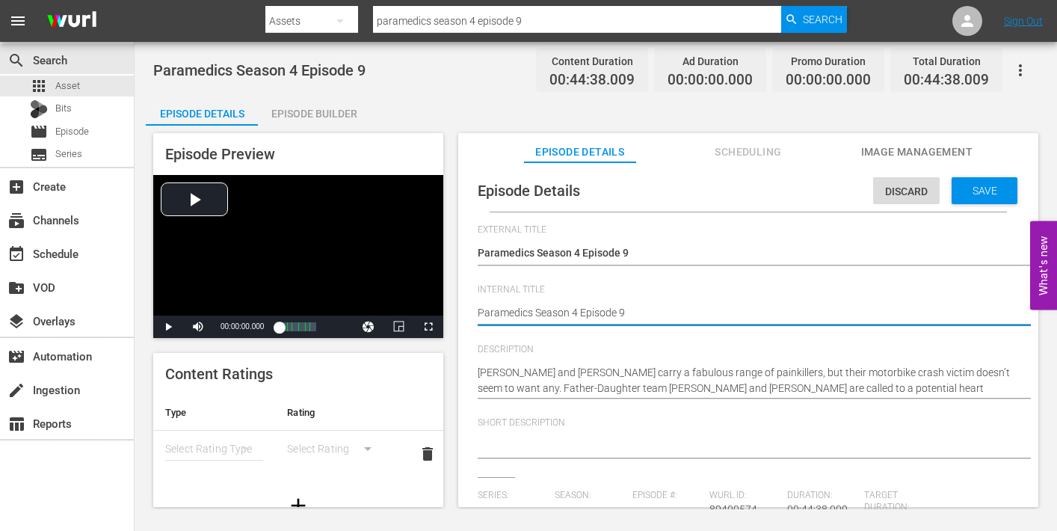
type textarea "Paramedics Season 4 Episode 9"
type textarea "Paramedics Season 4 Episode 9 -"
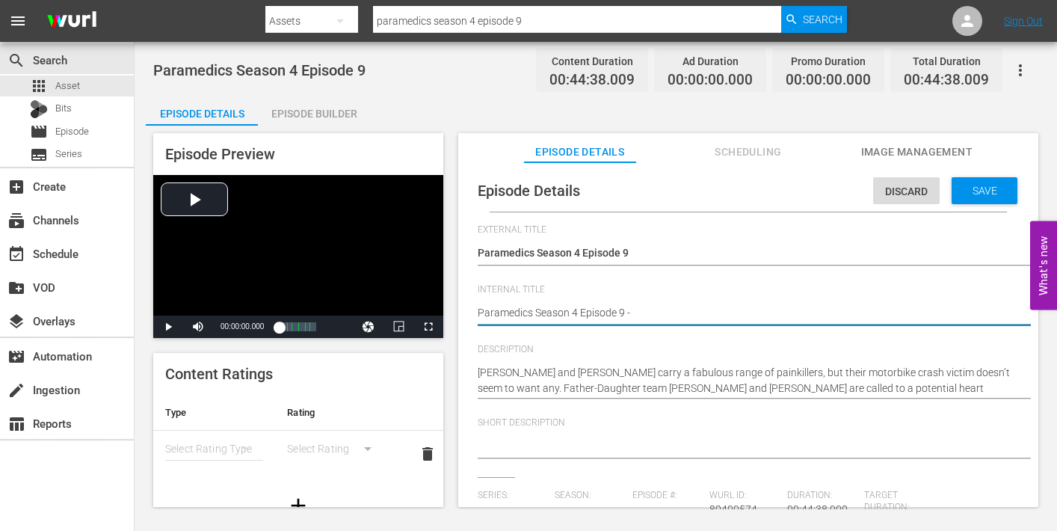
type textarea "Paramedics Season 4 Episode 9 -"
type textarea "Paramedics Season 4 Episode 9 - N"
type textarea "Paramedics Season 4 Episode 9 - Ni"
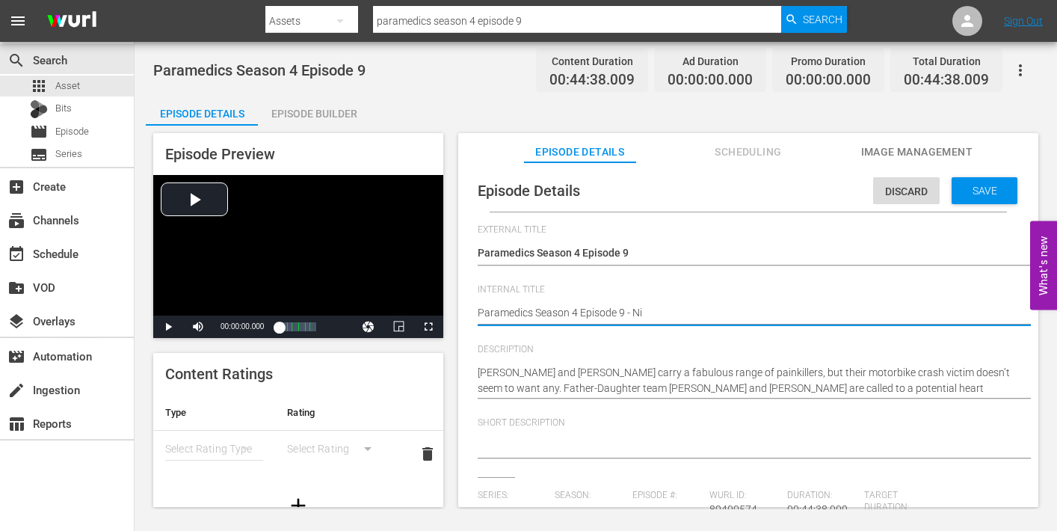
type textarea "Paramedics Season 4 Episode 9 - Nin"
type textarea "Paramedics Season 4 Episode 9 - Nine"
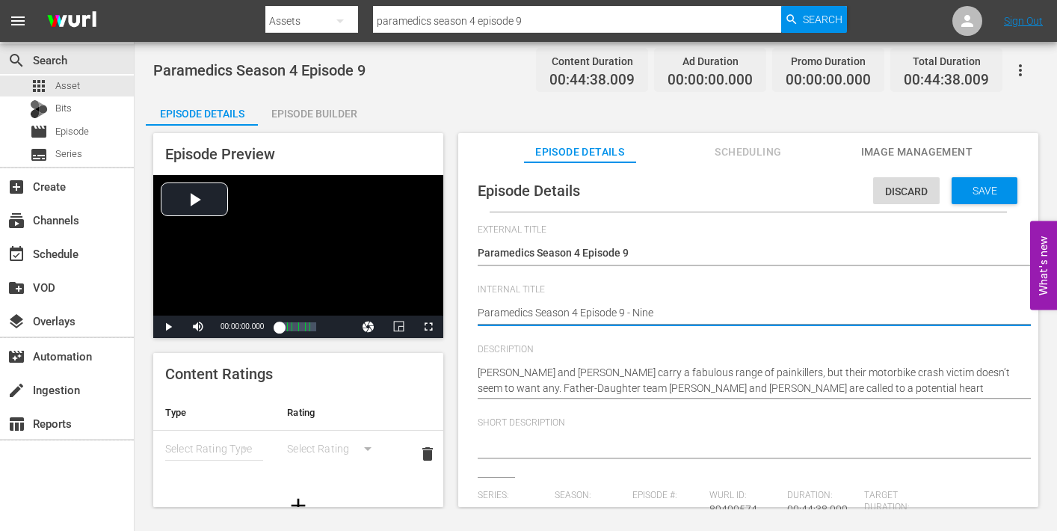
type textarea "Paramedics Season 4 Episode 9 - Nine"
type textarea "Paramedics Season 4 Episode 9 - Nine N"
type textarea "Paramedics Season 4 Episode 9 - Nine No"
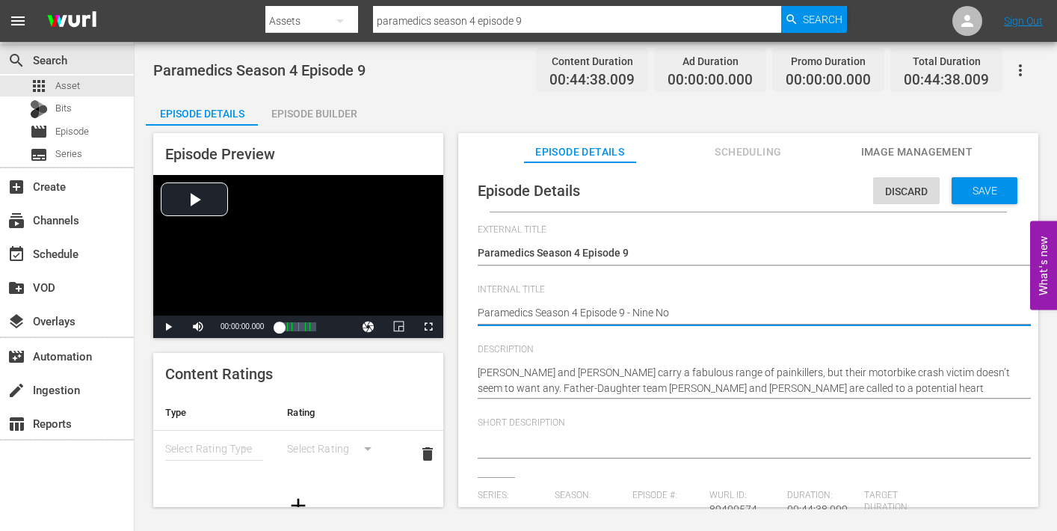
type textarea "Paramedics Season 4 Episode 9 - Nine Now"
click at [976, 191] on span "Save" at bounding box center [984, 191] width 49 height 12
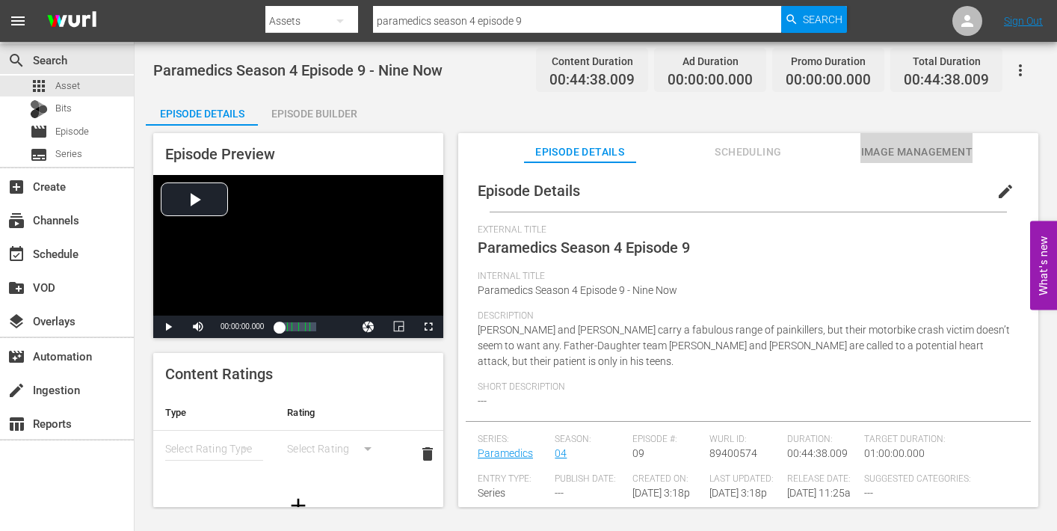
click at [883, 154] on span "Image Management" at bounding box center [916, 152] width 112 height 19
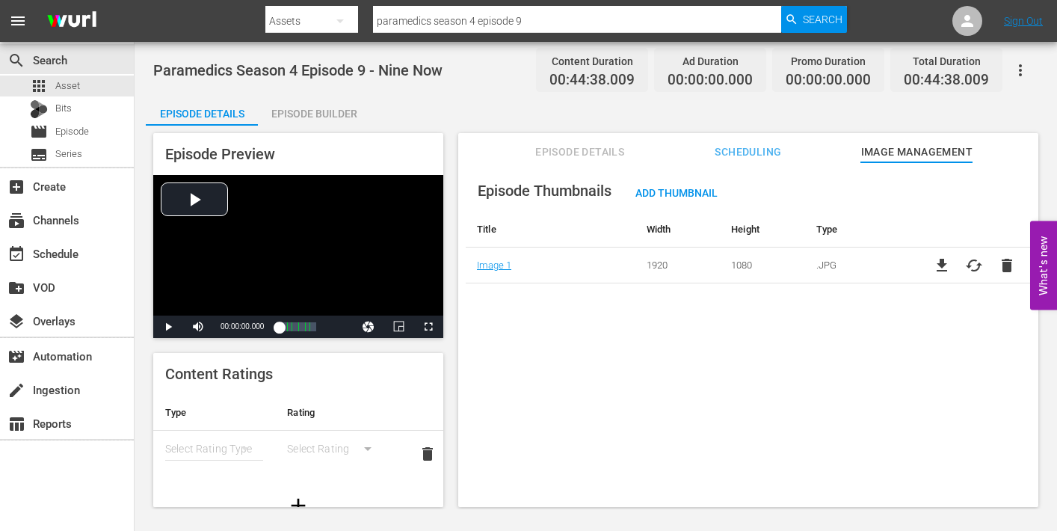
click at [331, 112] on div "Episode Builder" at bounding box center [314, 114] width 112 height 36
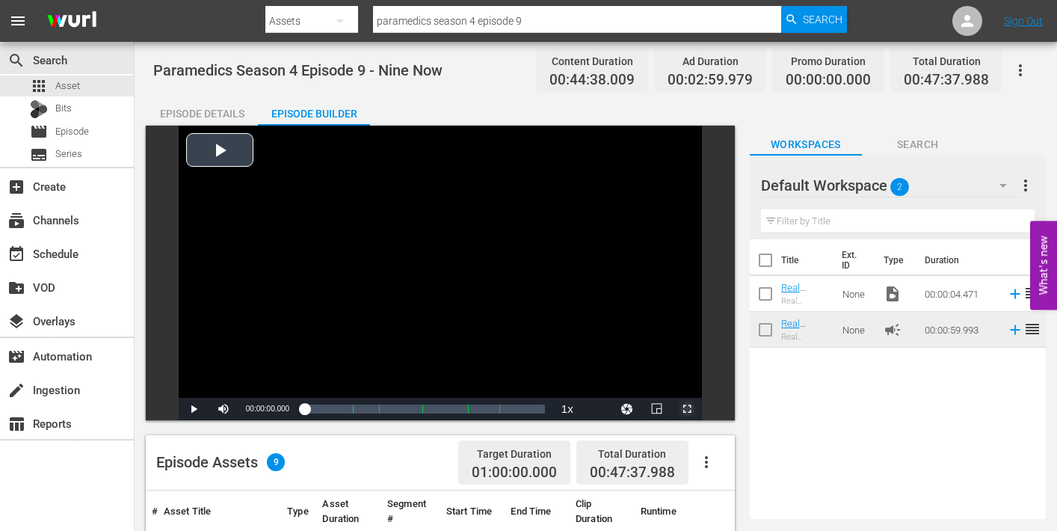
click at [687, 409] on span "Video Player" at bounding box center [687, 409] width 0 height 0
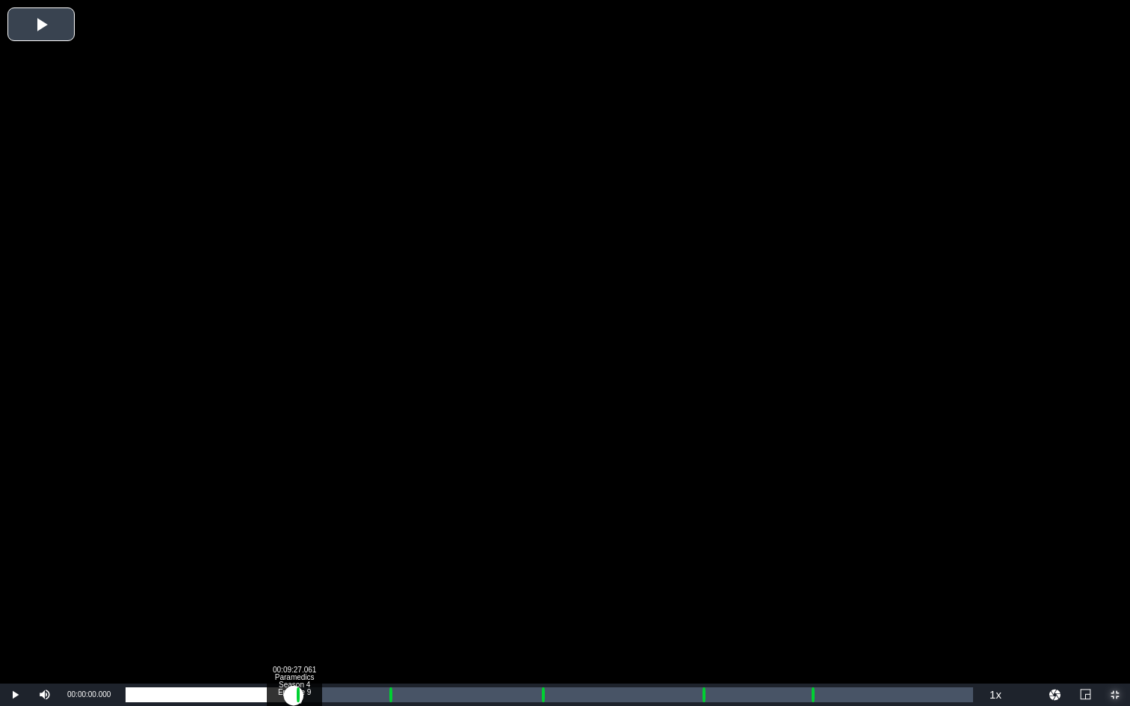
click at [294, 530] on div "Loaded : 0.22% 00:09:27.061 Paramedics Season 4 Episode 9 (1/6) 00:00:00.000" at bounding box center [549, 695] width 847 height 15
click at [313, 530] on div "Loaded : 21.53% 00:10:32.588 Paramedics Season 4 Episode 9 (2/6) 00:09:36.512 C…" at bounding box center [549, 695] width 847 height 15
click at [307, 530] on div "00:10:35.199" at bounding box center [217, 695] width 182 height 15
click at [296, 530] on div "Progress Bar" at bounding box center [298, 694] width 4 height 19
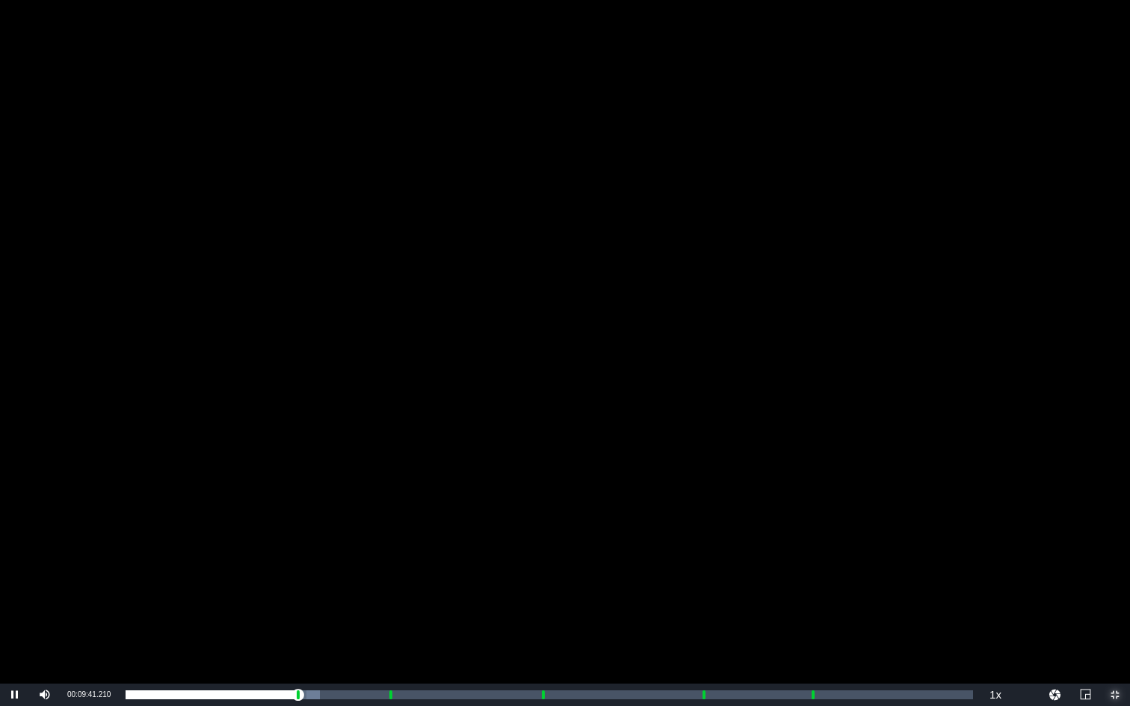
click at [1056, 530] on span "Video Player" at bounding box center [1115, 695] width 0 height 0
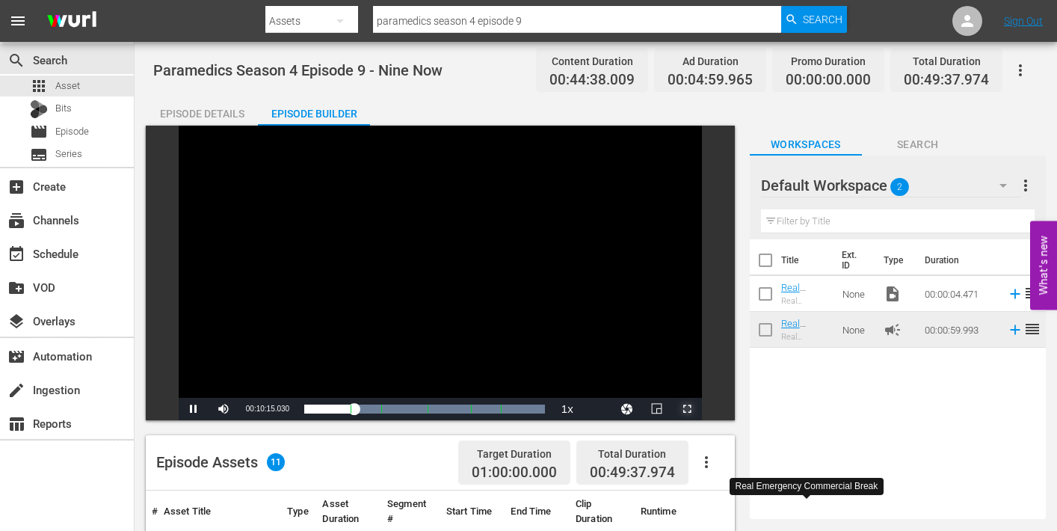
click at [687, 409] on span "Video Player" at bounding box center [687, 409] width 0 height 0
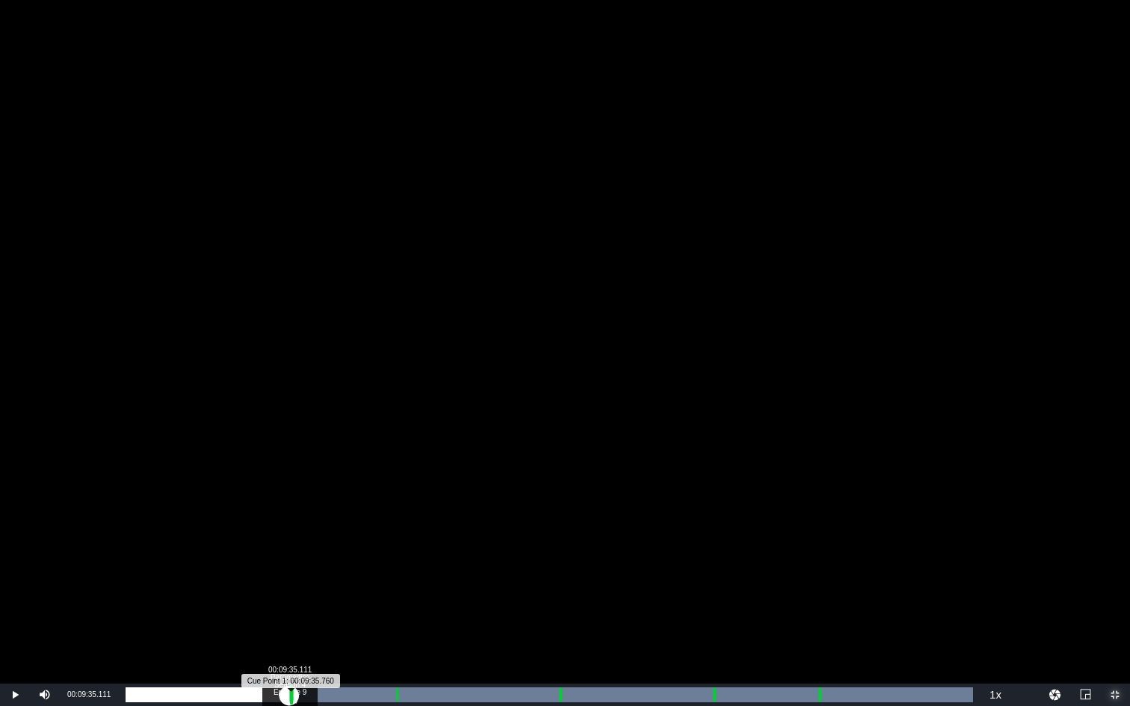
click at [289, 530] on div "Progress Bar" at bounding box center [291, 694] width 4 height 19
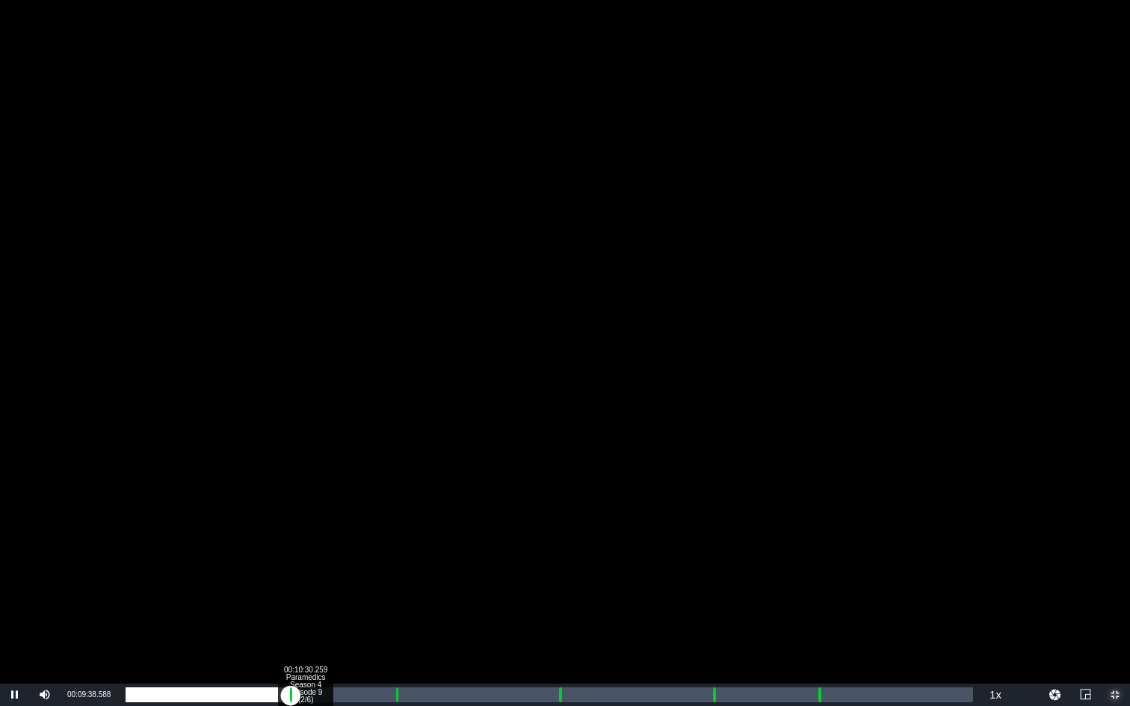
click at [305, 530] on div "Loaded : 9.92% 00:10:30.259 Paramedics Season 4 Episode 9 (2/6) 00:00:03.045 [G…" at bounding box center [549, 695] width 847 height 15
click at [394, 530] on div "Loaded : 21.53% 00:15:42.762 Paramedics Season 4 Episode 9 (3/6) 00:09:36.447 C…" at bounding box center [549, 695] width 847 height 15
click at [411, 530] on div "Loaded : 9.92% 00:16:43.162 Paramedics Season 4 Episode 9 (3/6) 00:00:00.587 Cu…" at bounding box center [549, 695] width 847 height 15
click at [556, 530] on div "00:25:12.621 Paramedics Season 4 Episode 9 (4/6)" at bounding box center [556, 695] width 1 height 15
click at [575, 530] on div "00:26:18.273 Paramedics Season 4 Episode 9 (4/6)" at bounding box center [575, 695] width 1 height 15
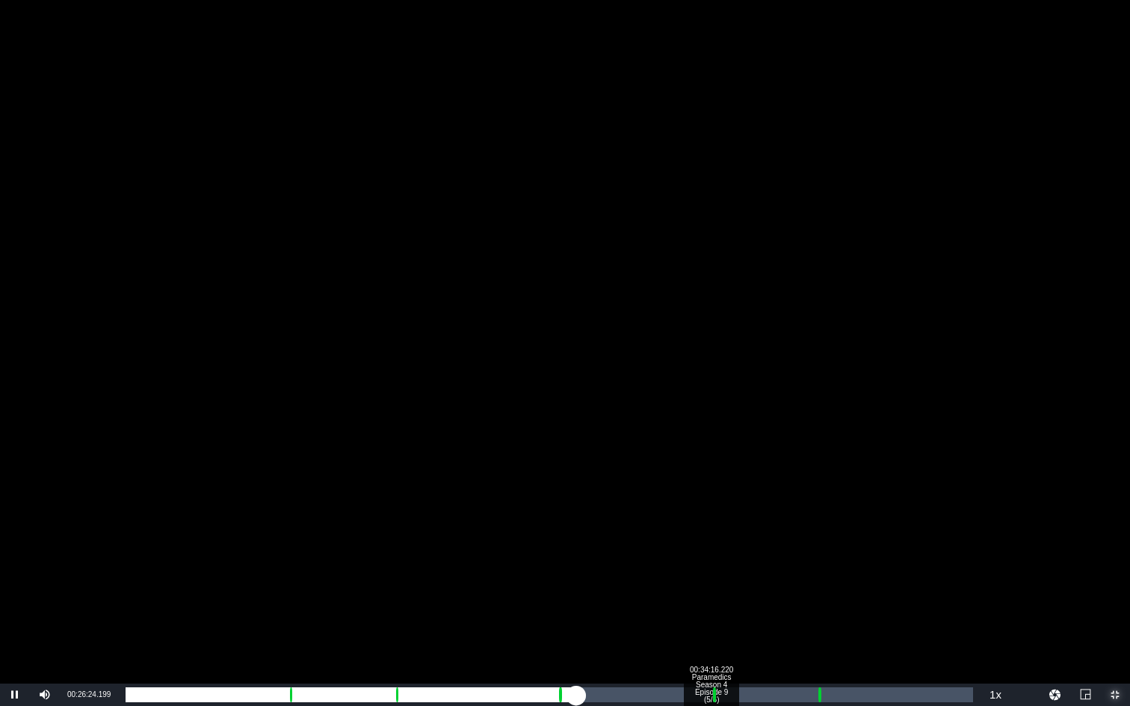
click at [711, 530] on div "Loaded : 52.48% 00:34:16.220 Paramedics Season 4 Episode 9 (5/6) 00:23:24.303 C…" at bounding box center [549, 695] width 847 height 15
click at [729, 530] on div "Loaded : 9.92% 00:35:19.246 Paramedics Season 4 Episode 9 (5/6) 00:00:00.896 Cu…" at bounding box center [549, 695] width 847 height 15
click at [816, 530] on div "00:40:26.497 Paramedics Season 4 Episode 9 (6/6)" at bounding box center [816, 695] width 1 height 15
click at [835, 530] on div "Loaded : 9.92% 00:41:32.149 Paramedics Season 4 Episode 9 (6/6) 00:00:02.833 Cu…" at bounding box center [549, 695] width 847 height 15
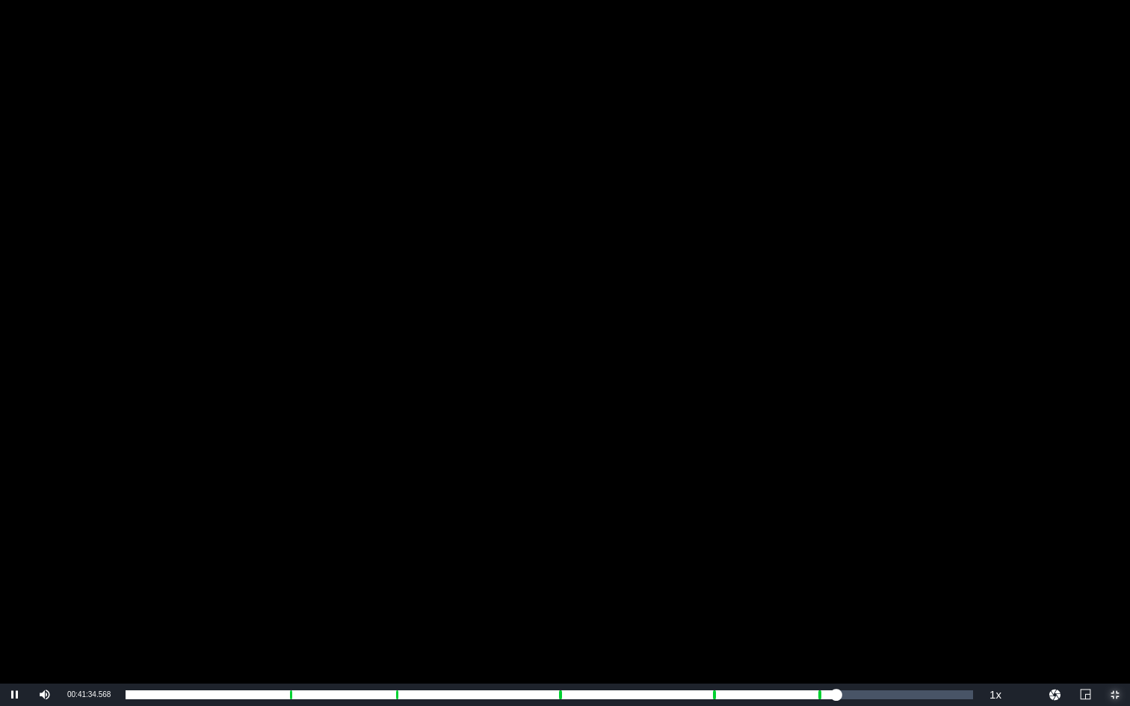
click at [1056, 530] on span "Video Player" at bounding box center [1115, 695] width 0 height 0
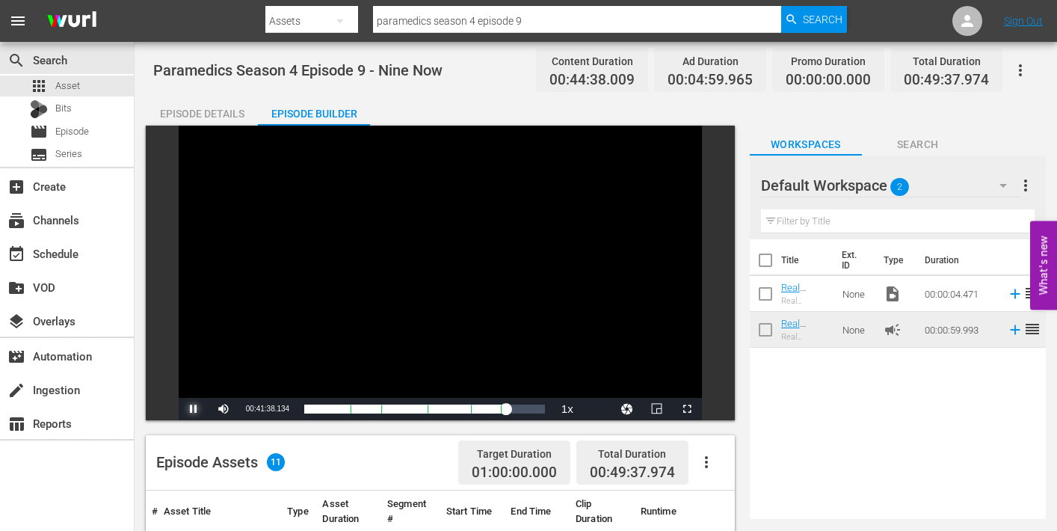
click at [194, 409] on span "Video Player" at bounding box center [194, 409] width 0 height 0
click at [65, 130] on span "Episode" at bounding box center [72, 131] width 34 height 15
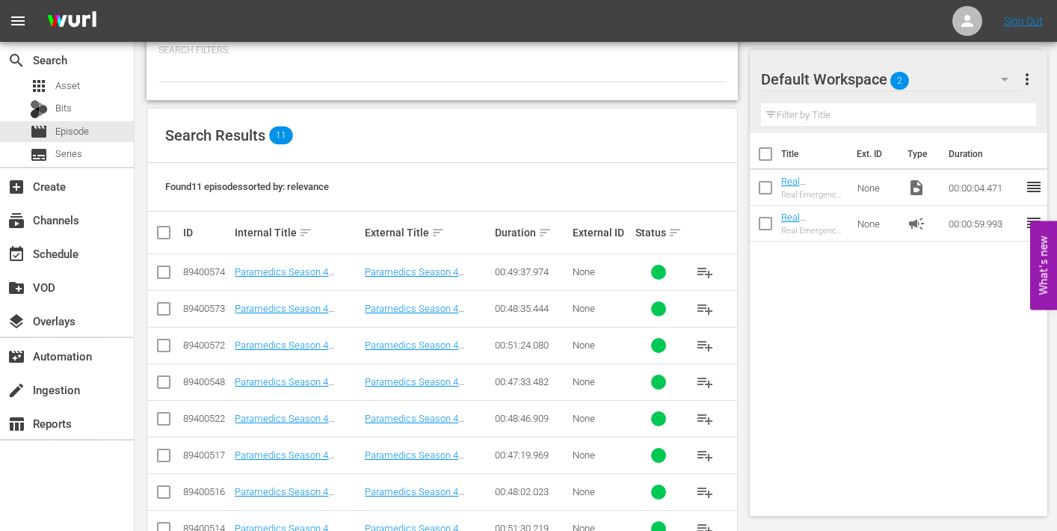
scroll to position [244, 0]
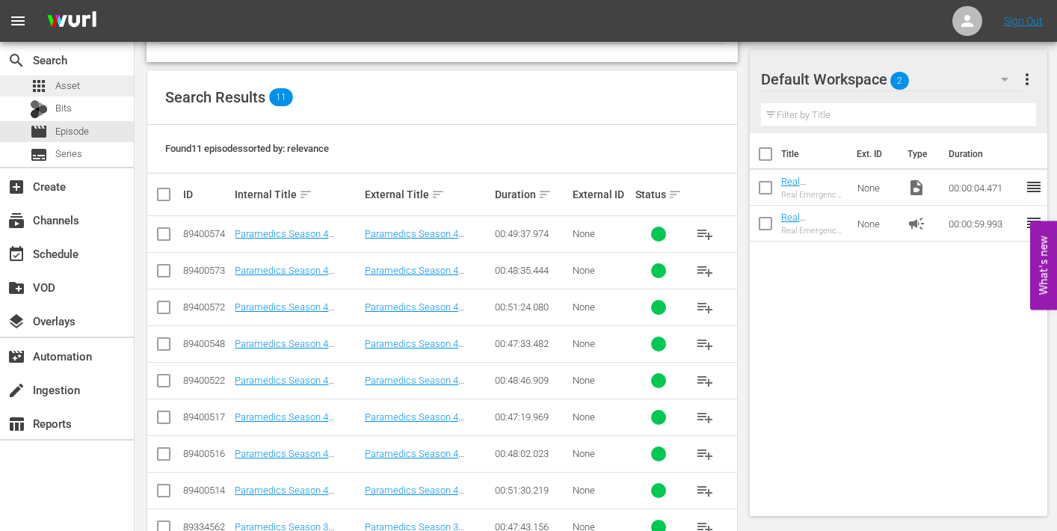
click at [75, 81] on span "Asset" at bounding box center [67, 85] width 25 height 15
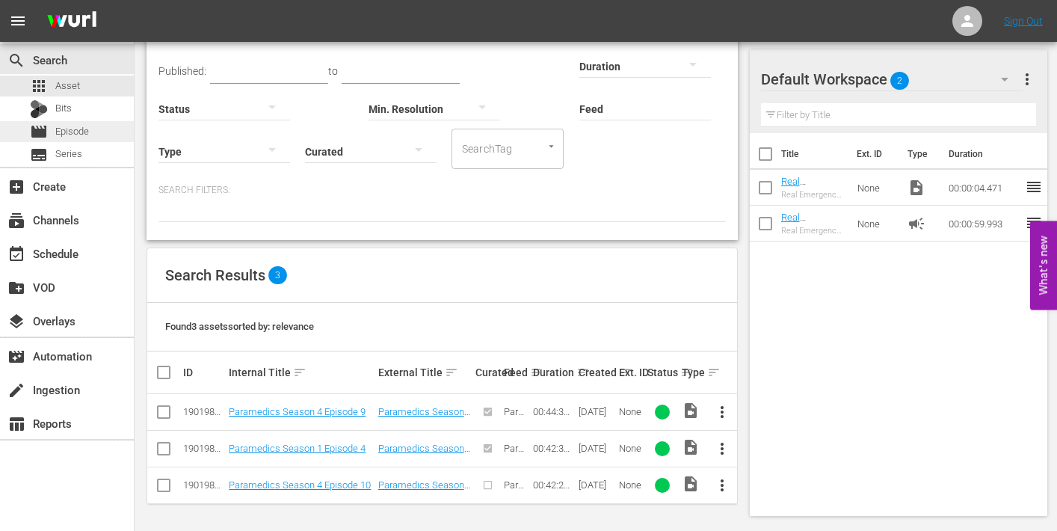
click at [71, 127] on span "Episode" at bounding box center [72, 131] width 34 height 15
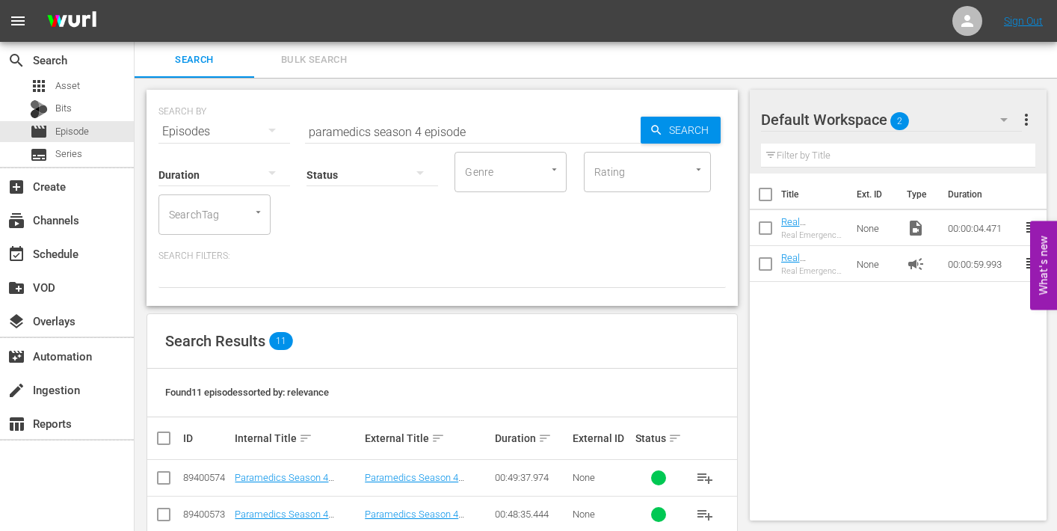
click at [492, 135] on input "paramedics season 4 episode" at bounding box center [473, 132] width 336 height 36
click at [56, 86] on span "Asset" at bounding box center [67, 85] width 25 height 15
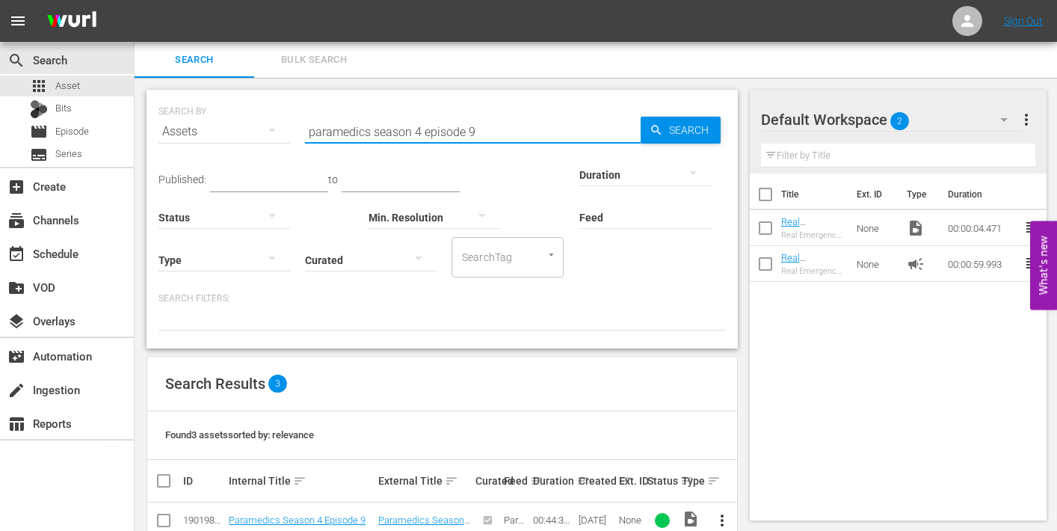
drag, startPoint x: 469, startPoint y: 132, endPoint x: 478, endPoint y: 132, distance: 9.7
click at [478, 132] on input "paramedics season 4 episode 9" at bounding box center [473, 132] width 336 height 36
type input "paramedics season 4 episode 2"
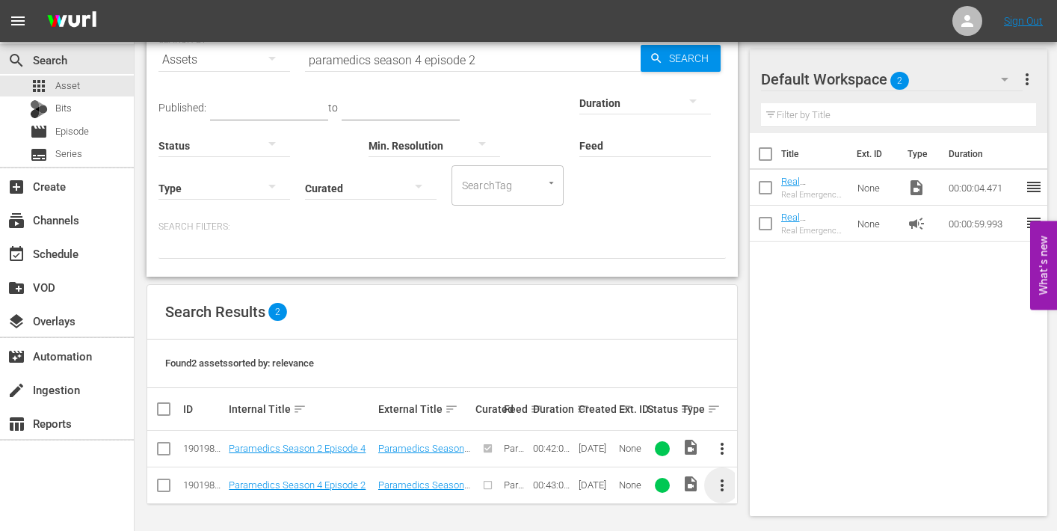
click at [721, 483] on span "more_vert" at bounding box center [722, 485] width 18 height 18
click at [764, 478] on div "Episode" at bounding box center [804, 478] width 102 height 36
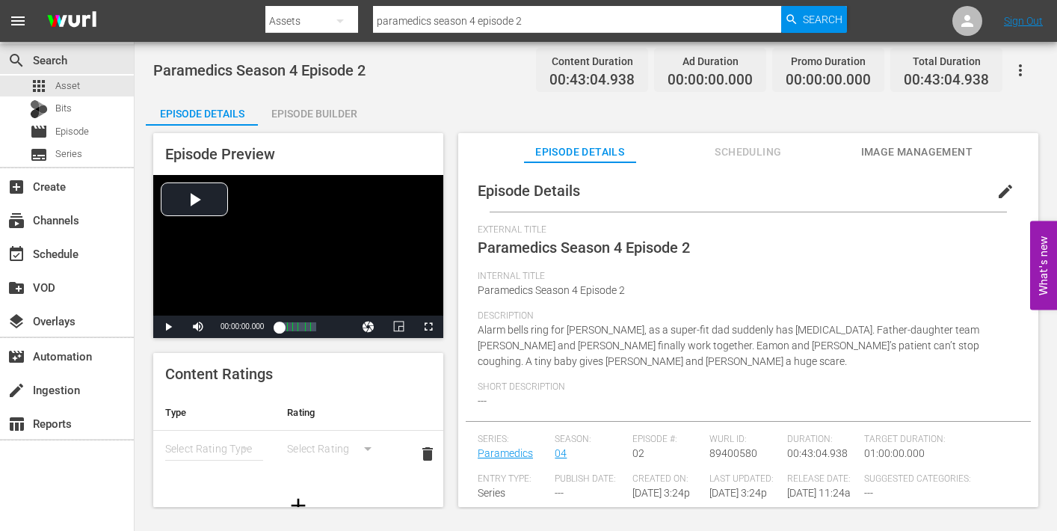
click at [998, 191] on span "edit" at bounding box center [1005, 191] width 18 height 18
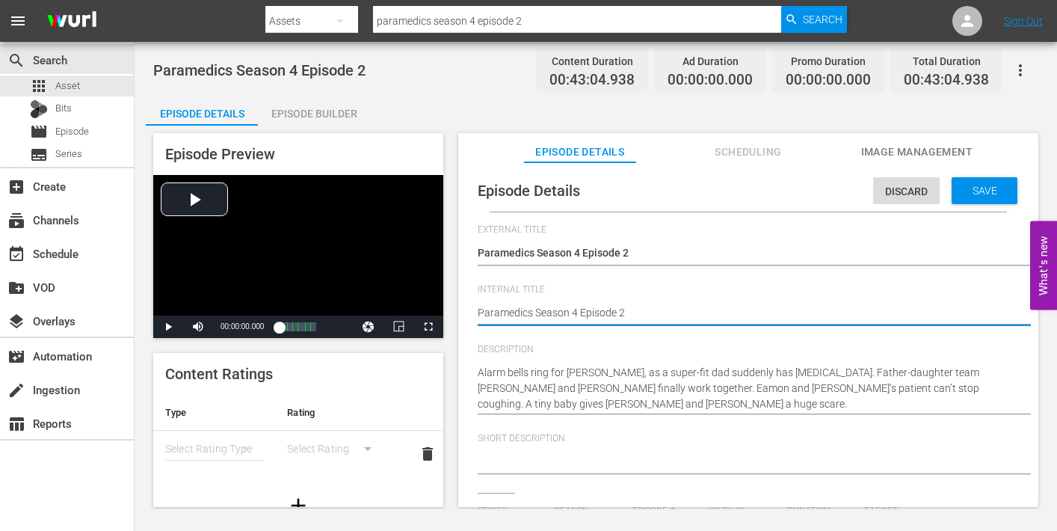
type textarea "Paramedics Season 4 Episode 2"
type textarea "Paramedics Season 4 Episode 2 -"
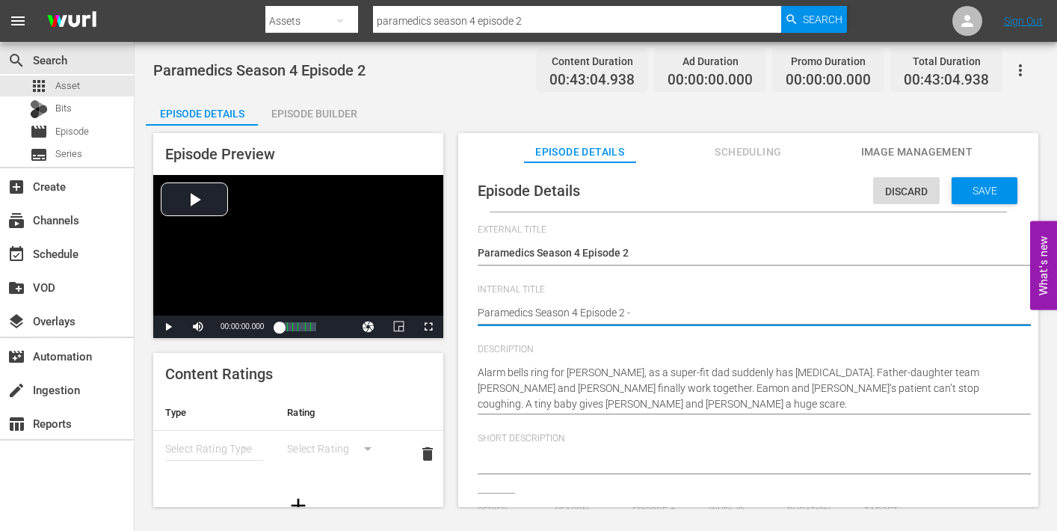
type textarea "Paramedics Season 4 Episode 2 -"
type textarea "Paramedics Season 4 Episode 2 - N"
type textarea "Paramedics Season 4 Episode 2 - Ni"
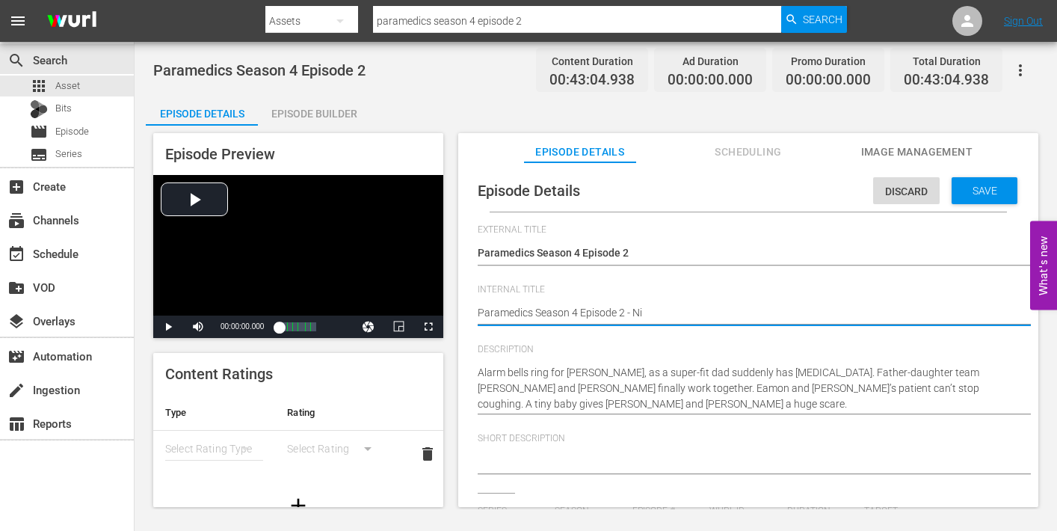
type textarea "Paramedics Season 4 Episode 2 - Nin"
type textarea "Paramedics Season 4 Episode 2 - Nine"
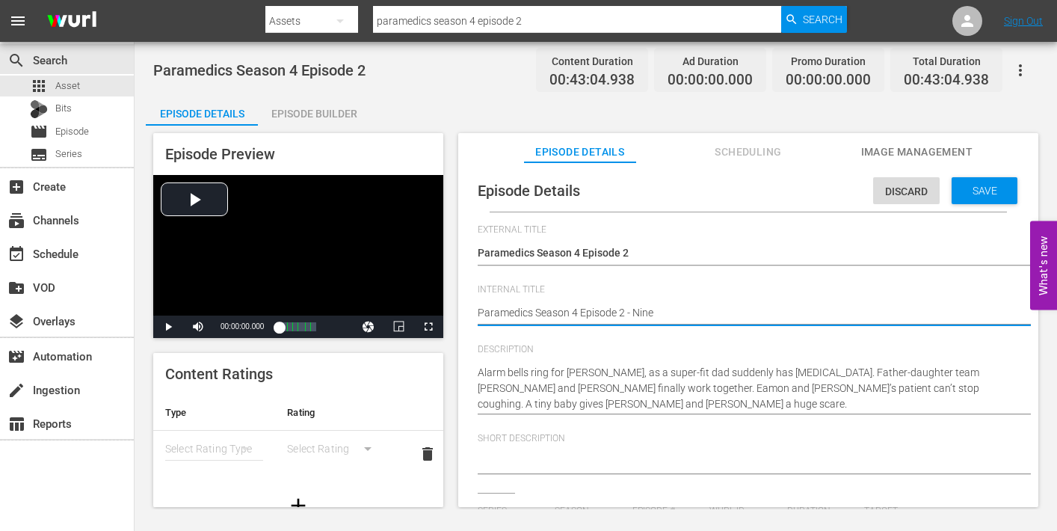
type textarea "Paramedics Season 4 Episode 2 - Nine"
type textarea "Paramedics Season 4 Episode 2 - Nine N"
type textarea "Paramedics Season 4 Episode 2 - Nine No"
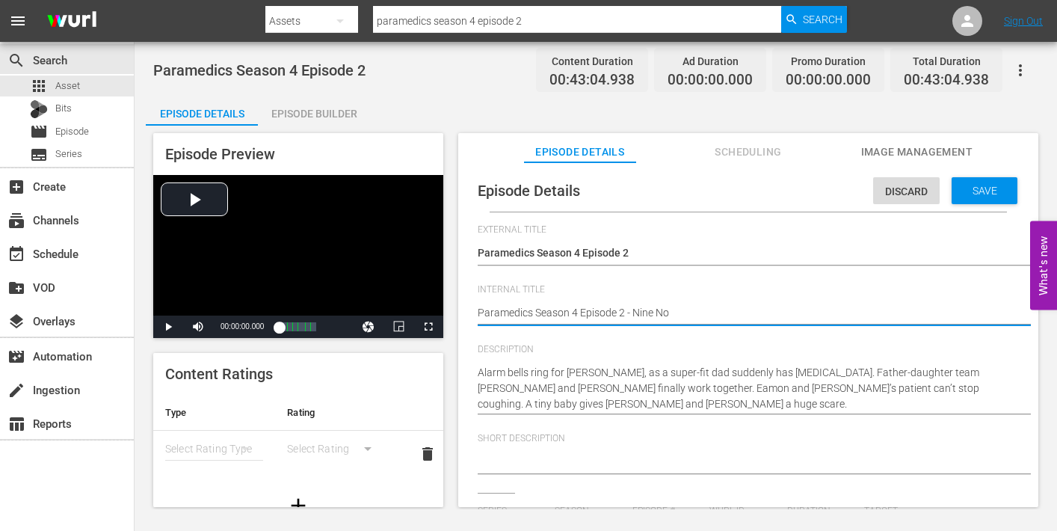
type textarea "Paramedics Season 4 Episode 2 - Nine Now"
click at [966, 186] on span "Save" at bounding box center [984, 191] width 49 height 12
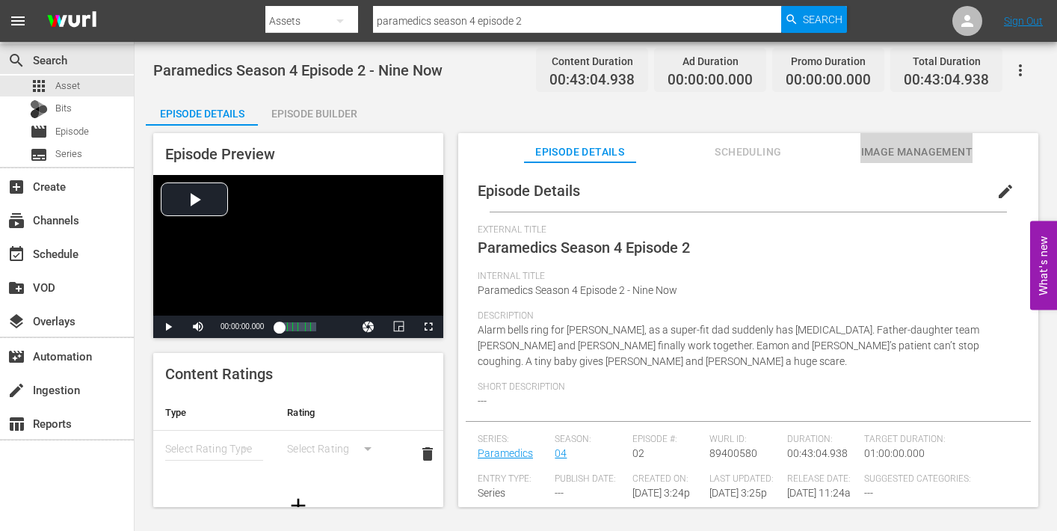
drag, startPoint x: 954, startPoint y: 151, endPoint x: 921, endPoint y: 158, distance: 32.8
click at [954, 151] on span "Image Management" at bounding box center [916, 152] width 112 height 19
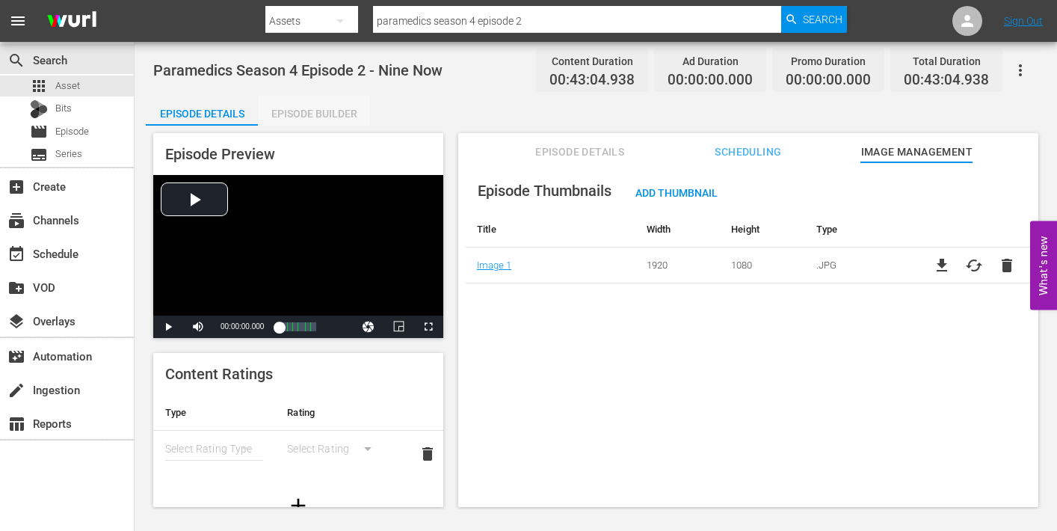
click at [322, 110] on div "Episode Builder" at bounding box center [314, 114] width 112 height 36
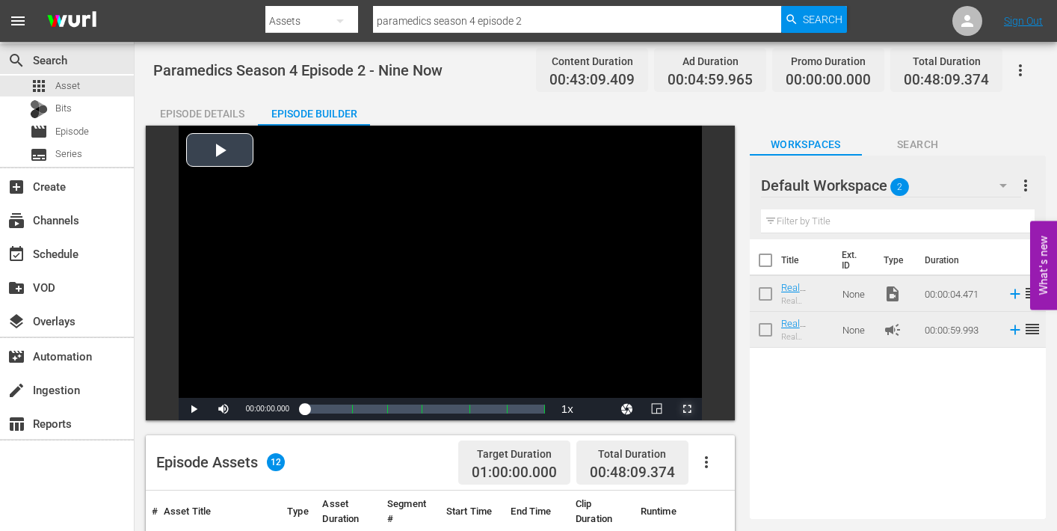
click at [687, 409] on span "Video Player" at bounding box center [687, 409] width 0 height 0
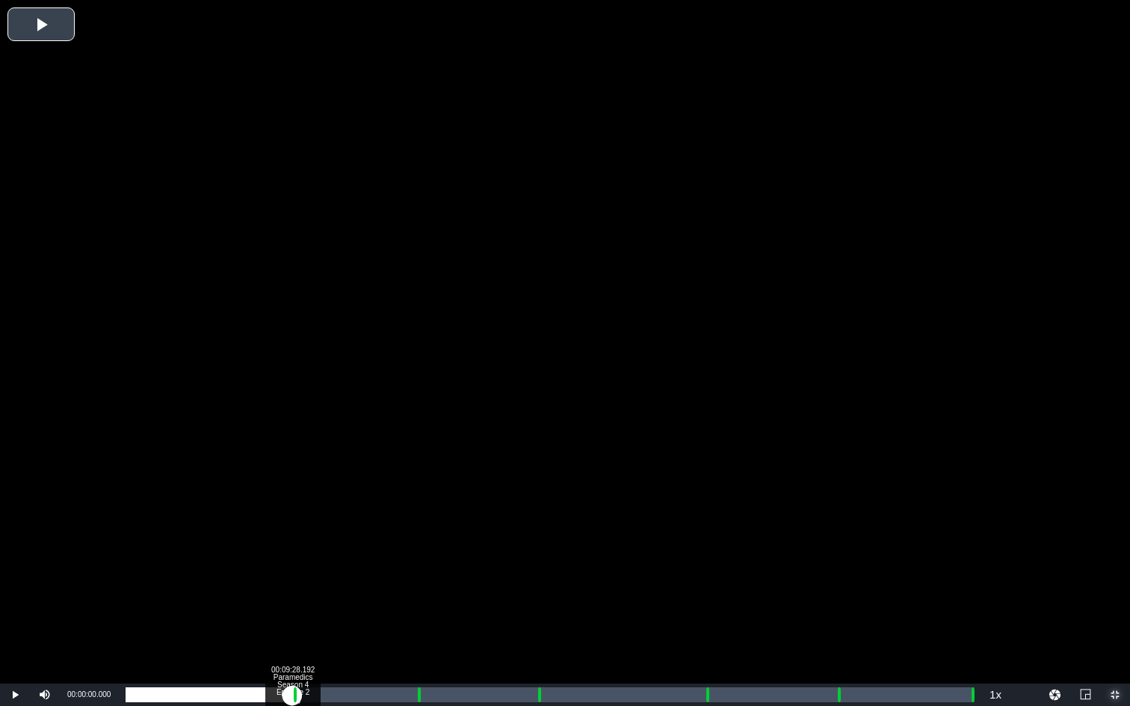
click at [292, 530] on div "Loaded : 0.23% 00:09:28.192 Paramedics Season 4 Episode 2 (1/6) 00:00:00.000 Cu…" at bounding box center [549, 695] width 847 height 15
click at [310, 530] on div "Loaded : 9.92% 00:10:29.343 Paramedics Season 4 Episode 2 (2/6) 00:00:00.676 Cu…" at bounding box center [549, 695] width 847 height 15
click at [415, 530] on div "Loaded : 22.30% 00:16:26.056 Paramedics Season 4 Episode 2 (3/6) 00:09:32.591 C…" at bounding box center [549, 695] width 847 height 15
click at [434, 530] on div "Loaded : 9.92% 00:17:34.850 Paramedics Season 4 Episode 2 (3/6) 00:00:00.613 Cu…" at bounding box center [549, 695] width 847 height 15
click at [534, 530] on div "Loaded : 36.24% 00:23:13.728 Paramedics Season 4 Episode 2 (4/6) 00:15:36.725 C…" at bounding box center [549, 695] width 847 height 15
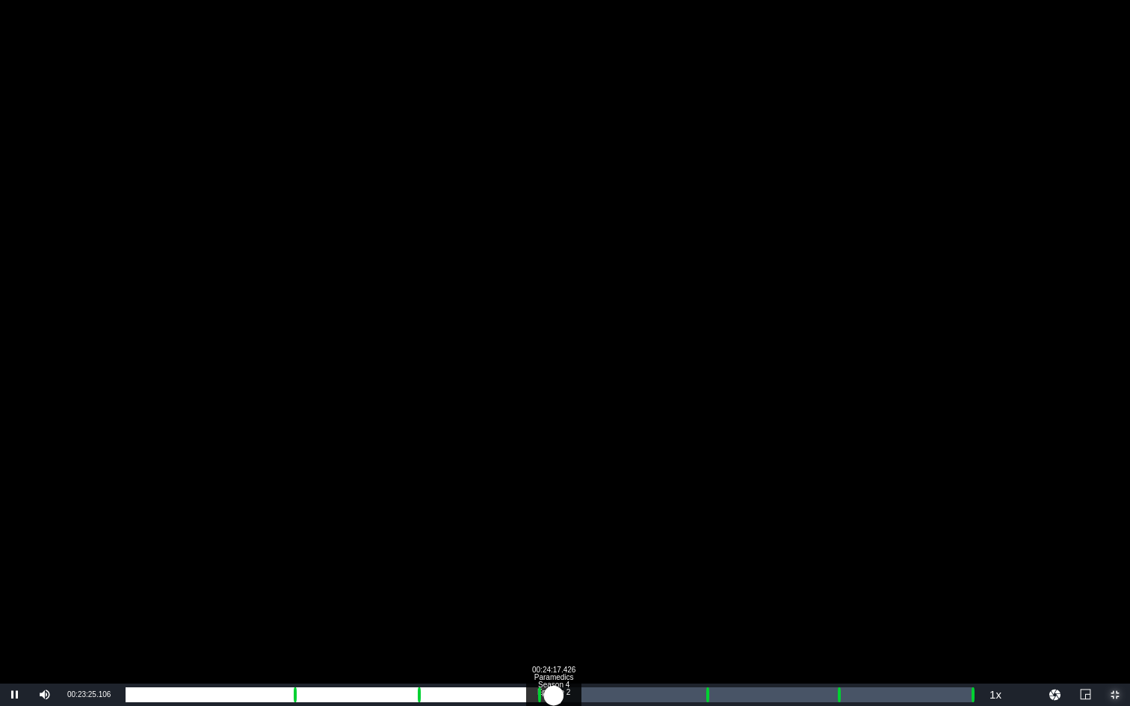
click at [554, 530] on div "Loaded : 51.11% 00:24:17.426 Paramedics Season 4 Episode 2 (4/6) 00:00:00.000 C…" at bounding box center [549, 695] width 847 height 15
click at [557, 530] on div "Loaded : 19.84% 00:24:32.714 Paramedics Season 4 Episode 2 (4/6) 00:00:10.064 C…" at bounding box center [549, 695] width 847 height 15
click at [557, 530] on div "00:21:36.613" at bounding box center [342, 695] width 433 height 15
click at [557, 530] on div "00:21:35.885" at bounding box center [342, 695] width 432 height 15
click at [556, 530] on div "00:21:33.891" at bounding box center [342, 695] width 432 height 15
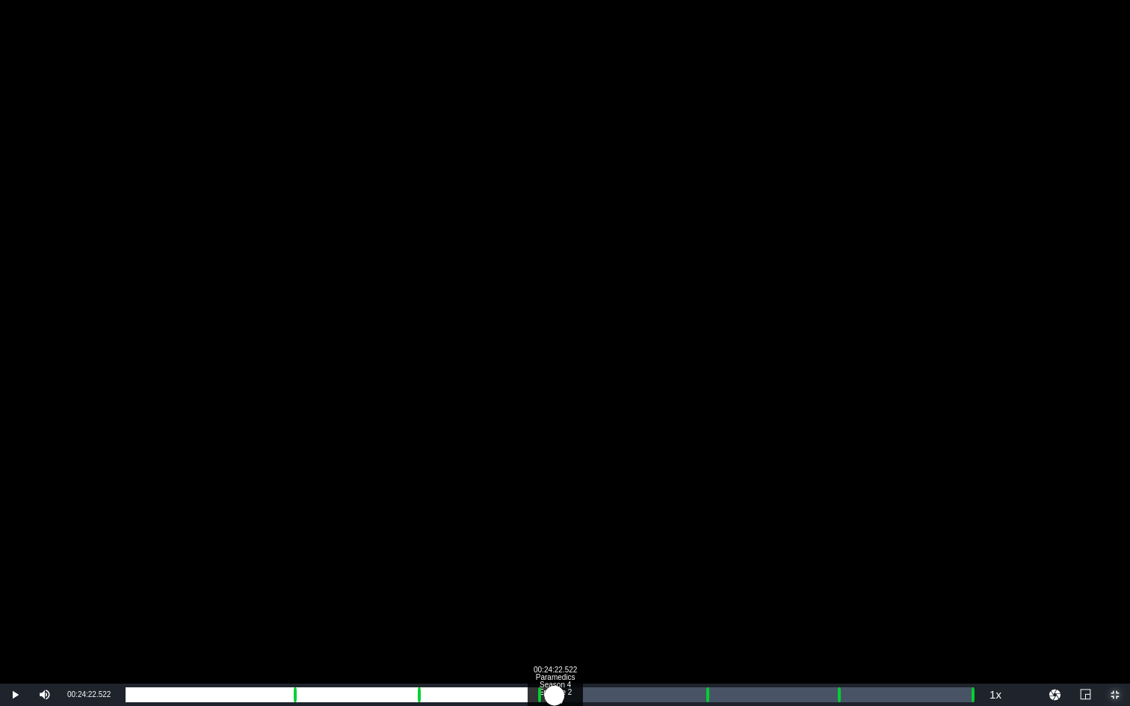
click at [555, 530] on div "00:21:36.901" at bounding box center [340, 695] width 429 height 15
click at [705, 530] on div "Loaded : 50.41% 00:32:54.660 Paramedics Season 4 Episode 2 (5/6) 00:21:26.715 C…" at bounding box center [549, 695] width 847 height 15
click at [722, 530] on div "Loaded : 9.92% 00:33:53.263 Paramedics Season 4 Episode 2 (5/6) 00:00:00.597 Cu…" at bounding box center [549, 695] width 847 height 15
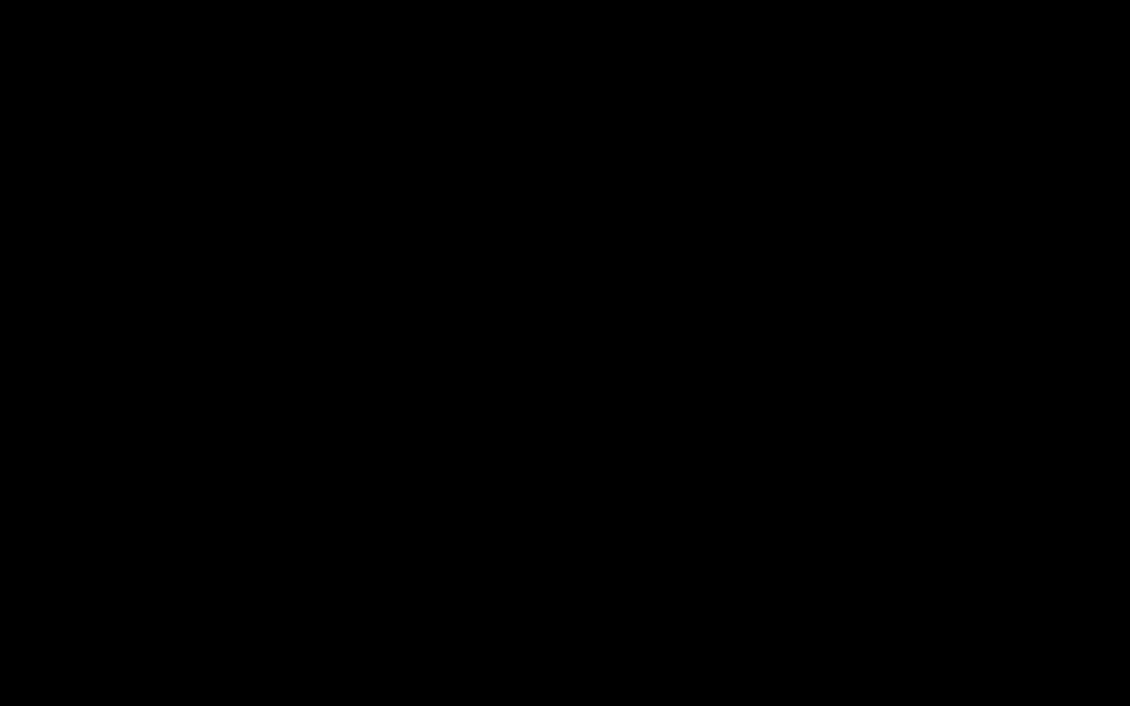
click at [836, 530] on div "Loaded : 69.70% 00:40:23.099 Paramedics Season 4 Episode 2 (6/6) 00:30:00.640 C…" at bounding box center [549, 695] width 847 height 15
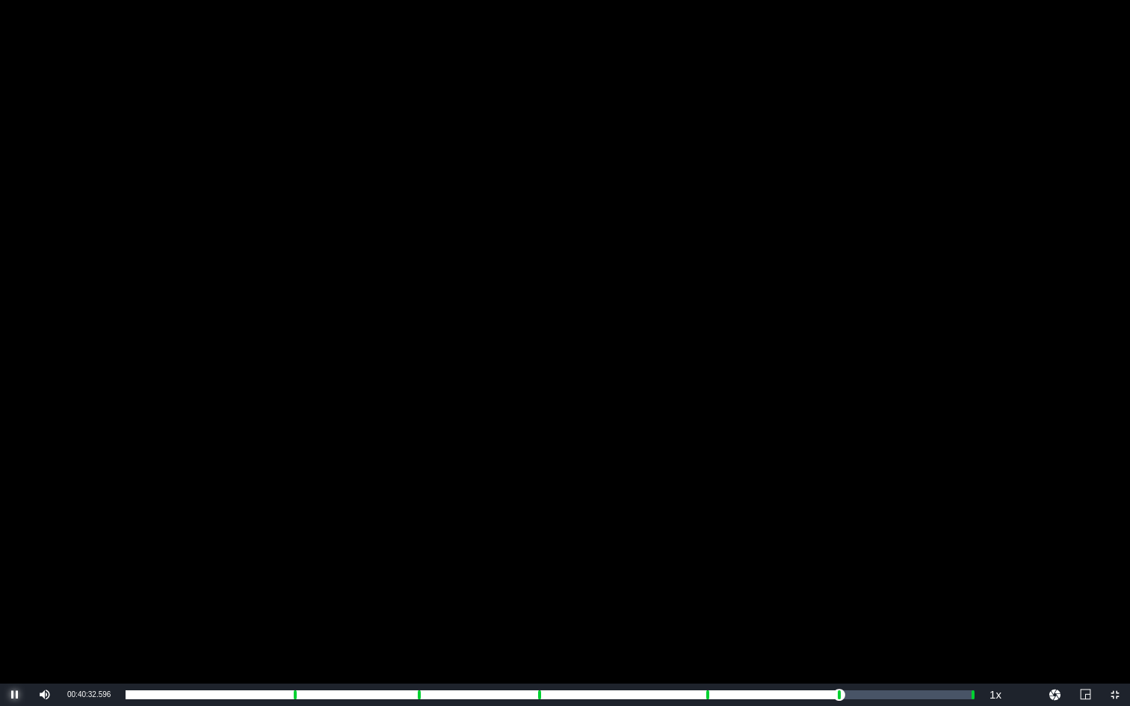
drag, startPoint x: 16, startPoint y: 692, endPoint x: 26, endPoint y: 686, distance: 12.1
click at [15, 530] on span "Video Player" at bounding box center [15, 695] width 0 height 0
click at [1056, 530] on span "Video Player" at bounding box center [1115, 695] width 0 height 0
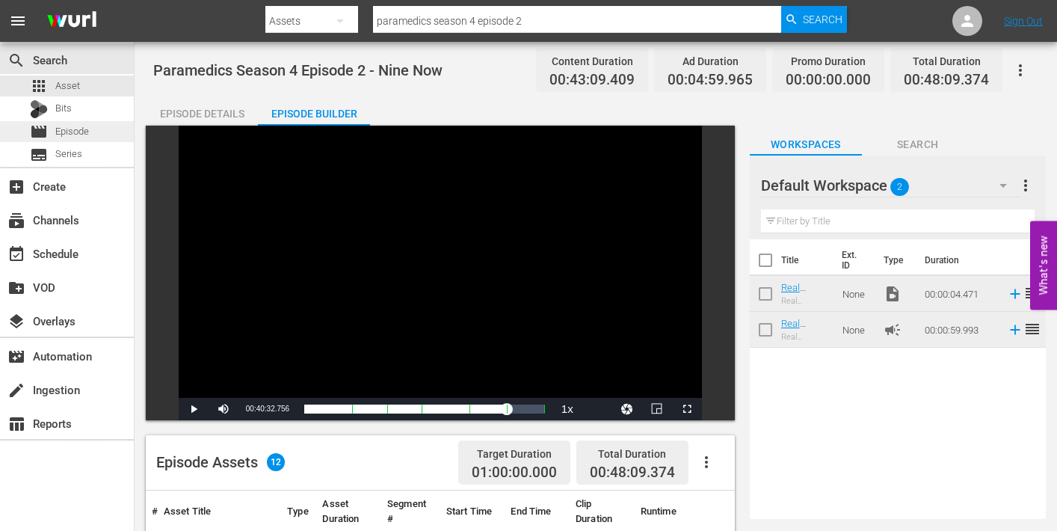
click at [69, 132] on span "Episode" at bounding box center [72, 131] width 34 height 15
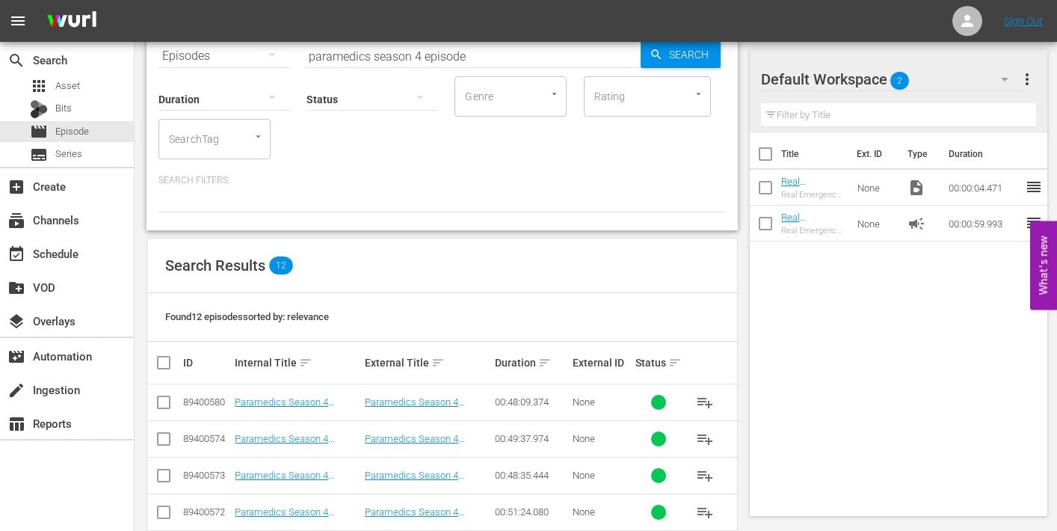
scroll to position [117, 0]
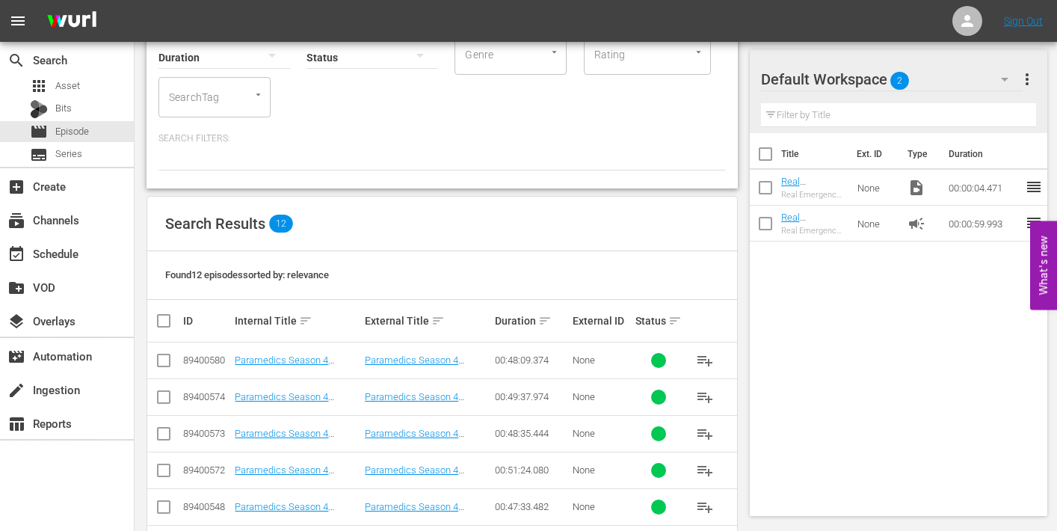
click at [164, 356] on input "checkbox" at bounding box center [164, 363] width 18 height 18
checkbox input "true"
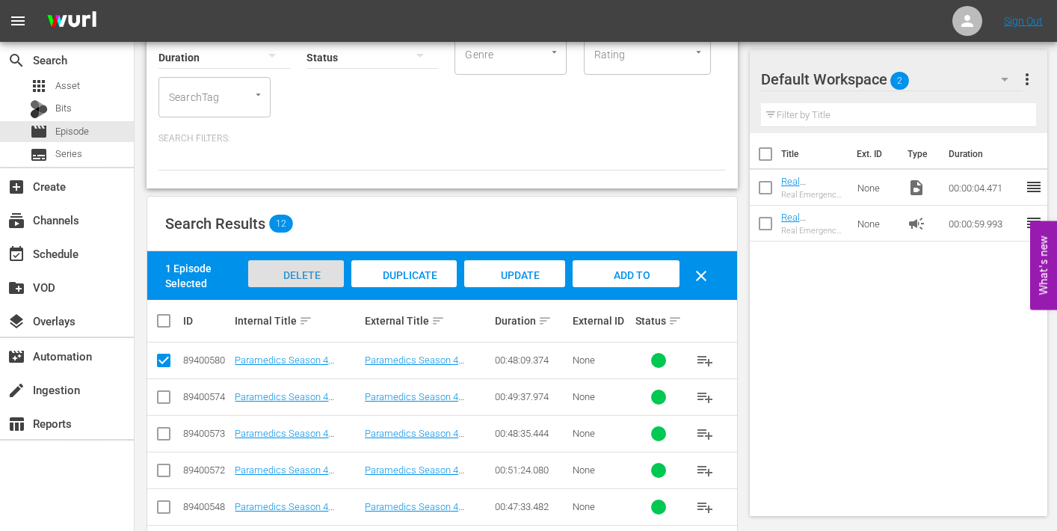
click at [281, 272] on span "Delete Episodes" at bounding box center [296, 289] width 60 height 40
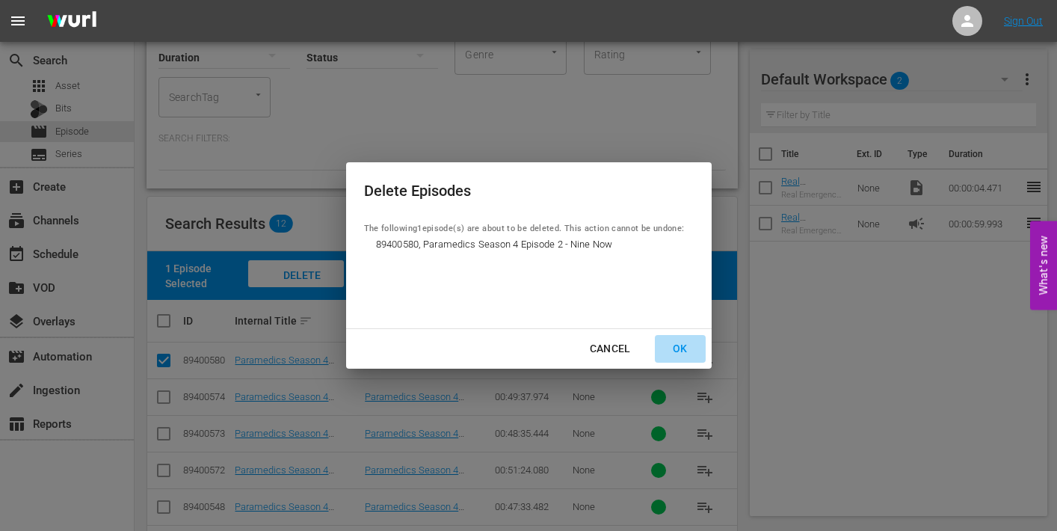
click at [682, 347] on div "OK" at bounding box center [680, 348] width 39 height 19
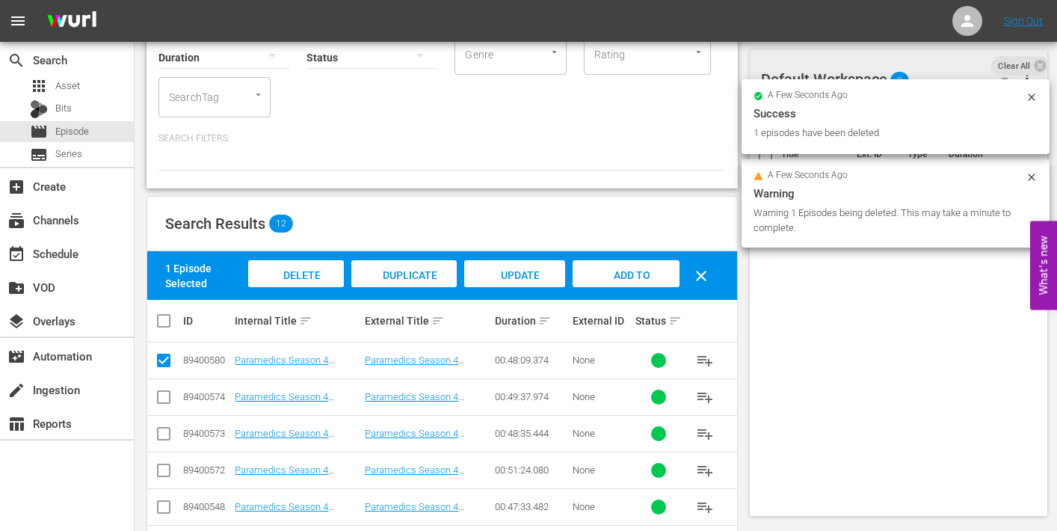
scroll to position [0, 0]
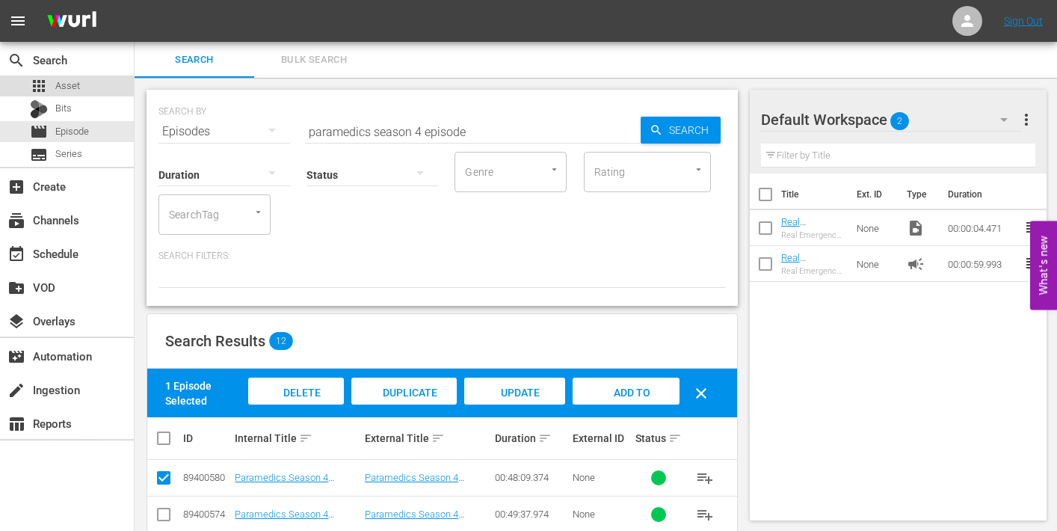
click at [67, 87] on span "Asset" at bounding box center [67, 85] width 25 height 15
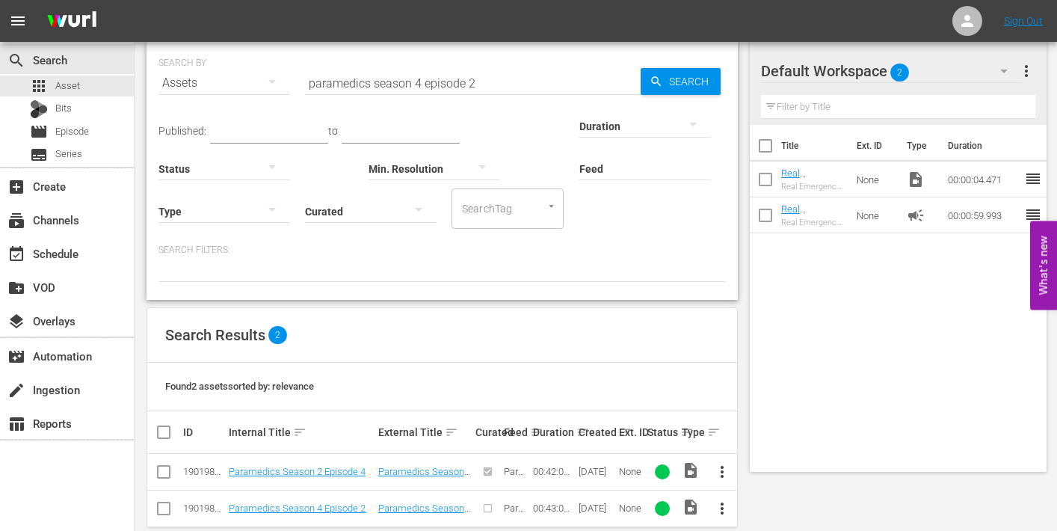
scroll to position [72, 0]
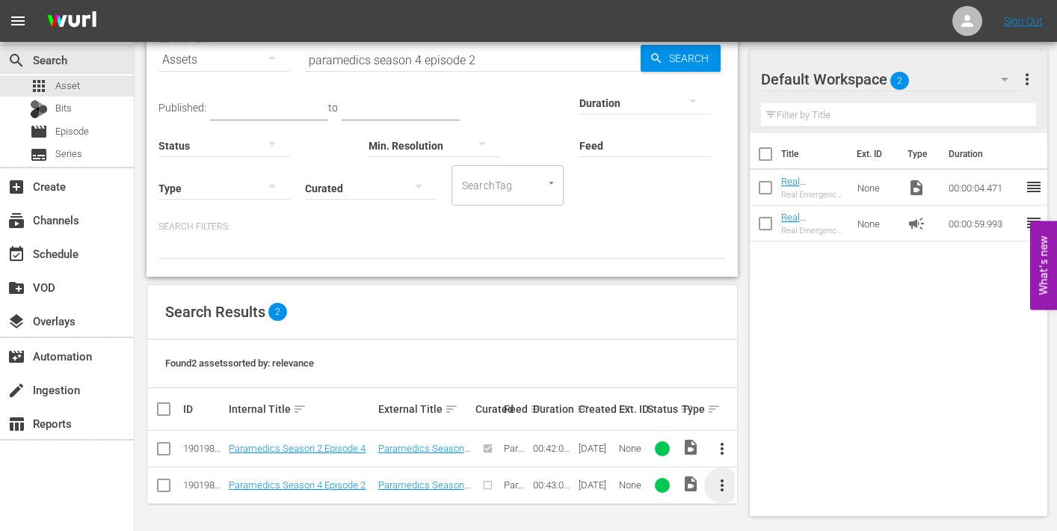
click at [720, 484] on span "more_vert" at bounding box center [722, 485] width 18 height 18
click at [763, 482] on div "Episode" at bounding box center [804, 478] width 102 height 36
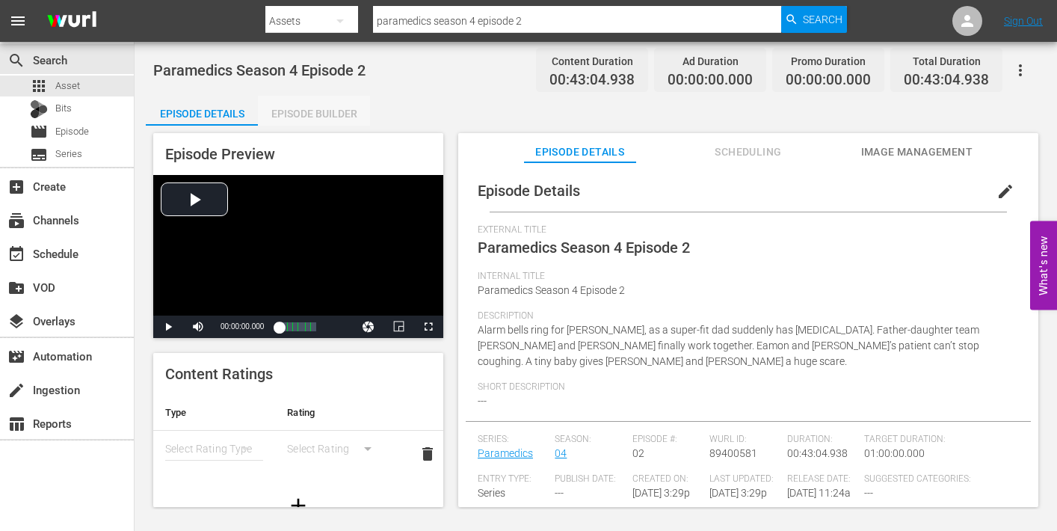
click at [318, 108] on div "Episode Builder" at bounding box center [314, 114] width 112 height 36
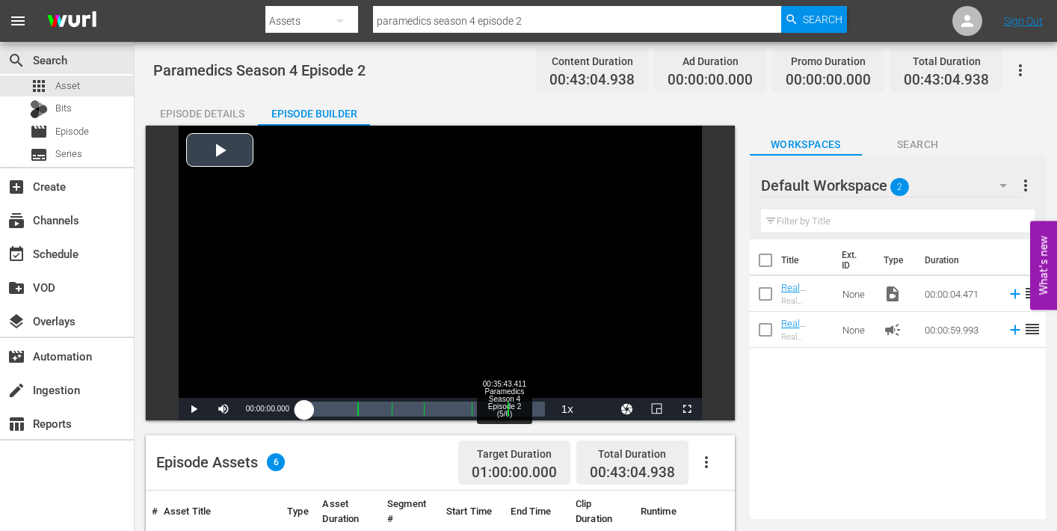
click at [504, 411] on div "Loaded : 0.23% 00:35:43.411 Paramedics Season 4 Episode 2 (5/6) 00:00:00.000" at bounding box center [424, 408] width 241 height 15
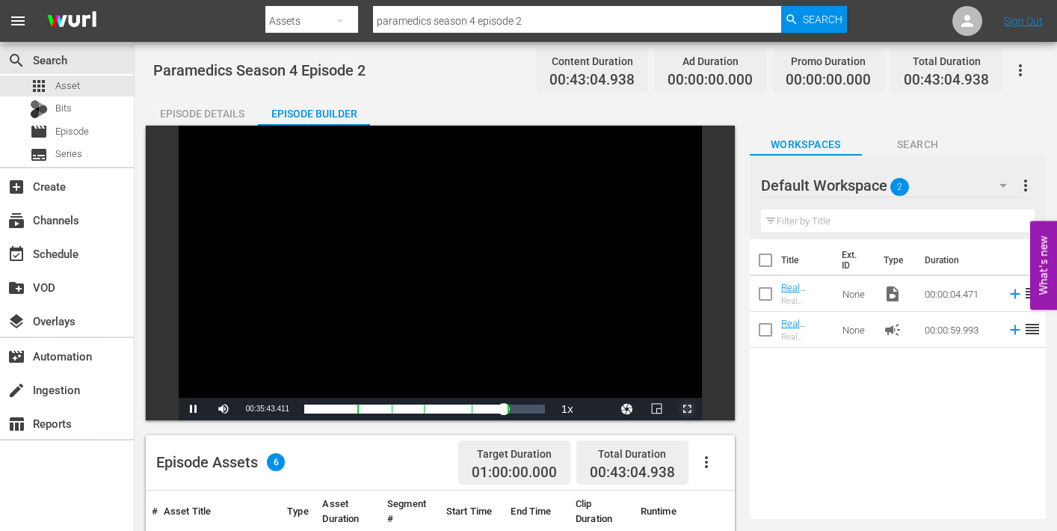
click at [687, 409] on span "Video Player" at bounding box center [687, 409] width 0 height 0
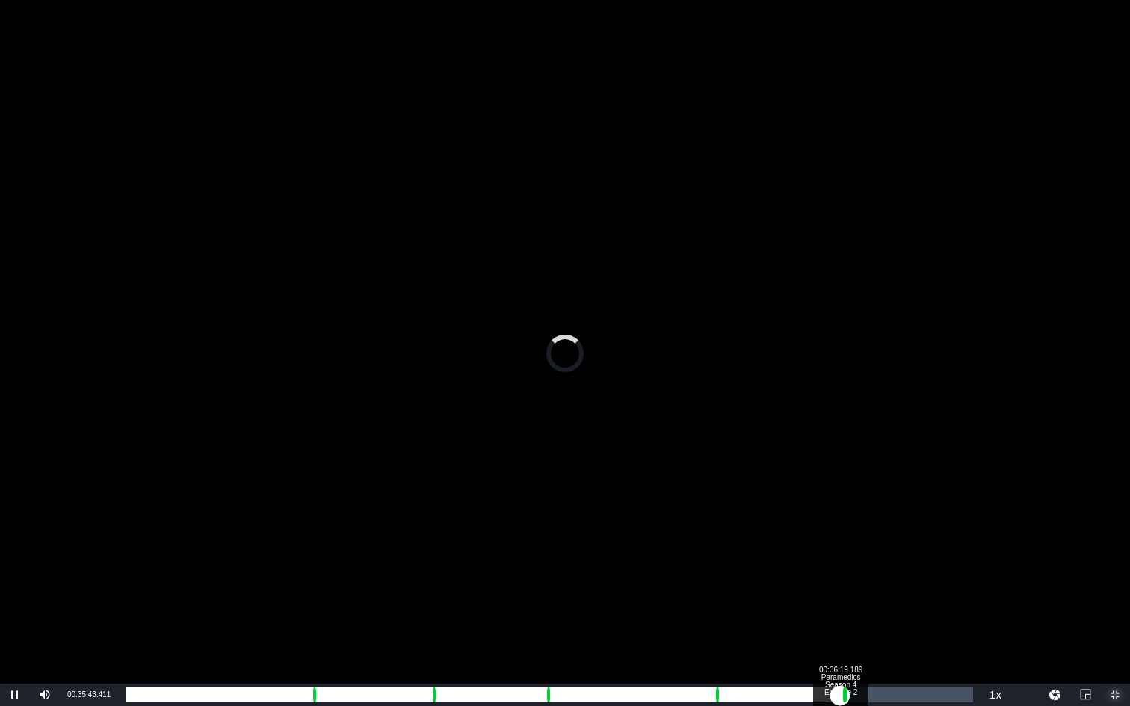
click at [840, 530] on div "00:35:43.411" at bounding box center [483, 695] width 714 height 15
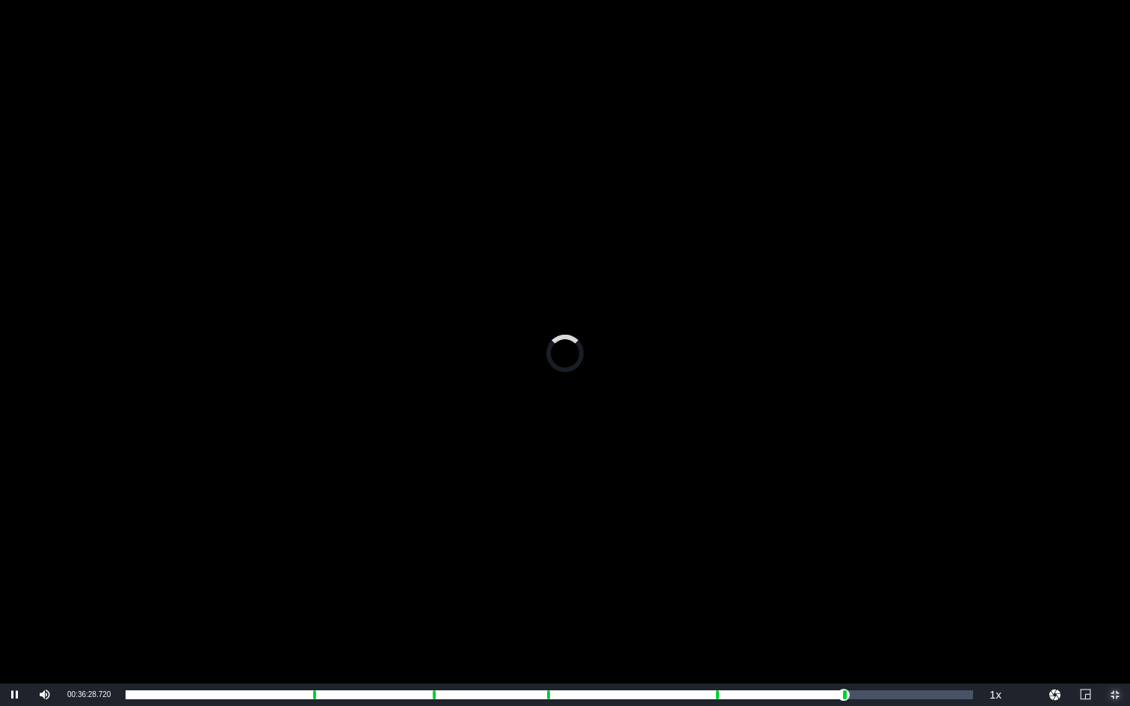
click at [1056, 530] on span "Video Player" at bounding box center [1115, 695] width 0 height 0
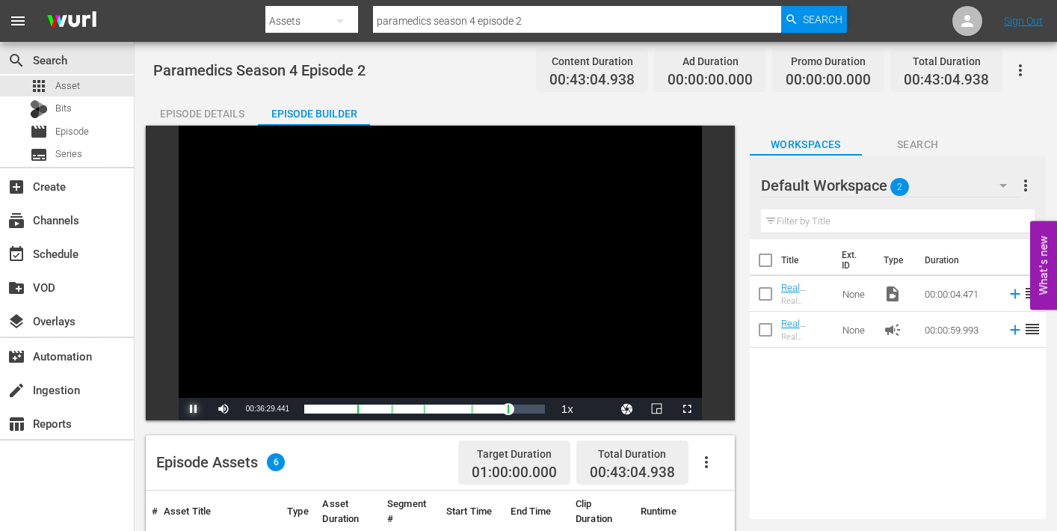
click at [194, 409] on span "Video Player" at bounding box center [194, 409] width 0 height 0
click at [58, 131] on span "Episode" at bounding box center [72, 131] width 34 height 15
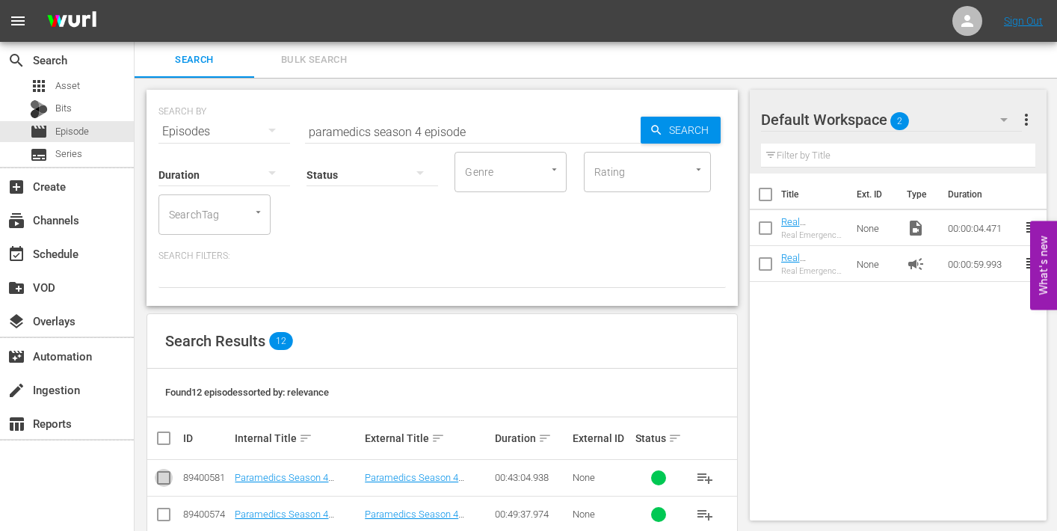
click at [161, 477] on input "checkbox" at bounding box center [164, 481] width 18 height 18
checkbox input "true"
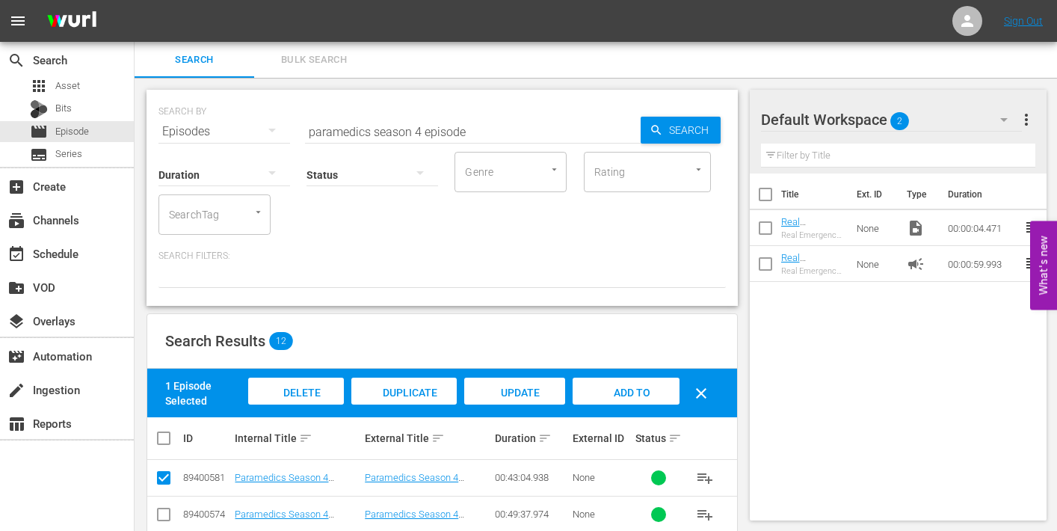
click at [291, 388] on span "Delete Episodes" at bounding box center [296, 406] width 60 height 40
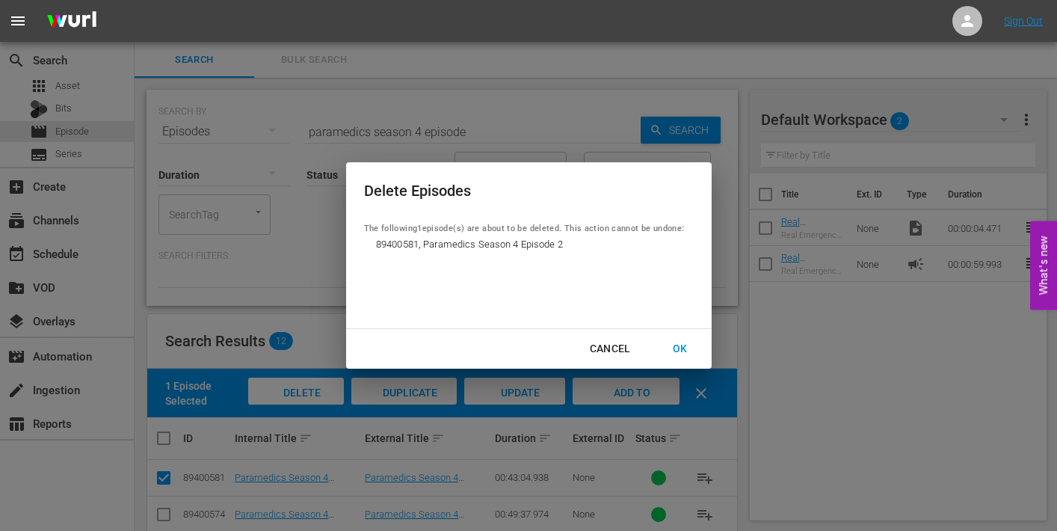
click at [682, 346] on div "OK" at bounding box center [680, 348] width 39 height 19
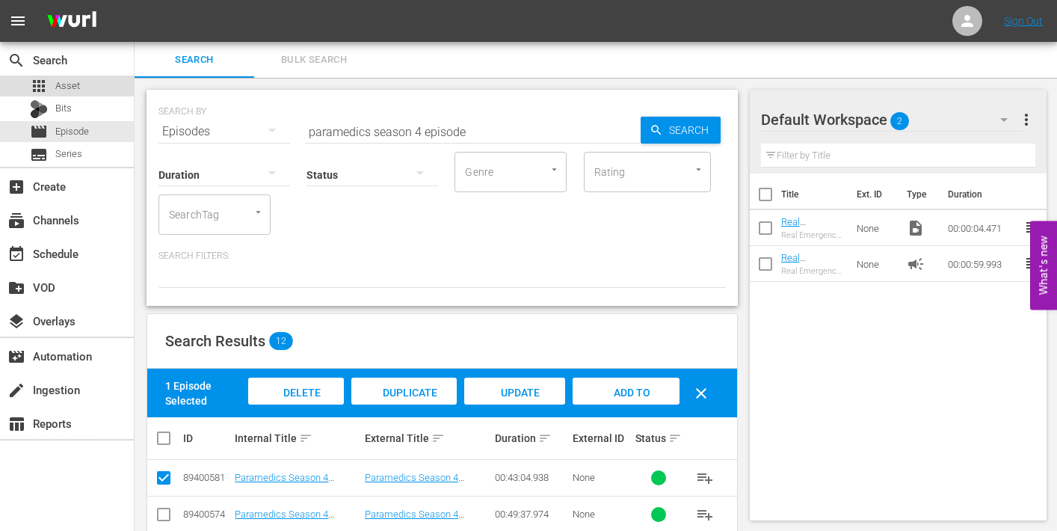
click at [71, 86] on span "Asset" at bounding box center [67, 85] width 25 height 15
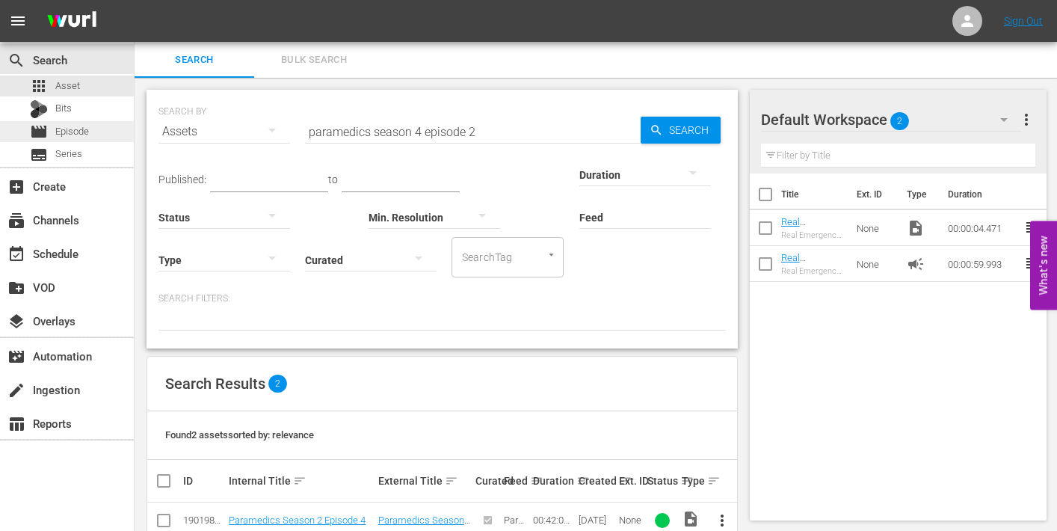
click at [72, 130] on span "Episode" at bounding box center [72, 131] width 34 height 15
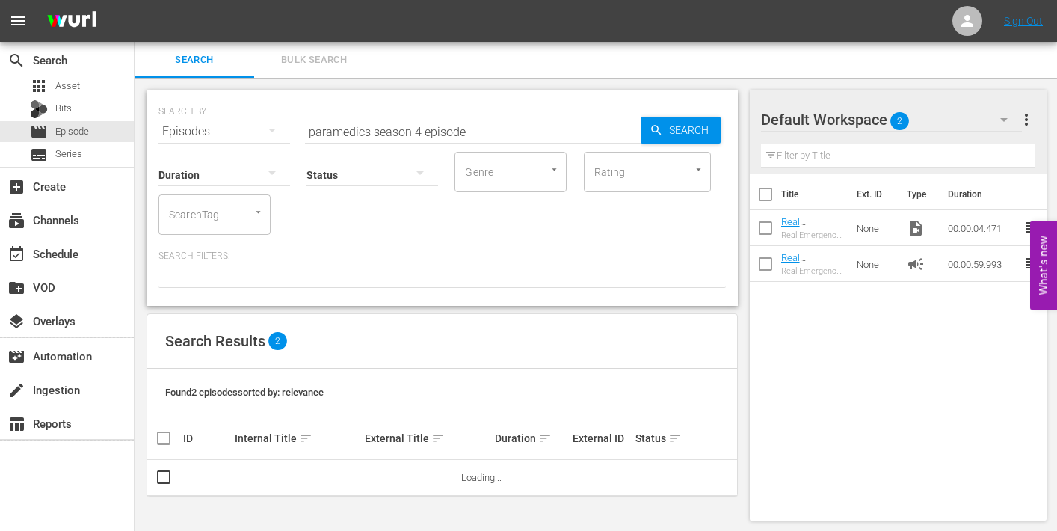
click at [489, 133] on input "paramedics season 4 episode" at bounding box center [473, 132] width 336 height 36
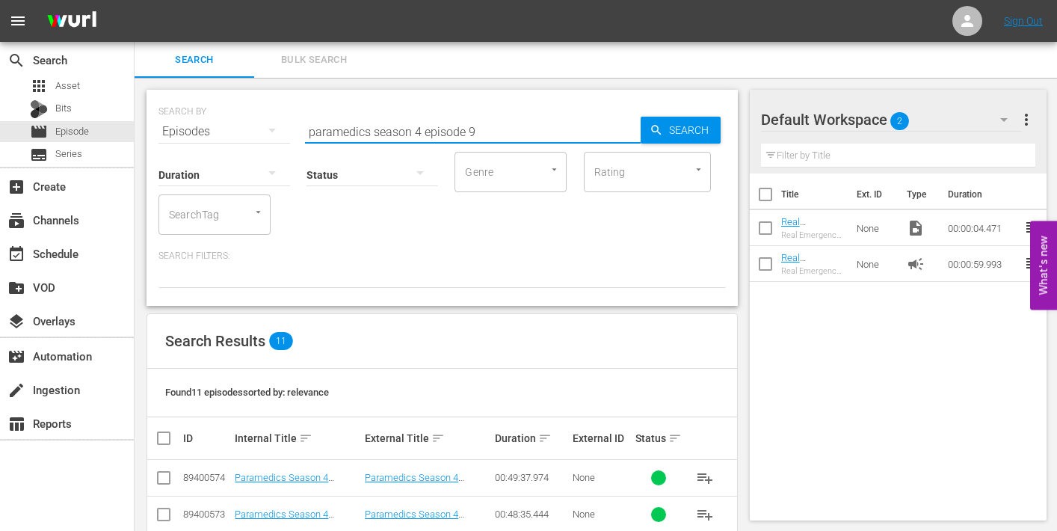
type input "paramedics season 4 episode 9"
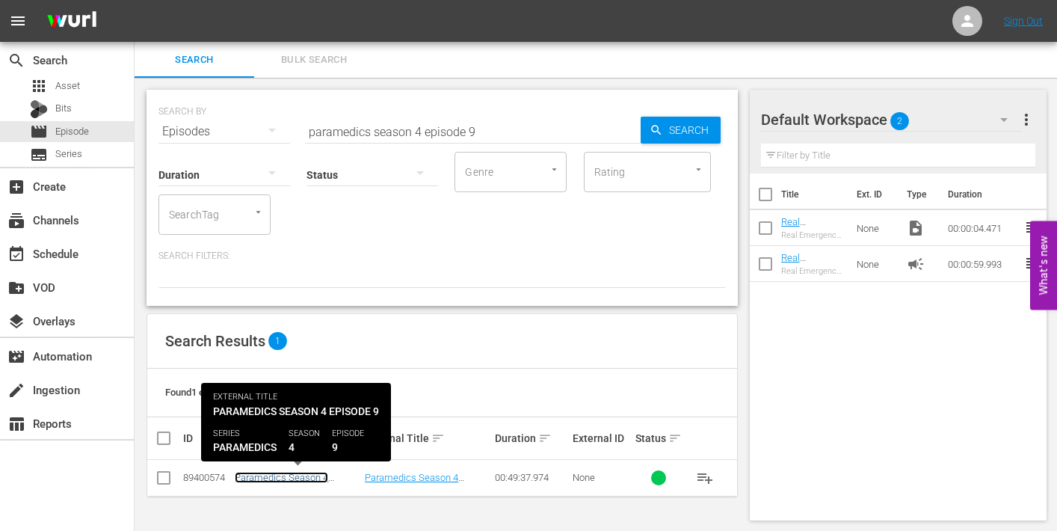
click at [289, 479] on link "Paramedics Season 4 Episode 9 - Nine Now" at bounding box center [281, 483] width 93 height 22
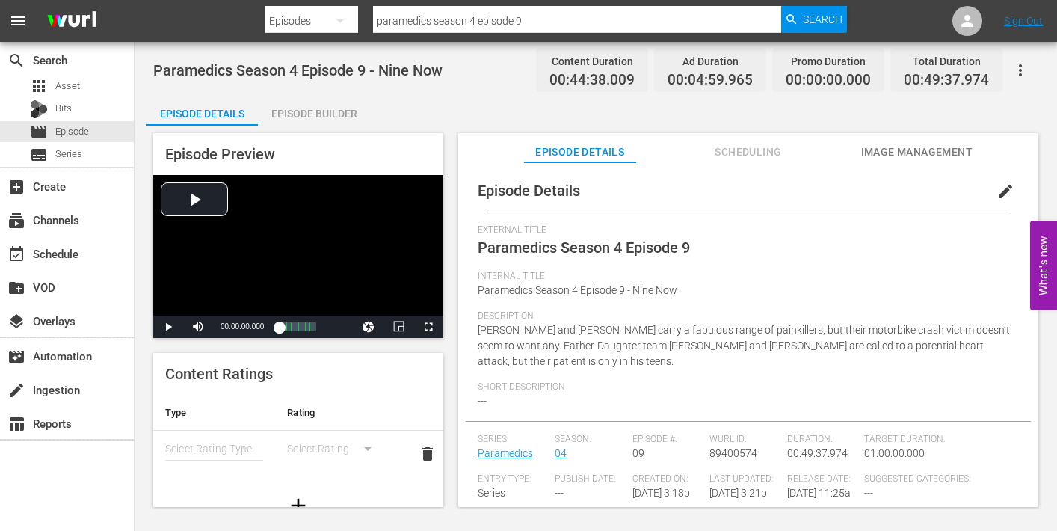
click at [318, 115] on div "Episode Builder" at bounding box center [314, 114] width 112 height 36
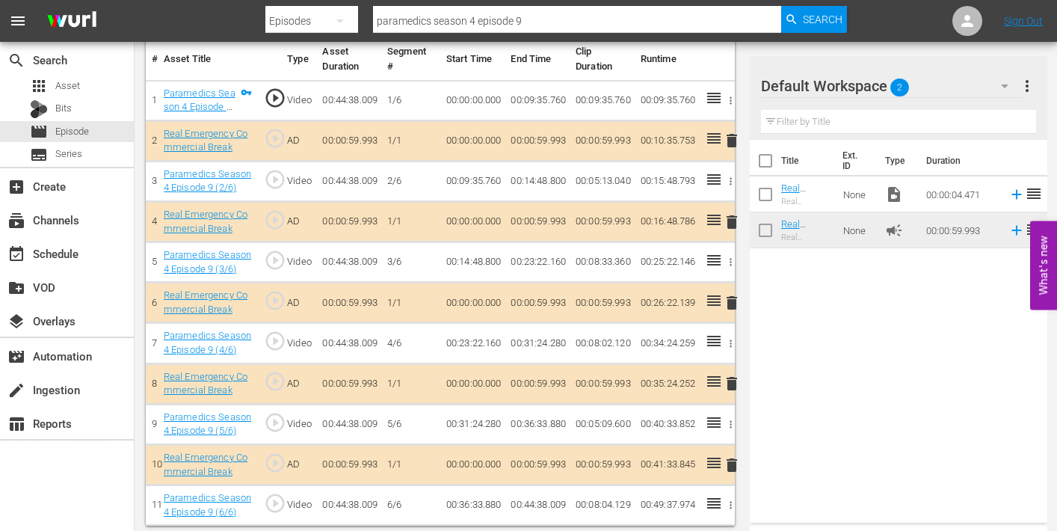
scroll to position [458, 0]
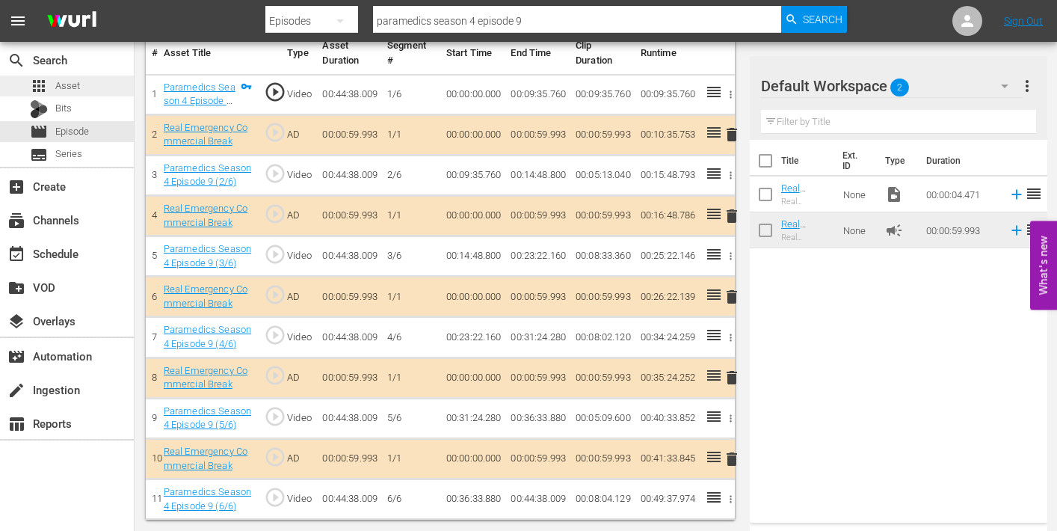
click at [68, 88] on span "Asset" at bounding box center [67, 85] width 25 height 15
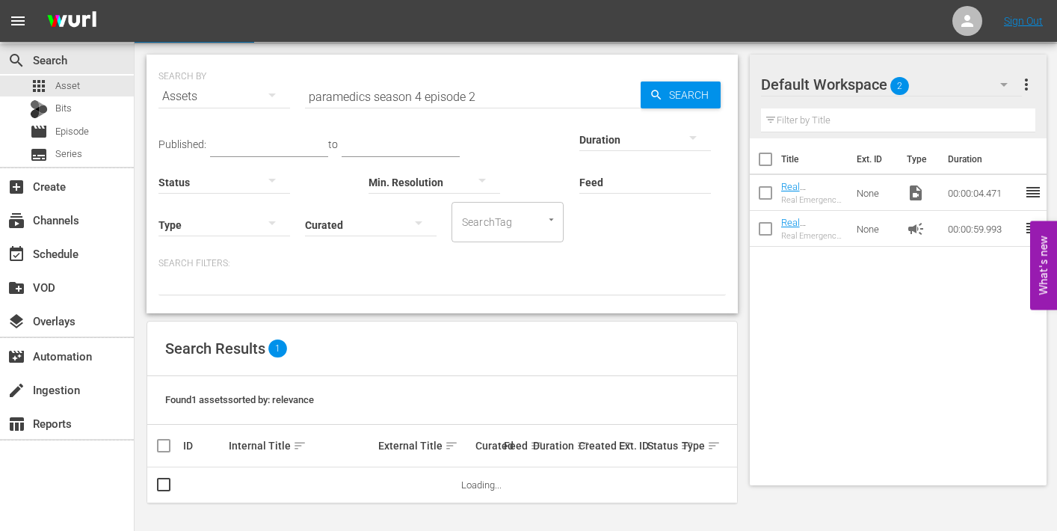
scroll to position [72, 0]
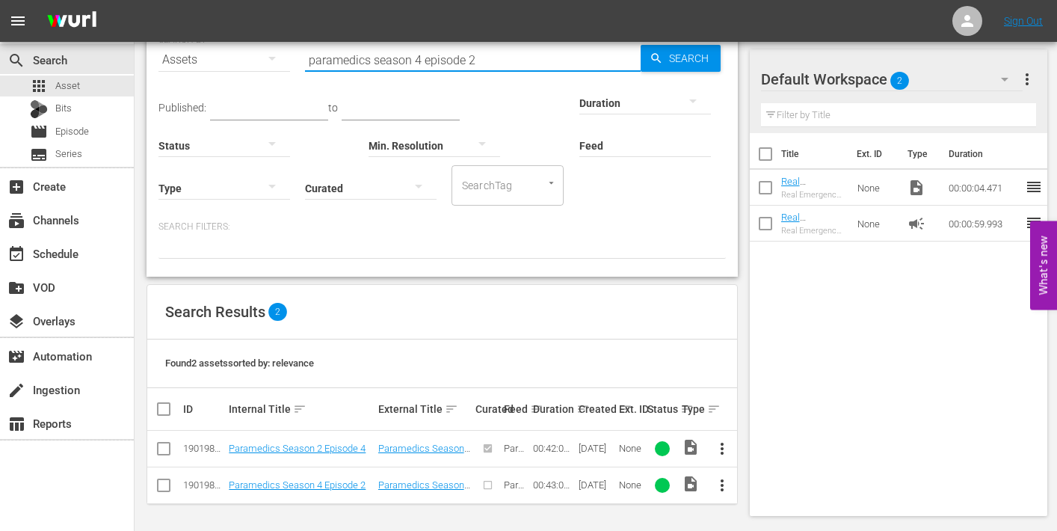
drag, startPoint x: 469, startPoint y: 58, endPoint x: 479, endPoint y: 60, distance: 10.0
click at [477, 60] on input "paramedics season 4 episode 2" at bounding box center [473, 60] width 336 height 36
type input "paramedics season 4 episode 10"
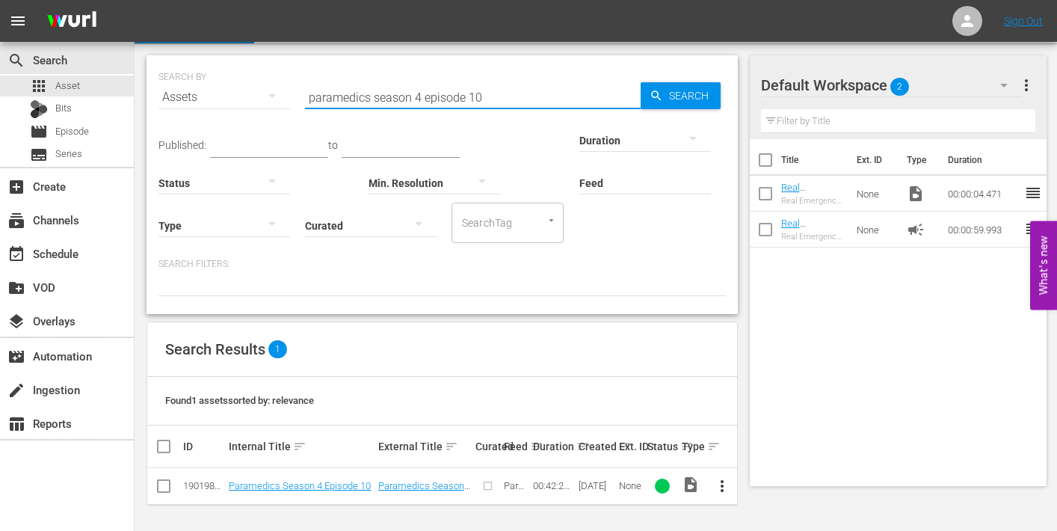
click at [721, 481] on span "more_vert" at bounding box center [722, 486] width 18 height 18
click at [764, 474] on div "Episode" at bounding box center [804, 479] width 102 height 36
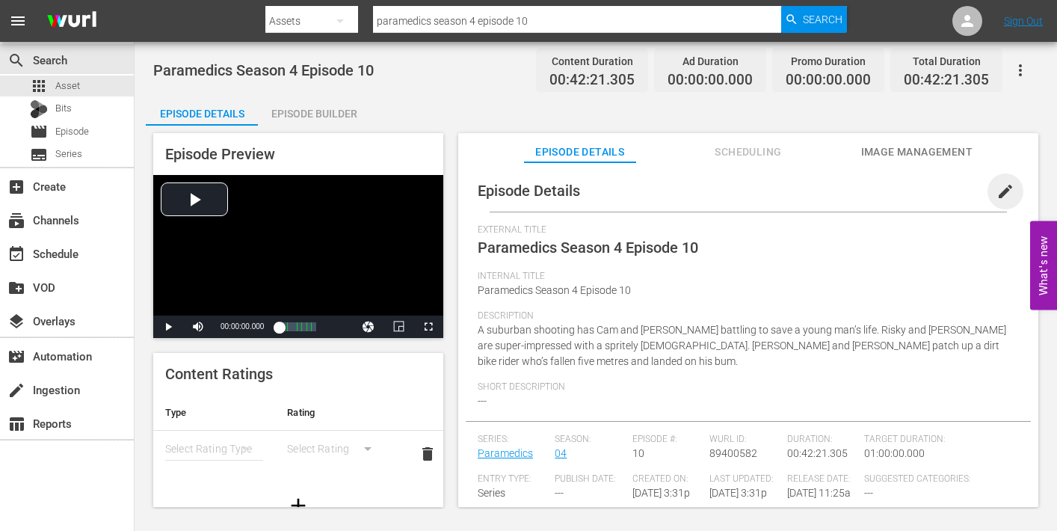
click at [999, 190] on span "edit" at bounding box center [1005, 191] width 18 height 18
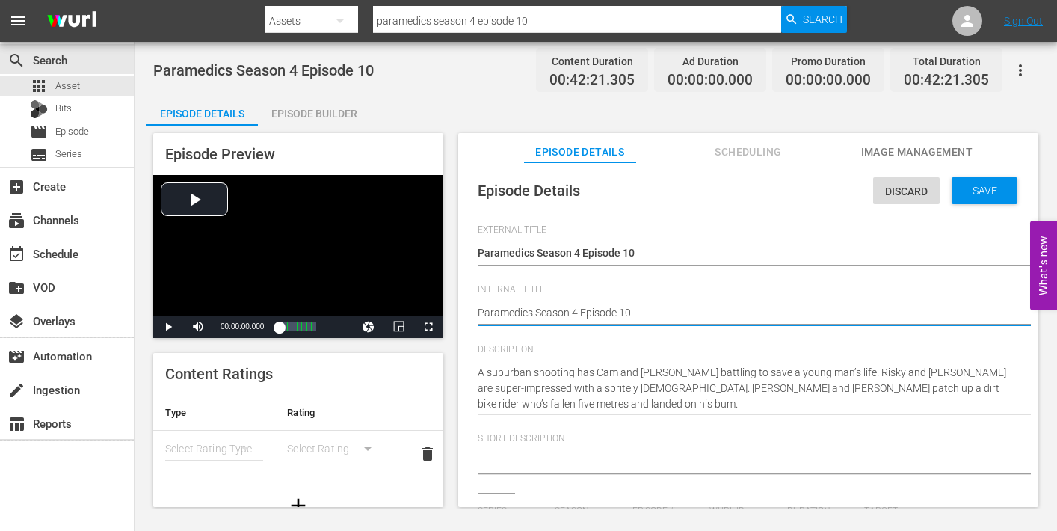
type textarea "Paramedics Season 4 Episode 10"
type textarea "Paramedics Season 4 Episode 10 -"
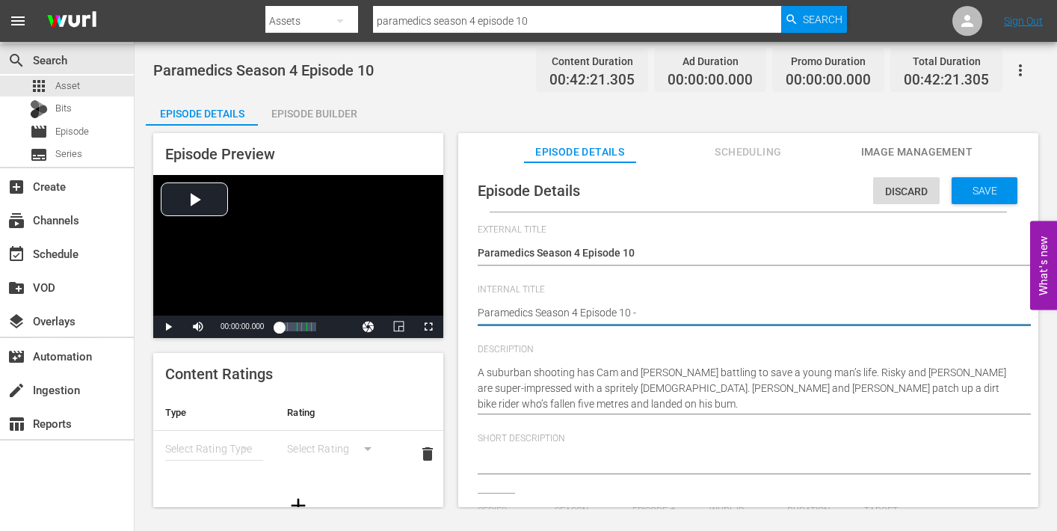
type textarea "Paramedics Season 4 Episode 10 -"
type textarea "Paramedics Season 4 Episode 10 - N"
type textarea "Paramedics Season 4 Episode 10 - Ni"
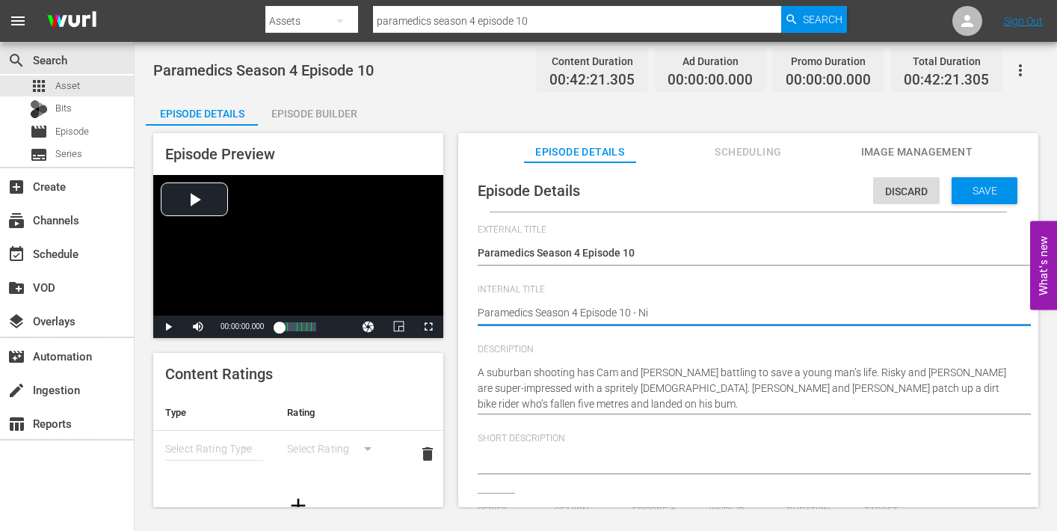
type textarea "Paramedics Season 4 Episode 10 - Nin"
type textarea "Paramedics Season 4 Episode 10 - Nine"
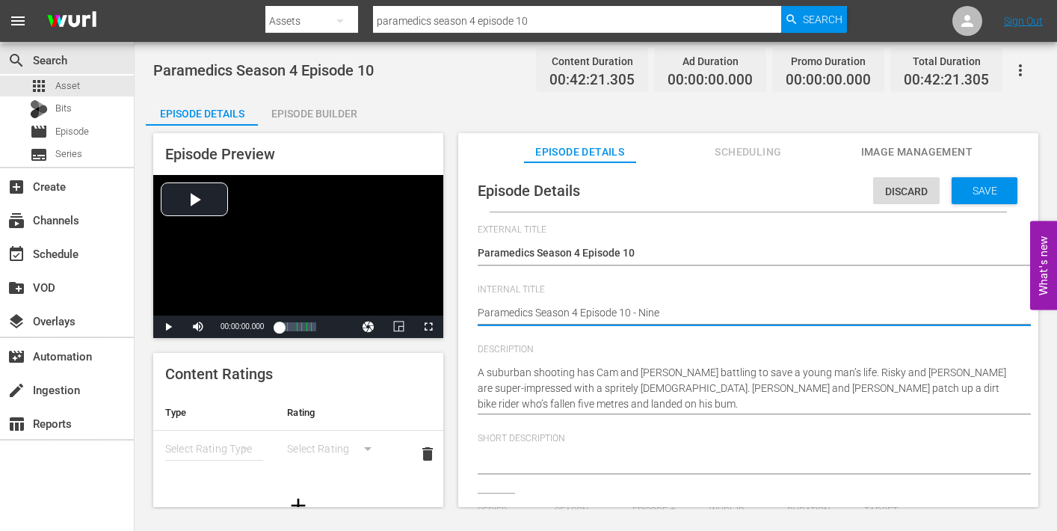
type textarea "Paramedics Season 4 Episode 10 - Nine"
type textarea "Paramedics Season 4 Episode 10 - Nine N"
type textarea "Paramedics Season 4 Episode 10 - Nine No"
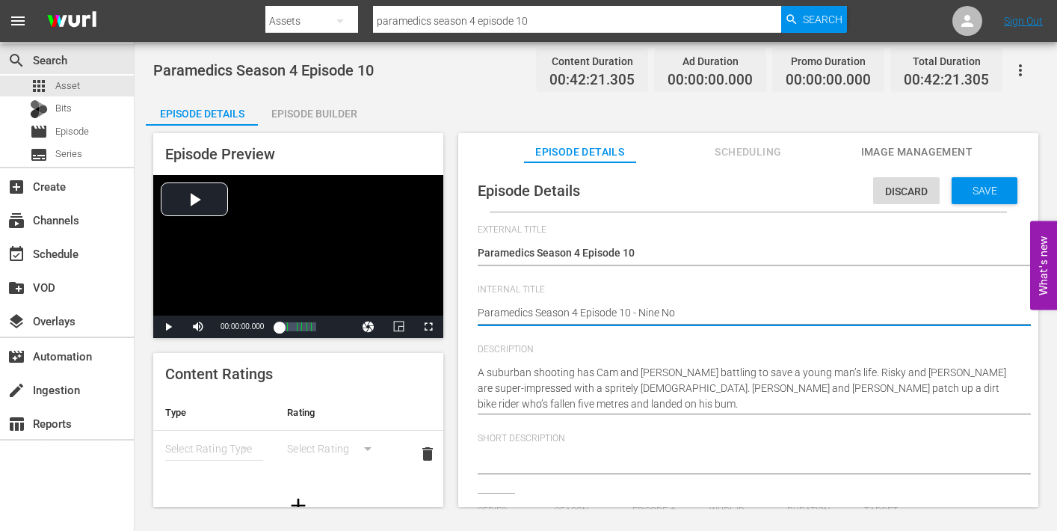
type textarea "Paramedics Season 4 Episode 10 - Nine Now"
click at [993, 192] on span "Save" at bounding box center [984, 191] width 49 height 12
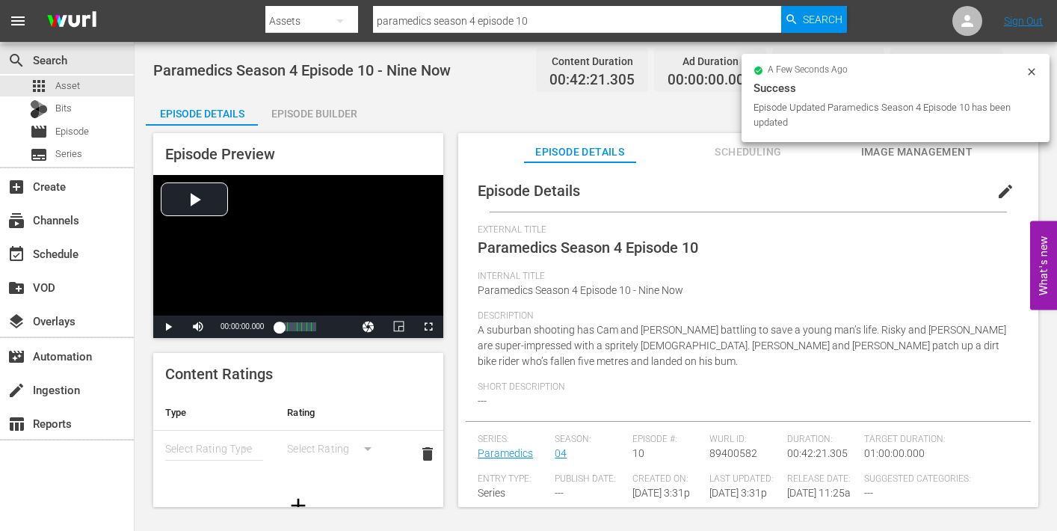
click at [921, 152] on span "Image Management" at bounding box center [916, 152] width 112 height 19
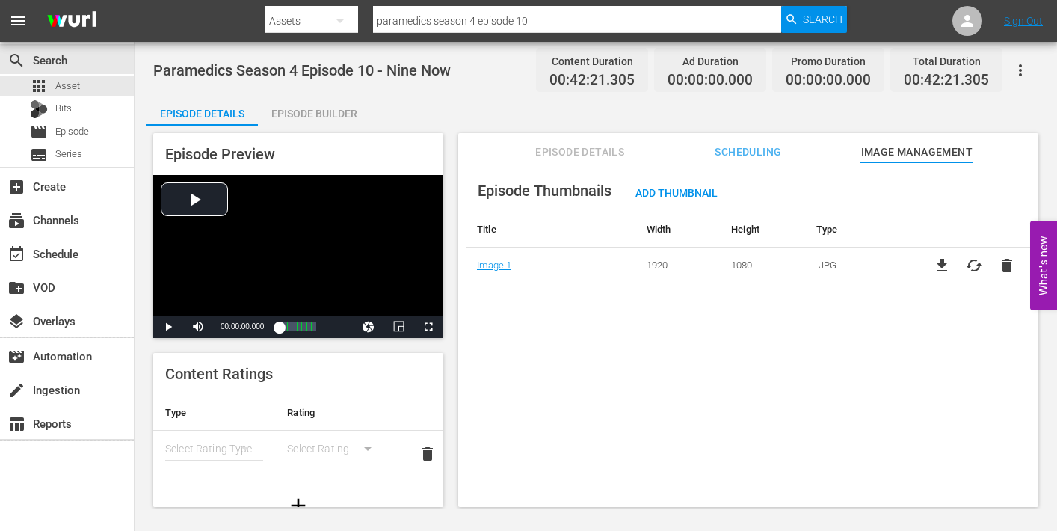
click at [323, 111] on div "Episode Builder" at bounding box center [314, 114] width 112 height 36
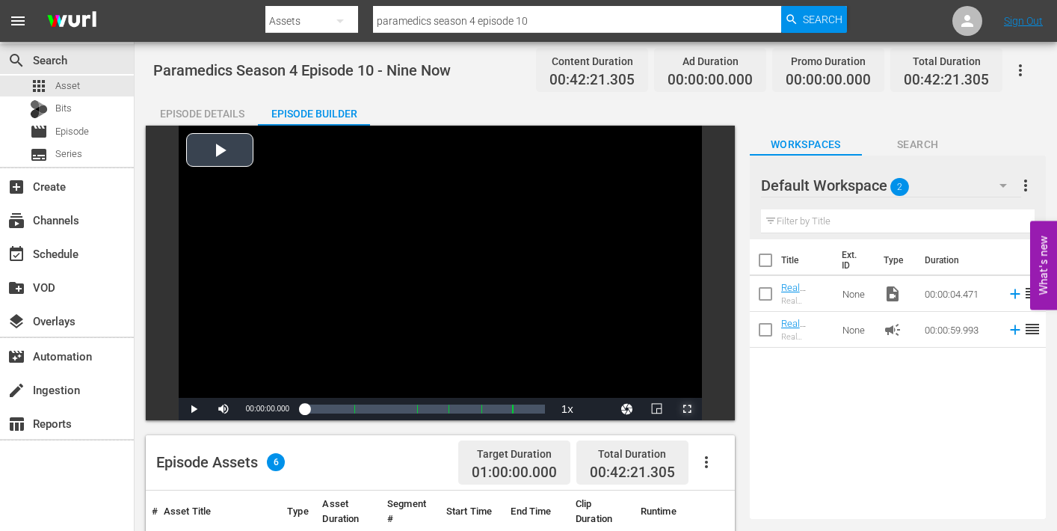
click at [687, 409] on span "Video Player" at bounding box center [687, 409] width 0 height 0
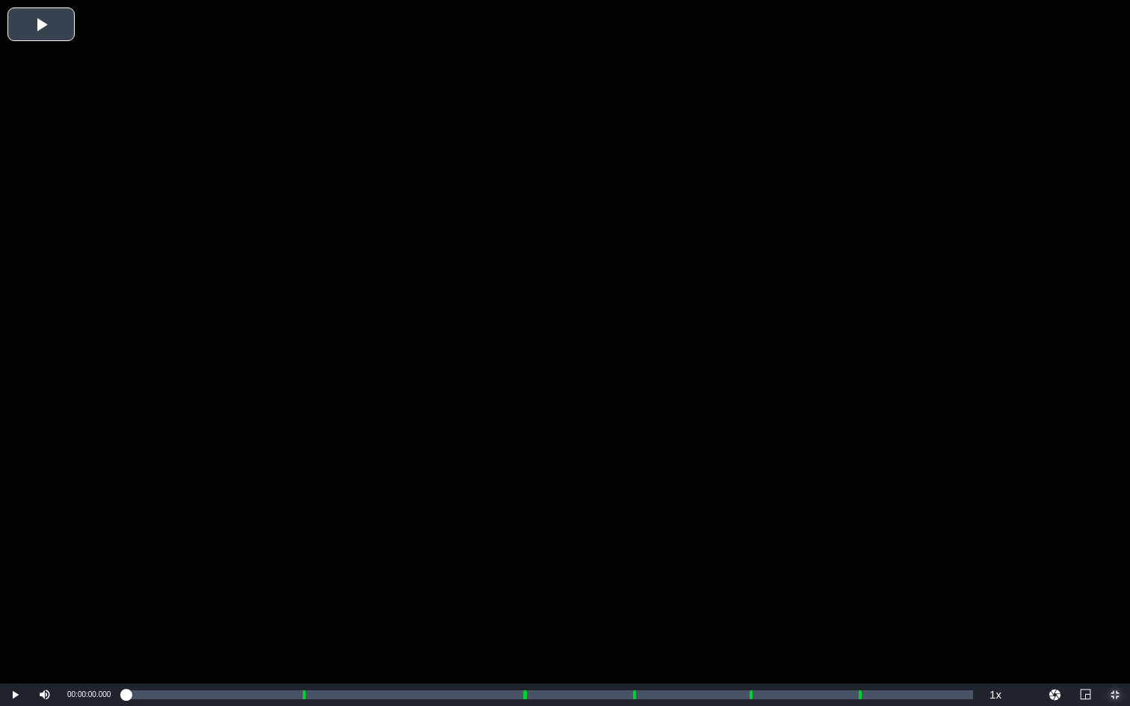
click at [1056, 530] on span "Video Player" at bounding box center [1115, 695] width 0 height 0
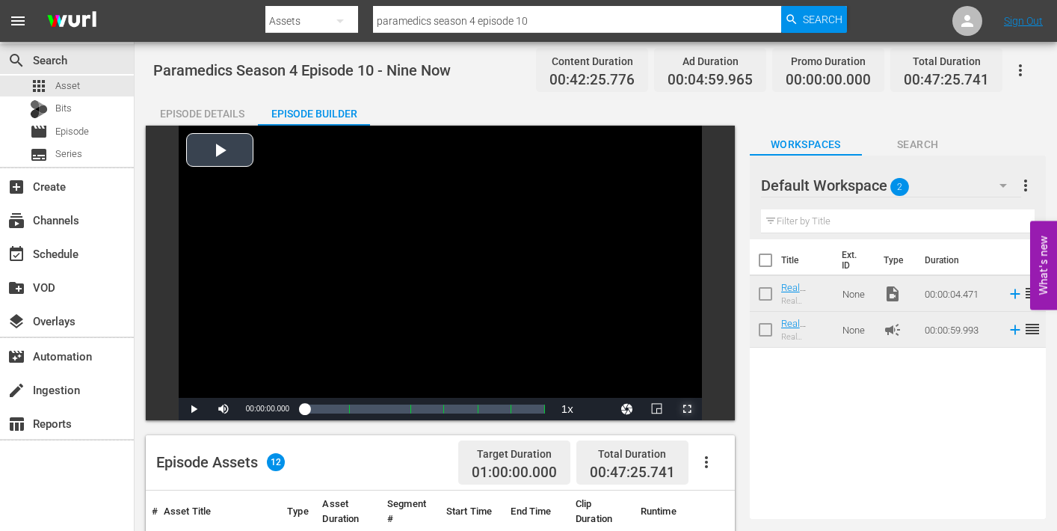
click at [687, 409] on span "Video Player" at bounding box center [687, 409] width 0 height 0
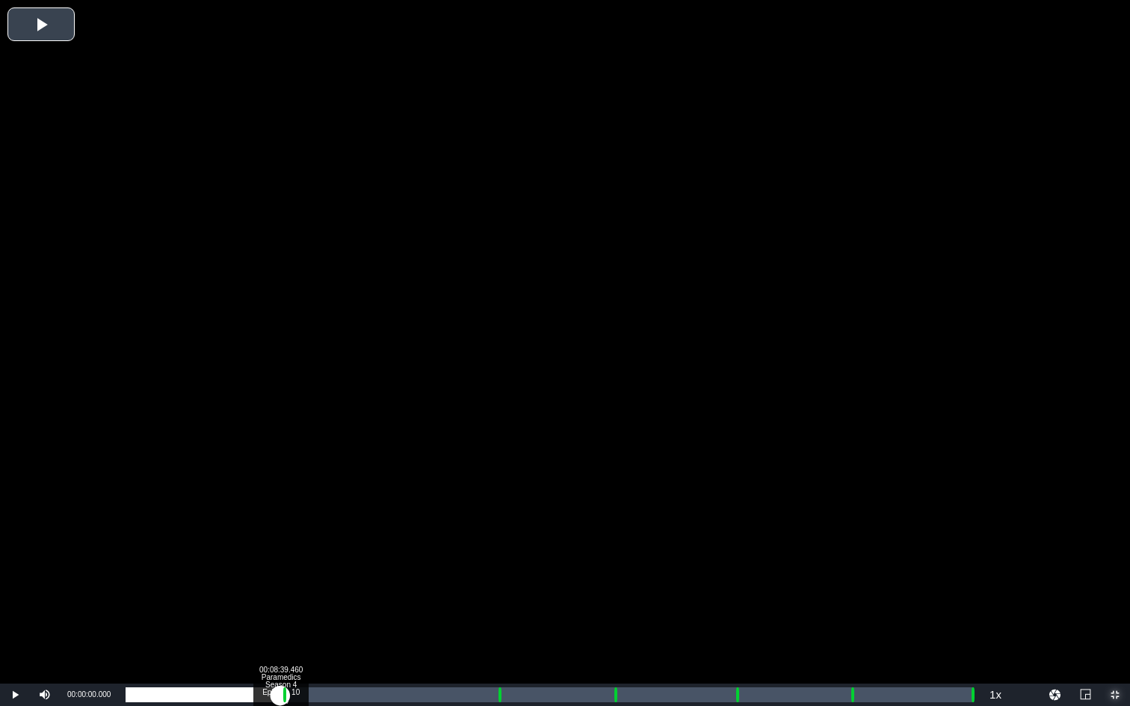
click at [280, 530] on div "Loaded : 0.23% 00:08:39.460 Paramedics Season 4 Episode 10 (1/6) 00:00:00.000 C…" at bounding box center [549, 695] width 847 height 15
click at [300, 530] on div "Loaded : 9.92% 00:09:47.216 Paramedics Season 4 Episode 10 (2/6) 00:00:00.444 C…" at bounding box center [549, 695] width 847 height 15
click at [496, 530] on div "Loaded : 21.03% 00:20:44.698 Paramedics Season 4 Episode 10 (3/6) 00:08:50.331 …" at bounding box center [549, 695] width 847 height 15
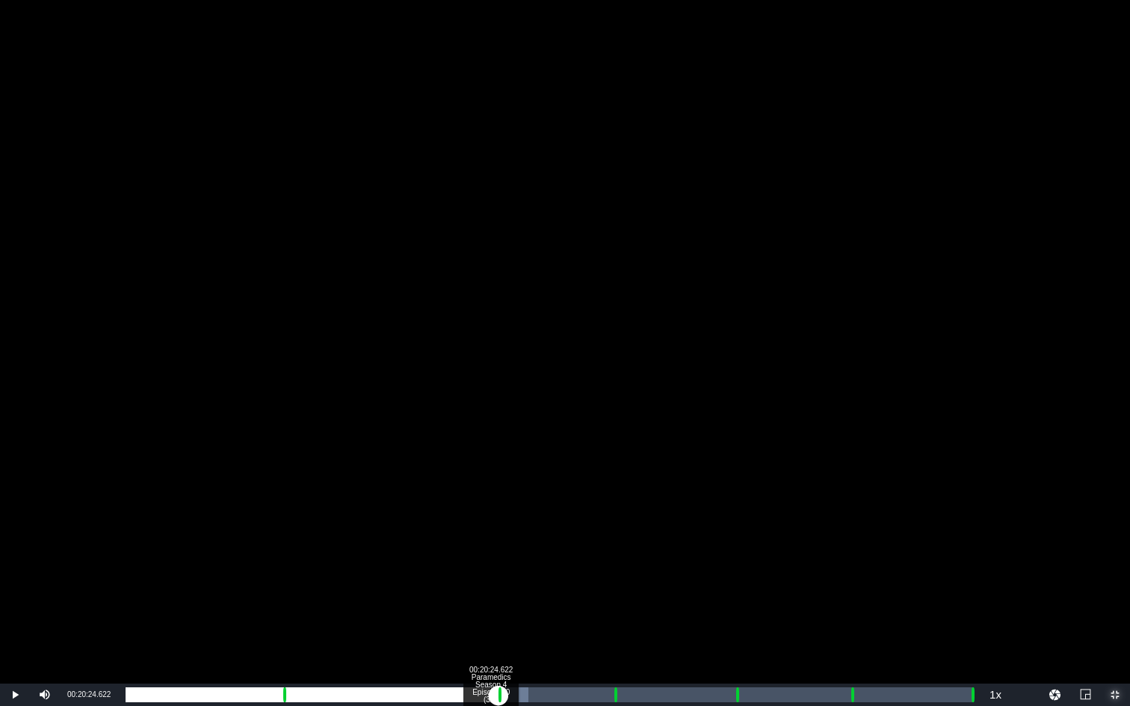
click at [490, 530] on div "00:19:51.041" at bounding box center [312, 695] width 372 height 15
click at [493, 530] on div "00:19:29.061" at bounding box center [310, 695] width 368 height 15
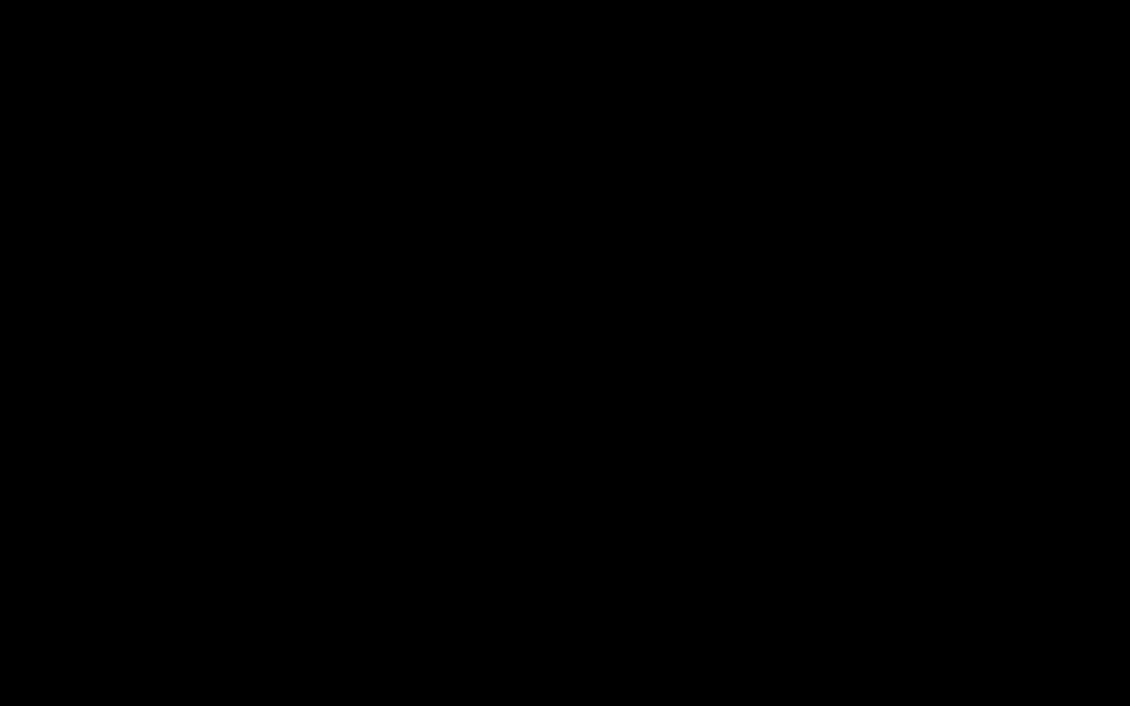
click at [515, 530] on div "Loaded : 9.92% 00:21:49.944 Paramedics Season 4 Episode 10 (3/6) 00:00:00.028 C…" at bounding box center [549, 695] width 847 height 15
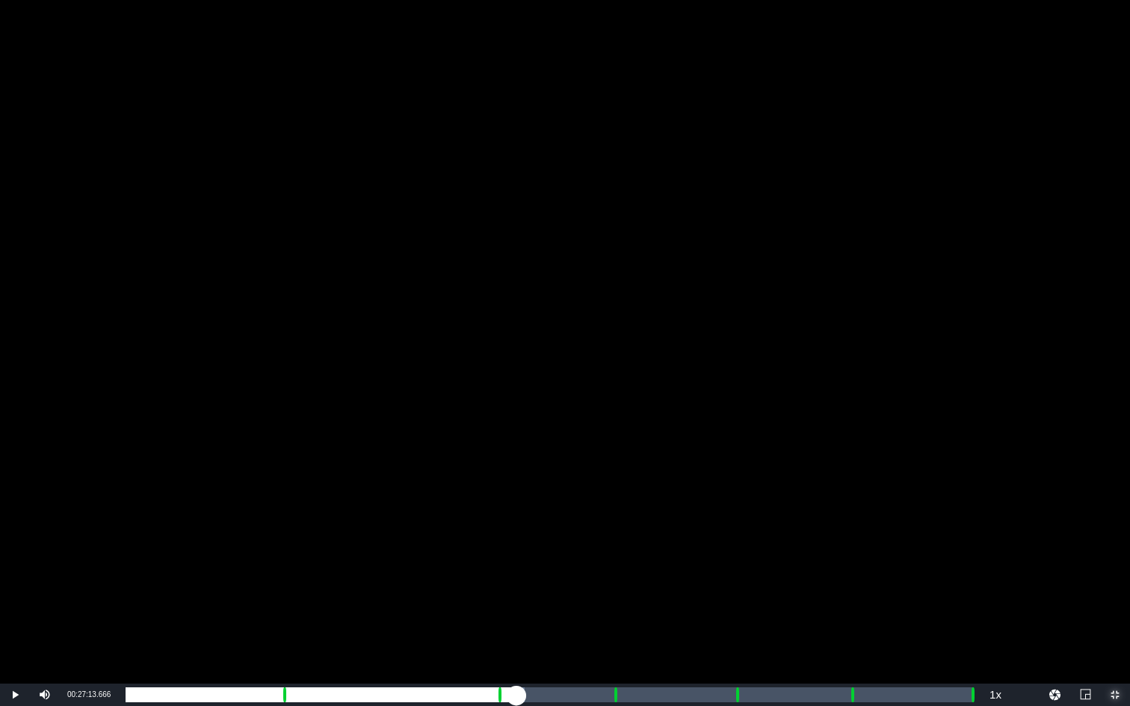
click at [612, 530] on div "Loaded : 47.03% 00:27:13.666 Paramedics Season 4 Episode 10 (4/6) 00:19:53.033 …" at bounding box center [549, 695] width 847 height 15
click at [631, 530] on div "Loaded : 9.92% 00:28:18.912 Paramedics Season 4 Episode 10 (4/6) 00:00:00.589 C…" at bounding box center [549, 695] width 847 height 15
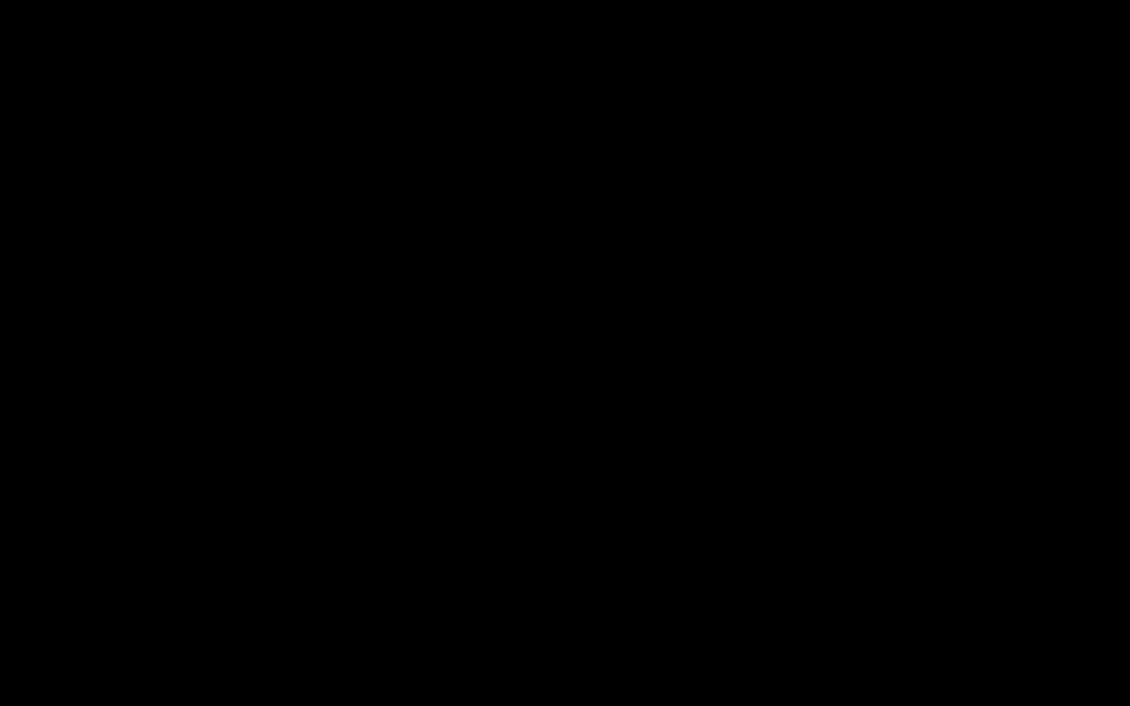
click at [735, 530] on div "Loaded : 60.02% 00:34:05.219 Paramedics Season 4 Episode 10 (5/6) 00:25:22.063 …" at bounding box center [549, 695] width 847 height 15
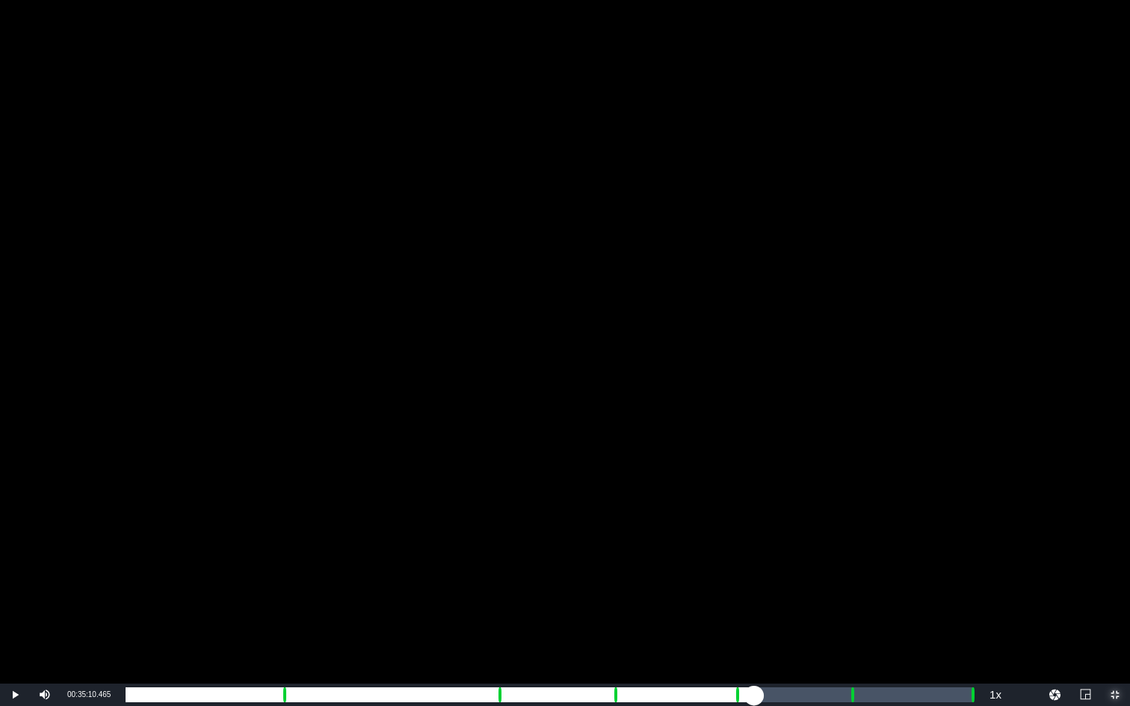
click at [753, 530] on div "Loaded : 9.92% 00:35:07.956 Paramedics Season 4 Episode 10 (5/6) 00:00:00.456 C…" at bounding box center [549, 695] width 847 height 15
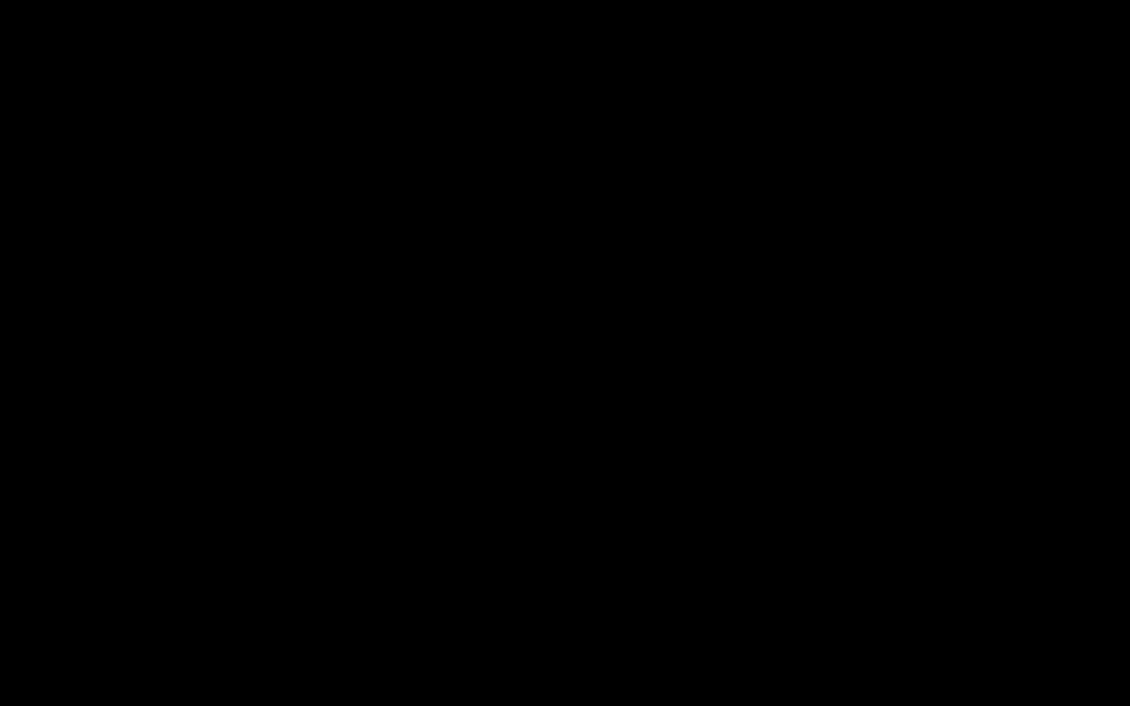
click at [849, 530] on div "Loaded : 73.73% 00:40:29.168 Paramedics Season 4 Episode 10 (6/6) 00:31:11.694 …" at bounding box center [549, 695] width 847 height 15
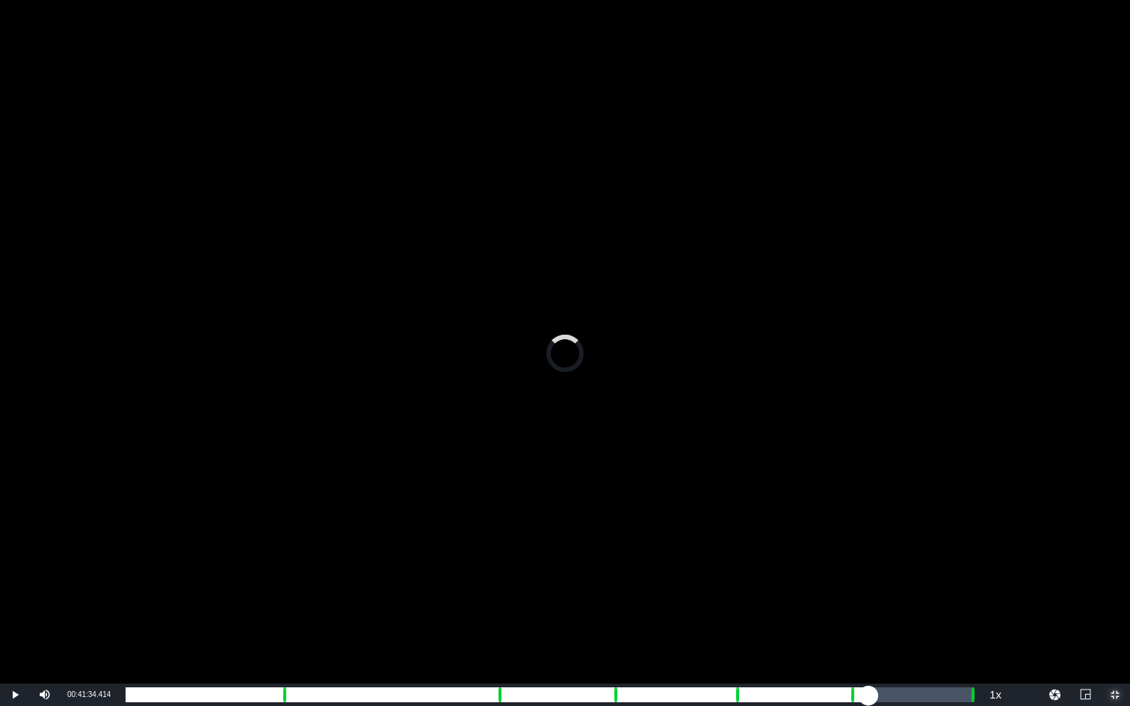
click at [868, 530] on div "Loaded : 9.92% 00:41:34.414 Paramedics Season 4 Episode 10 (6/6) 00:00:00.404 C…" at bounding box center [549, 695] width 847 height 15
click at [969, 530] on div "Loaded : 87.91% 00:47:10.684 00:36:41.653 Cue Point 5: 00:40:37.652" at bounding box center [549, 695] width 847 height 15
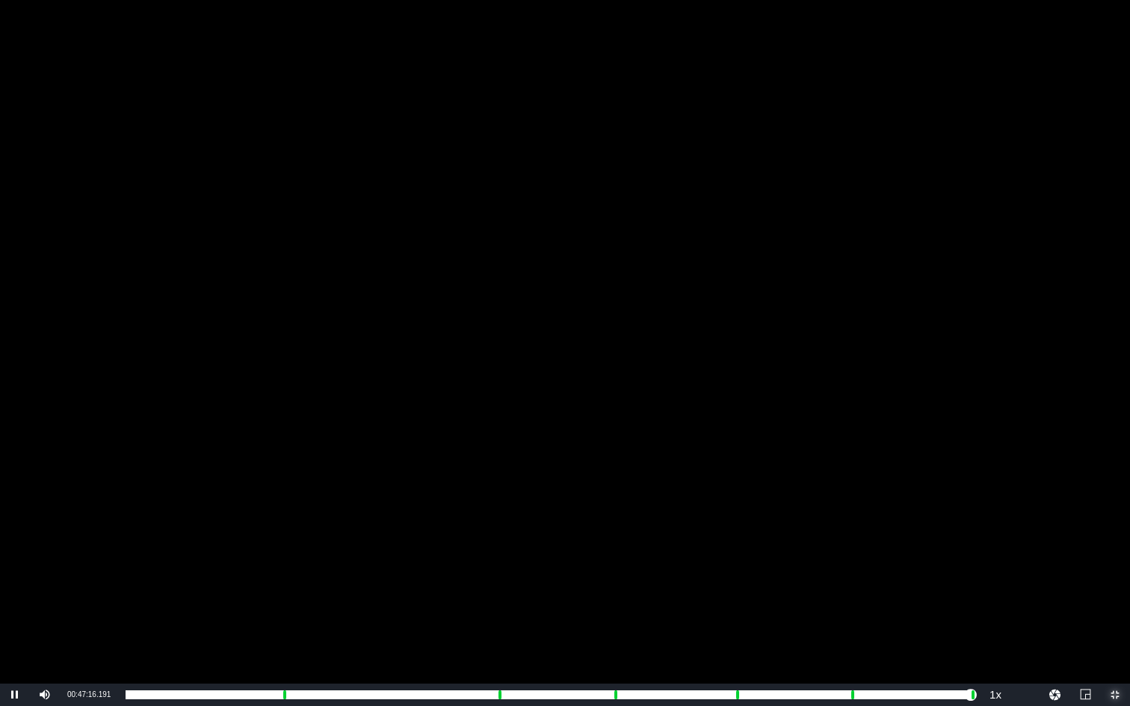
click at [1056, 530] on span "Video Player" at bounding box center [1115, 695] width 0 height 0
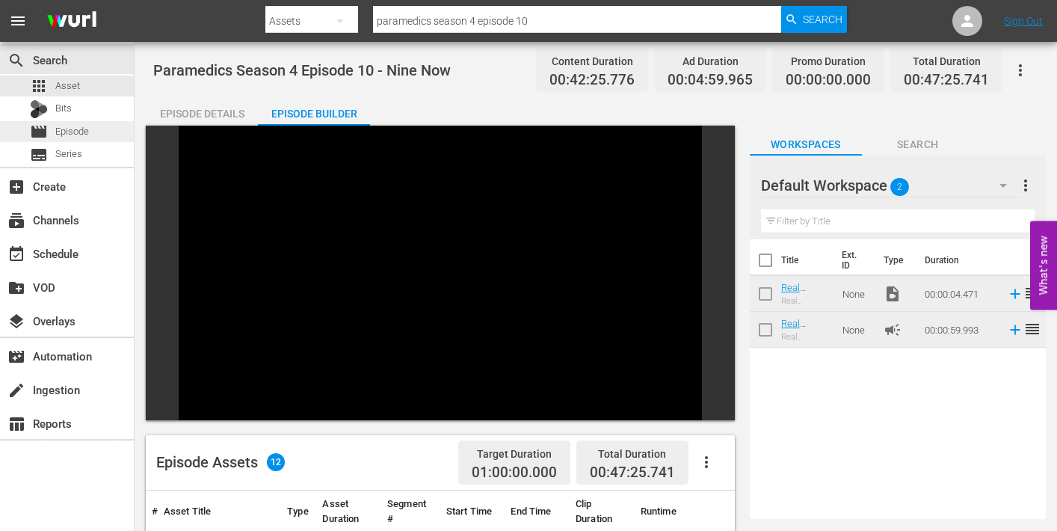
click at [64, 130] on span "Episode" at bounding box center [72, 131] width 34 height 15
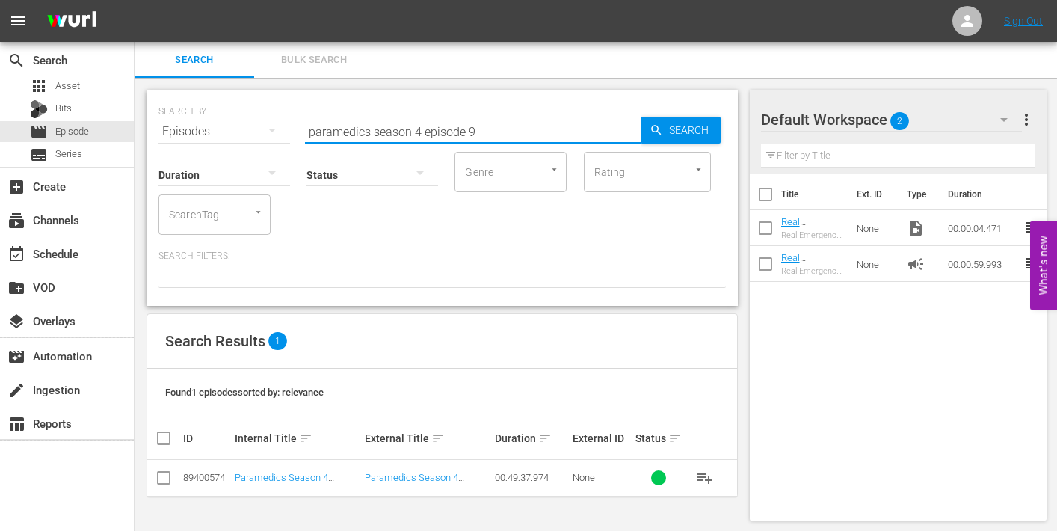
drag, startPoint x: 469, startPoint y: 129, endPoint x: 479, endPoint y: 130, distance: 9.7
click at [479, 130] on input "paramedics season 4 episode 9" at bounding box center [473, 132] width 336 height 36
type input "paramedics season 4 episode 10"
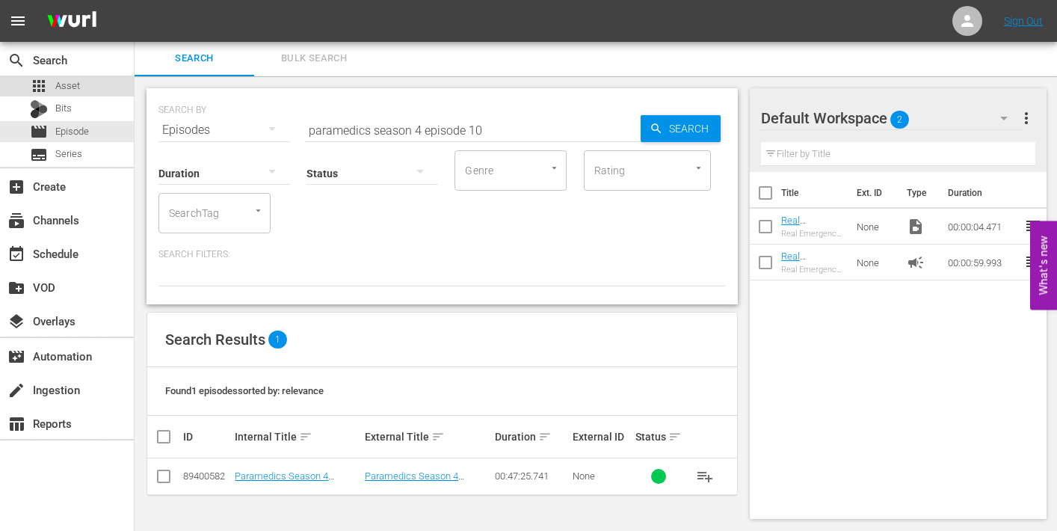
click at [61, 84] on span "Asset" at bounding box center [67, 85] width 25 height 15
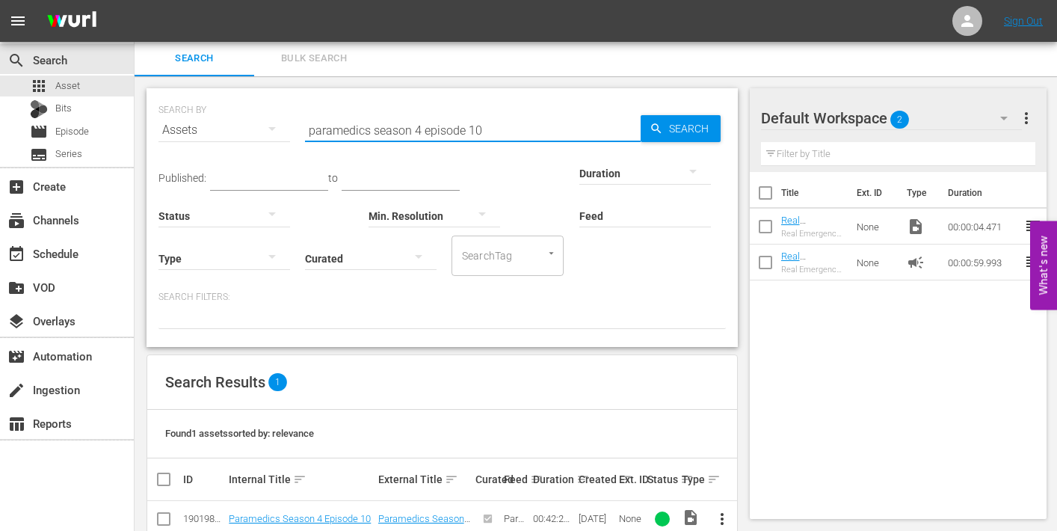
drag, startPoint x: 489, startPoint y: 130, endPoint x: 498, endPoint y: 130, distance: 9.7
click at [498, 130] on input "paramedics season 4 episode 10" at bounding box center [473, 130] width 336 height 36
type input "paramedics season 4 episode 2"
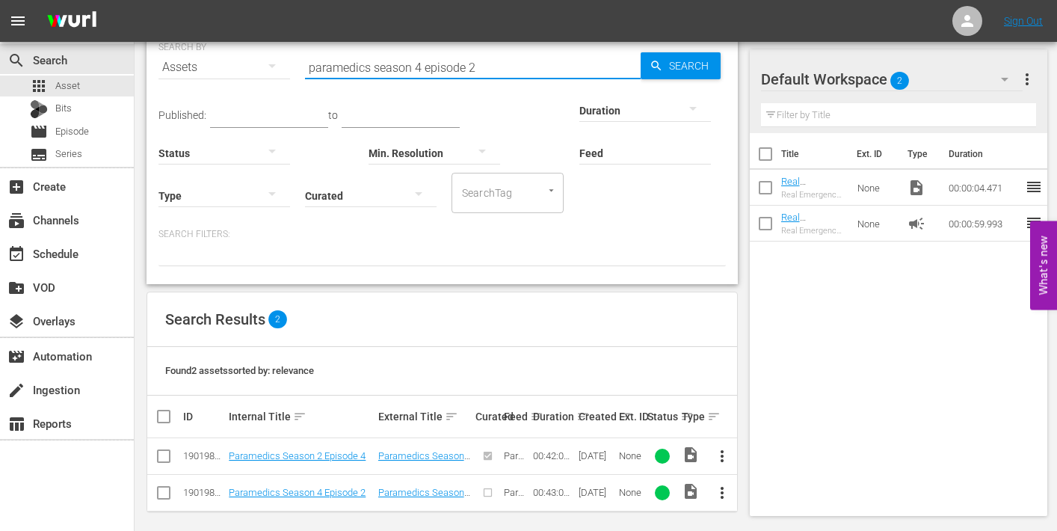
scroll to position [72, 0]
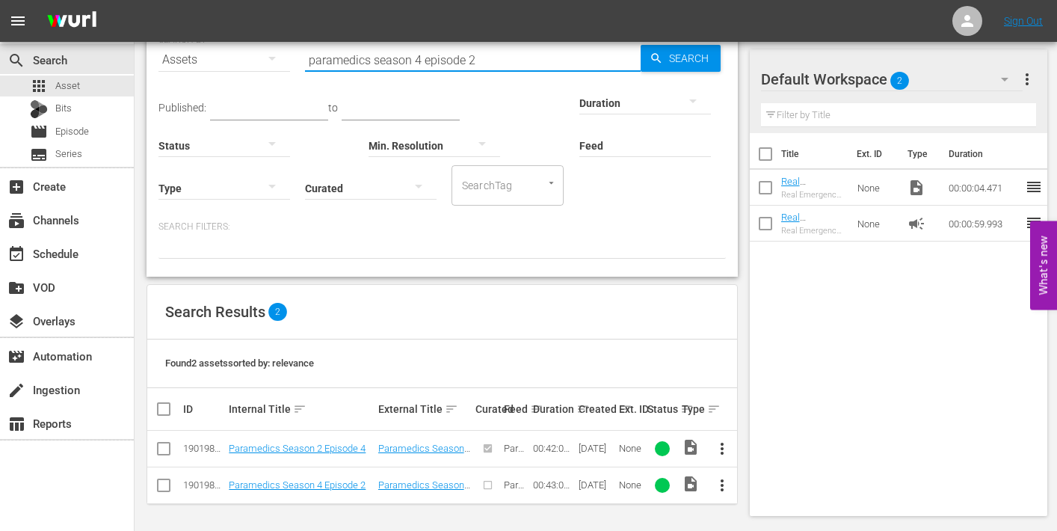
click at [721, 483] on span "more_vert" at bounding box center [722, 485] width 18 height 18
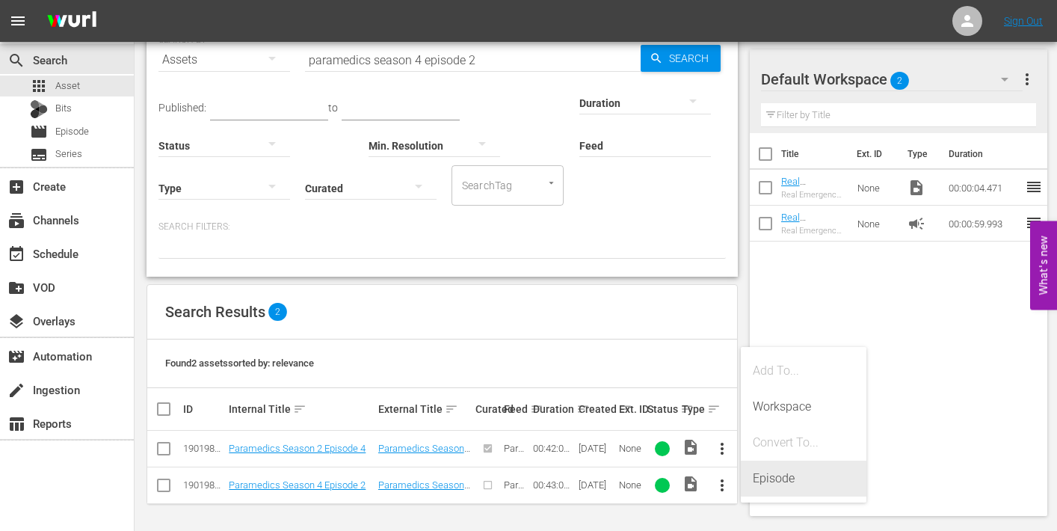
click at [769, 478] on div "Episode" at bounding box center [804, 478] width 102 height 36
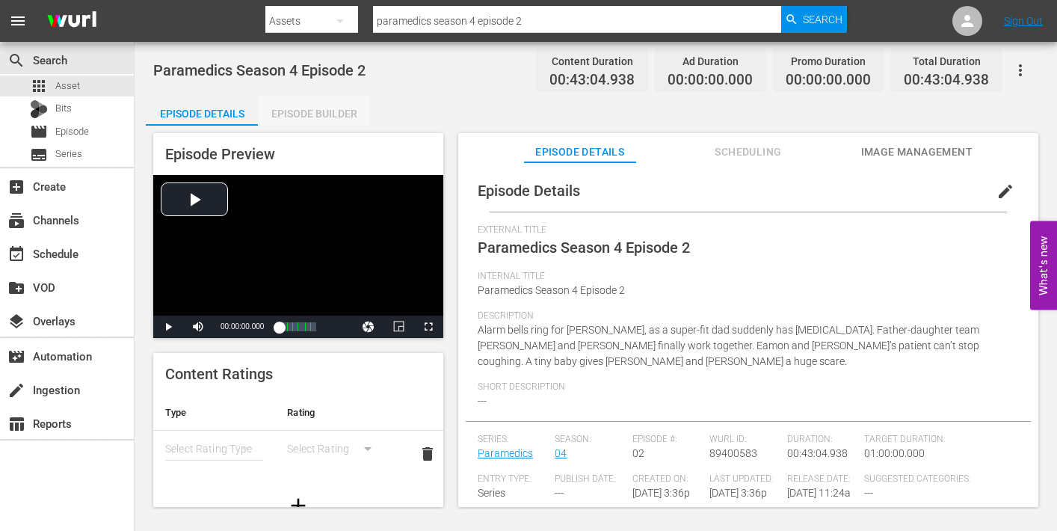
click at [311, 110] on div "Episode Builder" at bounding box center [314, 114] width 112 height 36
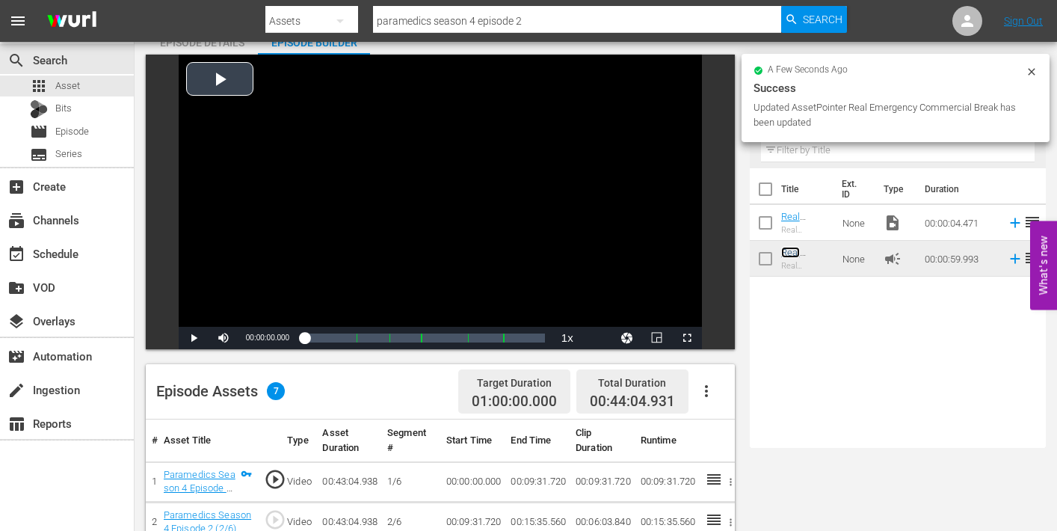
scroll to position [69, 0]
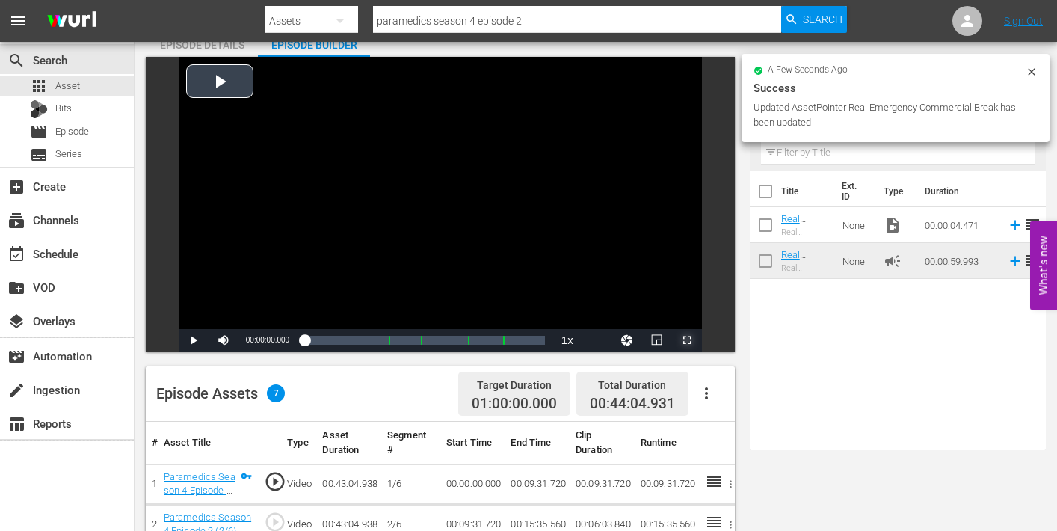
click at [687, 340] on span "Video Player" at bounding box center [687, 340] width 0 height 0
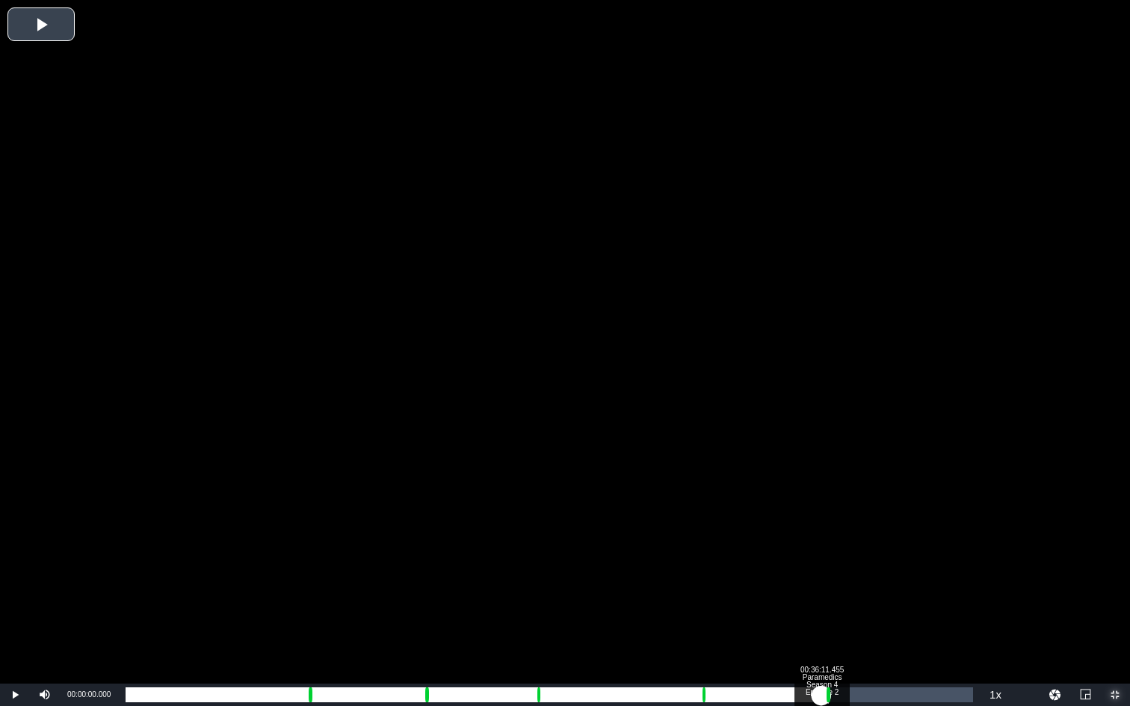
click at [821, 530] on div "Loaded : 0.23% 00:36:11.455 Paramedics Season 4 Episode 2 (5/6) 00:00:00.000" at bounding box center [549, 695] width 847 height 15
click at [822, 530] on div "00:36:14.389" at bounding box center [474, 695] width 696 height 15
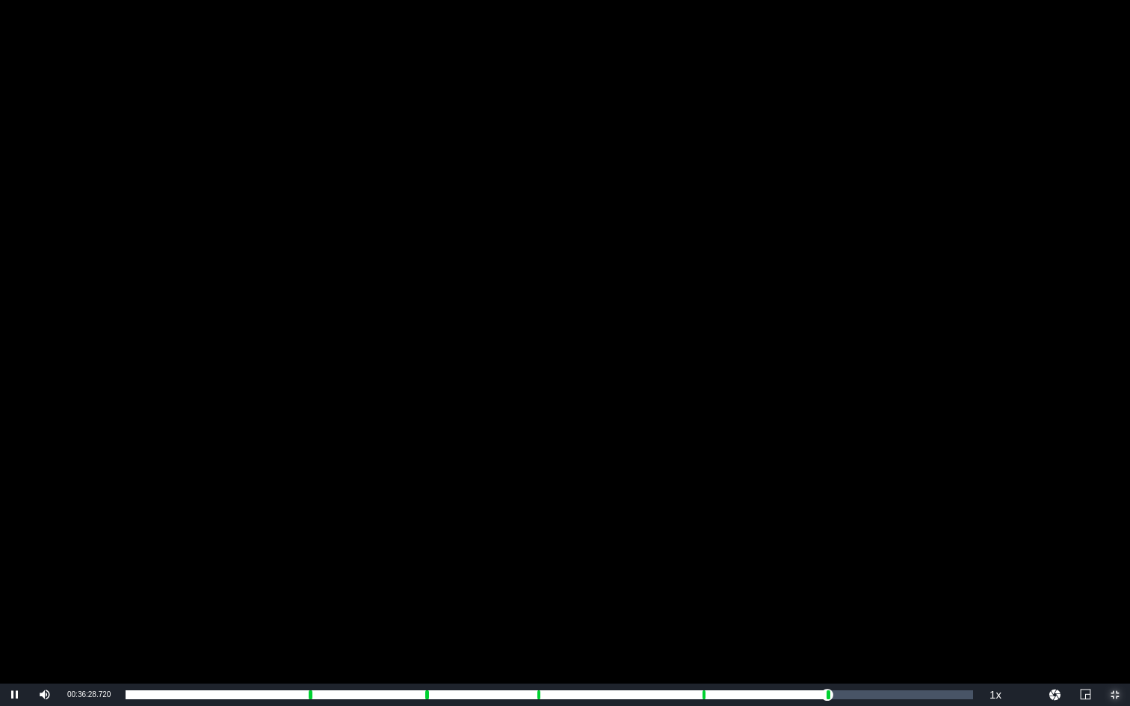
click at [1056, 530] on span "Video Player" at bounding box center [1115, 695] width 0 height 0
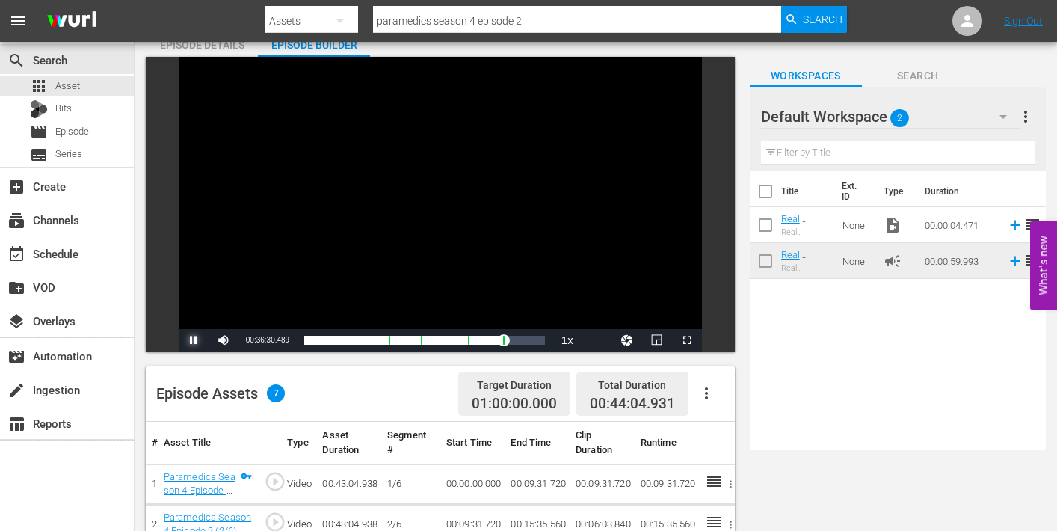
click at [194, 340] on span "Video Player" at bounding box center [194, 340] width 0 height 0
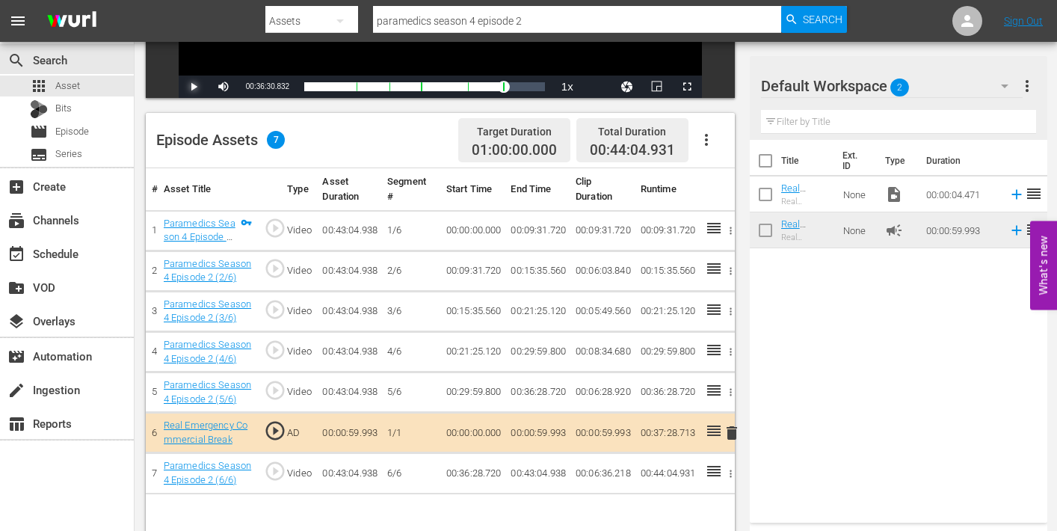
scroll to position [324, 0]
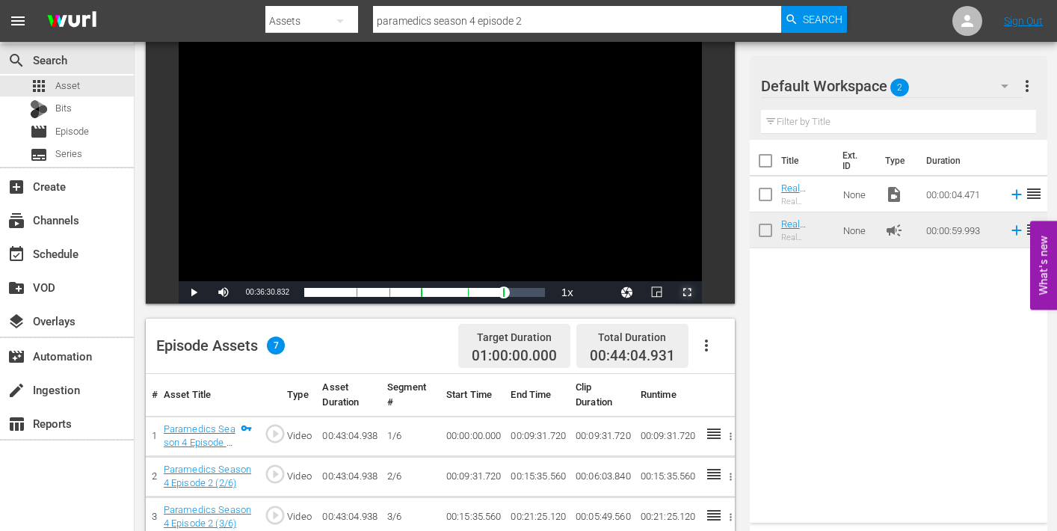
click at [687, 292] on span "Video Player" at bounding box center [687, 292] width 0 height 0
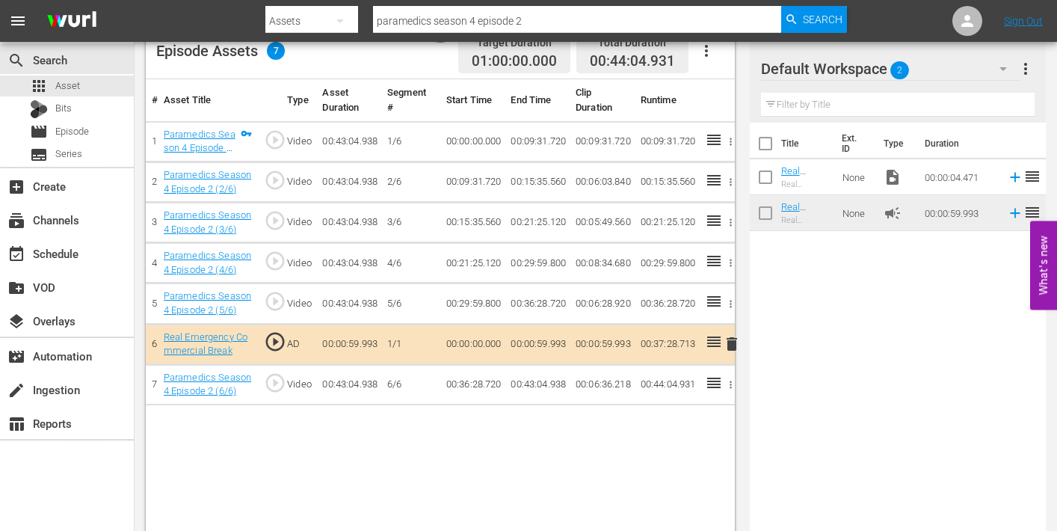
scroll to position [95, 0]
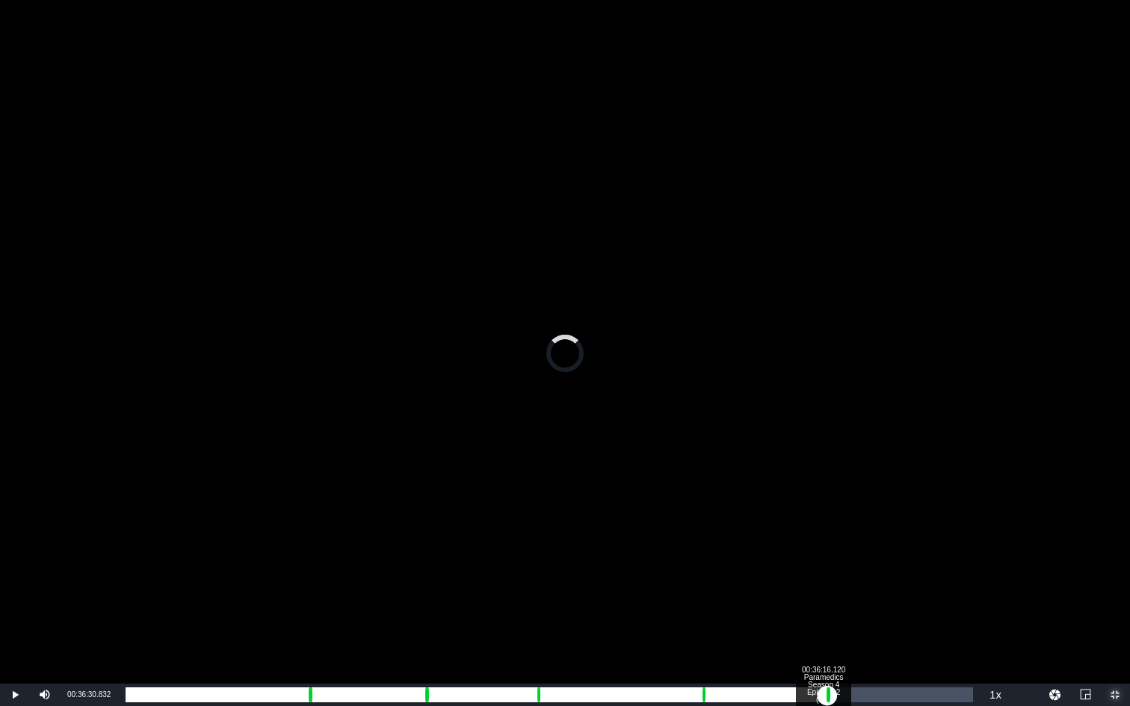
click at [823, 530] on div "00:00:02.112" at bounding box center [477, 695] width 702 height 15
click at [827, 530] on div "Progress Bar" at bounding box center [829, 694] width 4 height 19
click at [815, 530] on div "00:00:00.762" at bounding box center [476, 695] width 701 height 15
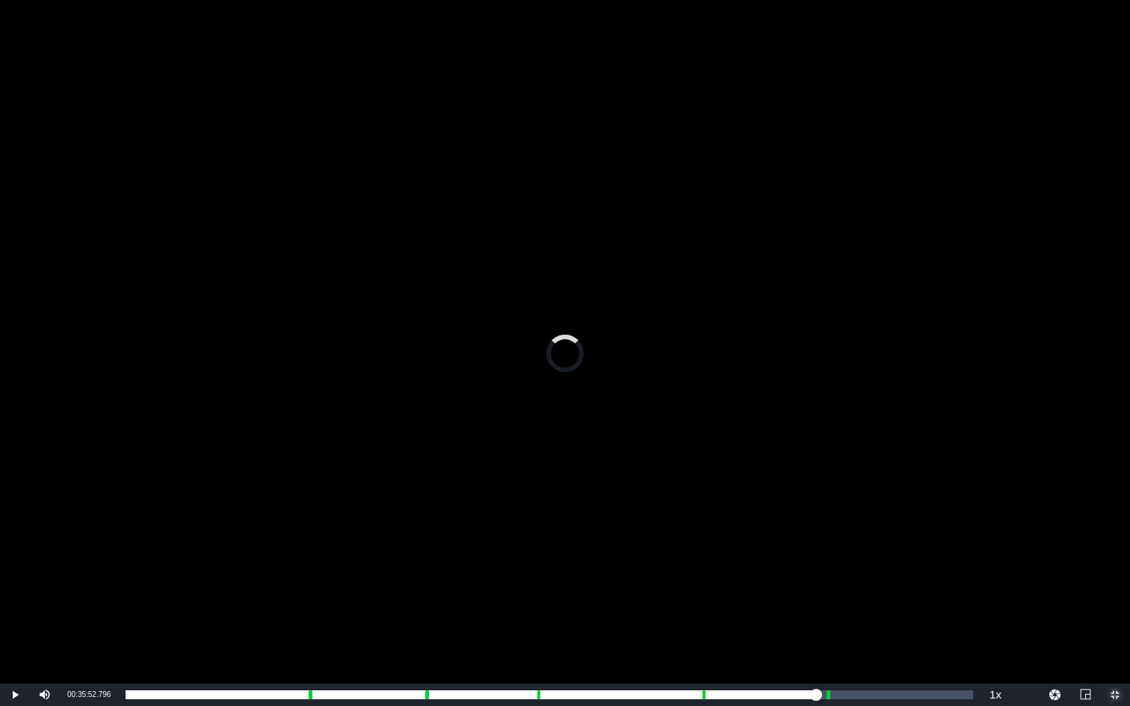
click at [1056, 530] on span "Video Player" at bounding box center [1115, 695] width 0 height 0
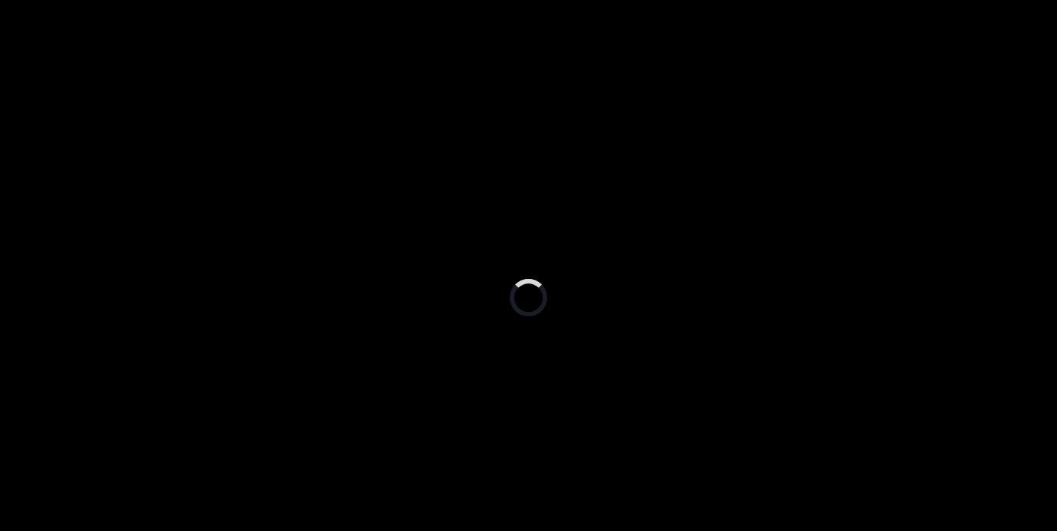
scroll to position [0, 0]
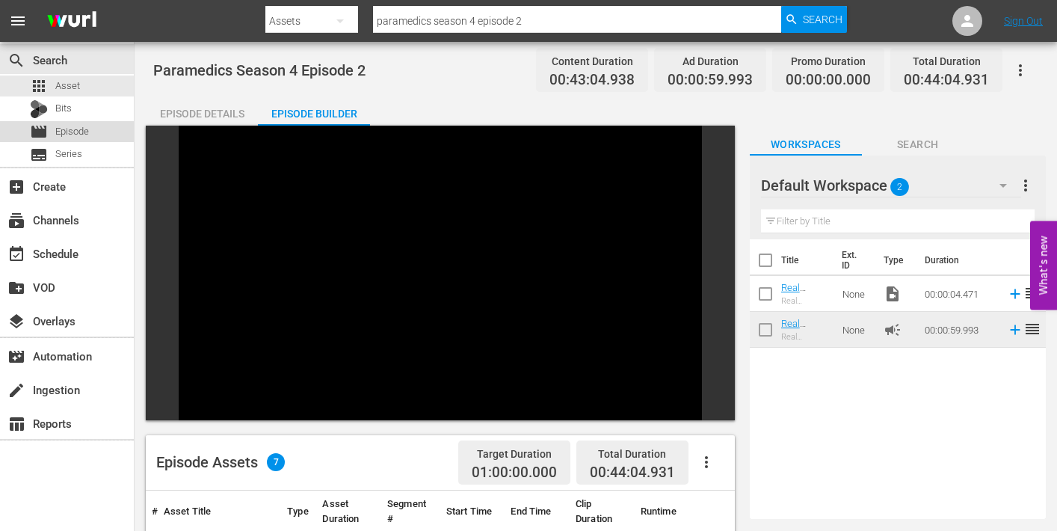
click at [67, 131] on span "Episode" at bounding box center [72, 131] width 34 height 15
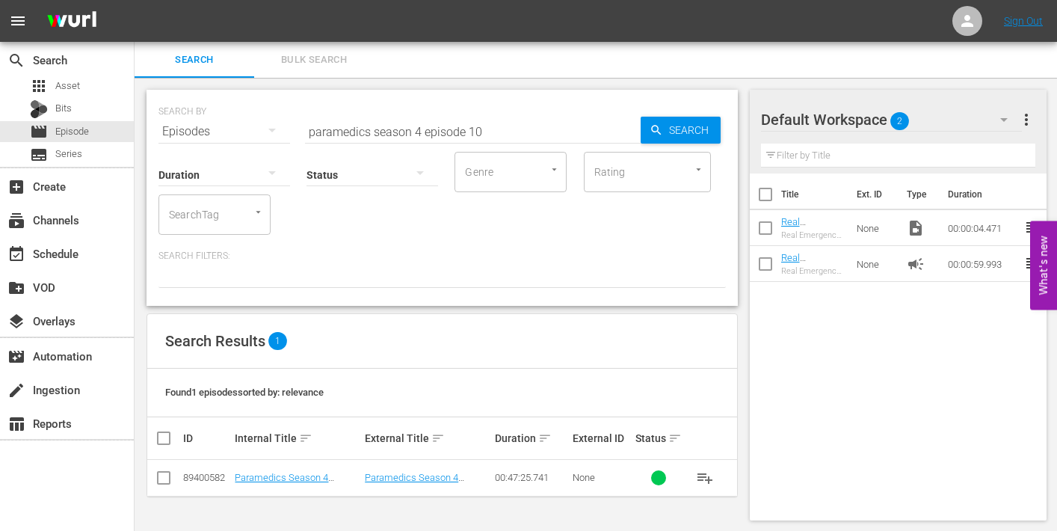
scroll to position [1, 0]
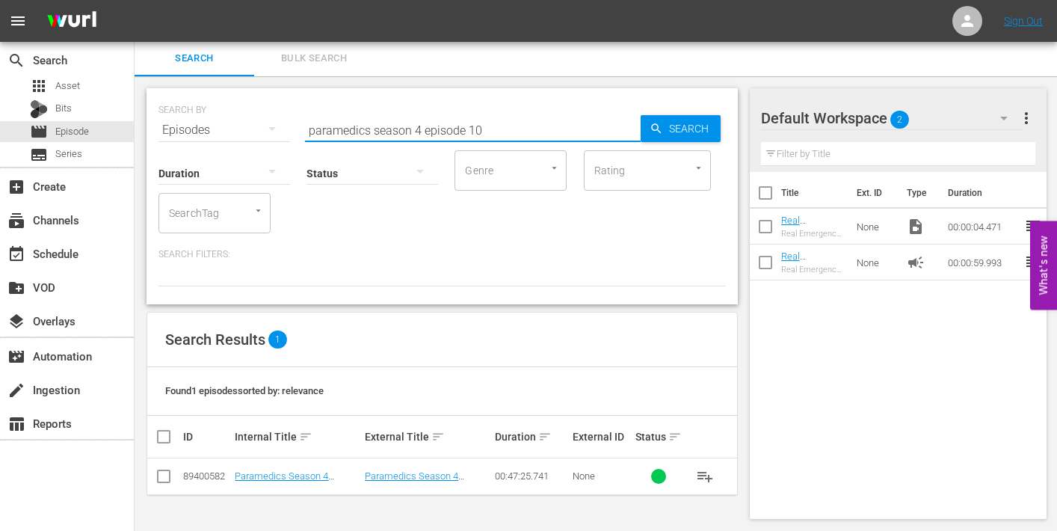
drag, startPoint x: 469, startPoint y: 126, endPoint x: 525, endPoint y: 133, distance: 55.7
click at [524, 134] on input "paramedics season 4 episode 10" at bounding box center [473, 130] width 336 height 36
type input "paramedics season 4 episode 2"
click at [680, 131] on span "Search" at bounding box center [692, 128] width 58 height 27
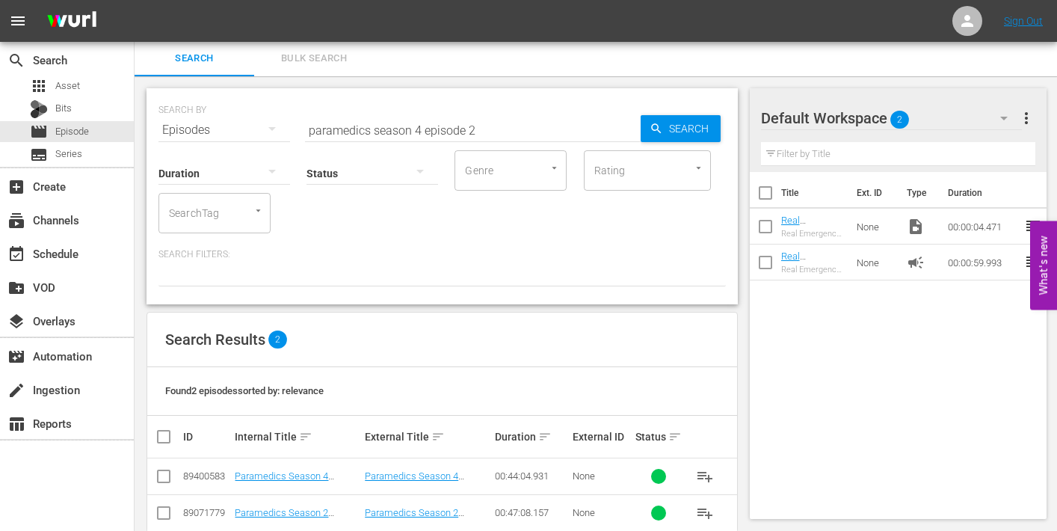
click at [163, 474] on input "checkbox" at bounding box center [164, 479] width 18 height 18
checkbox input "true"
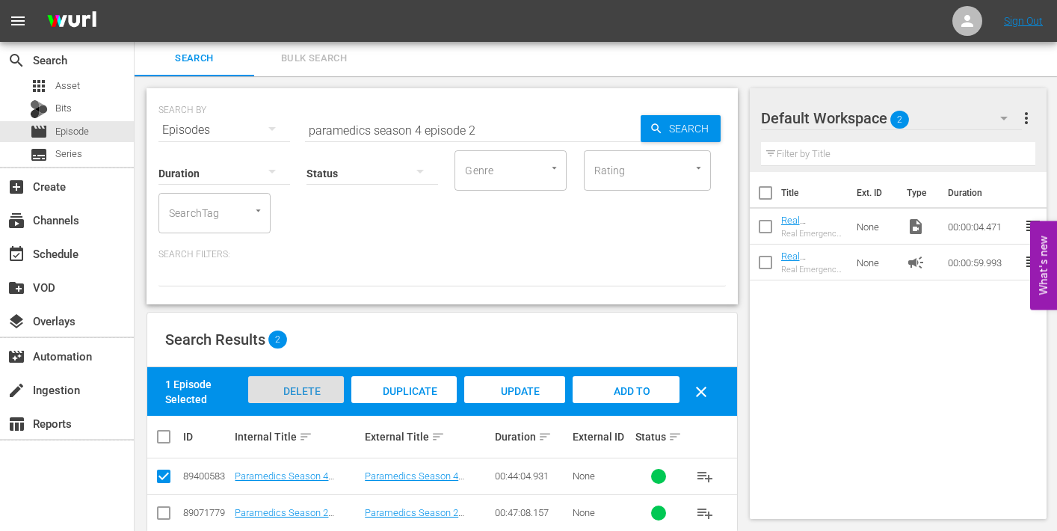
click at [309, 390] on span "Delete Episodes" at bounding box center [296, 405] width 60 height 40
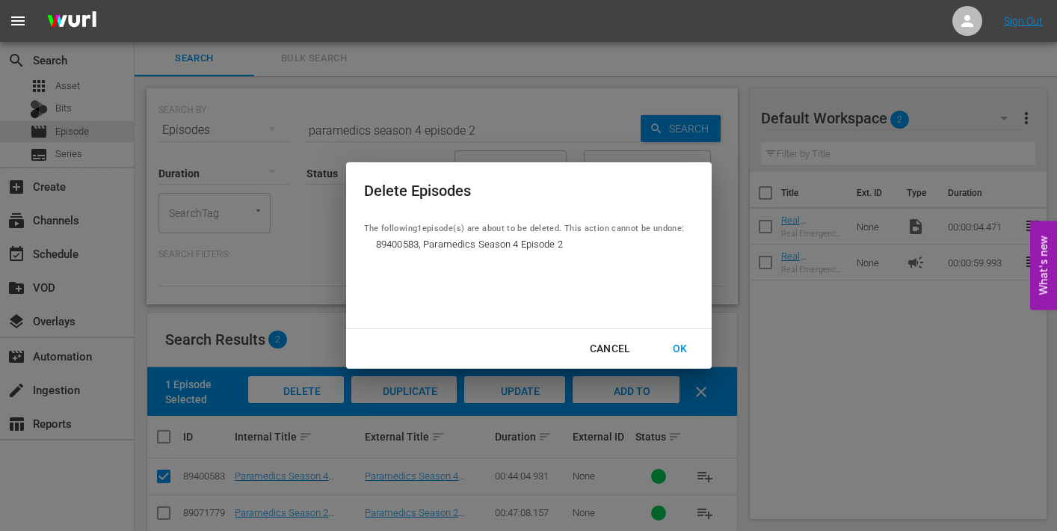
click at [678, 348] on div "OK" at bounding box center [680, 348] width 39 height 19
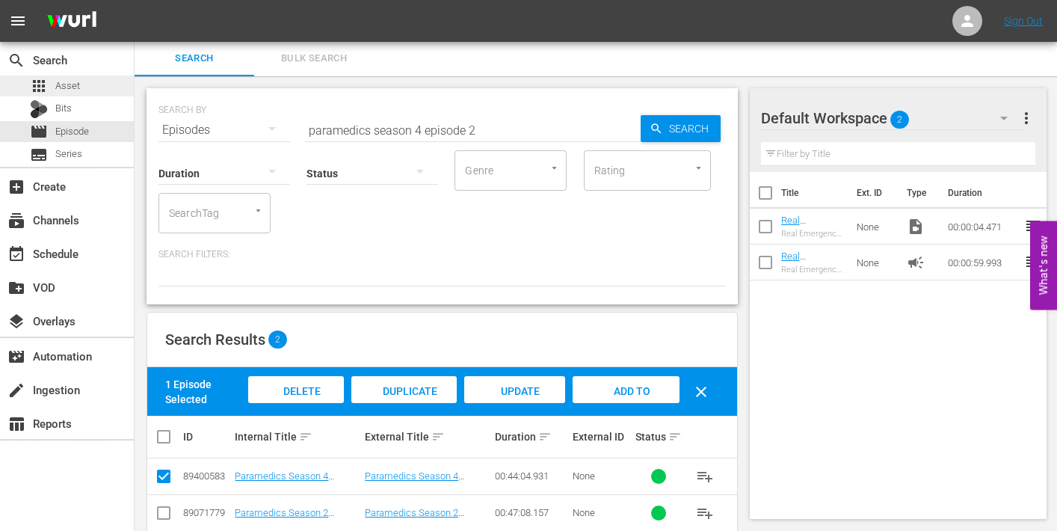
click at [75, 86] on span "Asset" at bounding box center [67, 85] width 25 height 15
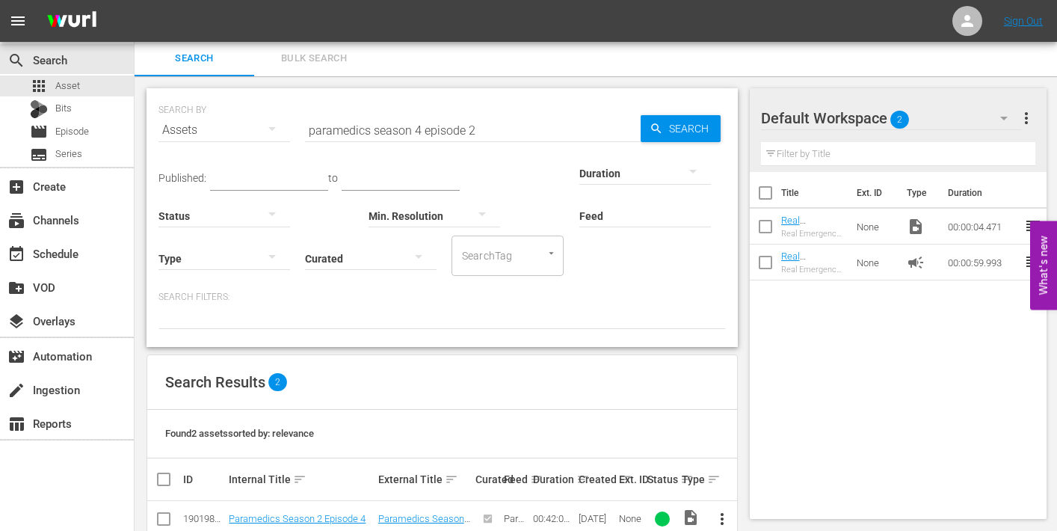
scroll to position [72, 0]
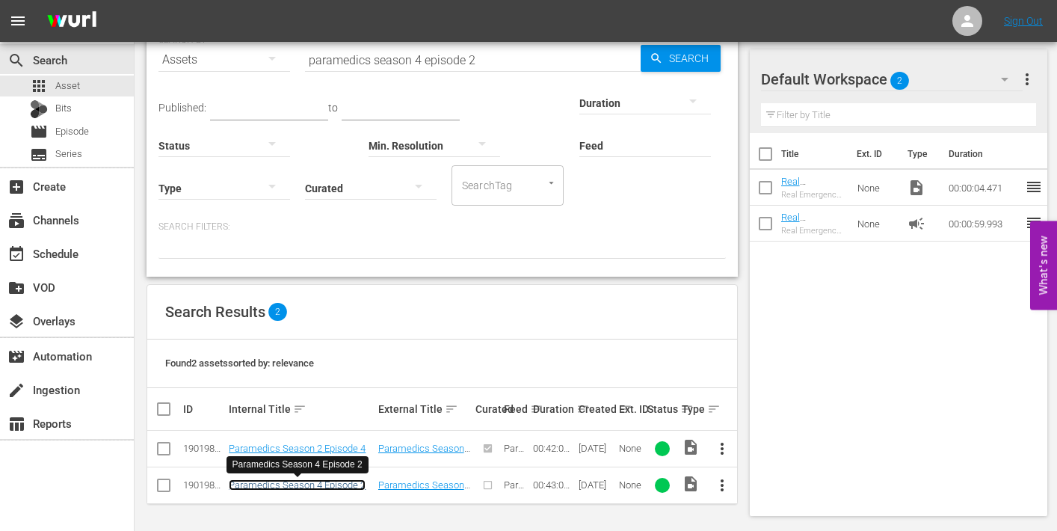
click at [313, 485] on link "Paramedics Season 4 Episode 2" at bounding box center [297, 484] width 137 height 11
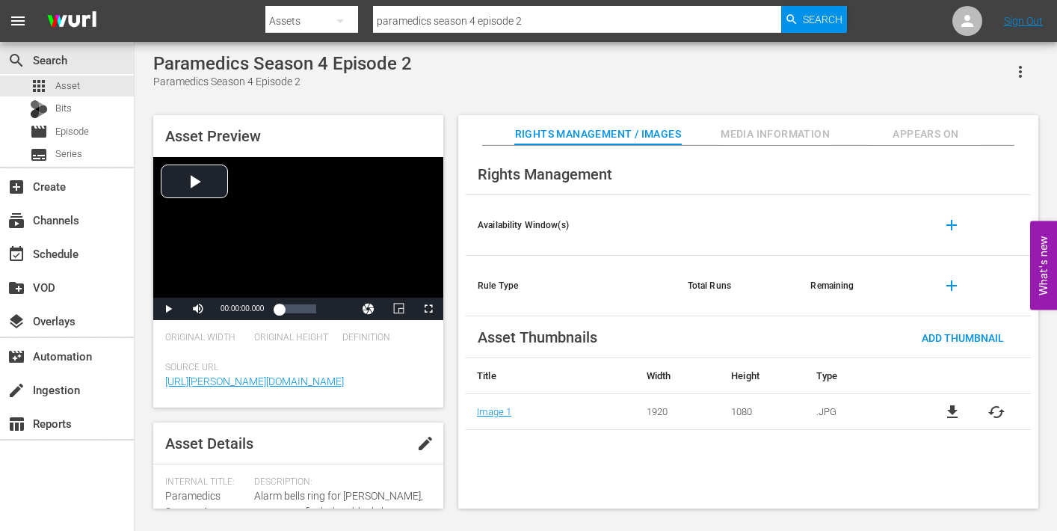
click at [778, 128] on span "Media Information" at bounding box center [775, 134] width 112 height 19
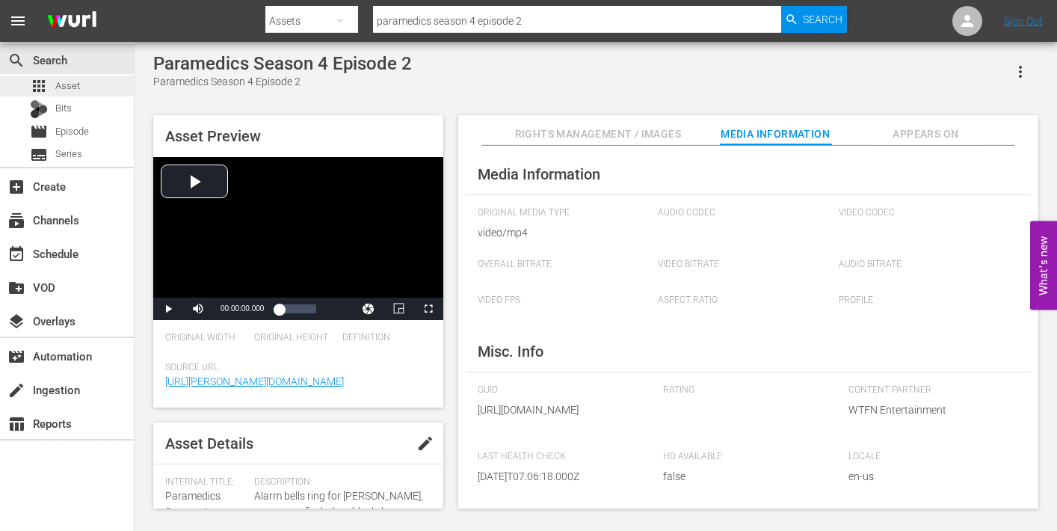
click at [72, 87] on span "Asset" at bounding box center [67, 85] width 25 height 15
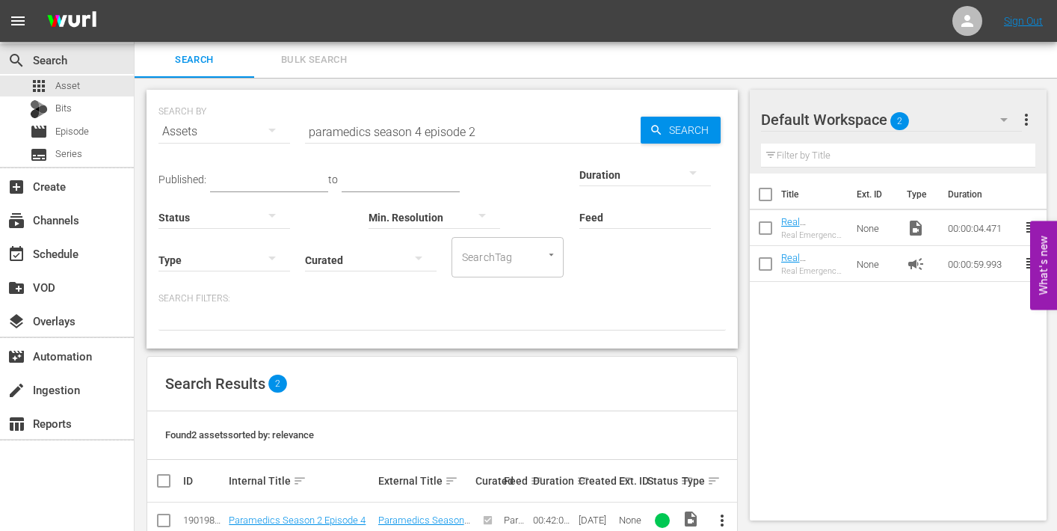
scroll to position [72, 0]
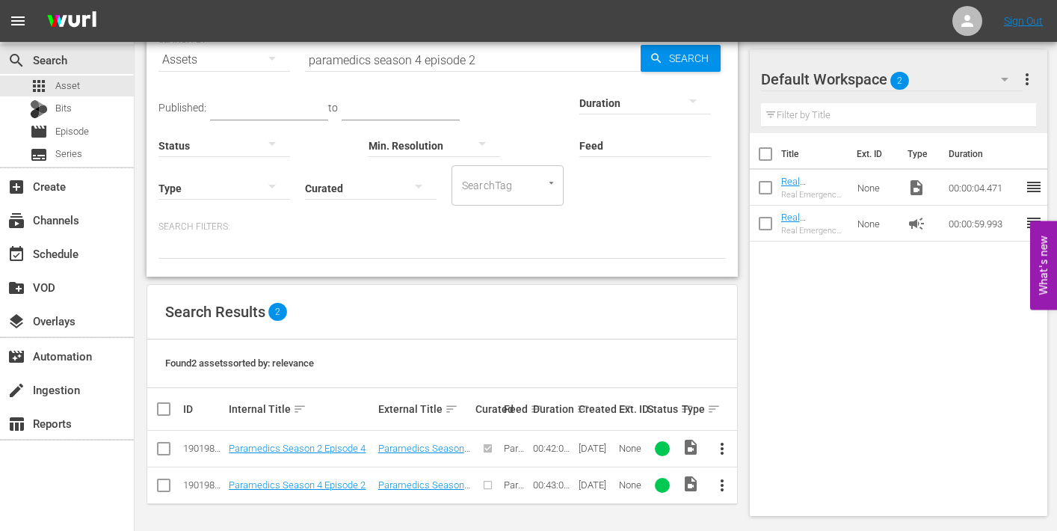
click at [725, 481] on span "more_vert" at bounding box center [722, 485] width 18 height 18
click at [753, 480] on div "Episode" at bounding box center [804, 478] width 102 height 36
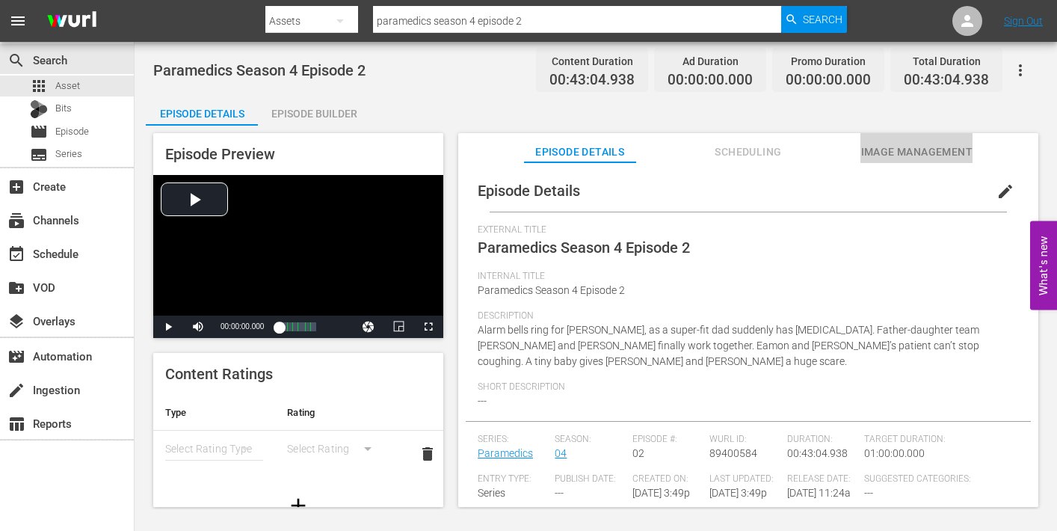
click at [902, 155] on span "Image Management" at bounding box center [916, 152] width 112 height 19
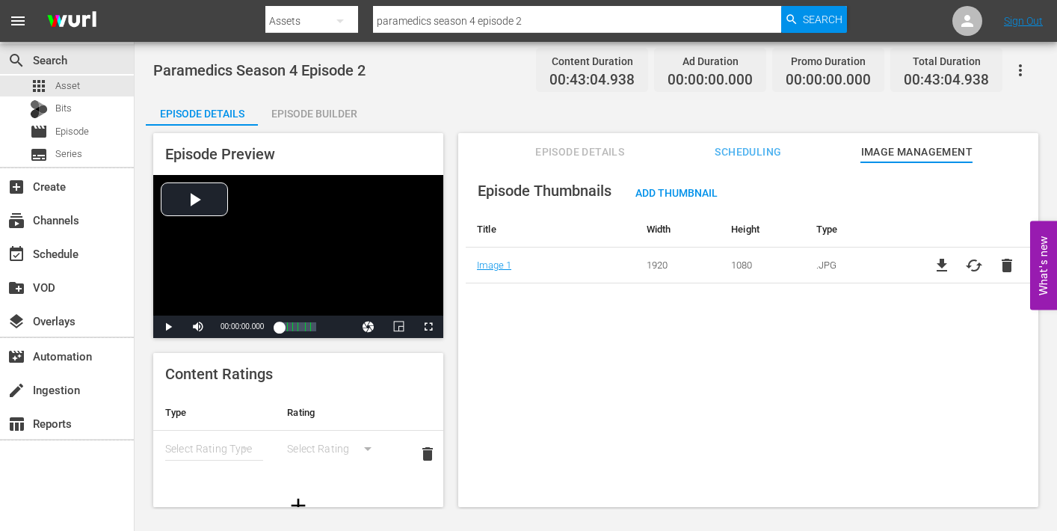
click at [574, 149] on span "Episode Details" at bounding box center [580, 152] width 112 height 19
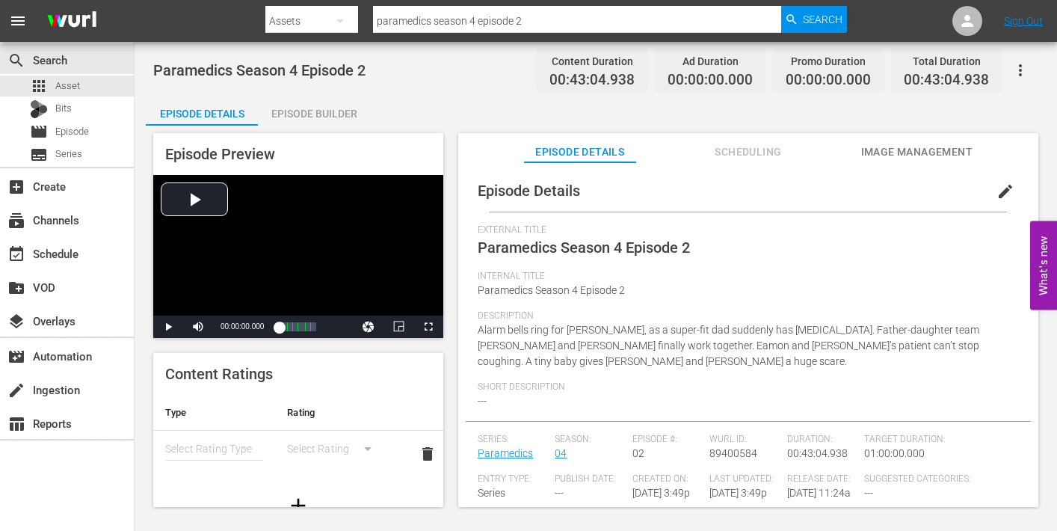
click at [329, 114] on div "Episode Builder" at bounding box center [314, 114] width 112 height 36
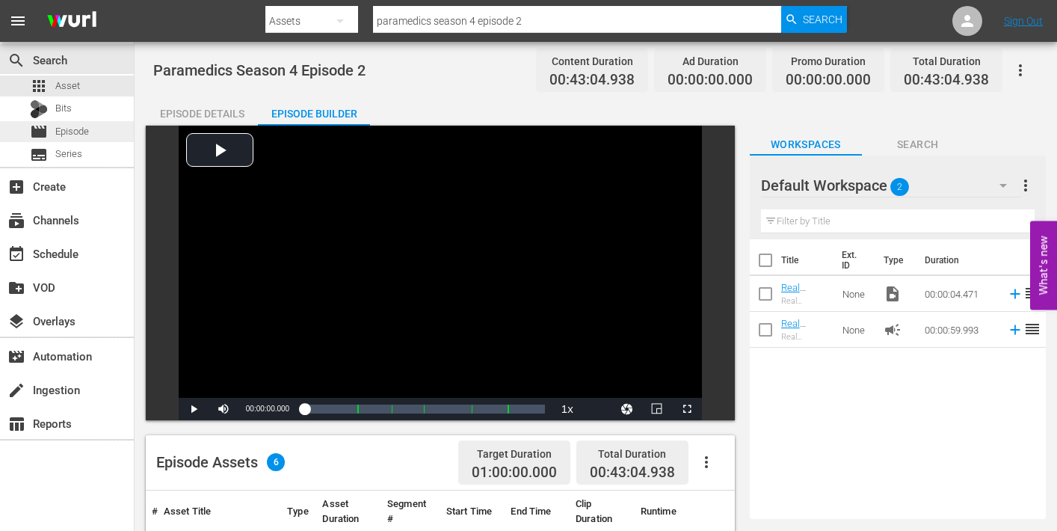
click at [72, 136] on span "Episode" at bounding box center [72, 131] width 34 height 15
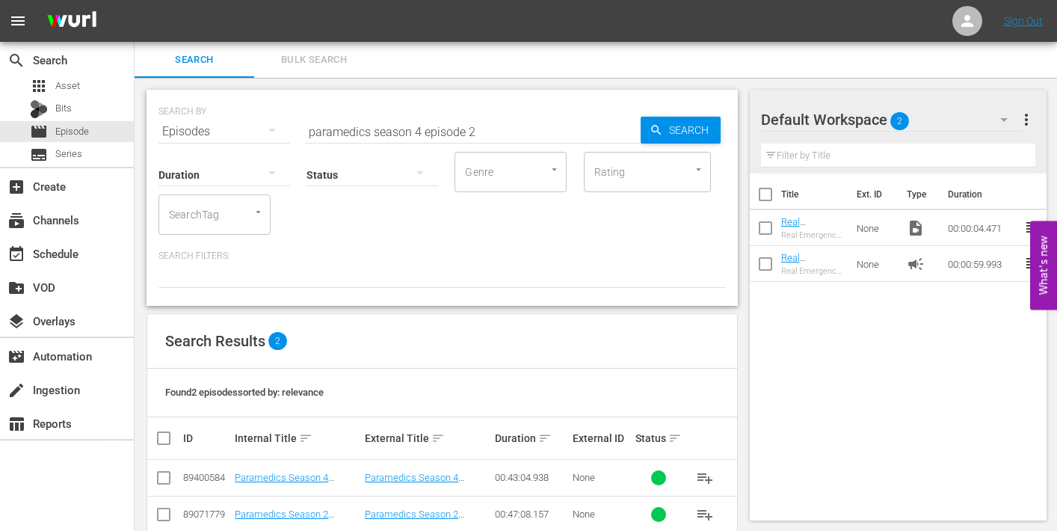
scroll to position [29, 0]
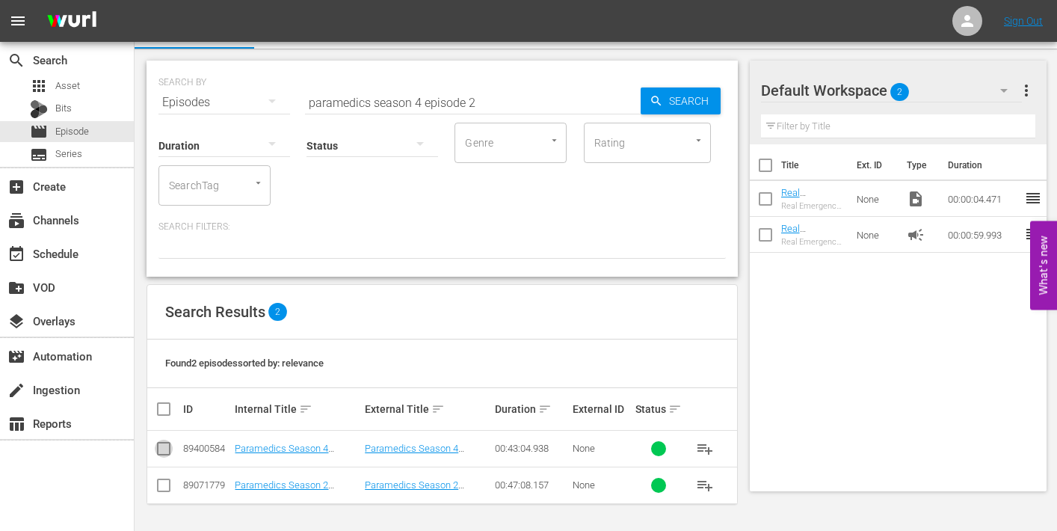
click at [162, 448] on input "checkbox" at bounding box center [164, 451] width 18 height 18
checkbox input "true"
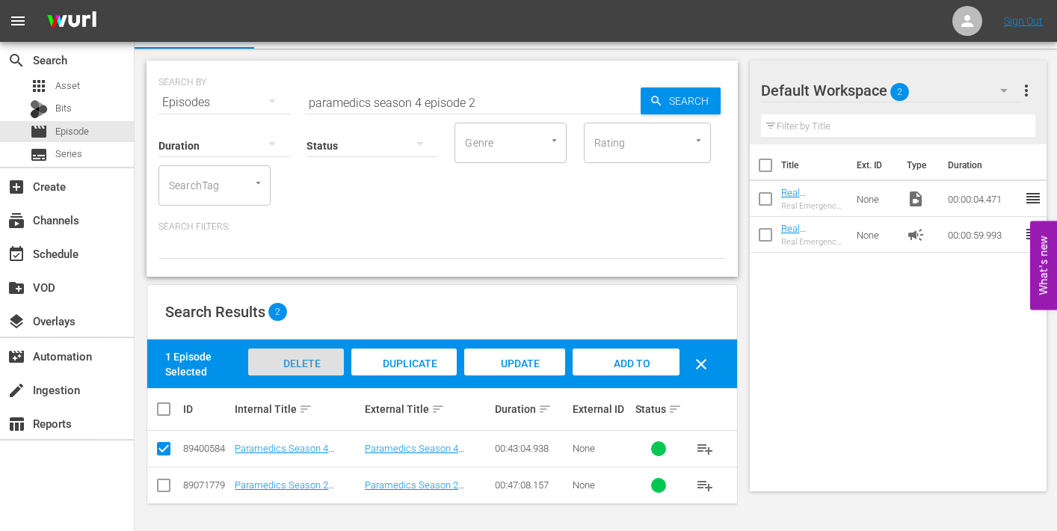
click at [285, 357] on span "Delete Episodes" at bounding box center [296, 377] width 60 height 40
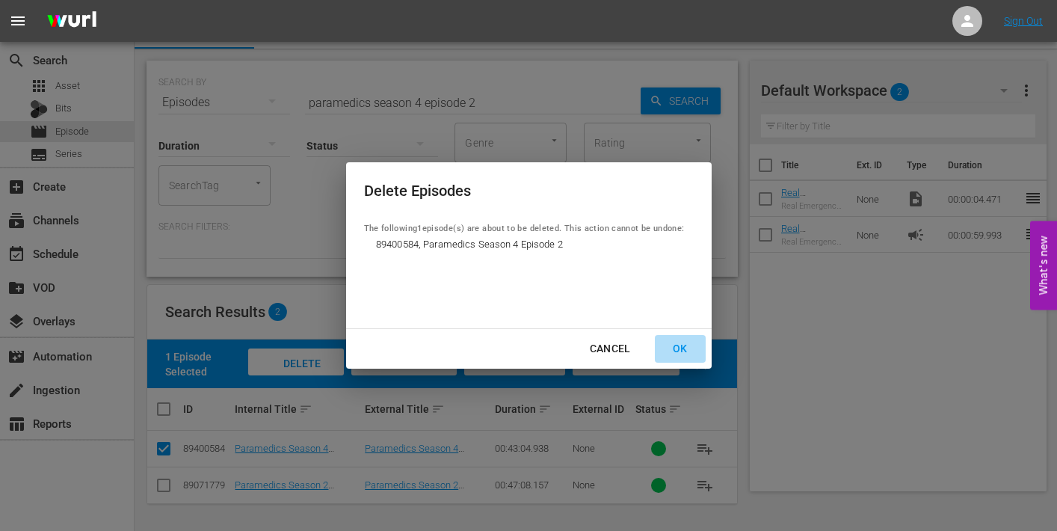
click at [680, 347] on div "OK" at bounding box center [680, 348] width 39 height 19
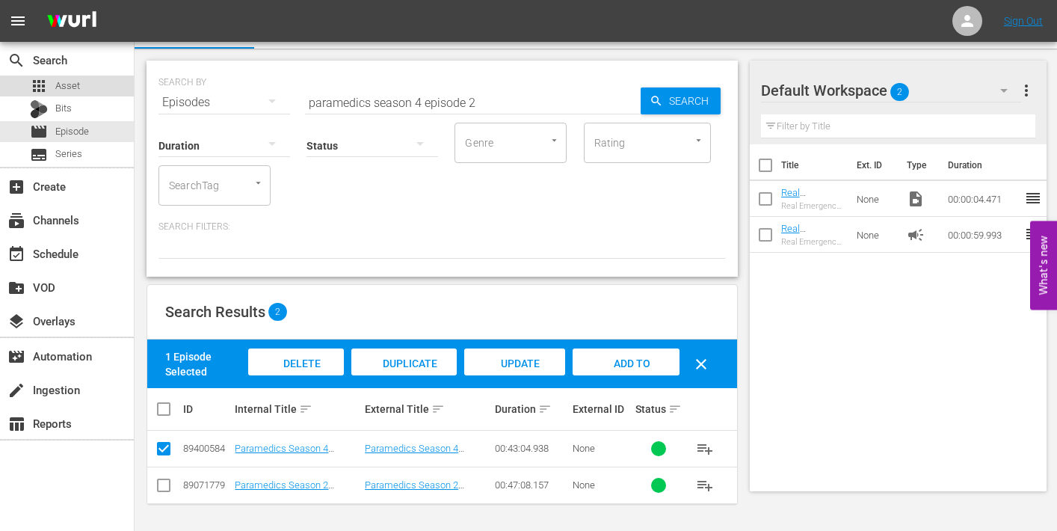
click at [61, 88] on span "Asset" at bounding box center [67, 85] width 25 height 15
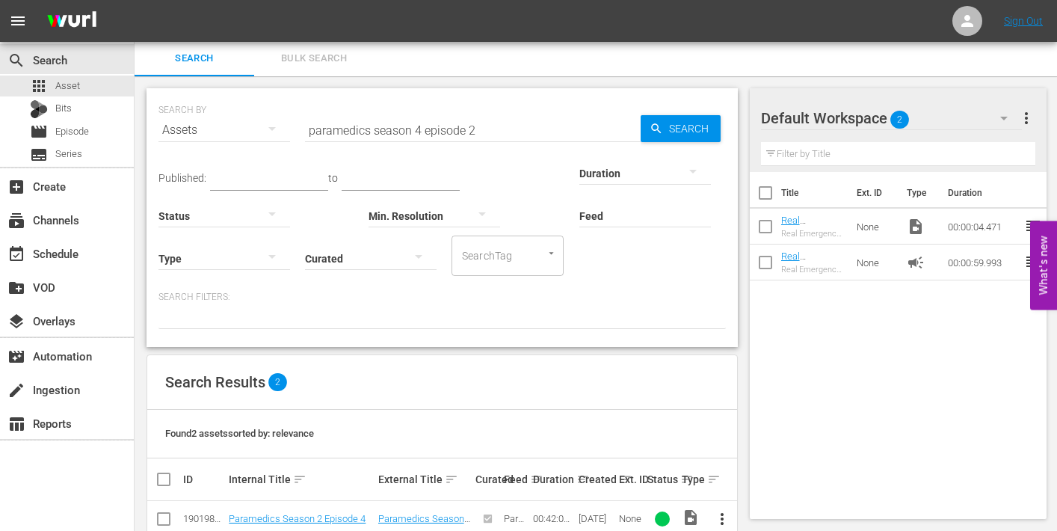
scroll to position [29, 0]
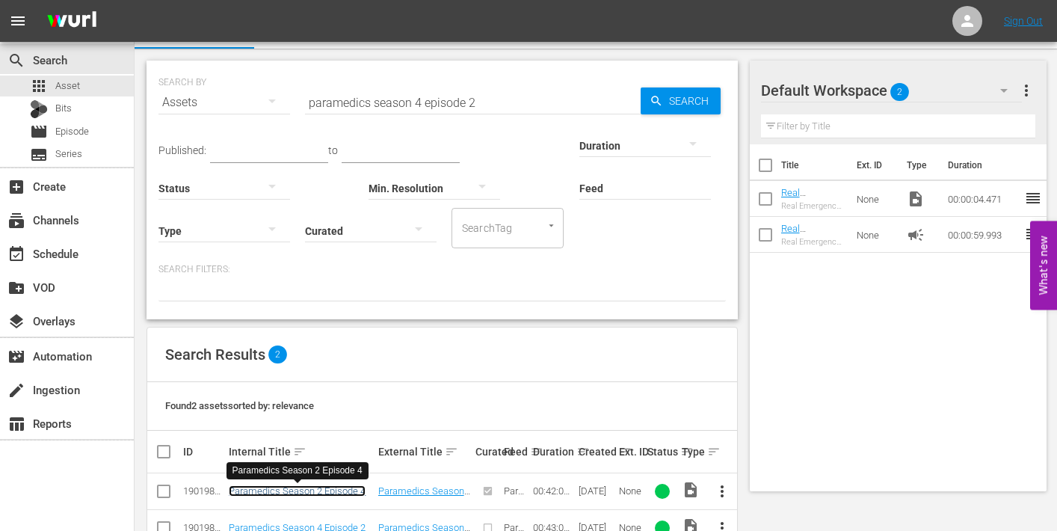
click at [300, 486] on link "Paramedics Season 2 Episode 4" at bounding box center [297, 490] width 137 height 11
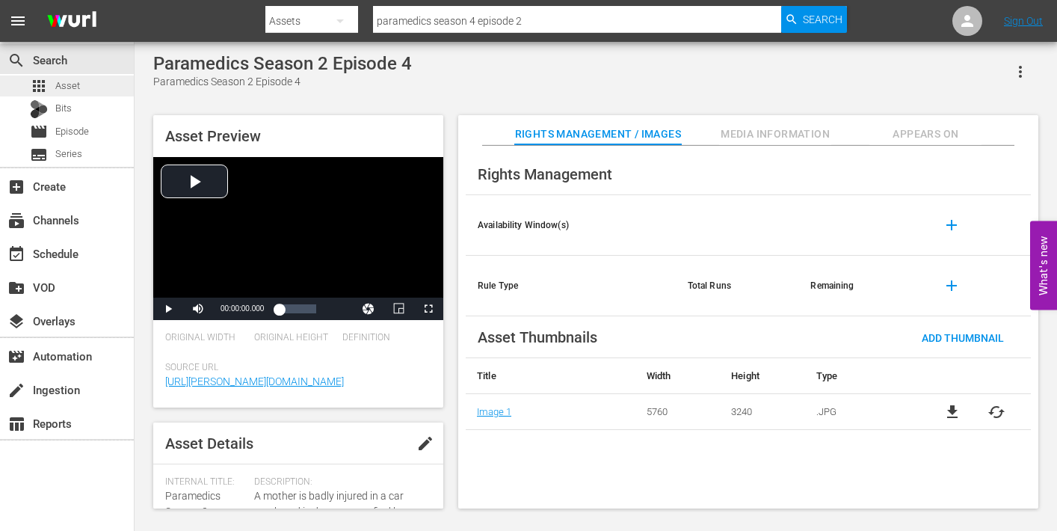
click at [66, 85] on span "Asset" at bounding box center [67, 85] width 25 height 15
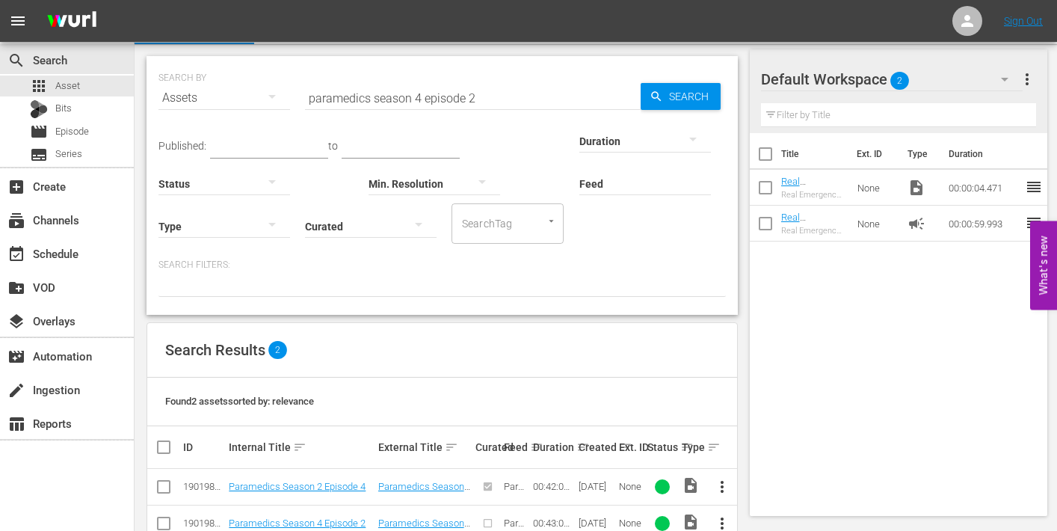
scroll to position [72, 0]
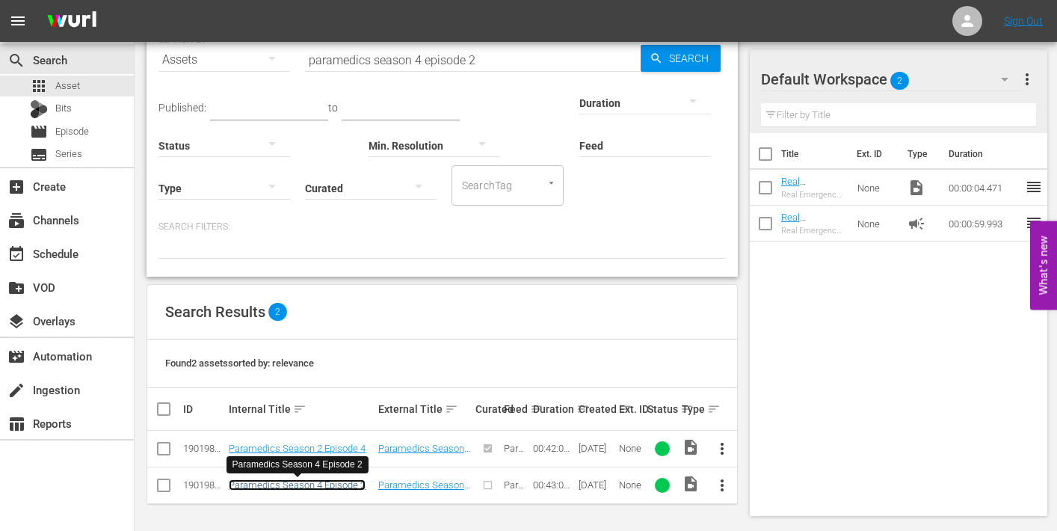
click at [318, 483] on link "Paramedics Season 4 Episode 2" at bounding box center [297, 484] width 137 height 11
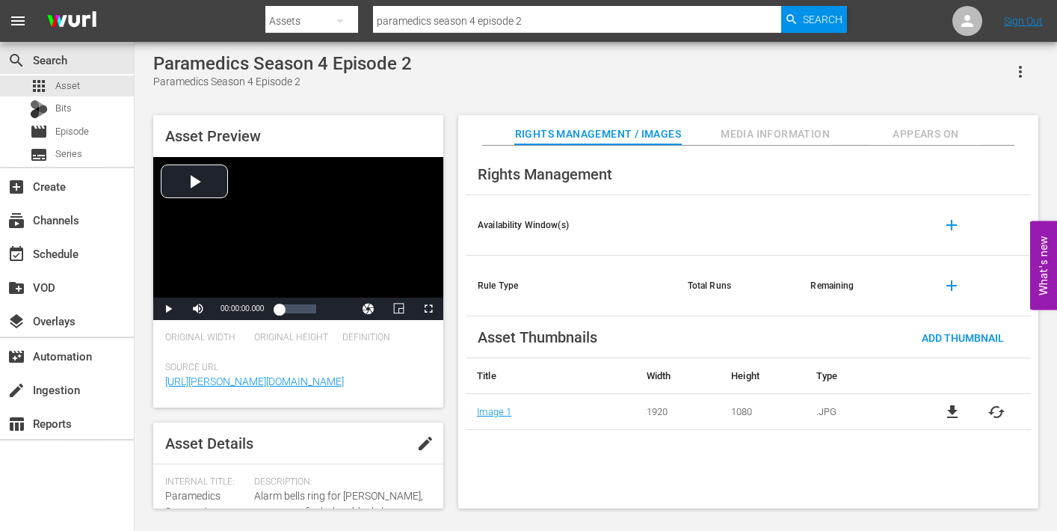
click at [752, 132] on span "Media Information" at bounding box center [775, 134] width 112 height 19
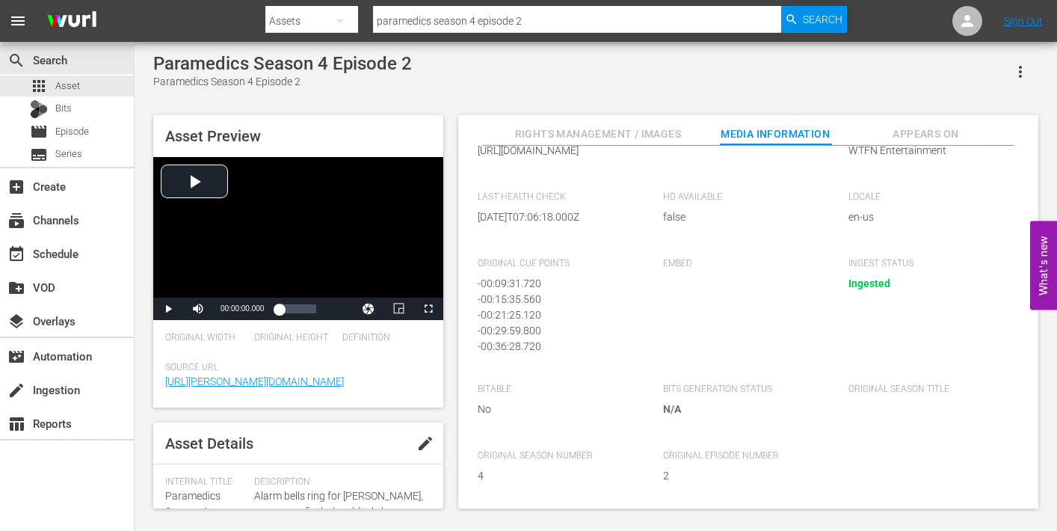
scroll to position [306, 0]
click at [60, 132] on span "Episode" at bounding box center [72, 131] width 34 height 15
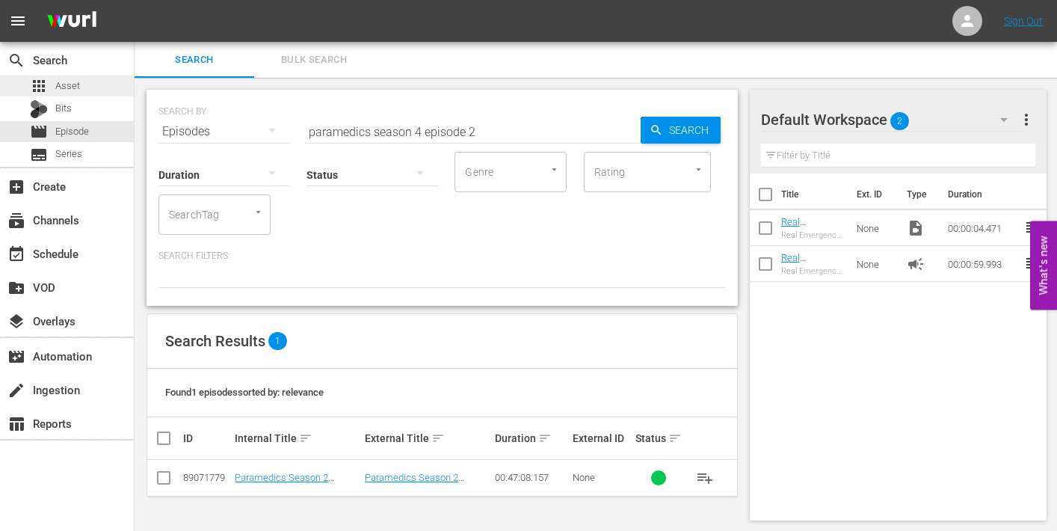
click at [73, 89] on span "Asset" at bounding box center [67, 85] width 25 height 15
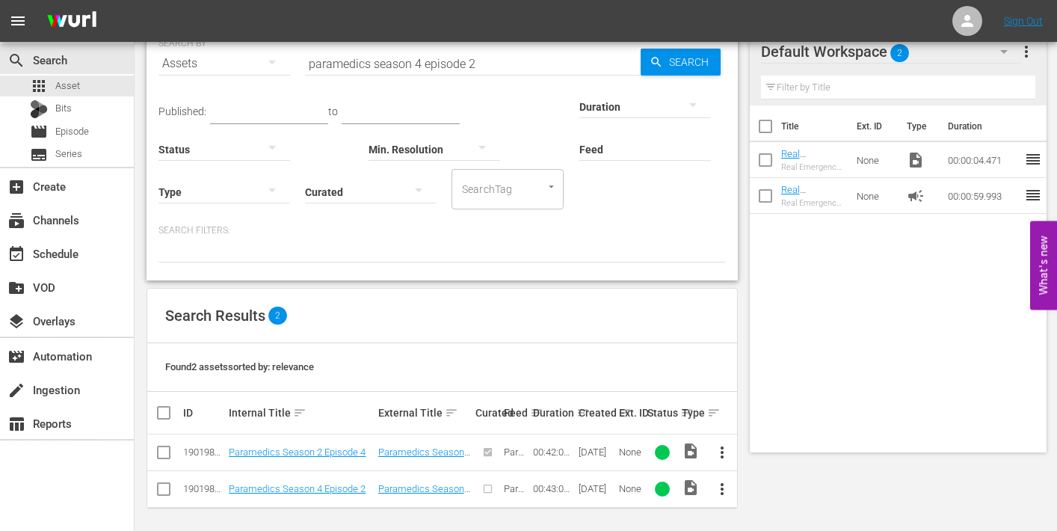
scroll to position [72, 0]
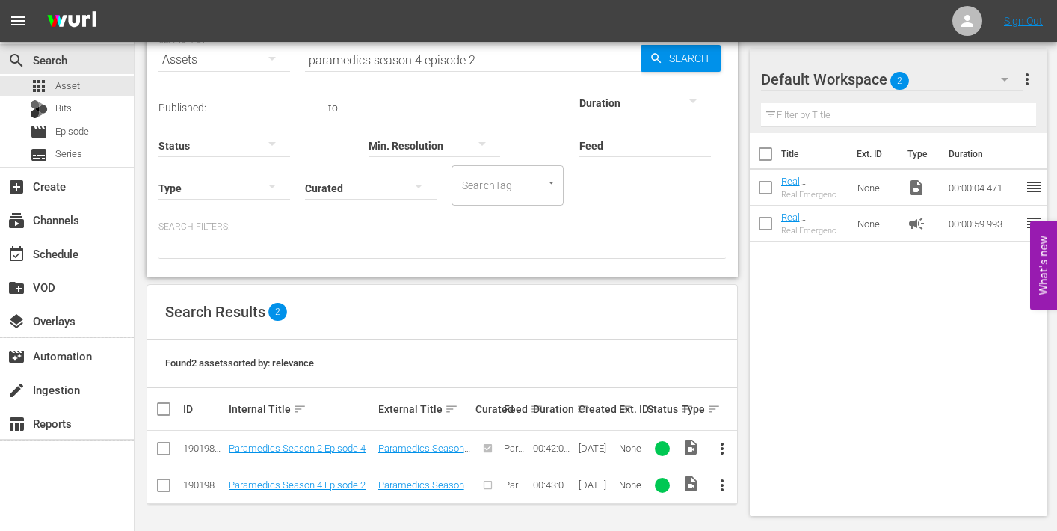
click at [718, 485] on span "more_vert" at bounding box center [722, 485] width 18 height 18
click at [756, 474] on div "Episode" at bounding box center [804, 478] width 102 height 36
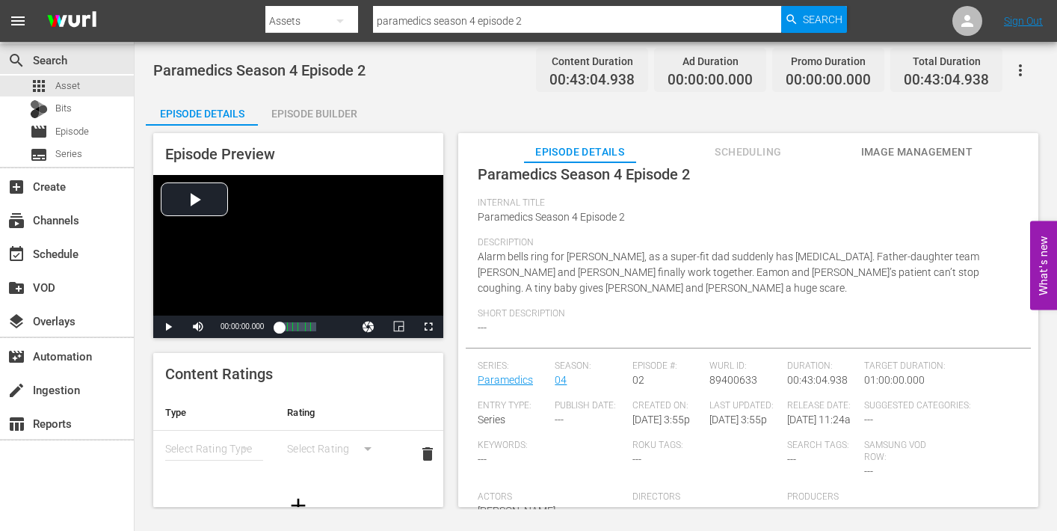
scroll to position [29, 0]
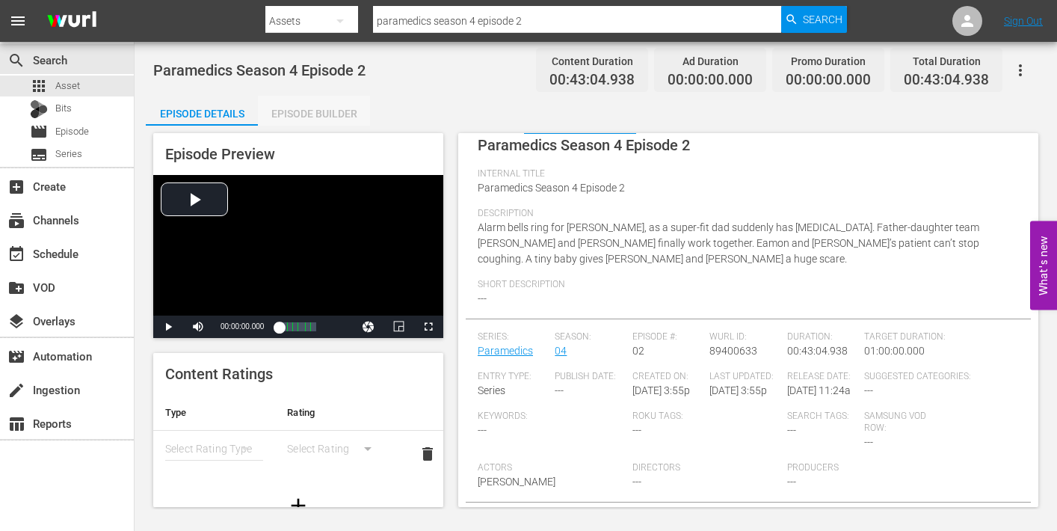
drag, startPoint x: 309, startPoint y: 106, endPoint x: 323, endPoint y: 111, distance: 14.9
click at [309, 106] on div "Episode Builder" at bounding box center [314, 114] width 112 height 36
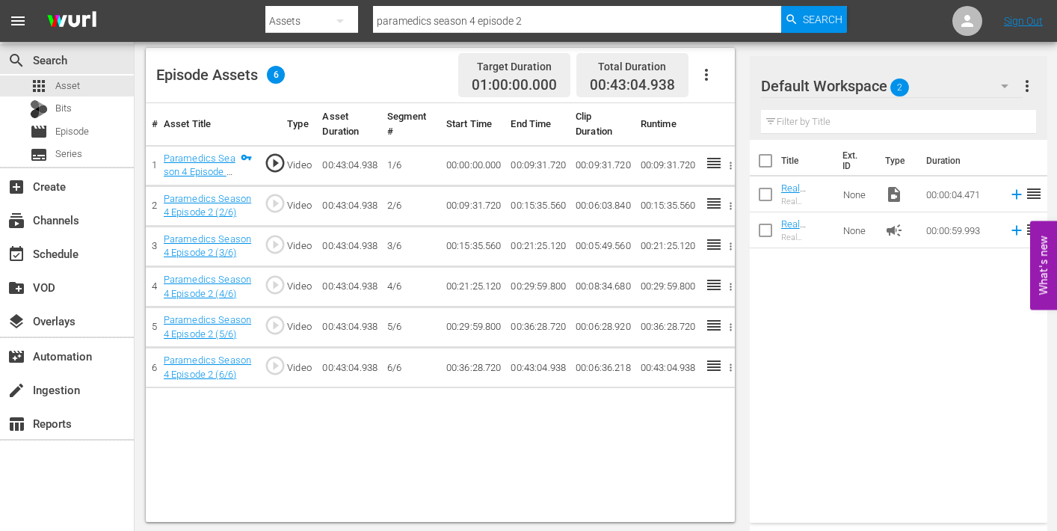
scroll to position [389, 0]
click at [72, 131] on span "Episode" at bounding box center [72, 131] width 34 height 15
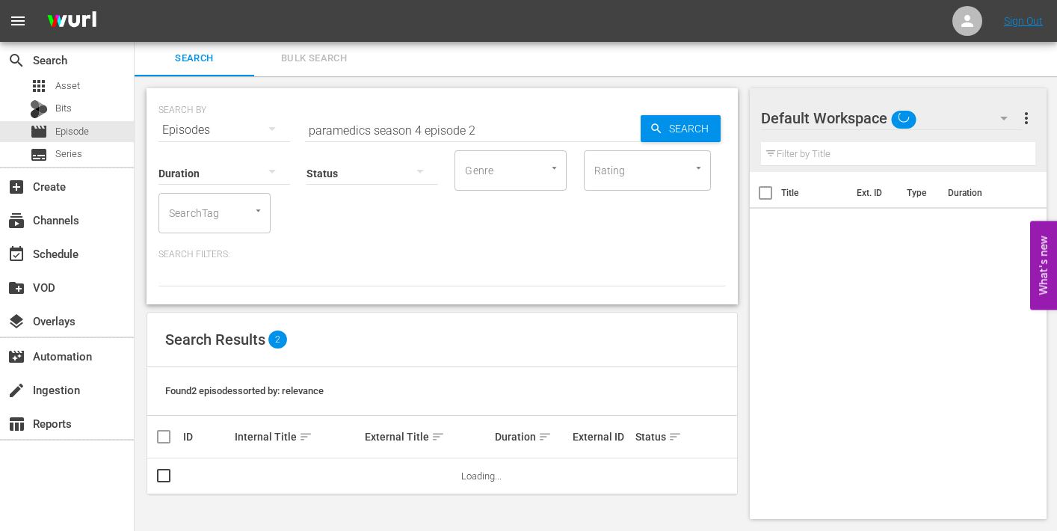
scroll to position [29, 0]
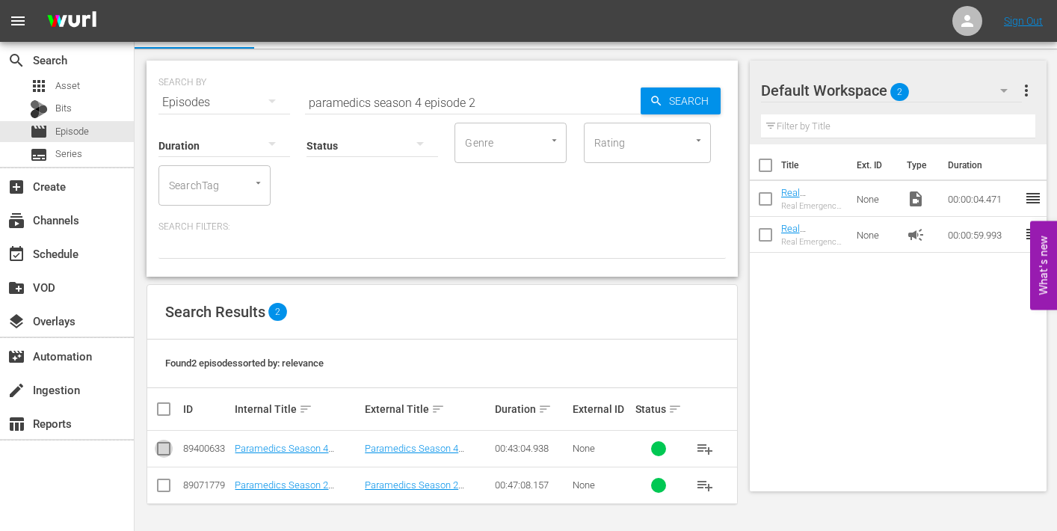
click at [162, 446] on input "checkbox" at bounding box center [164, 451] width 18 height 18
checkbox input "true"
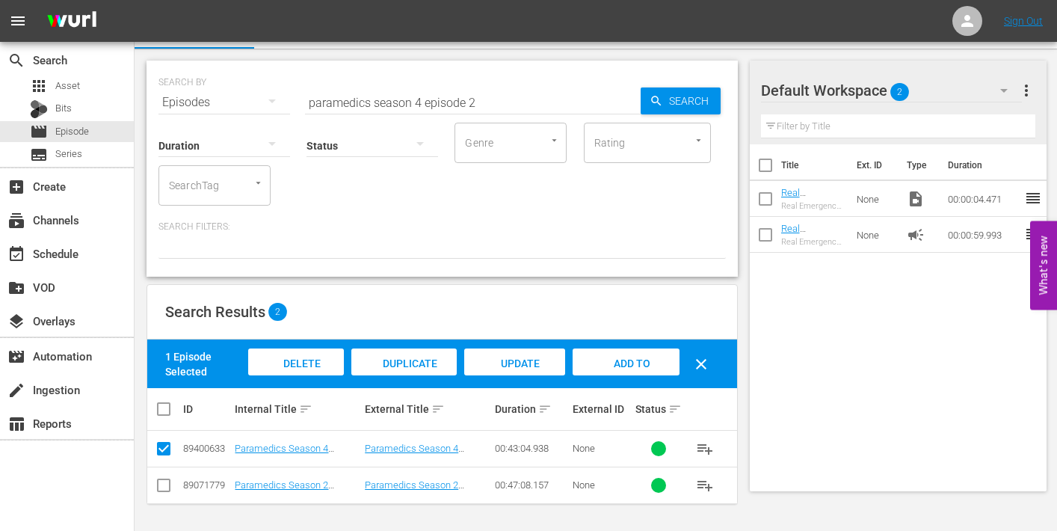
click at [301, 361] on span "Delete Episodes" at bounding box center [296, 377] width 60 height 40
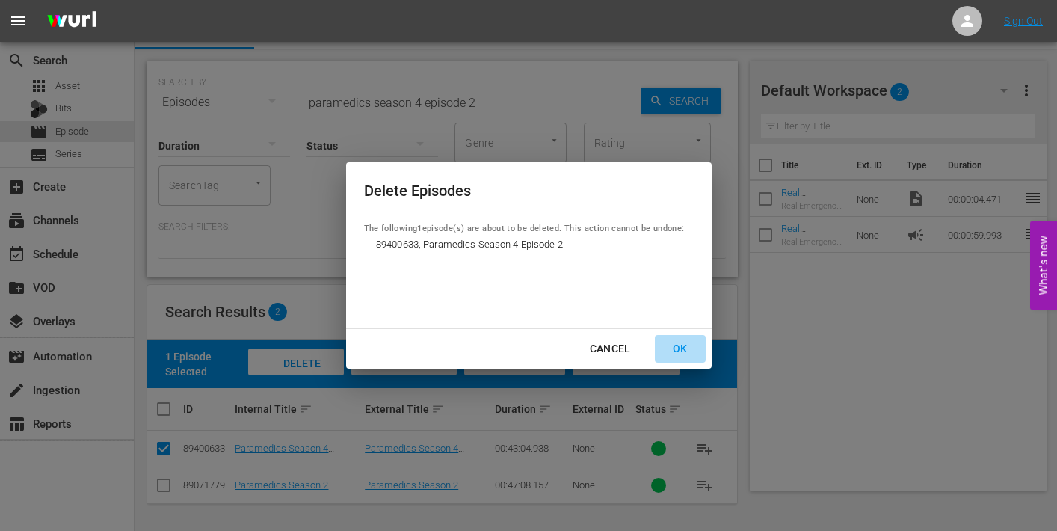
click at [673, 350] on div "OK" at bounding box center [680, 348] width 39 height 19
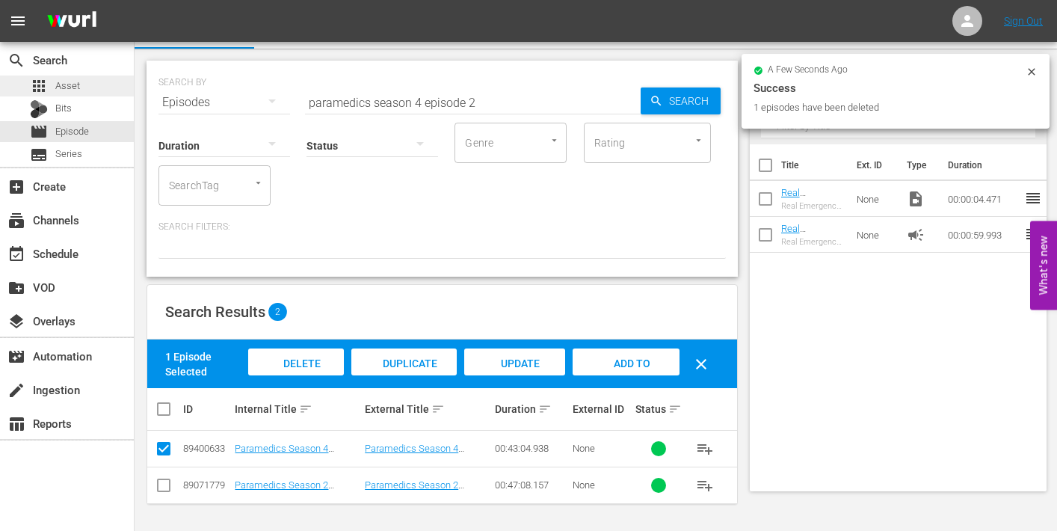
click at [63, 84] on span "Asset" at bounding box center [67, 85] width 25 height 15
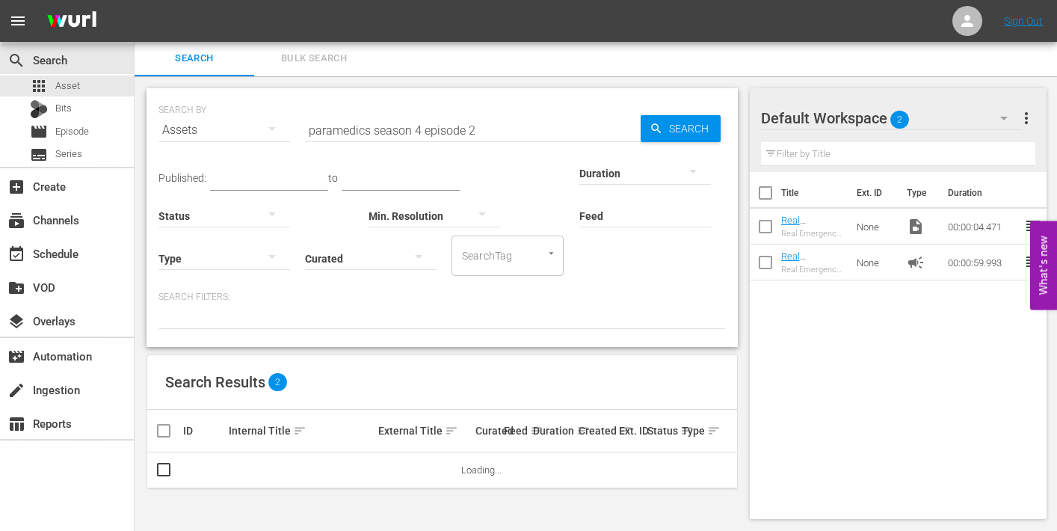
scroll to position [29, 0]
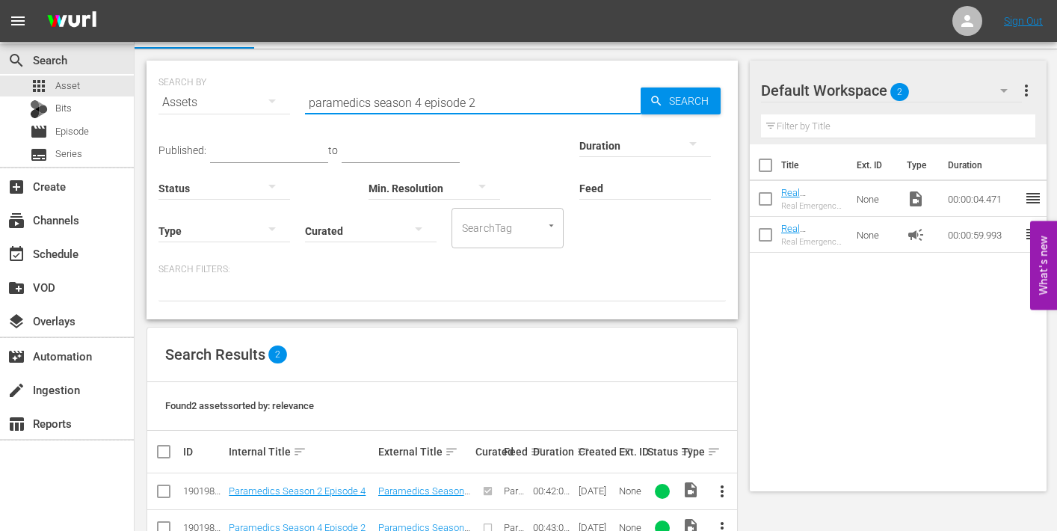
drag, startPoint x: 494, startPoint y: 102, endPoint x: 282, endPoint y: 96, distance: 212.3
click at [282, 96] on div "SEARCH BY Search By Assets Search ID, Title, Description, Keywords, or Category…" at bounding box center [441, 94] width 567 height 54
type input "emergency season 4 episode 1"
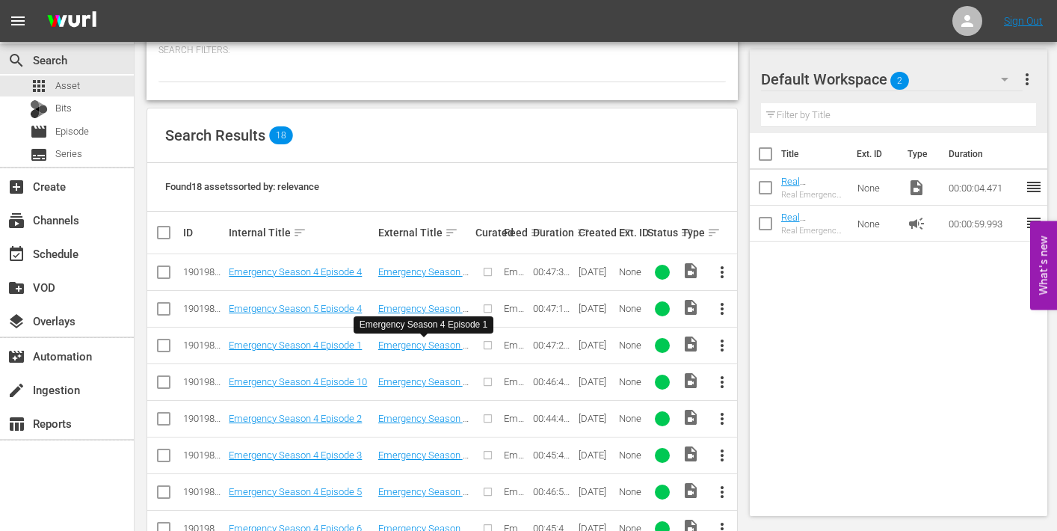
scroll to position [254, 0]
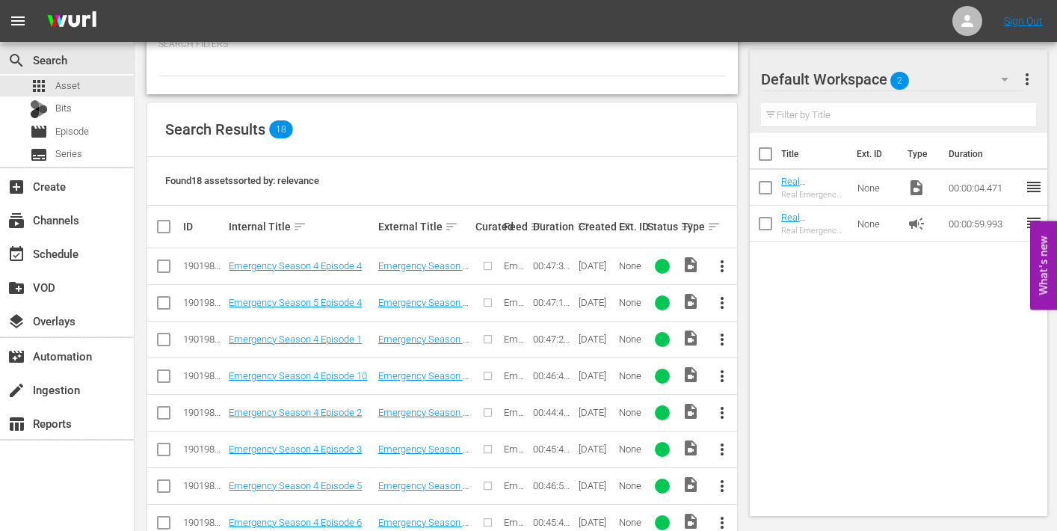
click at [723, 339] on span "more_vert" at bounding box center [722, 339] width 18 height 18
click at [762, 453] on div "Episode" at bounding box center [804, 452] width 102 height 36
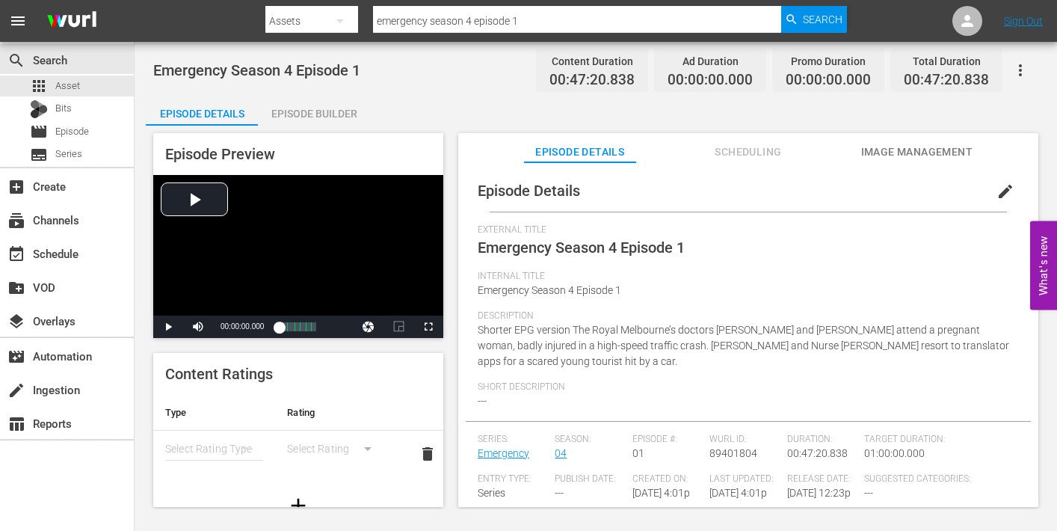
drag, startPoint x: 994, startPoint y: 188, endPoint x: 975, endPoint y: 214, distance: 32.8
click at [996, 192] on span "edit" at bounding box center [1005, 191] width 18 height 18
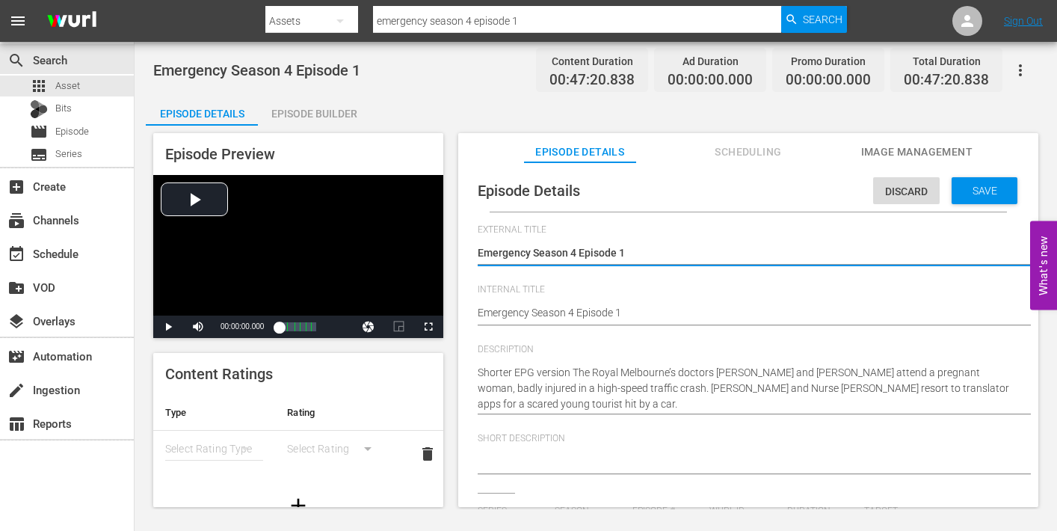
click at [676, 300] on div "Emergency Season 4 Episode 1 Emergency Season 4 Episode 1" at bounding box center [745, 314] width 534 height 36
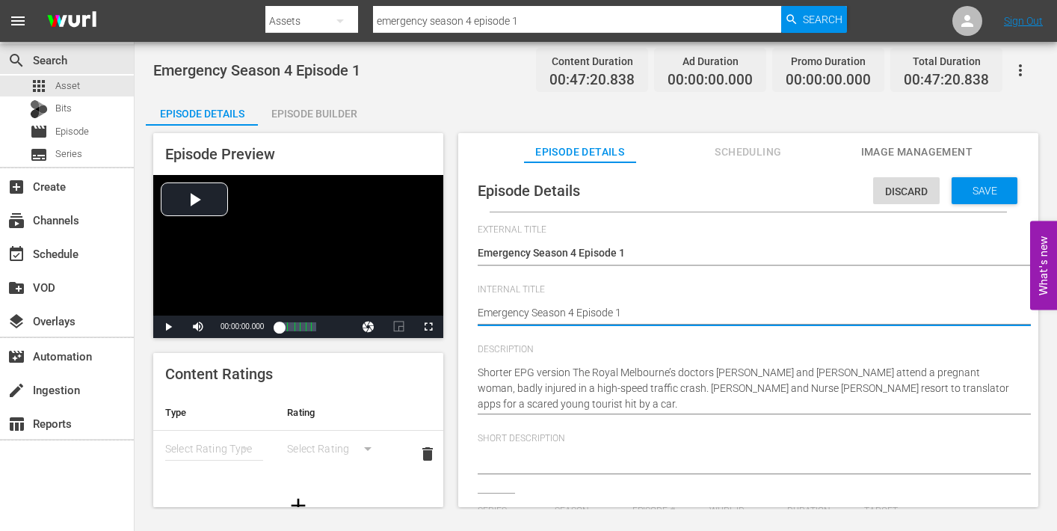
type textarea "Emergency Season 4 Episode 1"
type textarea "Emergency Season 4 Episode 1 -"
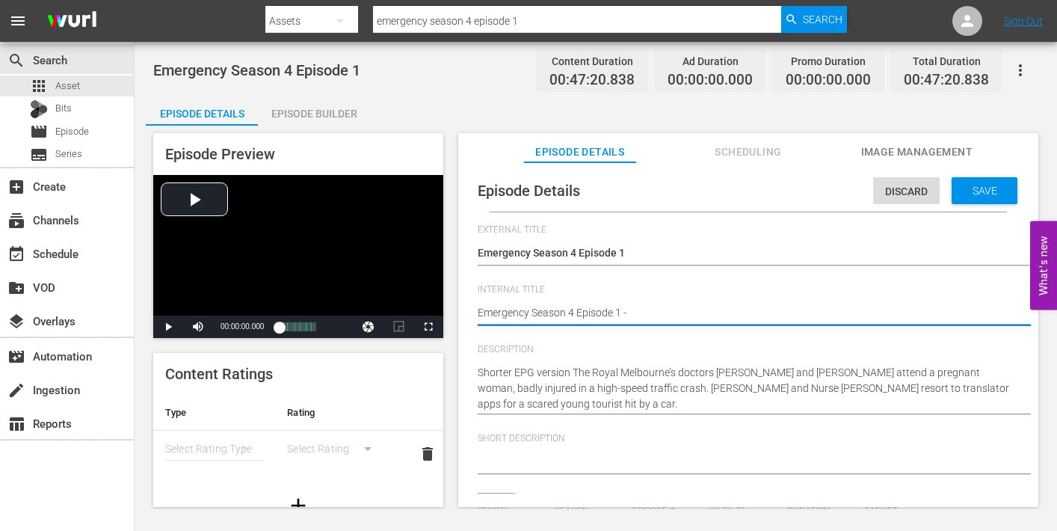
type textarea "Emergency Season 4 Episode 1 - N"
type textarea "Emergency Season 4 Episode 1 - Ni"
type textarea "Emergency Season 4 Episode 1 - Nin"
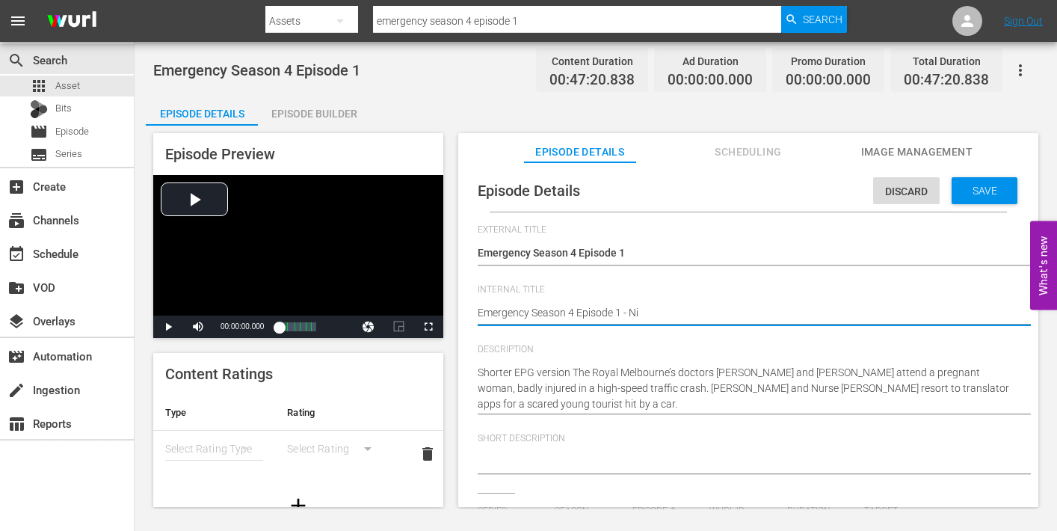
type textarea "Emergency Season 4 Episode 1 - Nin"
type textarea "Emergency Season 4 Episode 1 - Nine"
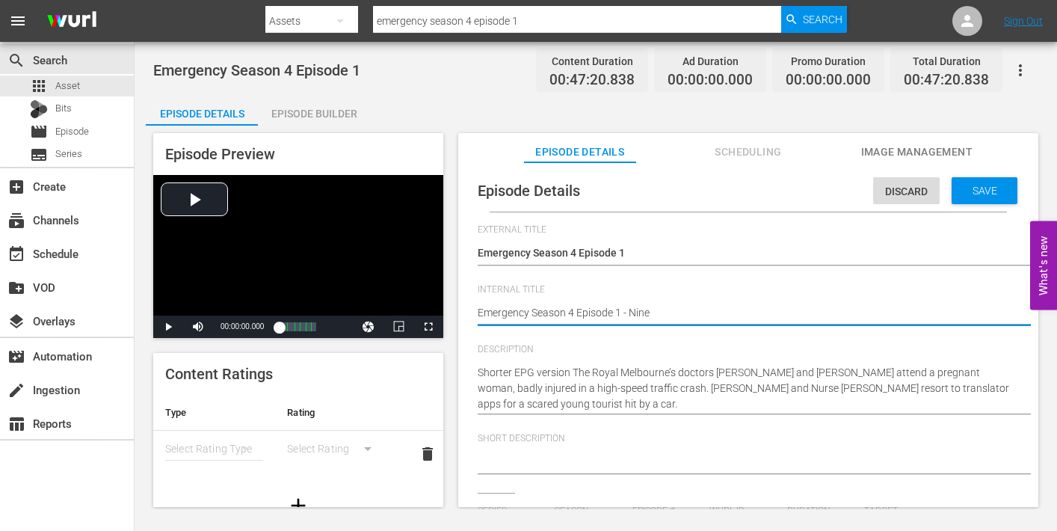
type textarea "Emergency Season 4 Episode 1 - Nine N"
type textarea "Emergency Season 4 Episode 1 - Nine NO"
type textarea "Emergency Season 4 Episode 1 - Nine NOw"
type textarea "Emergency Season 4 Episode 1 - Nine NO"
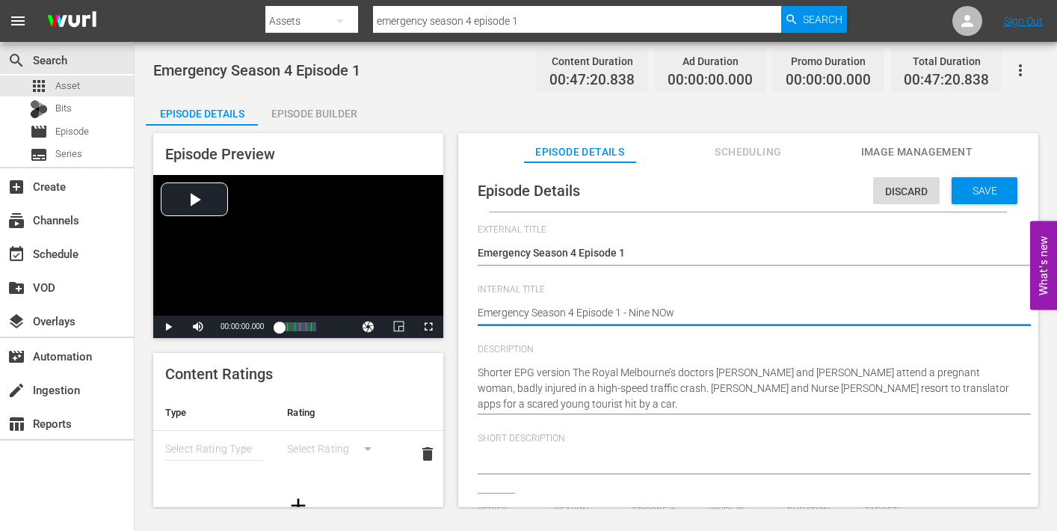
type textarea "Emergency Season 4 Episode 1 - Nine NO"
type textarea "Emergency Season 4 Episode 1 - Nine N"
type textarea "Emergency Season 4 Episode 1 - Nine No"
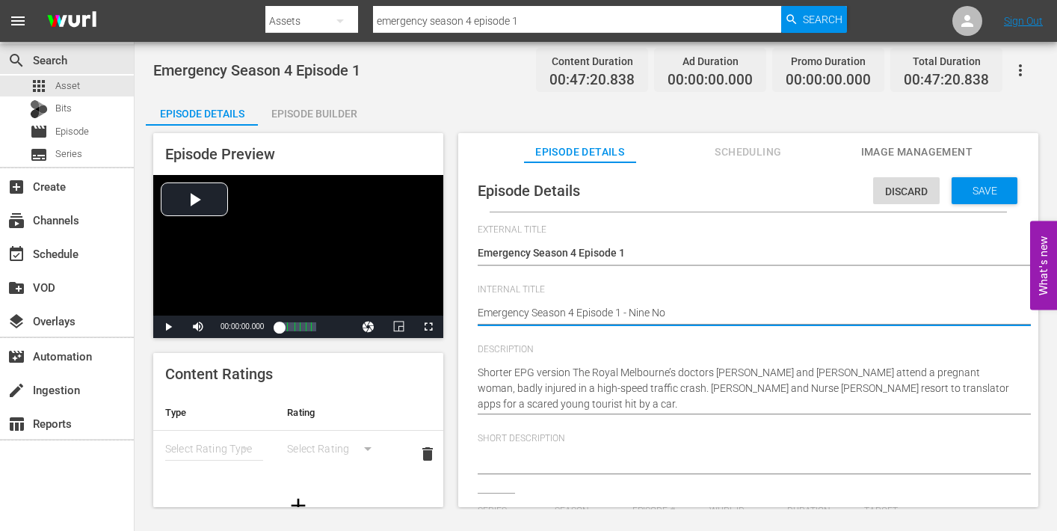
type textarea "Emergency Season 4 Episode 1 - Nine Now"
click at [972, 190] on span "Save" at bounding box center [984, 191] width 49 height 12
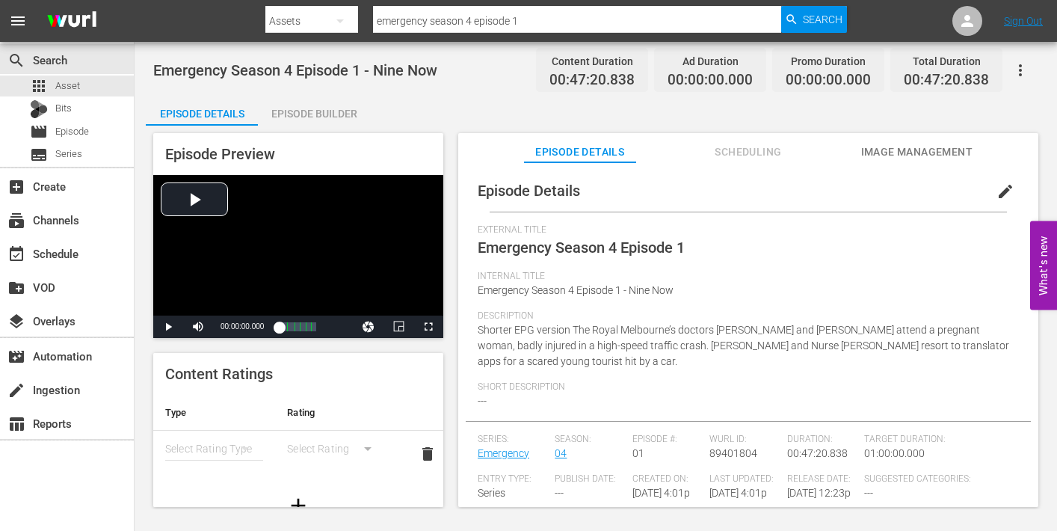
drag, startPoint x: 895, startPoint y: 150, endPoint x: 886, endPoint y: 155, distance: 9.7
click at [894, 151] on span "Image Management" at bounding box center [916, 152] width 112 height 19
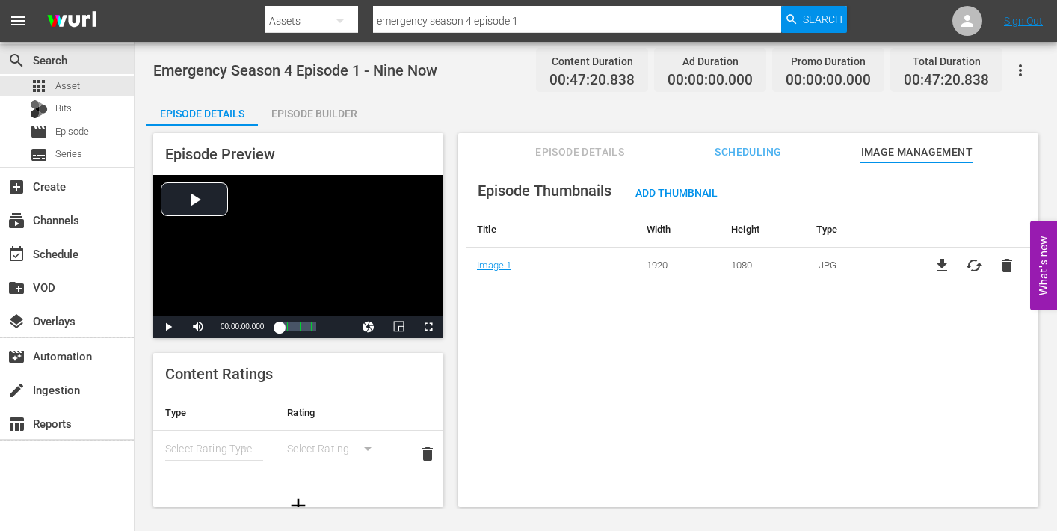
click at [317, 111] on div "Episode Builder" at bounding box center [314, 114] width 112 height 36
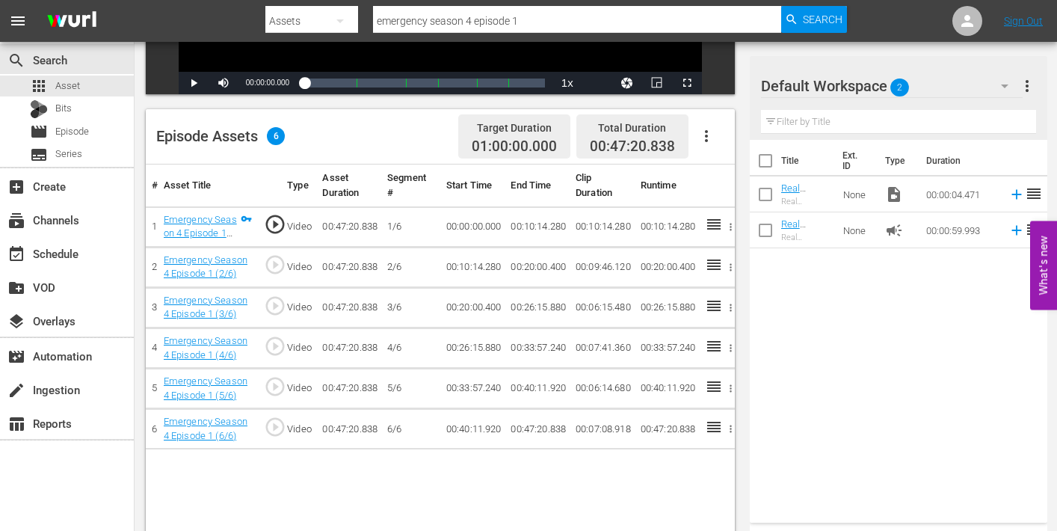
scroll to position [327, 0]
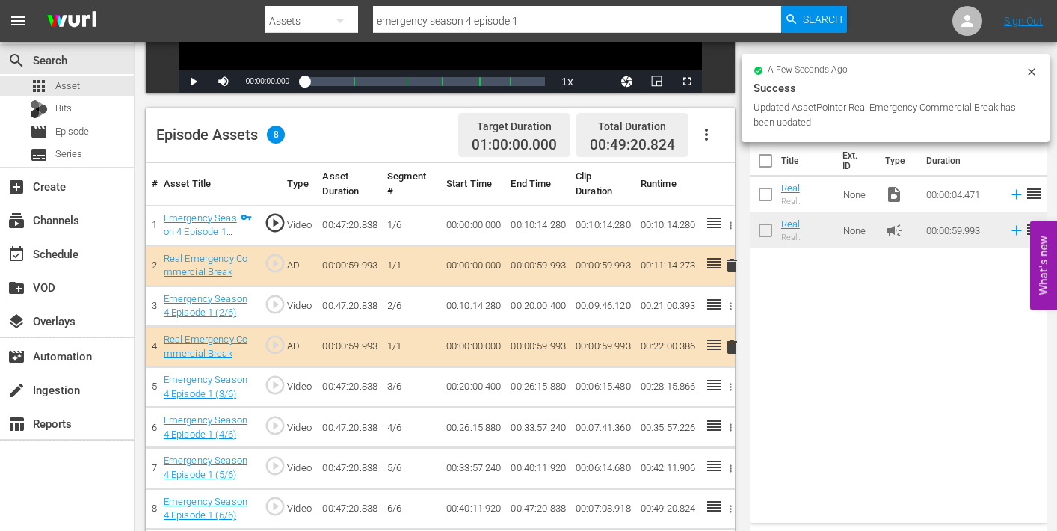
drag, startPoint x: 792, startPoint y: 226, endPoint x: 794, endPoint y: 260, distance: 34.4
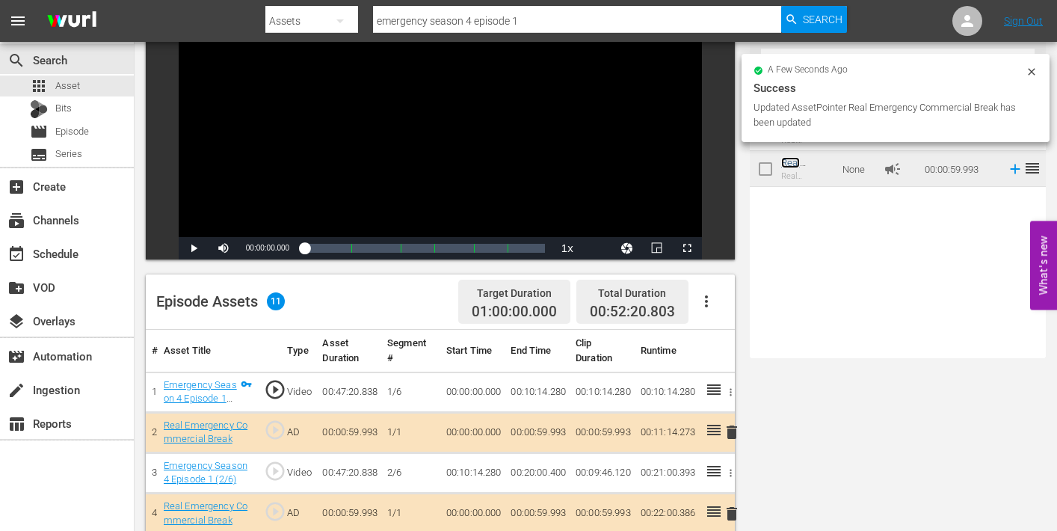
scroll to position [0, 0]
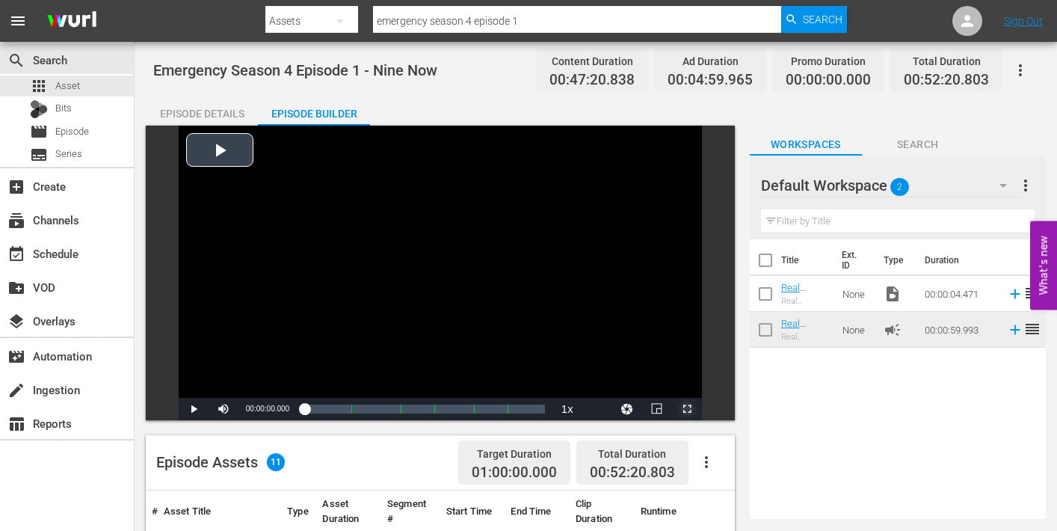
click at [687, 409] on span "Video Player" at bounding box center [687, 409] width 0 height 0
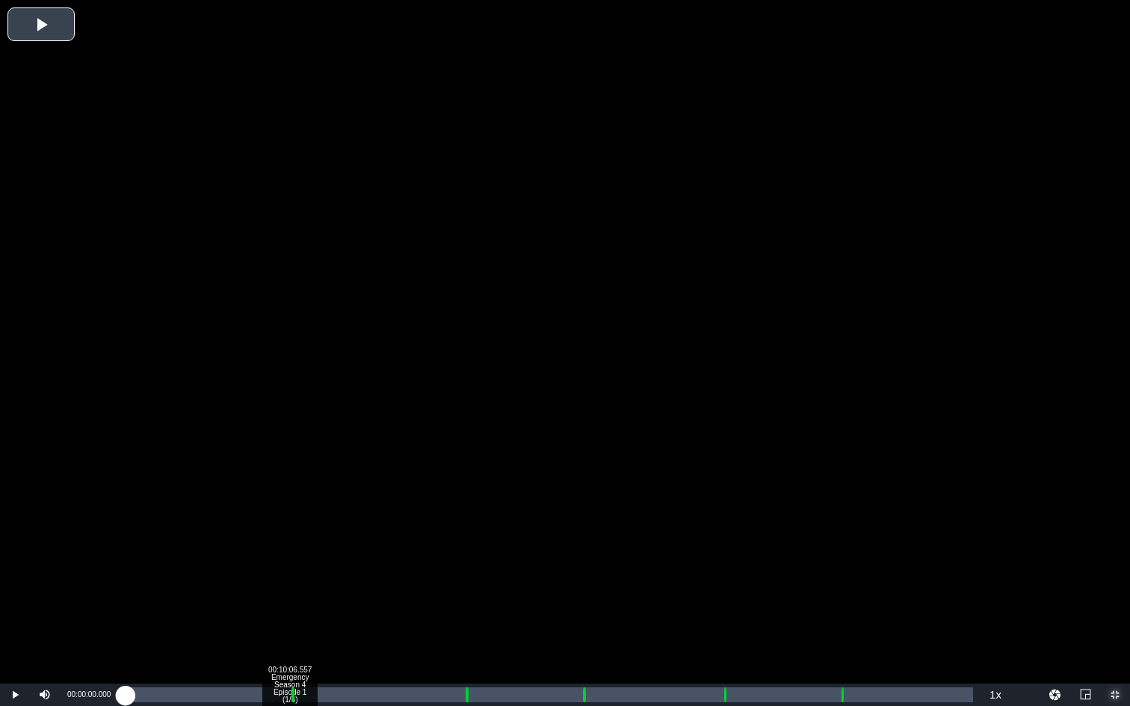
click at [289, 530] on div "Loaded : 0.21% 00:10:06.557 Emergency Season 4 Episode 1 (1/6) 00:00:00.000 Cue…" at bounding box center [549, 695] width 847 height 15
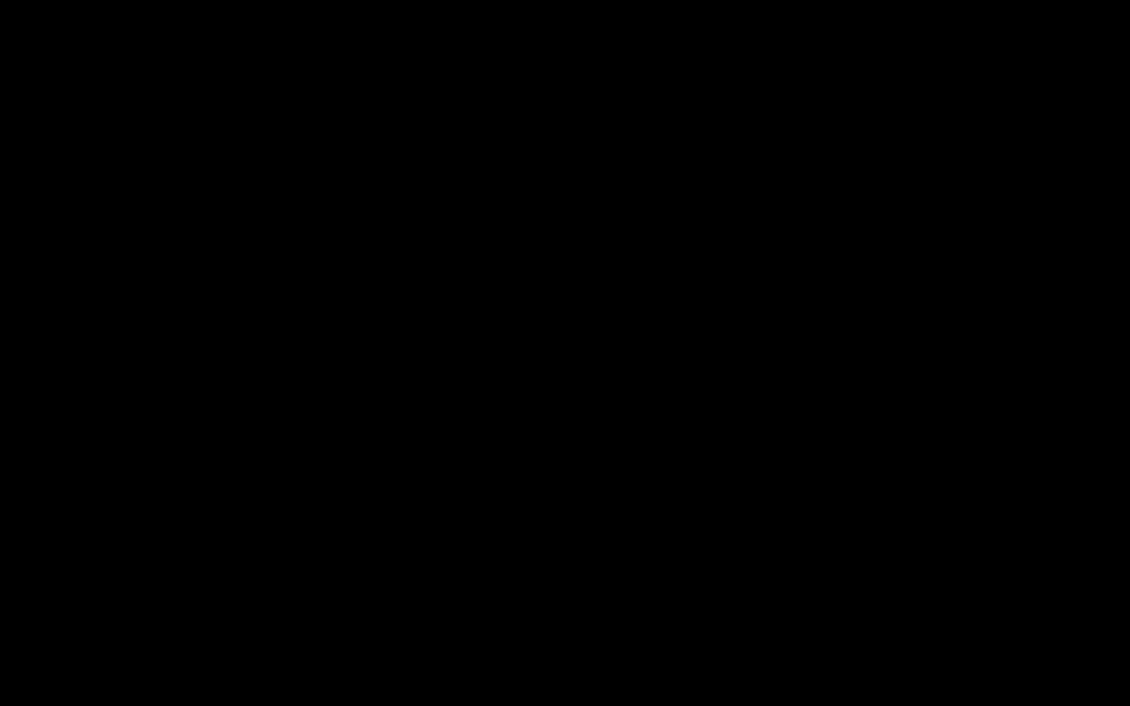
click at [306, 530] on div "Loaded : 9.92% 00:11:10.259 Emergency Season 4 Episode 1 (2/6) 00:00:00.662 Cue…" at bounding box center [549, 695] width 847 height 15
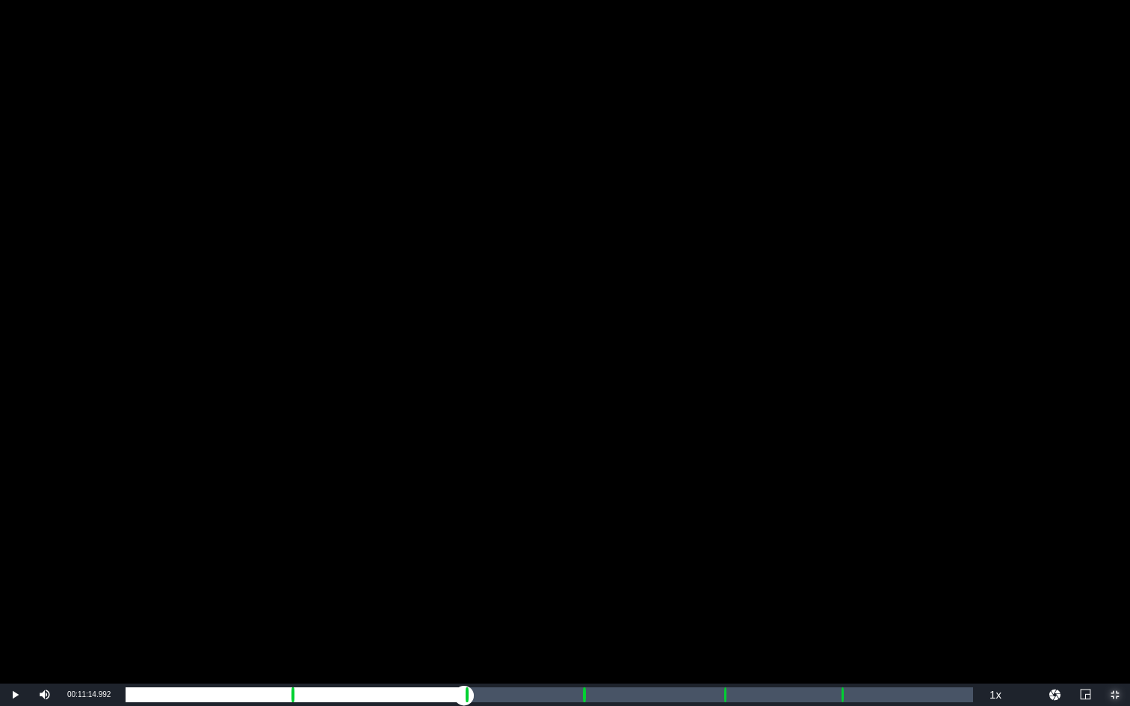
click at [463, 530] on div "Loaded : 21.77% 00:20:54.659 Emergency Season 4 Episode 1 (3/6) 00:10:15.136 Cu…" at bounding box center [549, 695] width 847 height 15
click at [481, 530] on div "Loaded : 9.92% 00:21:58.361 Emergency Season 4 Episode 1 (3/6) 00:00:00.686 Cue…" at bounding box center [549, 695] width 847 height 15
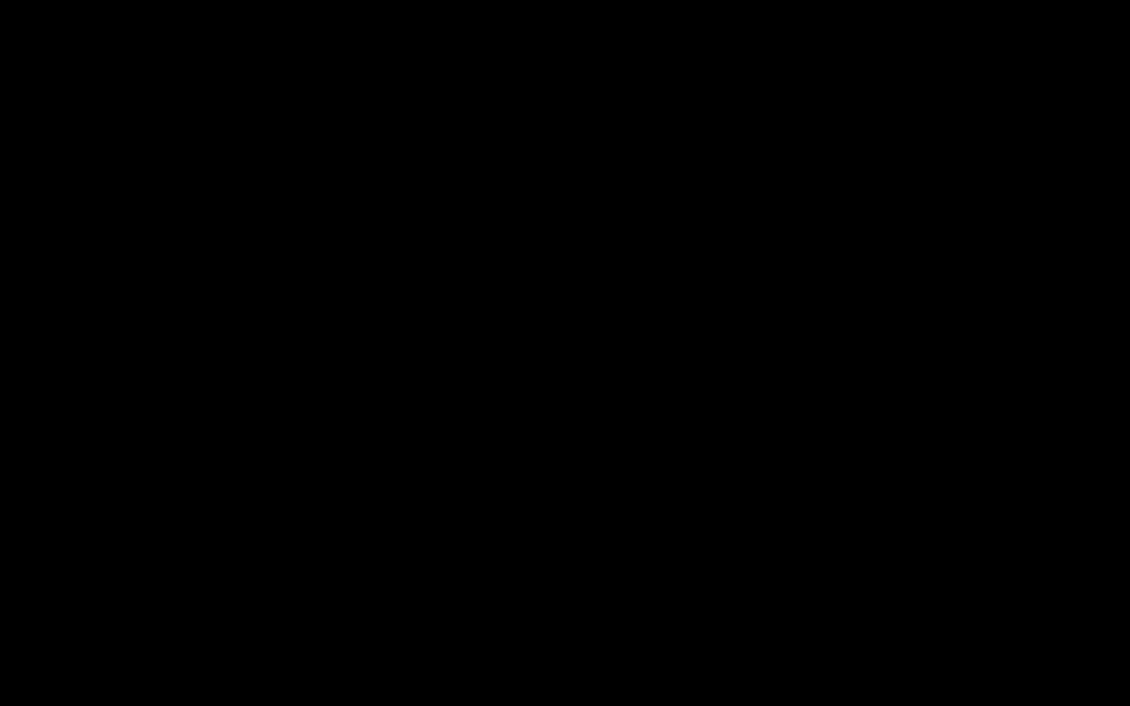
click at [580, 530] on div "Loaded : 43.54% 00:28:03.957 Emergency Season 4 Episode 1 (4/6) 00:20:04.342 Cu…" at bounding box center [549, 695] width 847 height 15
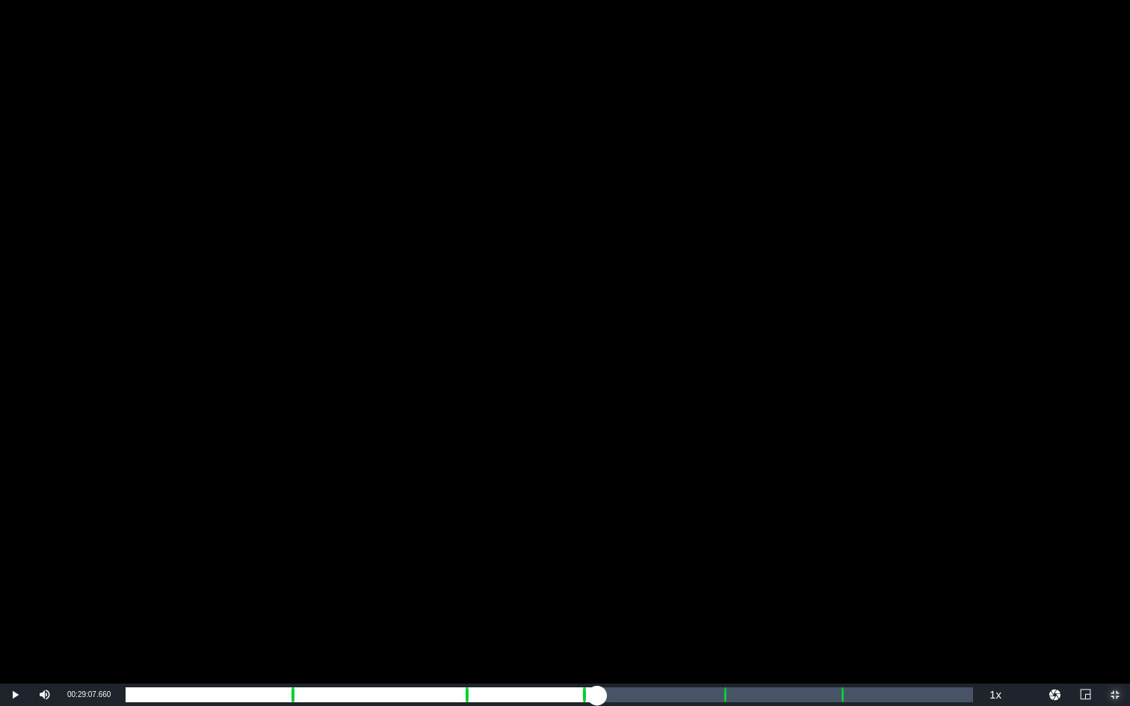
click at [596, 530] on div "Loaded : 9.92% 00:29:07.660 Emergency Season 4 Episode 1 (4/6) 00:00:00.479 Cue…" at bounding box center [549, 695] width 847 height 15
click at [723, 530] on div "Loaded : 55.60% 00:36:52.964 Emergency Season 4 Episode 1 (5/6) 00:26:16.901 Cu…" at bounding box center [549, 695] width 847 height 15
click at [740, 530] on div "Loaded : 9.92% 00:37:56.666 Emergency Season 4 Episode 1 (5/6) 00:00:00.525 Cue…" at bounding box center [549, 695] width 847 height 15
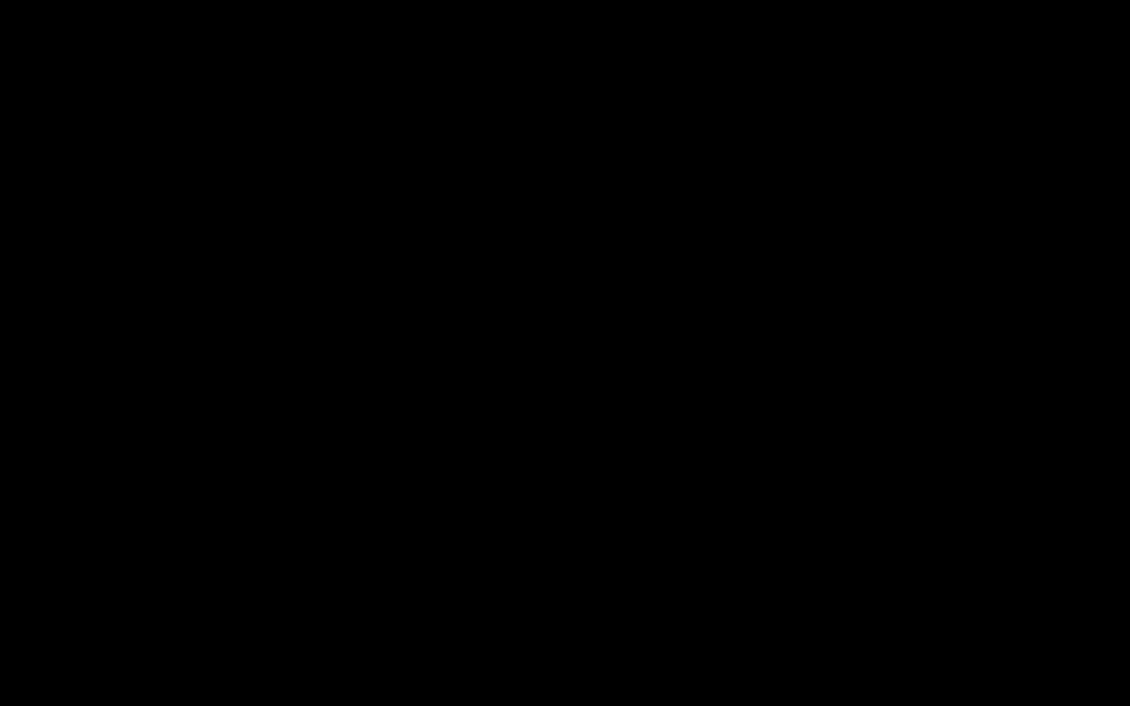
click at [838, 530] on div "Loaded : 71.87% 00:44:02.262 Emergency Season 4 Episode 1 (6/6) 00:33:58.023 Cu…" at bounding box center [549, 695] width 847 height 15
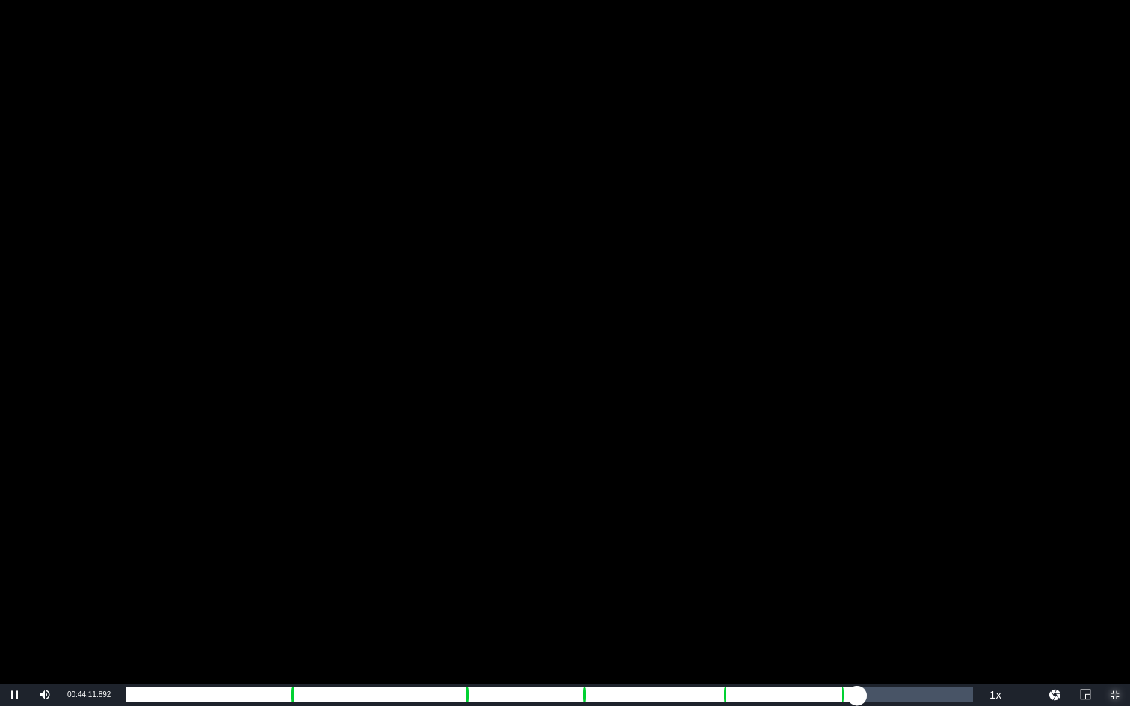
click at [856, 530] on div "Loaded : 85.20% 00:45:08.734 Emergency Season 4 Episode 1 (6/6) 00:00:00.000 Cu…" at bounding box center [549, 695] width 847 height 15
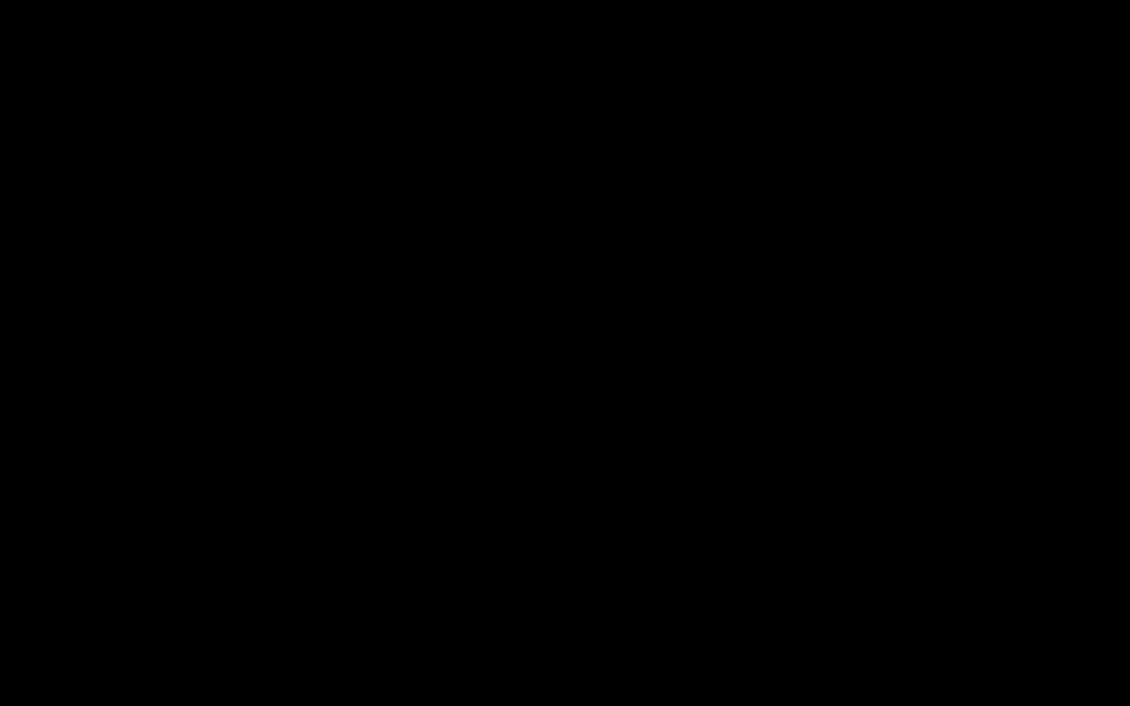
click at [856, 530] on div "Loaded : 9.91% 00:45:08.734 Emergency Season 4 Episode 1 (6/6) 00:00:01.342 Cue…" at bounding box center [549, 695] width 847 height 15
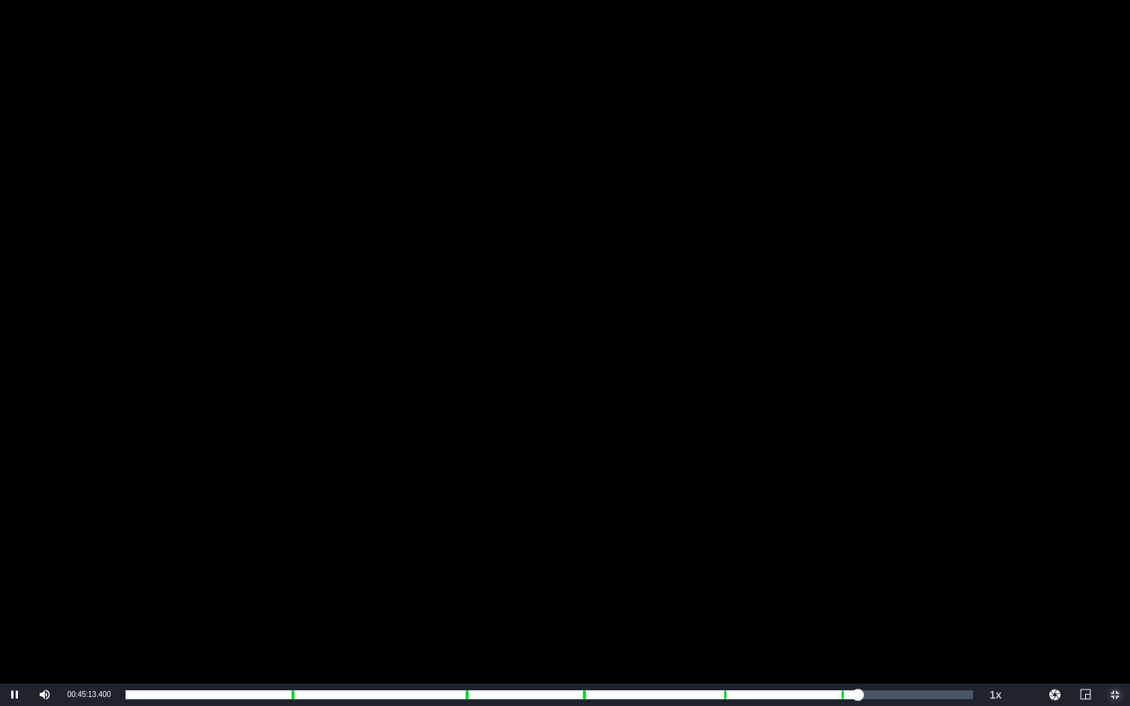
click at [1056, 530] on span "Video Player" at bounding box center [1115, 695] width 0 height 0
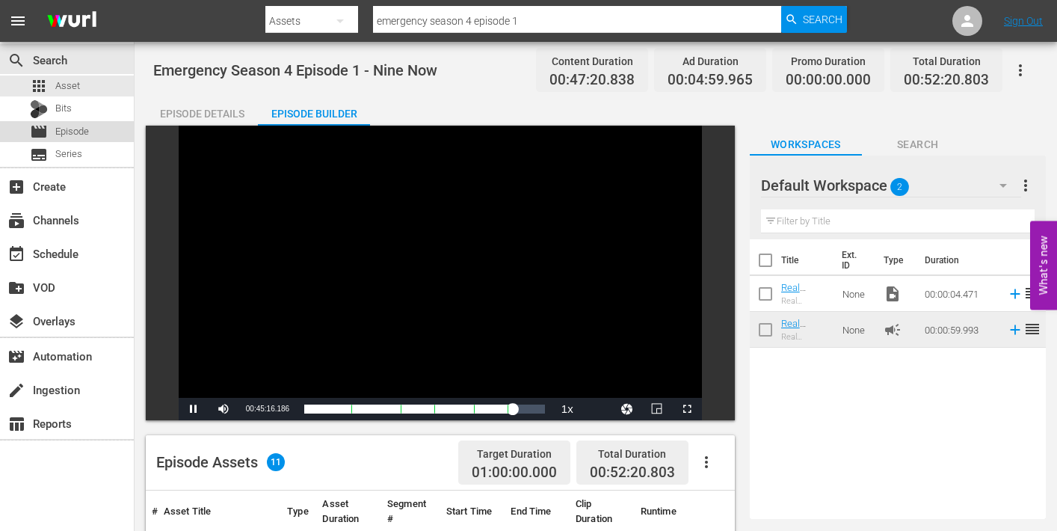
click at [48, 127] on div "movie Episode" at bounding box center [59, 131] width 59 height 21
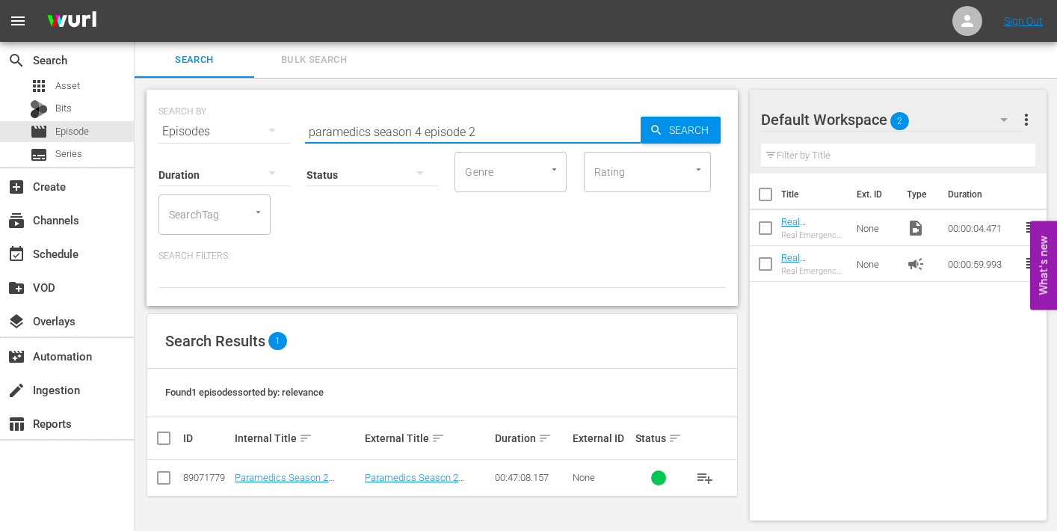
drag, startPoint x: 486, startPoint y: 129, endPoint x: 294, endPoint y: 124, distance: 191.4
click at [295, 124] on div "SEARCH BY Search By Episodes Search ID, Title, Description, Keywords, or Catego…" at bounding box center [441, 123] width 567 height 54
type input "emergency season 4"
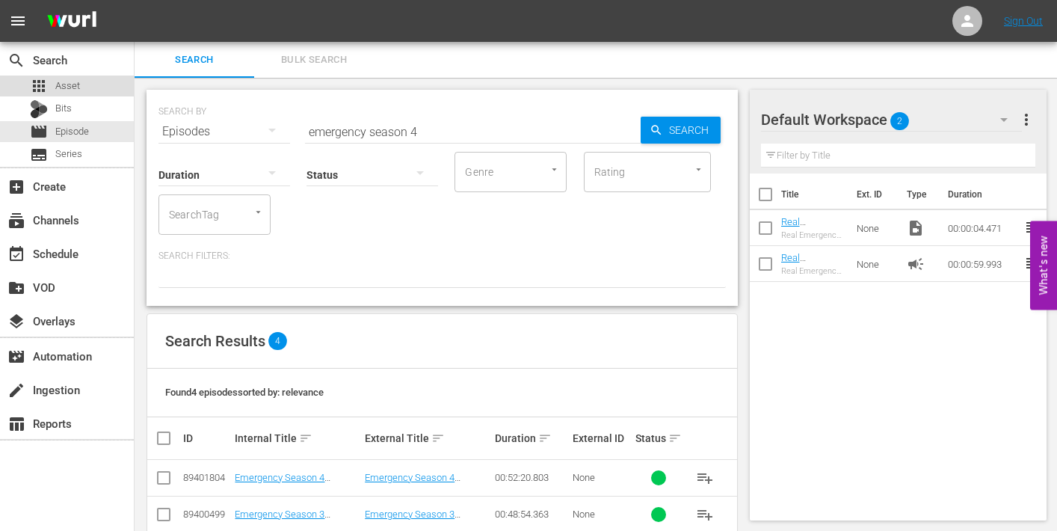
drag, startPoint x: 72, startPoint y: 82, endPoint x: 82, endPoint y: 84, distance: 10.7
click at [82, 84] on div "apps Asset" at bounding box center [67, 85] width 134 height 21
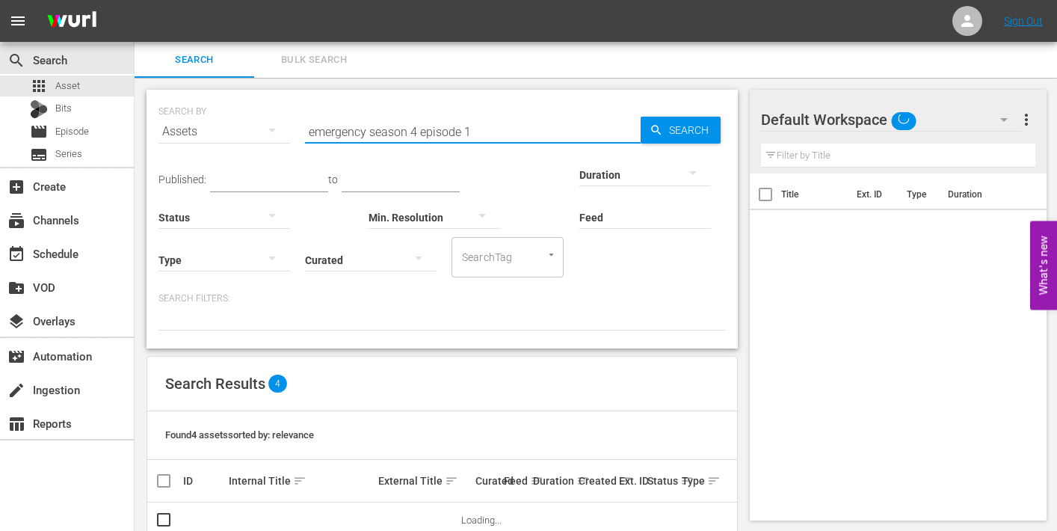
drag, startPoint x: 468, startPoint y: 131, endPoint x: 511, endPoint y: 132, distance: 43.4
click at [511, 132] on input "emergency season 4 episode 1" at bounding box center [473, 132] width 336 height 36
type input "emergency season 4 episode 2"
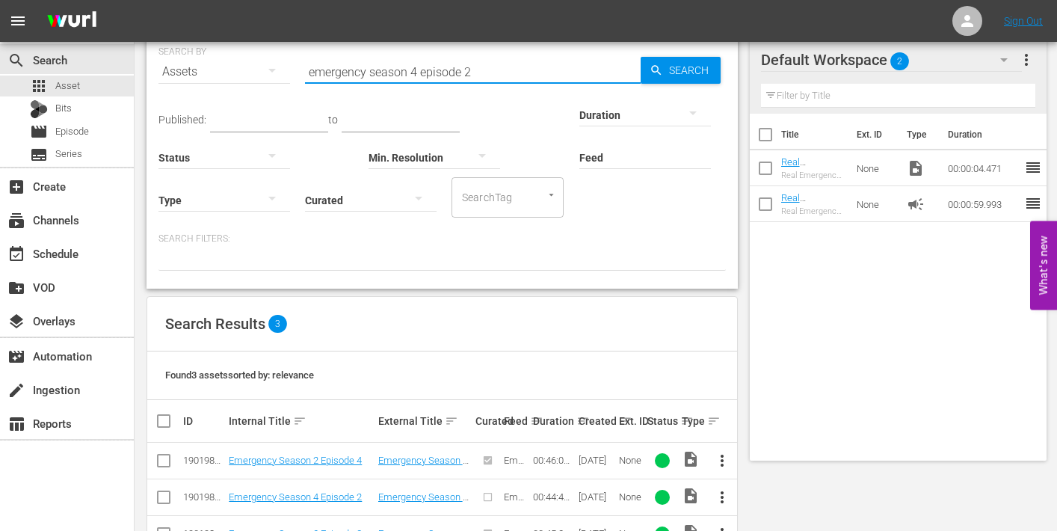
scroll to position [108, 0]
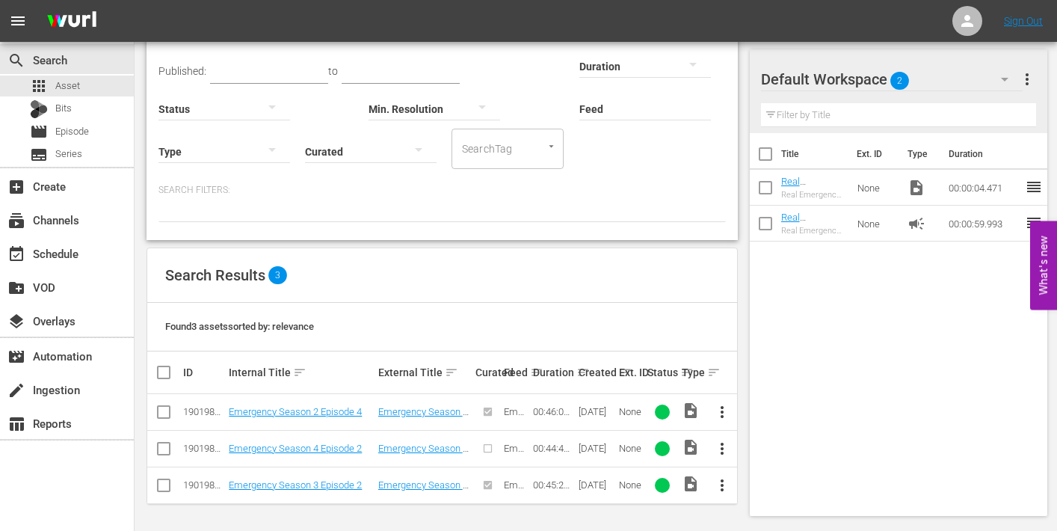
click at [726, 445] on span "more_vert" at bounding box center [722, 448] width 18 height 18
click at [770, 442] on div "Episode" at bounding box center [804, 442] width 102 height 36
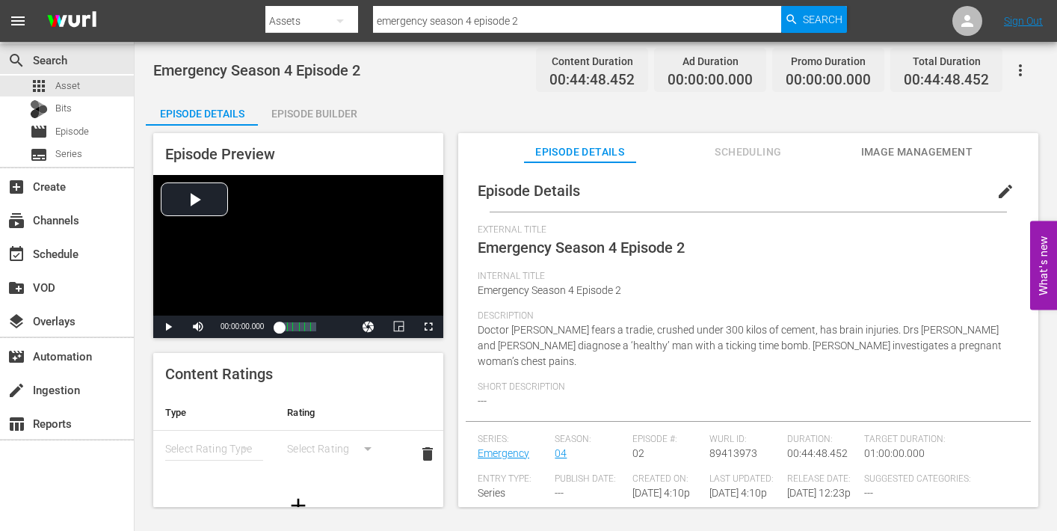
click at [1000, 193] on span "edit" at bounding box center [1005, 191] width 18 height 18
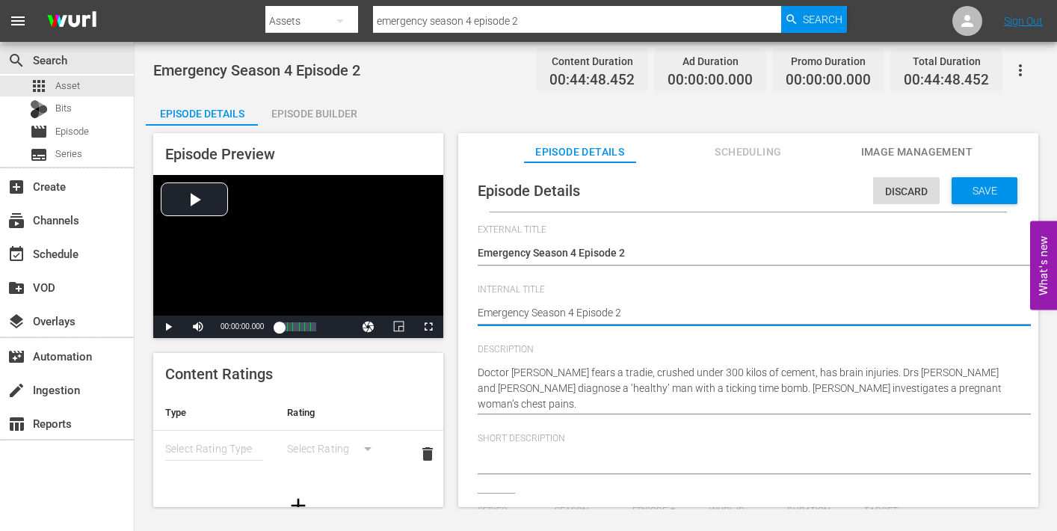
type textarea "Emergency Season 4 Episode 2"
type textarea "Emergency Season 4 Episode 2 -"
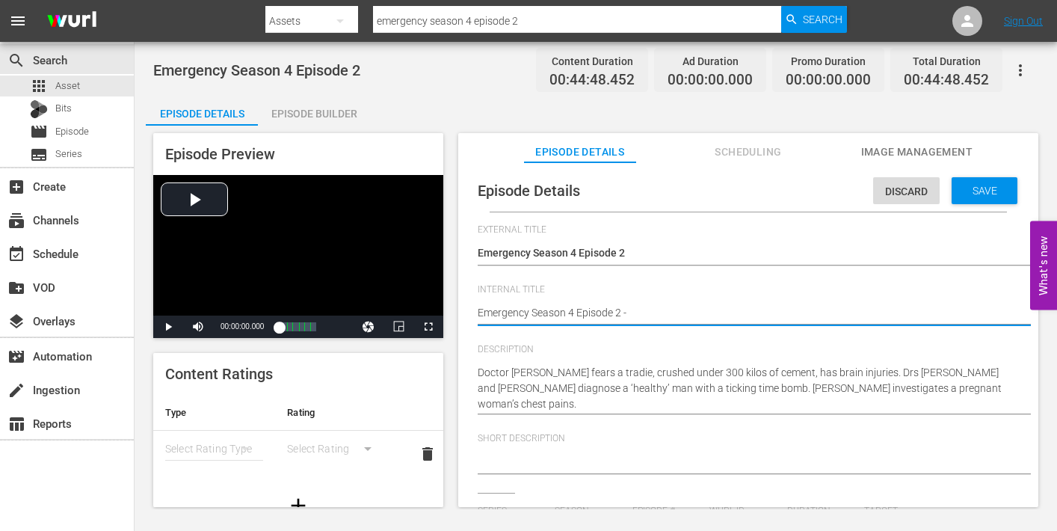
type textarea "Emergency Season 4 Episode 2 -"
type textarea "Emergency Season 4 Episode 2 - N"
type textarea "Emergency Season 4 Episode 2 - Ni"
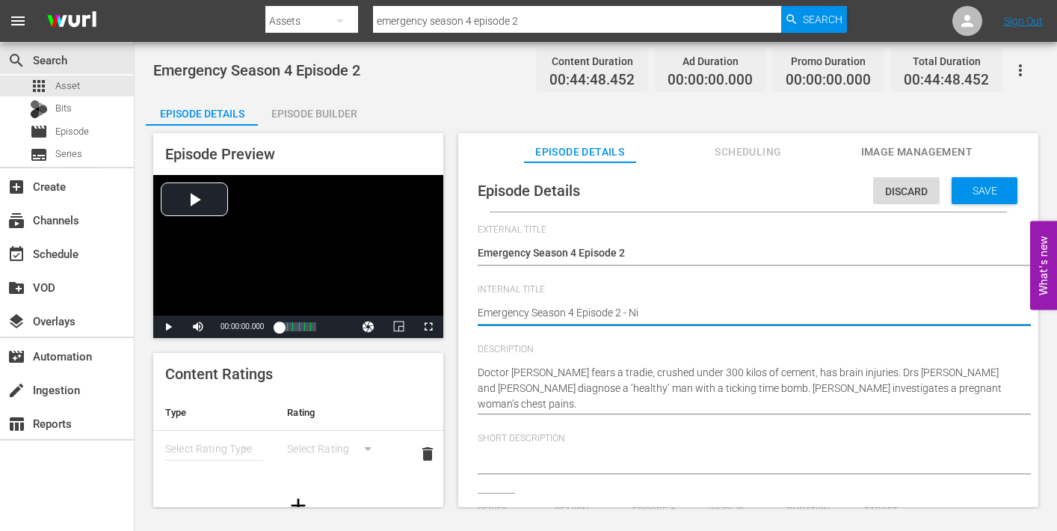
type textarea "Emergency Season 4 Episode 2 - Nin"
type textarea "Emergency Season 4 Episode 2 - Nine"
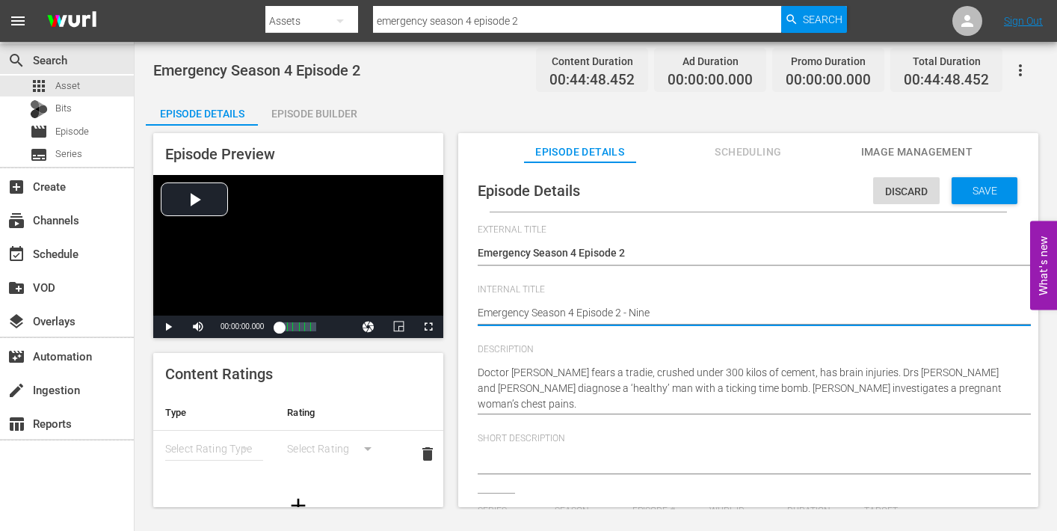
type textarea "Emergency Season 4 Episode 2 - Nine"
type textarea "Emergency Season 4 Episode 2 - Nine N"
click at [972, 199] on div "Save" at bounding box center [984, 190] width 66 height 27
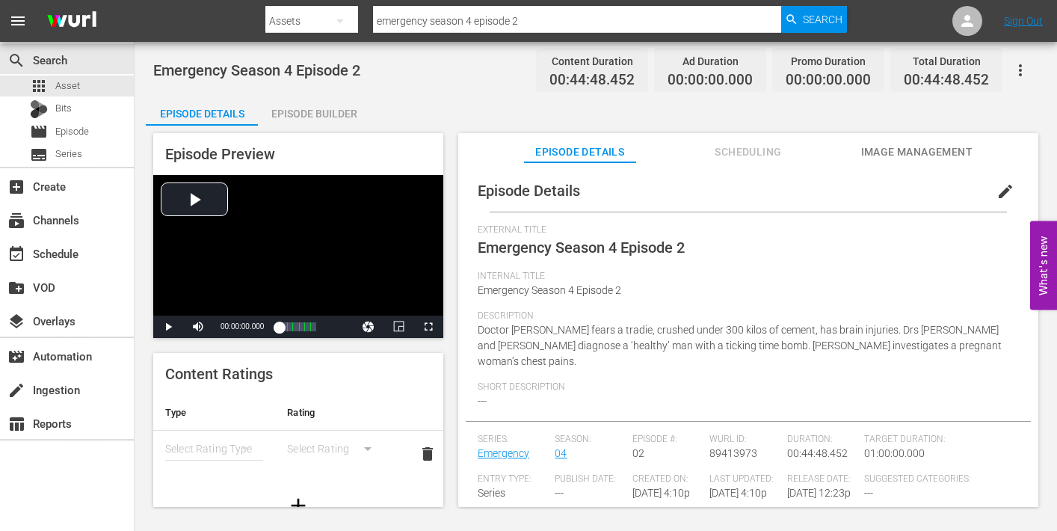
drag, startPoint x: 898, startPoint y: 152, endPoint x: 886, endPoint y: 155, distance: 11.8
click at [897, 152] on span "Image Management" at bounding box center [916, 152] width 112 height 19
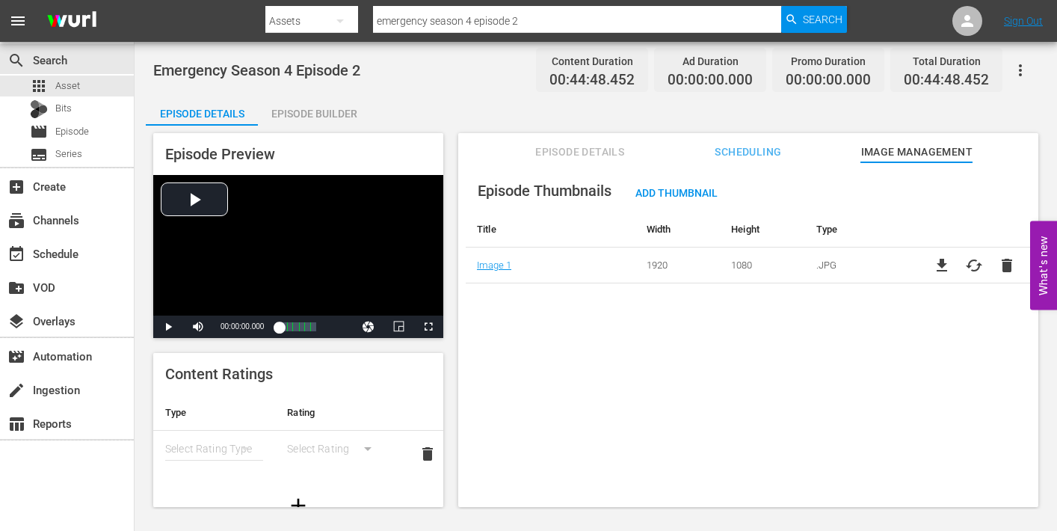
click at [308, 107] on div "Episode Builder" at bounding box center [314, 114] width 112 height 36
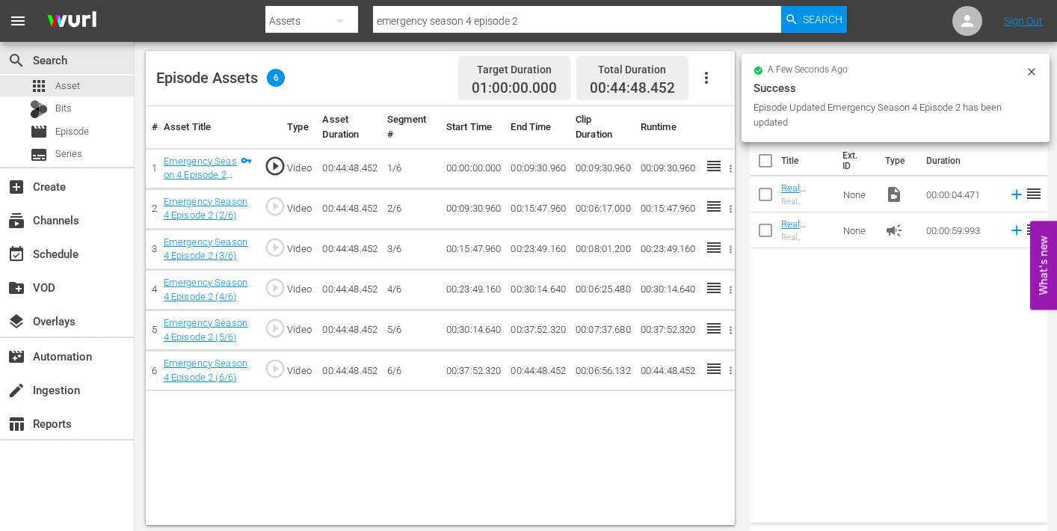
scroll to position [389, 0]
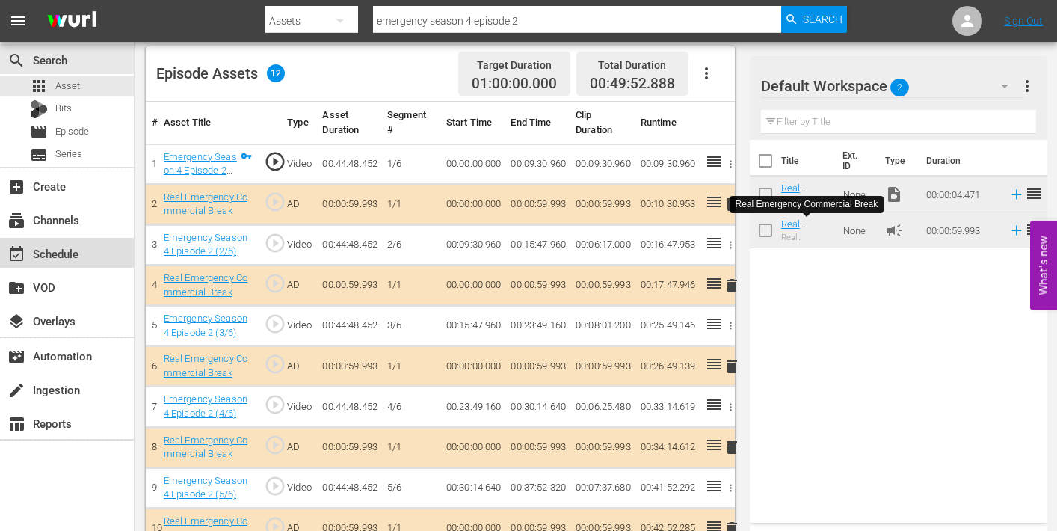
click at [53, 255] on div "event_available Schedule" at bounding box center [42, 250] width 84 height 13
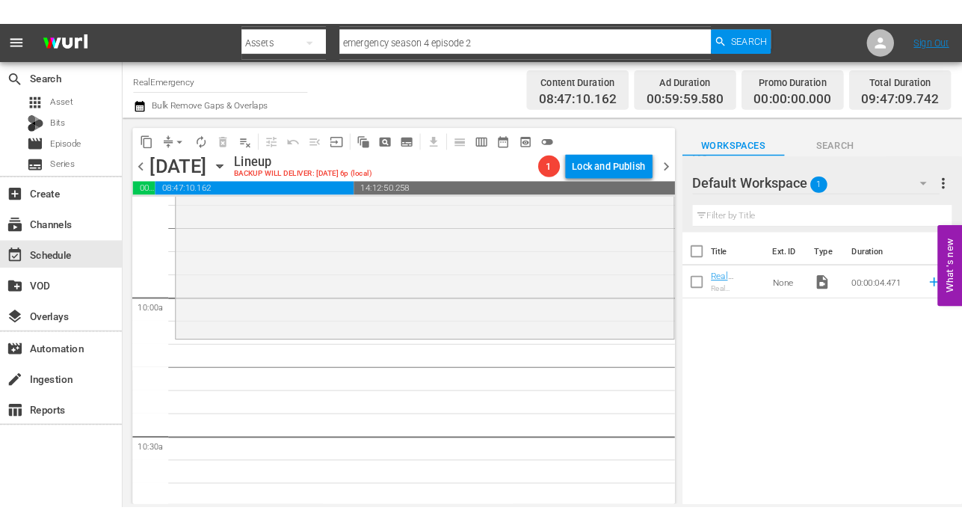
scroll to position [2942, 0]
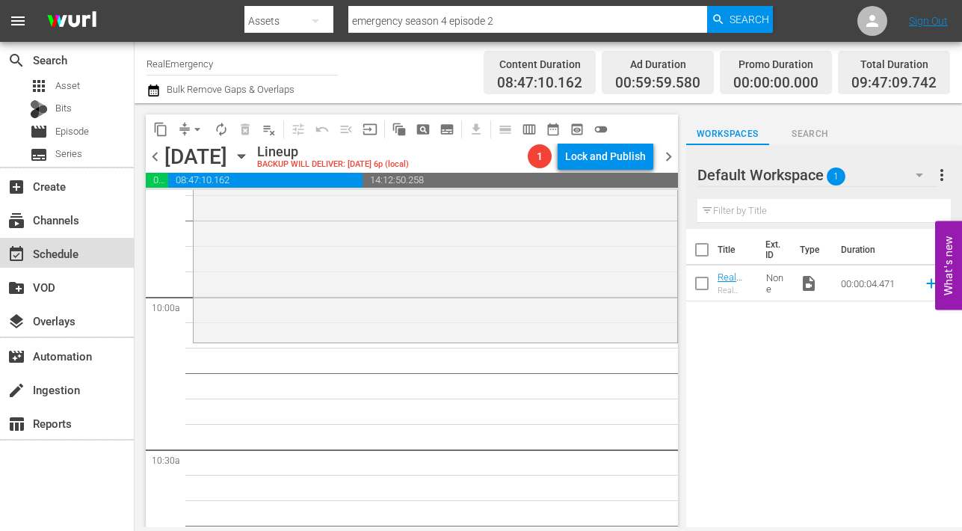
click at [51, 254] on div "event_available Schedule" at bounding box center [42, 250] width 84 height 13
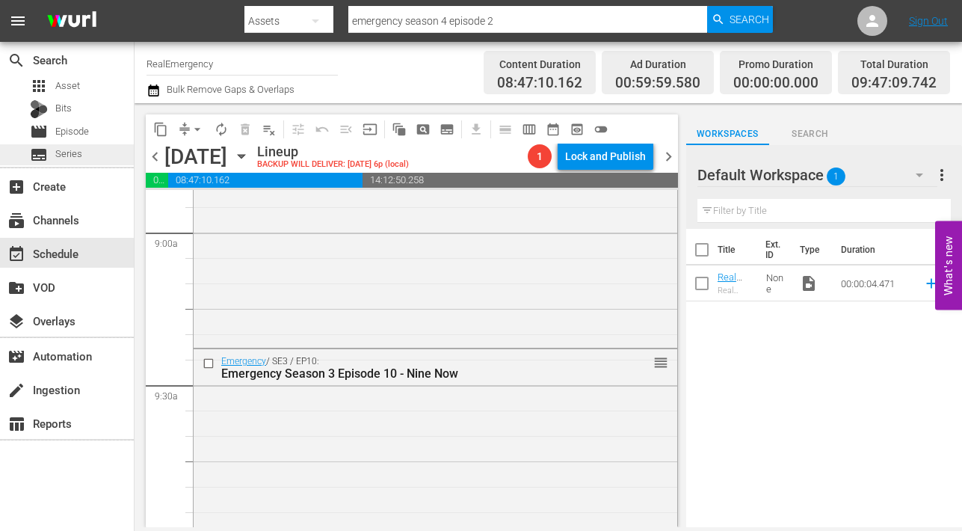
scroll to position [2750, 0]
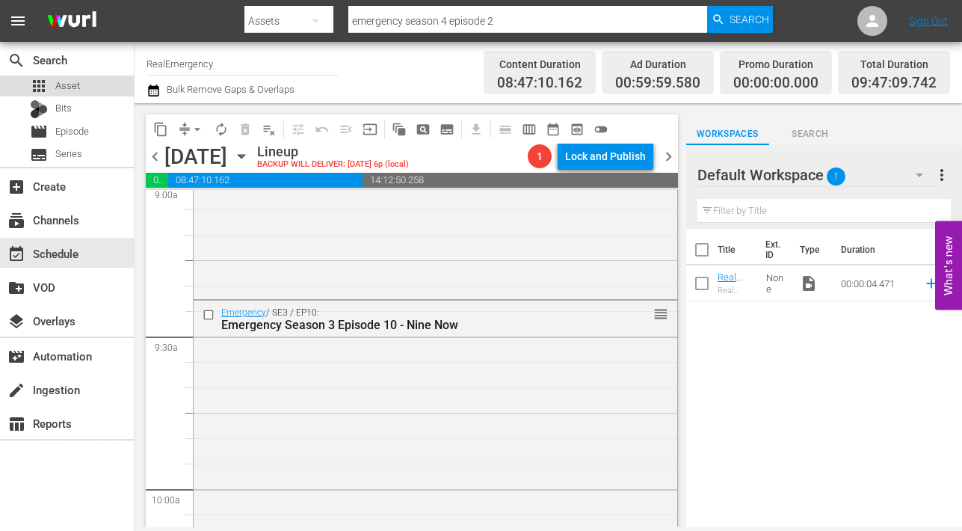
click at [64, 87] on span "Asset" at bounding box center [67, 85] width 25 height 15
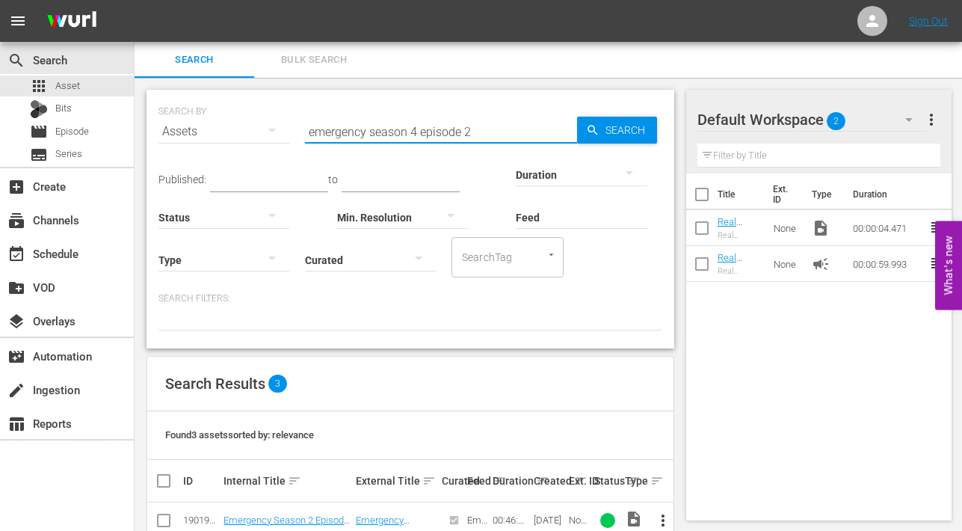
drag, startPoint x: 366, startPoint y: 130, endPoint x: 238, endPoint y: 126, distance: 128.6
click at [238, 126] on div "SEARCH BY Search By Assets Search ID, Title, Description, Keywords, or Category…" at bounding box center [410, 123] width 504 height 54
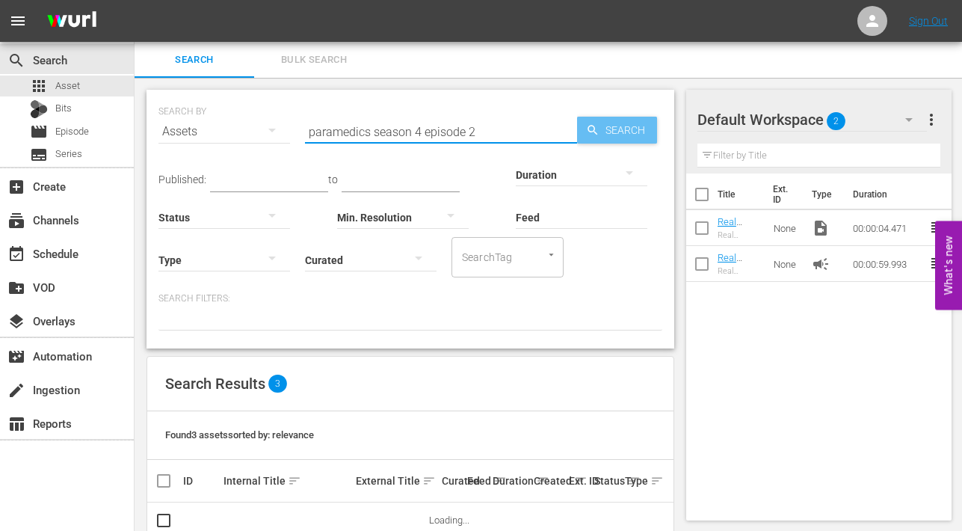
click at [616, 127] on span "Search" at bounding box center [628, 130] width 58 height 27
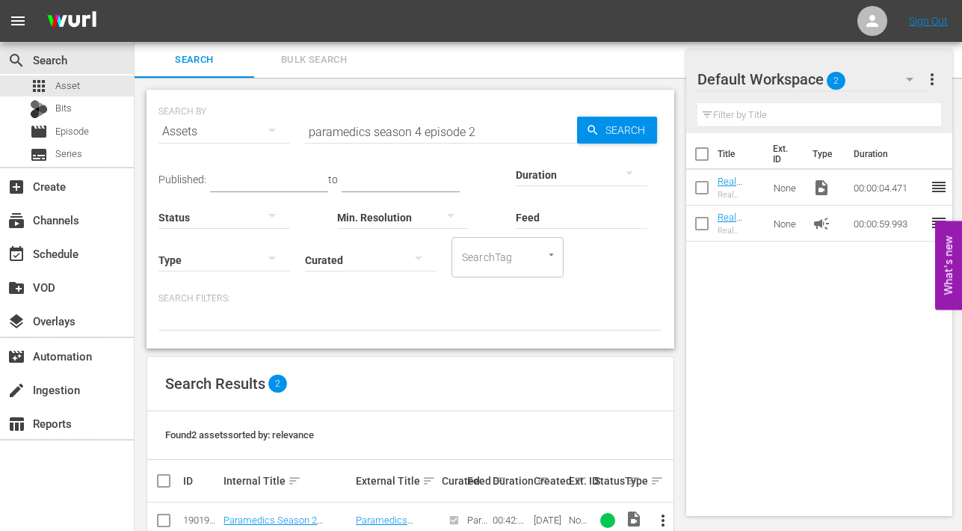
scroll to position [72, 0]
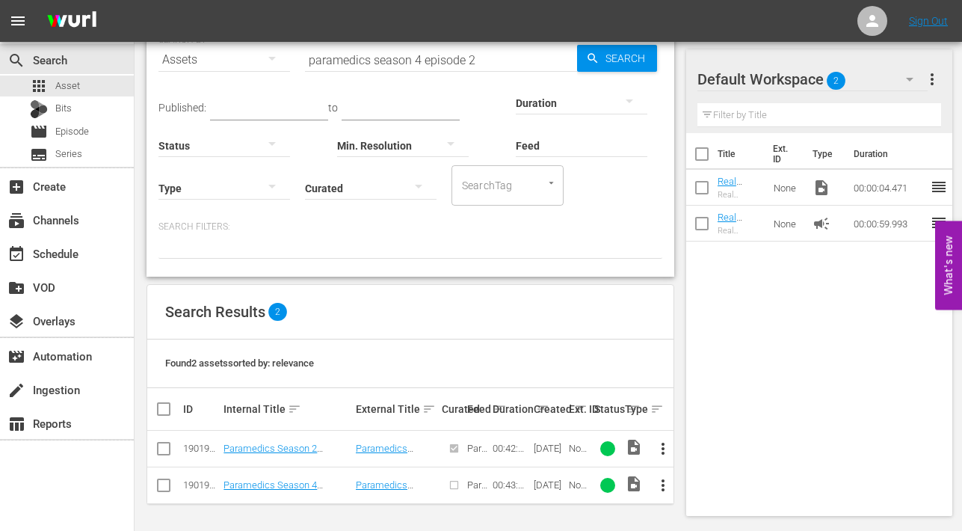
click at [664, 483] on span "more_vert" at bounding box center [663, 485] width 18 height 18
click at [701, 477] on div "Episode" at bounding box center [744, 478] width 102 height 36
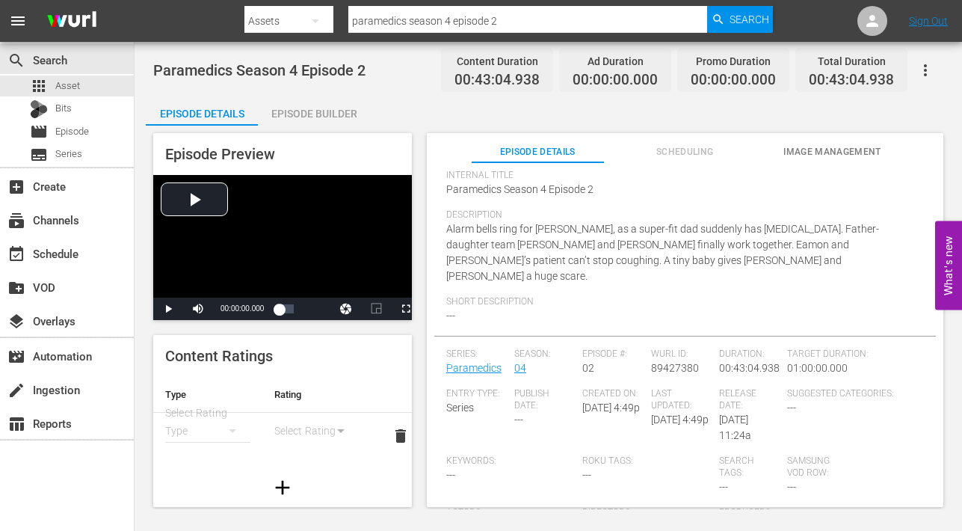
scroll to position [29, 0]
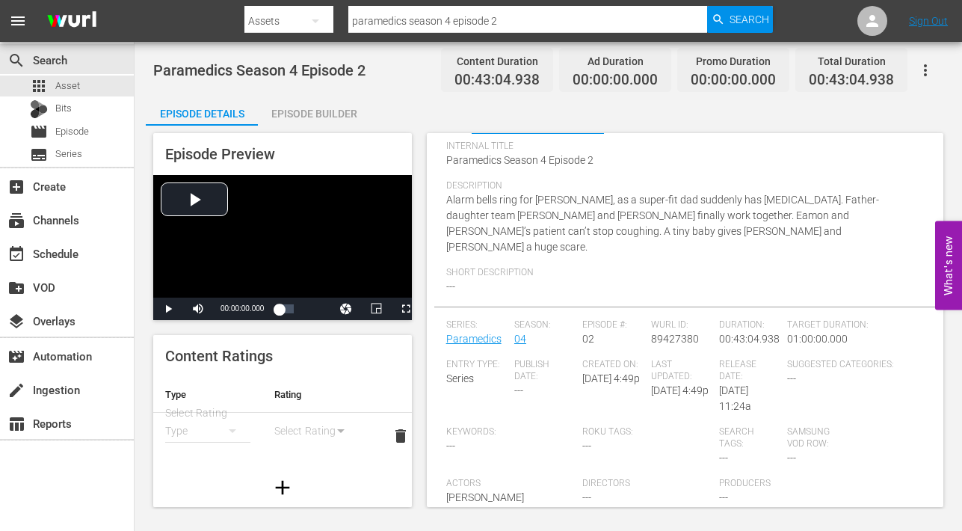
click at [295, 110] on div "Episode Builder" at bounding box center [314, 114] width 112 height 36
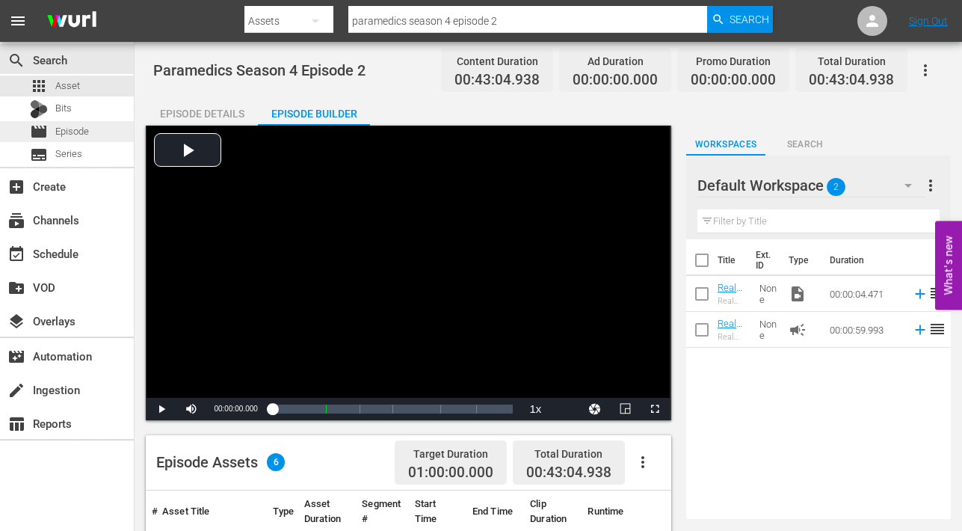
click at [70, 133] on span "Episode" at bounding box center [72, 131] width 34 height 15
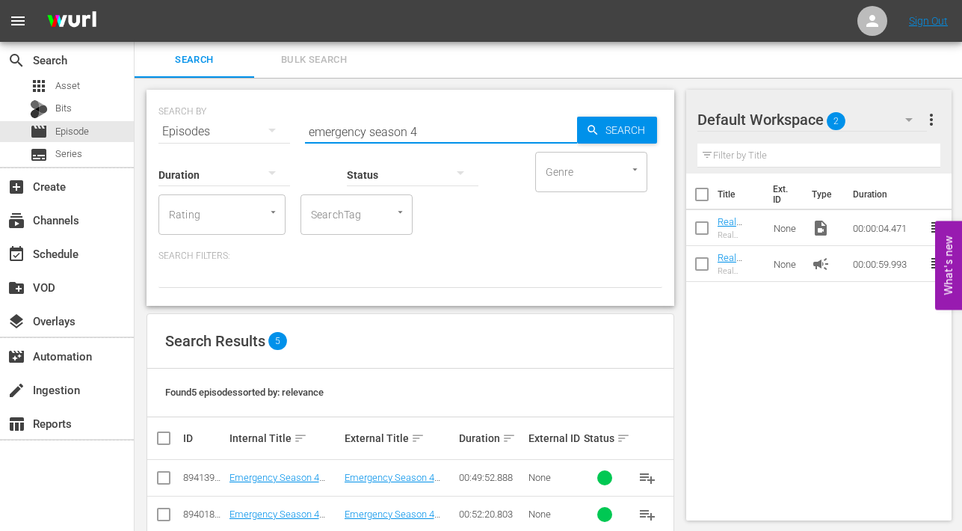
drag, startPoint x: 367, startPoint y: 129, endPoint x: 290, endPoint y: 128, distance: 77.0
click at [290, 128] on div "SEARCH BY Search By Episodes Search ID, Title, Description, Keywords, or Catego…" at bounding box center [410, 123] width 504 height 54
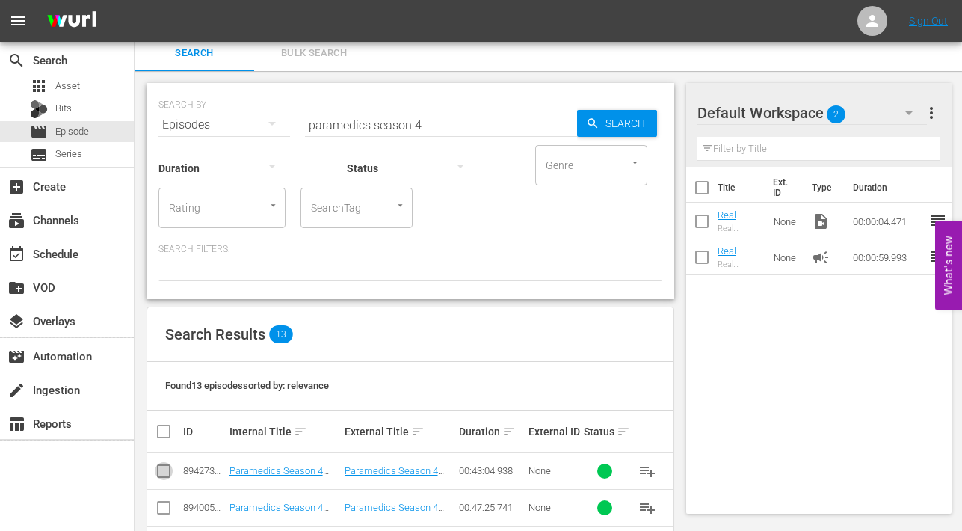
click at [164, 469] on input "checkbox" at bounding box center [164, 474] width 18 height 18
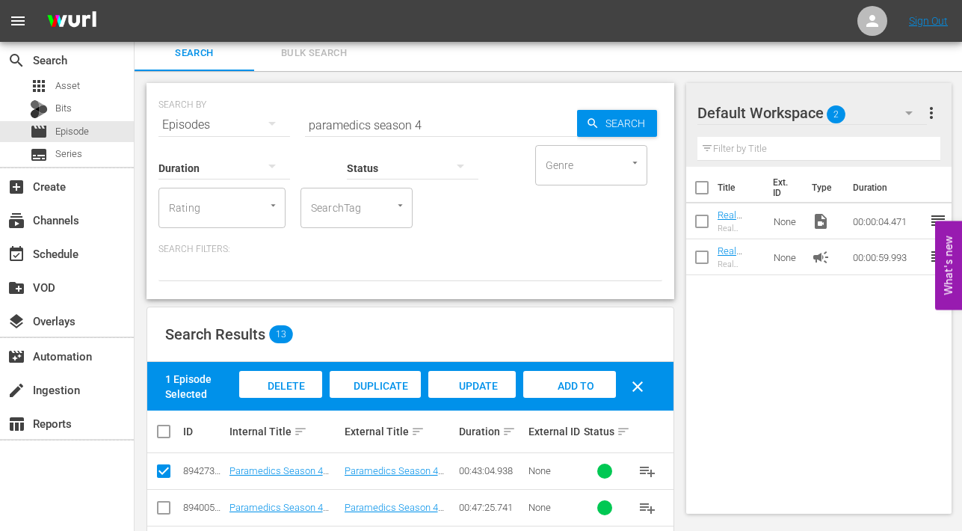
click at [284, 386] on span "Delete Episodes" at bounding box center [280, 400] width 60 height 40
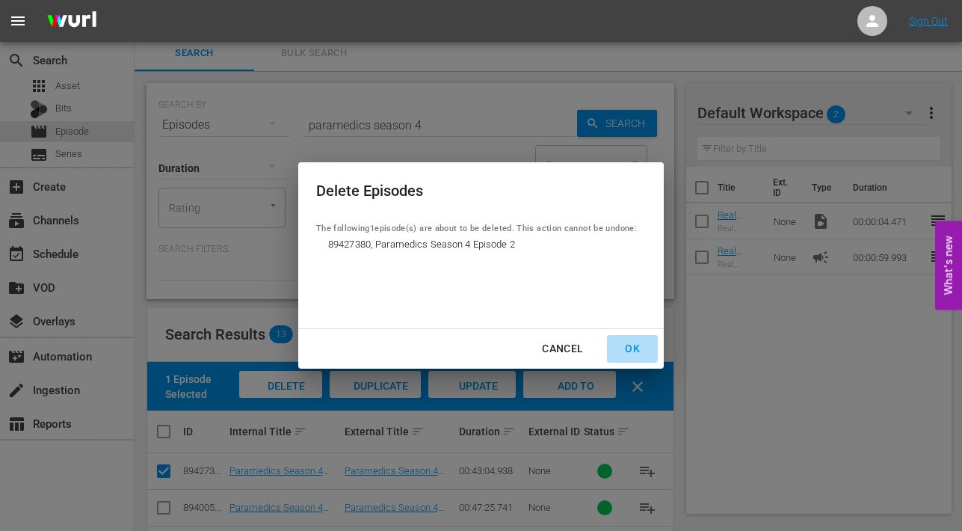
click at [626, 345] on div "OK" at bounding box center [632, 348] width 39 height 19
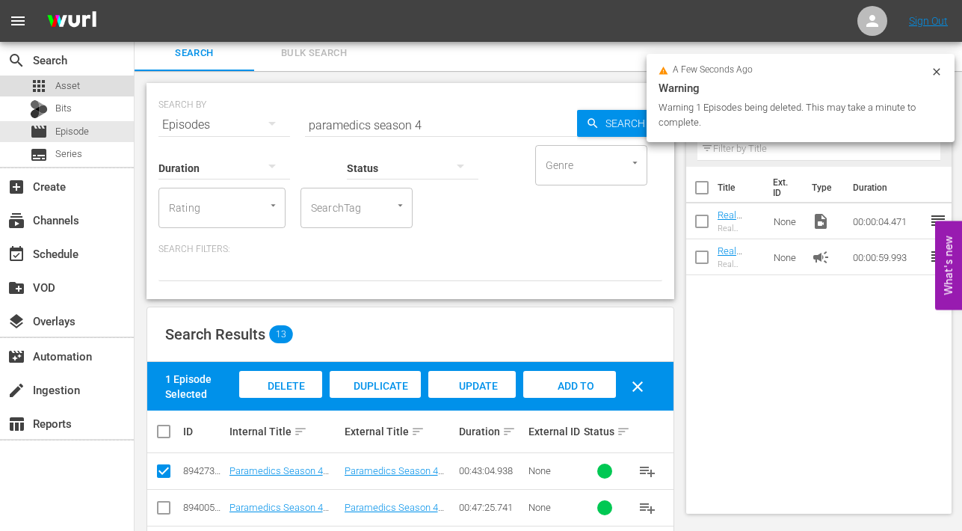
click at [54, 83] on div "apps Asset" at bounding box center [55, 85] width 50 height 21
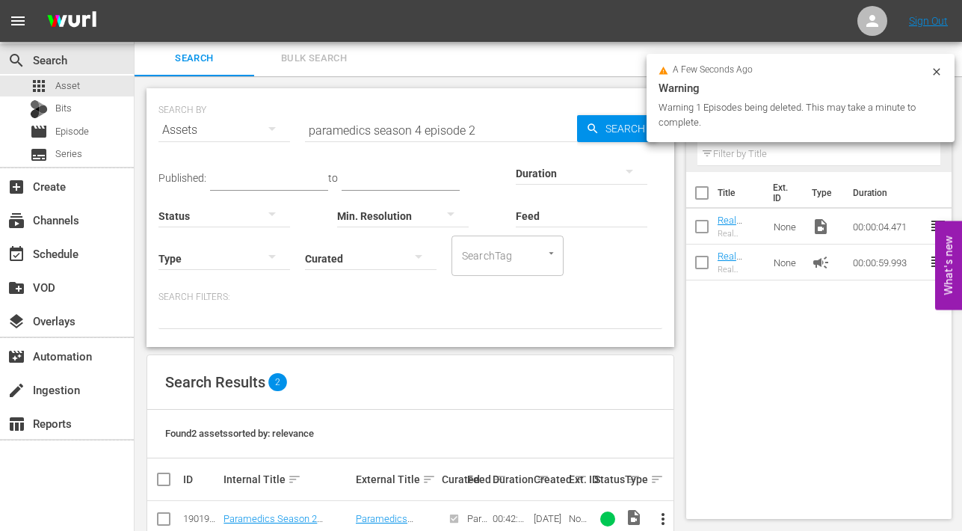
scroll to position [7, 0]
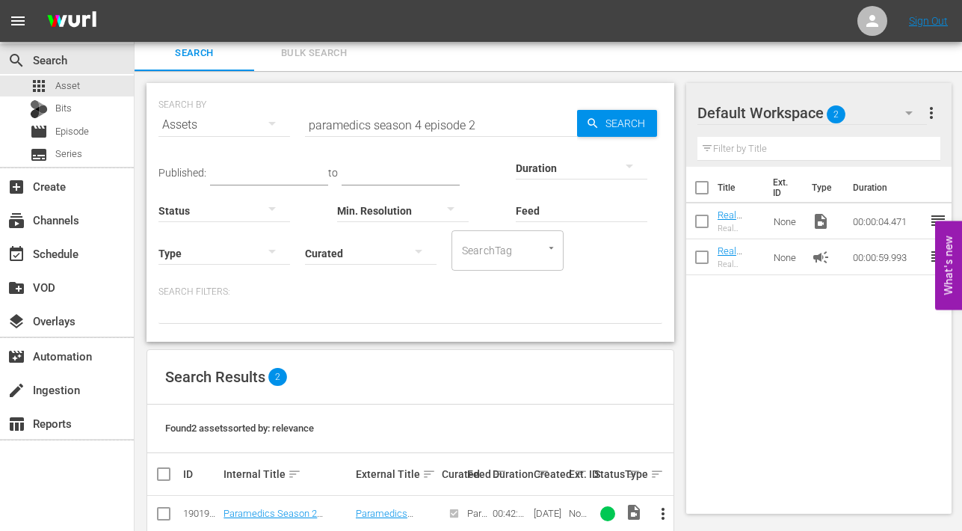
click at [662, 514] on span "more_vert" at bounding box center [663, 513] width 18 height 18
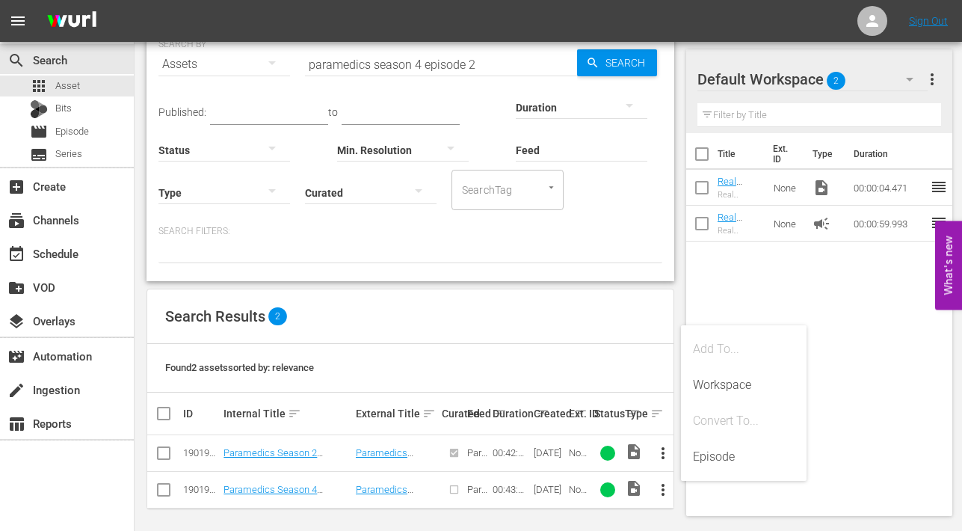
scroll to position [70, 0]
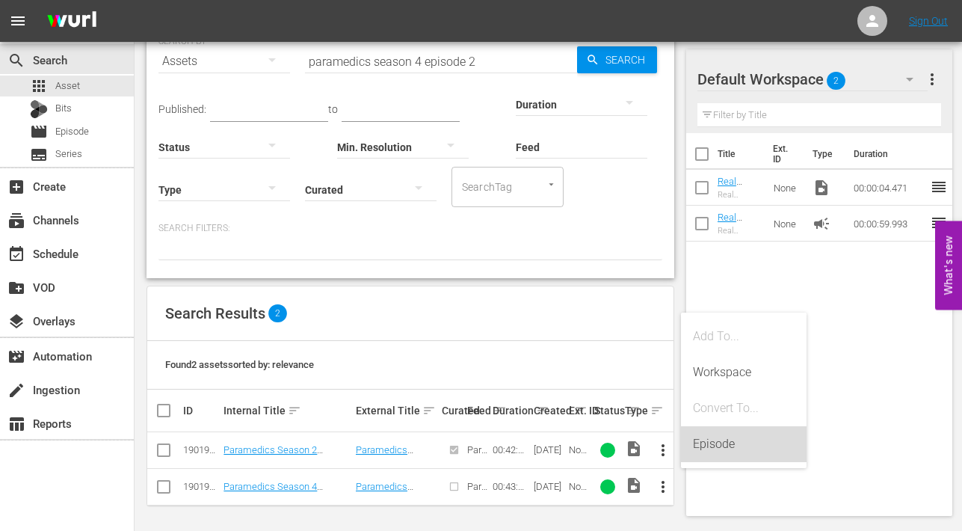
click at [697, 445] on div "Episode" at bounding box center [744, 444] width 102 height 36
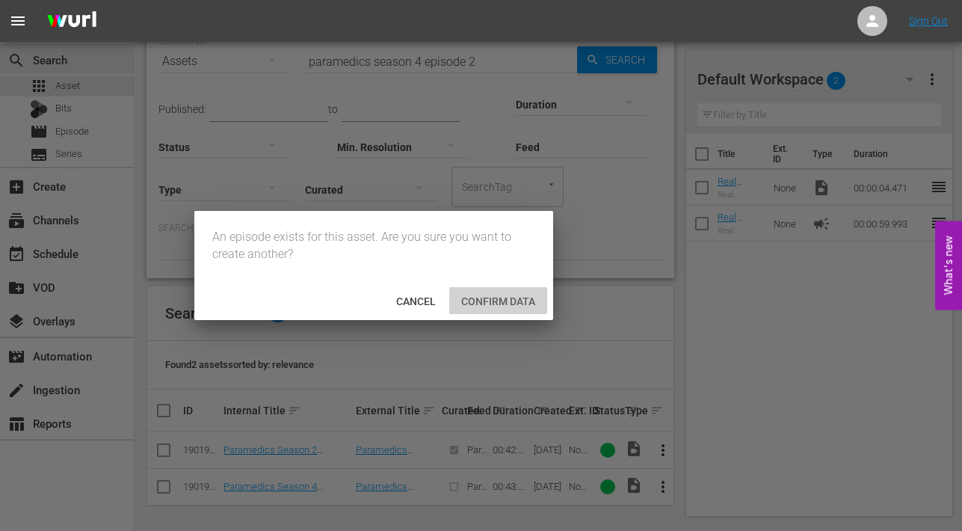
click at [472, 301] on span "Confirm data" at bounding box center [498, 301] width 98 height 12
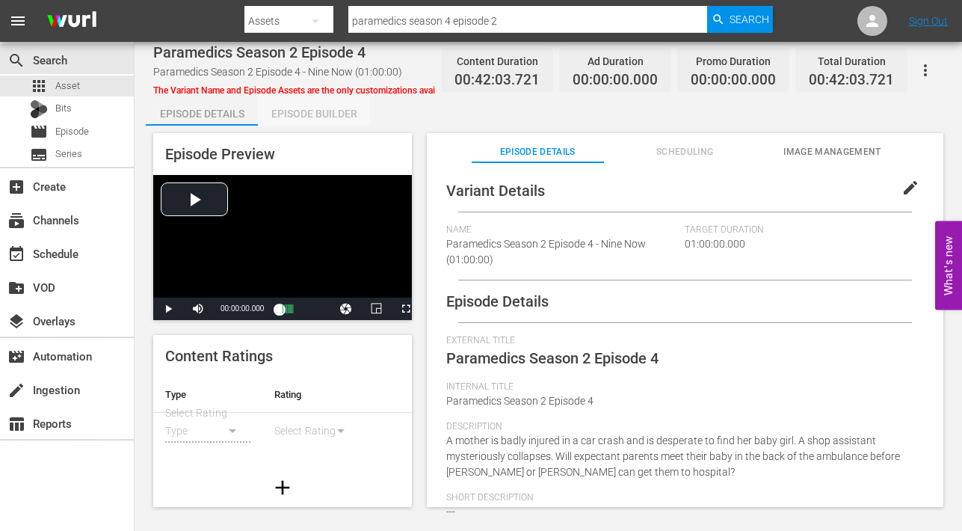
click at [309, 115] on div "Episode Builder" at bounding box center [314, 114] width 112 height 36
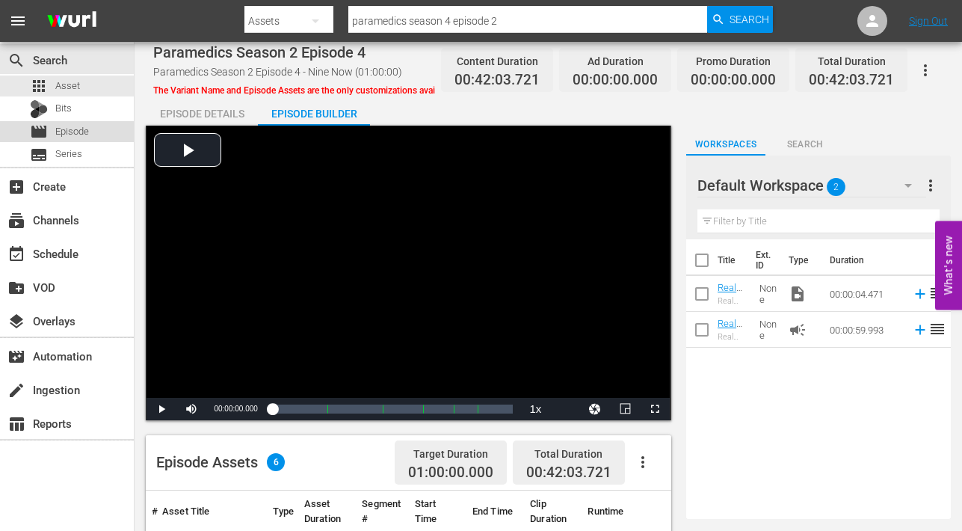
click at [63, 134] on span "Episode" at bounding box center [72, 131] width 34 height 15
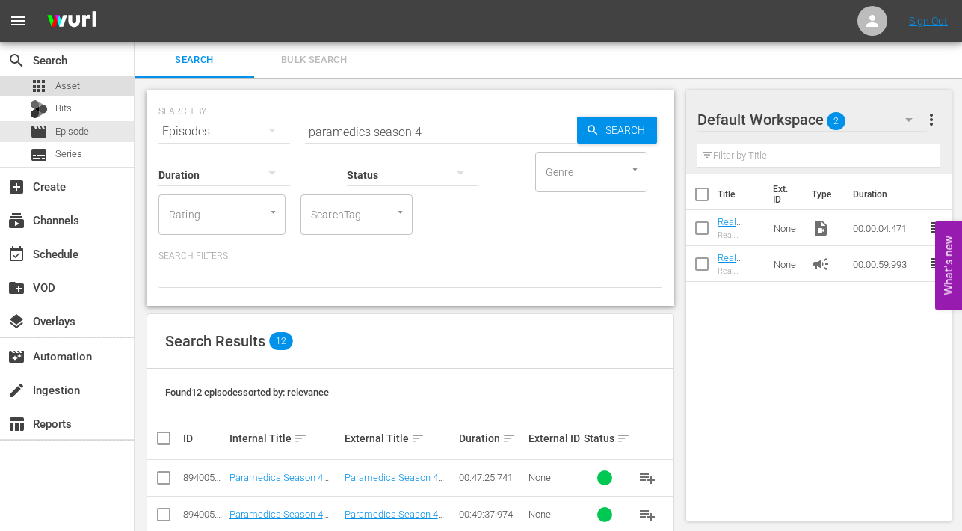
click at [64, 80] on span "Asset" at bounding box center [67, 85] width 25 height 15
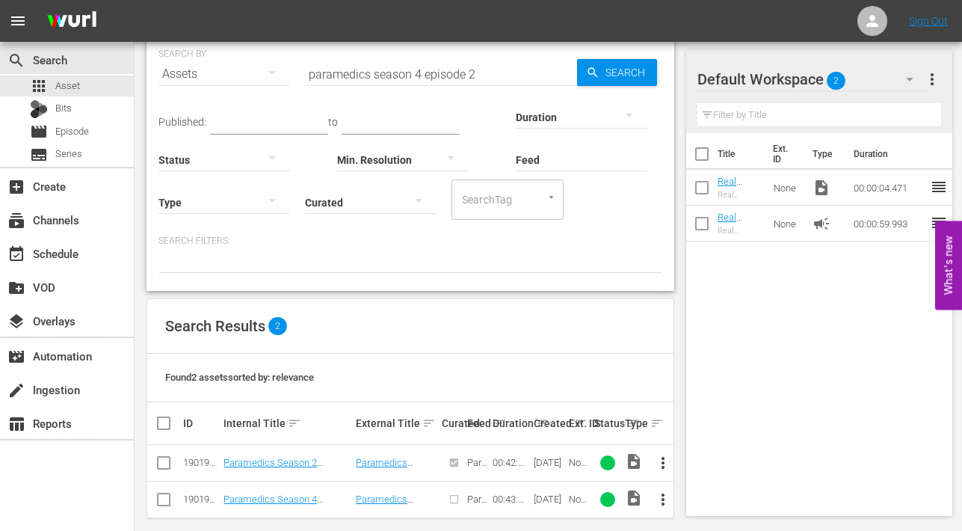
scroll to position [72, 0]
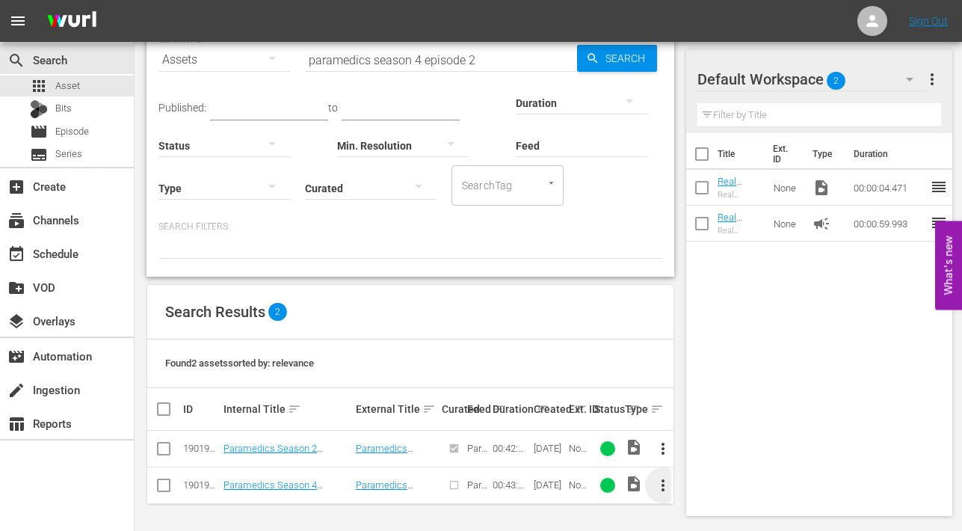
click at [663, 485] on span "more_vert" at bounding box center [663, 485] width 18 height 18
click at [699, 476] on div "Episode" at bounding box center [744, 478] width 102 height 36
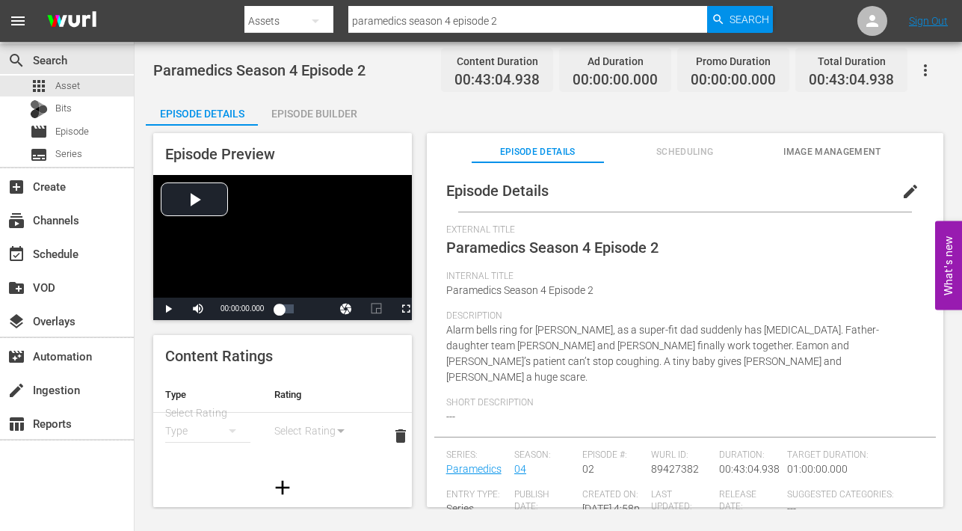
click at [336, 111] on div "Episode Builder" at bounding box center [314, 114] width 112 height 36
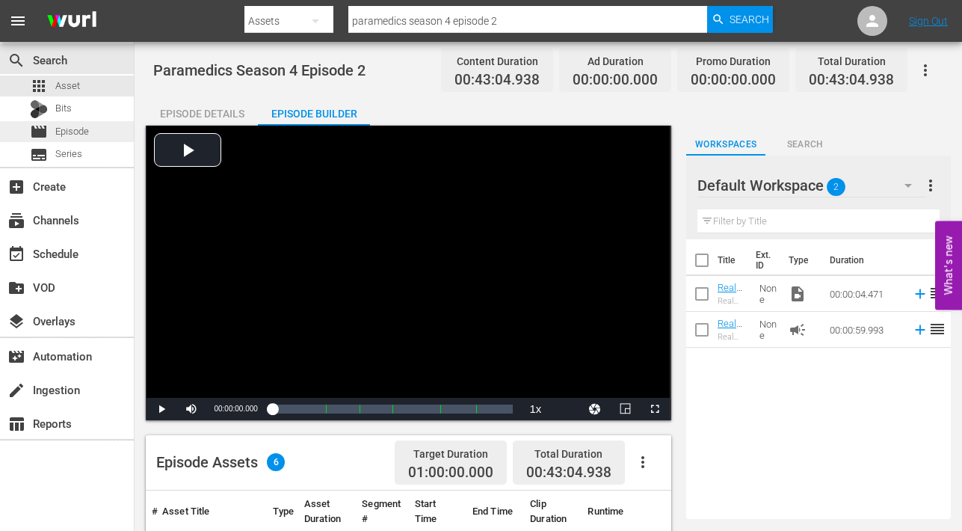
click at [67, 129] on span "Episode" at bounding box center [72, 131] width 34 height 15
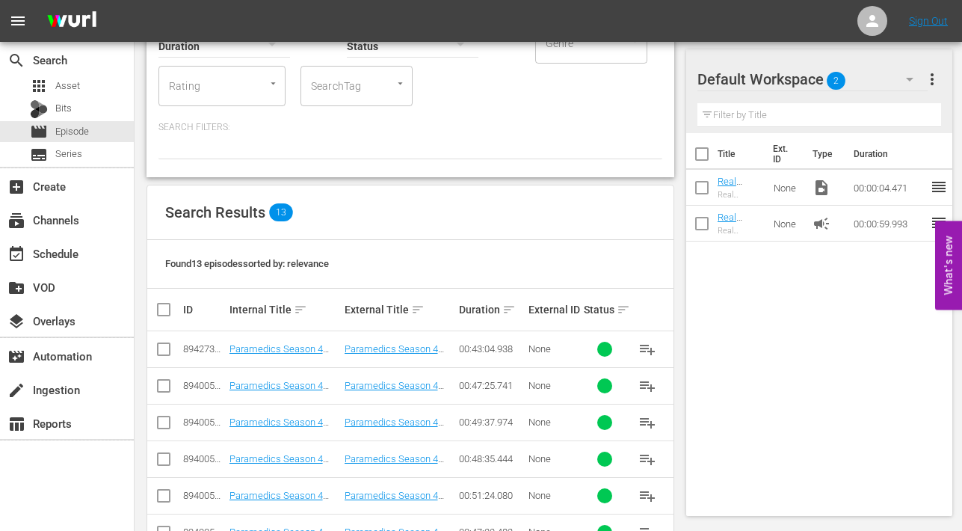
scroll to position [213, 0]
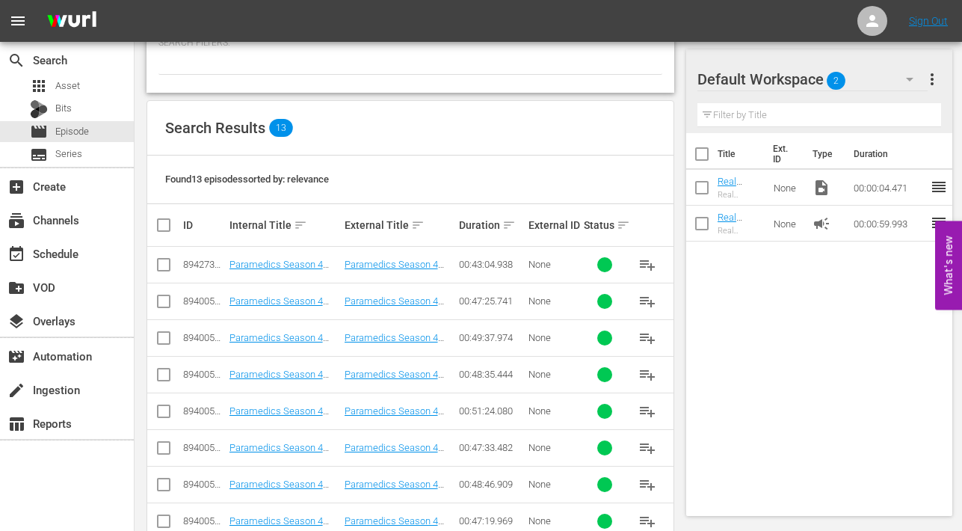
click at [162, 260] on input "checkbox" at bounding box center [164, 268] width 18 height 18
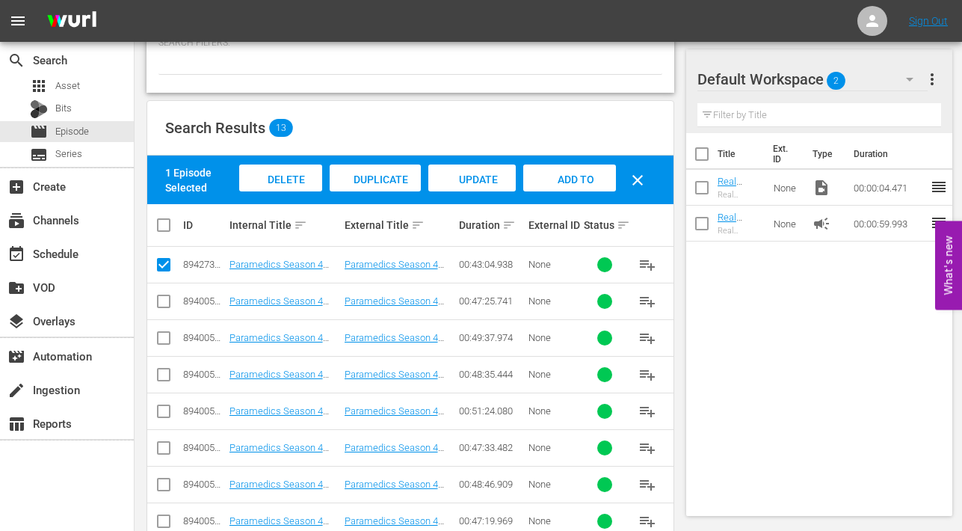
click at [297, 175] on span "Delete Episodes" at bounding box center [280, 193] width 60 height 40
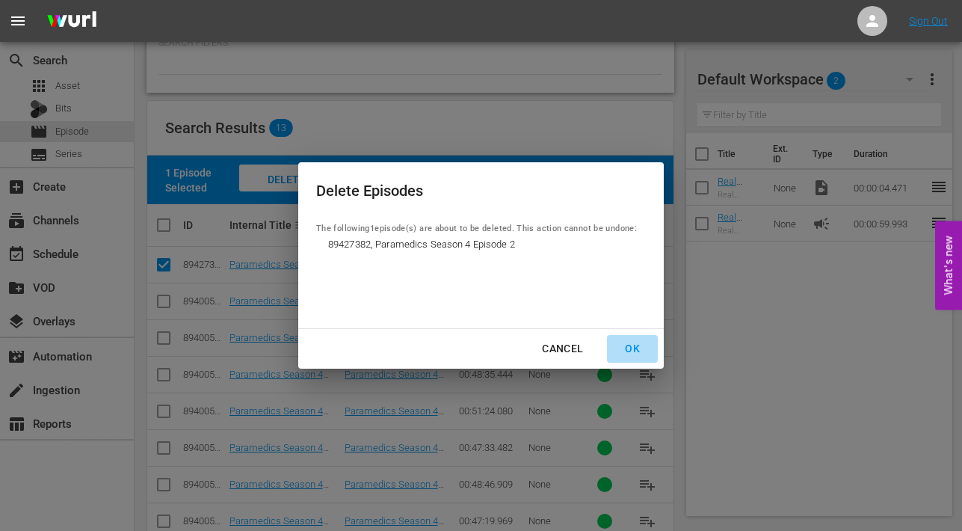
click at [628, 346] on div "OK" at bounding box center [632, 348] width 39 height 19
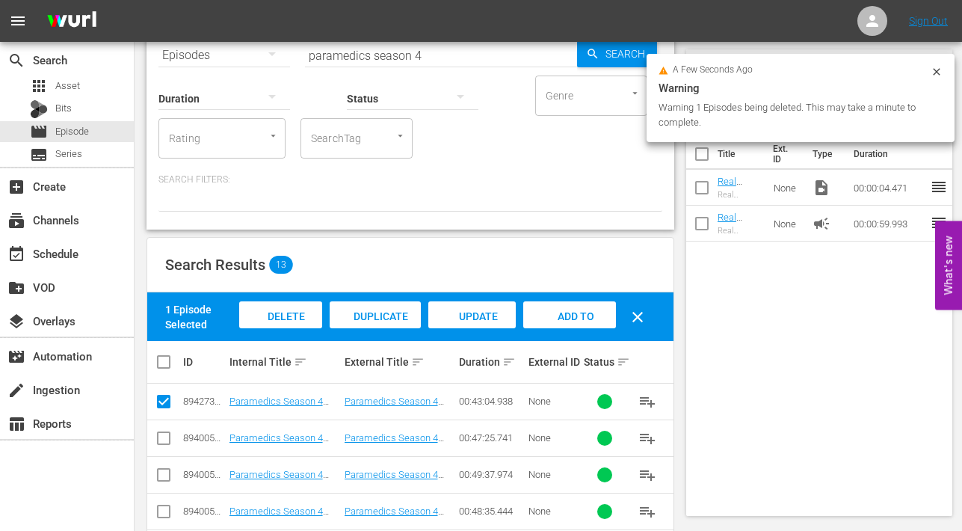
scroll to position [0, 0]
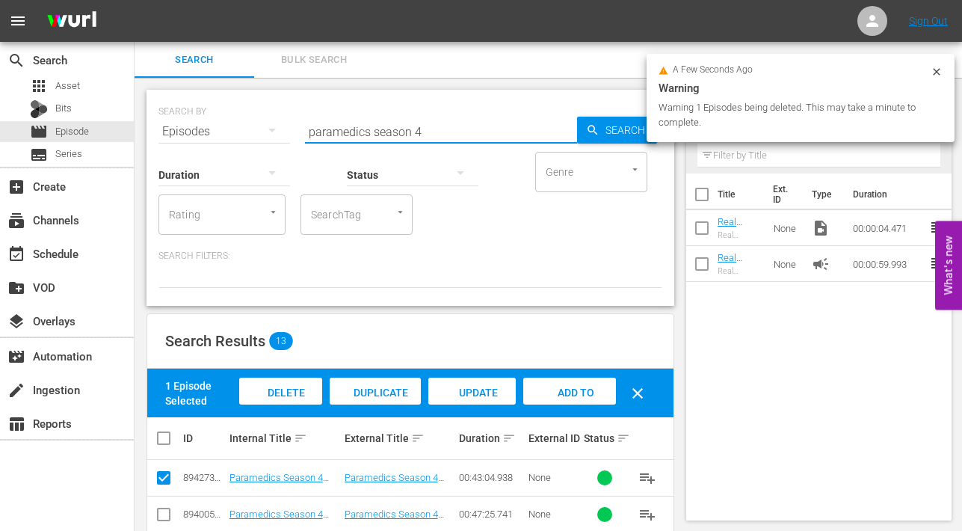
click at [430, 132] on input "paramedics season 4" at bounding box center [441, 132] width 272 height 36
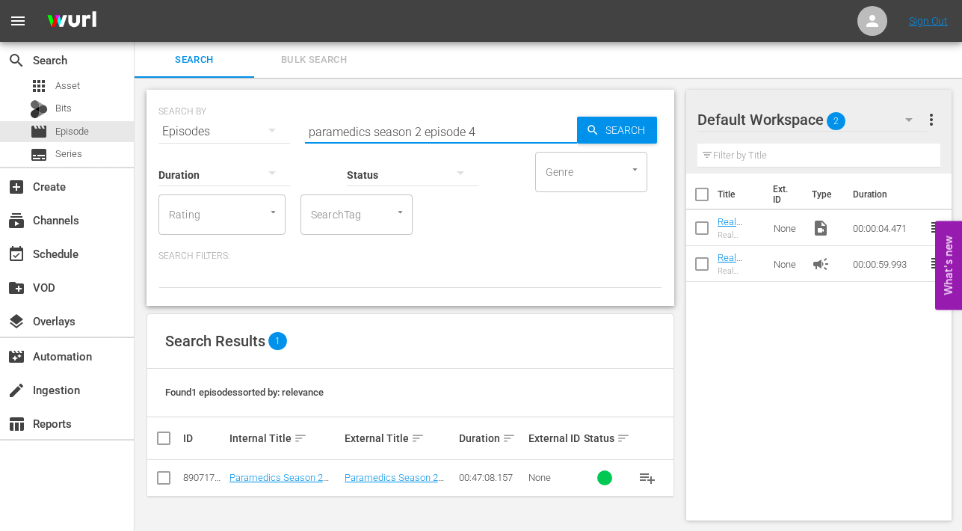
scroll to position [1, 0]
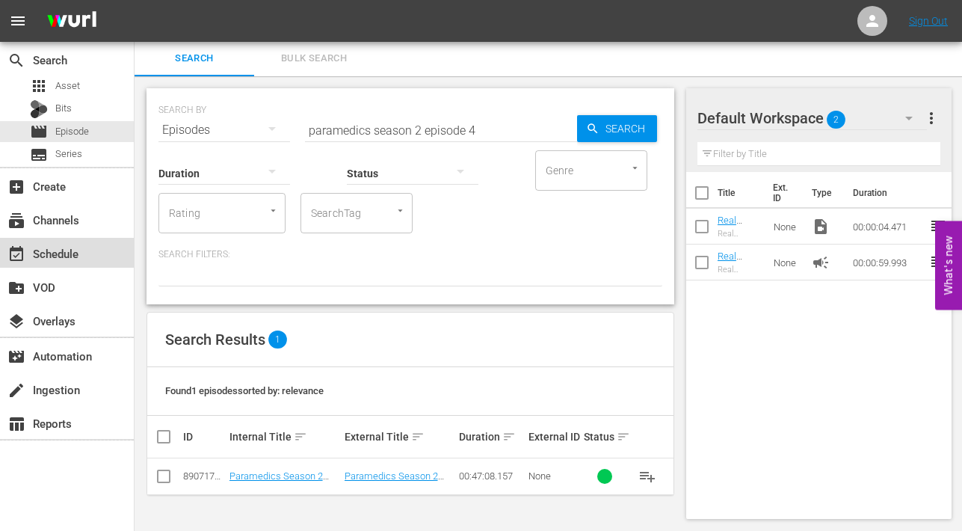
click at [43, 255] on div "event_available Schedule" at bounding box center [42, 250] width 84 height 13
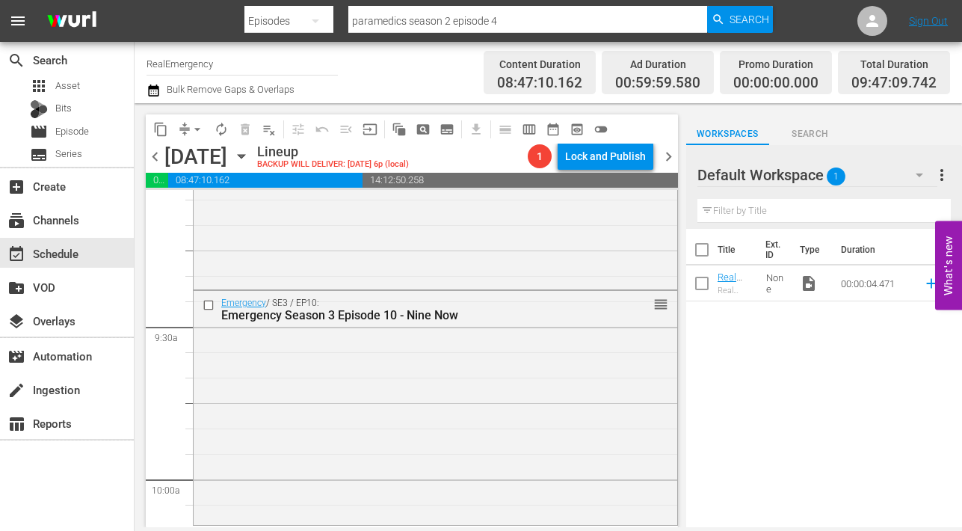
scroll to position [2761, 0]
click at [69, 133] on span "Episode" at bounding box center [72, 131] width 34 height 15
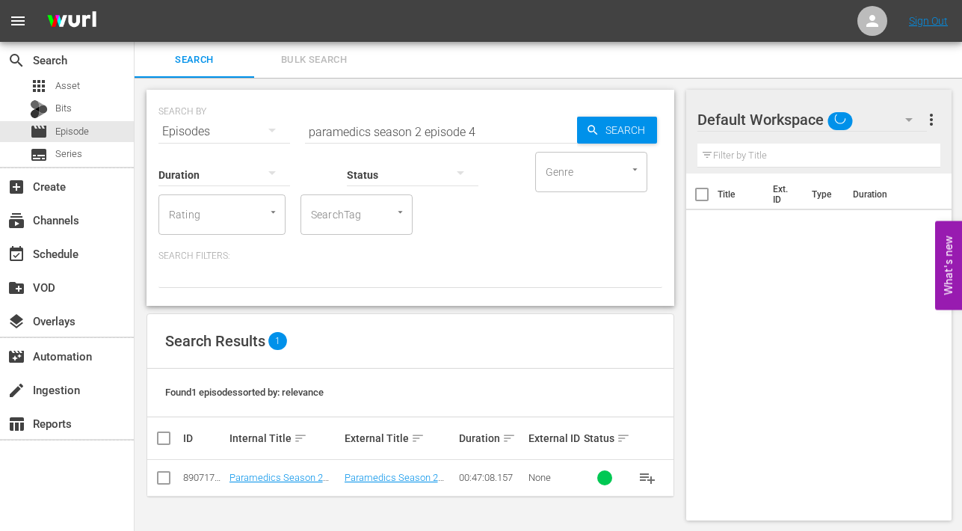
scroll to position [1, 0]
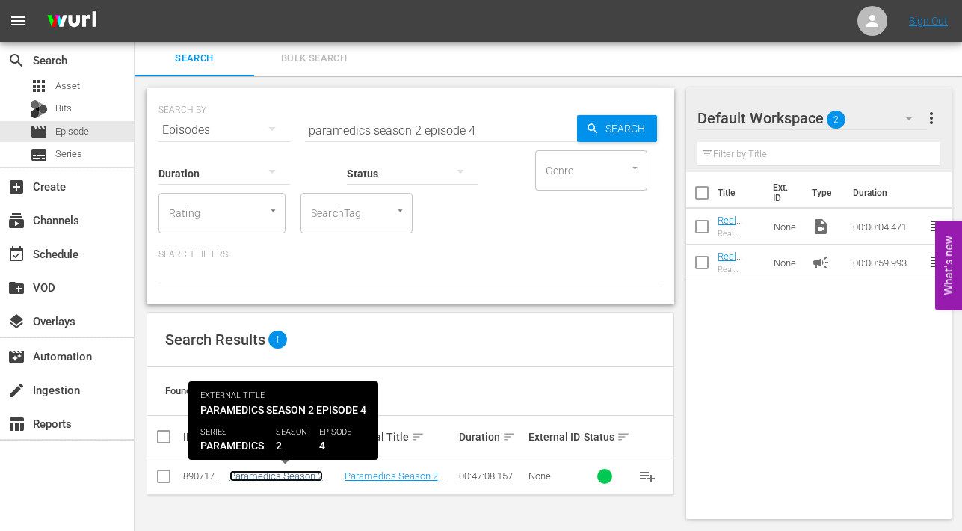
click at [312, 475] on link "Paramedics Season 2 Episode 4" at bounding box center [275, 481] width 93 height 22
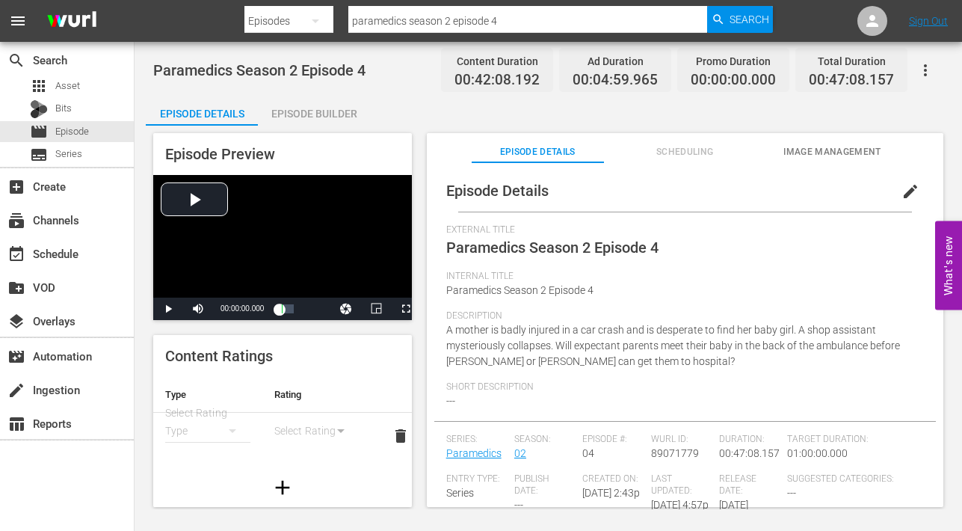
click at [699, 146] on span "Scheduling" at bounding box center [685, 152] width 132 height 16
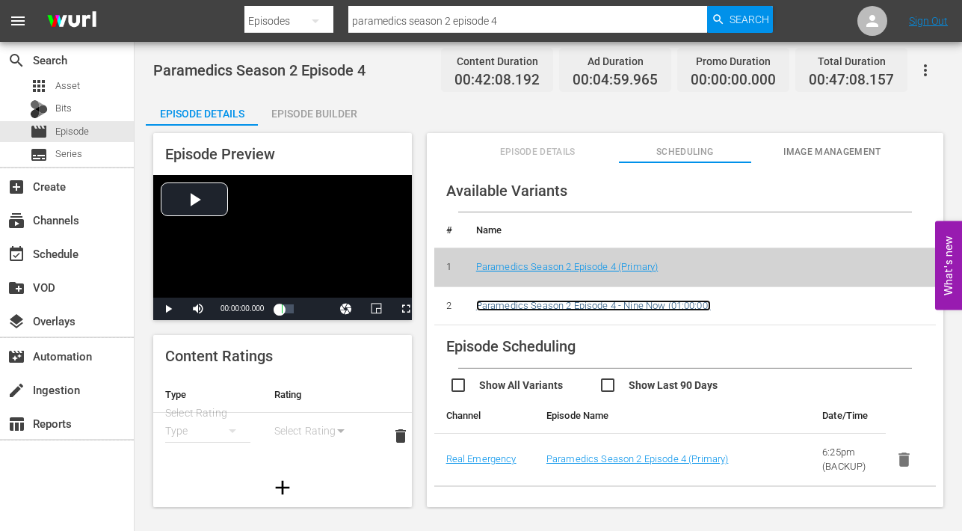
click at [659, 306] on link "Paramedics Season 2 Episode 4 - Nine Now (01:00:00)" at bounding box center [593, 305] width 235 height 11
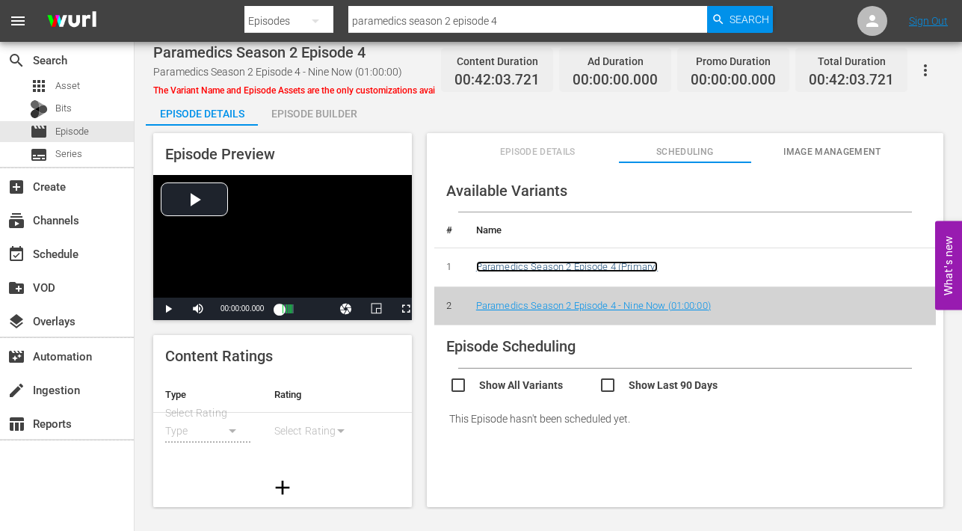
click at [613, 270] on link "Paramedics Season 2 Episode 4 (Primary)" at bounding box center [567, 266] width 182 height 11
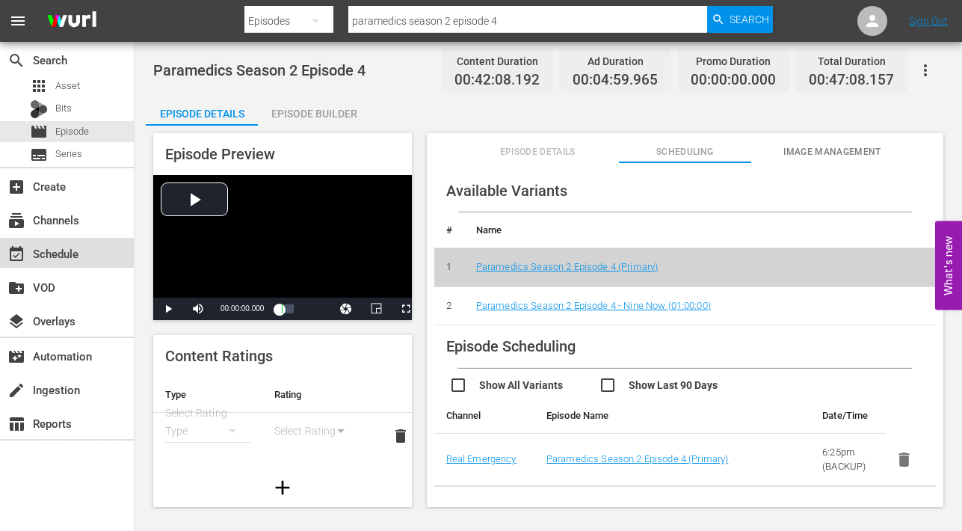
click at [46, 253] on div "event_available Schedule" at bounding box center [42, 250] width 84 height 13
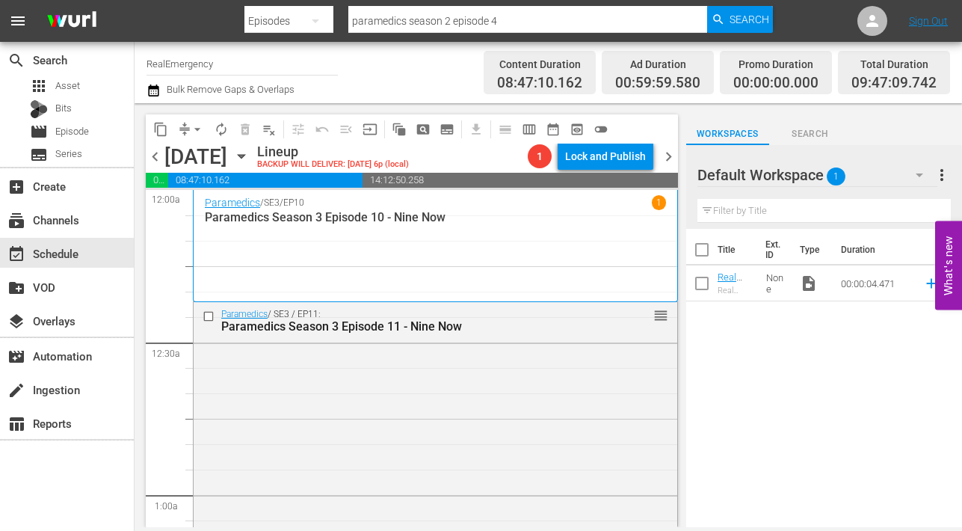
click at [159, 158] on span "chevron_left" at bounding box center [155, 156] width 19 height 19
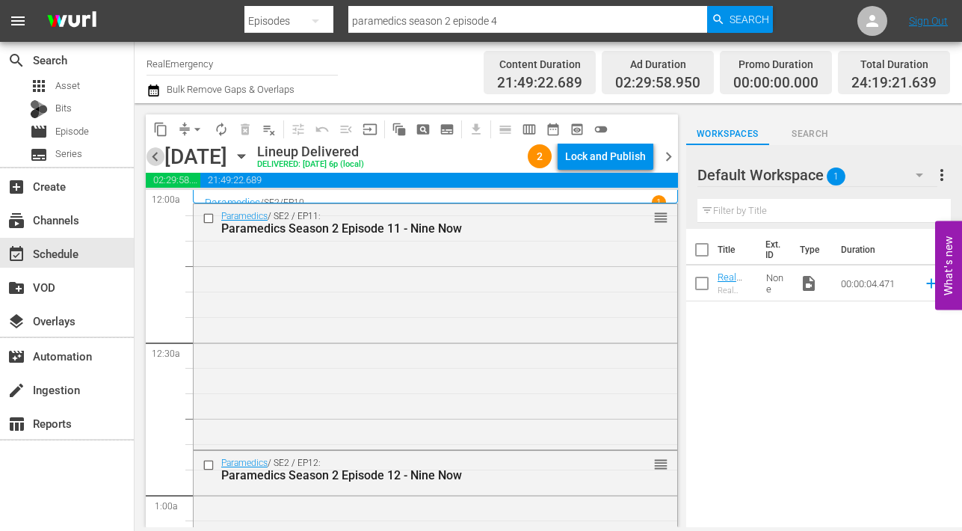
click at [156, 157] on span "chevron_left" at bounding box center [155, 156] width 19 height 19
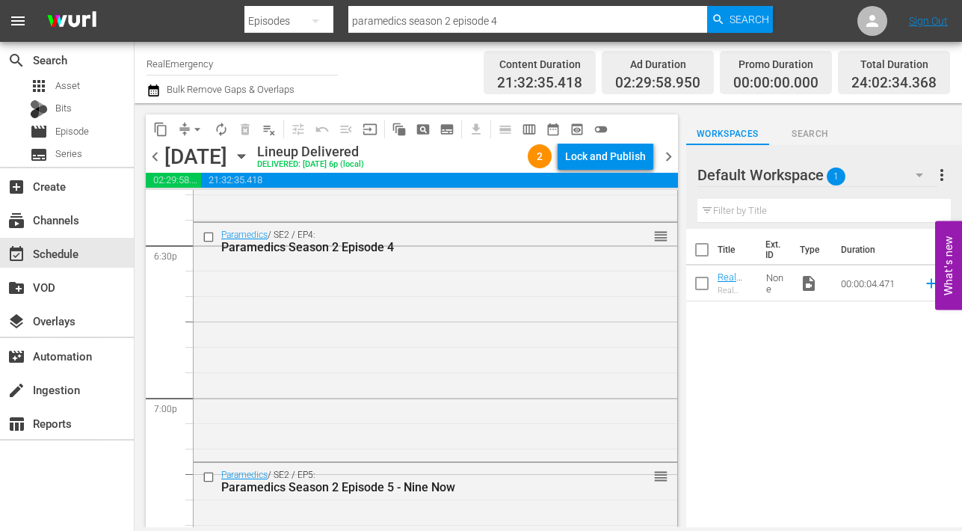
scroll to position [5612, 0]
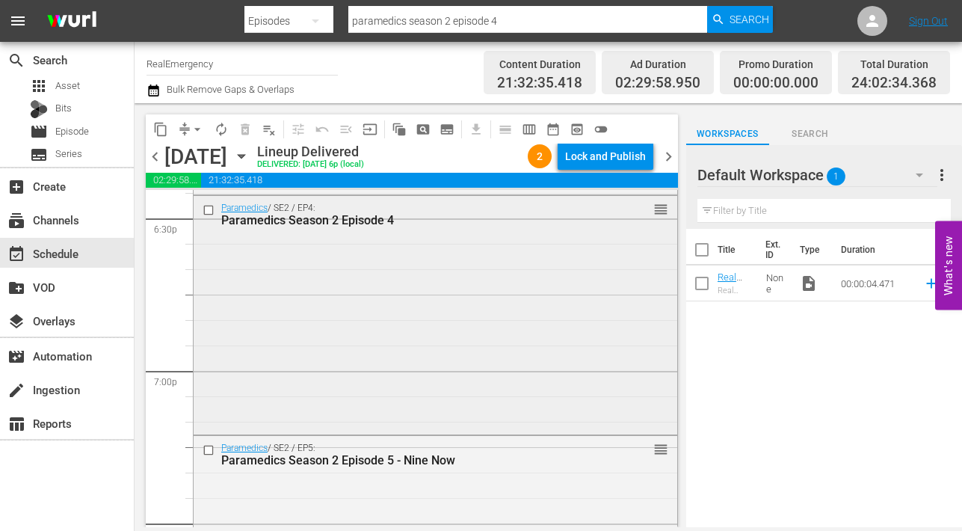
click at [297, 223] on div "Paramedics Season 2 Episode 4" at bounding box center [409, 220] width 377 height 14
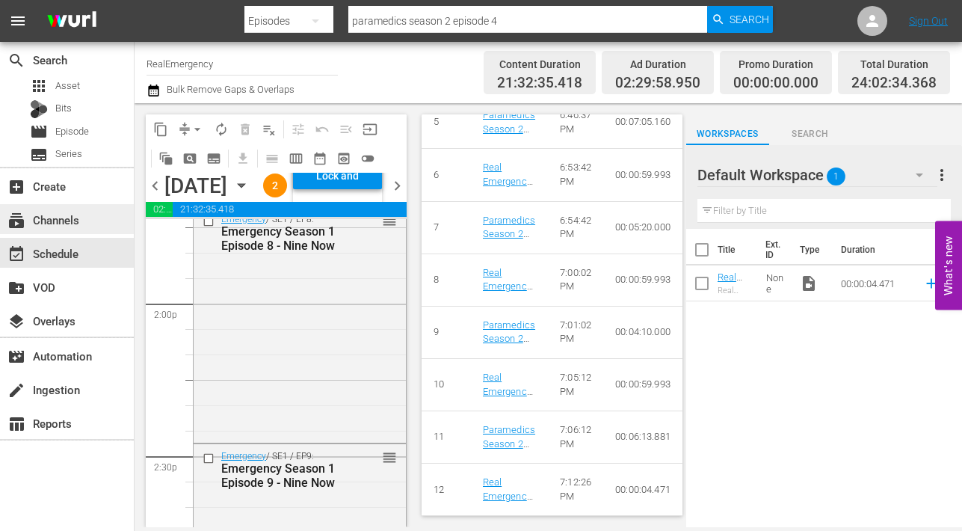
scroll to position [4175, 0]
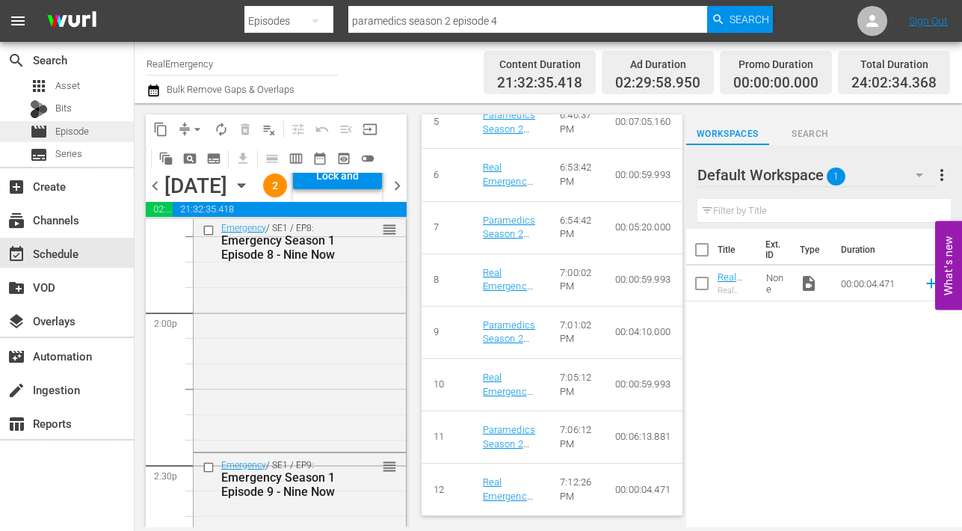
click at [65, 136] on span "Episode" at bounding box center [72, 131] width 34 height 15
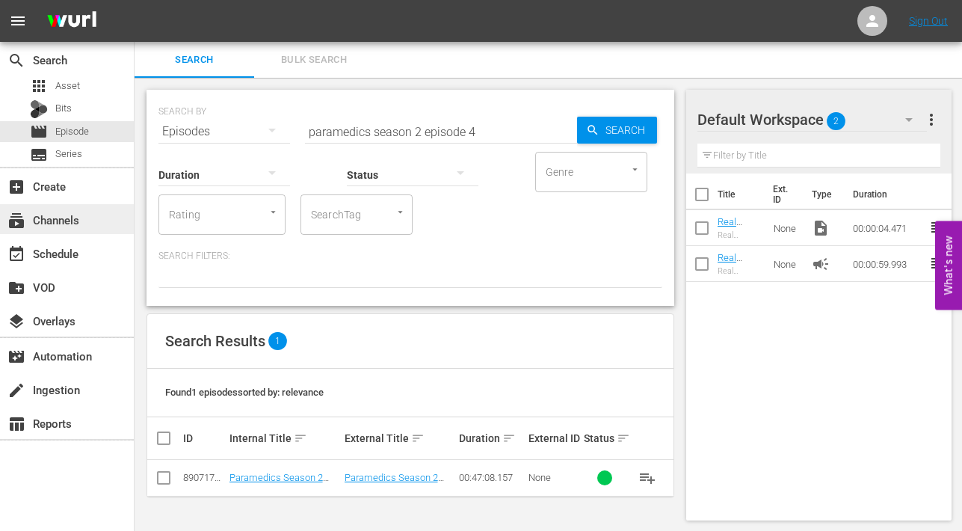
scroll to position [1, 0]
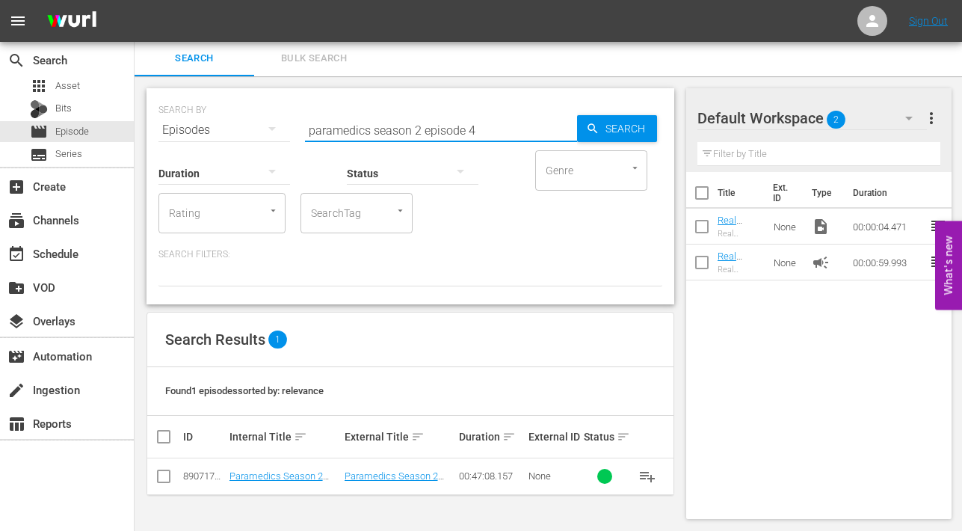
click at [420, 128] on input "paramedics season 2 episode 4" at bounding box center [441, 130] width 272 height 36
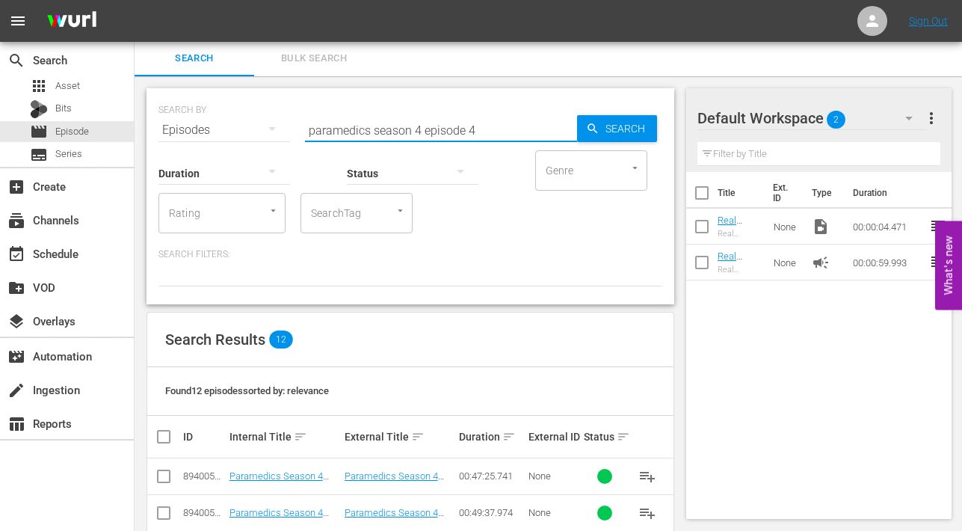
drag, startPoint x: 467, startPoint y: 126, endPoint x: 476, endPoint y: 126, distance: 9.0
click at [476, 126] on input "paramedics season 4 episode 4" at bounding box center [441, 130] width 272 height 36
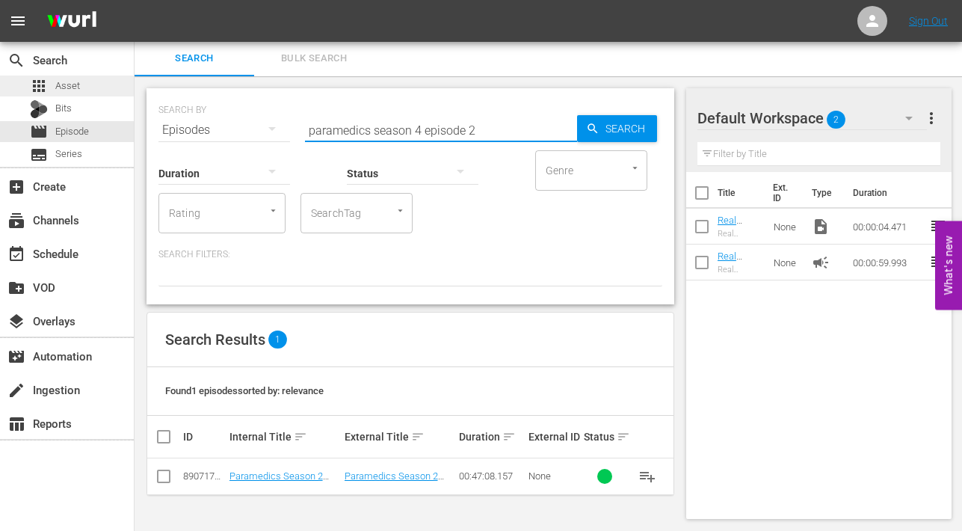
click at [65, 83] on span "Asset" at bounding box center [67, 85] width 25 height 15
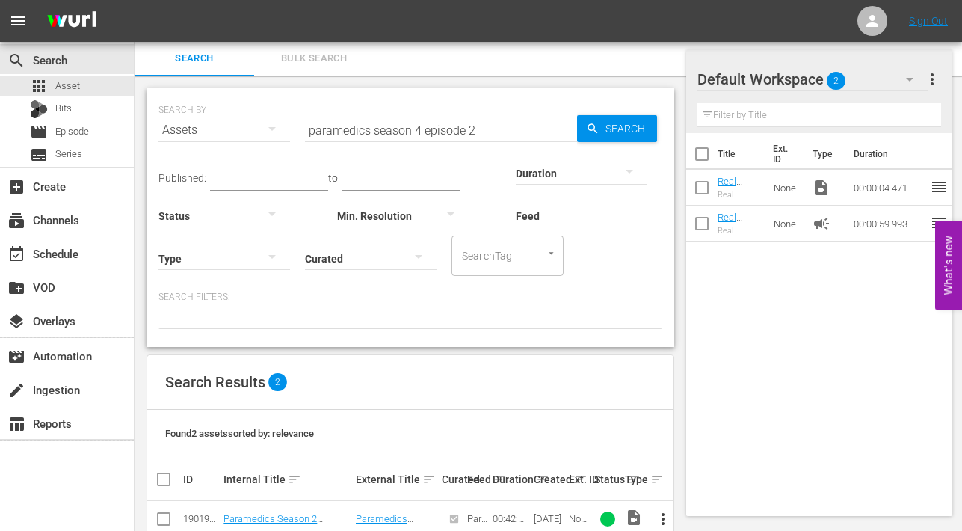
scroll to position [72, 0]
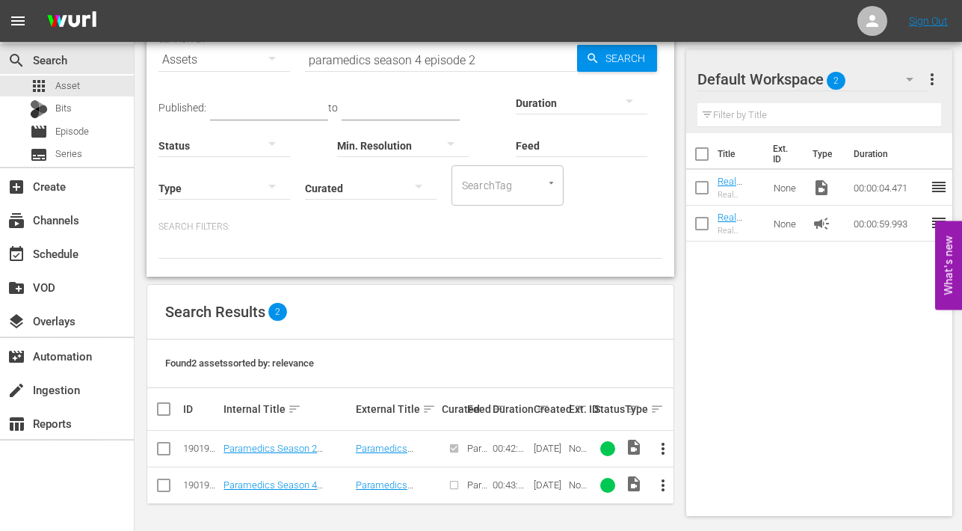
click at [664, 489] on span "more_vert" at bounding box center [663, 485] width 18 height 18
click at [714, 477] on div "Episode" at bounding box center [744, 478] width 102 height 36
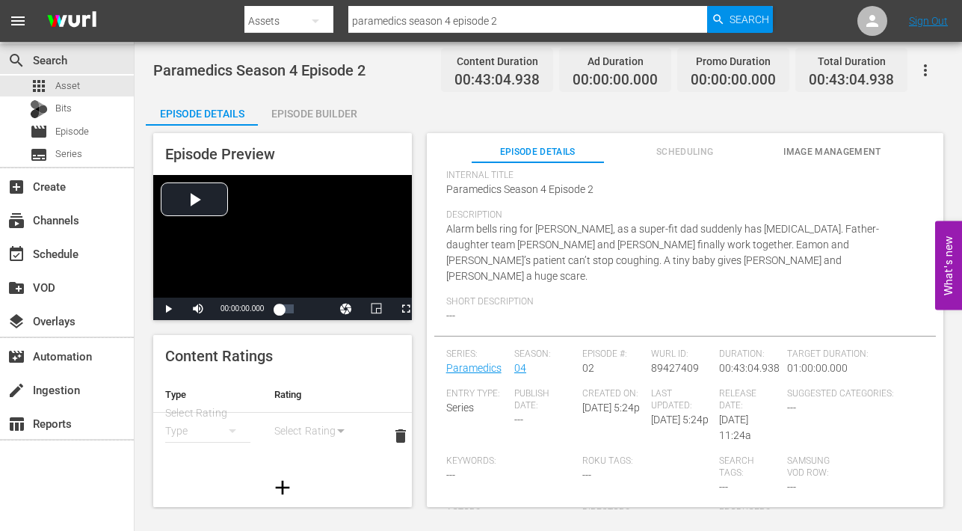
scroll to position [29, 0]
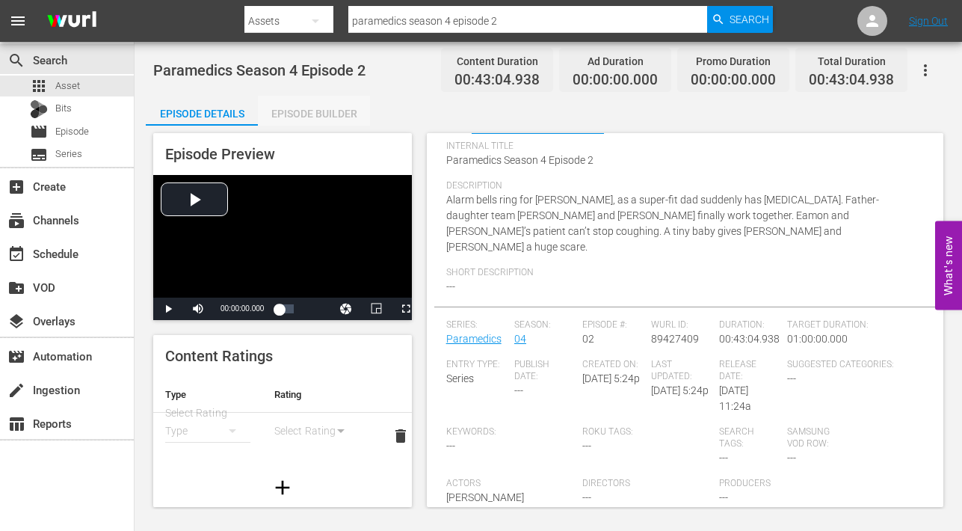
click at [315, 111] on div "Episode Builder" at bounding box center [314, 114] width 112 height 36
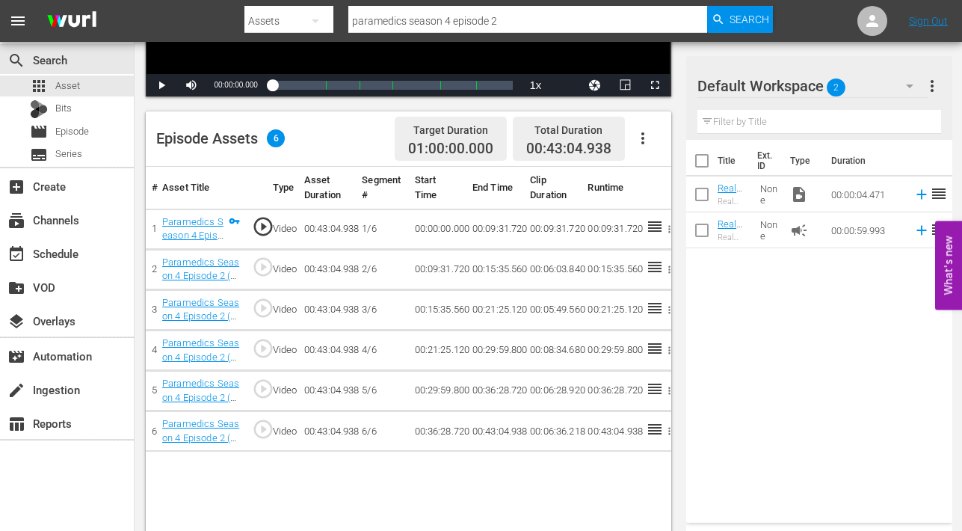
scroll to position [389, 0]
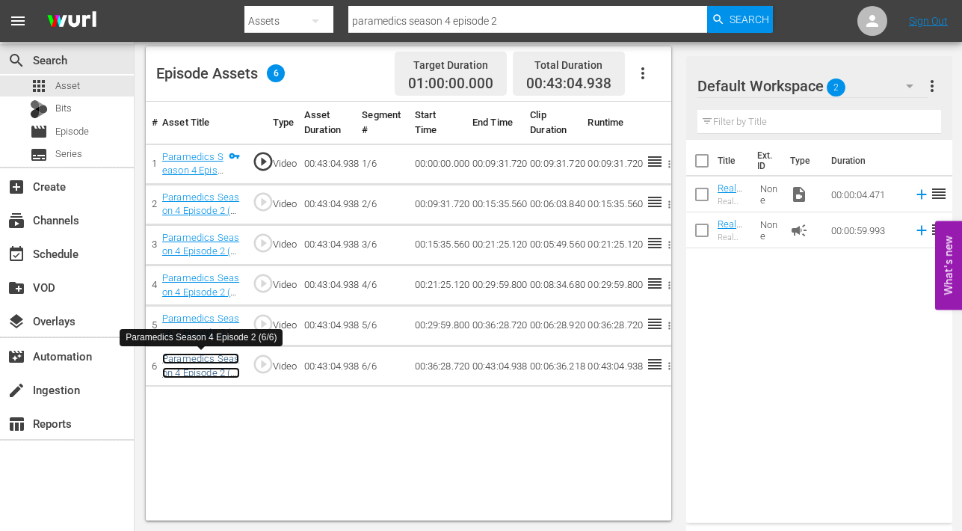
click at [223, 362] on link "Paramedics Season 4 Episode 2 (6/6)" at bounding box center [201, 372] width 78 height 39
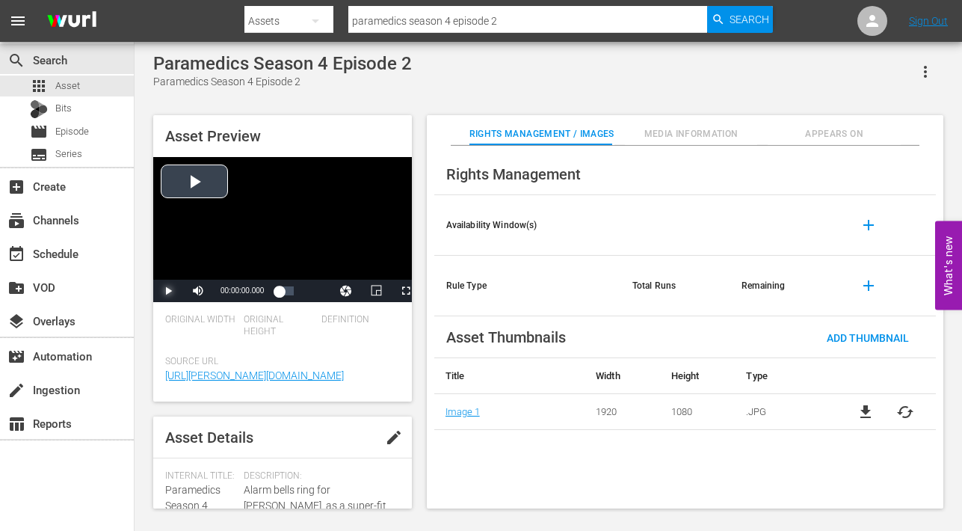
click at [168, 291] on span "Video Player" at bounding box center [168, 291] width 0 height 0
click at [74, 128] on span "Episode" at bounding box center [72, 131] width 34 height 15
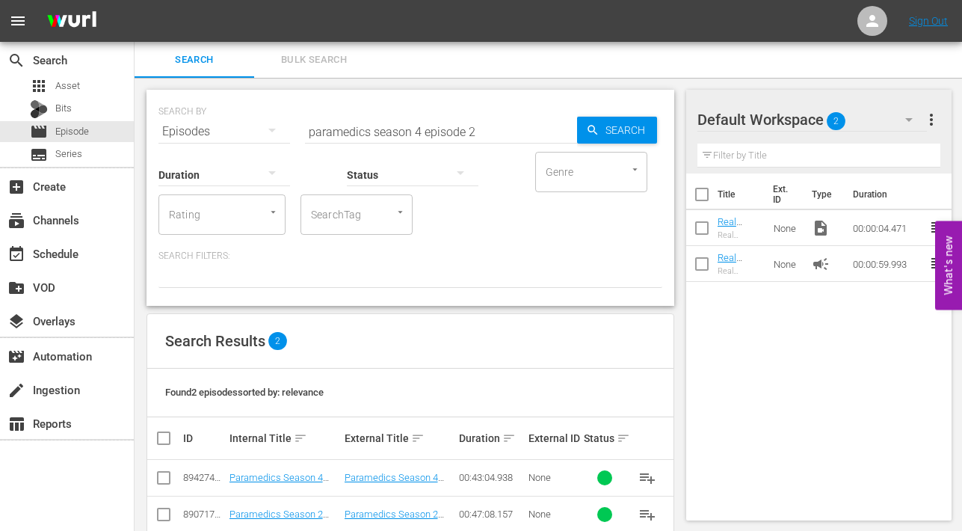
scroll to position [29, 0]
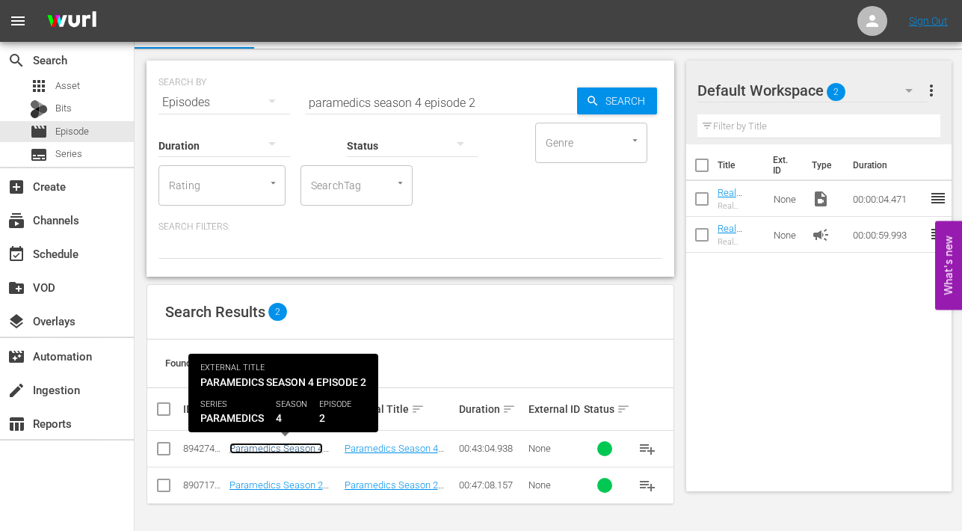
click at [278, 448] on link "Paramedics Season 4 Episode 2" at bounding box center [275, 453] width 93 height 22
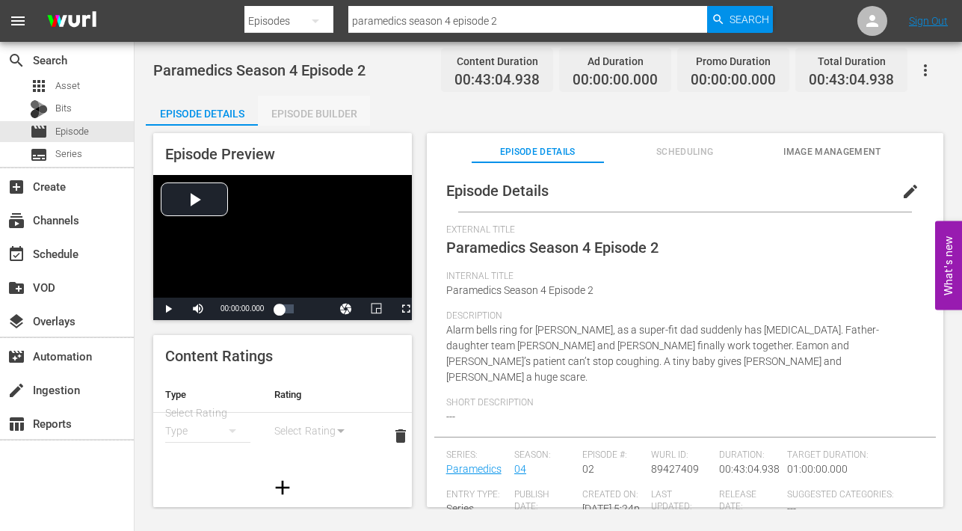
click at [318, 114] on div "Episode Builder" at bounding box center [314, 114] width 112 height 36
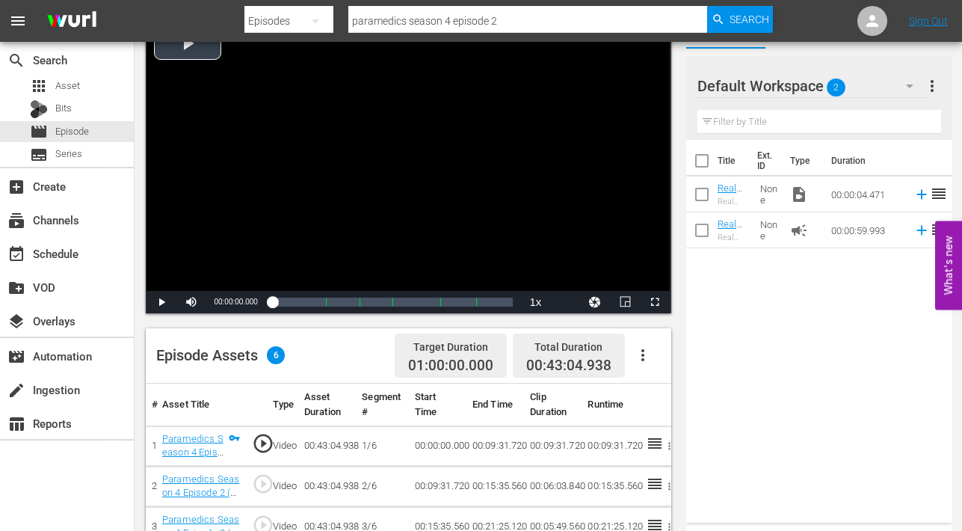
scroll to position [82, 0]
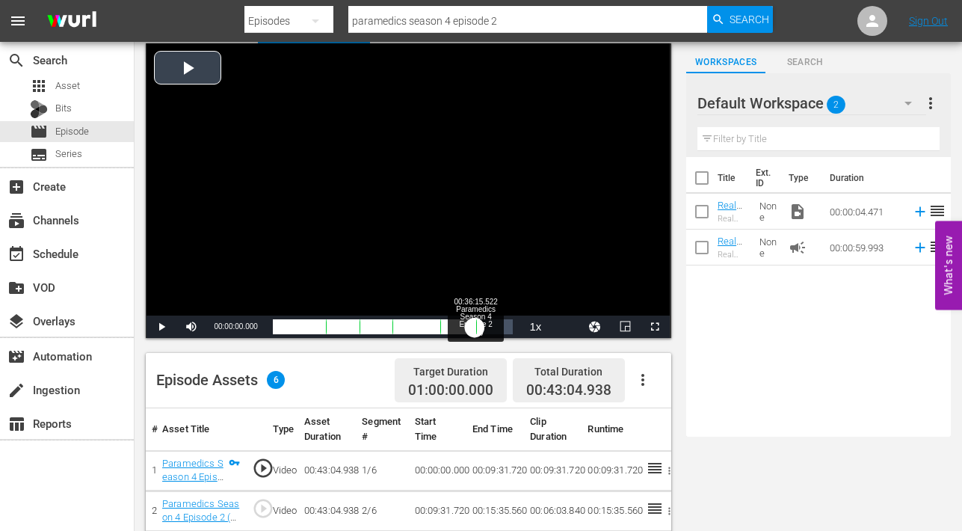
click at [475, 329] on div "Loaded : 0.23% 00:36:15.522 Paramedics Season 4 Episode 2 (5/6) 00:00:00.000 Cu…" at bounding box center [393, 326] width 241 height 15
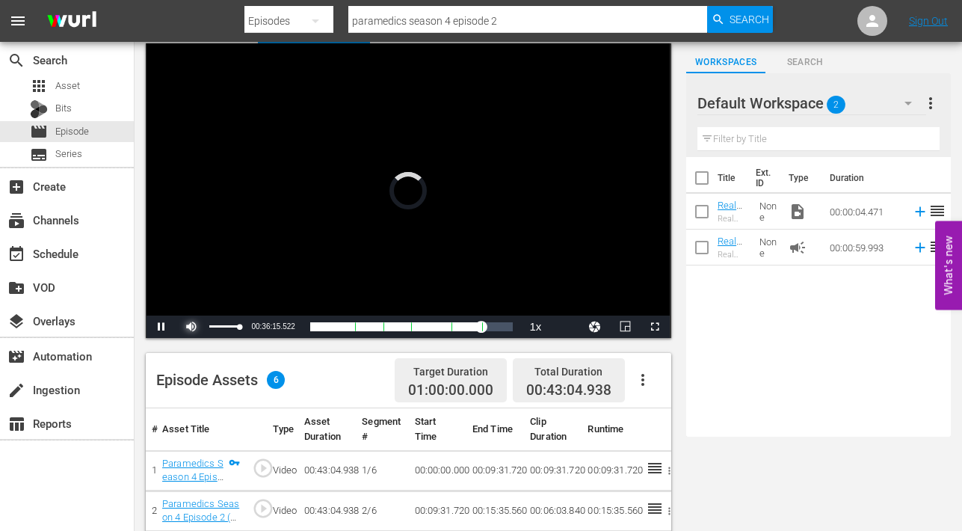
click at [191, 327] on span "Video Player" at bounding box center [191, 327] width 0 height 0
click at [161, 327] on span "Video Player" at bounding box center [161, 327] width 0 height 0
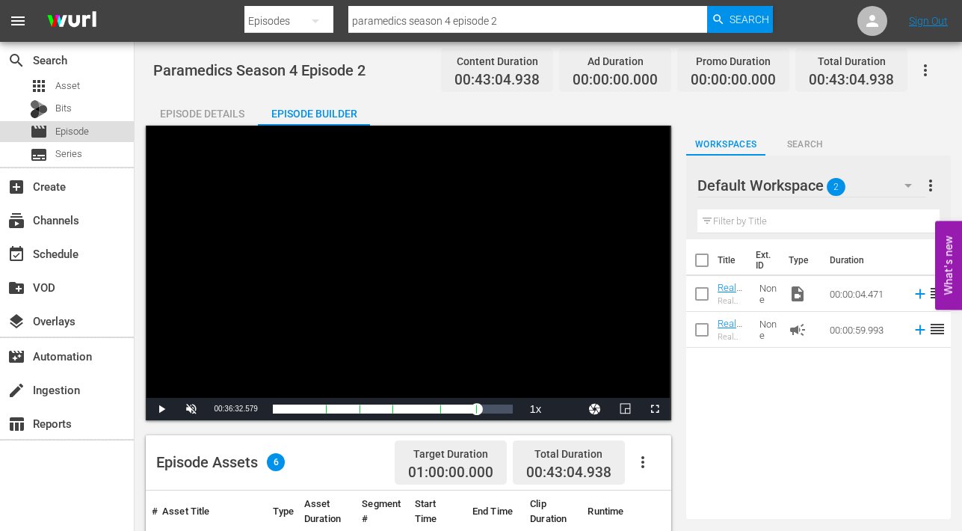
click at [66, 130] on span "Episode" at bounding box center [72, 131] width 34 height 15
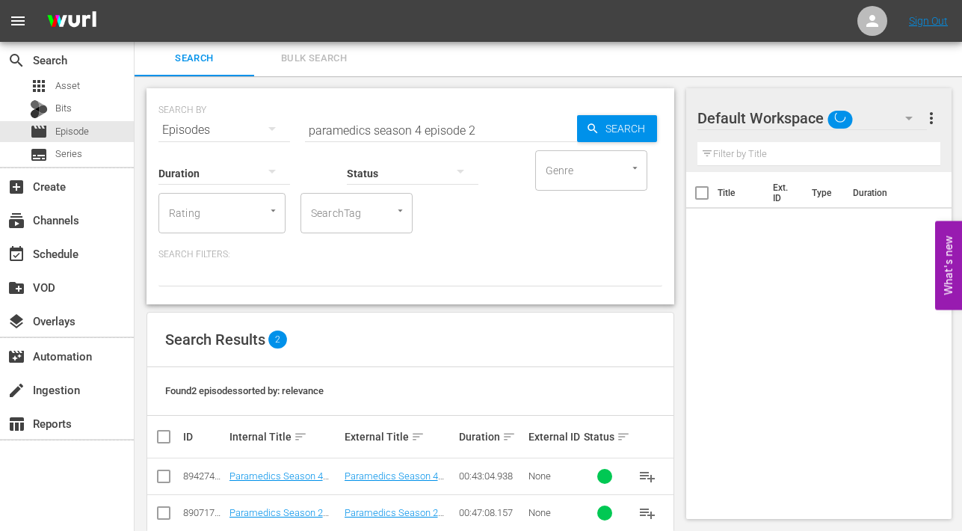
scroll to position [29, 0]
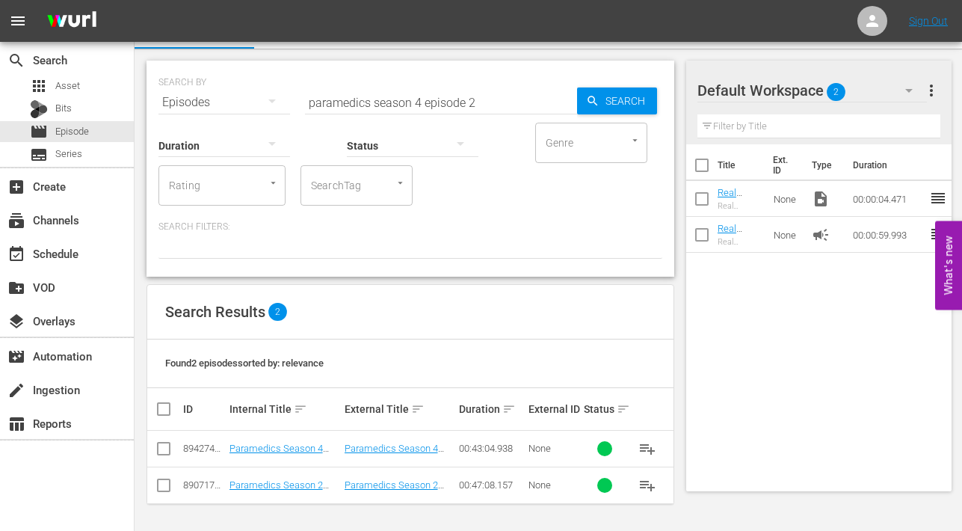
click at [162, 445] on input "checkbox" at bounding box center [164, 451] width 18 height 18
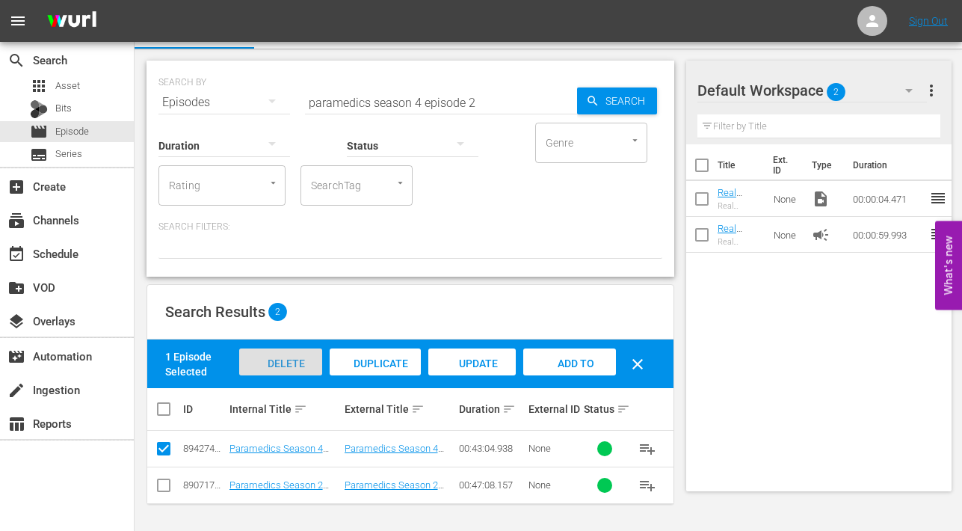
click at [280, 361] on span "Delete Episodes" at bounding box center [280, 377] width 60 height 40
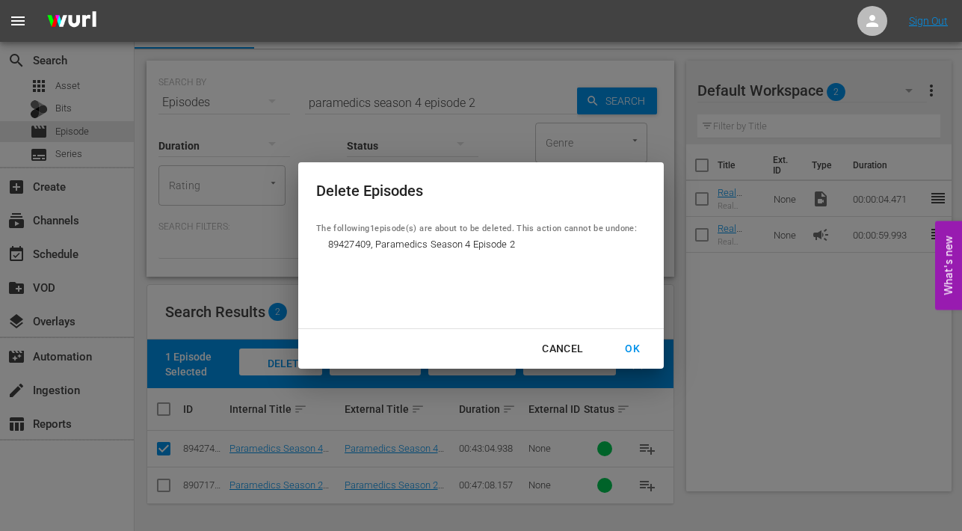
click at [637, 348] on div "OK" at bounding box center [632, 348] width 39 height 19
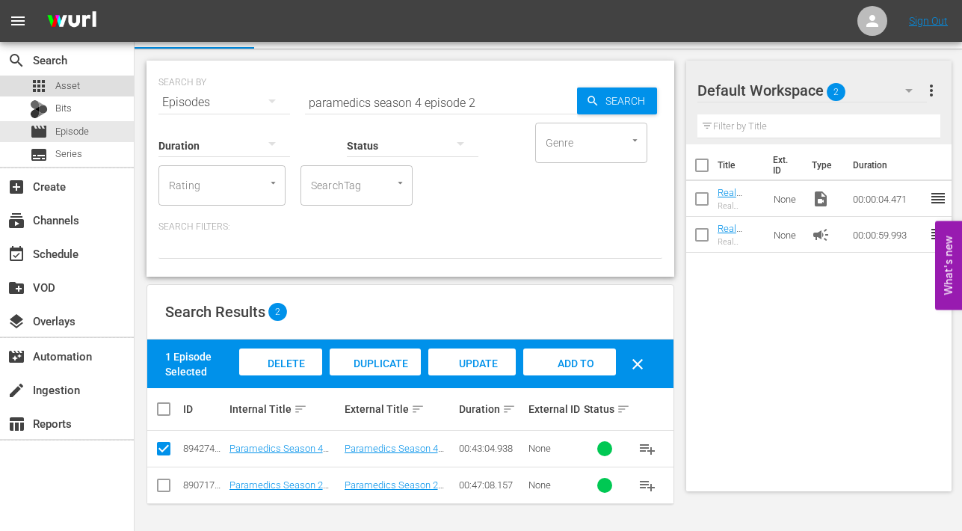
click at [65, 84] on span "Asset" at bounding box center [67, 85] width 25 height 15
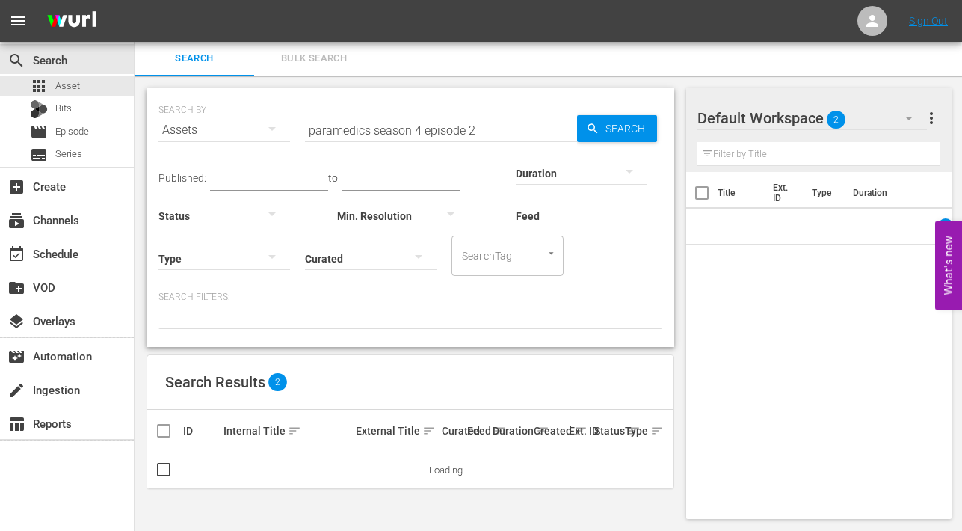
scroll to position [29, 0]
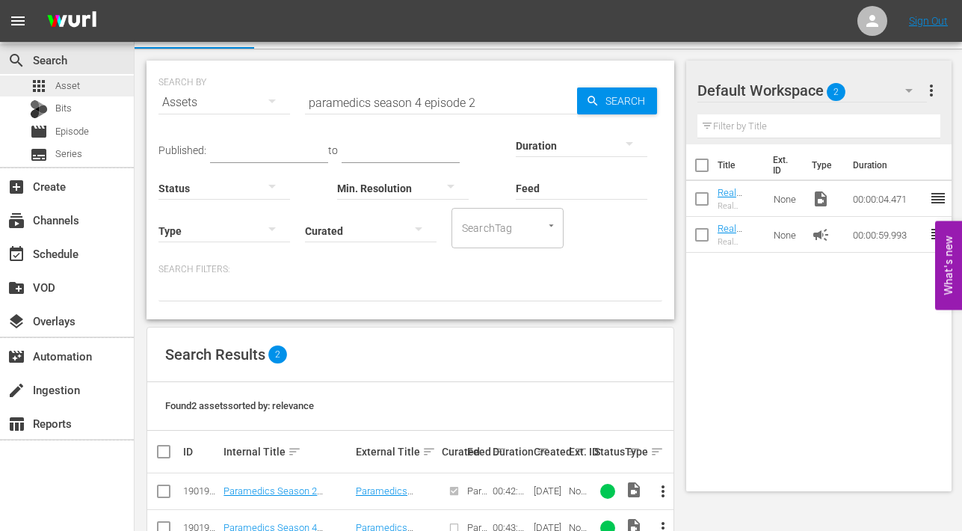
click at [69, 87] on span "Asset" at bounding box center [67, 85] width 25 height 15
click at [248, 525] on link "Paramedics Season 4 Episode 2" at bounding box center [269, 533] width 93 height 22
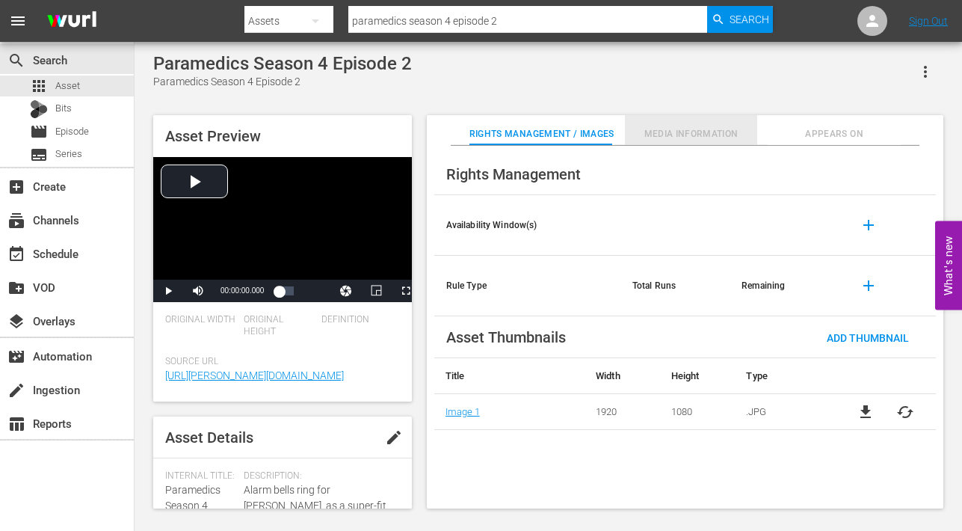
click at [681, 137] on span "Media Information" at bounding box center [691, 134] width 132 height 16
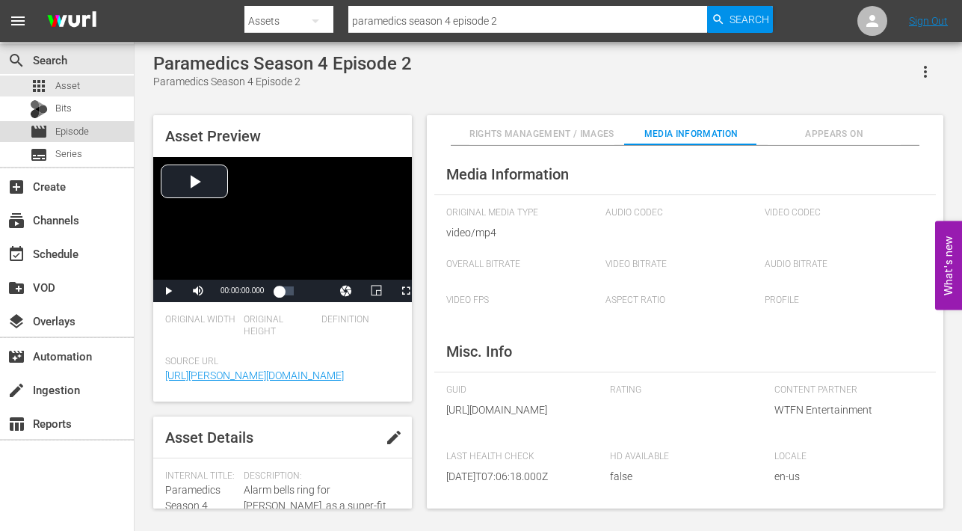
click at [59, 134] on span "Episode" at bounding box center [72, 131] width 34 height 15
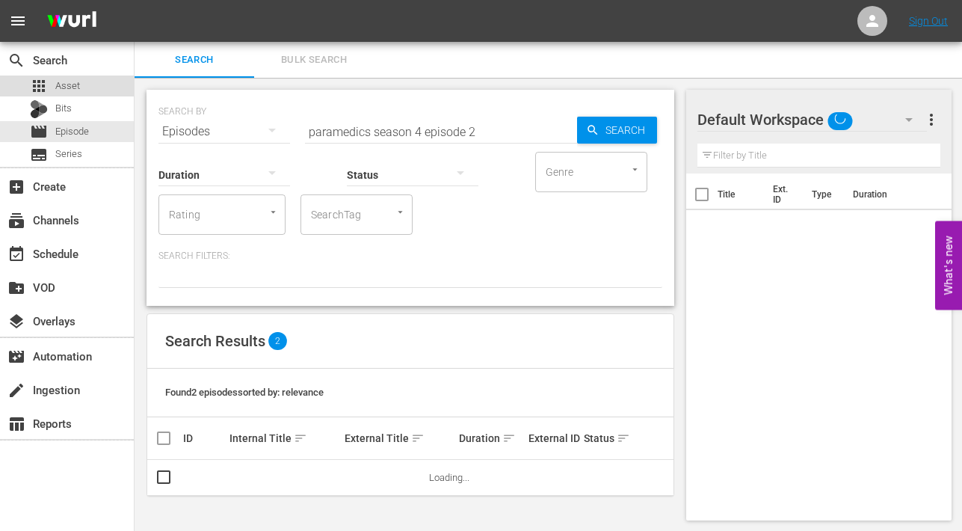
click at [64, 83] on span "Asset" at bounding box center [67, 85] width 25 height 15
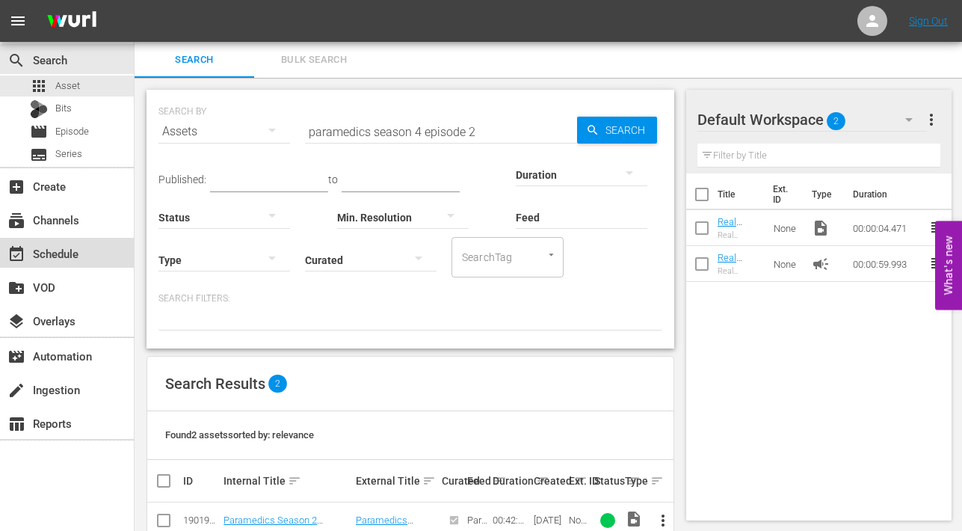
click at [36, 251] on div "event_available Schedule" at bounding box center [42, 250] width 84 height 13
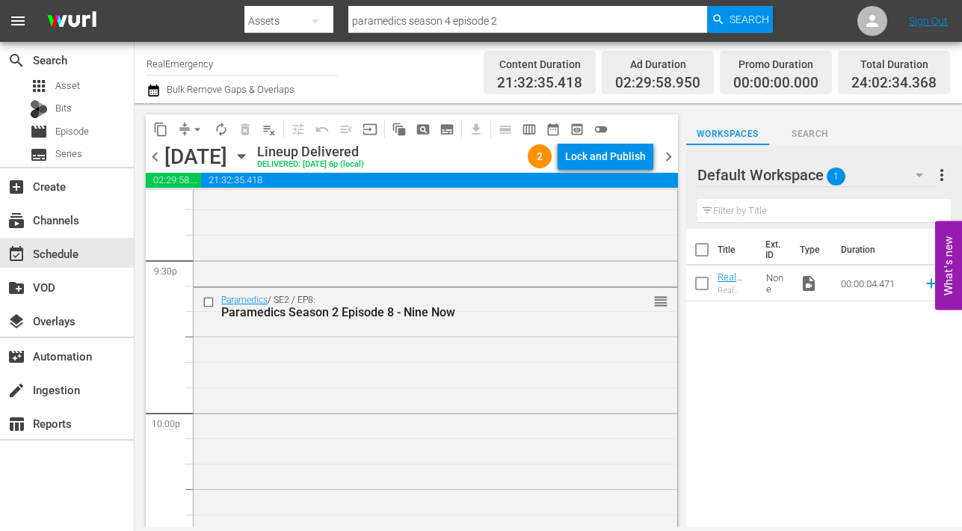
scroll to position [6994, 0]
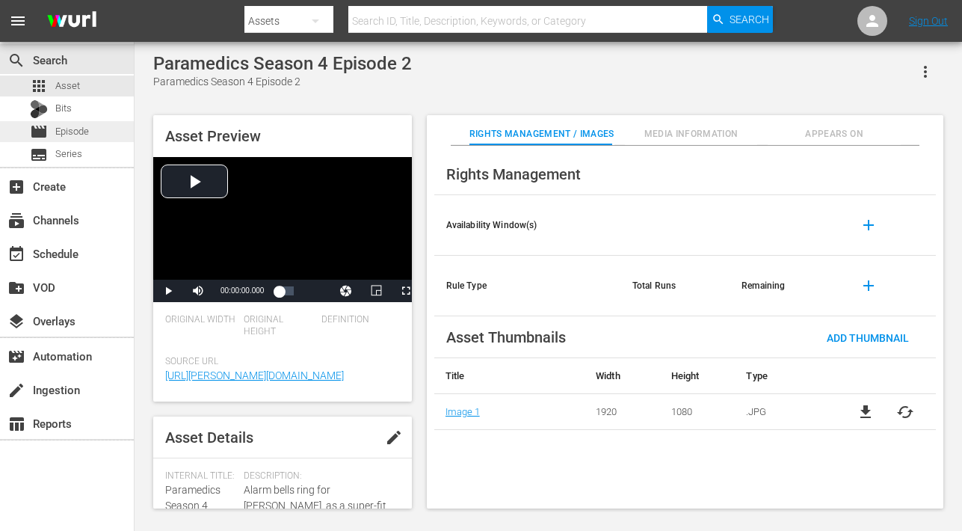
click at [80, 132] on span "Episode" at bounding box center [72, 131] width 34 height 15
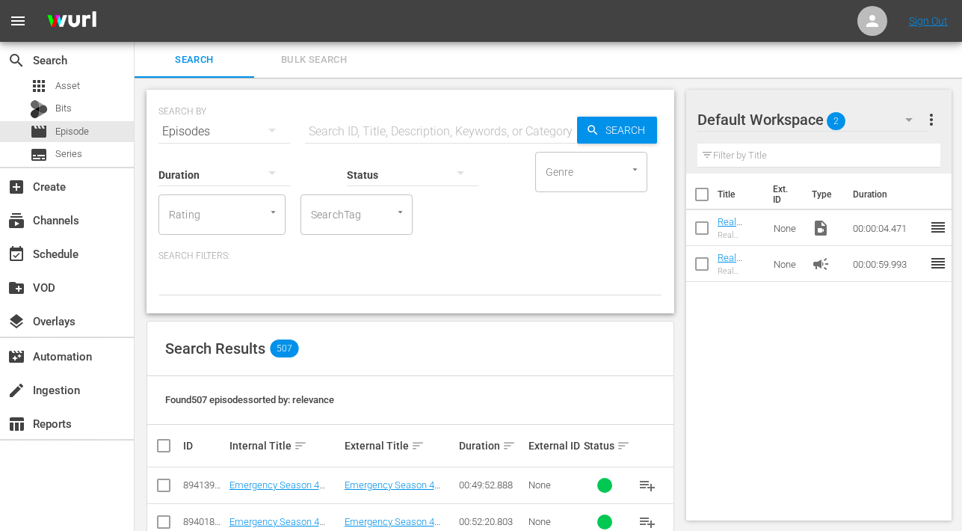
click at [413, 136] on input "text" at bounding box center [441, 132] width 272 height 36
type input "paramedics season 4 episode 2"
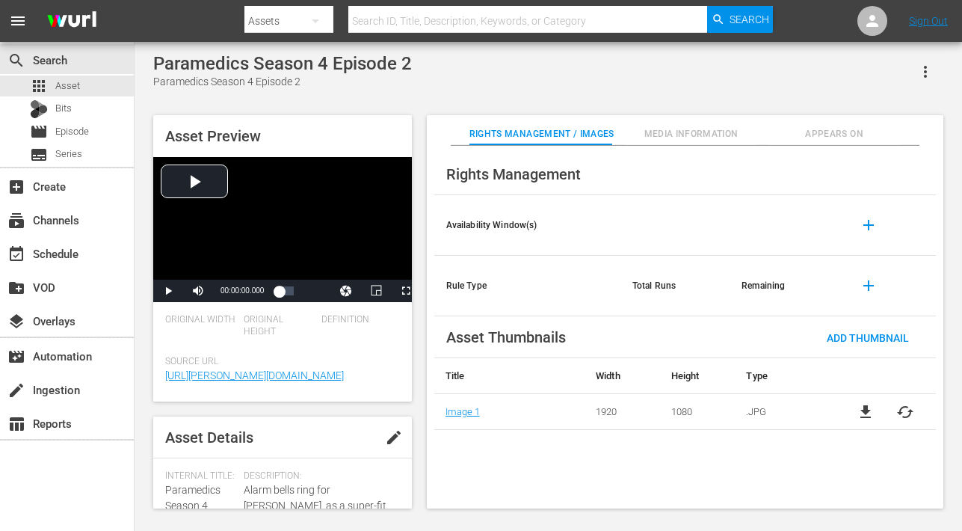
click at [698, 133] on span "Media Information" at bounding box center [691, 134] width 132 height 16
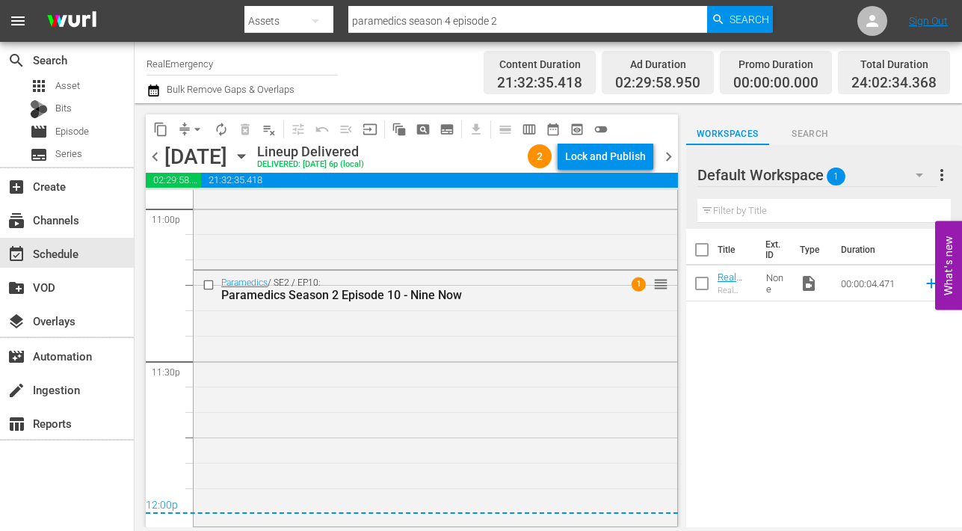
click at [665, 153] on span "chevron_right" at bounding box center [668, 156] width 19 height 19
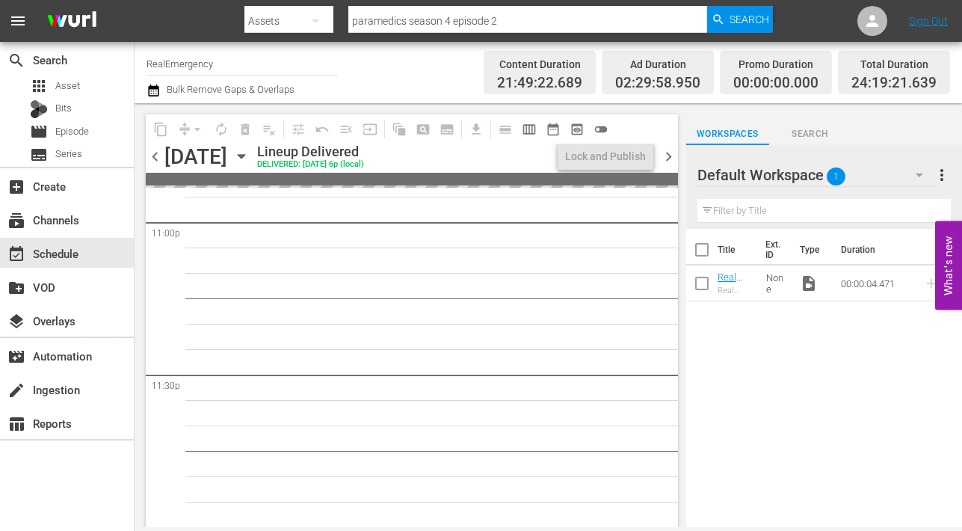
scroll to position [6994, 0]
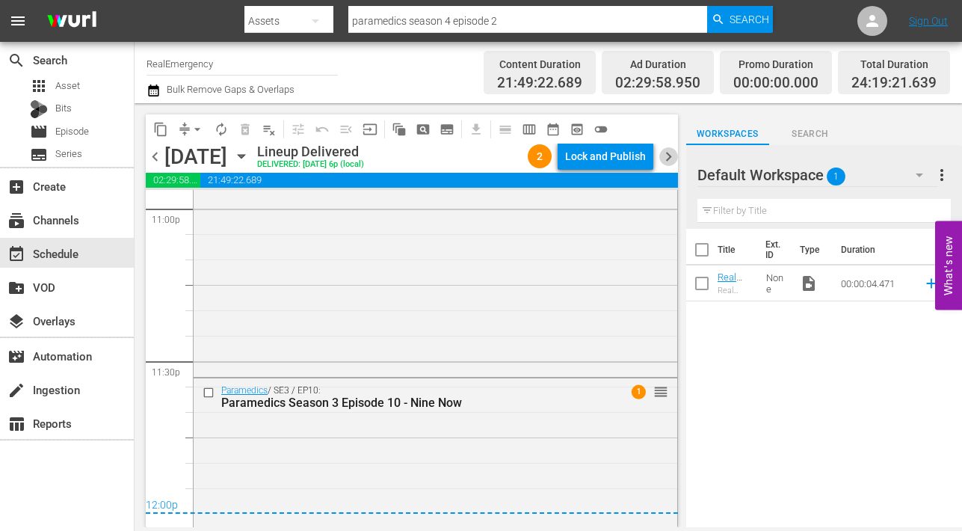
click at [672, 153] on span "chevron_right" at bounding box center [668, 156] width 19 height 19
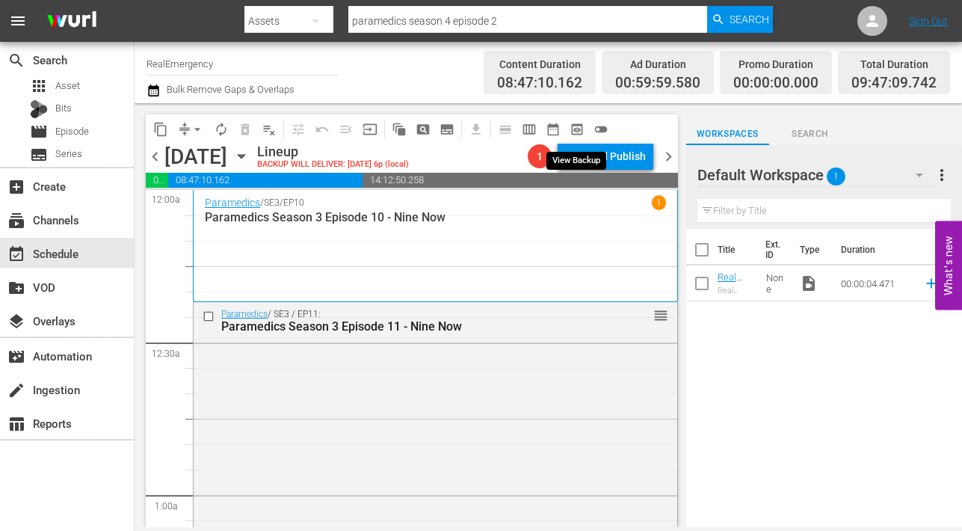
click at [576, 127] on span "preview_outlined" at bounding box center [576, 129] width 15 height 15
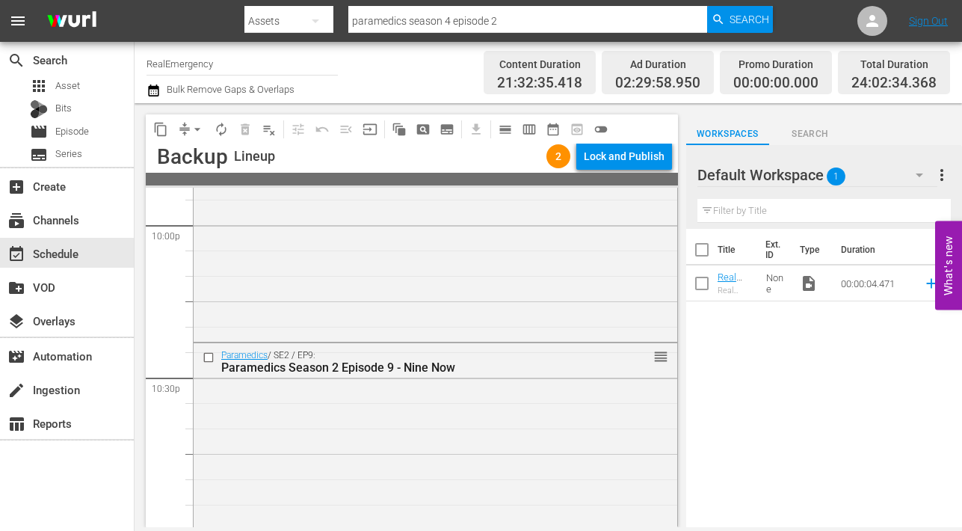
scroll to position [6991, 0]
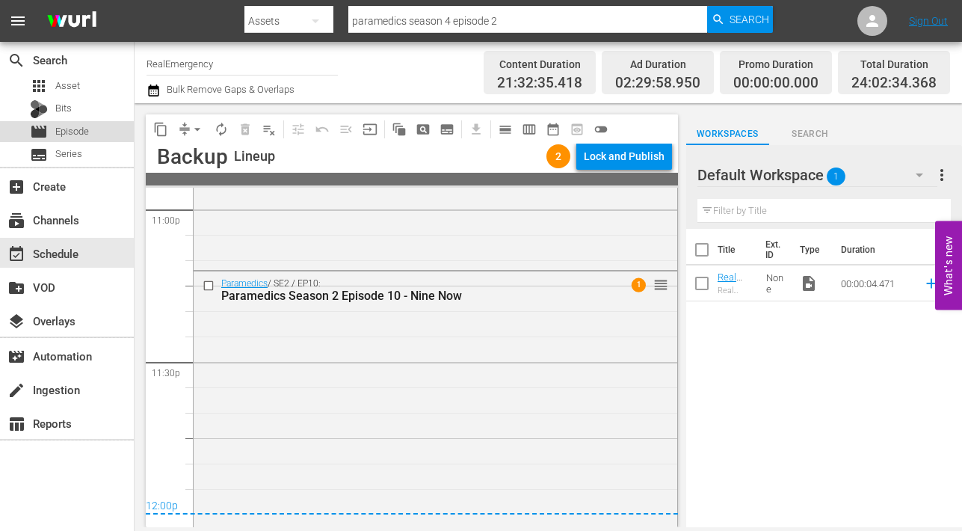
click at [67, 128] on span "Episode" at bounding box center [72, 131] width 34 height 15
